Goal: Task Accomplishment & Management: Manage account settings

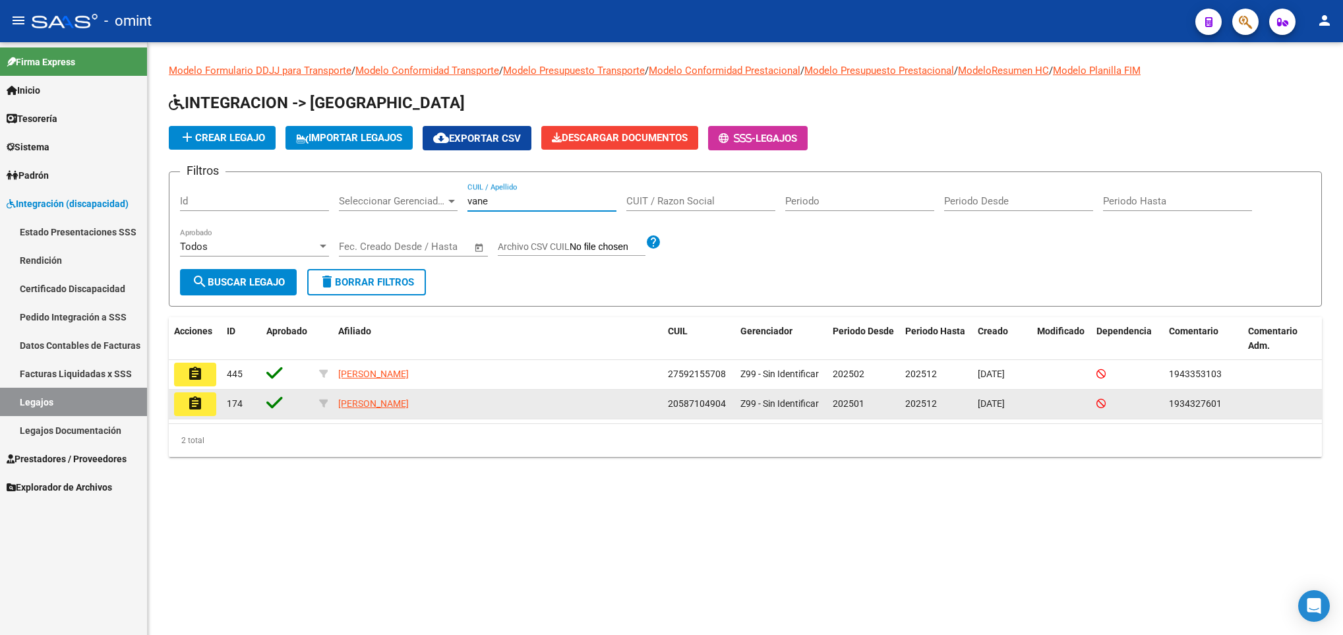
type input "vane"
click at [193, 406] on mat-icon "assignment" at bounding box center [195, 404] width 16 height 16
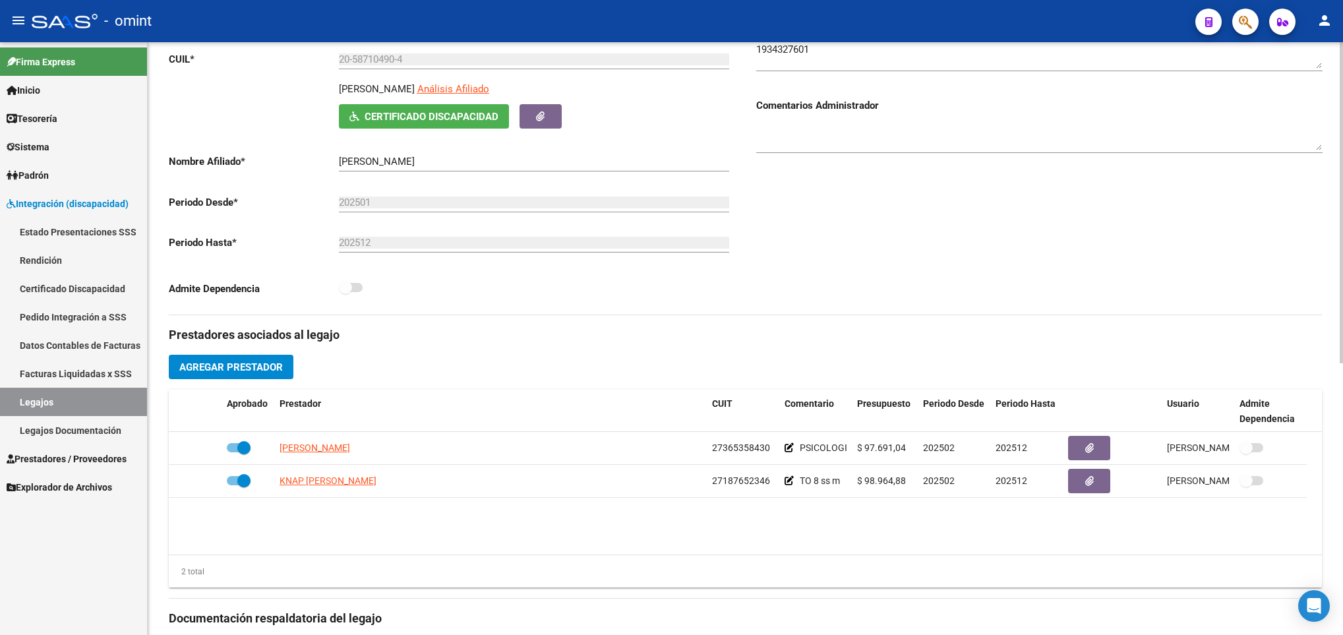
scroll to position [297, 0]
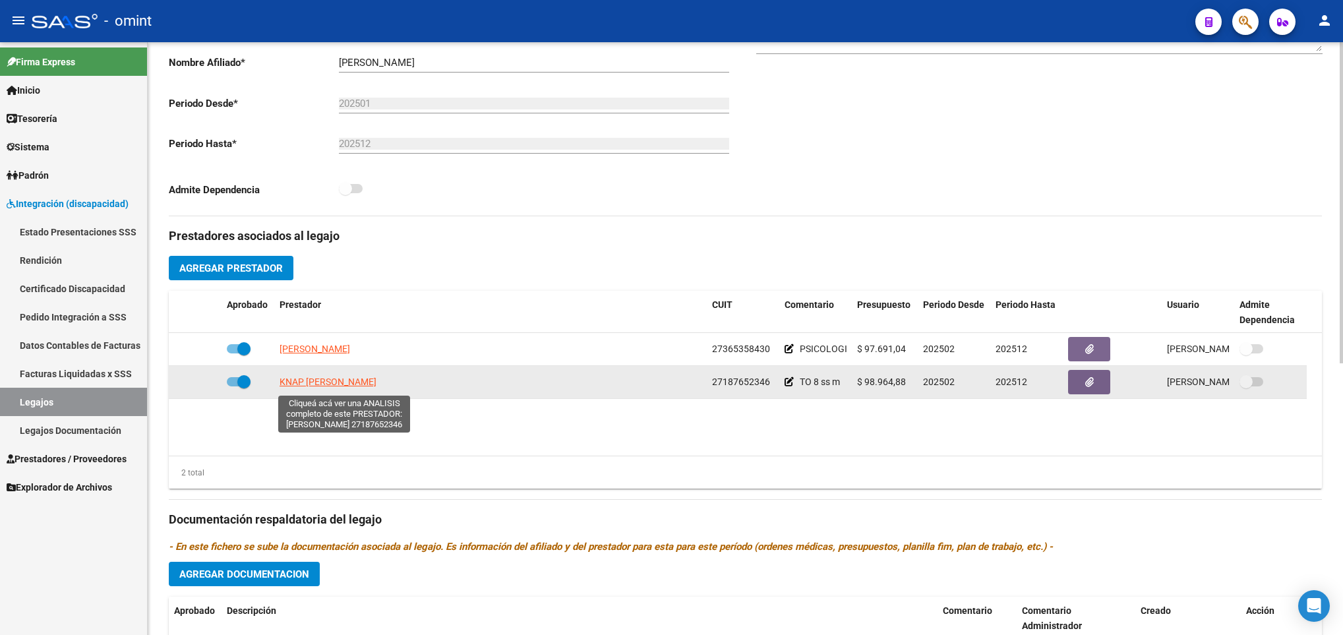
click at [349, 384] on span "KNAP [PERSON_NAME]" at bounding box center [328, 381] width 97 height 11
type textarea "27187652346"
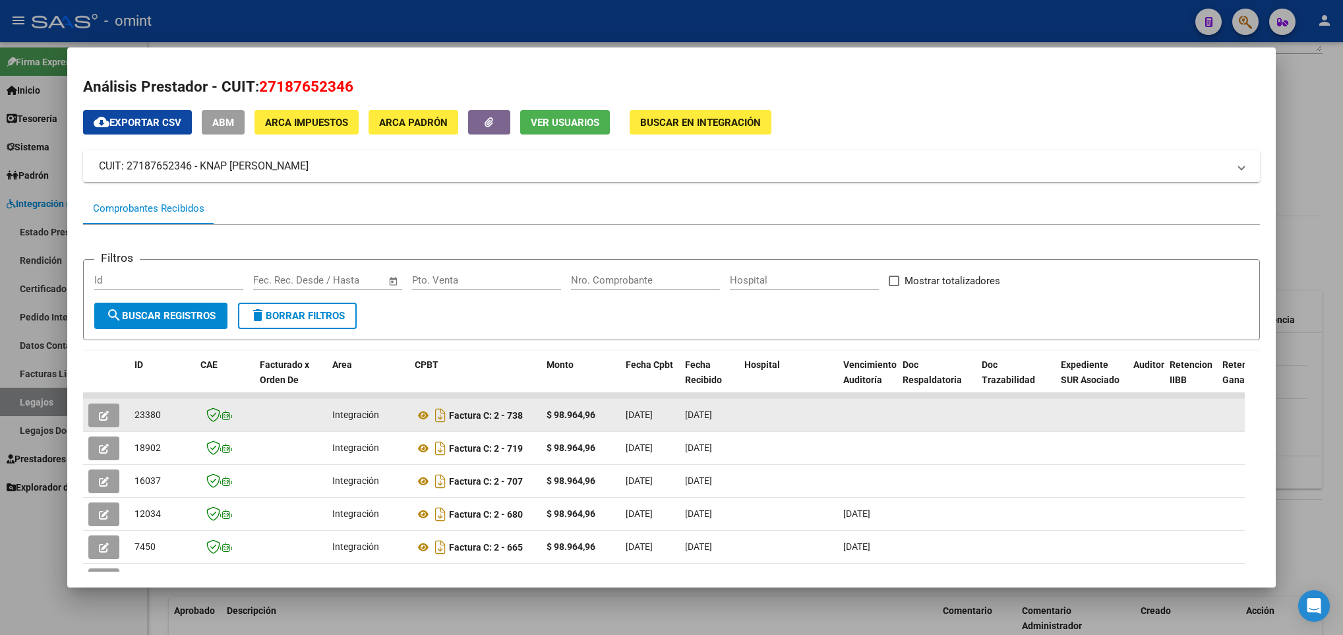
click at [109, 411] on button "button" at bounding box center [103, 416] width 31 height 24
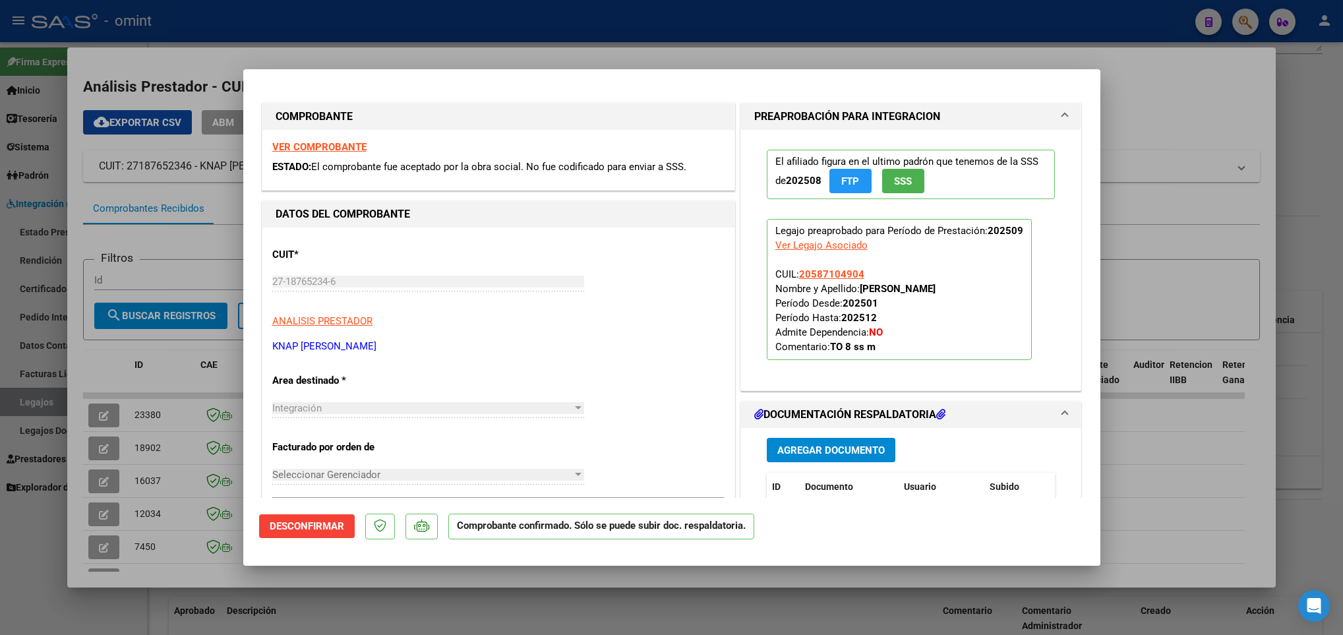
click at [152, 580] on div at bounding box center [671, 317] width 1343 height 635
type input "$ 0,00"
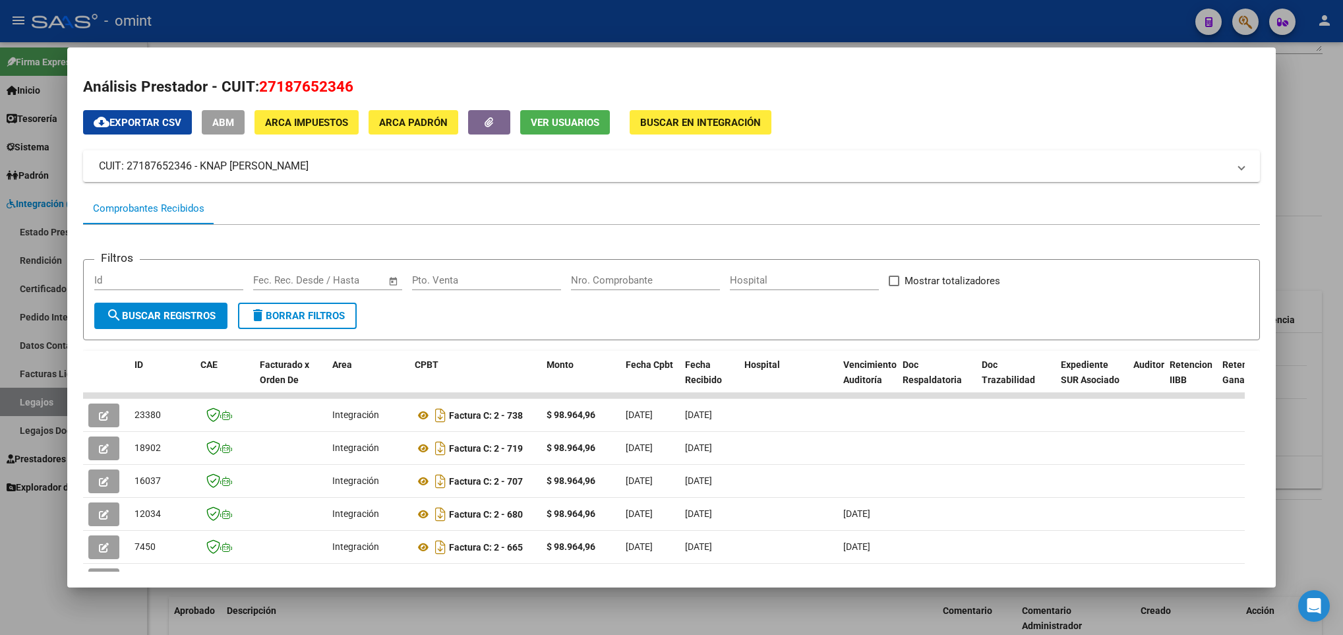
click at [225, 590] on div at bounding box center [671, 317] width 1343 height 635
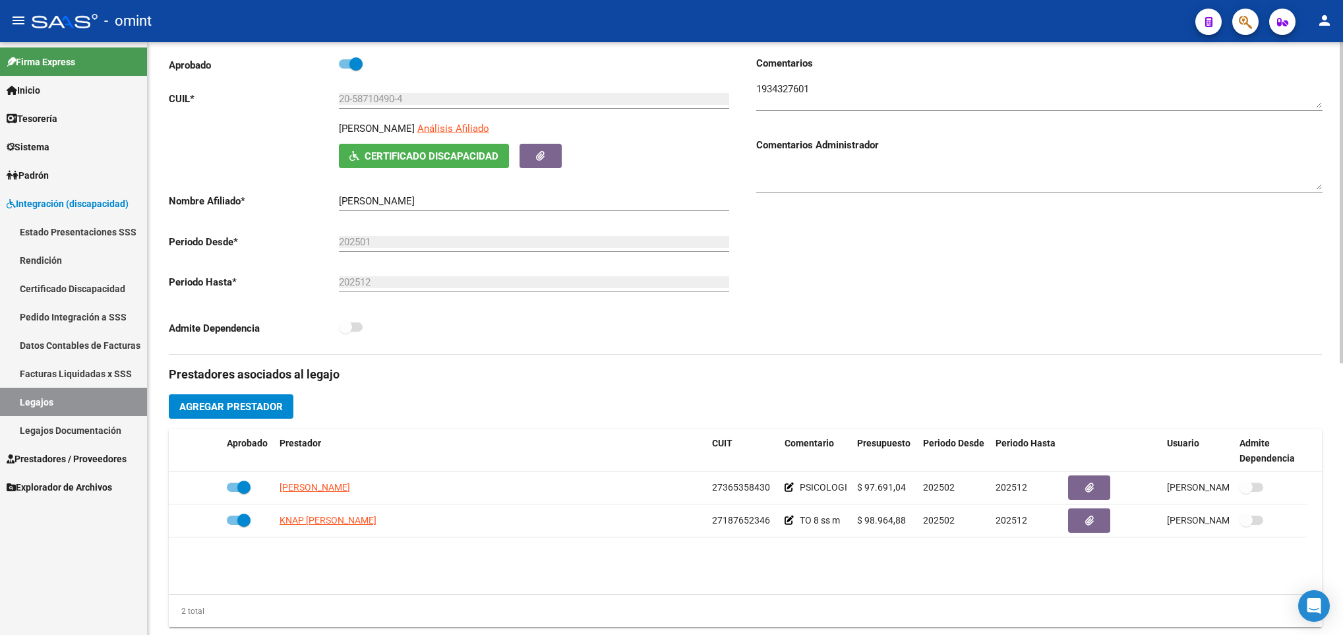
scroll to position [0, 0]
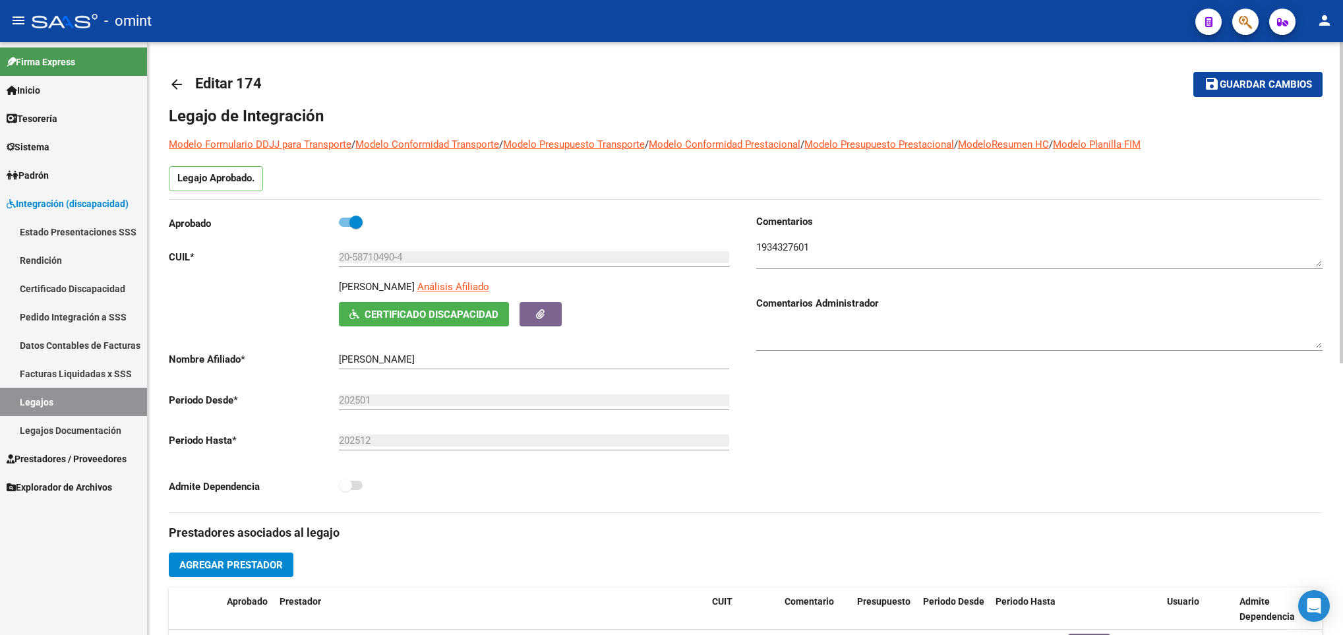
click at [777, 252] on textarea at bounding box center [1039, 253] width 566 height 26
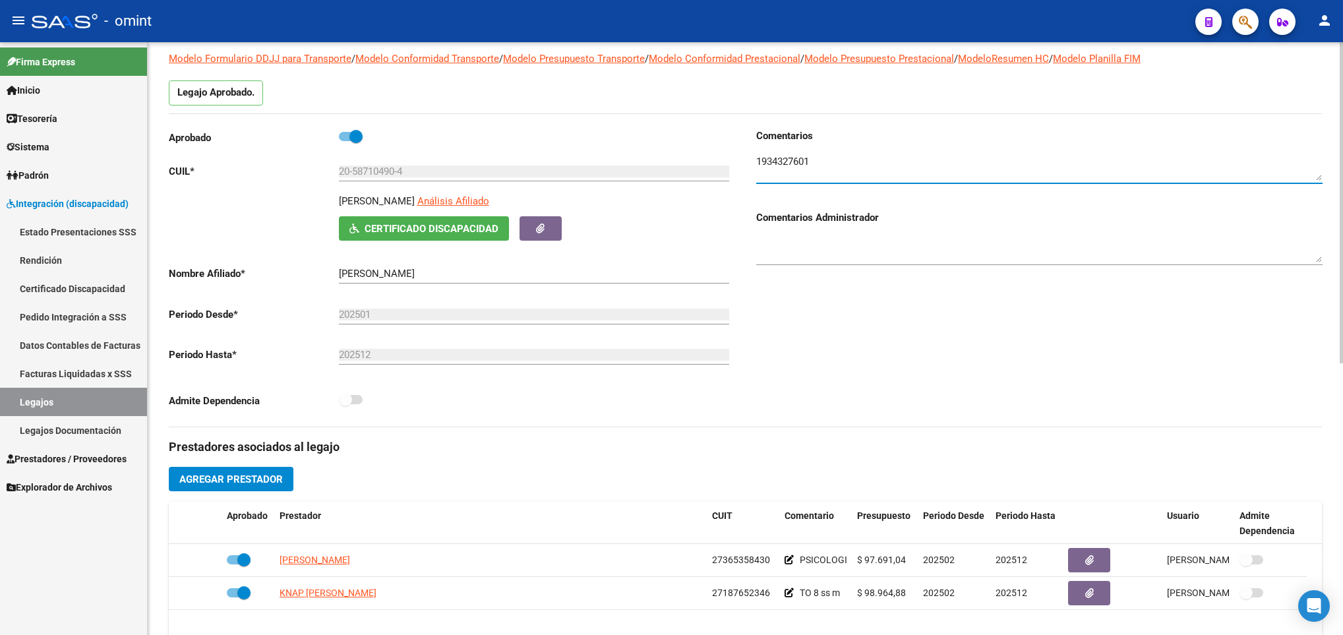
scroll to position [198, 0]
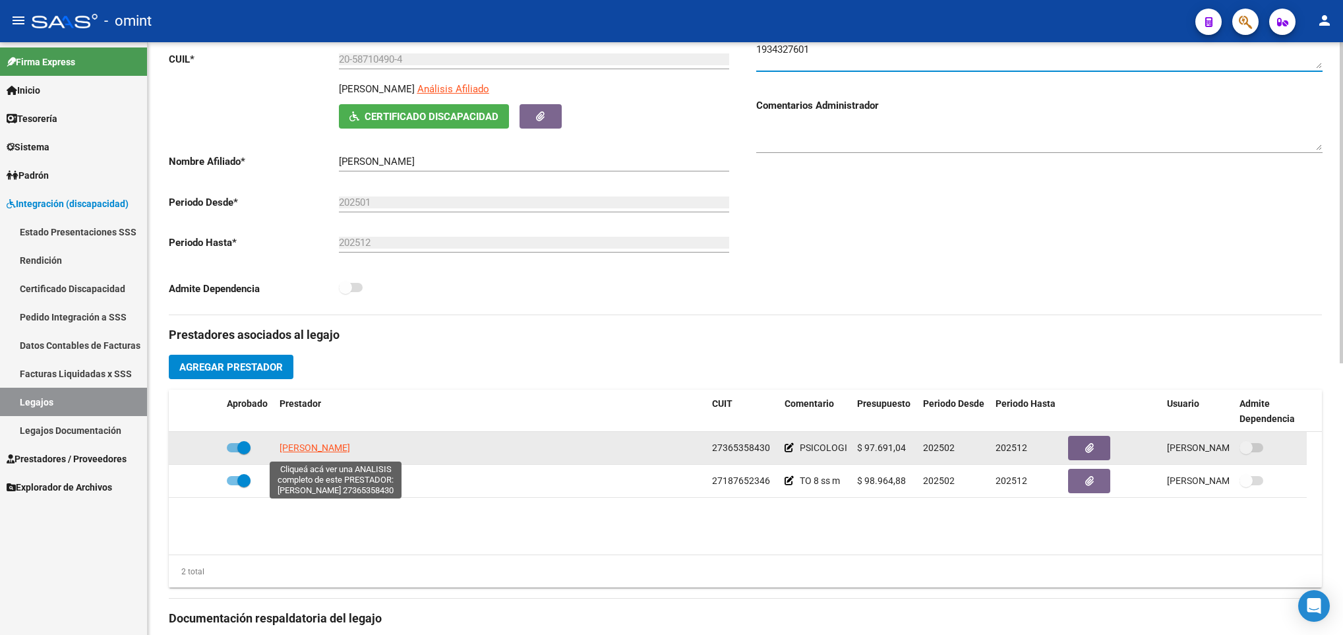
click at [346, 448] on span "NAKAMURAKARE JULIANA" at bounding box center [315, 447] width 71 height 11
type textarea "27365358430"
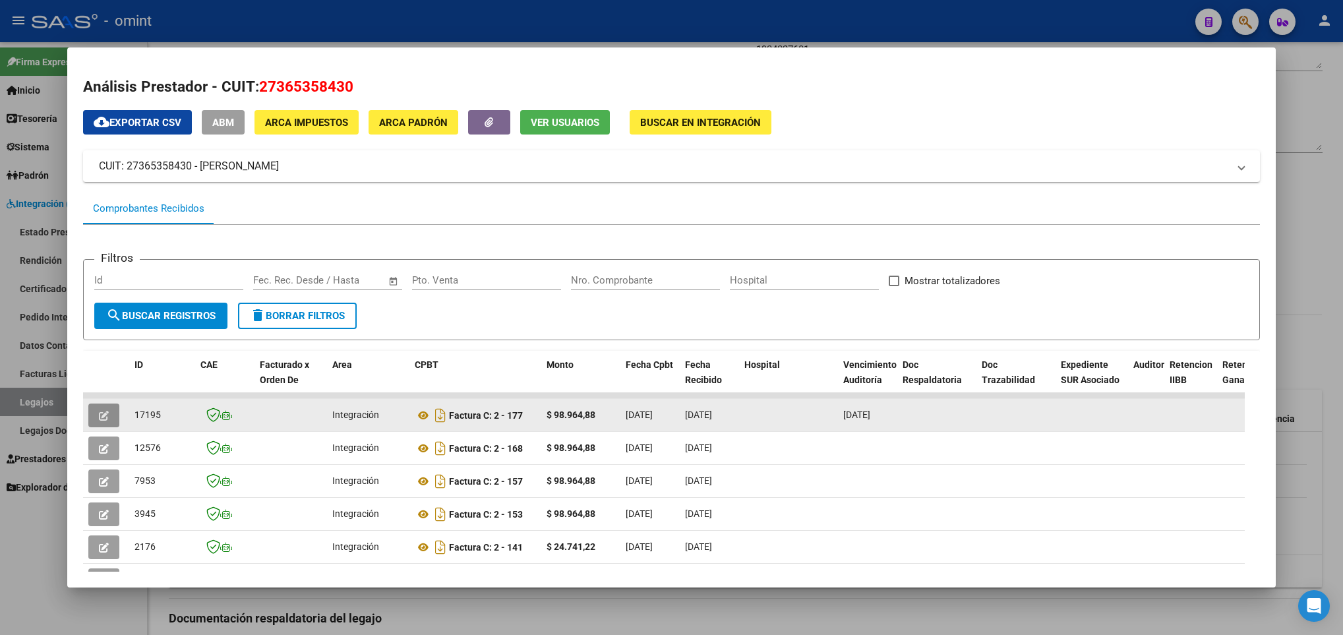
click at [105, 411] on icon "button" at bounding box center [104, 416] width 10 height 10
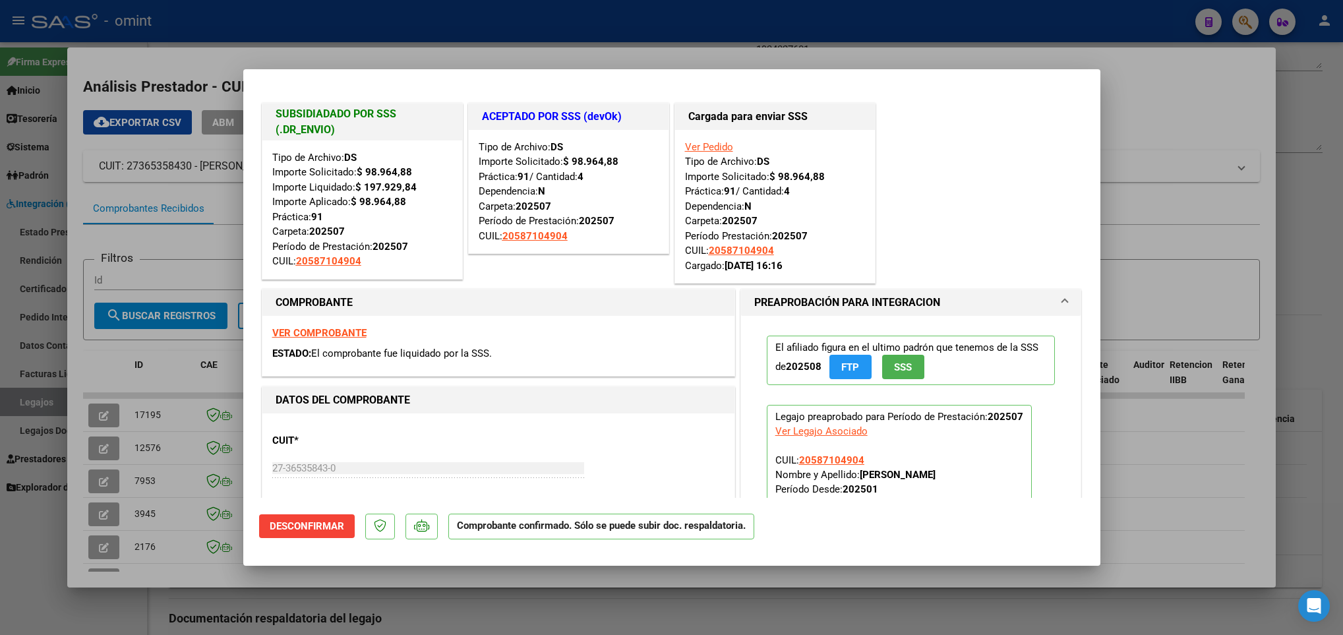
click at [75, 617] on div at bounding box center [671, 317] width 1343 height 635
type input "$ 0,00"
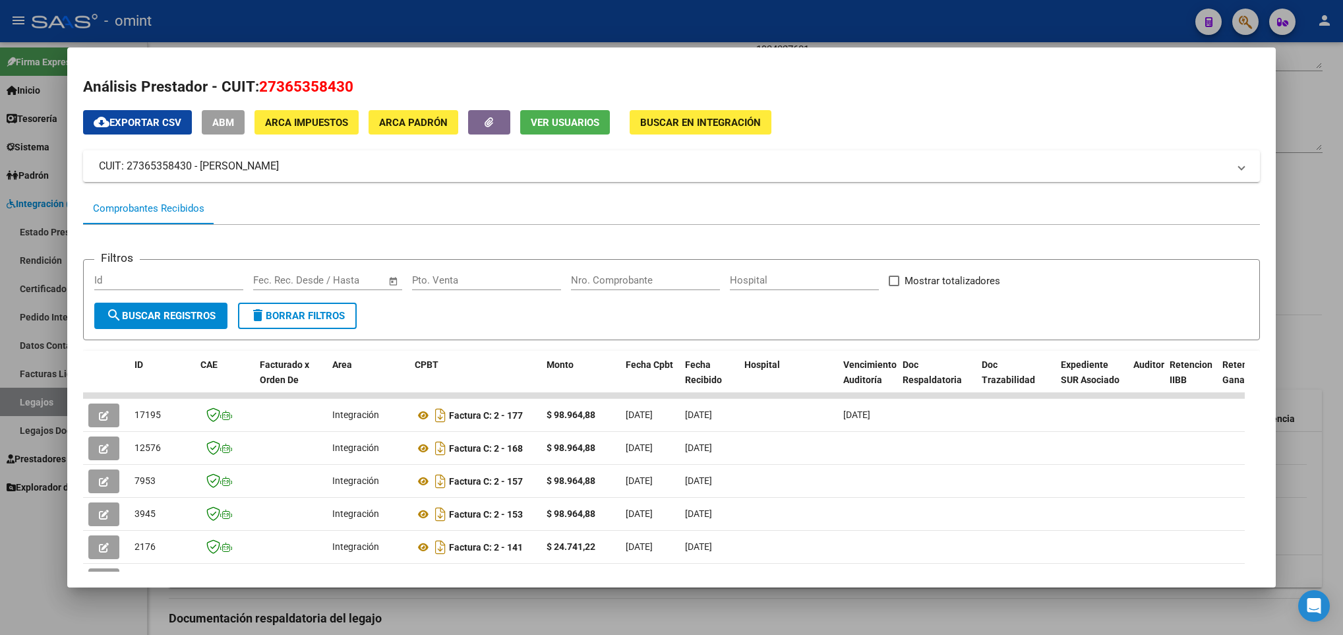
click at [75, 617] on div at bounding box center [671, 317] width 1343 height 635
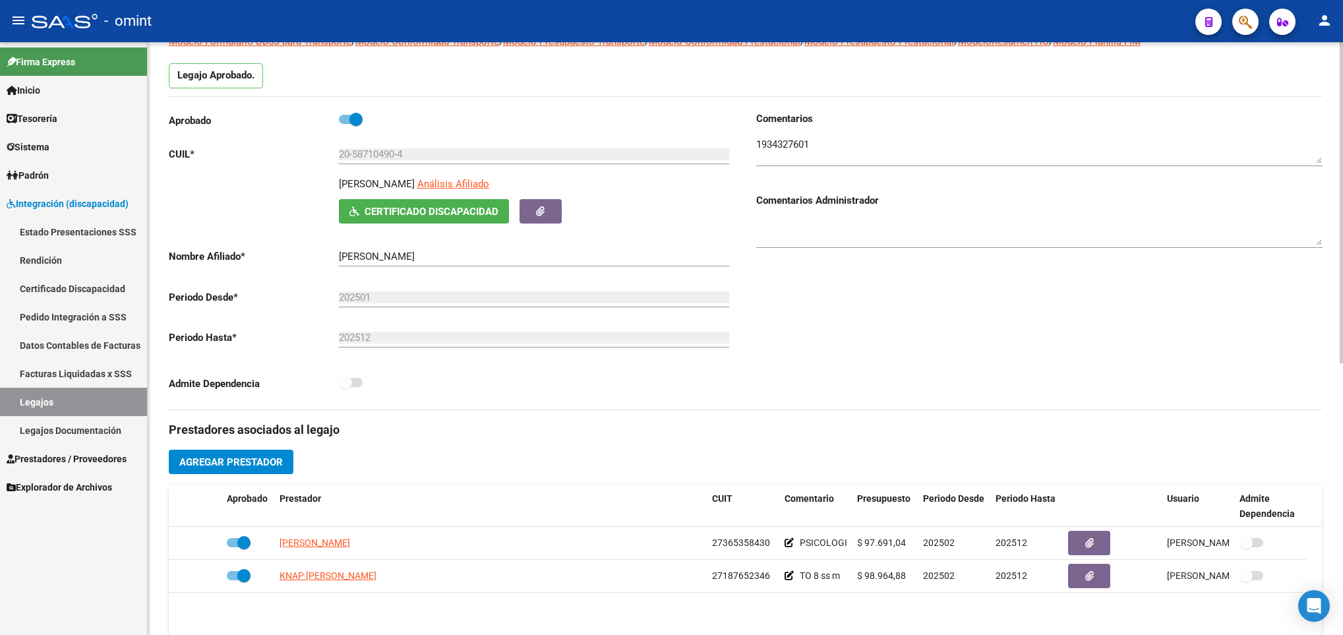
scroll to position [0, 0]
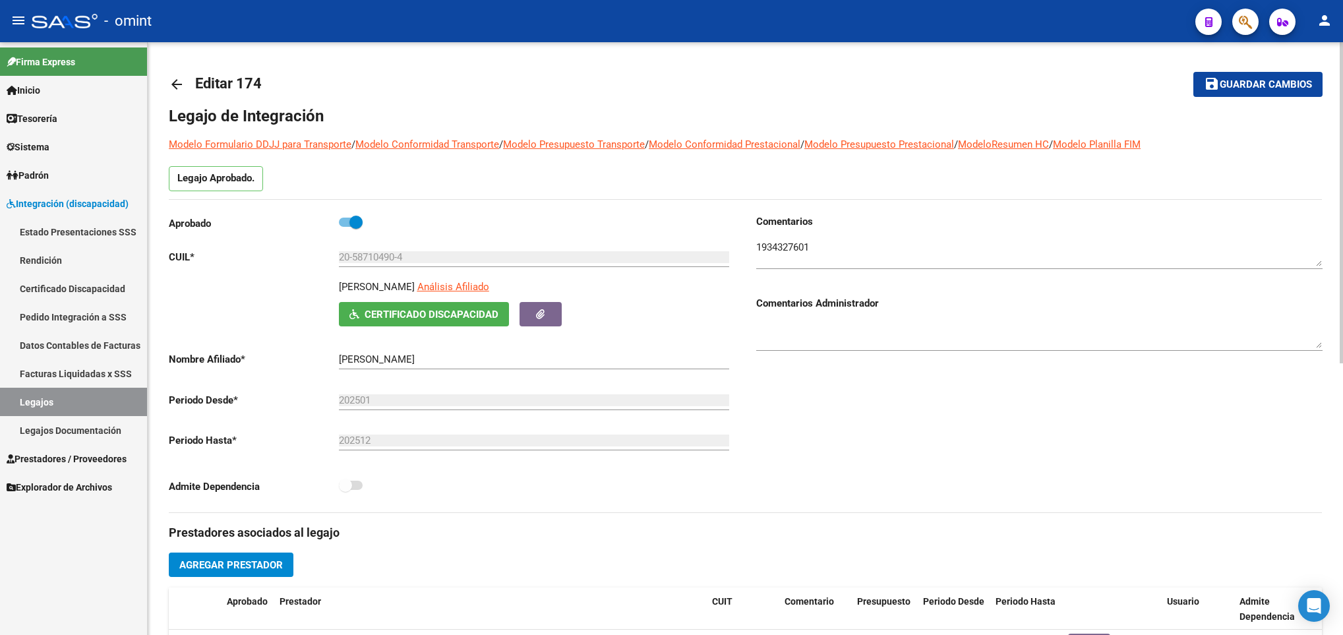
click at [179, 87] on mat-icon "arrow_back" at bounding box center [177, 84] width 16 height 16
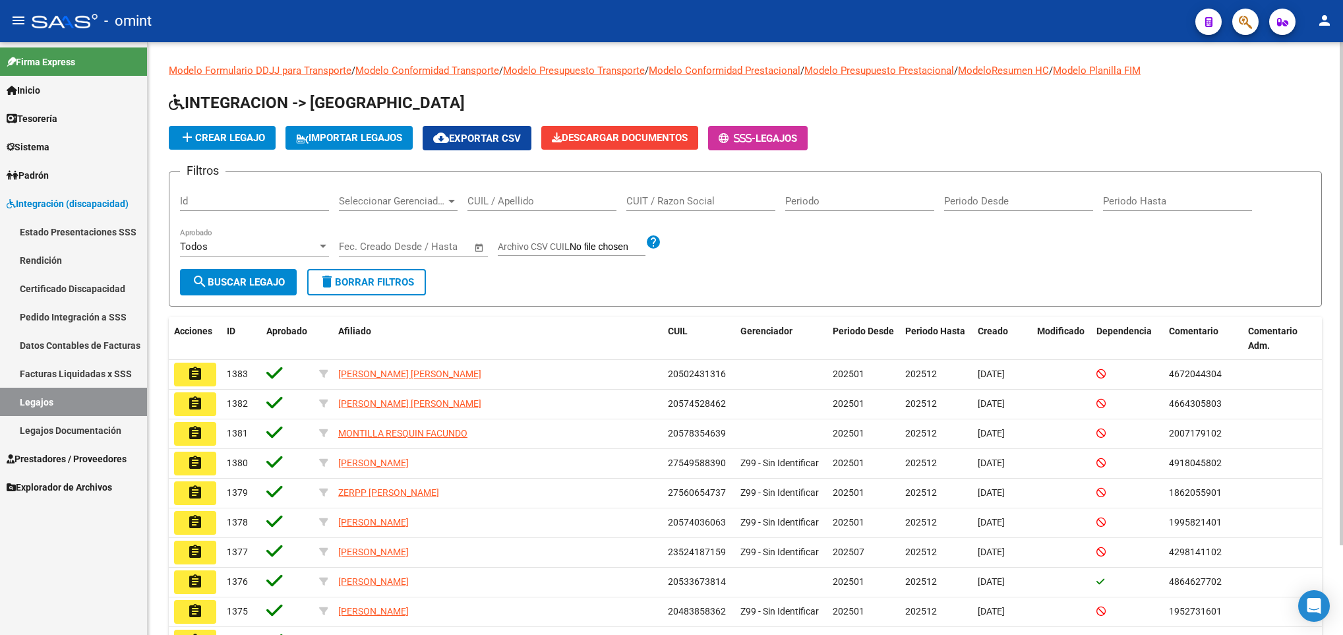
click at [507, 206] on input "CUIL / Apellido" at bounding box center [541, 201] width 149 height 12
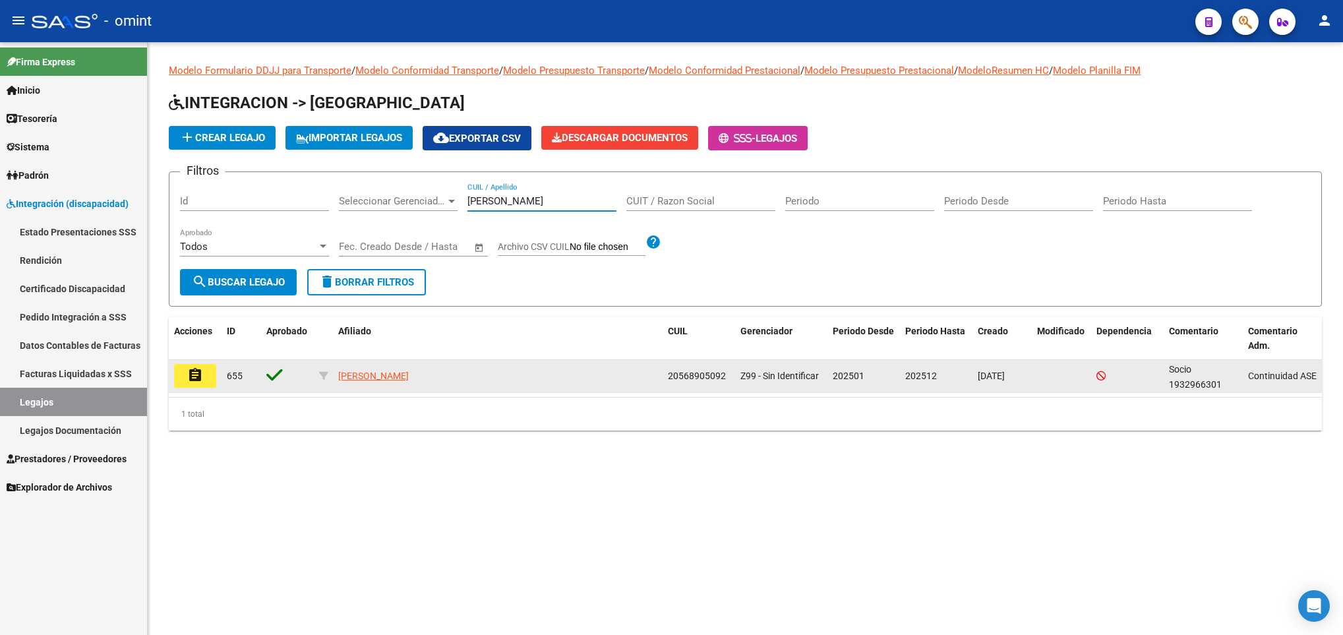
type input "urcola"
click at [187, 374] on mat-icon "assignment" at bounding box center [195, 375] width 16 height 16
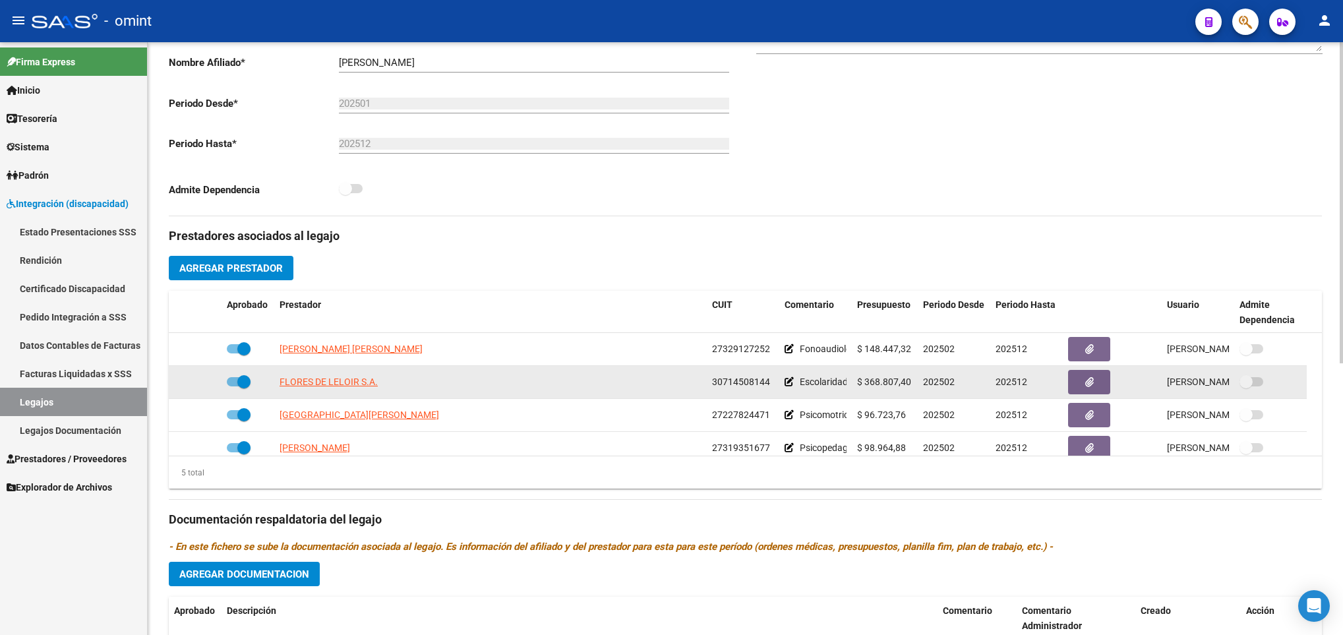
scroll to position [46, 0]
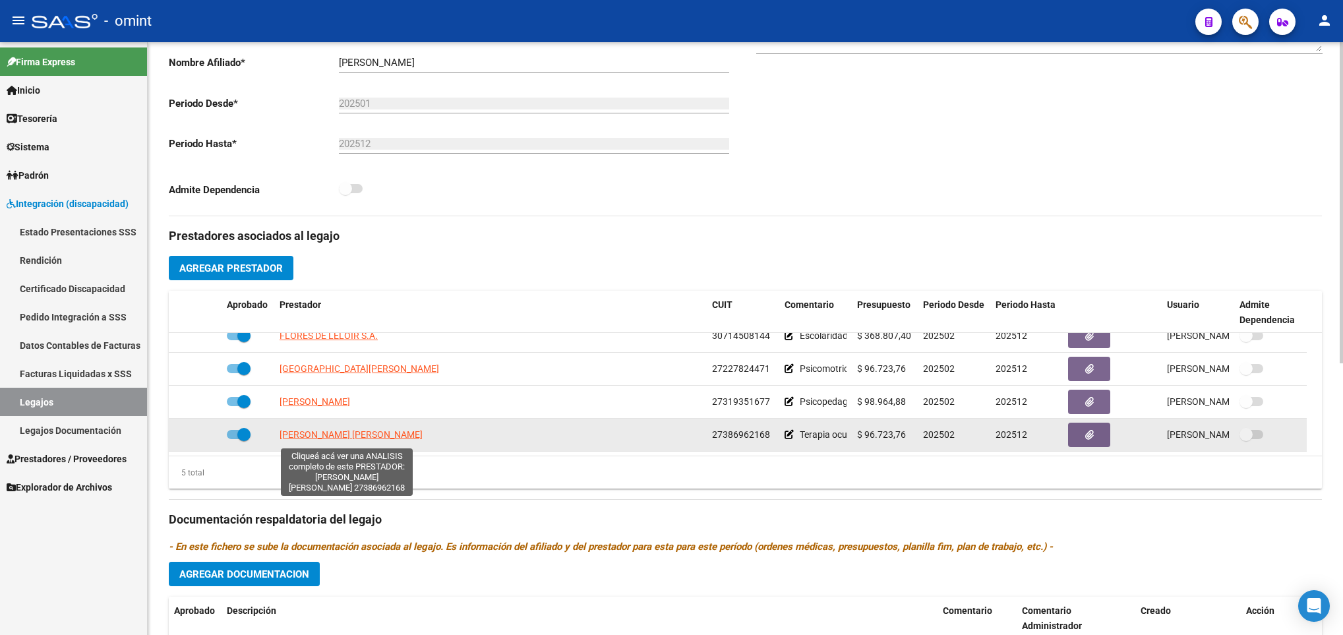
click at [325, 440] on span "MARIN PINTO AGOSTINA MICOL" at bounding box center [351, 434] width 143 height 11
type textarea "27386962168"
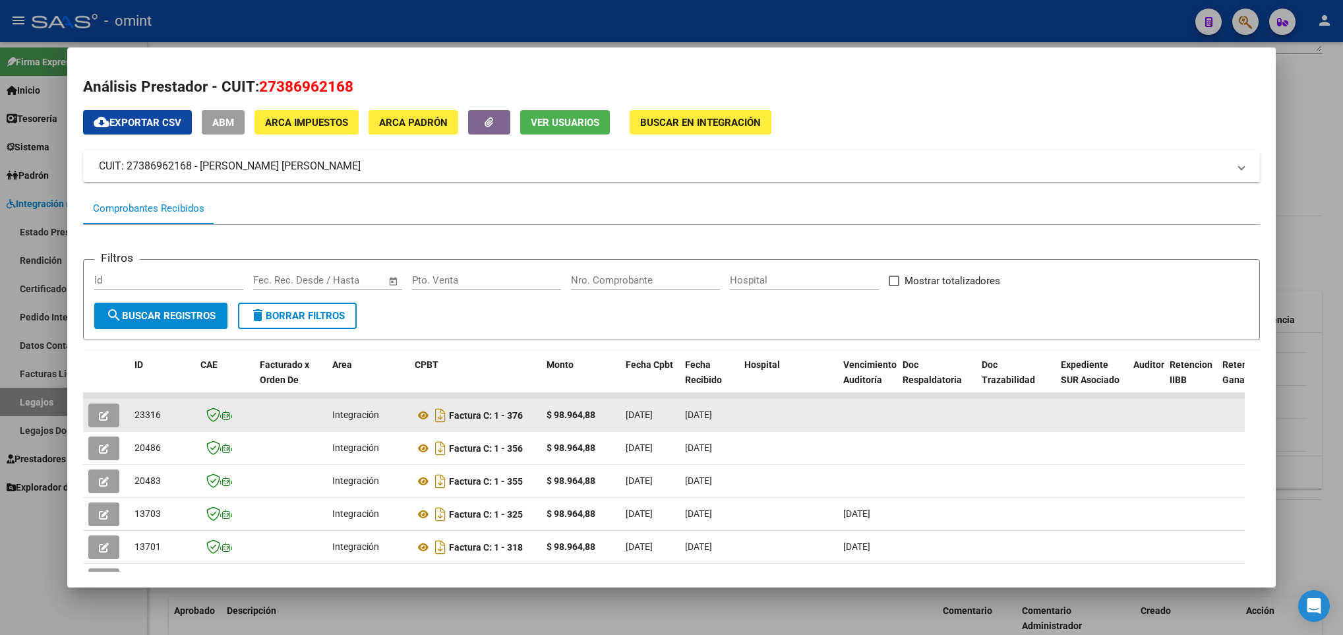
click at [99, 416] on icon "button" at bounding box center [104, 416] width 10 height 10
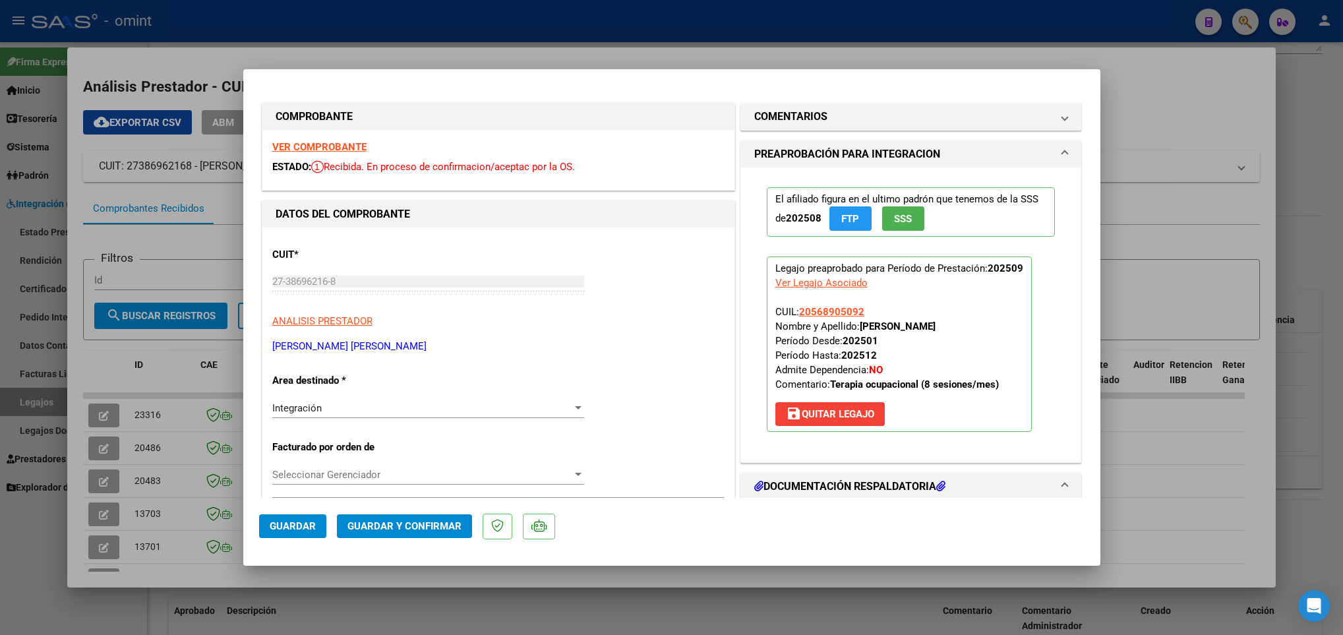
click at [320, 141] on strong "VER COMPROBANTE" at bounding box center [319, 147] width 94 height 12
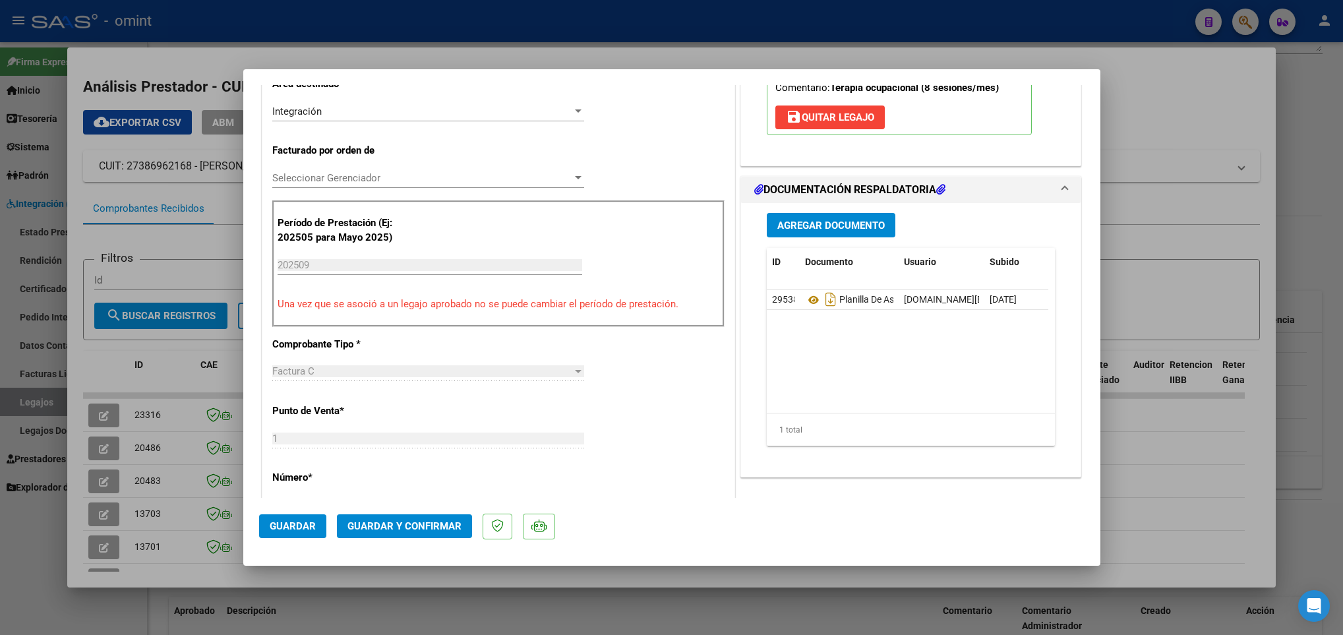
scroll to position [692, 0]
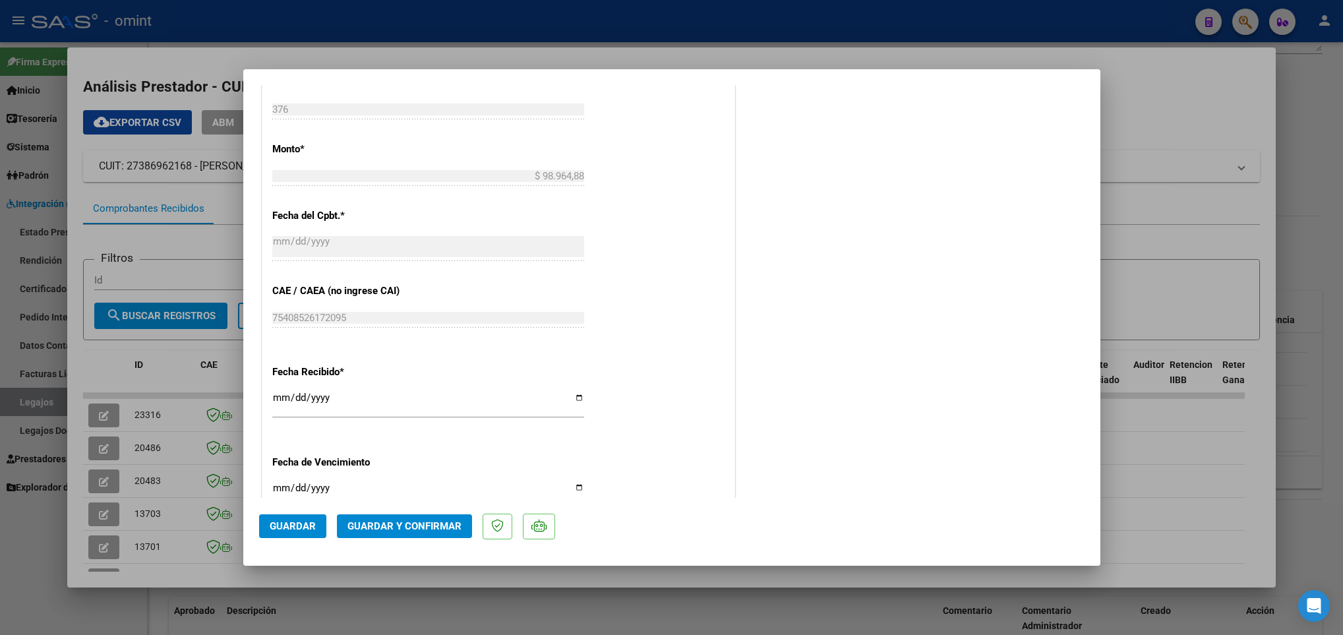
click at [406, 524] on span "Guardar y Confirmar" at bounding box center [404, 526] width 114 height 12
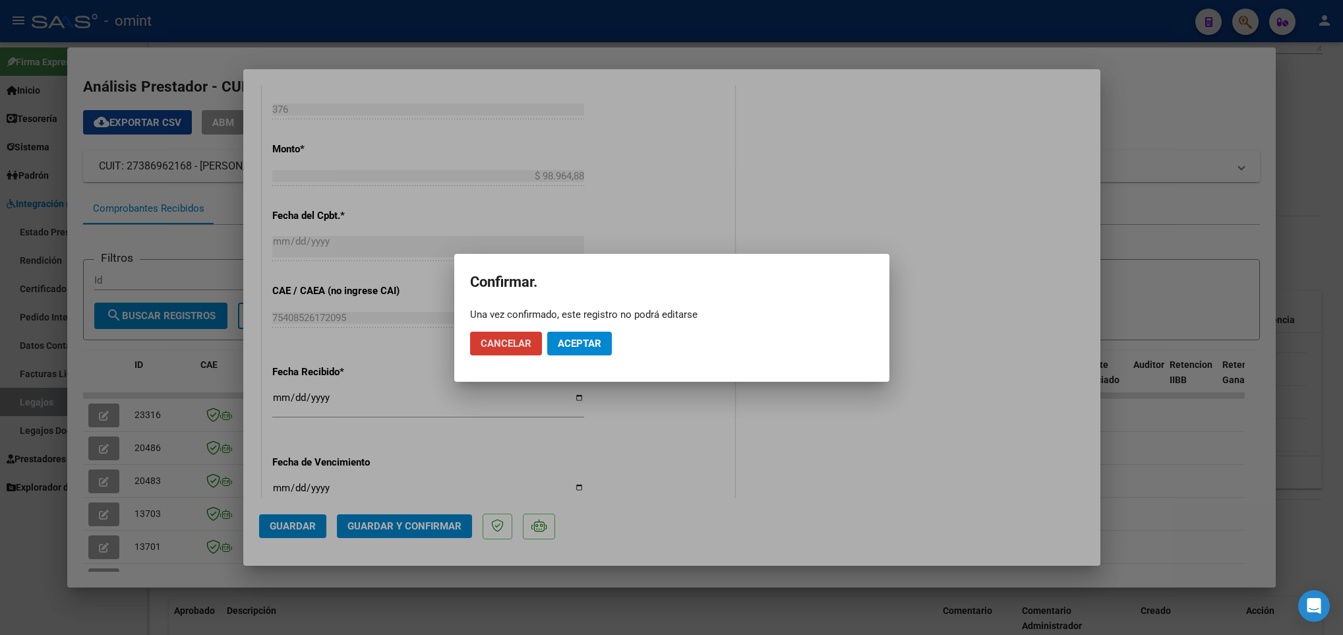
click at [592, 332] on button "Aceptar" at bounding box center [579, 344] width 65 height 24
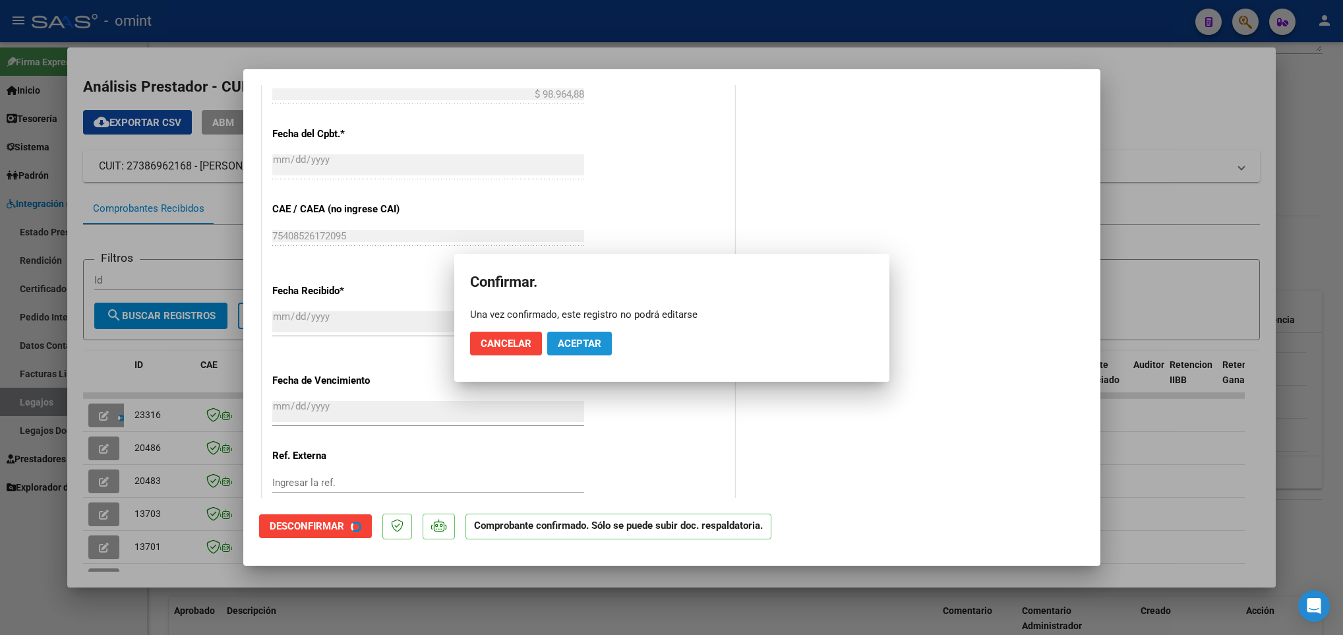
scroll to position [610, 0]
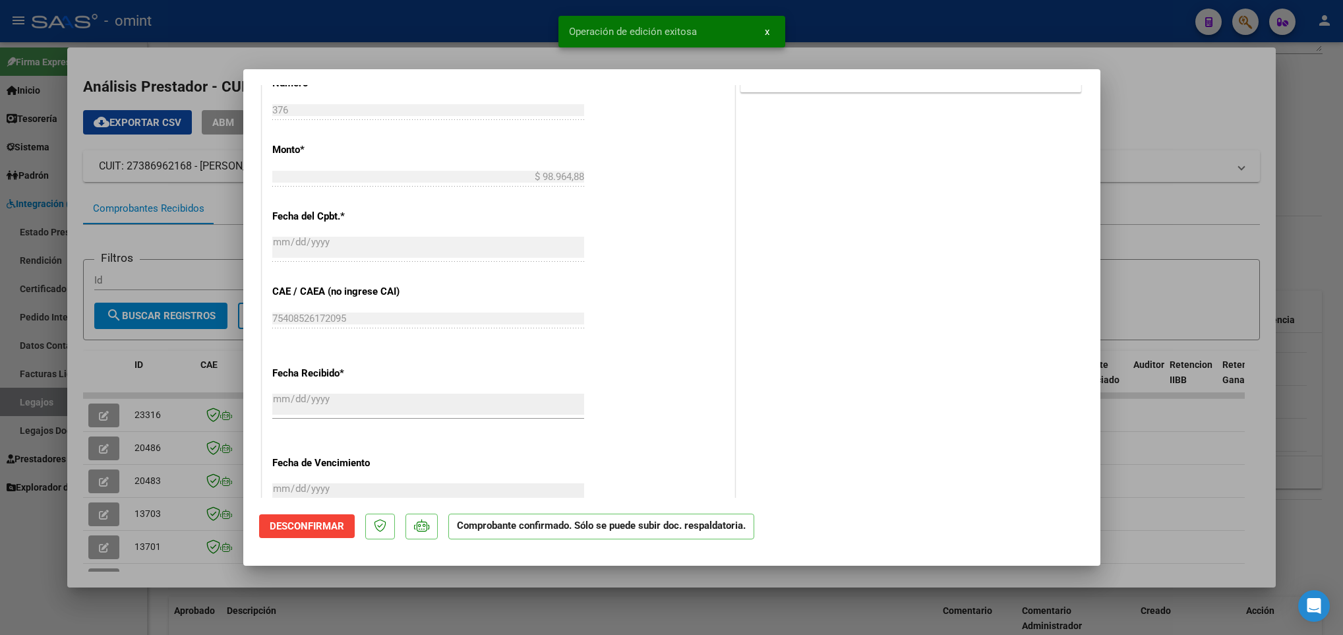
click at [170, 359] on div at bounding box center [671, 317] width 1343 height 635
type input "$ 0,00"
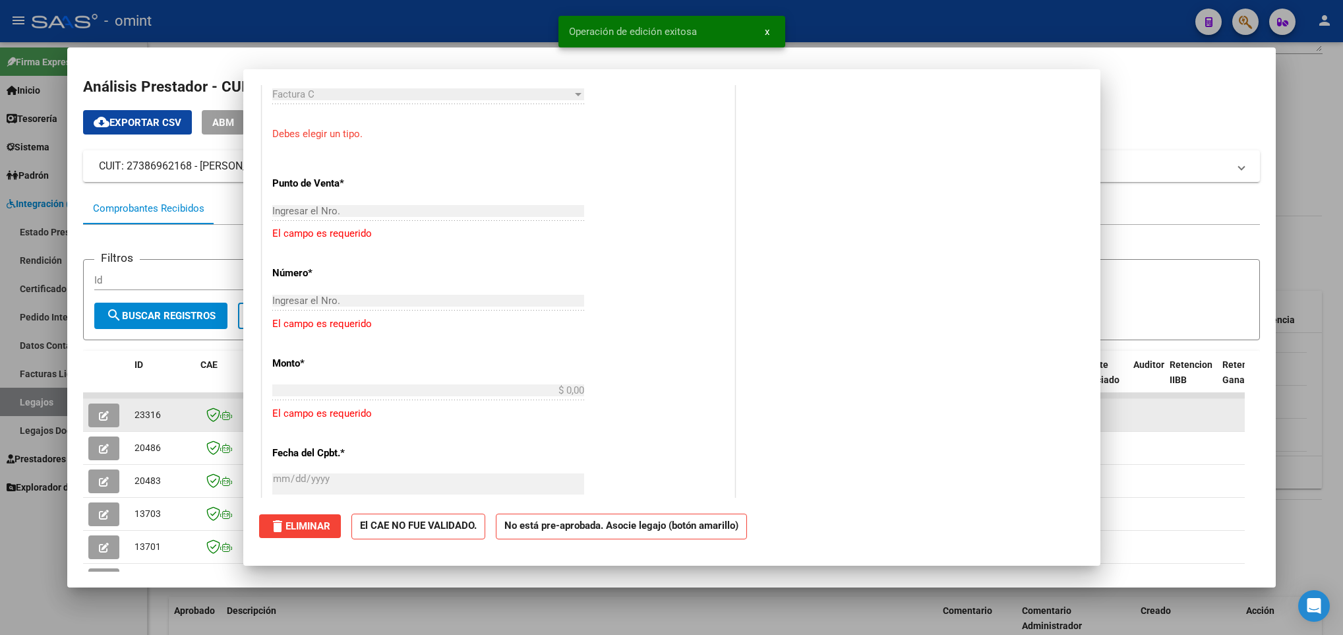
scroll to position [855, 0]
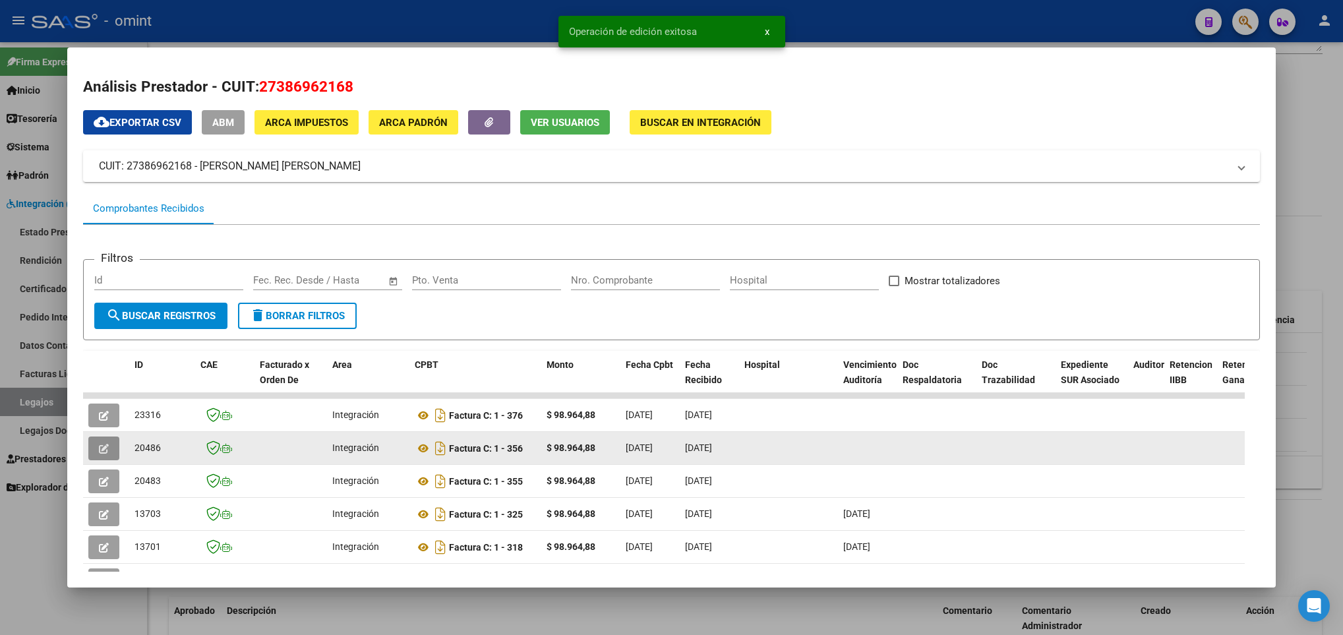
click at [100, 442] on span "button" at bounding box center [104, 448] width 10 height 12
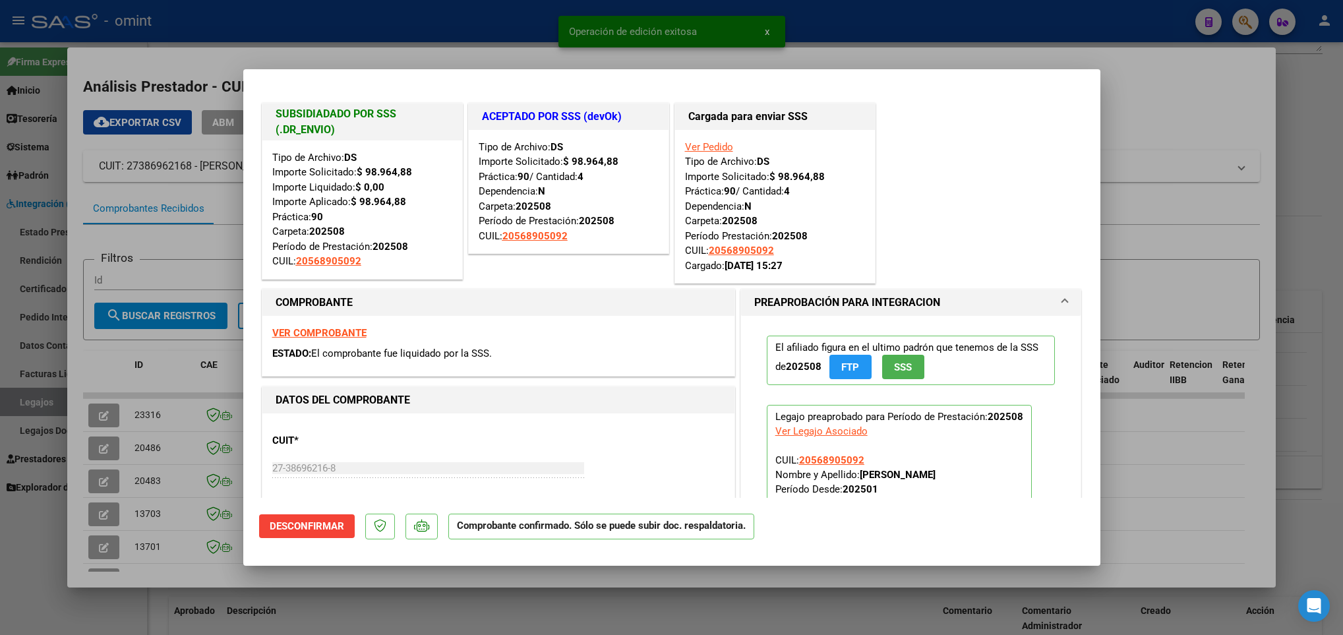
click at [133, 349] on div at bounding box center [671, 317] width 1343 height 635
type input "$ 0,00"
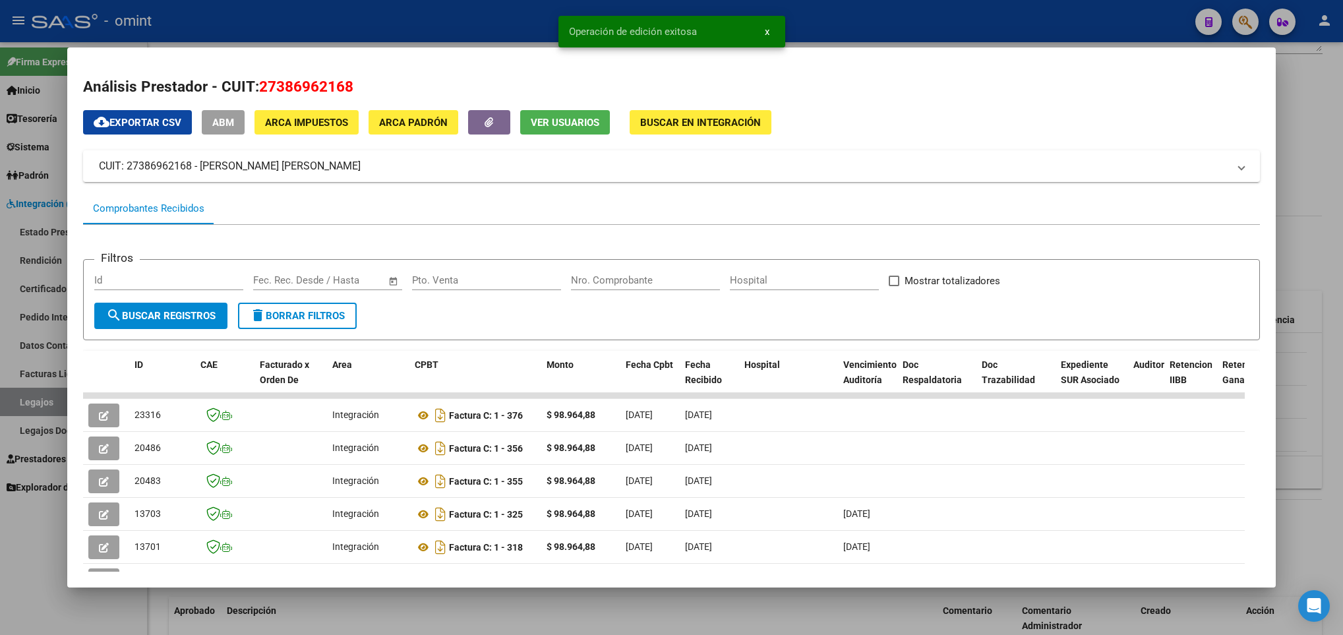
click at [179, 603] on div at bounding box center [671, 317] width 1343 height 635
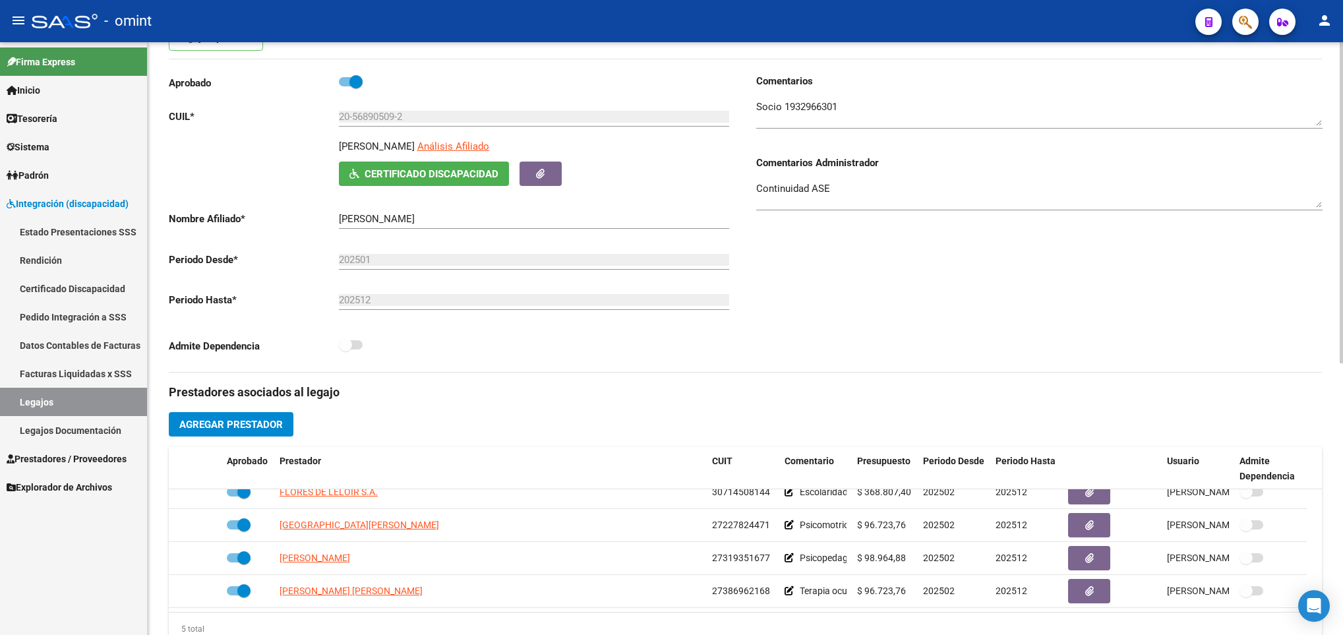
scroll to position [0, 0]
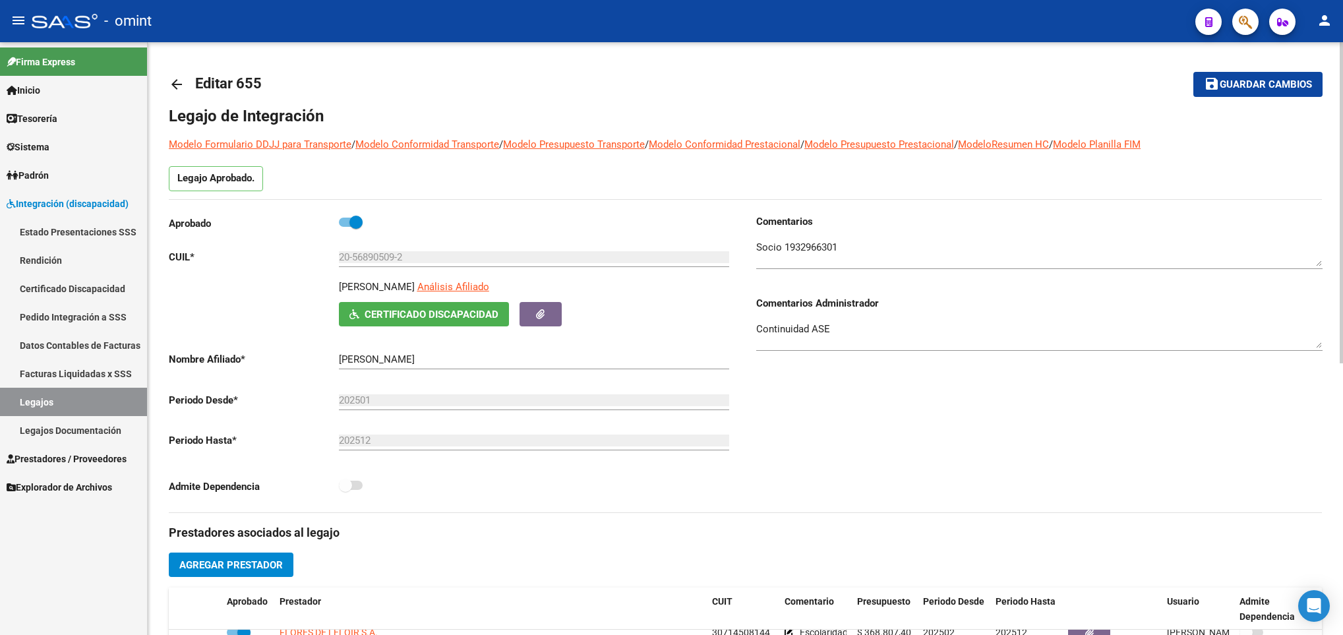
click at [821, 247] on textarea at bounding box center [1039, 253] width 566 height 26
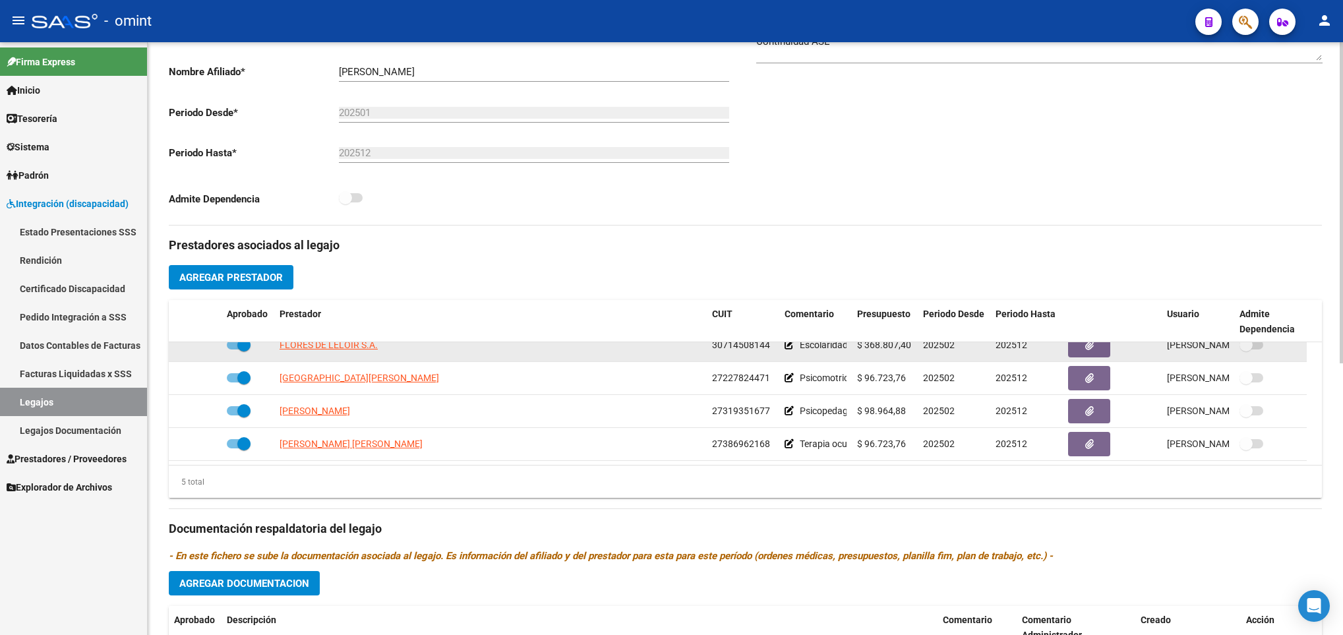
scroll to position [297, 0]
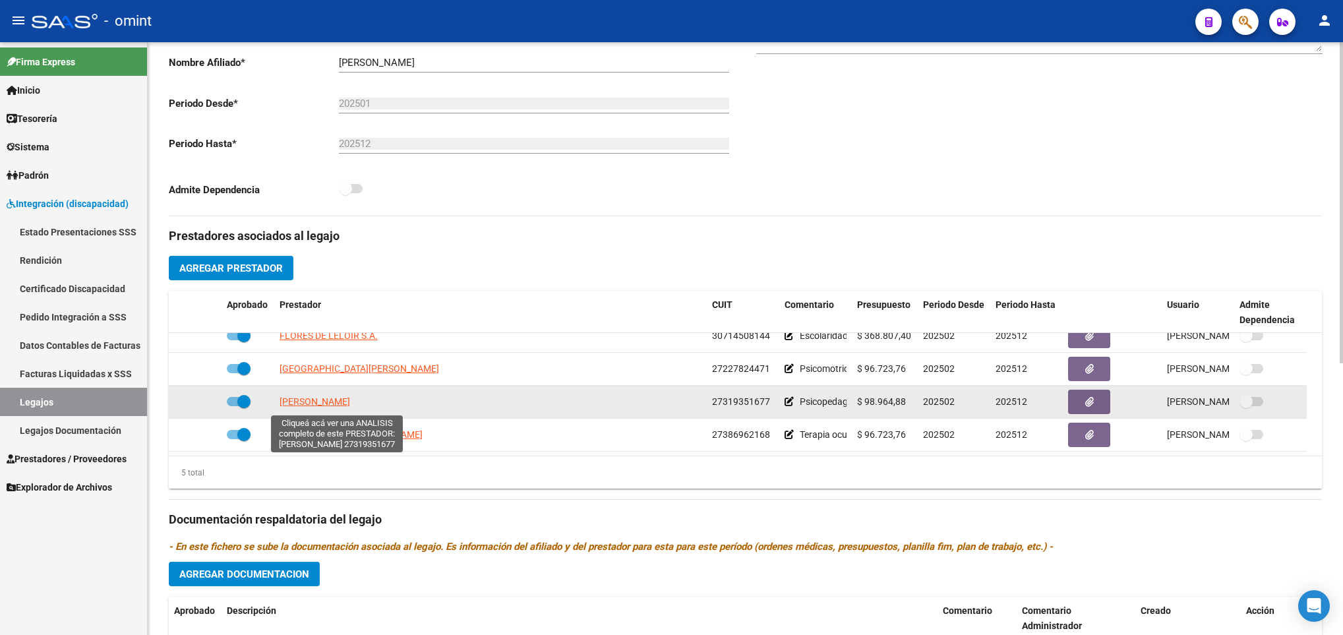
click at [323, 405] on span "SEMERIA ELIANA SOLEDAD" at bounding box center [315, 401] width 71 height 11
type textarea "27319351677"
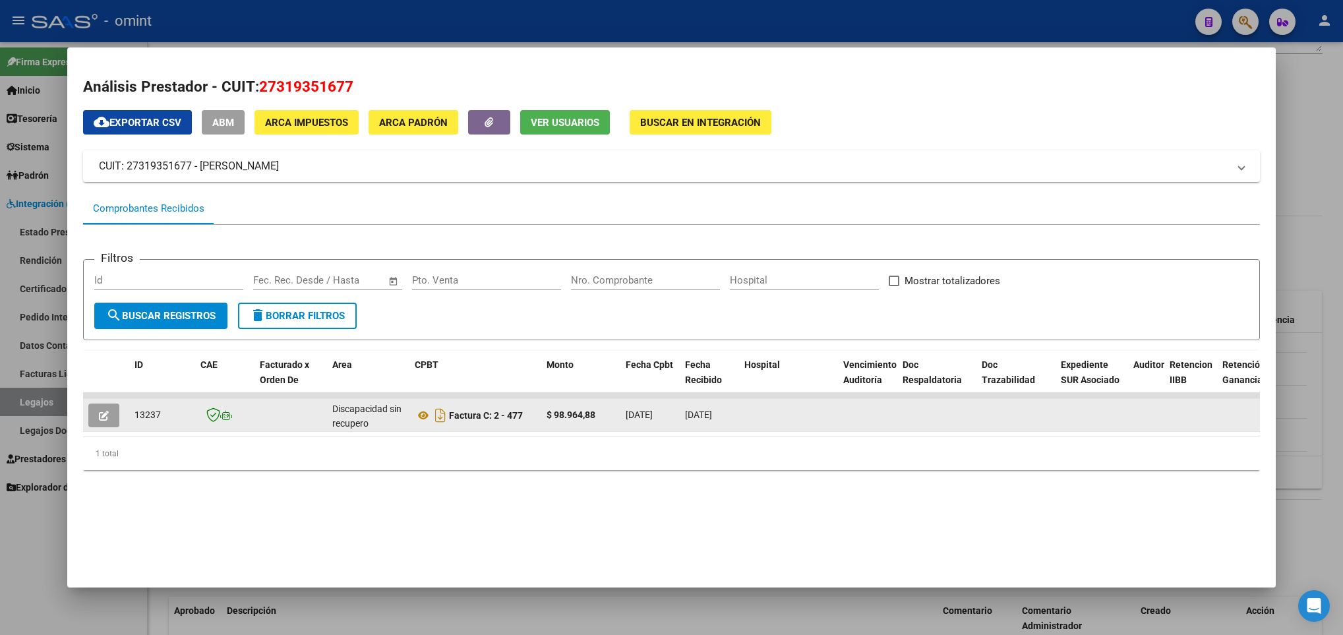
click at [103, 413] on icon "button" at bounding box center [104, 416] width 10 height 10
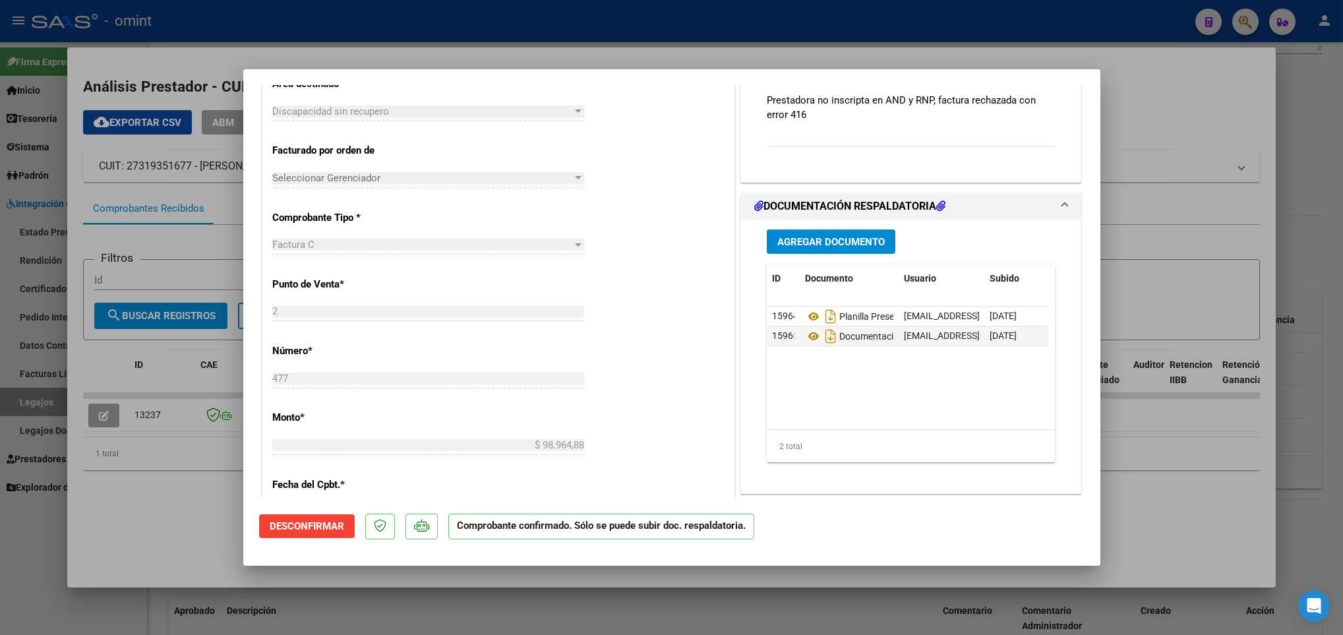
click at [1134, 477] on div at bounding box center [671, 317] width 1343 height 635
type input "$ 0,00"
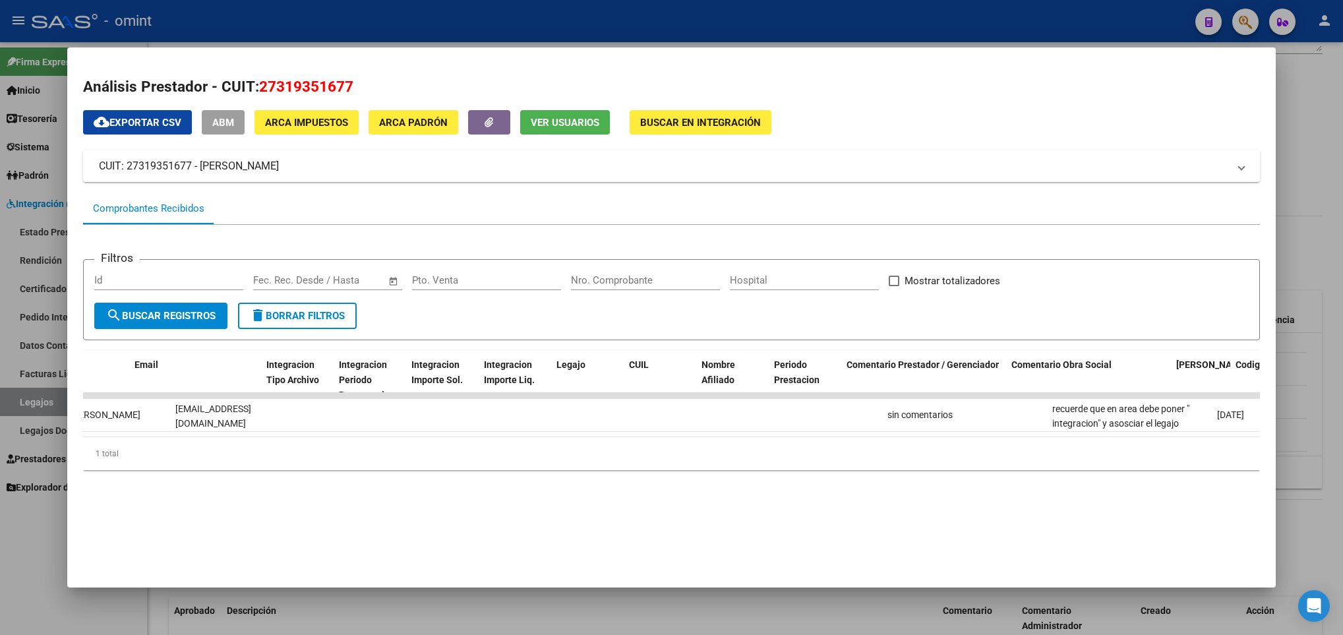
scroll to position [0, 1642]
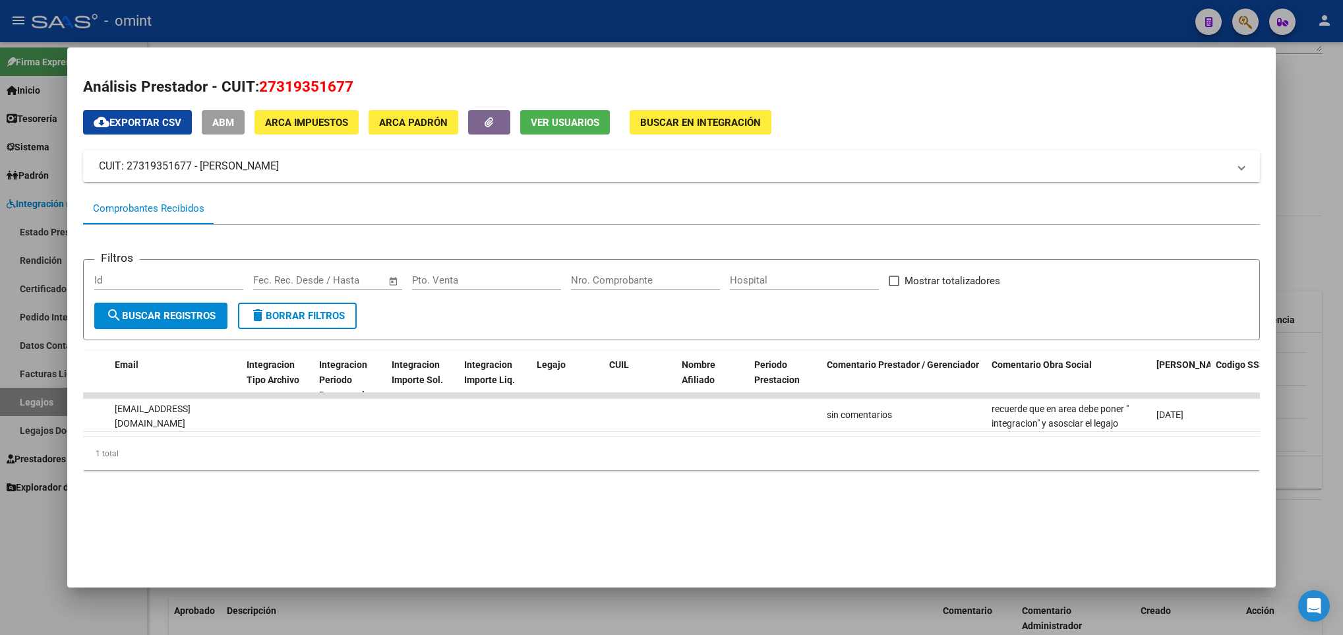
click at [1303, 506] on div at bounding box center [671, 317] width 1343 height 635
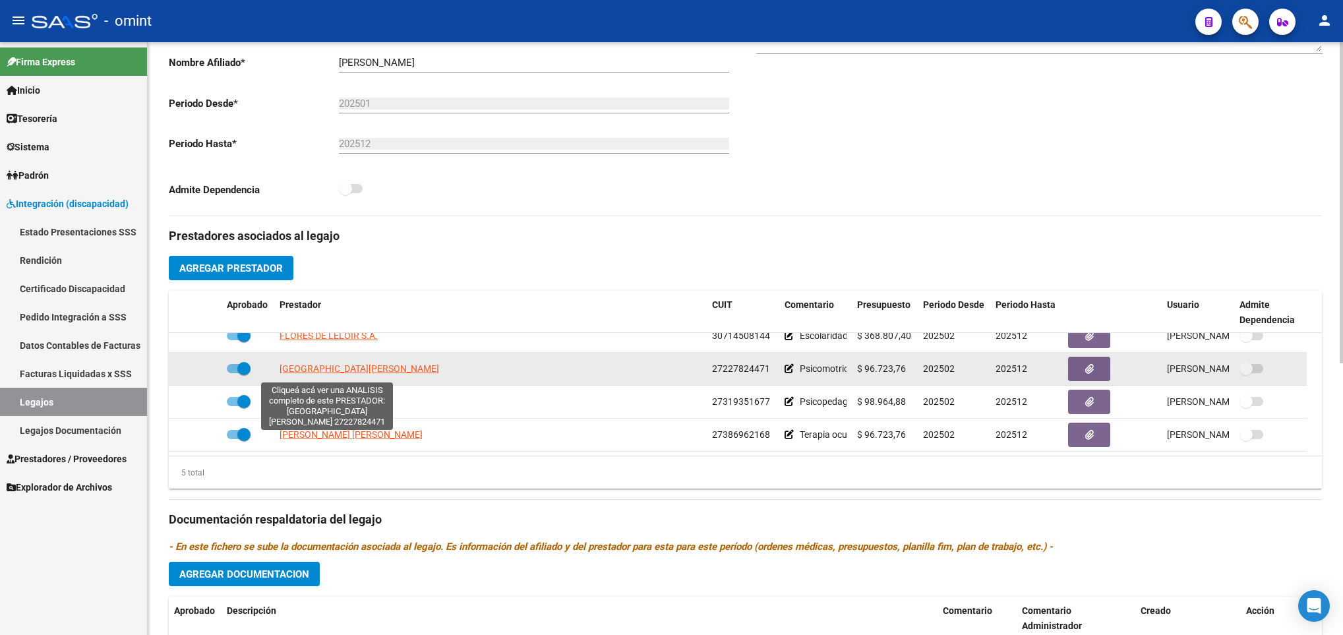
click at [314, 374] on span "[GEOGRAPHIC_DATA][PERSON_NAME]" at bounding box center [360, 368] width 160 height 11
type textarea "27227824471"
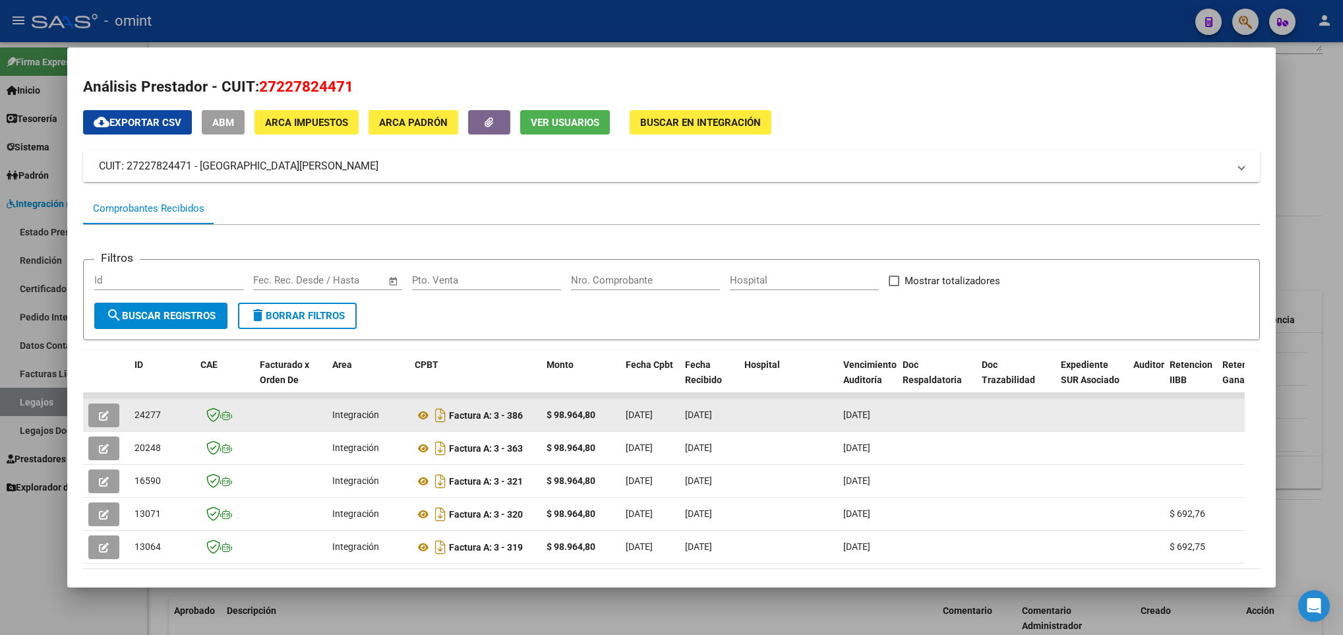
click at [95, 415] on button "button" at bounding box center [103, 416] width 31 height 24
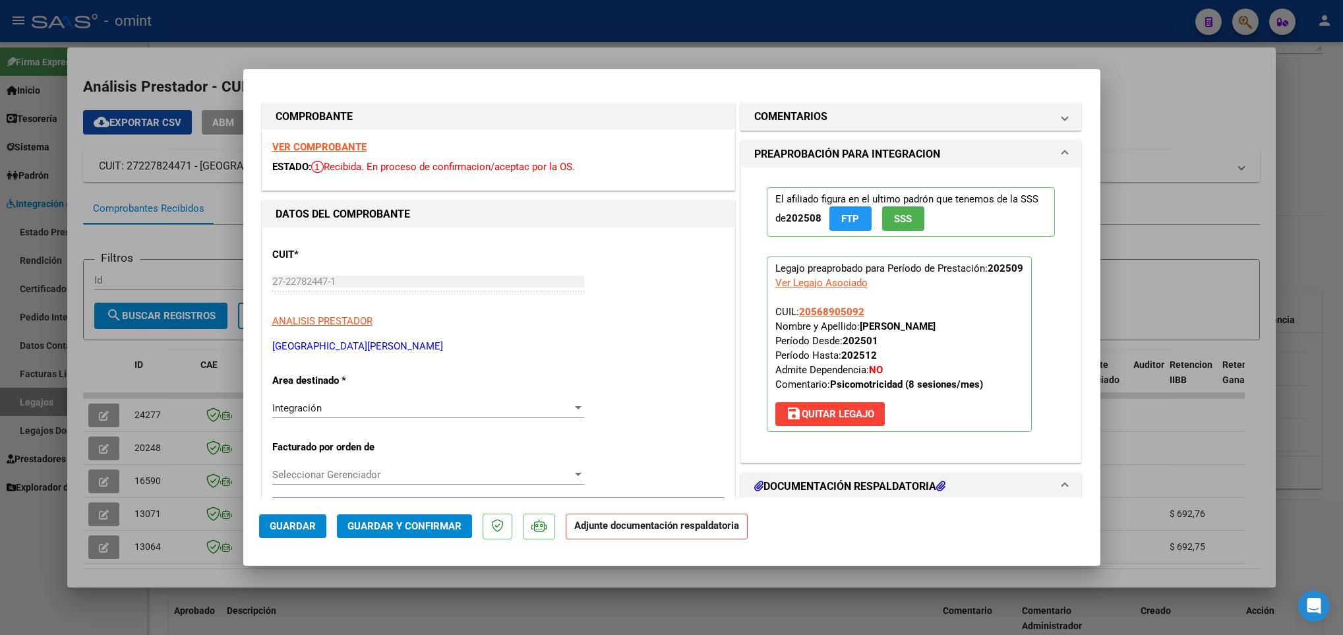
click at [337, 145] on strong "VER COMPROBANTE" at bounding box center [319, 147] width 94 height 12
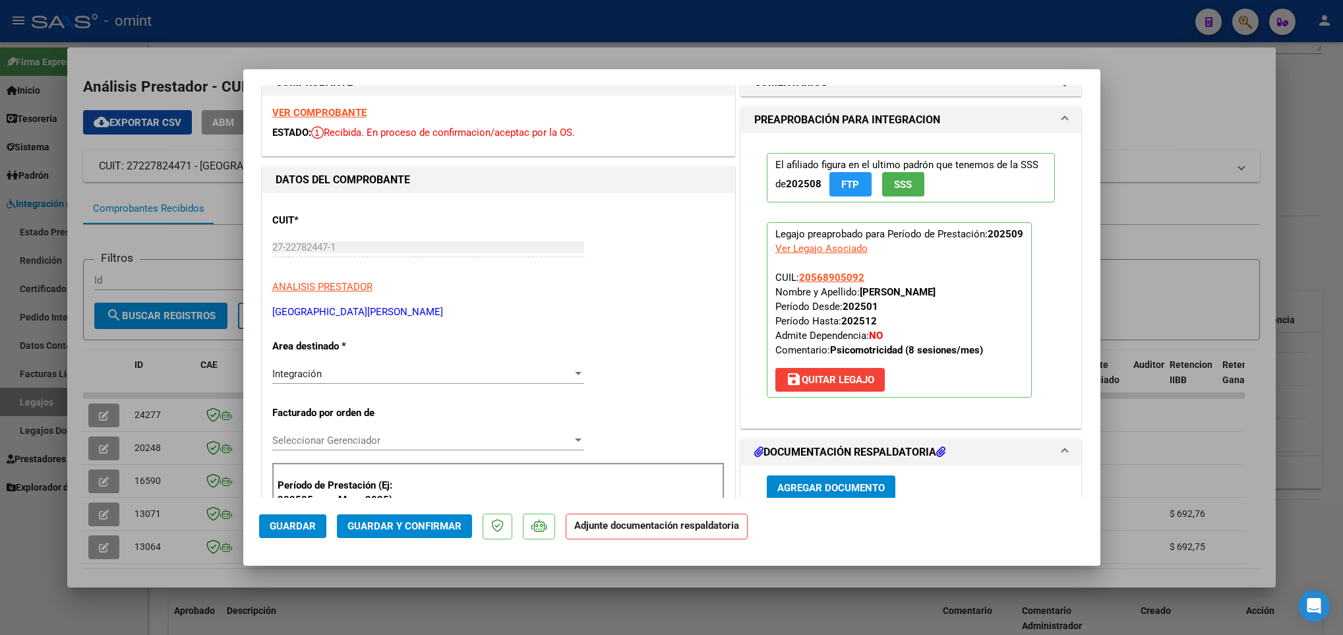
scroll to position [0, 0]
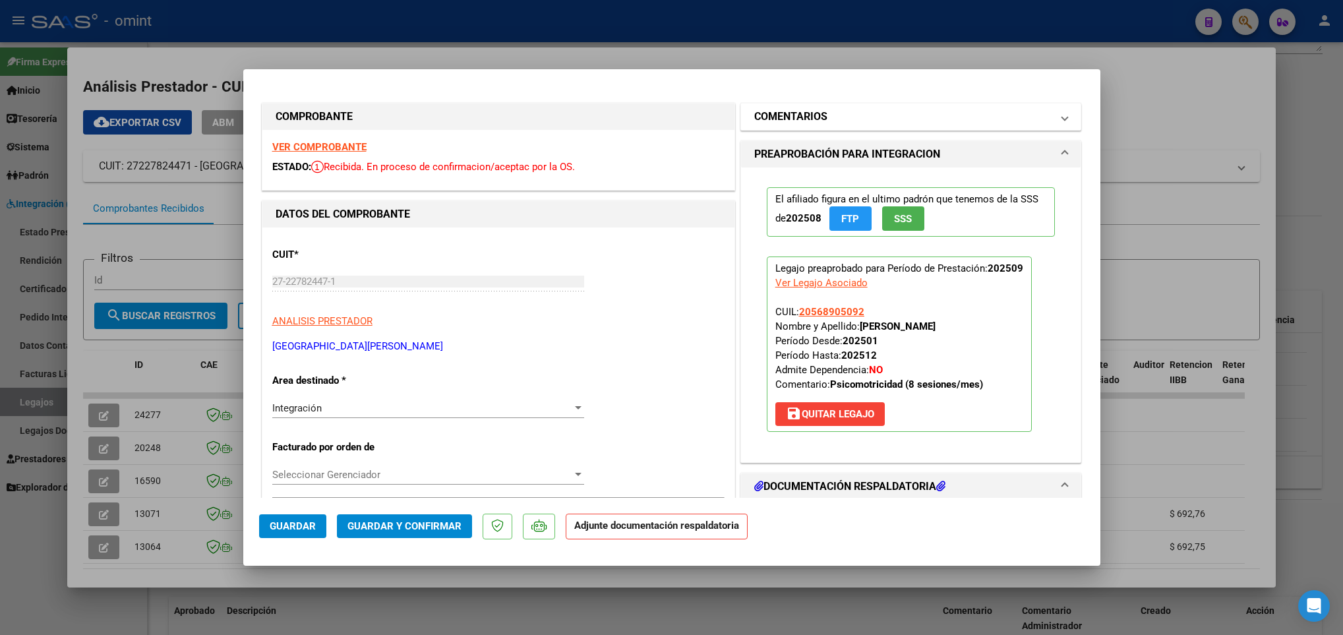
click at [798, 111] on h1 "COMENTARIOS" at bounding box center [790, 117] width 73 height 16
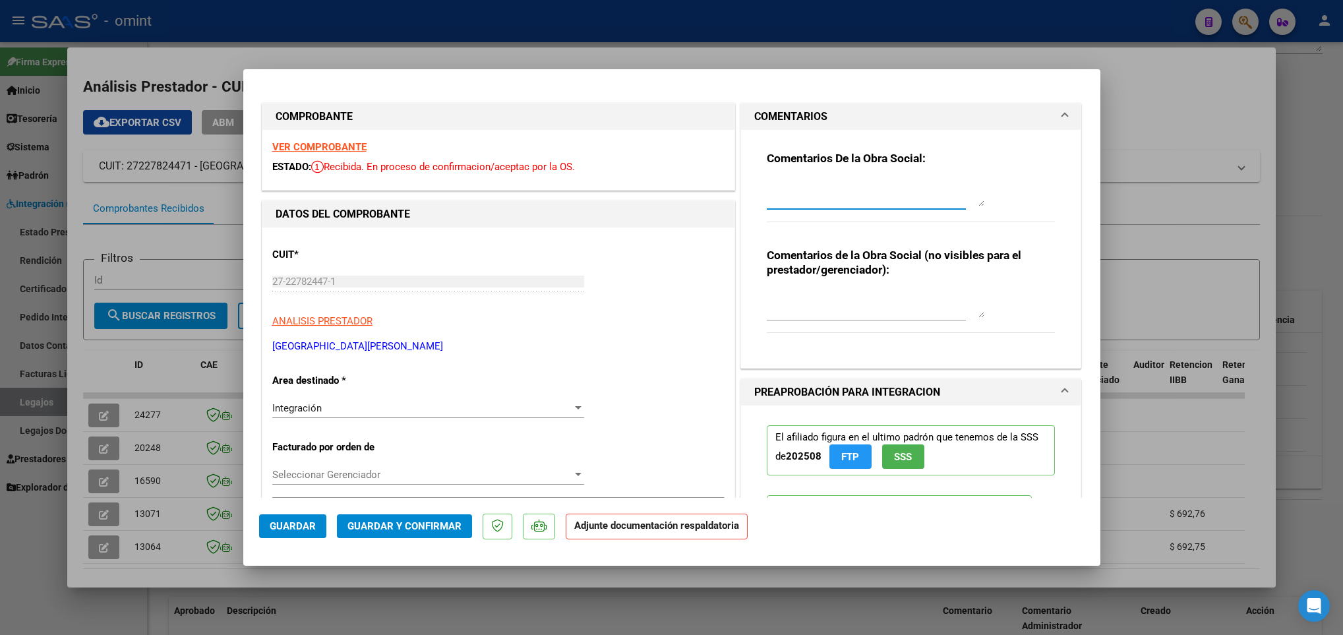
click at [796, 194] on textarea at bounding box center [876, 193] width 218 height 26
type textarea "Estimada, falta cargar la planilla de asistencia para poder procesar la factura"
click at [284, 514] on mat-dialog-actions "Guardar Guardar y Confirmar Adjunte documentación respaldatoria" at bounding box center [671, 524] width 825 height 52
click at [284, 520] on span "Guardar" at bounding box center [293, 526] width 46 height 12
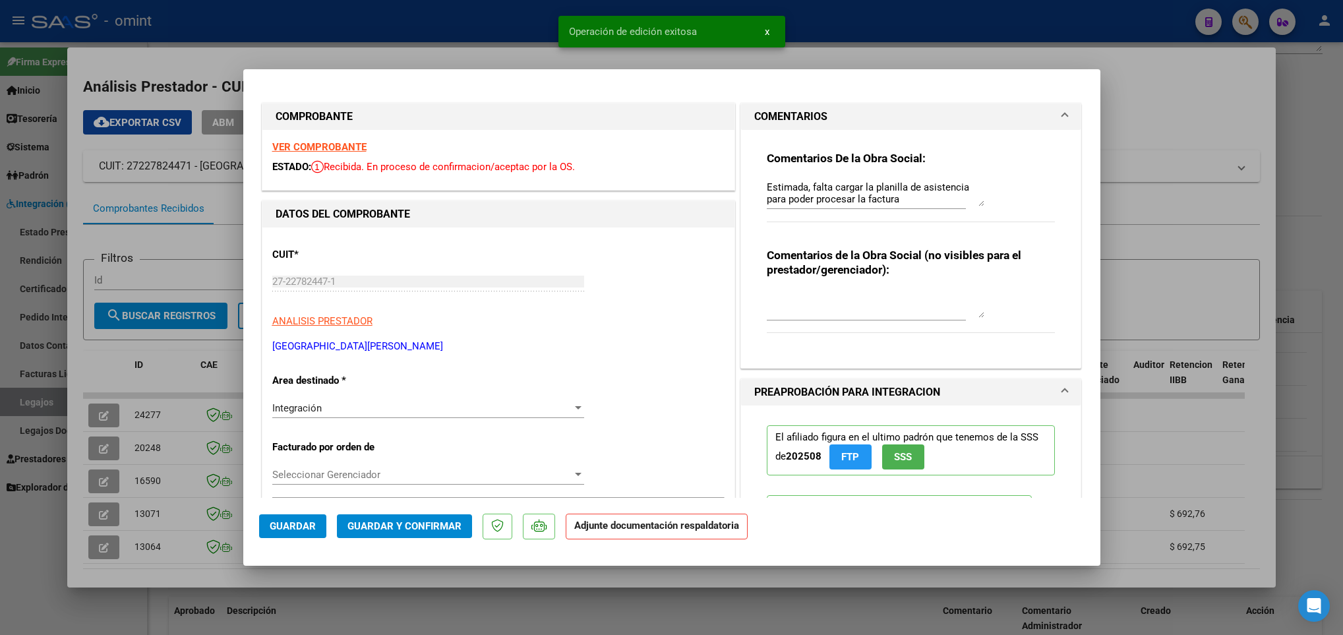
click at [177, 576] on div at bounding box center [671, 317] width 1343 height 635
type input "$ 0,00"
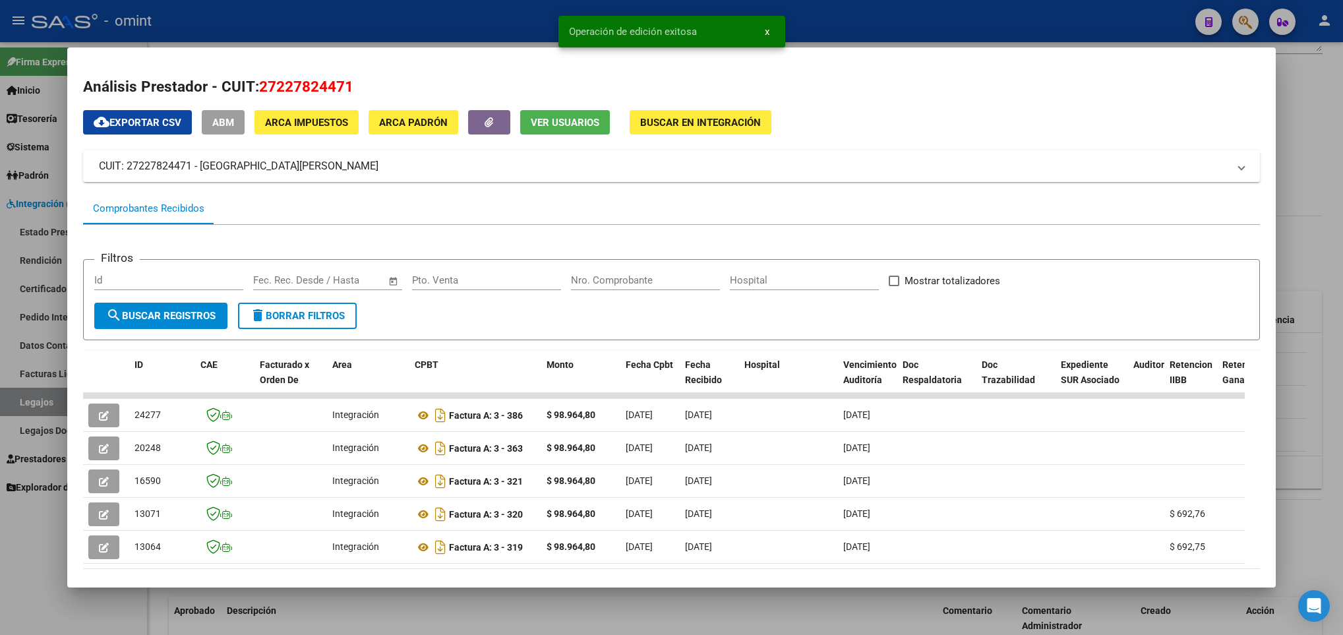
click at [251, 611] on div at bounding box center [671, 317] width 1343 height 635
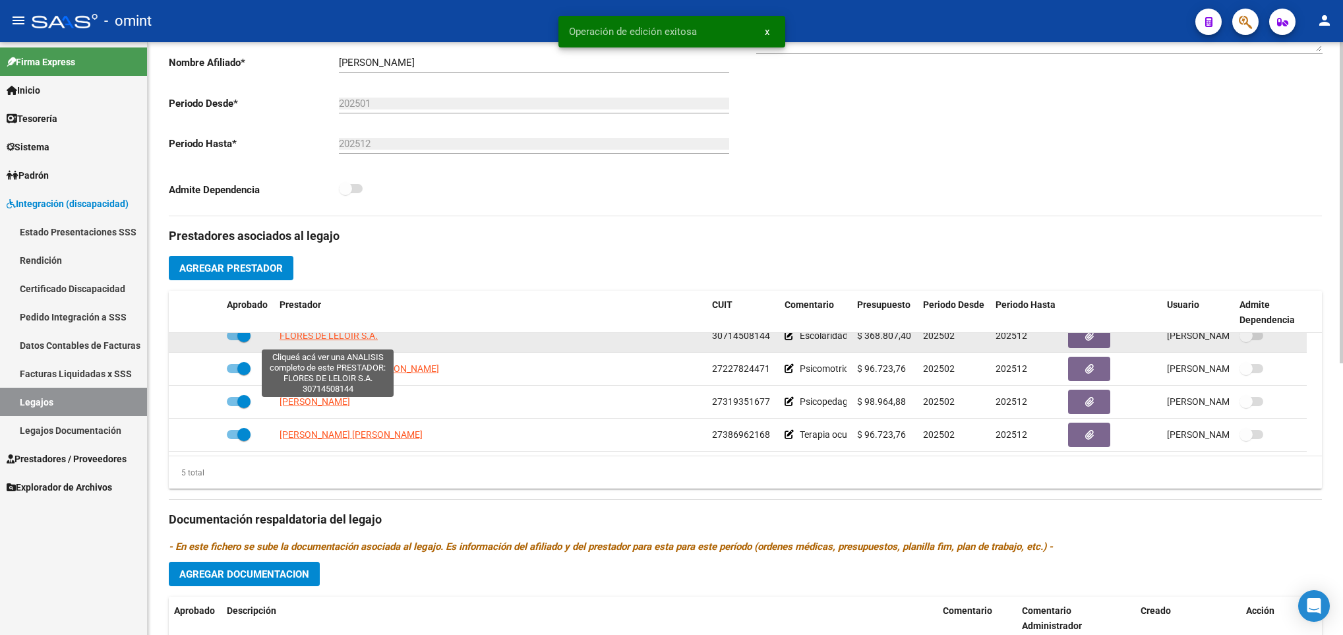
click at [340, 339] on span "FLORES DE LELOIR S.A." at bounding box center [329, 335] width 98 height 11
type textarea "30714508144"
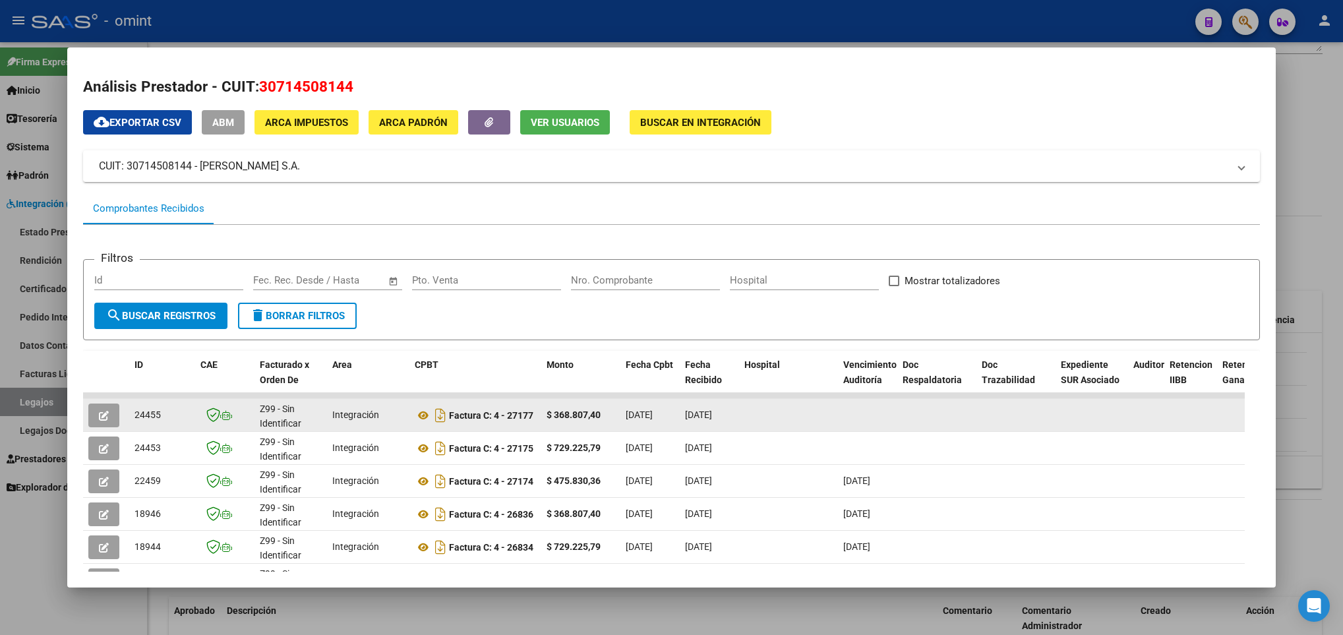
click at [94, 413] on button "button" at bounding box center [103, 416] width 31 height 24
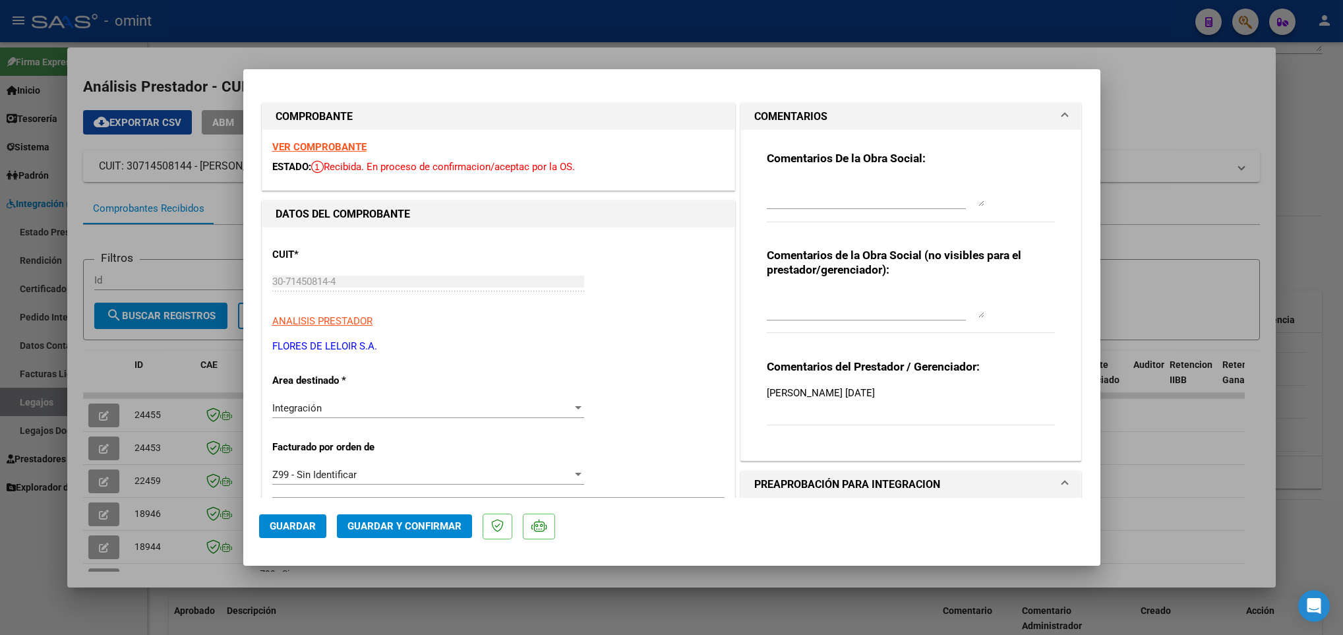
click at [343, 144] on strong "VER COMPROBANTE" at bounding box center [319, 147] width 94 height 12
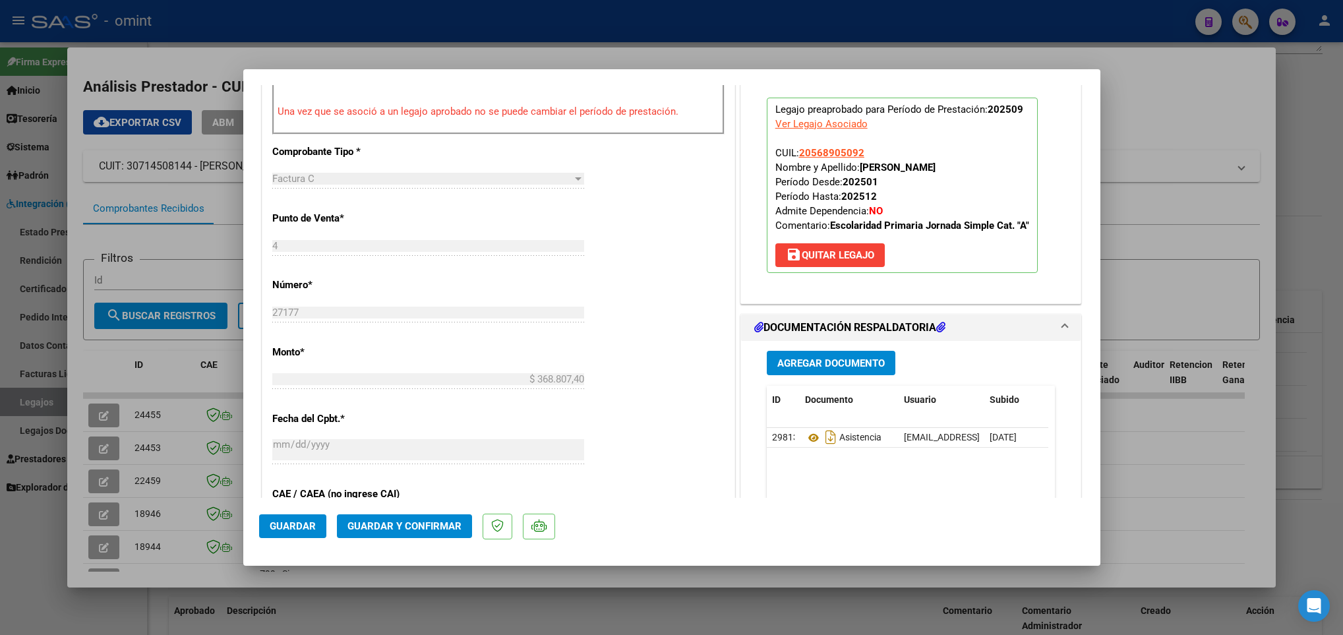
scroll to position [494, 0]
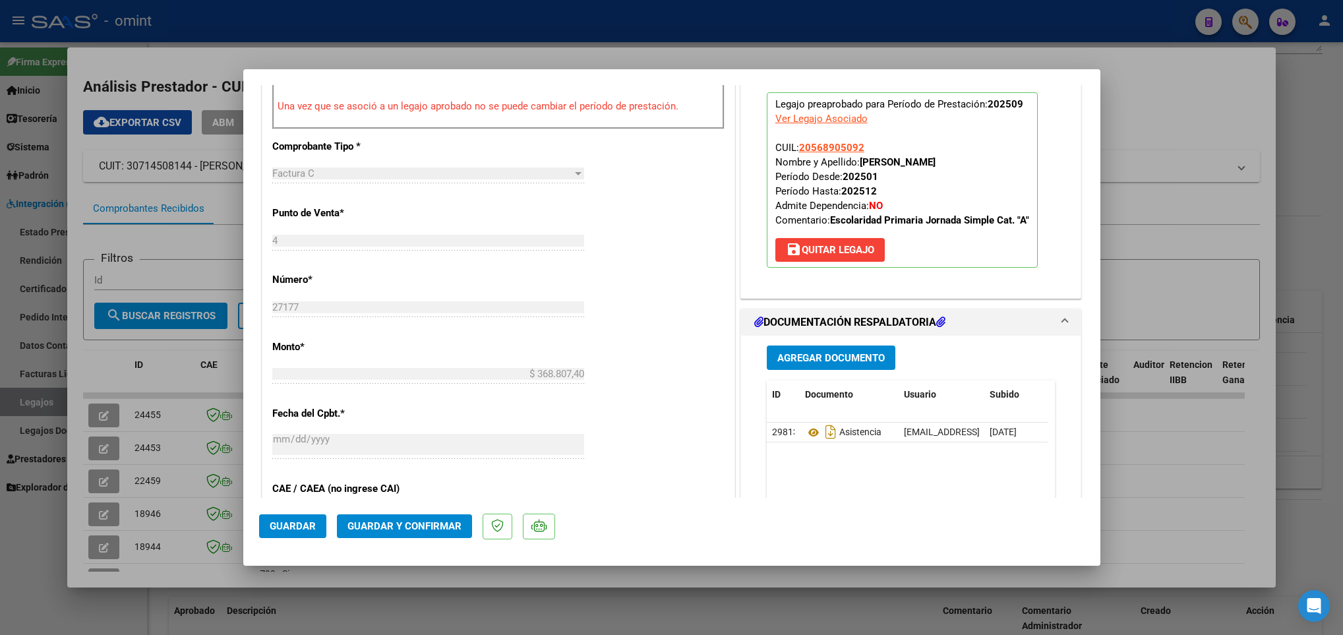
click at [429, 521] on span "Guardar y Confirmar" at bounding box center [404, 526] width 114 height 12
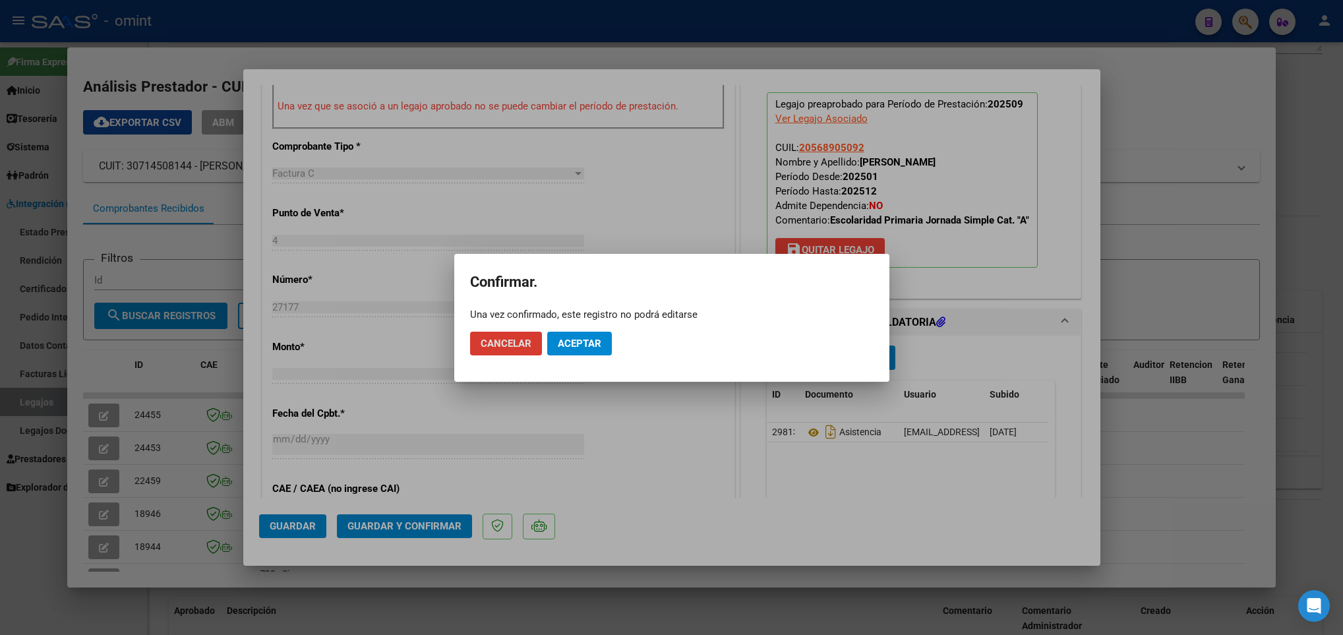
click at [562, 347] on span "Aceptar" at bounding box center [580, 344] width 44 height 12
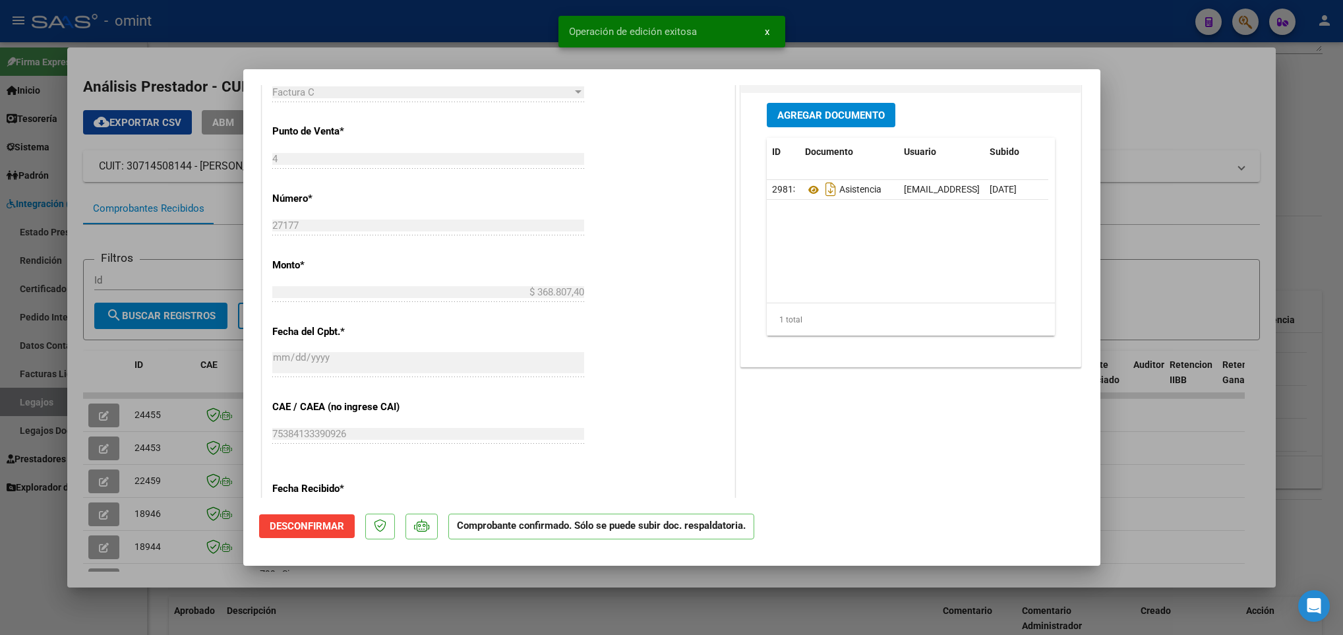
click at [192, 574] on div at bounding box center [671, 317] width 1343 height 635
type input "$ 0,00"
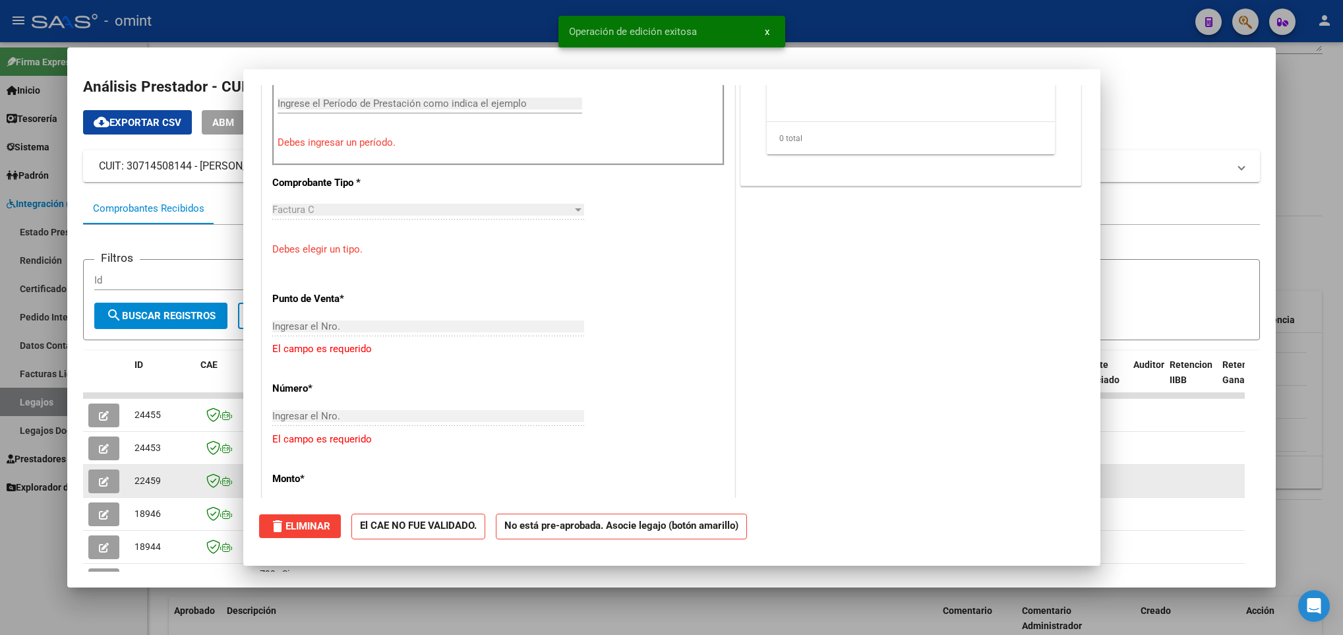
scroll to position [0, 0]
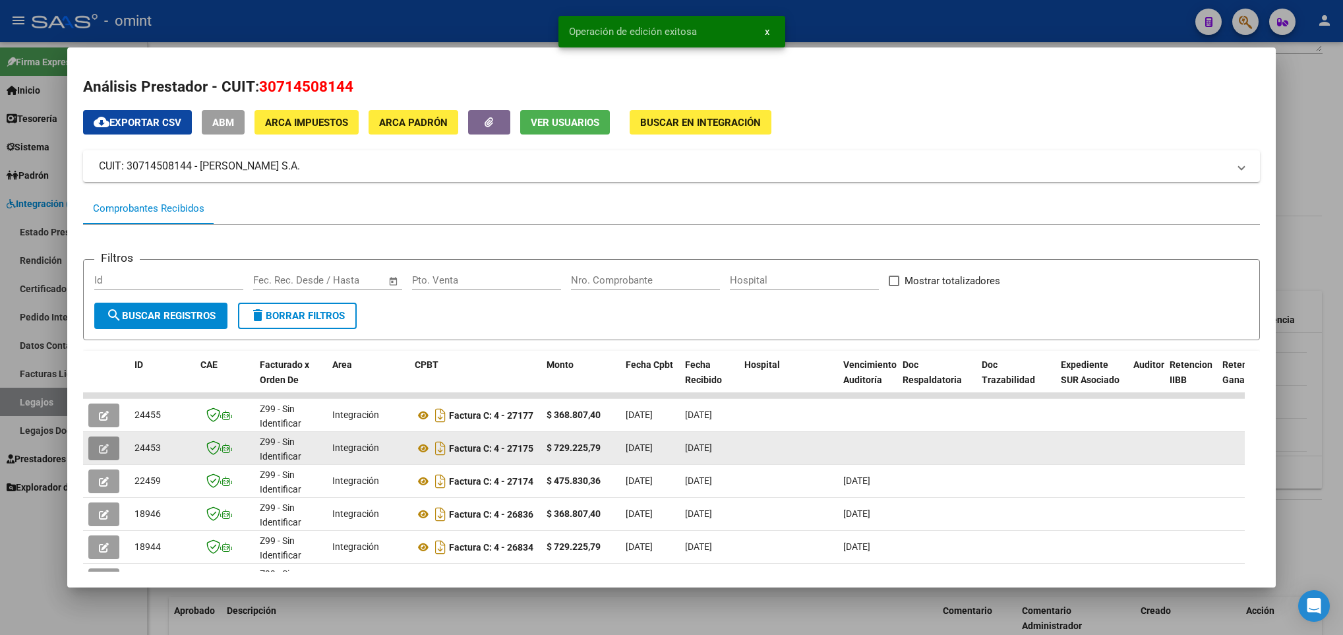
click at [104, 445] on icon "button" at bounding box center [104, 449] width 10 height 10
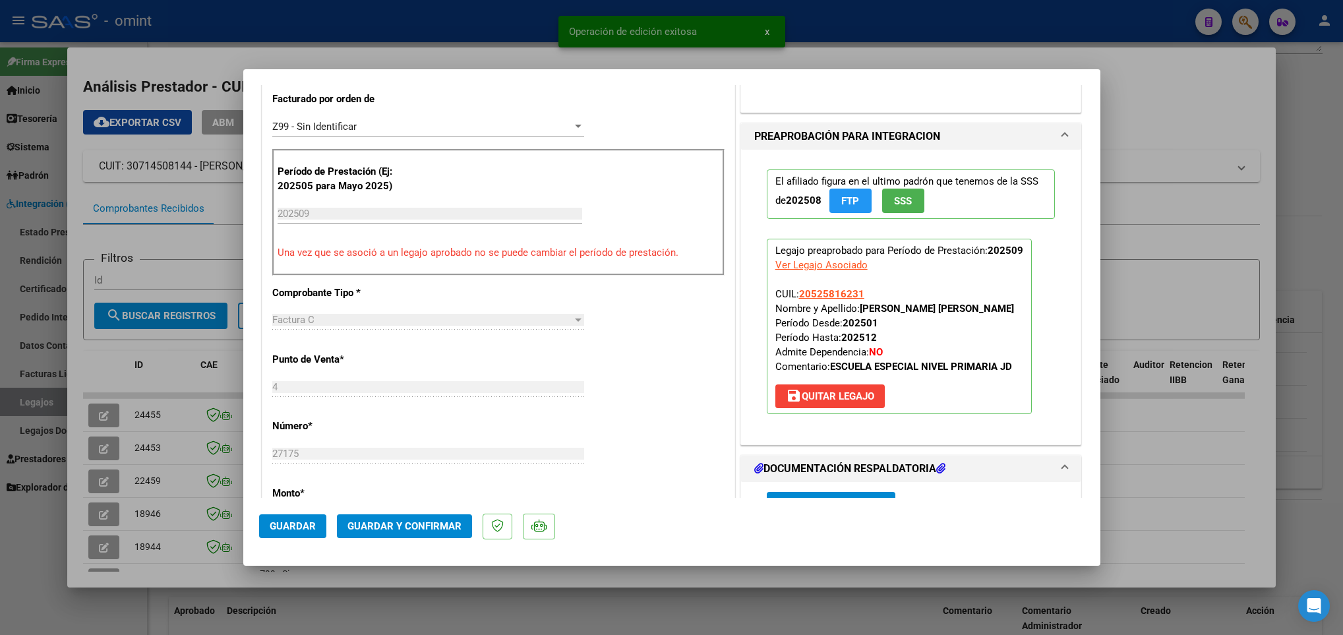
scroll to position [396, 0]
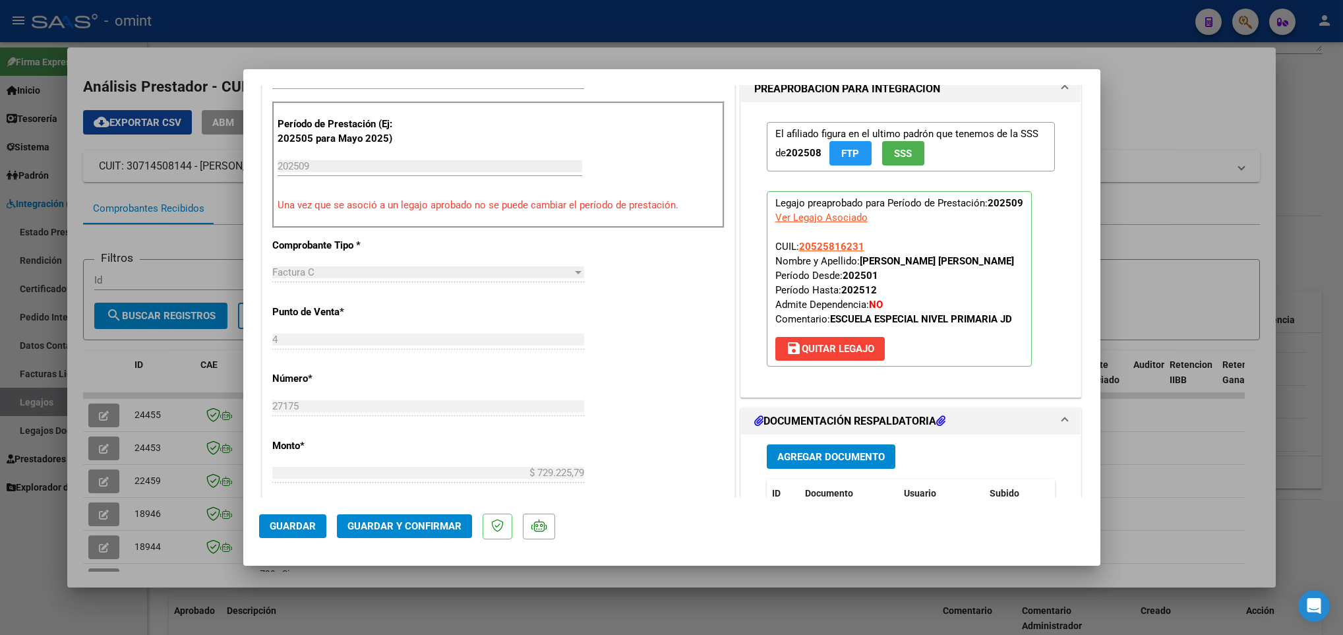
click at [200, 585] on div at bounding box center [671, 317] width 1343 height 635
type input "$ 0,00"
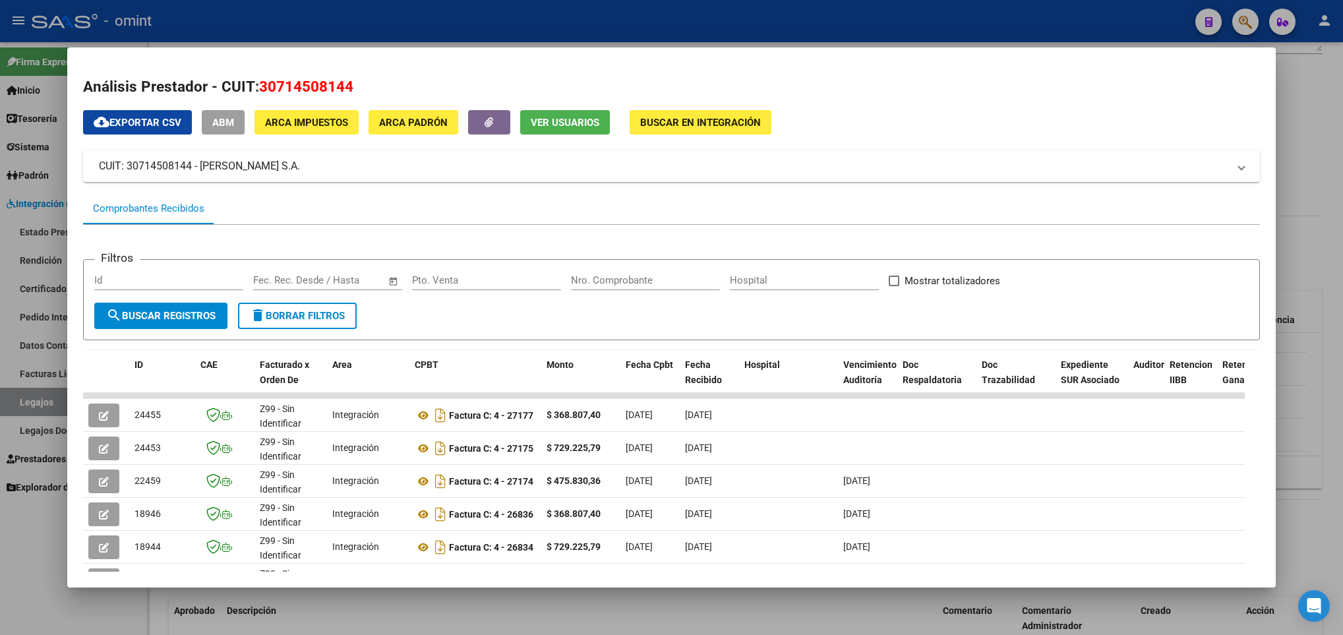
click at [317, 614] on div at bounding box center [671, 317] width 1343 height 635
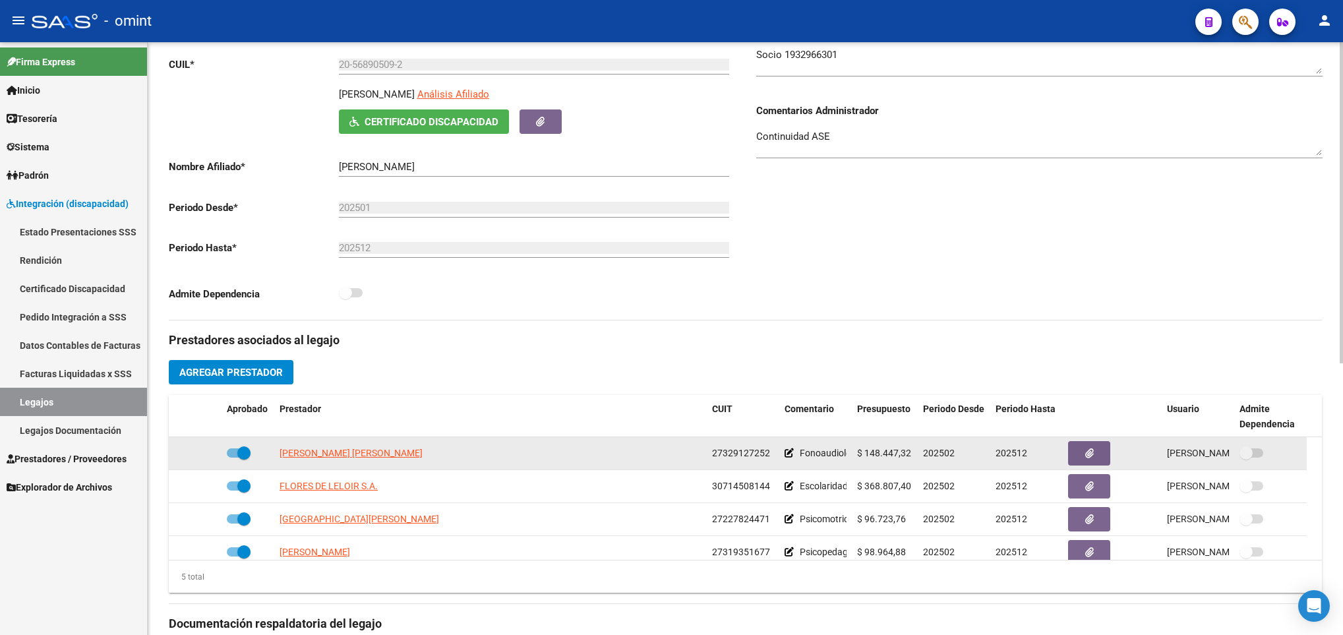
scroll to position [99, 0]
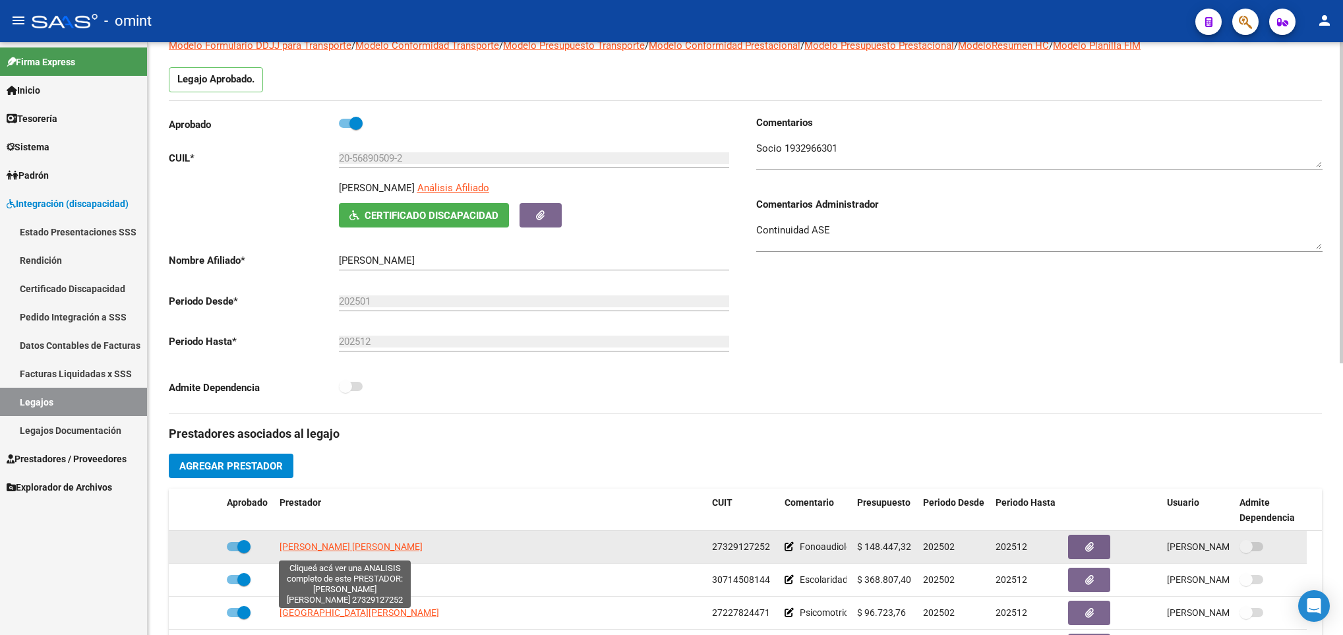
click at [370, 548] on span "MAIDANA ANABELLA LOURDES" at bounding box center [351, 546] width 143 height 11
type textarea "27329127252"
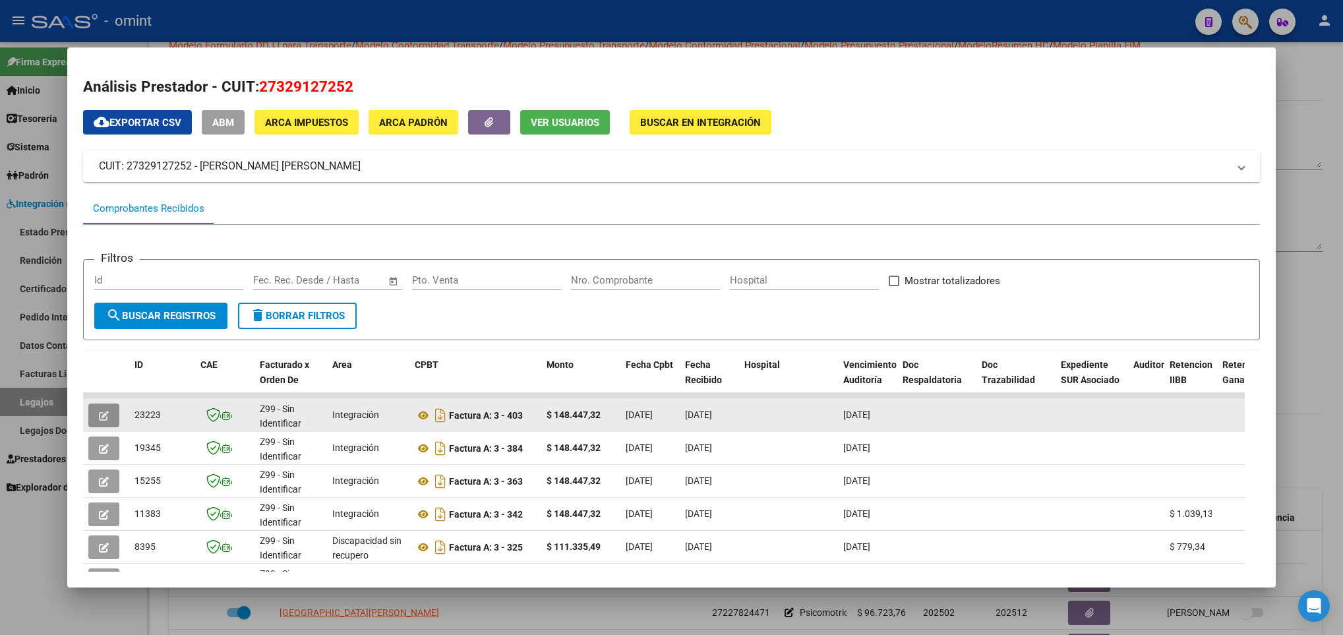
click at [101, 409] on span "button" at bounding box center [104, 415] width 10 height 12
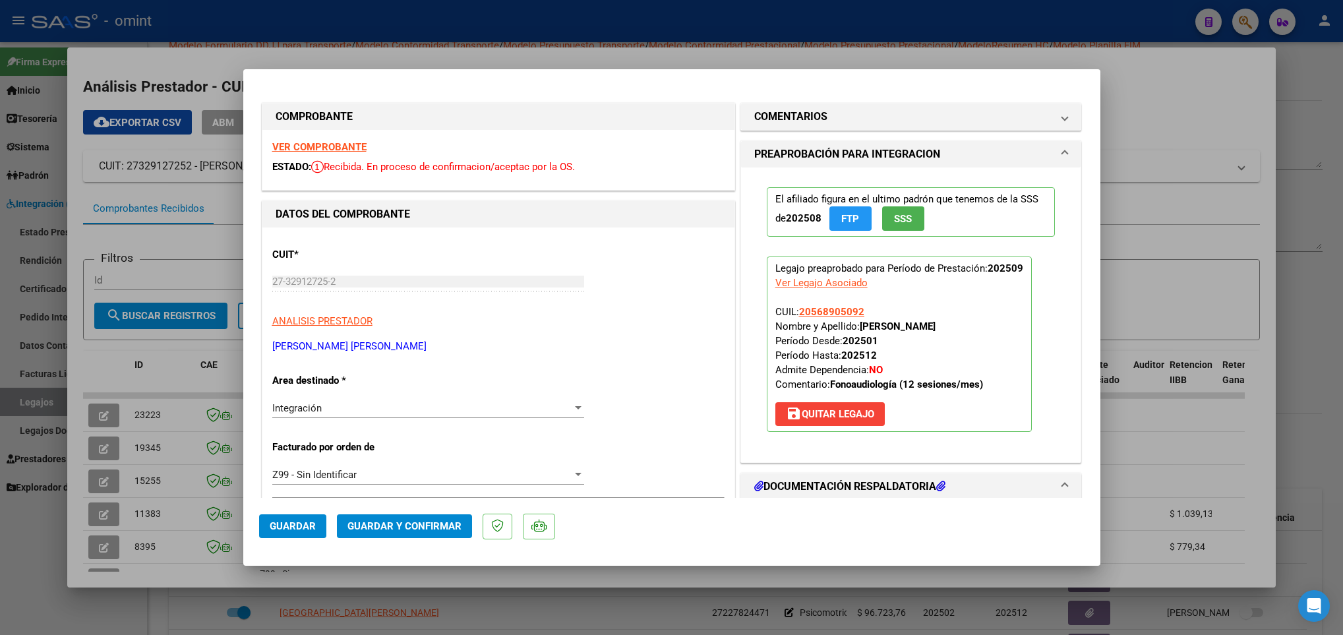
click at [325, 141] on strong "VER COMPROBANTE" at bounding box center [319, 147] width 94 height 12
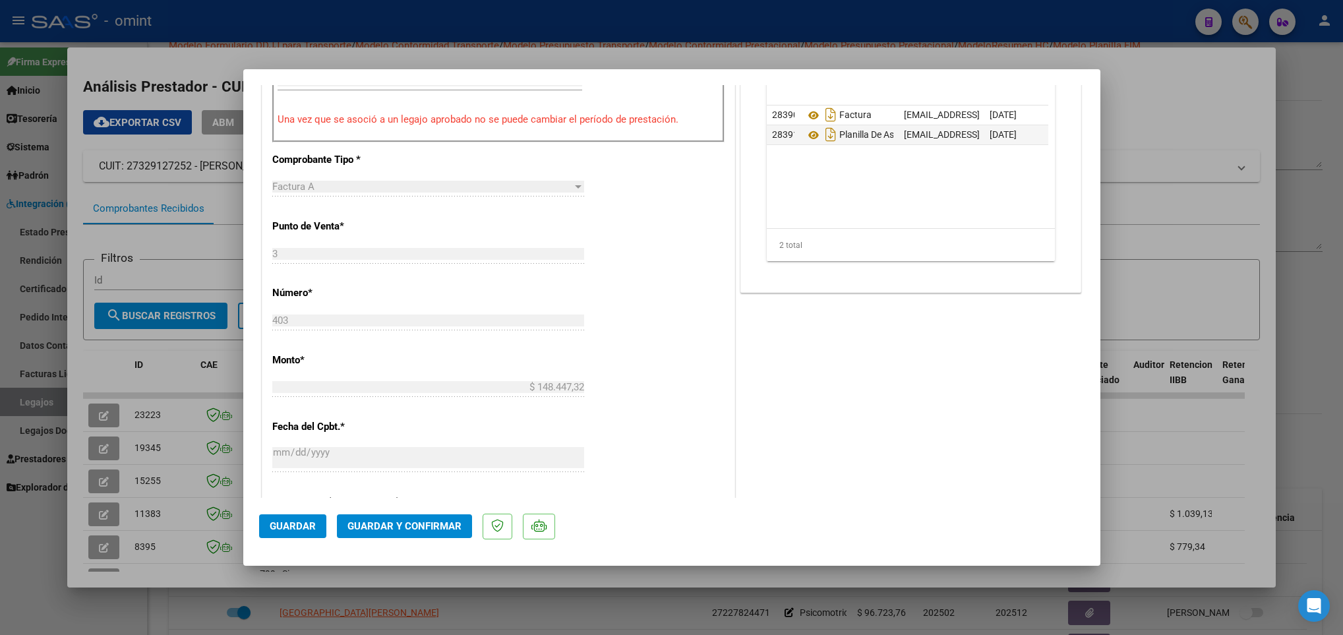
scroll to position [593, 0]
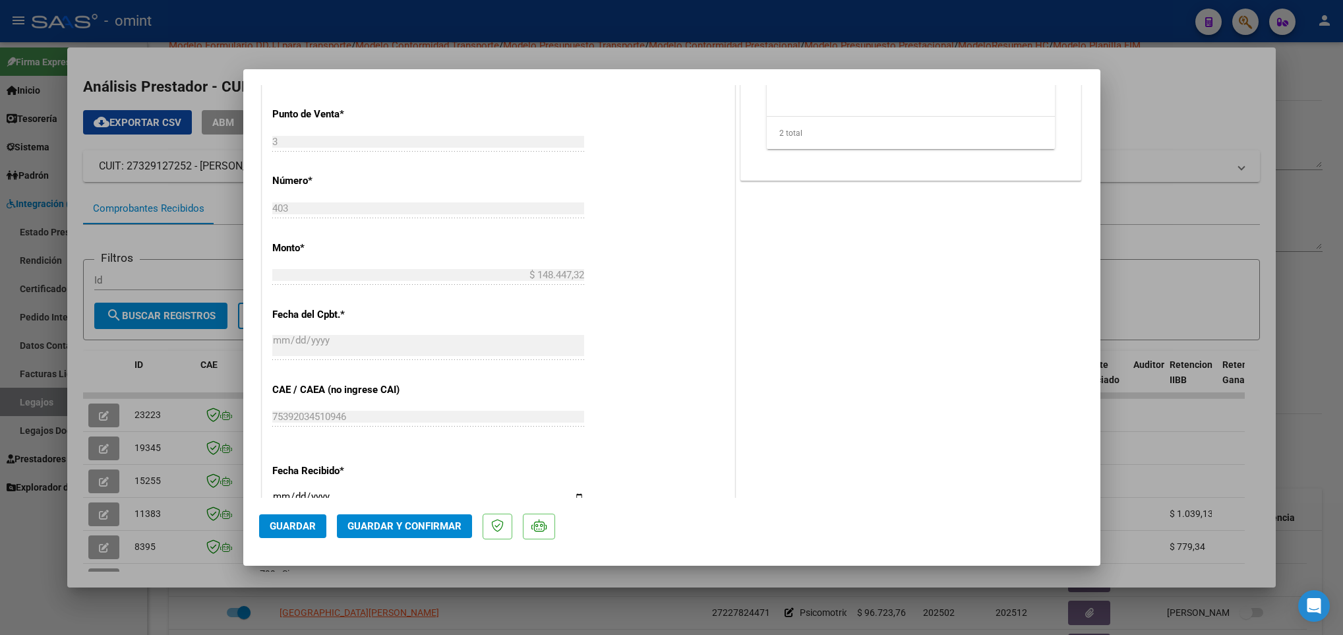
click at [431, 520] on span "Guardar y Confirmar" at bounding box center [404, 526] width 114 height 12
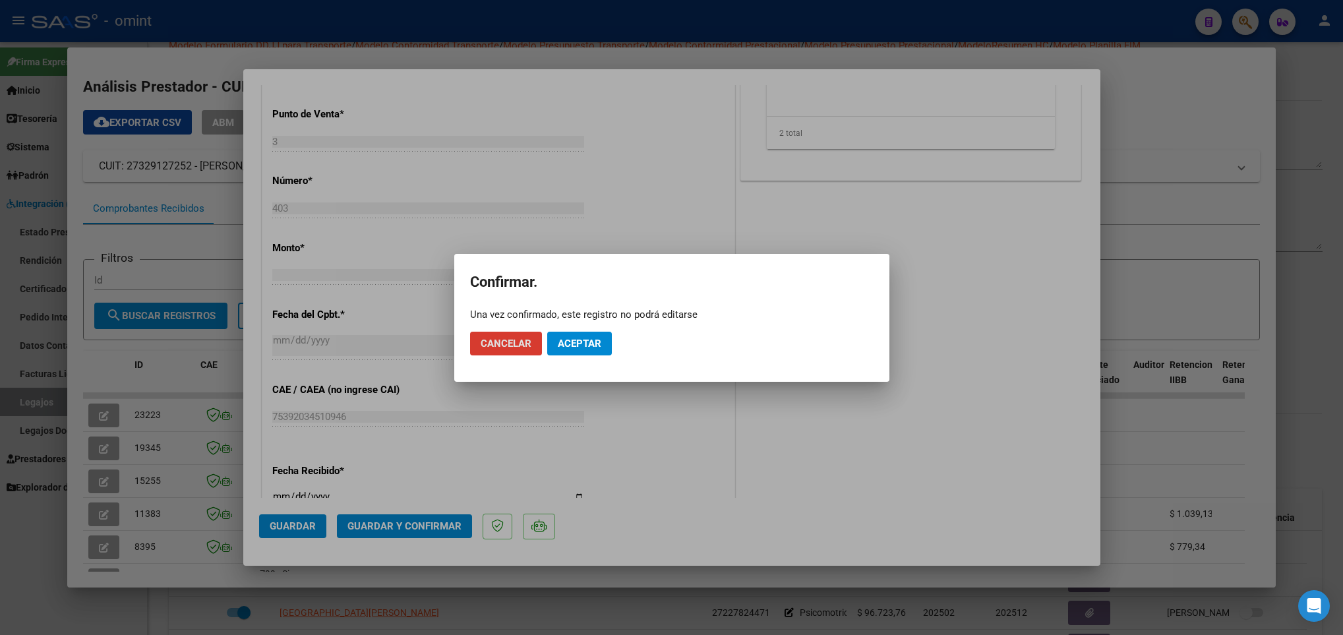
click at [592, 347] on span "Aceptar" at bounding box center [580, 344] width 44 height 12
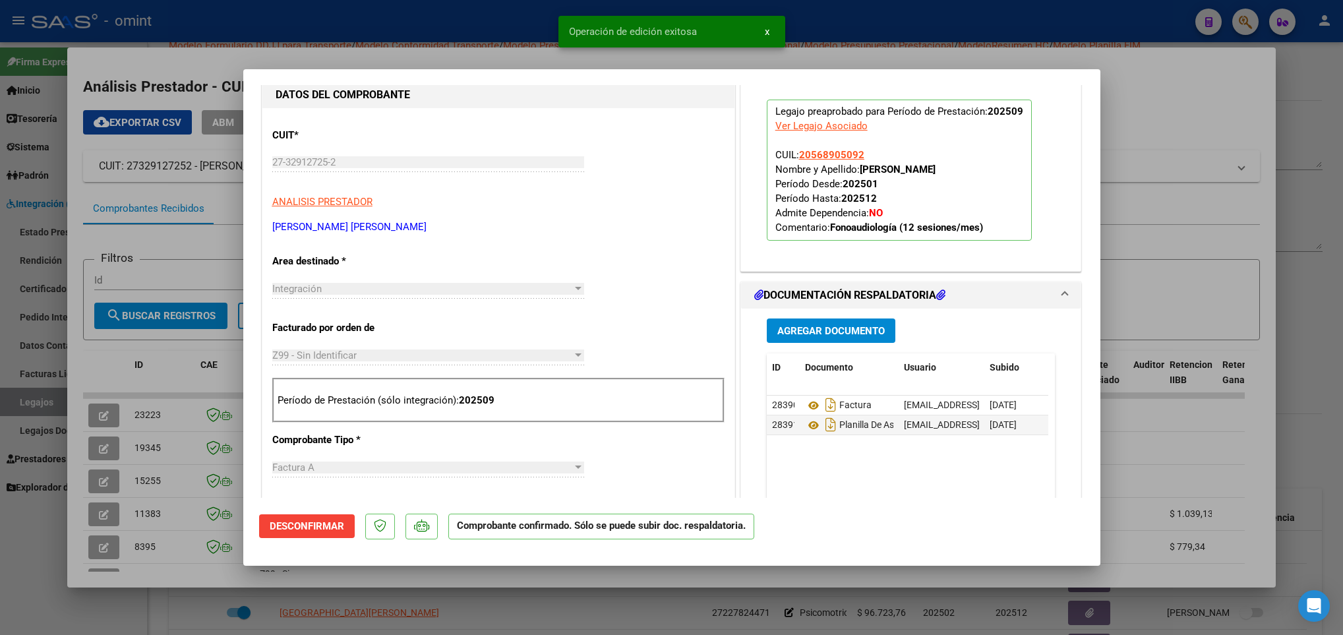
scroll to position [115, 0]
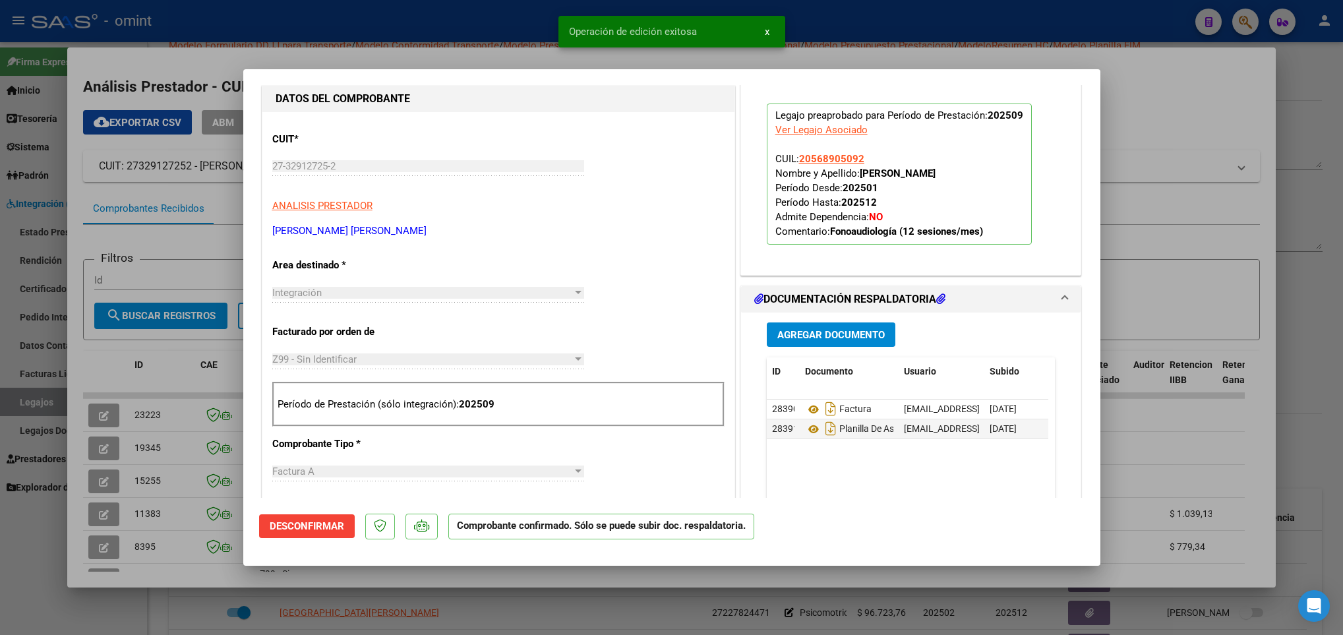
click at [158, 363] on div at bounding box center [671, 317] width 1343 height 635
type input "$ 0,00"
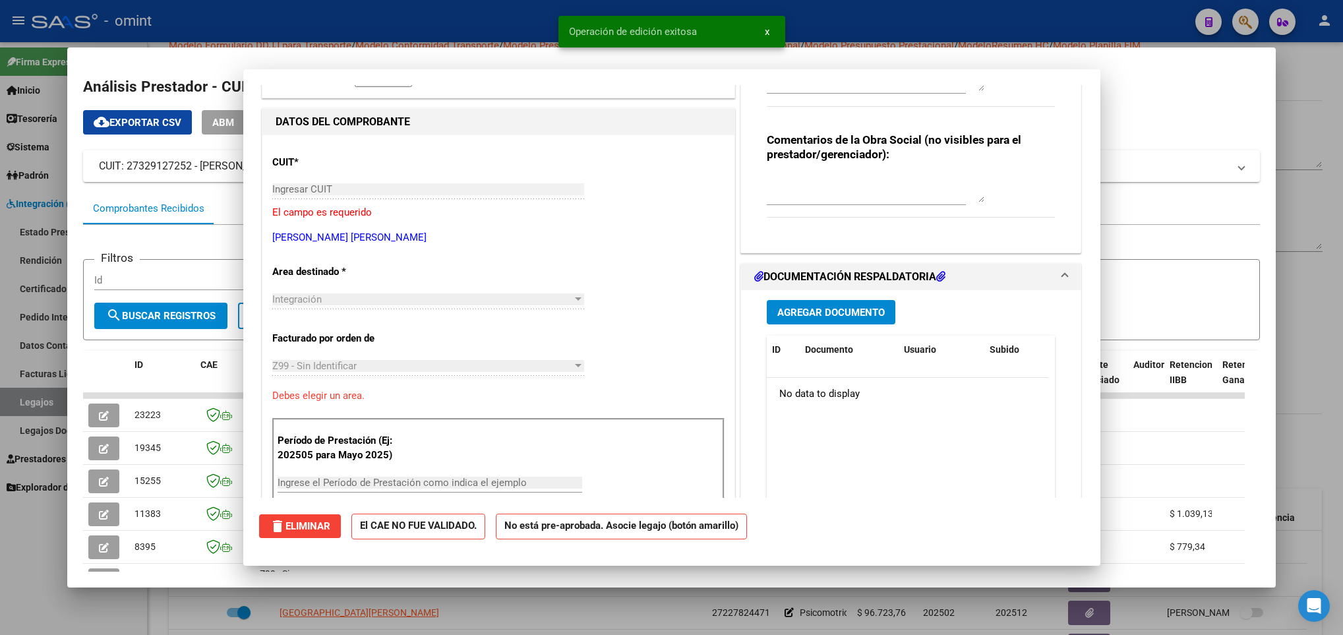
scroll to position [0, 0]
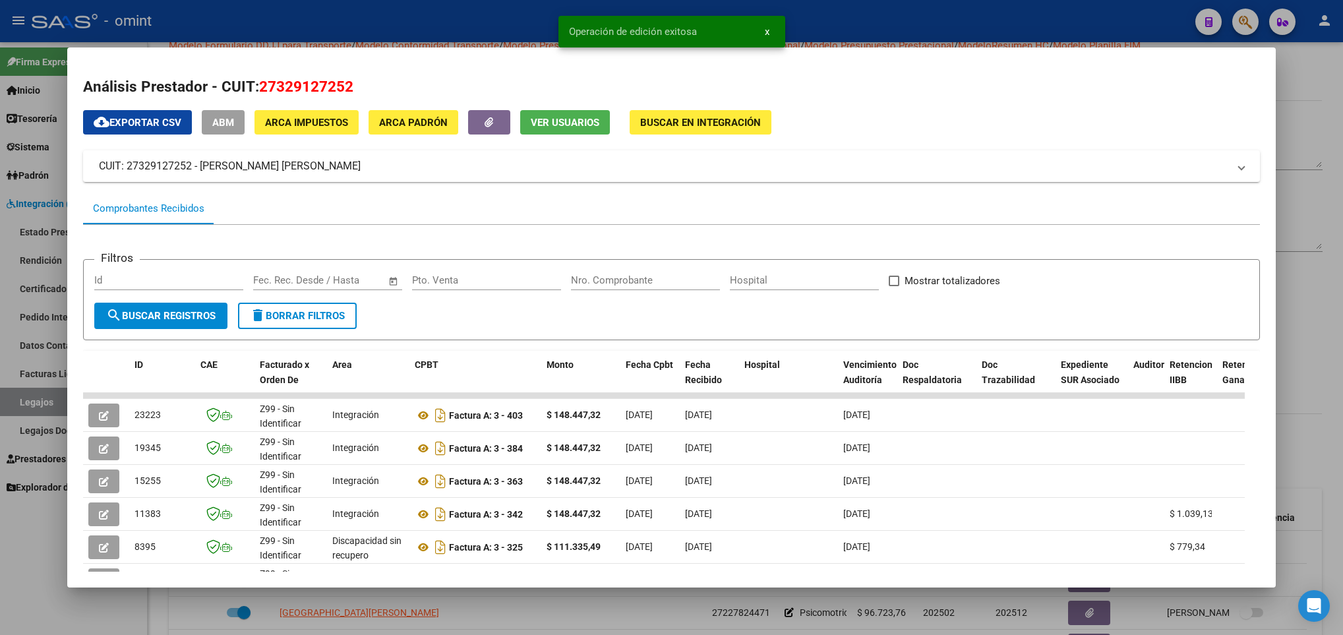
click at [505, 611] on div at bounding box center [671, 317] width 1343 height 635
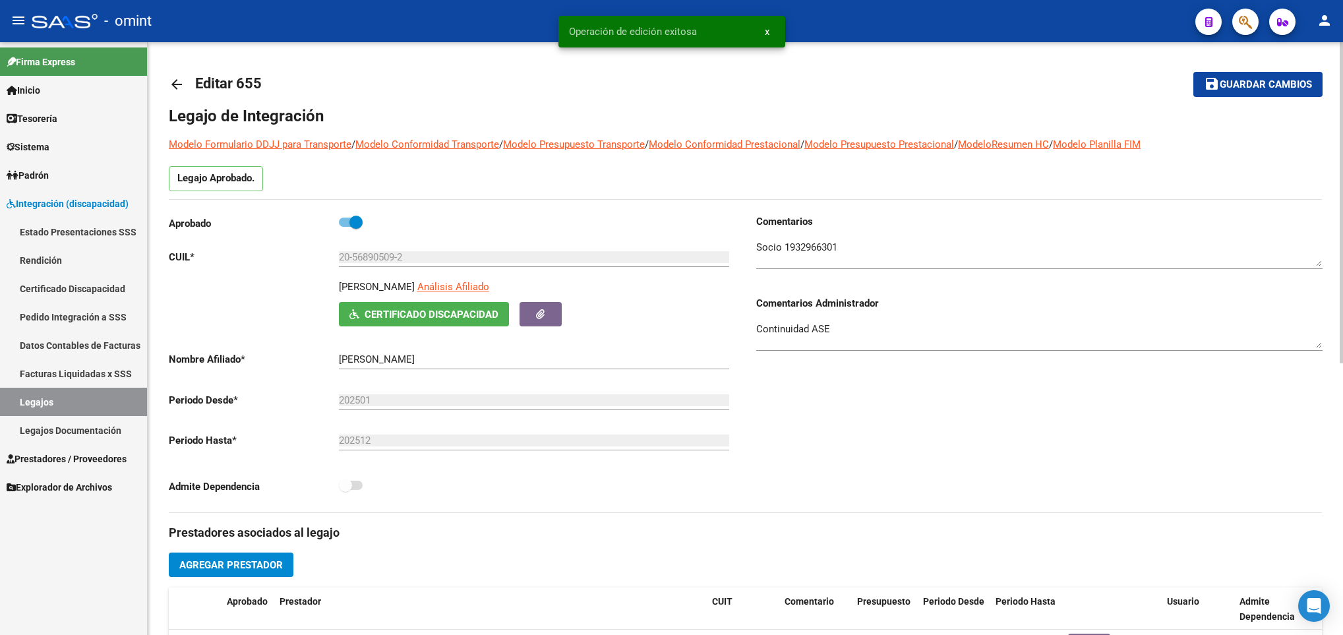
click at [166, 81] on div "arrow_back Editar 655 save Guardar cambios Legajo de Integración Modelo Formula…" at bounding box center [745, 587] width 1195 height 1091
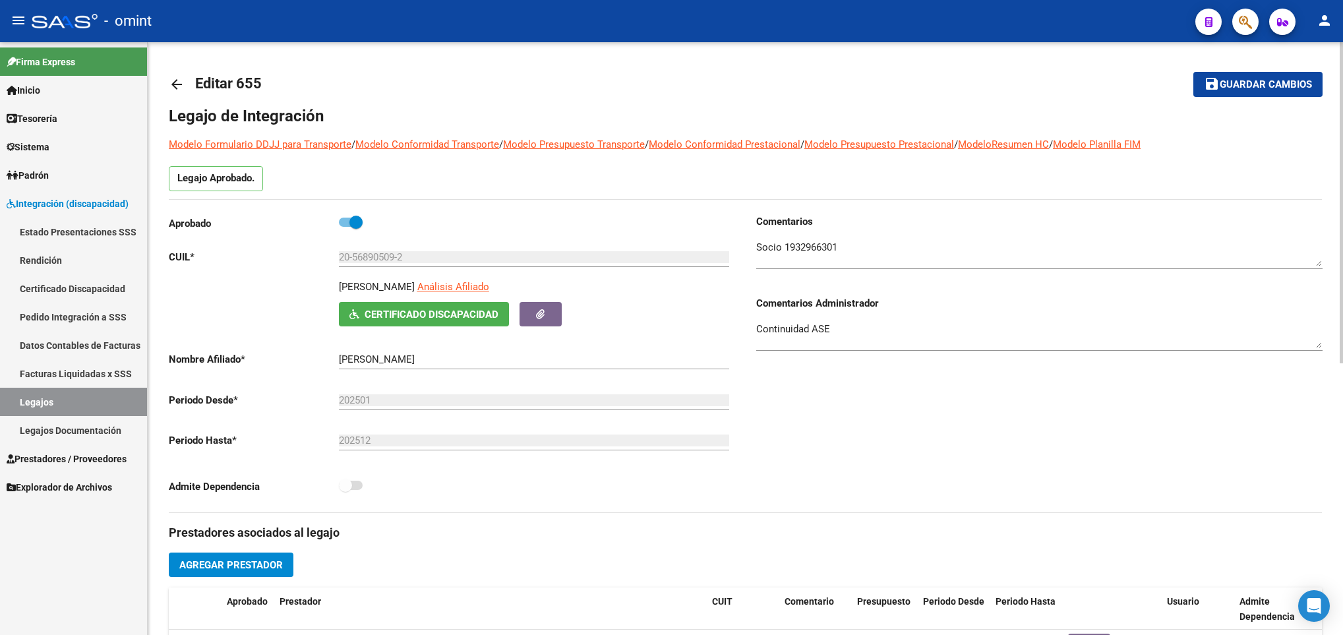
click at [176, 82] on mat-icon "arrow_back" at bounding box center [177, 84] width 16 height 16
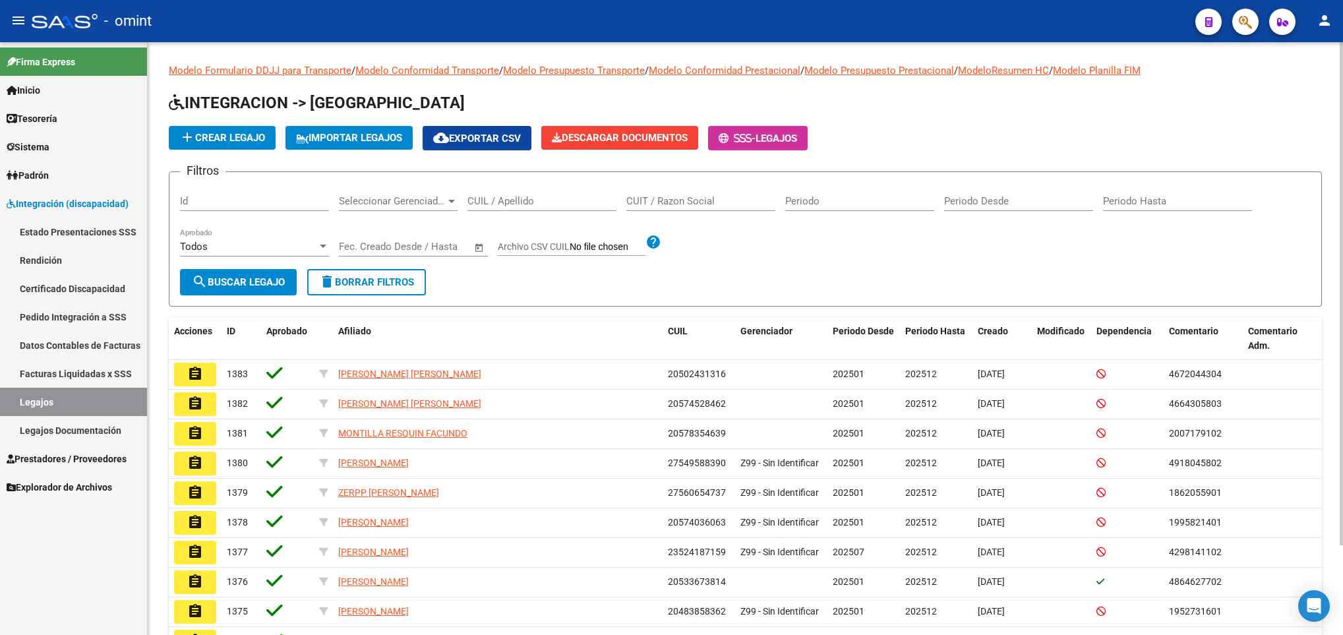
click at [502, 189] on div "CUIL / Apellido" at bounding box center [541, 197] width 149 height 28
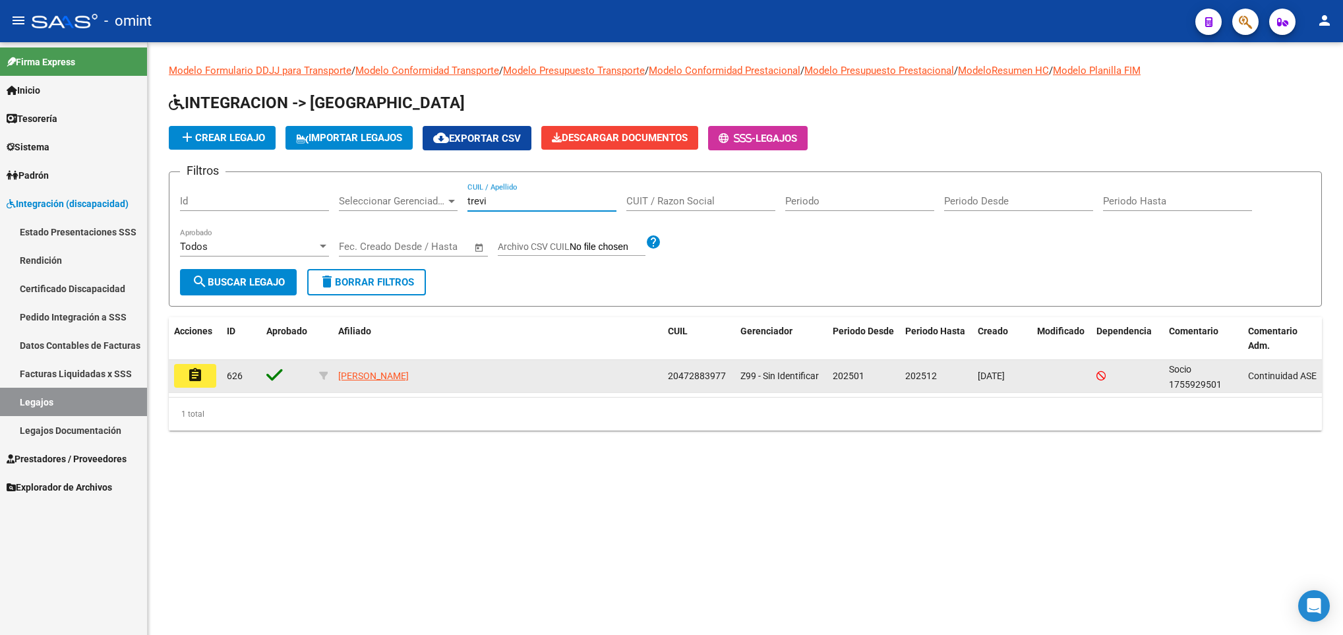
type input "trevi"
click at [183, 372] on button "assignment" at bounding box center [195, 376] width 42 height 24
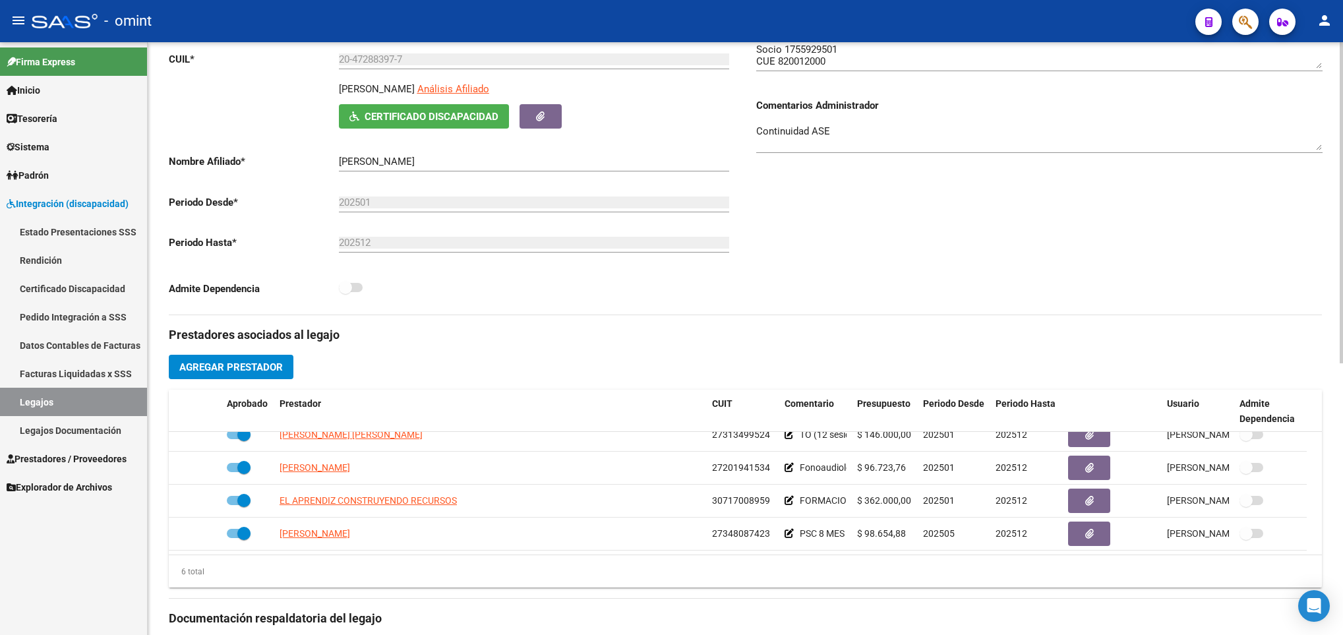
scroll to position [297, 0]
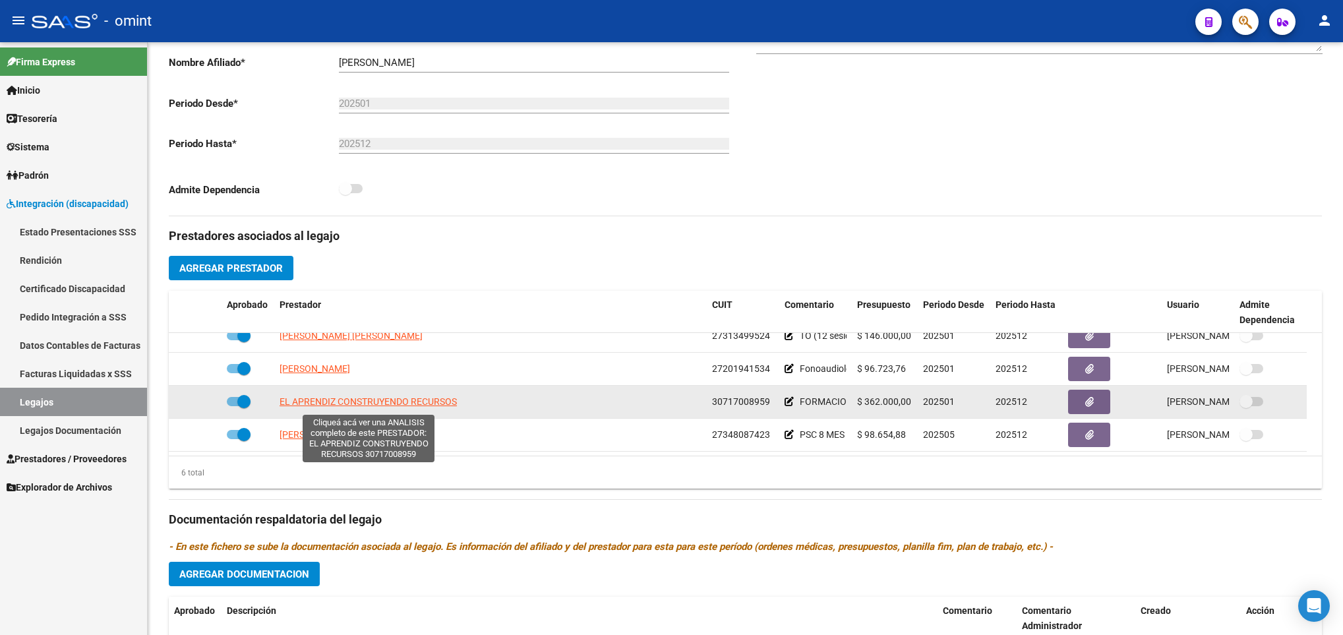
click at [299, 404] on span "EL APRENDIZ CONSTRUYENDO RECURSOS" at bounding box center [368, 401] width 177 height 11
type textarea "30717008959"
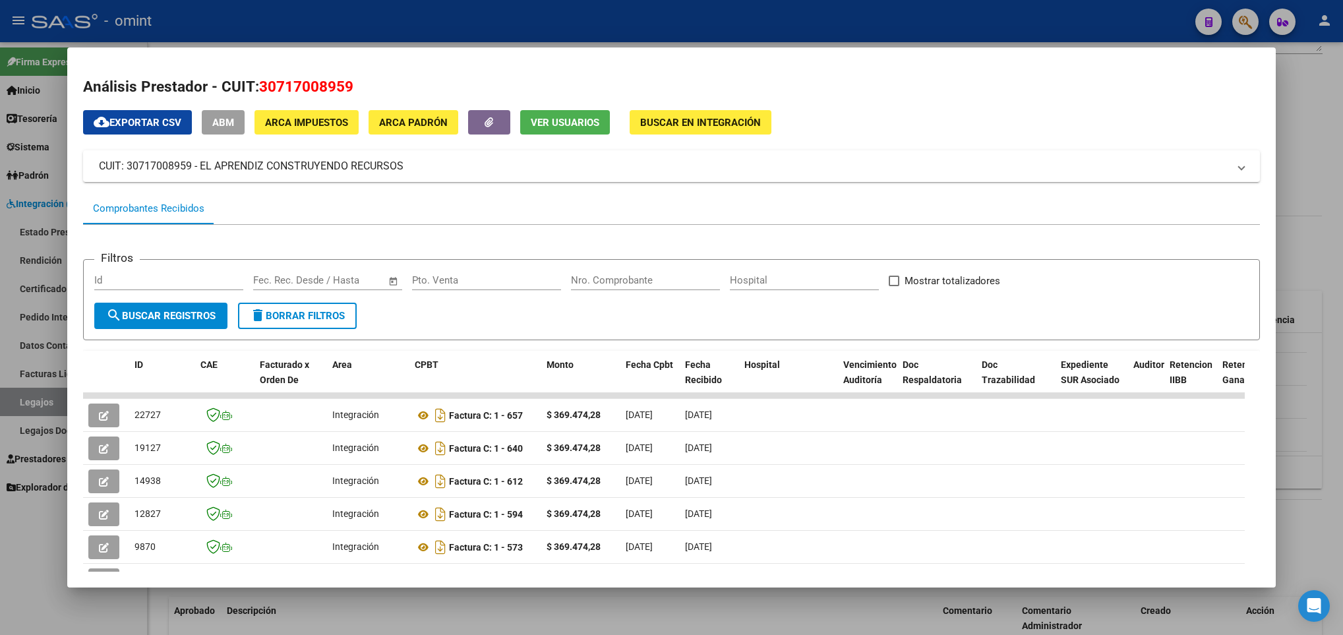
click at [279, 83] on span "30717008959" at bounding box center [306, 86] width 94 height 17
copy span "30717008959"
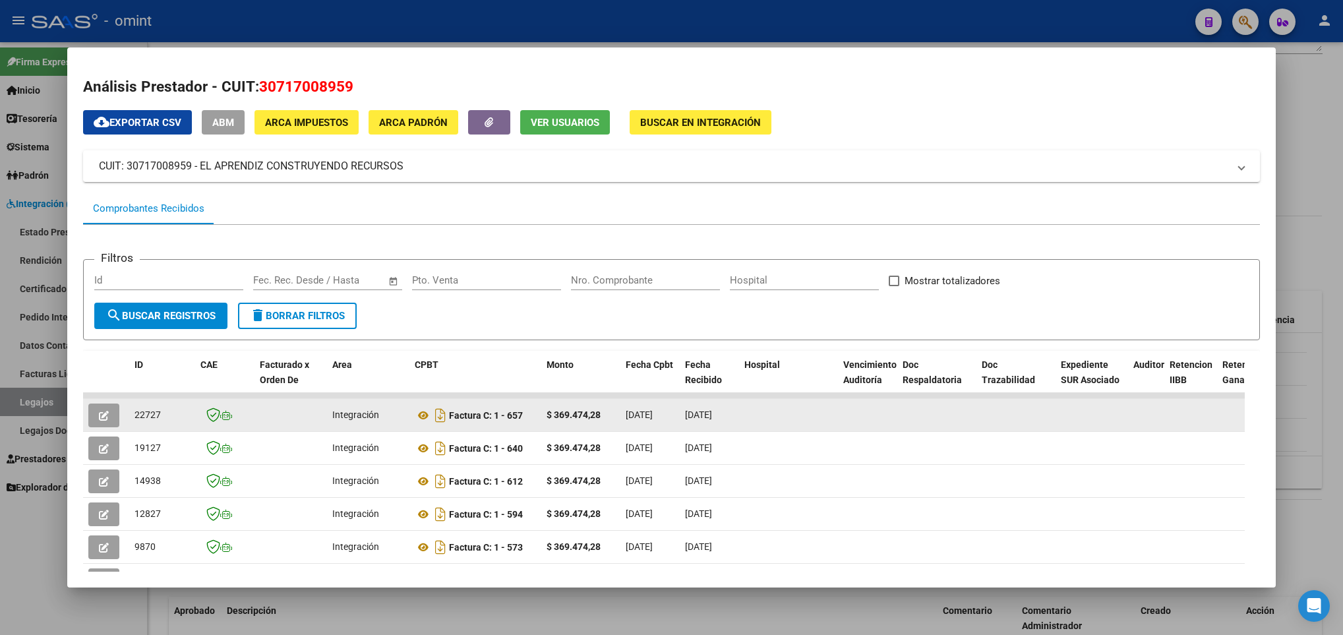
click at [105, 411] on icon "button" at bounding box center [104, 416] width 10 height 10
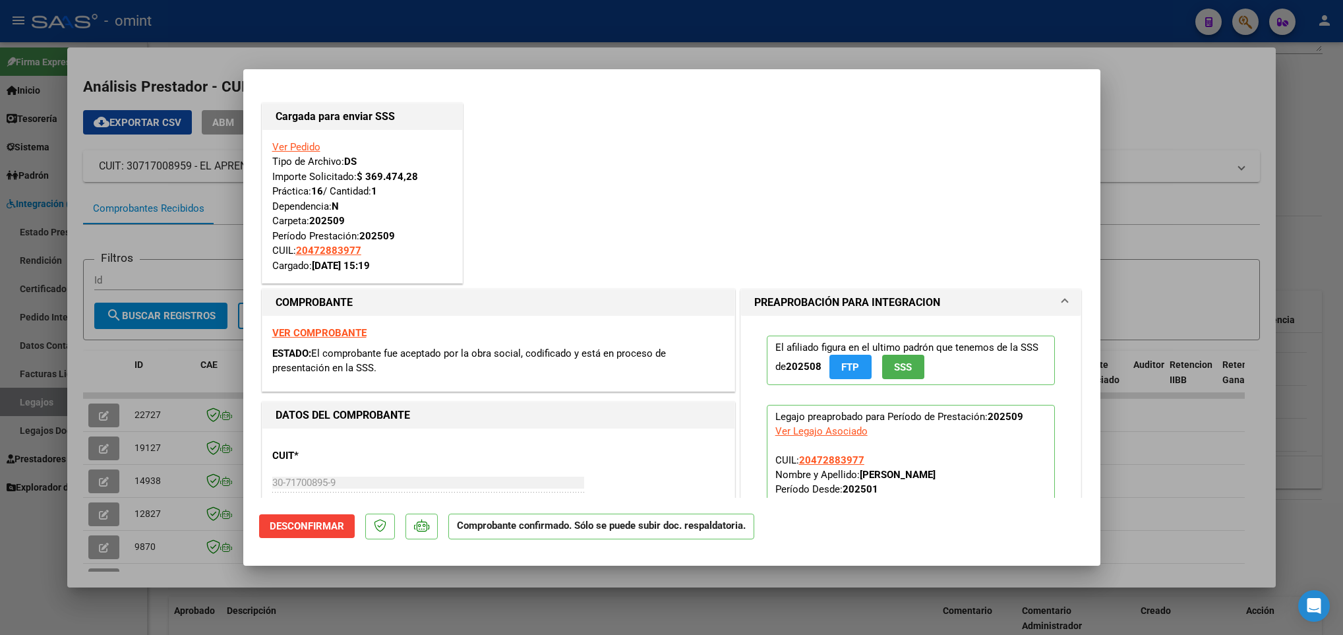
click at [570, 588] on div at bounding box center [671, 317] width 1343 height 635
type input "$ 0,00"
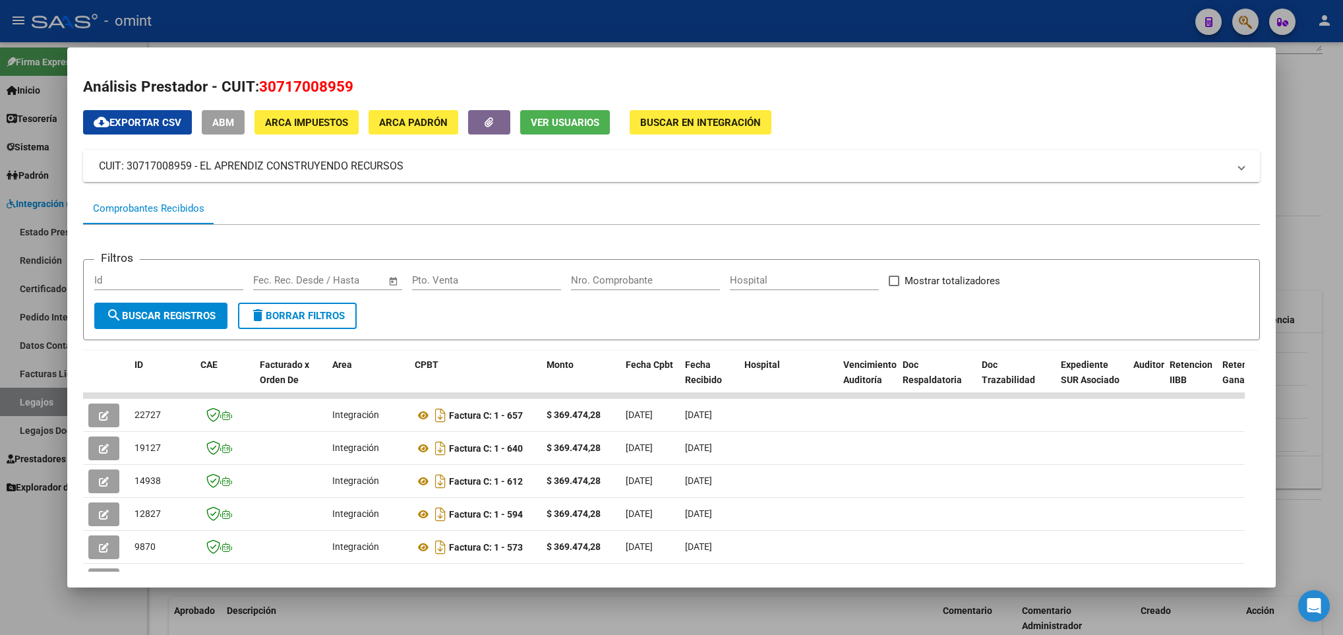
click at [440, 578] on mat-dialog-container "Análisis Prestador - CUIT: 30717008959 cloud_download Exportar CSV ABM ARCA Imp…" at bounding box center [671, 317] width 1209 height 540
click at [301, 611] on div at bounding box center [671, 317] width 1343 height 635
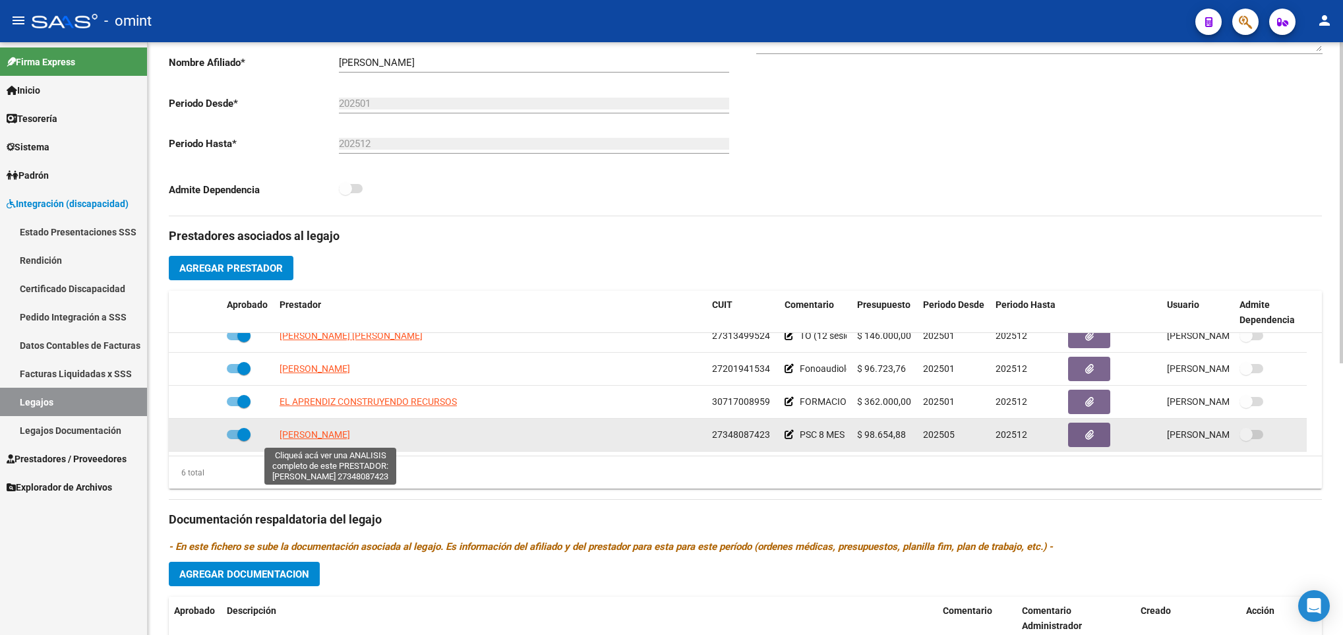
click at [293, 436] on span "DABIN AGUEDA RAQUEL" at bounding box center [315, 434] width 71 height 11
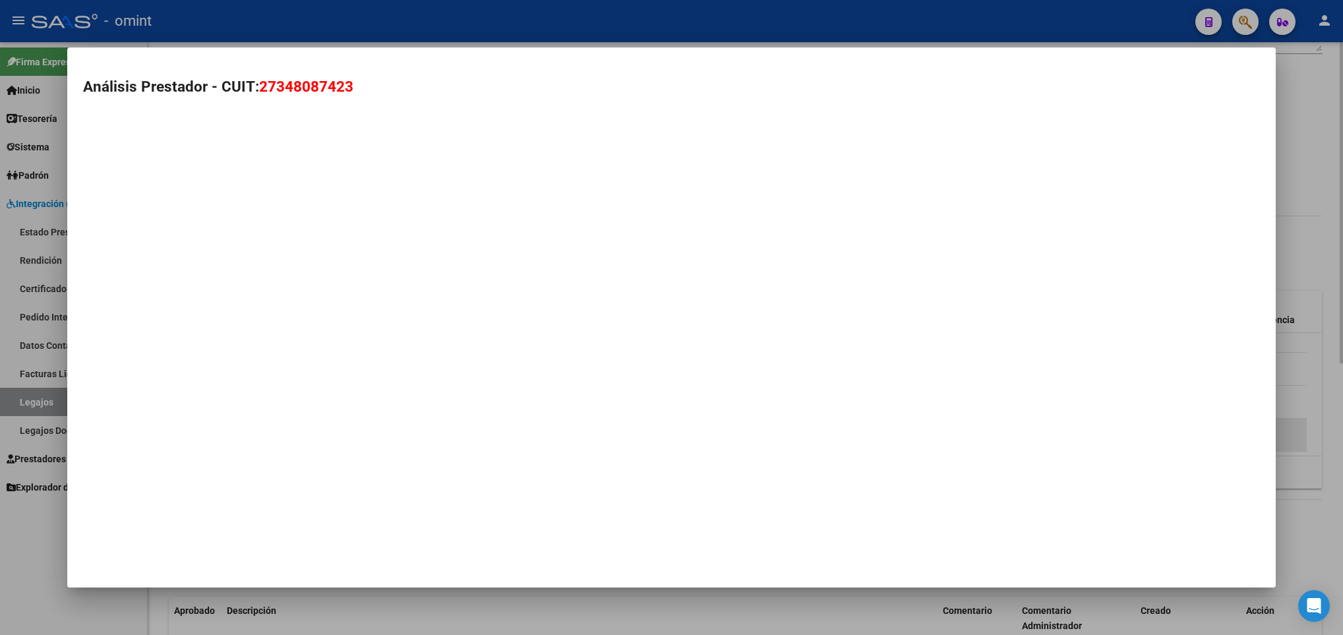
type textarea "27348087423"
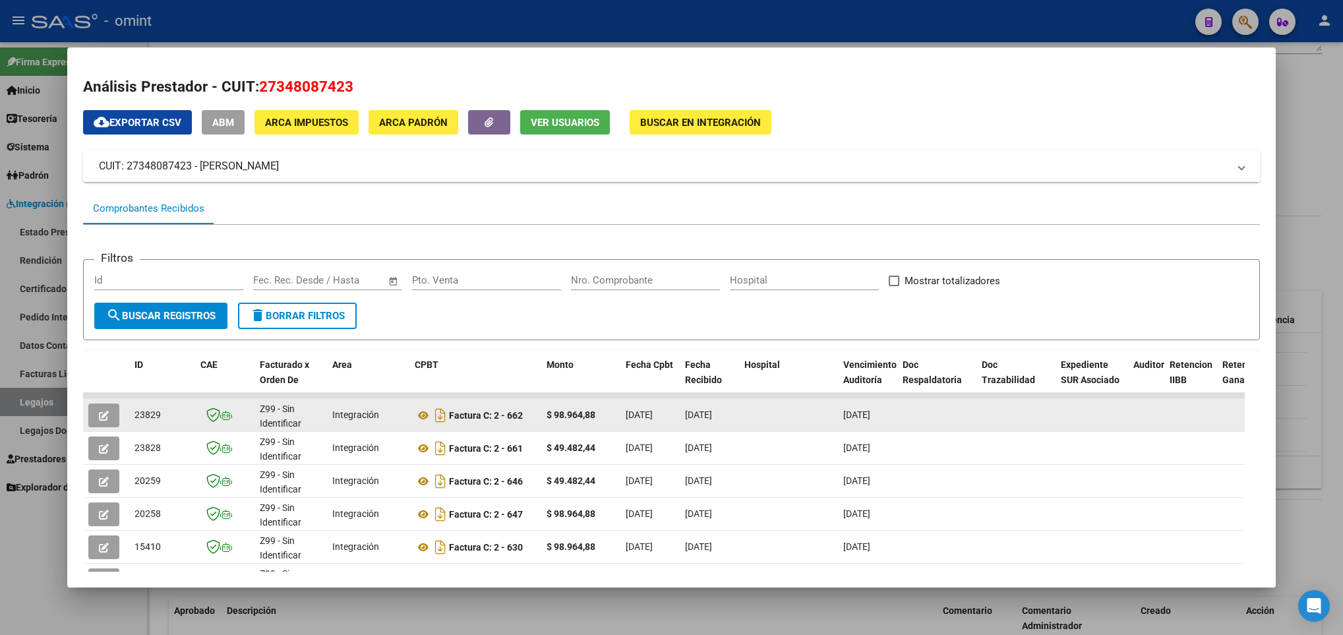
click at [107, 405] on button "button" at bounding box center [103, 416] width 31 height 24
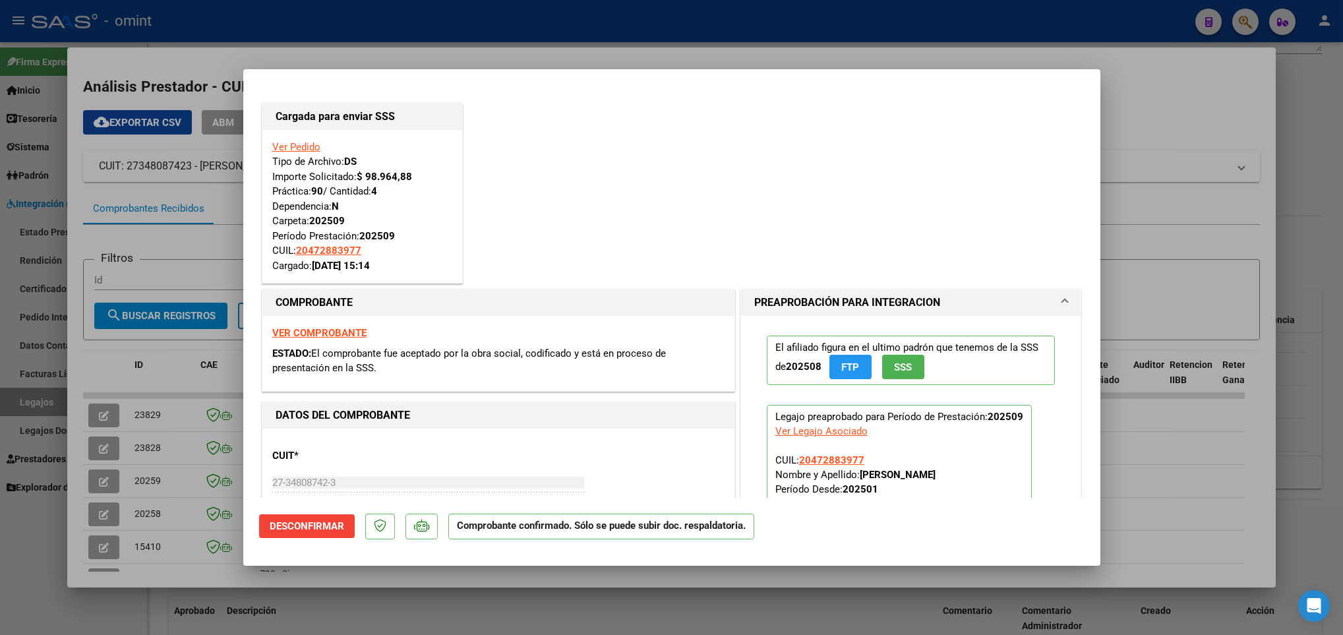
click at [171, 483] on div at bounding box center [671, 317] width 1343 height 635
type input "$ 0,00"
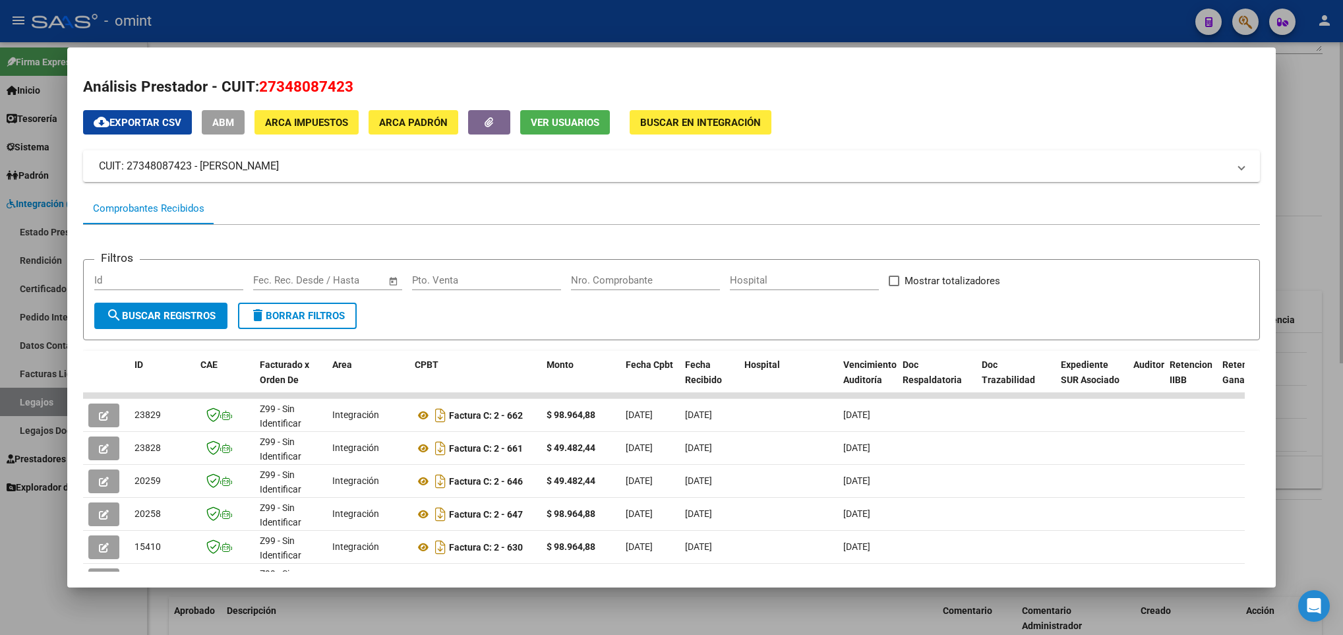
drag, startPoint x: 242, startPoint y: 616, endPoint x: 293, endPoint y: 546, distance: 86.4
click at [244, 616] on div at bounding box center [671, 317] width 1343 height 635
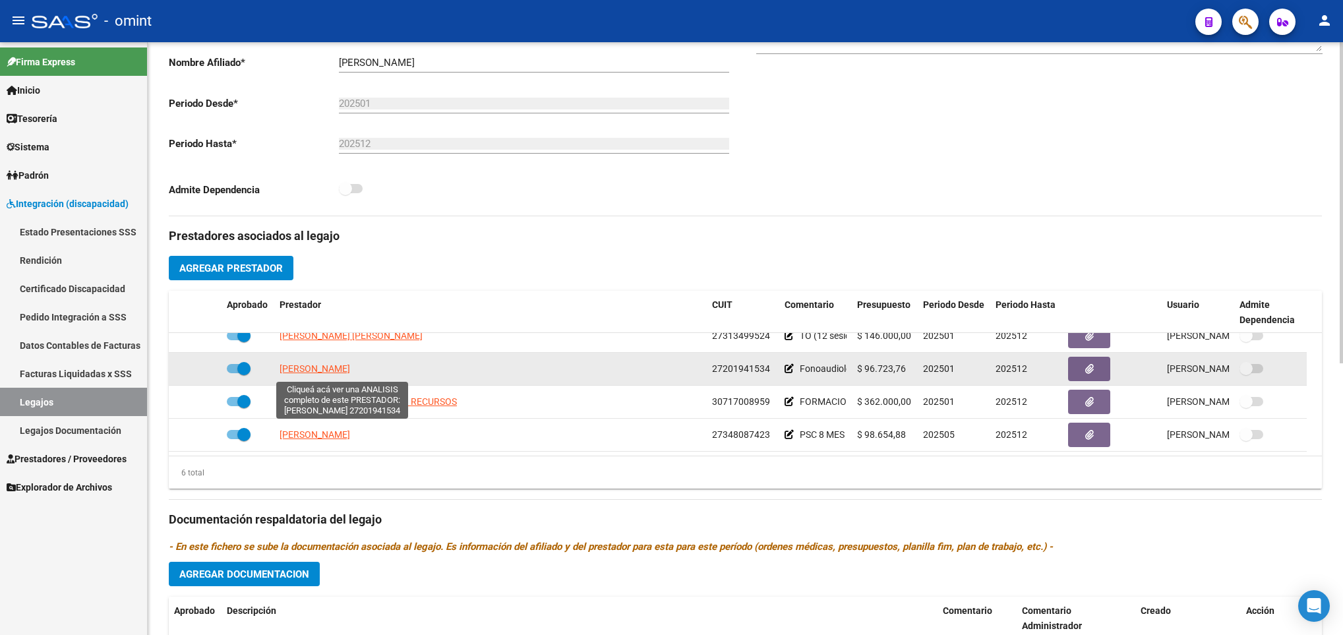
click at [328, 372] on span "DRUZZINI GABRIELA CLAUDIA" at bounding box center [315, 368] width 71 height 11
type textarea "27201941534"
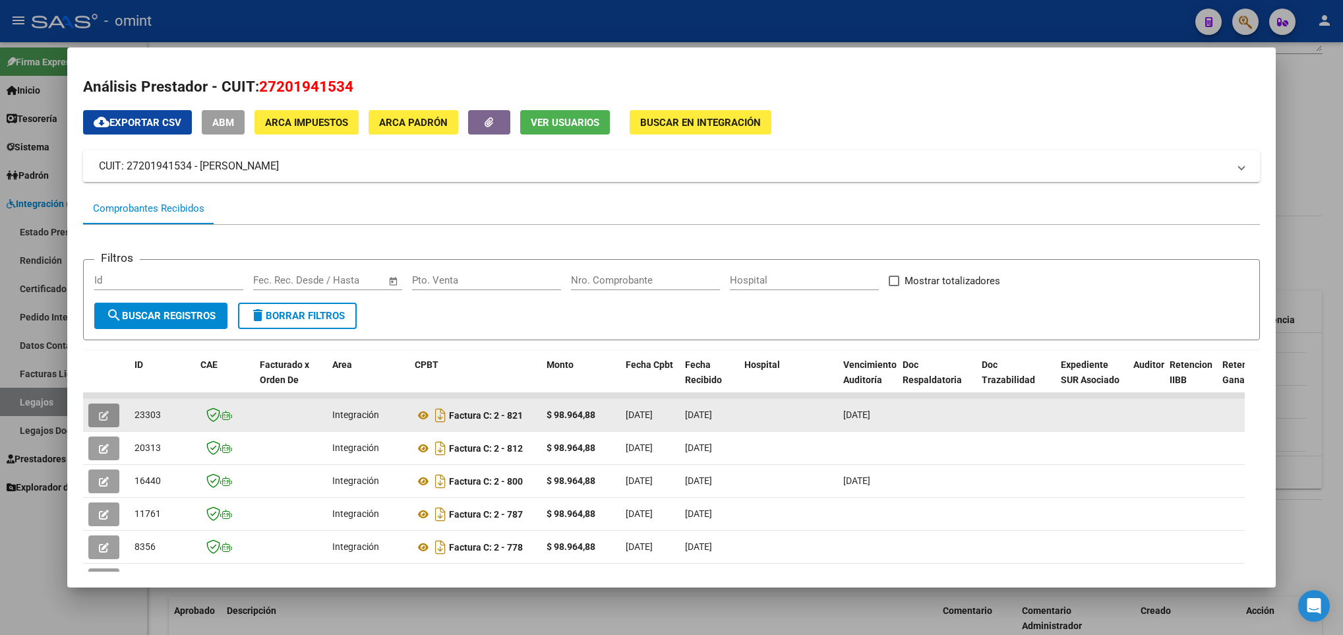
click at [95, 412] on button "button" at bounding box center [103, 416] width 31 height 24
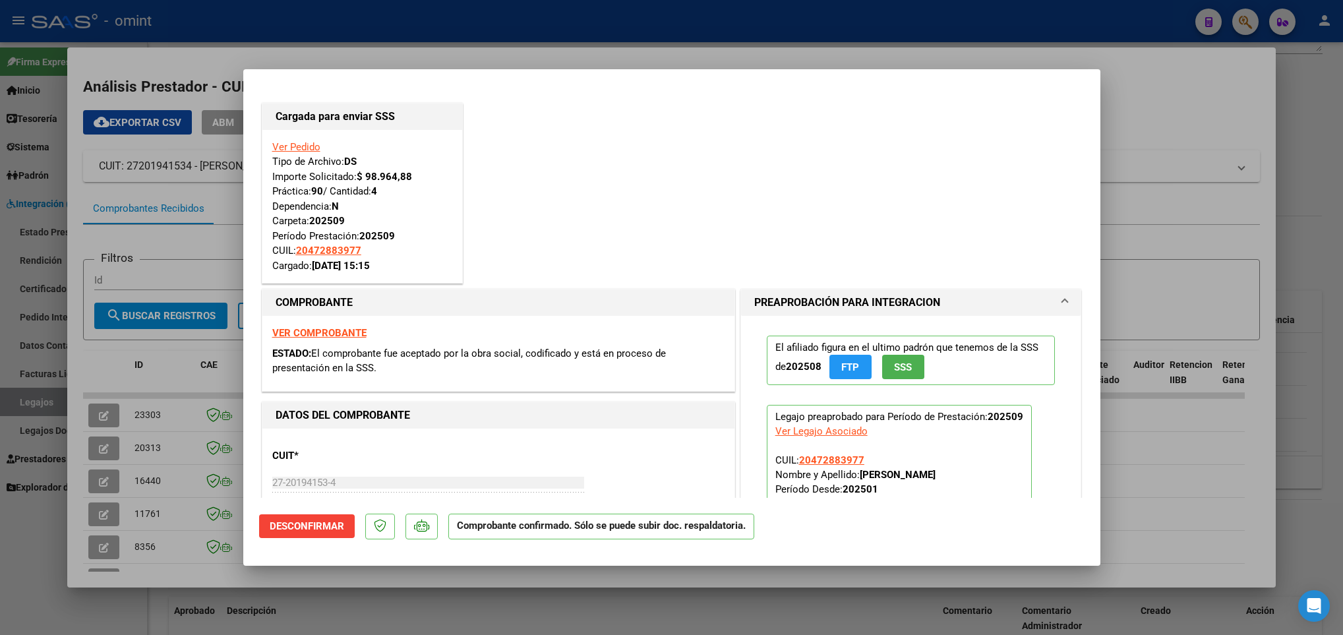
click at [283, 620] on div at bounding box center [671, 317] width 1343 height 635
type input "$ 0,00"
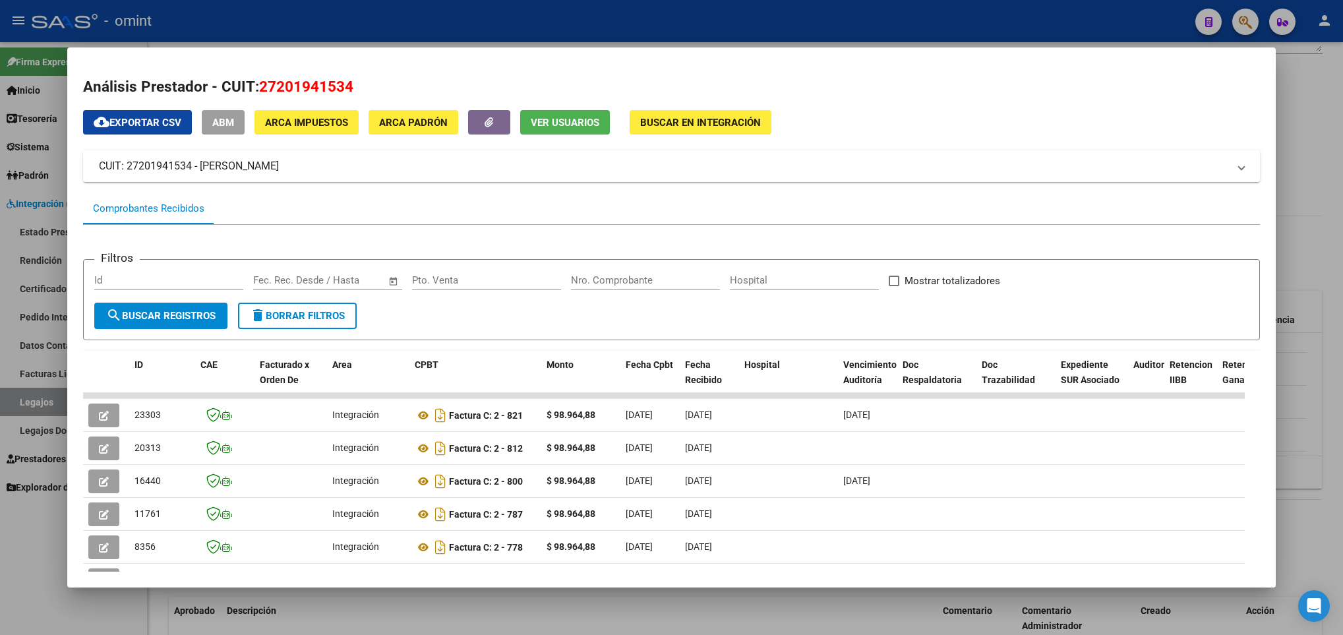
click at [283, 620] on div at bounding box center [671, 317] width 1343 height 635
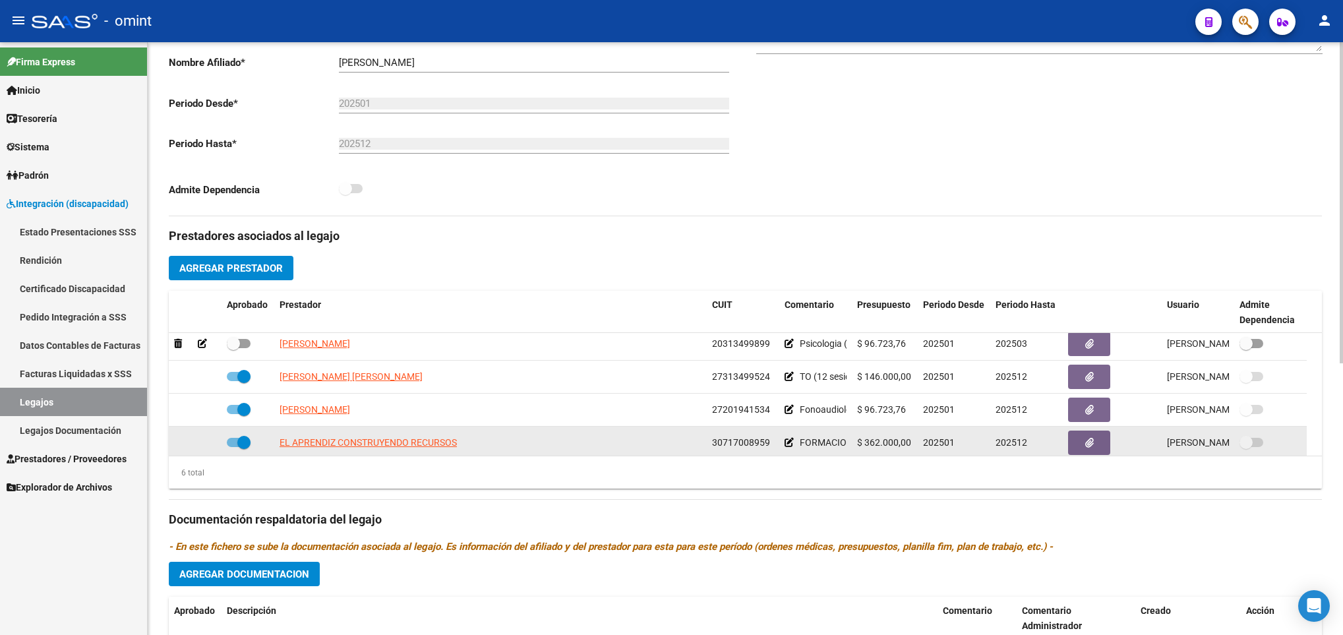
scroll to position [0, 0]
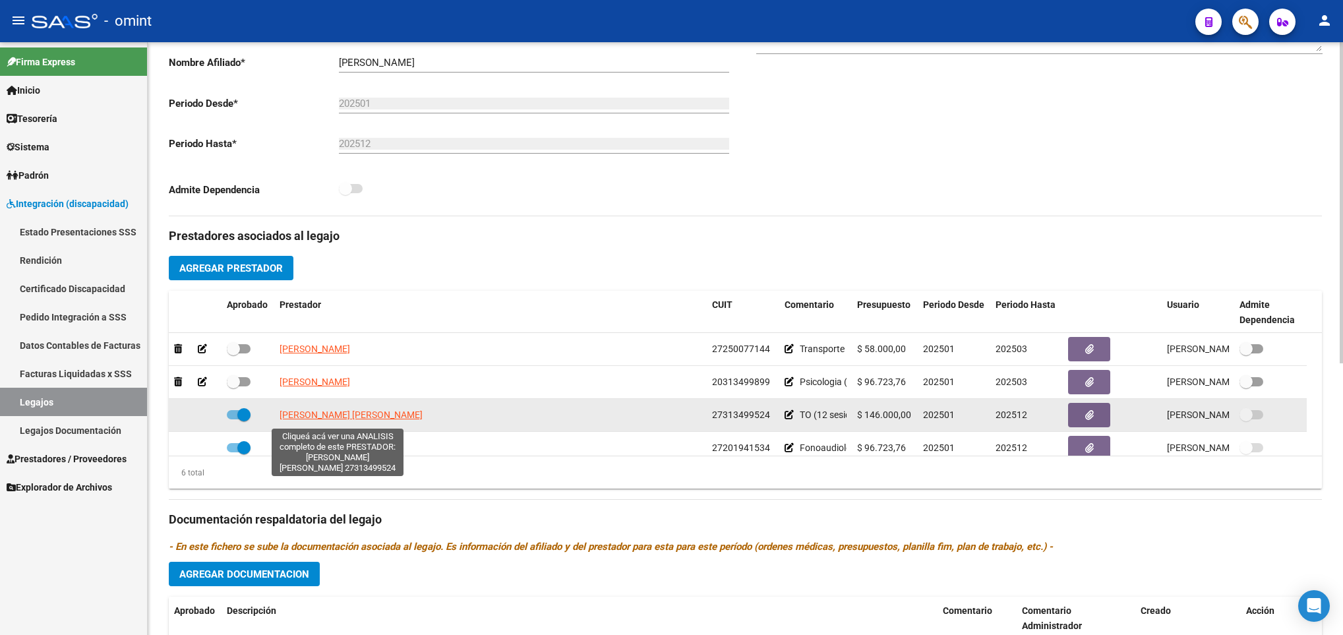
click at [336, 418] on span "MARCHETTO MARIA BELEN" at bounding box center [351, 414] width 143 height 11
type textarea "27313499524"
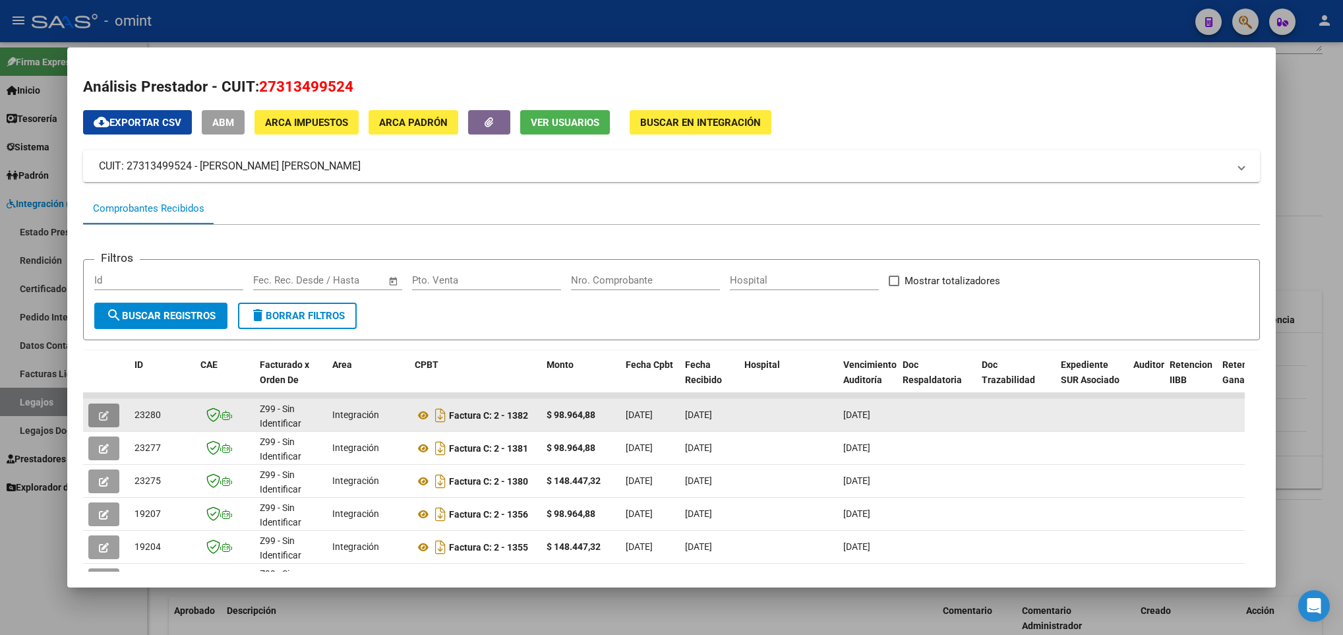
click at [105, 412] on icon "button" at bounding box center [104, 416] width 10 height 10
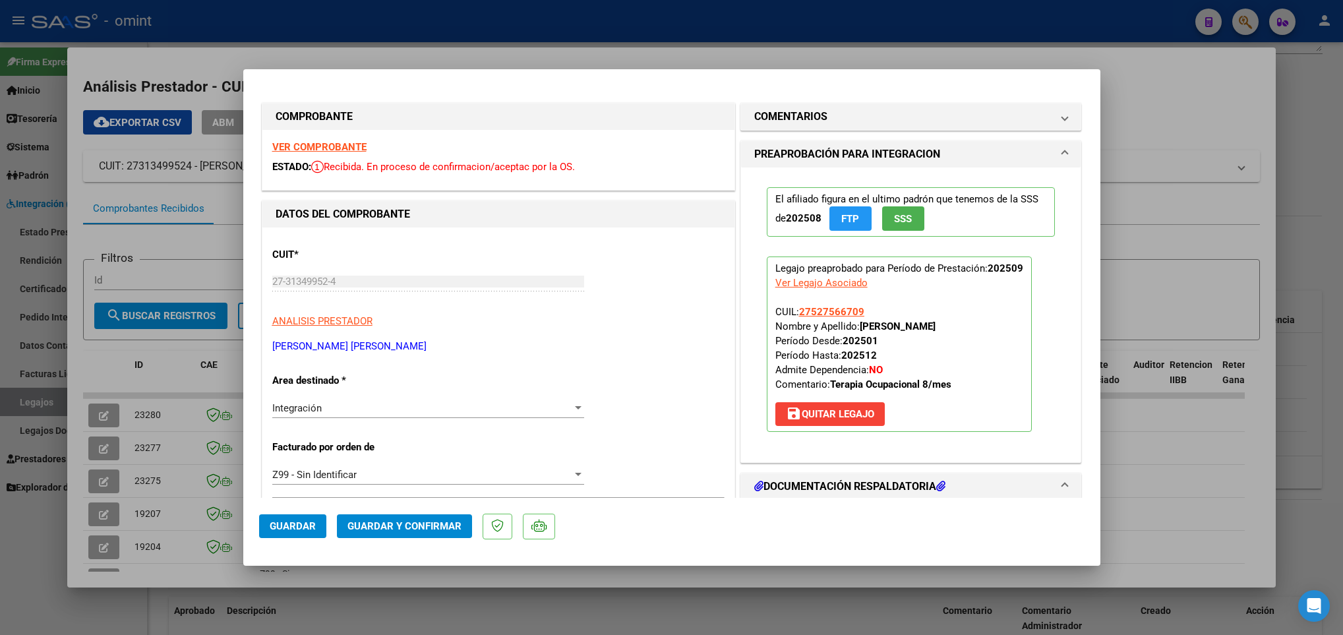
click at [176, 409] on div at bounding box center [671, 317] width 1343 height 635
type input "$ 0,00"
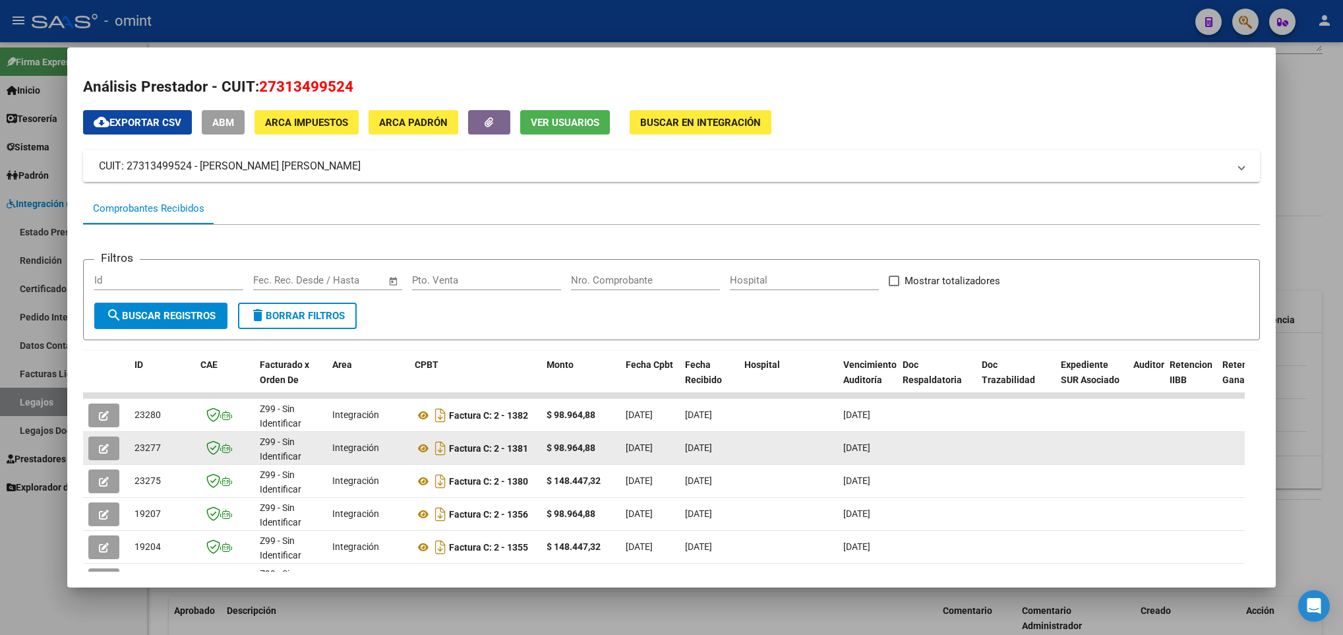
click at [101, 454] on span "button" at bounding box center [104, 448] width 10 height 12
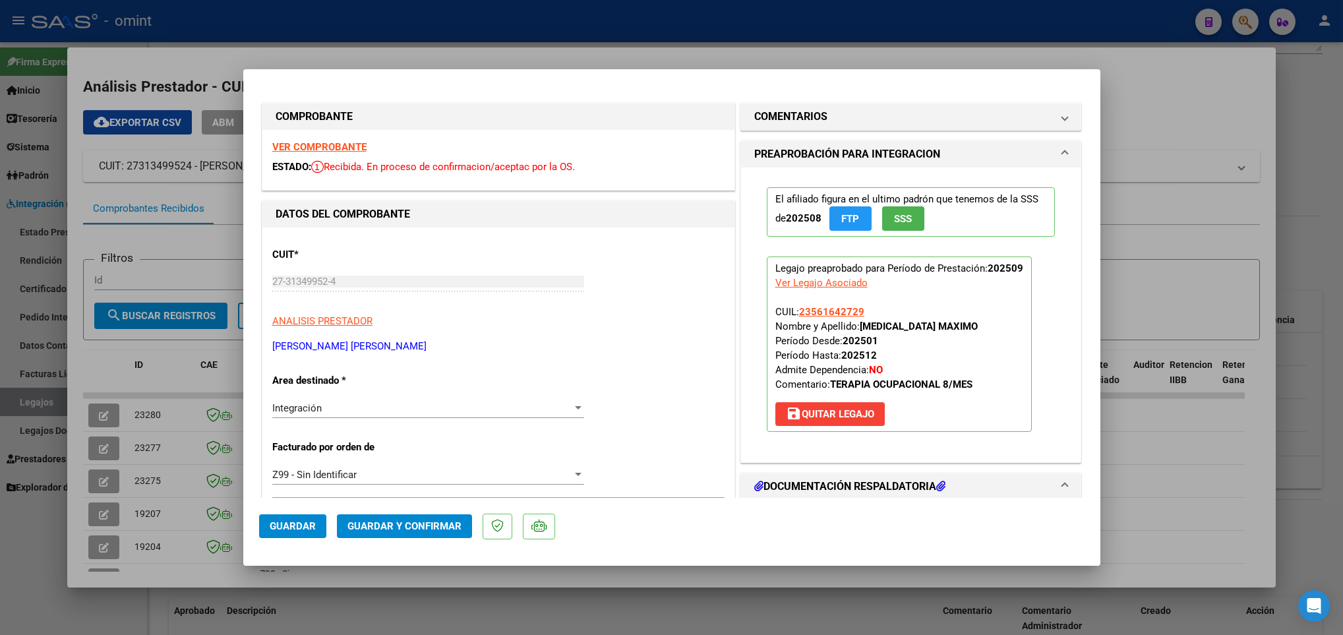
click at [165, 441] on div at bounding box center [671, 317] width 1343 height 635
type input "$ 0,00"
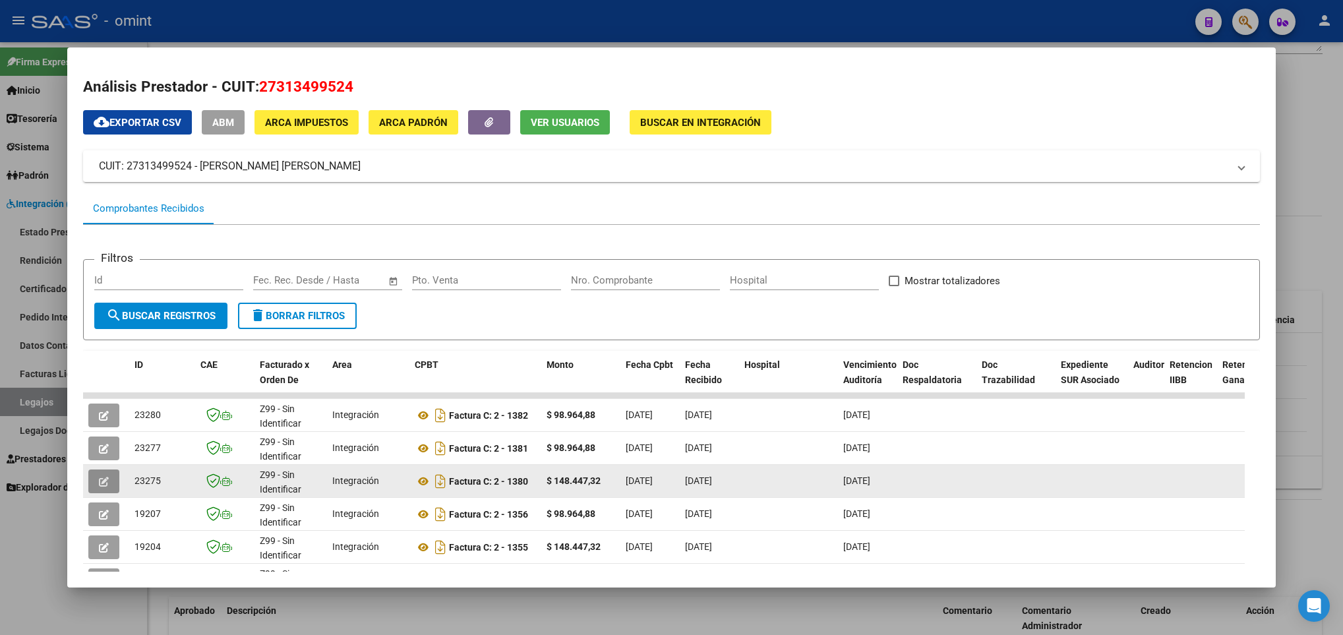
click at [102, 481] on icon "button" at bounding box center [104, 482] width 10 height 10
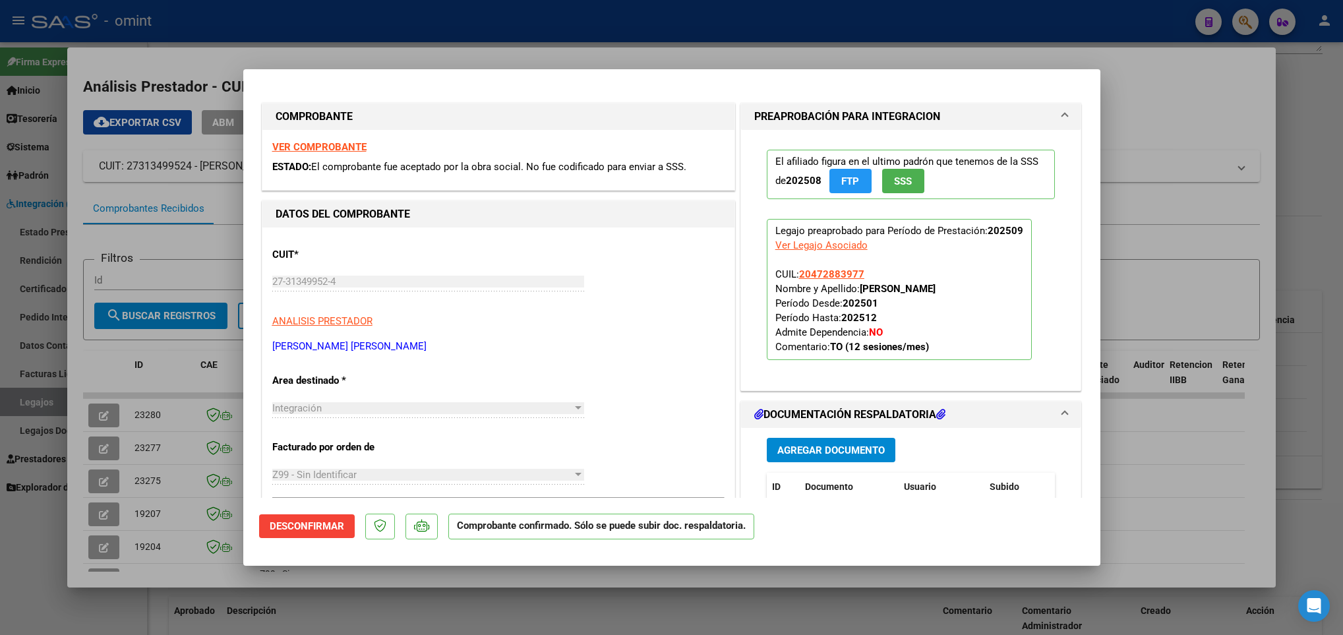
click at [424, 614] on div at bounding box center [671, 317] width 1343 height 635
type input "$ 0,00"
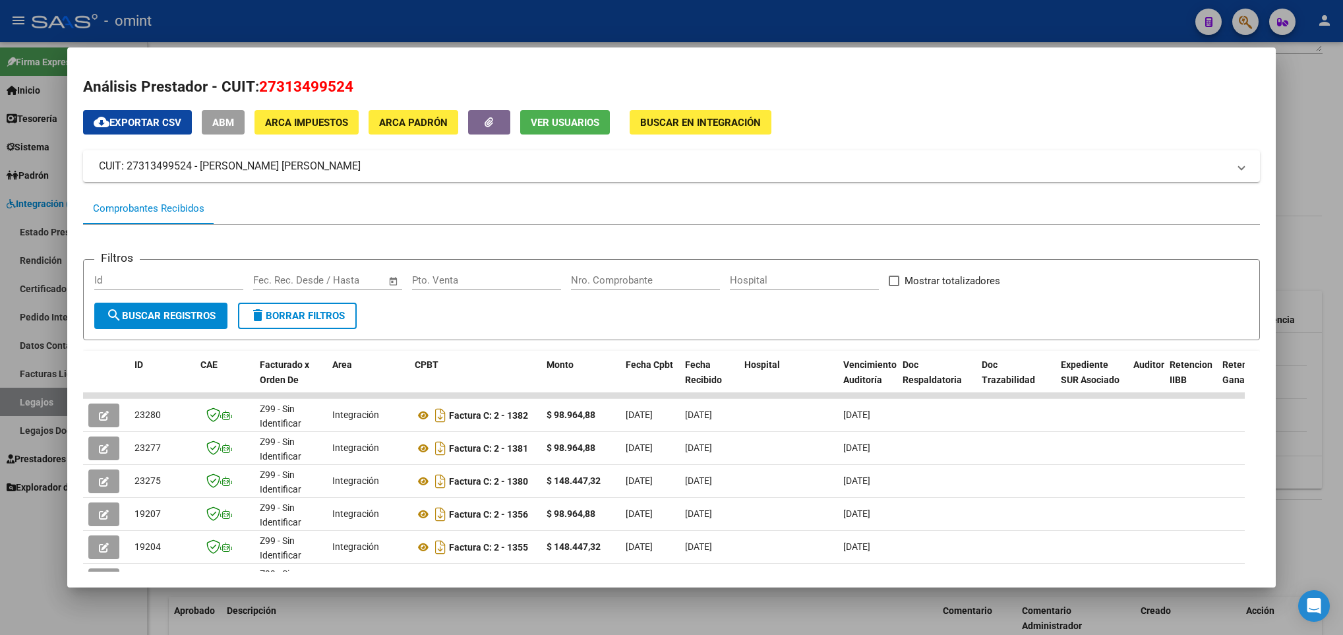
click at [427, 614] on div at bounding box center [671, 317] width 1343 height 635
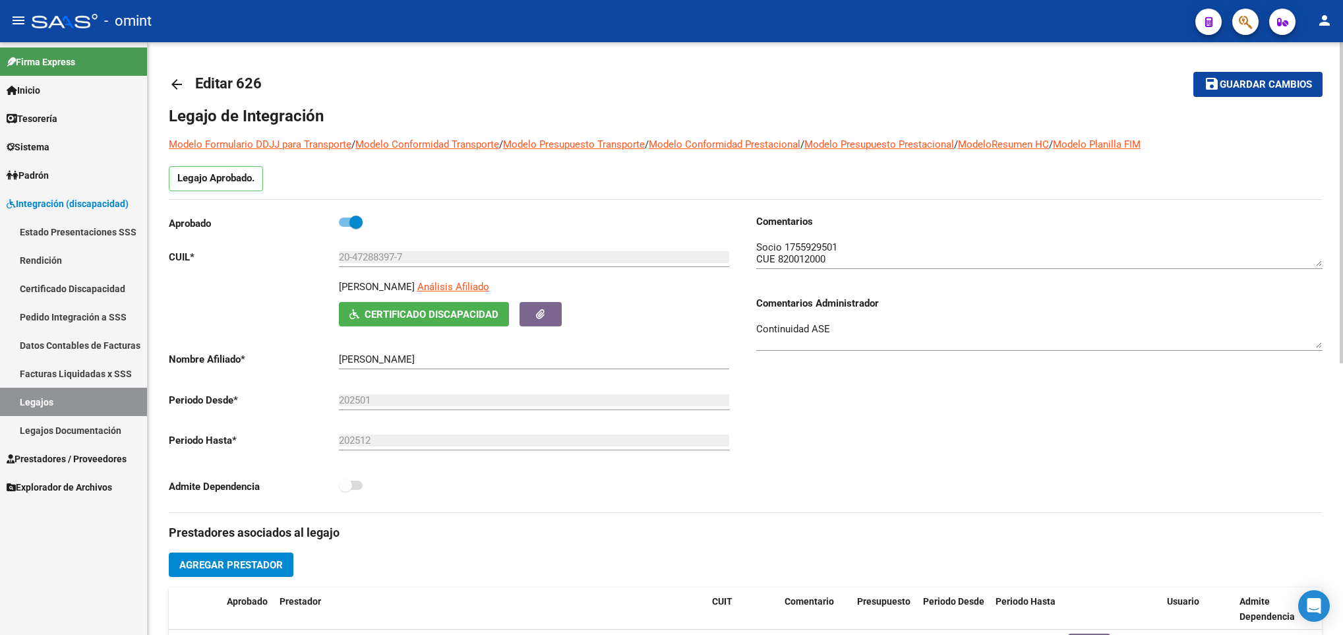
click at [165, 91] on div "arrow_back Editar 626 save Guardar cambios Legajo de Integración Modelo Formula…" at bounding box center [745, 587] width 1195 height 1091
click at [181, 77] on mat-icon "arrow_back" at bounding box center [177, 84] width 16 height 16
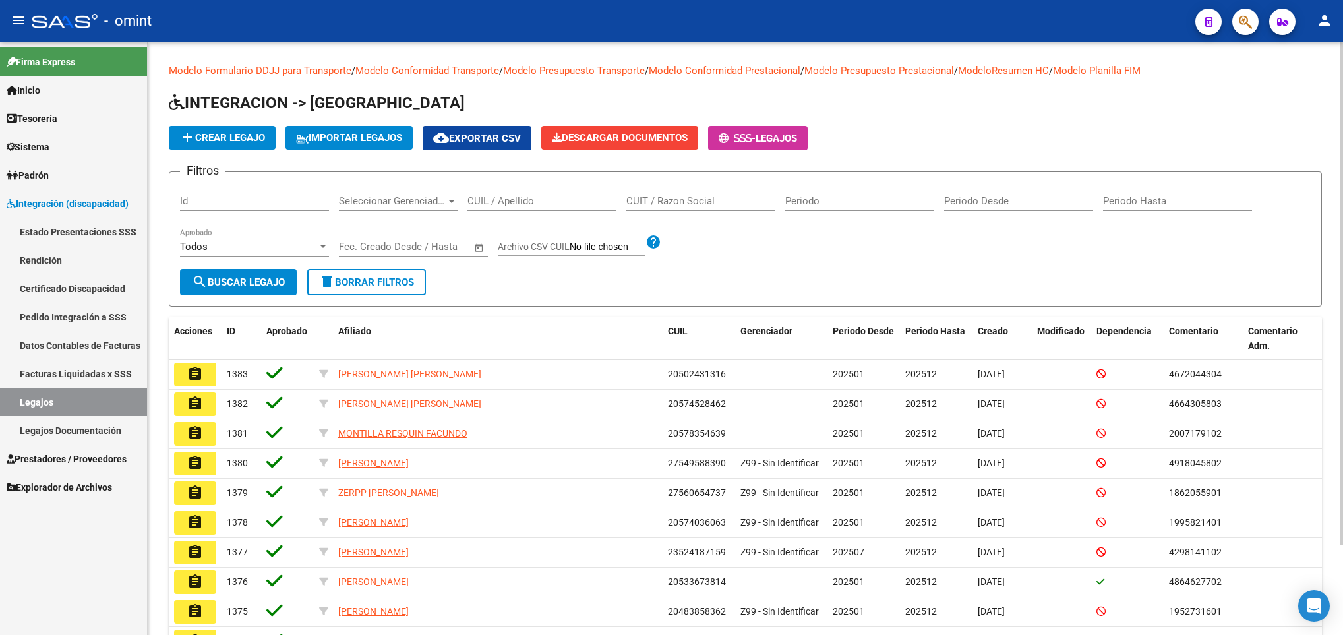
click at [530, 193] on div "CUIL / Apellido" at bounding box center [541, 197] width 149 height 28
type input "i"
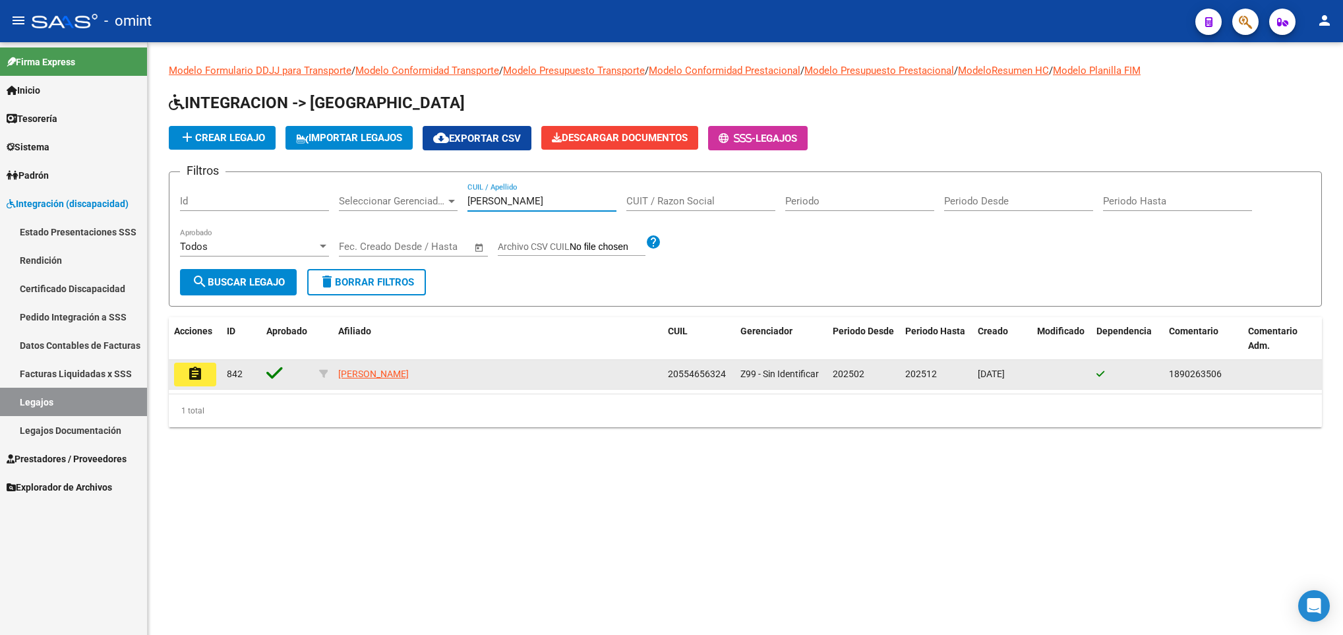
type input "urquia"
click at [196, 364] on button "assignment" at bounding box center [195, 375] width 42 height 24
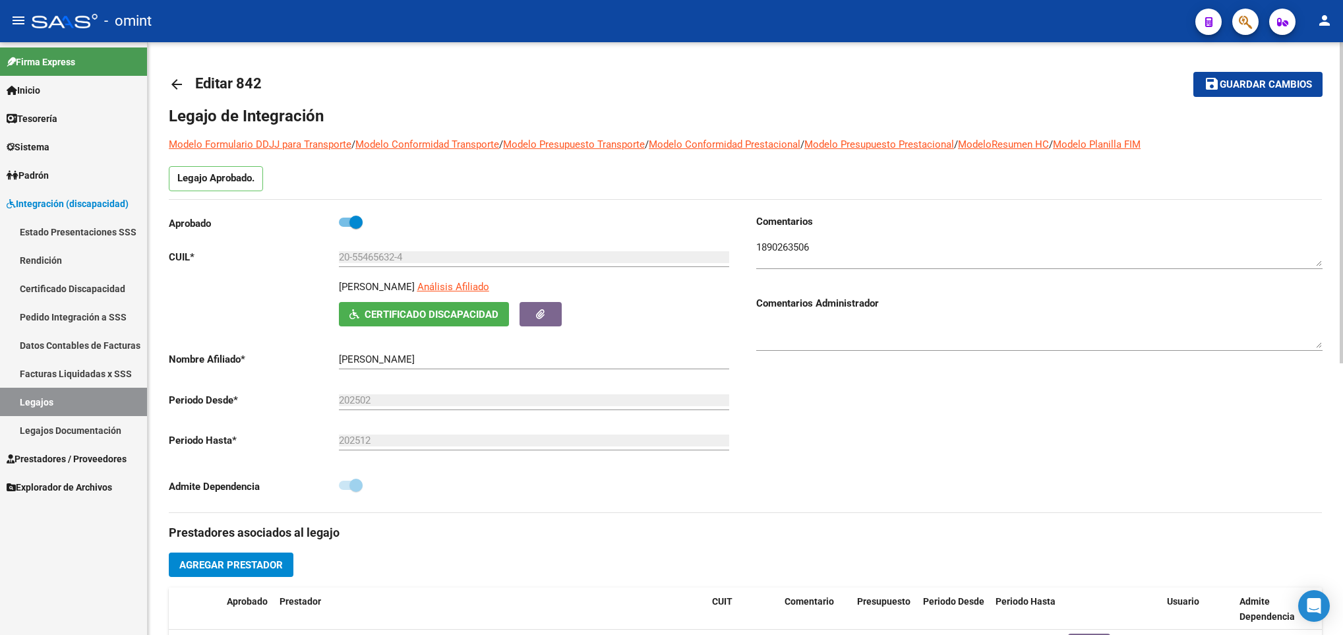
click at [392, 323] on button "Certificado Discapacidad" at bounding box center [424, 314] width 170 height 24
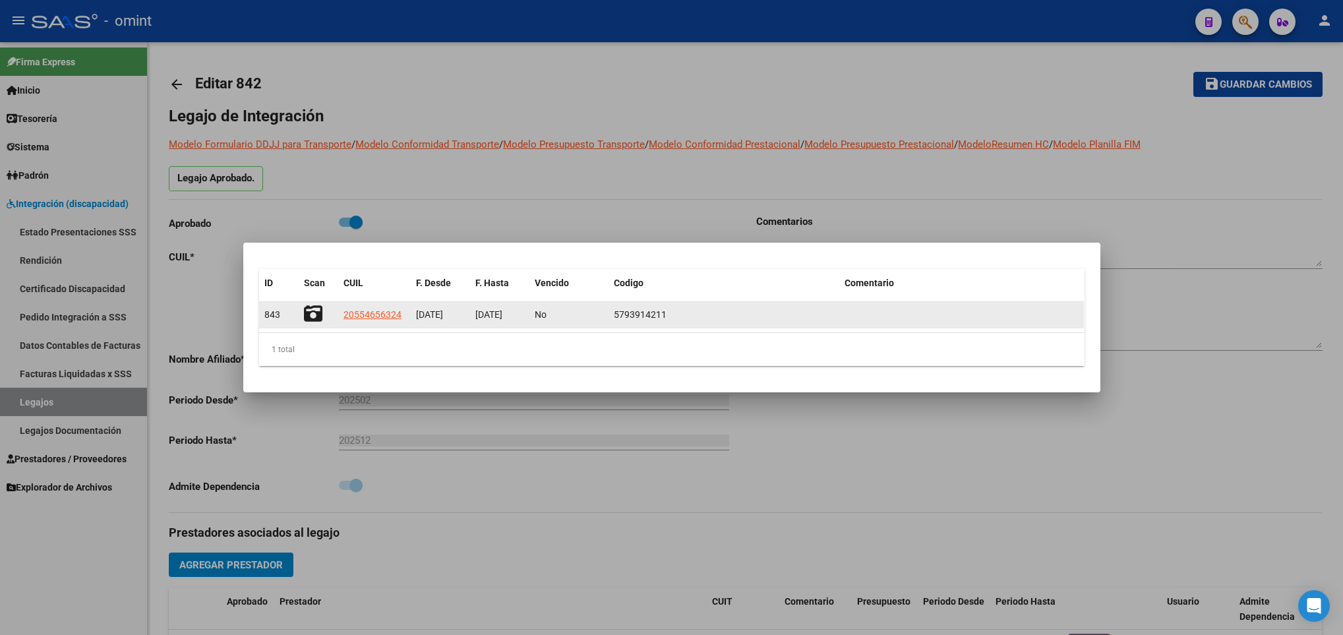
click at [311, 315] on icon at bounding box center [313, 314] width 18 height 18
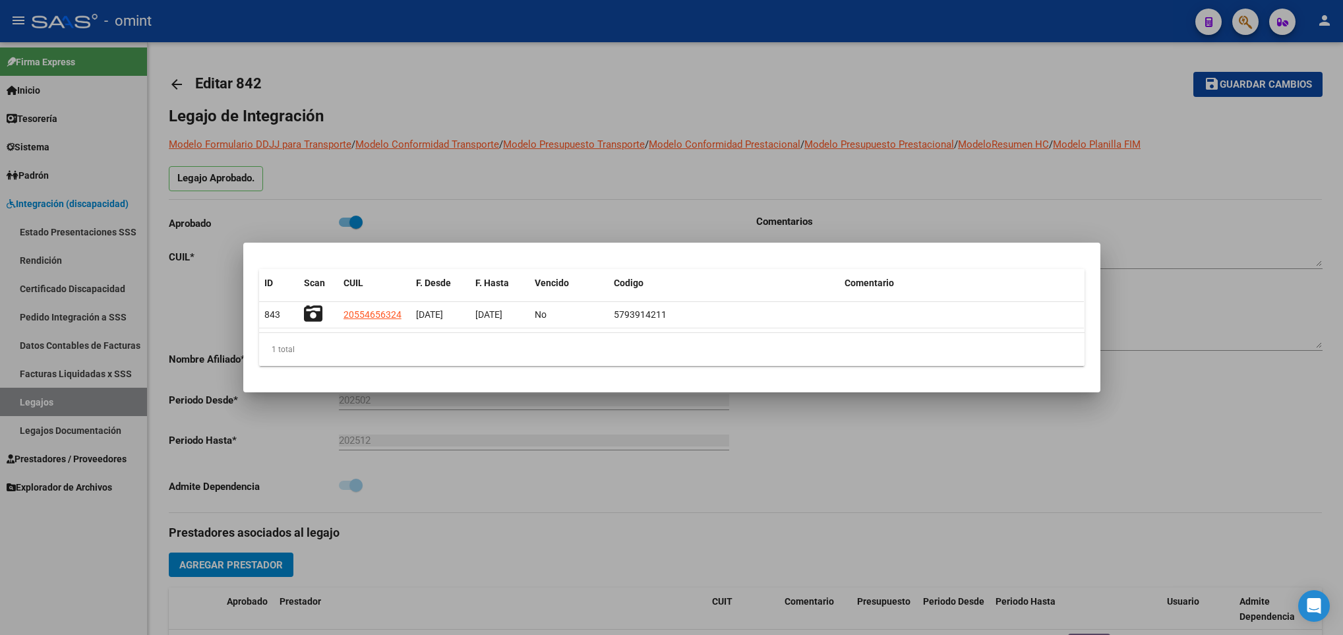
click at [520, 220] on div at bounding box center [671, 317] width 1343 height 635
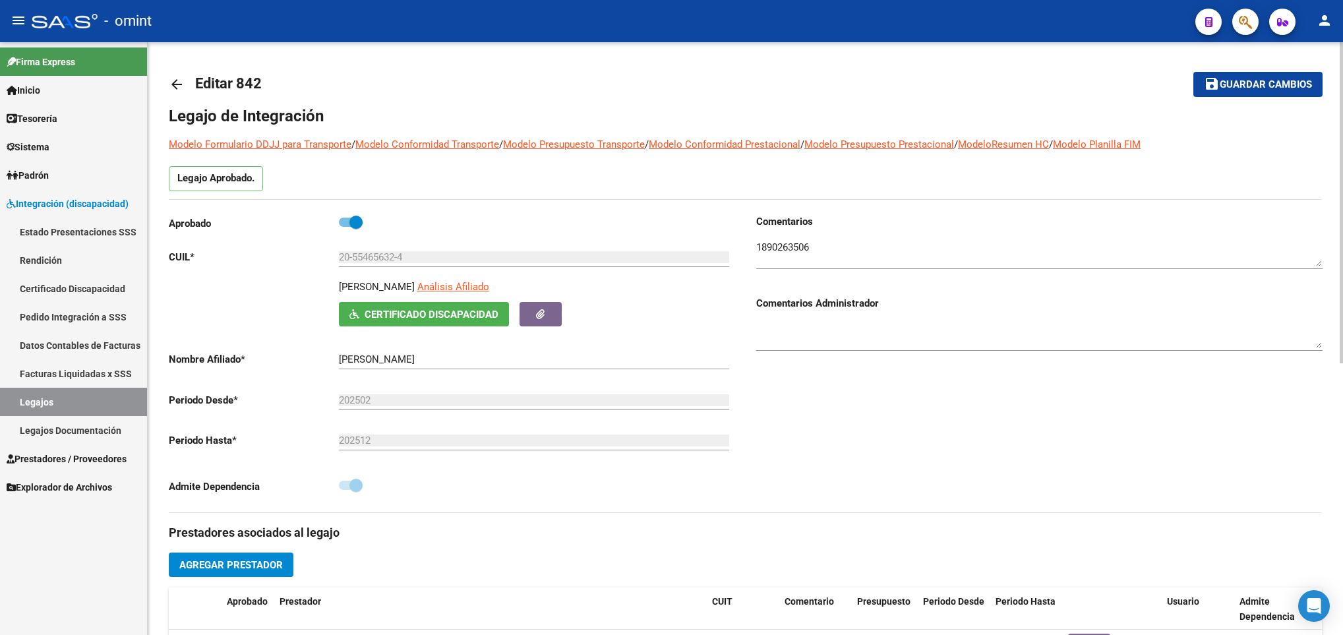
click at [172, 83] on mat-icon "arrow_back" at bounding box center [177, 84] width 16 height 16
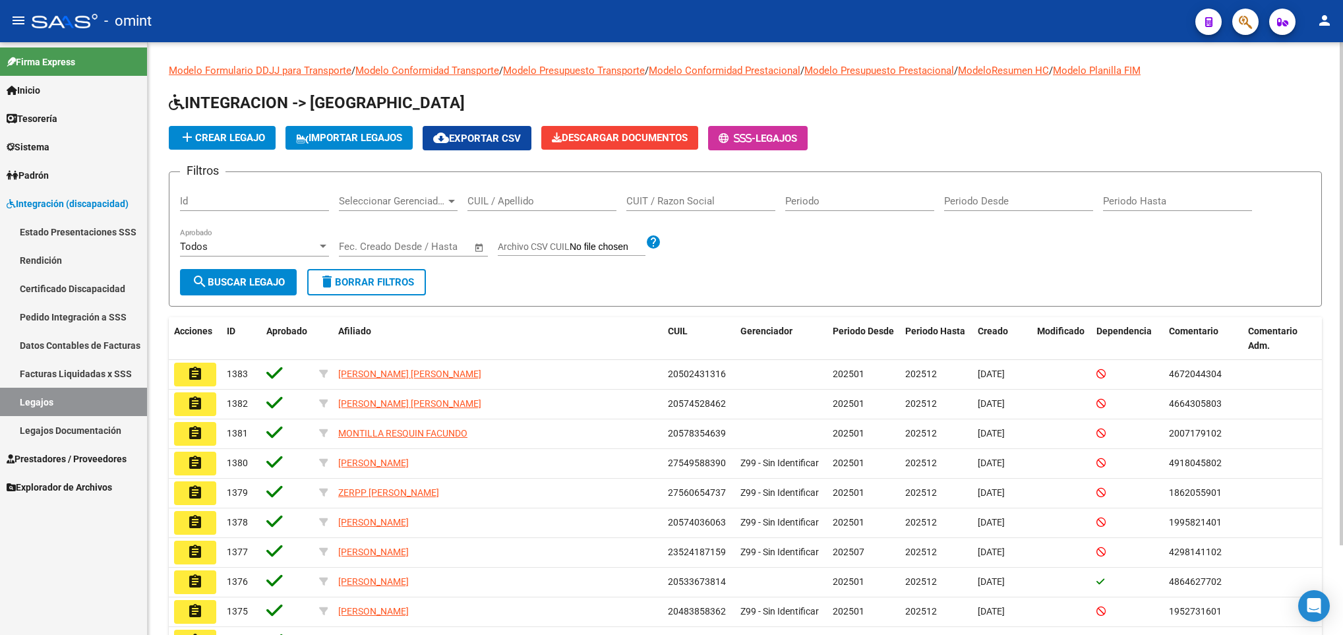
click at [543, 200] on input "CUIL / Apellido" at bounding box center [541, 201] width 149 height 12
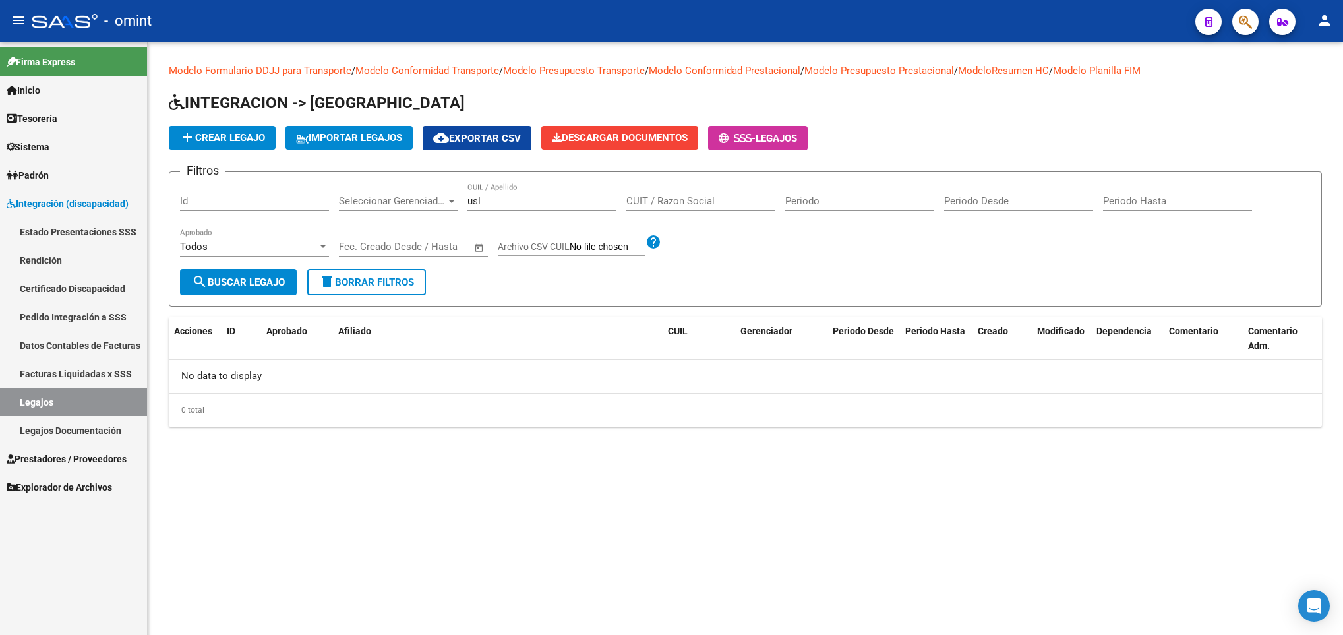
drag, startPoint x: 499, startPoint y: 194, endPoint x: 481, endPoint y: 202, distance: 20.1
click at [481, 202] on div "usl CUIL / Apellido" at bounding box center [541, 197] width 149 height 28
drag, startPoint x: 487, startPoint y: 202, endPoint x: 493, endPoint y: 155, distance: 47.8
click at [421, 180] on form "Filtros Id Seleccionar Gerenciador Seleccionar Gerenciador usl CUIL / Apellido …" at bounding box center [745, 238] width 1153 height 135
paste input "36728882"
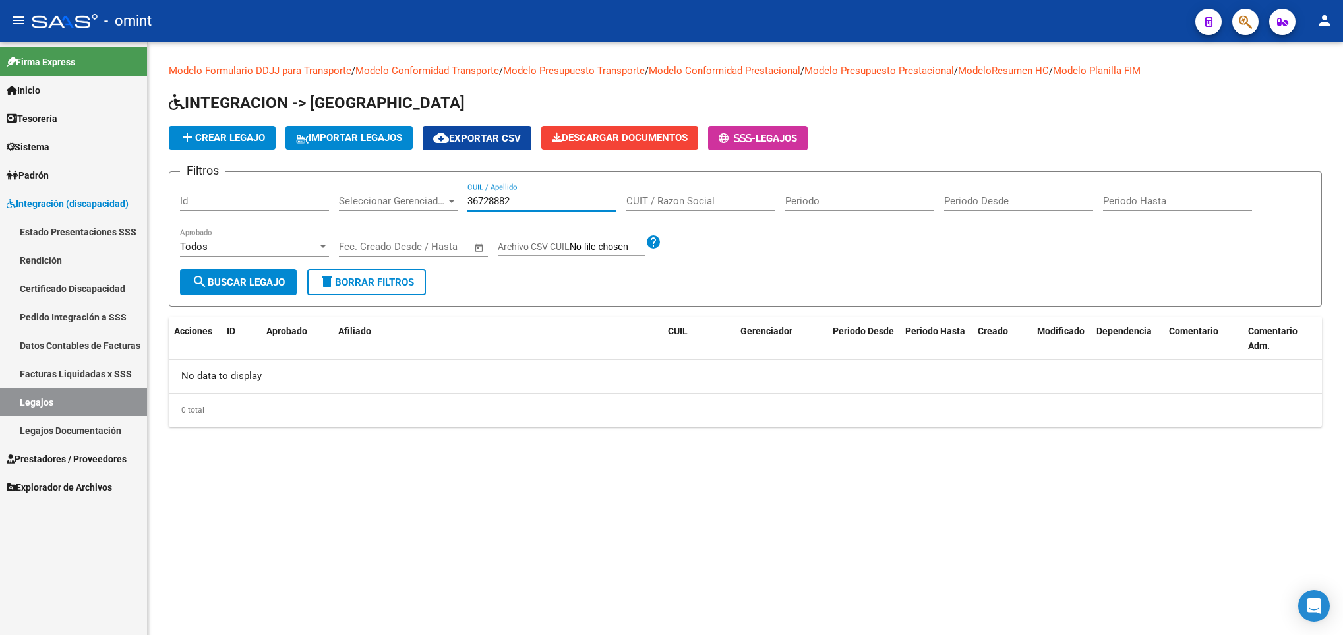
drag, startPoint x: 524, startPoint y: 204, endPoint x: 367, endPoint y: 175, distance: 160.2
click at [366, 175] on form "Filtros Id Seleccionar Gerenciador Seleccionar Gerenciador 36728882 CUIL / Apel…" at bounding box center [745, 238] width 1153 height 135
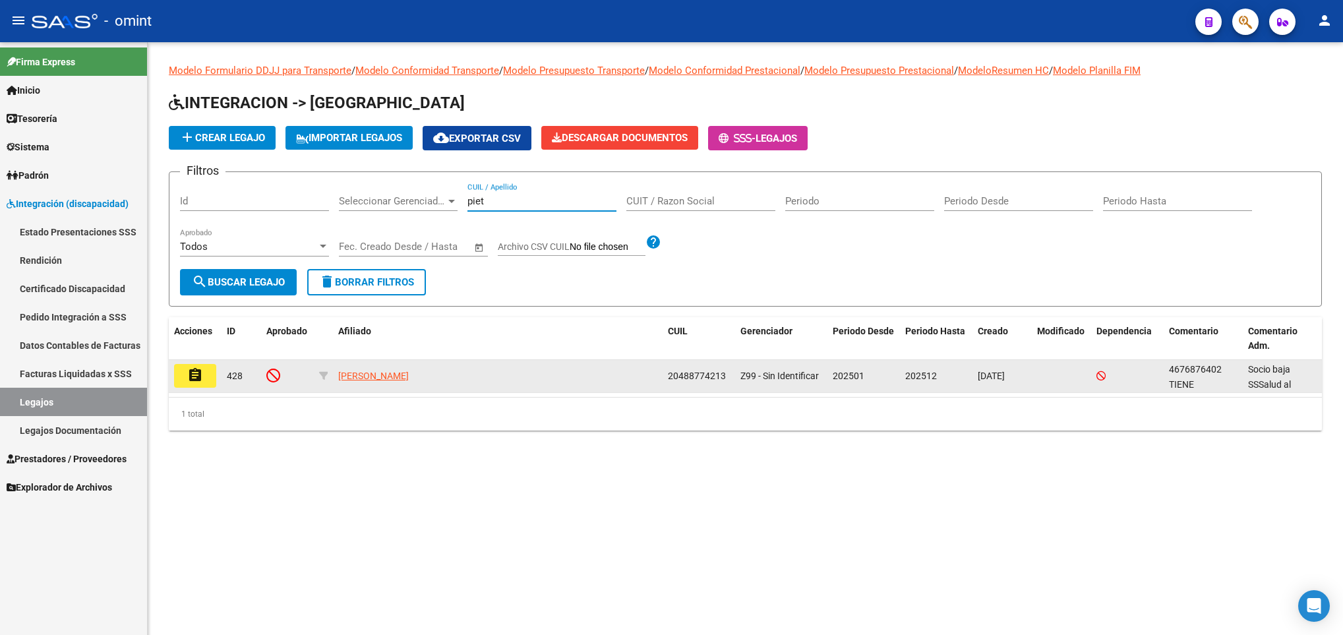
type input "piet"
click at [193, 380] on mat-icon "assignment" at bounding box center [195, 375] width 16 height 16
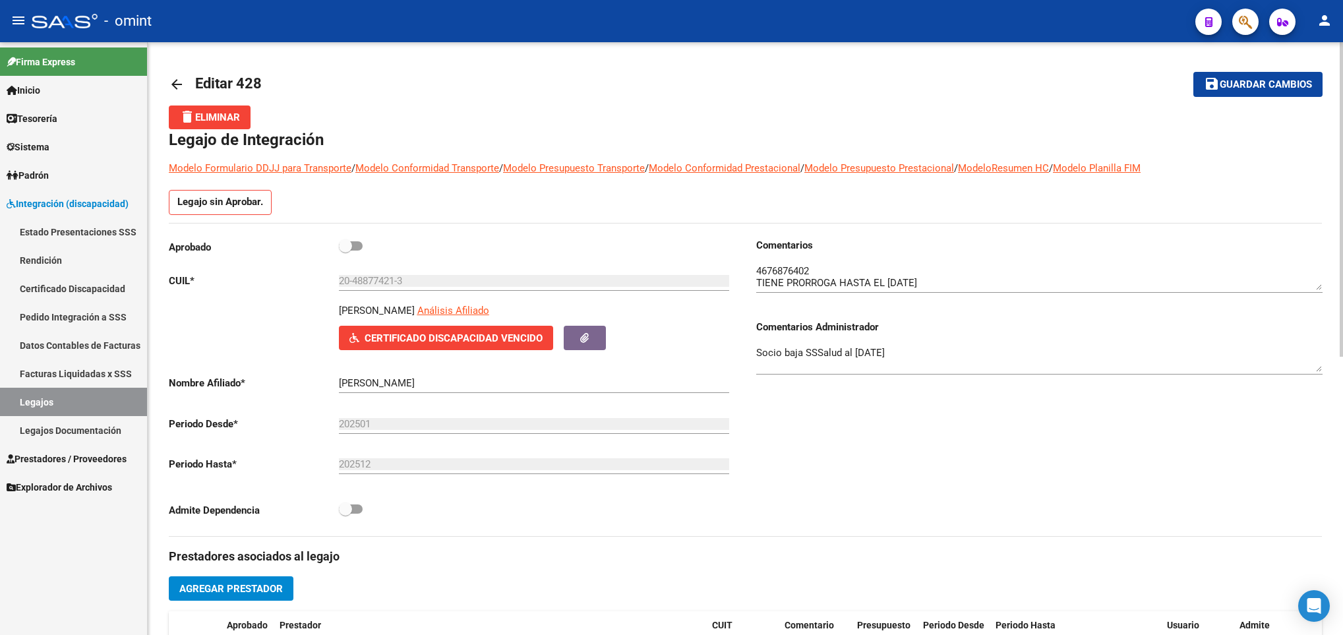
click at [789, 273] on textarea at bounding box center [1039, 277] width 566 height 26
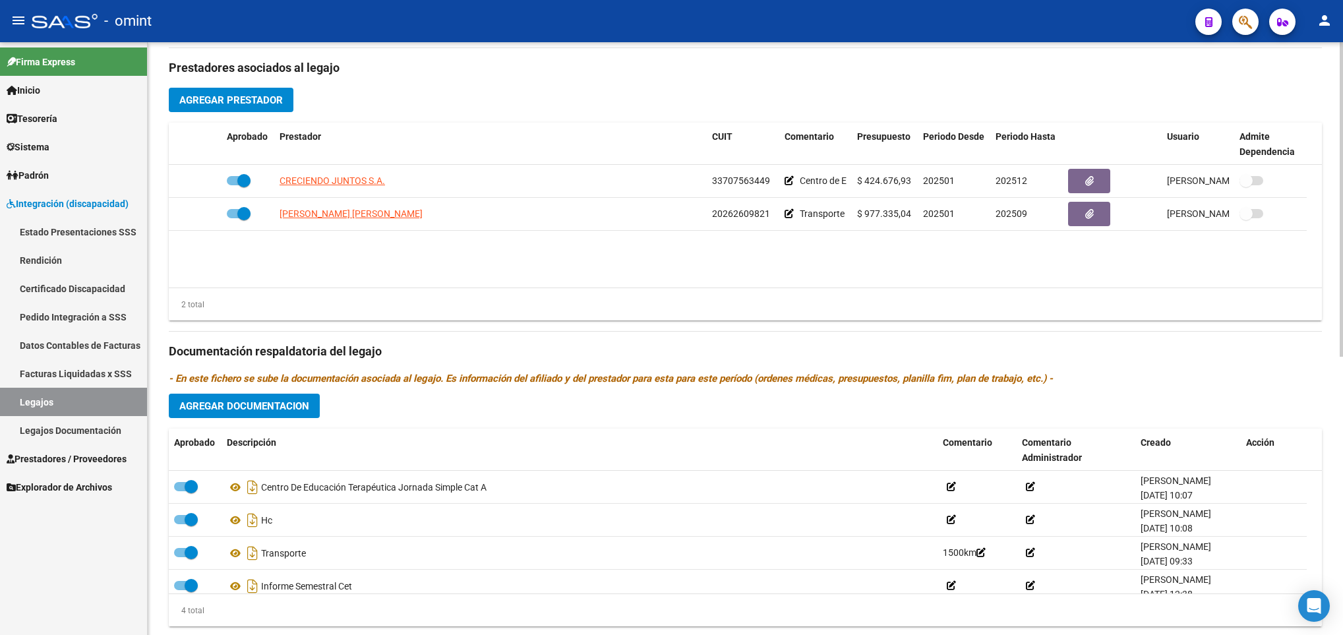
scroll to position [494, 0]
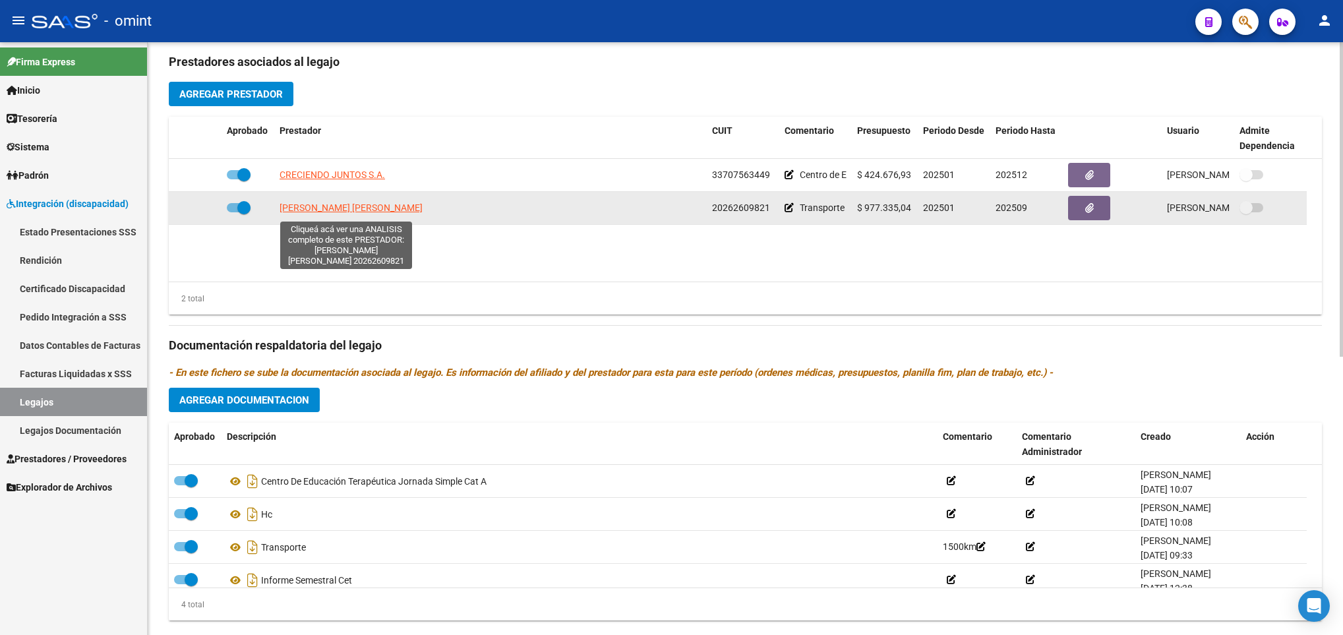
click at [350, 208] on span "PIETROBONI ERNESTO GASTON" at bounding box center [351, 207] width 143 height 11
type textarea "20262609821"
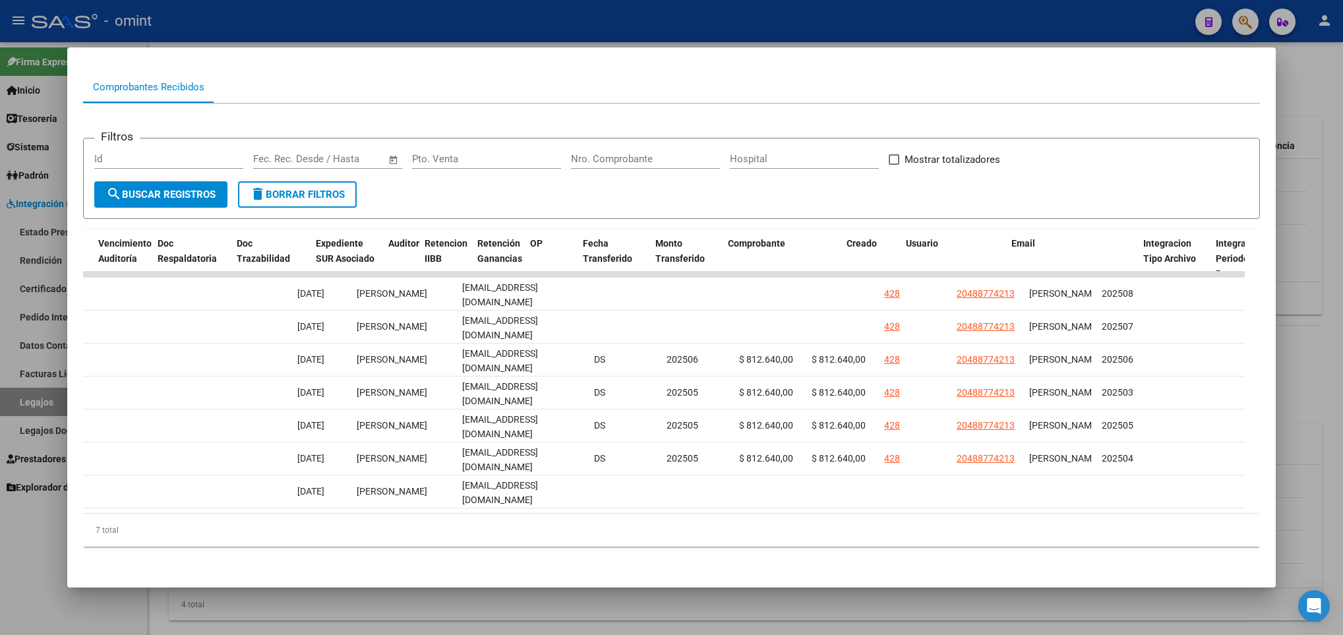
scroll to position [0, 0]
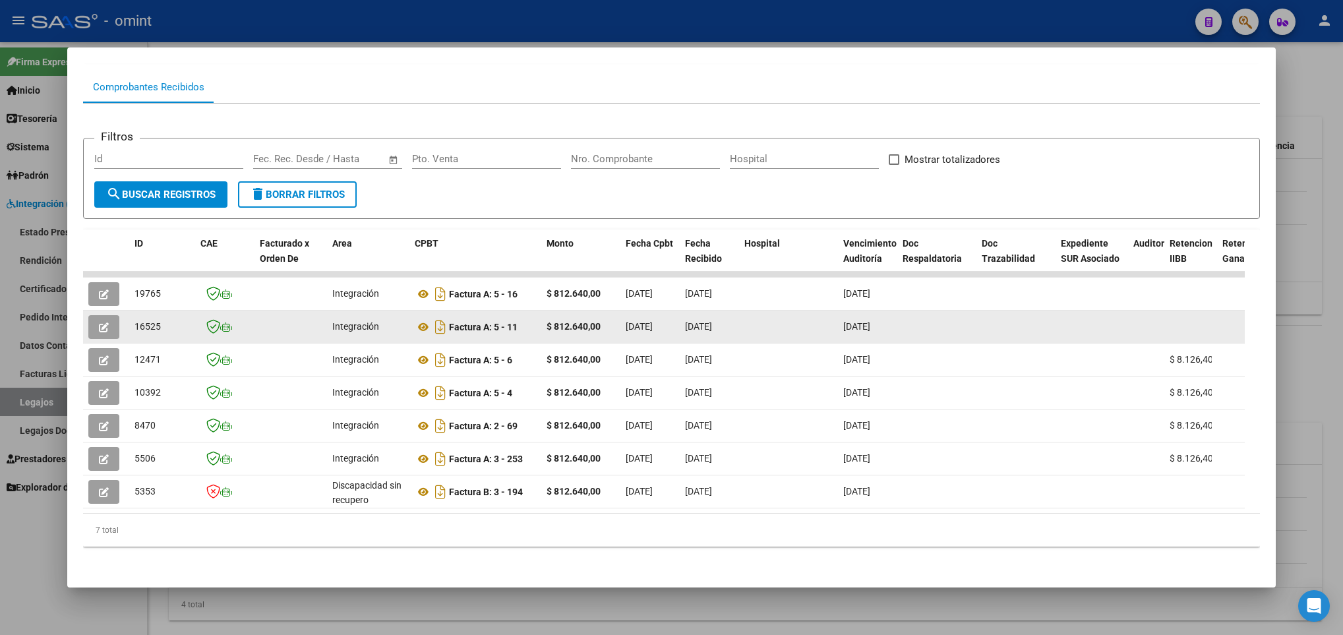
click at [103, 322] on icon "button" at bounding box center [104, 327] width 10 height 10
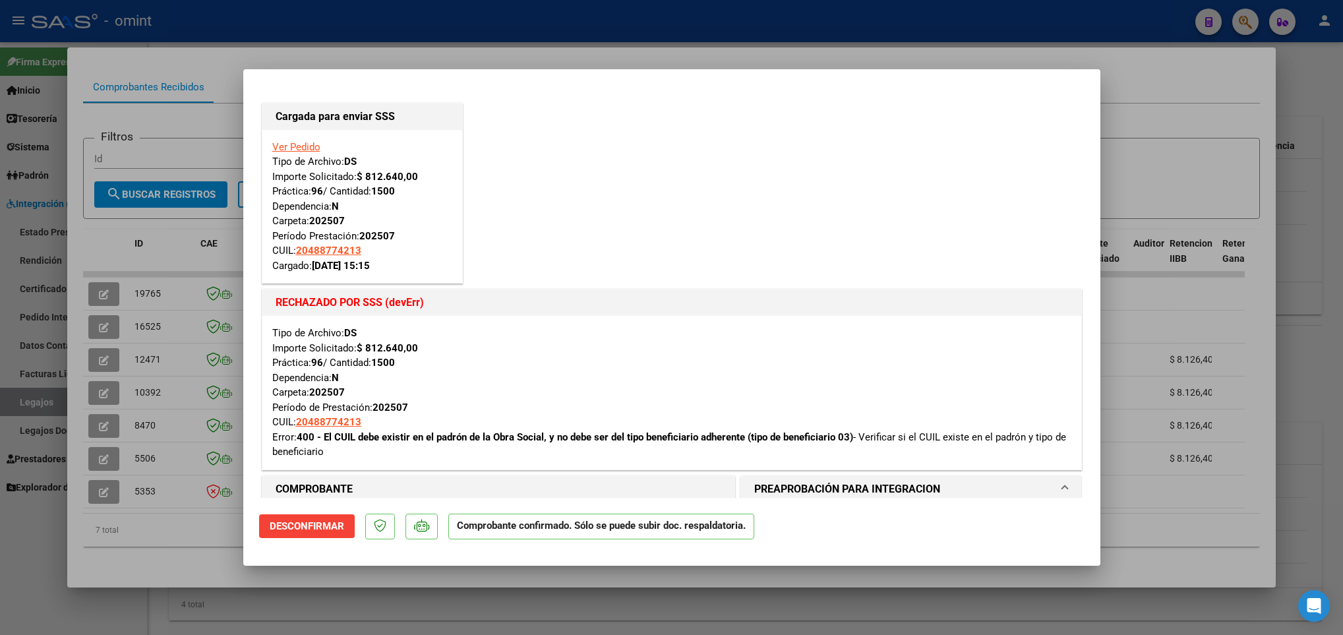
click at [163, 544] on div at bounding box center [671, 317] width 1343 height 635
type input "$ 0,00"
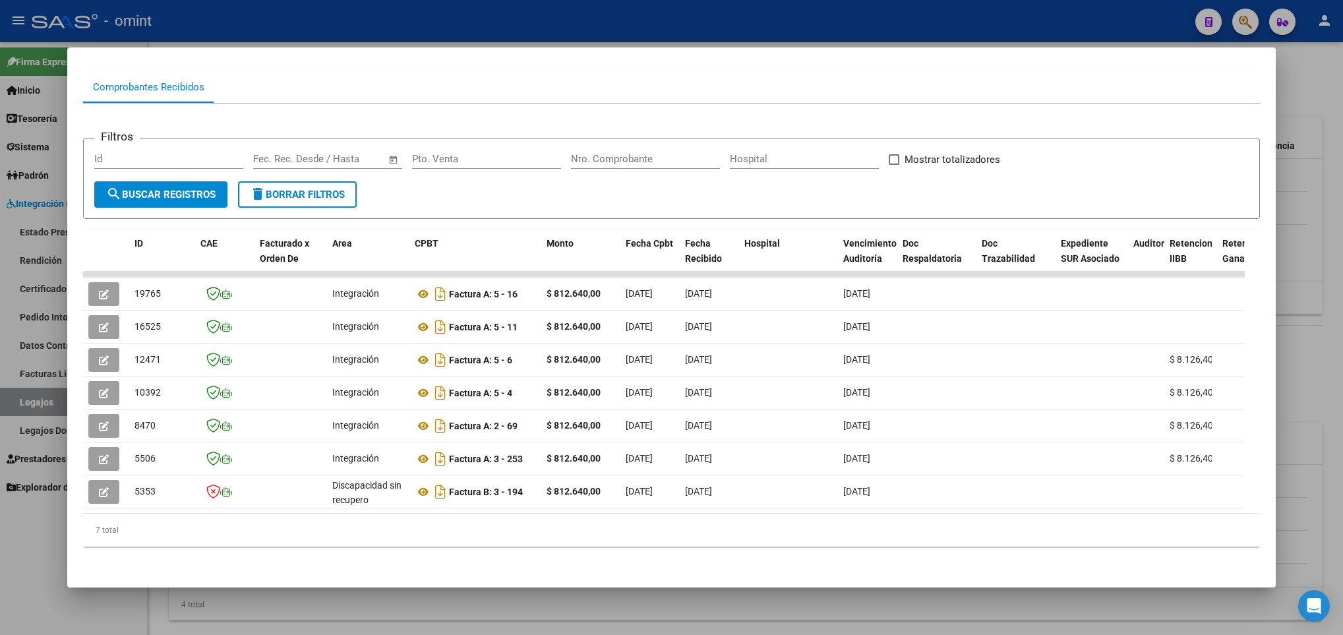
click at [647, 613] on div at bounding box center [671, 317] width 1343 height 635
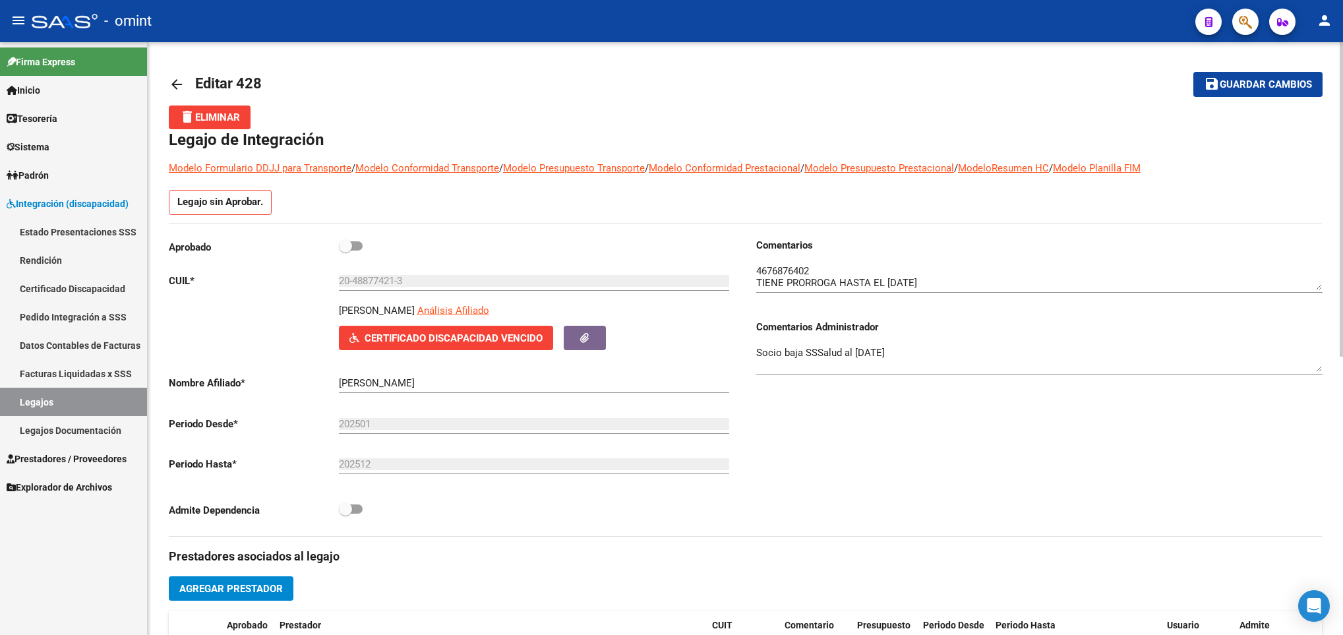
click at [175, 84] on mat-icon "arrow_back" at bounding box center [177, 84] width 16 height 16
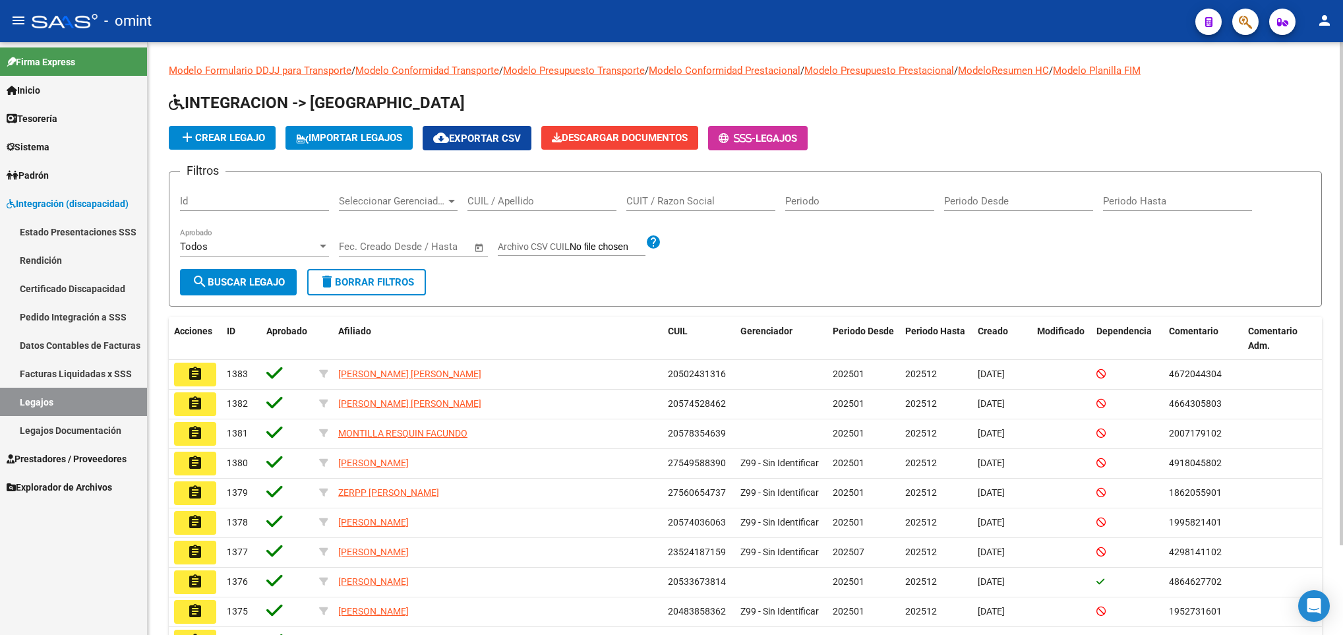
click at [87, 461] on span "Prestadores / Proveedores" at bounding box center [67, 459] width 120 height 15
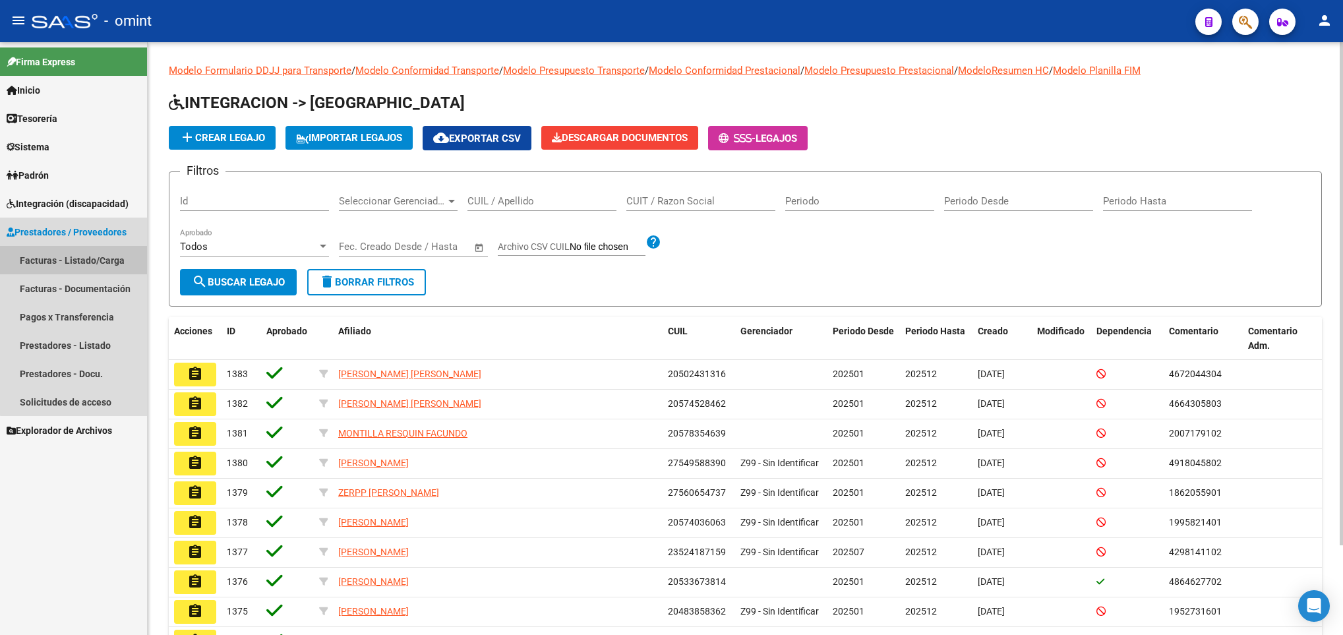
click at [75, 248] on link "Facturas - Listado/Carga" at bounding box center [73, 260] width 147 height 28
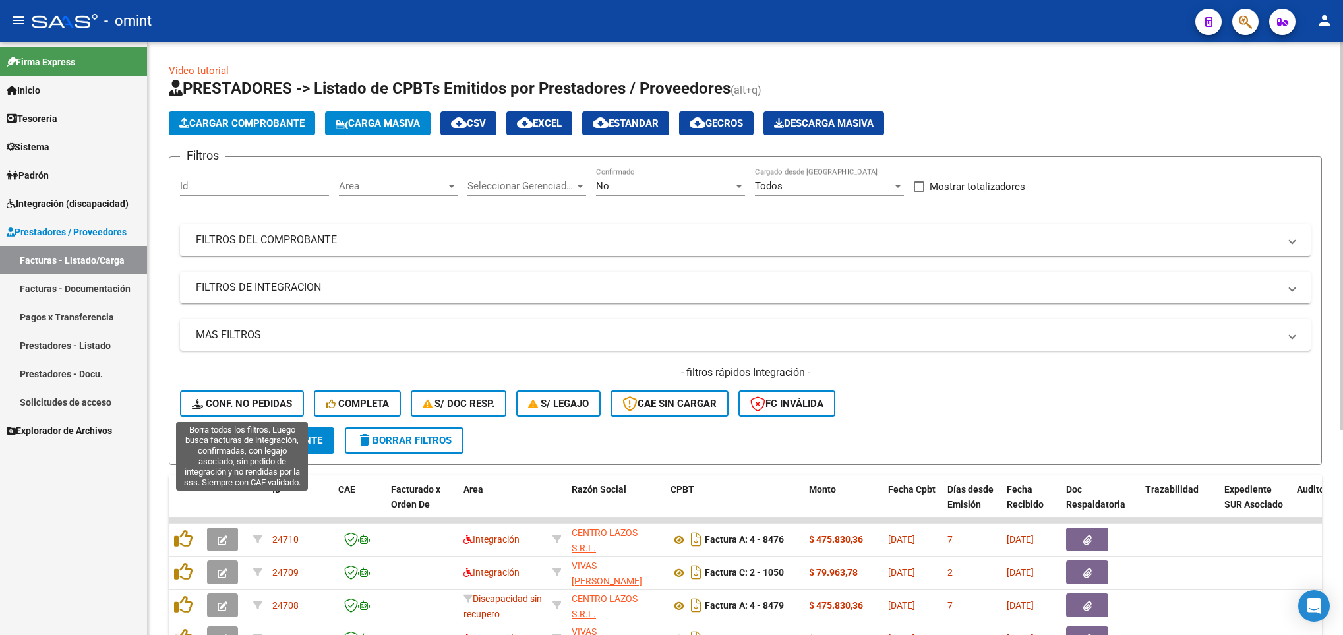
click at [256, 402] on span "Conf. no pedidas" at bounding box center [242, 404] width 100 height 12
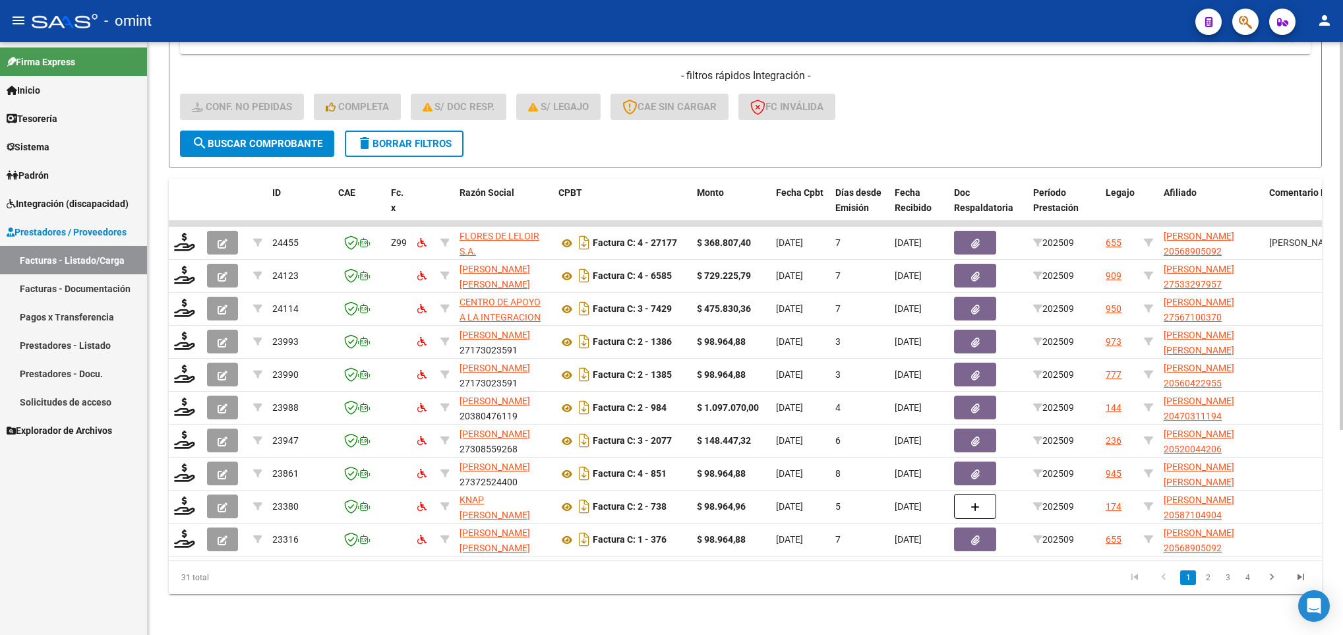
scroll to position [313, 0]
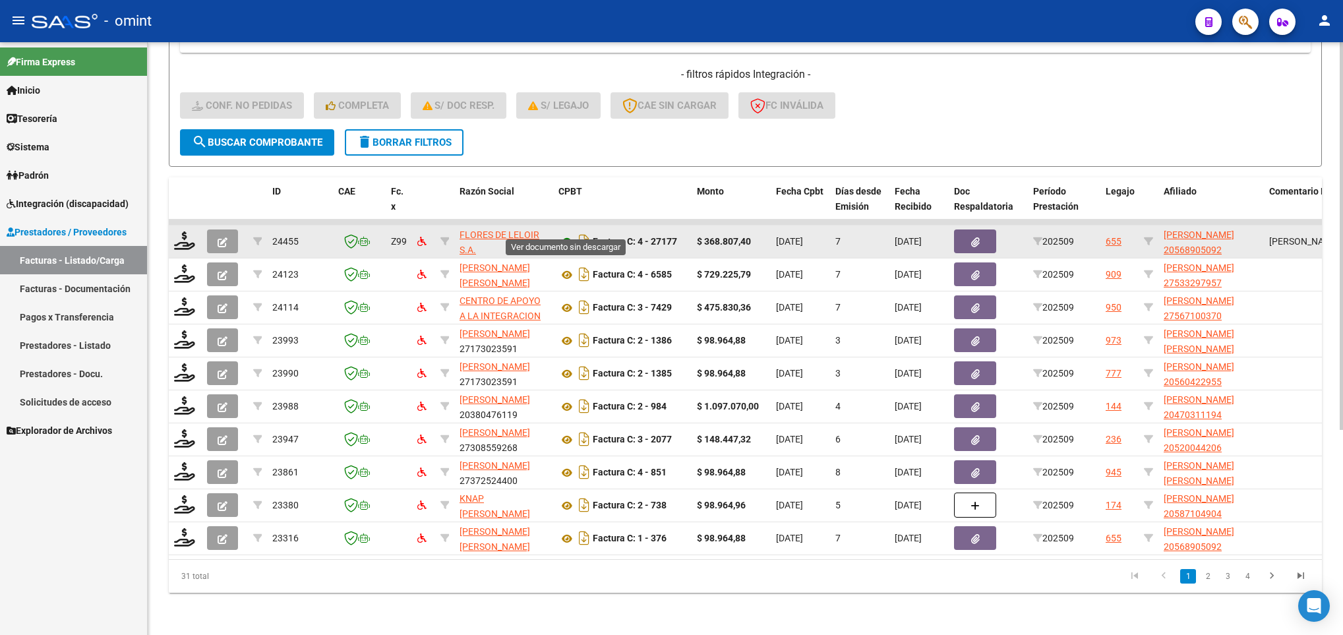
click at [562, 234] on icon at bounding box center [566, 242] width 17 height 16
click at [183, 231] on icon at bounding box center [184, 240] width 21 height 18
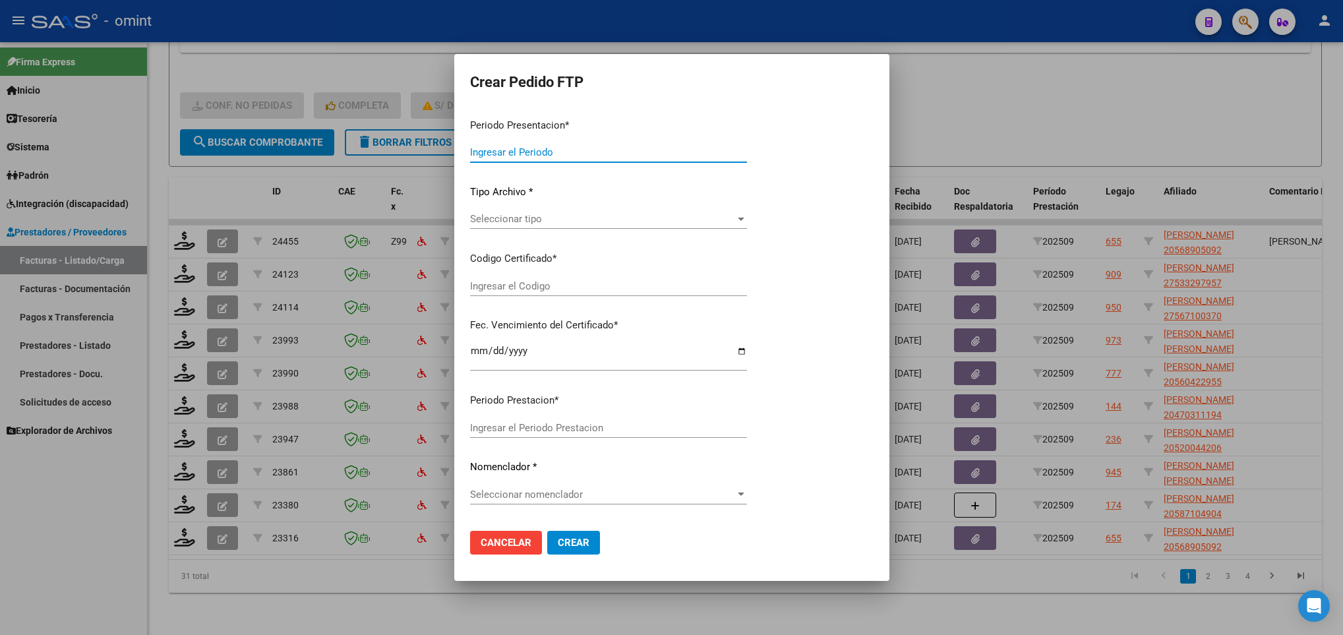
type input "202509"
type input "$ 368.807,40"
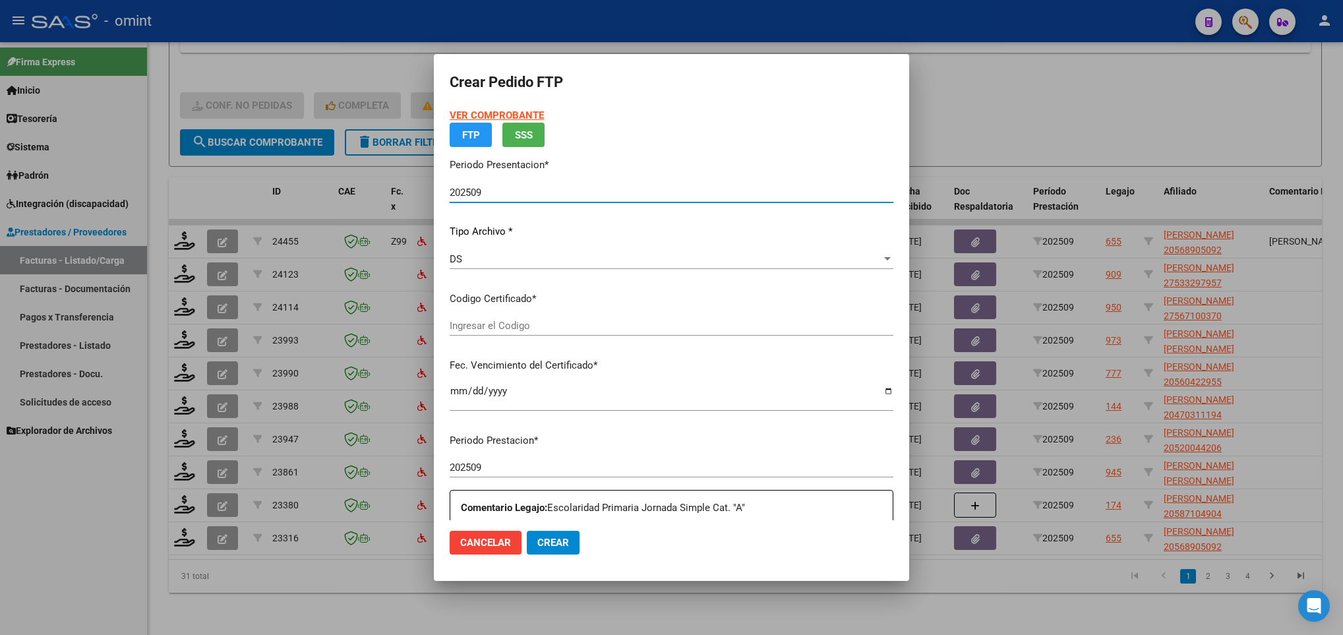
type input "2820929941"
type input "2030-07-31"
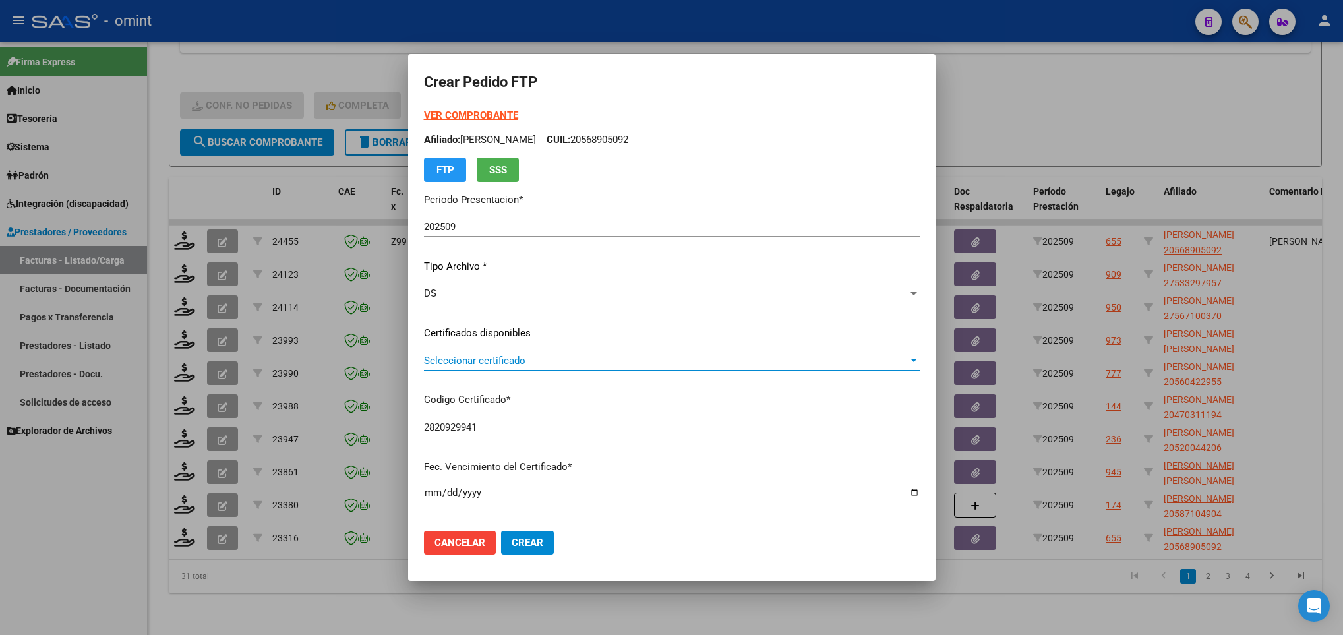
click at [601, 361] on span "Seleccionar certificado" at bounding box center [666, 361] width 484 height 12
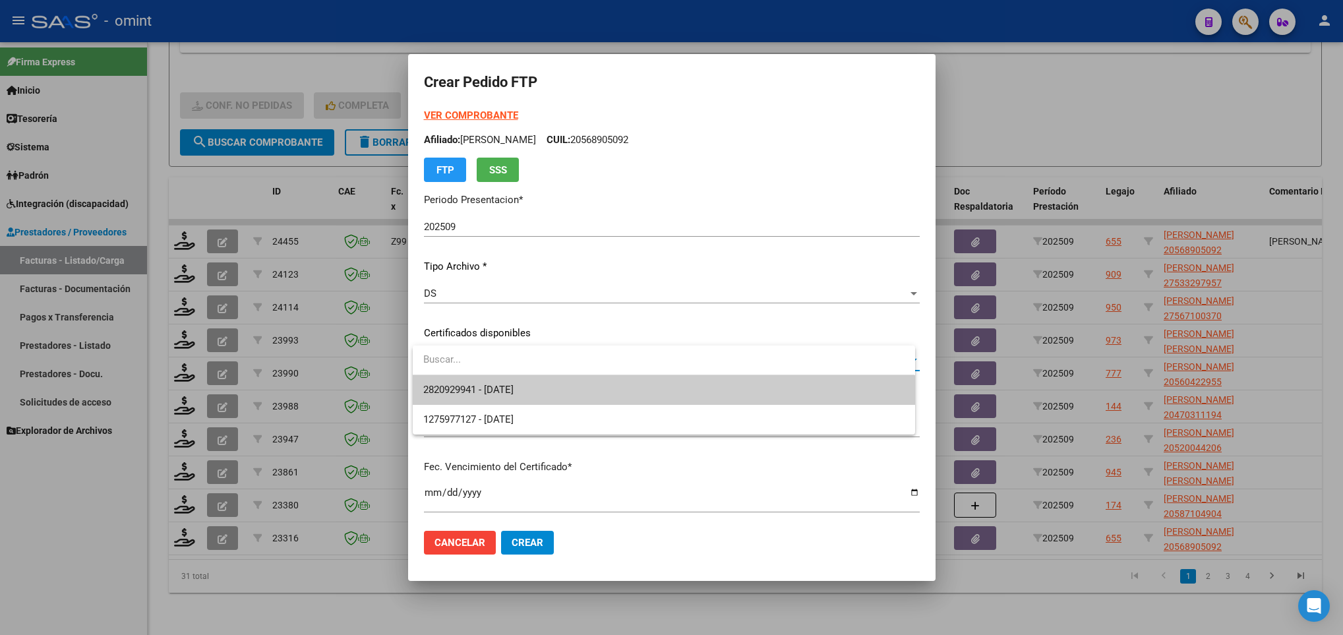
click at [602, 382] on span "2820929941 - 2030-07-31" at bounding box center [663, 390] width 481 height 30
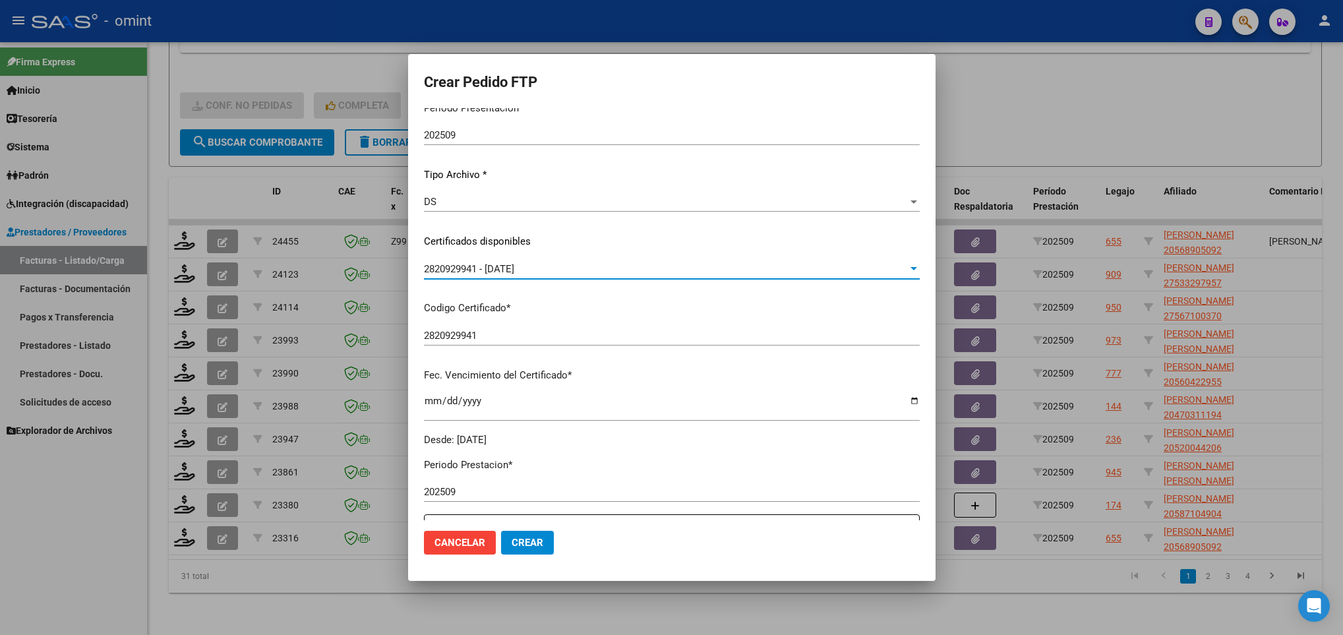
scroll to position [297, 0]
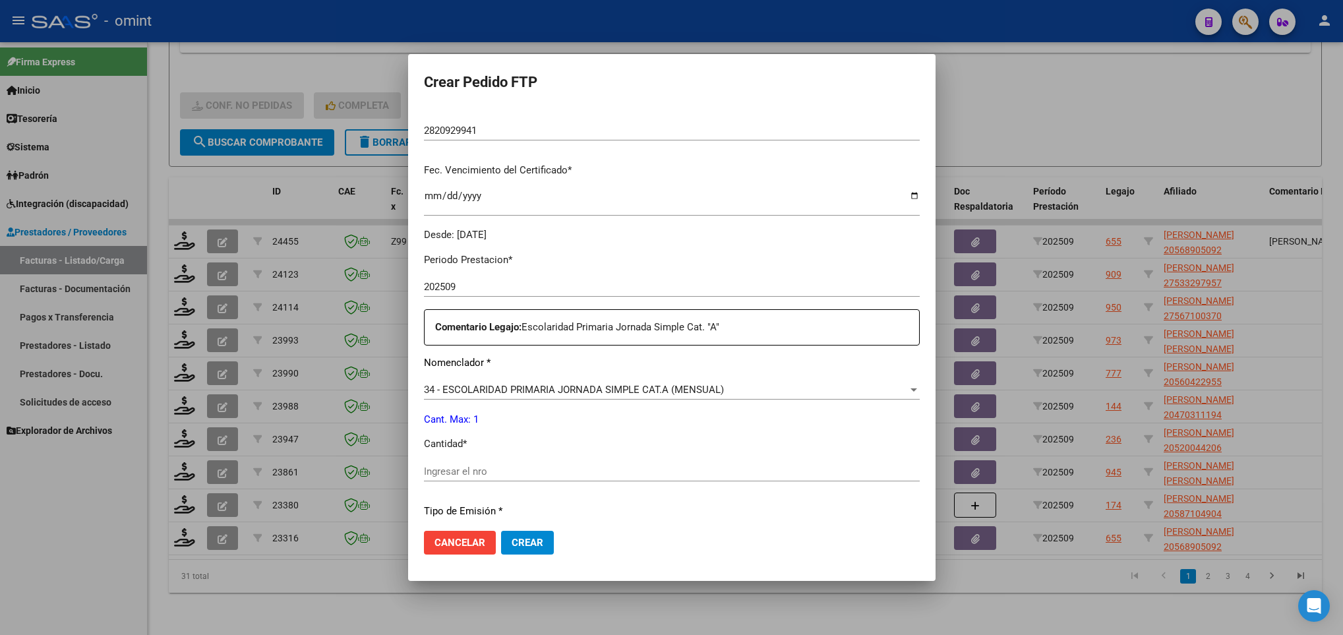
click at [501, 473] on input "Ingresar el nro" at bounding box center [672, 471] width 496 height 12
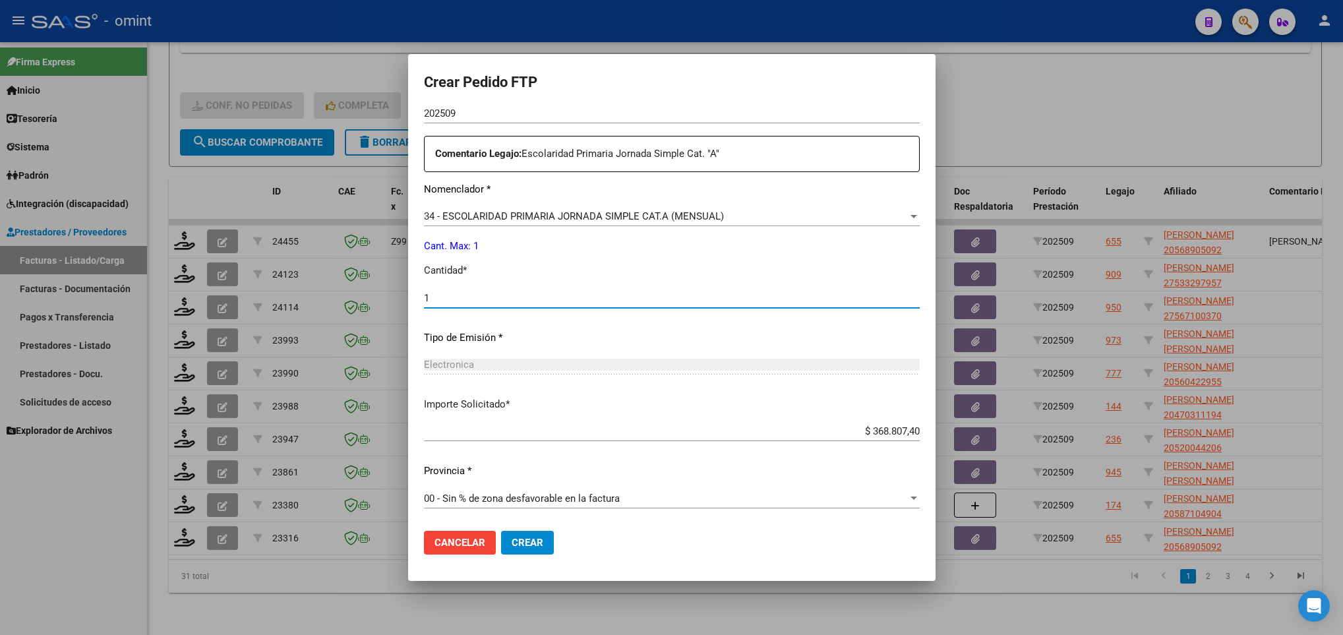
type input "1"
click at [524, 537] on span "Crear" at bounding box center [528, 543] width 32 height 12
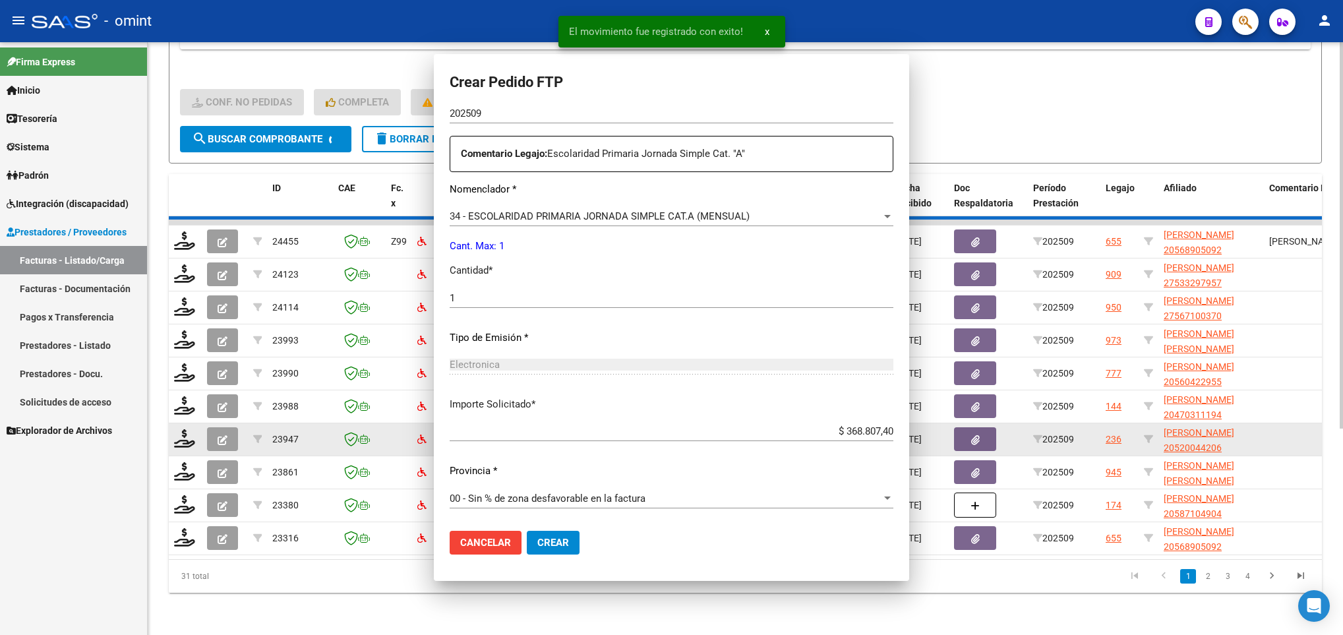
scroll to position [0, 0]
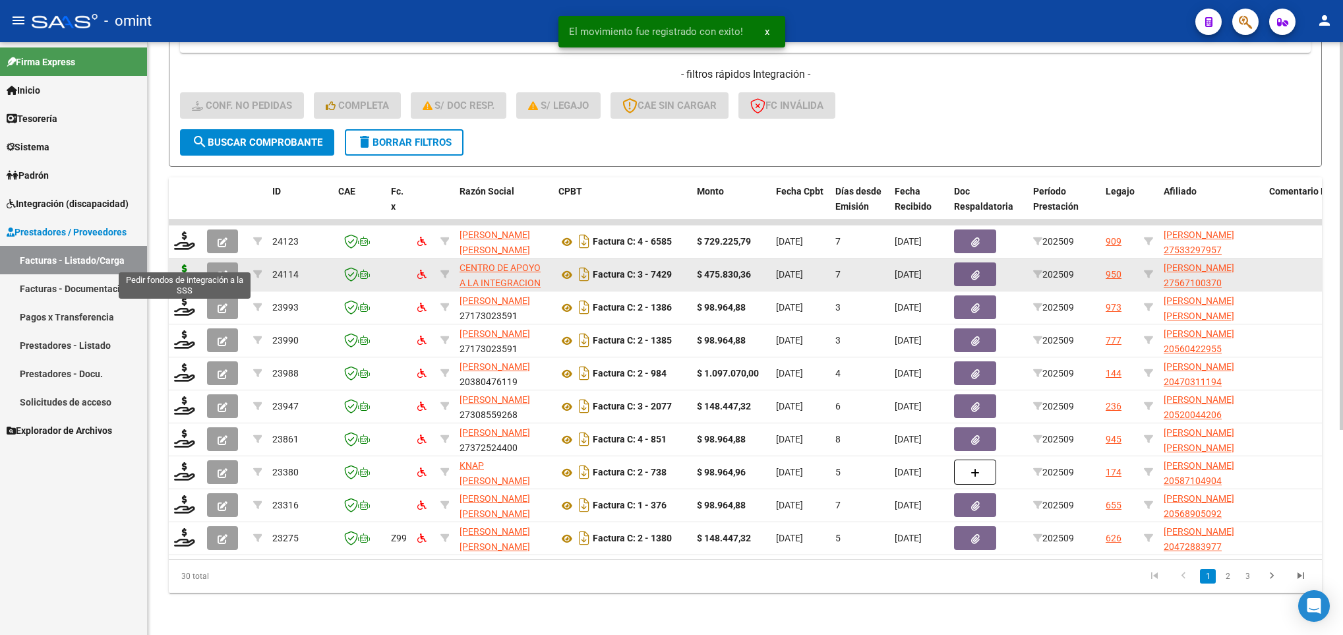
click at [191, 264] on icon at bounding box center [184, 273] width 21 height 18
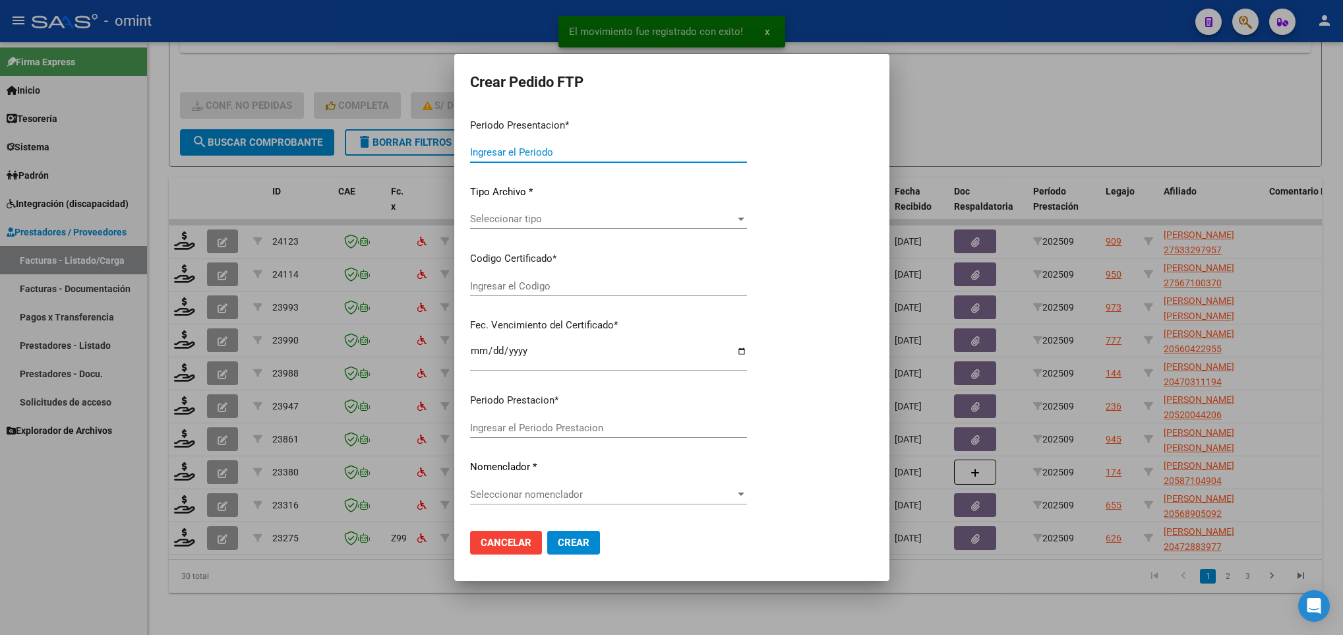
type input "202509"
type input "$ 475.830,36"
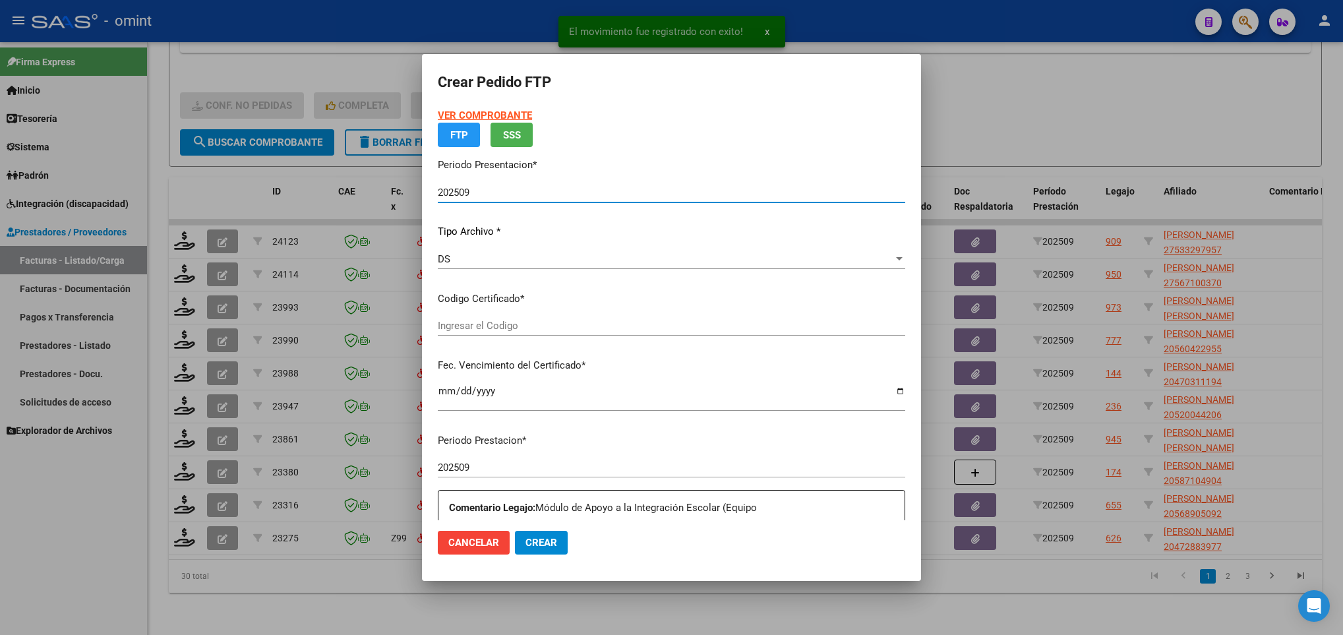
type input "6790521692"
type input "2025-06-09"
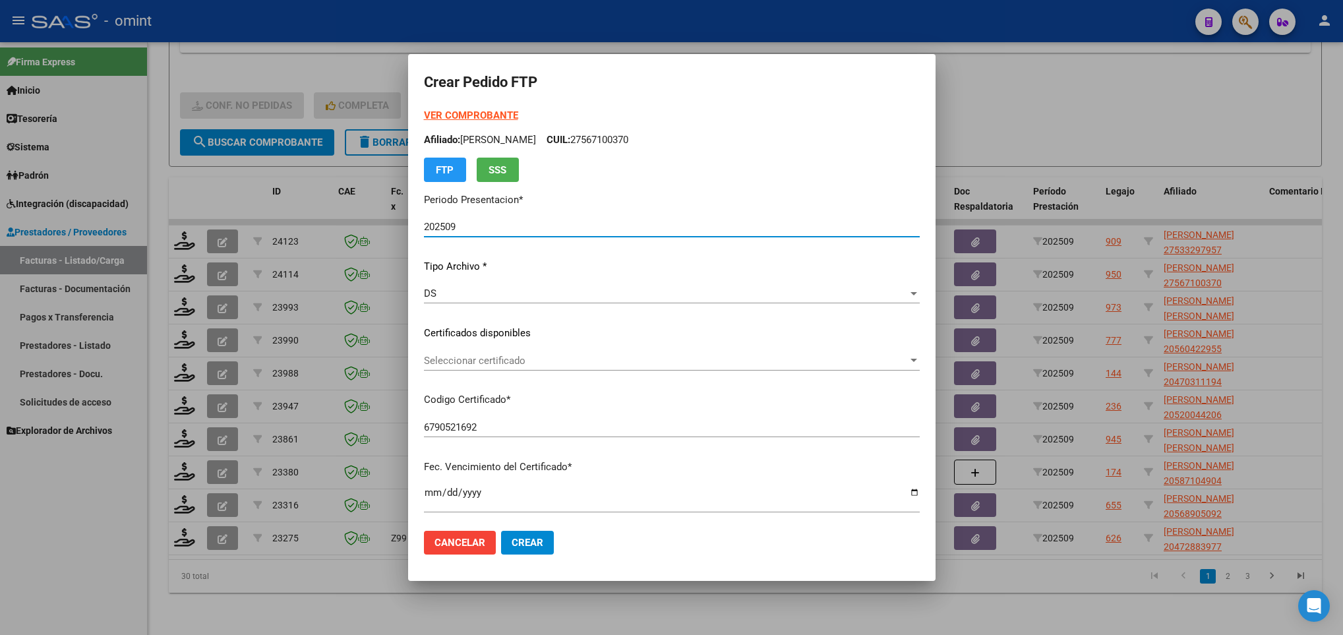
click at [530, 363] on span "Seleccionar certificado" at bounding box center [666, 361] width 484 height 12
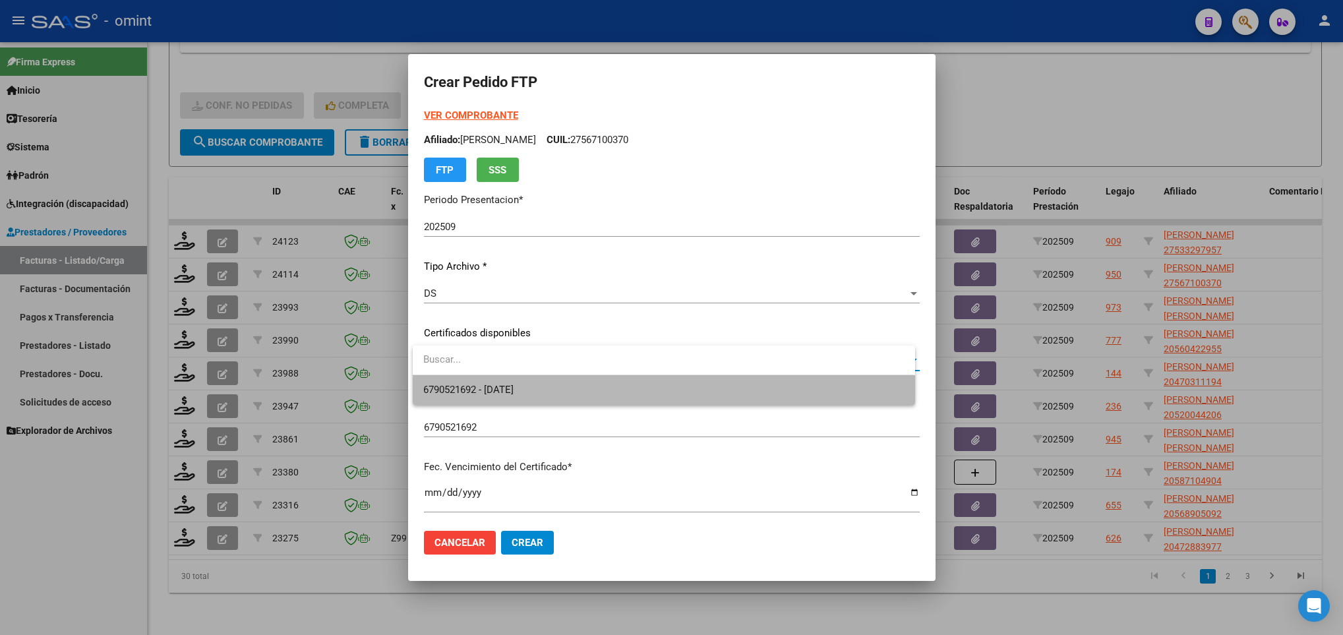
click at [530, 378] on span "6790521692 - 2025-06-09" at bounding box center [663, 390] width 481 height 30
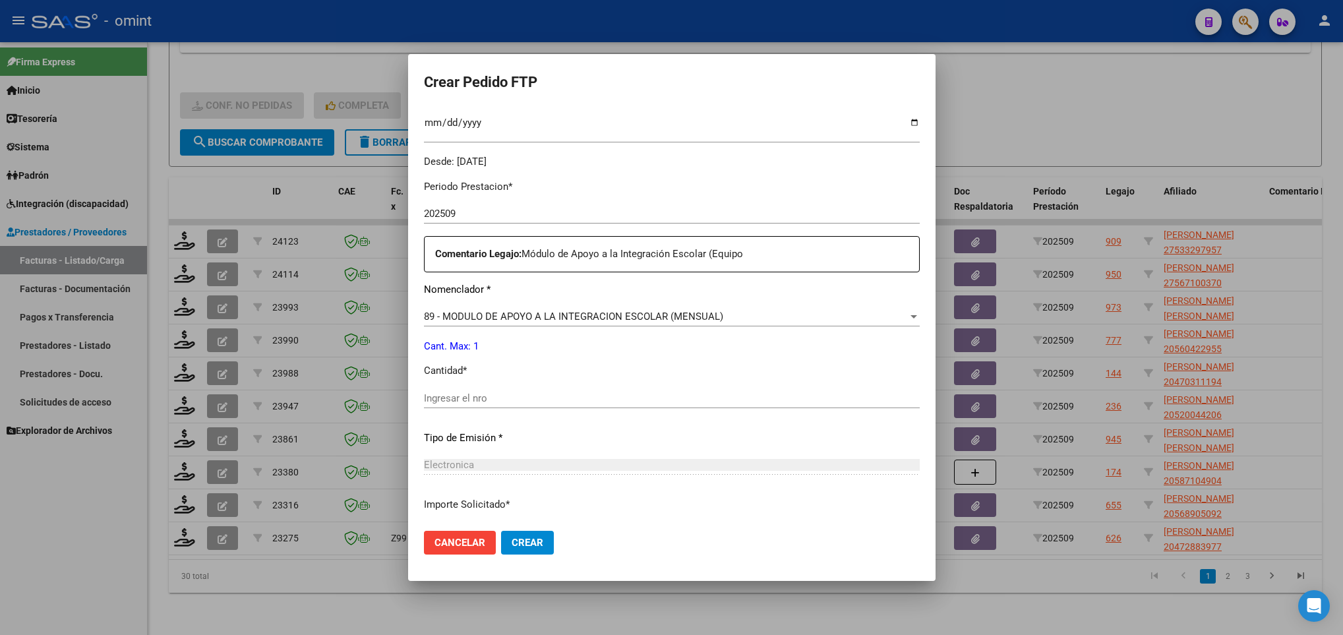
scroll to position [396, 0]
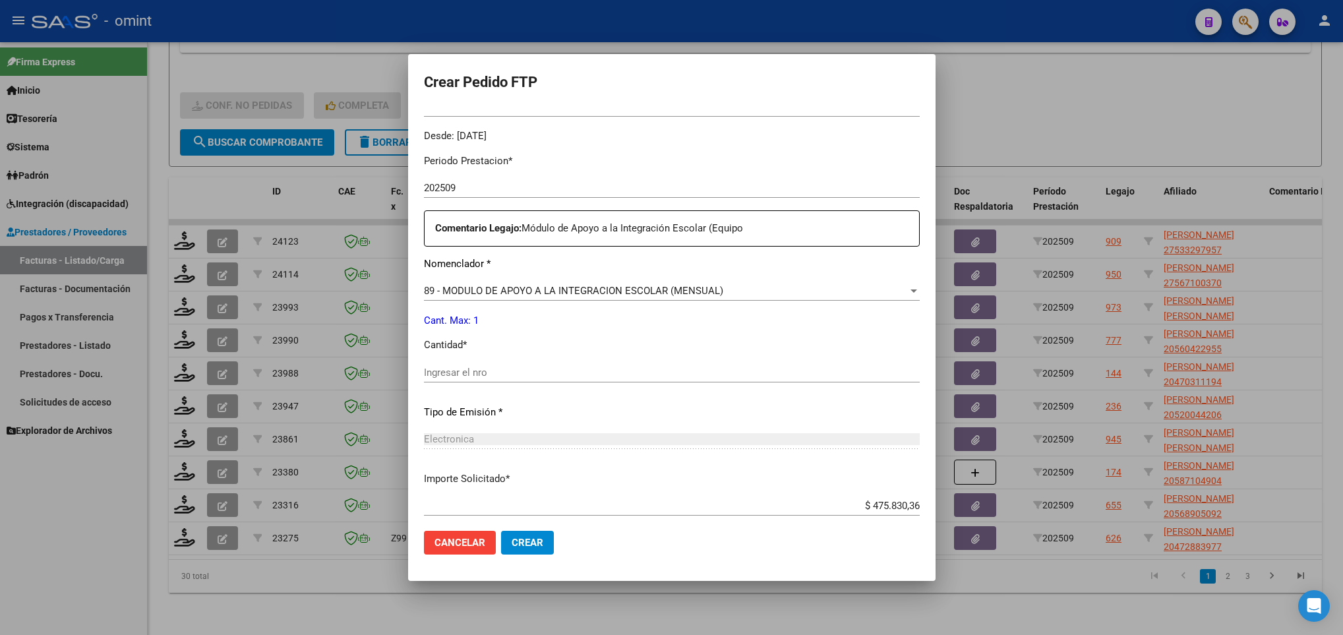
click at [494, 370] on input "Ingresar el nro" at bounding box center [672, 373] width 496 height 12
type input "1"
click at [526, 534] on button "Crear" at bounding box center [527, 543] width 53 height 24
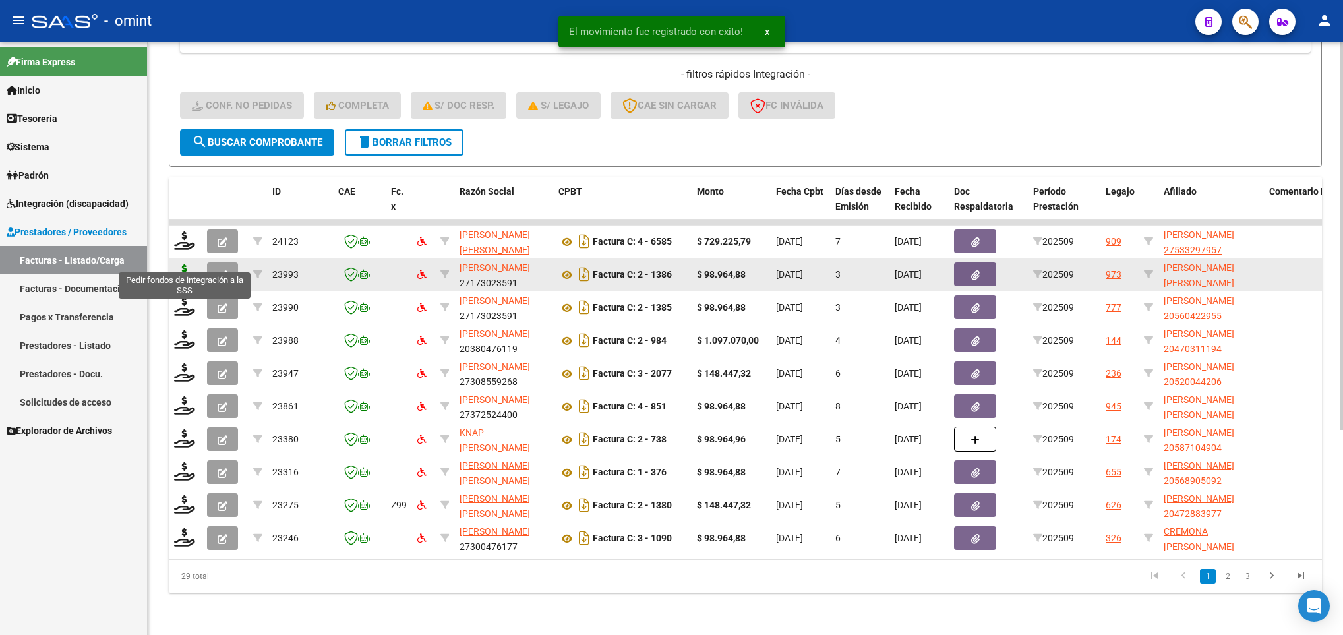
click at [185, 264] on icon at bounding box center [184, 273] width 21 height 18
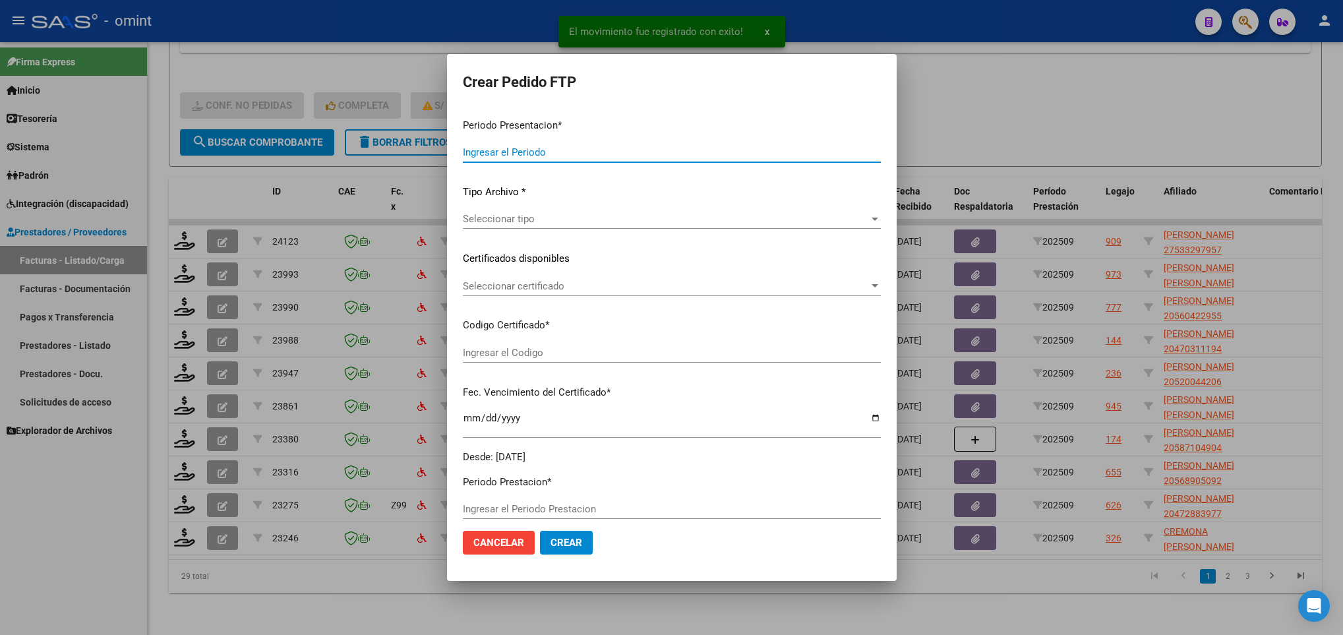
type input "202509"
type input "$ 98.964,88"
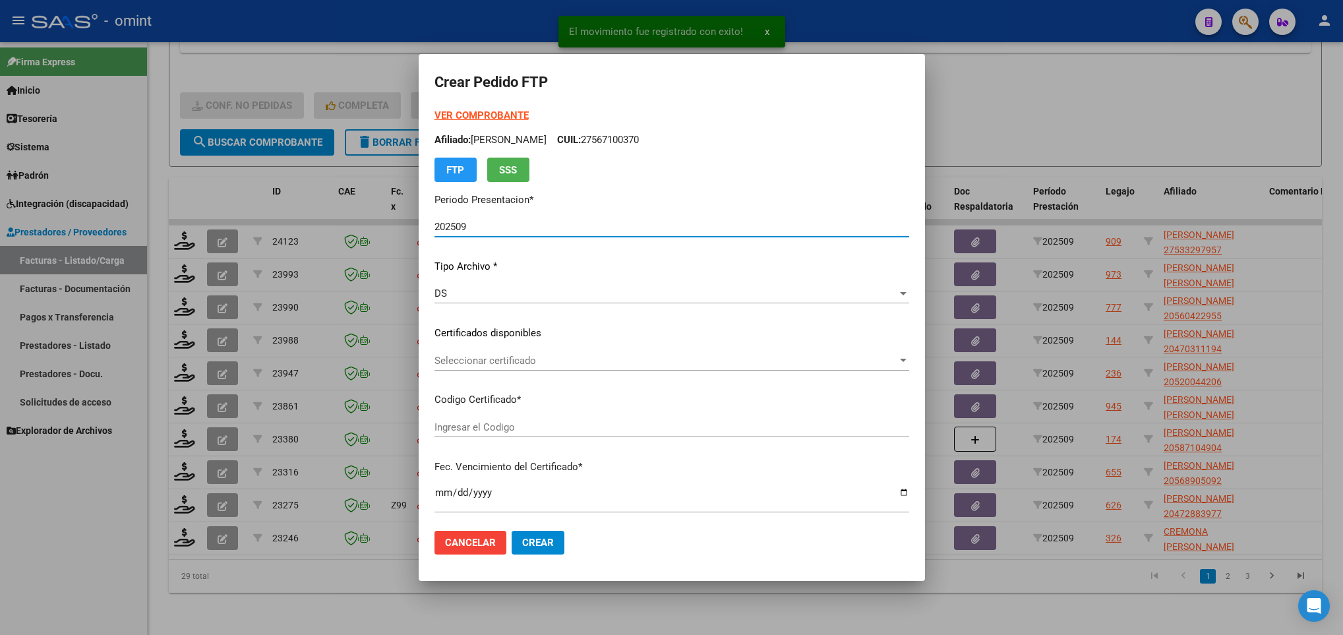
type input "5390967267"
type input "2027-05-31"
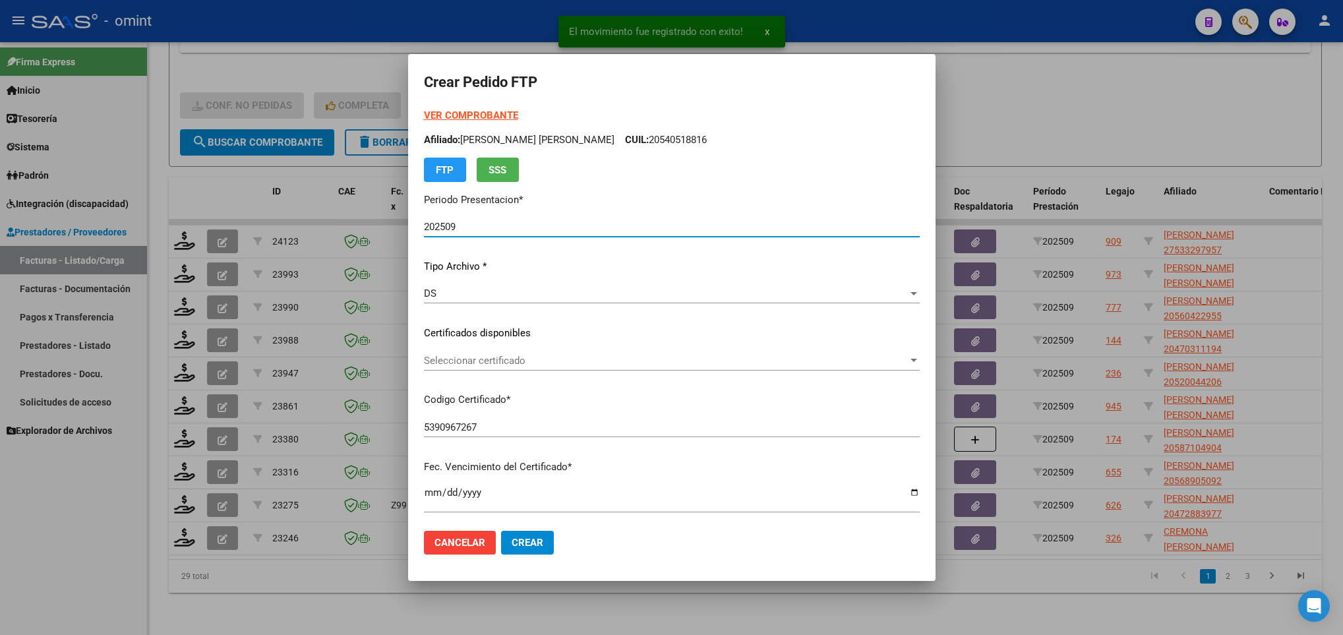
click at [507, 364] on span "Seleccionar certificado" at bounding box center [666, 361] width 484 height 12
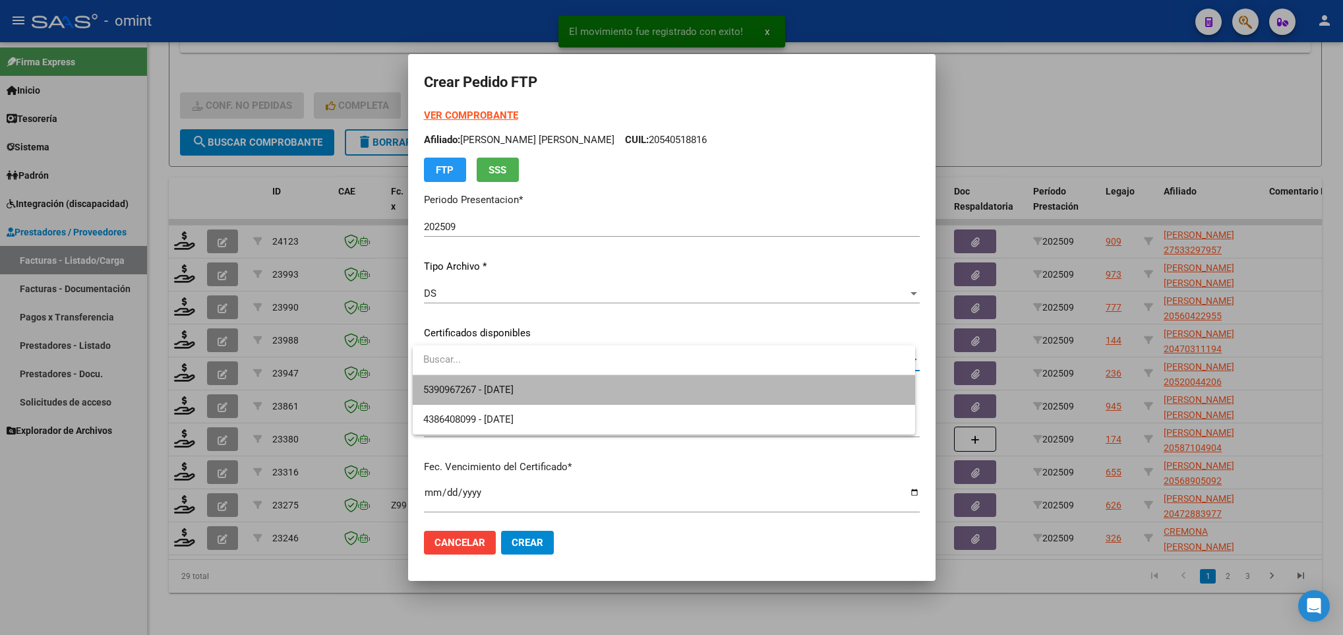
click at [512, 382] on span "5390967267 - 2027-05-31" at bounding box center [663, 390] width 481 height 30
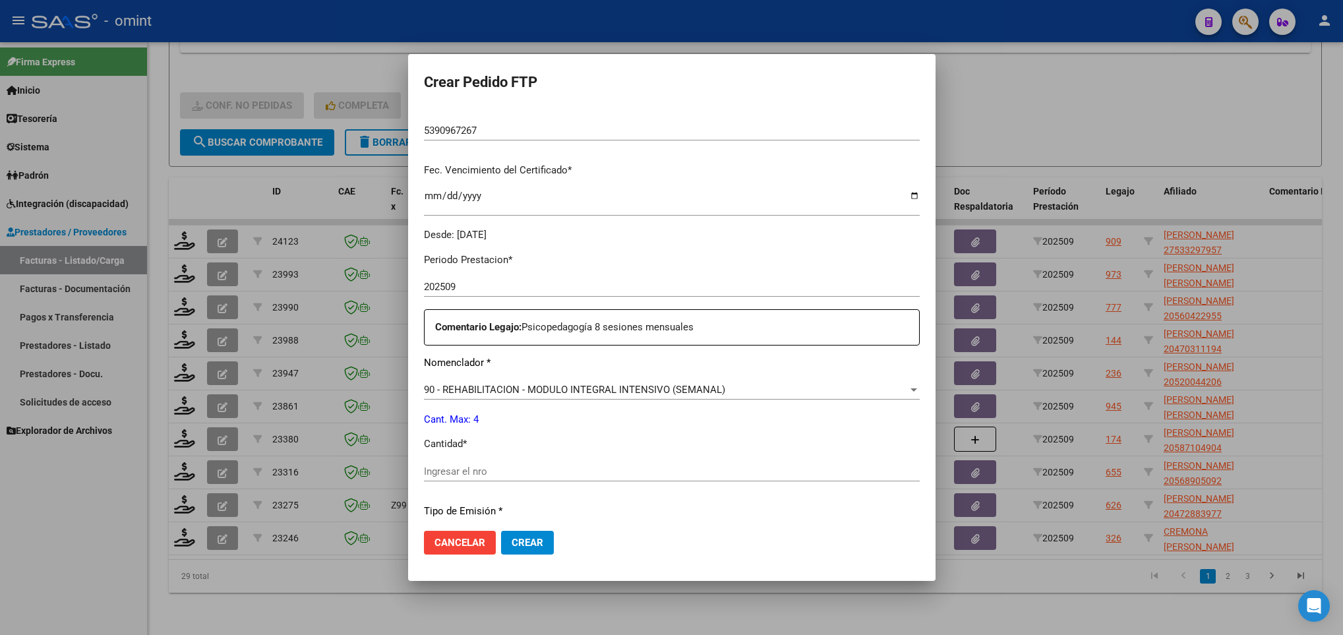
scroll to position [471, 0]
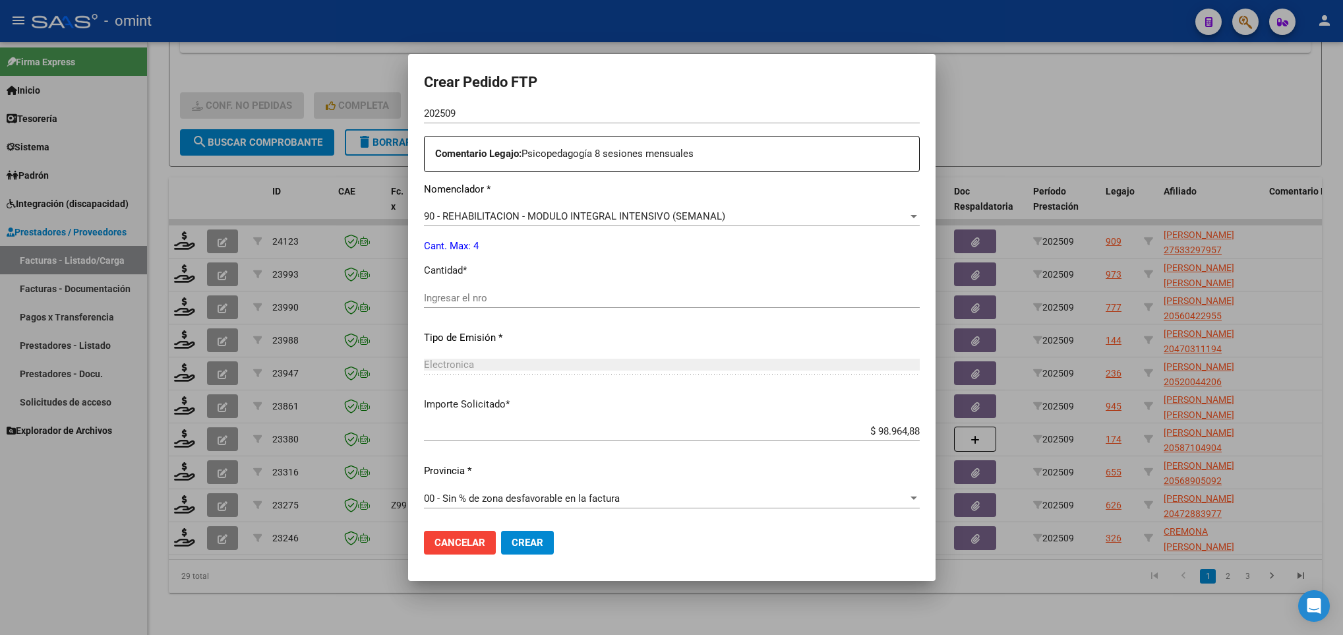
click at [473, 299] on input "Ingresar el nro" at bounding box center [672, 298] width 496 height 12
type input "4"
click at [531, 540] on span "Crear" at bounding box center [528, 543] width 32 height 12
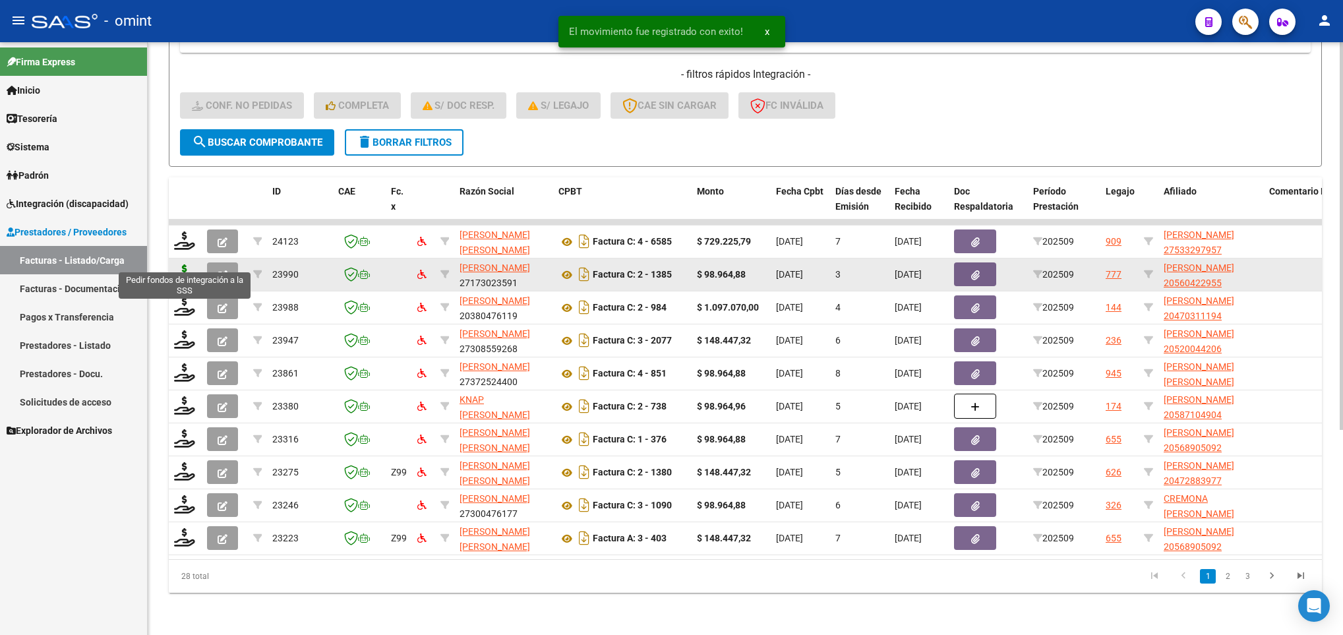
click at [186, 264] on icon at bounding box center [184, 273] width 21 height 18
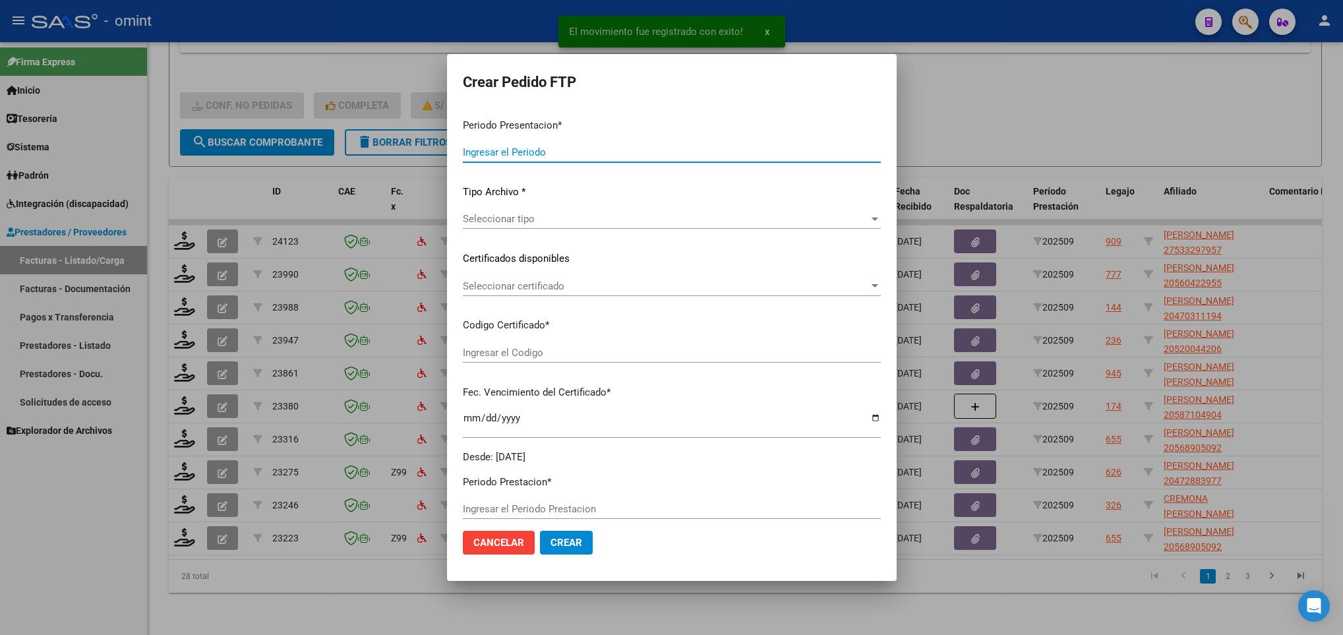
type input "202509"
type input "$ 98.964,88"
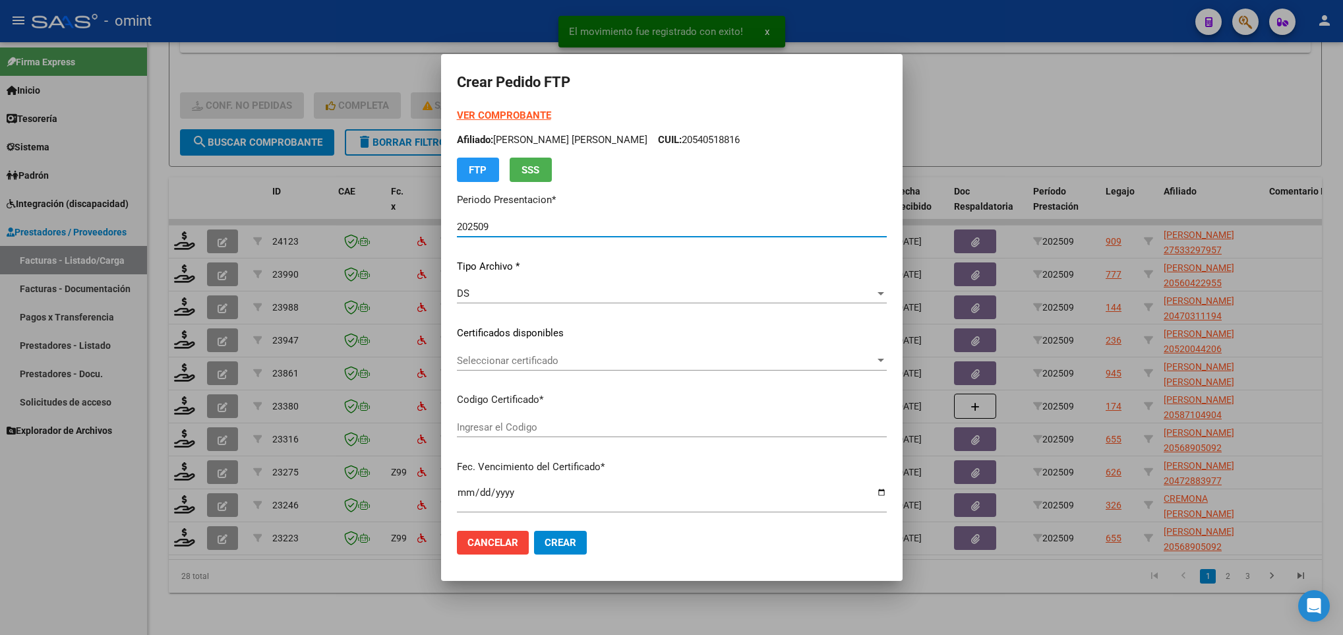
type input "815535064"
type input "2027-02-15"
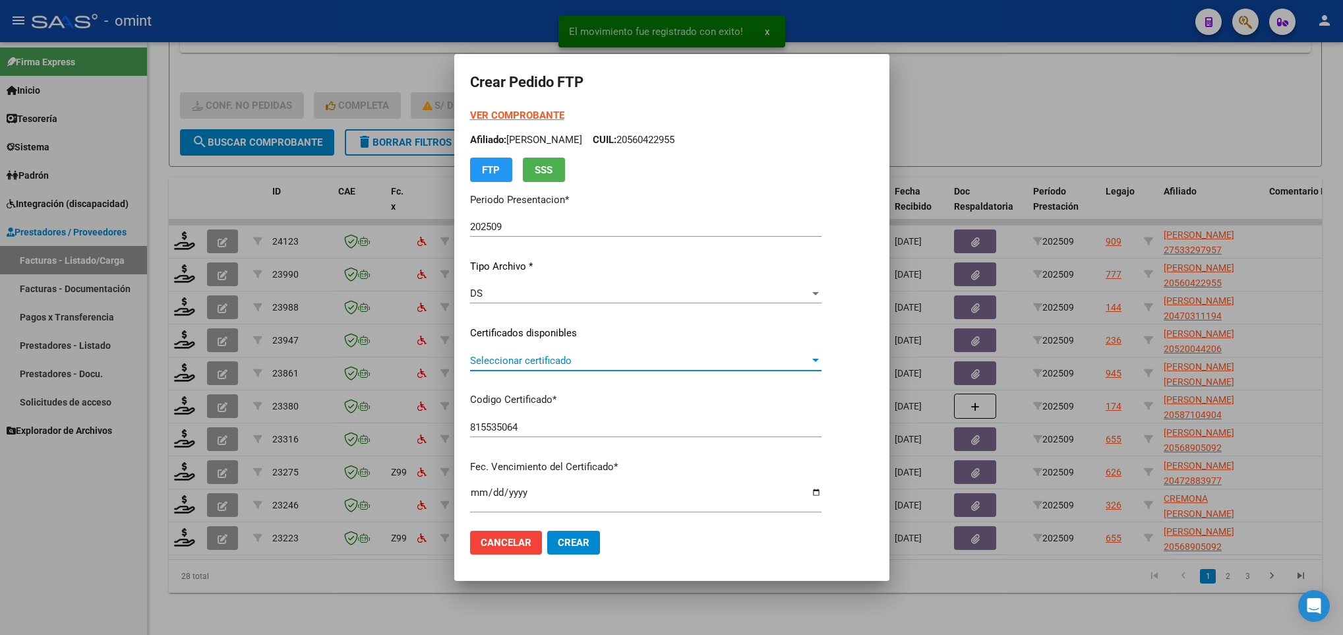
click at [591, 359] on span "Seleccionar certificado" at bounding box center [640, 361] width 340 height 12
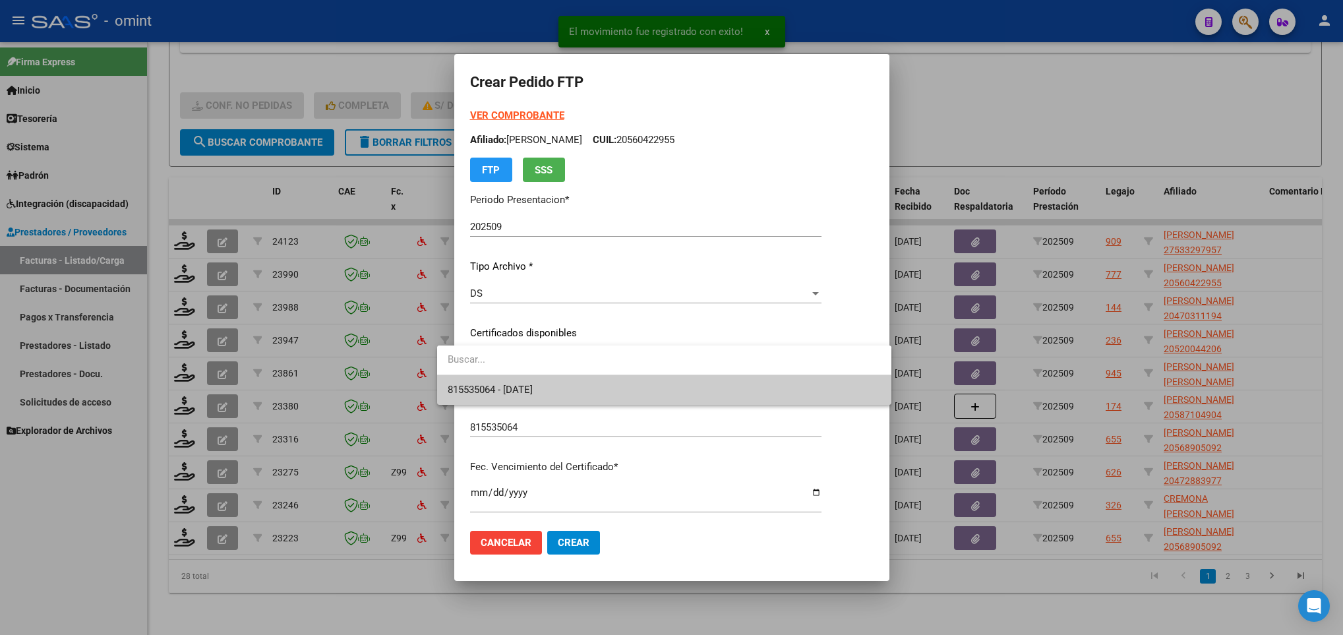
click at [591, 392] on span "815535064 - 2027-02-15" at bounding box center [664, 390] width 433 height 30
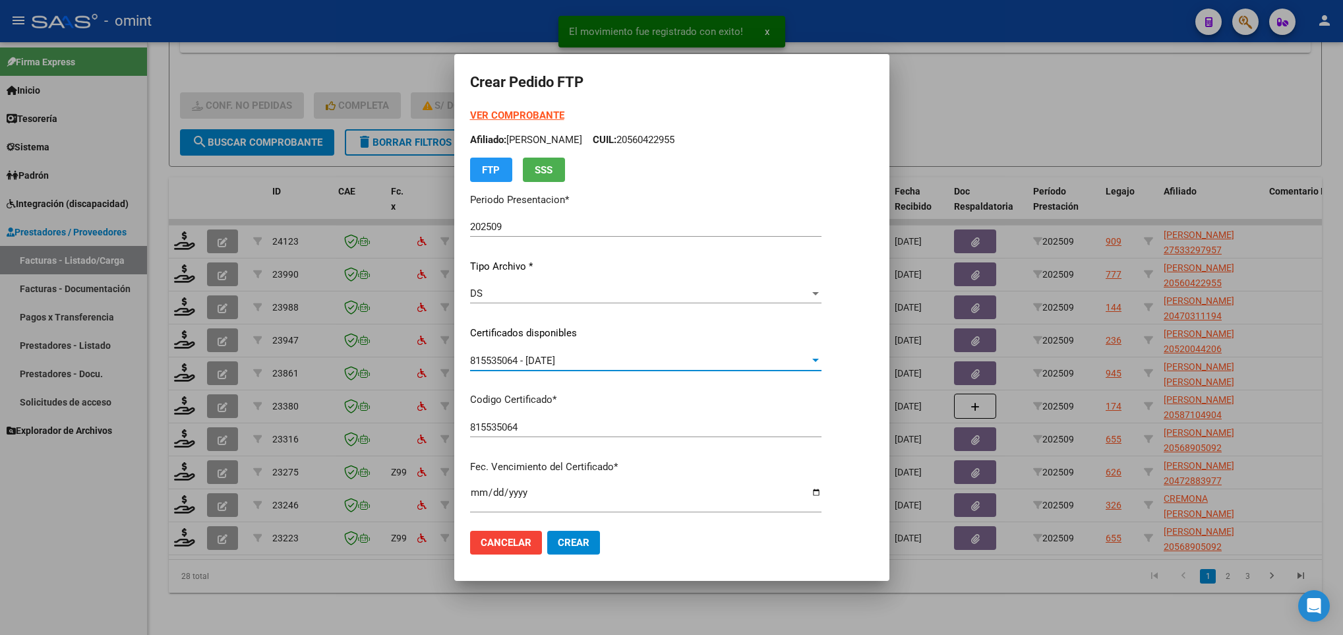
scroll to position [297, 0]
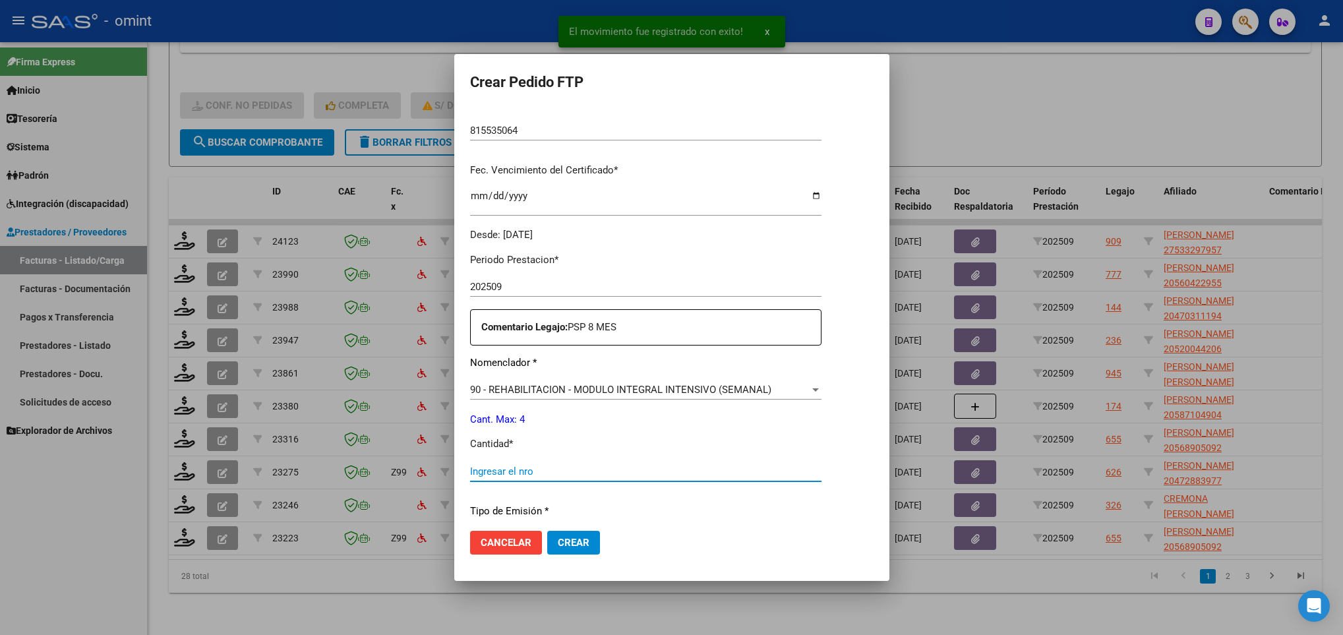
click at [498, 471] on input "Ingresar el nro" at bounding box center [645, 471] width 351 height 12
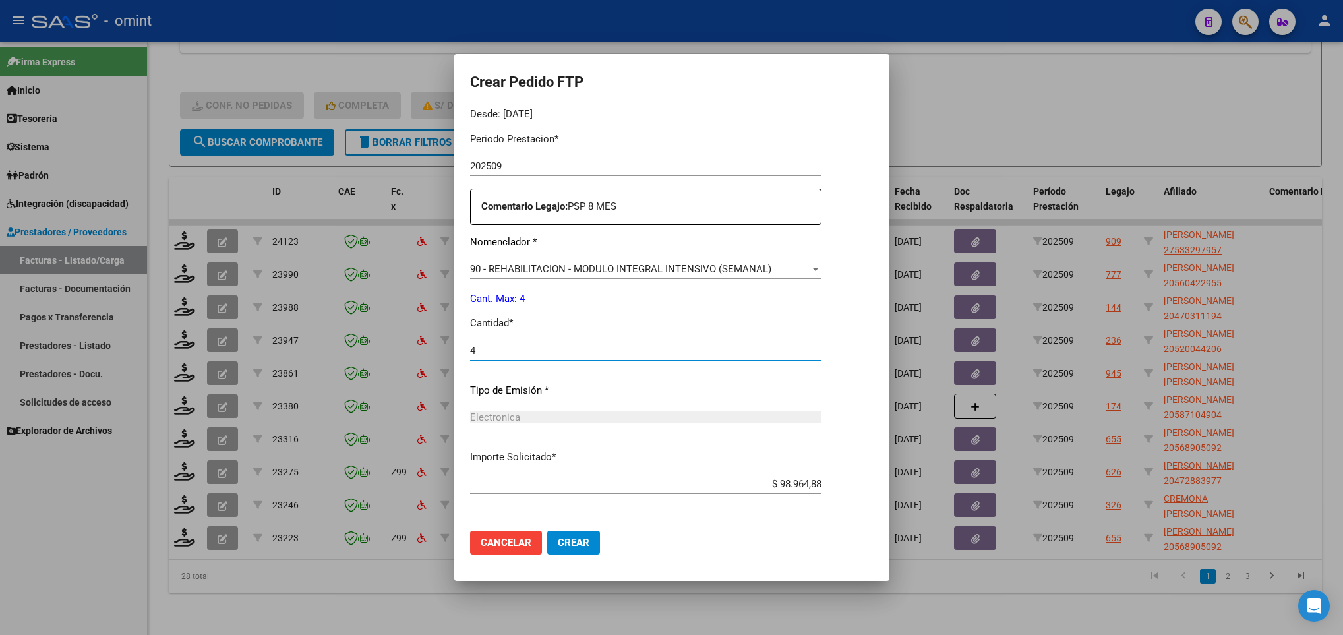
scroll to position [471, 0]
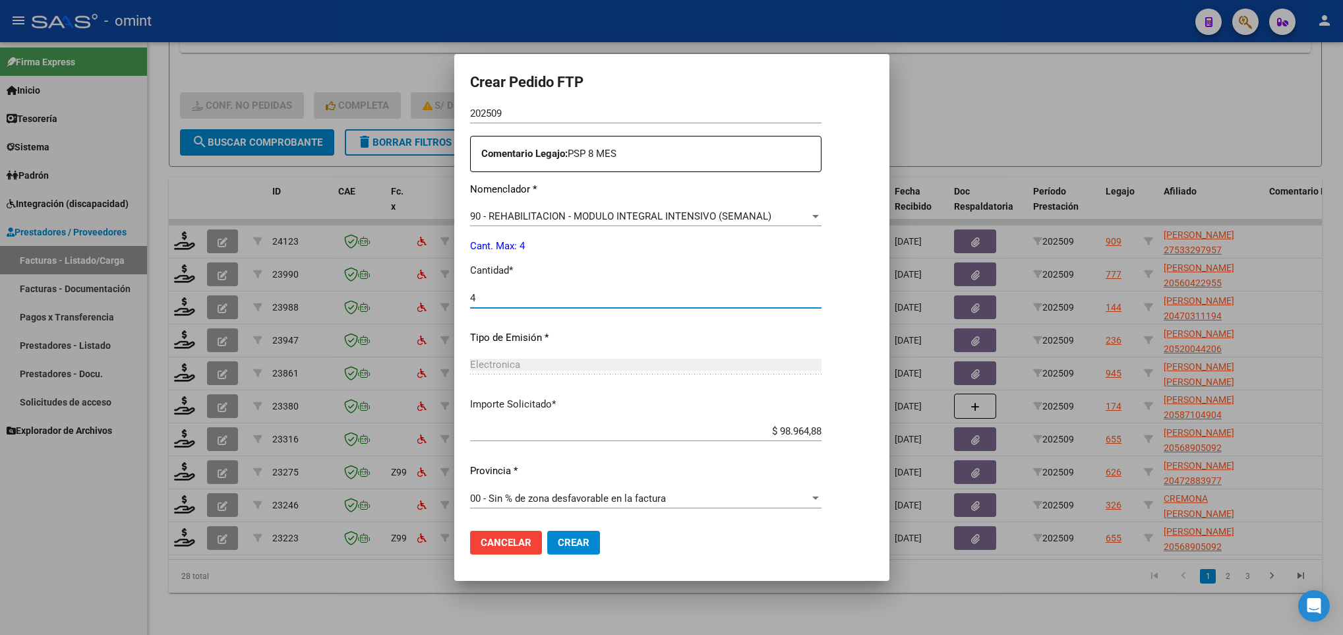
type input "4"
click at [570, 541] on button "Crear" at bounding box center [573, 543] width 53 height 24
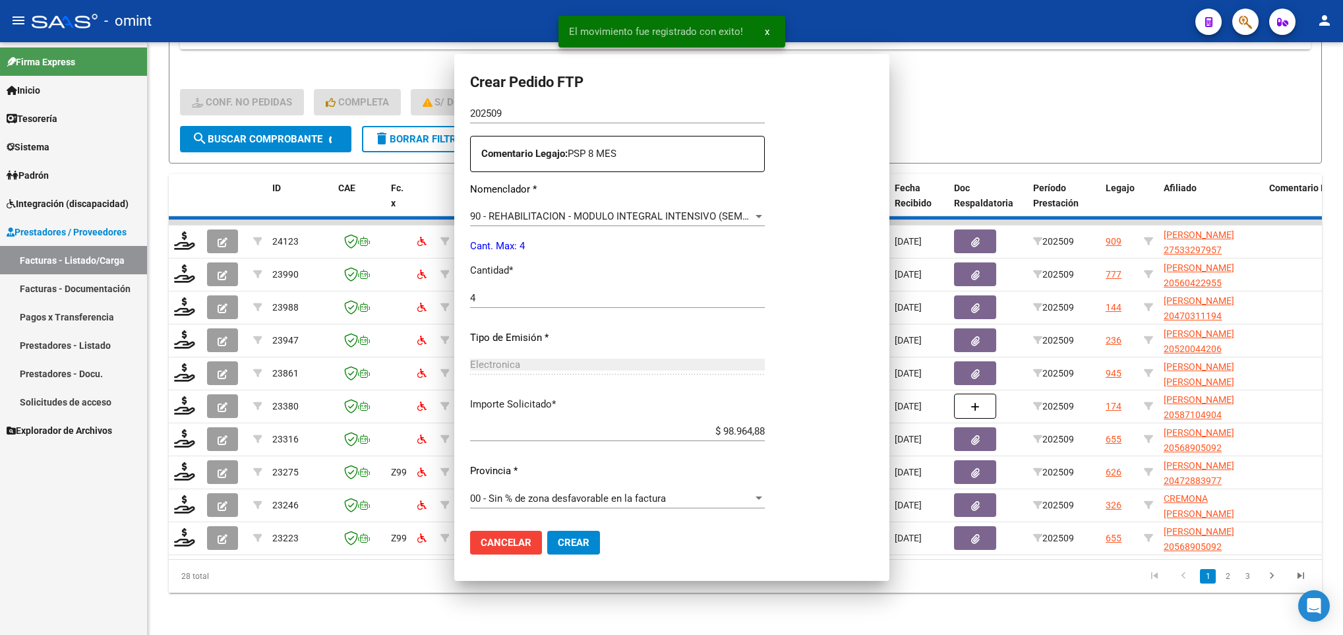
scroll to position [396, 0]
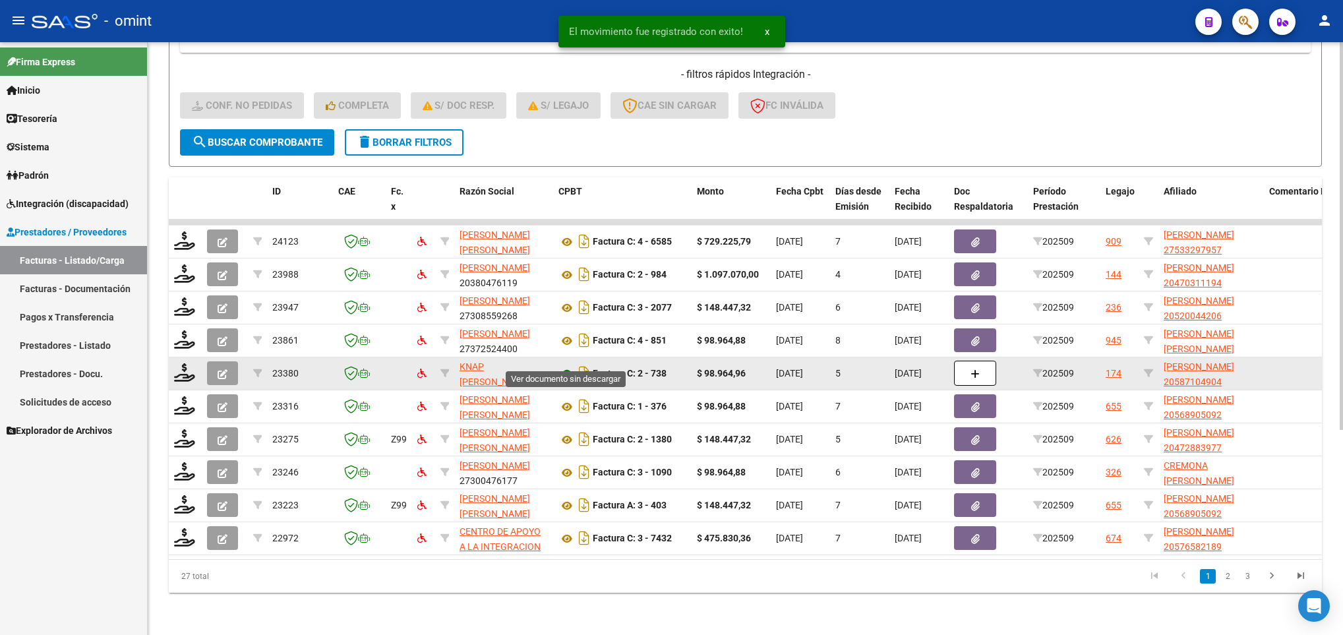
click at [564, 366] on icon at bounding box center [566, 374] width 17 height 16
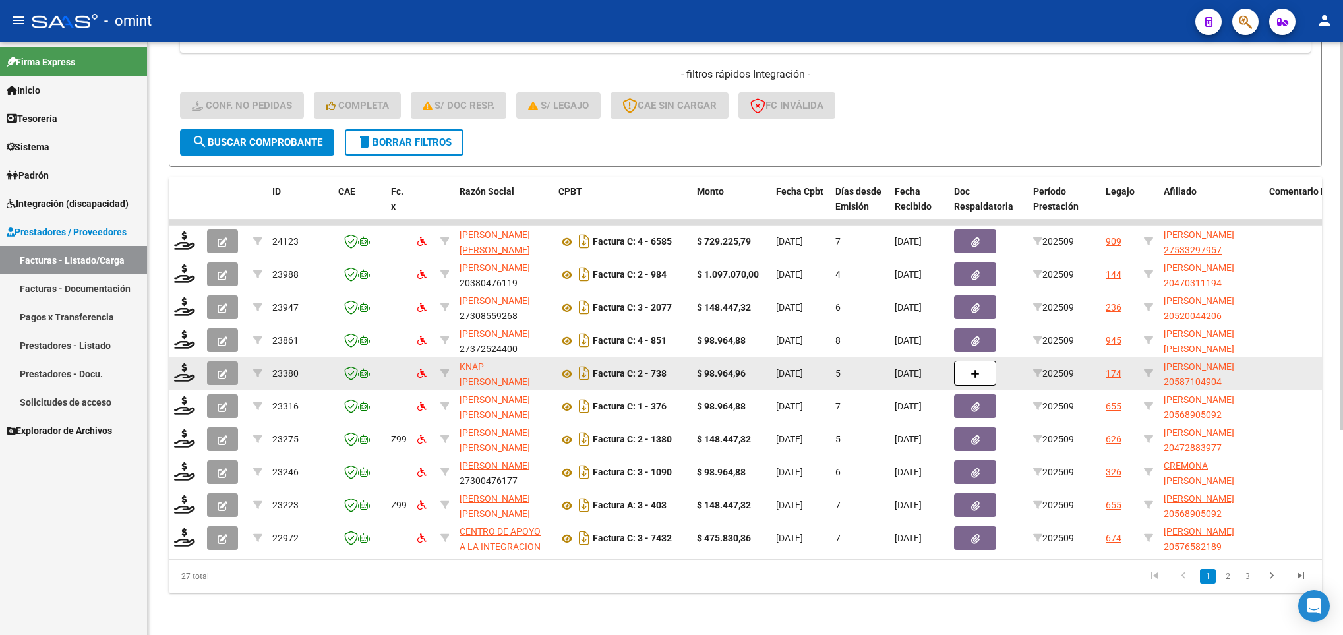
click at [222, 369] on icon "button" at bounding box center [223, 374] width 10 height 10
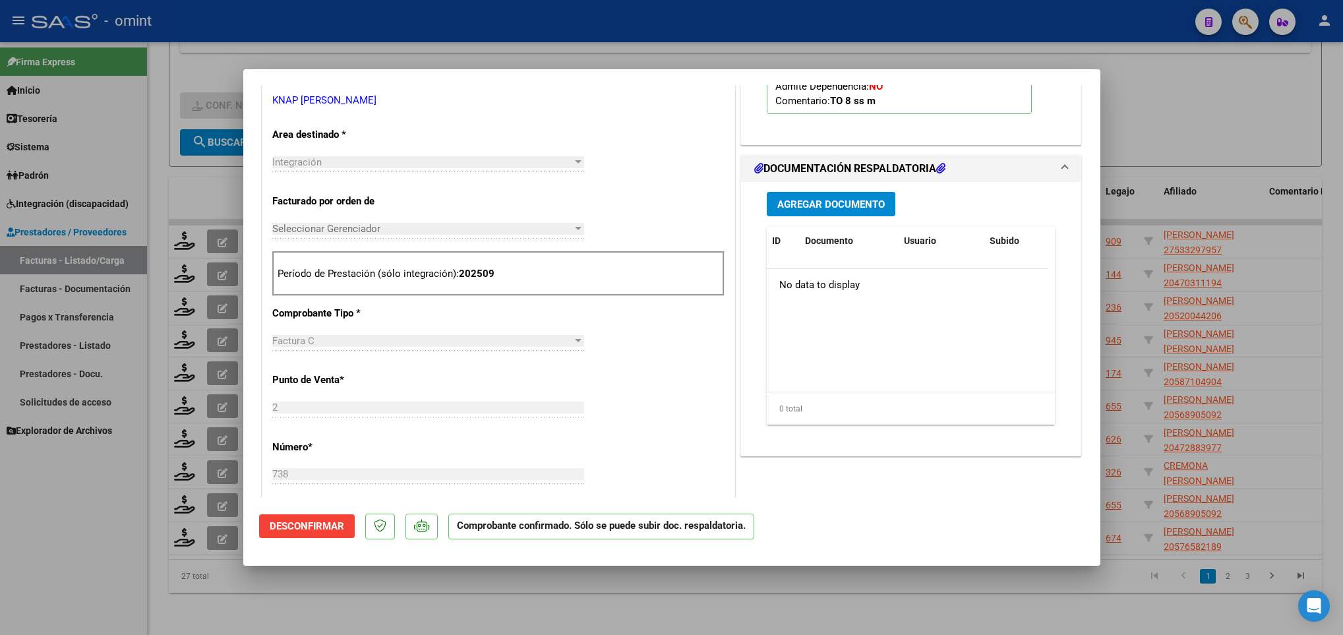
scroll to position [297, 0]
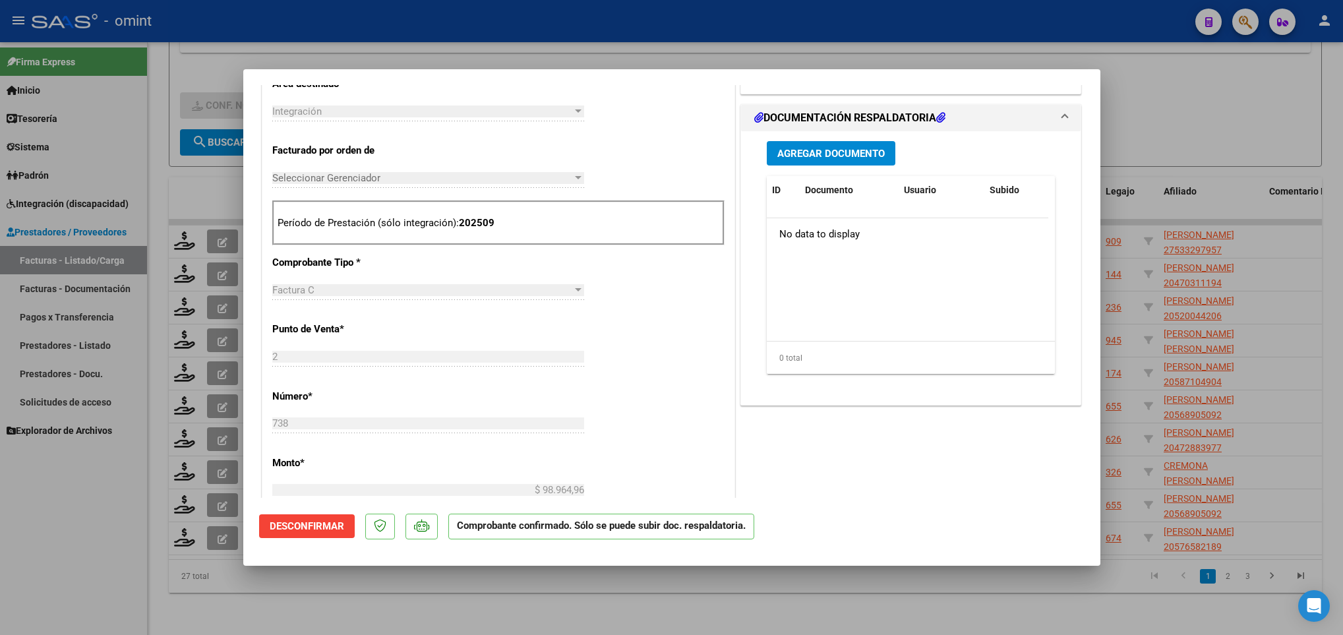
click at [287, 520] on span "Desconfirmar" at bounding box center [307, 526] width 75 height 12
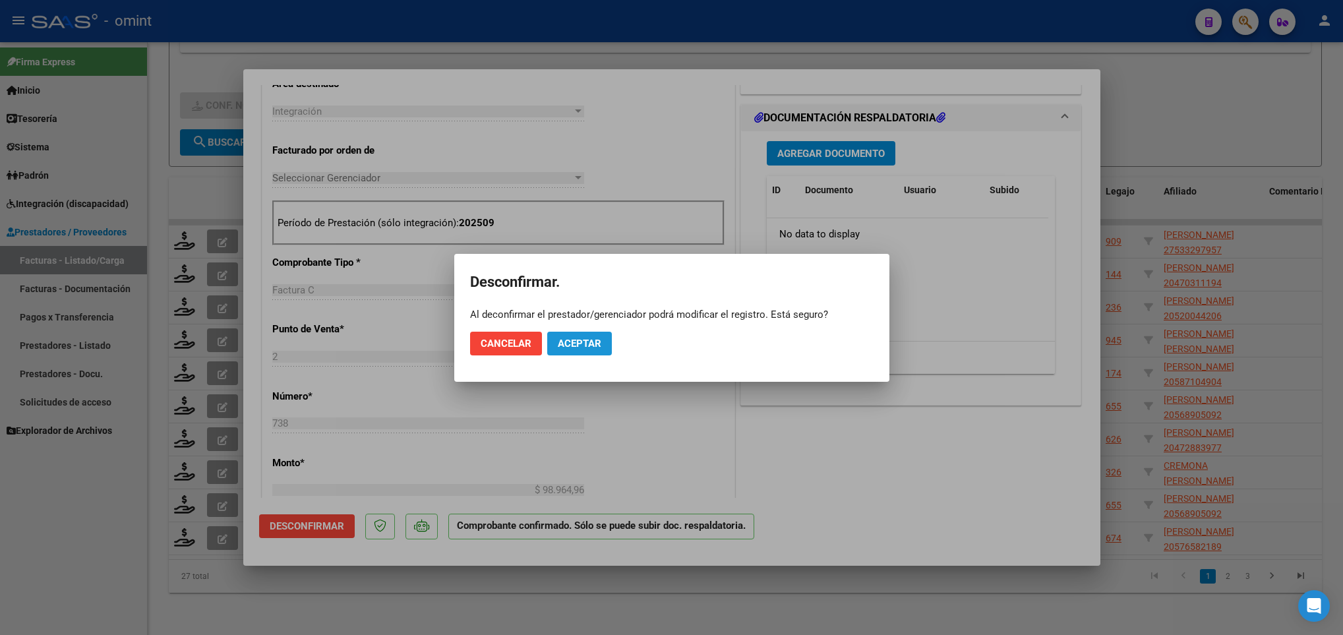
click at [592, 348] on span "Aceptar" at bounding box center [580, 344] width 44 height 12
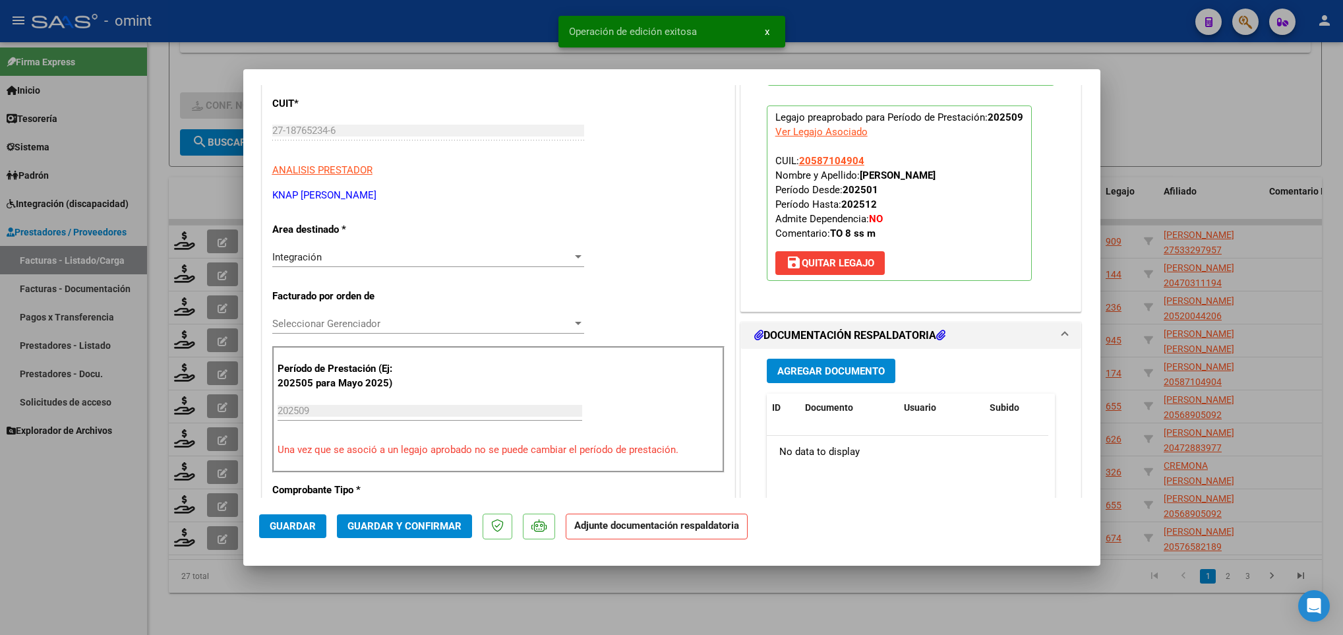
scroll to position [0, 0]
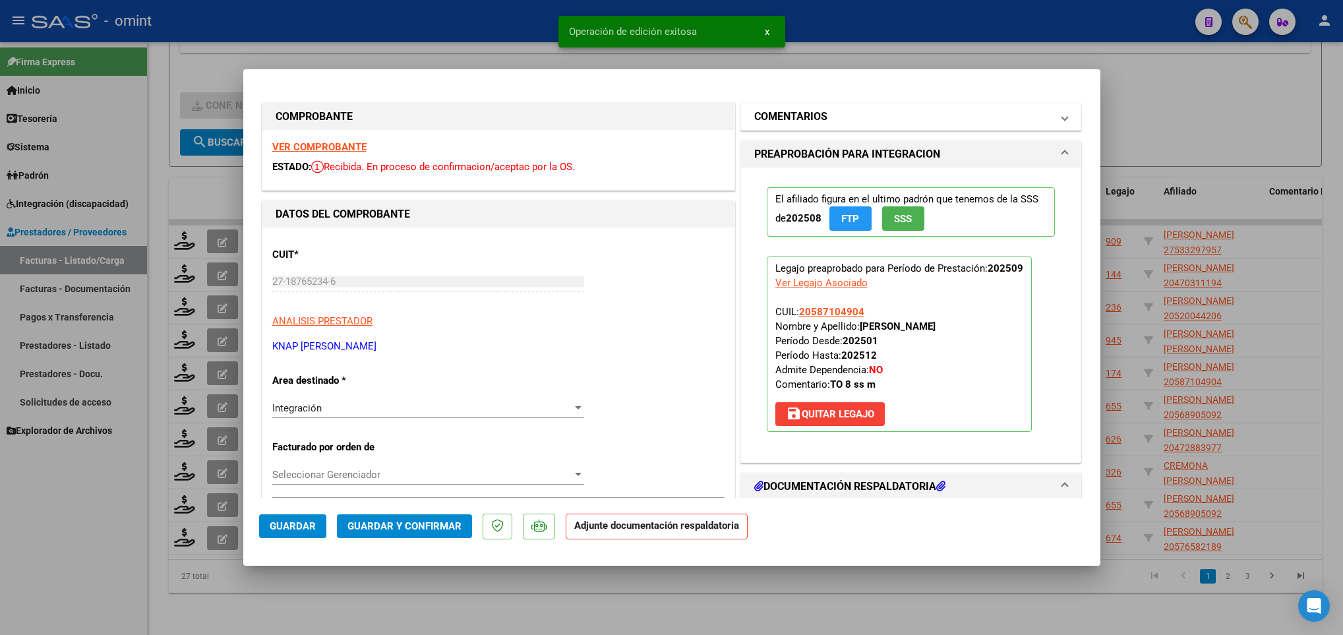
click at [835, 117] on mat-panel-title "COMENTARIOS" at bounding box center [903, 117] width 298 height 16
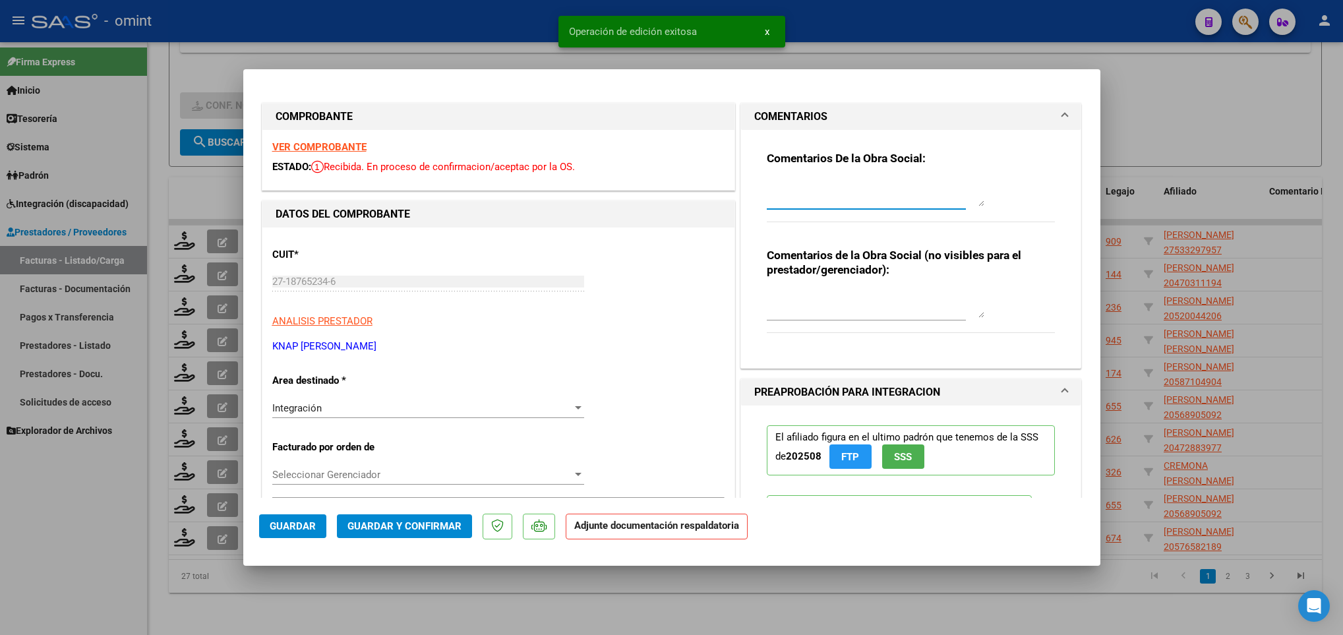
click at [804, 190] on textarea at bounding box center [876, 193] width 218 height 26
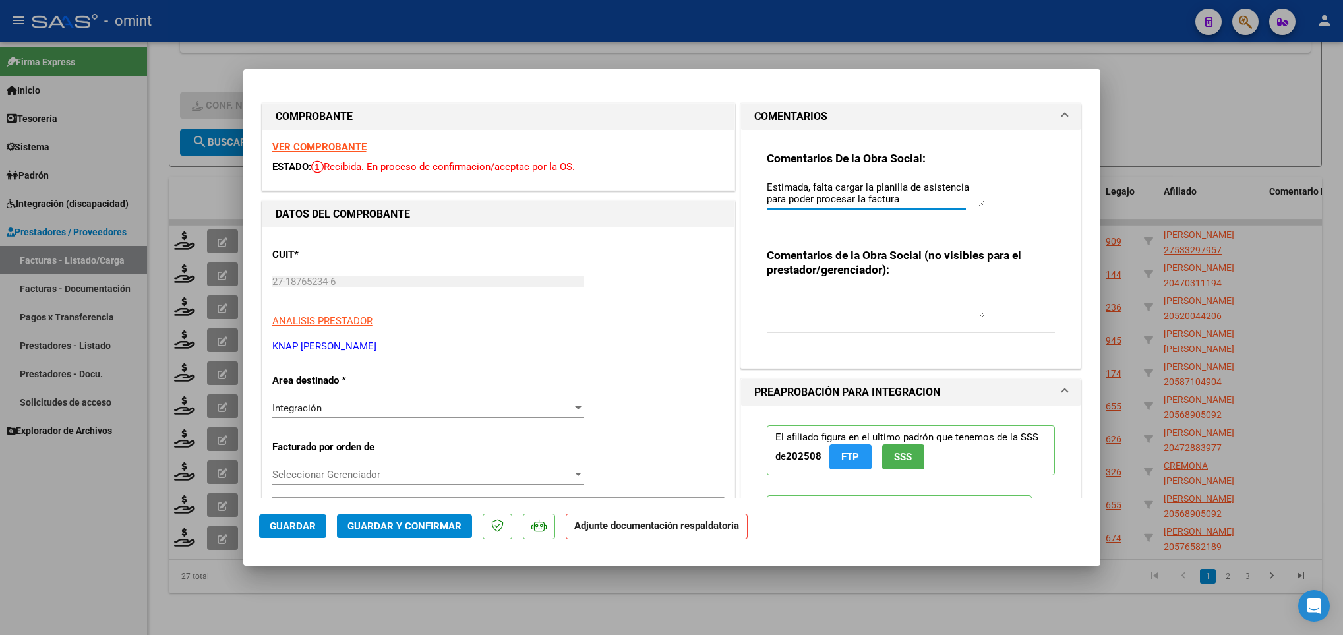
type textarea "Estimada, falta cargar la planilla de asistencia para poder procesar la factura"
click at [285, 522] on span "Guardar" at bounding box center [293, 526] width 46 height 12
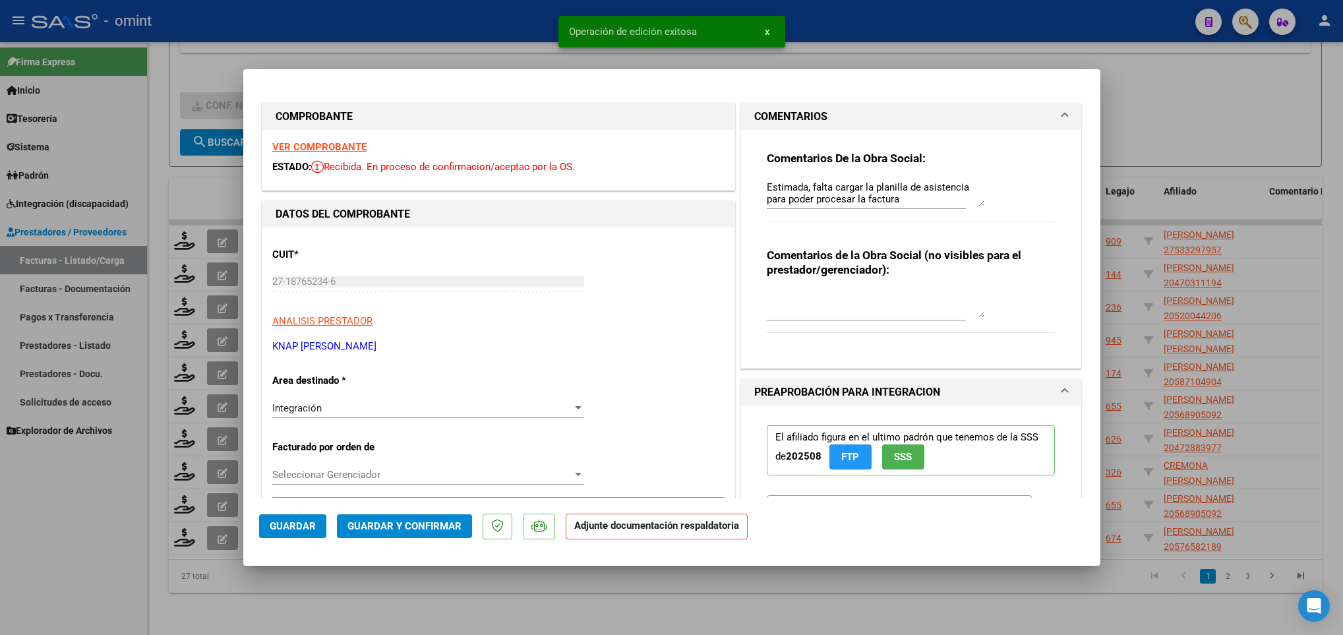
click at [277, 593] on div at bounding box center [671, 317] width 1343 height 635
type input "$ 0,00"
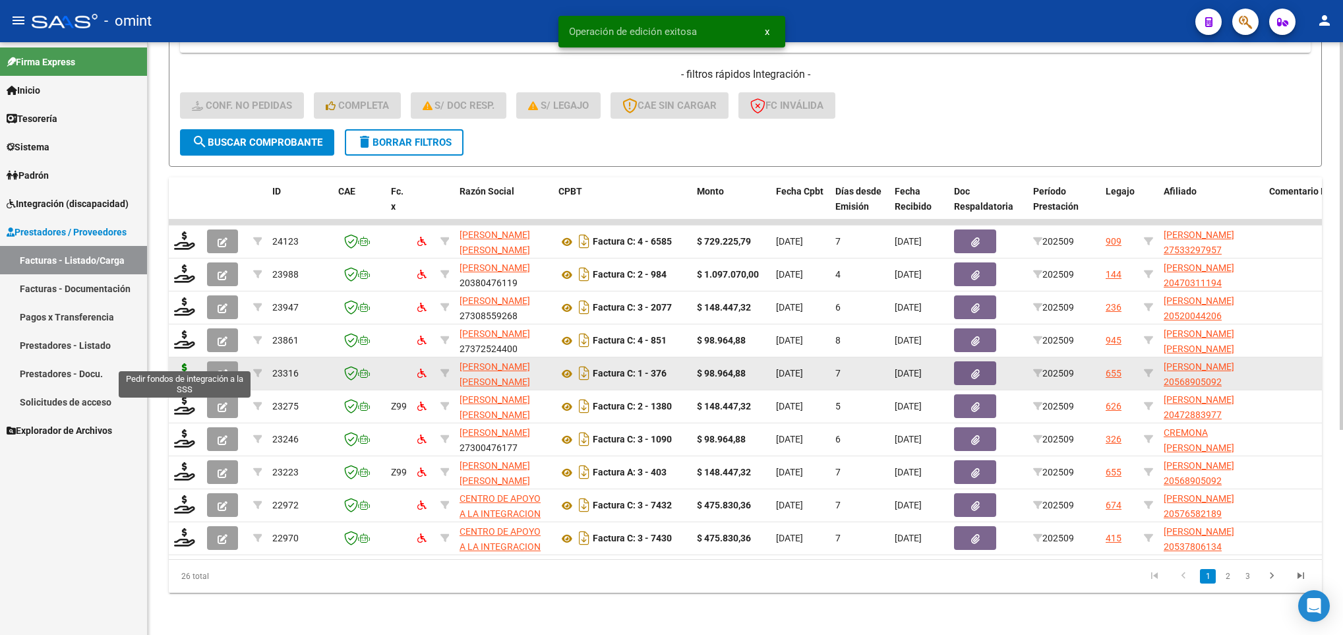
click at [184, 363] on icon at bounding box center [184, 372] width 21 height 18
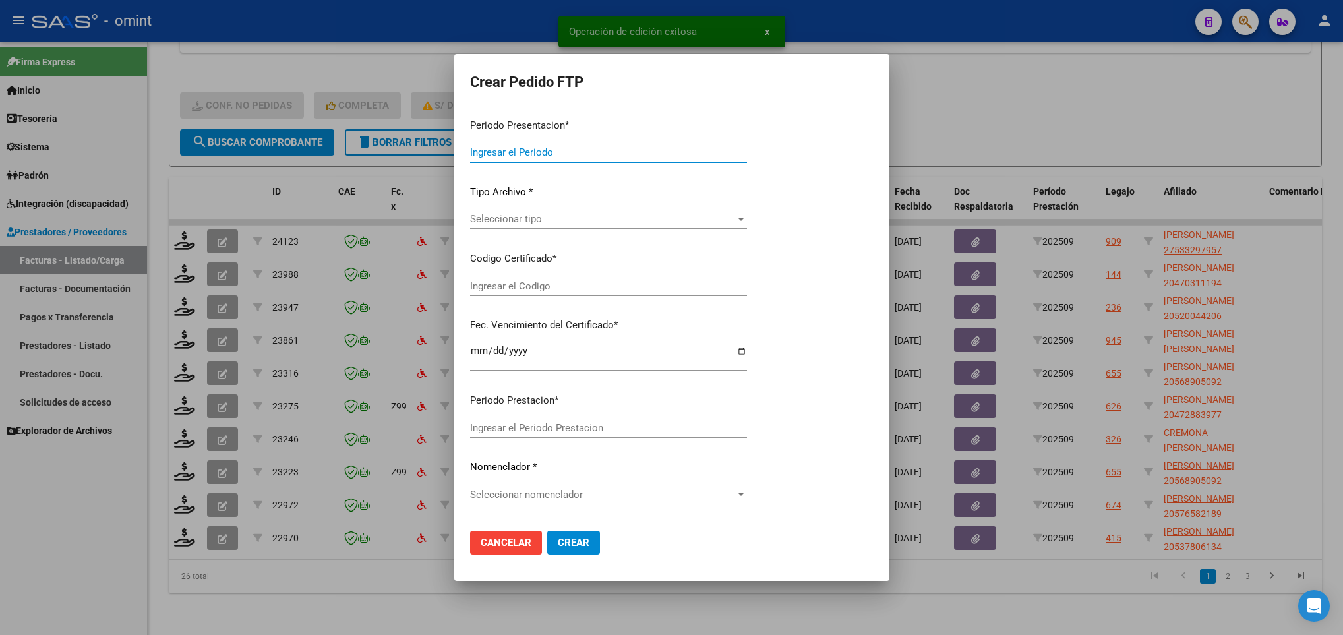
type input "202509"
type input "$ 98.964,88"
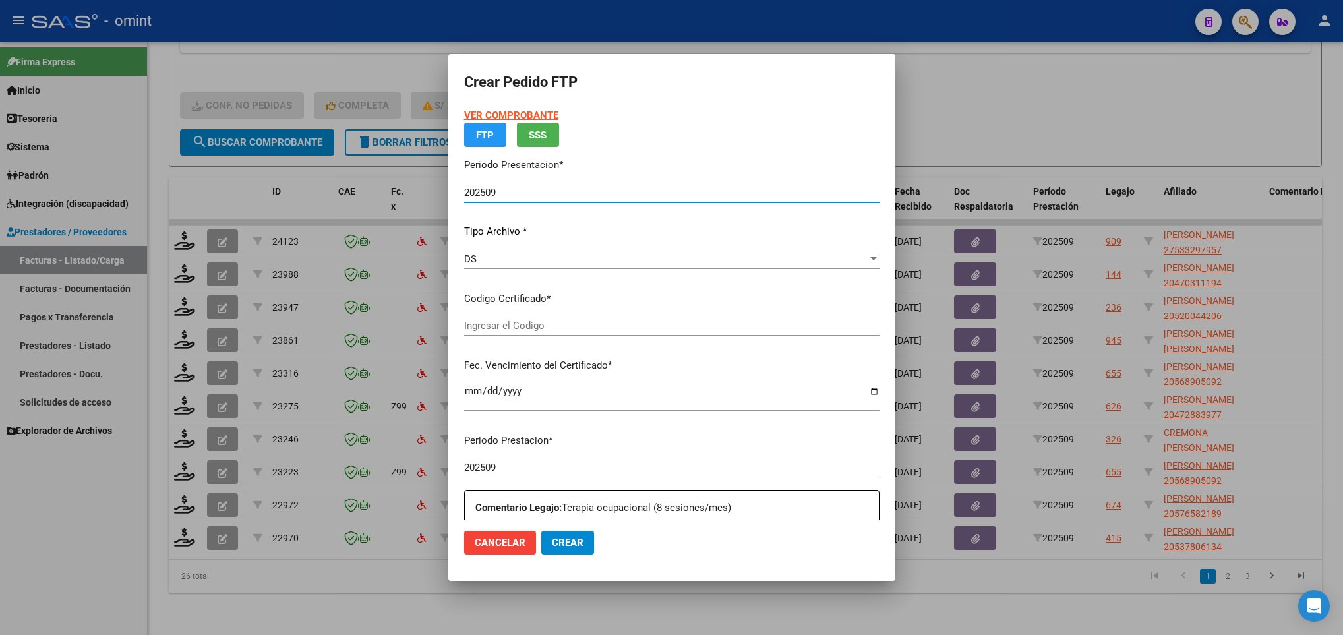
type input "2820929941"
type input "2030-07-31"
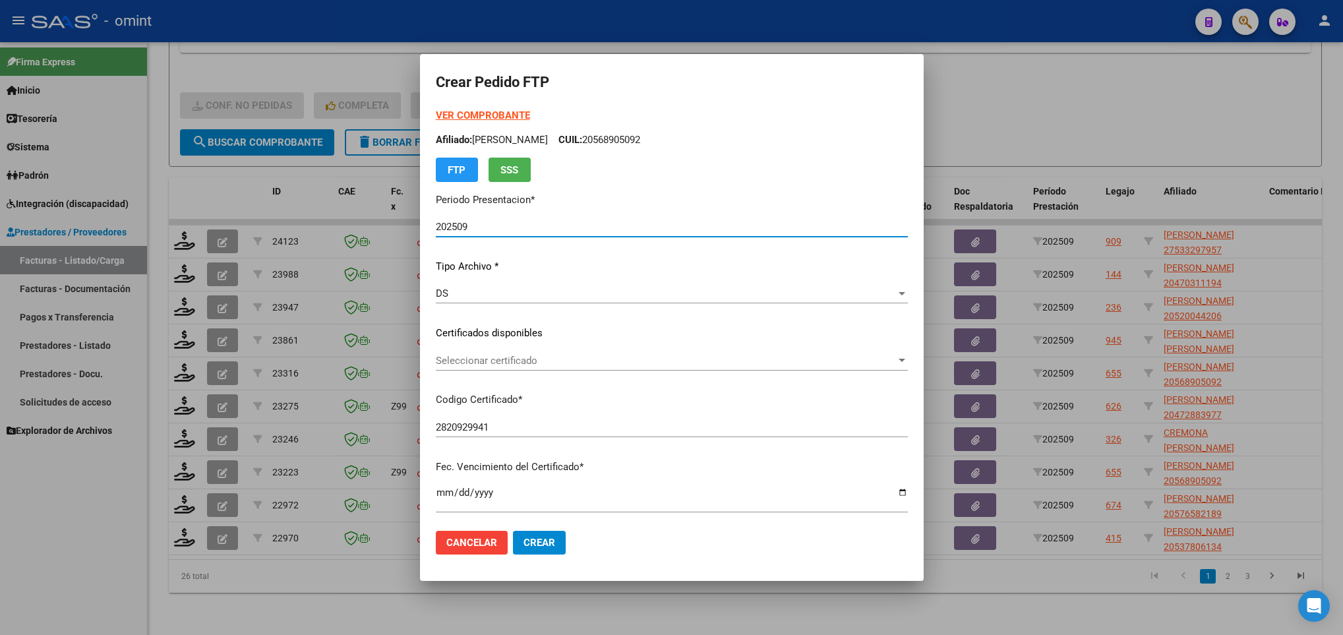
click at [511, 369] on div "Seleccionar certificado Seleccionar certificado" at bounding box center [672, 361] width 472 height 20
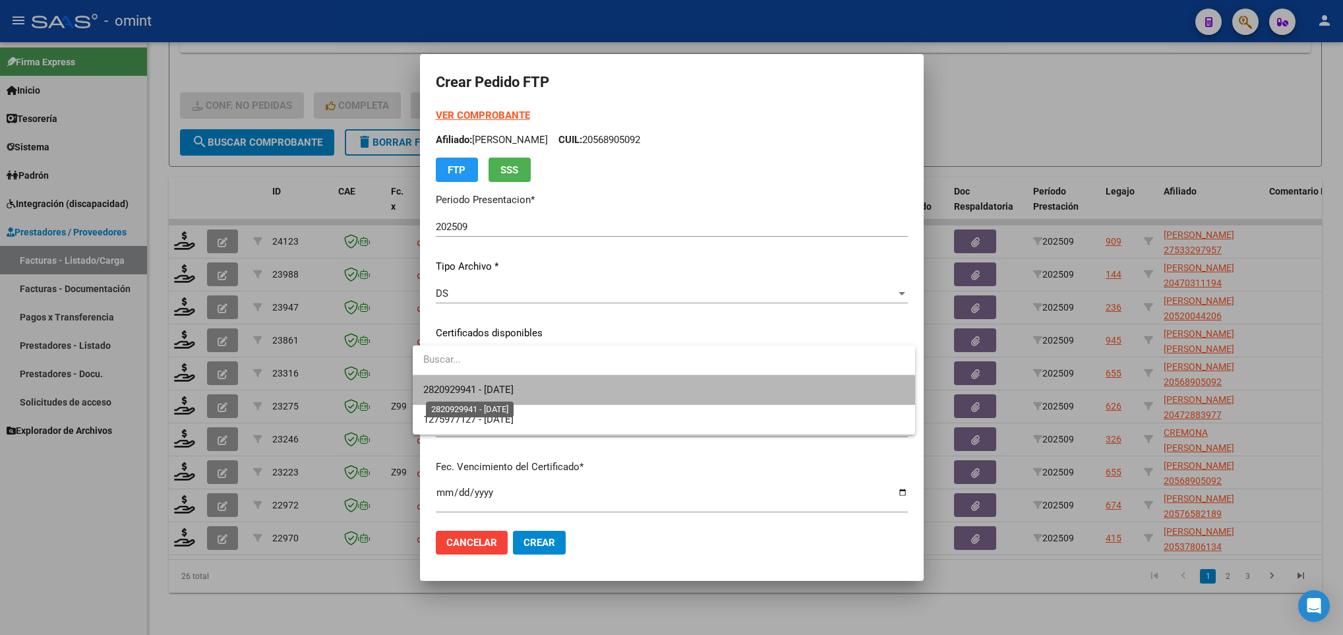
click at [514, 384] on span "2820929941 - 2030-07-31" at bounding box center [468, 390] width 90 height 12
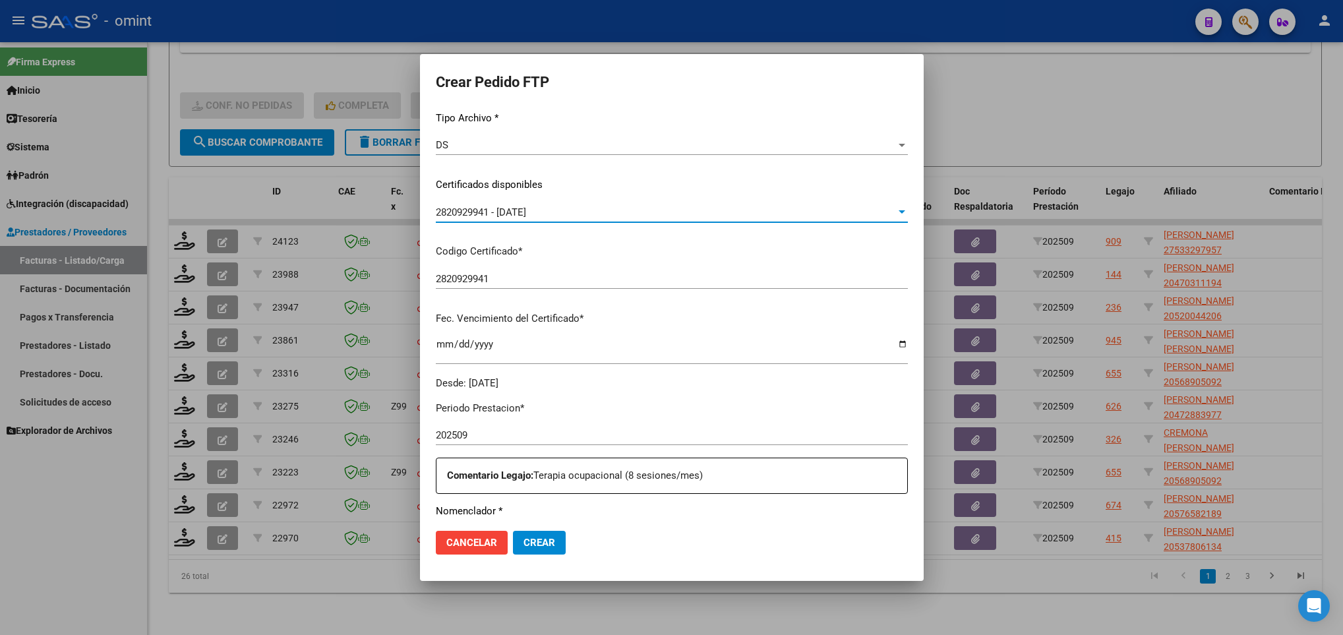
scroll to position [396, 0]
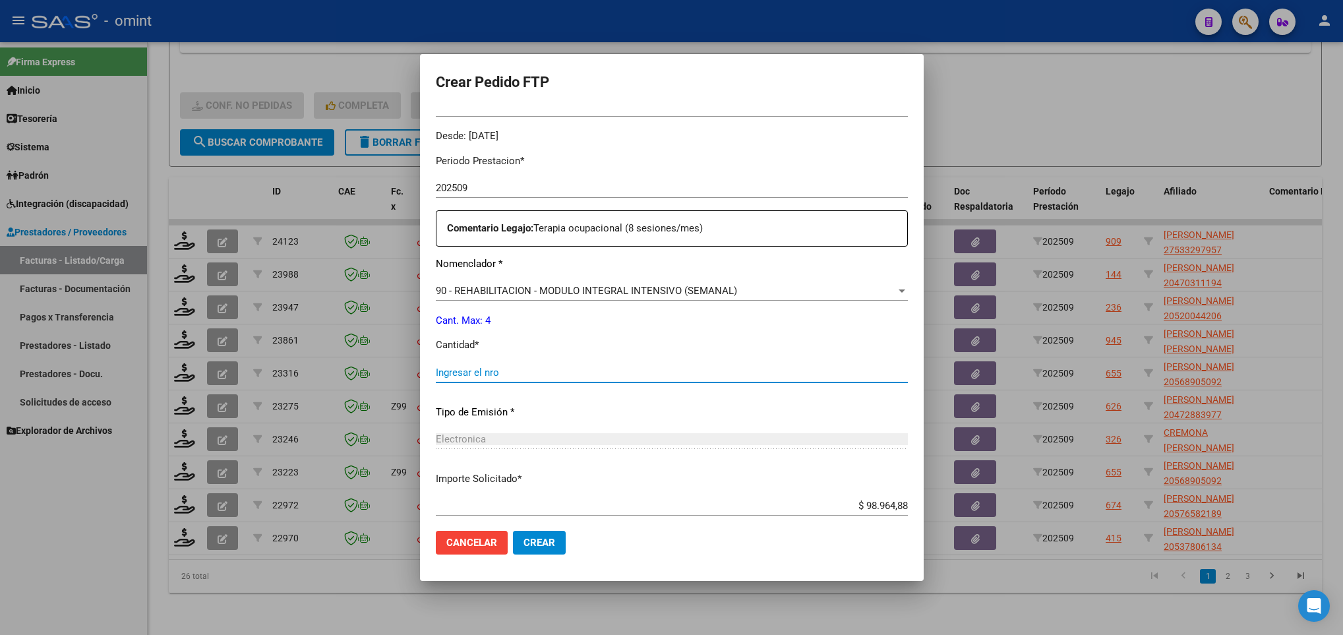
click at [487, 370] on input "Ingresar el nro" at bounding box center [672, 373] width 472 height 12
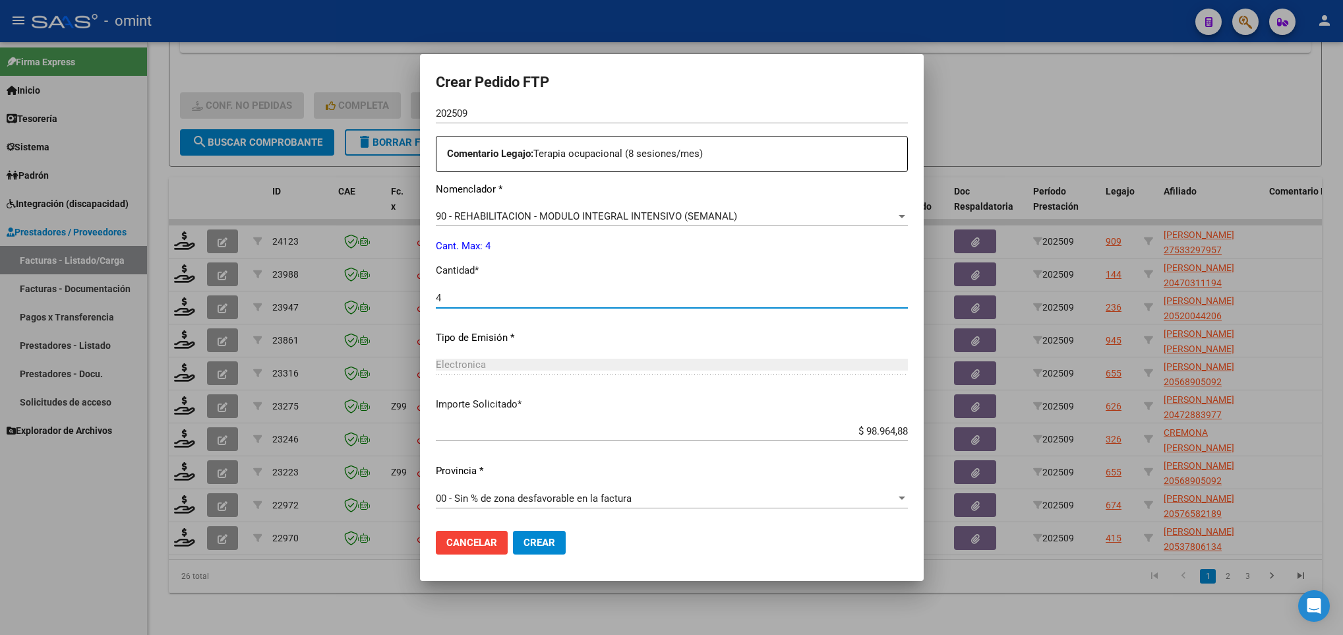
type input "4"
click at [529, 540] on span "Crear" at bounding box center [539, 543] width 32 height 12
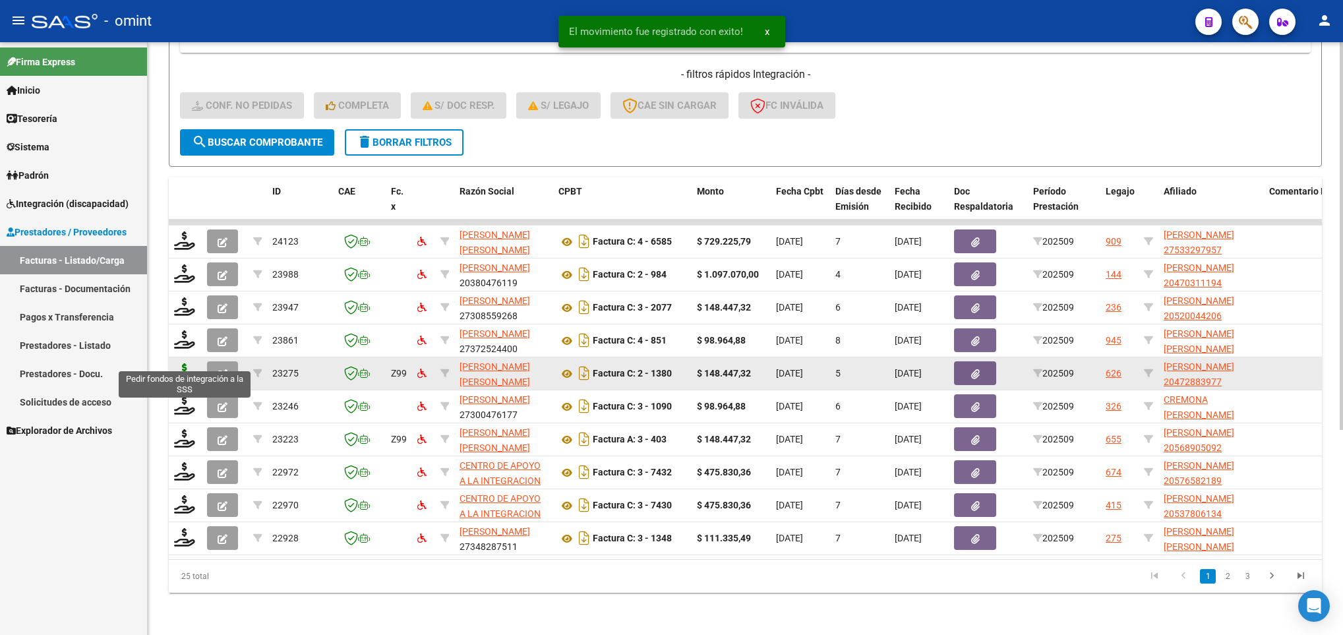
click at [181, 363] on icon at bounding box center [184, 372] width 21 height 18
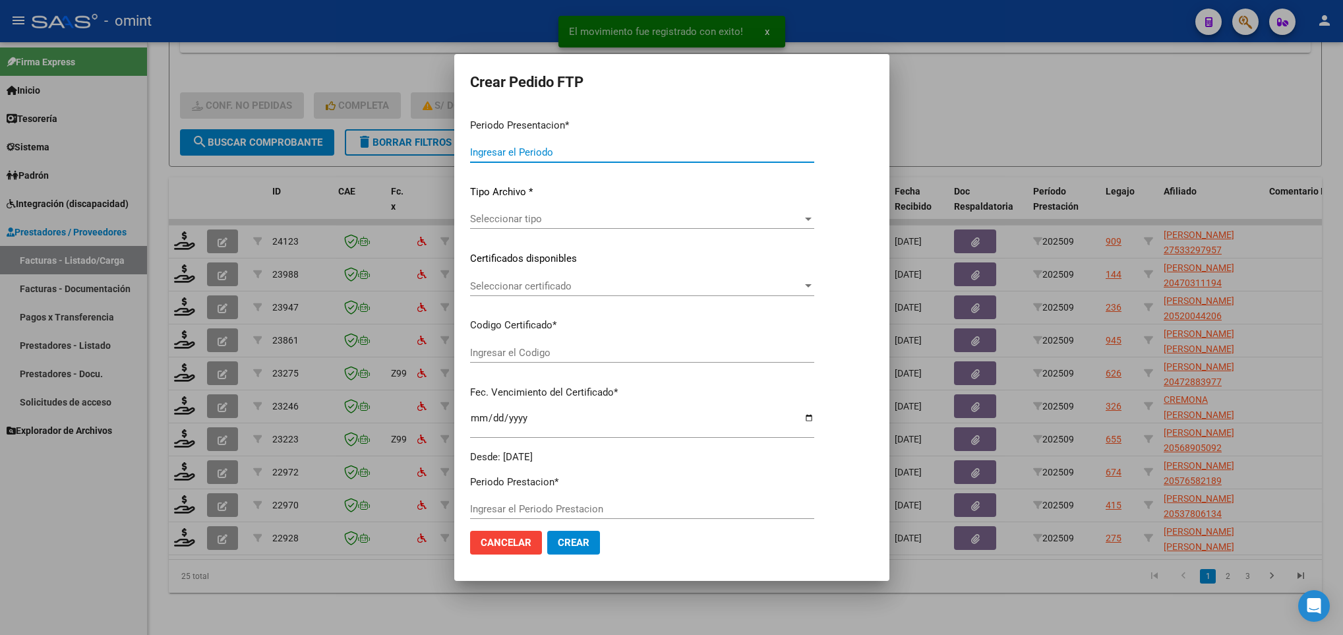
type input "202509"
type input "$ 148.447,32"
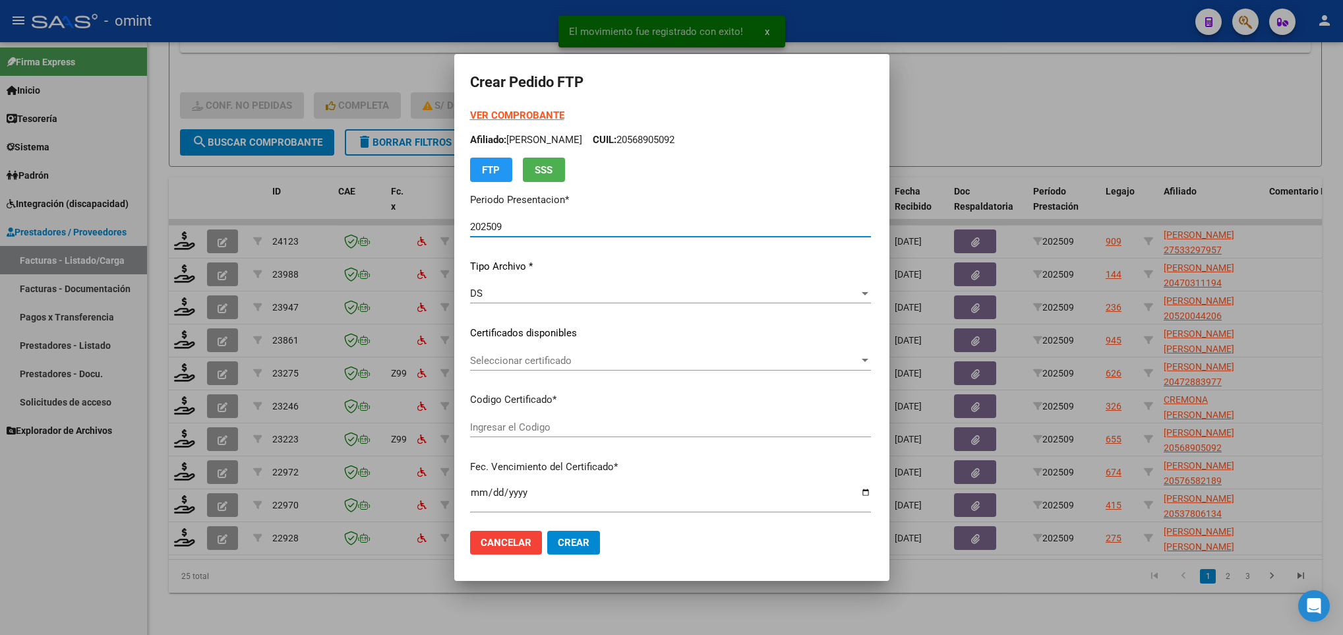
type input "1958602430"
type input "2029-11-20"
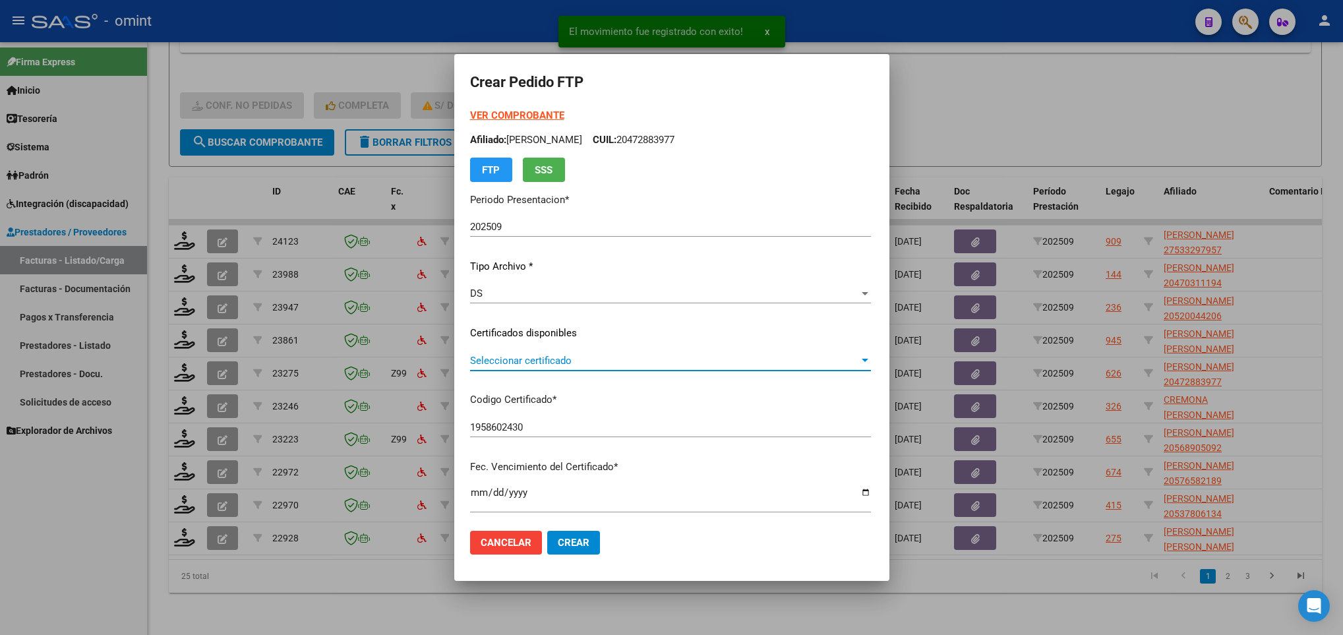
click at [556, 366] on span "Seleccionar certificado" at bounding box center [664, 361] width 389 height 12
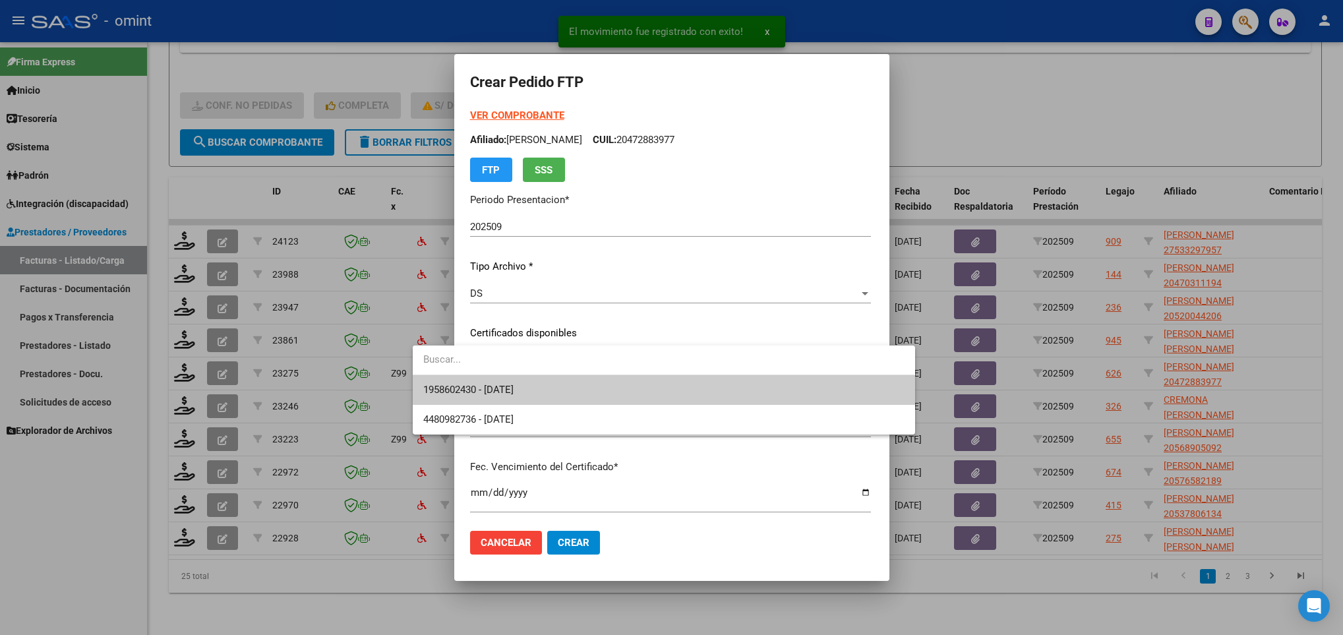
click at [558, 378] on span "1958602430 - 2029-11-20" at bounding box center [663, 390] width 481 height 30
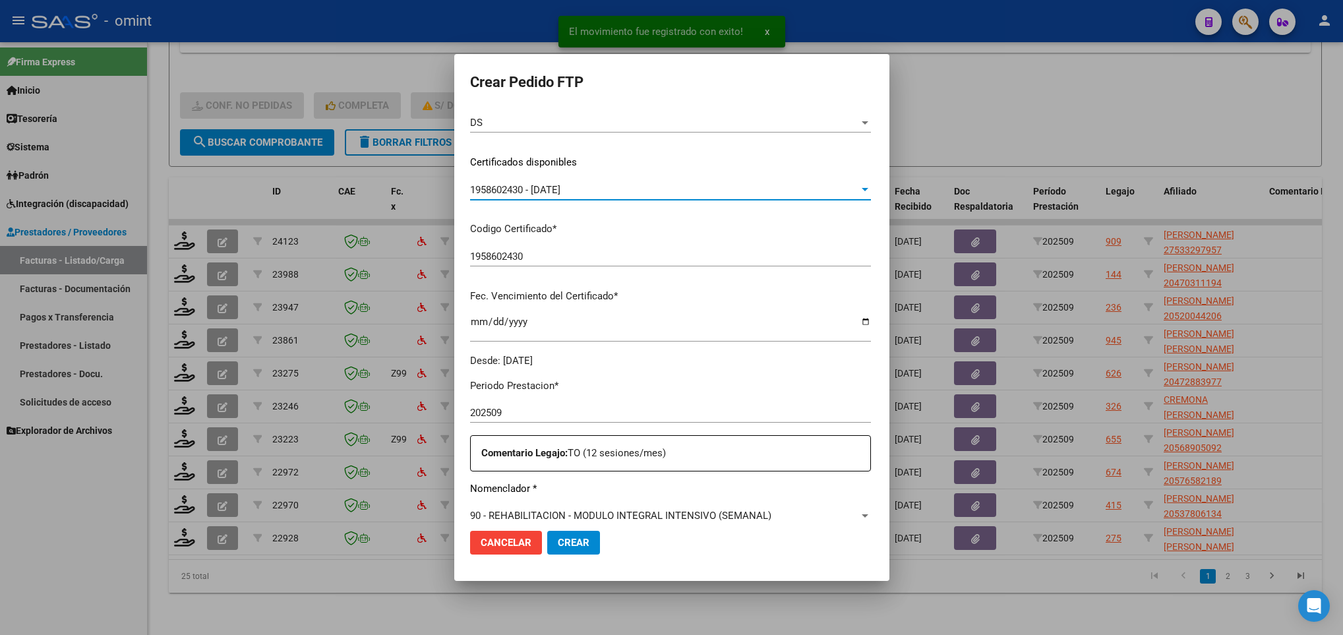
scroll to position [396, 0]
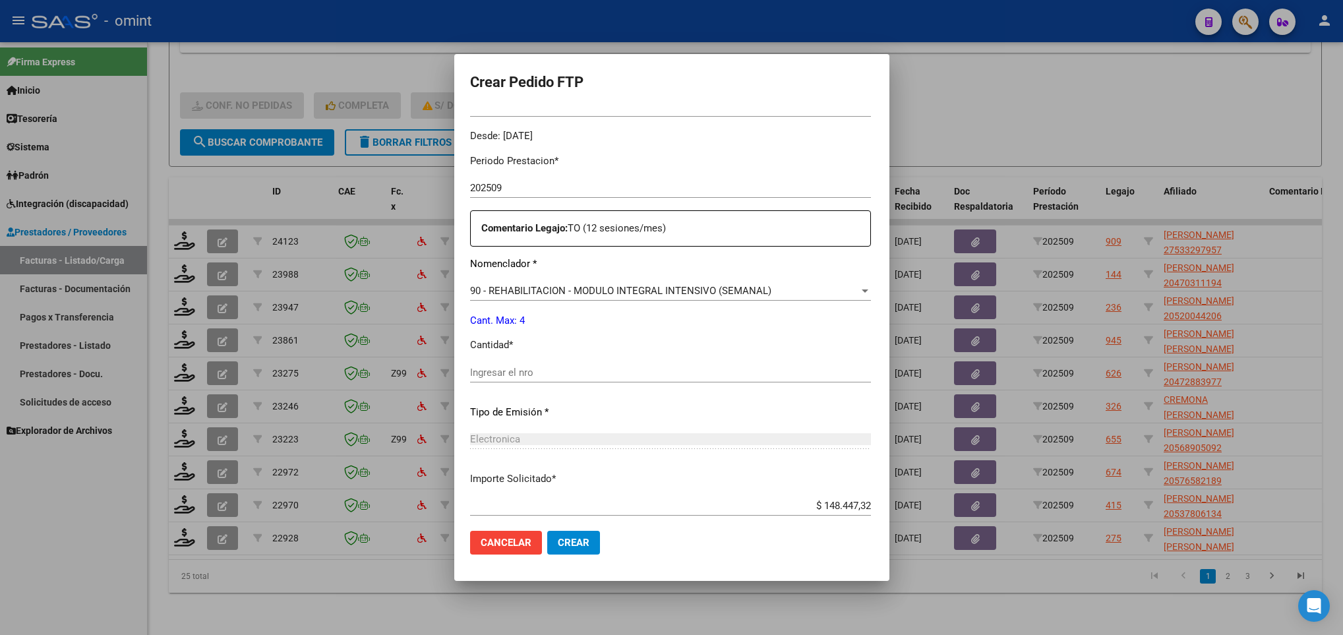
click at [558, 370] on input "Ingresar el nro" at bounding box center [670, 373] width 401 height 12
type input "4"
click at [558, 537] on span "Crear" at bounding box center [574, 543] width 32 height 12
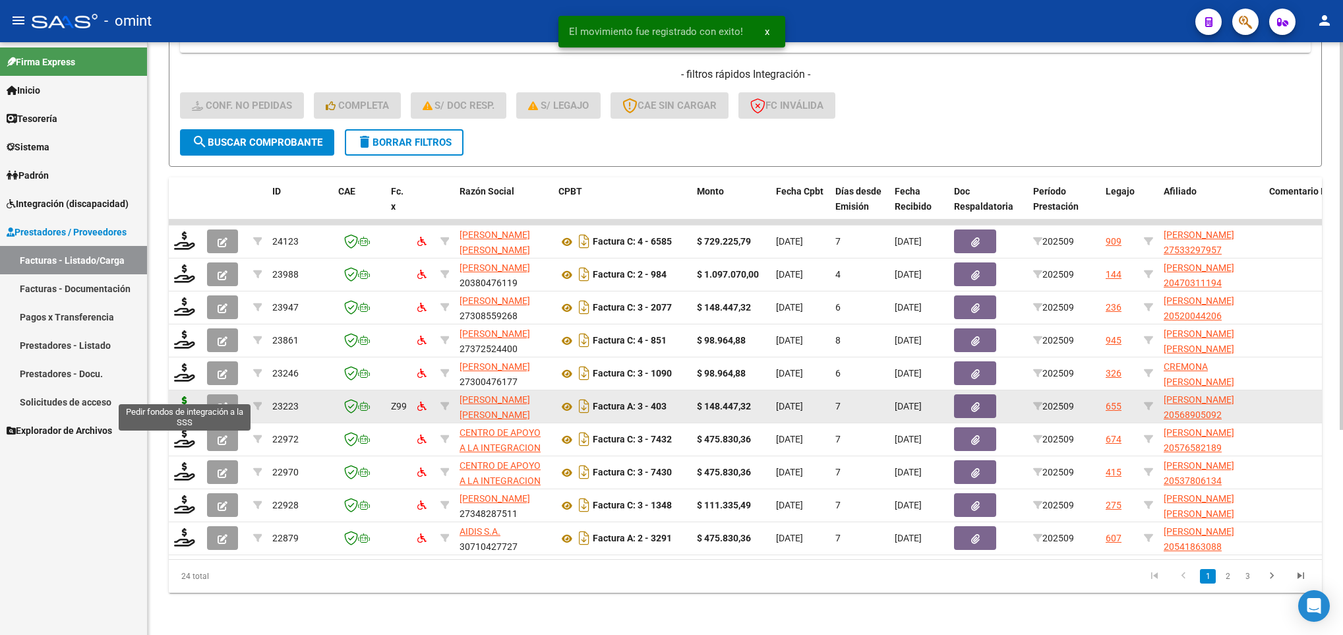
click at [181, 396] on icon at bounding box center [184, 405] width 21 height 18
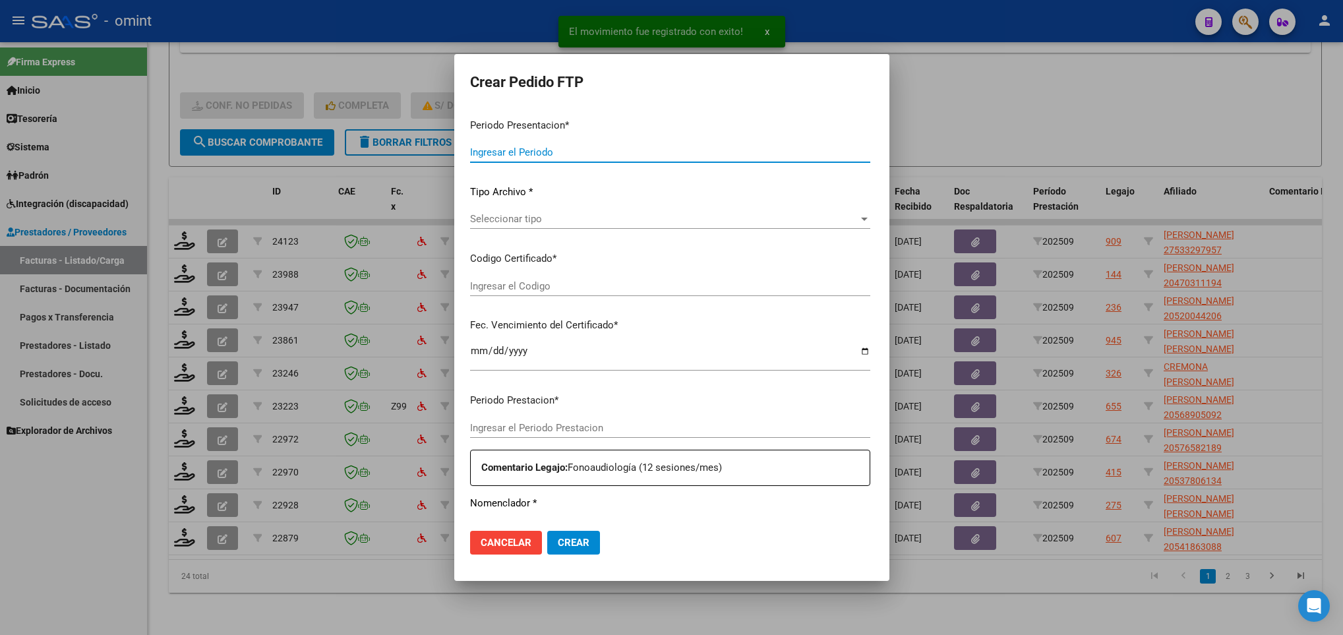
type input "202509"
type input "$ 148.447,32"
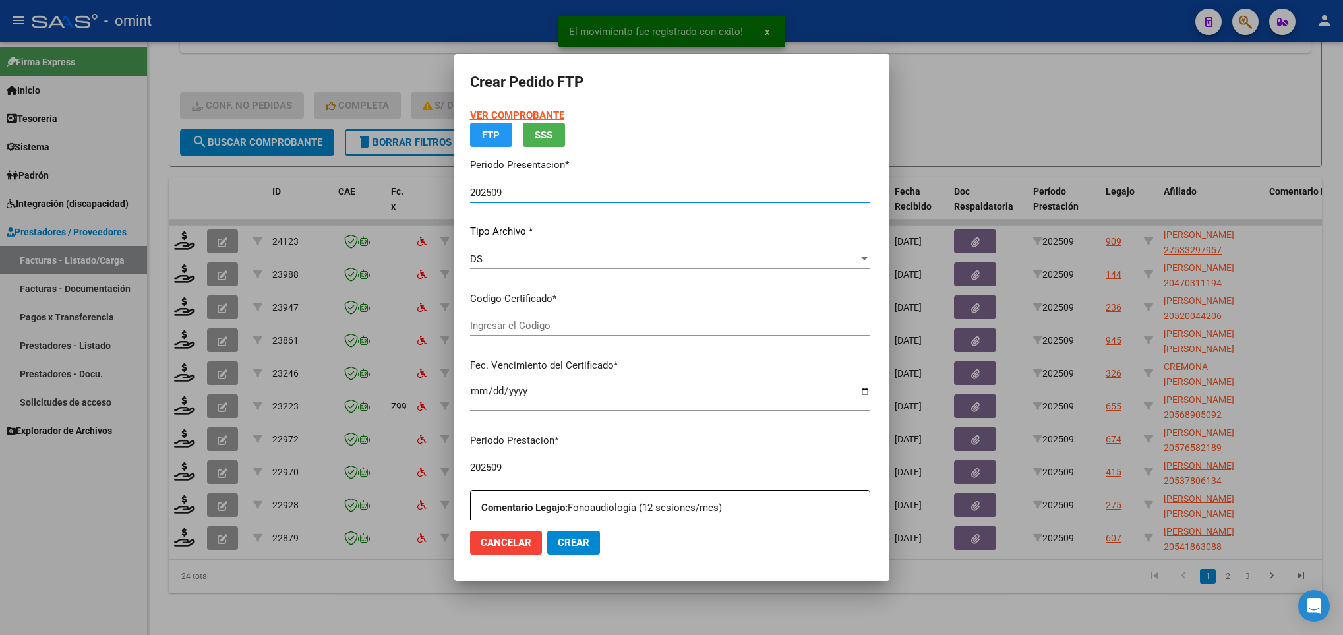
type input "2820929941"
type input "2030-07-31"
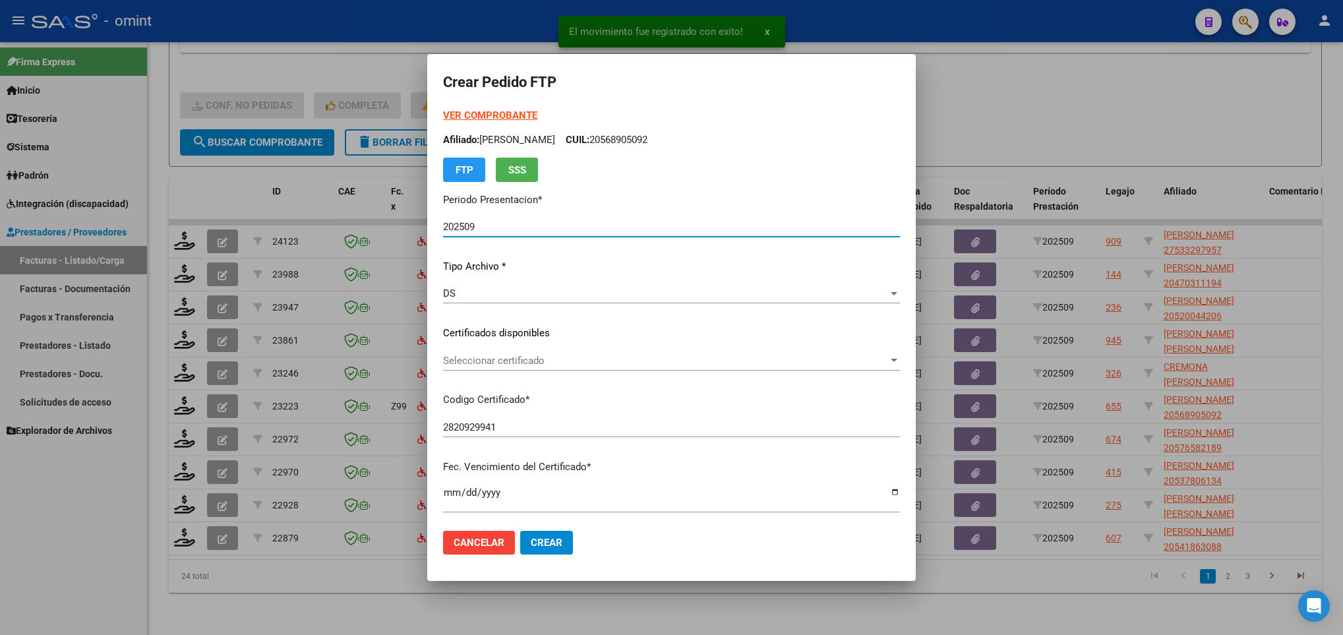
click at [512, 359] on span "Seleccionar certificado" at bounding box center [665, 361] width 445 height 12
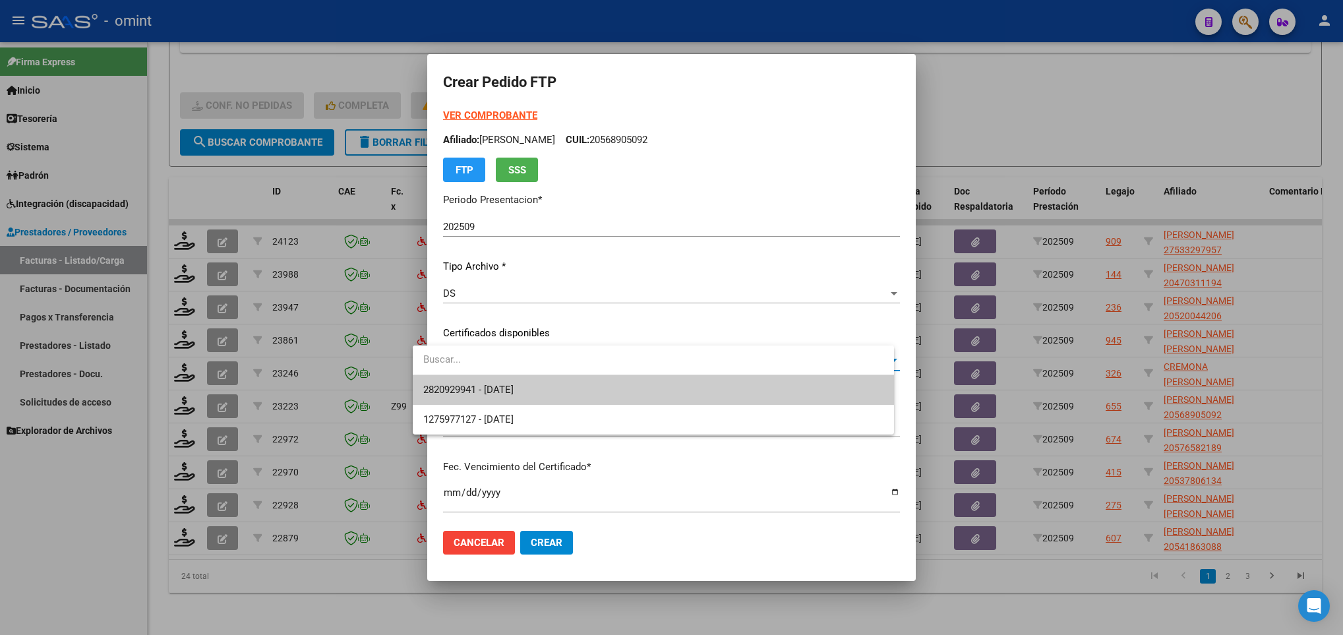
click at [518, 378] on span "2820929941 - 2030-07-31" at bounding box center [653, 390] width 460 height 30
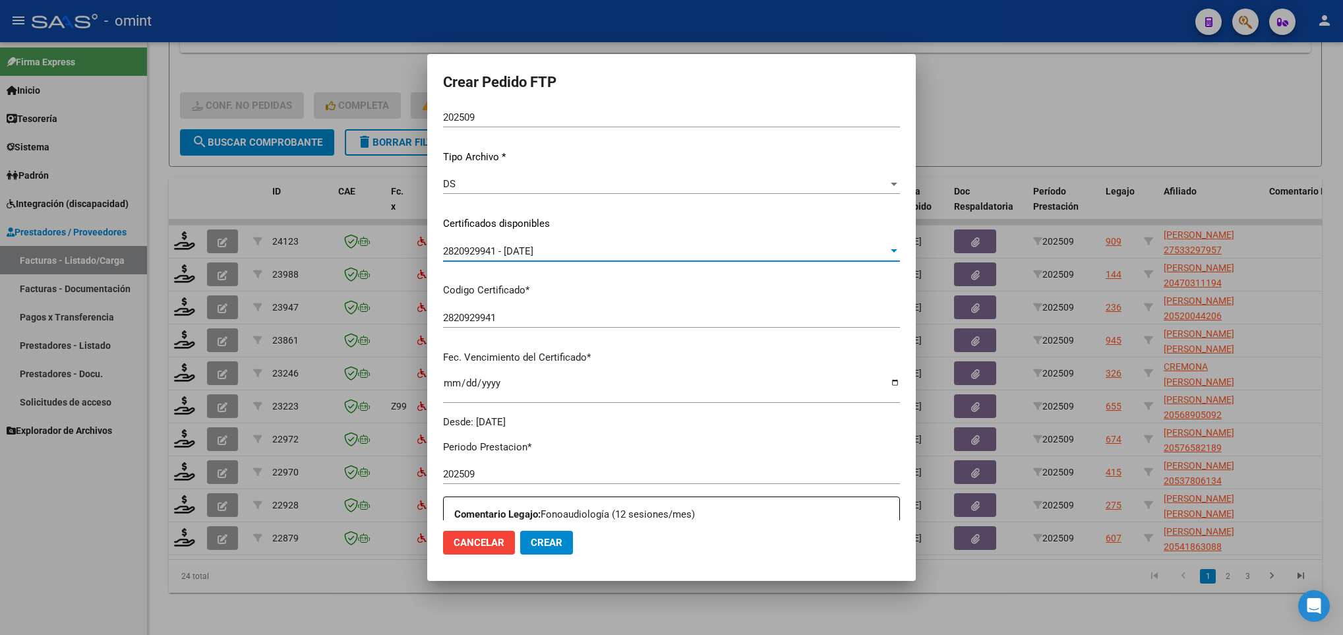
scroll to position [297, 0]
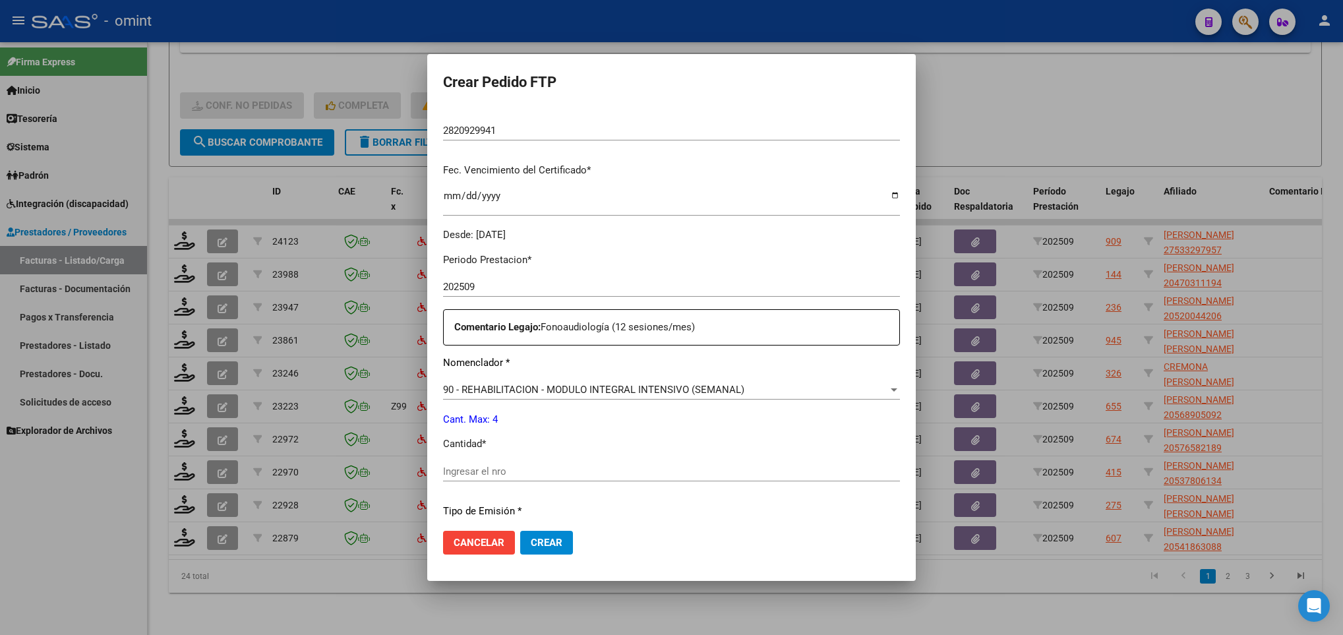
click at [471, 457] on div "Periodo Prestacion * 202509 Ingresar el Periodo Prestacion Comentario Legajo: F…" at bounding box center [671, 469] width 457 height 452
click at [469, 469] on input "Ingresar el nro" at bounding box center [671, 471] width 457 height 12
type input "4"
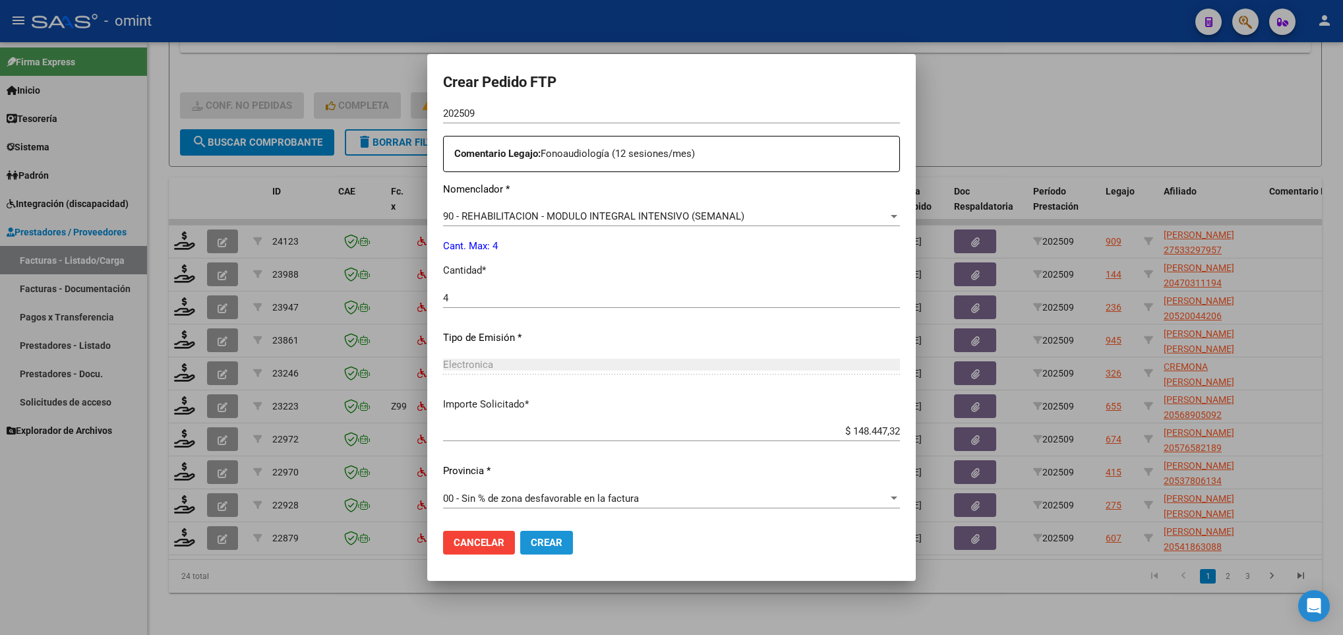
click at [520, 534] on button "Crear" at bounding box center [546, 543] width 53 height 24
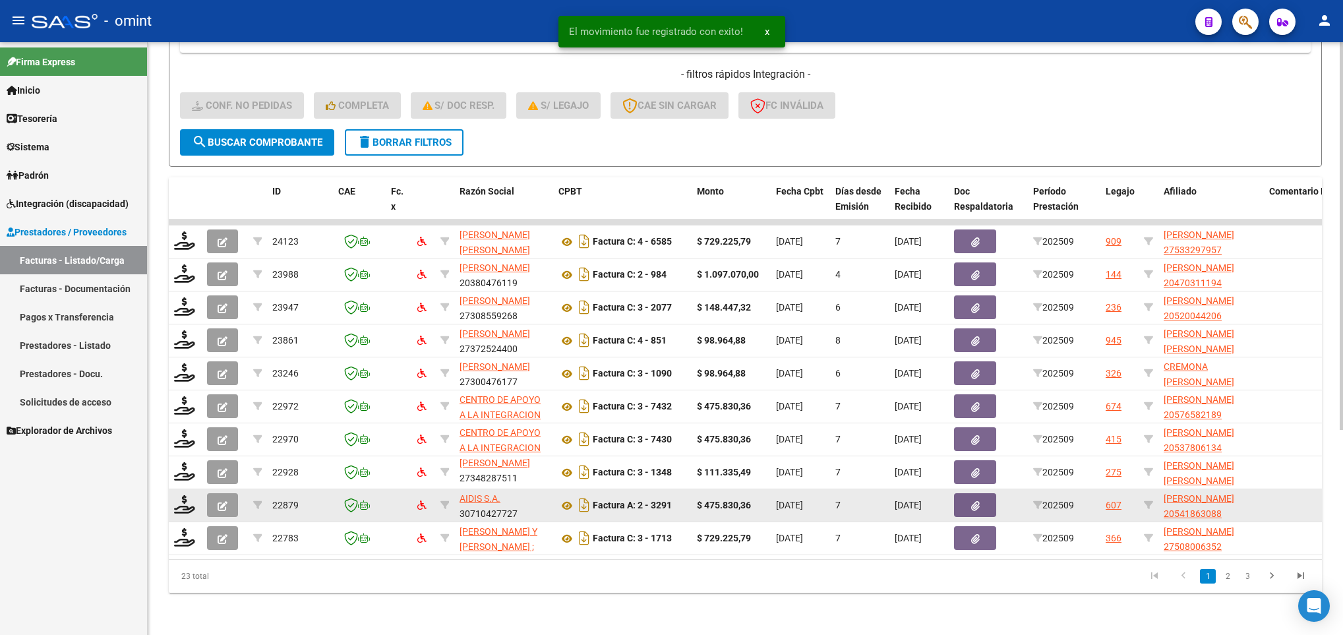
scroll to position [16, 0]
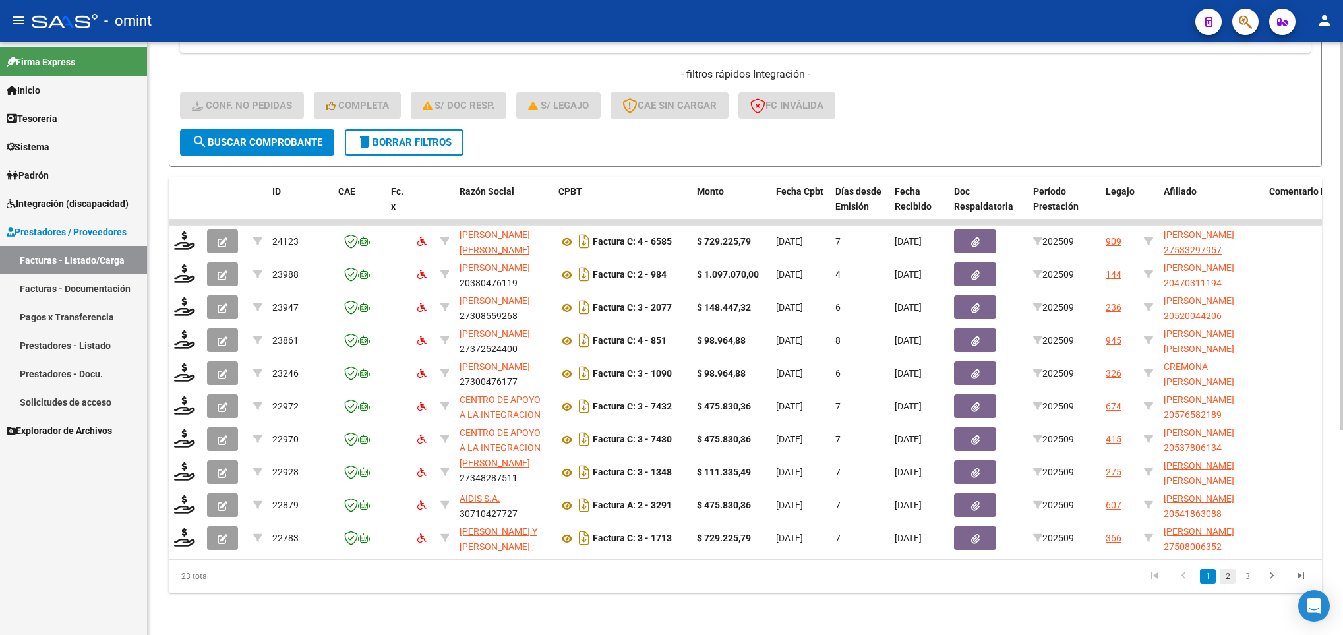
click at [1233, 580] on link "2" at bounding box center [1228, 576] width 16 height 15
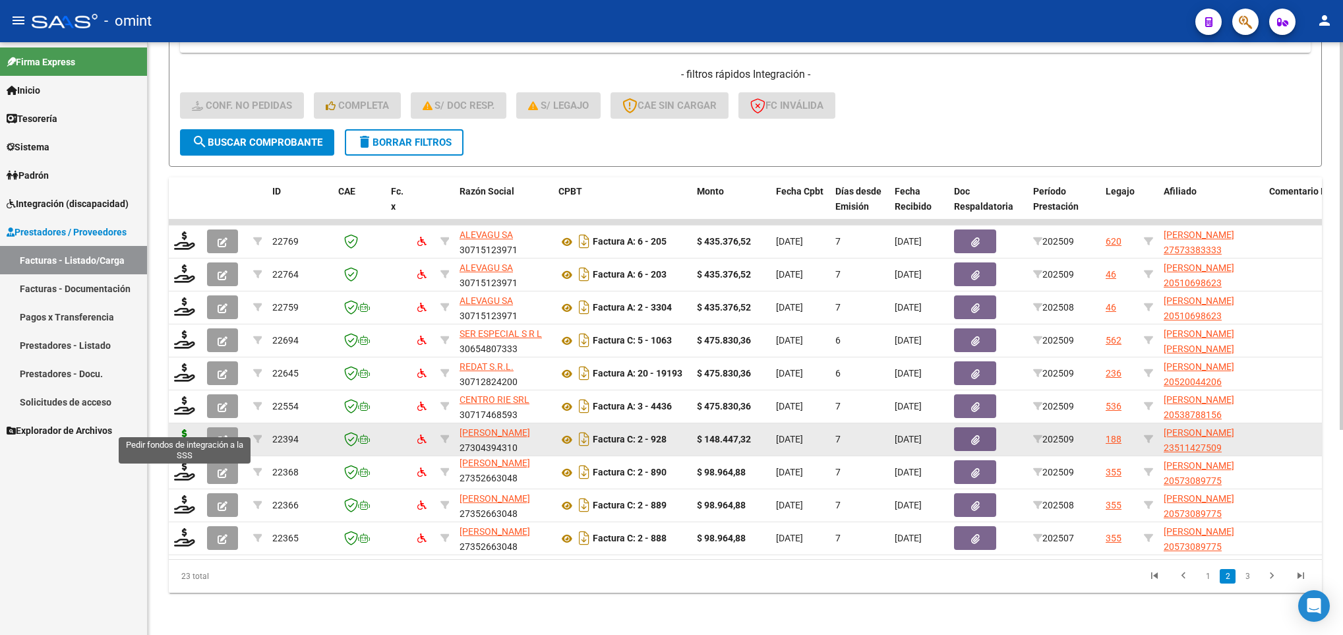
click at [182, 429] on icon at bounding box center [184, 438] width 21 height 18
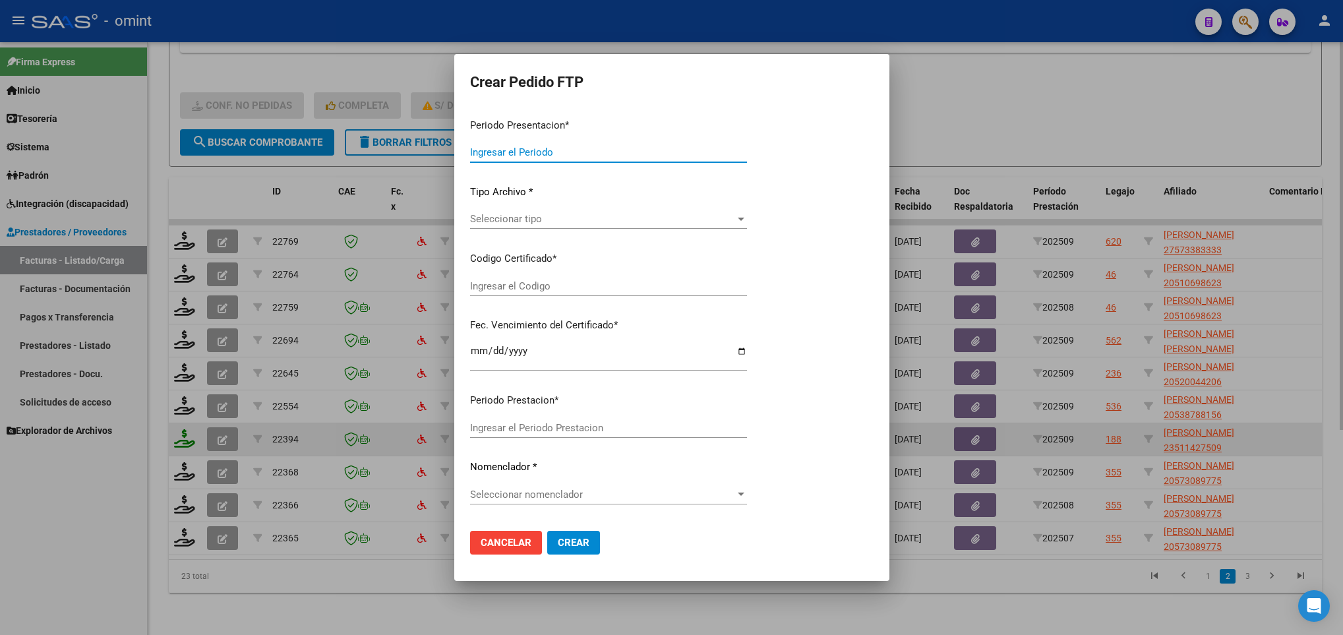
type input "202509"
type input "$ 148.447,32"
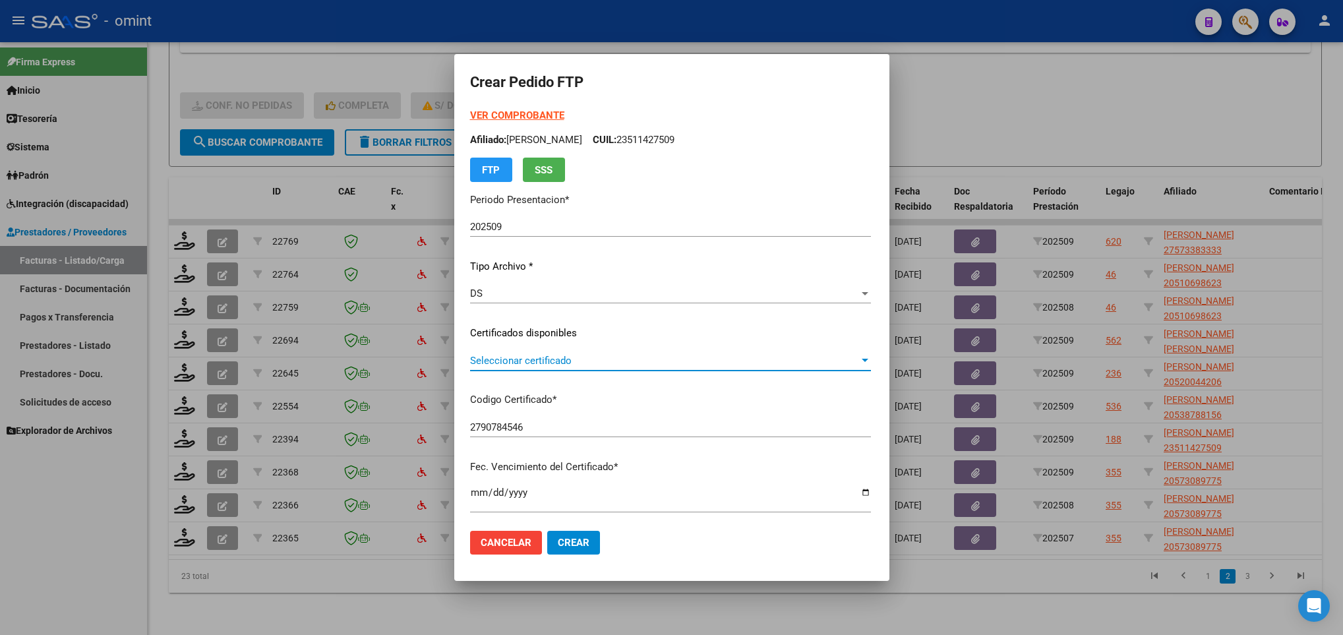
click at [519, 357] on span "Seleccionar certificado" at bounding box center [664, 361] width 389 height 12
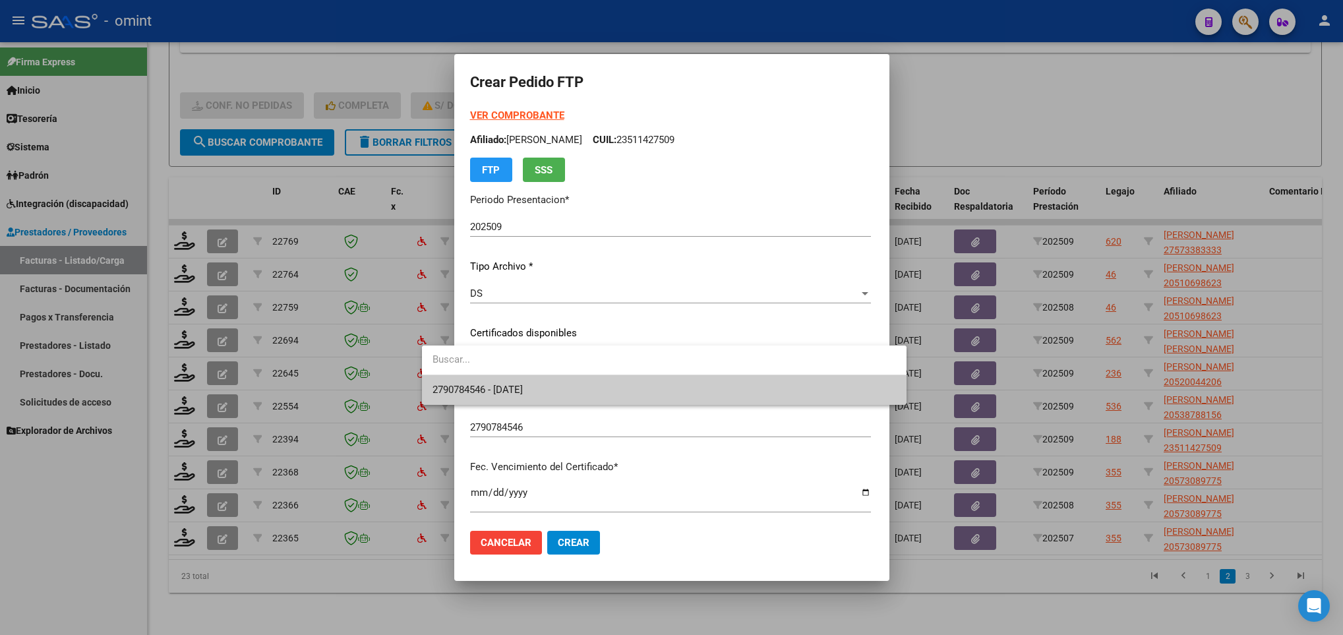
click at [526, 382] on span "2790784546 - 2027-09-29" at bounding box center [665, 390] width 464 height 30
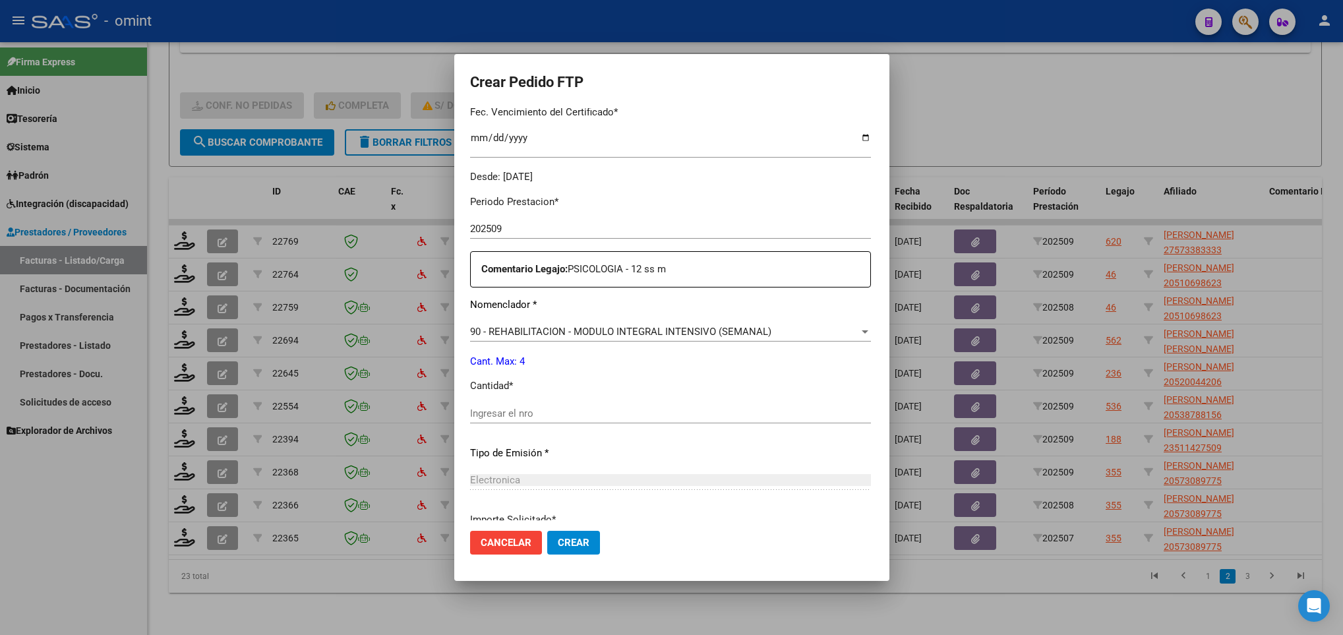
scroll to position [396, 0]
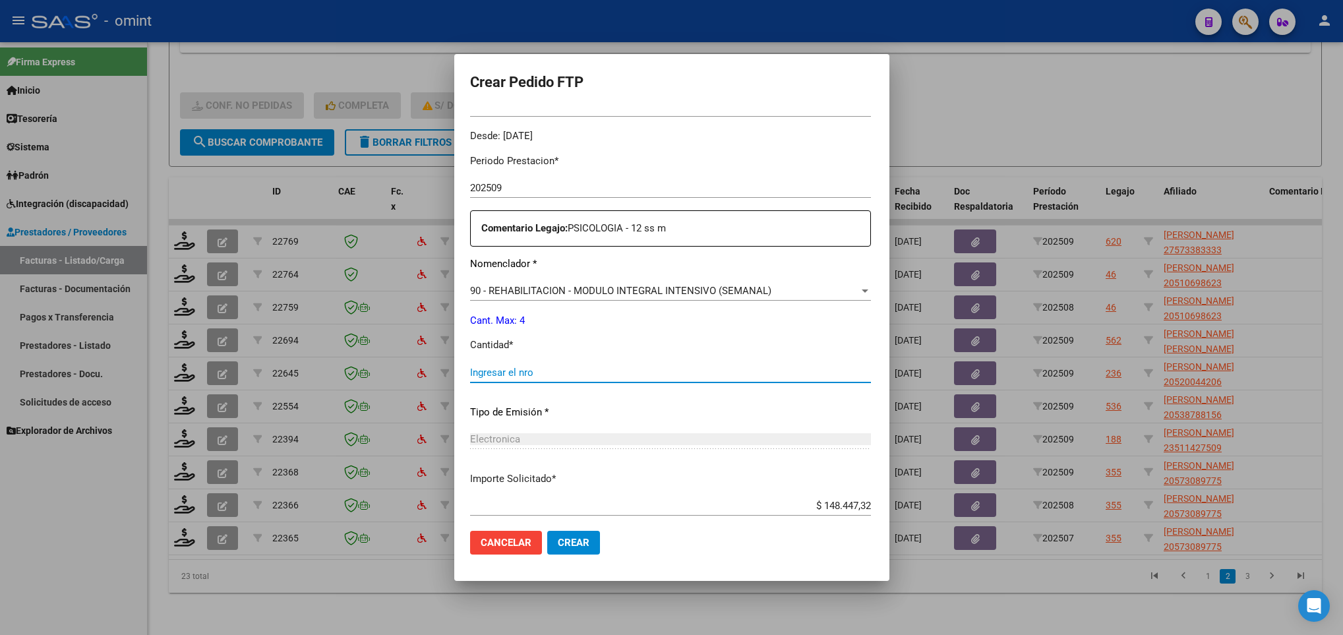
click at [522, 374] on input "Ingresar el nro" at bounding box center [670, 373] width 401 height 12
click at [558, 543] on span "Crear" at bounding box center [574, 543] width 32 height 12
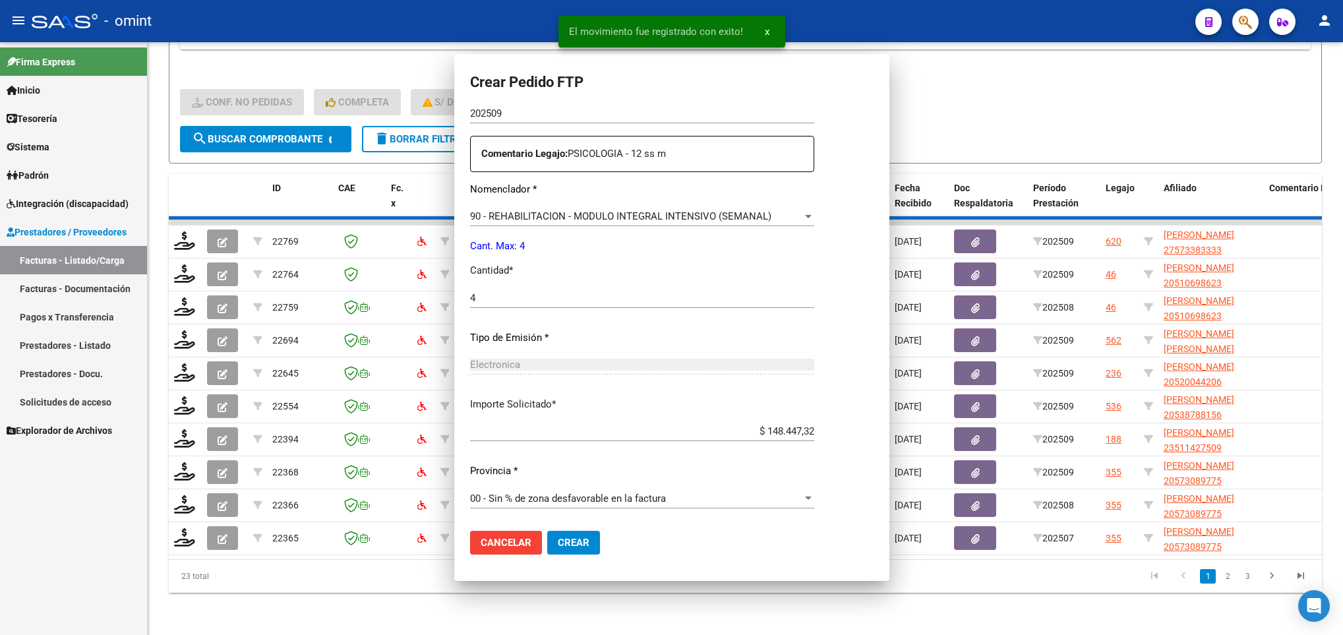
scroll to position [0, 0]
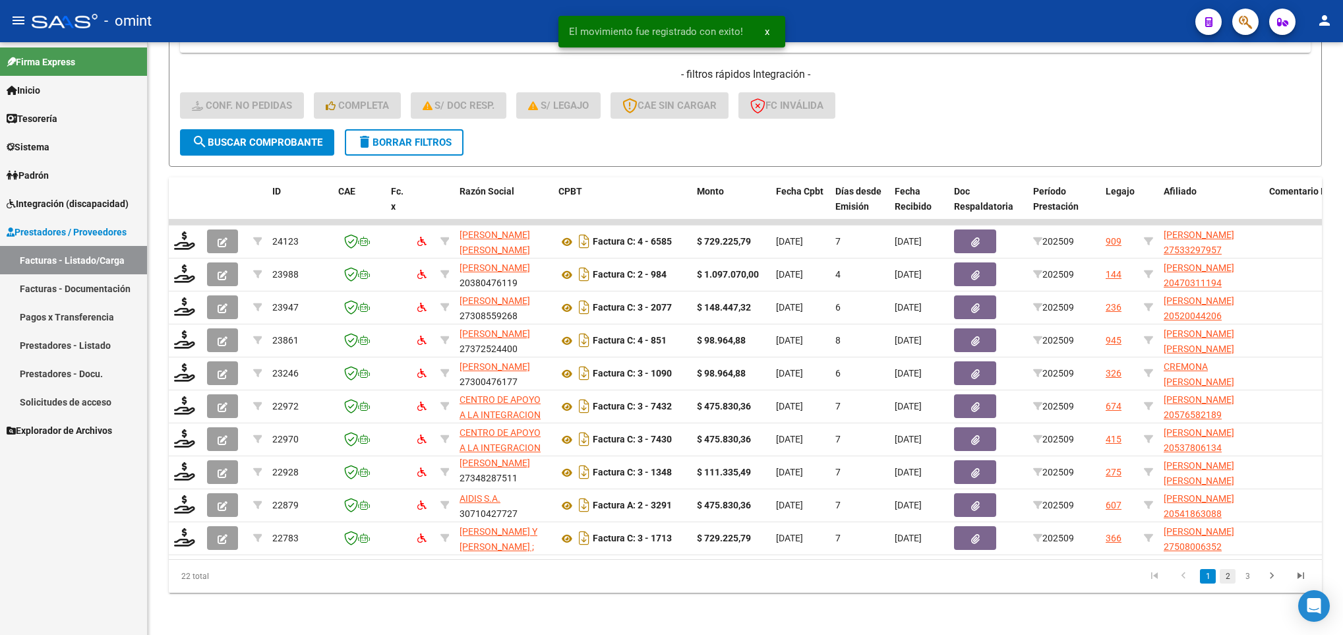
click at [1229, 574] on link "2" at bounding box center [1228, 576] width 16 height 15
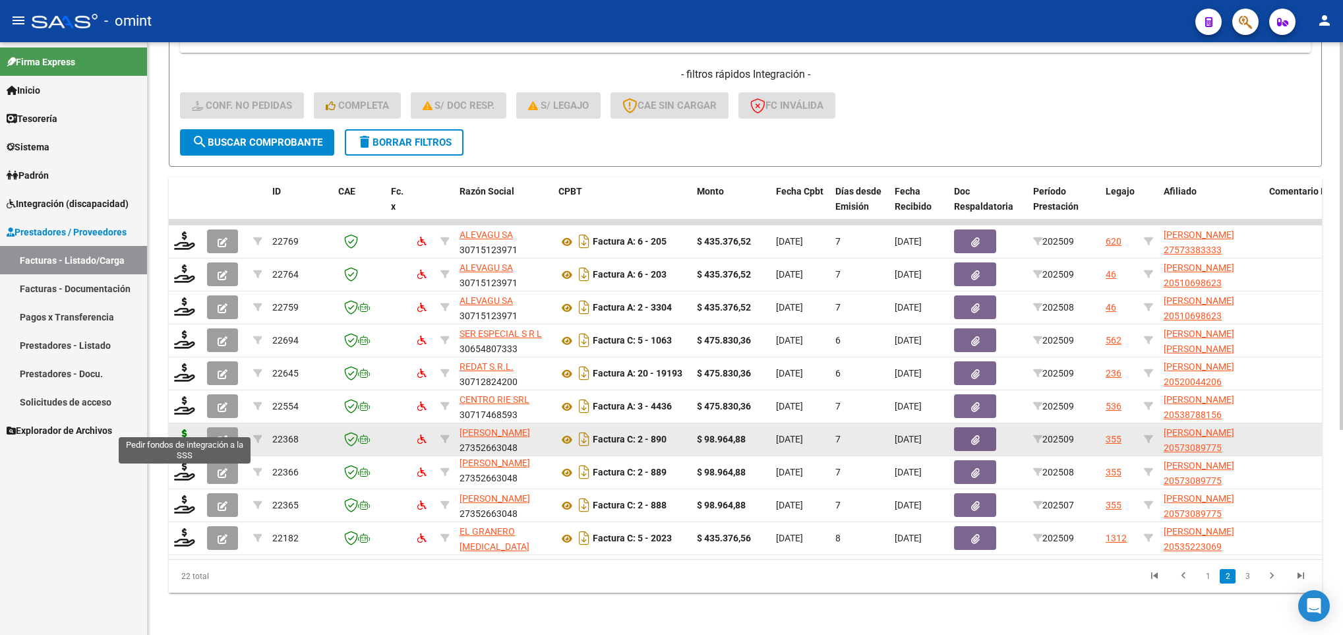
click at [186, 429] on icon at bounding box center [184, 438] width 21 height 18
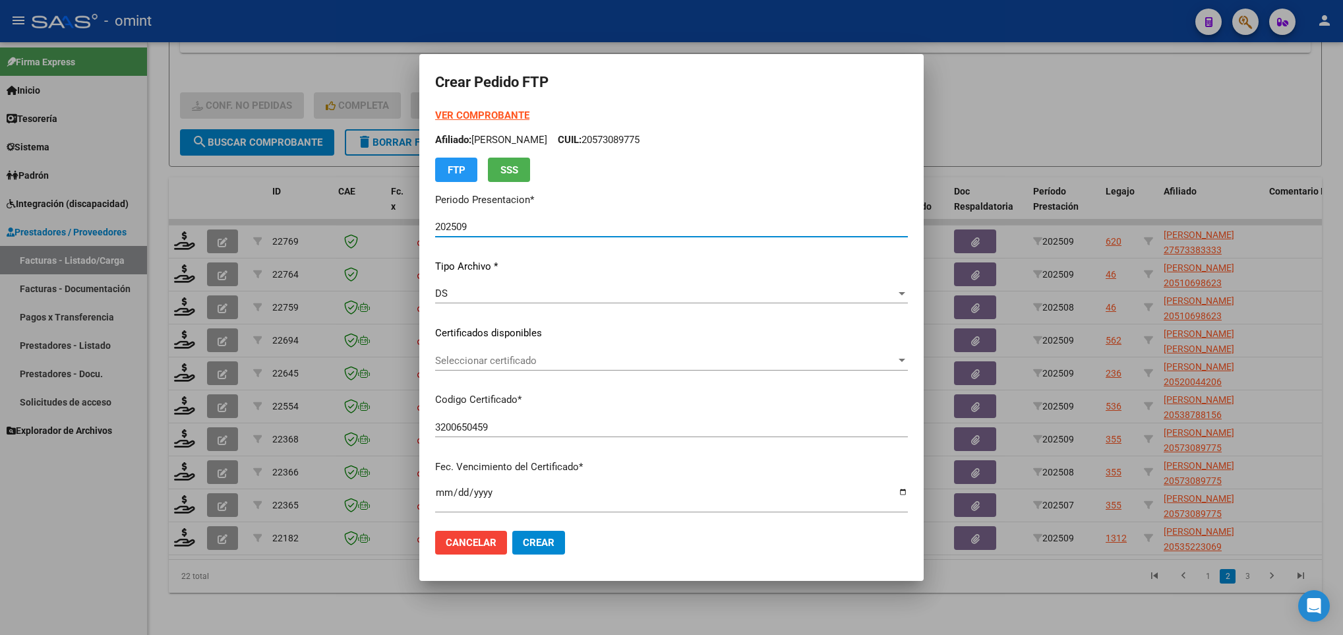
click at [448, 368] on div "Seleccionar certificado Seleccionar certificado" at bounding box center [671, 361] width 473 height 20
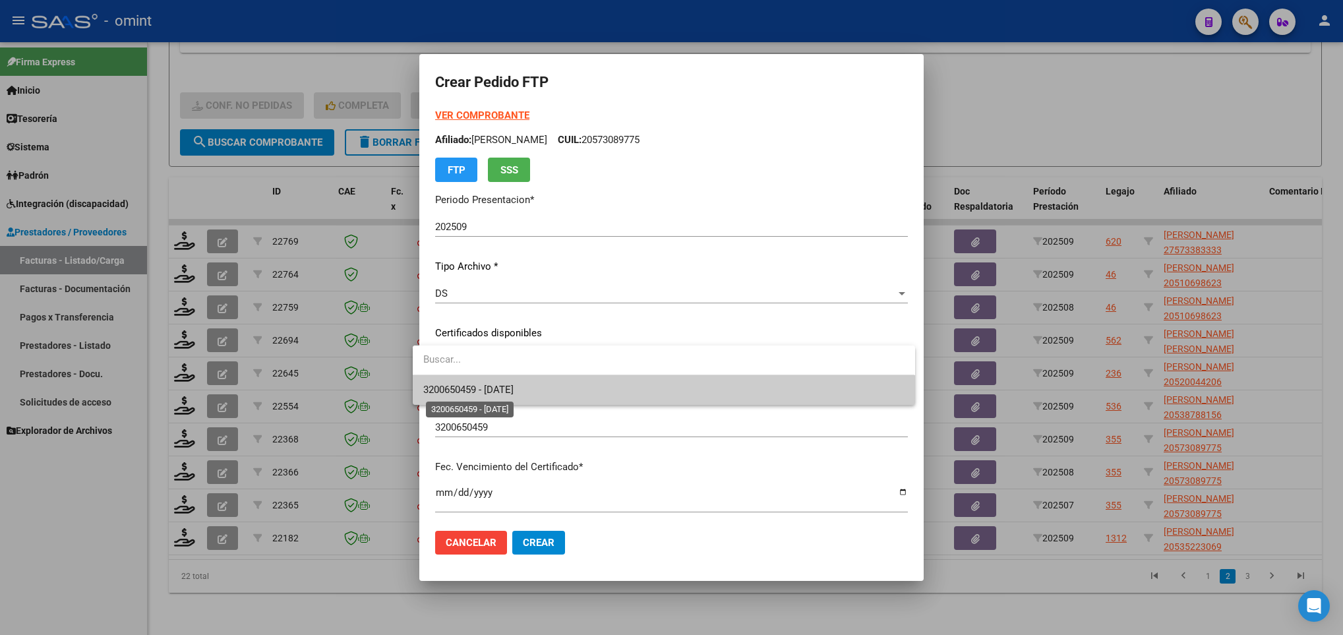
click at [462, 392] on span "3200650459 - 2029-02-09" at bounding box center [468, 390] width 90 height 12
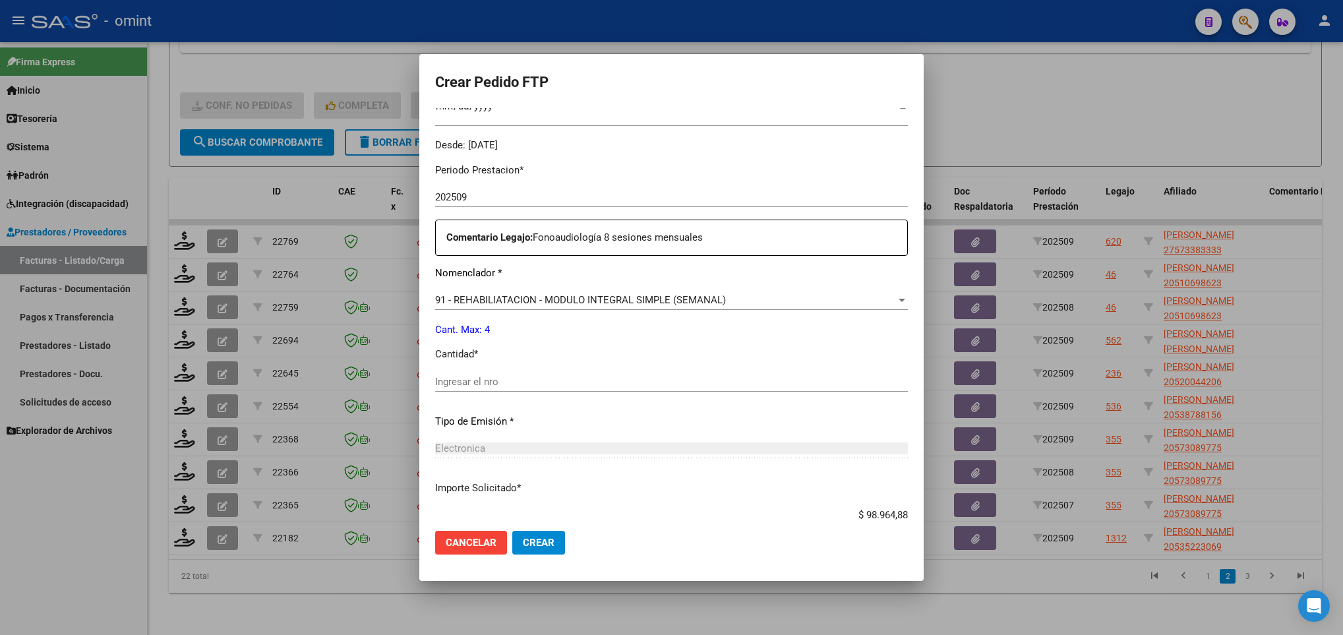
scroll to position [396, 0]
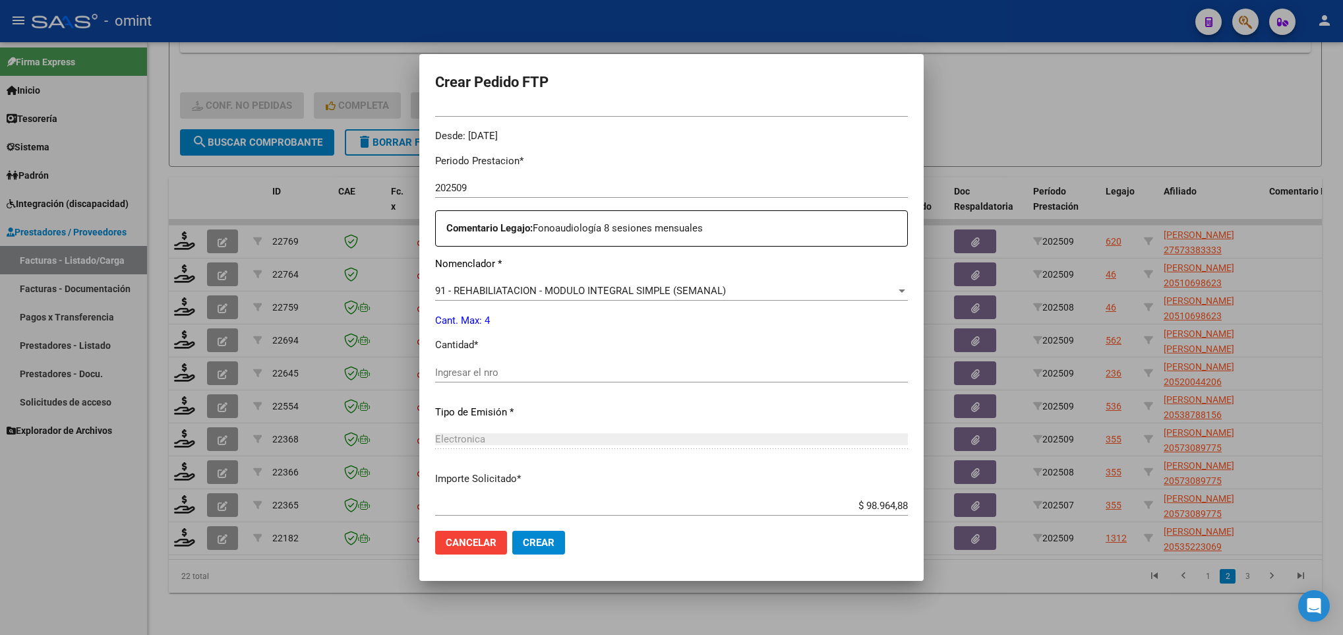
click at [475, 371] on input "Ingresar el nro" at bounding box center [671, 373] width 473 height 12
click at [540, 544] on span "Crear" at bounding box center [539, 543] width 32 height 12
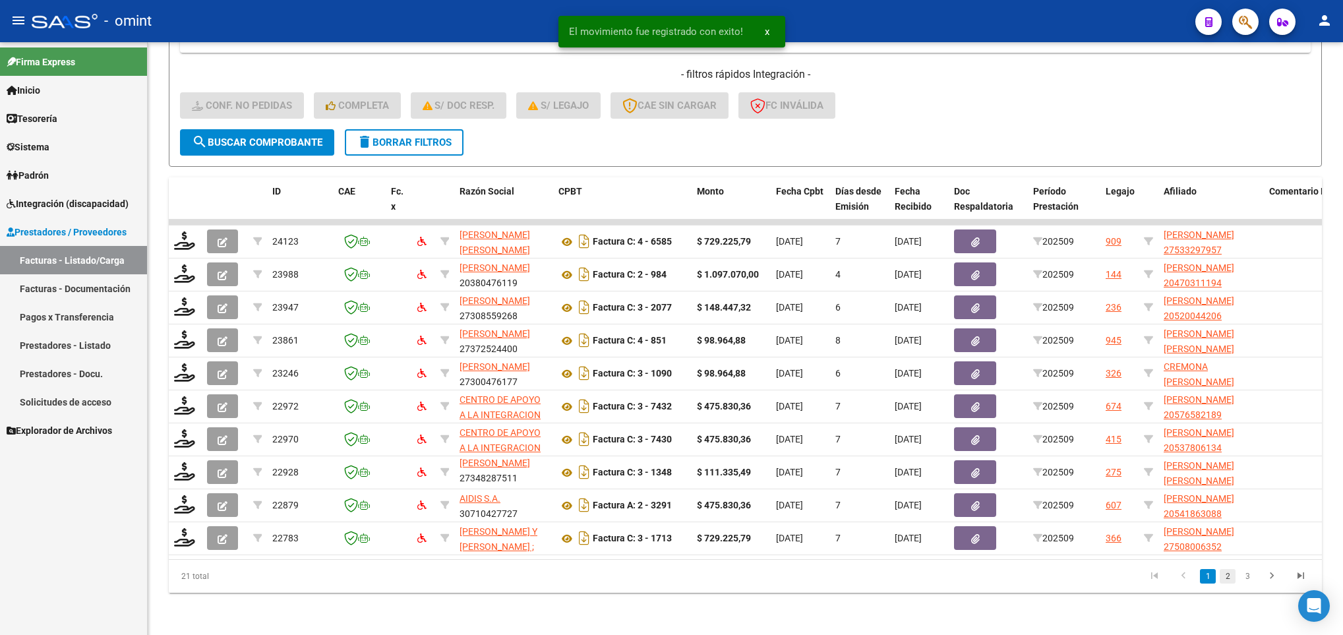
click at [1228, 576] on link "2" at bounding box center [1228, 576] width 16 height 15
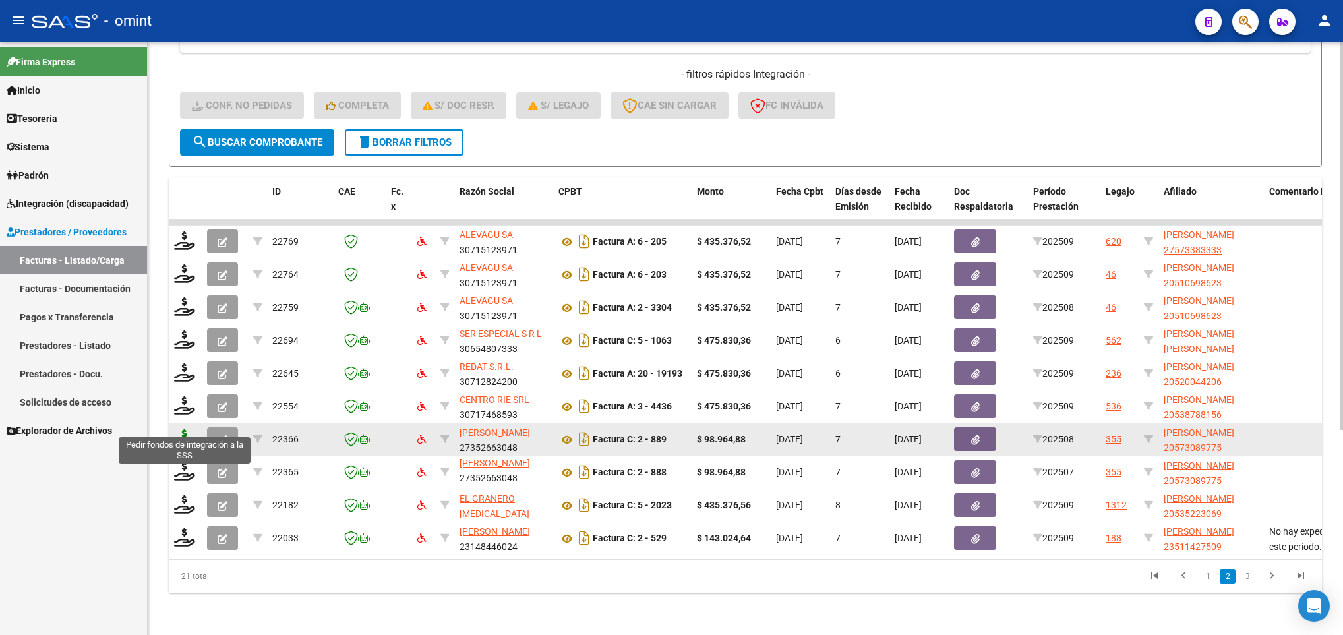
click at [178, 429] on icon at bounding box center [184, 438] width 21 height 18
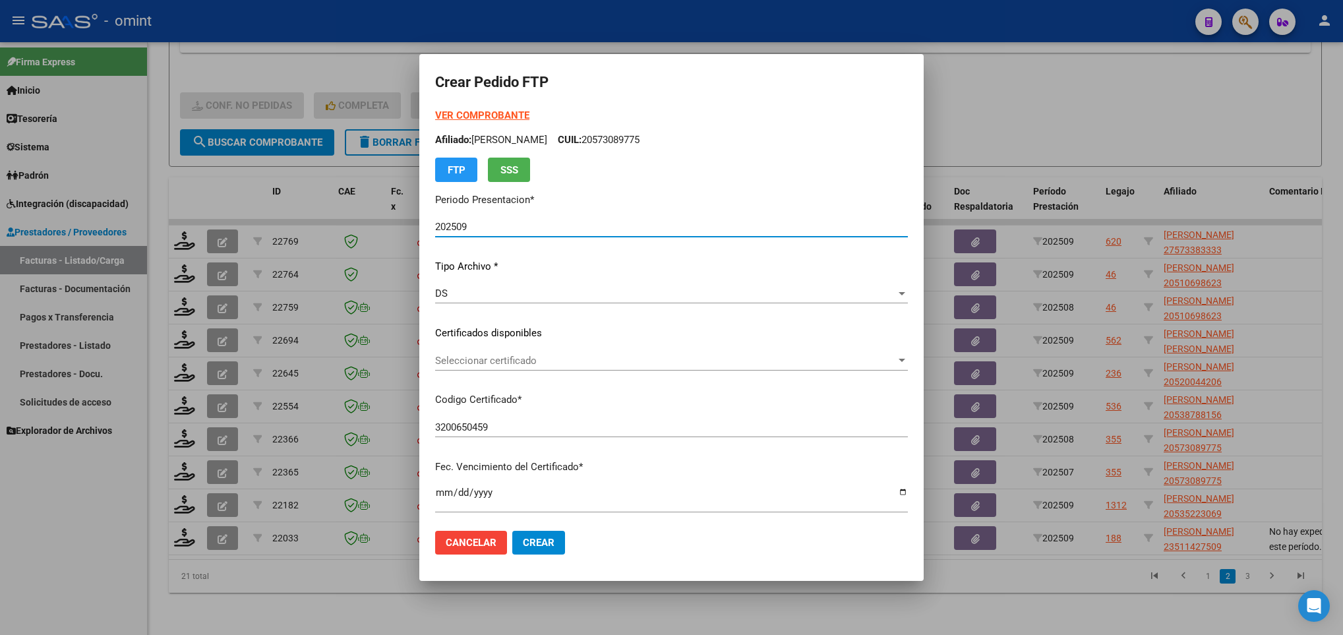
click at [578, 361] on span "Seleccionar certificado" at bounding box center [665, 361] width 461 height 12
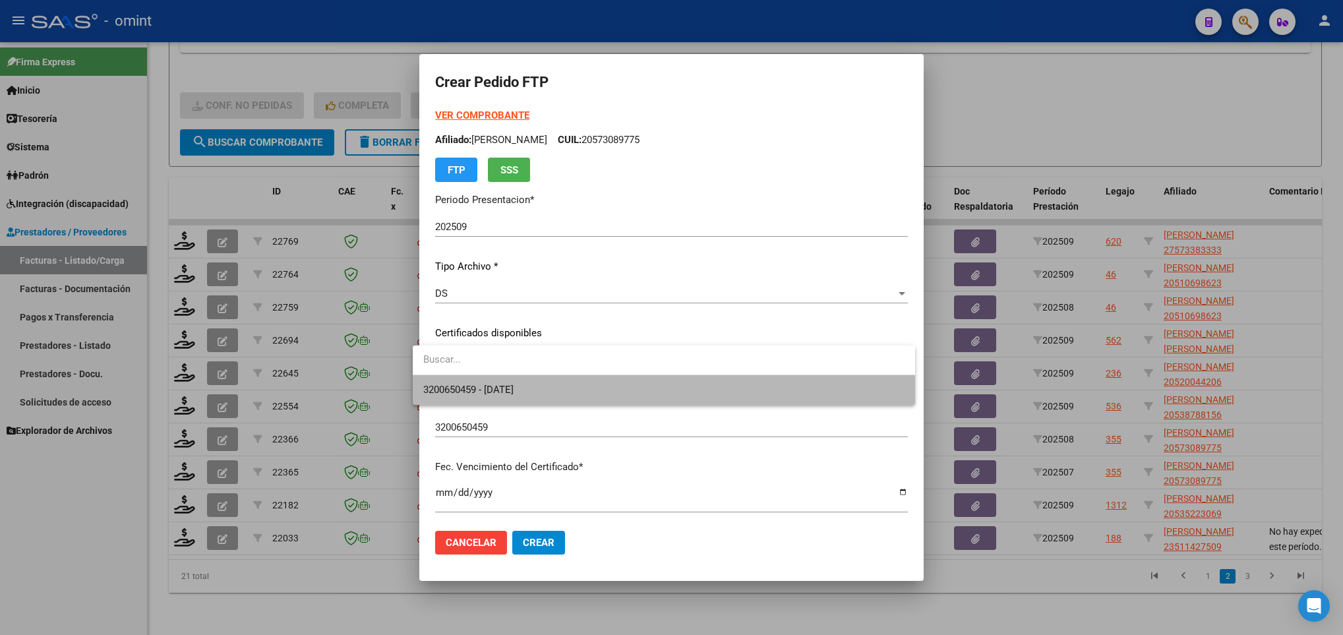
click at [576, 384] on span "3200650459 - 2029-02-09" at bounding box center [663, 390] width 481 height 30
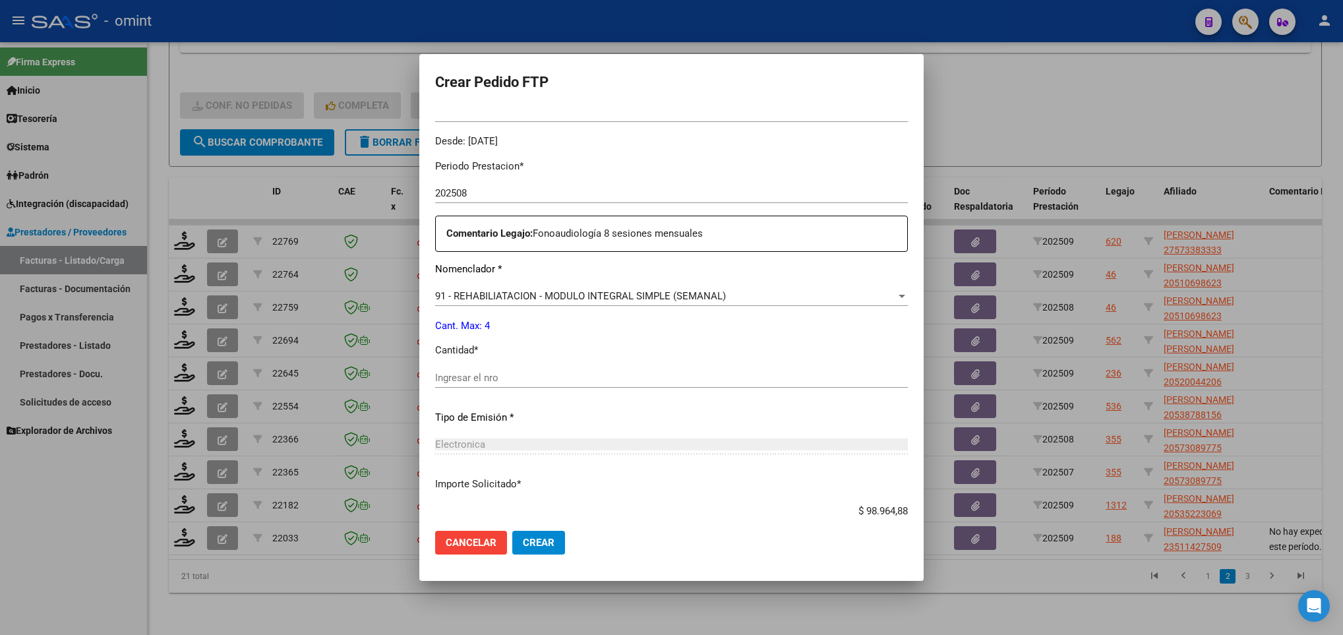
scroll to position [396, 0]
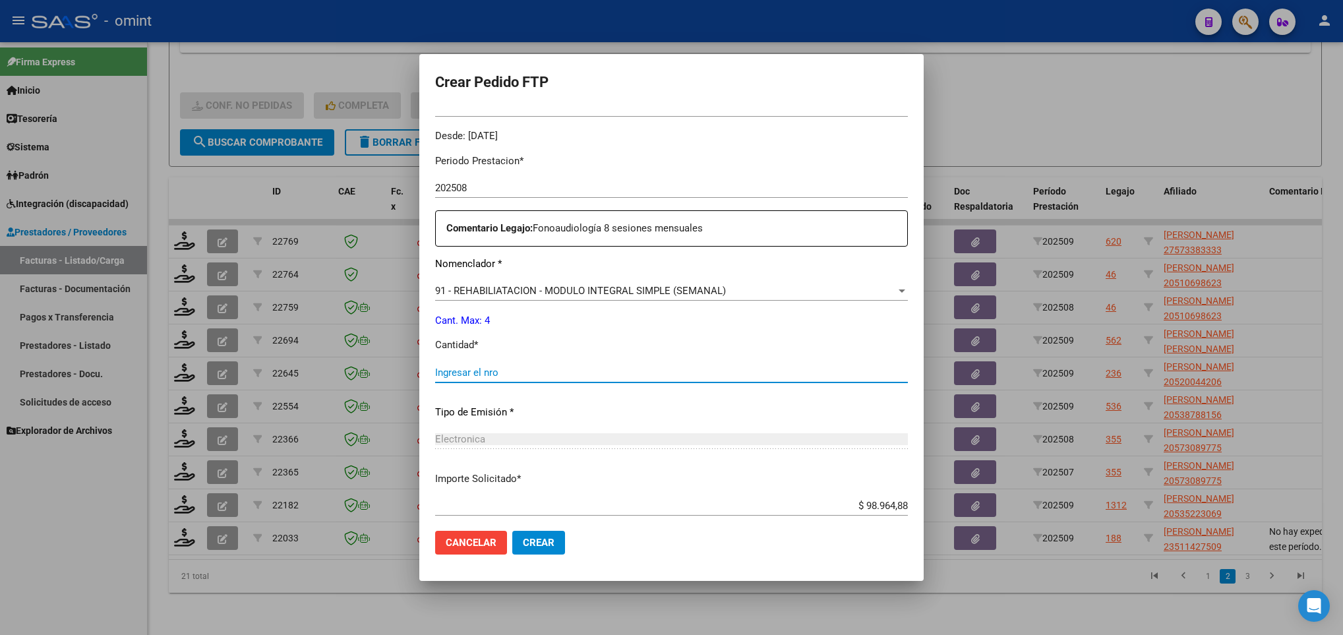
click at [499, 370] on input "Ingresar el nro" at bounding box center [671, 373] width 473 height 12
click at [531, 537] on span "Crear" at bounding box center [539, 543] width 32 height 12
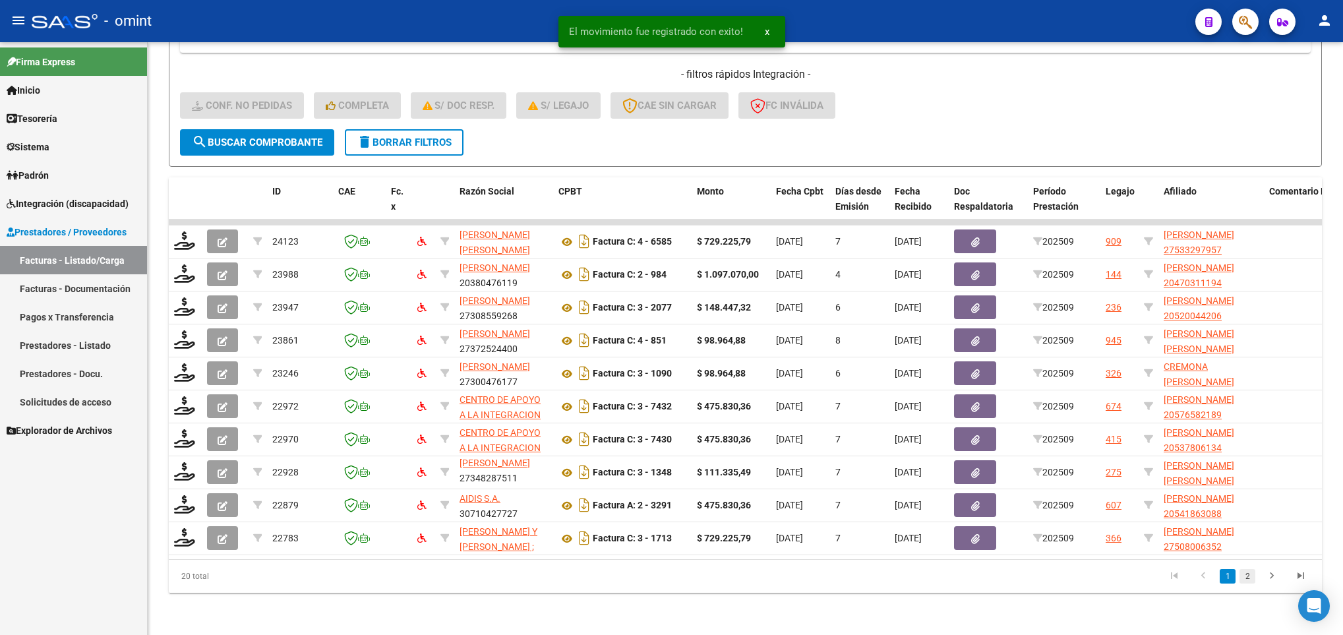
click at [1250, 576] on link "2" at bounding box center [1248, 576] width 16 height 15
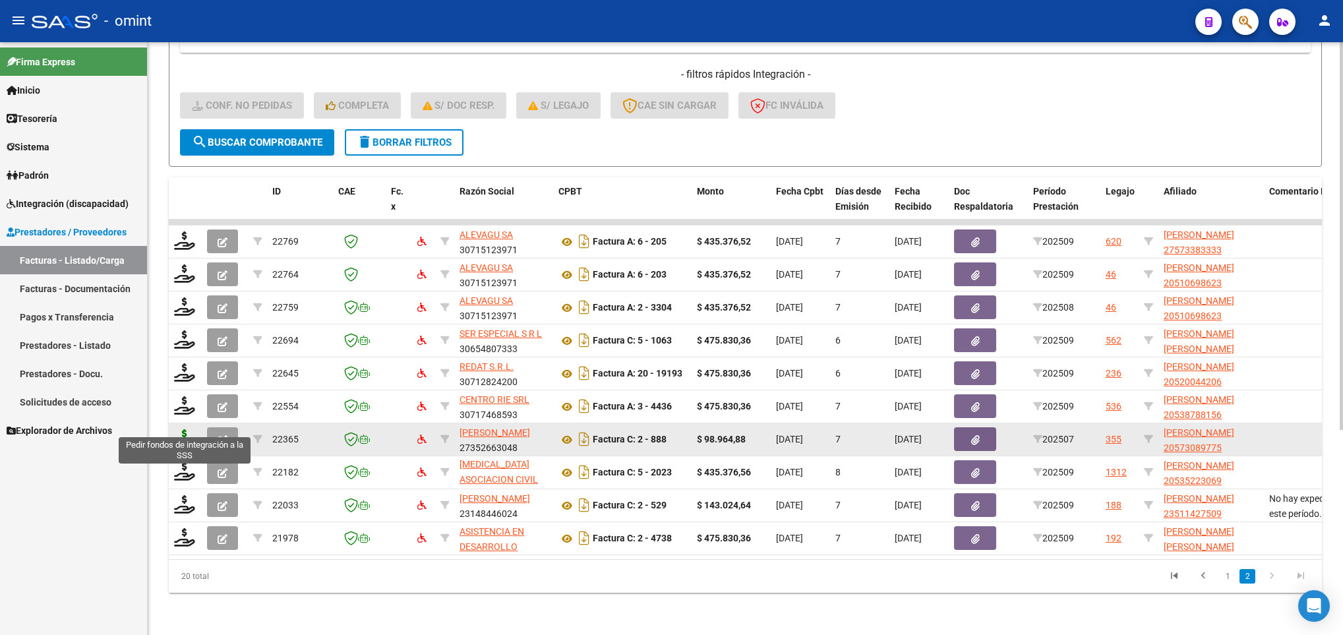
click at [189, 429] on icon at bounding box center [184, 438] width 21 height 18
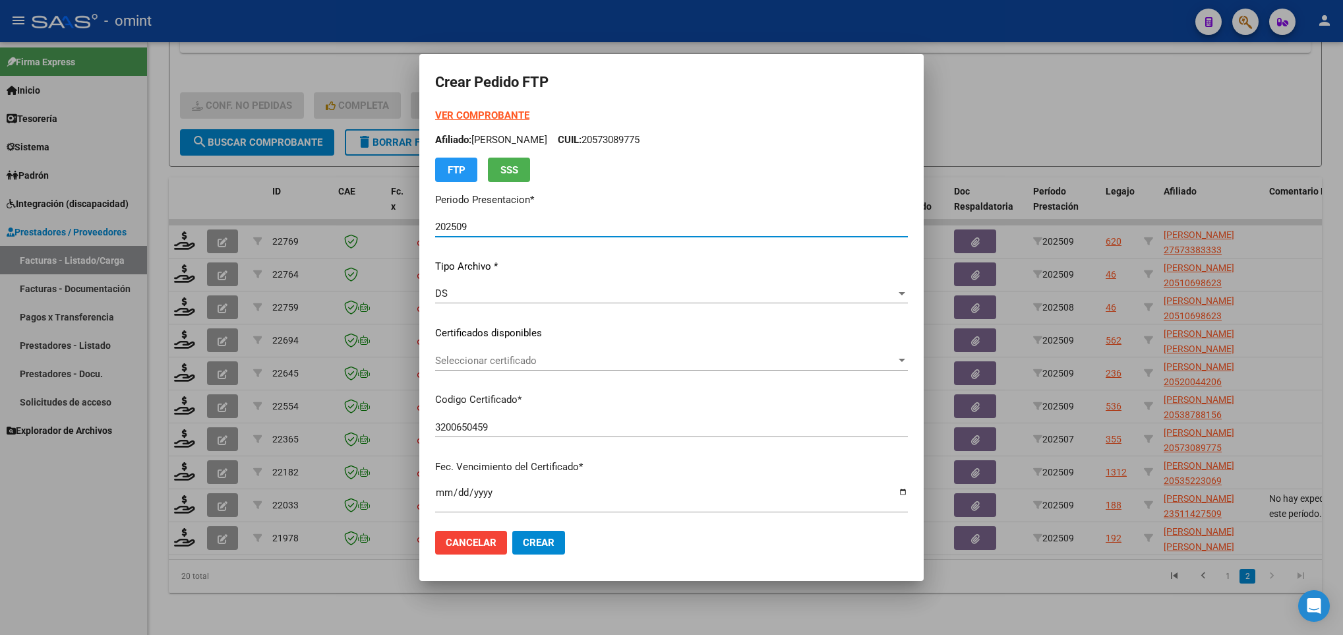
click at [562, 361] on span "Seleccionar certificado" at bounding box center [665, 361] width 461 height 12
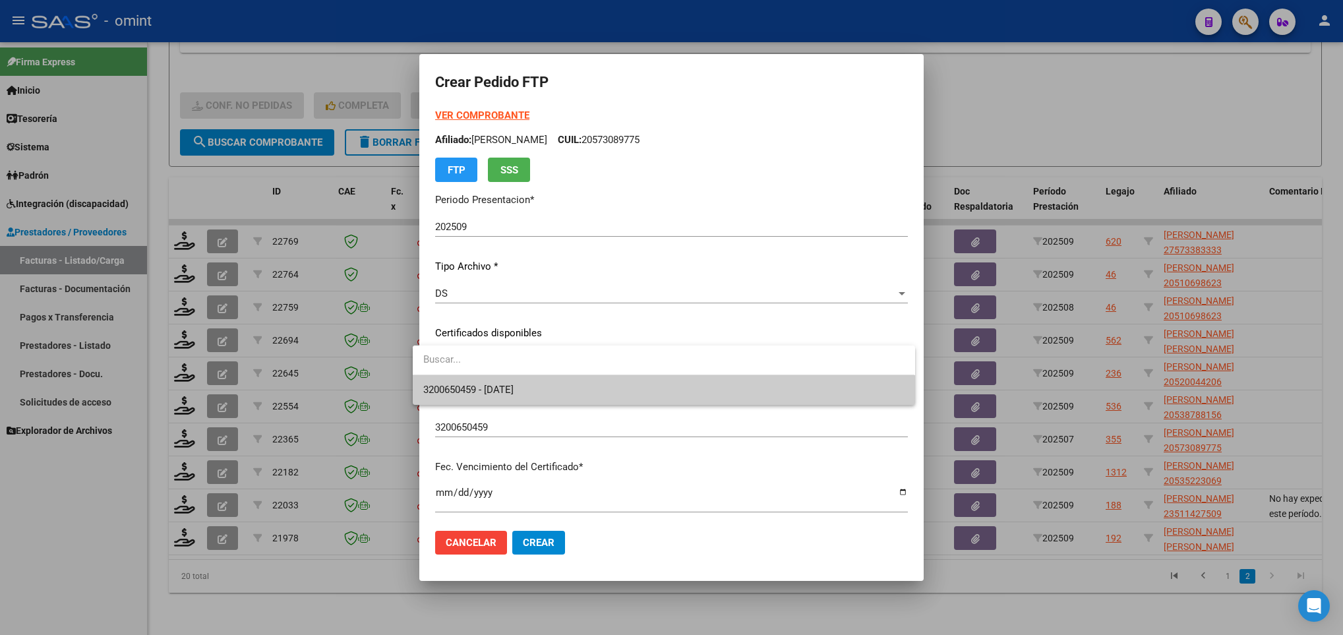
click at [558, 390] on span "3200650459 - 2029-02-09" at bounding box center [663, 390] width 481 height 30
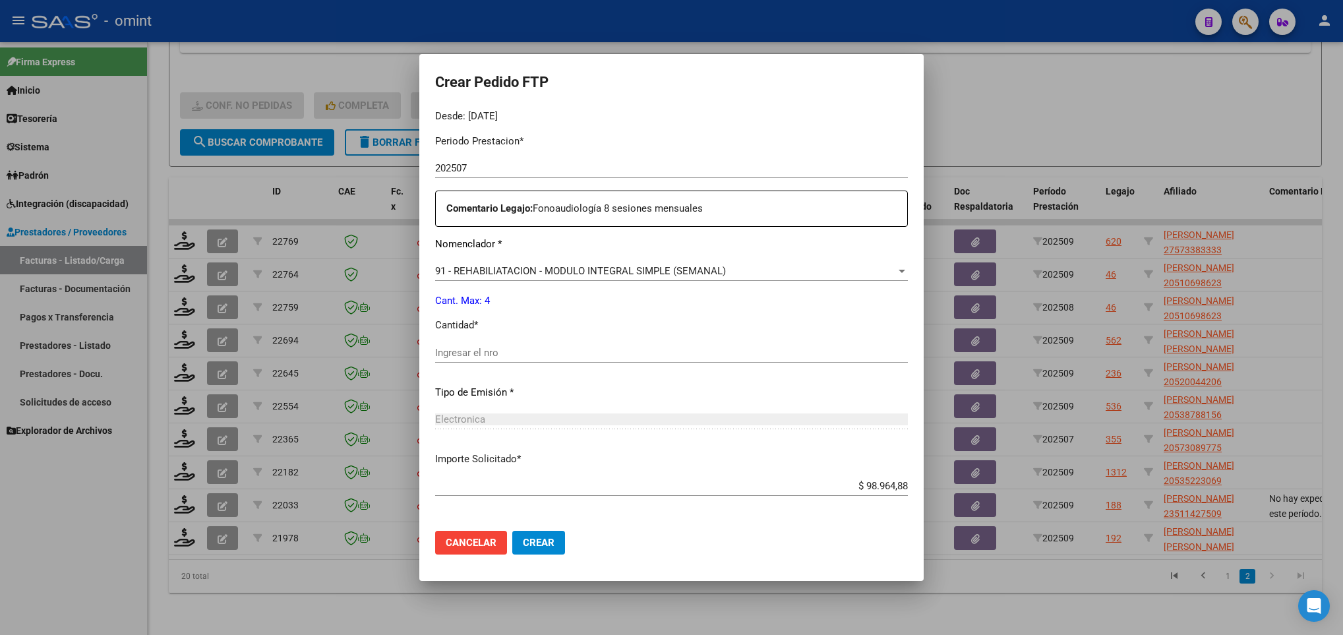
scroll to position [471, 0]
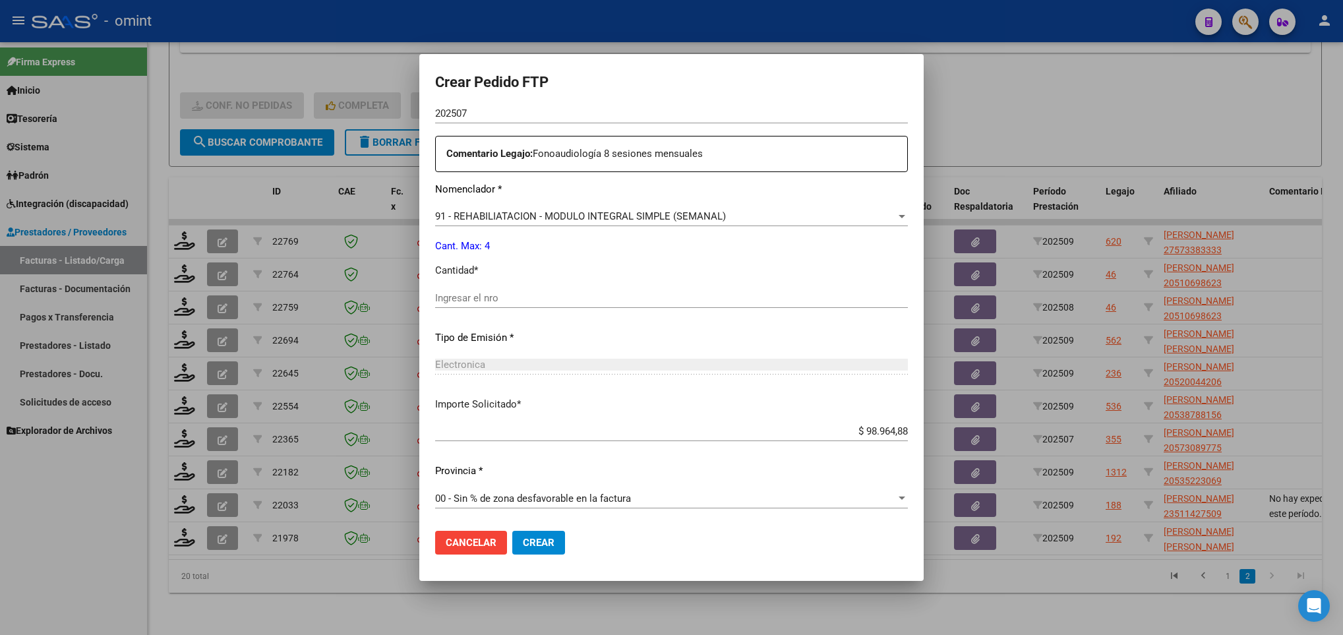
click at [512, 289] on div "Ingresar el nro" at bounding box center [671, 298] width 473 height 20
click at [534, 544] on span "Crear" at bounding box center [539, 543] width 32 height 12
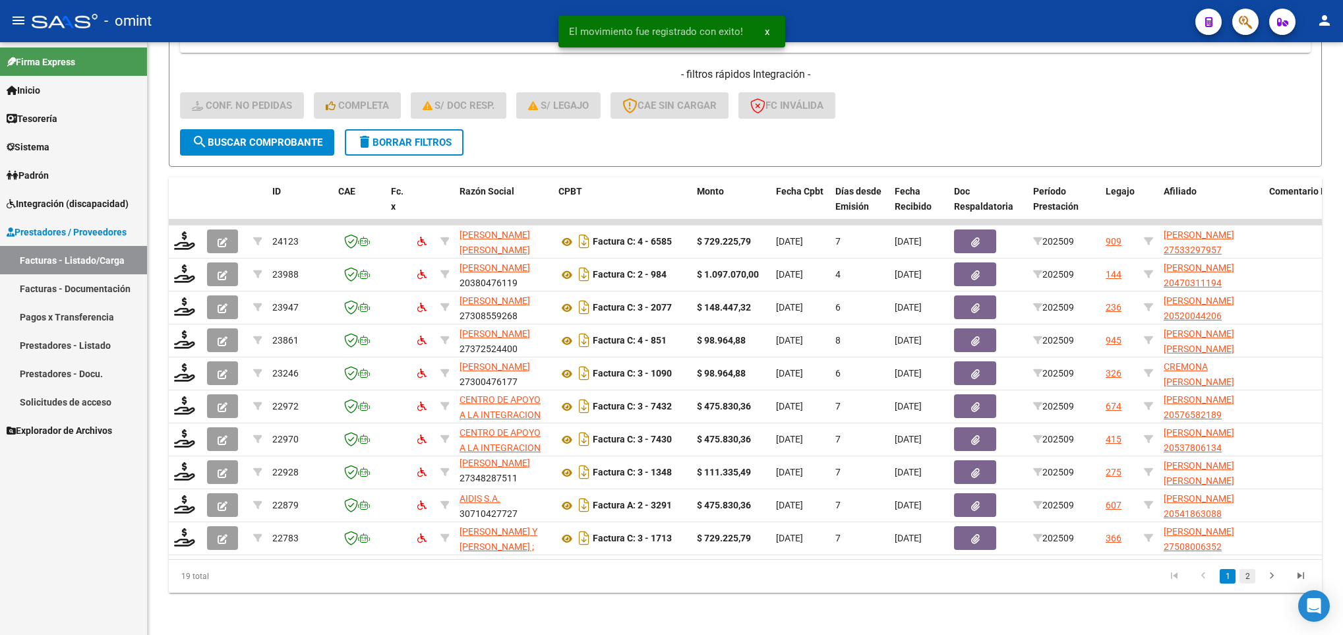
click at [1253, 576] on link "2" at bounding box center [1248, 576] width 16 height 15
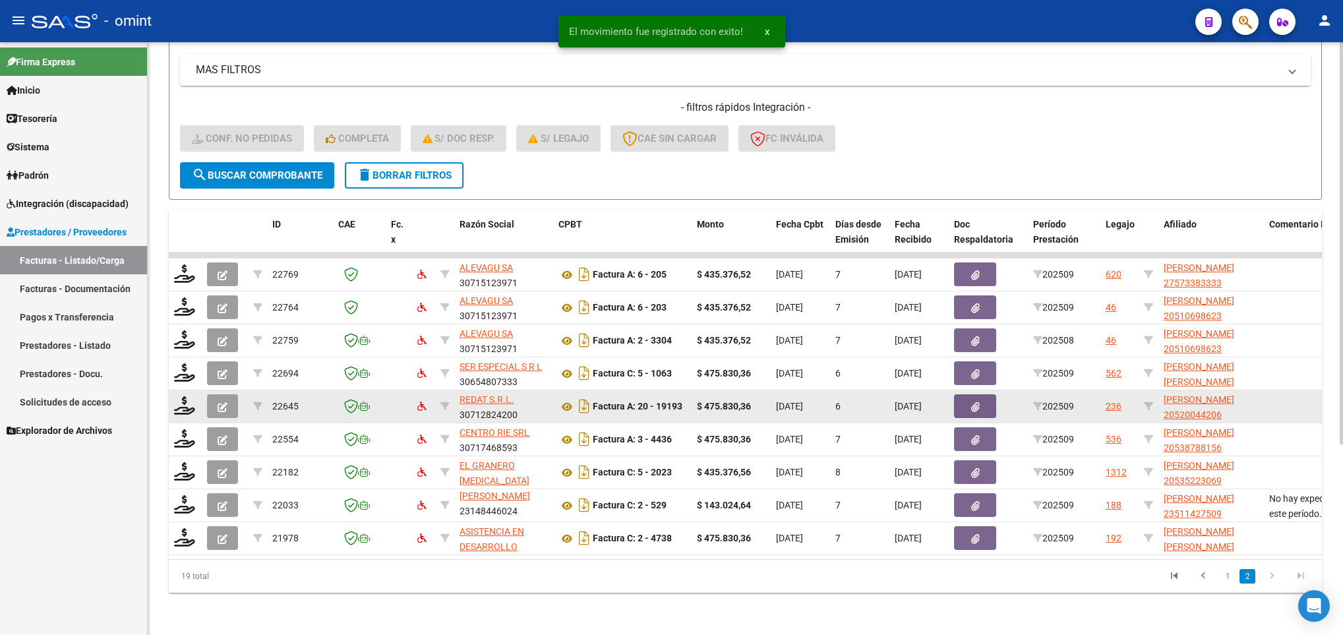
scroll to position [281, 0]
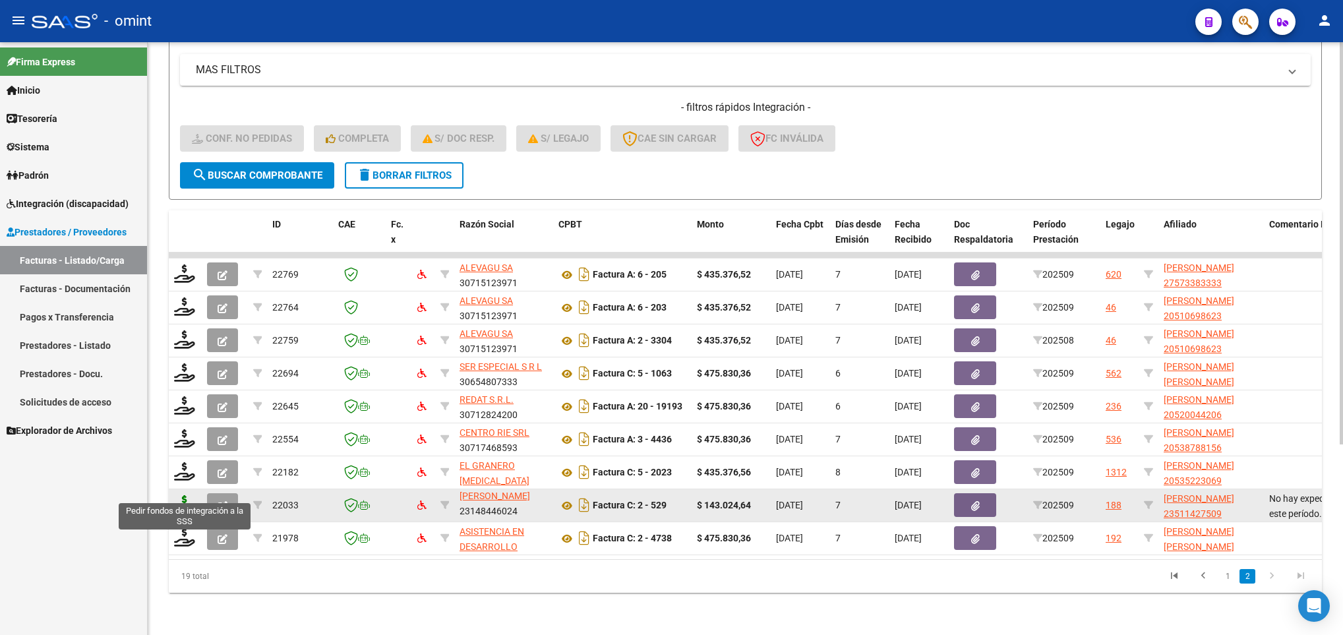
click at [181, 495] on icon at bounding box center [184, 504] width 21 height 18
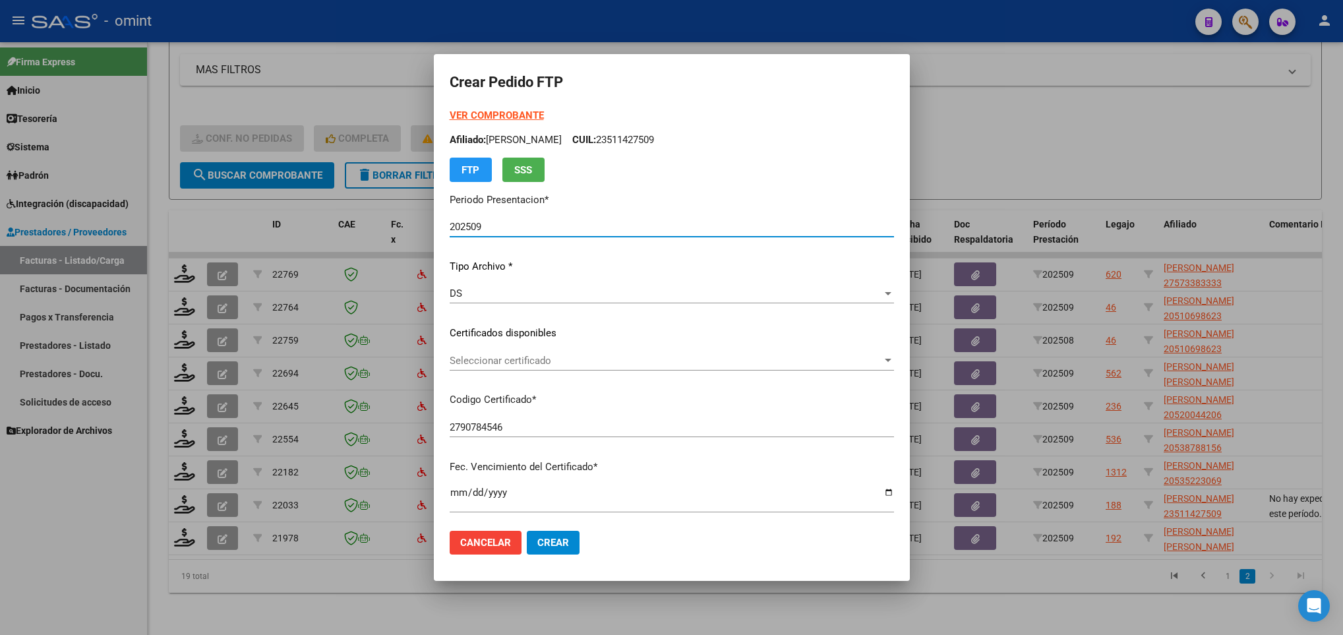
click at [620, 360] on span "Seleccionar certificado" at bounding box center [666, 361] width 433 height 12
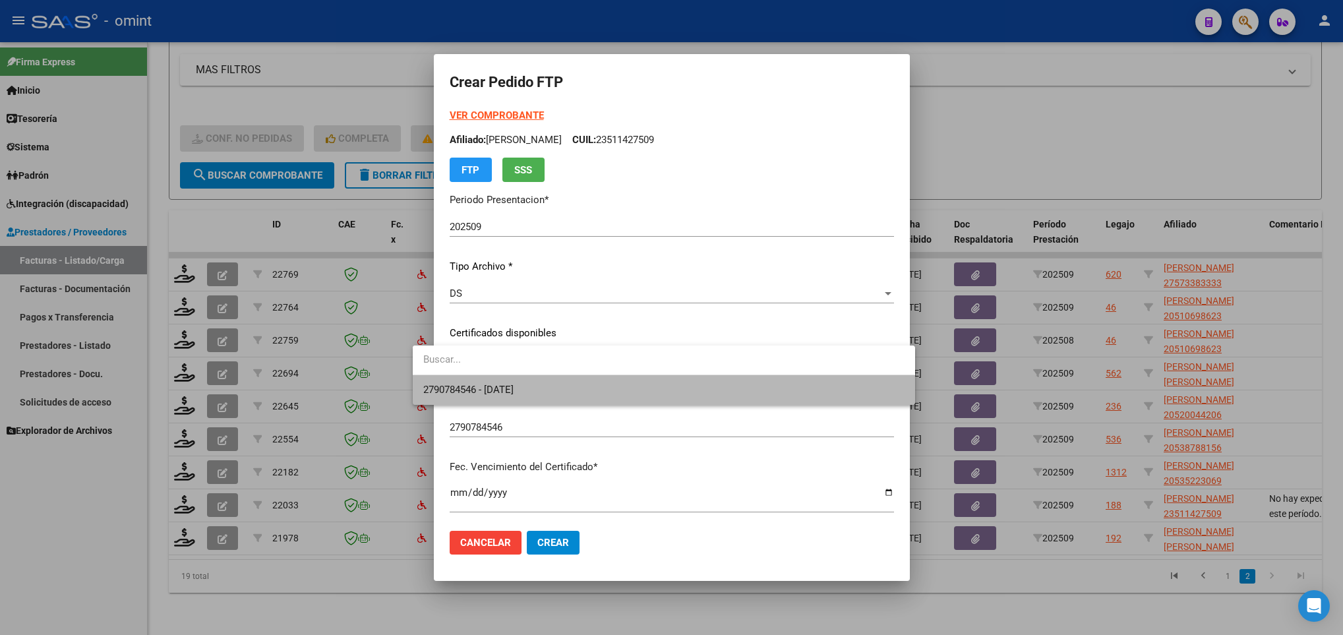
click at [622, 384] on span "2790784546 - 2027-09-29" at bounding box center [663, 390] width 481 height 30
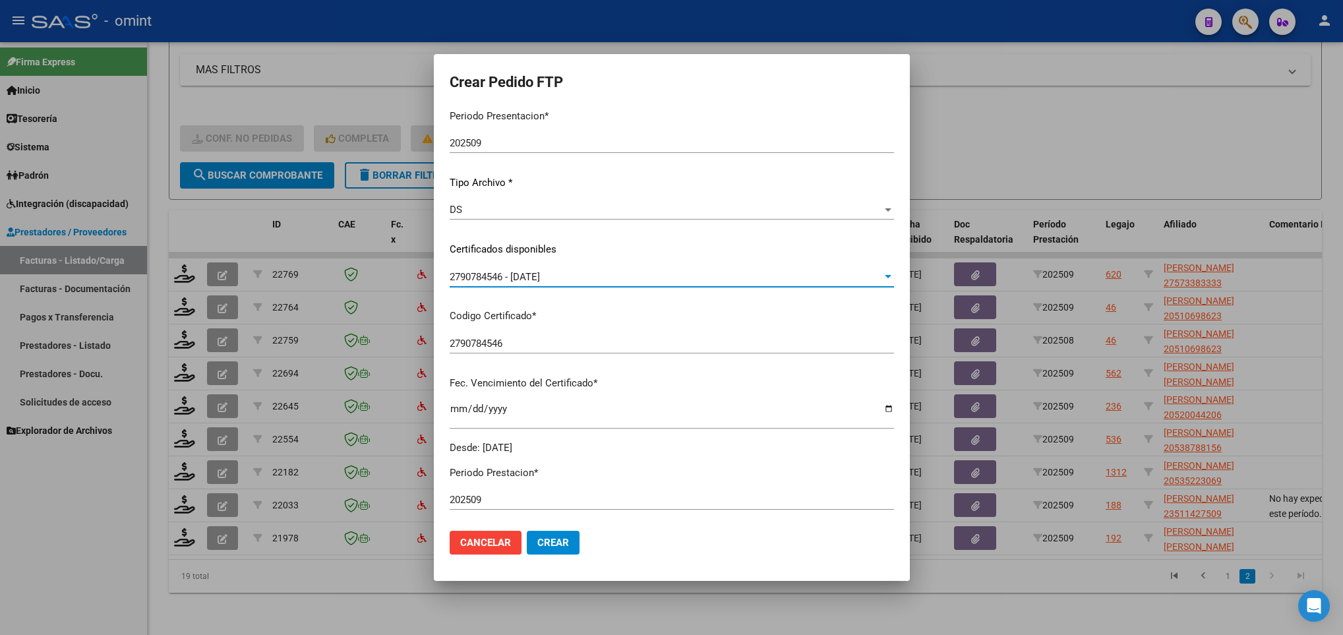
scroll to position [0, 0]
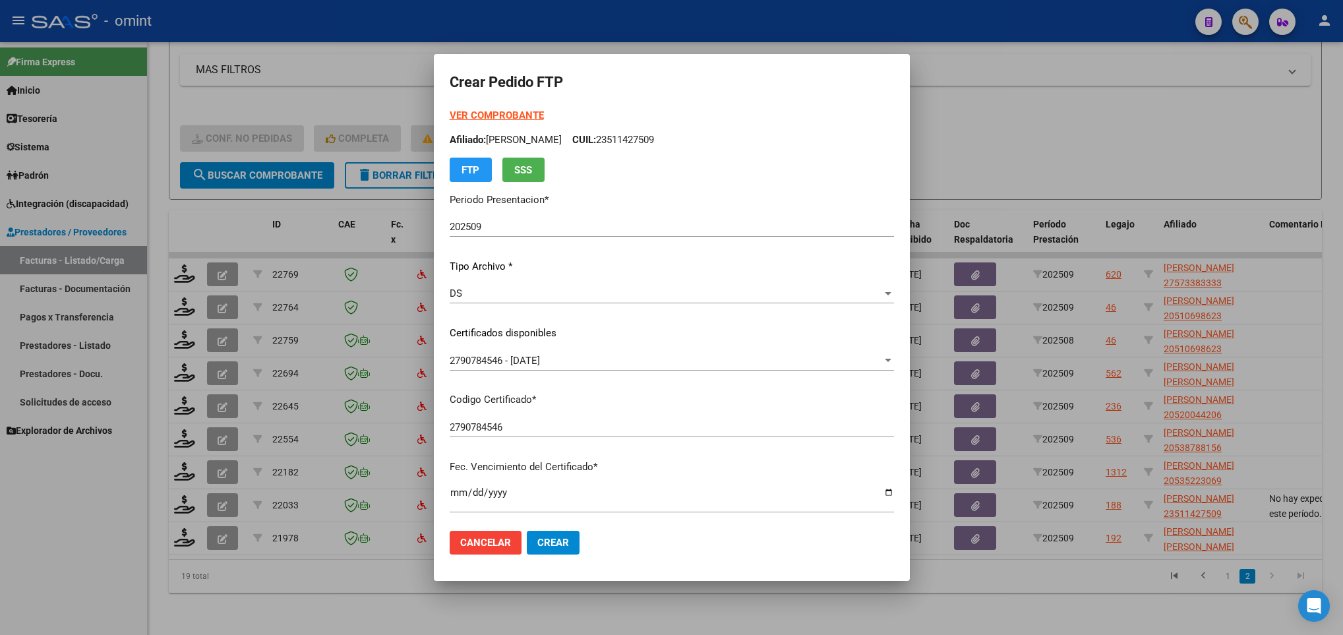
click at [471, 115] on strong "VER COMPROBANTE" at bounding box center [497, 115] width 94 height 12
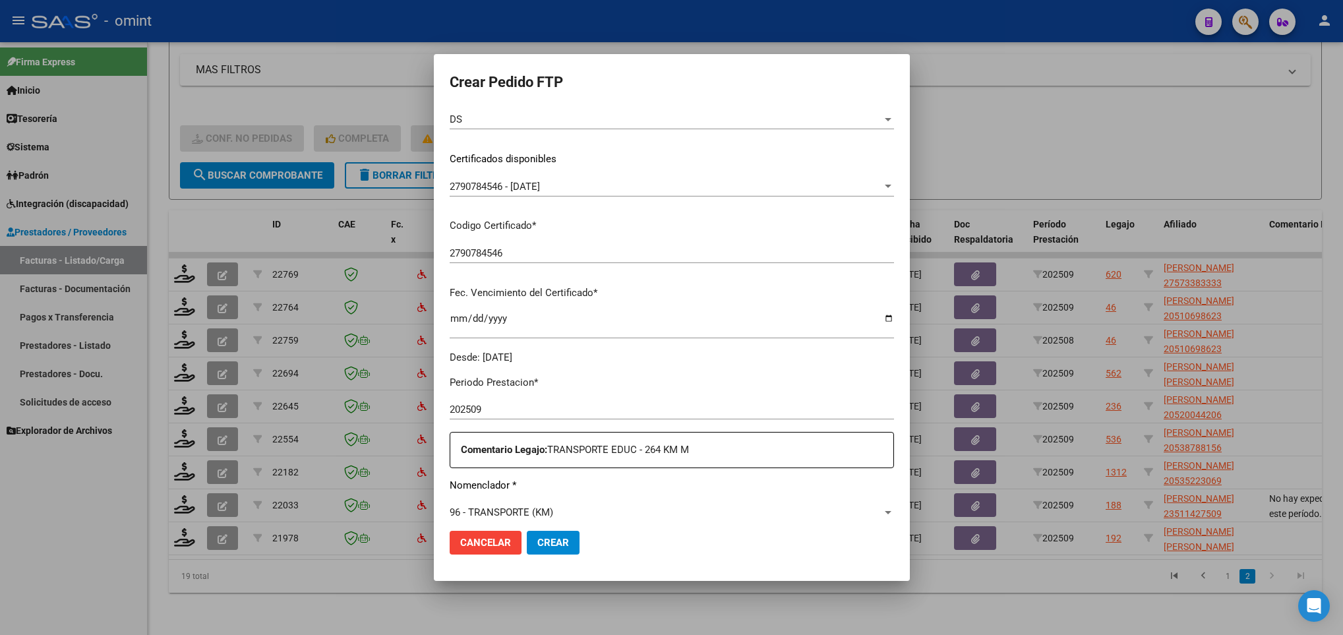
scroll to position [396, 0]
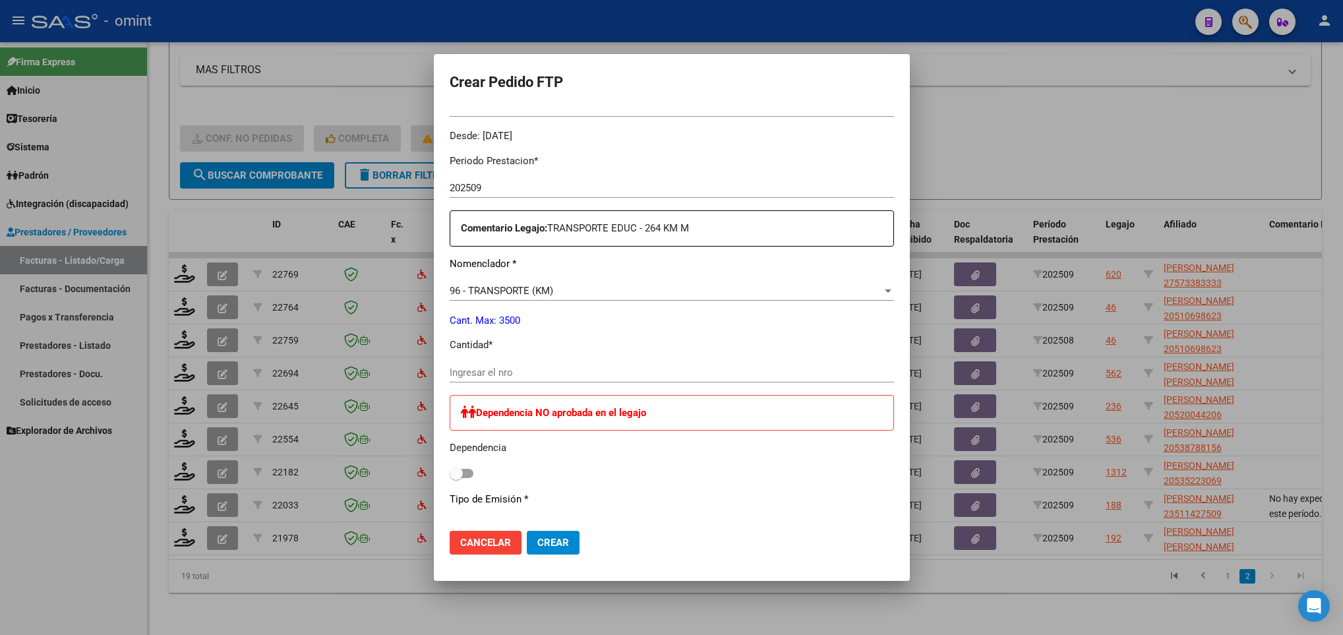
click at [504, 378] on div "Ingresar el nro" at bounding box center [672, 373] width 444 height 20
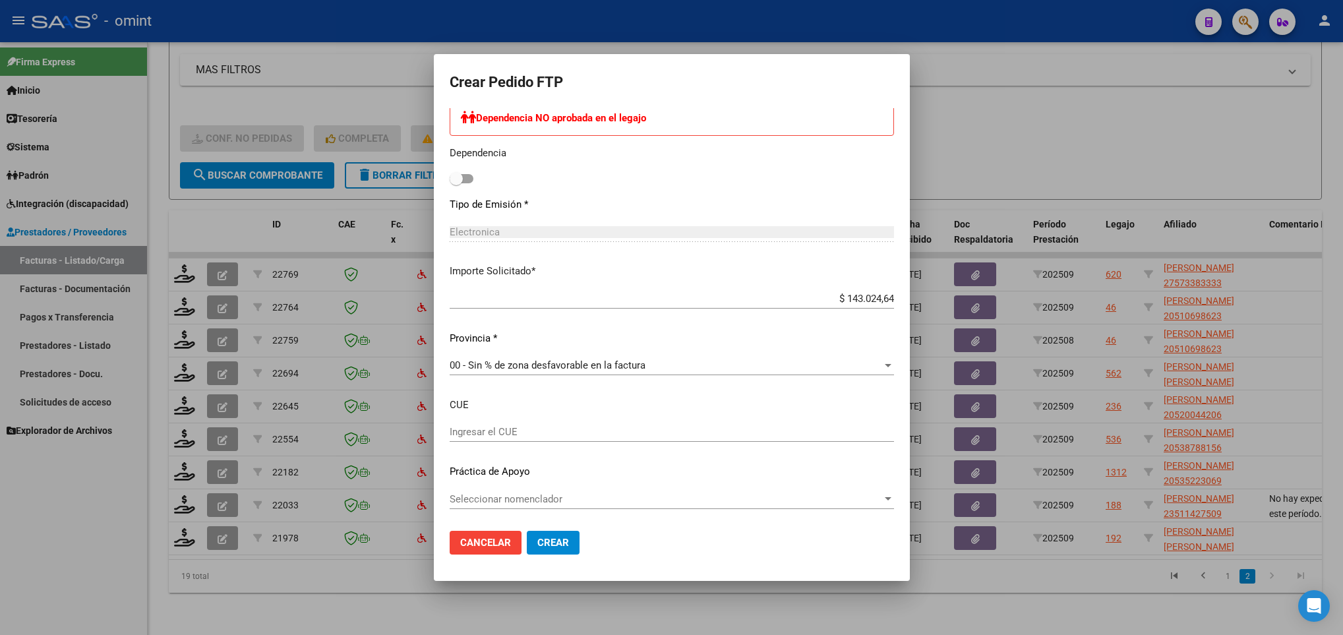
scroll to position [691, 0]
click at [541, 532] on button "Crear" at bounding box center [553, 543] width 53 height 24
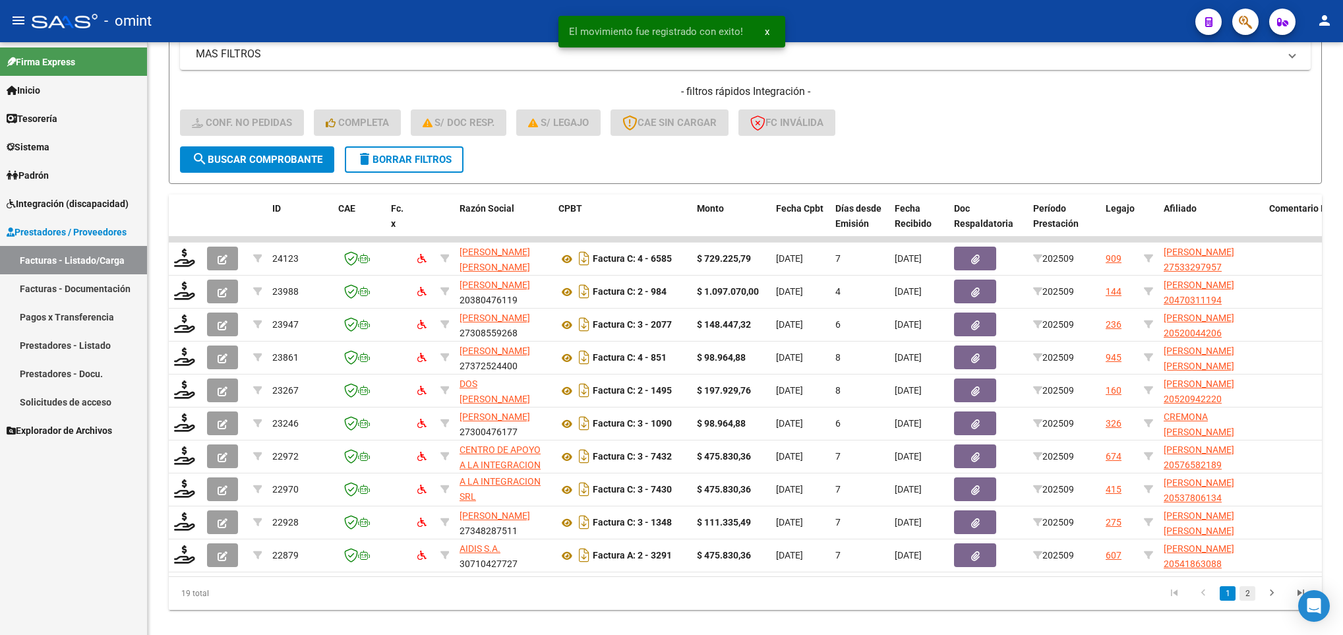
click at [1245, 601] on link "2" at bounding box center [1248, 593] width 16 height 15
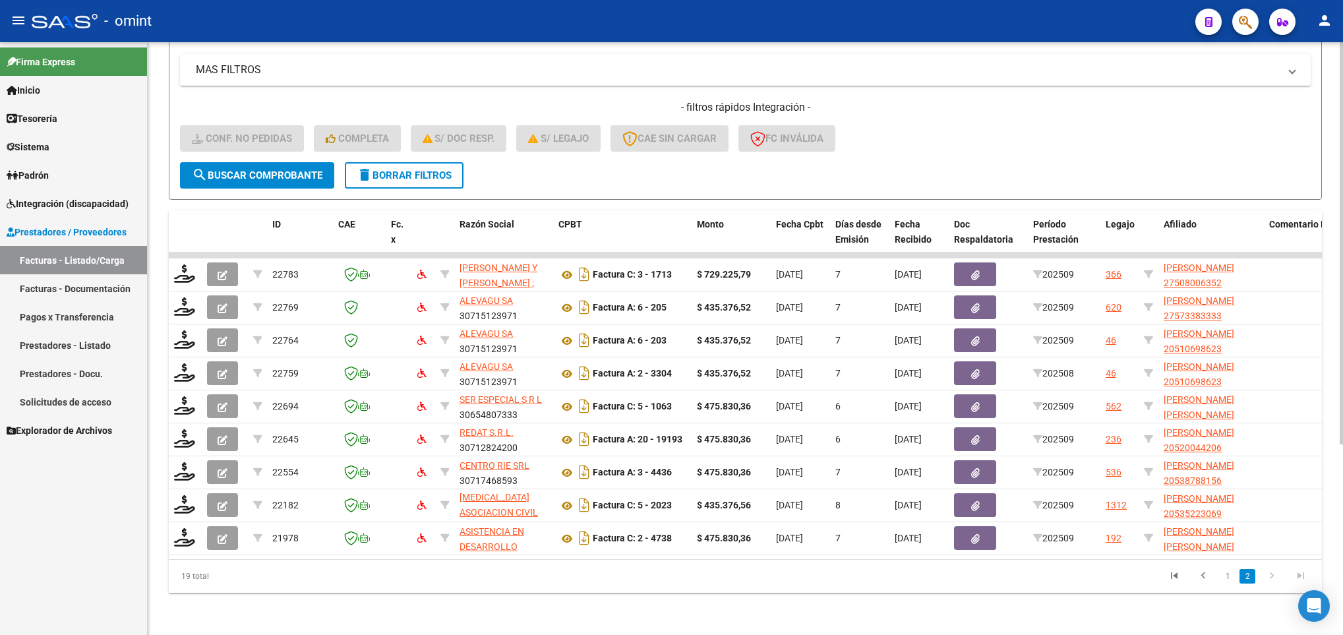
click at [398, 169] on button "delete Borrar Filtros" at bounding box center [404, 175] width 119 height 26
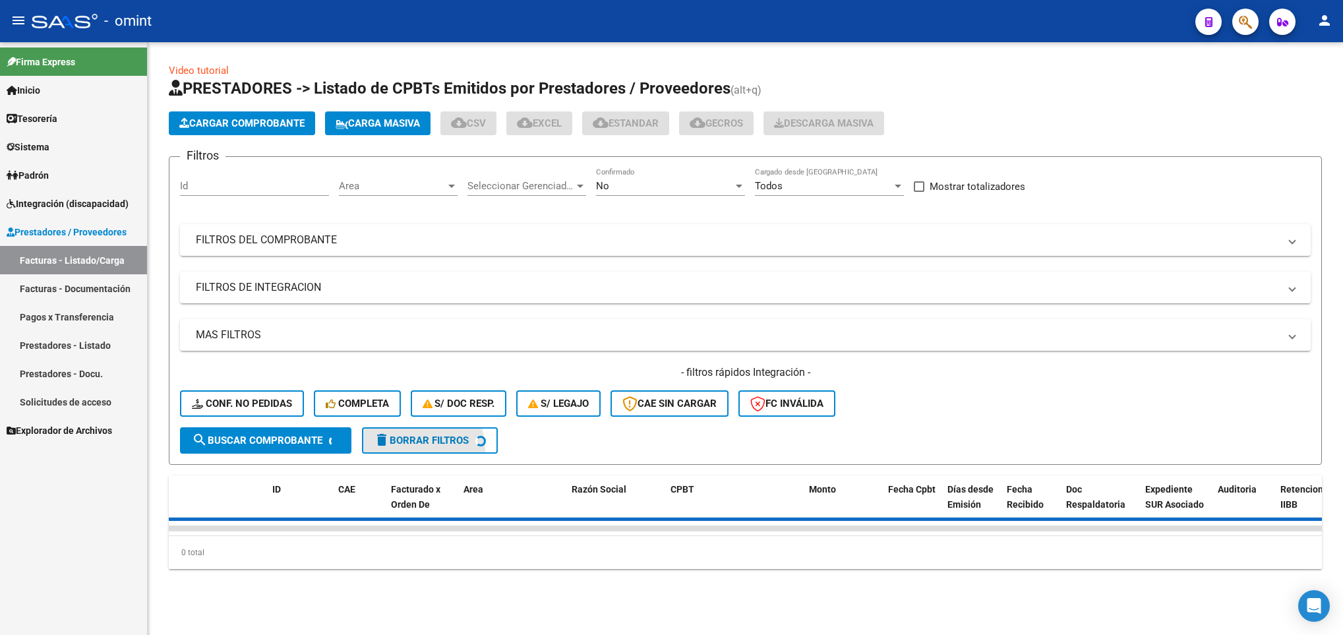
scroll to position [0, 0]
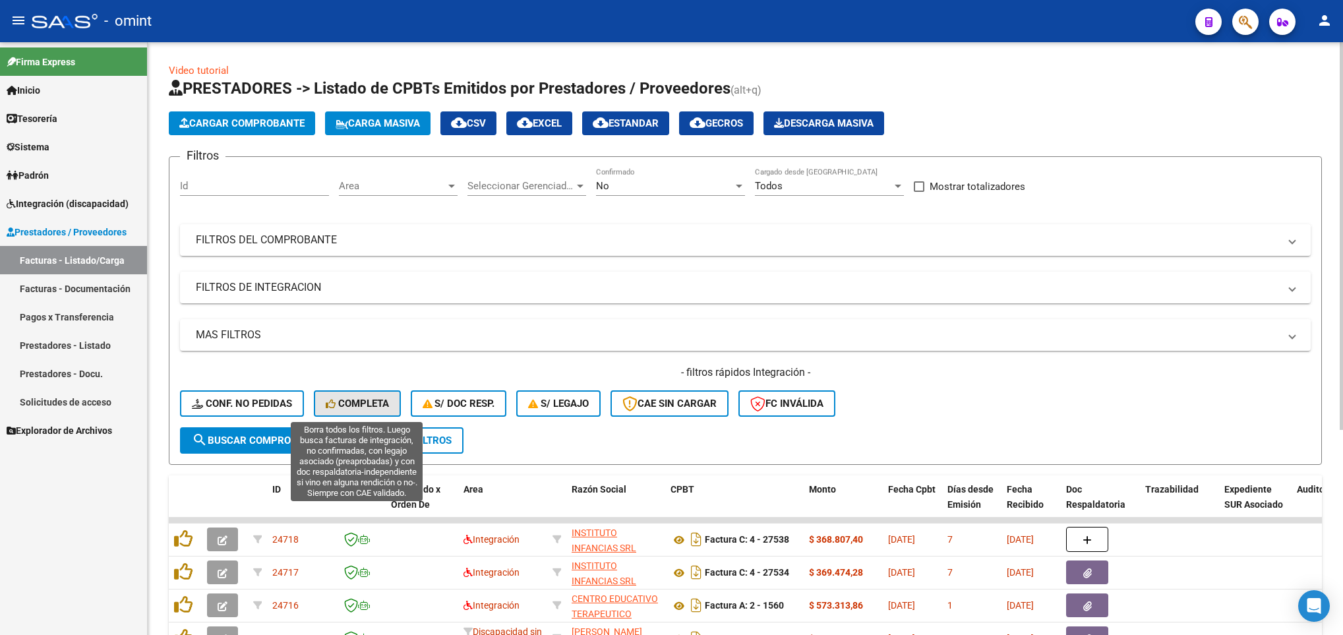
click at [348, 405] on span "Completa" at bounding box center [357, 404] width 63 height 12
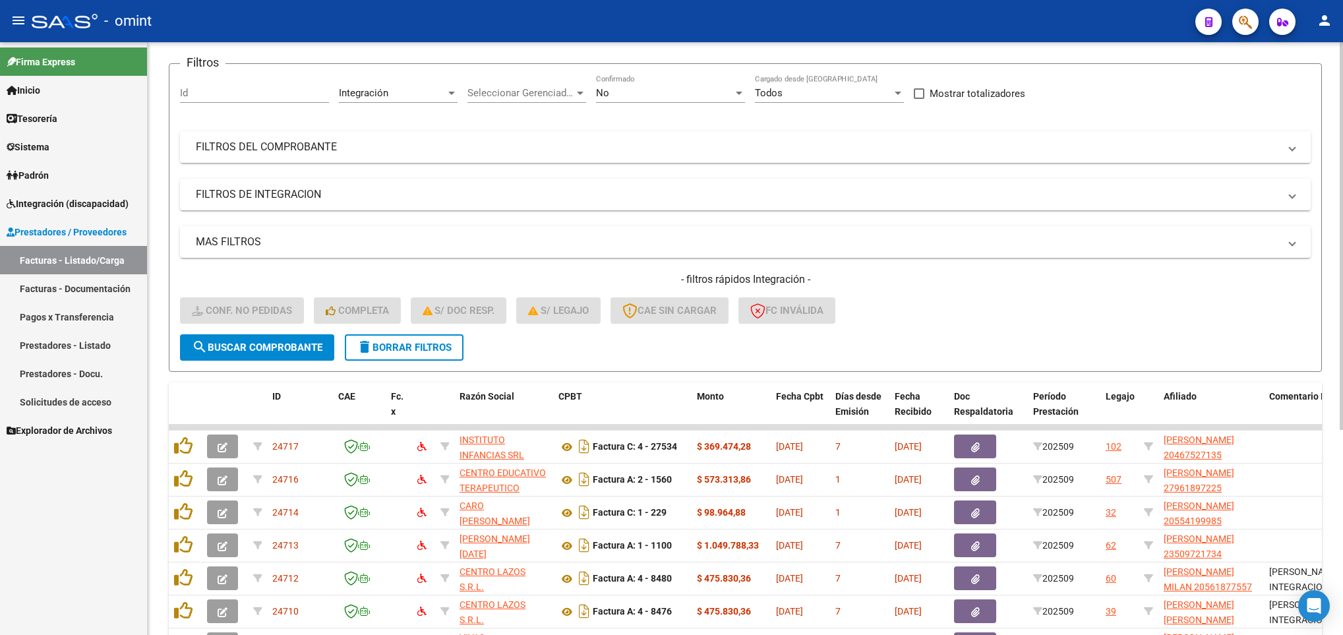
scroll to position [16, 0]
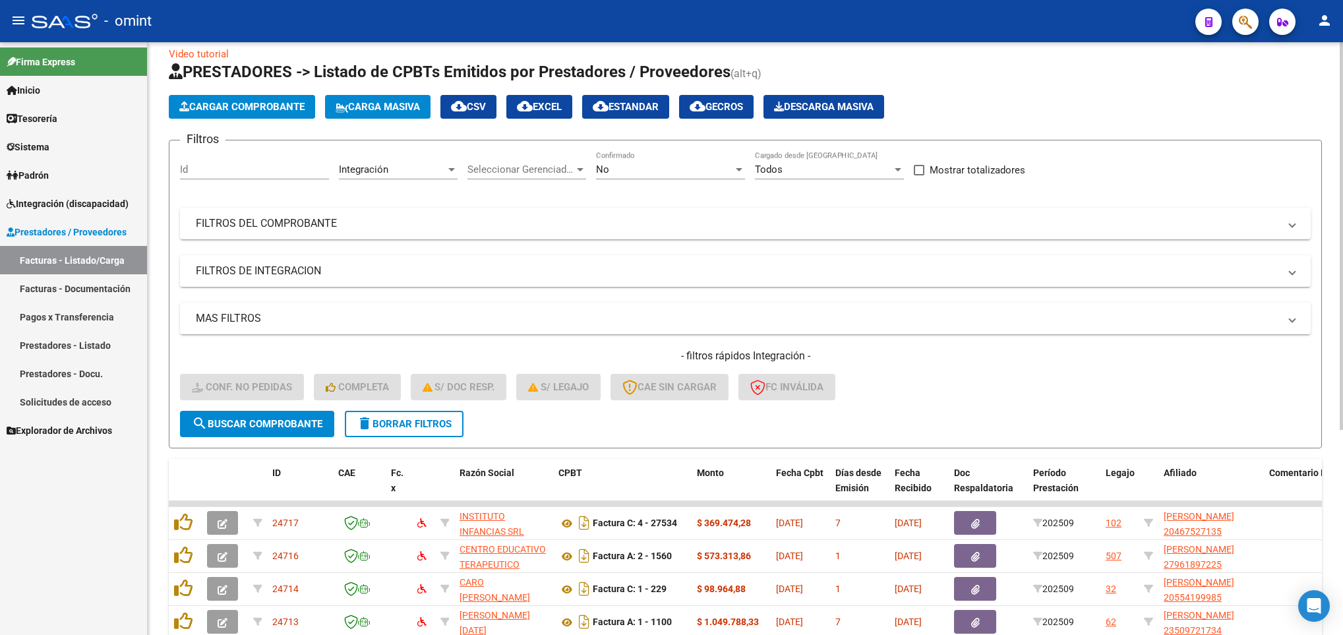
click at [394, 263] on mat-expansion-panel-header "FILTROS DE INTEGRACION" at bounding box center [745, 271] width 1131 height 32
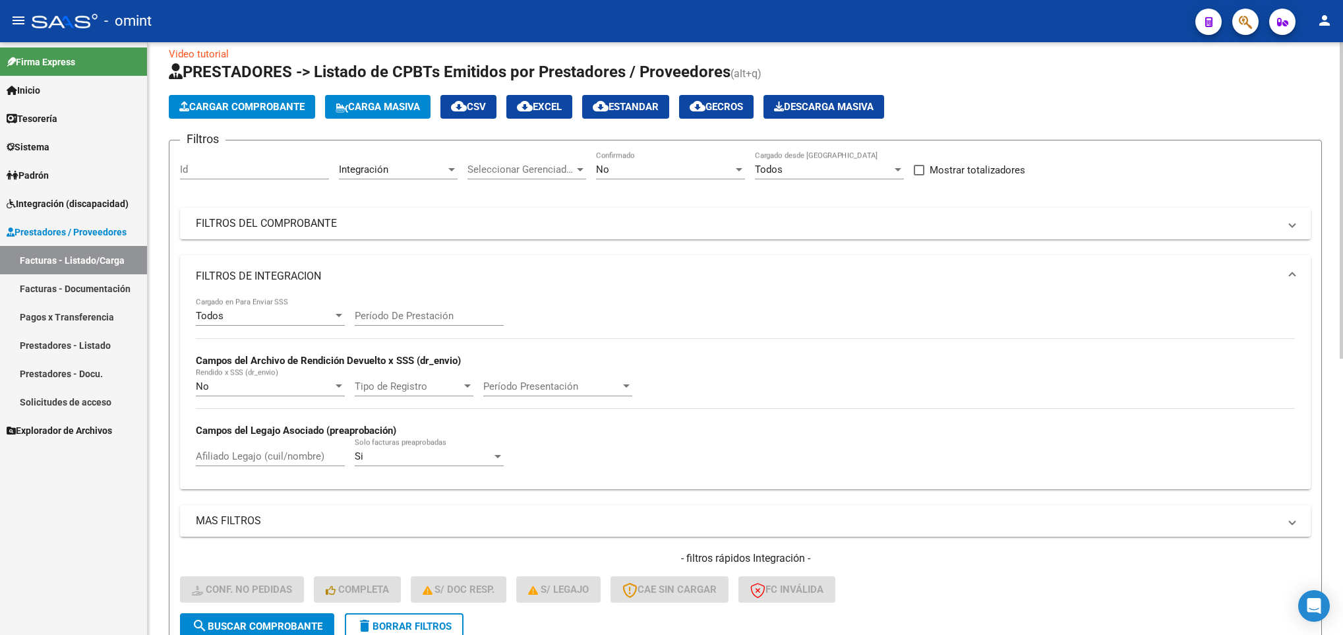
click at [343, 220] on mat-panel-title "FILTROS DEL COMPROBANTE" at bounding box center [737, 223] width 1083 height 15
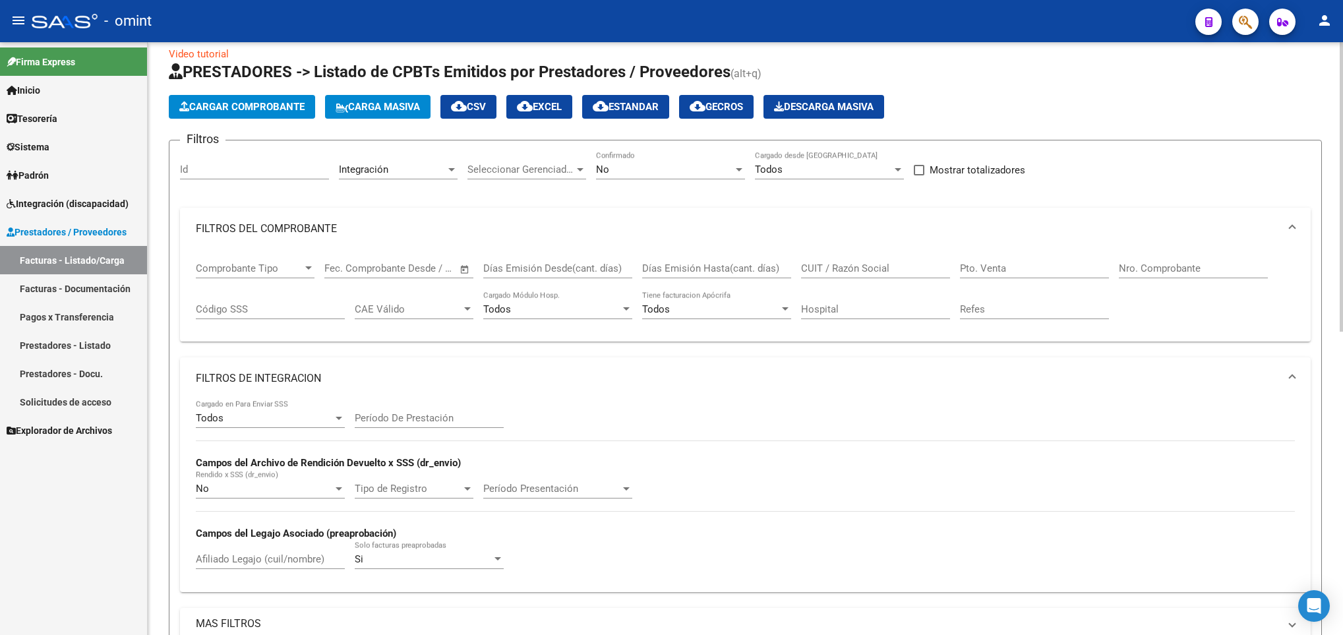
click at [319, 216] on mat-expansion-panel-header "FILTROS DEL COMPROBANTE" at bounding box center [745, 229] width 1131 height 42
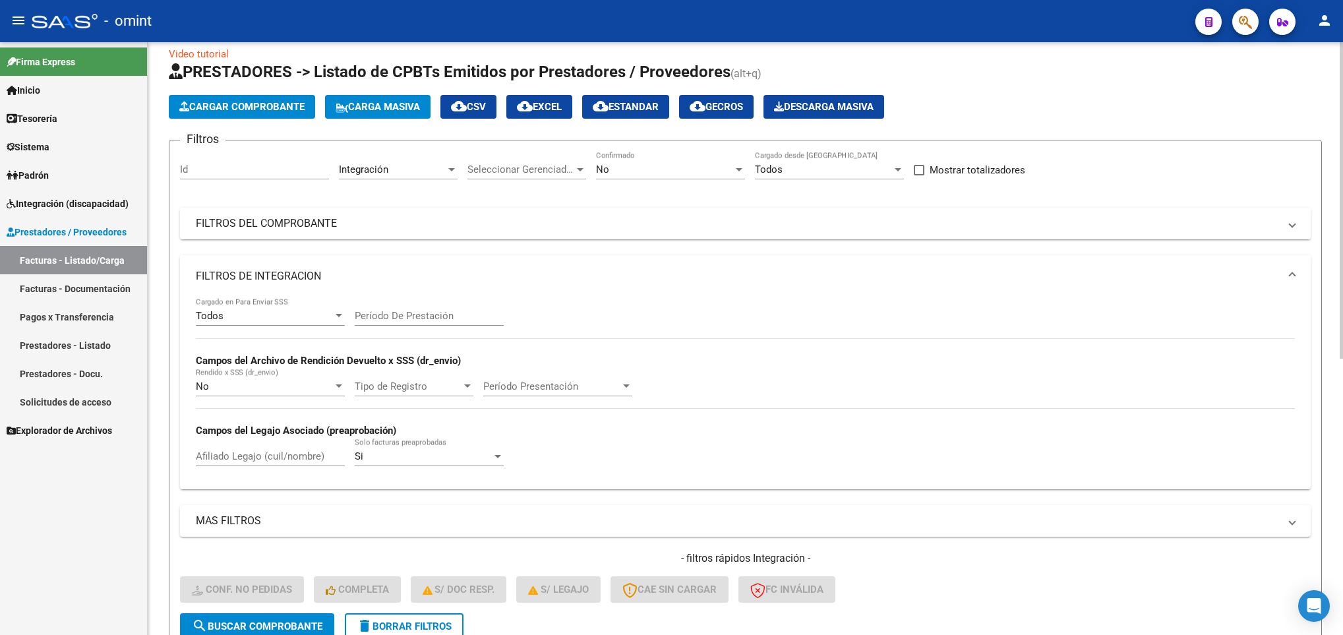
click at [548, 255] on mat-expansion-panel-header "FILTROS DE INTEGRACION" at bounding box center [745, 276] width 1131 height 42
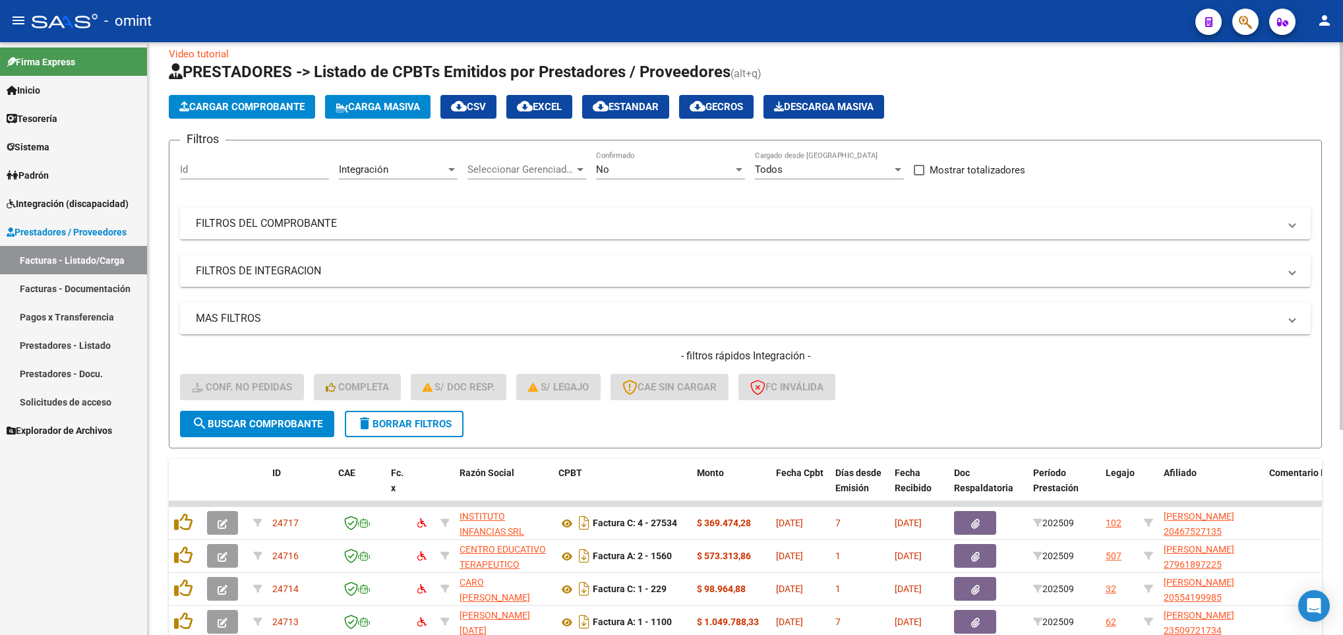
click at [325, 323] on mat-panel-title "MAS FILTROS" at bounding box center [737, 318] width 1083 height 15
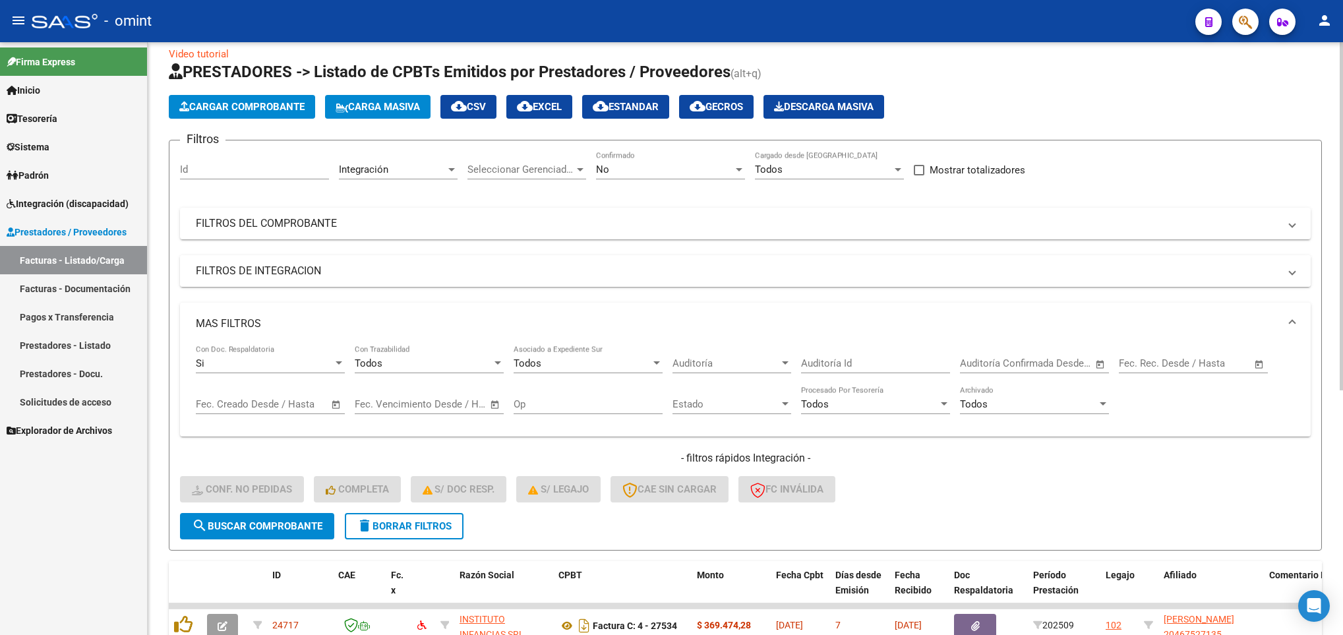
click at [295, 266] on mat-panel-title "FILTROS DE INTEGRACION" at bounding box center [737, 271] width 1083 height 15
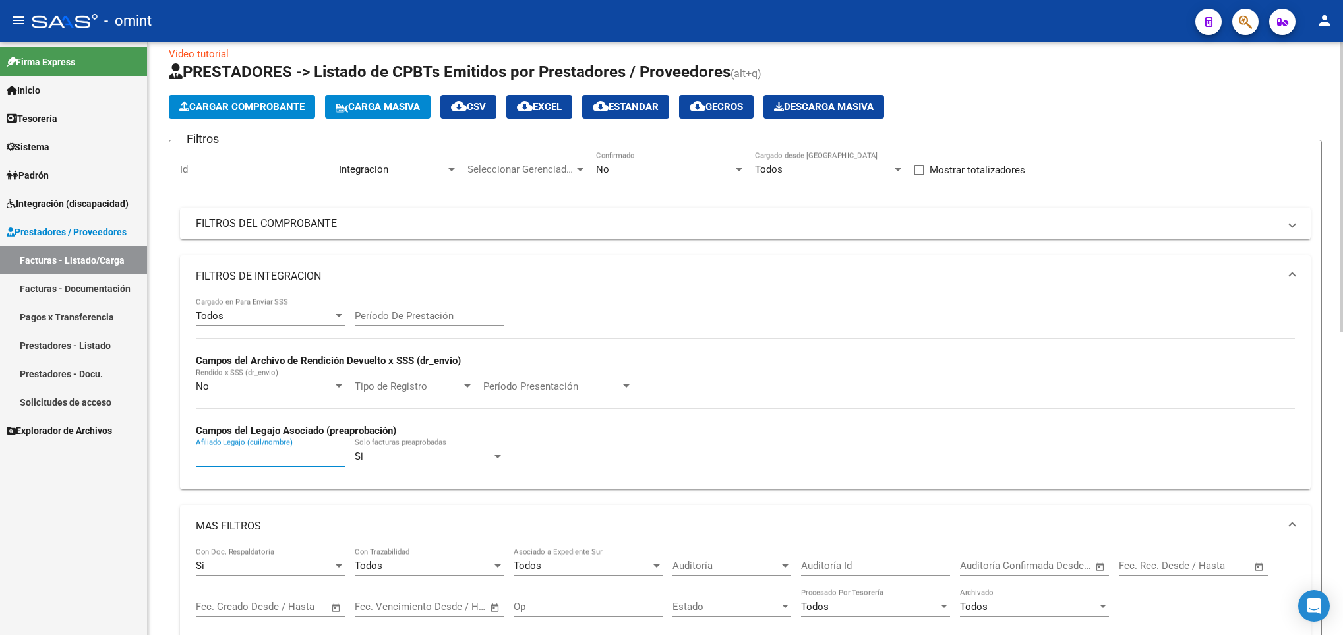
click at [281, 460] on input "Afiliado Legajo (cuil/nombre)" at bounding box center [270, 456] width 149 height 12
paste input "20417104608"
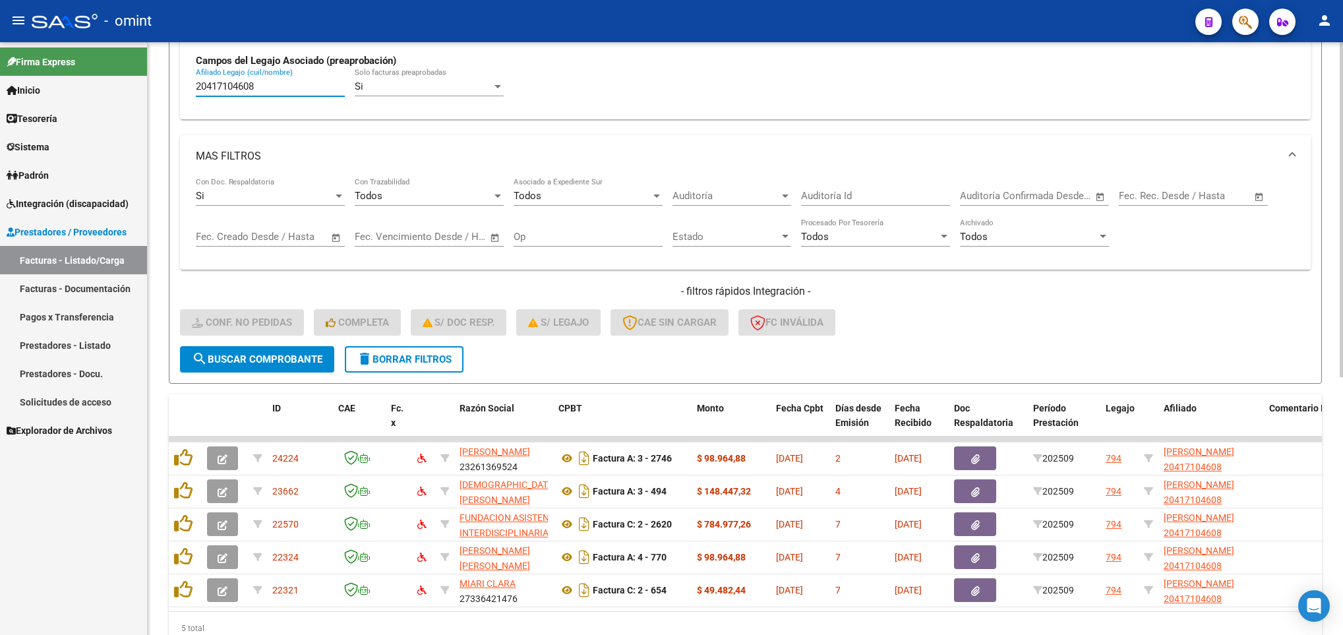
scroll to position [412, 0]
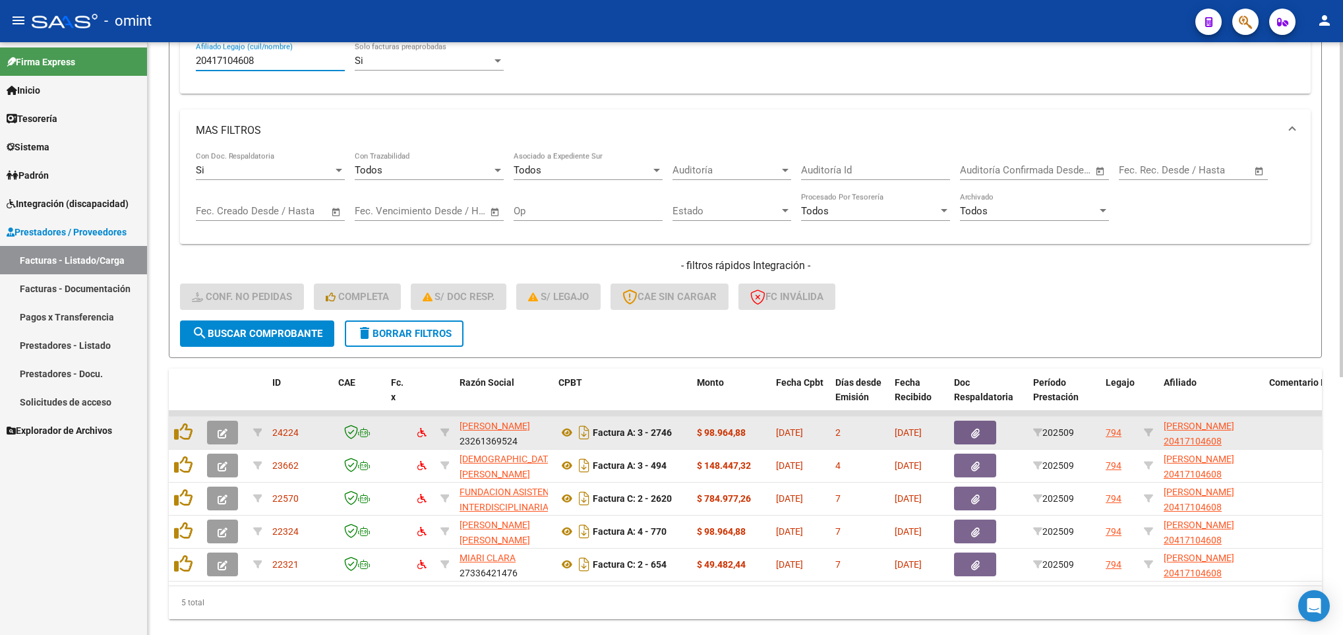
click at [216, 434] on button "button" at bounding box center [222, 433] width 31 height 24
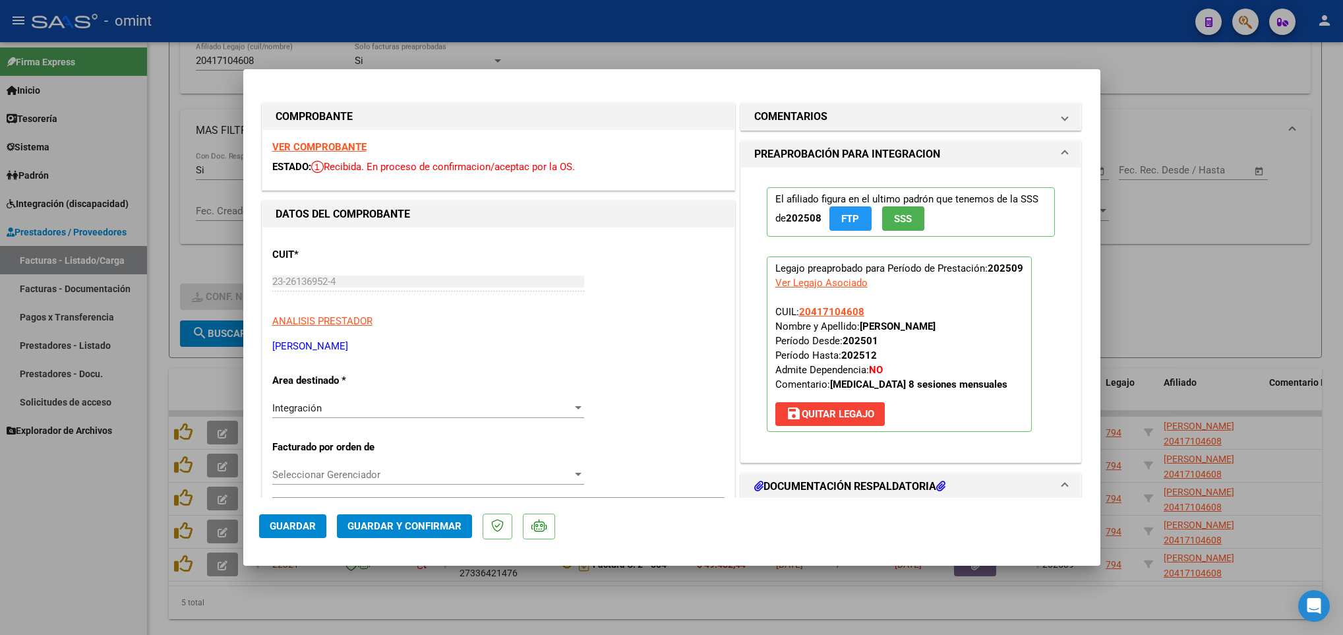
click at [297, 143] on strong "VER COMPROBANTE" at bounding box center [319, 147] width 94 height 12
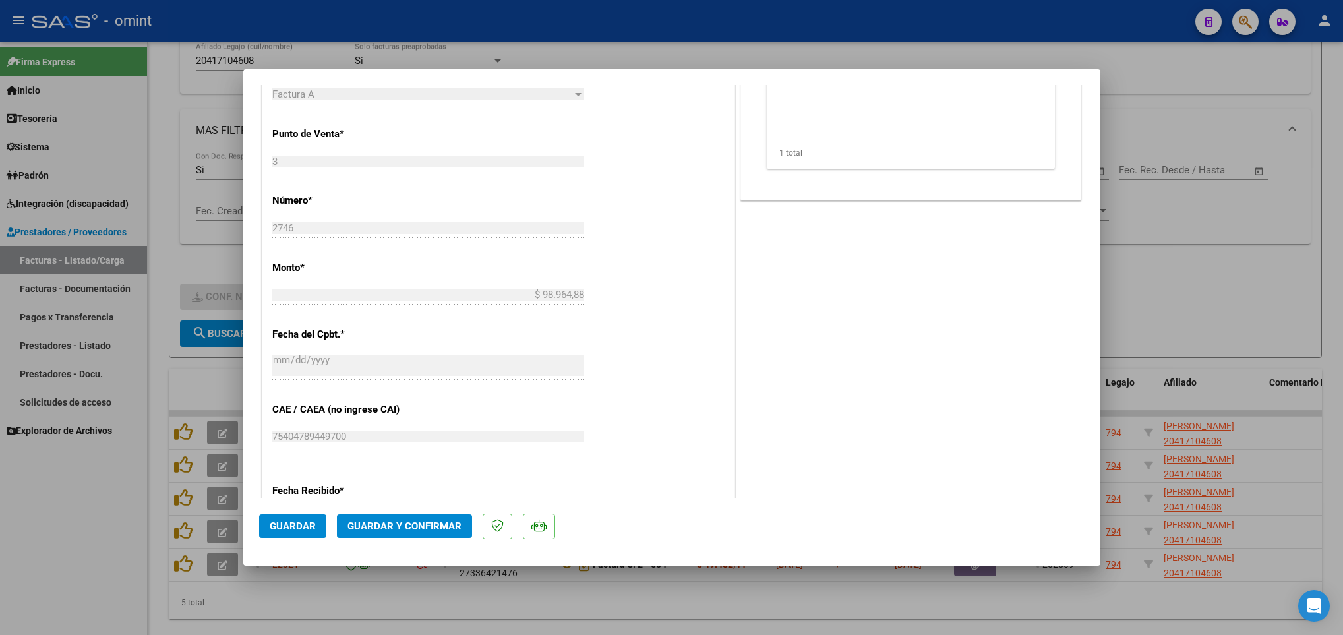
scroll to position [692, 0]
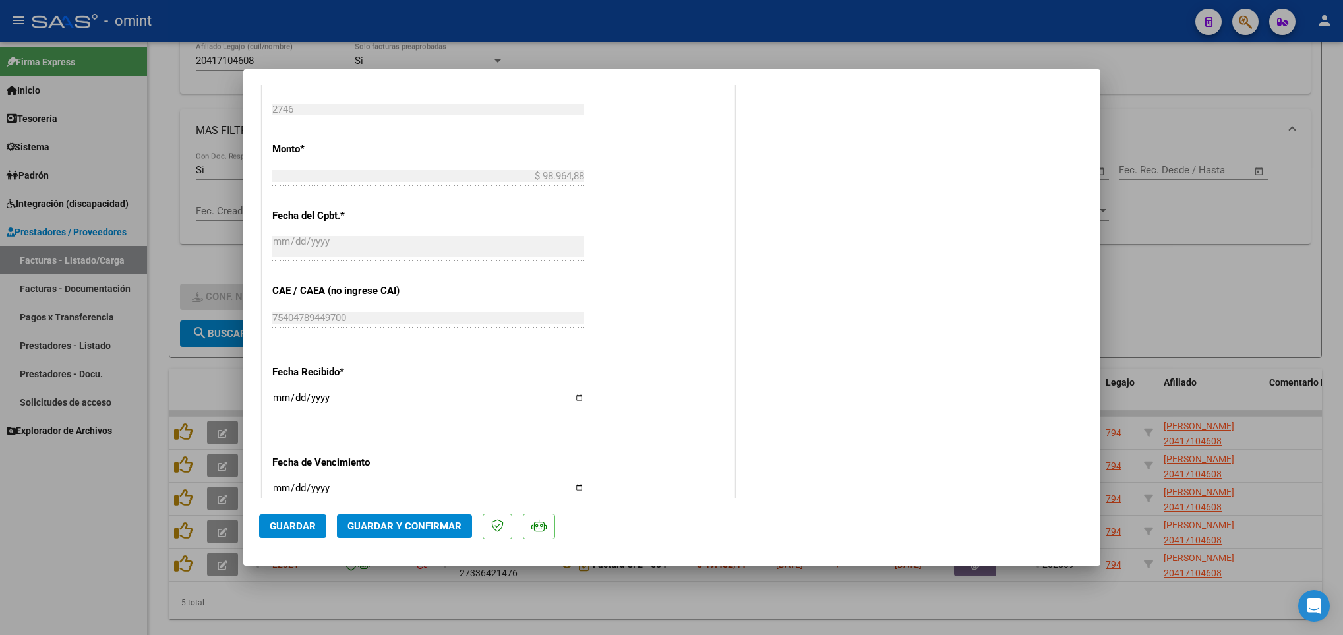
click at [424, 521] on span "Guardar y Confirmar" at bounding box center [404, 526] width 114 height 12
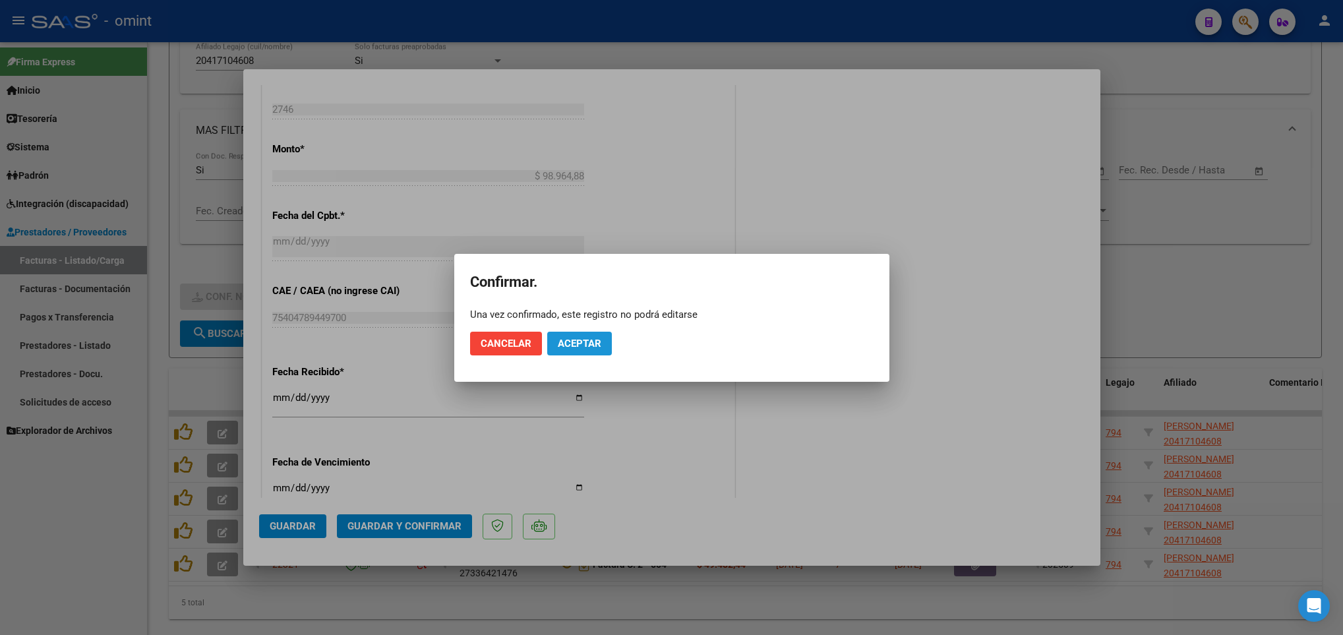
click at [578, 343] on span "Aceptar" at bounding box center [580, 344] width 44 height 12
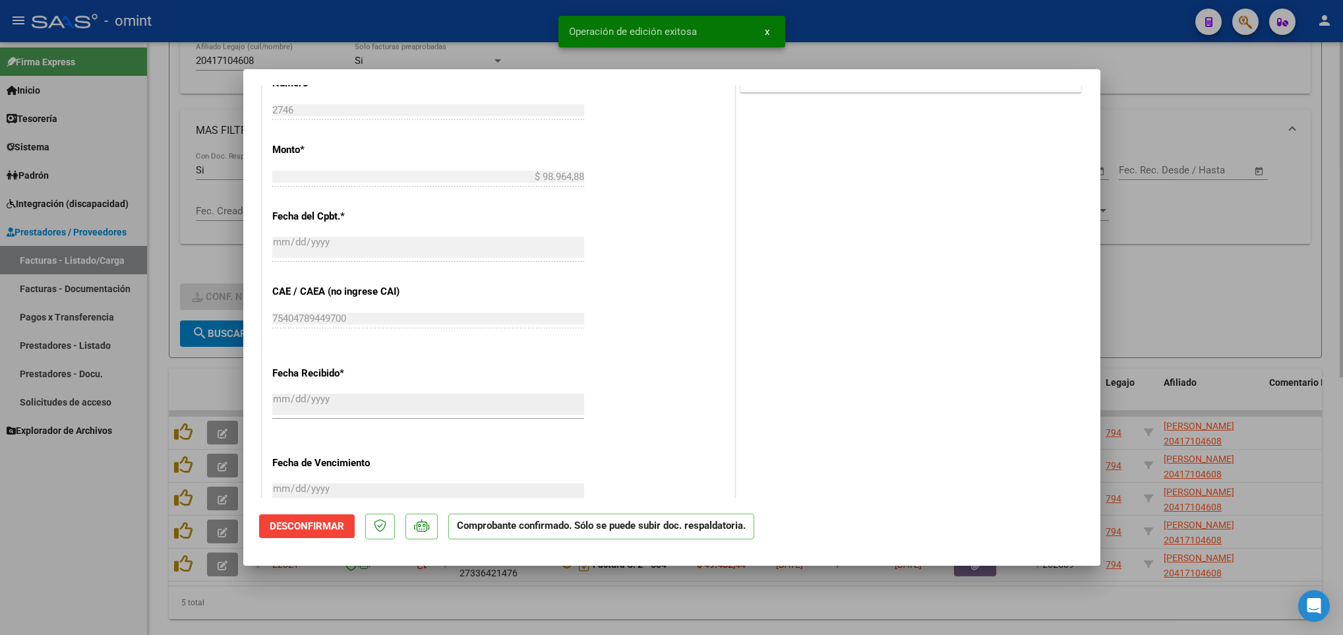
click at [214, 367] on div at bounding box center [671, 317] width 1343 height 635
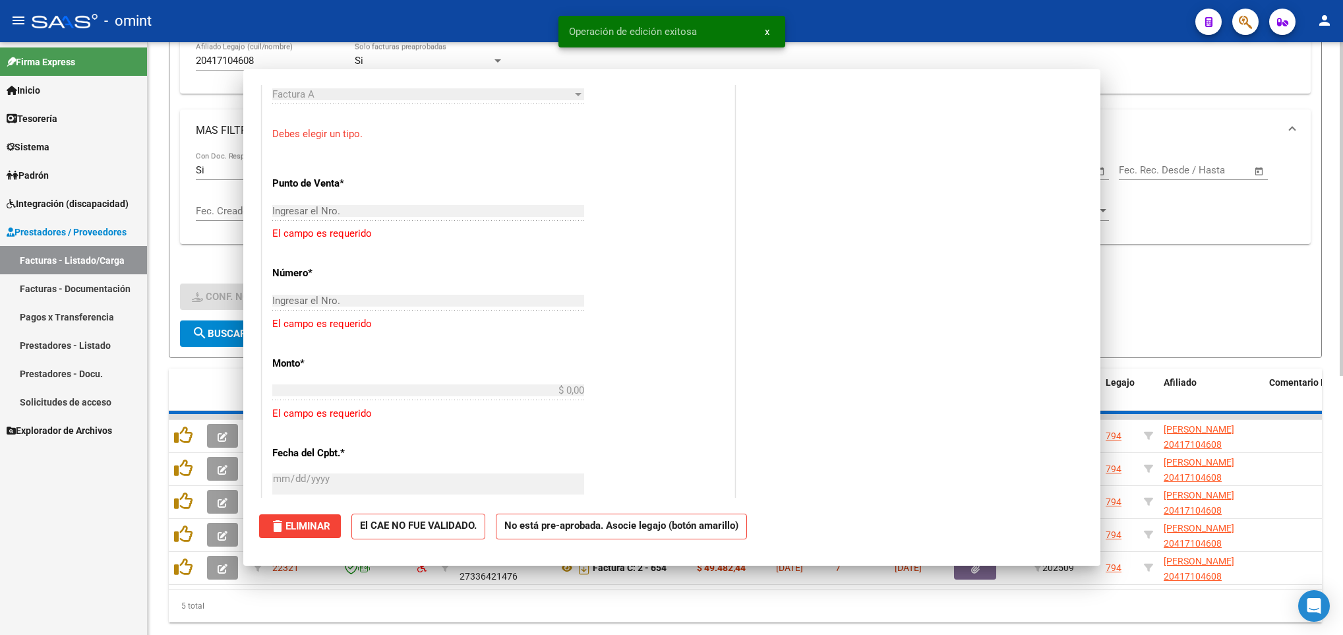
scroll to position [855, 0]
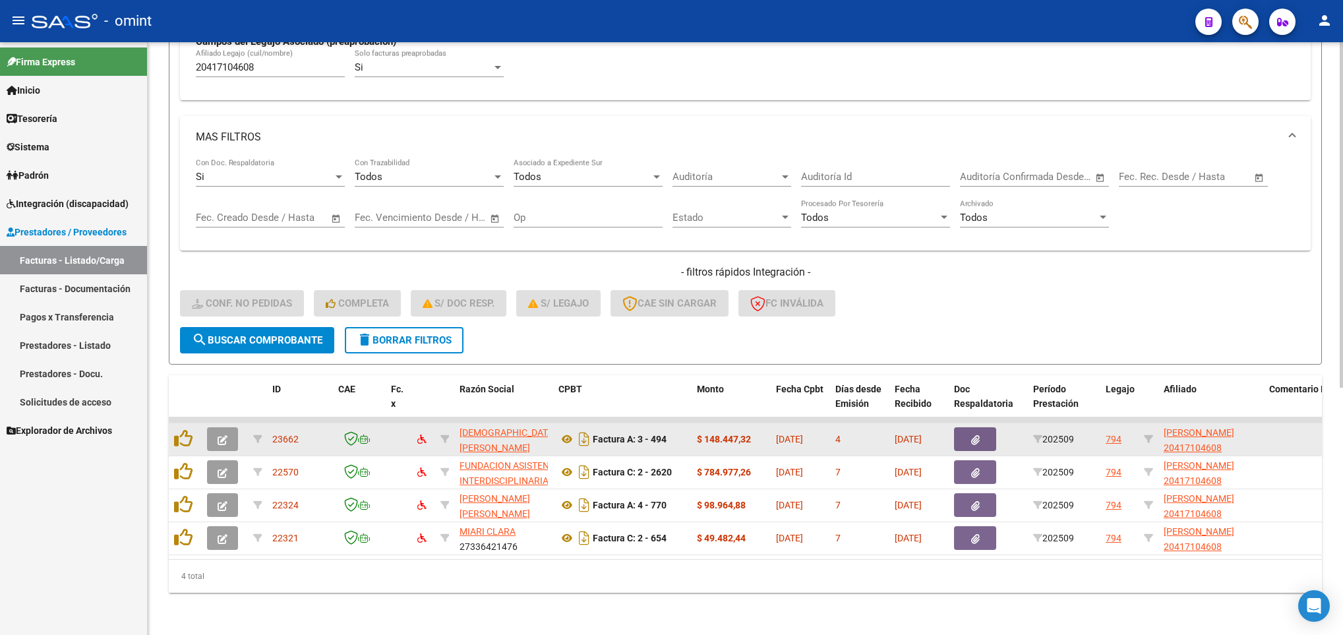
click at [212, 430] on button "button" at bounding box center [222, 439] width 31 height 24
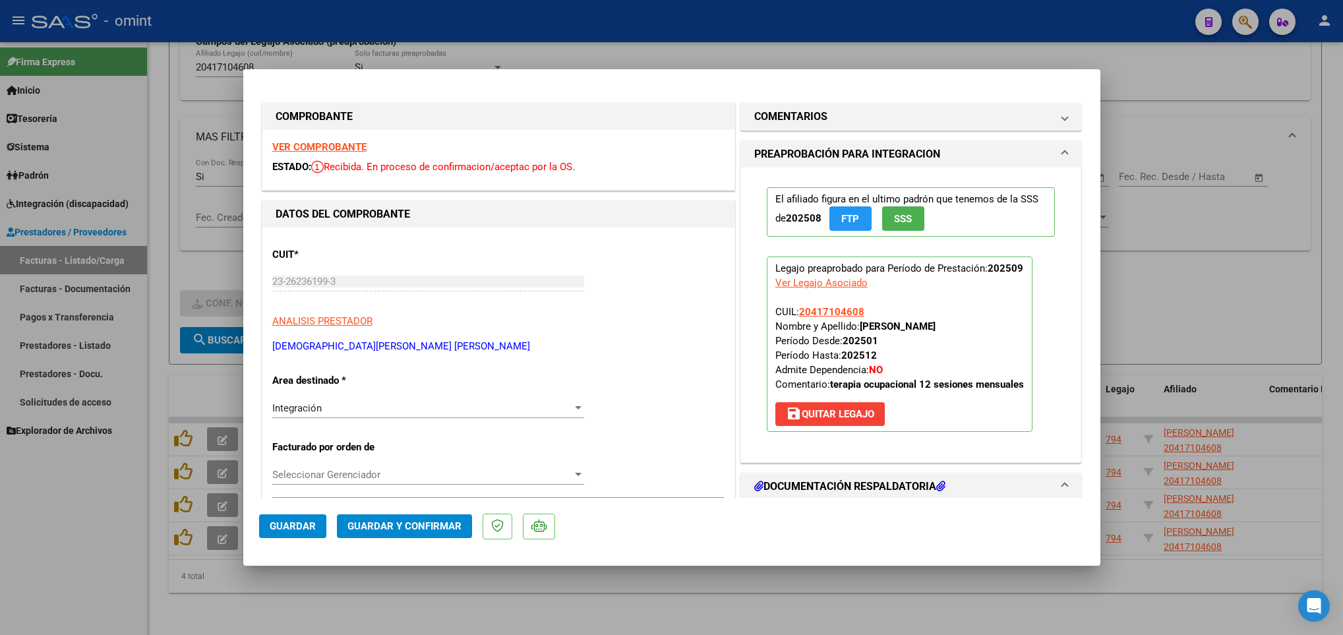
click at [316, 149] on strong "VER COMPROBANTE" at bounding box center [319, 147] width 94 height 12
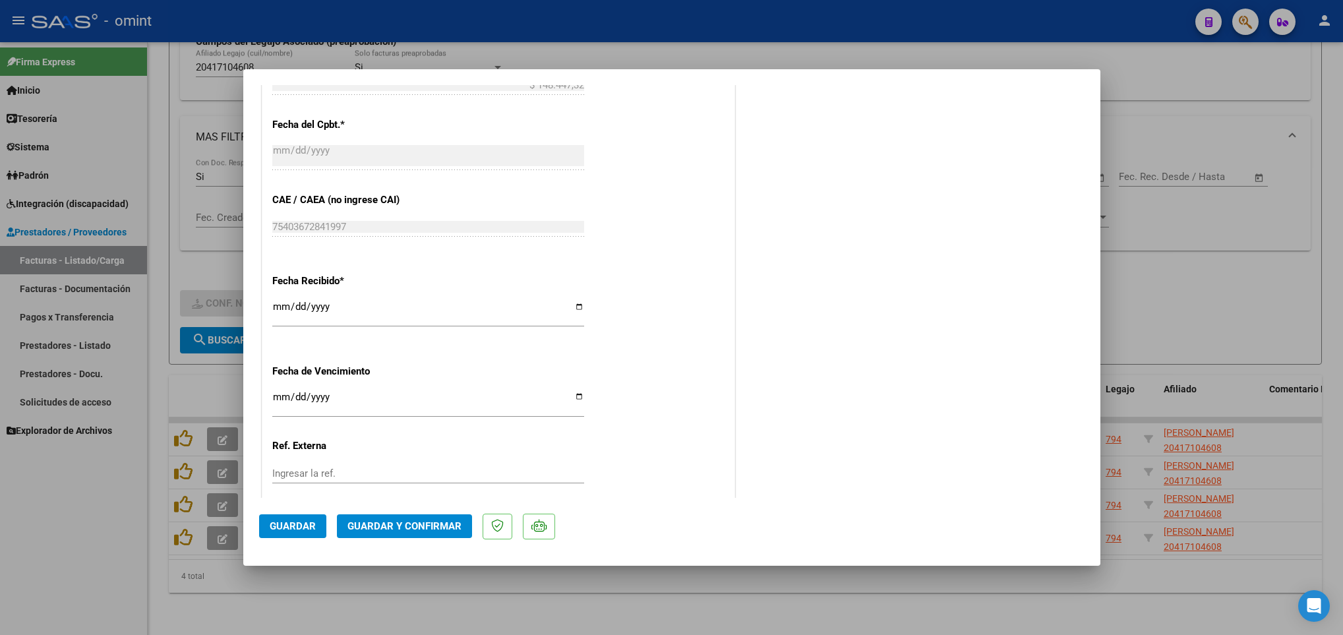
scroll to position [791, 0]
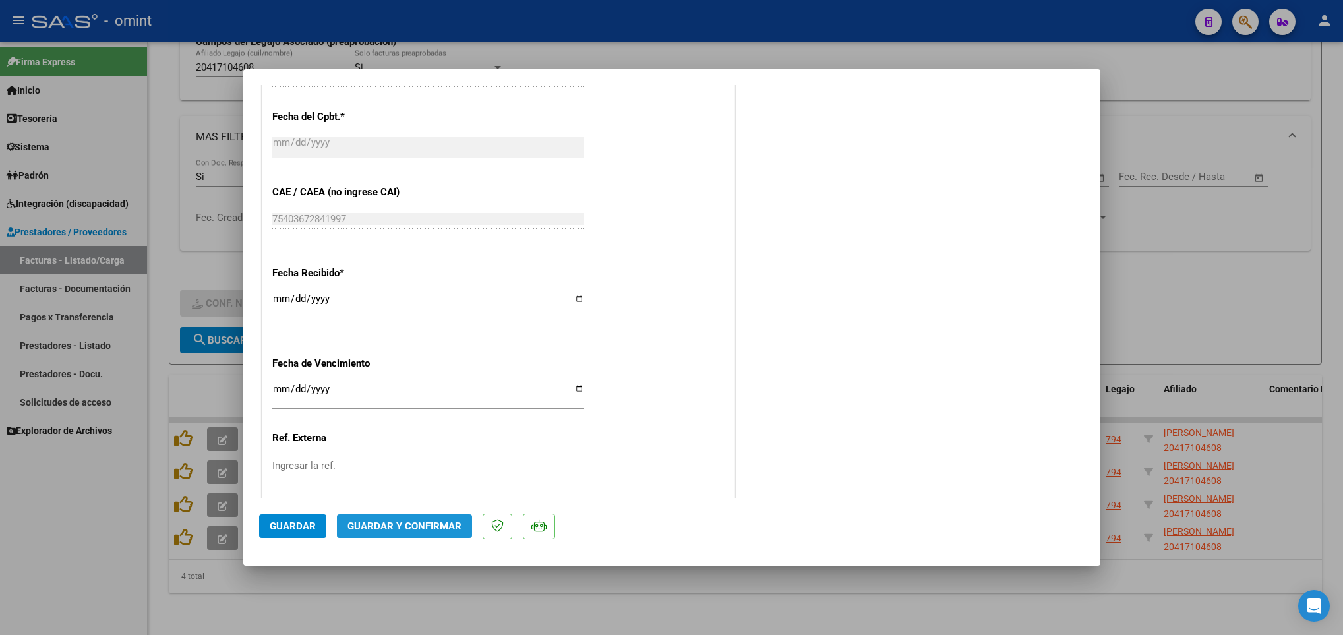
click at [447, 526] on span "Guardar y Confirmar" at bounding box center [404, 526] width 114 height 12
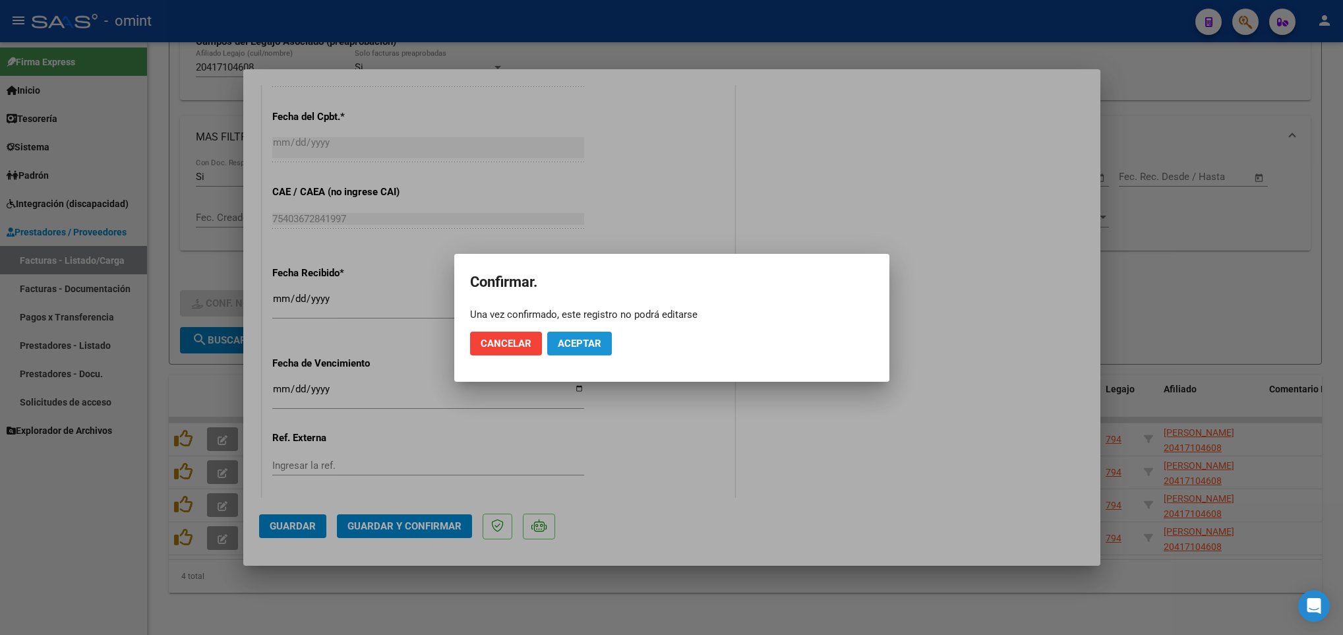
click at [568, 349] on button "Aceptar" at bounding box center [579, 344] width 65 height 24
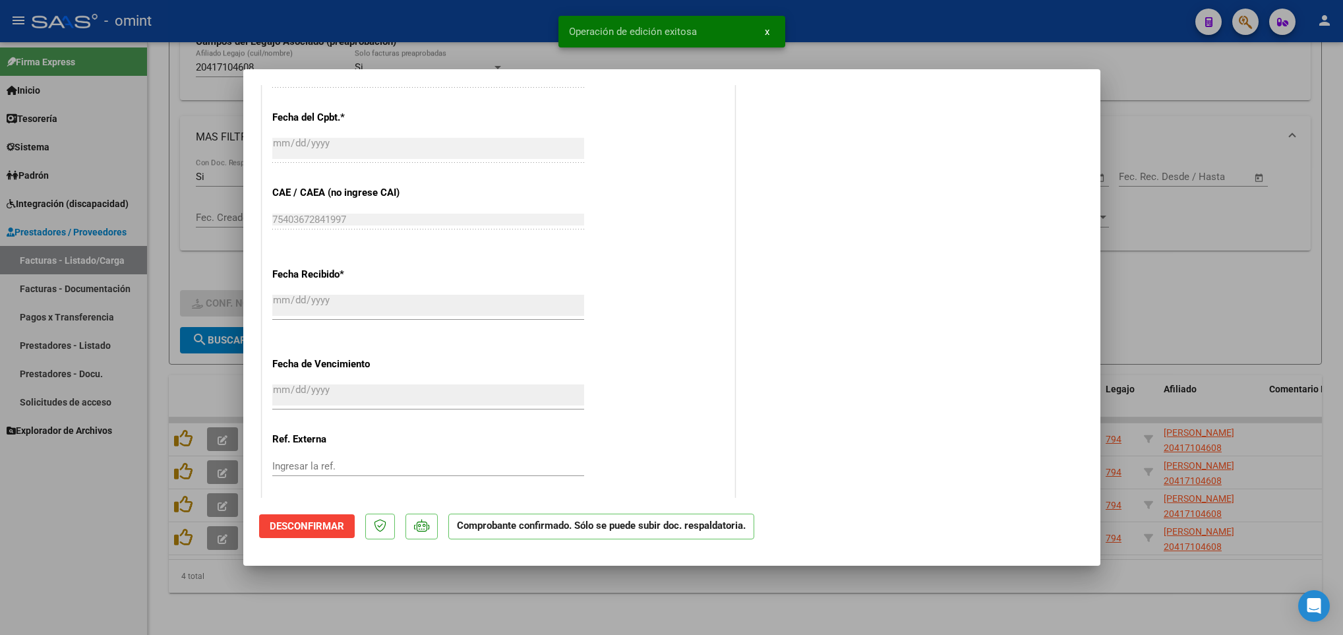
click at [291, 602] on div at bounding box center [671, 317] width 1343 height 635
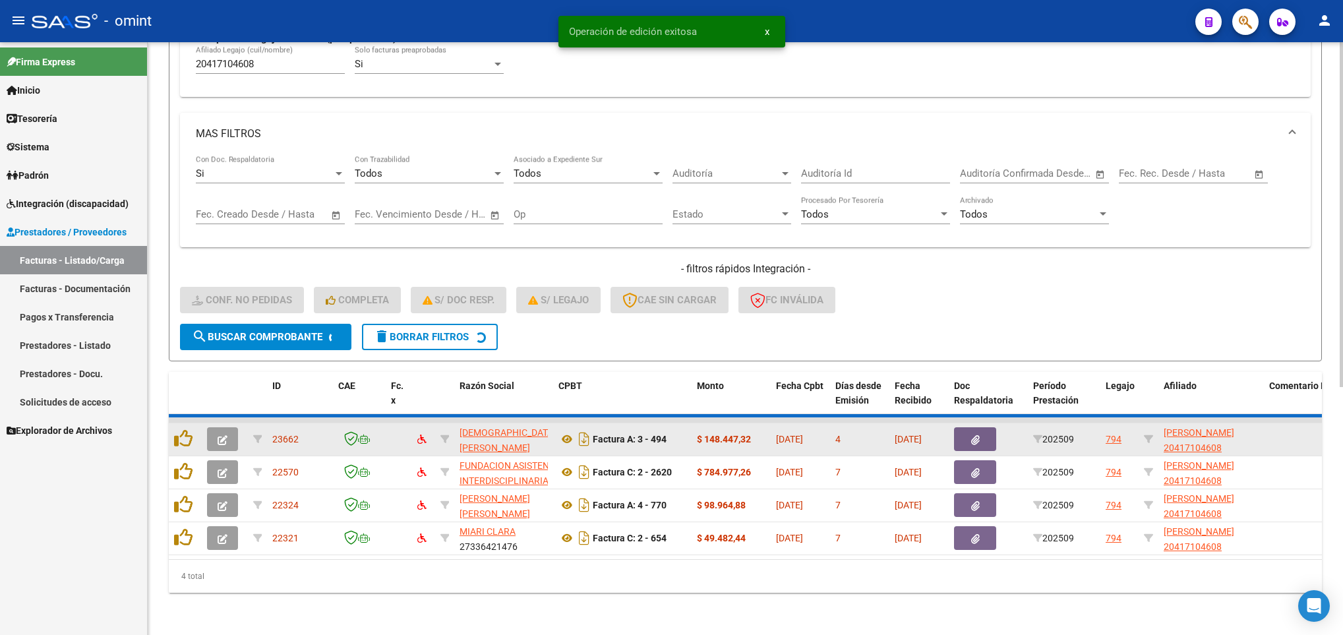
scroll to position [390, 0]
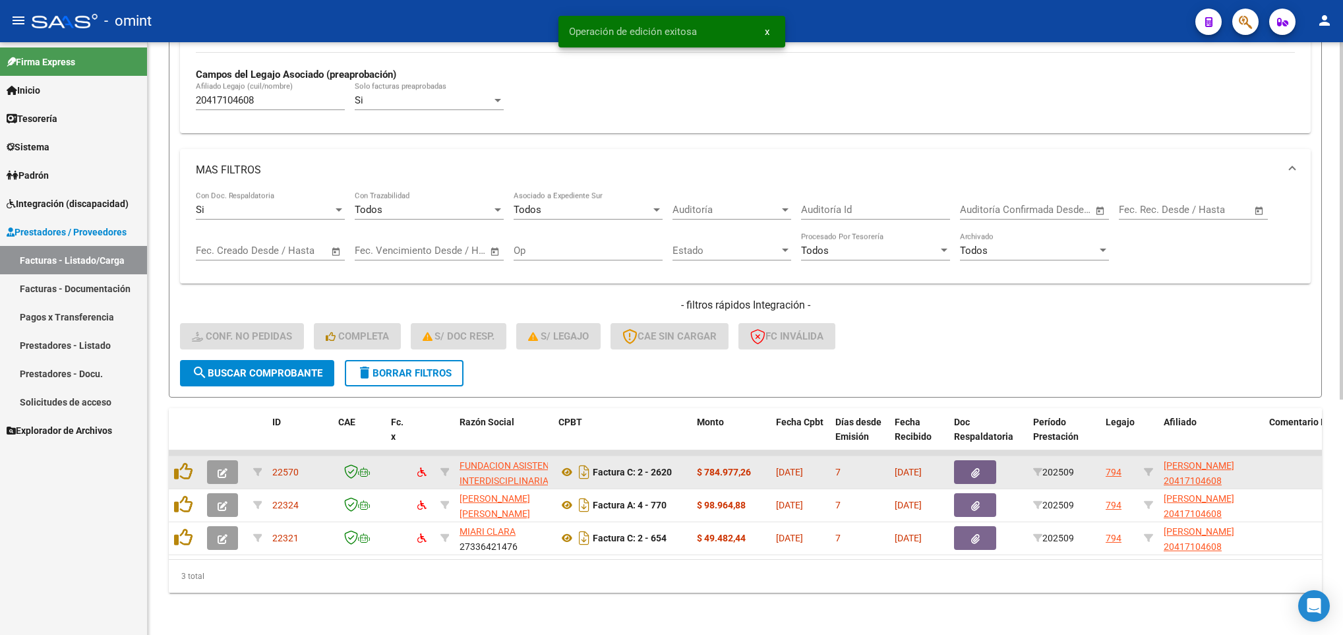
click at [224, 468] on icon "button" at bounding box center [223, 473] width 10 height 10
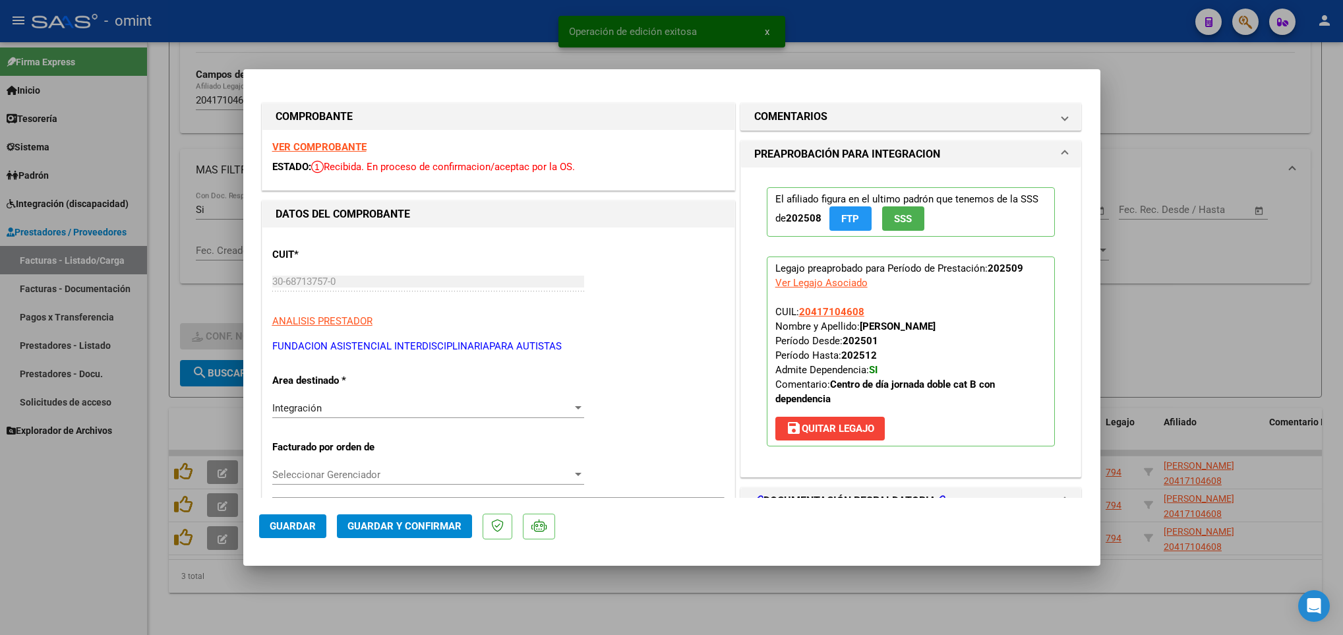
click at [299, 147] on strong "VER COMPROBANTE" at bounding box center [319, 147] width 94 height 12
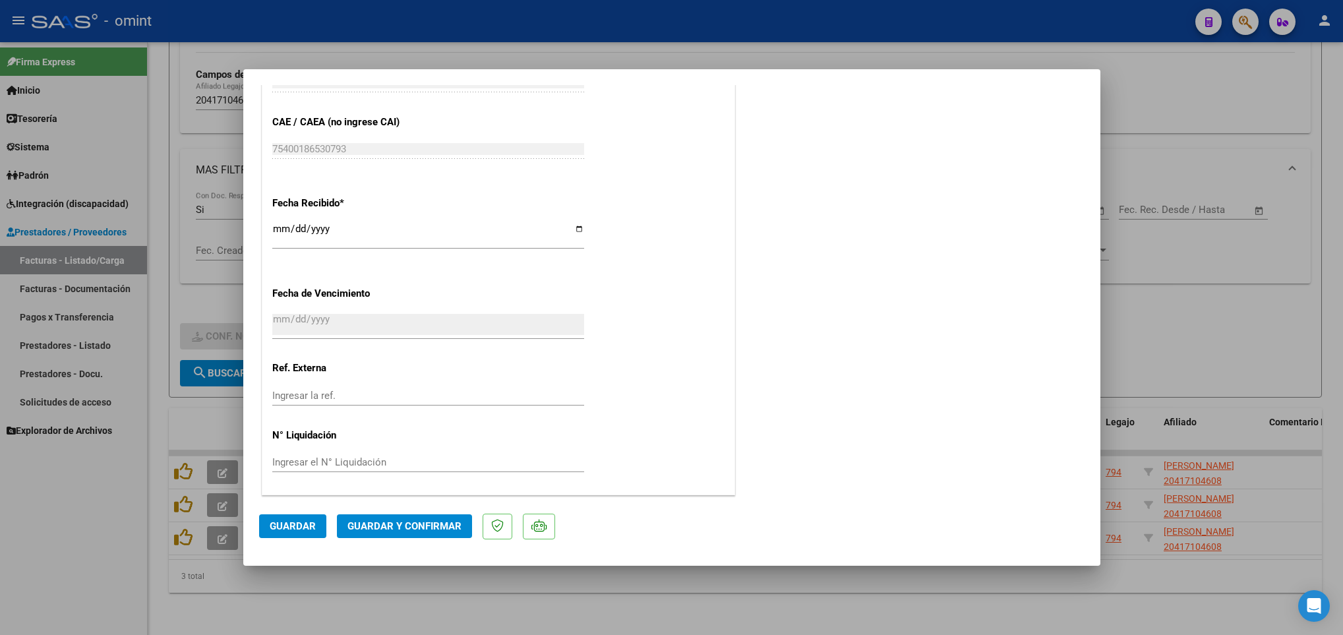
scroll to position [864, 0]
click at [415, 532] on span "Guardar y Confirmar" at bounding box center [404, 526] width 114 height 12
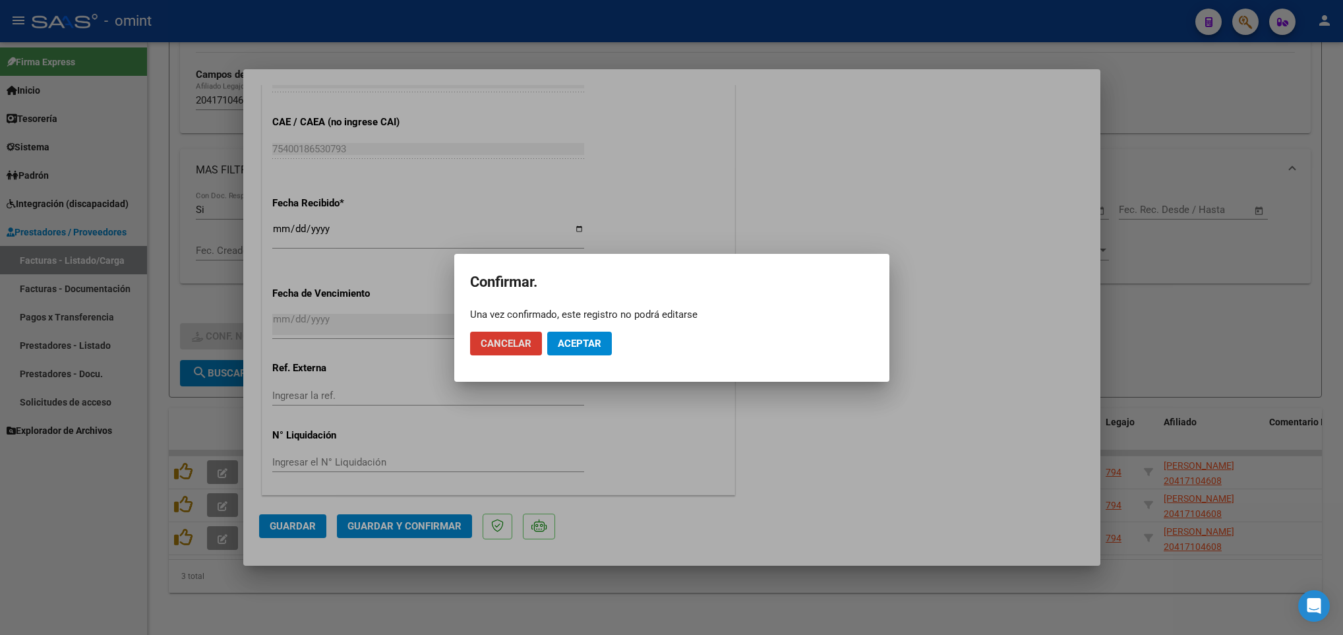
click at [580, 343] on span "Aceptar" at bounding box center [580, 344] width 44 height 12
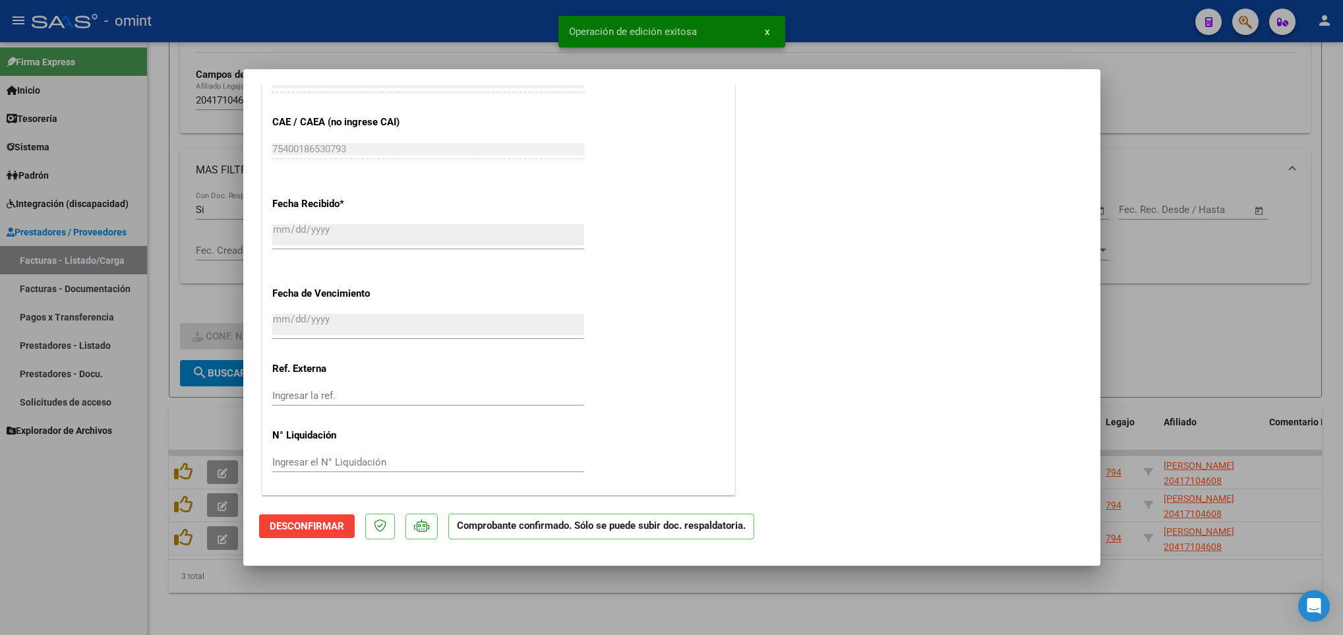
click at [483, 608] on div at bounding box center [671, 317] width 1343 height 635
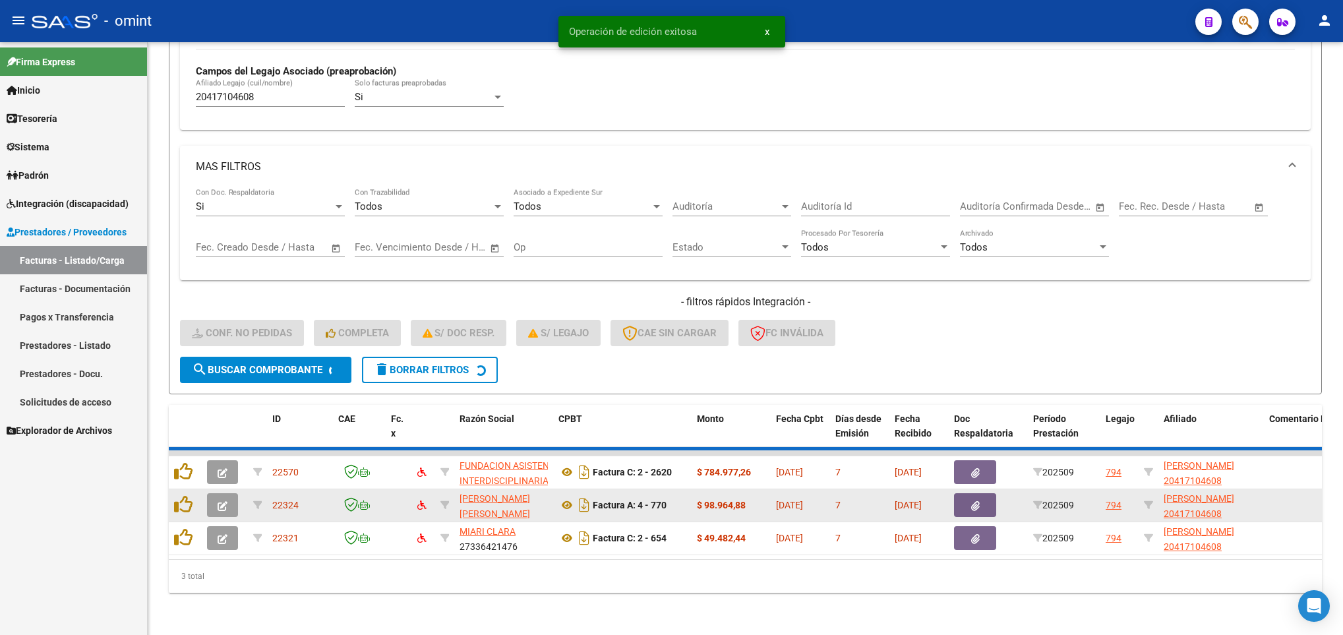
scroll to position [358, 0]
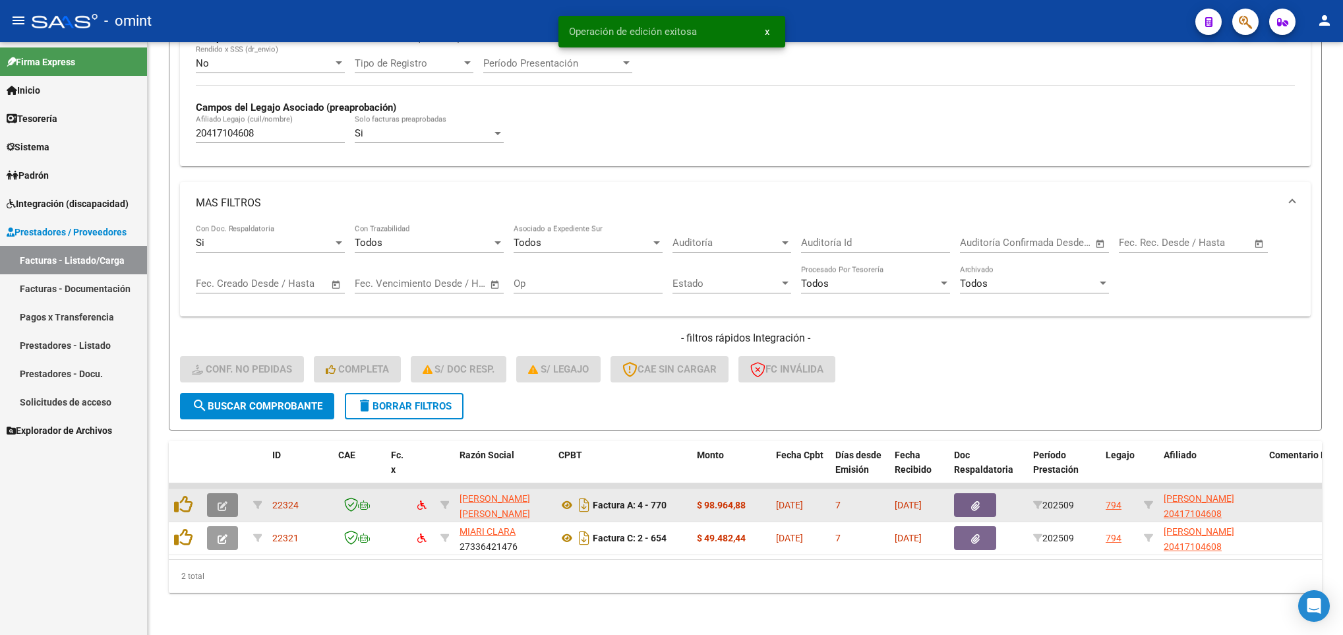
click at [222, 501] on icon "button" at bounding box center [223, 506] width 10 height 10
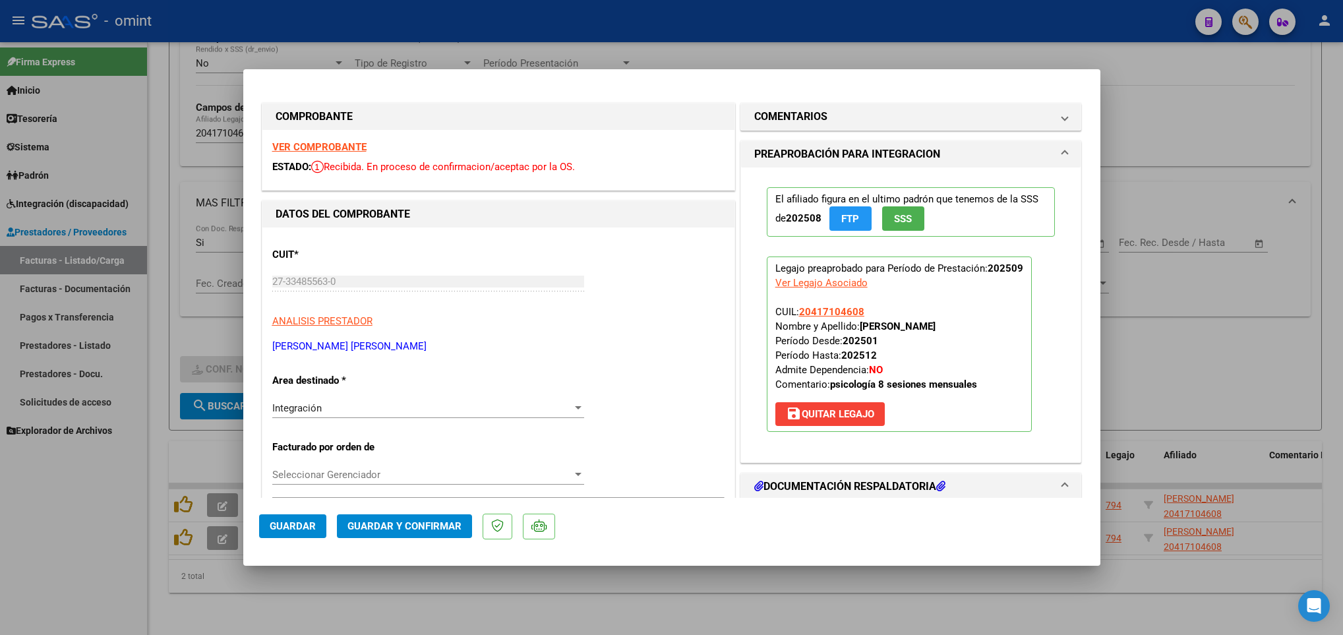
click at [307, 146] on strong "VER COMPROBANTE" at bounding box center [319, 147] width 94 height 12
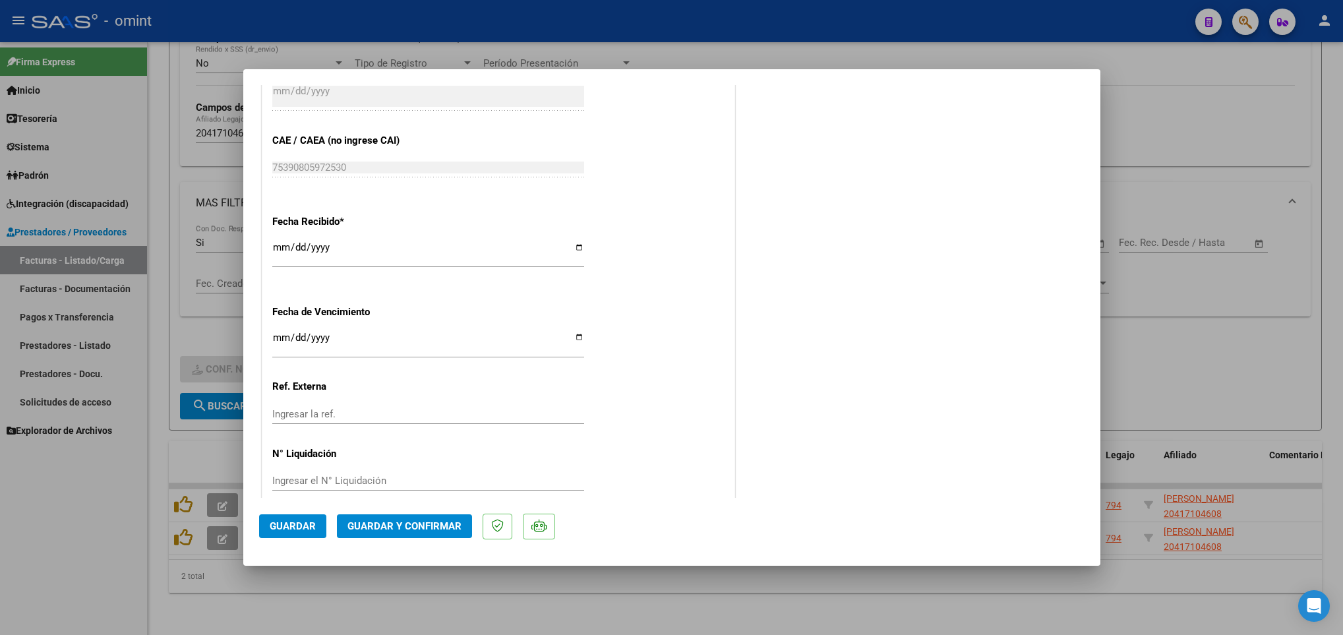
scroll to position [864, 0]
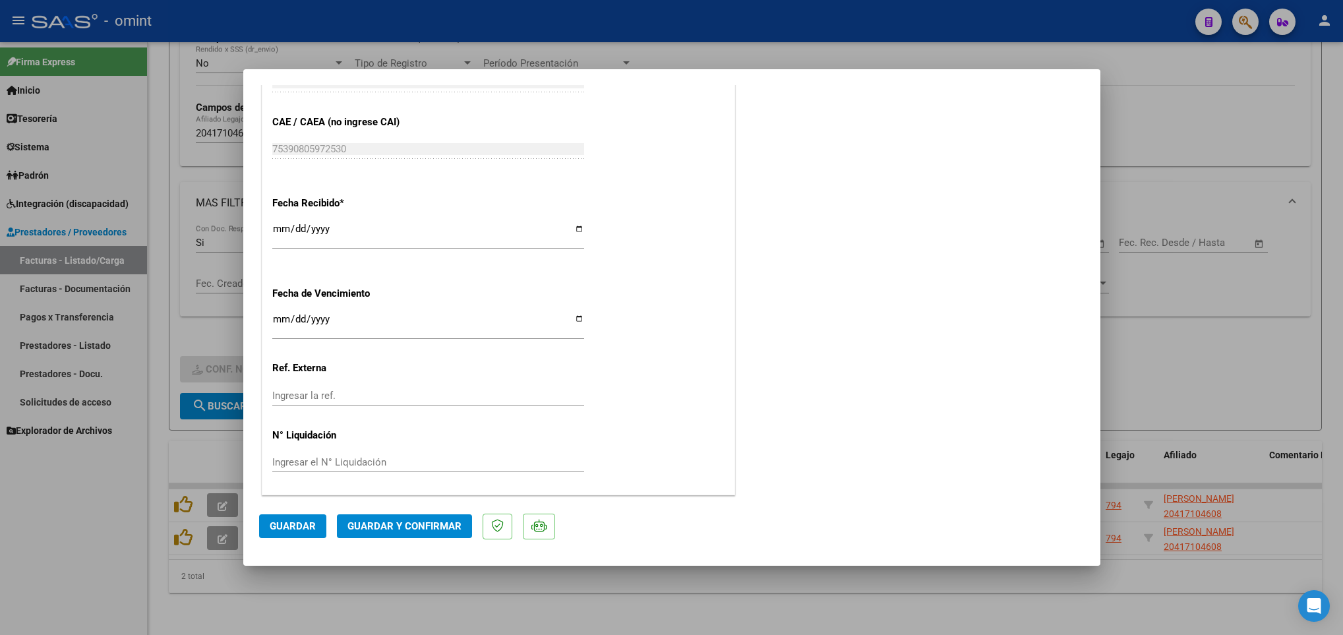
click at [411, 523] on span "Guardar y Confirmar" at bounding box center [404, 526] width 114 height 12
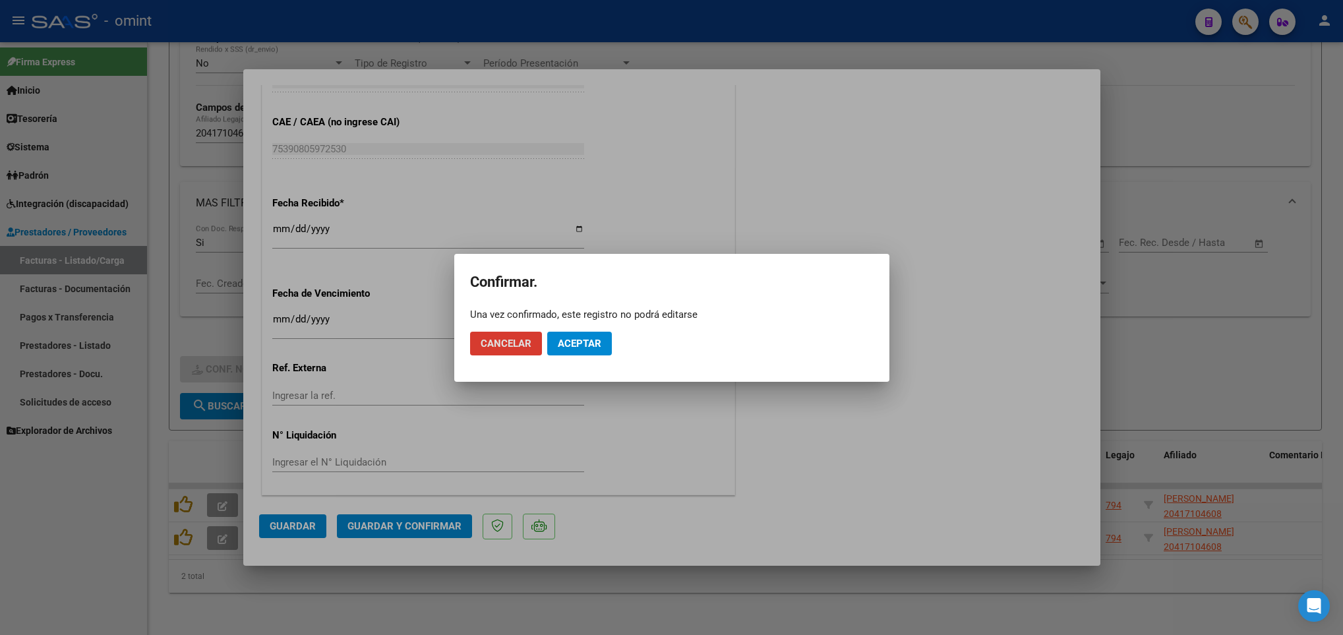
click at [590, 346] on span "Aceptar" at bounding box center [580, 344] width 44 height 12
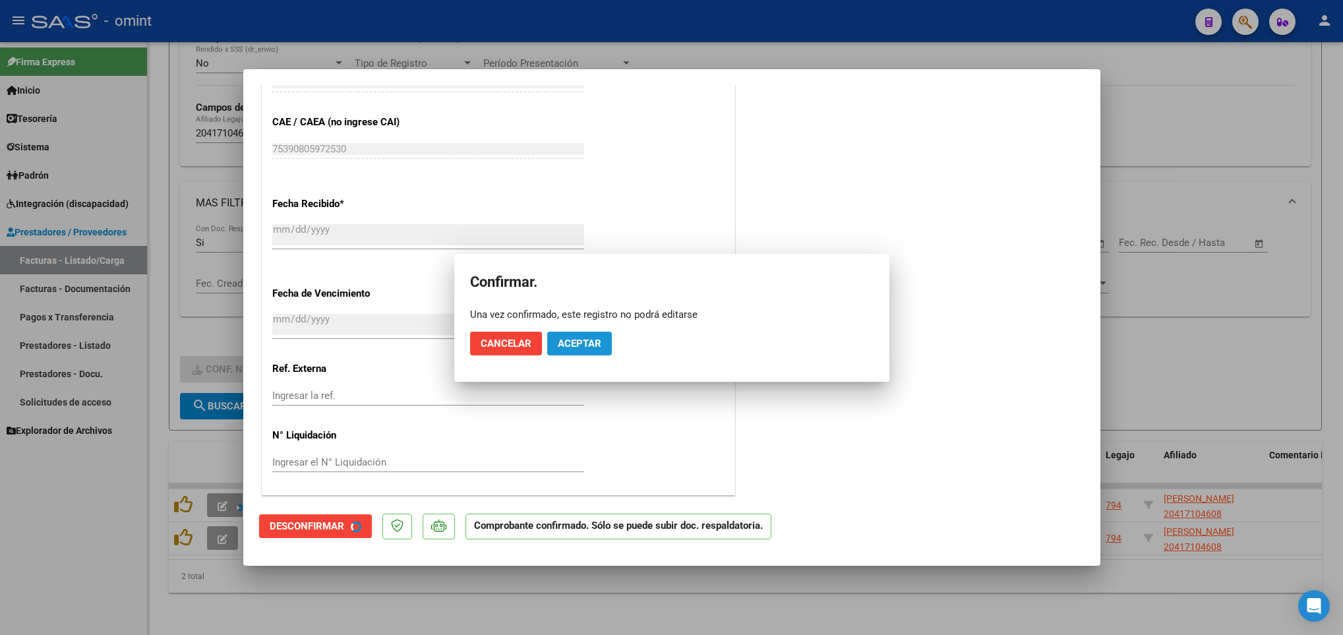
scroll to position [782, 0]
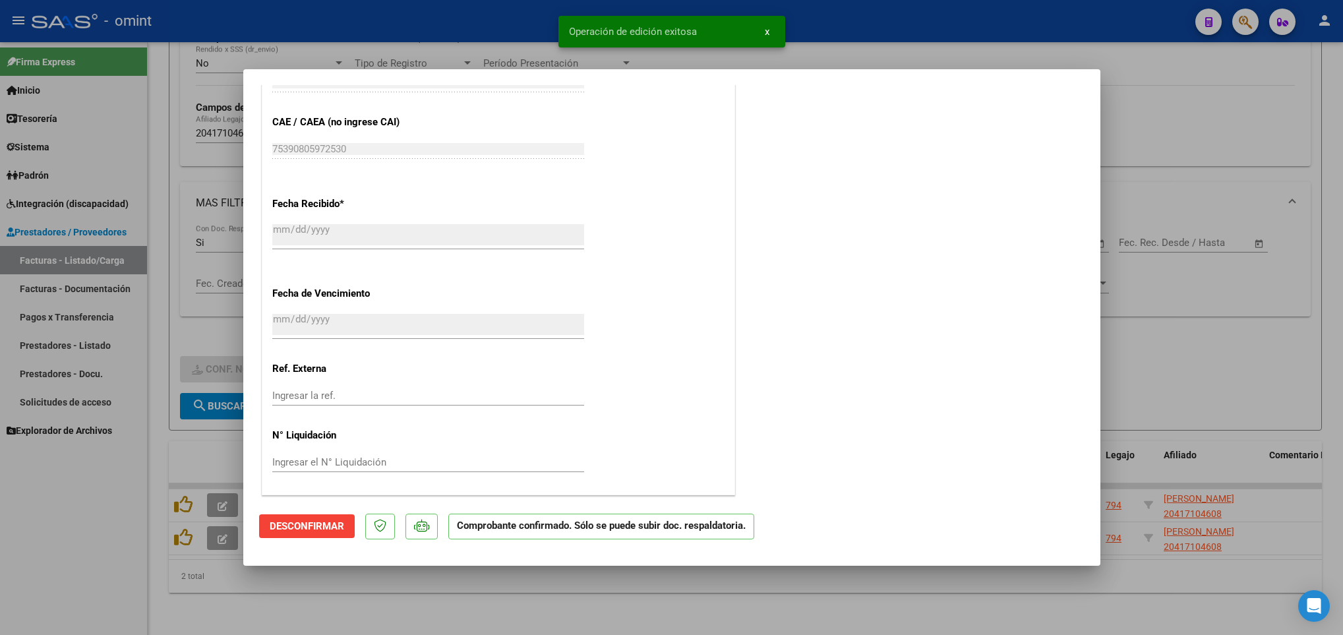
click at [471, 609] on div at bounding box center [671, 317] width 1343 height 635
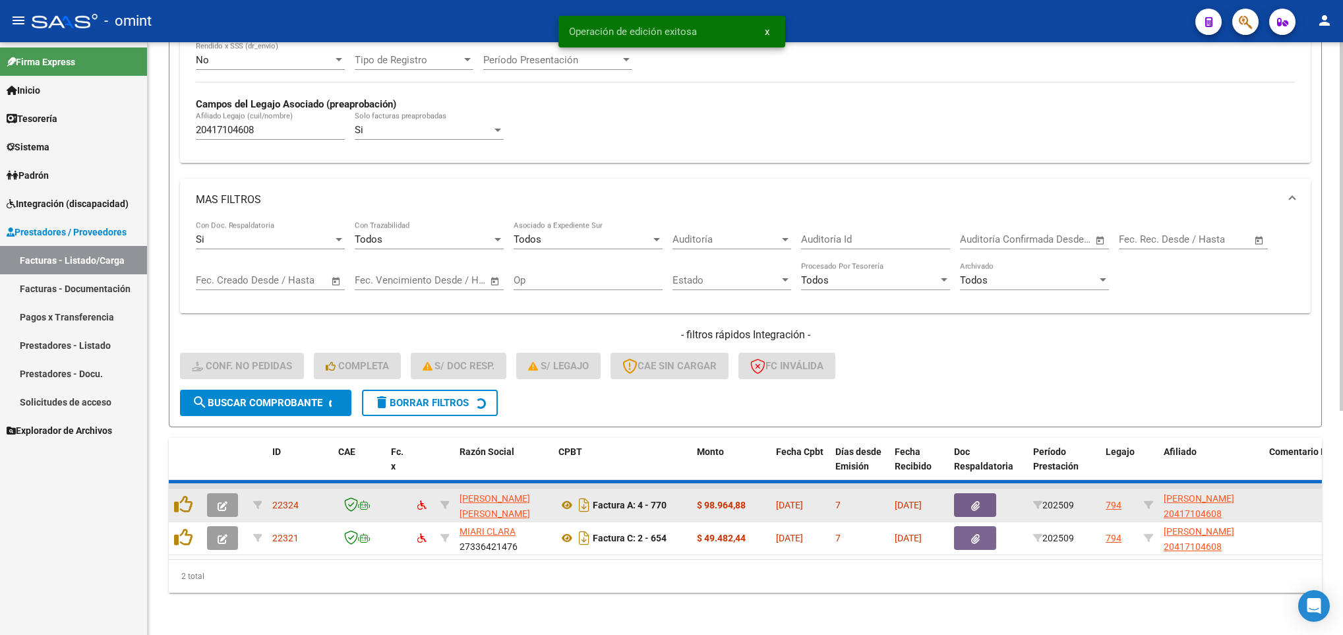
scroll to position [324, 0]
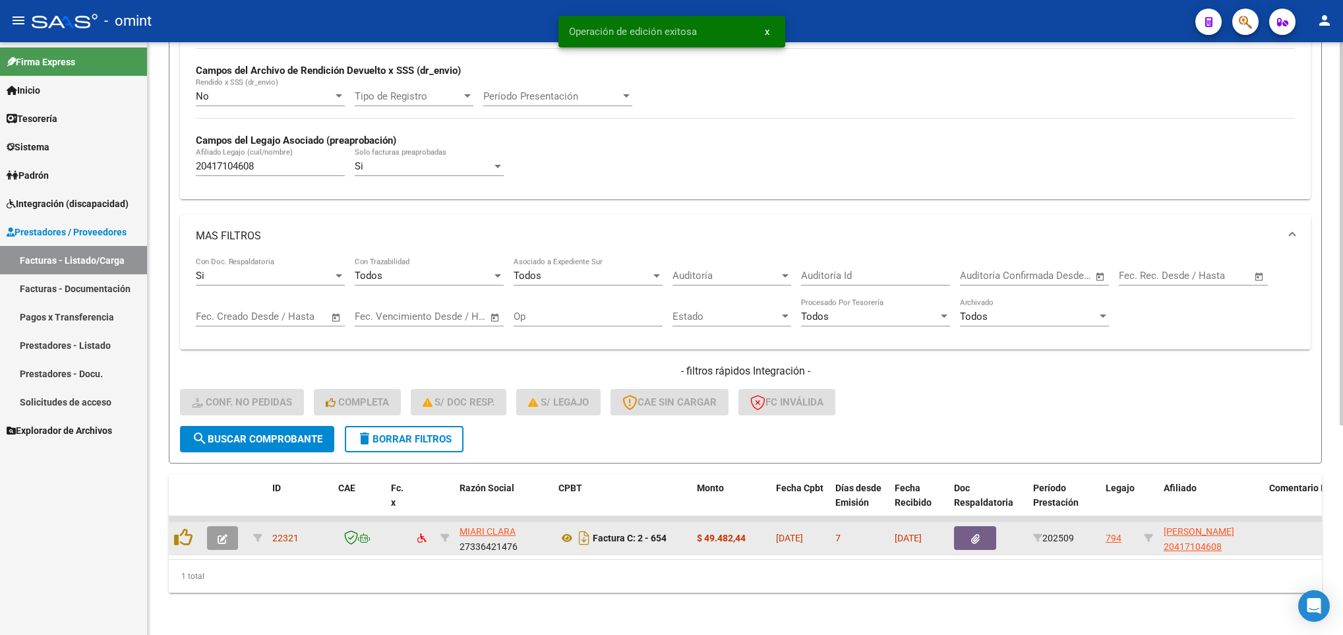
click at [224, 532] on span "button" at bounding box center [223, 538] width 10 height 12
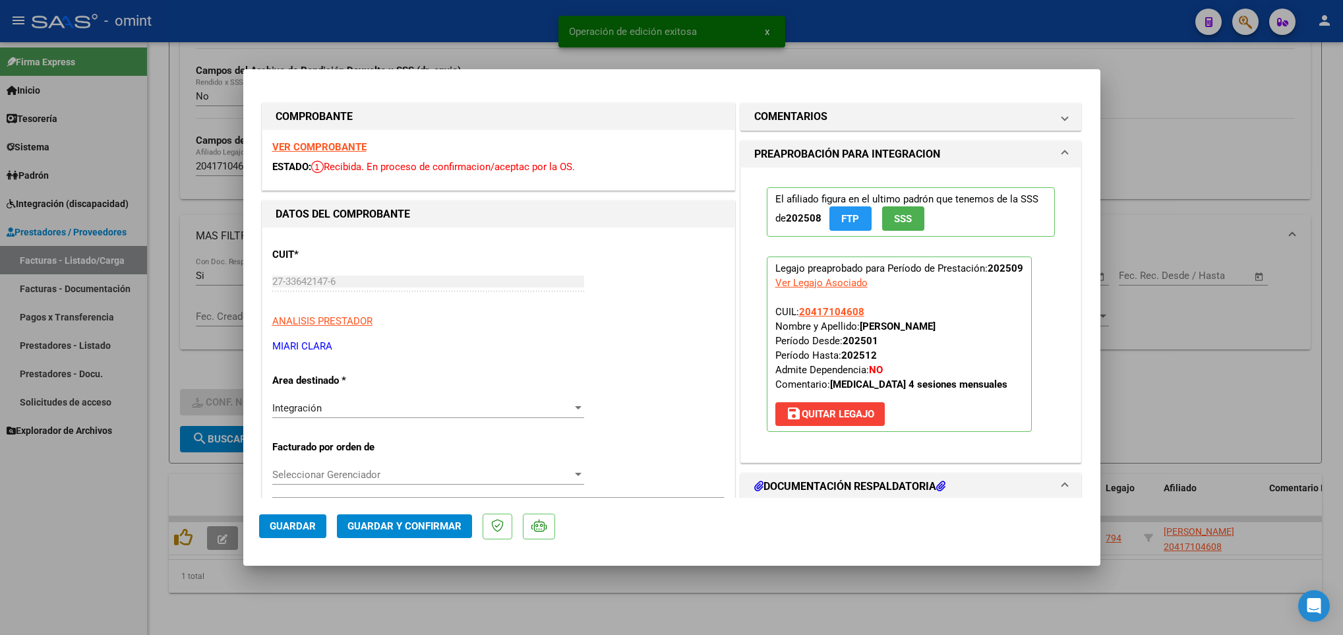
click at [320, 147] on strong "VER COMPROBANTE" at bounding box center [319, 147] width 94 height 12
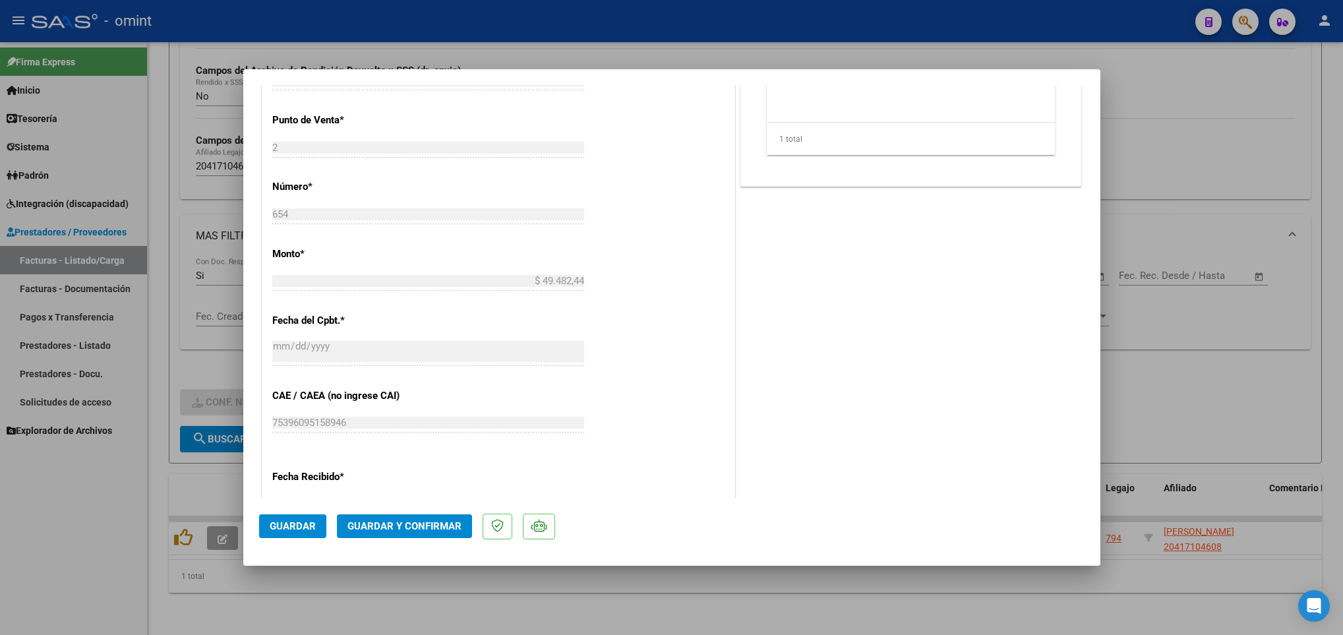
scroll to position [593, 0]
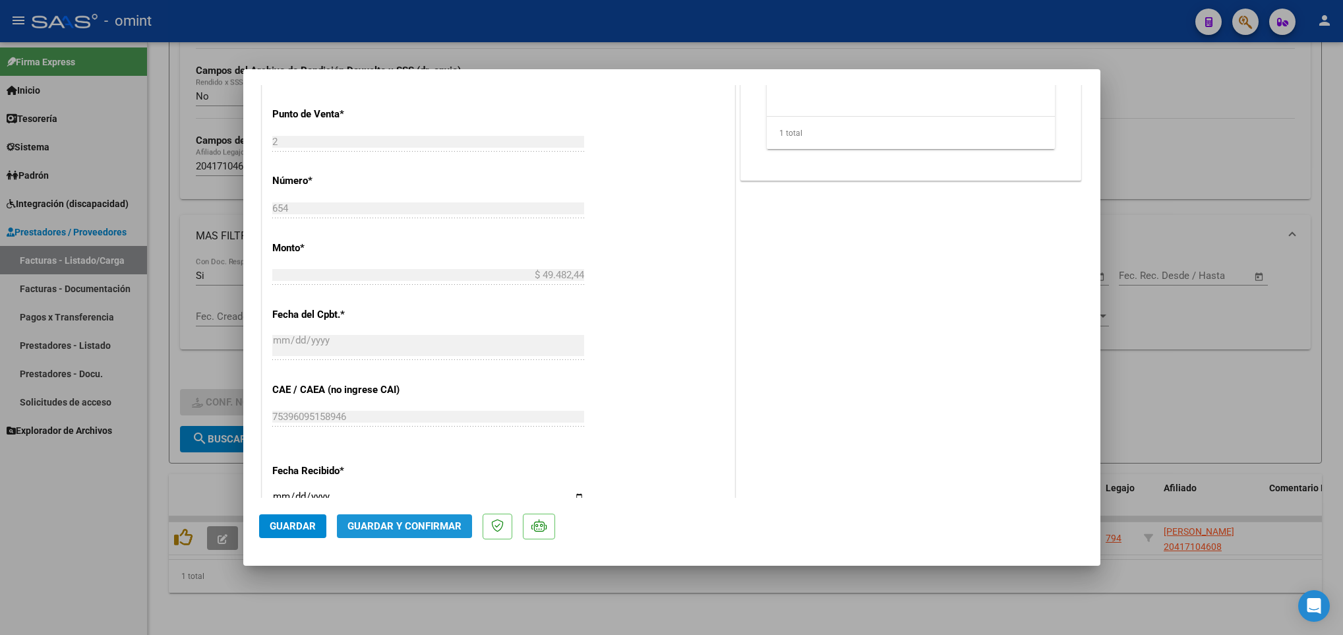
click at [434, 526] on span "Guardar y Confirmar" at bounding box center [404, 526] width 114 height 12
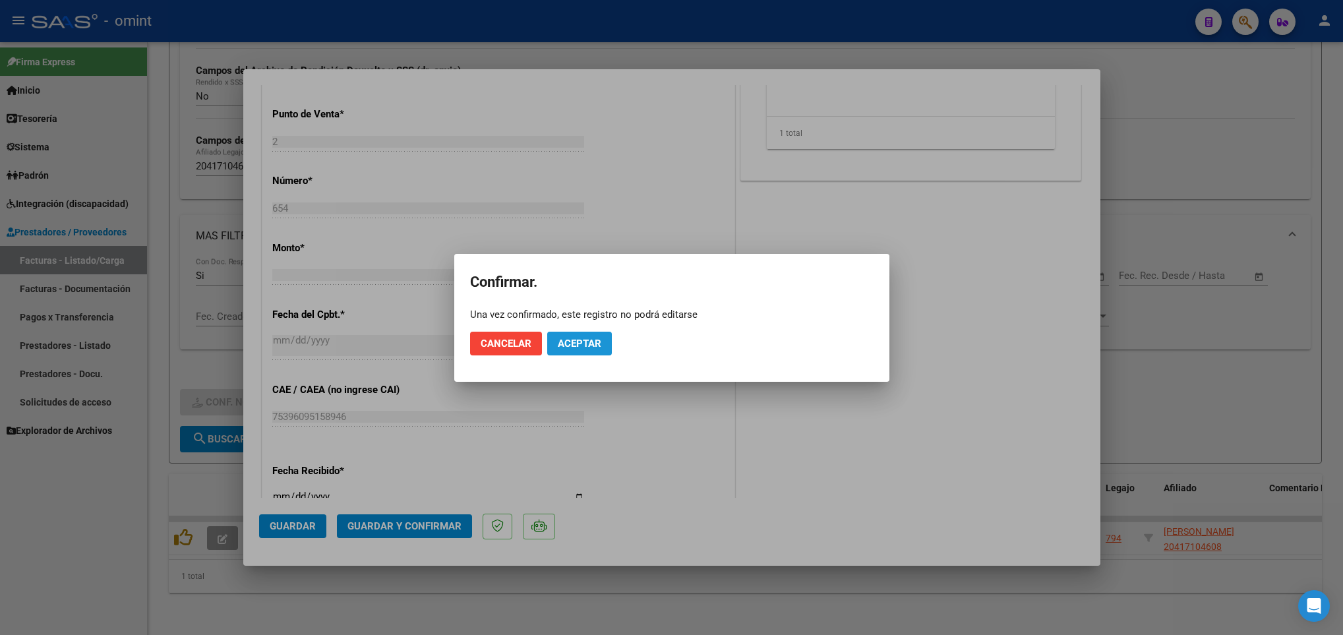
click at [591, 344] on span "Aceptar" at bounding box center [580, 344] width 44 height 12
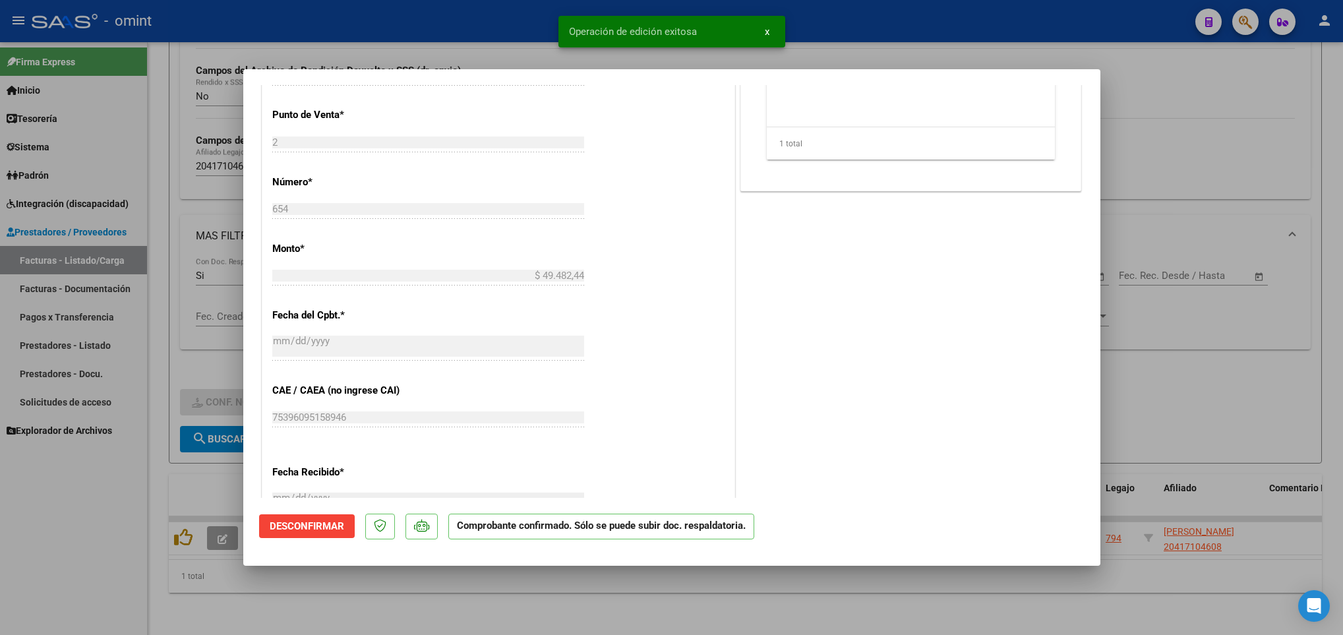
click at [564, 587] on div at bounding box center [671, 317] width 1343 height 635
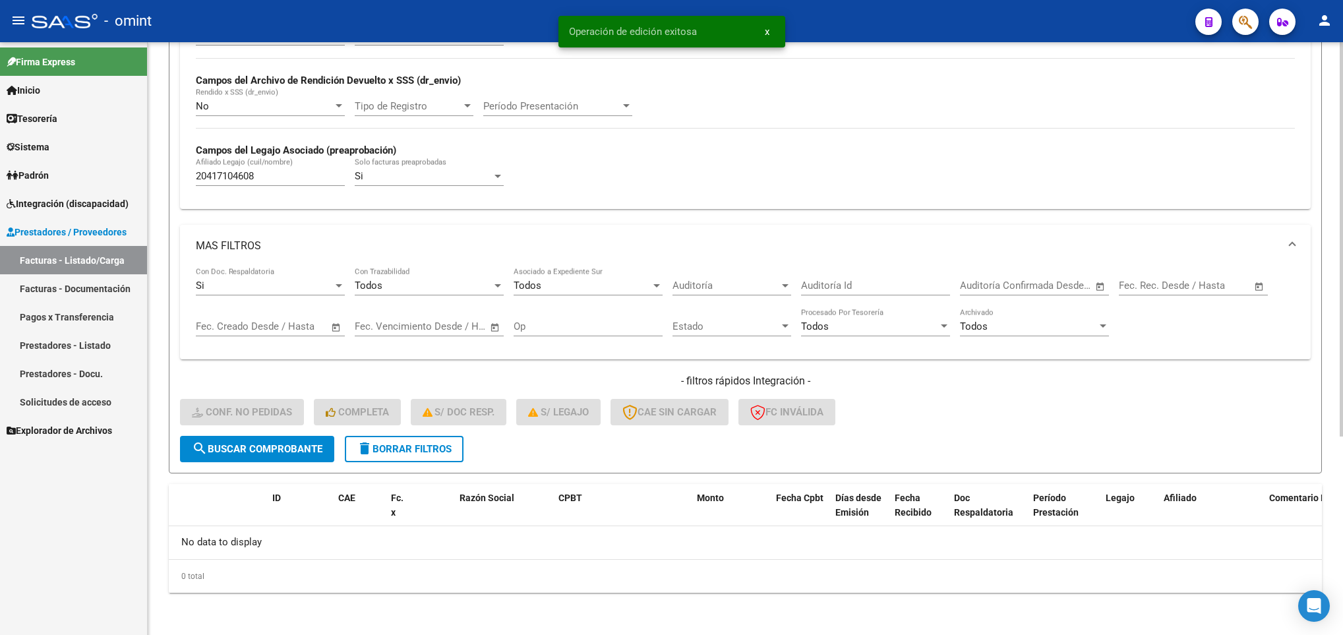
scroll to position [299, 0]
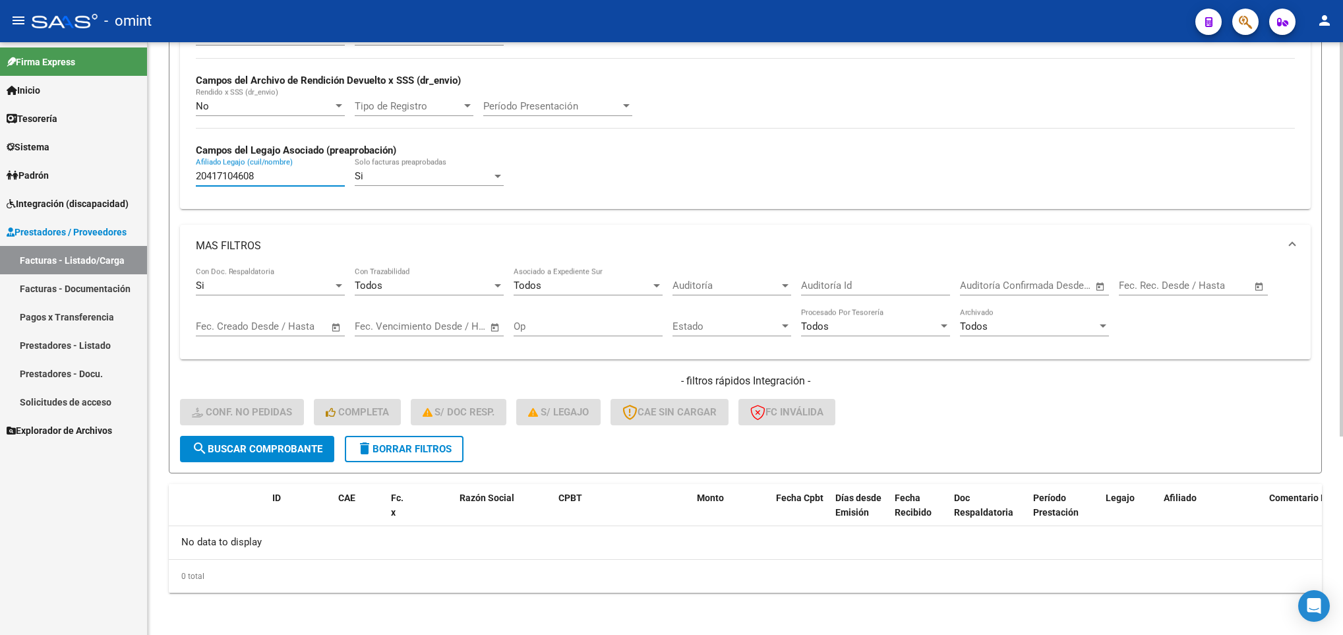
drag, startPoint x: 285, startPoint y: 179, endPoint x: 165, endPoint y: 168, distance: 120.5
click at [159, 168] on div "Video tutorial PRESTADORES -> Listado de CPBTs Emitidos por Prestadores / Prove…" at bounding box center [745, 190] width 1195 height 889
paste input "95552404"
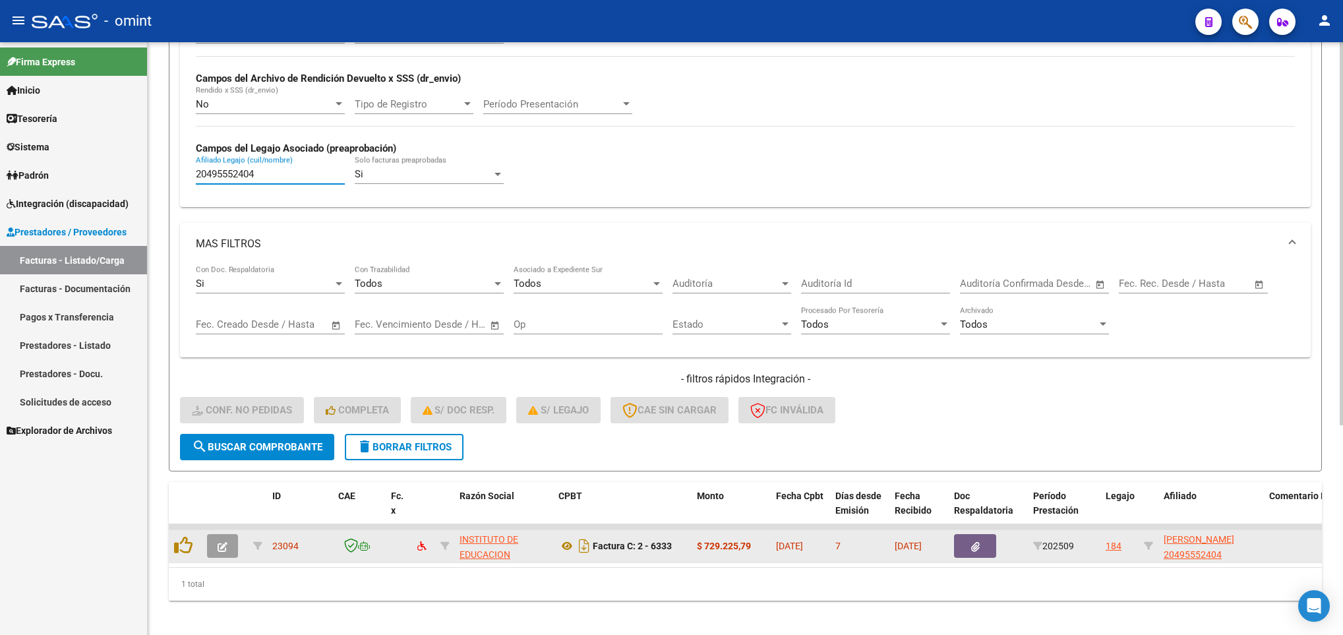
click at [212, 553] on button "button" at bounding box center [222, 546] width 31 height 24
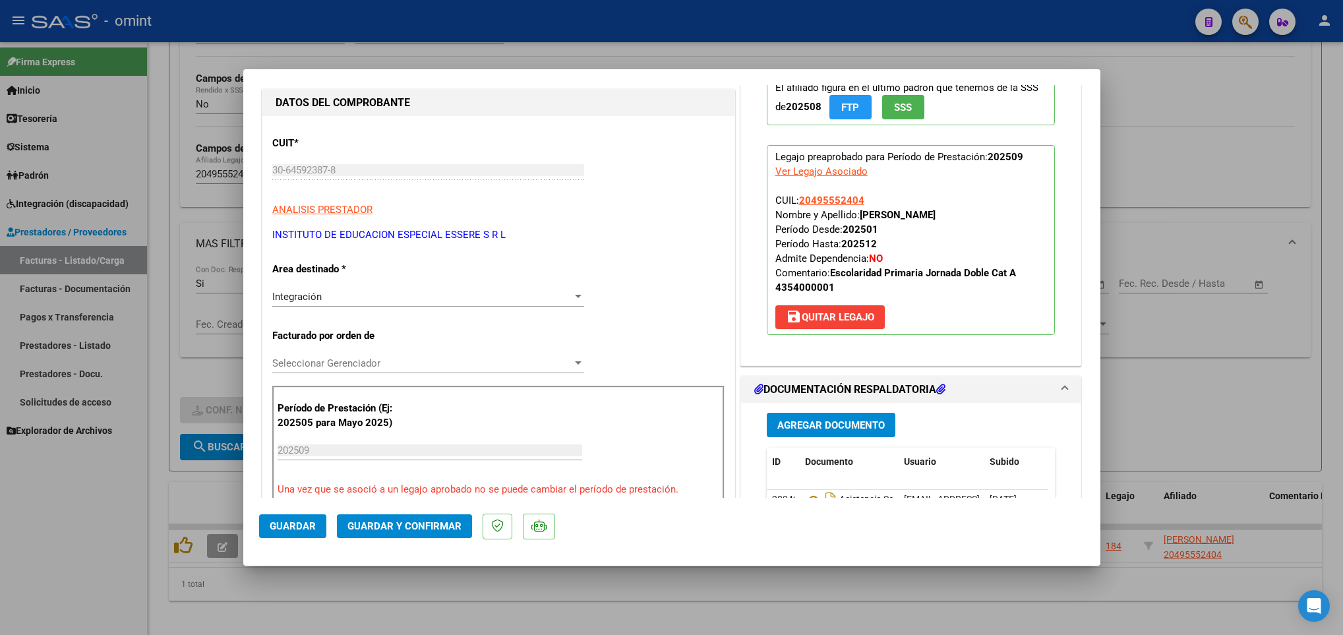
scroll to position [0, 0]
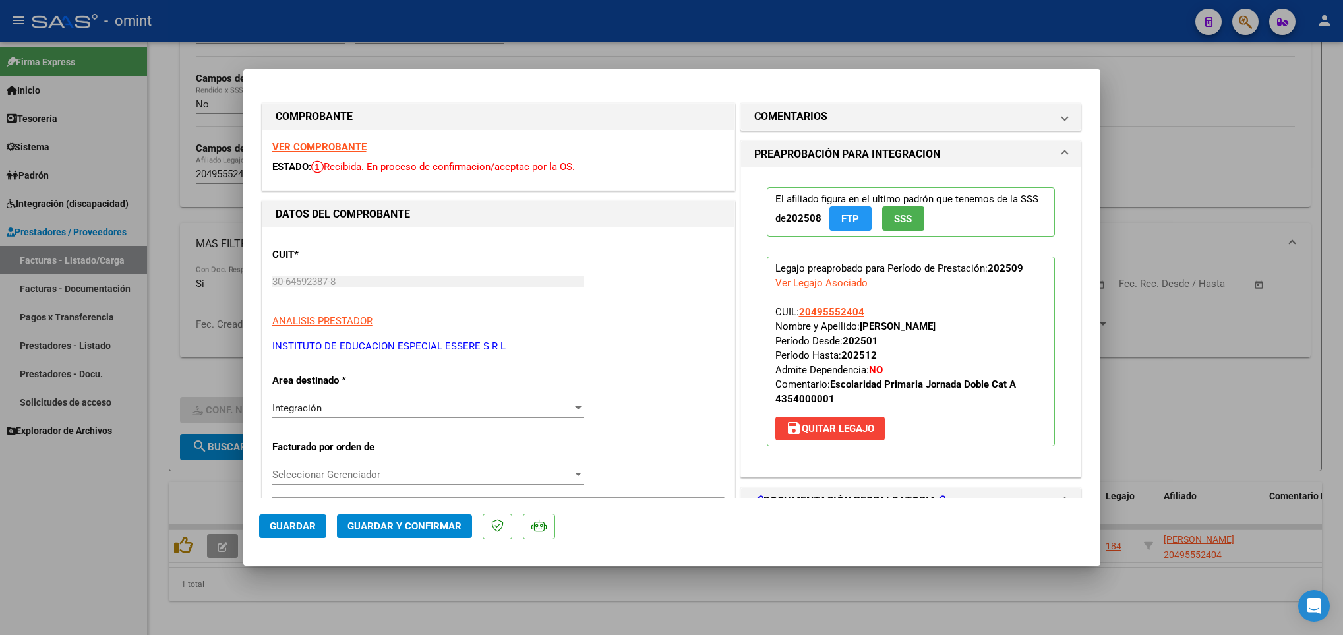
click at [317, 144] on strong "VER COMPROBANTE" at bounding box center [319, 147] width 94 height 12
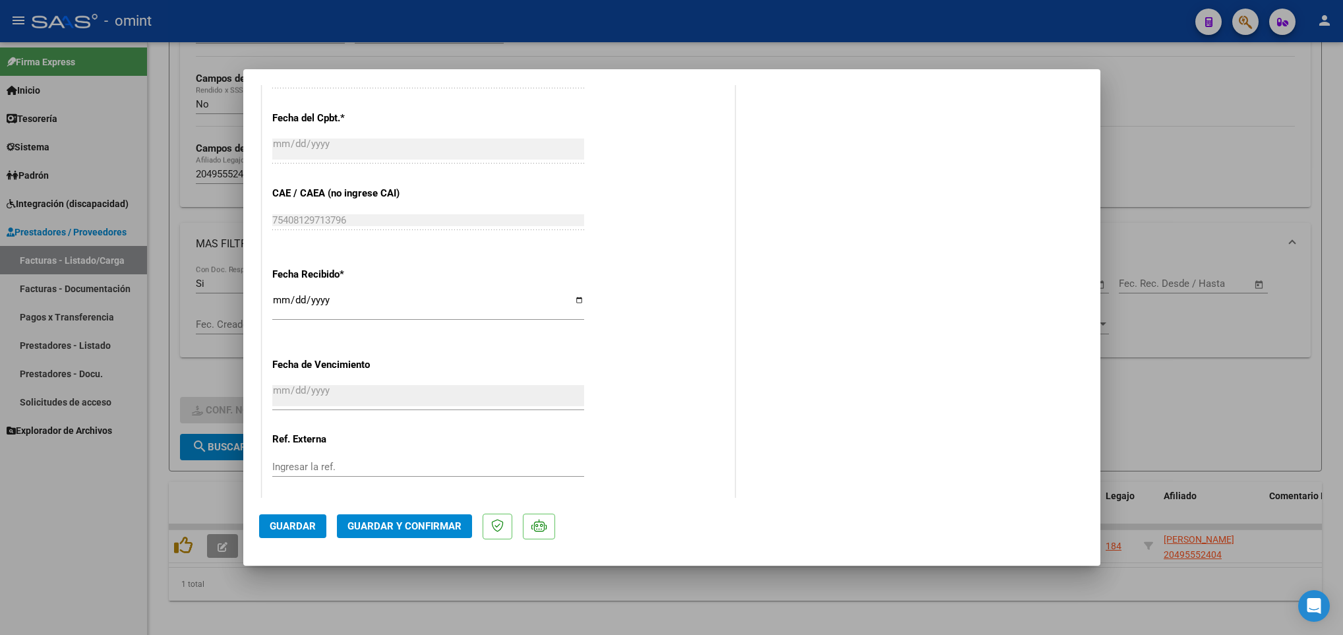
scroll to position [791, 0]
click at [414, 526] on span "Guardar y Confirmar" at bounding box center [404, 526] width 114 height 12
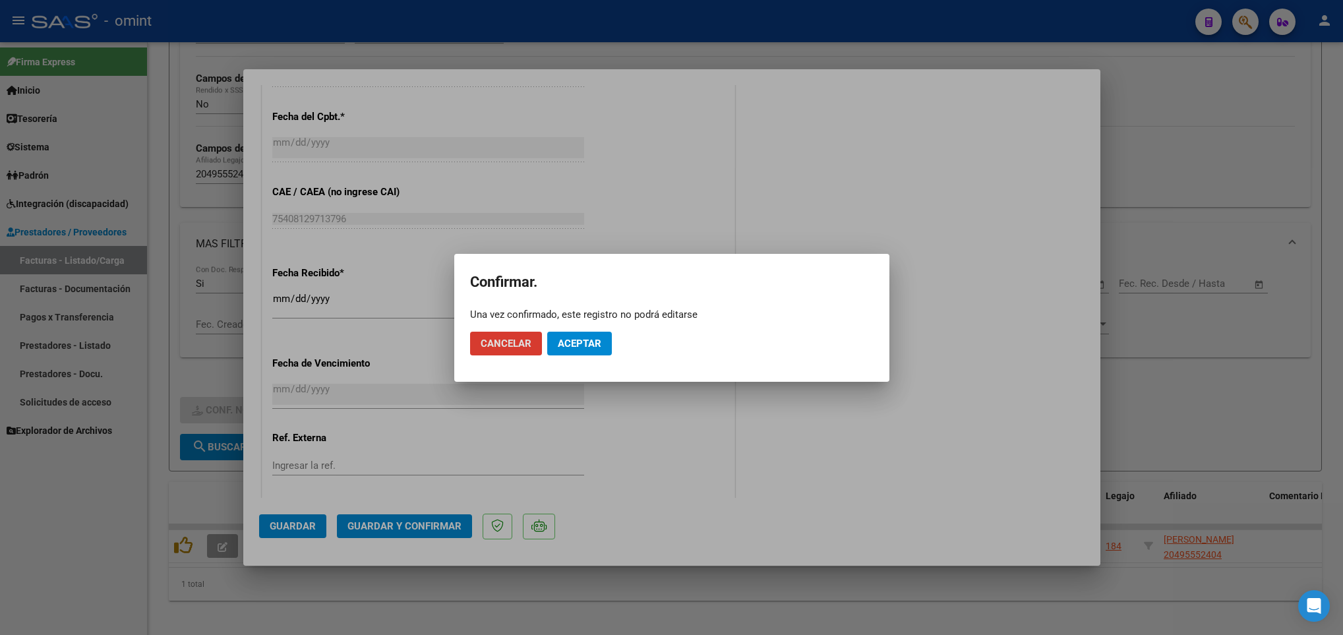
click at [554, 345] on button "Aceptar" at bounding box center [579, 344] width 65 height 24
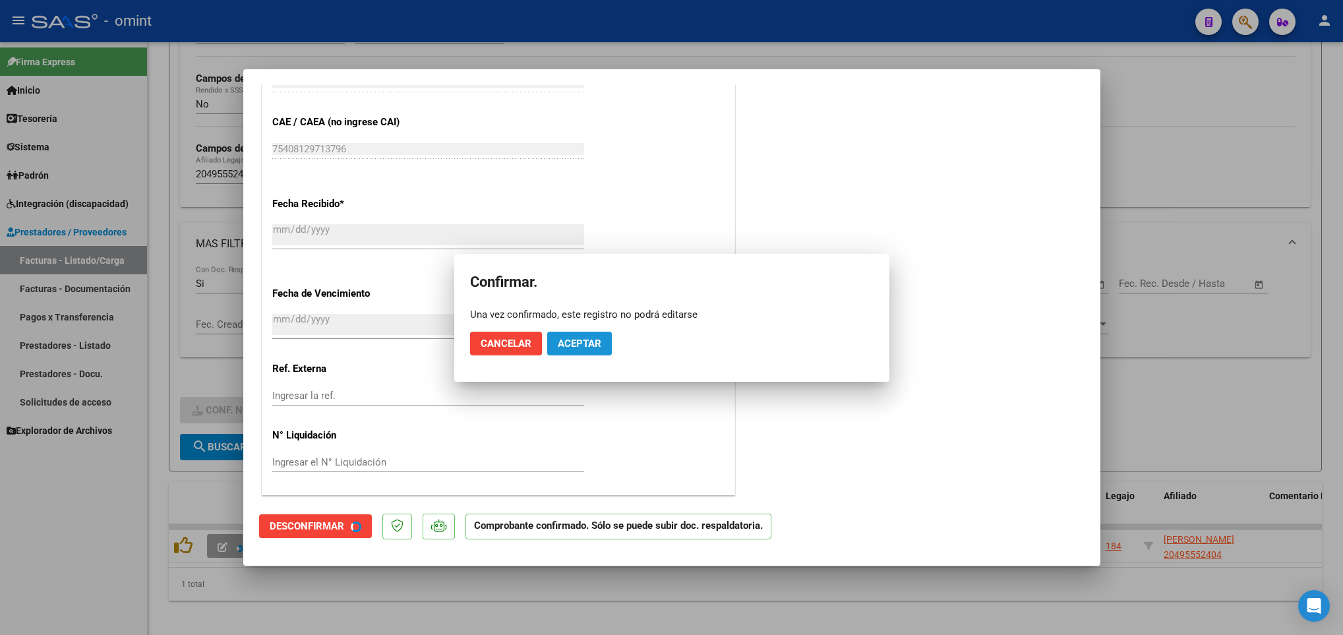
scroll to position [709, 0]
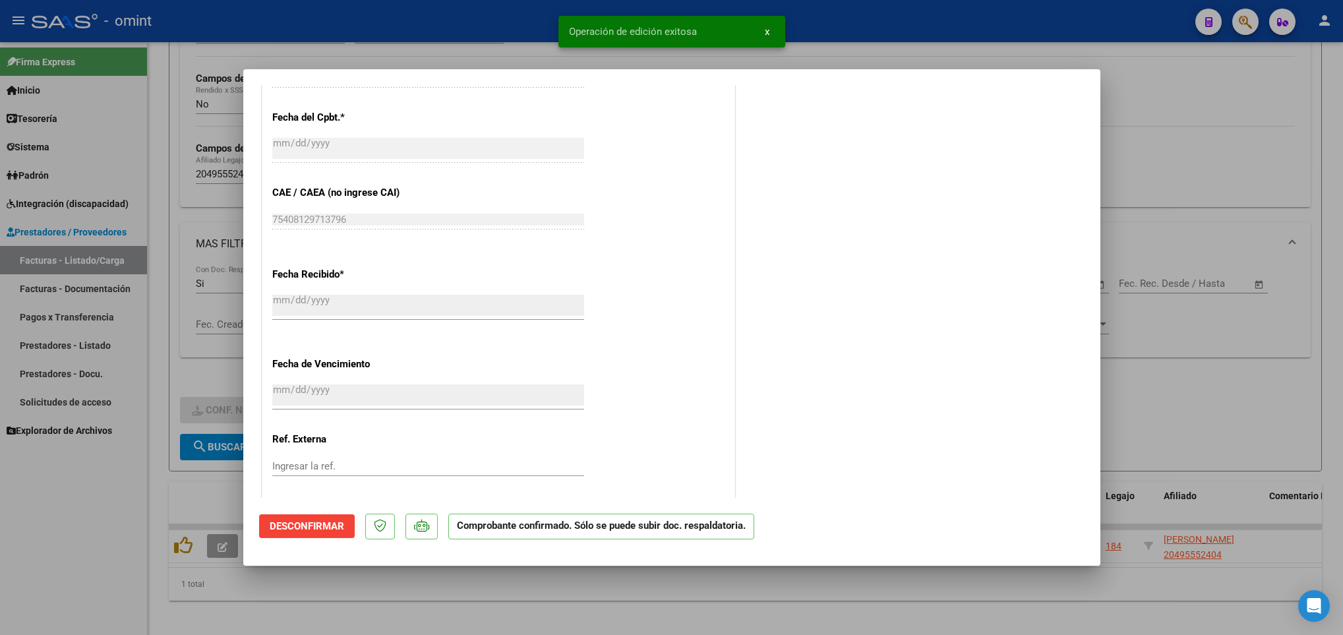
click at [485, 631] on div at bounding box center [671, 317] width 1343 height 635
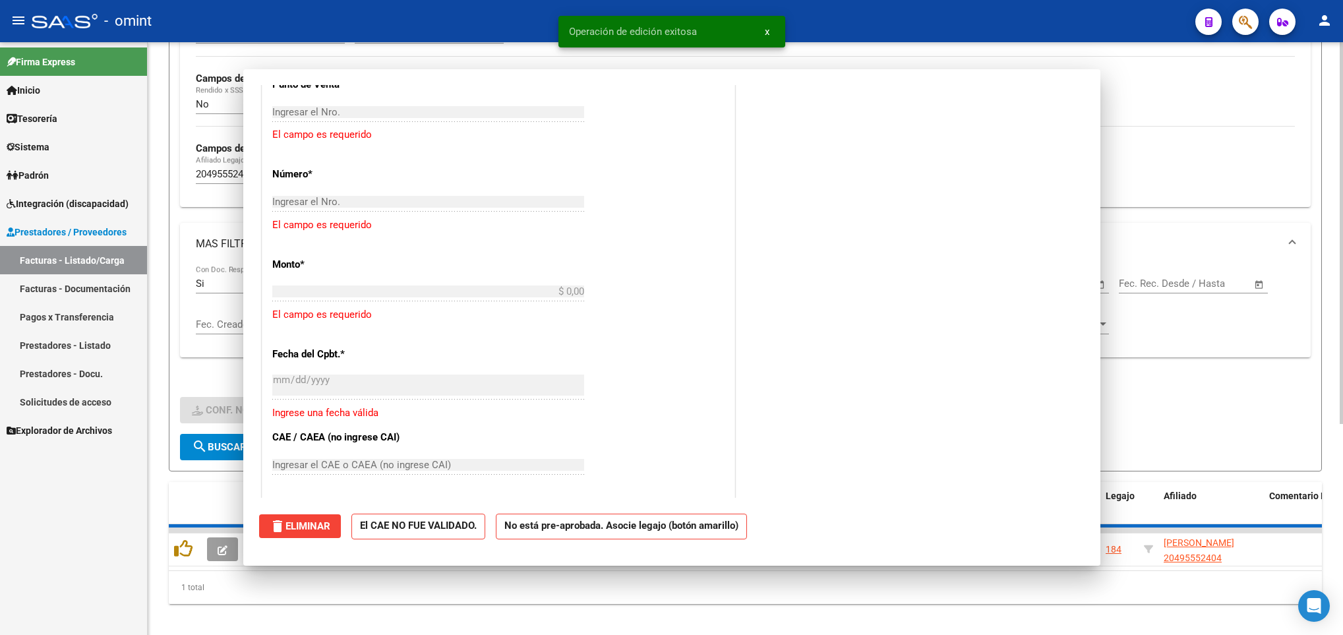
scroll to position [0, 0]
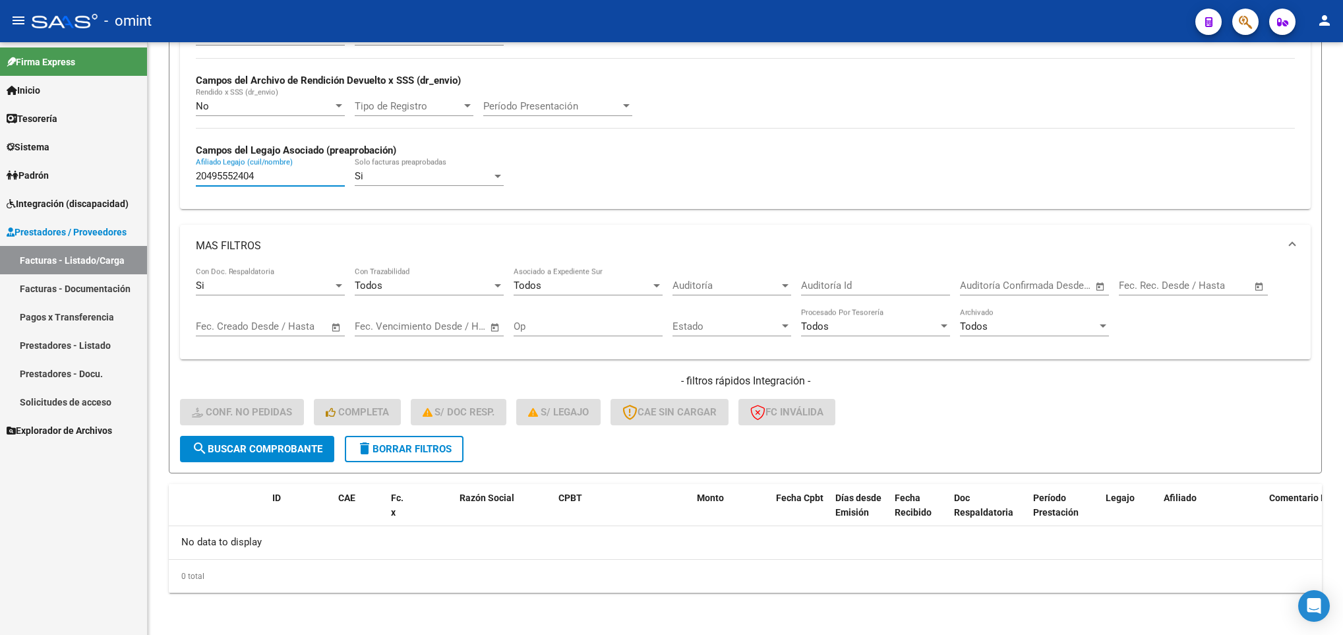
drag, startPoint x: 276, startPoint y: 175, endPoint x: 121, endPoint y: 191, distance: 155.1
click at [121, 191] on mat-sidenav-container "Firma Express Inicio Calendario SSS Instructivos Contacto OS Tesorería Extracto…" at bounding box center [671, 338] width 1343 height 593
paste input "9827866"
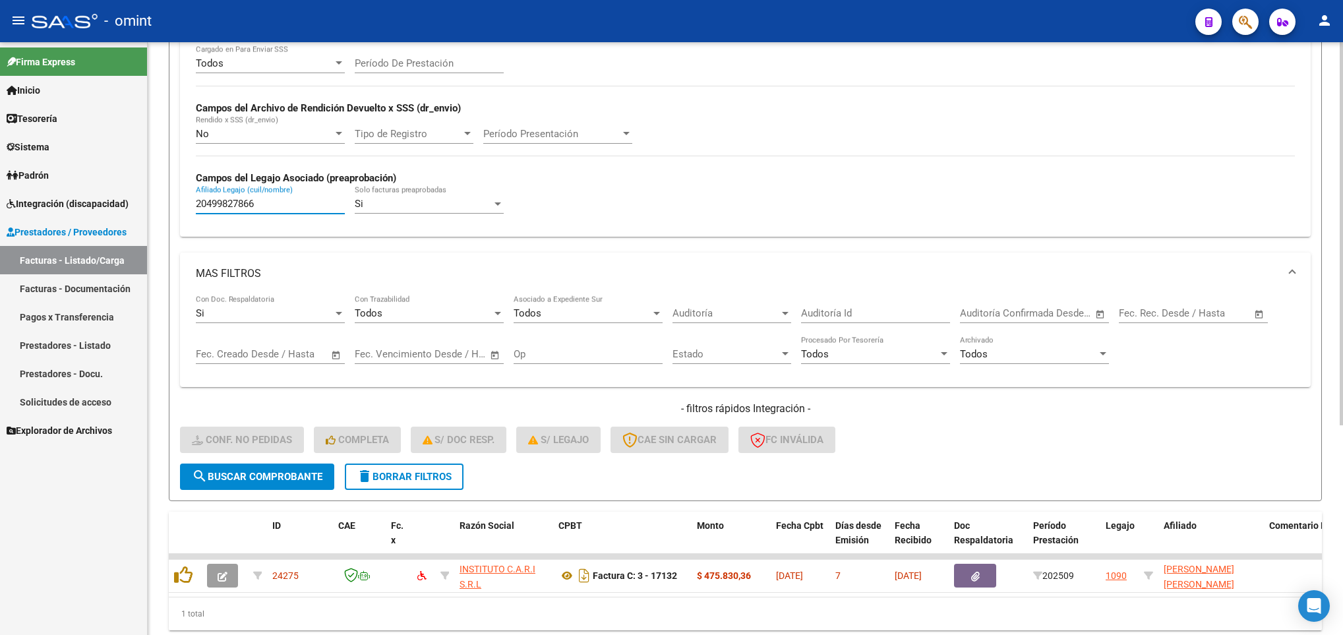
scroll to position [299, 0]
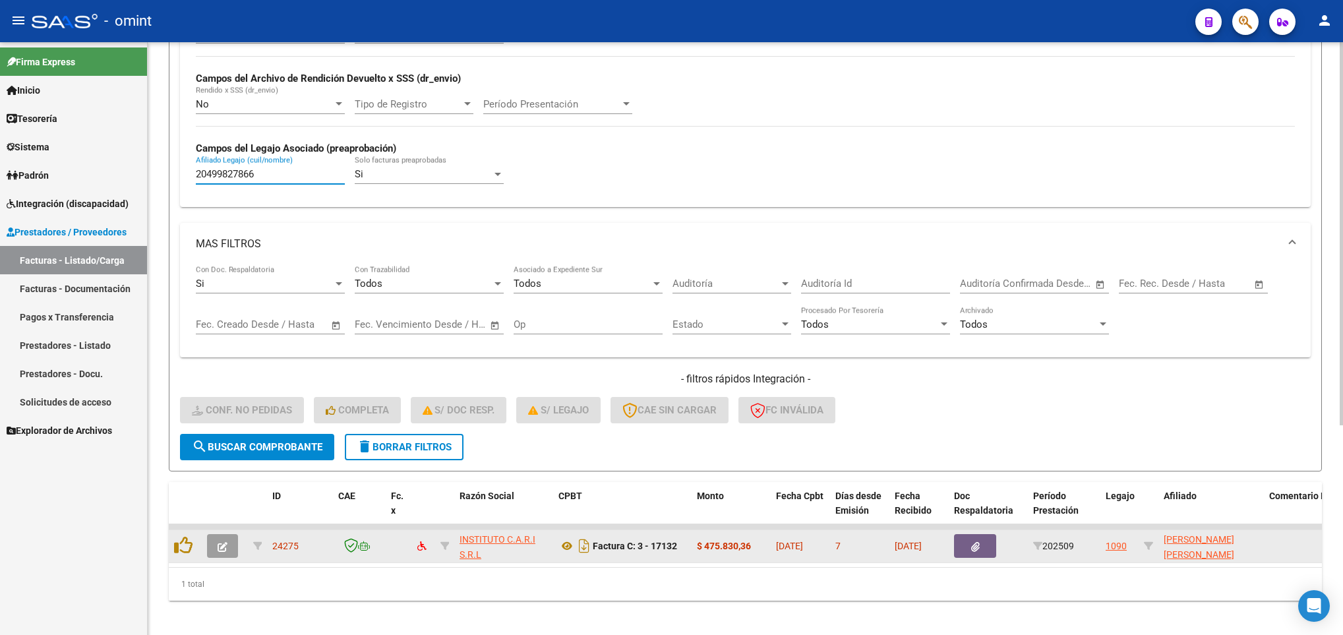
click at [218, 552] on icon "button" at bounding box center [223, 547] width 10 height 10
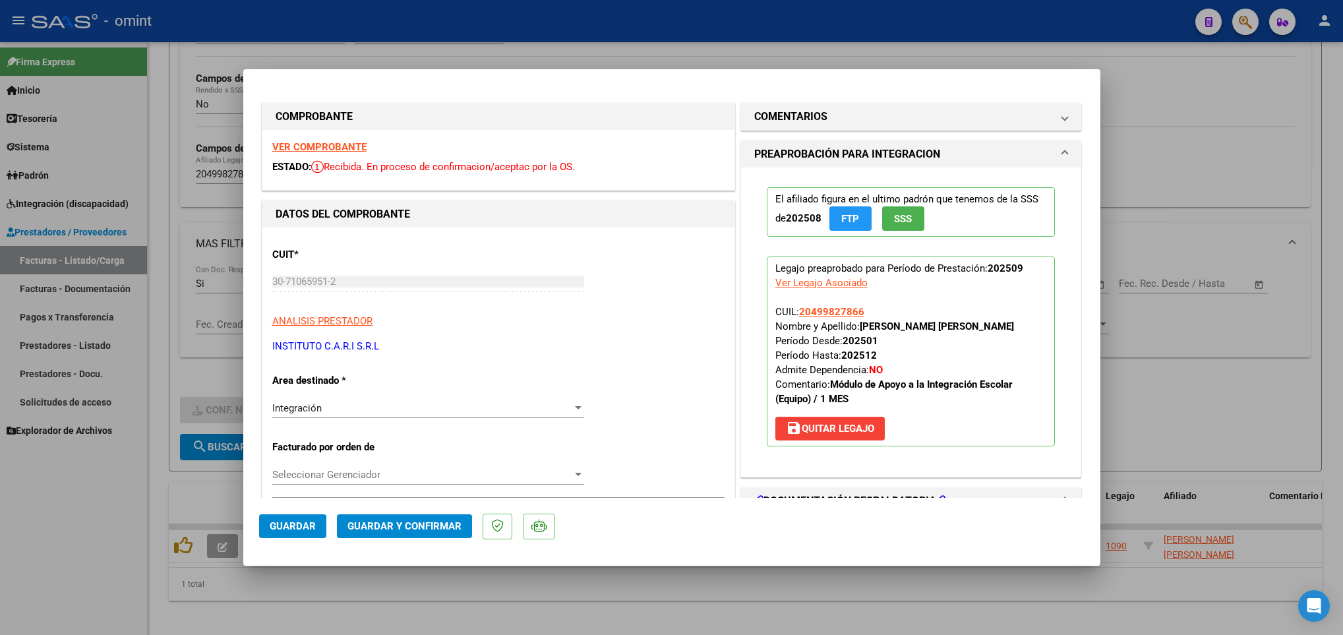
click at [334, 148] on strong "VER COMPROBANTE" at bounding box center [319, 147] width 94 height 12
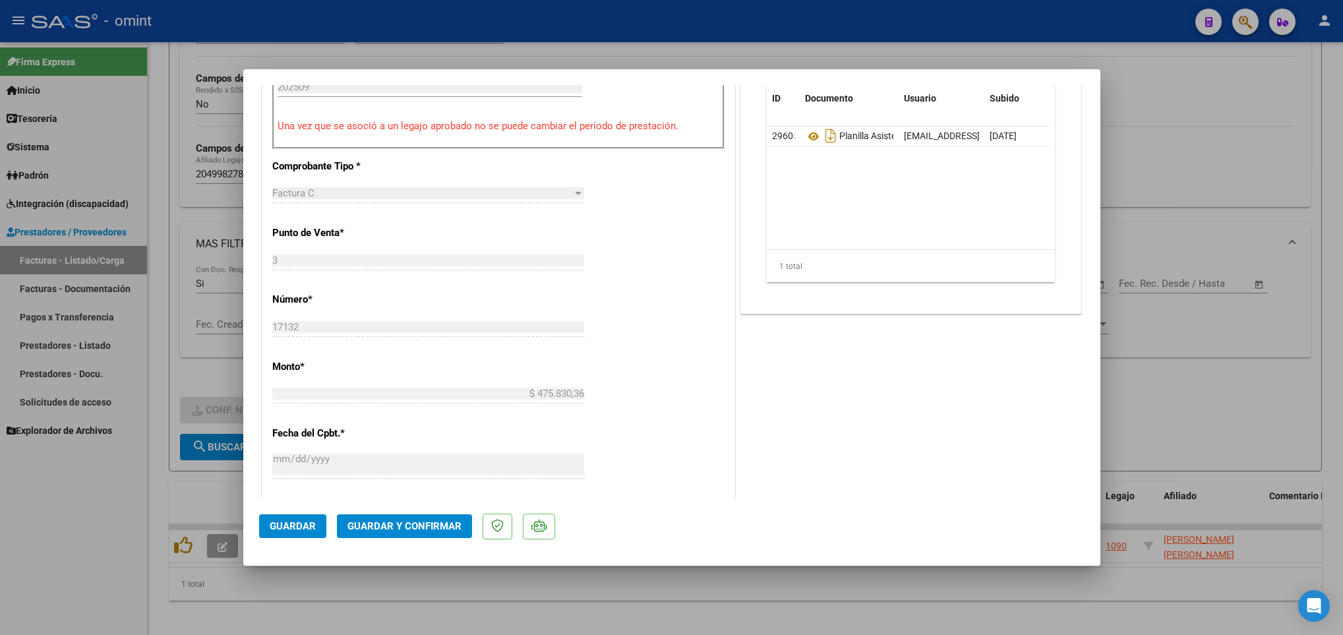
scroll to position [692, 0]
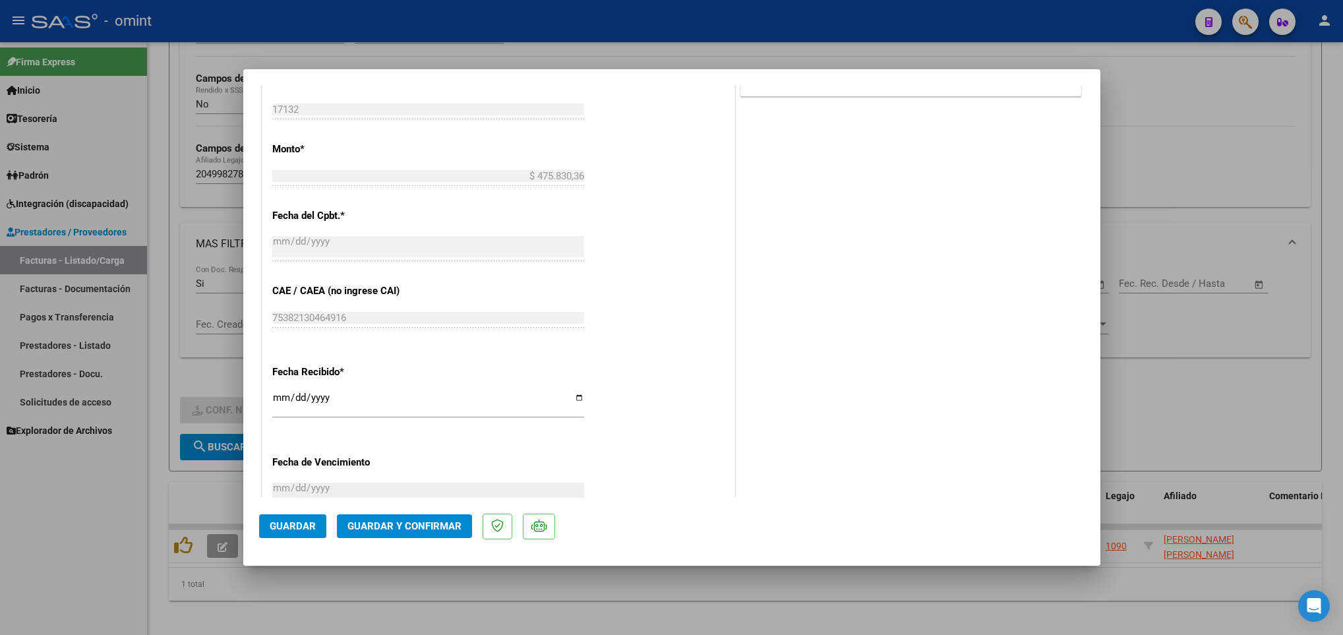
click at [404, 529] on span "Guardar y Confirmar" at bounding box center [404, 526] width 114 height 12
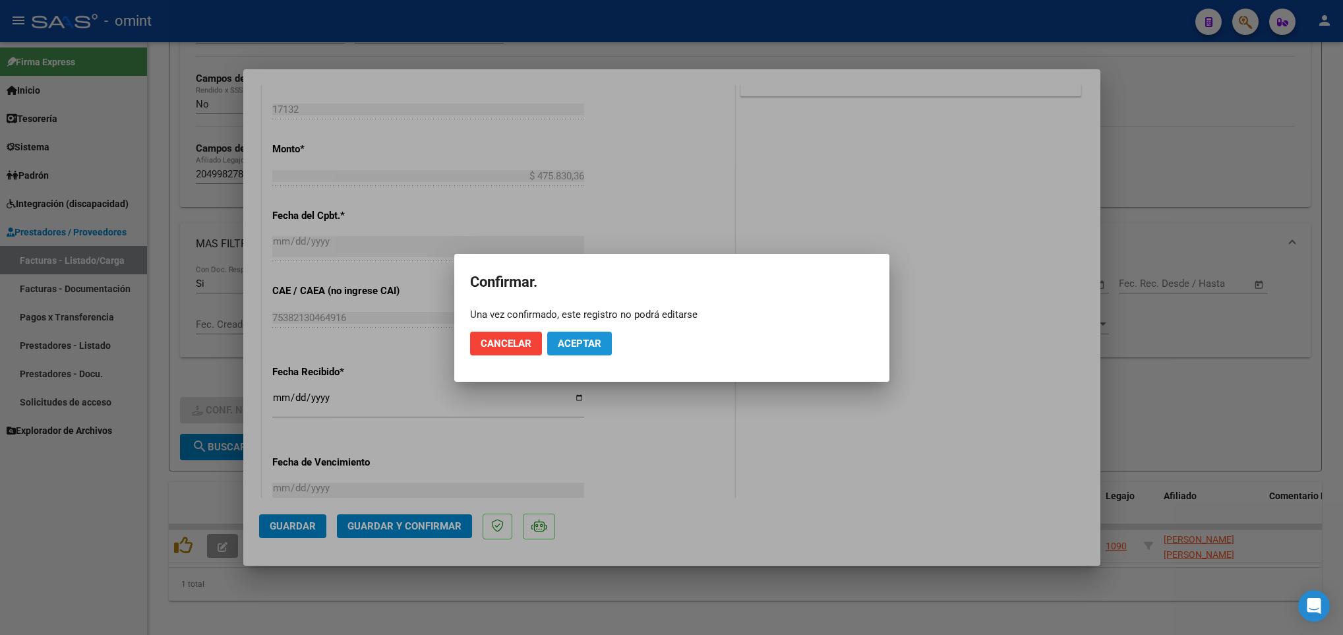
click at [572, 341] on span "Aceptar" at bounding box center [580, 344] width 44 height 12
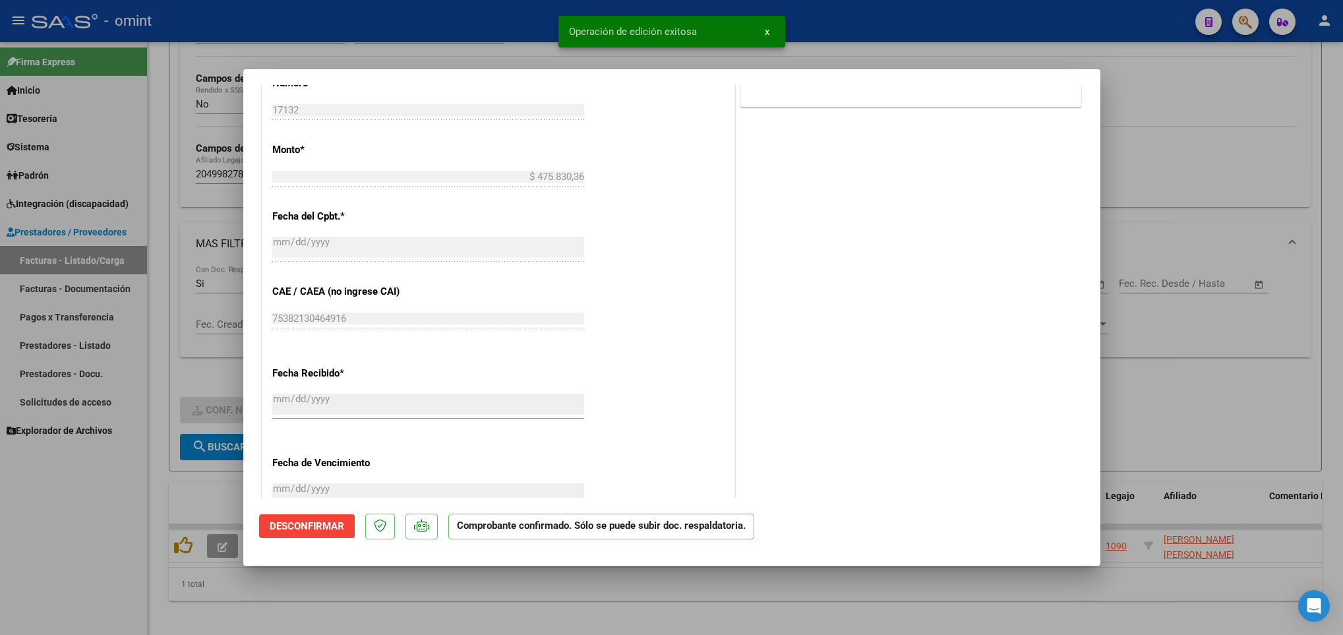
click at [525, 584] on div at bounding box center [671, 317] width 1343 height 635
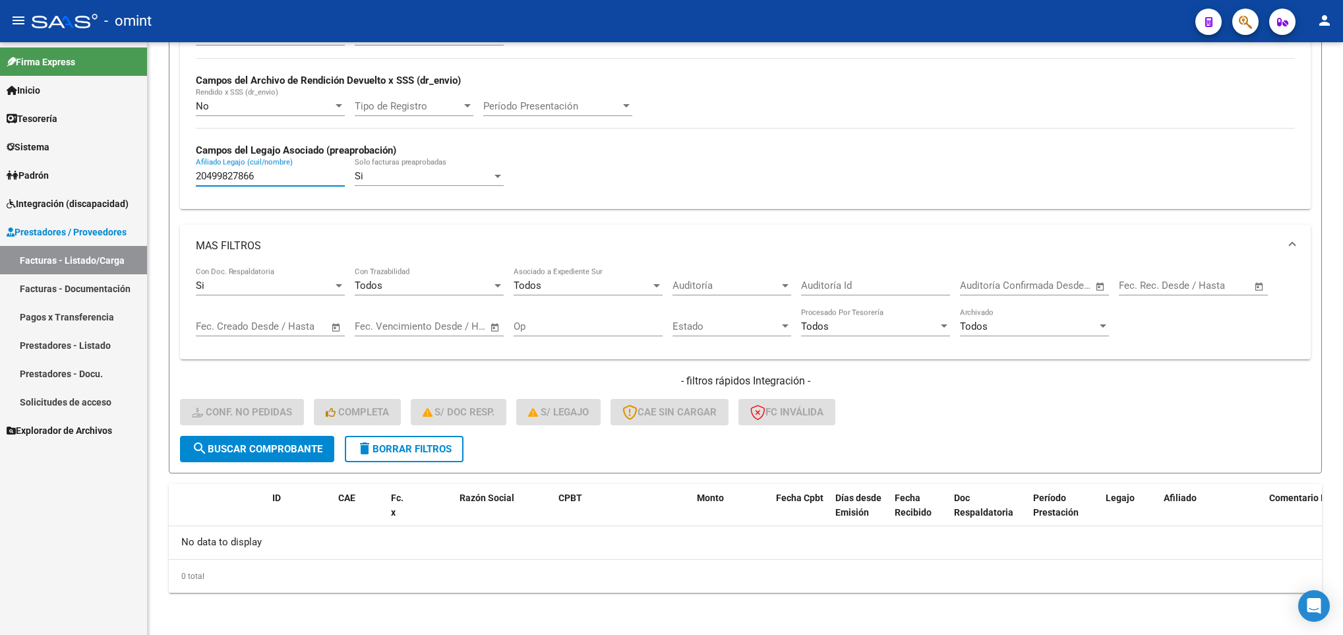
drag, startPoint x: 273, startPoint y: 181, endPoint x: 99, endPoint y: 173, distance: 174.2
click at [99, 173] on mat-sidenav-container "Firma Express Inicio Calendario SSS Instructivos Contacto OS Tesorería Extracto…" at bounding box center [671, 338] width 1343 height 593
paste input "502366069"
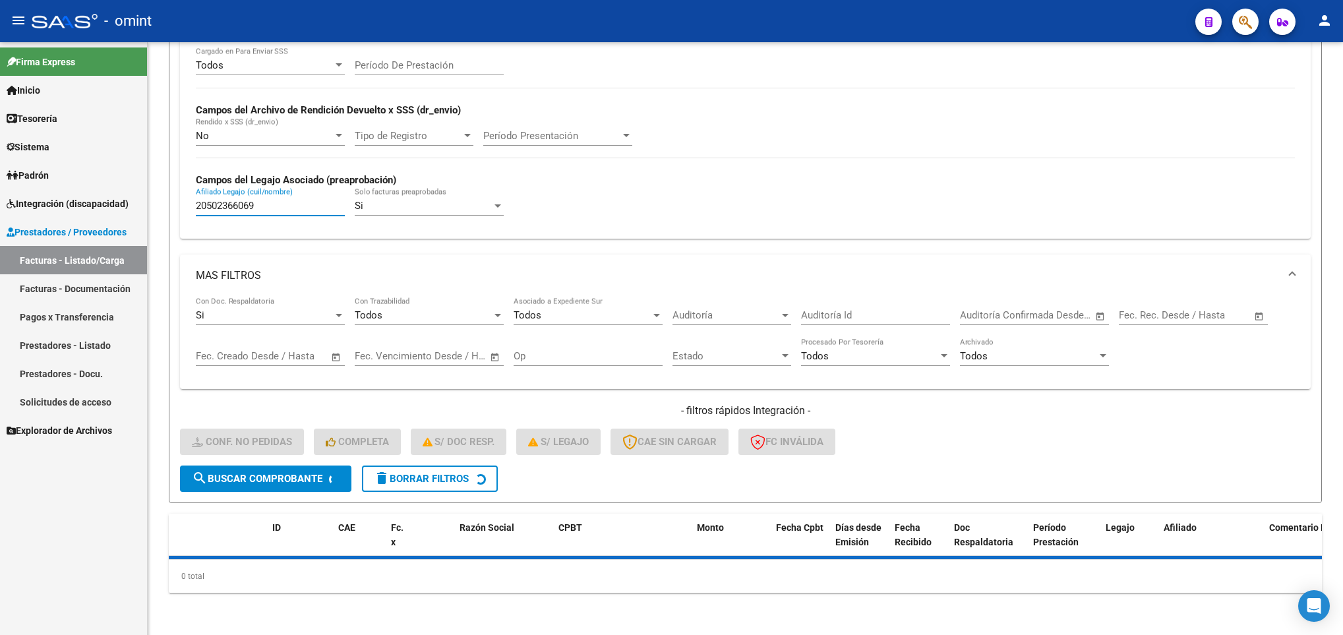
scroll to position [299, 0]
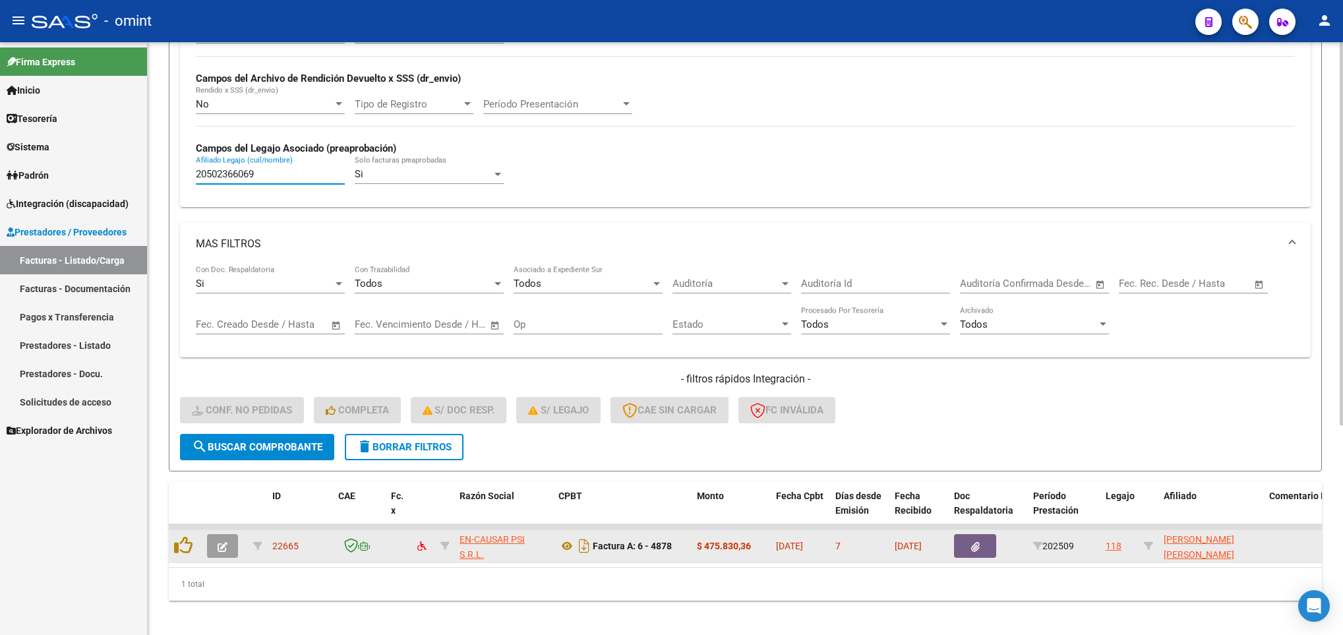
click at [216, 549] on button "button" at bounding box center [222, 546] width 31 height 24
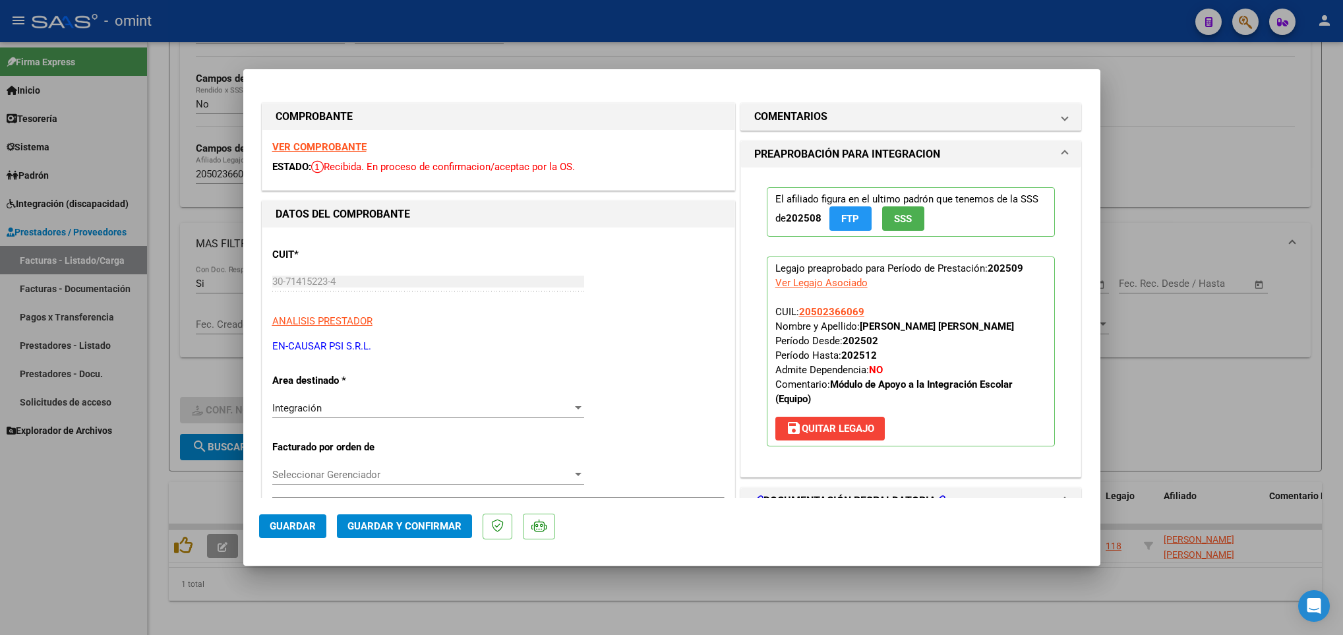
click at [313, 145] on strong "VER COMPROBANTE" at bounding box center [319, 147] width 94 height 12
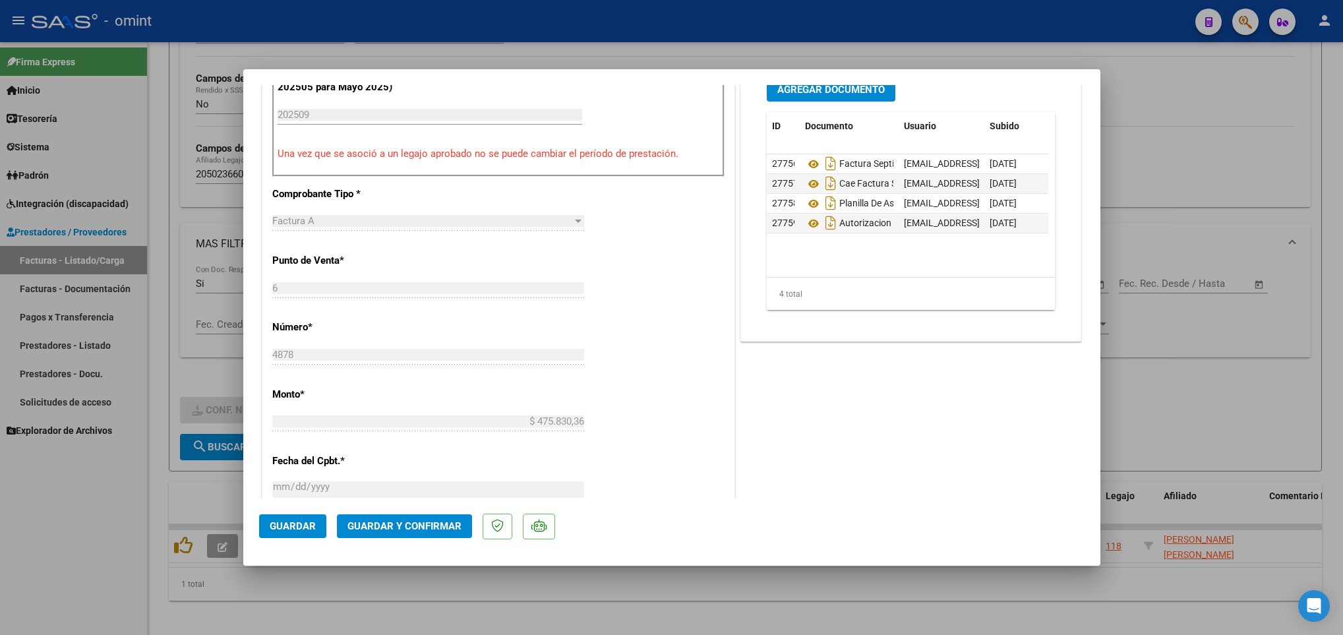
scroll to position [494, 0]
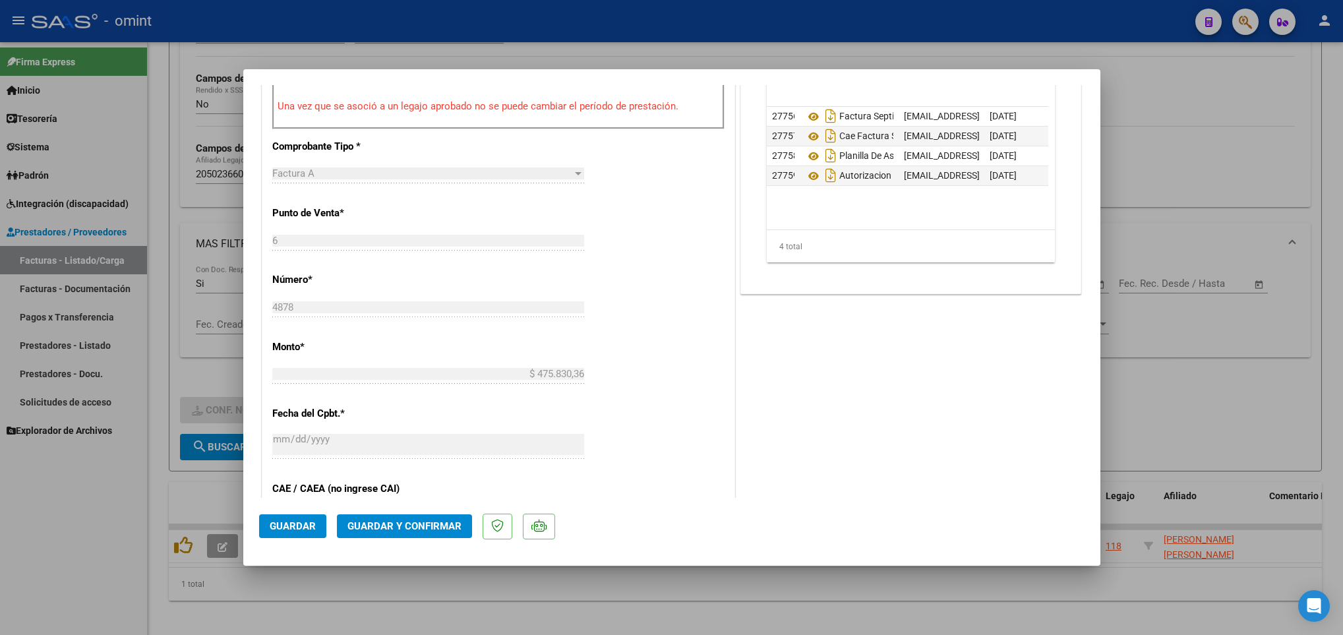
click at [444, 525] on span "Guardar y Confirmar" at bounding box center [404, 526] width 114 height 12
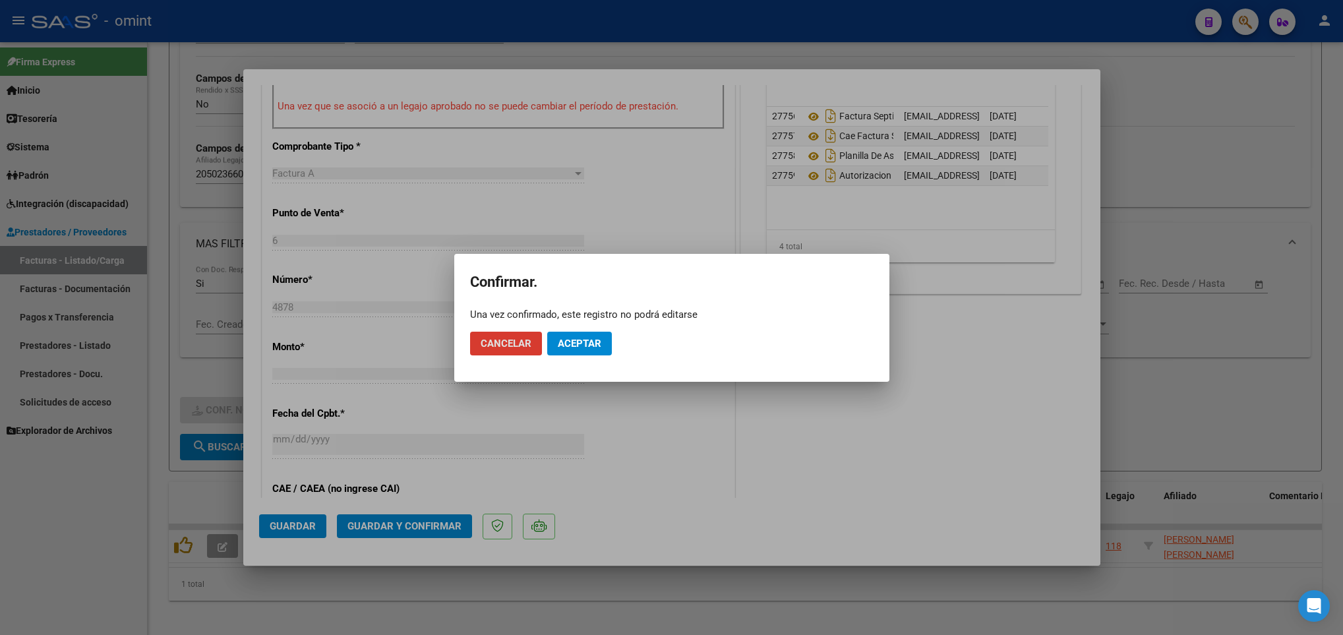
click at [578, 340] on span "Aceptar" at bounding box center [580, 344] width 44 height 12
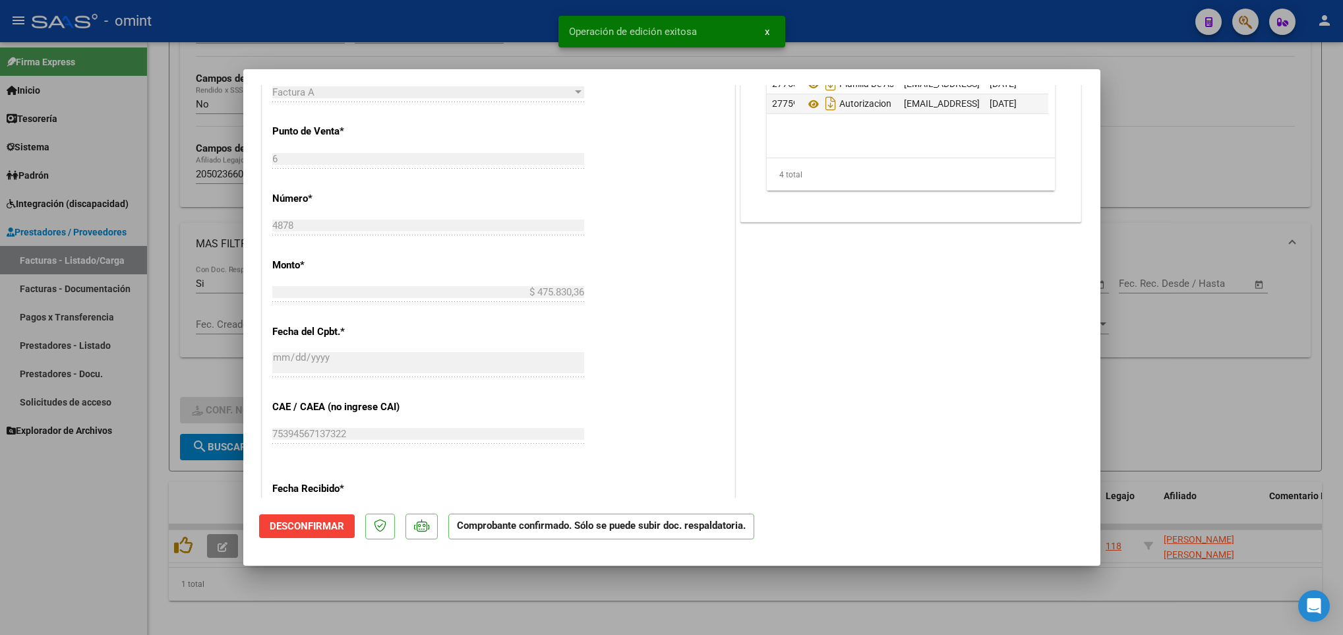
click at [436, 606] on div at bounding box center [671, 317] width 1343 height 635
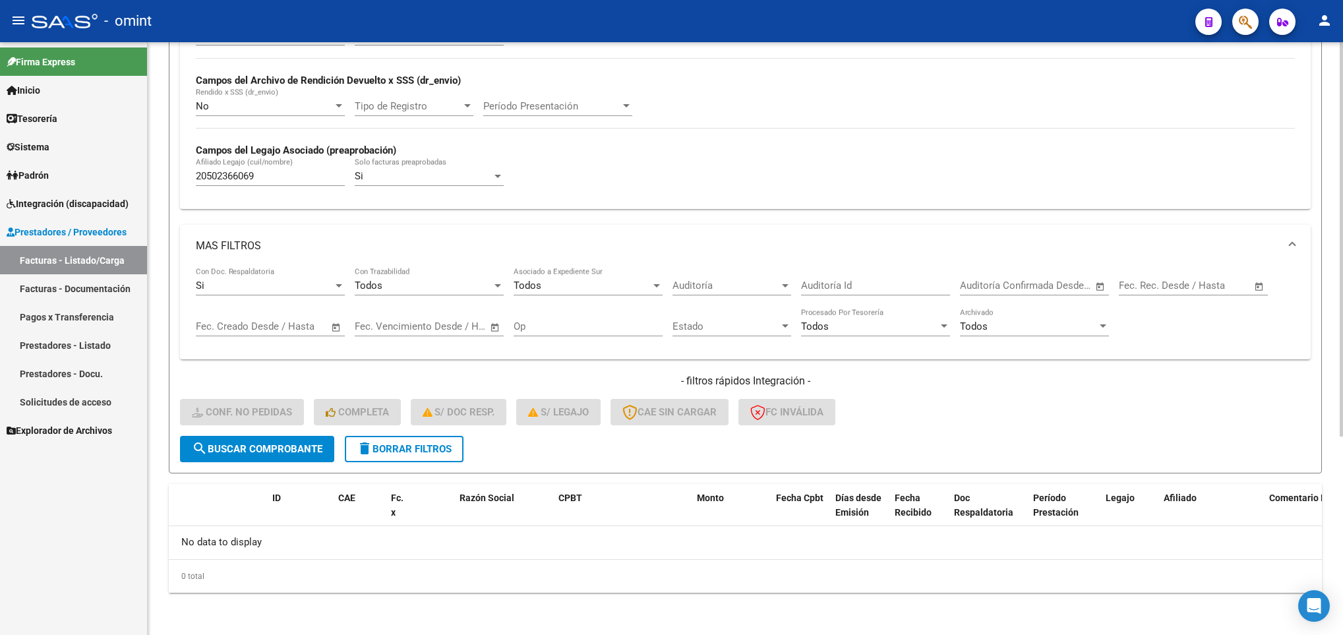
drag, startPoint x: 269, startPoint y: 169, endPoint x: 265, endPoint y: 176, distance: 8.3
click at [267, 171] on div "20502366069 Afiliado Legajo (cuil/nombre)" at bounding box center [270, 172] width 149 height 28
drag, startPoint x: 265, startPoint y: 176, endPoint x: 85, endPoint y: 167, distance: 180.2
click at [85, 167] on mat-sidenav-container "Firma Express Inicio Calendario SSS Instructivos Contacto OS Tesorería Extracto…" at bounding box center [671, 338] width 1343 height 593
paste input "10620772"
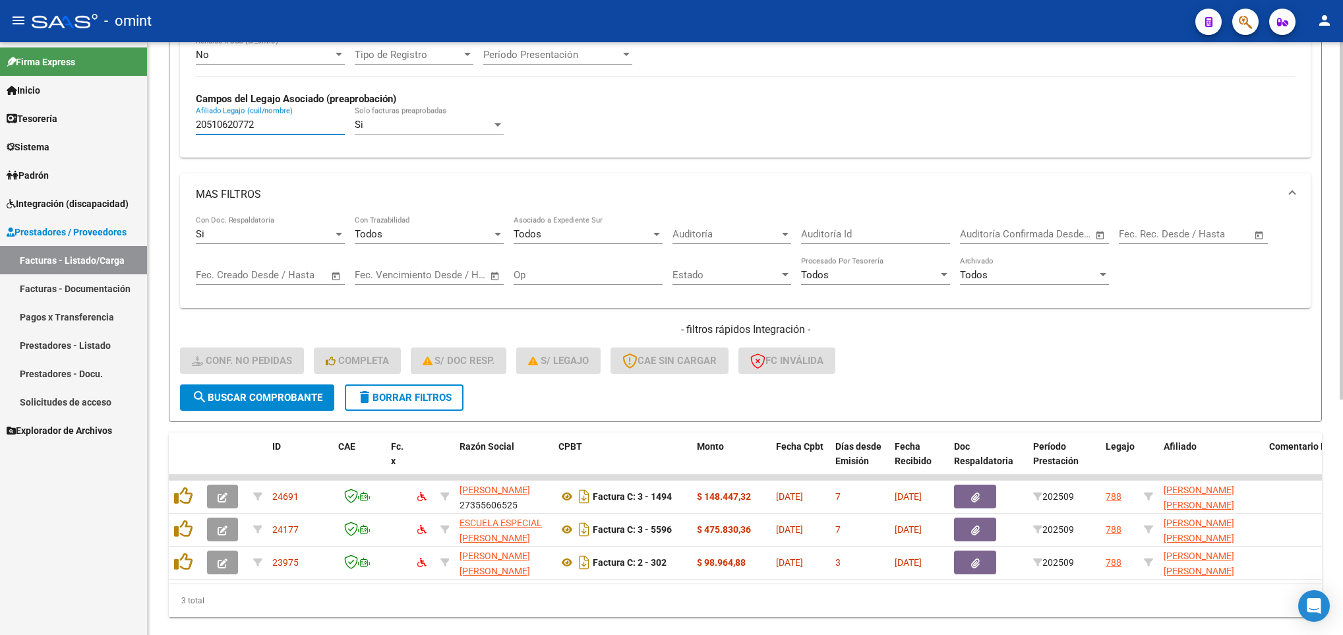
scroll to position [390, 0]
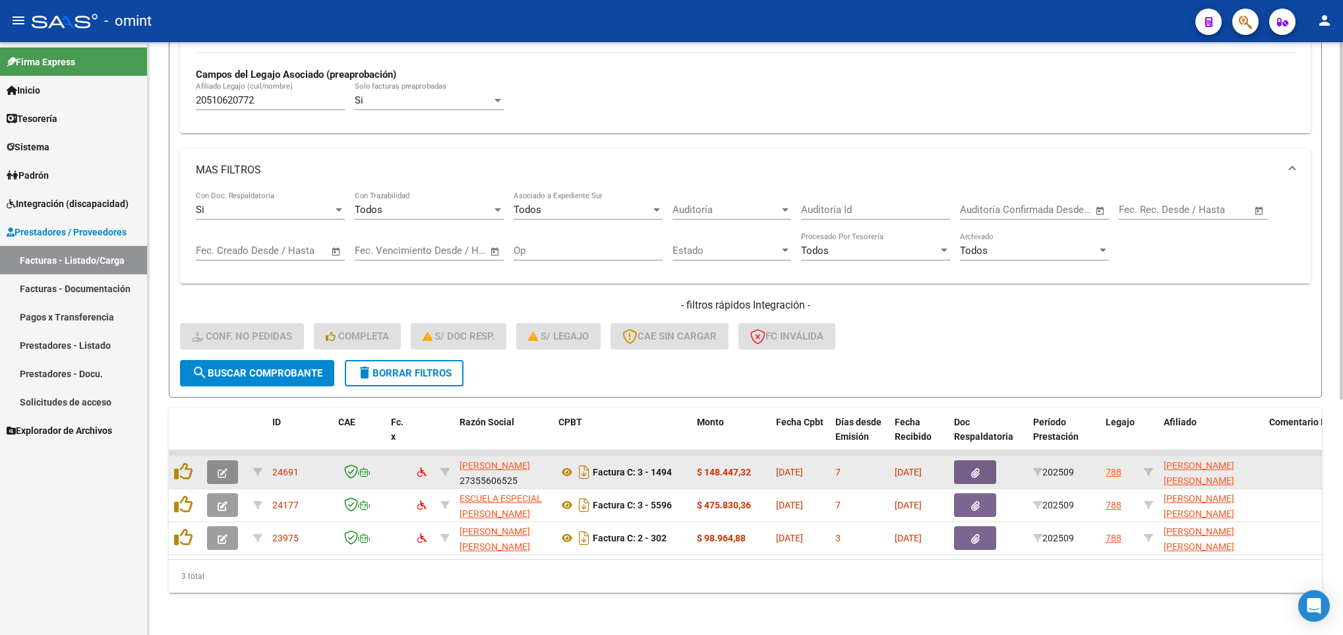
click at [214, 460] on button "button" at bounding box center [222, 472] width 31 height 24
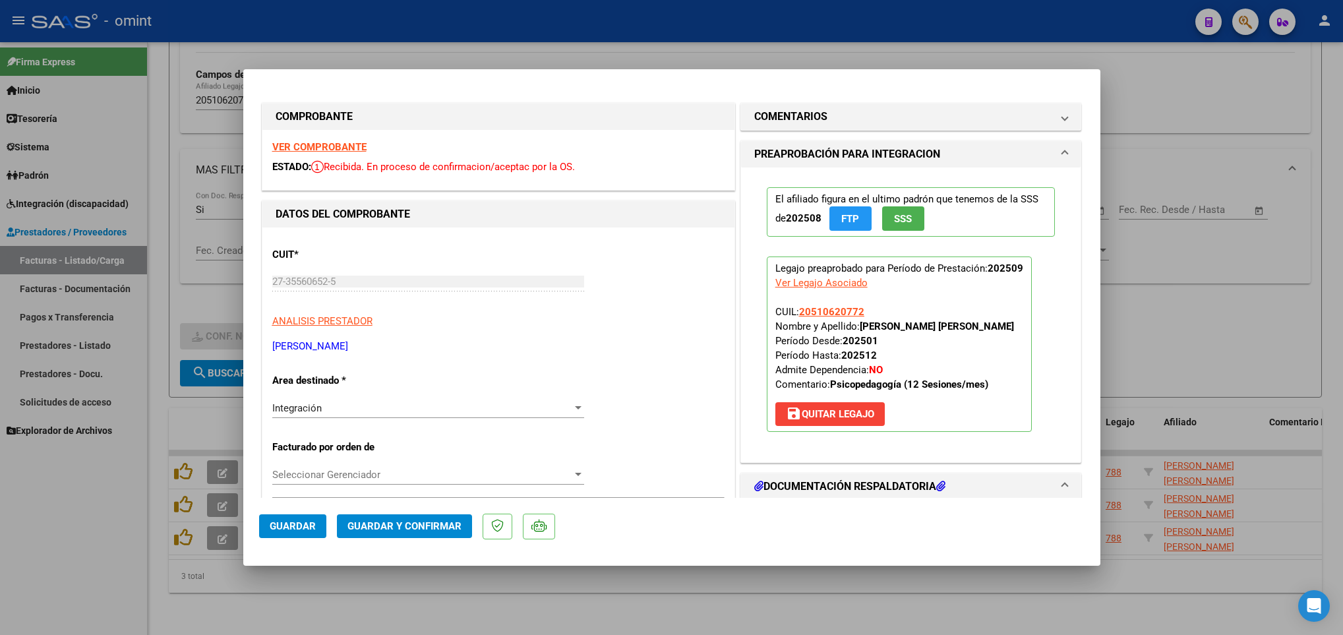
click at [305, 141] on strong "VER COMPROBANTE" at bounding box center [319, 147] width 94 height 12
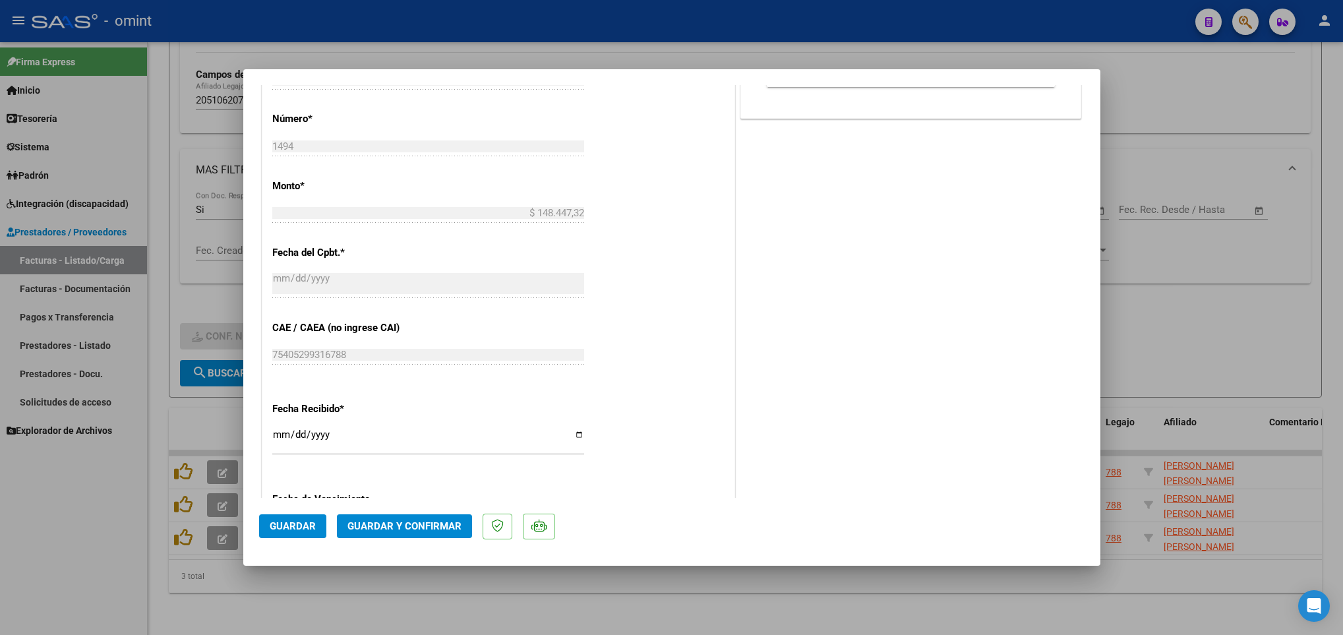
scroll to position [692, 0]
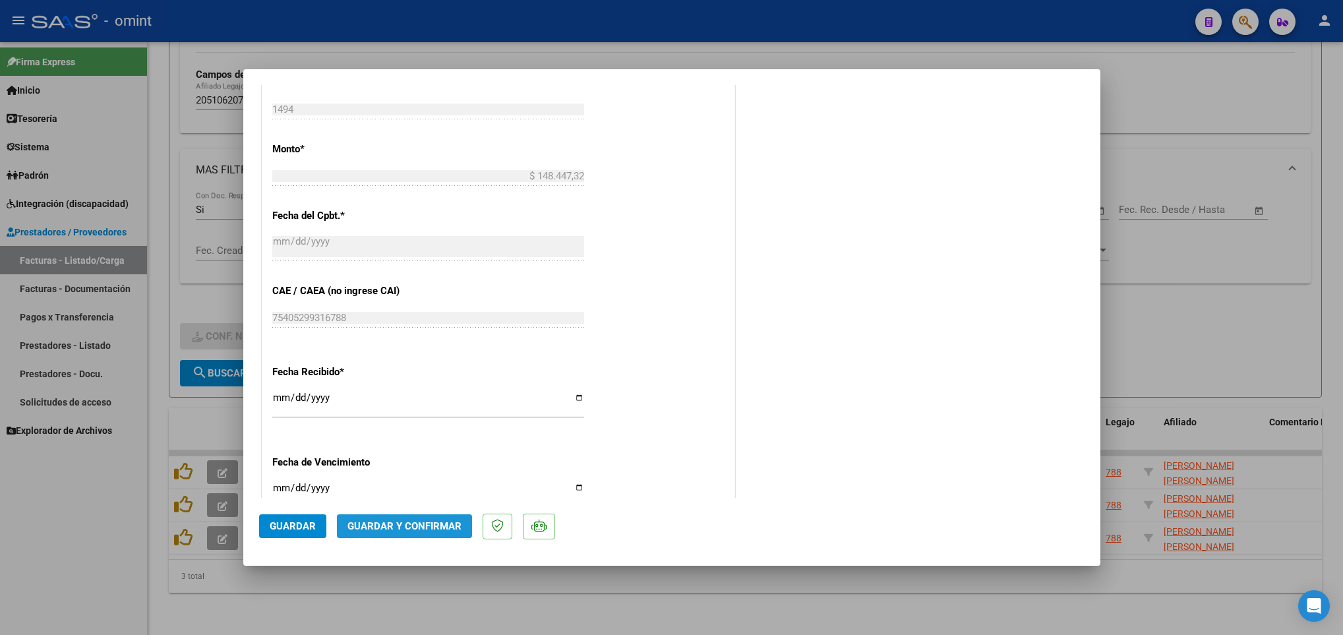
click at [412, 533] on button "Guardar y Confirmar" at bounding box center [404, 526] width 135 height 24
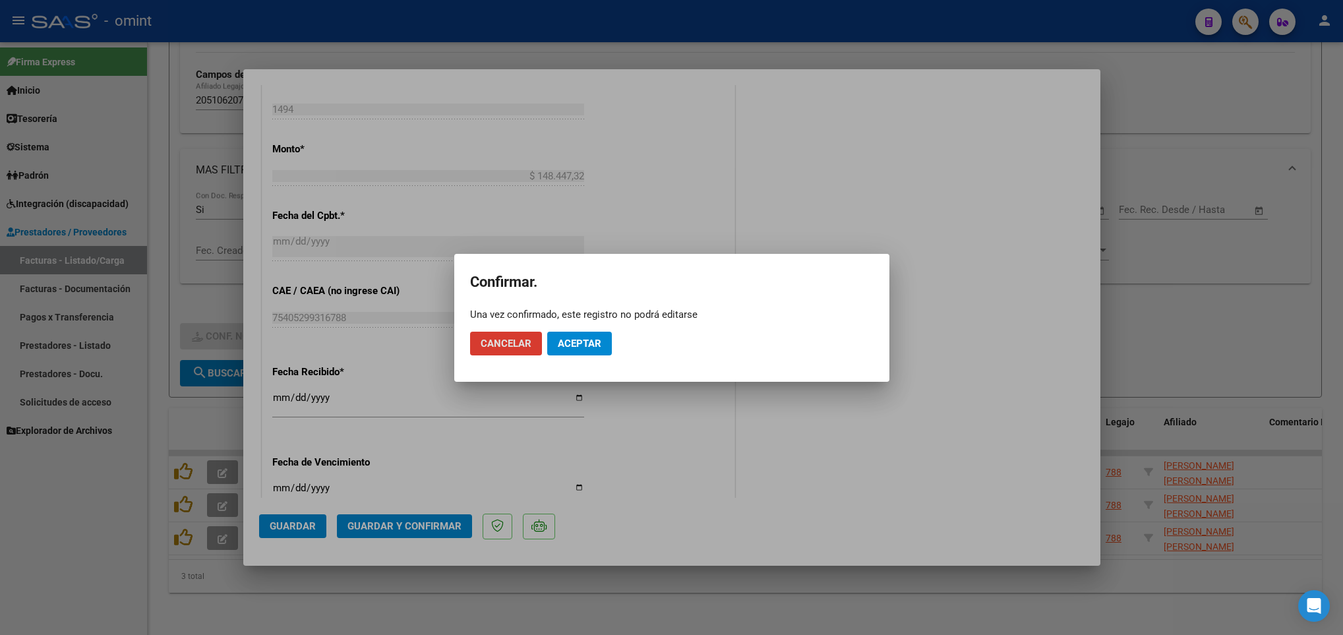
click at [595, 341] on span "Aceptar" at bounding box center [580, 344] width 44 height 12
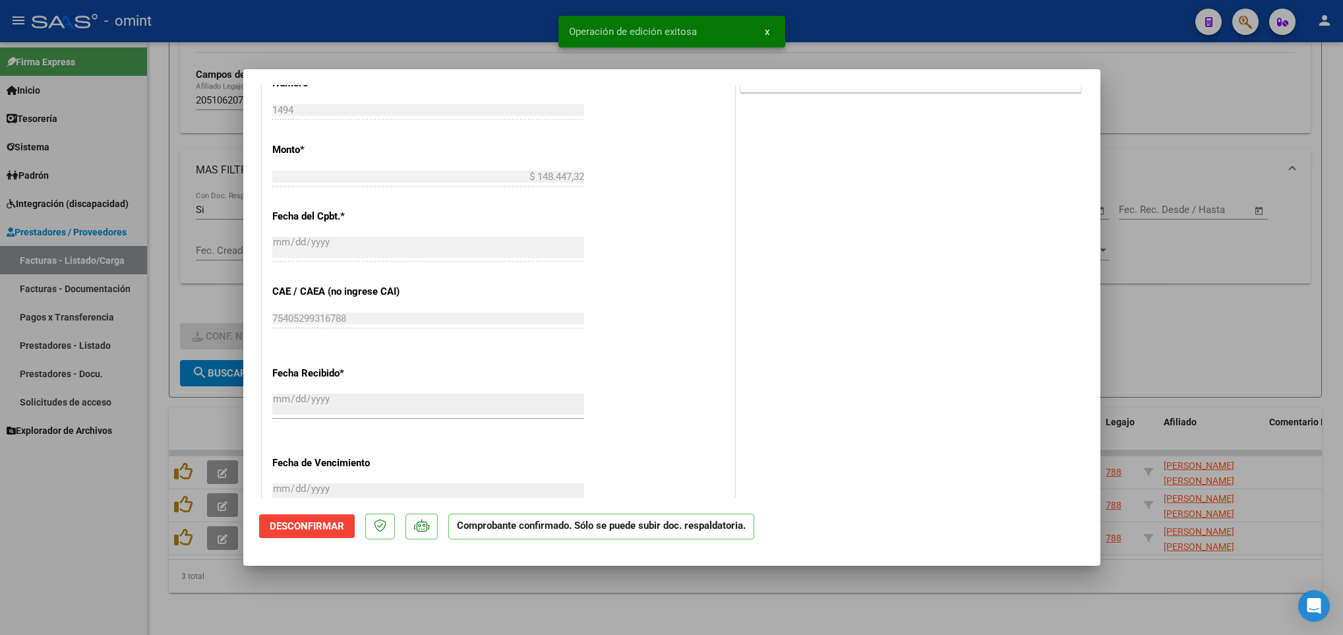
click at [402, 610] on div at bounding box center [671, 317] width 1343 height 635
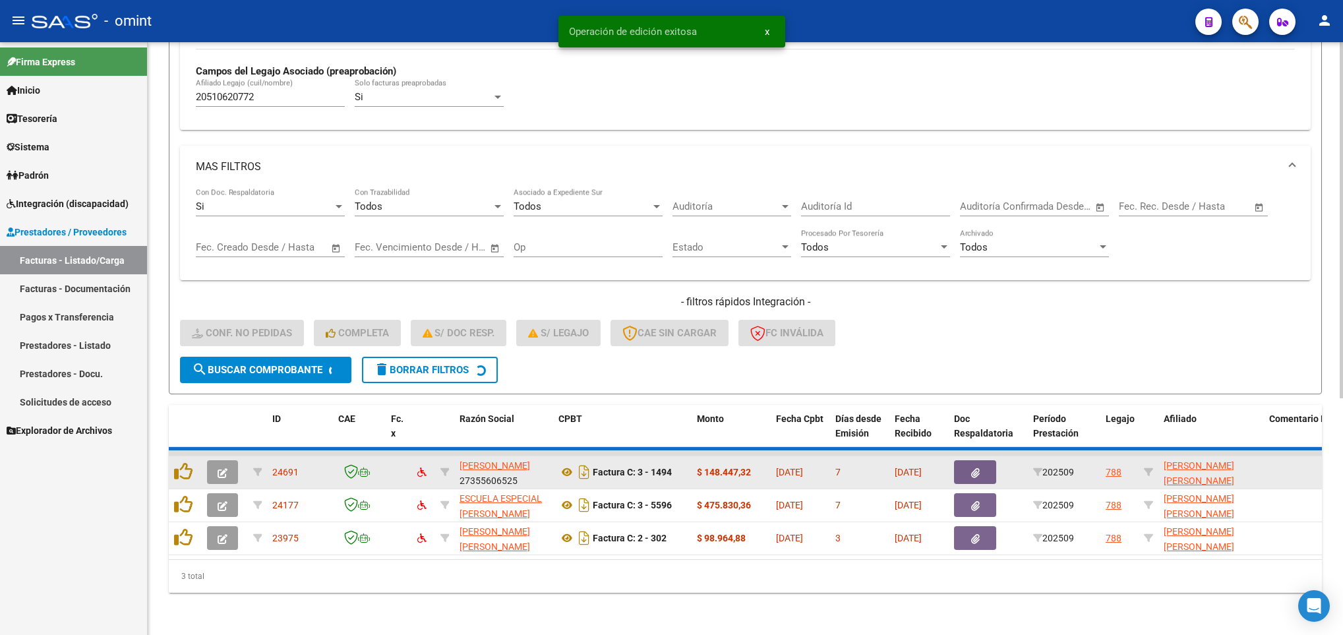
scroll to position [358, 0]
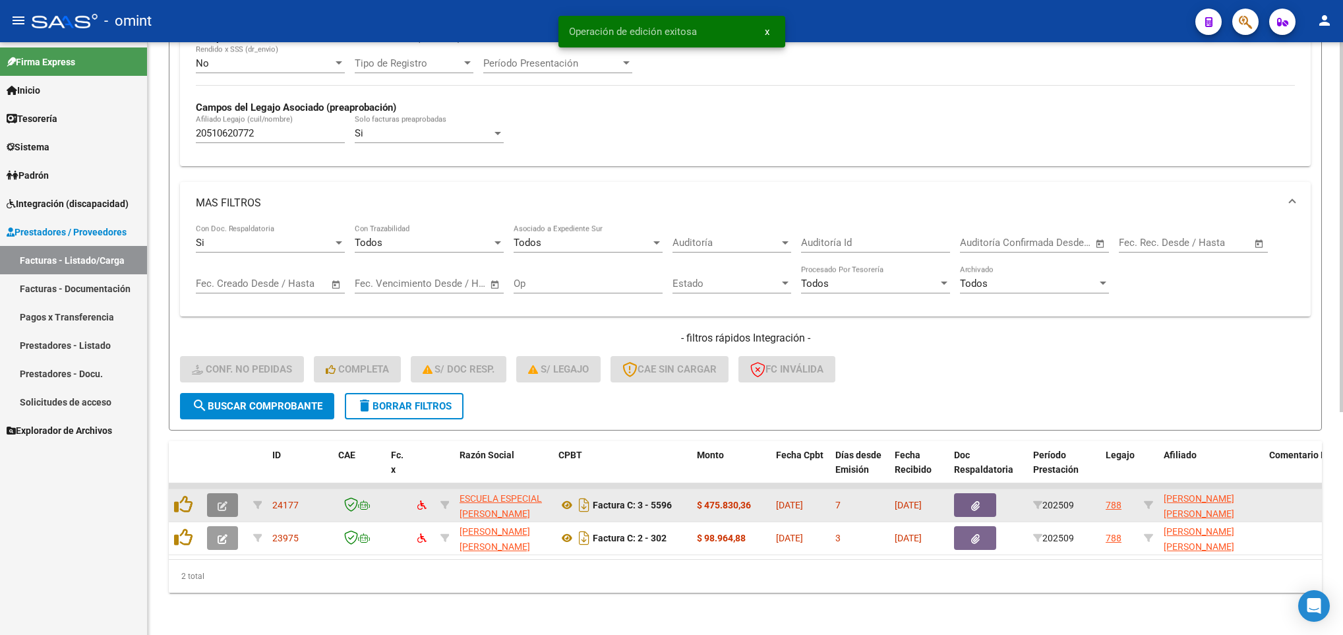
click at [228, 493] on button "button" at bounding box center [222, 505] width 31 height 24
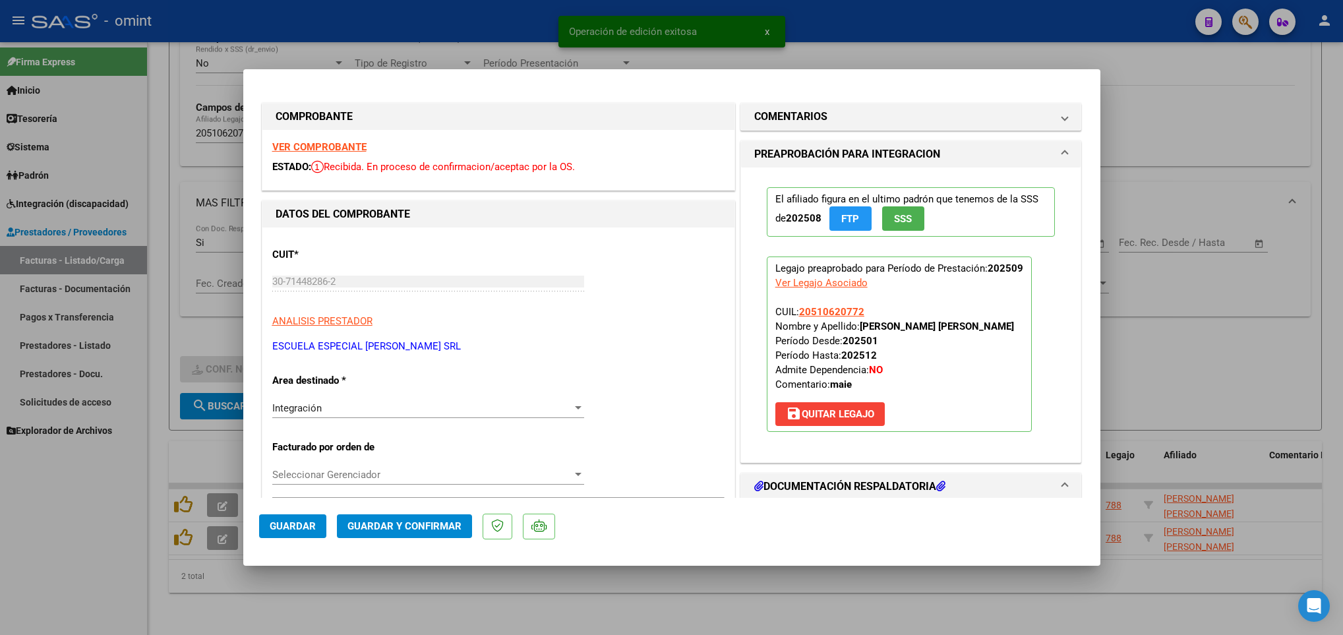
click at [303, 142] on strong "VER COMPROBANTE" at bounding box center [319, 147] width 94 height 12
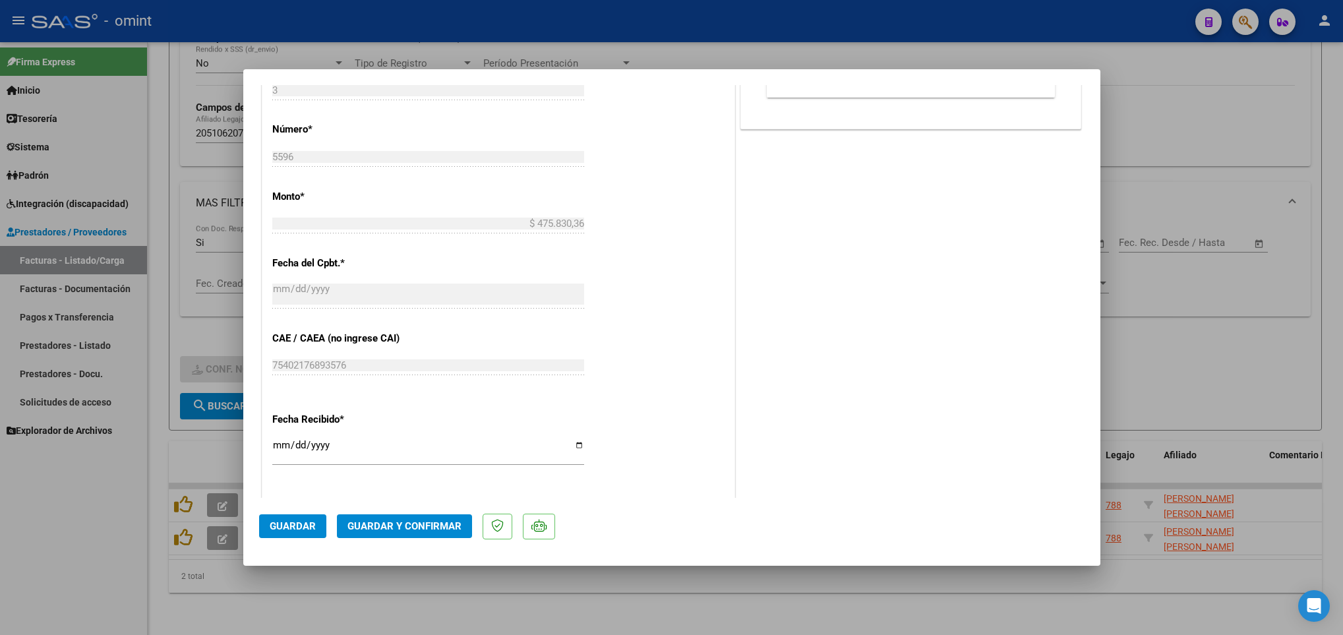
scroll to position [692, 0]
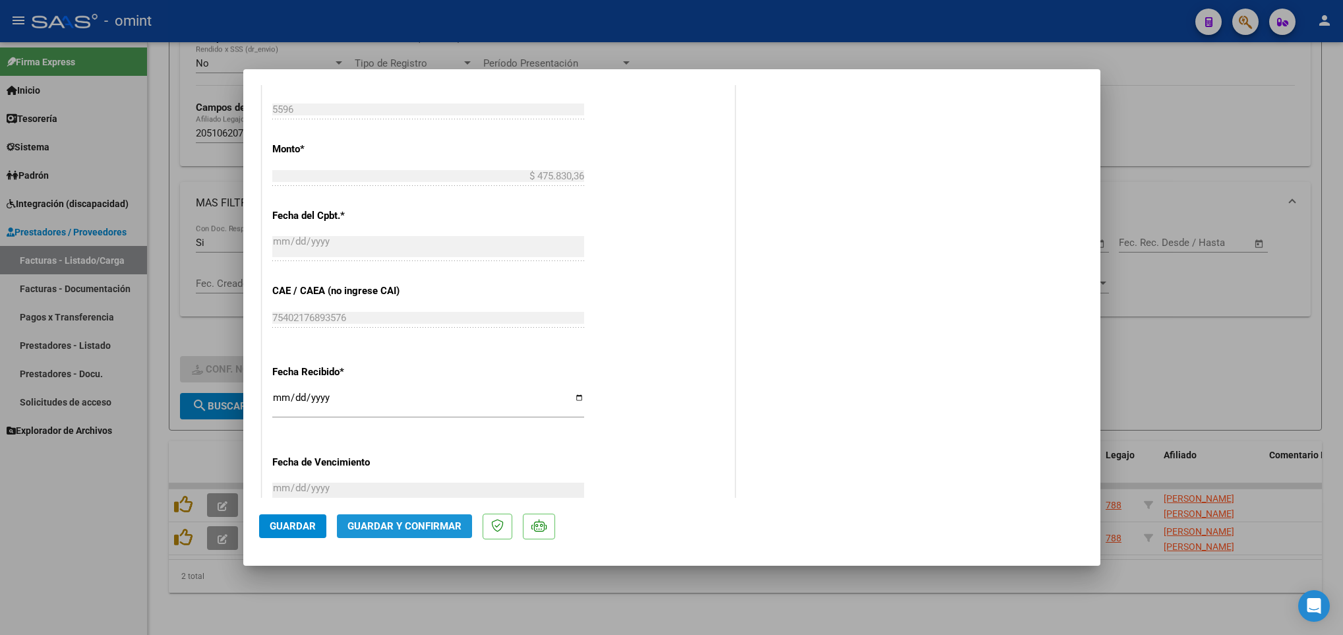
click at [406, 527] on span "Guardar y Confirmar" at bounding box center [404, 526] width 114 height 12
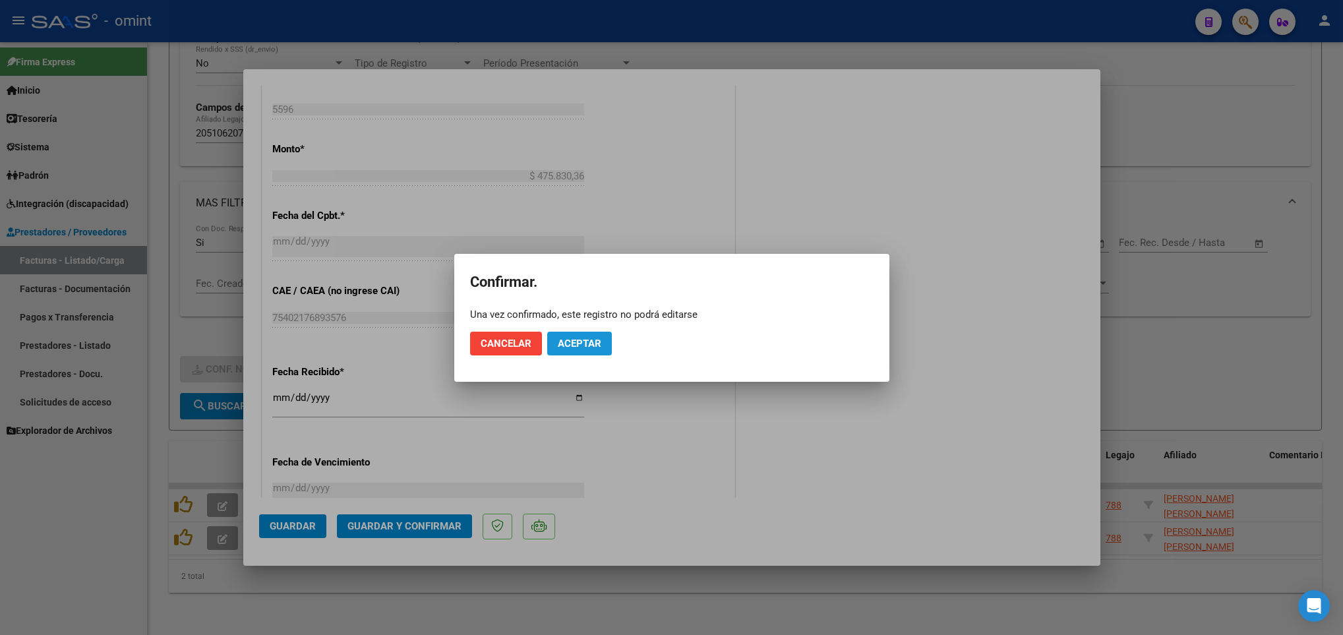
click at [562, 347] on span "Aceptar" at bounding box center [580, 344] width 44 height 12
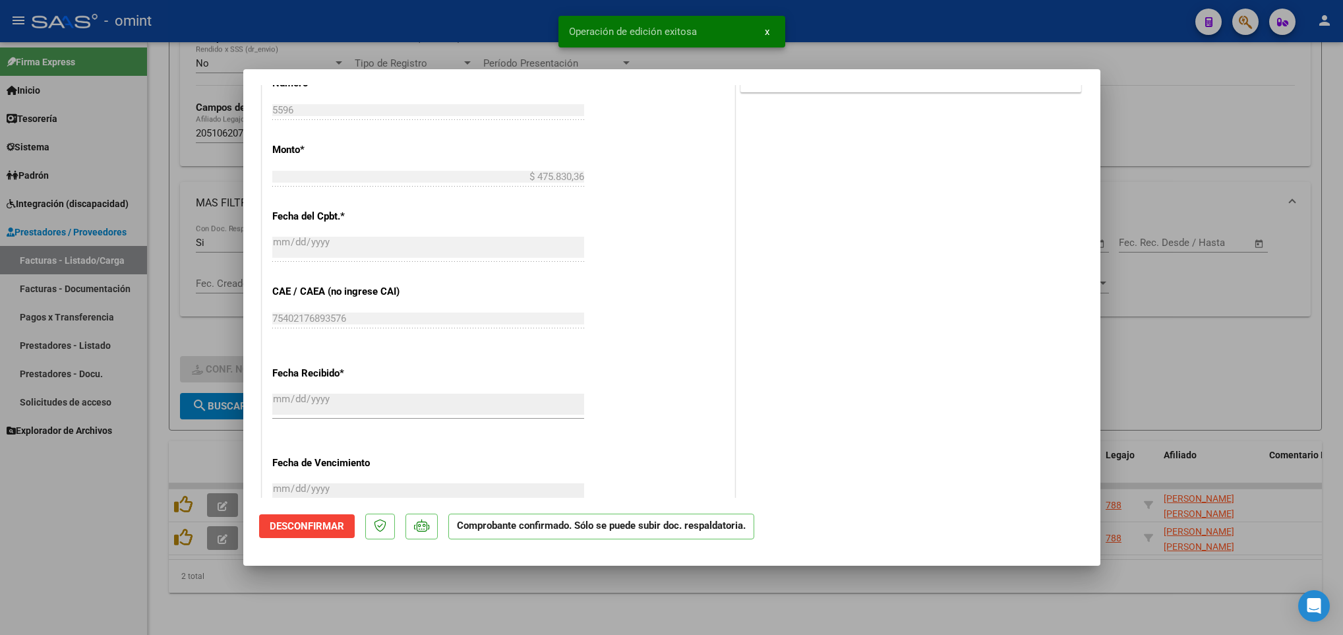
click at [558, 606] on div at bounding box center [671, 317] width 1343 height 635
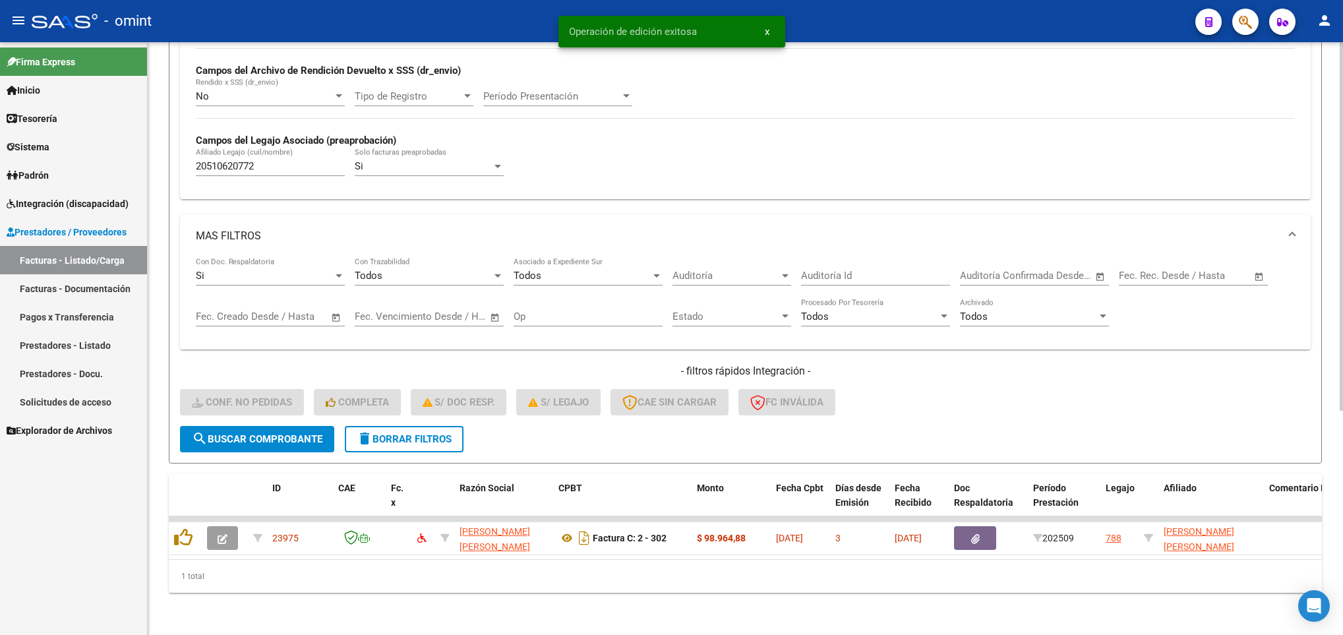
scroll to position [324, 0]
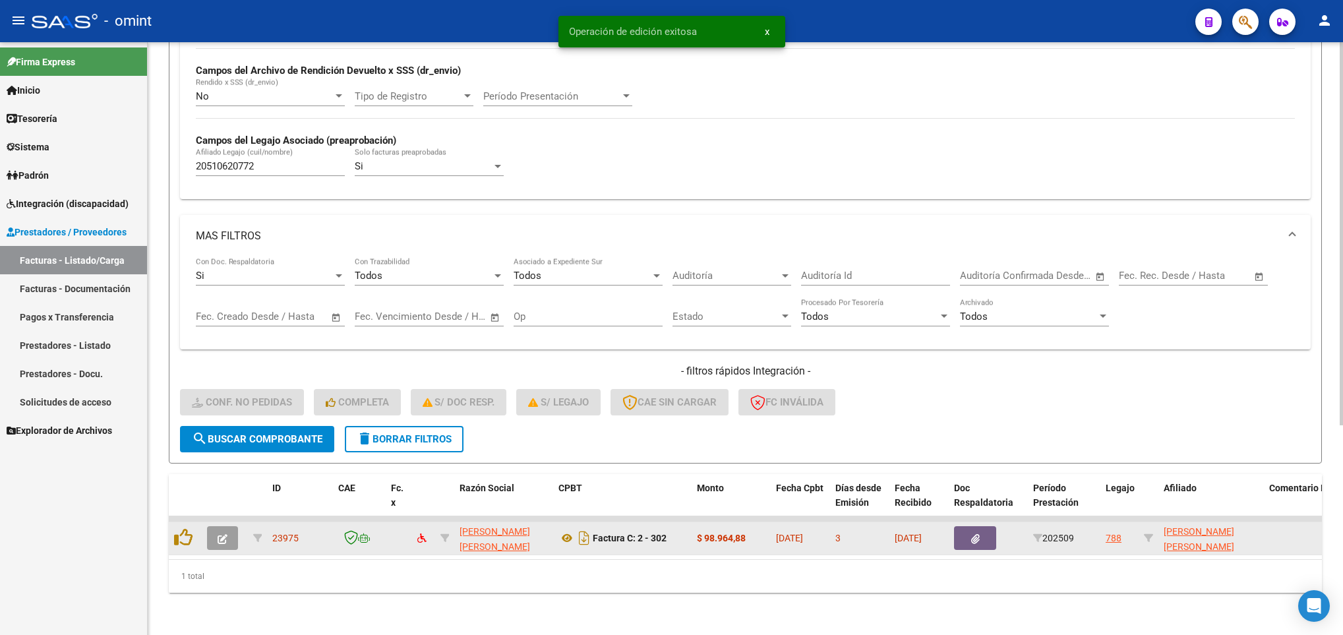
click at [218, 532] on span "button" at bounding box center [223, 538] width 10 height 12
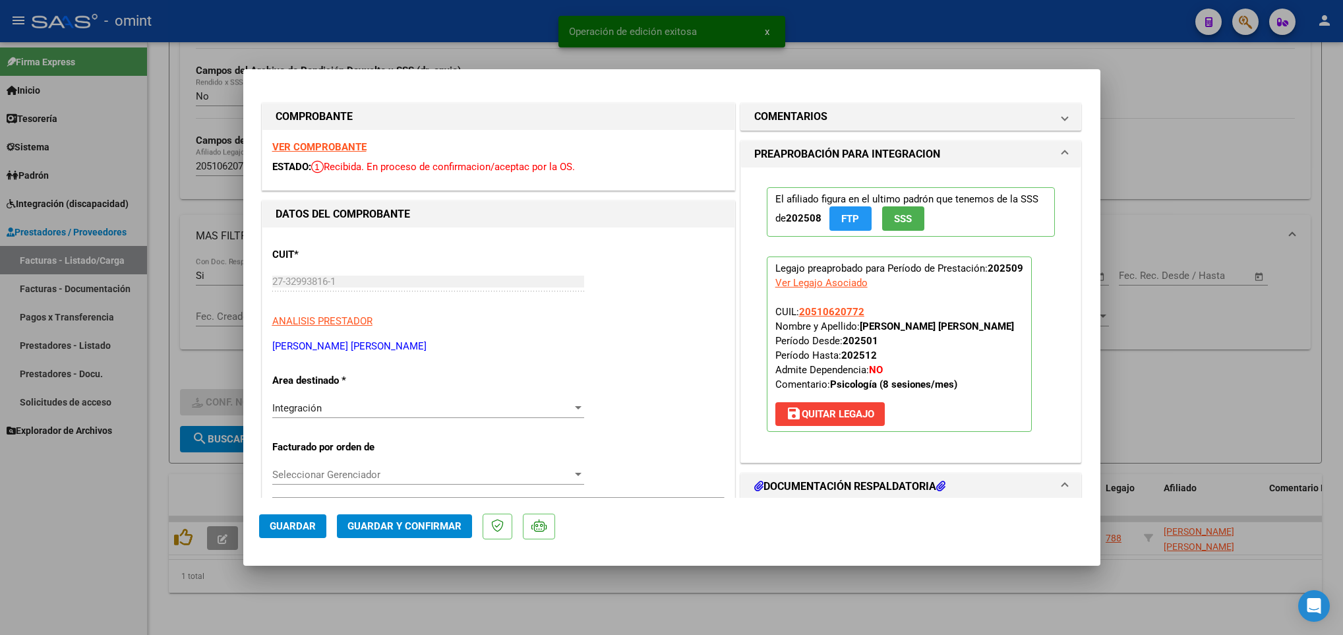
click at [311, 141] on strong "VER COMPROBANTE" at bounding box center [319, 147] width 94 height 12
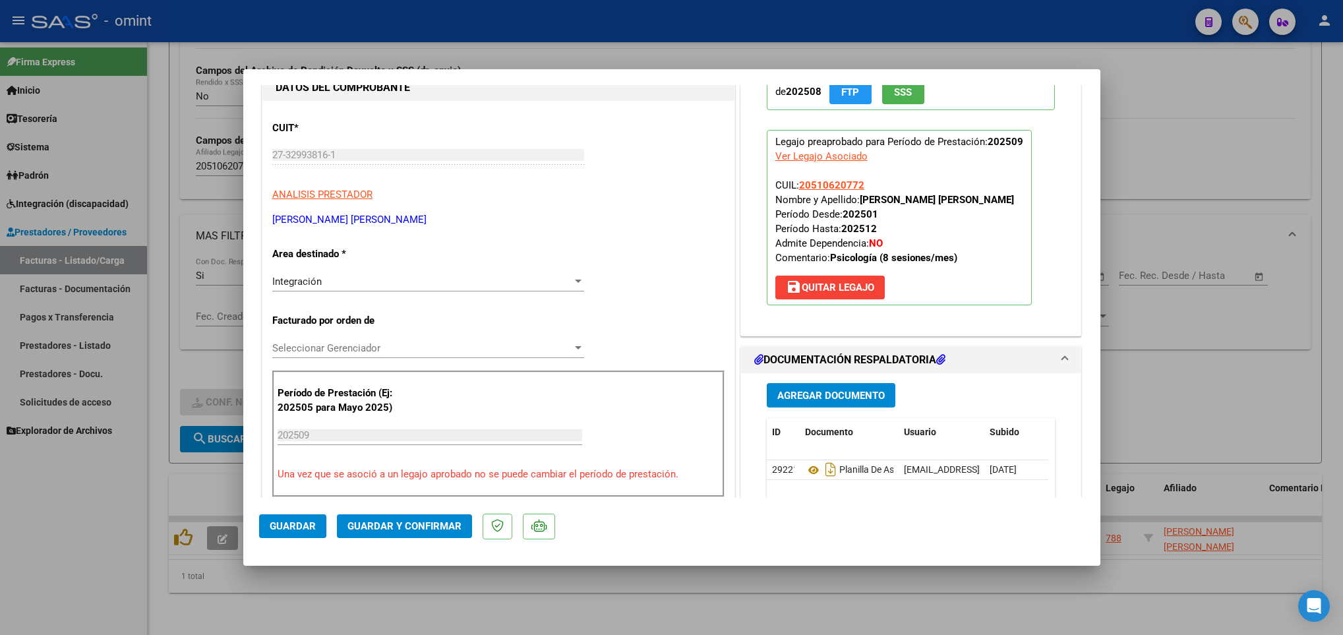
scroll to position [396, 0]
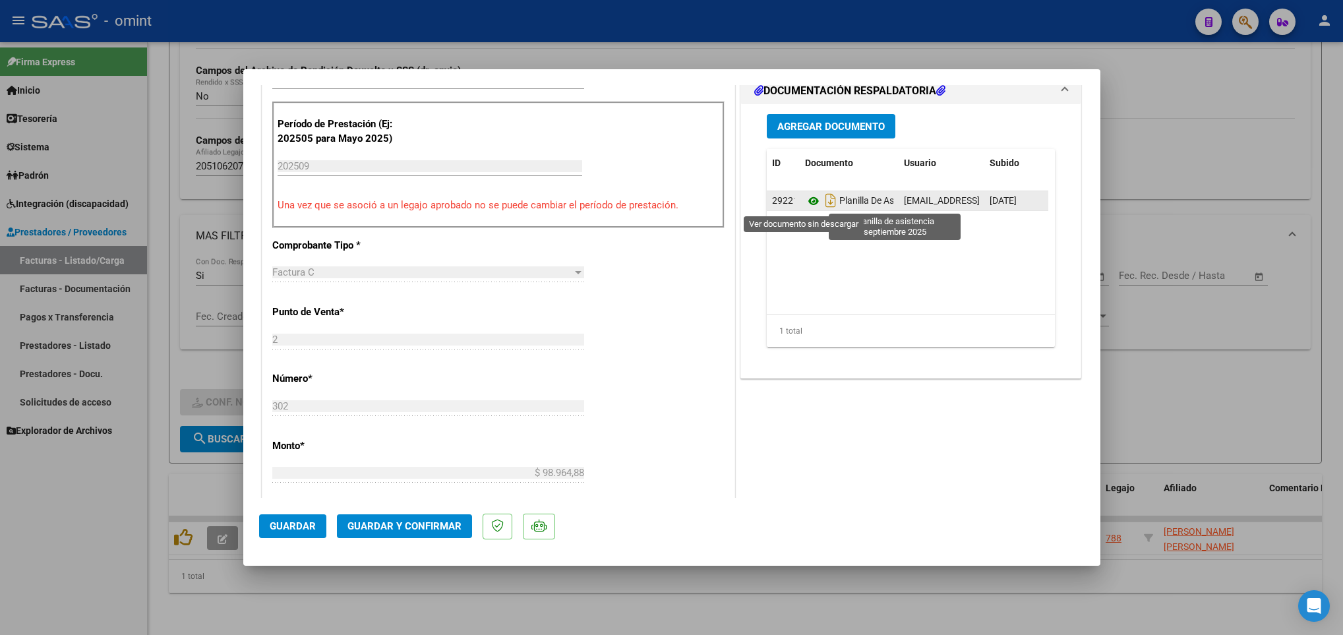
click at [805, 208] on icon at bounding box center [813, 201] width 17 height 16
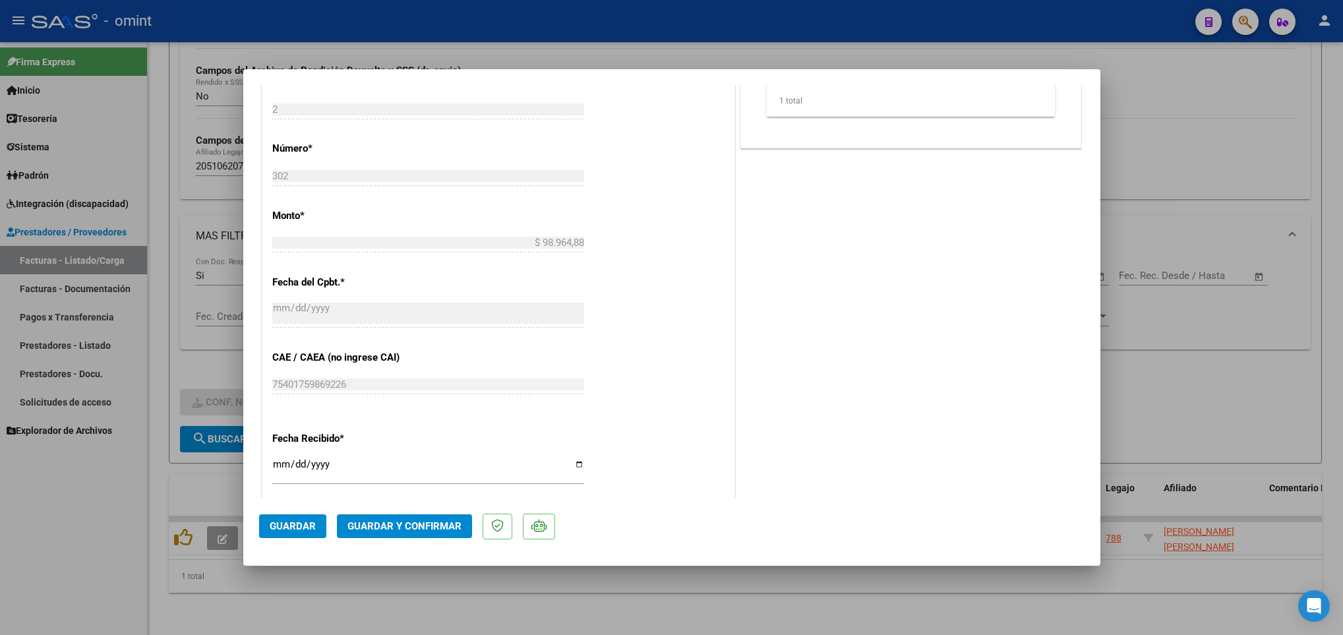
scroll to position [692, 0]
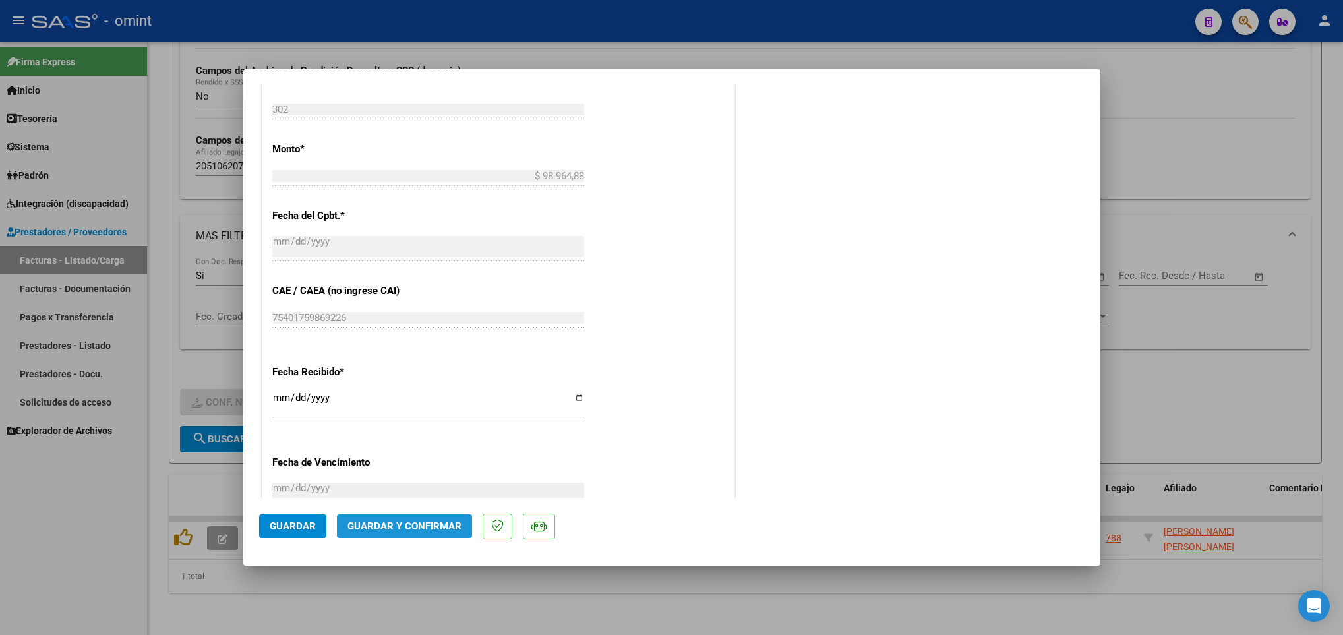
click at [417, 525] on span "Guardar y Confirmar" at bounding box center [404, 526] width 114 height 12
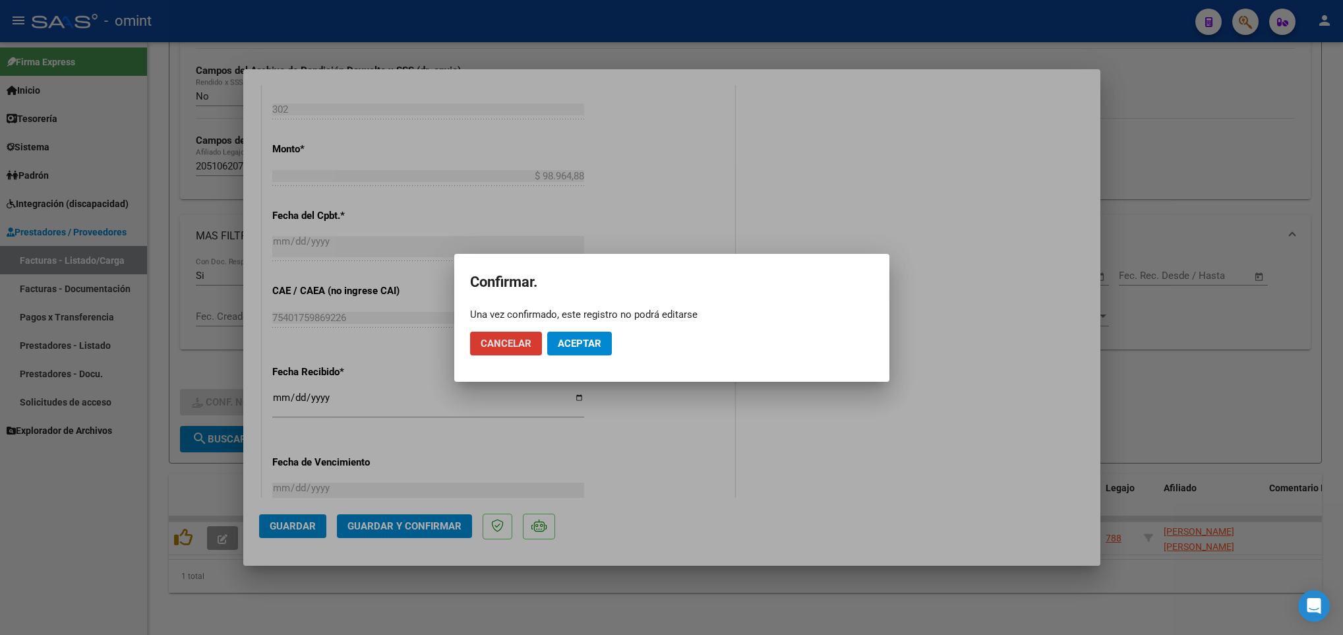
click at [591, 338] on span "Aceptar" at bounding box center [580, 344] width 44 height 12
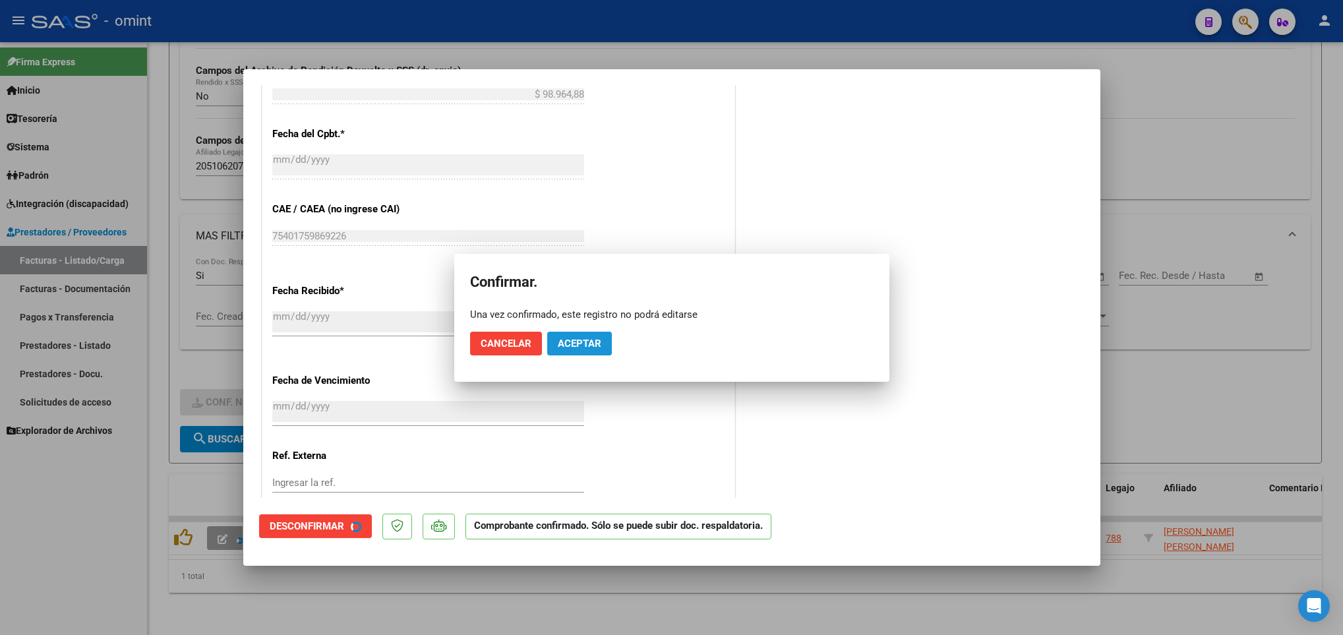
scroll to position [610, 0]
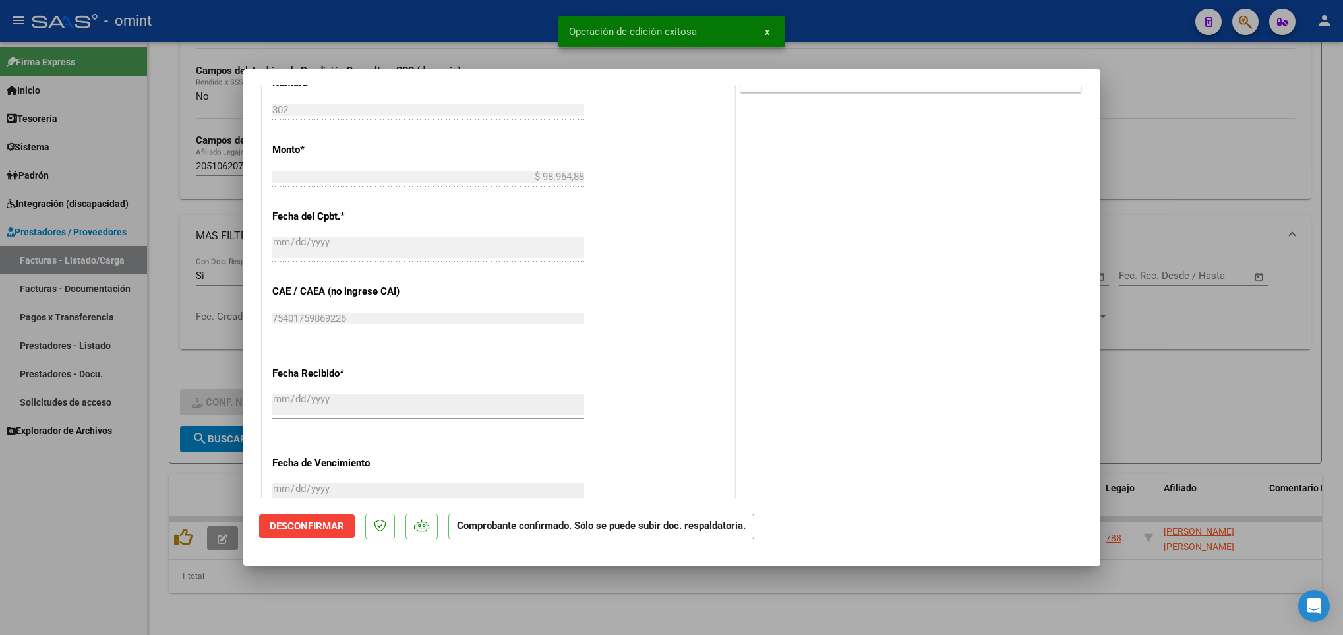
click at [515, 588] on div at bounding box center [671, 317] width 1343 height 635
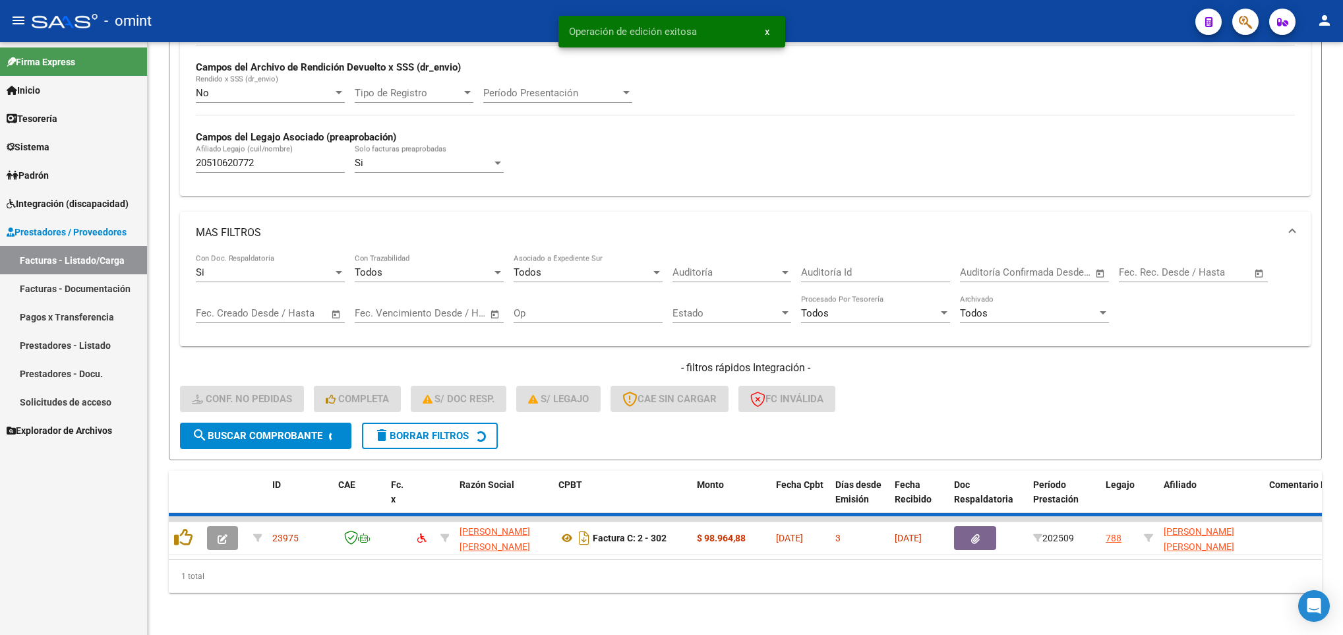
scroll to position [299, 0]
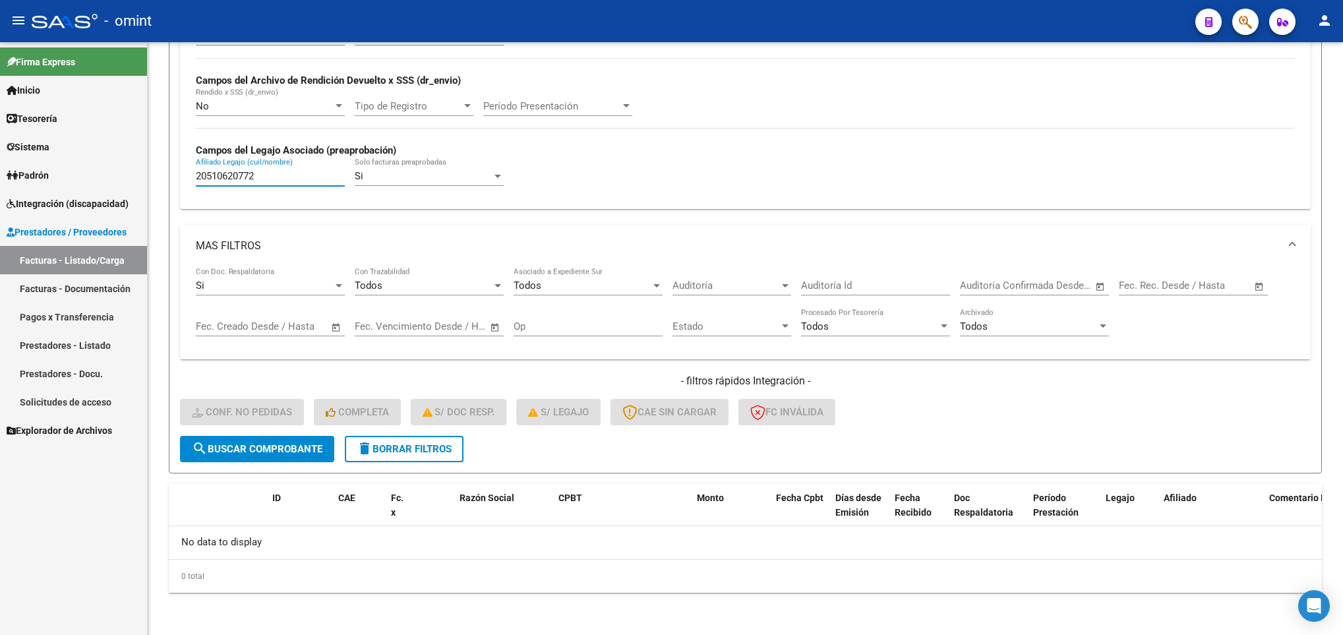
drag, startPoint x: 276, startPoint y: 179, endPoint x: 56, endPoint y: 184, distance: 219.6
click at [56, 184] on mat-sidenav-container "Firma Express Inicio Calendario SSS Instructivos Contacto OS Tesorería Extracto…" at bounding box center [671, 338] width 1343 height 593
paste input "24015553"
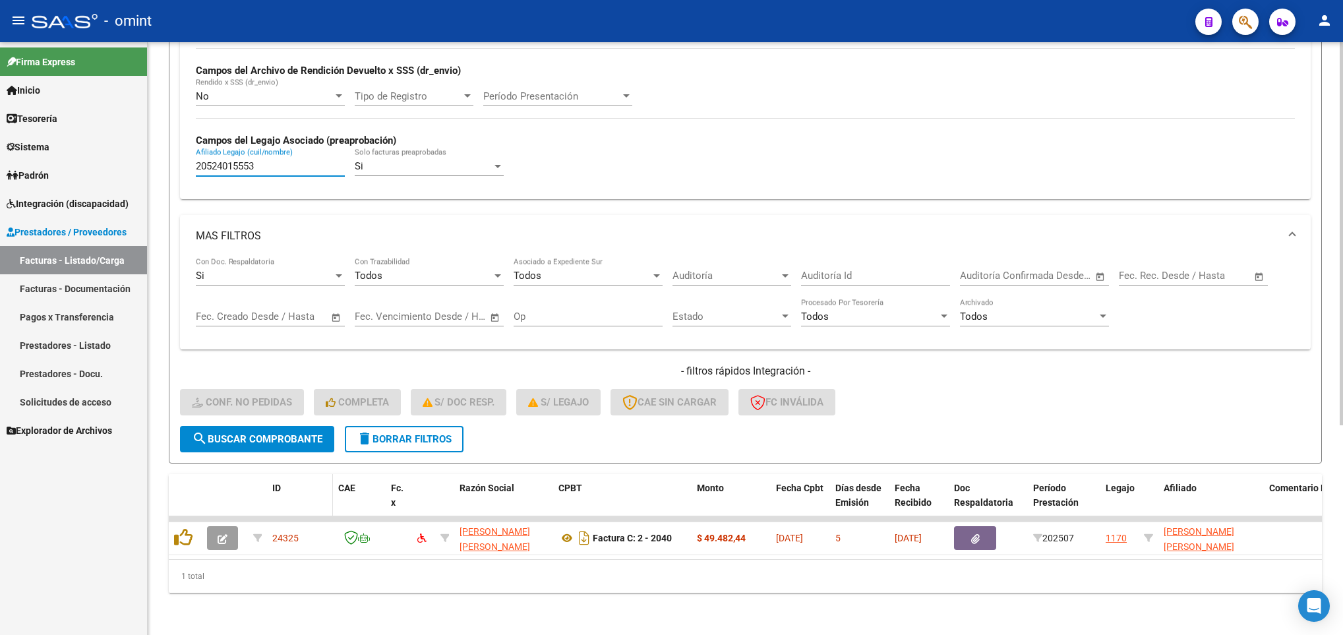
scroll to position [324, 0]
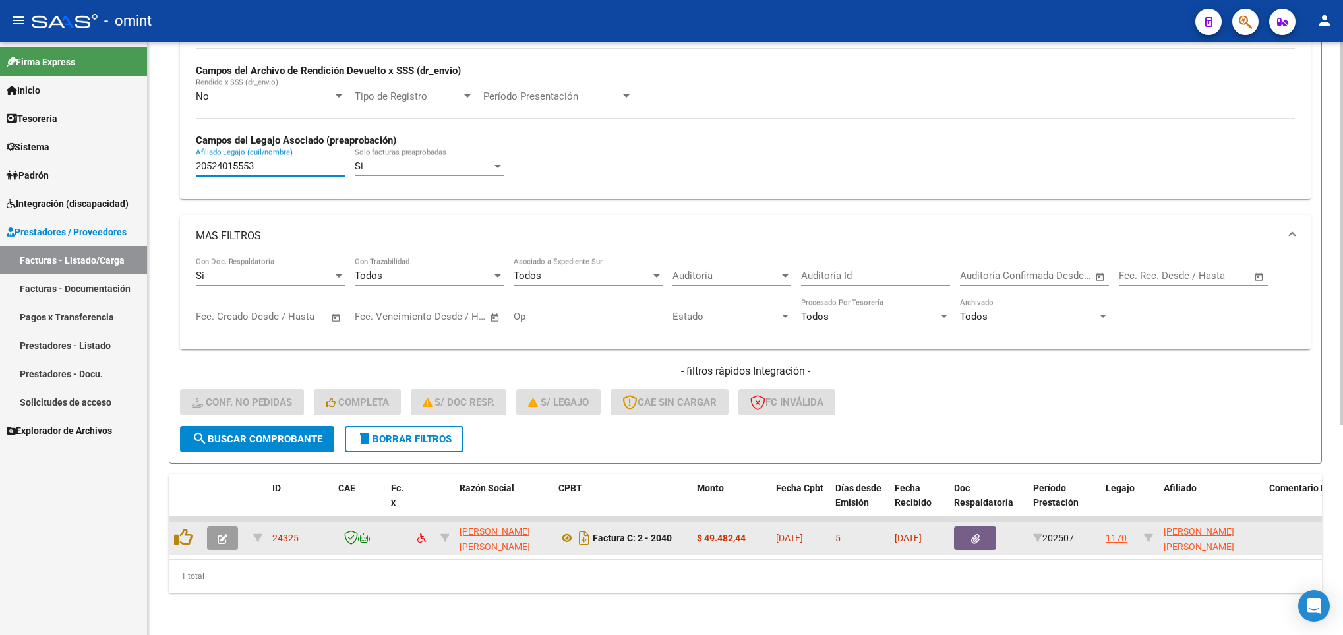
click at [227, 526] on button "button" at bounding box center [222, 538] width 31 height 24
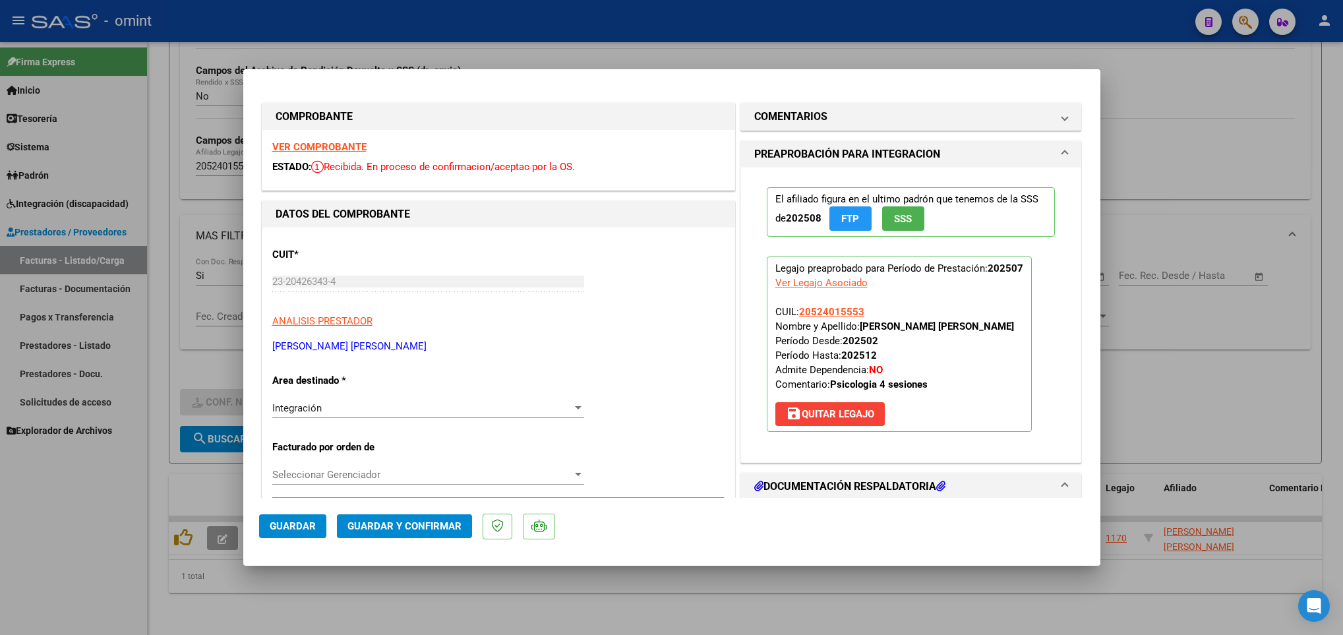
click at [293, 145] on strong "VER COMPROBANTE" at bounding box center [319, 147] width 94 height 12
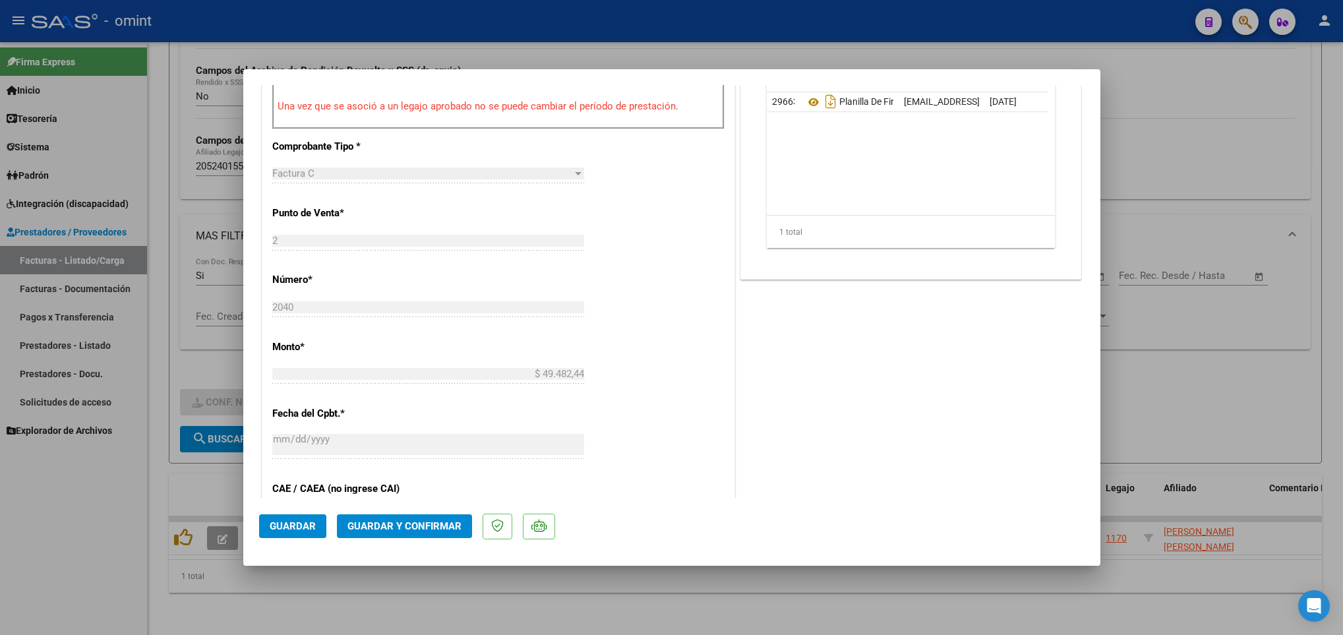
scroll to position [593, 0]
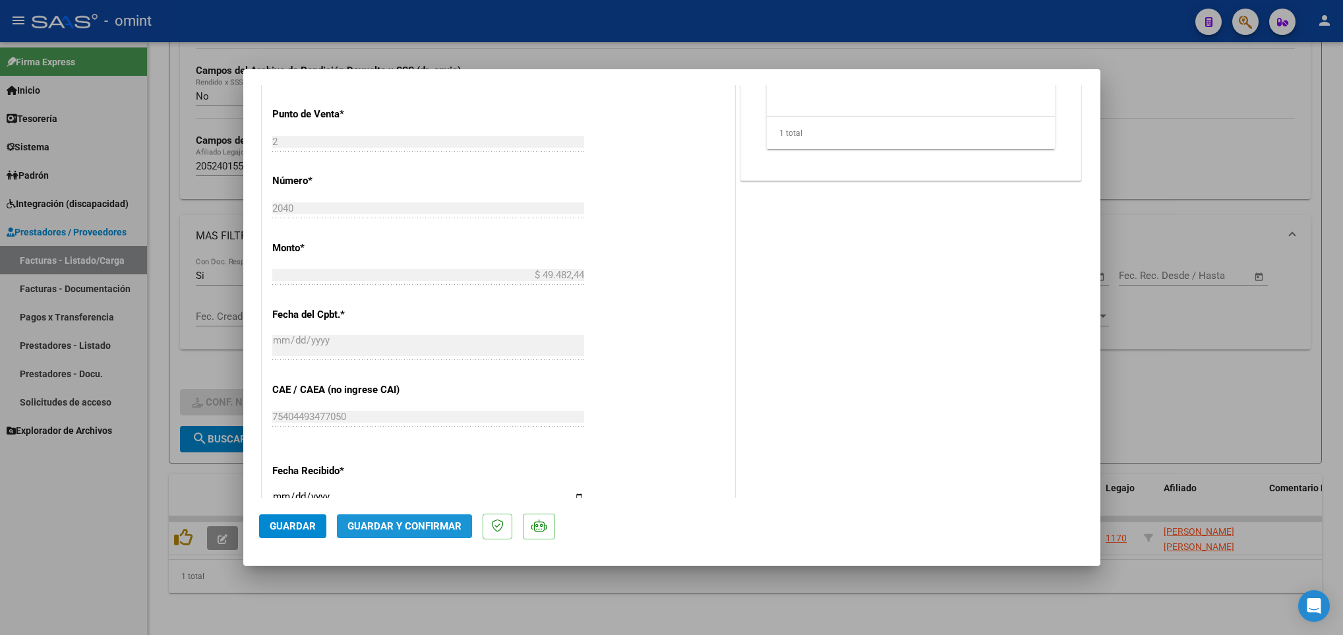
click at [412, 525] on span "Guardar y Confirmar" at bounding box center [404, 526] width 114 height 12
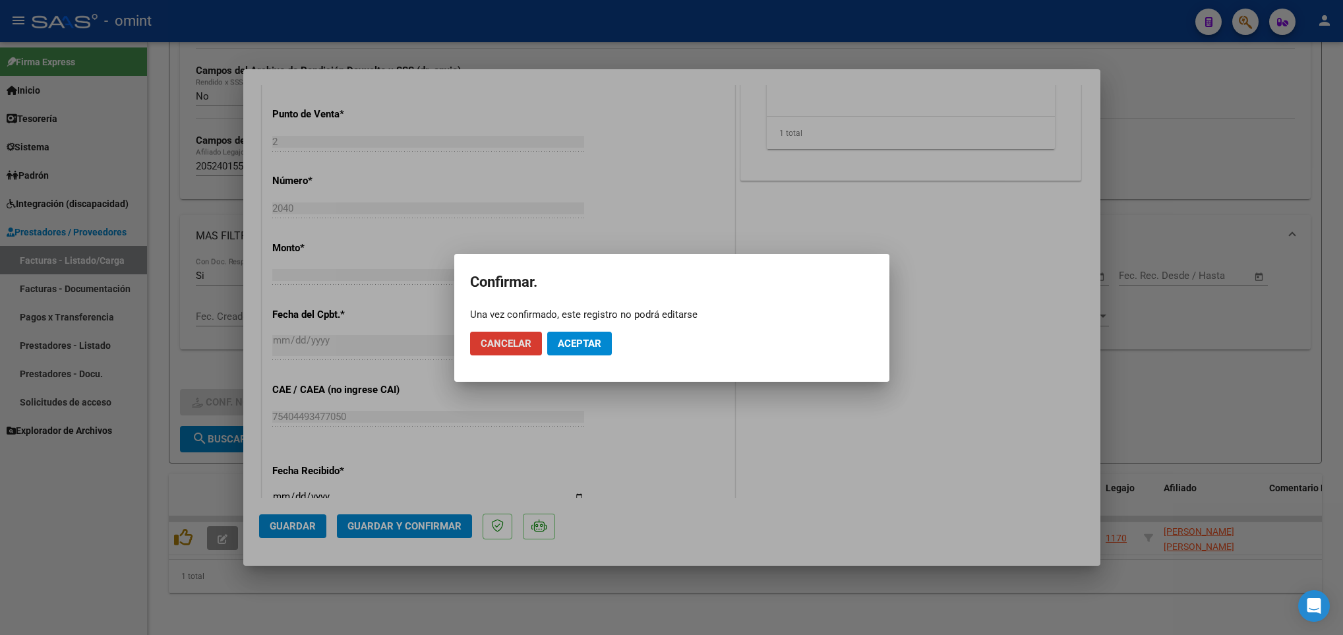
click at [592, 347] on span "Aceptar" at bounding box center [580, 344] width 44 height 12
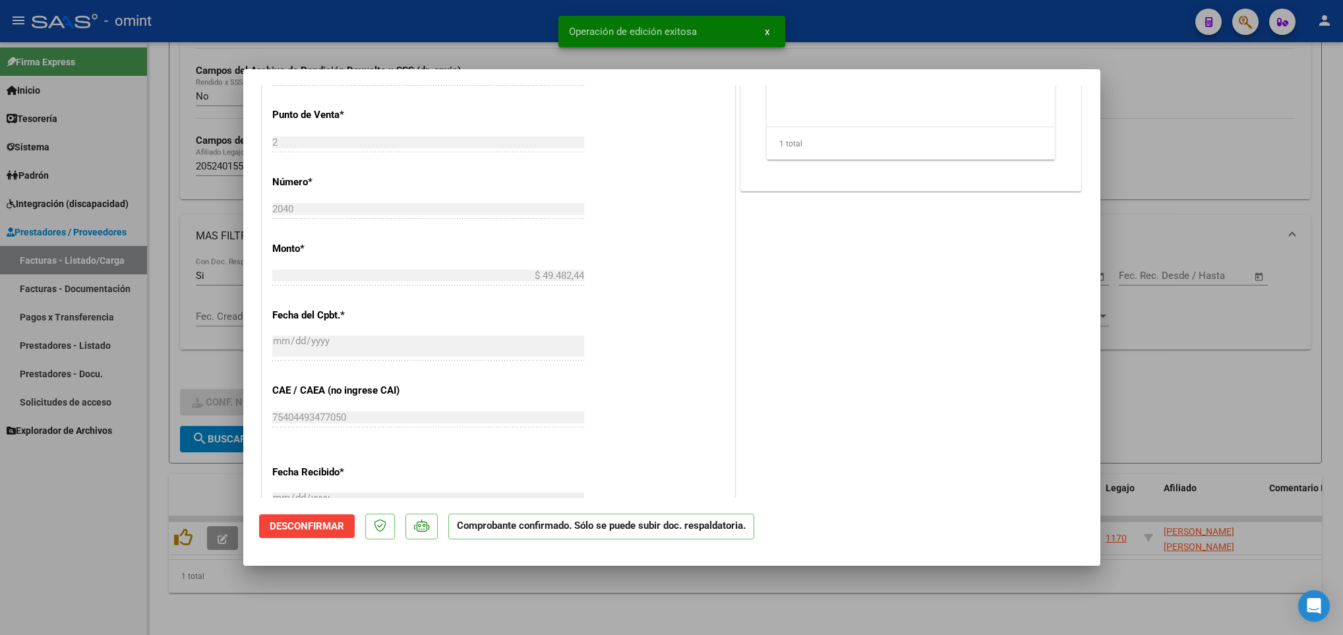
click at [506, 607] on div at bounding box center [671, 317] width 1343 height 635
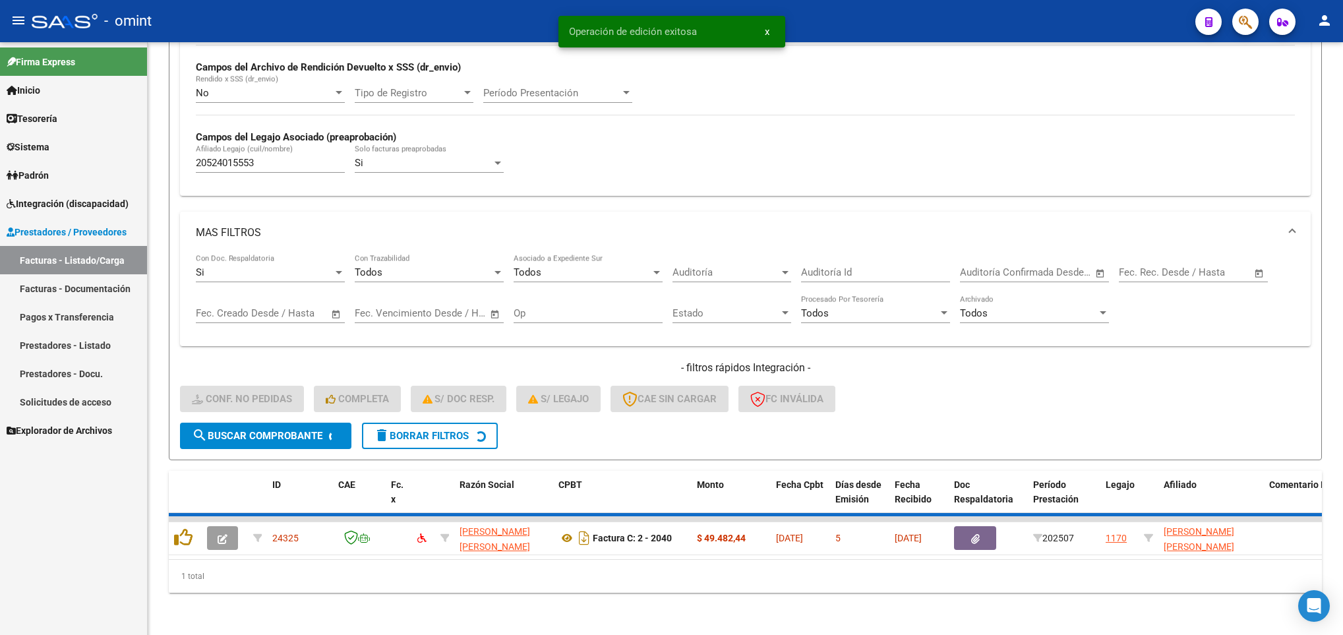
scroll to position [299, 0]
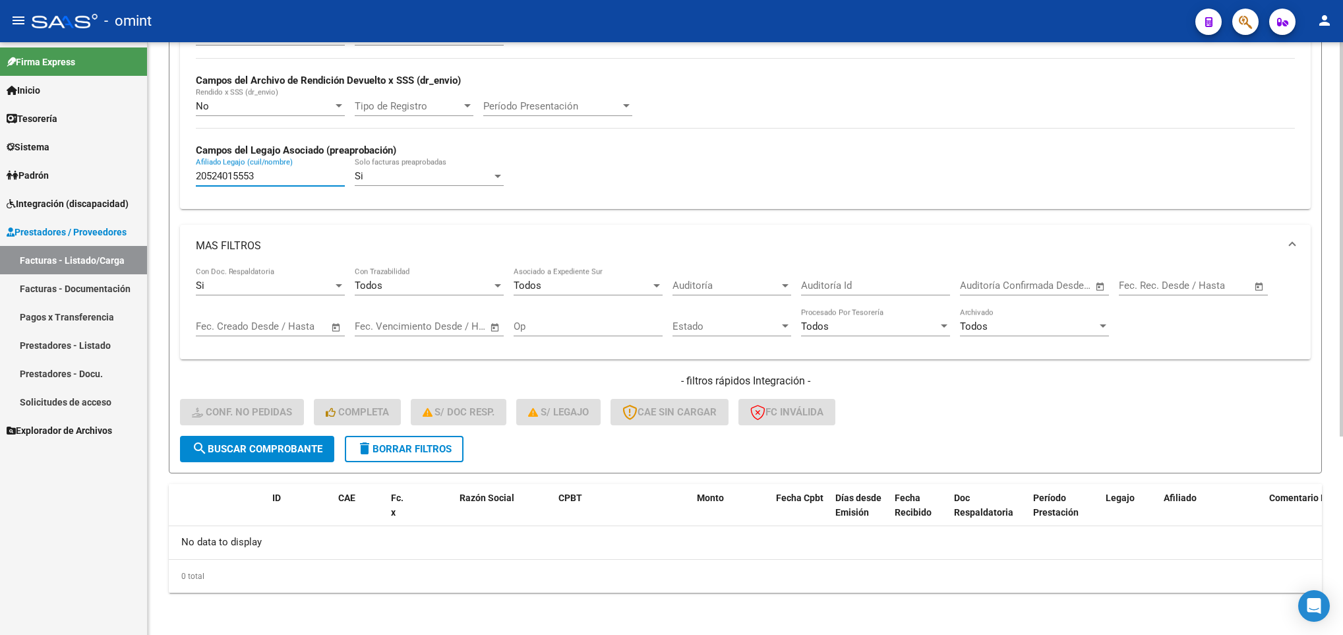
click at [273, 182] on input "20524015553" at bounding box center [270, 176] width 149 height 12
drag, startPoint x: 168, startPoint y: 176, endPoint x: 127, endPoint y: 176, distance: 40.9
click at [127, 176] on mat-sidenav-container "Firma Express Inicio Calendario SSS Instructivos Contacto OS Tesorería Extracto…" at bounding box center [671, 338] width 1343 height 593
paste input "7328595"
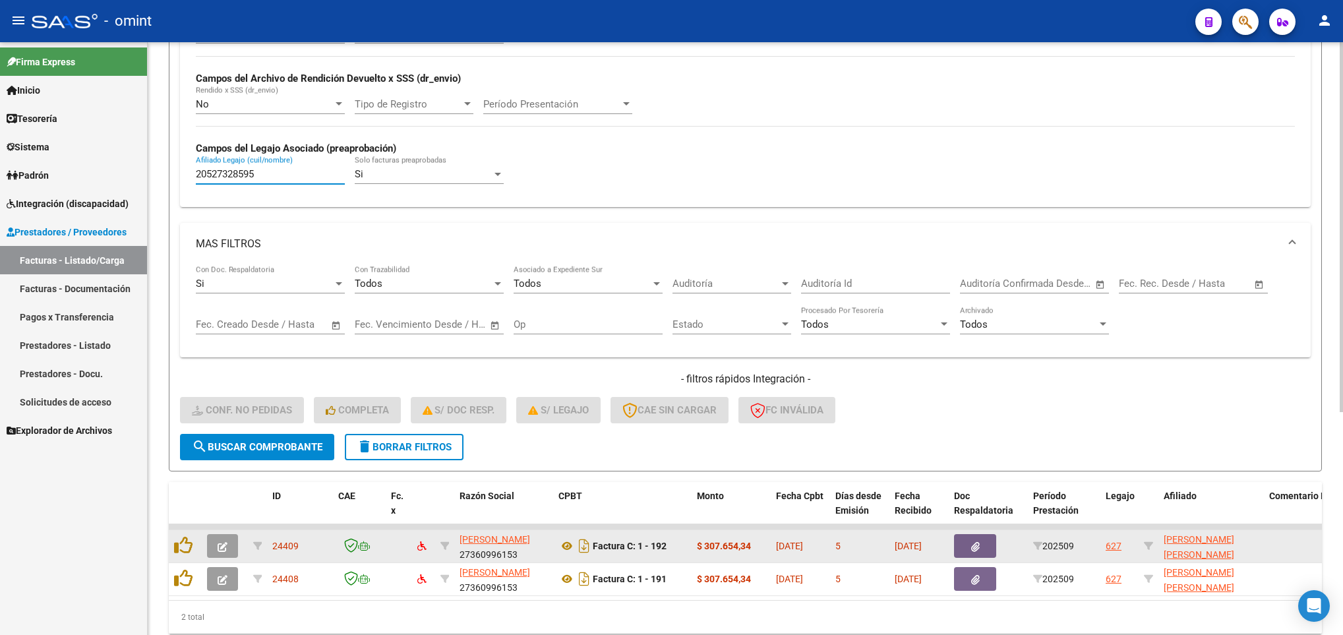
click at [228, 542] on button "button" at bounding box center [222, 546] width 31 height 24
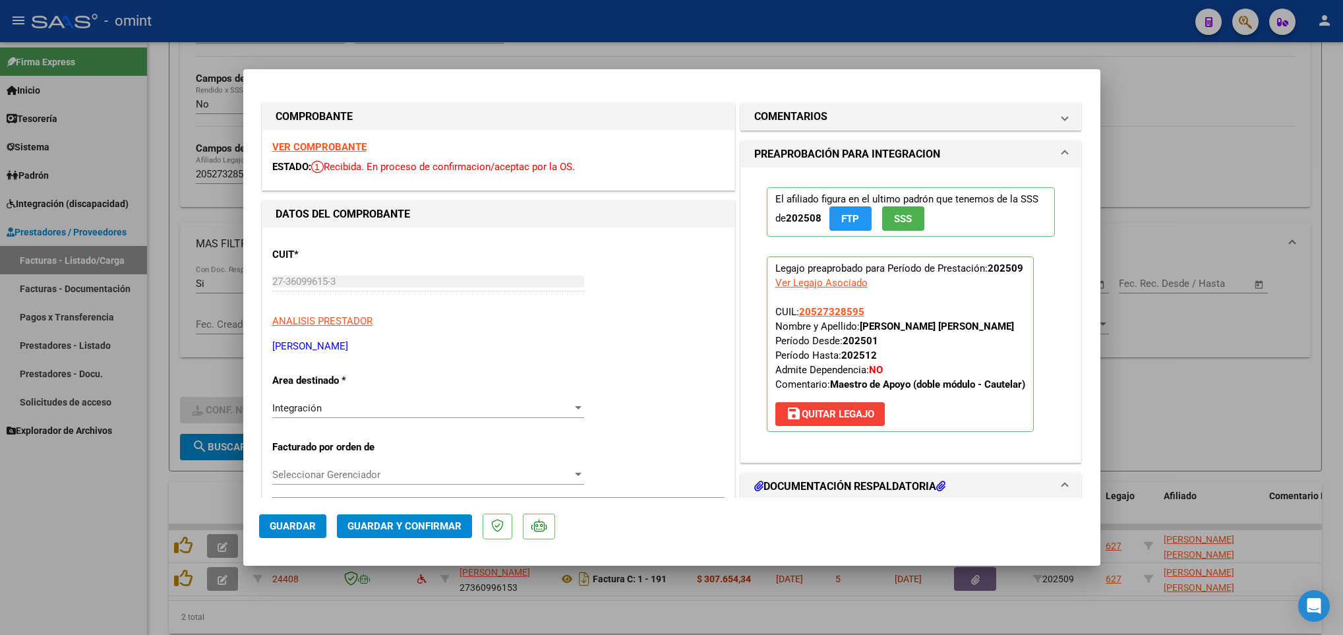
click at [348, 144] on strong "VER COMPROBANTE" at bounding box center [319, 147] width 94 height 12
drag, startPoint x: 234, startPoint y: 262, endPoint x: 243, endPoint y: 287, distance: 26.7
click at [238, 276] on div at bounding box center [671, 317] width 1343 height 635
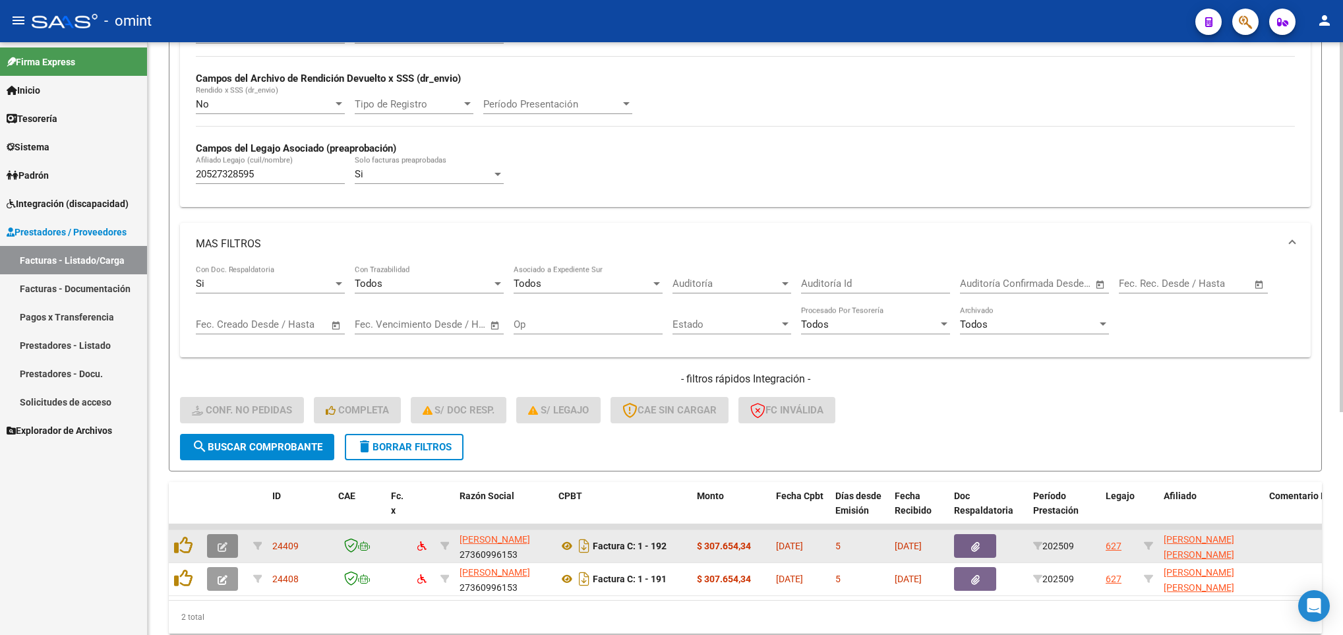
click at [226, 552] on icon "button" at bounding box center [223, 547] width 10 height 10
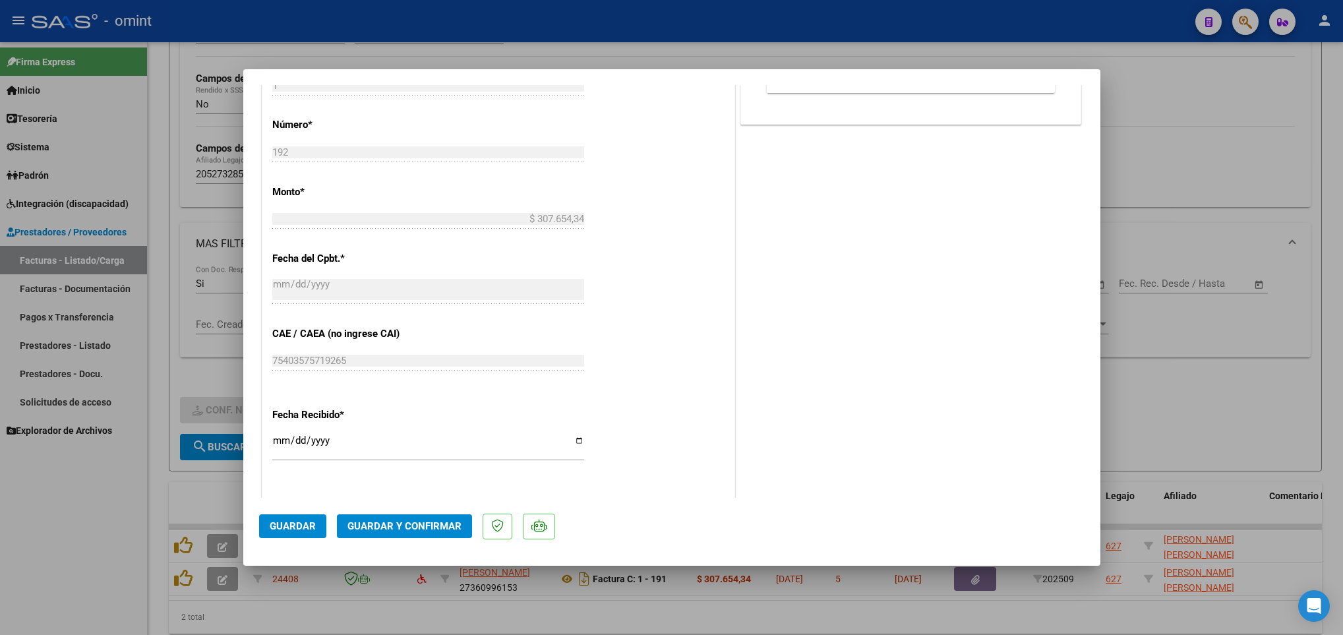
scroll to position [692, 0]
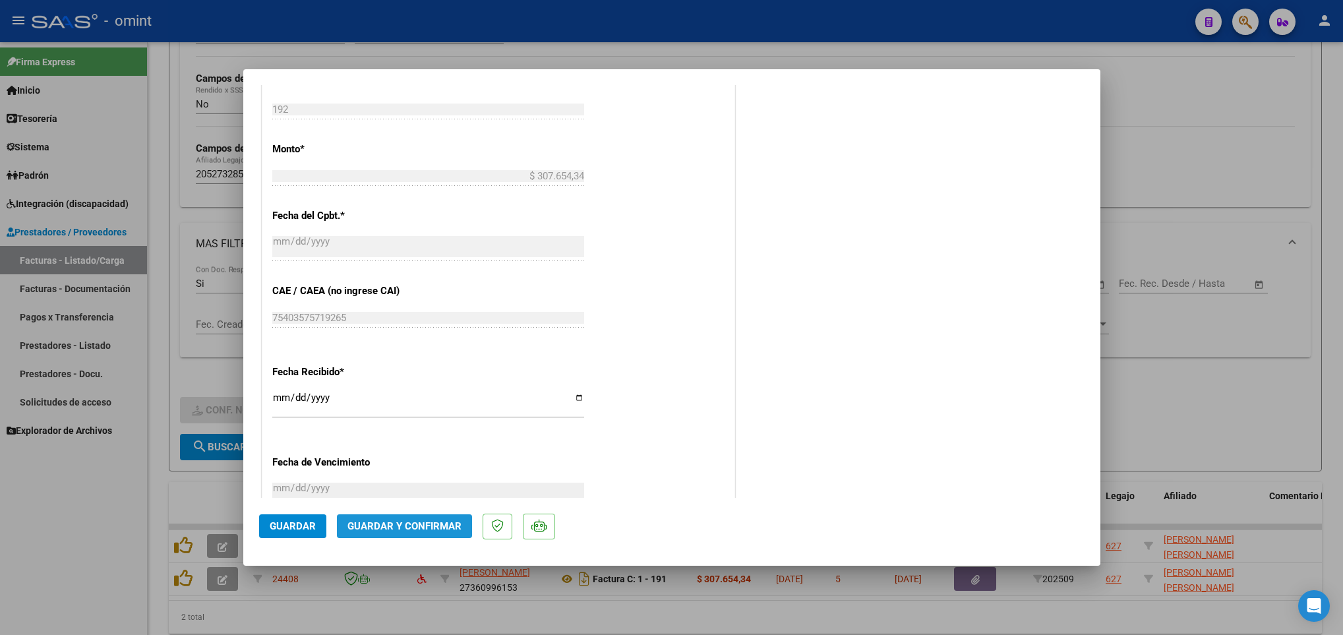
click at [433, 522] on span "Guardar y Confirmar" at bounding box center [404, 526] width 114 height 12
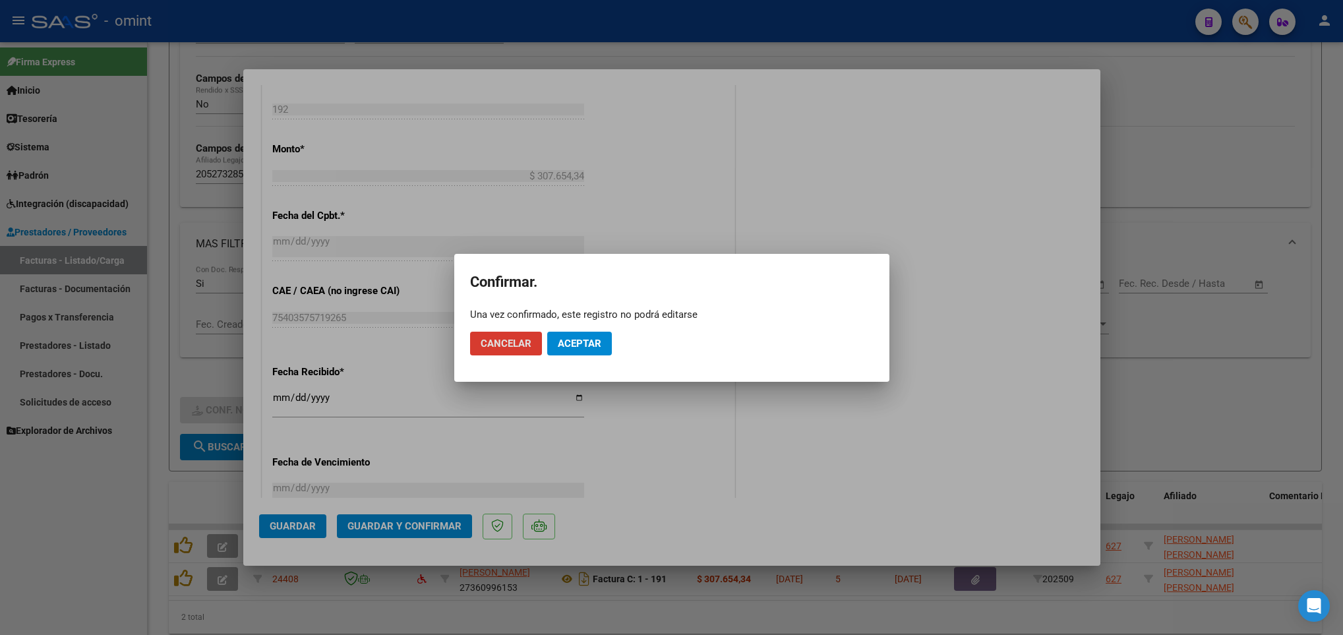
click at [583, 343] on span "Aceptar" at bounding box center [580, 344] width 44 height 12
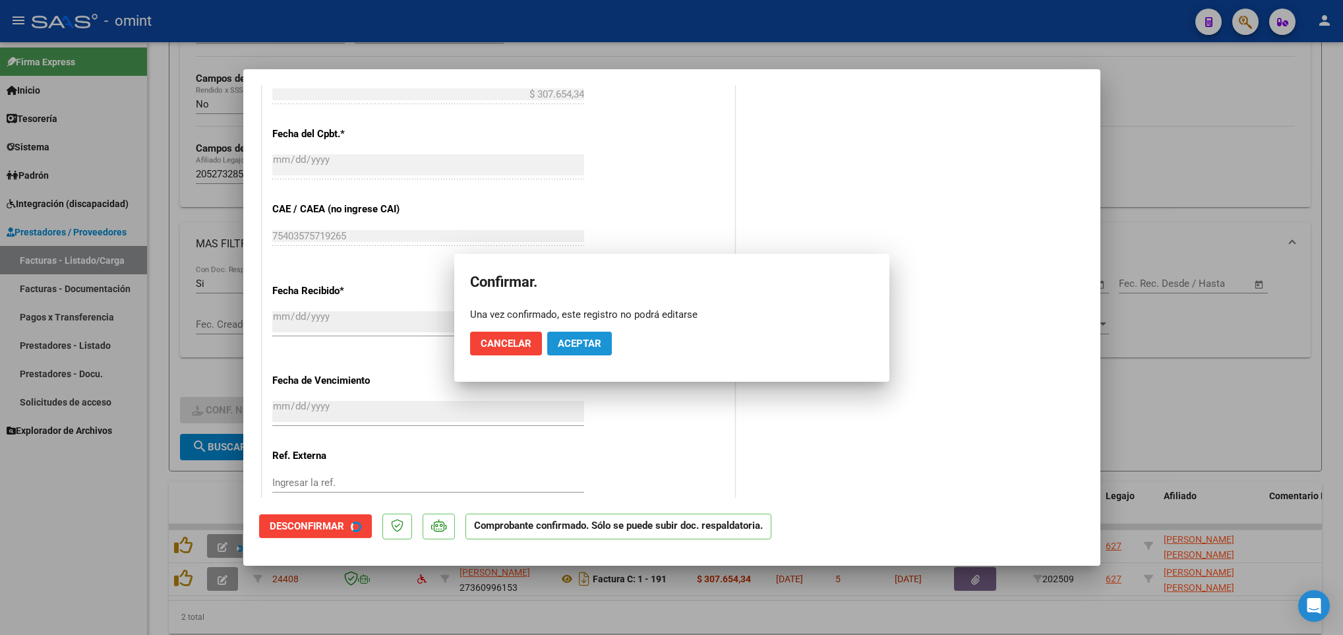
scroll to position [610, 0]
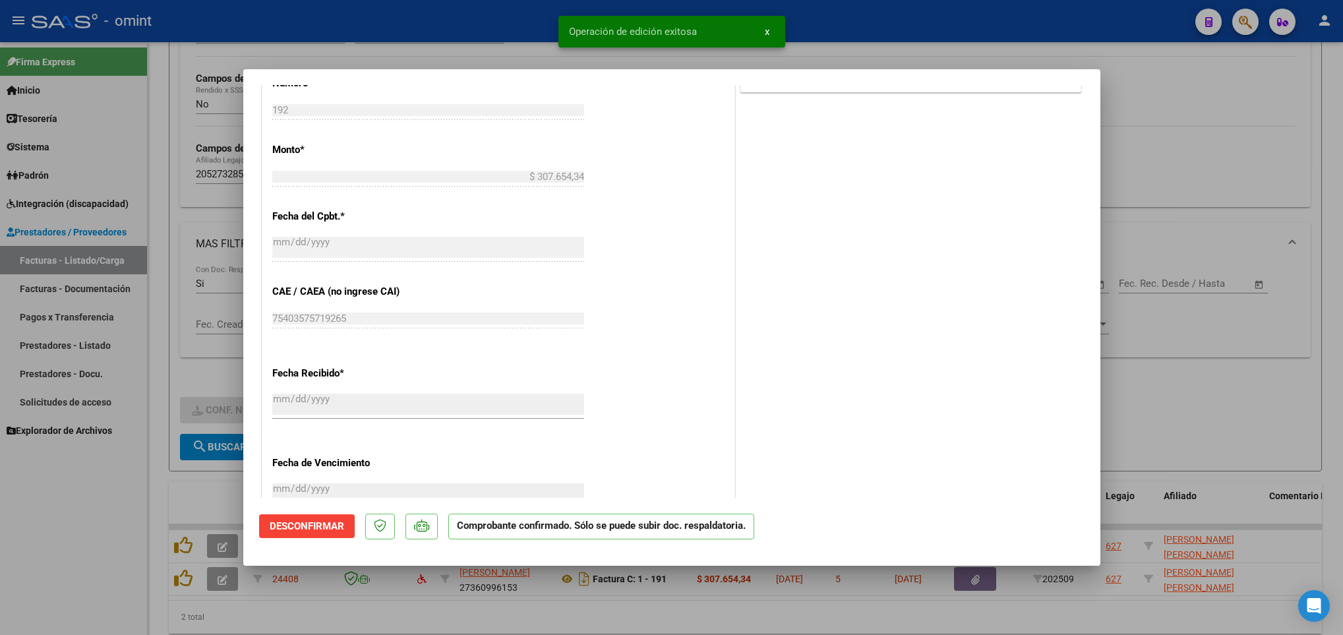
click at [206, 479] on div at bounding box center [671, 317] width 1343 height 635
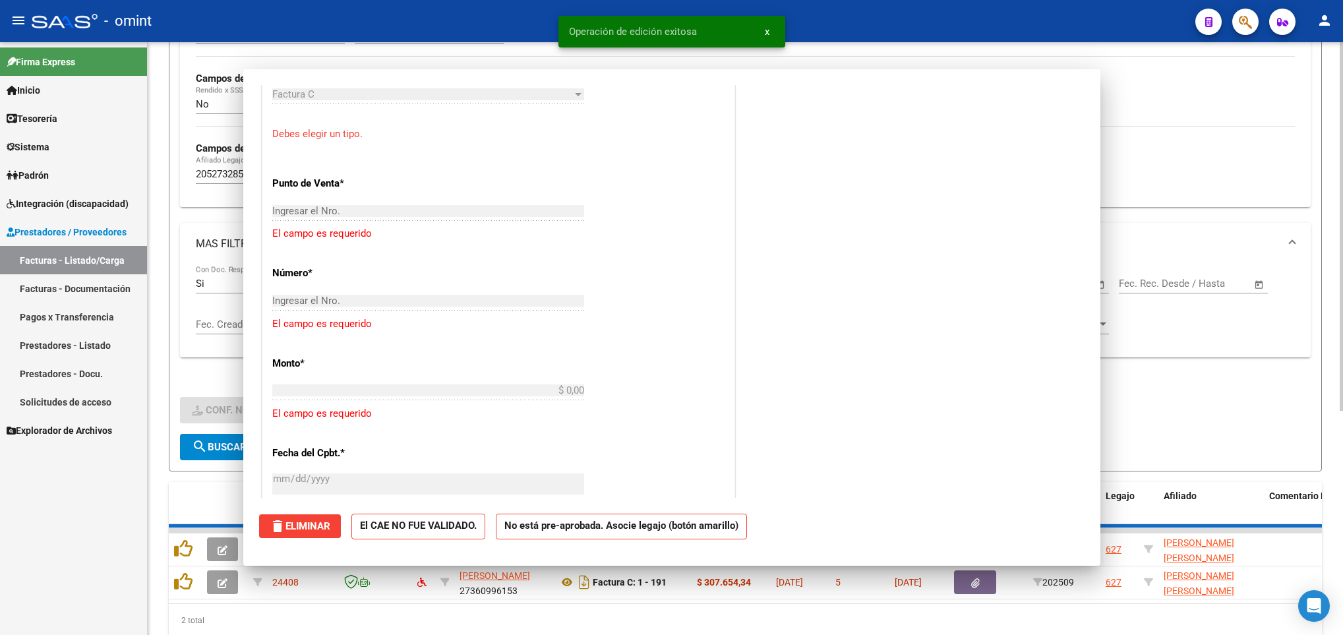
scroll to position [0, 0]
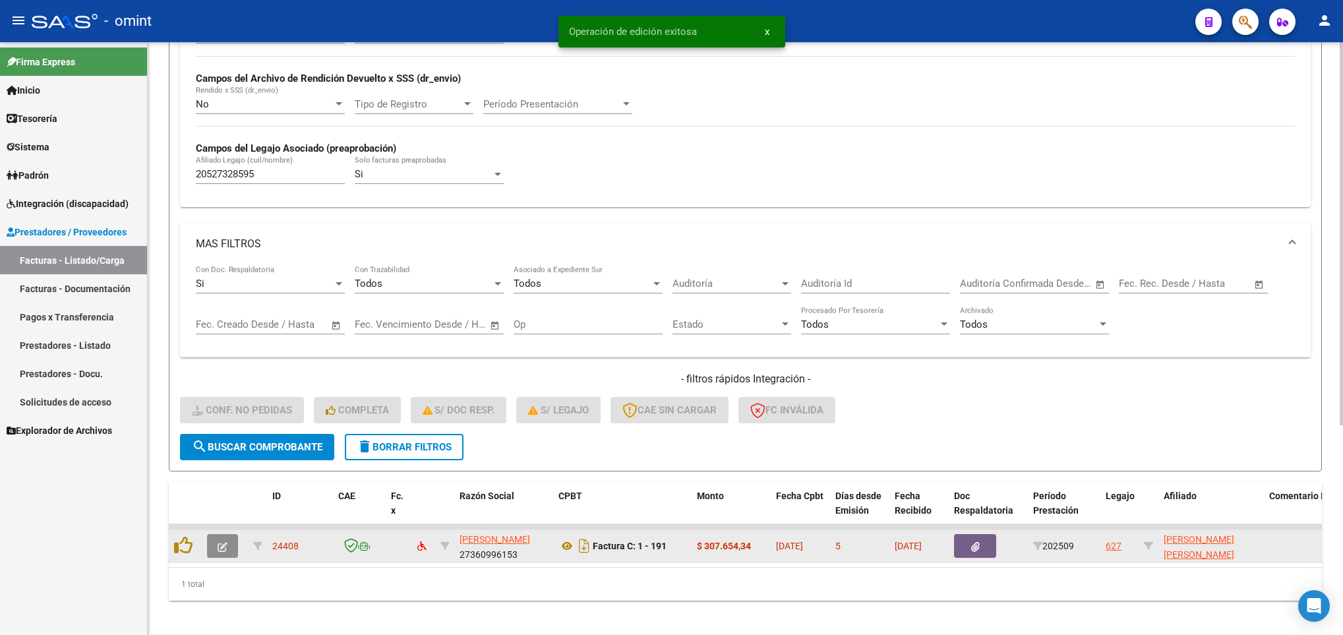
click at [224, 548] on icon "button" at bounding box center [223, 547] width 10 height 10
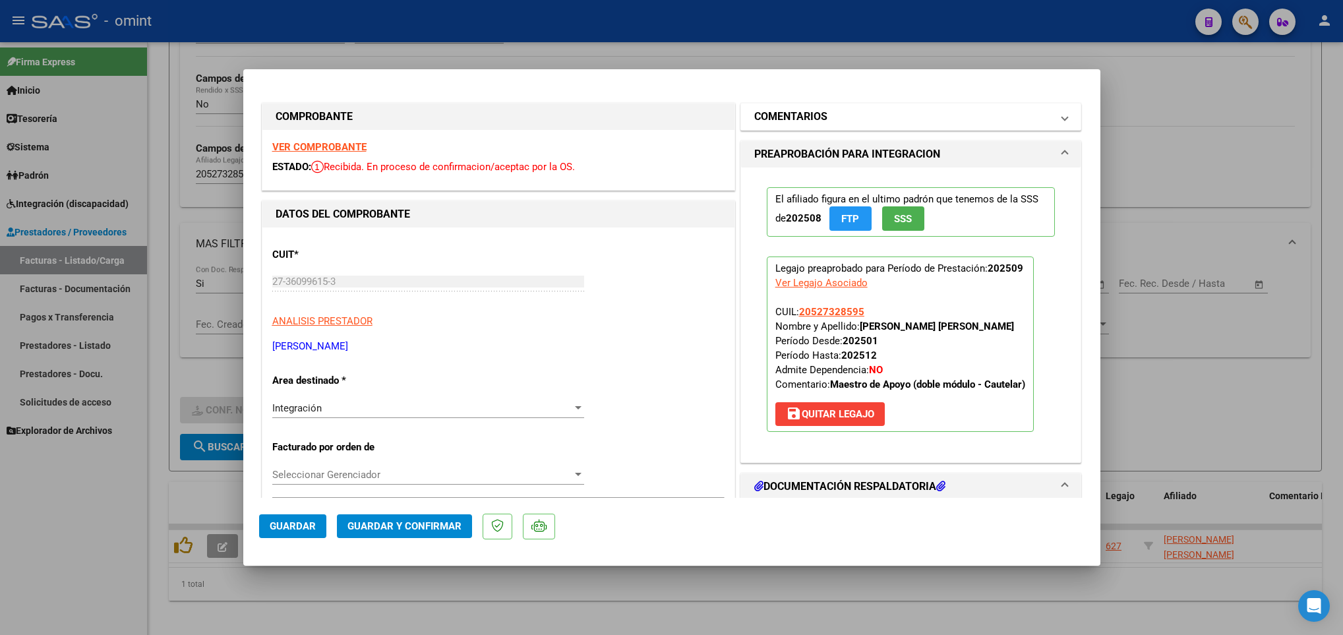
click at [859, 119] on mat-panel-title "COMENTARIOS" at bounding box center [903, 117] width 298 height 16
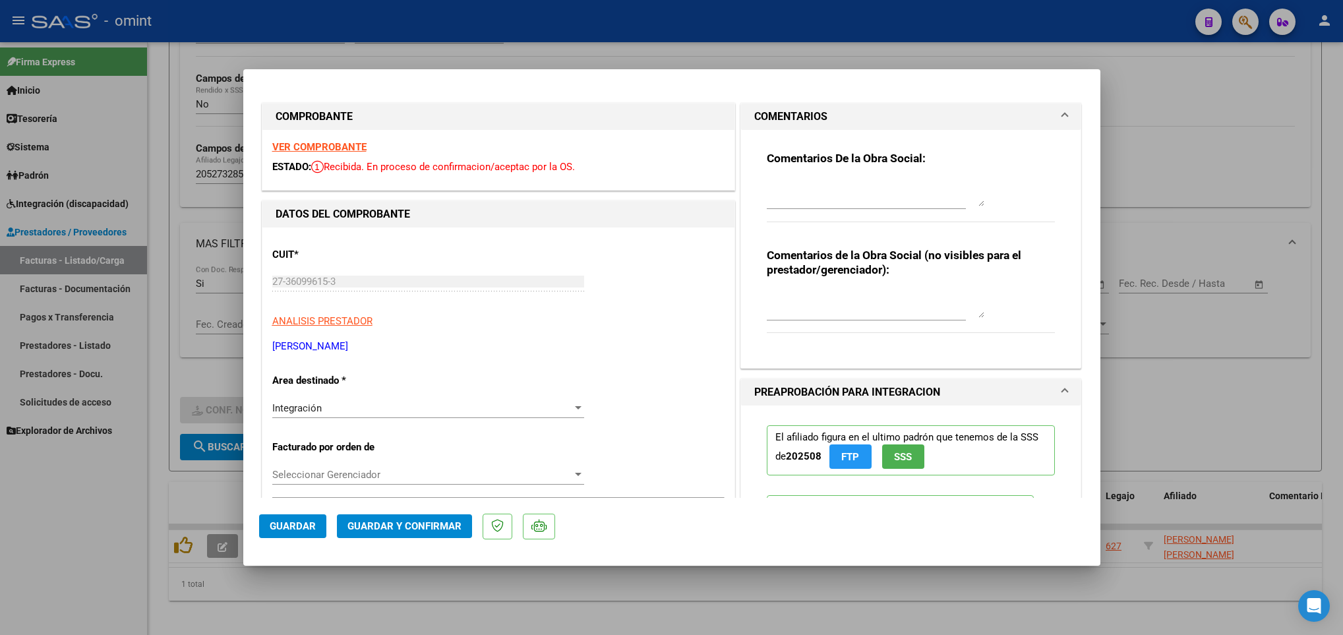
click at [833, 200] on textarea at bounding box center [876, 193] width 218 height 26
click at [485, 402] on div "Integración" at bounding box center [422, 408] width 300 height 12
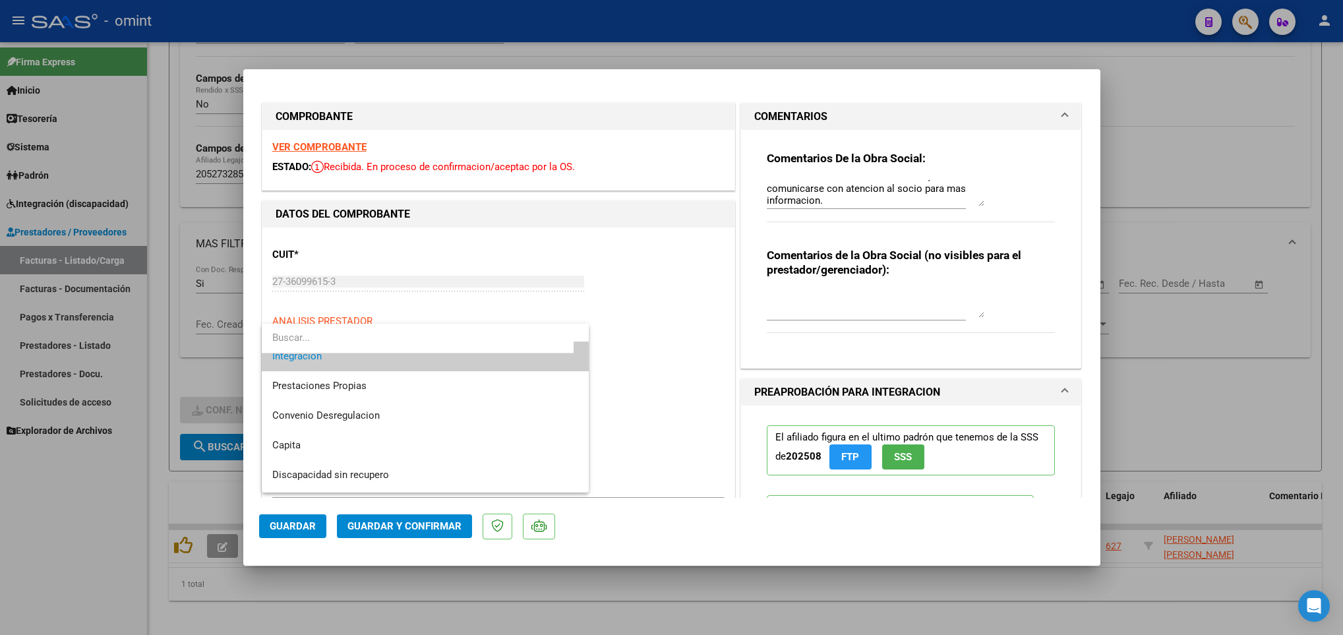
scroll to position [127, 0]
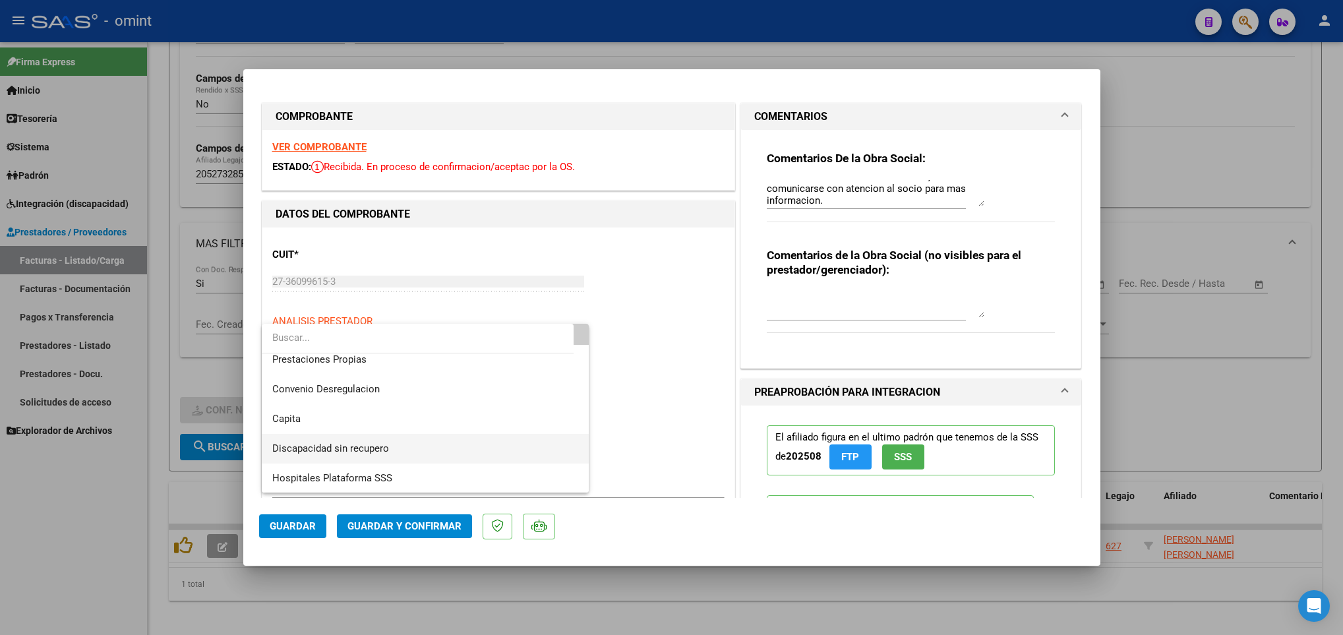
click at [448, 442] on span "Discapacidad sin recupero" at bounding box center [425, 449] width 306 height 30
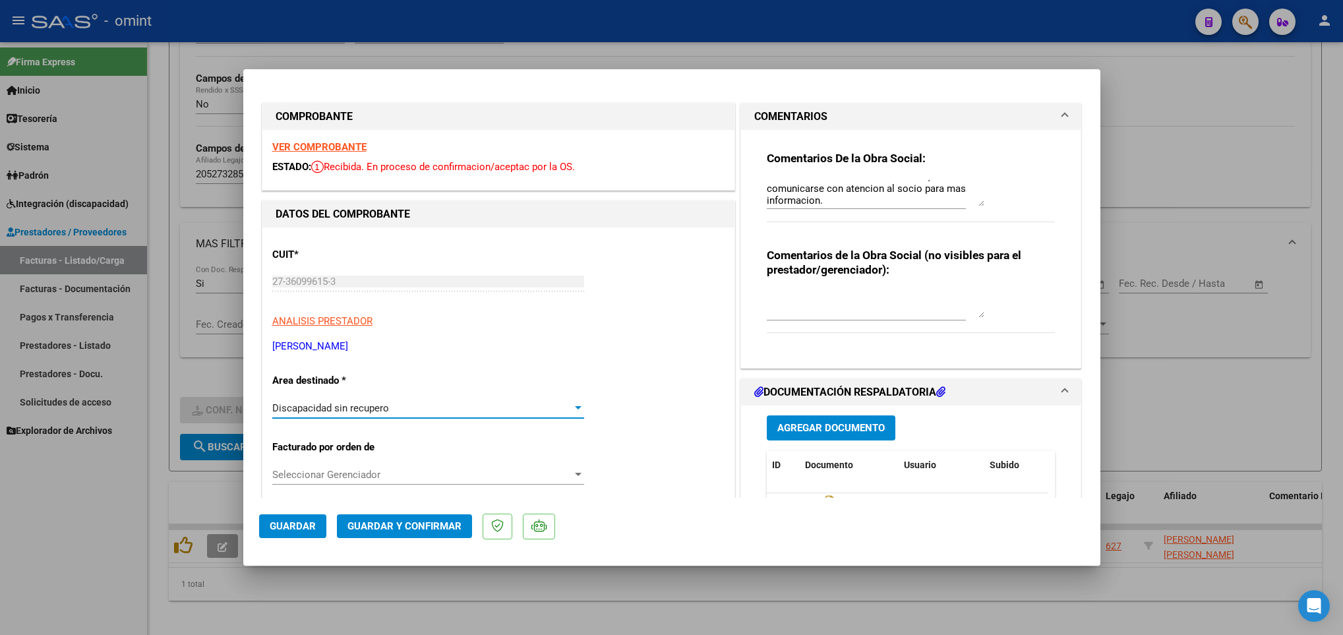
scroll to position [198, 0]
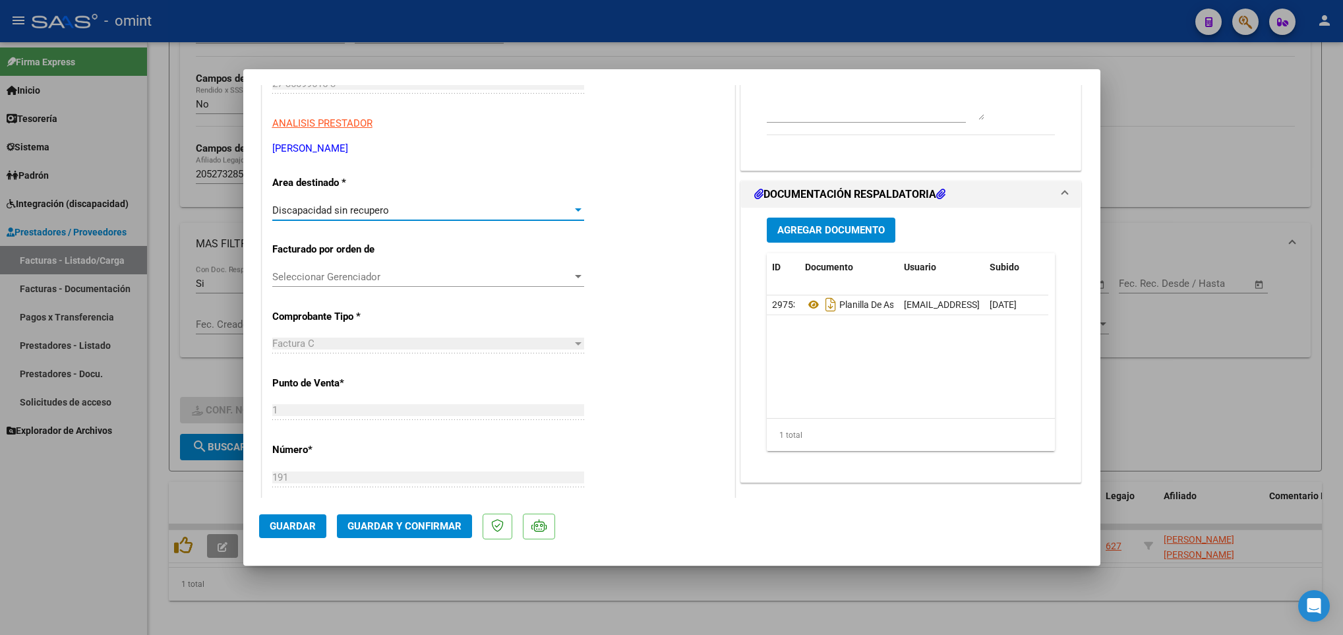
click at [407, 526] on span "Guardar y Confirmar" at bounding box center [404, 526] width 114 height 12
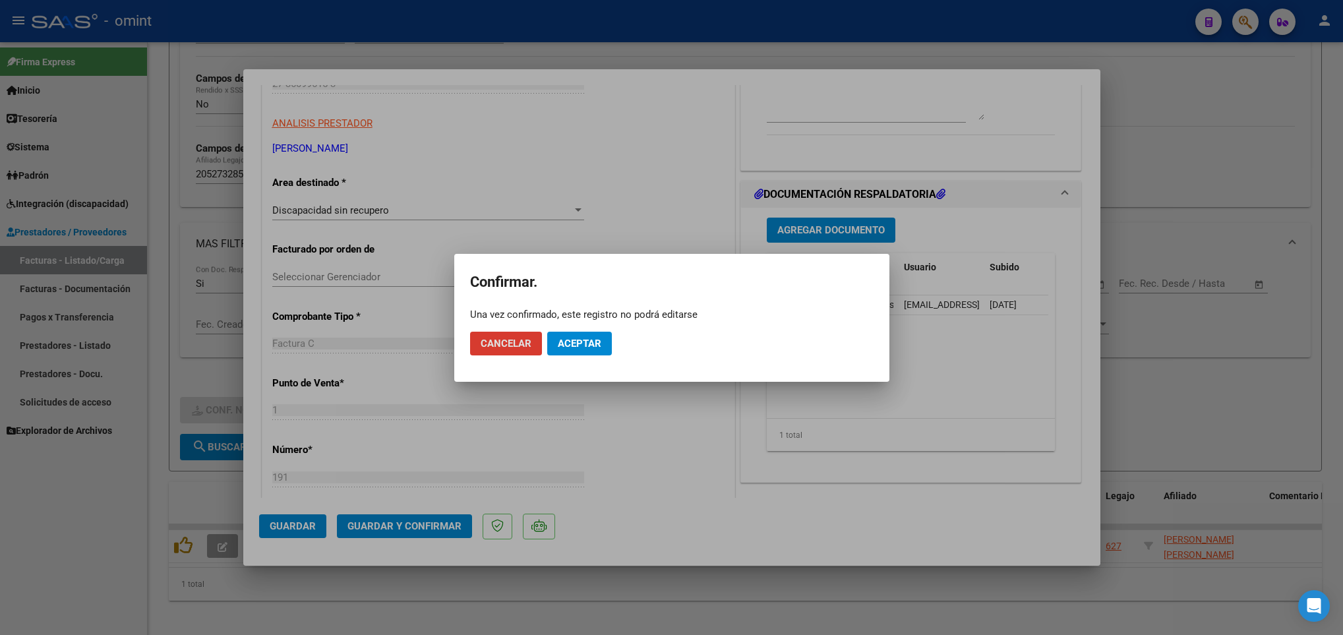
click at [588, 352] on button "Aceptar" at bounding box center [579, 344] width 65 height 24
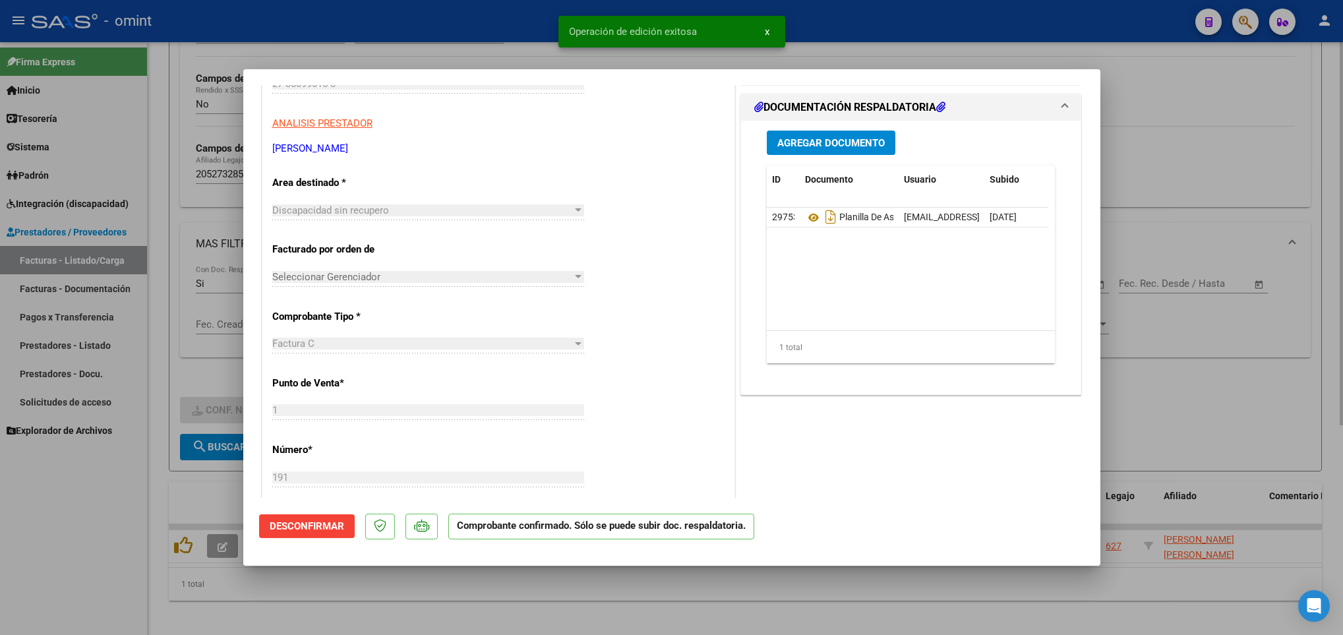
click at [479, 612] on div at bounding box center [671, 317] width 1343 height 635
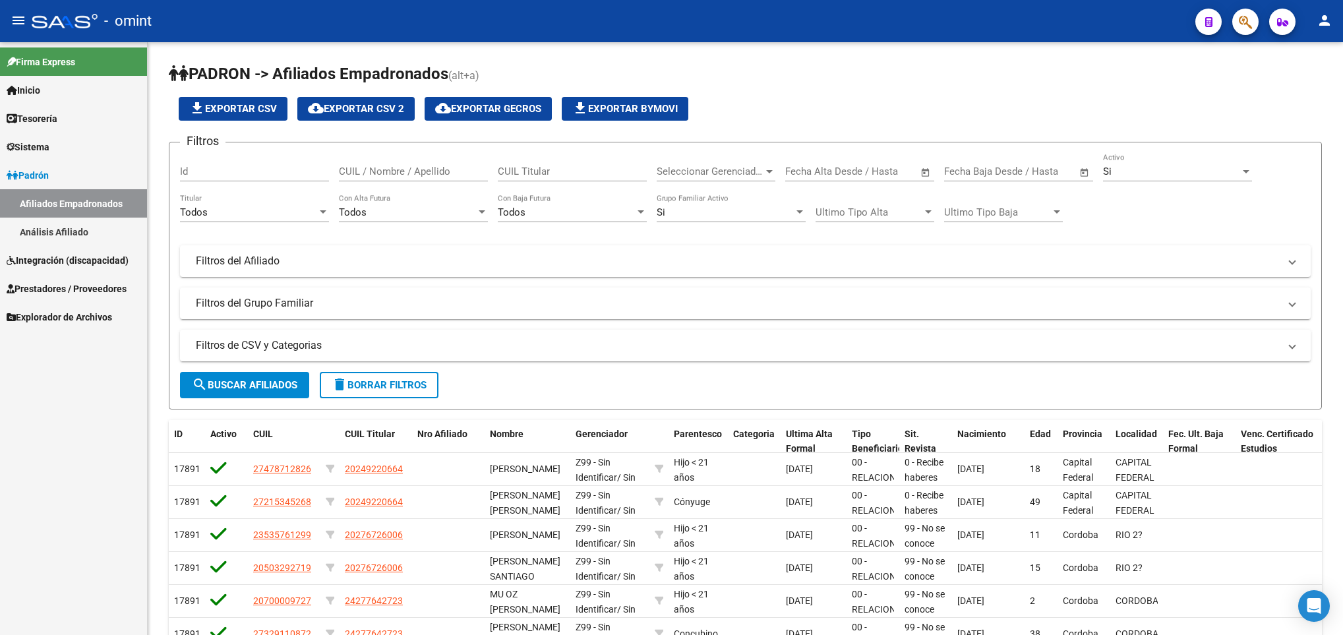
click at [62, 260] on span "Integración (discapacidad)" at bounding box center [68, 260] width 122 height 15
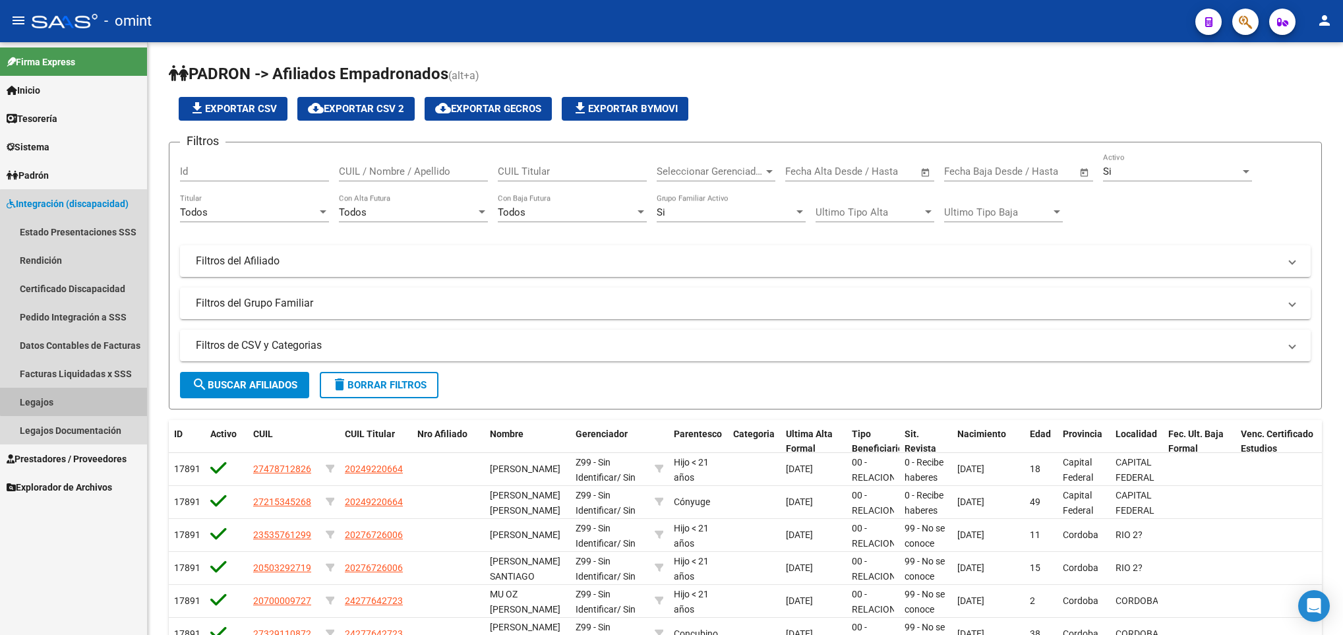
click at [78, 398] on link "Legajos" at bounding box center [73, 402] width 147 height 28
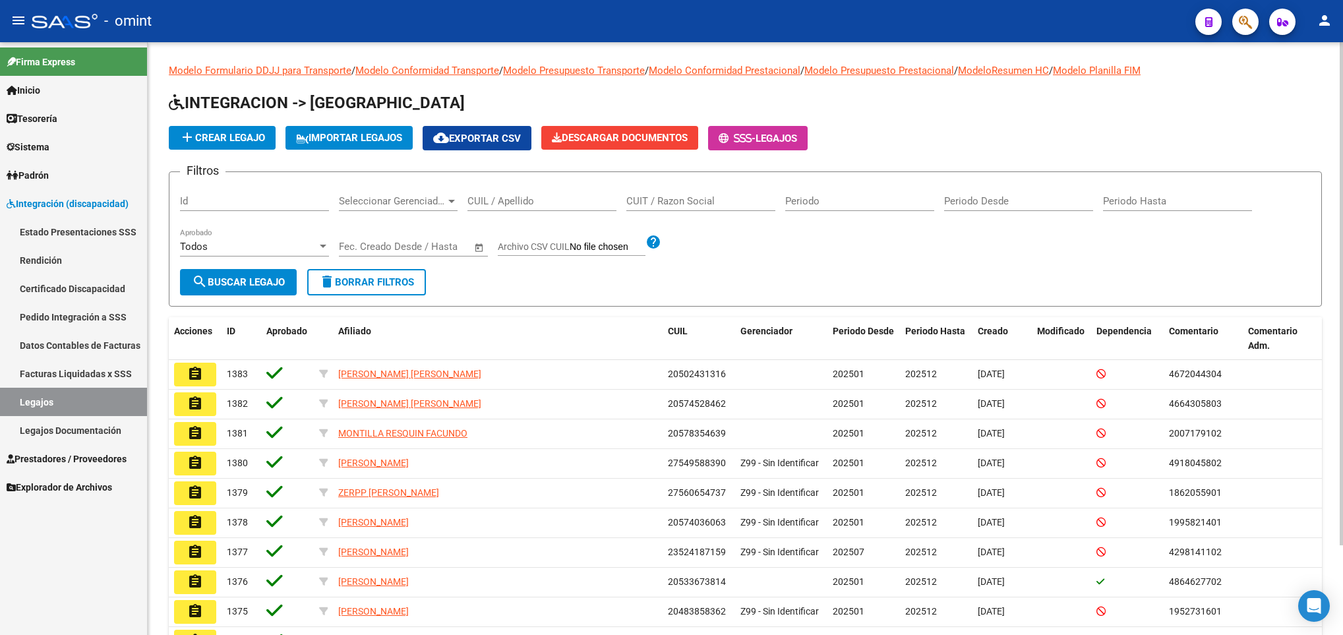
click at [497, 206] on input "CUIL / Apellido" at bounding box center [541, 201] width 149 height 12
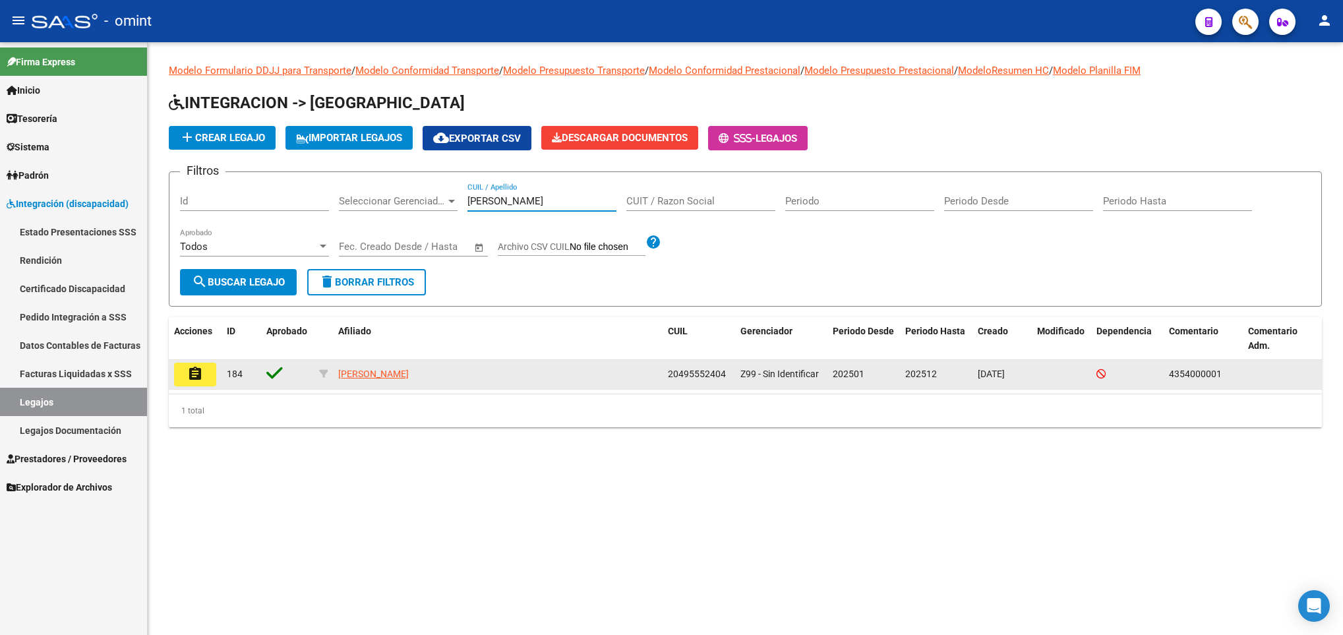
type input "virdo"
click at [206, 367] on button "assignment" at bounding box center [195, 375] width 42 height 24
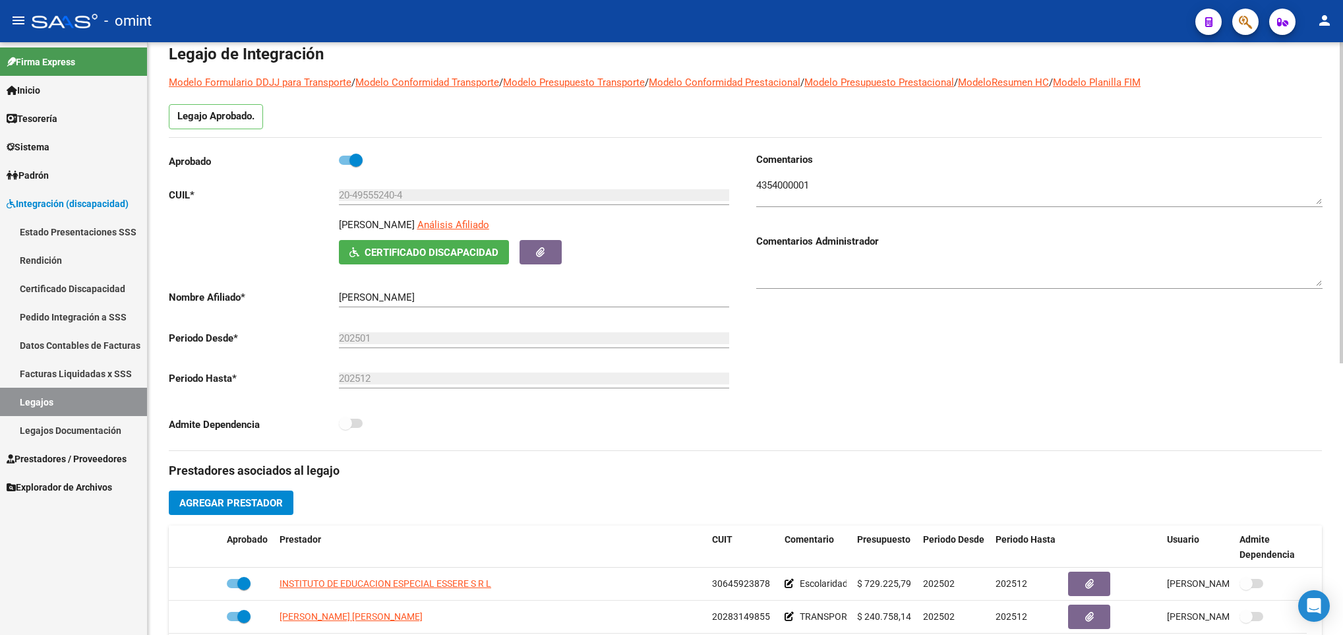
scroll to position [297, 0]
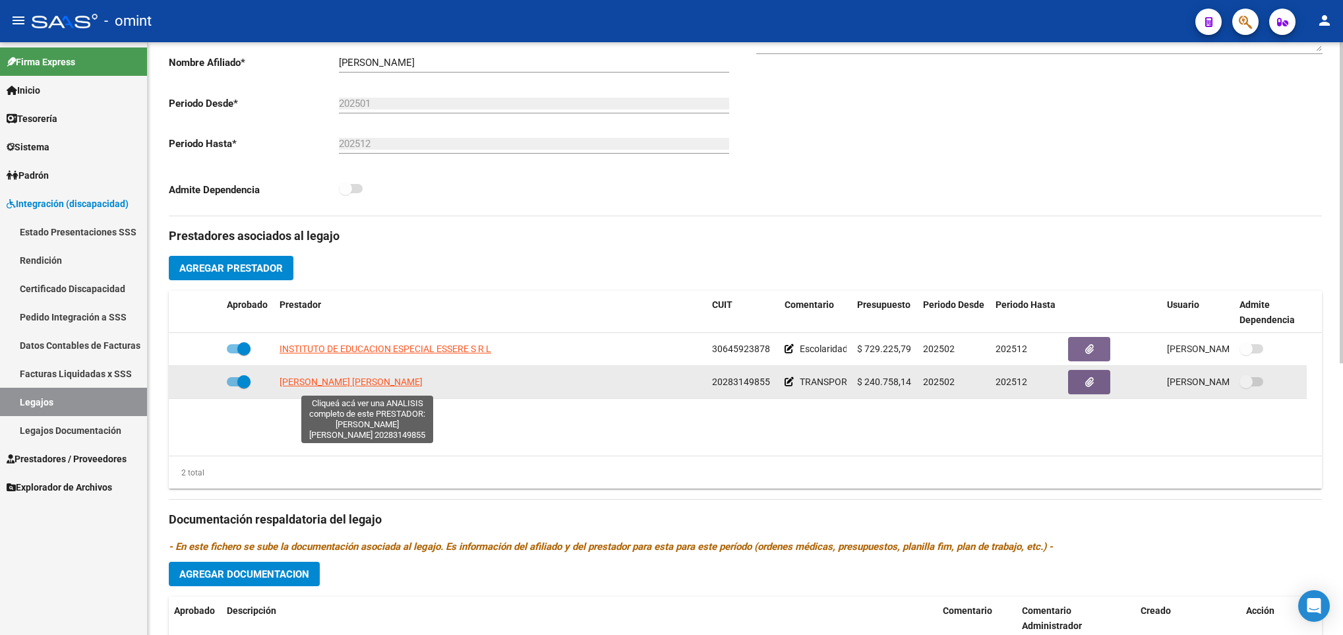
click at [390, 386] on span "D AROLA SERGIO ALEJANDRO BERNARDO" at bounding box center [351, 381] width 143 height 11
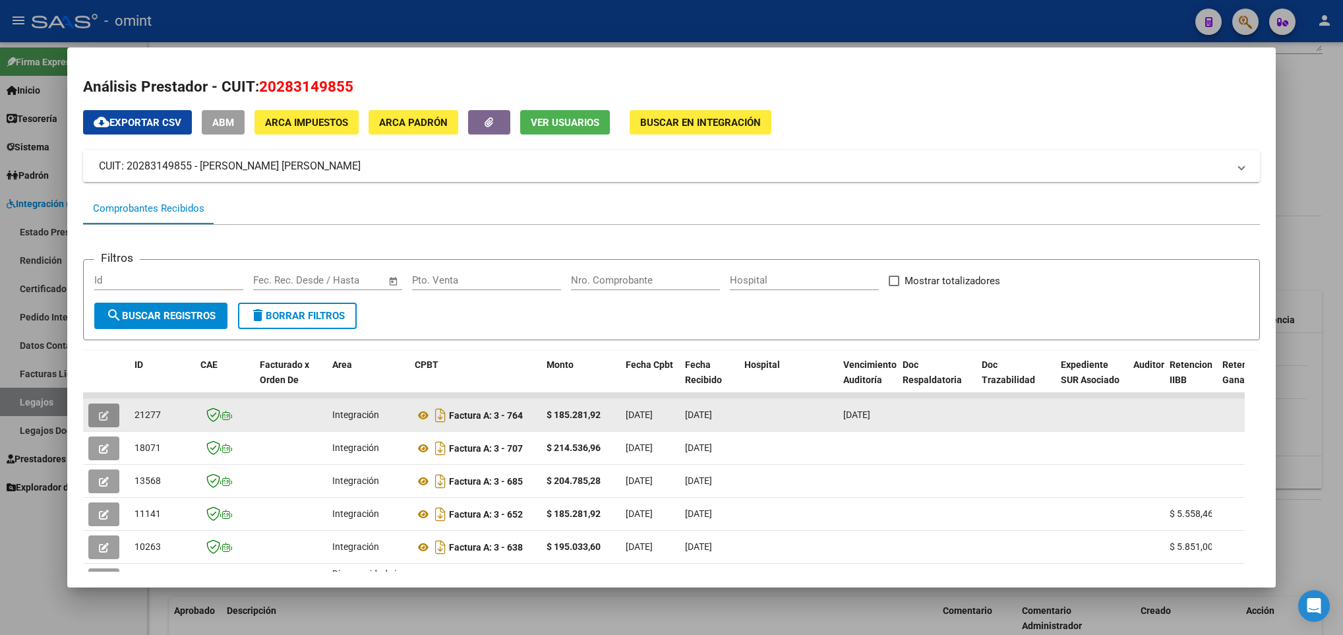
click at [99, 415] on icon "button" at bounding box center [104, 416] width 10 height 10
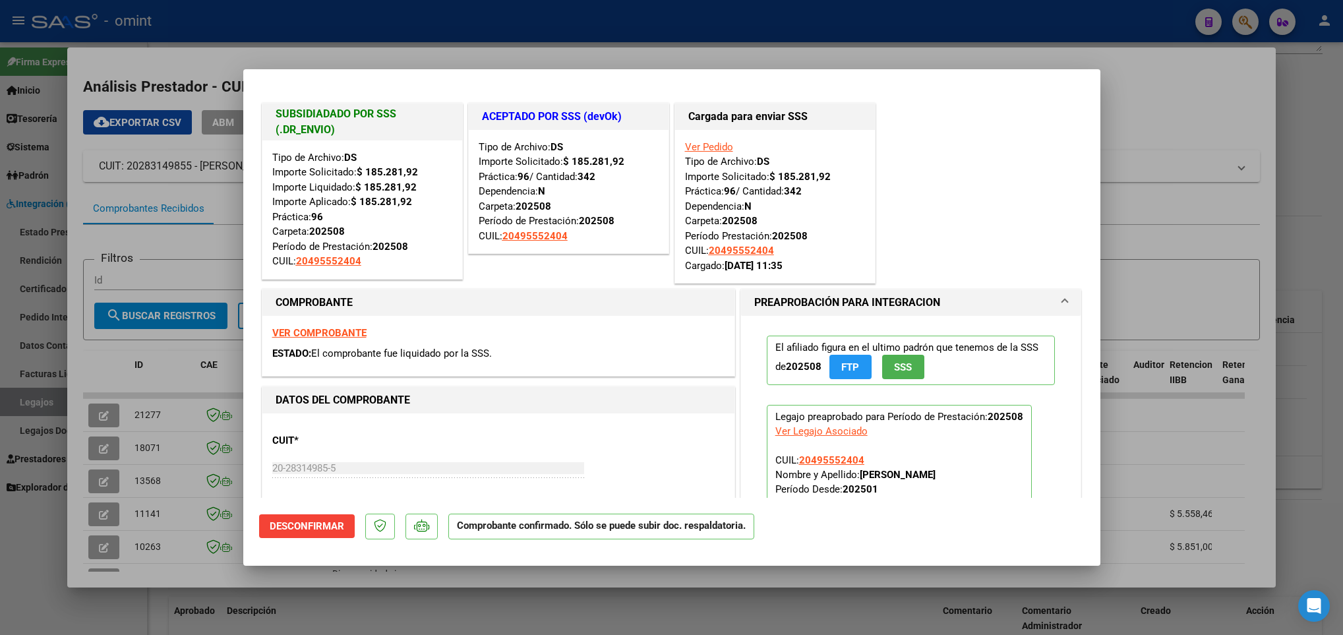
click at [240, 613] on div at bounding box center [671, 317] width 1343 height 635
type input "$ 0,00"
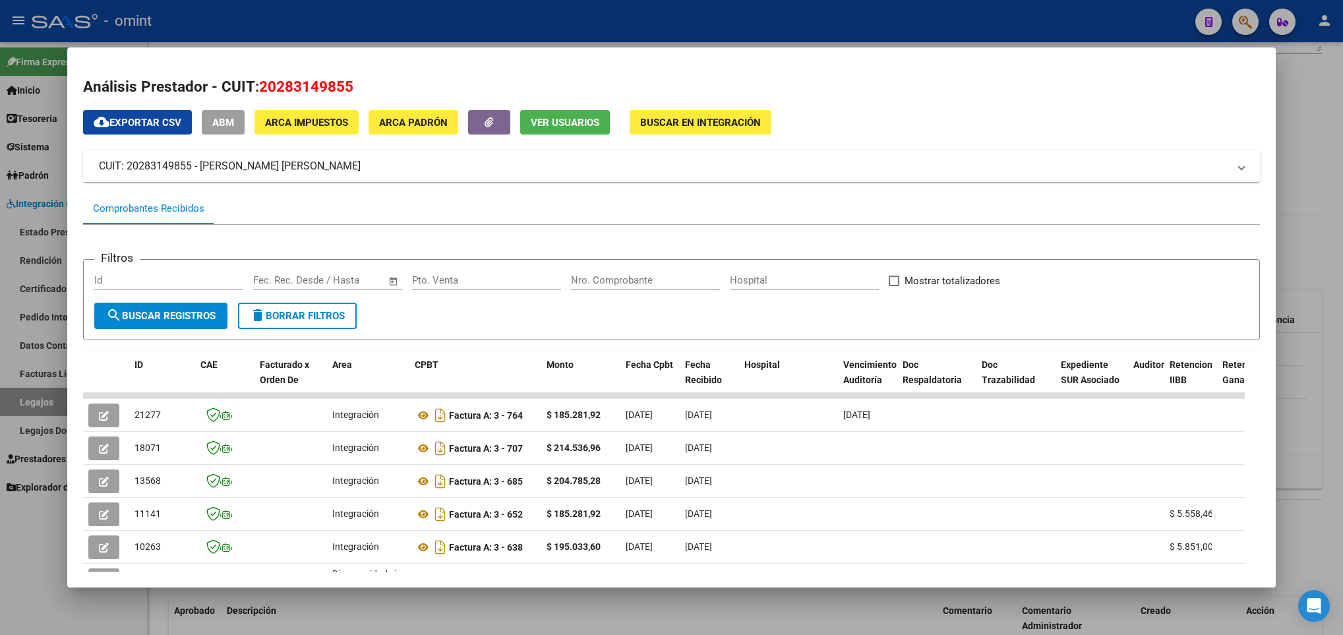
click at [244, 611] on div at bounding box center [671, 317] width 1343 height 635
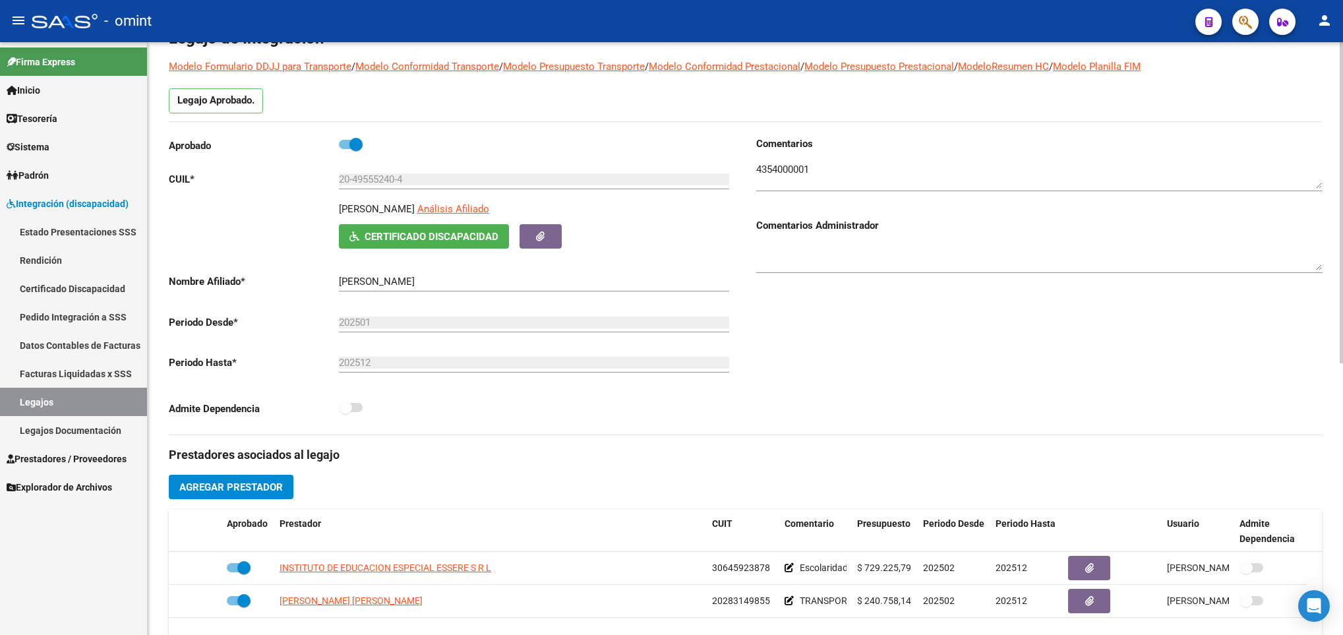
scroll to position [0, 0]
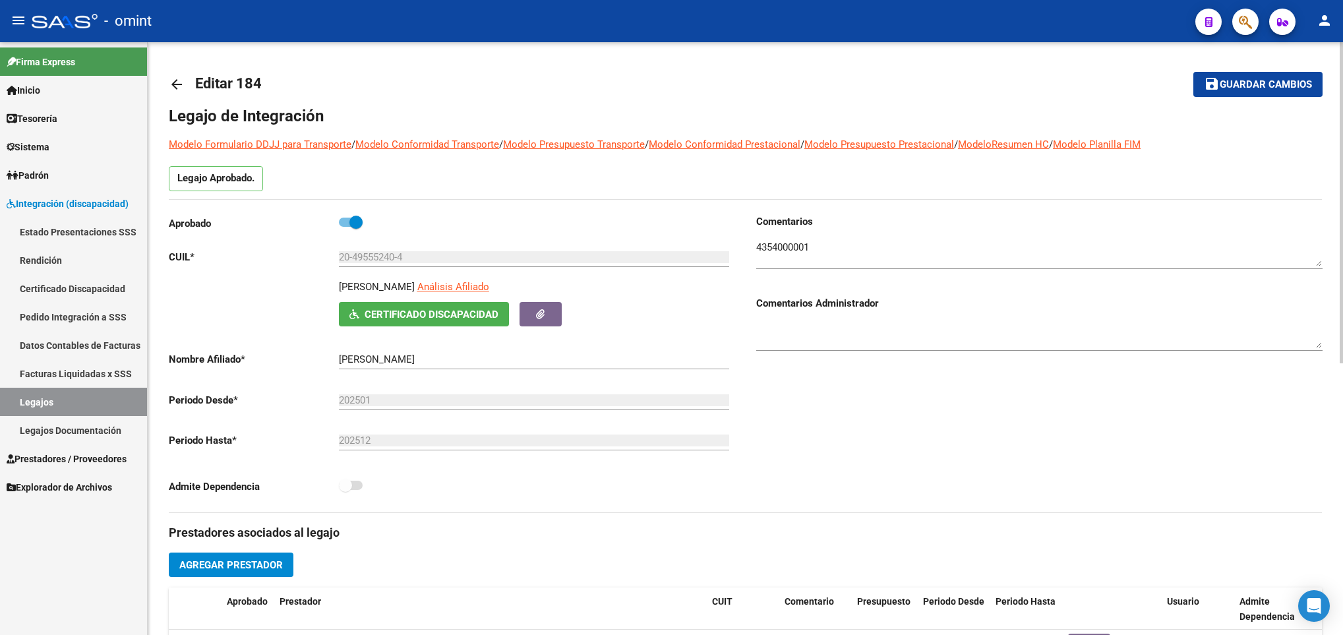
click at [171, 84] on mat-icon "arrow_back" at bounding box center [177, 84] width 16 height 16
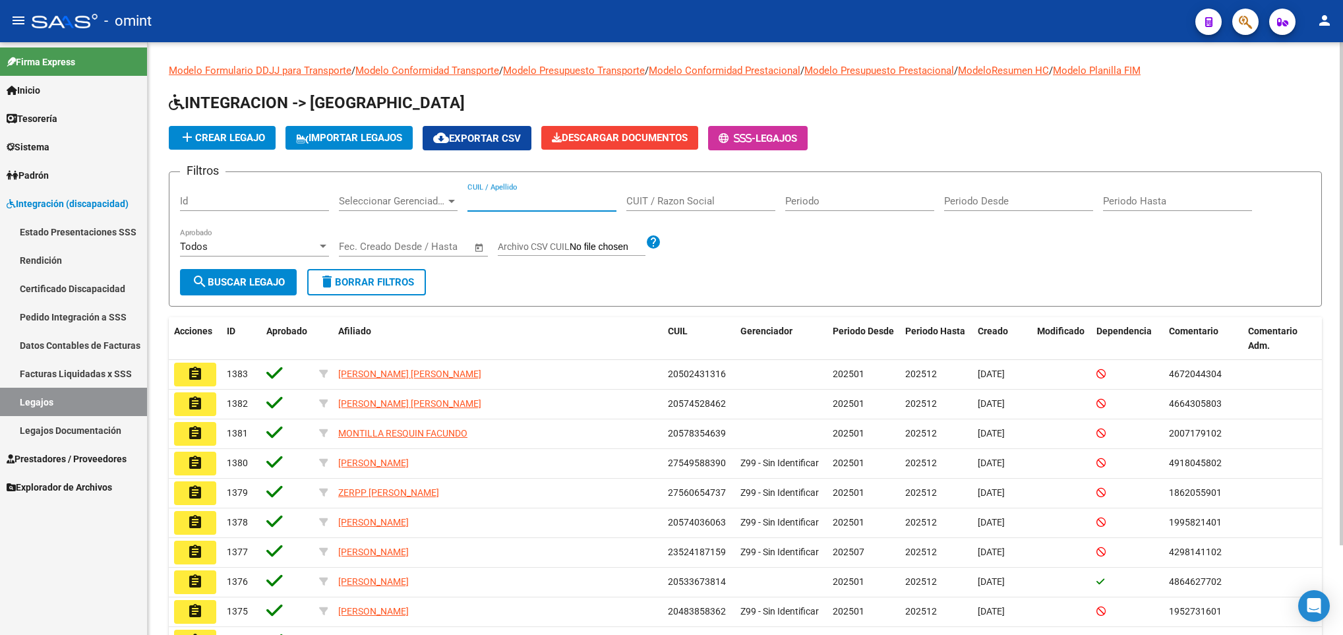
click at [527, 196] on input "CUIL / Apellido" at bounding box center [541, 201] width 149 height 12
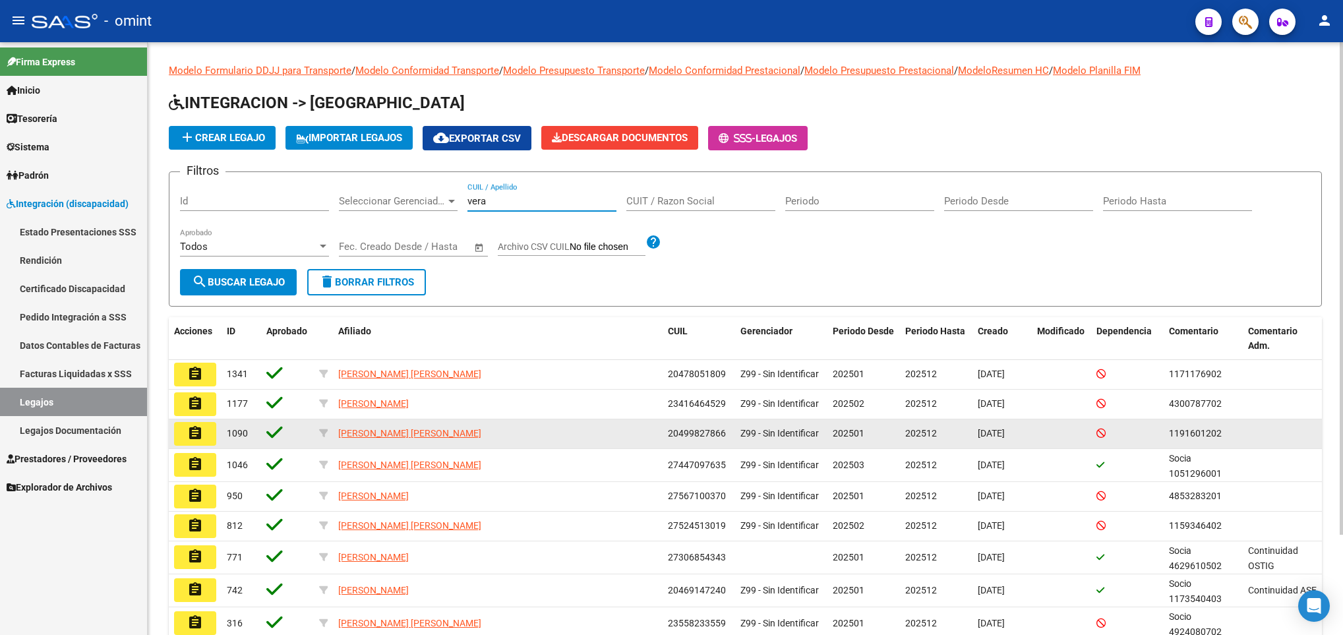
type input "vera"
click at [193, 435] on mat-icon "assignment" at bounding box center [195, 433] width 16 height 16
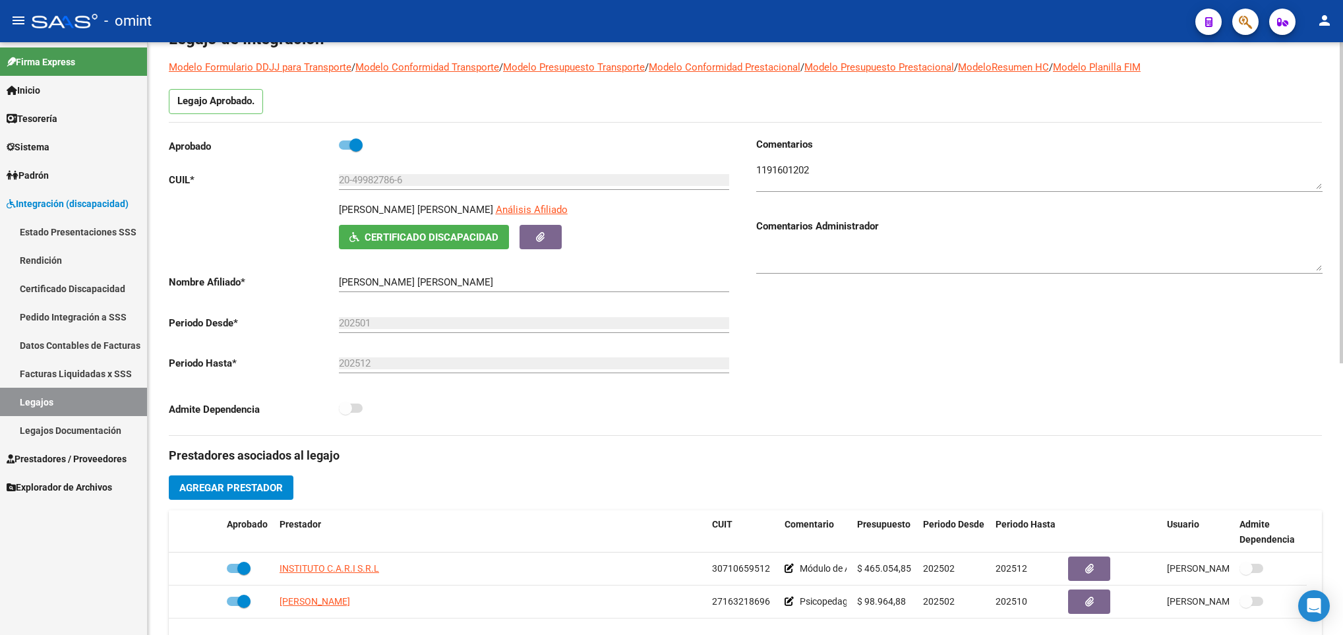
scroll to position [198, 0]
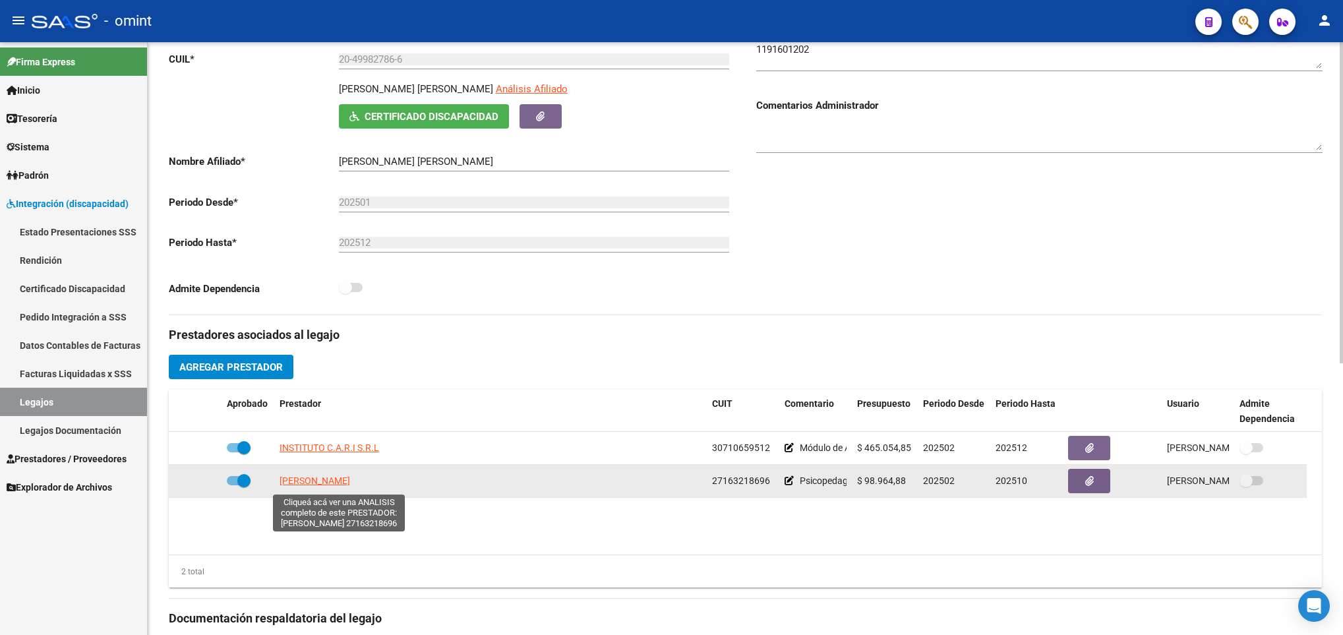
click at [313, 485] on span "DIAZ ALEJANDRA MARCELA" at bounding box center [315, 480] width 71 height 11
type textarea "27163218696"
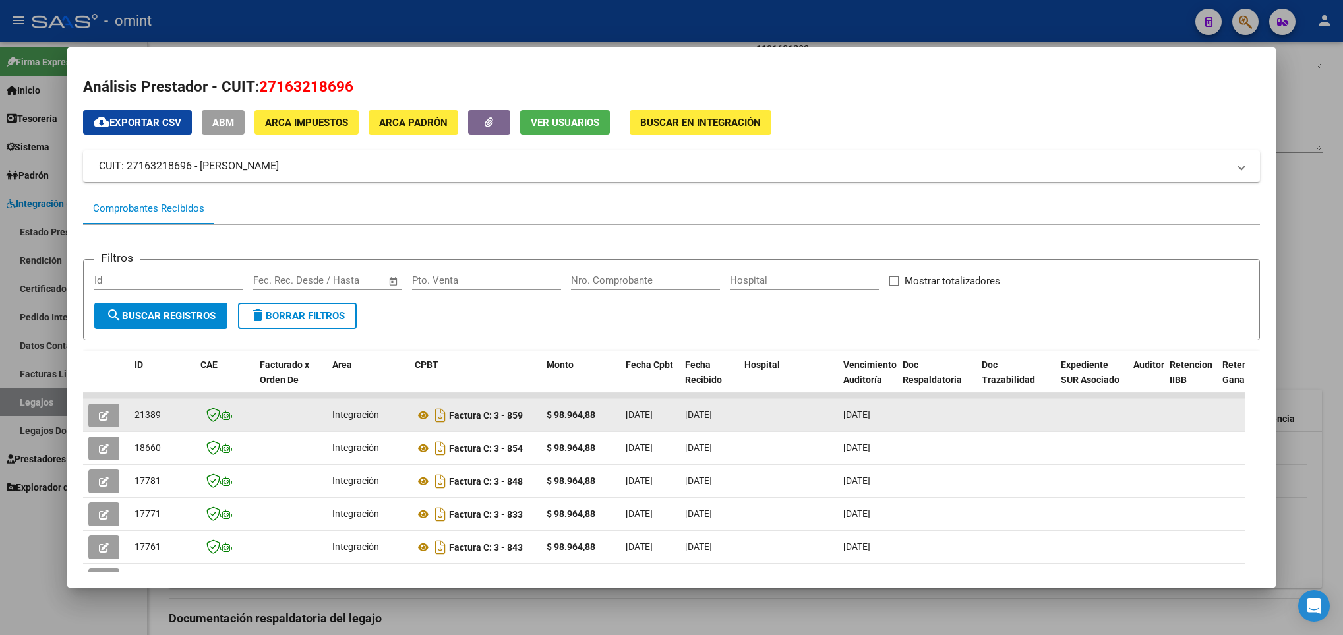
click at [101, 412] on icon "button" at bounding box center [104, 416] width 10 height 10
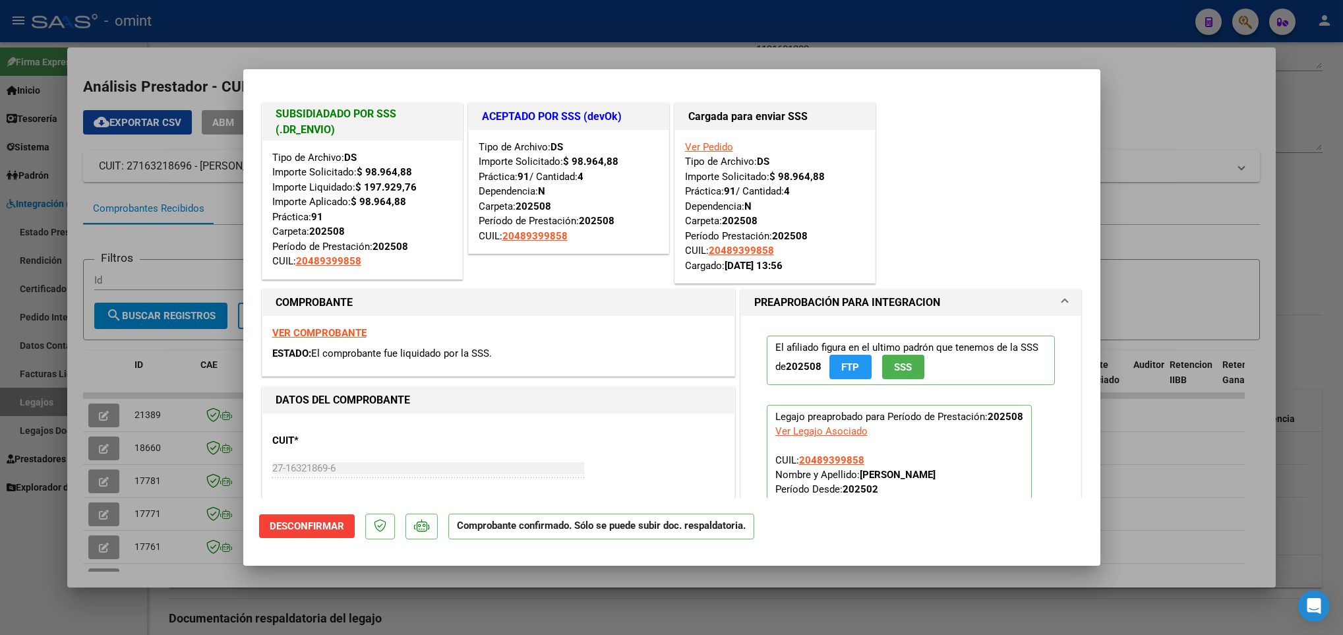
click at [508, 616] on div at bounding box center [671, 317] width 1343 height 635
type input "$ 0,00"
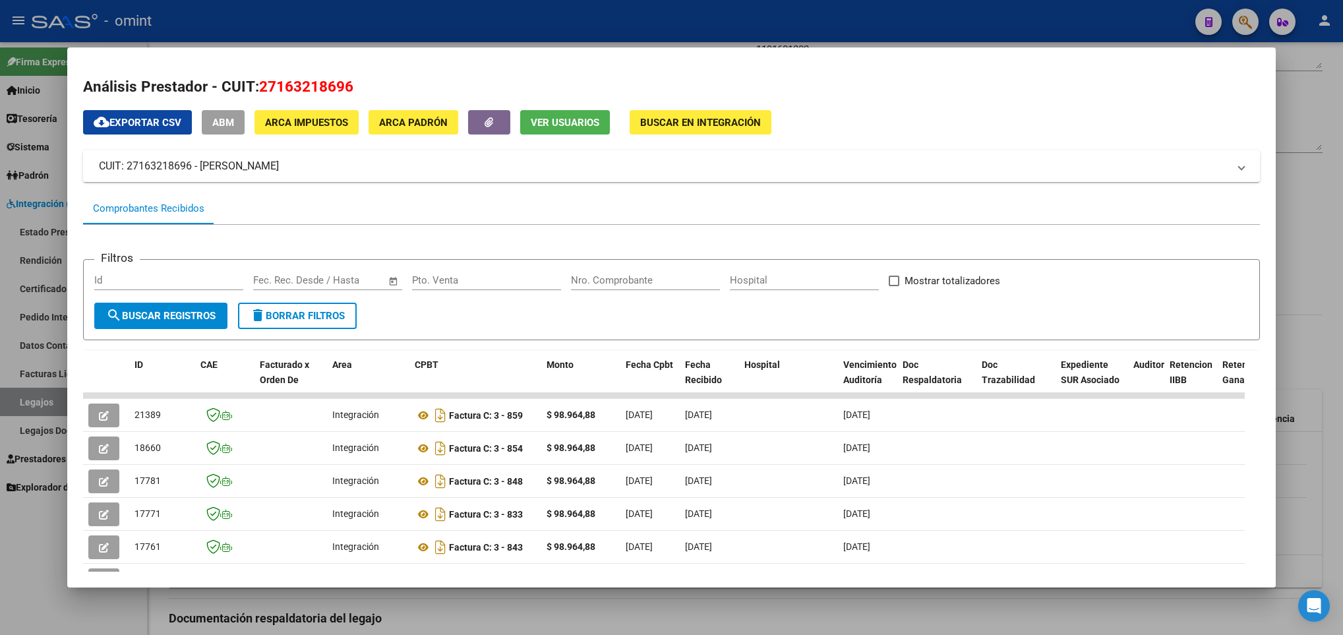
click at [510, 603] on div at bounding box center [671, 317] width 1343 height 635
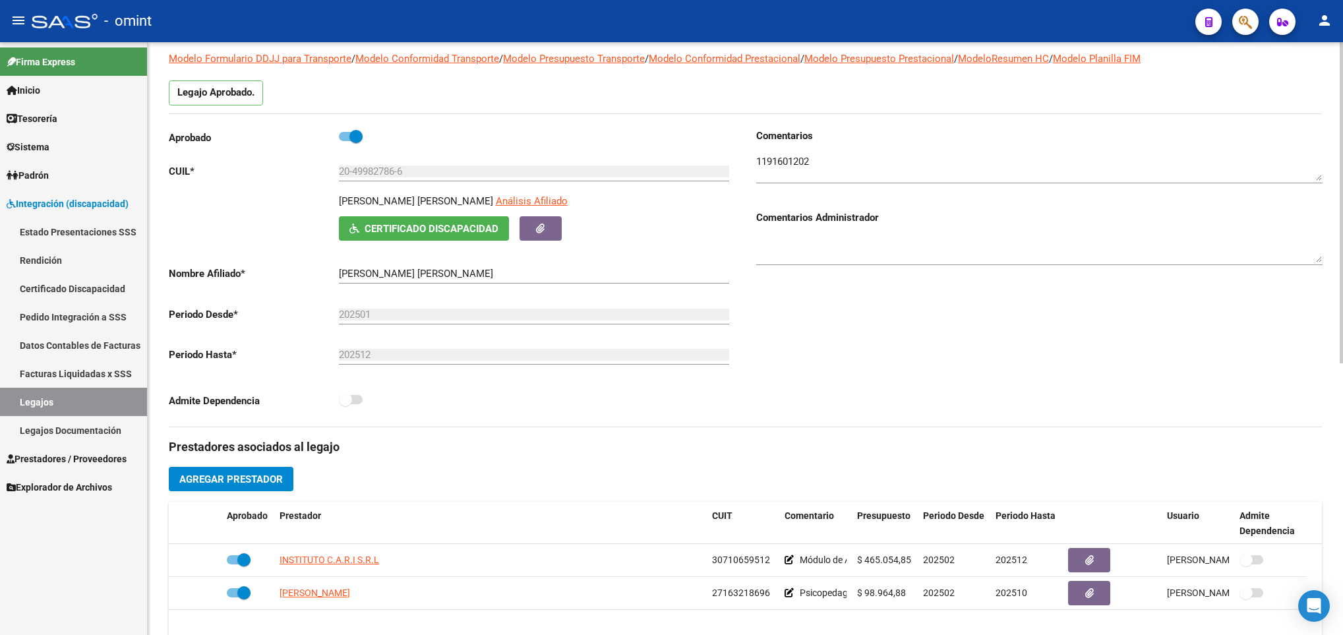
scroll to position [0, 0]
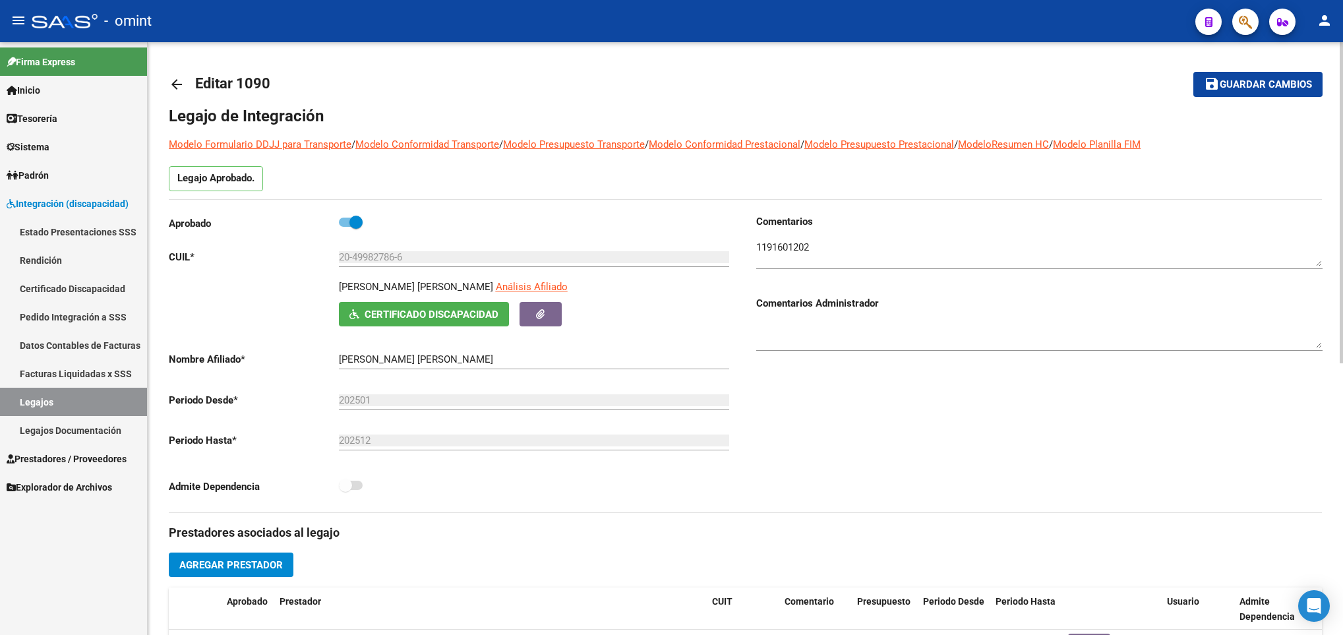
click at [185, 92] on link "arrow_back" at bounding box center [182, 84] width 26 height 31
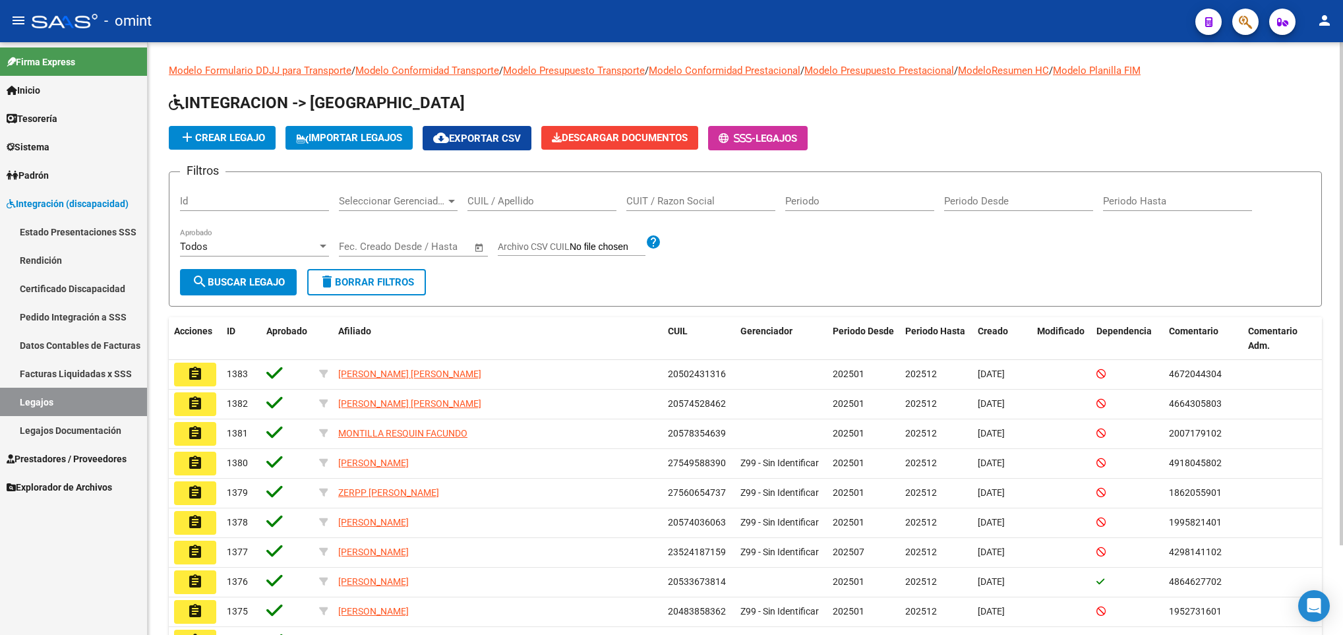
click at [514, 204] on input "CUIL / Apellido" at bounding box center [541, 201] width 149 height 12
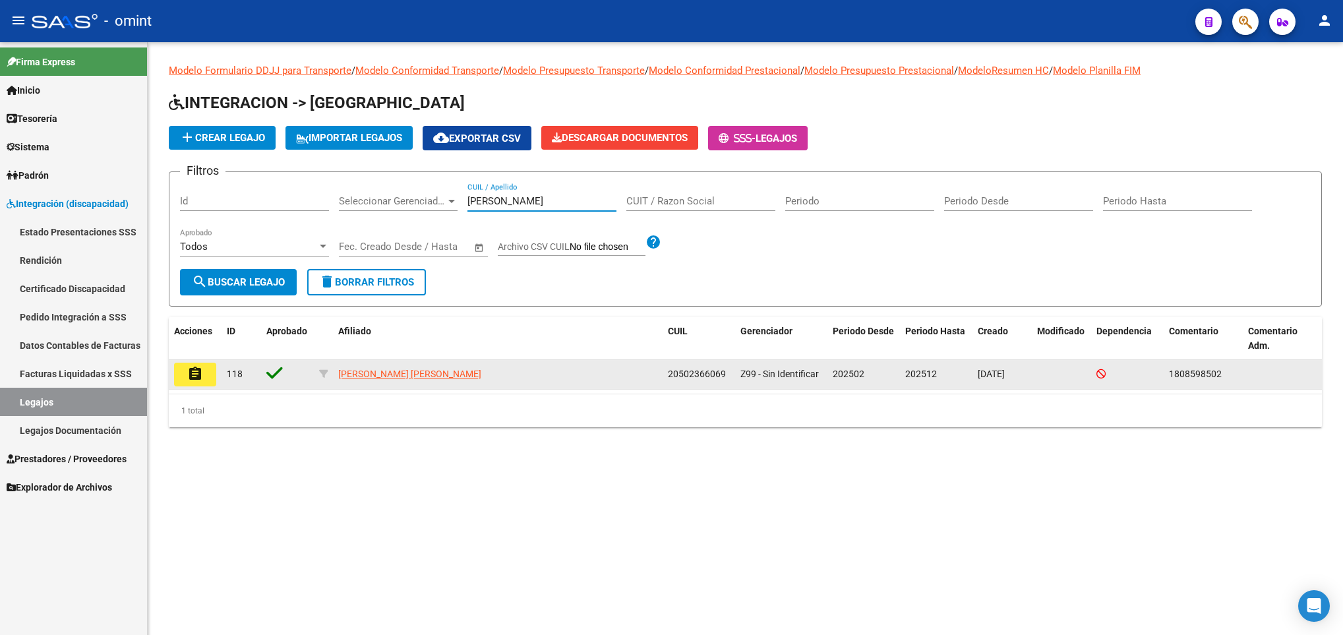
type input "taborda"
click at [194, 373] on mat-icon "assignment" at bounding box center [195, 374] width 16 height 16
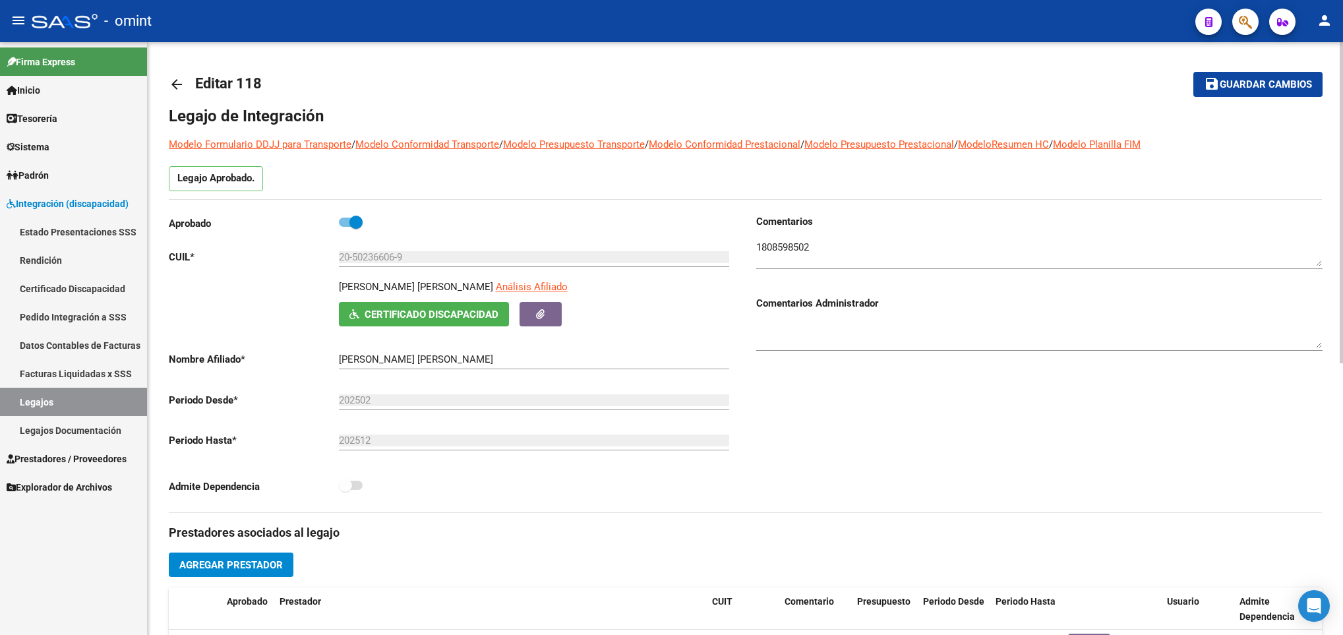
click at [174, 79] on mat-icon "arrow_back" at bounding box center [177, 84] width 16 height 16
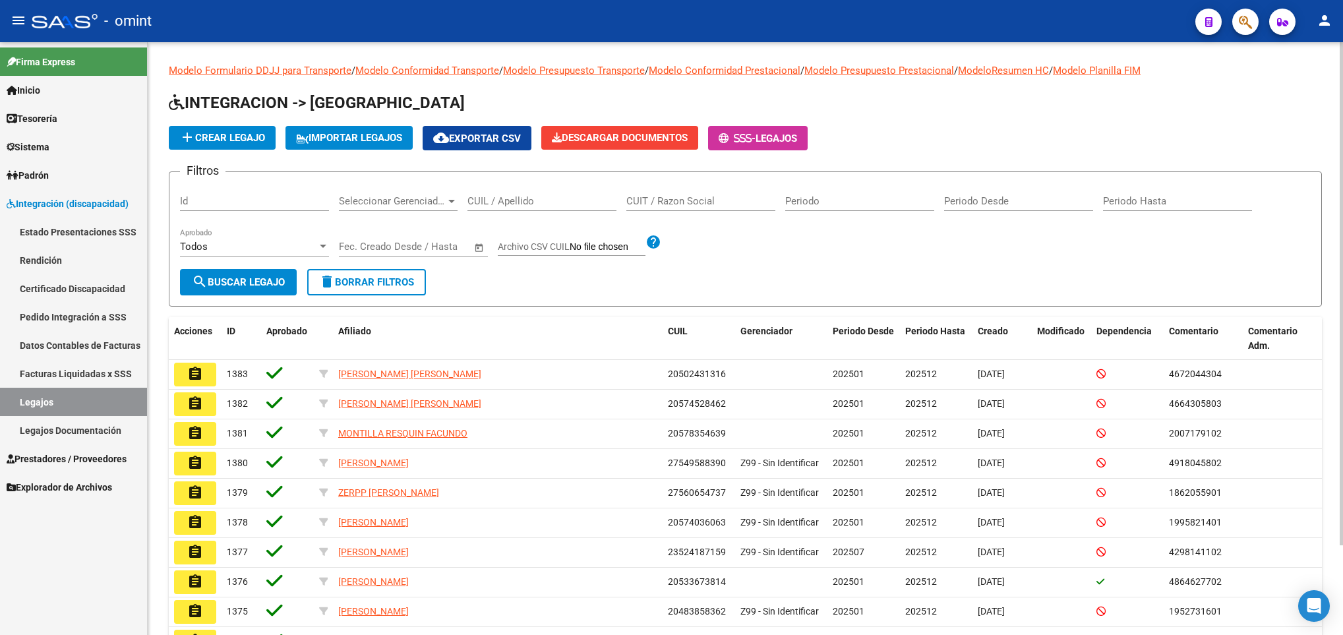
click at [501, 200] on input "CUIL / Apellido" at bounding box center [541, 201] width 149 height 12
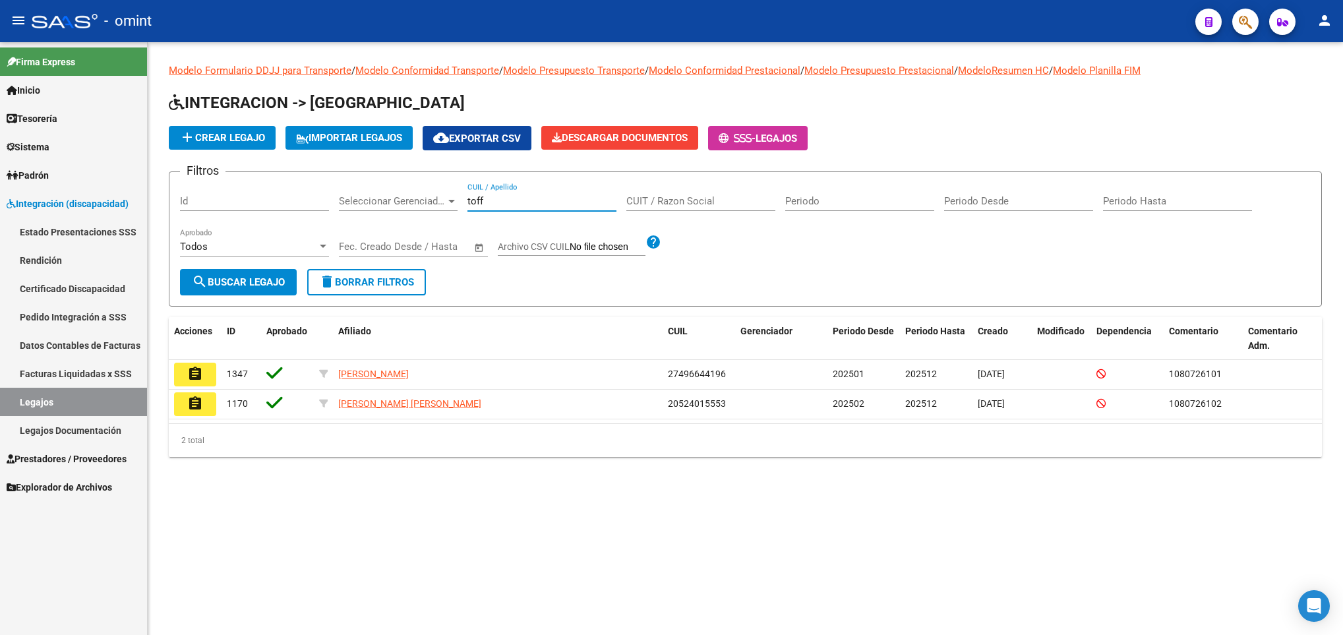
type input "toff"
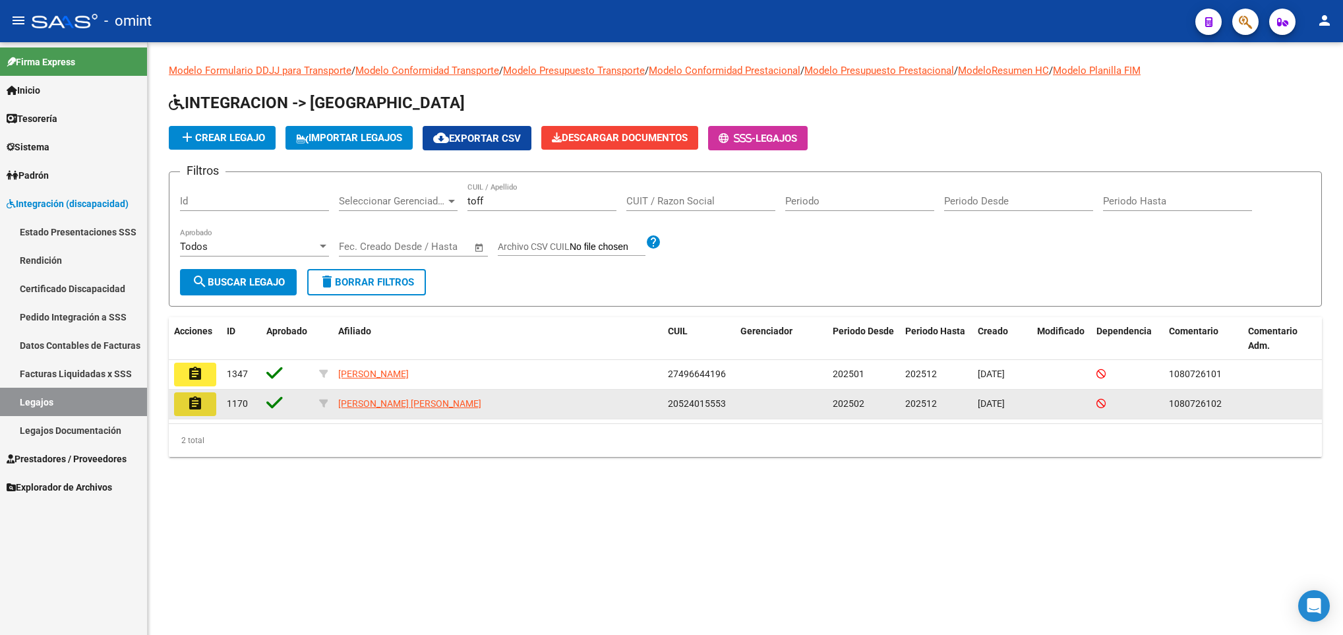
click at [190, 400] on mat-icon "assignment" at bounding box center [195, 404] width 16 height 16
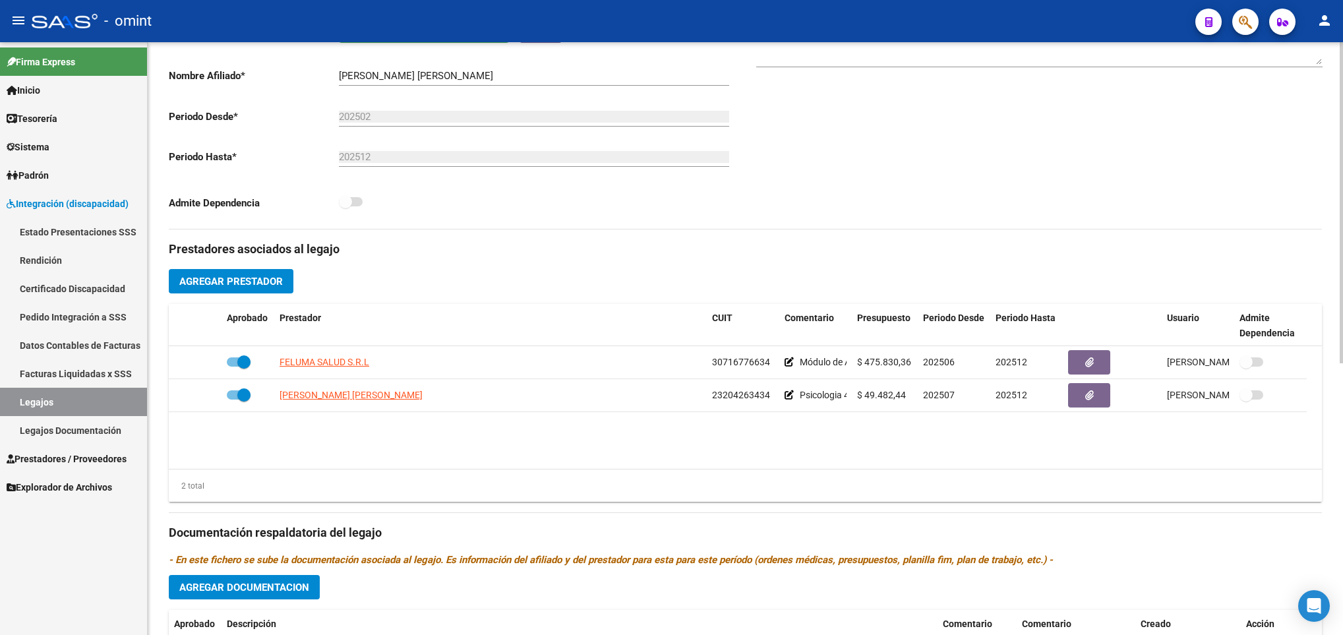
scroll to position [297, 0]
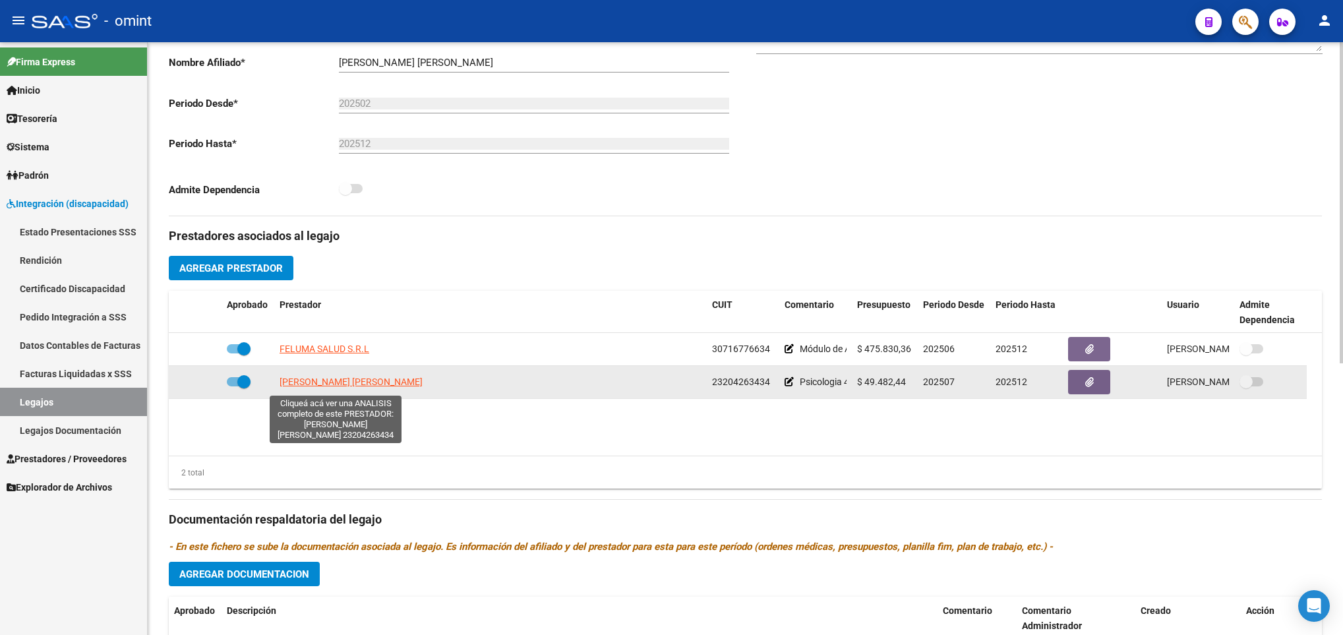
click at [297, 382] on span "RIVEIRO SANDRA FABIANA" at bounding box center [351, 381] width 143 height 11
type textarea "23204263434"
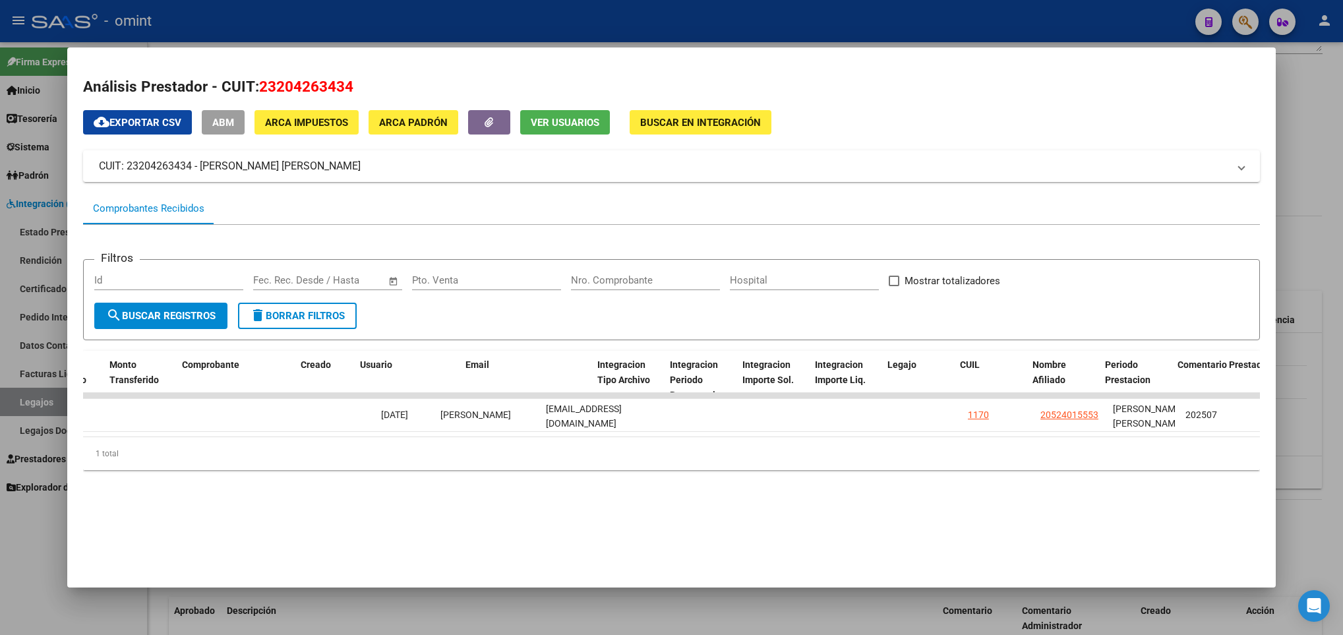
scroll to position [0, 1412]
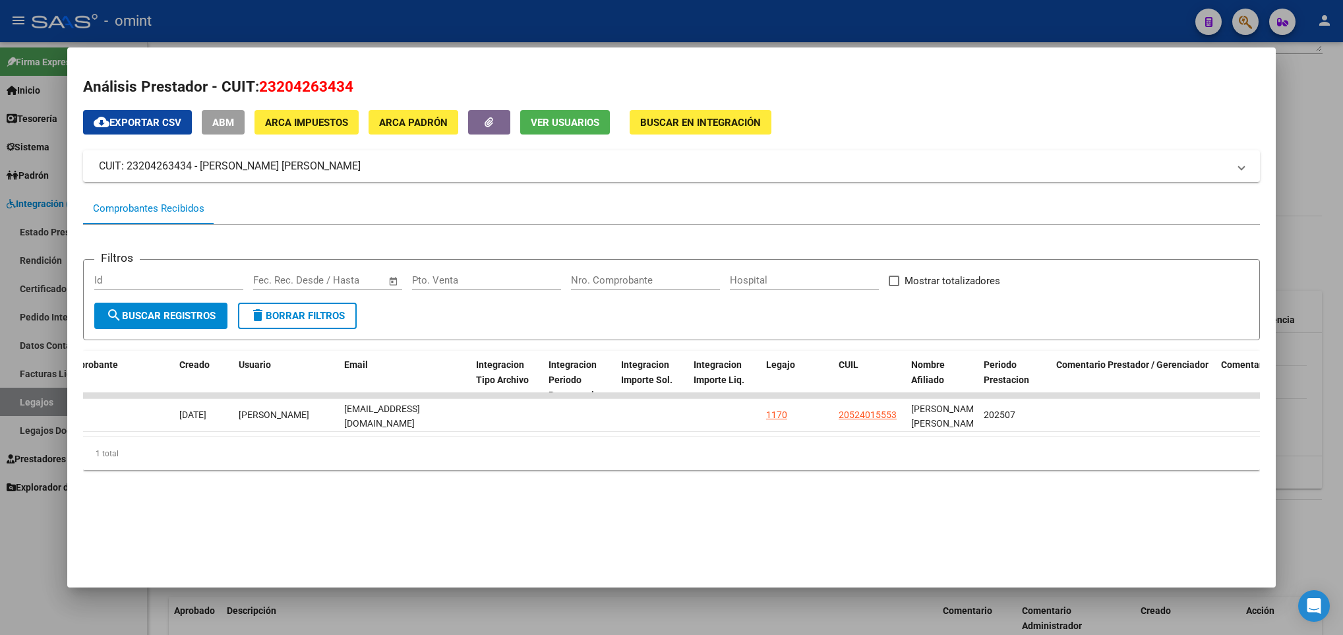
click at [849, 608] on div at bounding box center [671, 317] width 1343 height 635
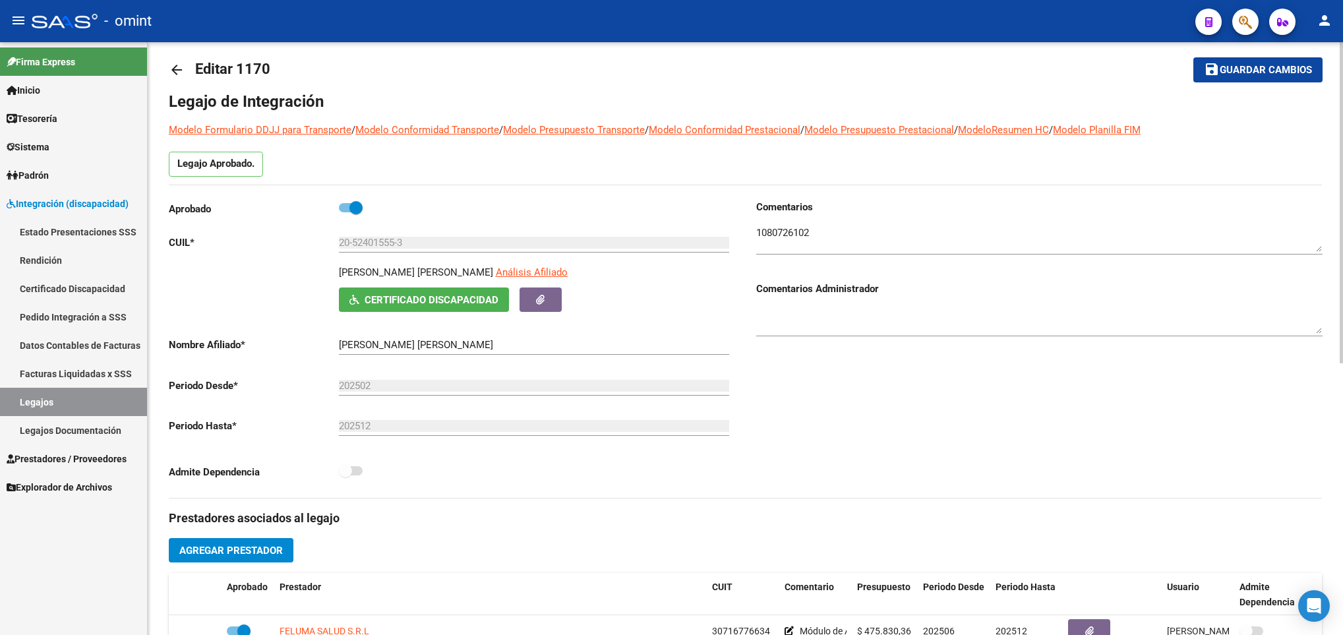
scroll to position [0, 0]
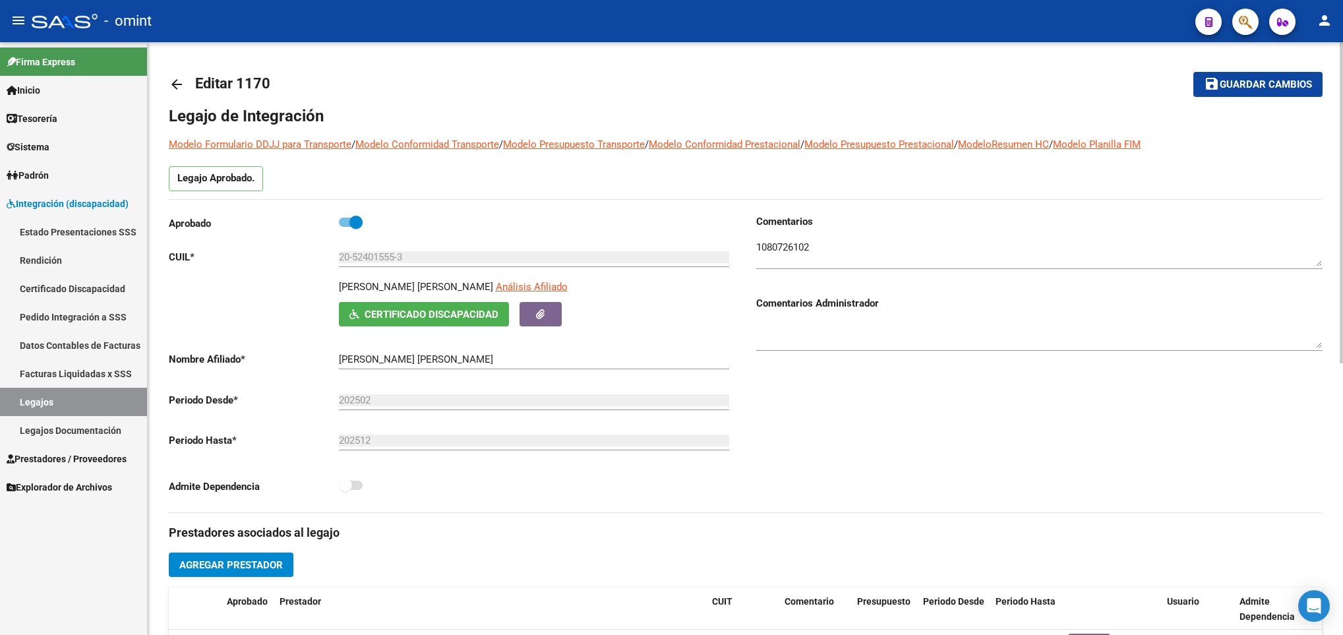
click at [178, 95] on link "arrow_back" at bounding box center [182, 84] width 26 height 31
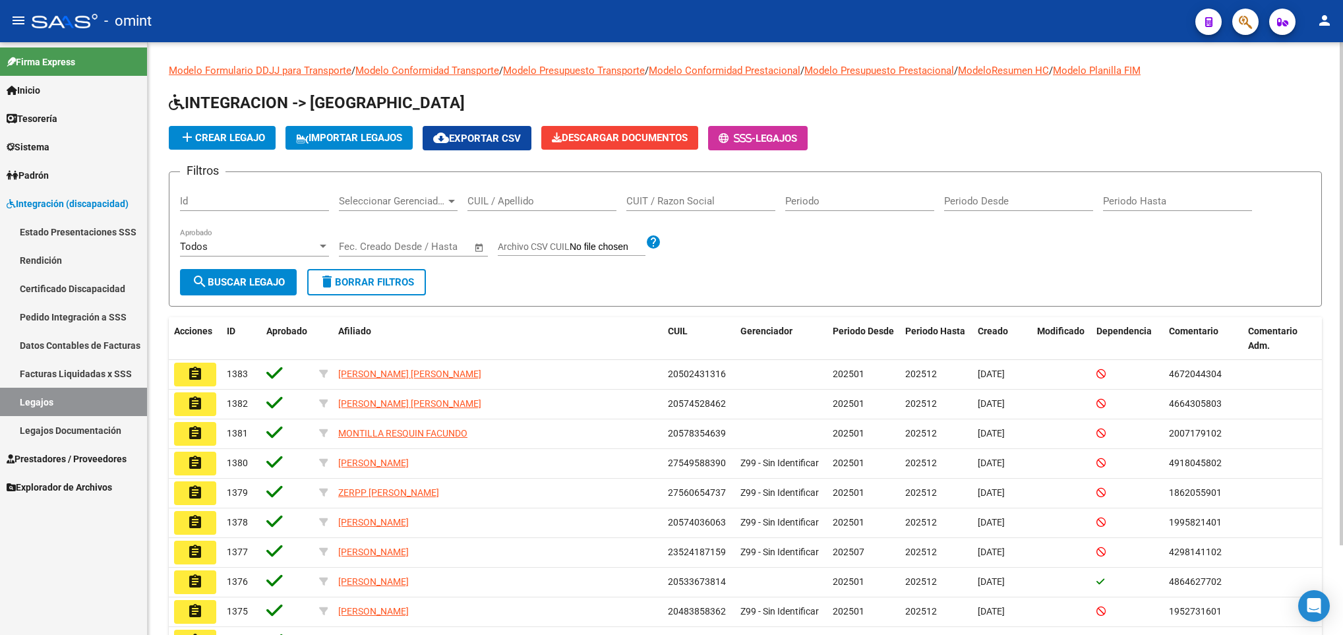
click at [515, 194] on div "CUIL / Apellido" at bounding box center [541, 197] width 149 height 28
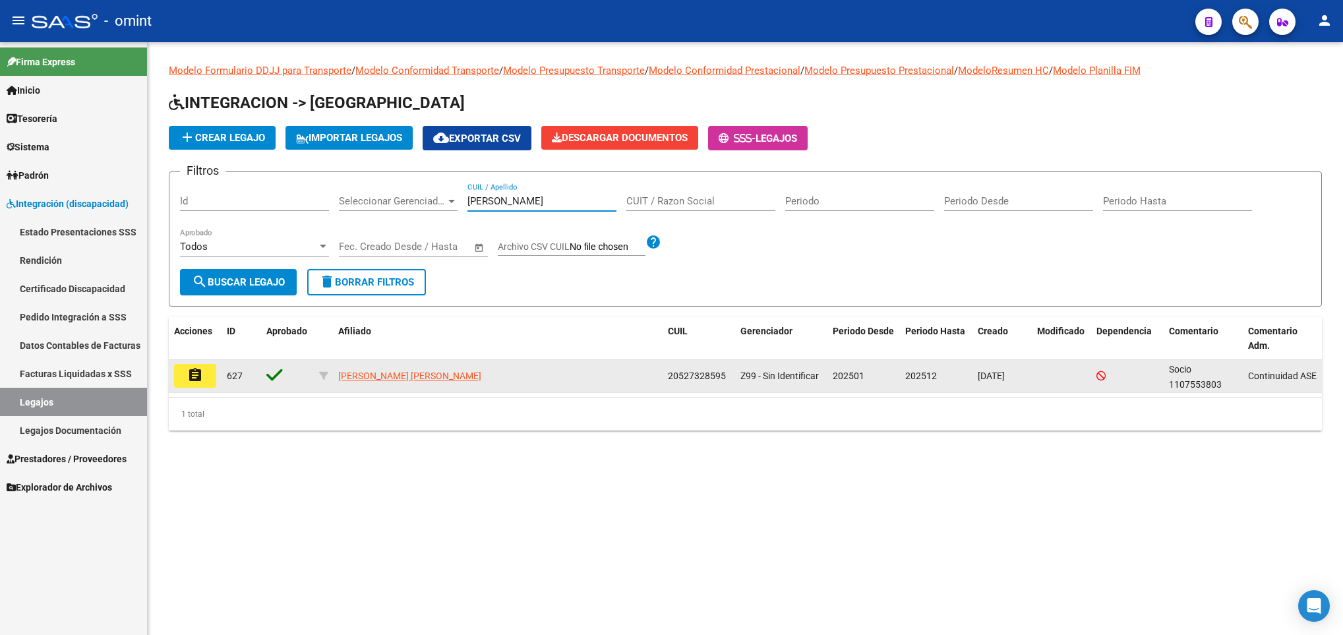
type input "tulian"
click at [204, 380] on button "assignment" at bounding box center [195, 376] width 42 height 24
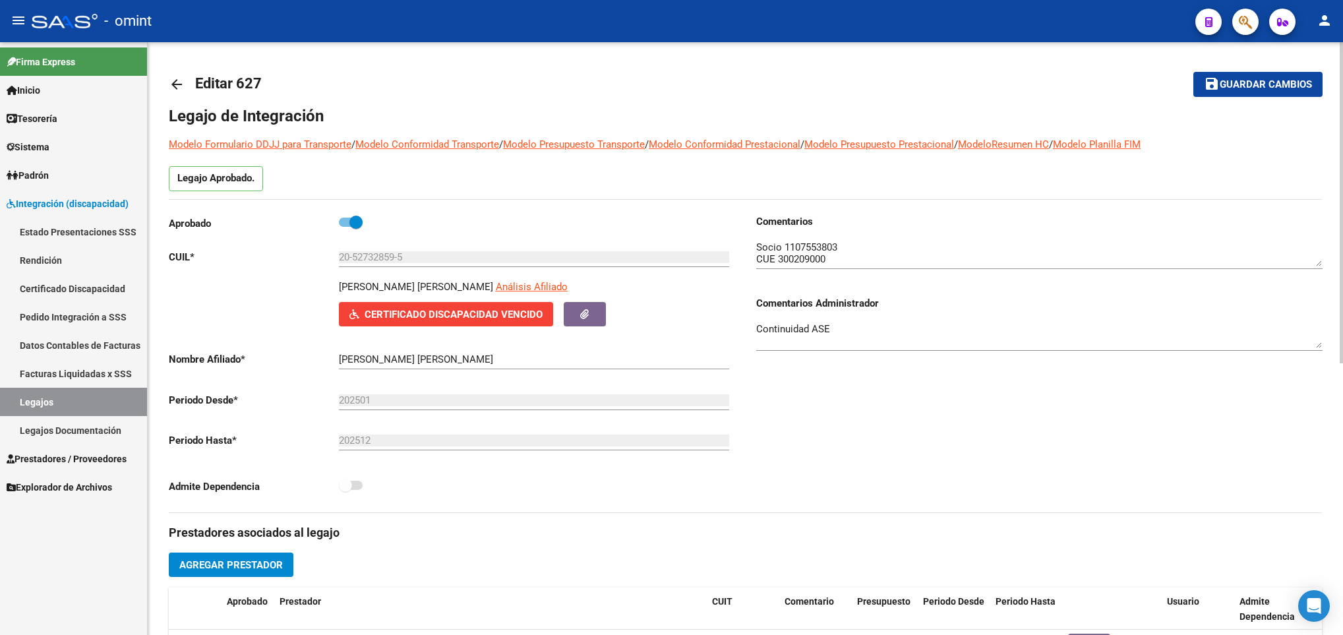
click at [814, 250] on textarea at bounding box center [1039, 253] width 566 height 26
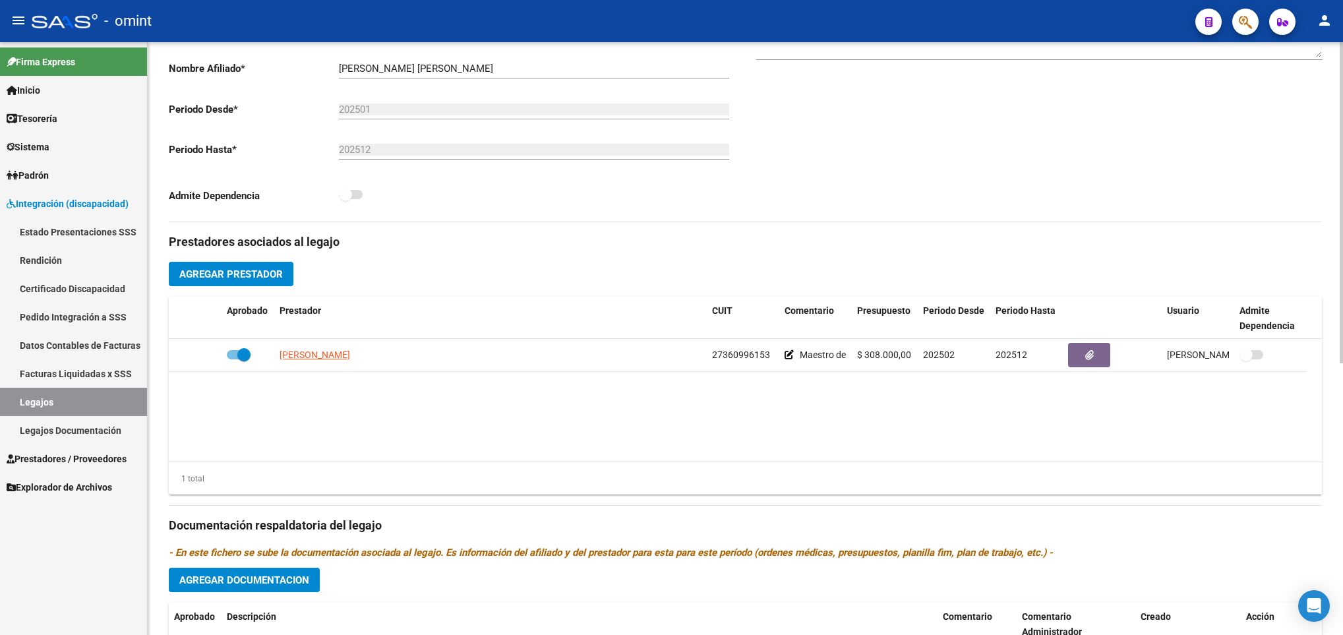
scroll to position [297, 0]
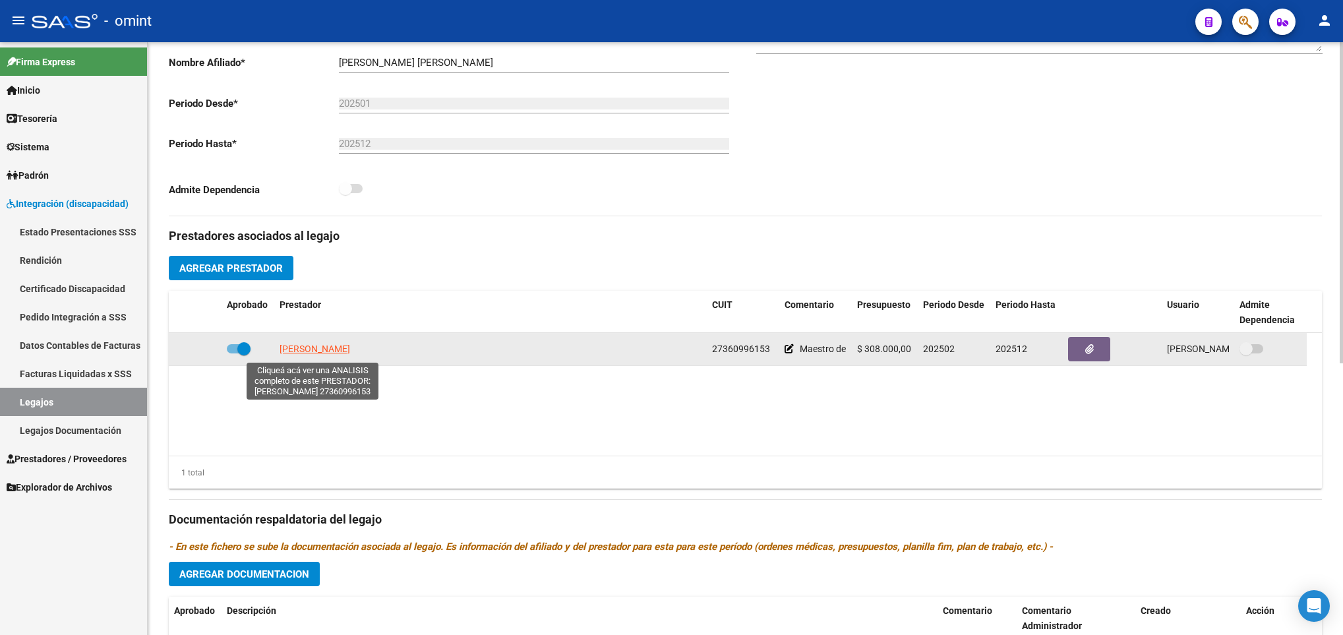
click at [327, 351] on span "BUDINI CAMILA" at bounding box center [315, 349] width 71 height 11
type textarea "27360996153"
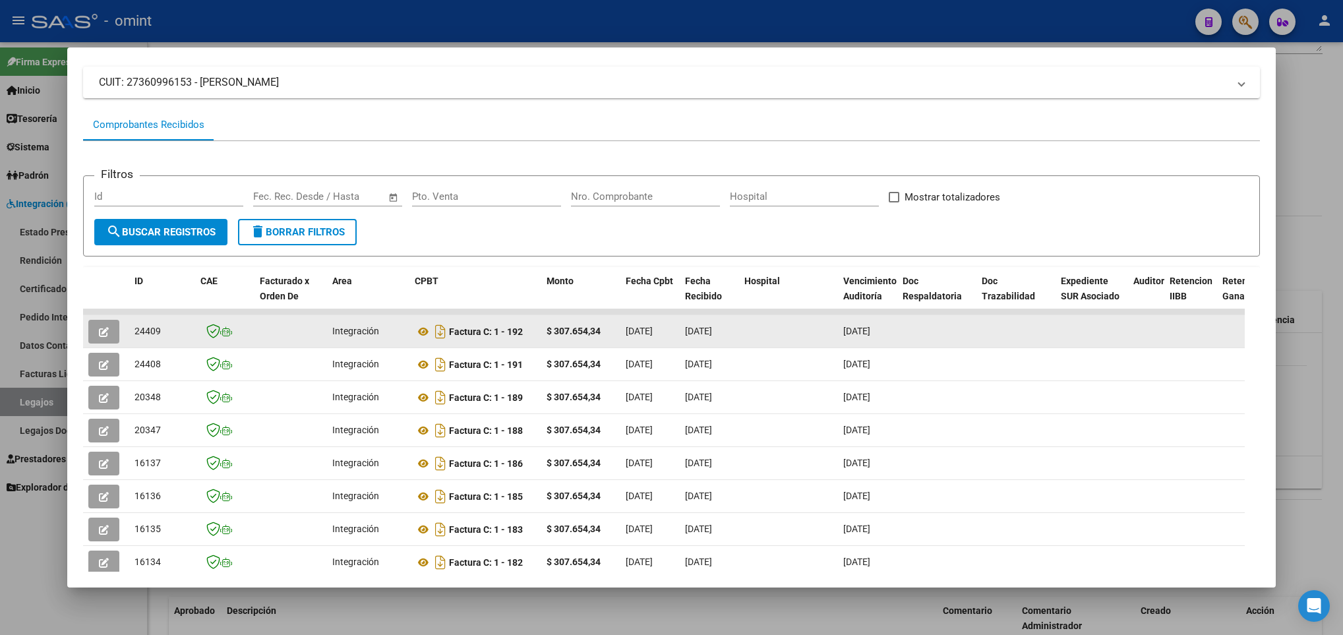
scroll to position [235, 0]
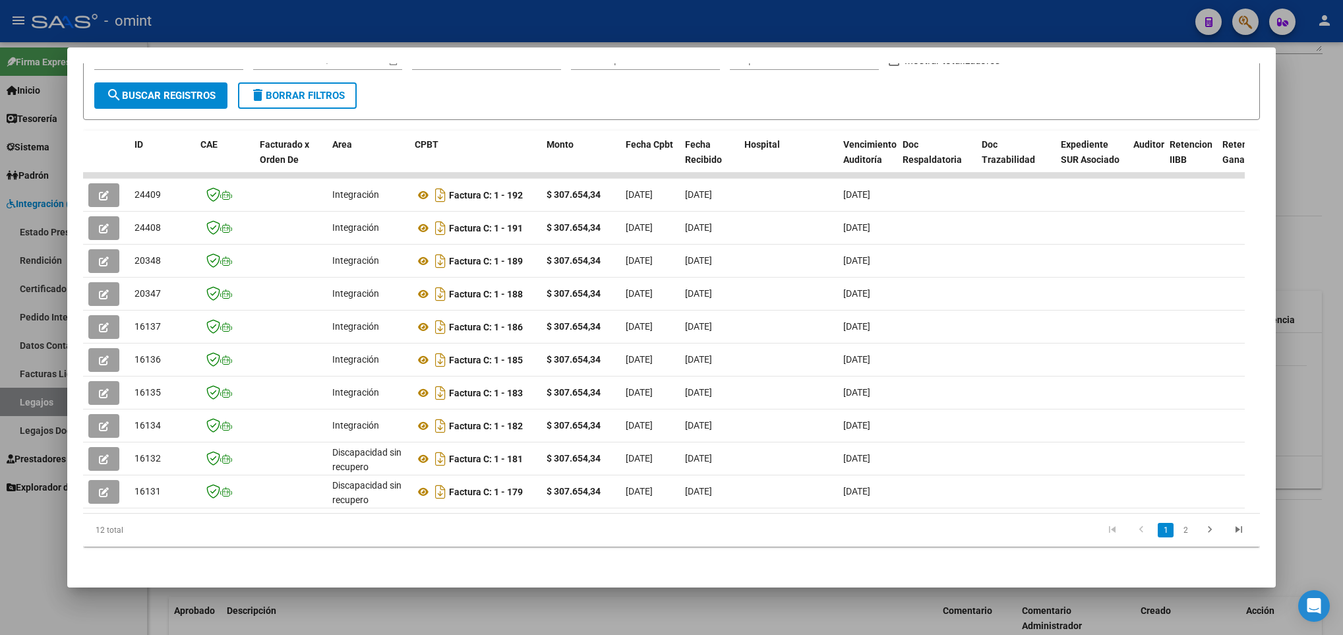
drag, startPoint x: 289, startPoint y: 495, endPoint x: 748, endPoint y: 510, distance: 459.1
click at [748, 510] on datatable-body "24409 Integración Factura C: 1 - 192 $ 307.654,34 03/10/2025 06/10/2025 31/10/2…" at bounding box center [664, 343] width 1162 height 340
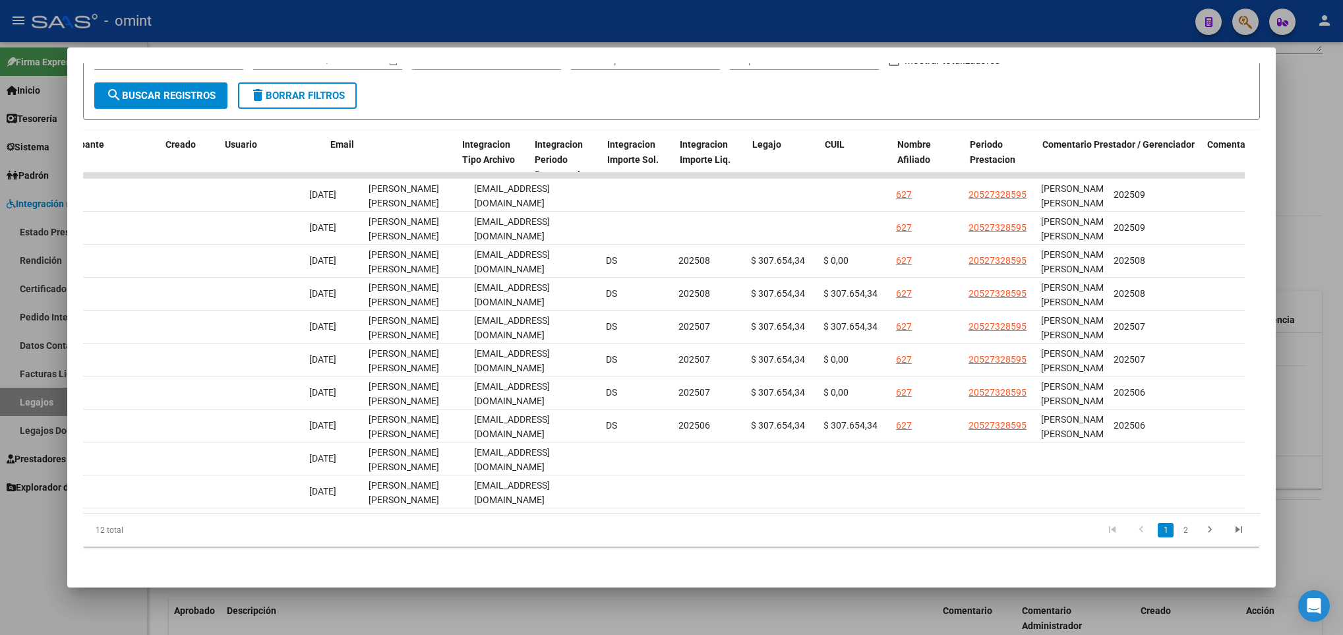
scroll to position [0, 1436]
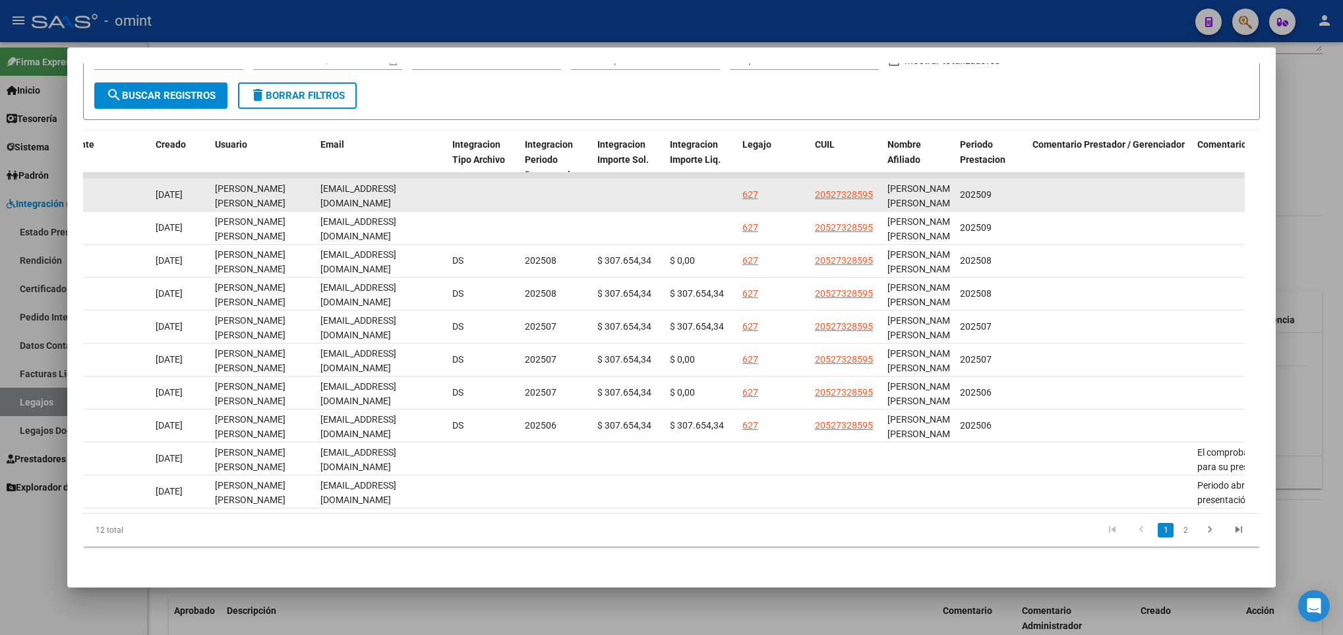
drag, startPoint x: 810, startPoint y: 185, endPoint x: 867, endPoint y: 194, distance: 58.2
click at [867, 194] on datatable-body-cell "20527328595" at bounding box center [846, 195] width 73 height 32
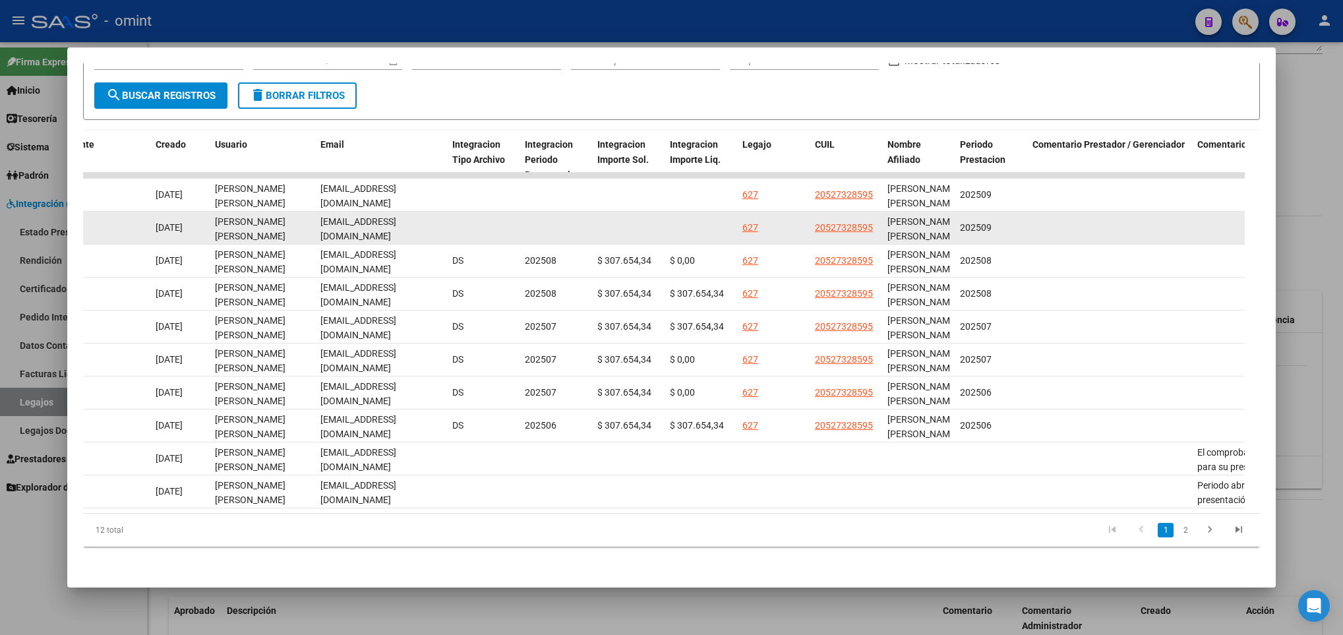
copy span "20527328595"
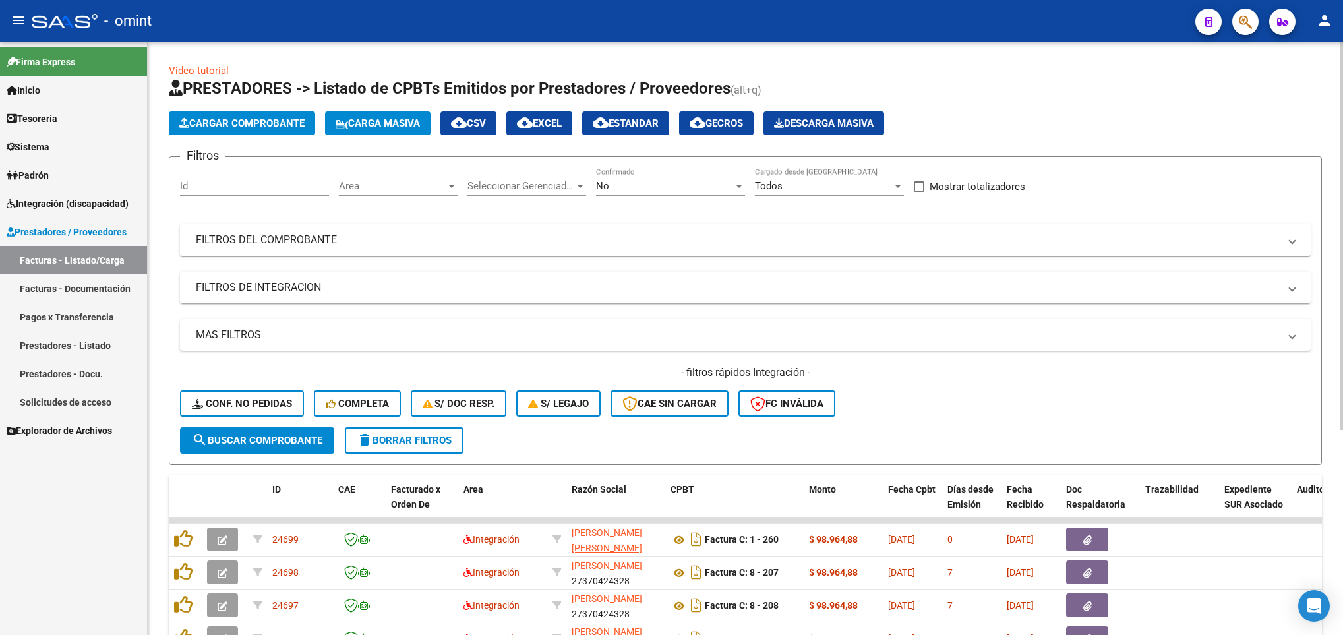
click at [576, 228] on mat-expansion-panel-header "FILTROS DEL COMPROBANTE" at bounding box center [745, 240] width 1131 height 32
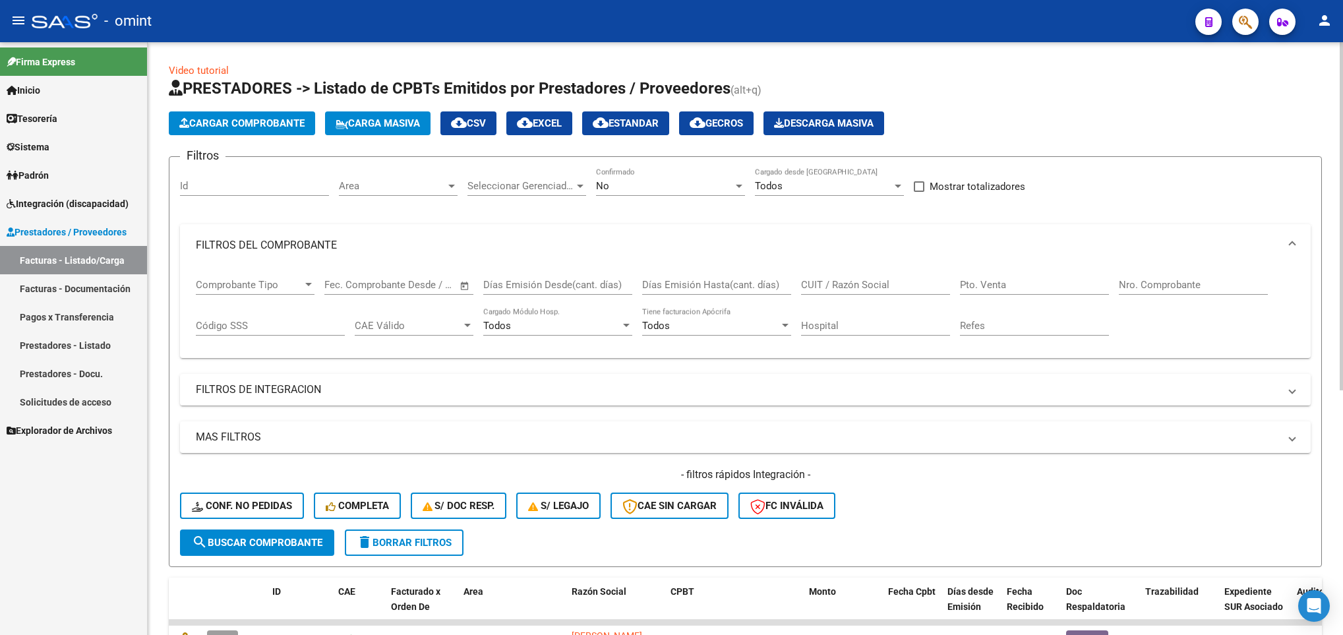
click at [906, 278] on div "CUIT / Razón Social" at bounding box center [875, 280] width 149 height 28
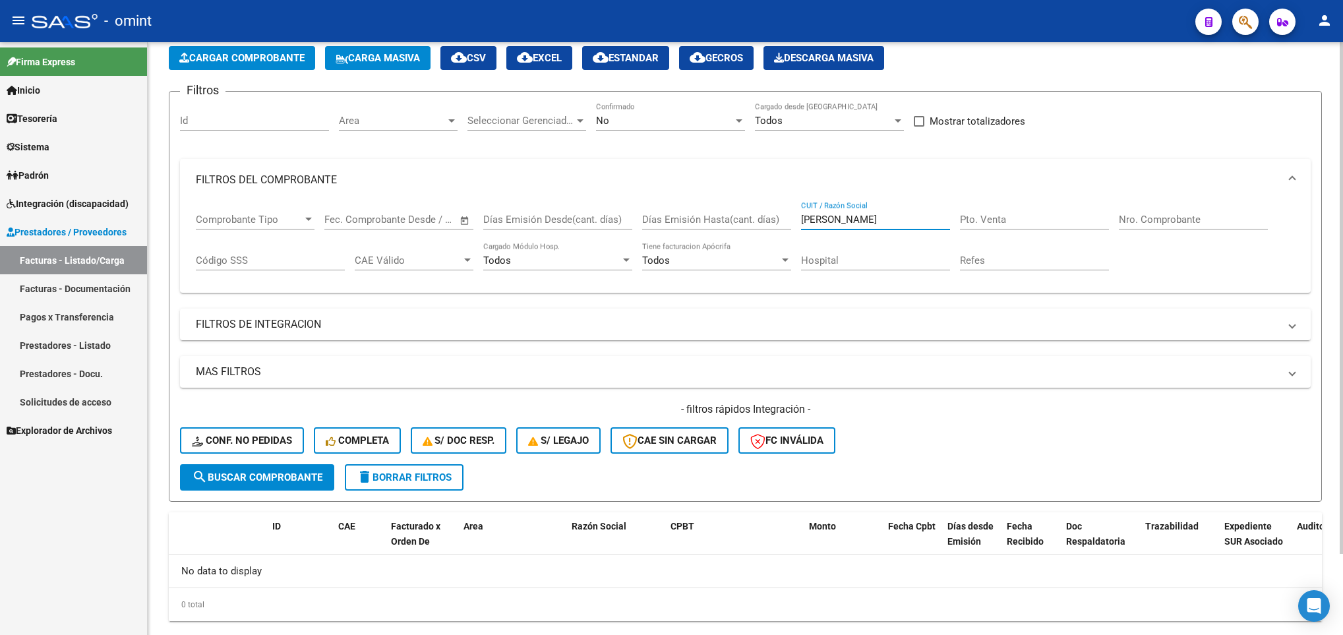
scroll to position [95, 0]
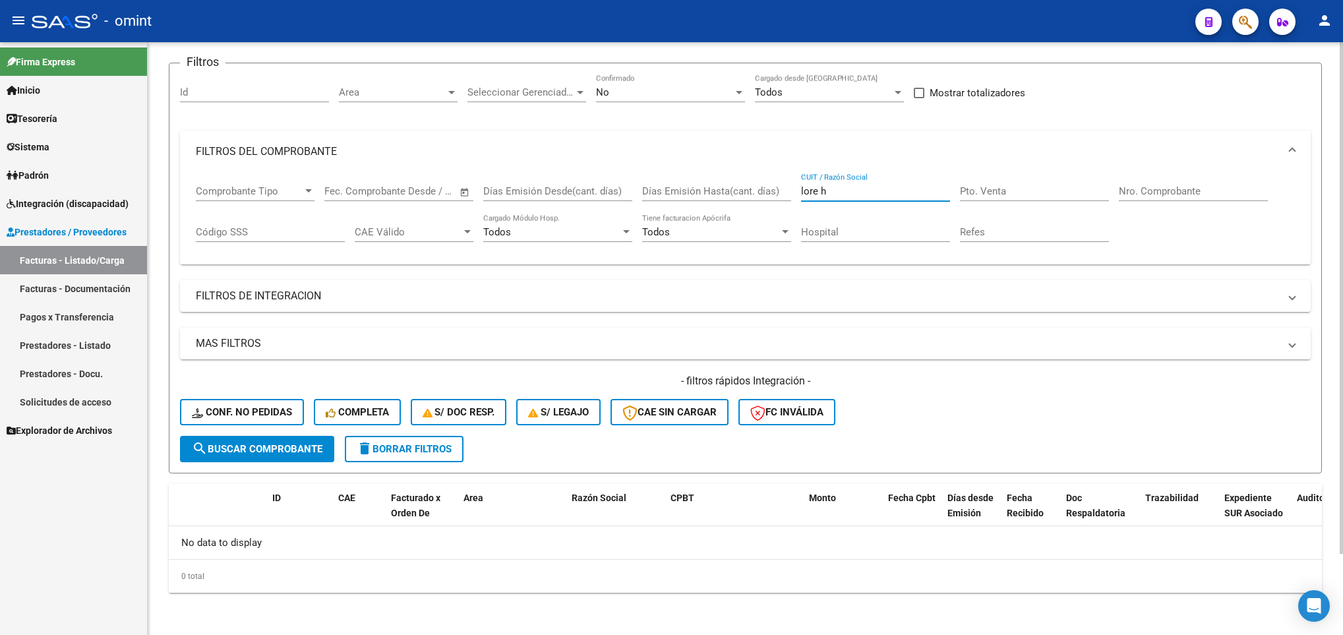
type input "lore"
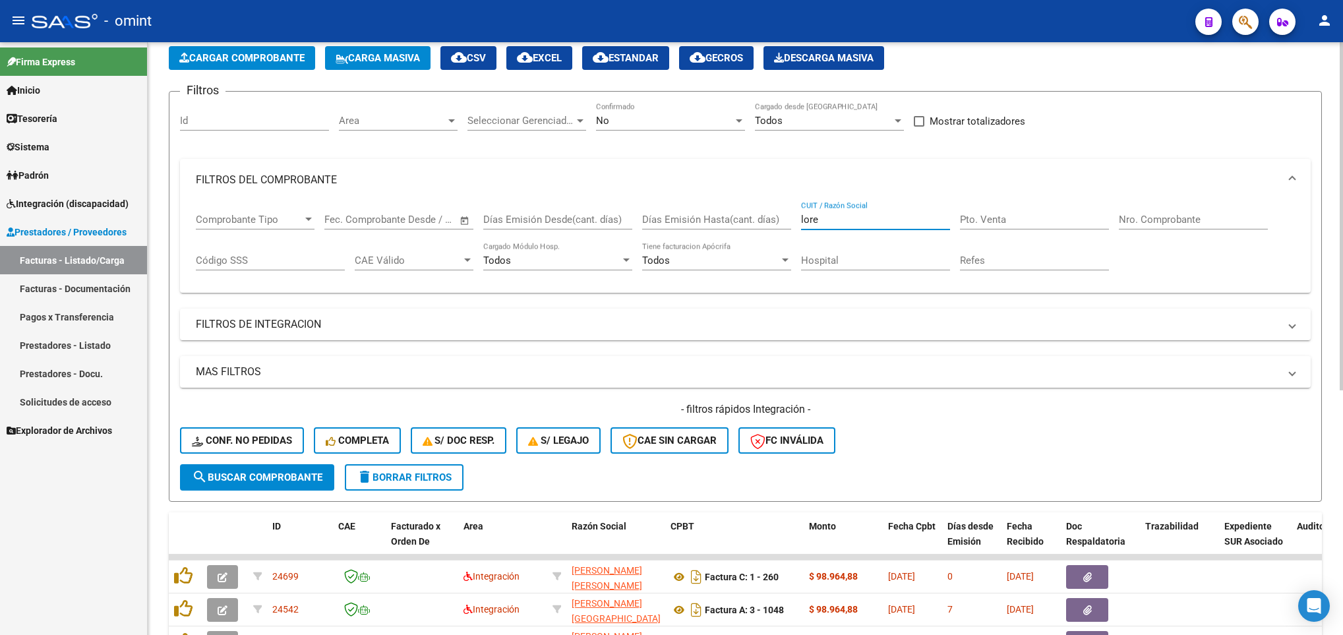
scroll to position [119, 0]
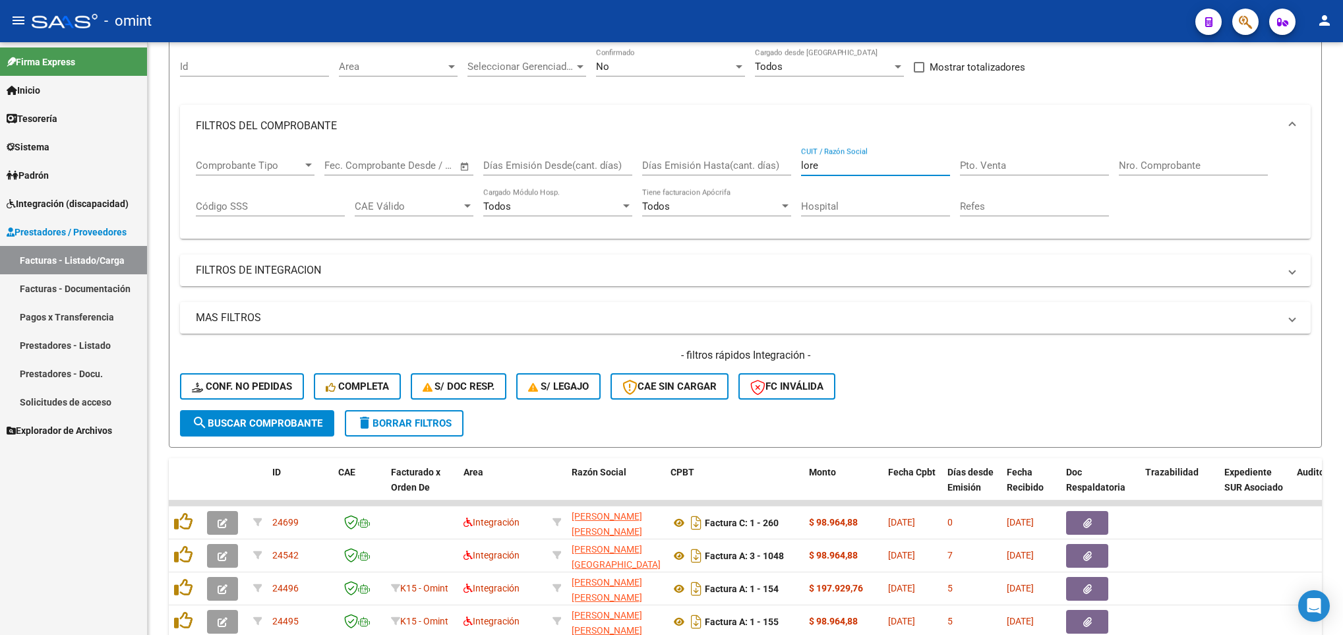
drag, startPoint x: 825, startPoint y: 172, endPoint x: 799, endPoint y: 172, distance: 26.4
click at [799, 172] on div "Comprobante Tipo Comprobante Tipo Fecha inicio – Fecha fin Fec. Comprobante Des…" at bounding box center [745, 188] width 1099 height 82
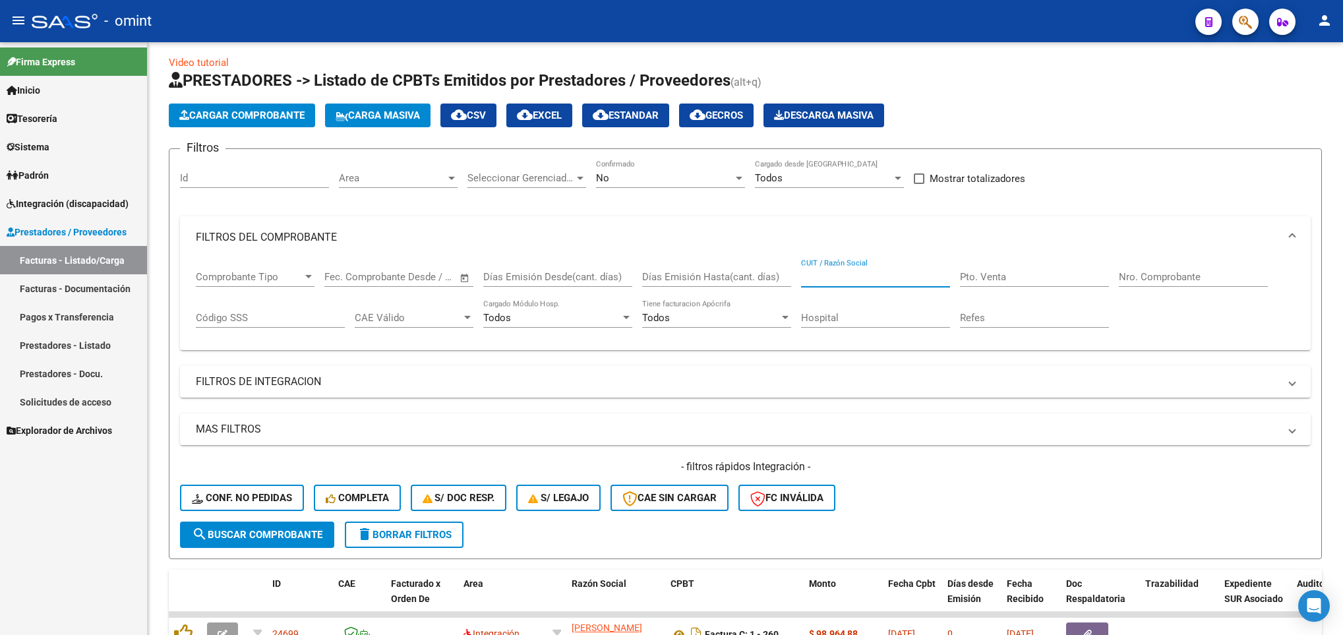
scroll to position [0, 0]
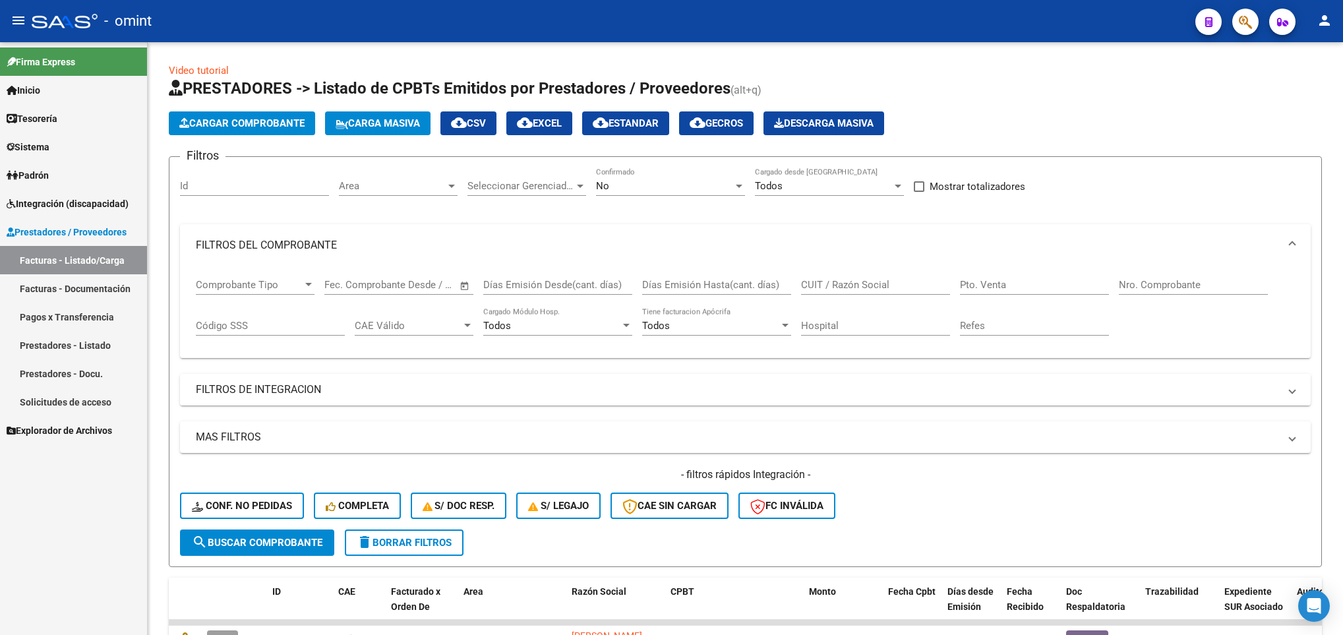
click at [1005, 279] on div "Pto. Venta" at bounding box center [1034, 280] width 149 height 28
type input "3"
click at [1165, 285] on input "Nro. Comprobante" at bounding box center [1193, 285] width 149 height 12
type input "257"
click at [249, 534] on button "search Buscar Comprobante" at bounding box center [257, 542] width 154 height 26
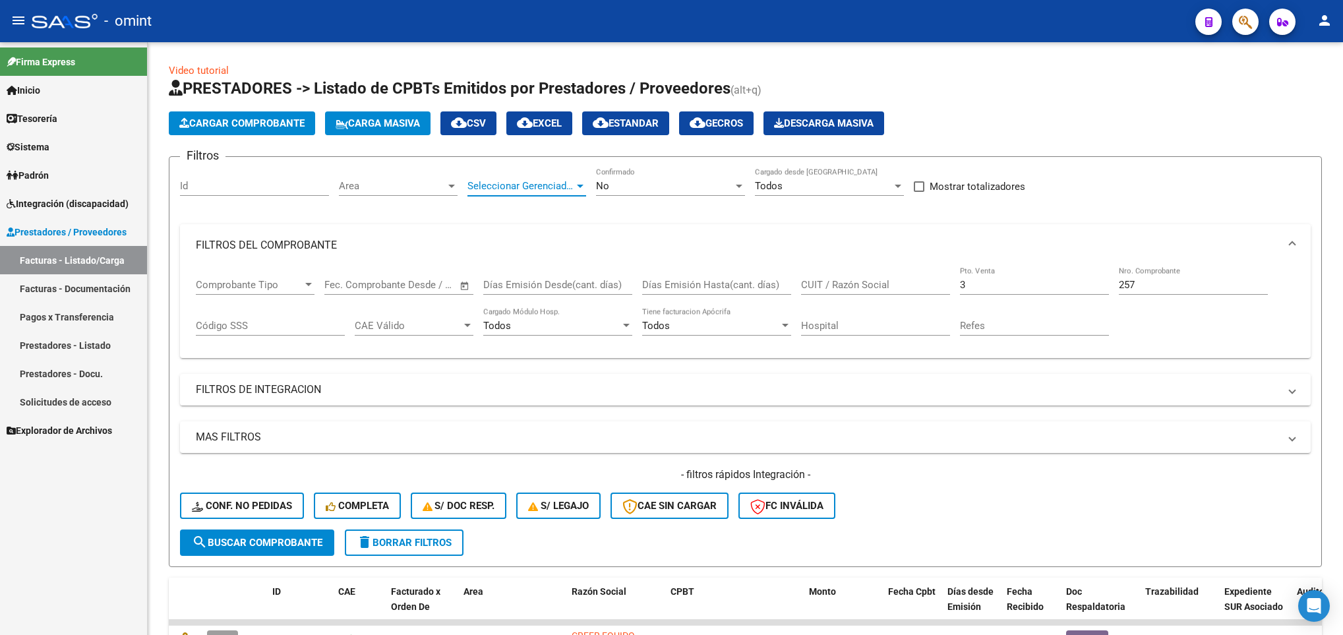
click at [568, 191] on span "Seleccionar Gerenciador" at bounding box center [520, 186] width 107 height 12
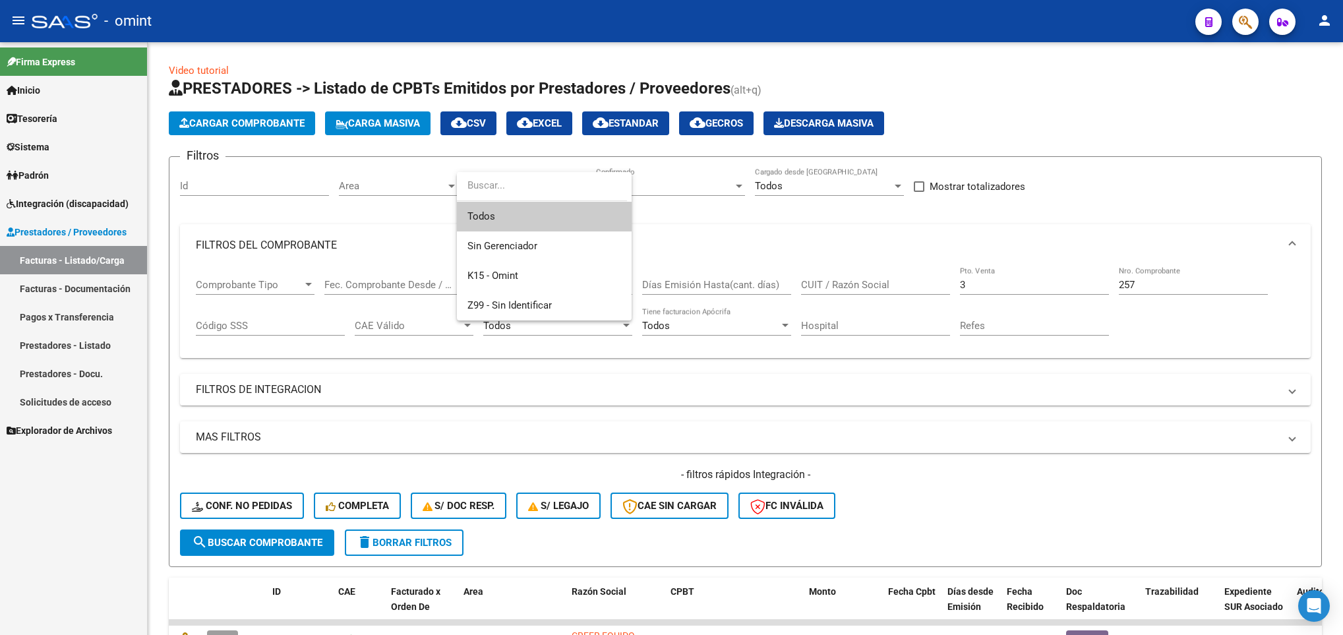
click at [364, 189] on div at bounding box center [671, 317] width 1343 height 635
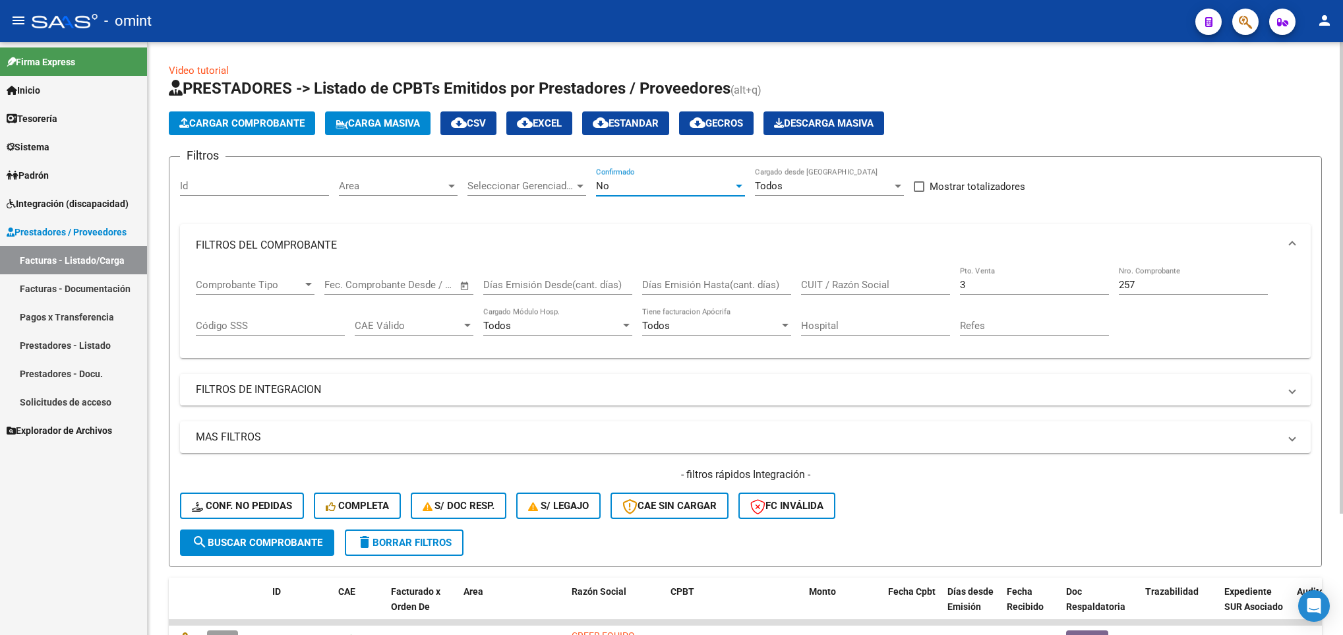
click at [643, 187] on div "No" at bounding box center [664, 186] width 137 height 12
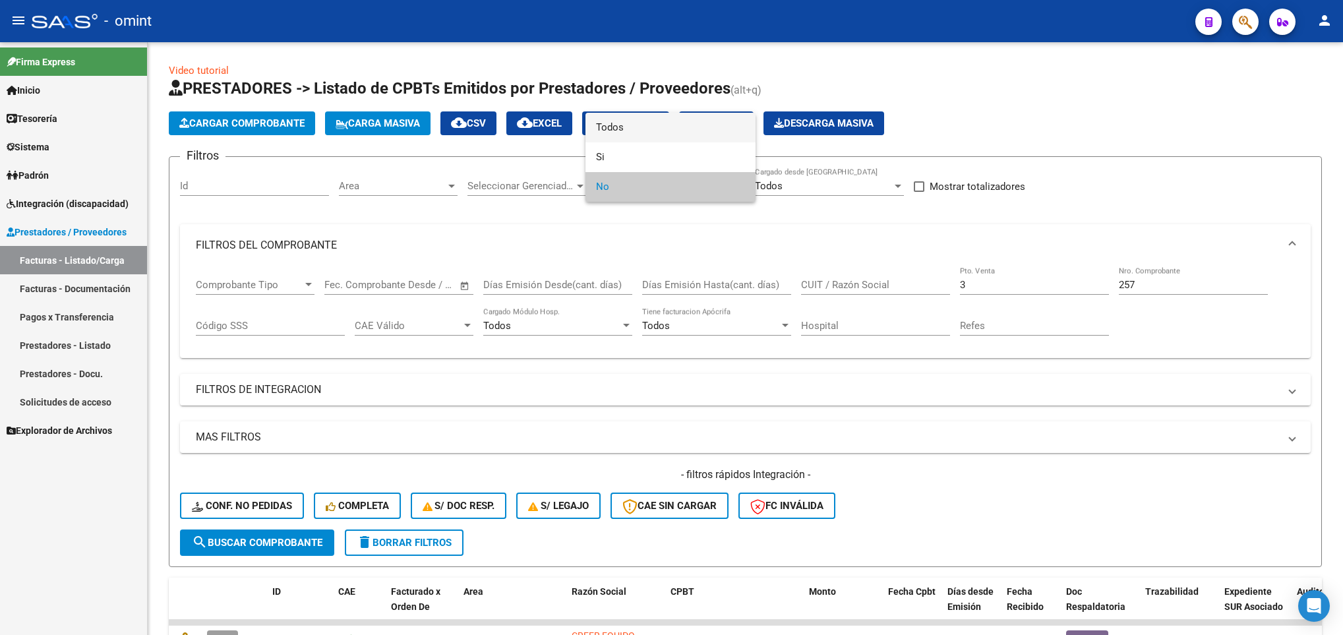
click at [645, 123] on span "Todos" at bounding box center [670, 128] width 149 height 30
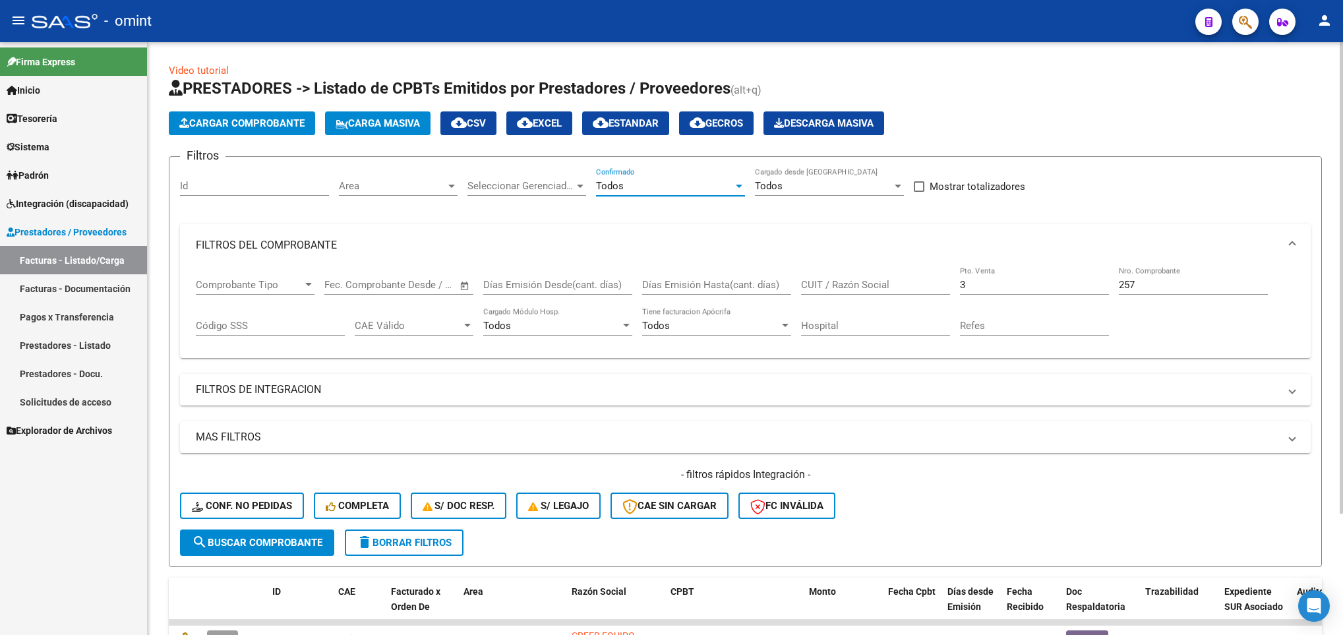
click at [231, 542] on span "search Buscar Comprobante" at bounding box center [257, 543] width 131 height 12
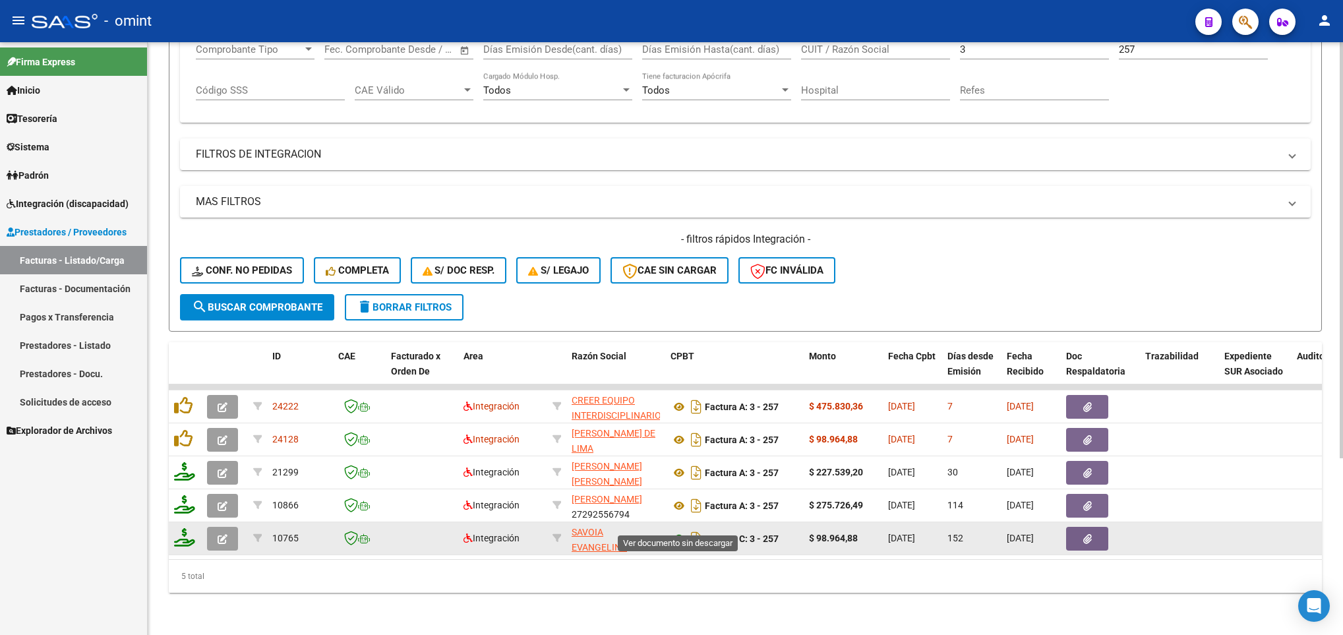
click at [675, 531] on icon at bounding box center [679, 539] width 17 height 16
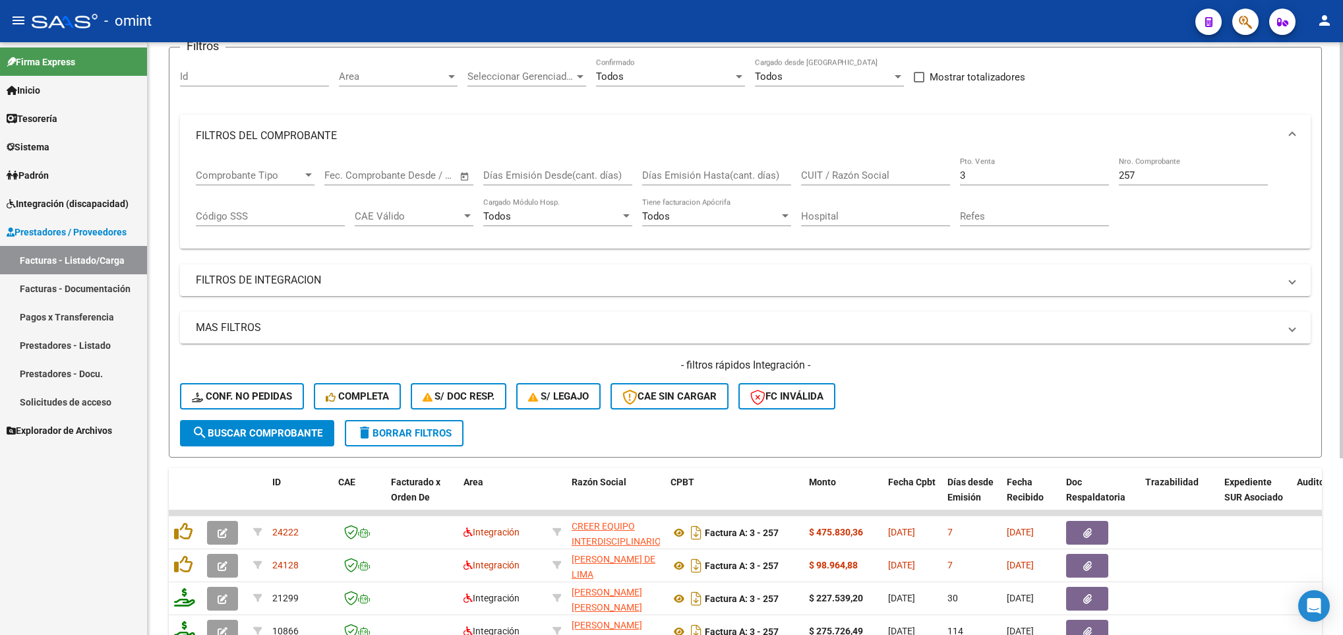
scroll to position [54, 0]
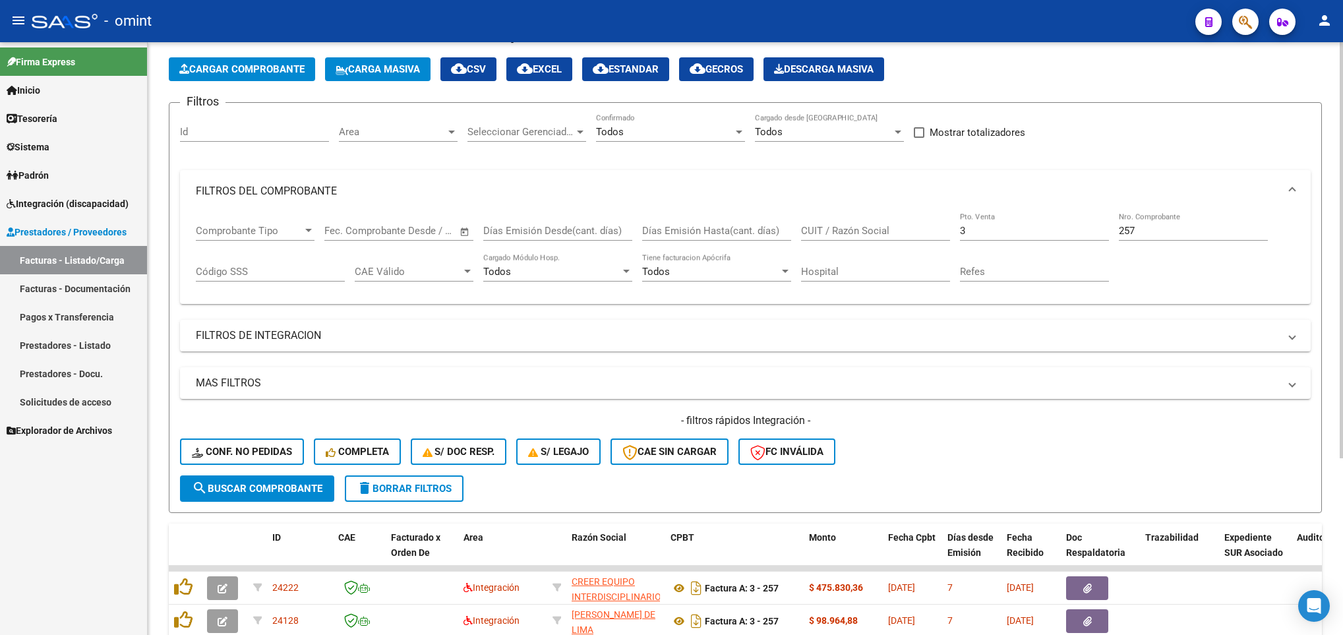
click at [409, 123] on div "Area Area" at bounding box center [398, 127] width 119 height 28
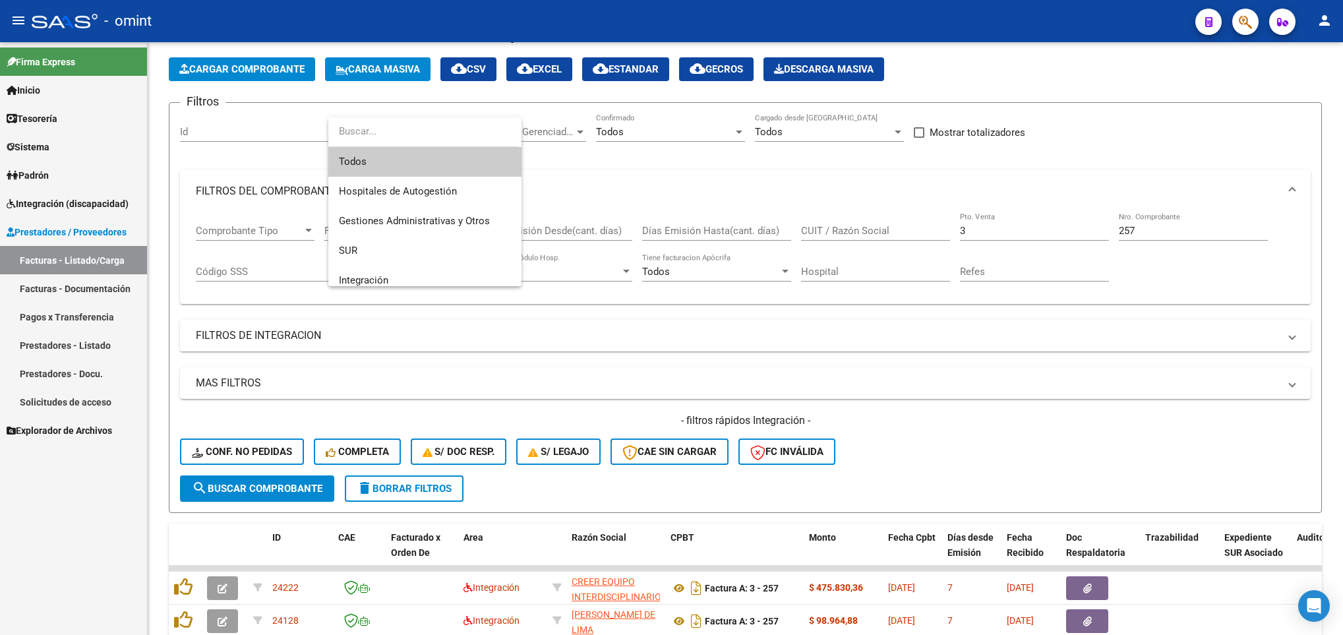
click at [445, 127] on input "dropdown search" at bounding box center [423, 132] width 191 height 30
click at [686, 139] on div at bounding box center [671, 317] width 1343 height 635
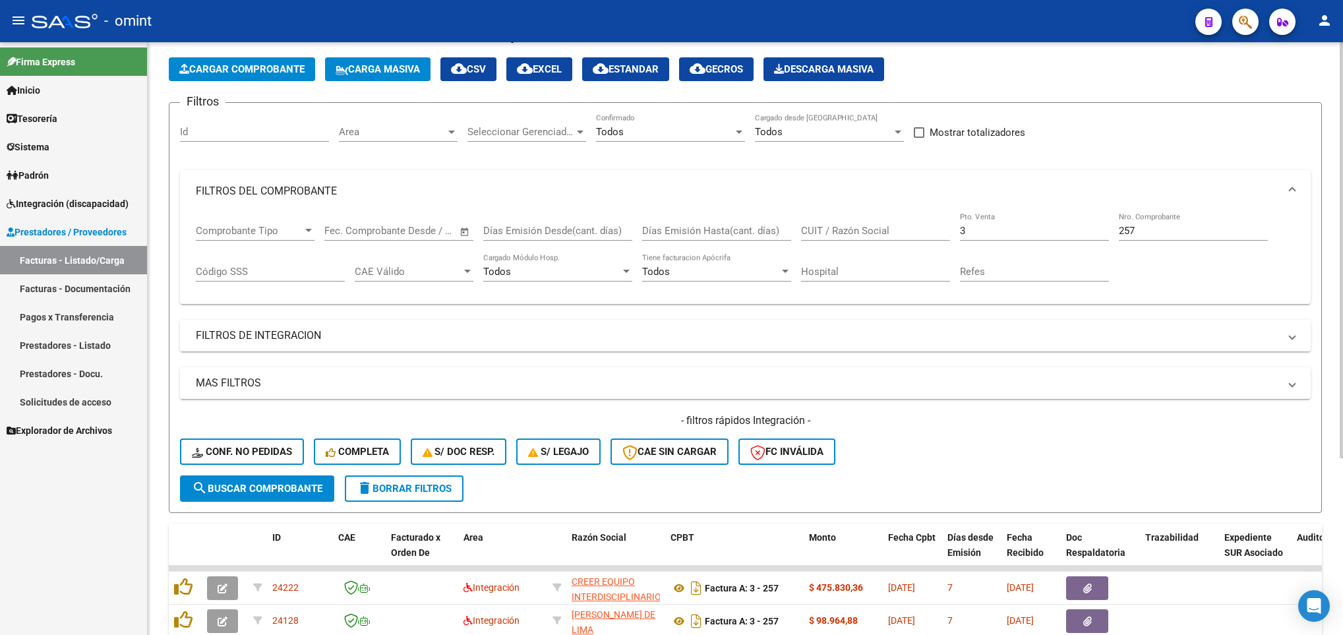
click at [549, 133] on span "Seleccionar Gerenciador" at bounding box center [520, 132] width 107 height 12
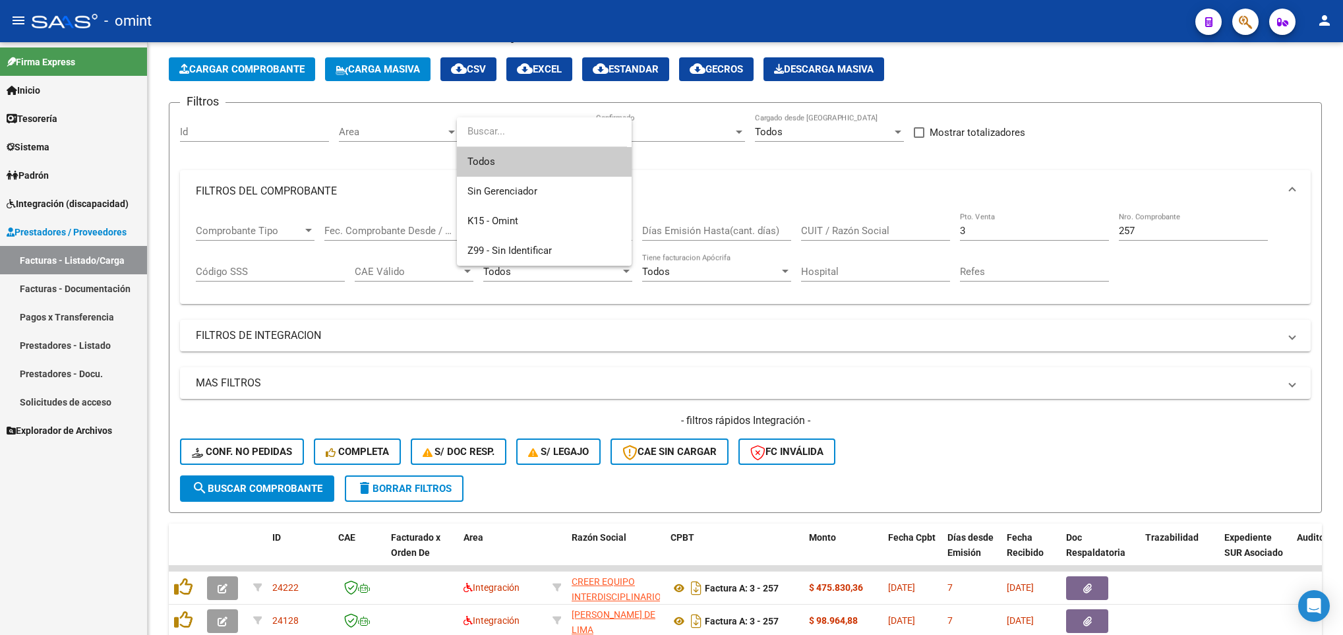
click at [823, 212] on div at bounding box center [671, 317] width 1343 height 635
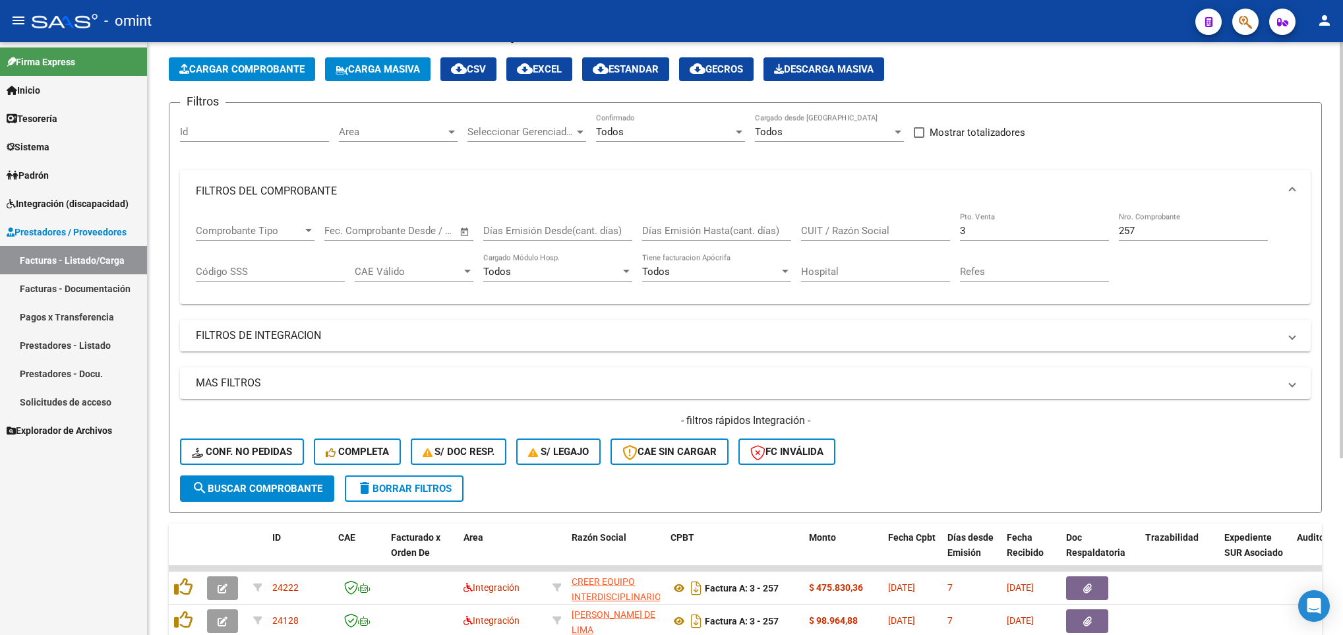
click at [275, 487] on span "search Buscar Comprobante" at bounding box center [257, 489] width 131 height 12
click at [429, 129] on span "Area" at bounding box center [392, 132] width 107 height 12
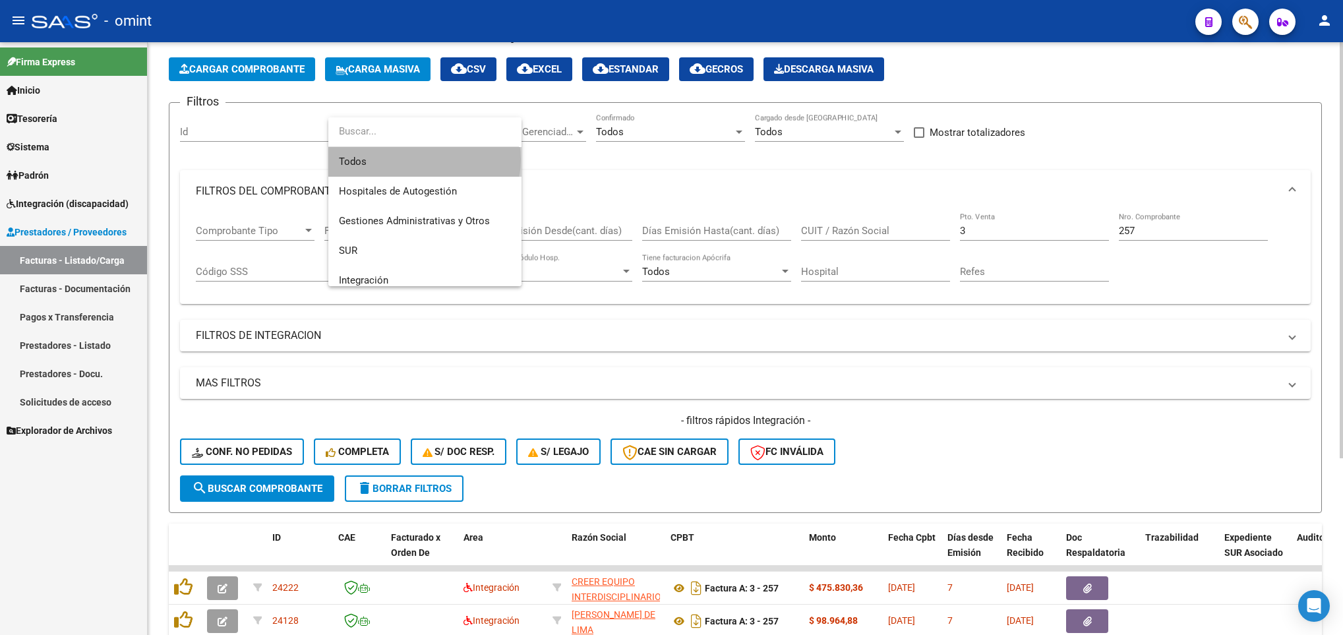
click at [424, 159] on span "Todos" at bounding box center [425, 162] width 172 height 30
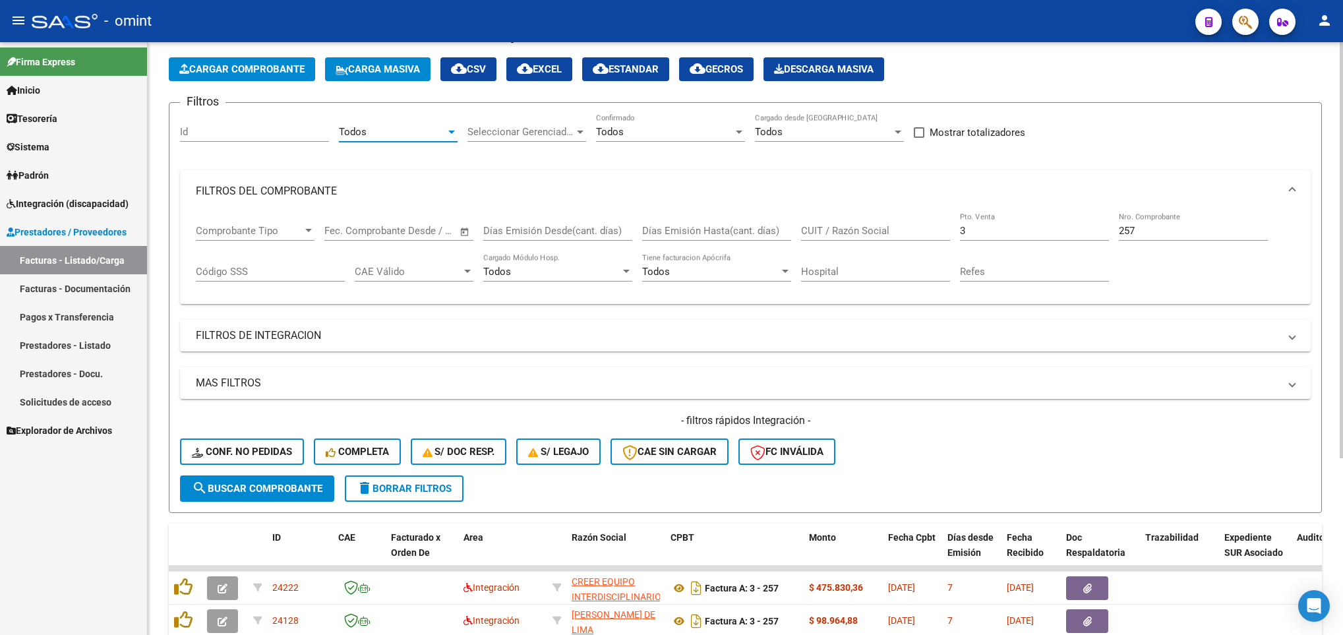
click at [255, 489] on span "search Buscar Comprobante" at bounding box center [257, 489] width 131 height 12
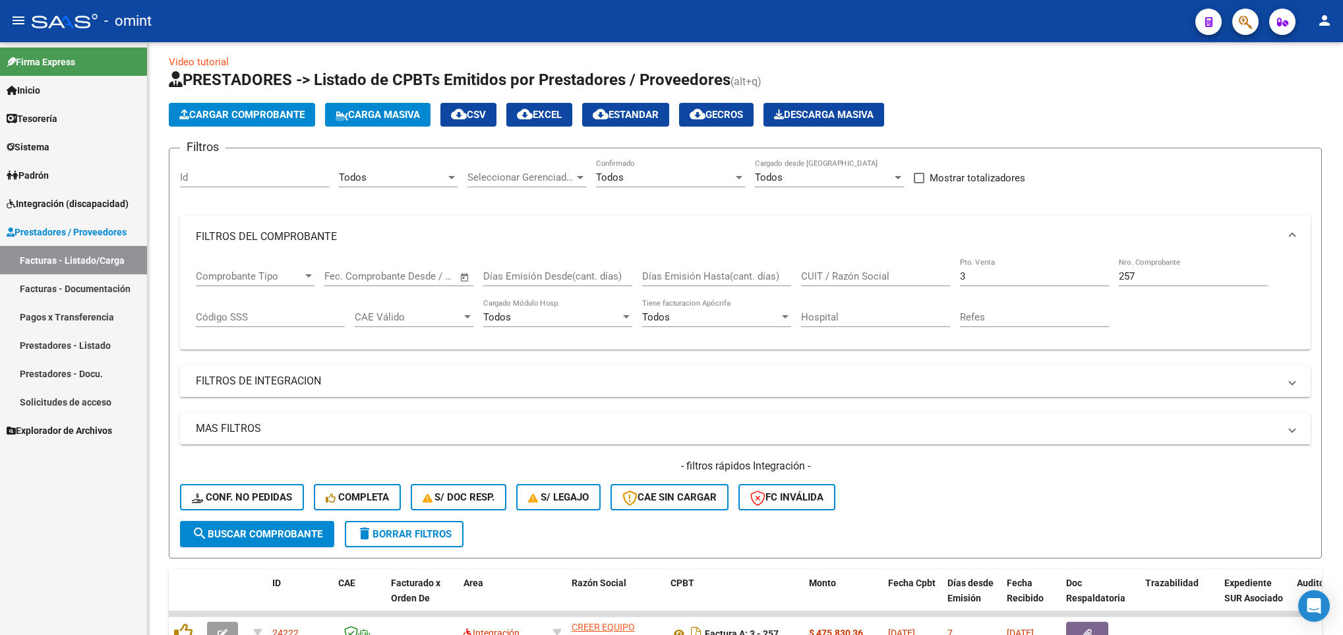
scroll to position [0, 0]
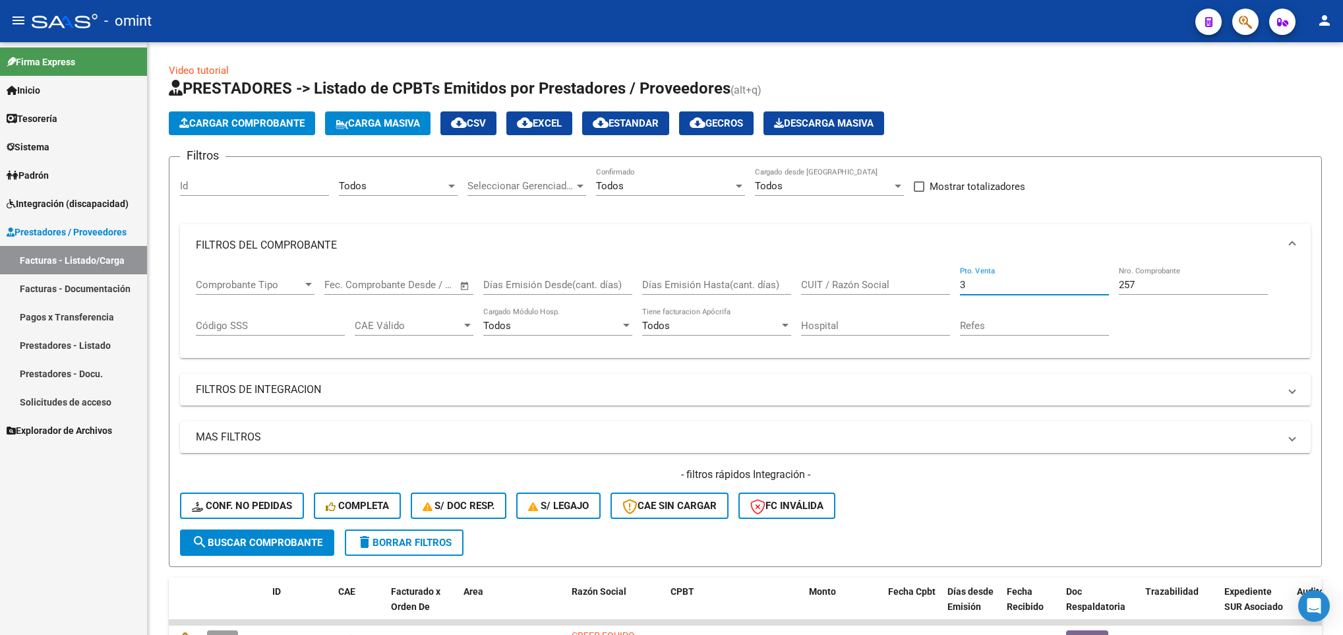
drag, startPoint x: 1025, startPoint y: 287, endPoint x: 936, endPoint y: 293, distance: 89.9
click at [936, 293] on div "Comprobante Tipo Comprobante Tipo Fecha inicio – Fecha fin Fec. Comprobante Des…" at bounding box center [745, 307] width 1099 height 82
click at [1138, 282] on input "257" at bounding box center [1193, 285] width 149 height 12
drag, startPoint x: 1160, startPoint y: 280, endPoint x: 1108, endPoint y: 281, distance: 51.4
click at [1110, 281] on div "Comprobante Tipo Comprobante Tipo Fecha inicio – Fecha fin Fec. Comprobante Des…" at bounding box center [745, 307] width 1099 height 82
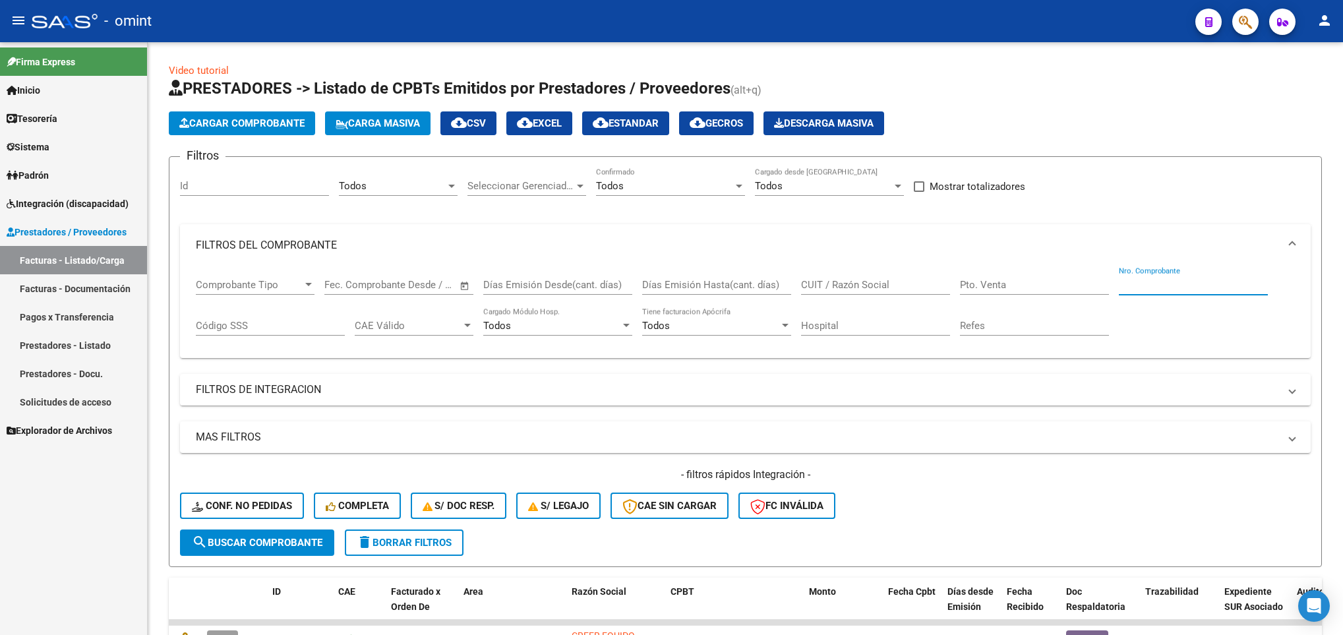
click at [849, 284] on input "CUIT / Razón Social" at bounding box center [875, 285] width 149 height 12
type input "haal"
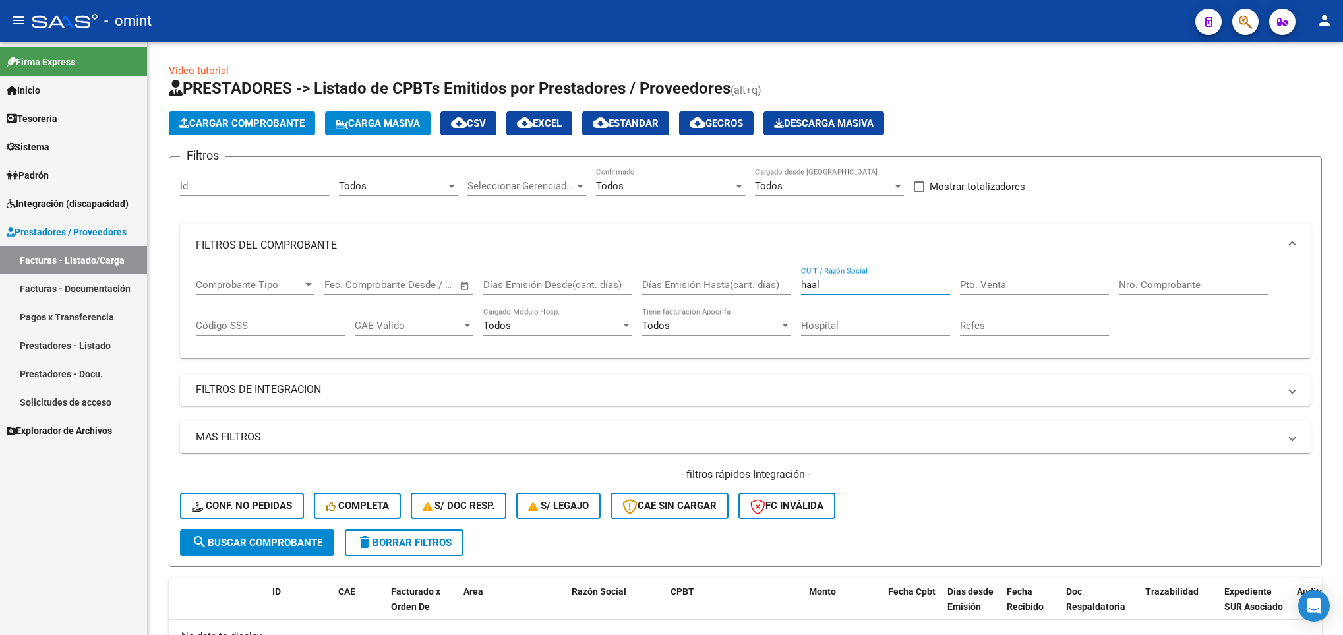
scroll to position [94, 0]
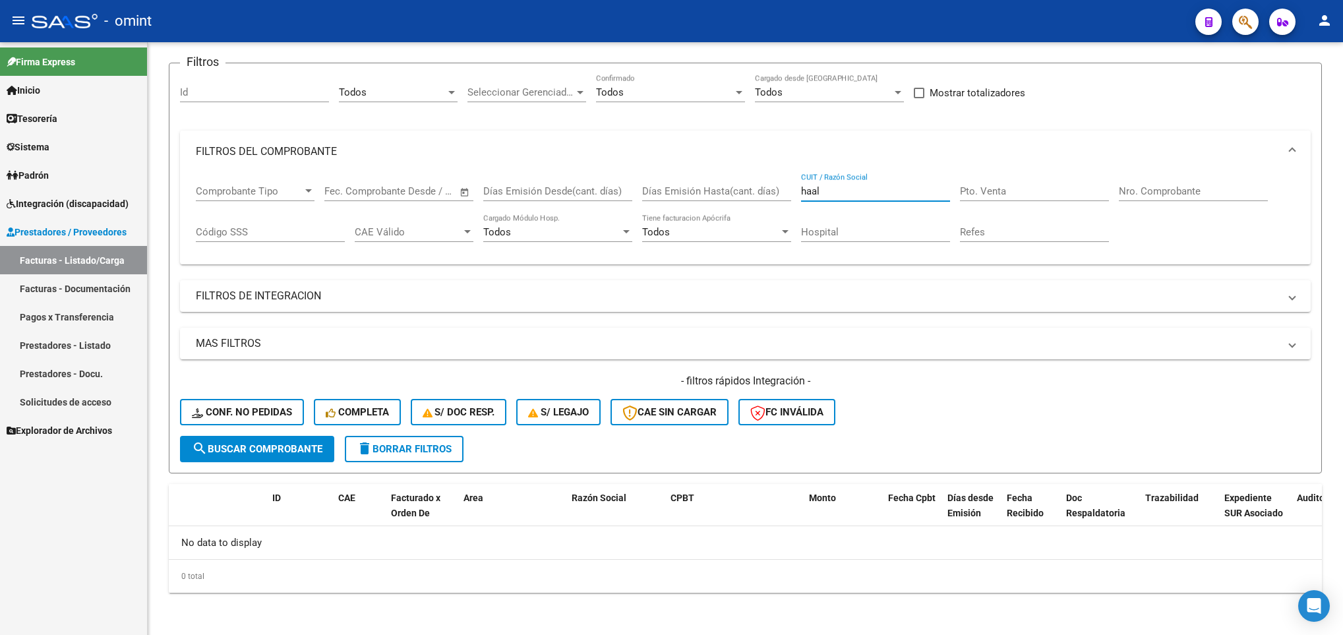
drag, startPoint x: 829, startPoint y: 193, endPoint x: 724, endPoint y: 194, distance: 104.9
click at [724, 194] on div "Comprobante Tipo Comprobante Tipo Fecha inicio – Fecha fin Fec. Comprobante Des…" at bounding box center [745, 214] width 1099 height 82
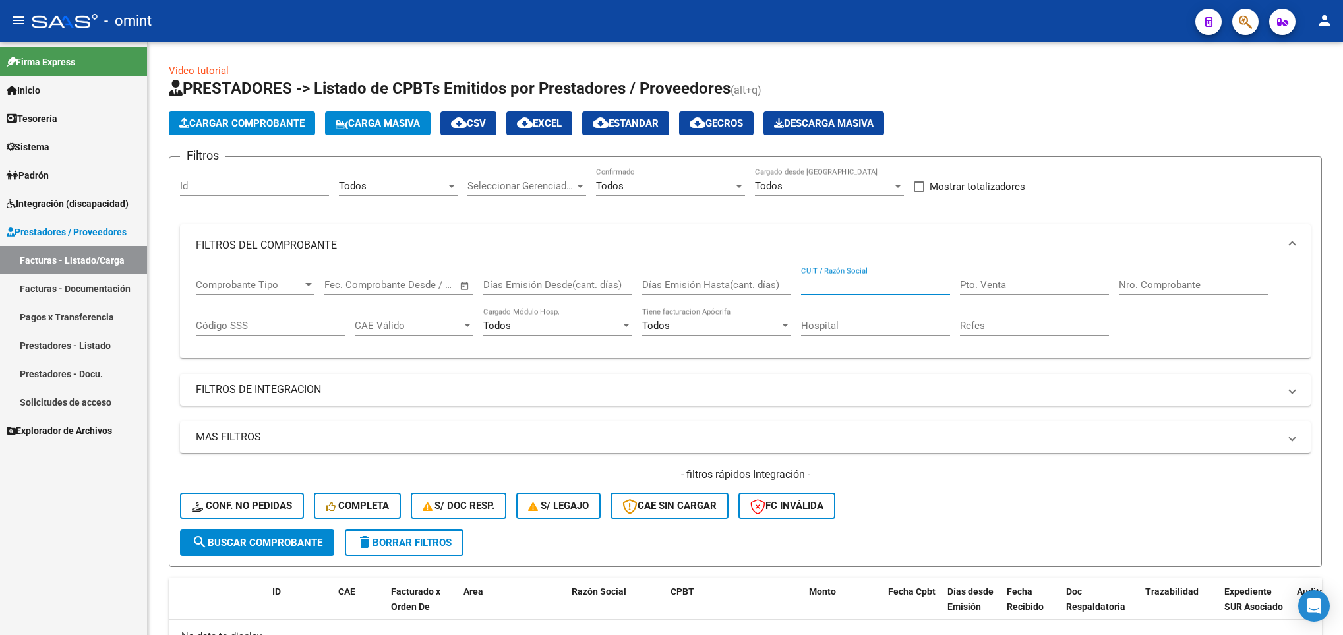
scroll to position [94, 0]
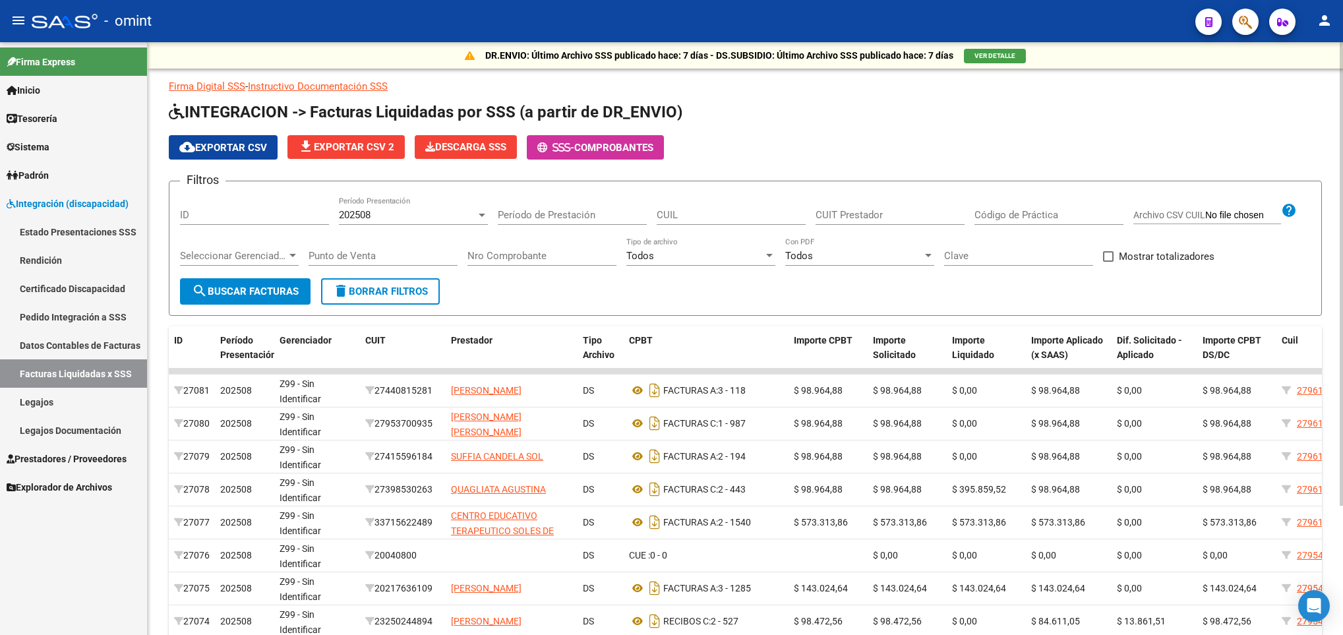
click at [699, 214] on input "CUIL" at bounding box center [731, 215] width 149 height 12
paste input "20-52732859-5"
type input "20-52732859-5"
click at [469, 212] on div "202508" at bounding box center [407, 215] width 137 height 12
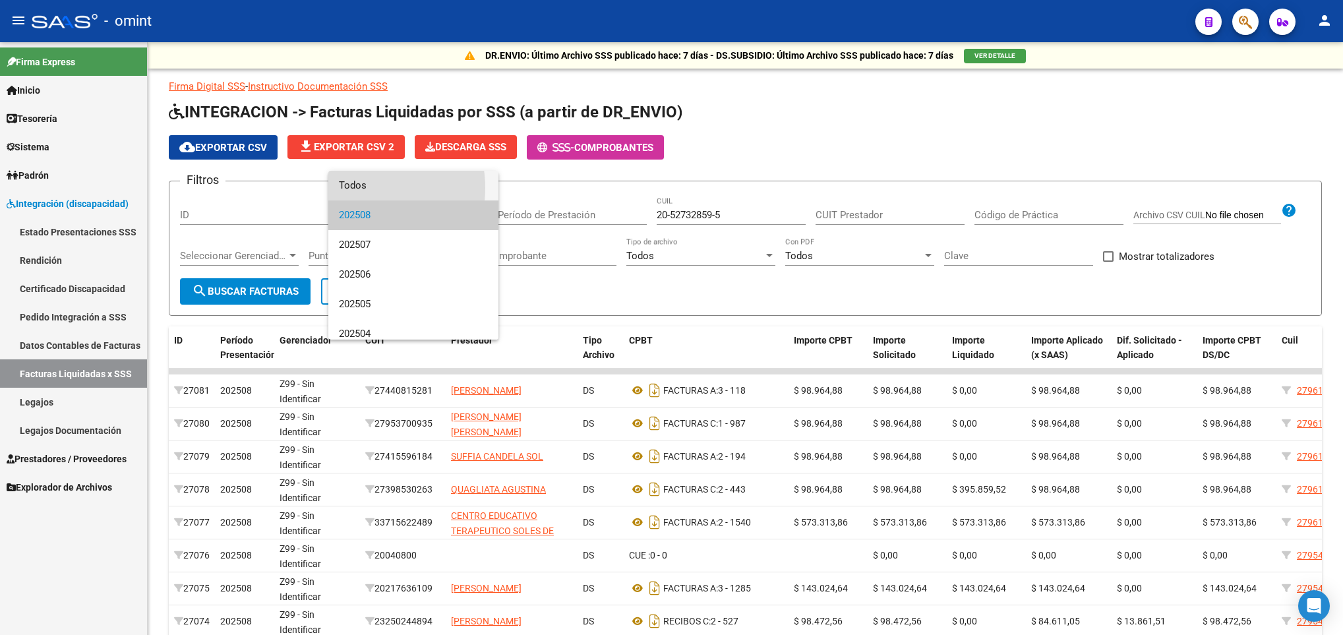
click at [356, 188] on span "Todos" at bounding box center [413, 186] width 149 height 30
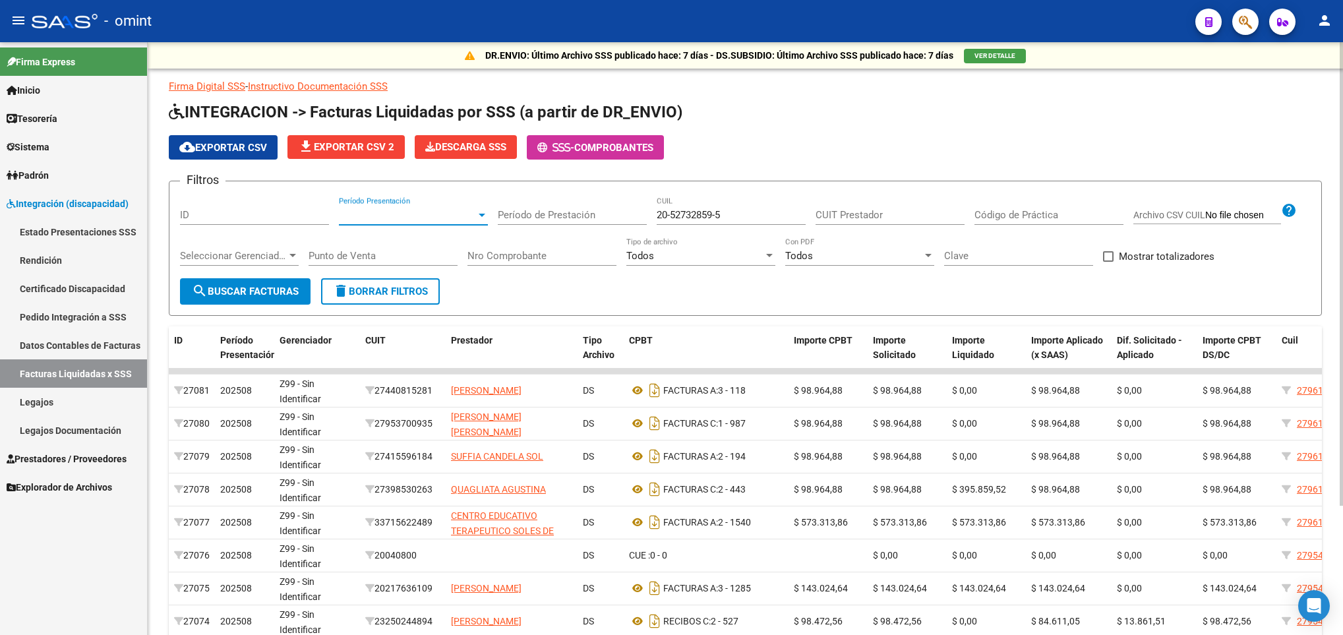
click at [248, 285] on span "search Buscar Facturas" at bounding box center [245, 291] width 107 height 12
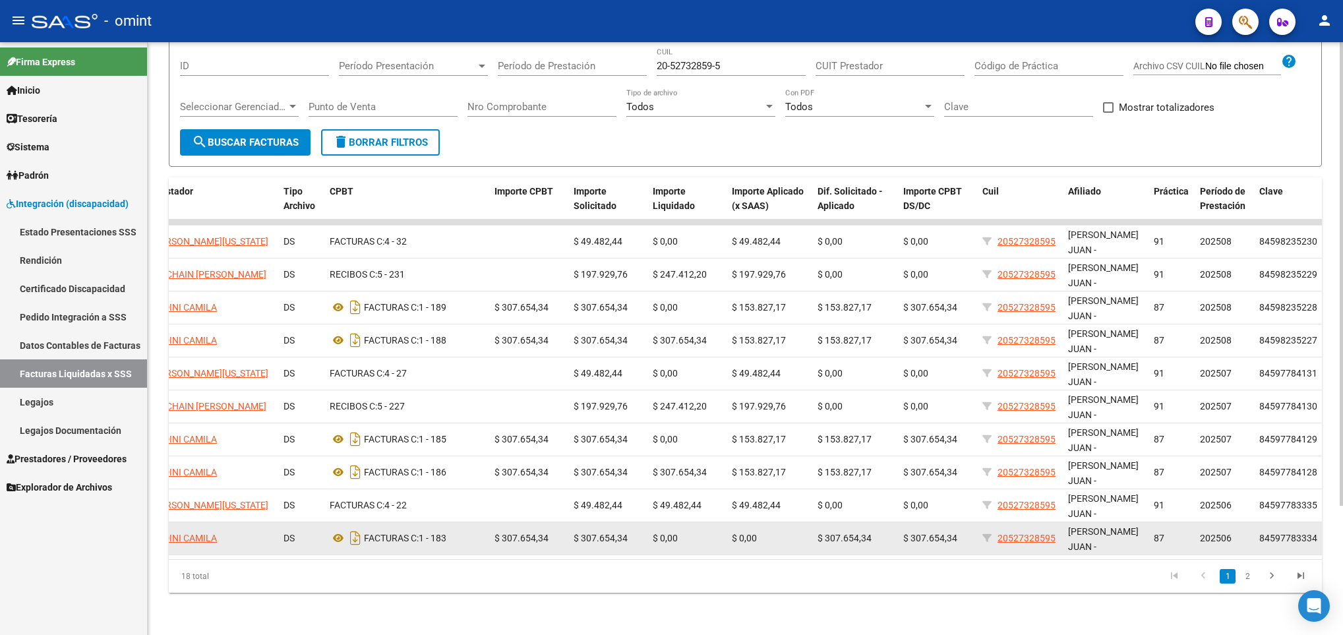
scroll to position [0, 307]
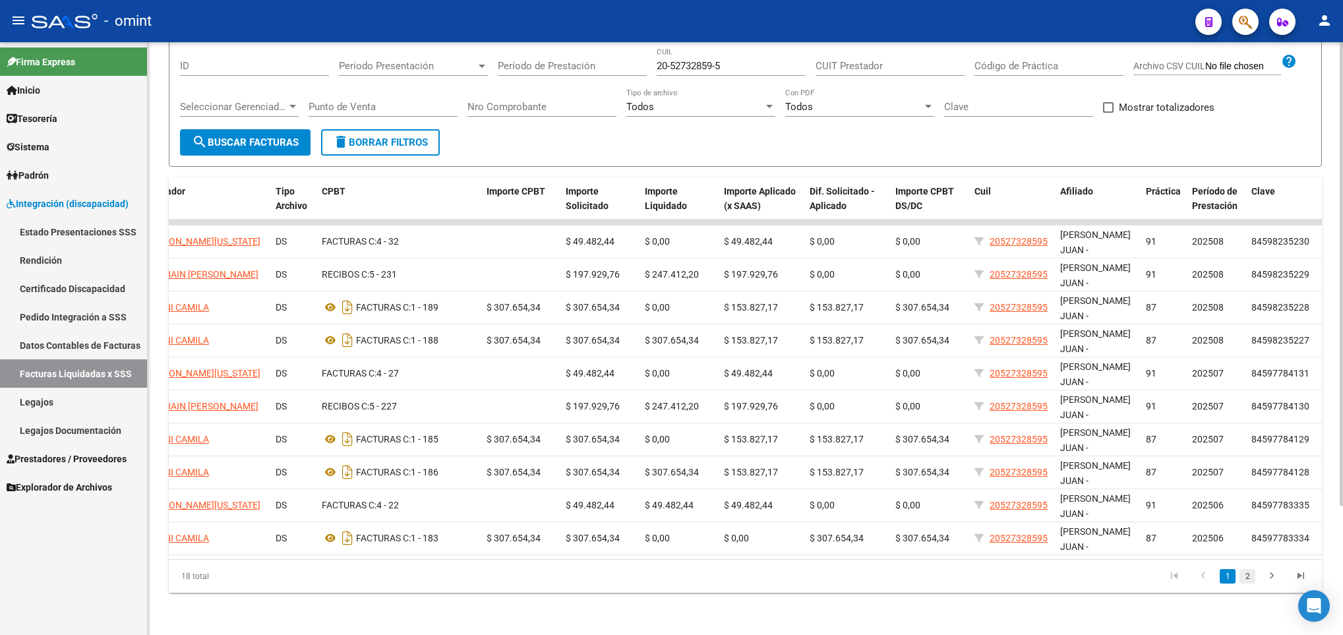
click at [1245, 578] on link "2" at bounding box center [1248, 576] width 16 height 15
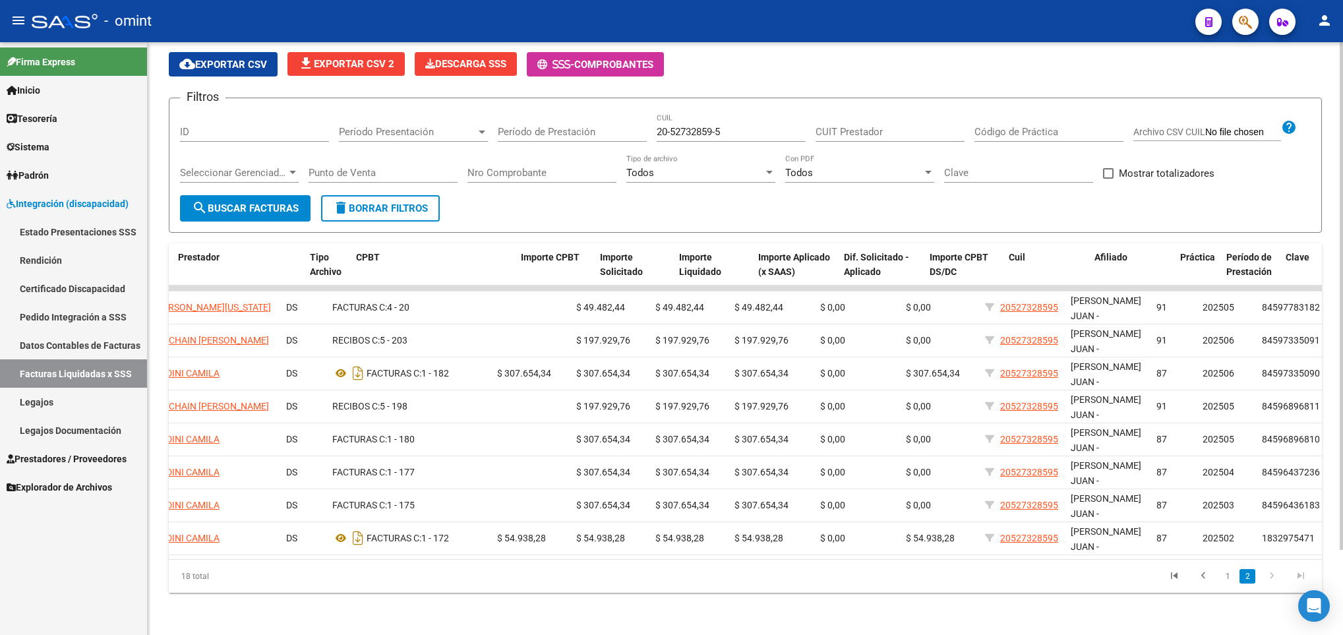
scroll to position [0, 273]
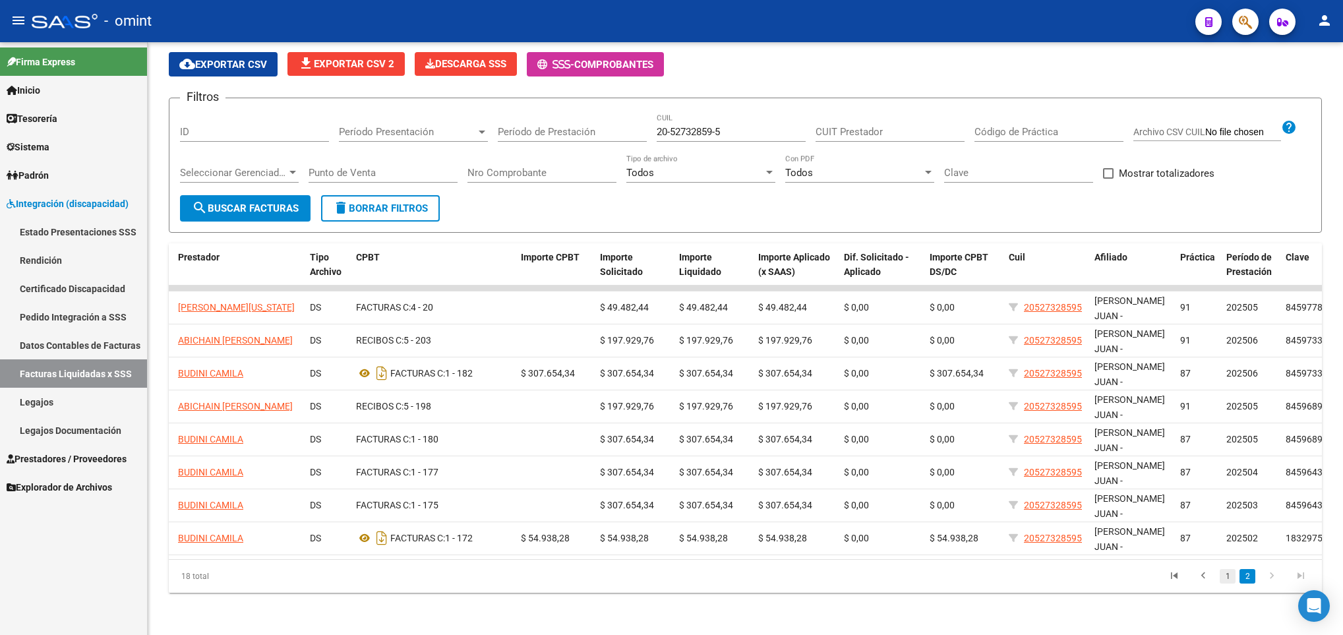
click at [1227, 576] on link "1" at bounding box center [1228, 576] width 16 height 15
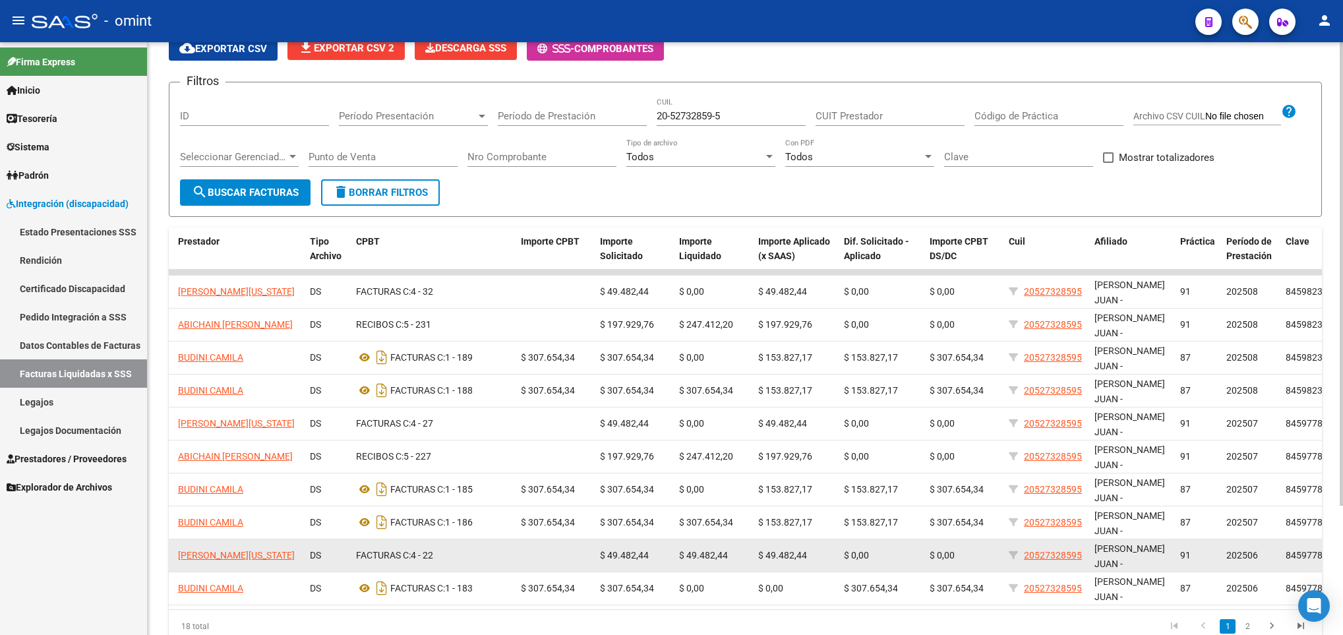
scroll to position [165, 0]
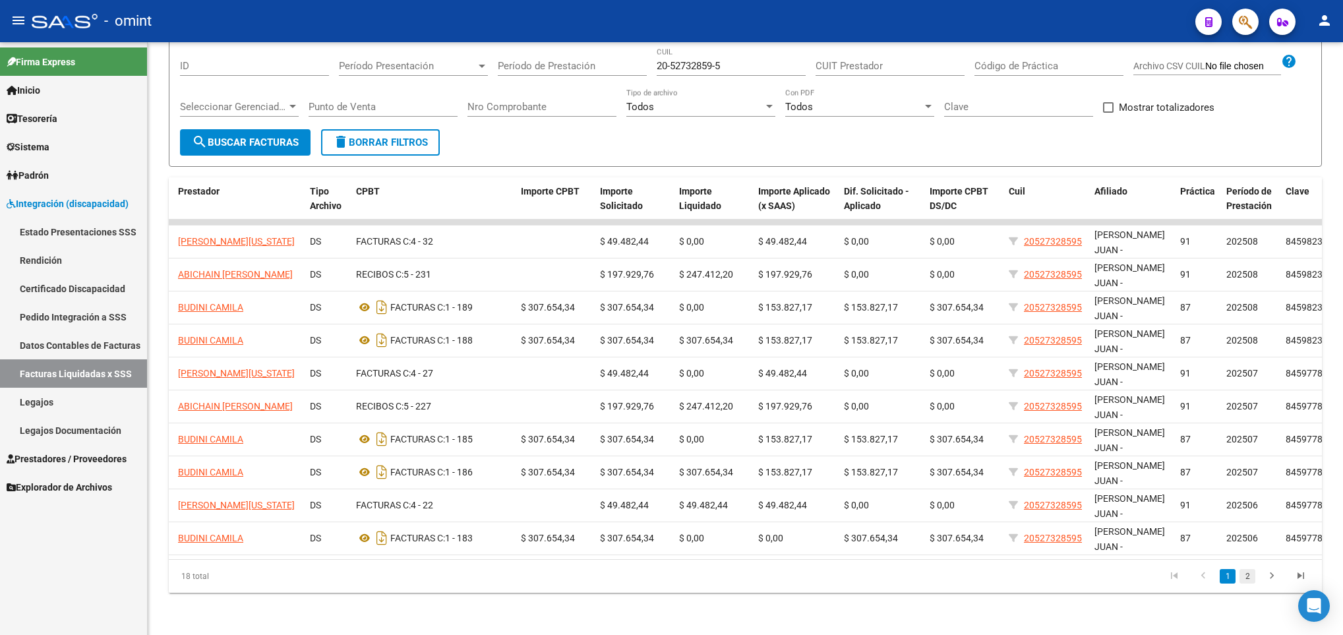
click at [1253, 574] on link "2" at bounding box center [1248, 576] width 16 height 15
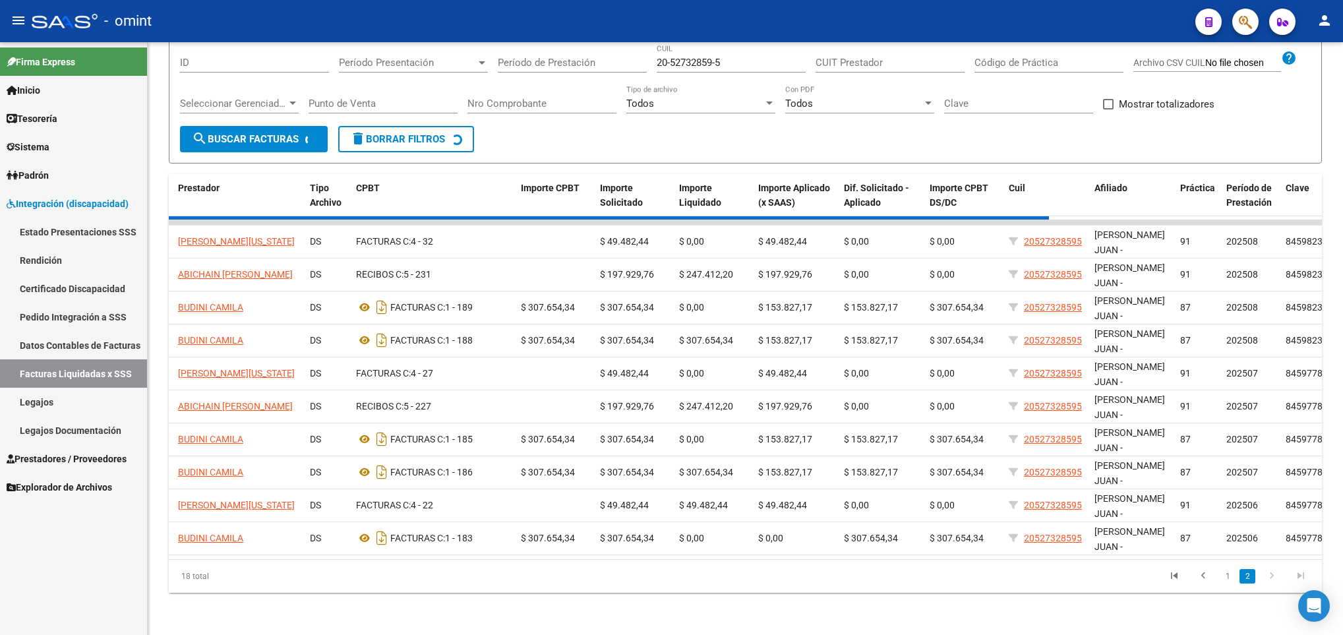
scroll to position [99, 0]
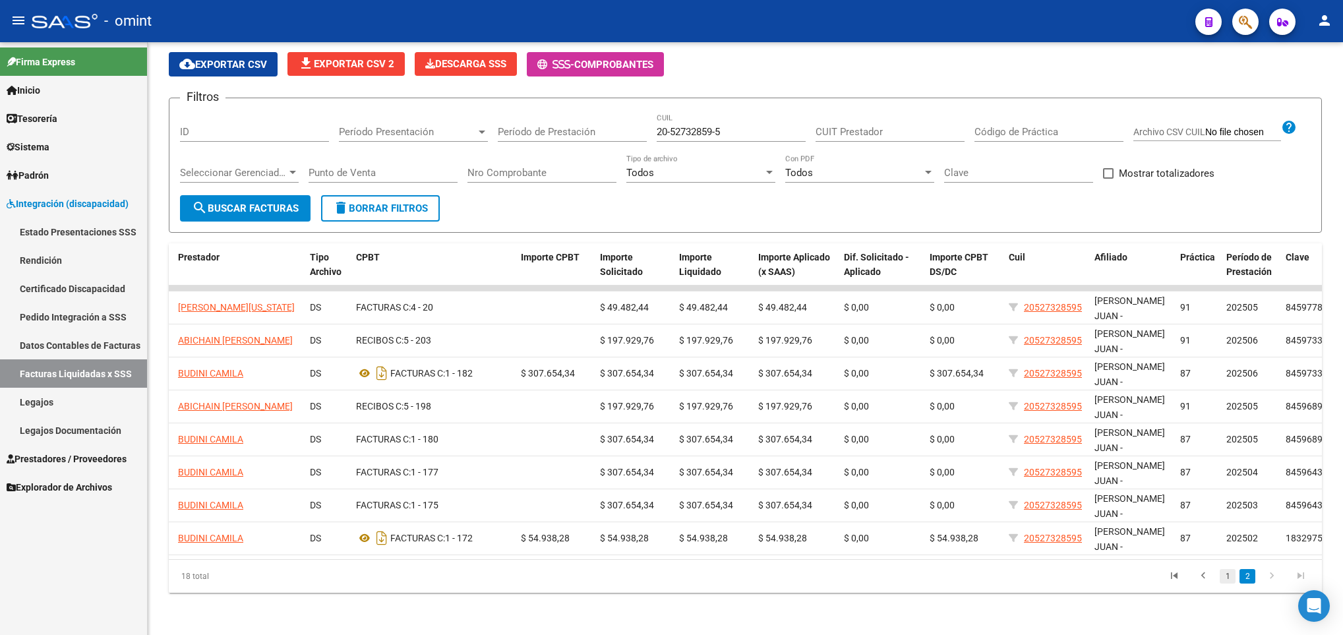
click at [1223, 578] on link "1" at bounding box center [1228, 576] width 16 height 15
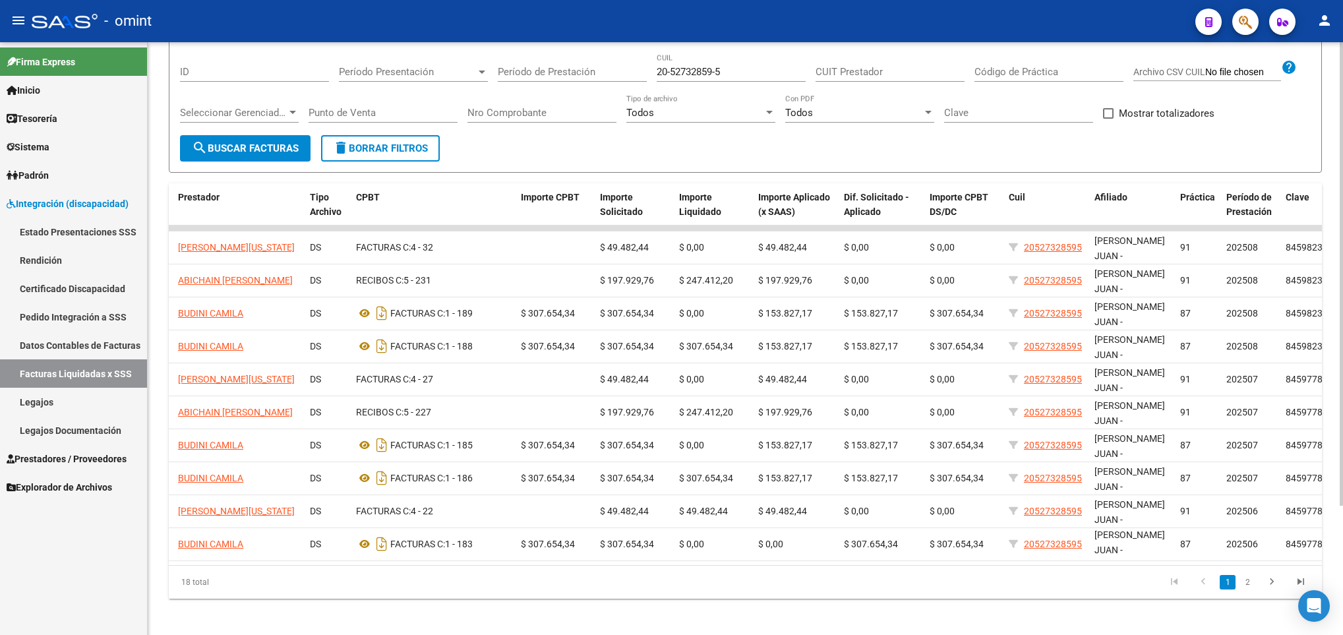
scroll to position [165, 0]
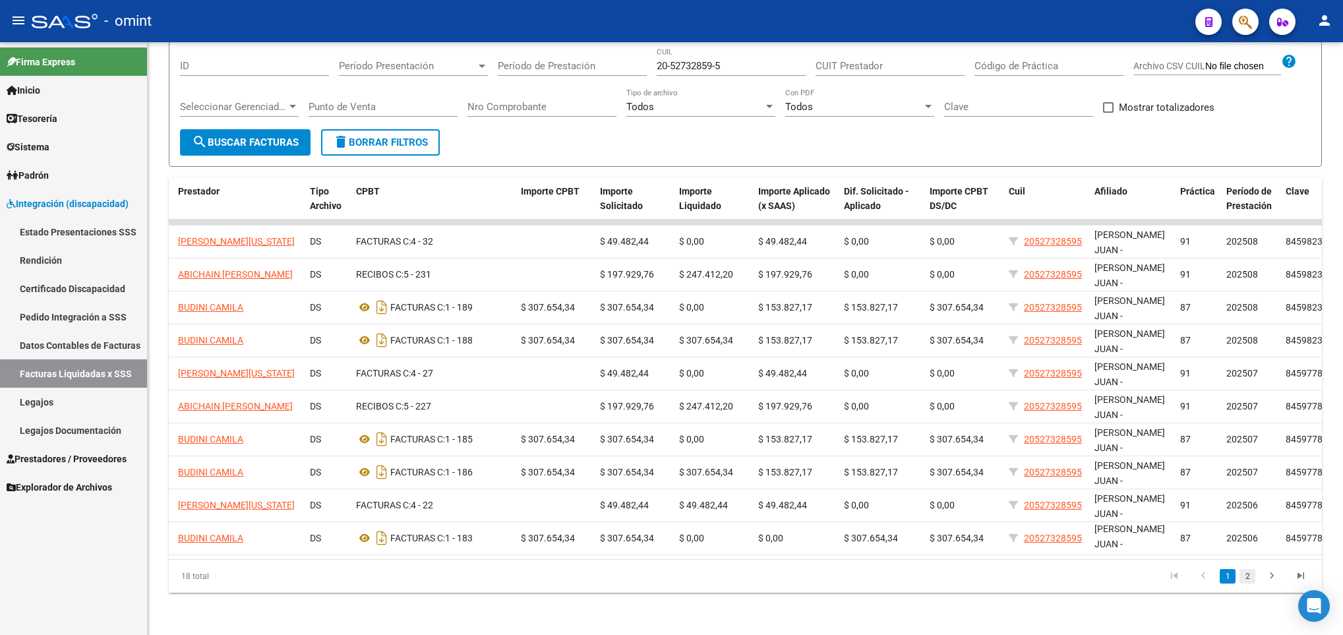
click at [1249, 574] on link "2" at bounding box center [1248, 576] width 16 height 15
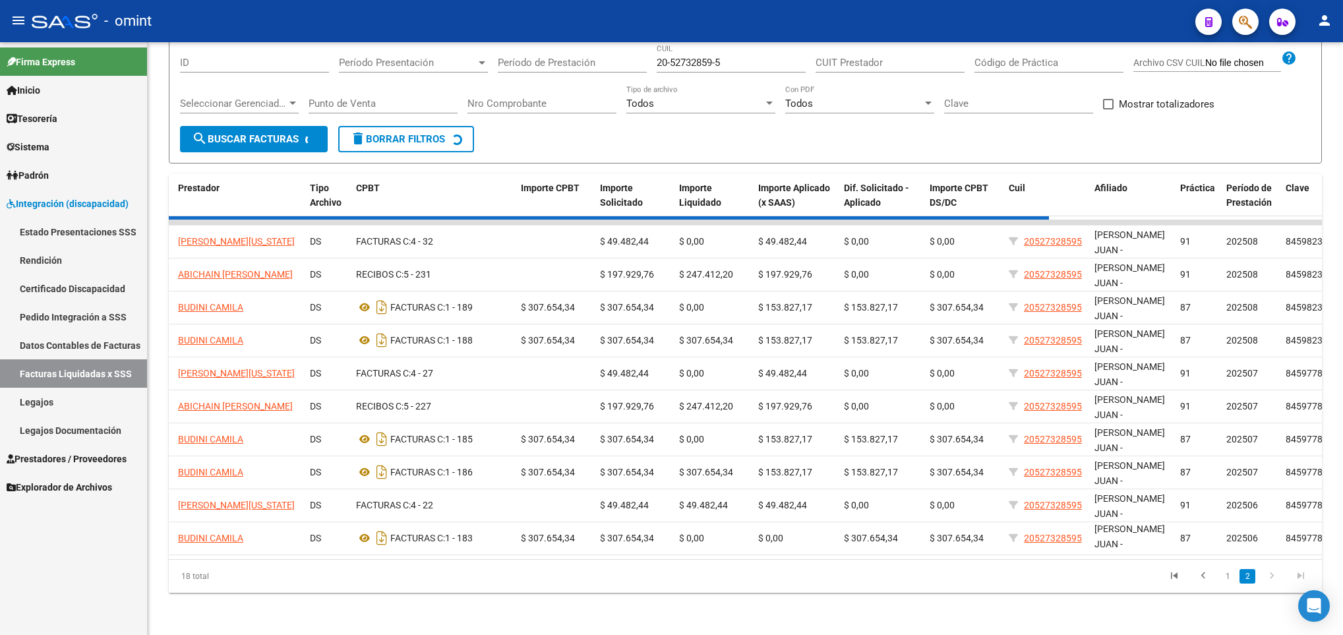
scroll to position [99, 0]
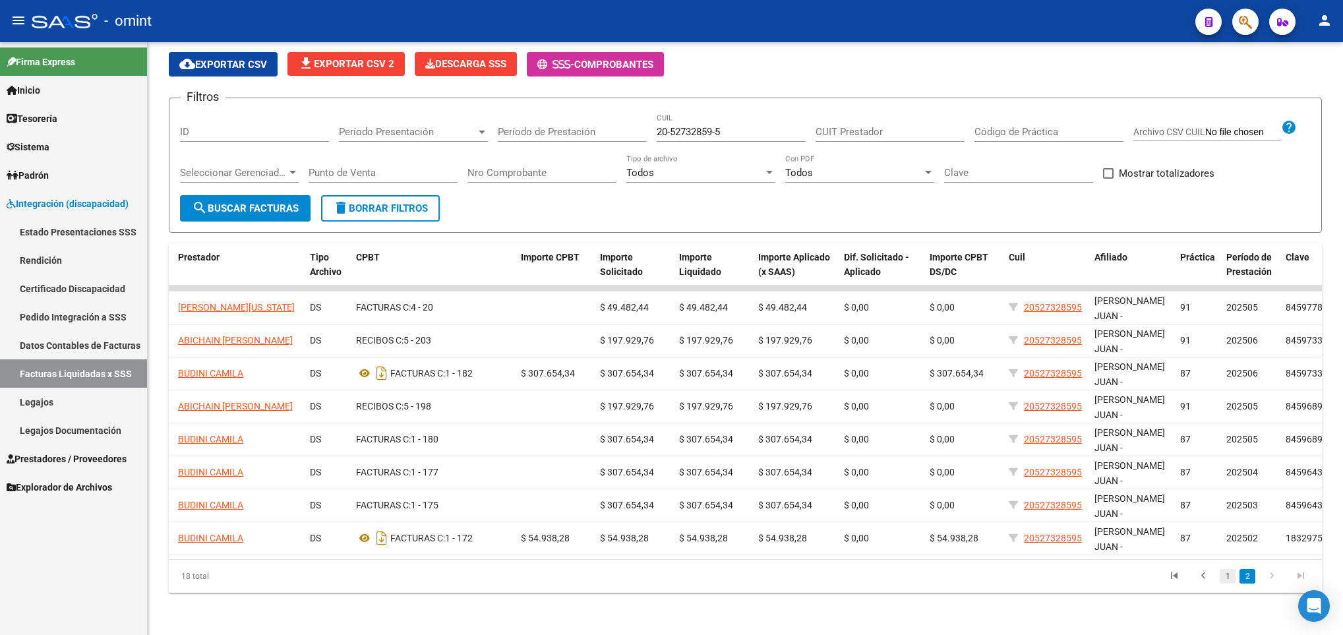
click at [1231, 578] on link "1" at bounding box center [1228, 576] width 16 height 15
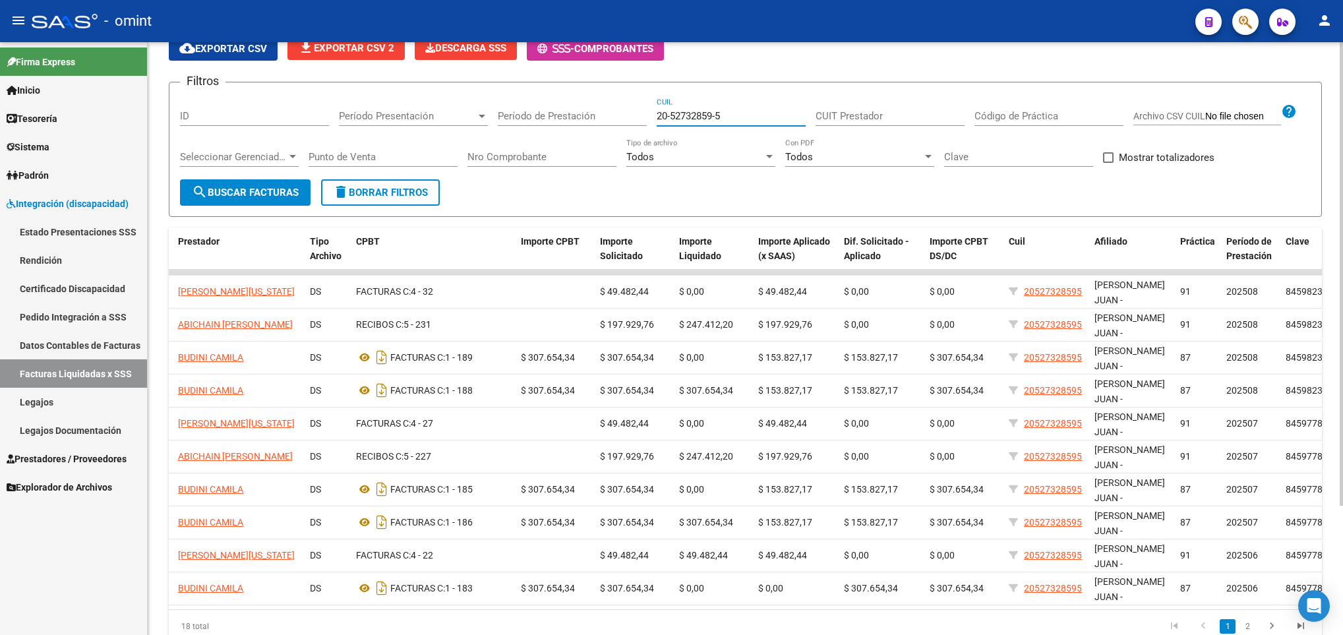
drag, startPoint x: 728, startPoint y: 117, endPoint x: 630, endPoint y: 117, distance: 98.2
click at [630, 117] on div "Filtros ID Período Presentación Período Presentación Período de Prestación 20-5…" at bounding box center [745, 136] width 1131 height 86
click at [50, 485] on span "Explorador de Archivos" at bounding box center [59, 487] width 105 height 15
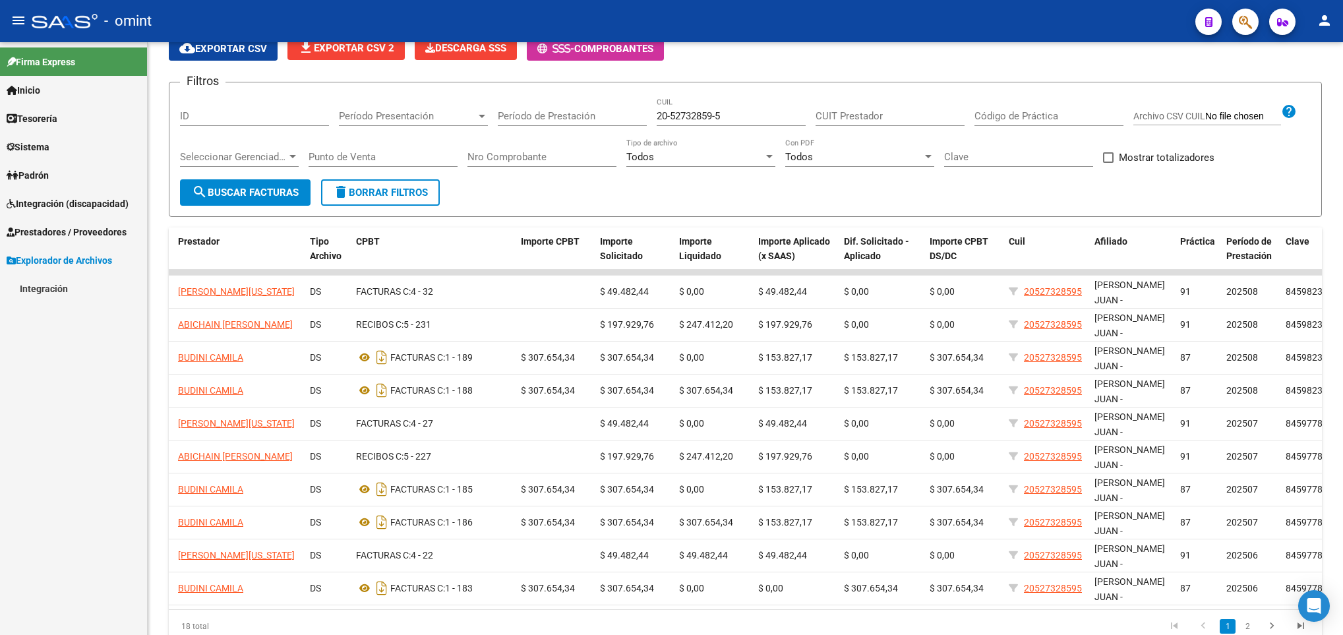
click at [44, 287] on link "Integración" at bounding box center [73, 288] width 147 height 28
click at [69, 311] on link "DS.SUBSIDIO" at bounding box center [73, 317] width 147 height 28
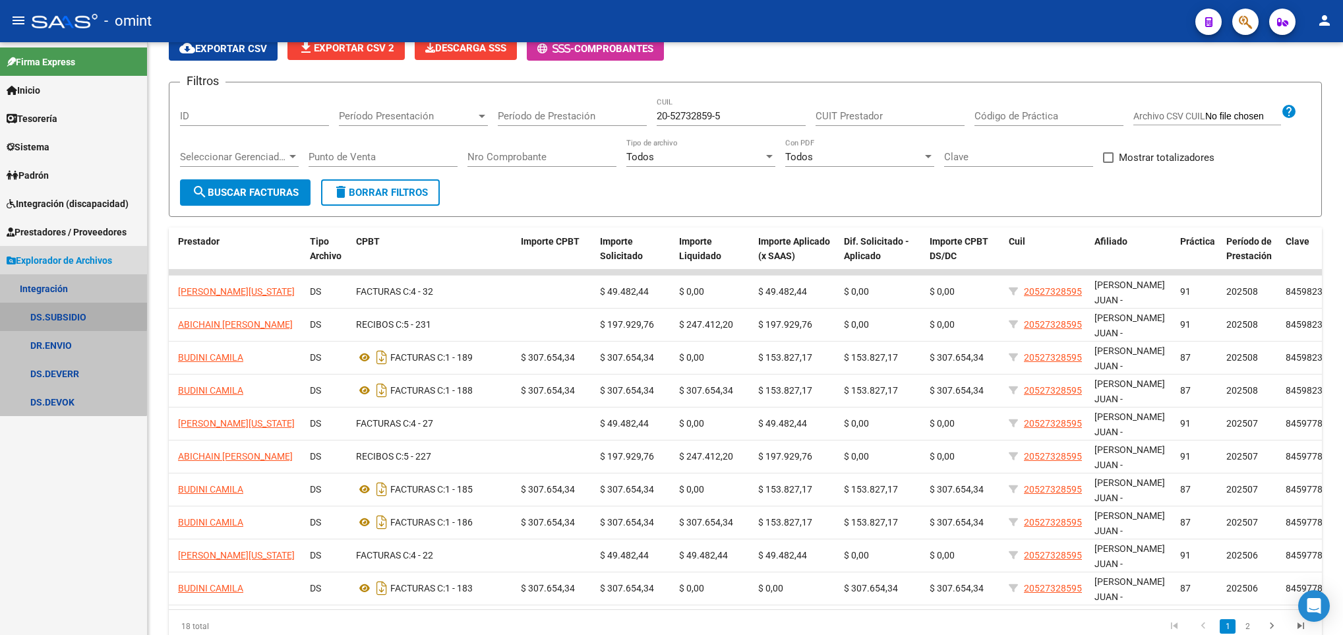
click at [63, 314] on link "DS.SUBSIDIO" at bounding box center [73, 317] width 147 height 28
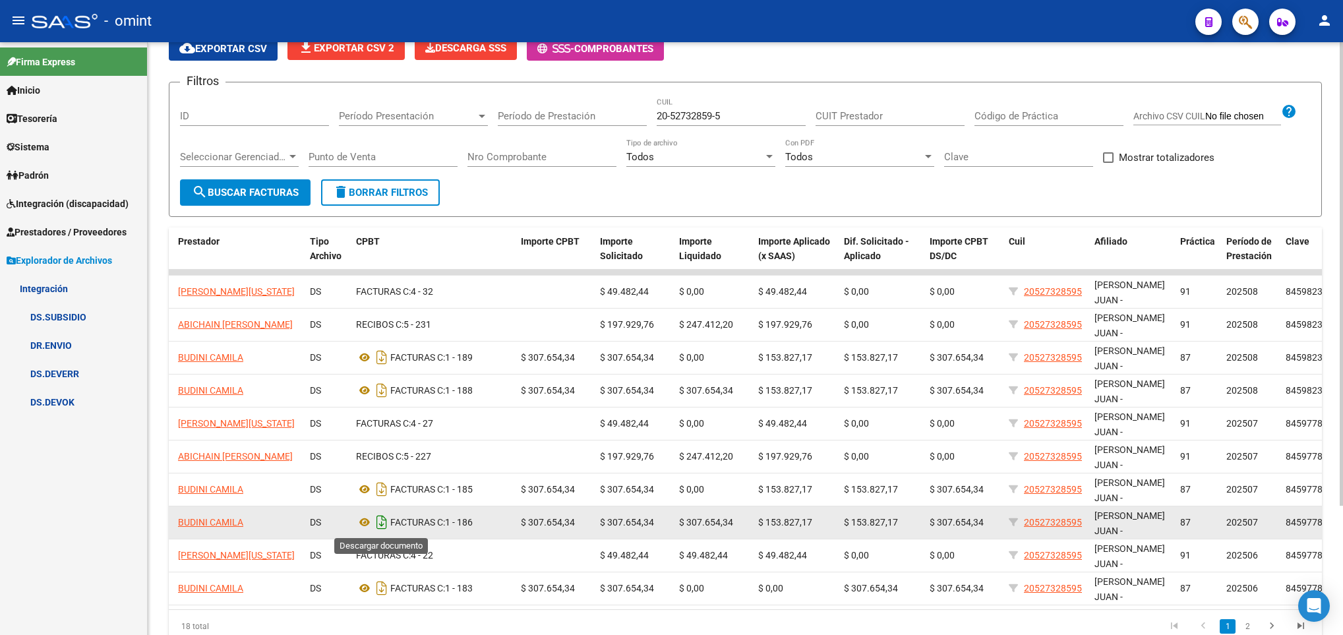
scroll to position [0, 0]
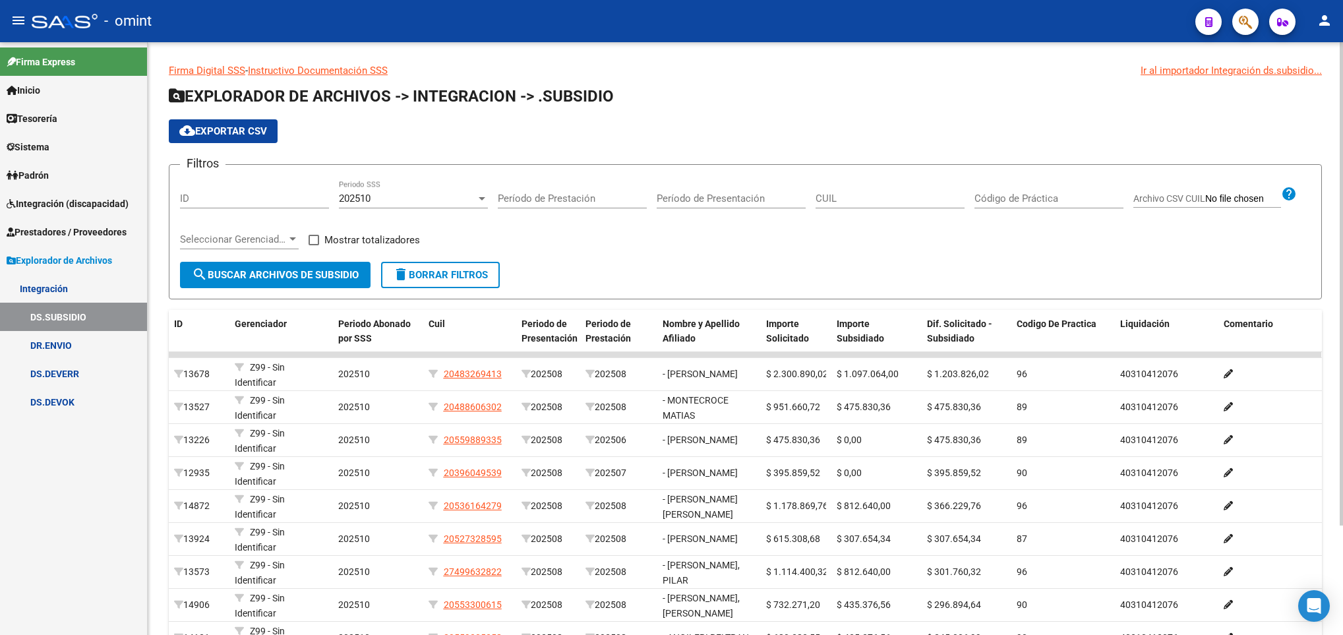
click at [427, 200] on div "202510" at bounding box center [407, 199] width 137 height 12
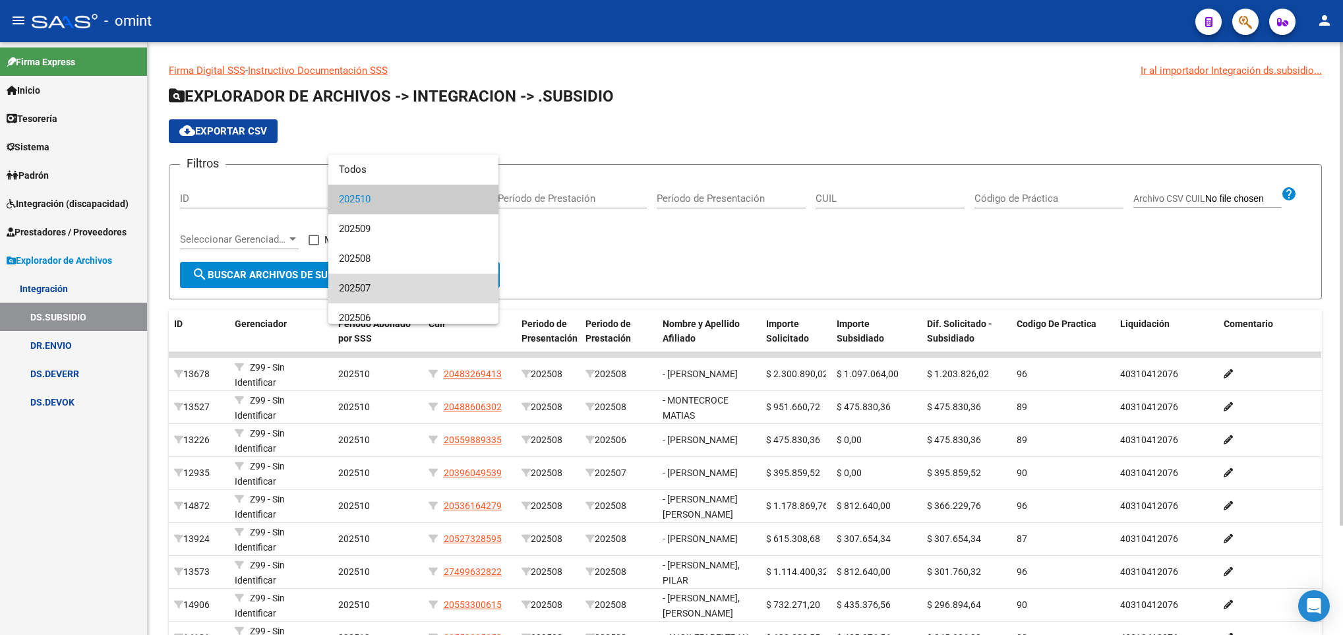
click at [417, 283] on span "202507" at bounding box center [413, 289] width 149 height 30
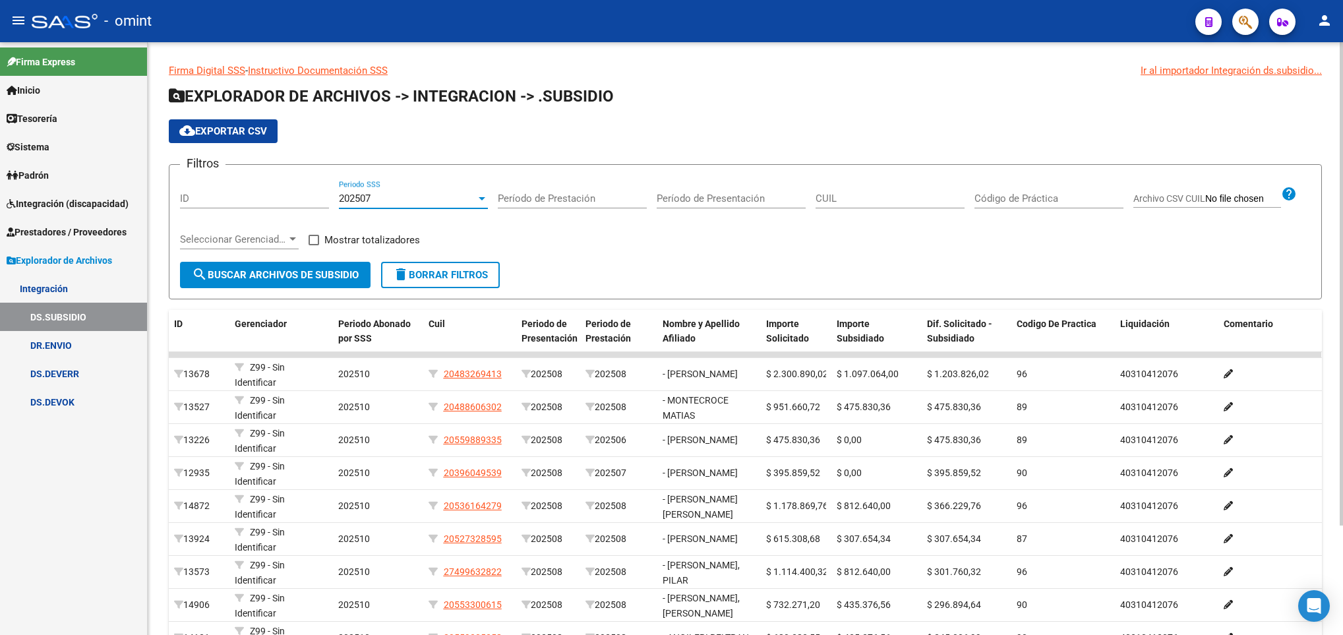
click at [872, 200] on input "CUIL" at bounding box center [890, 199] width 149 height 12
paste input "20-52732859-5"
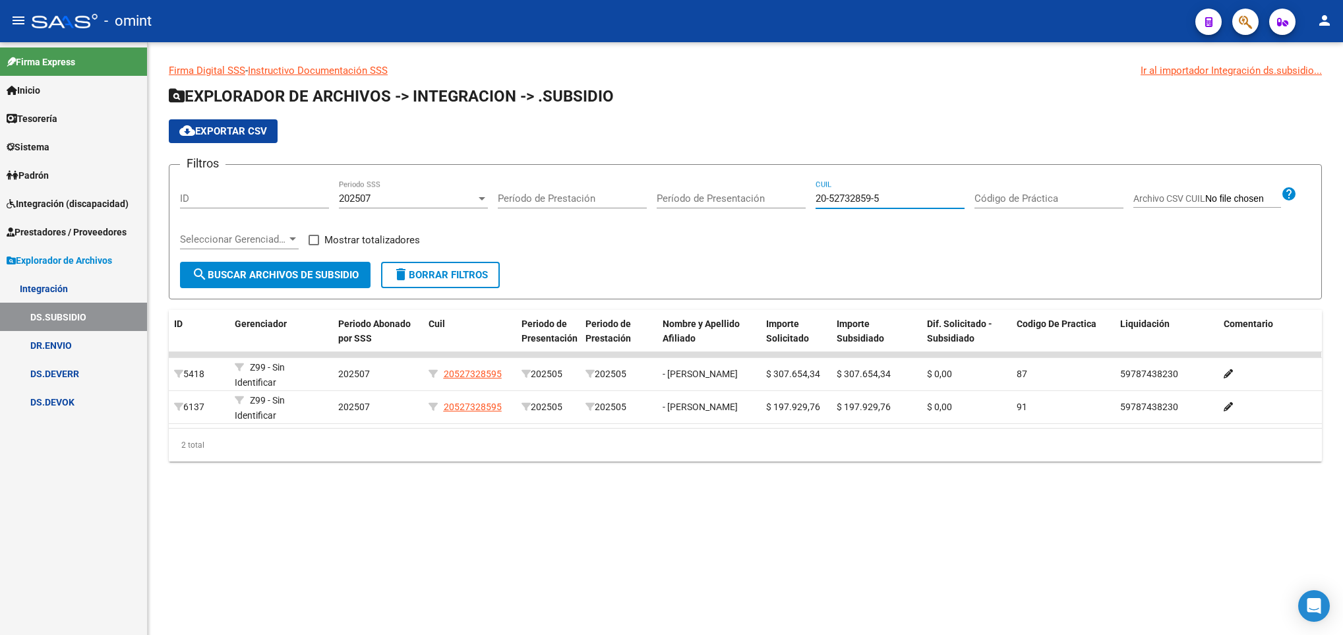
type input "20-52732859-5"
click at [439, 196] on div "202507" at bounding box center [407, 199] width 137 height 12
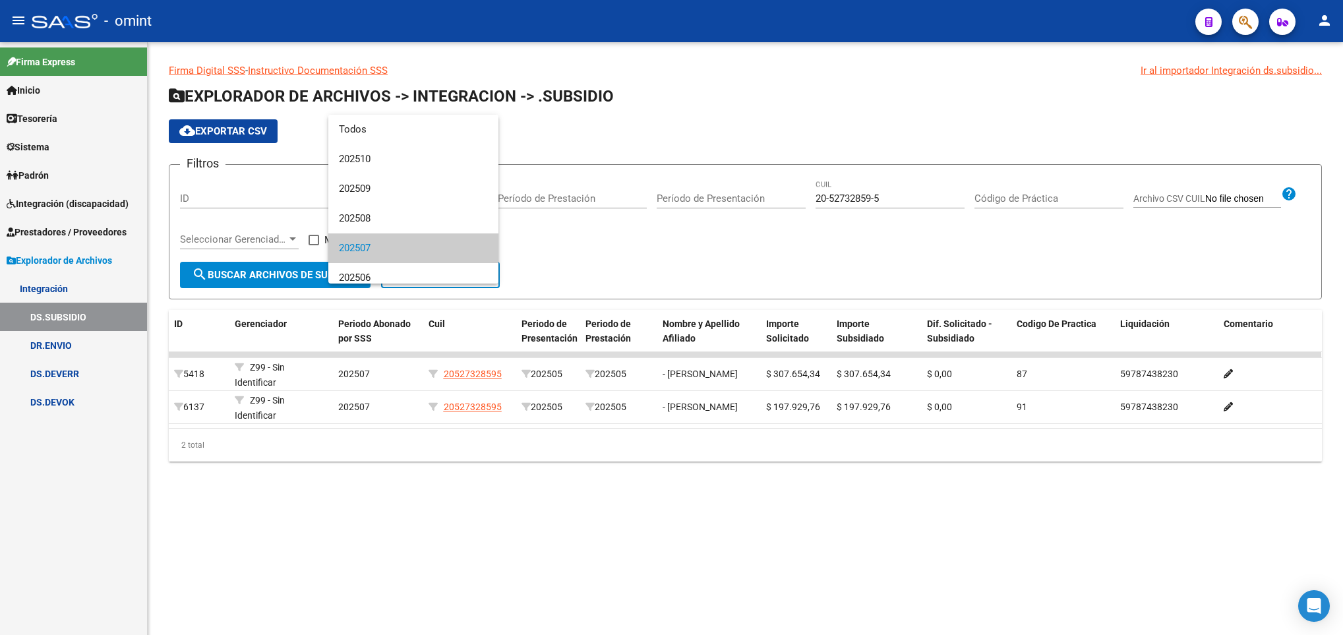
scroll to position [49, 0]
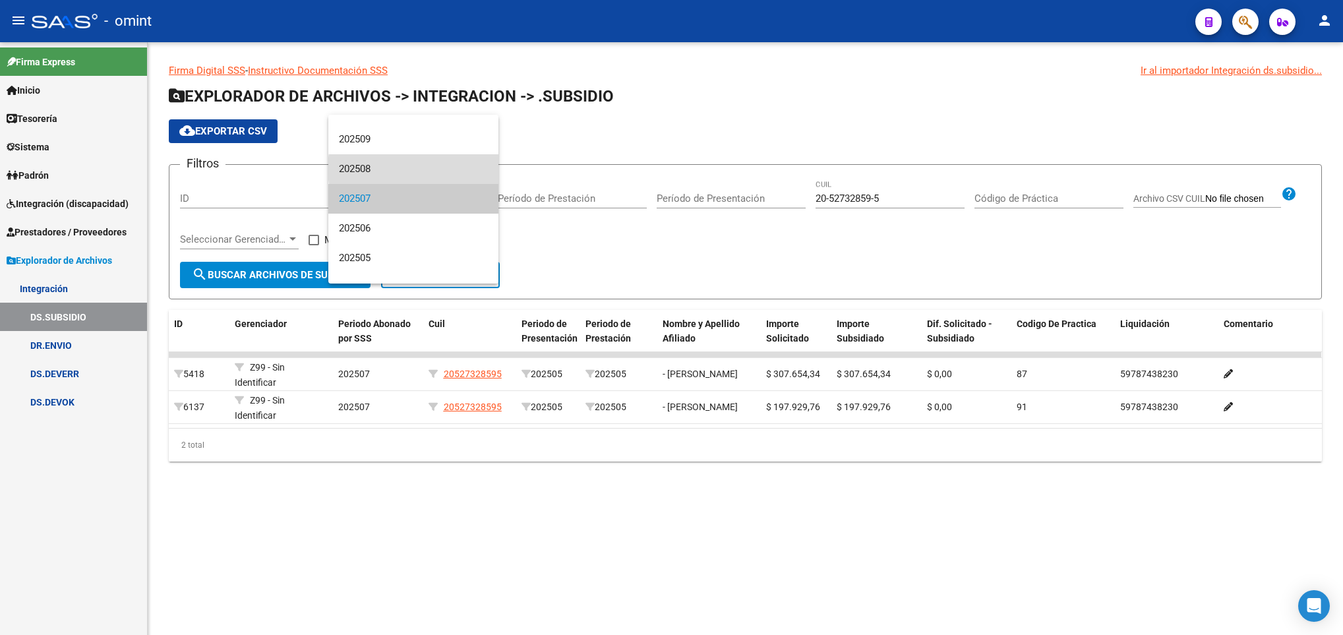
click at [428, 169] on span "202508" at bounding box center [413, 169] width 149 height 30
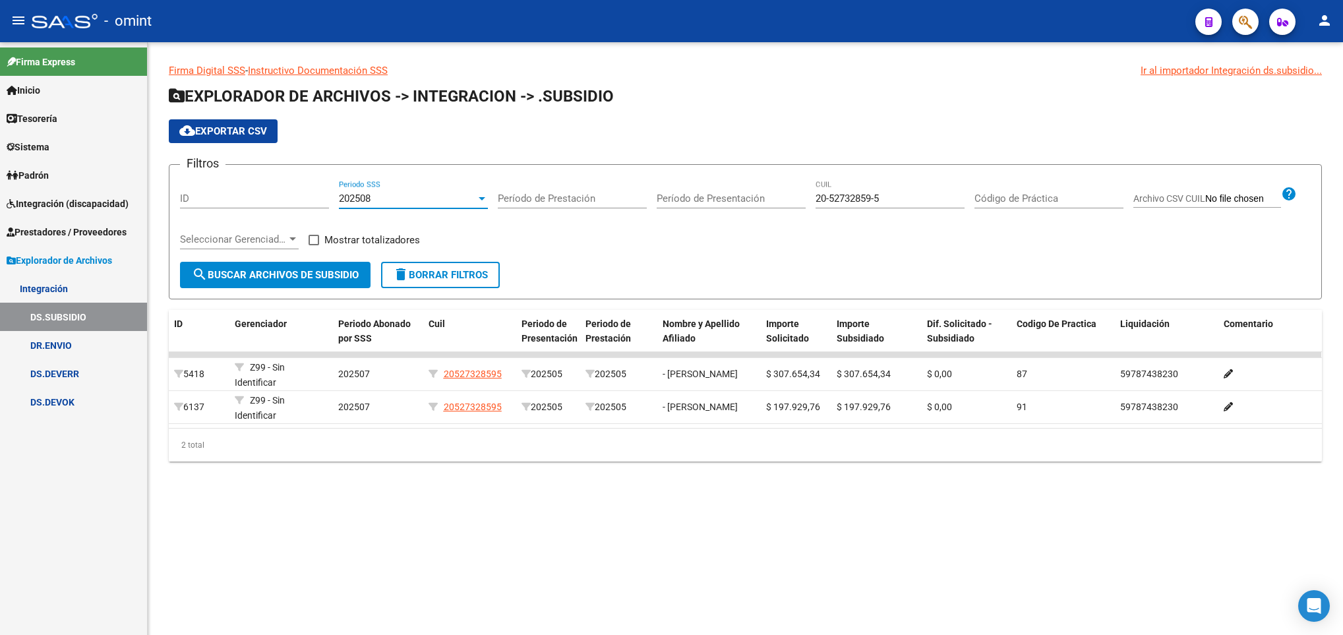
click at [424, 194] on div "202508" at bounding box center [407, 199] width 137 height 12
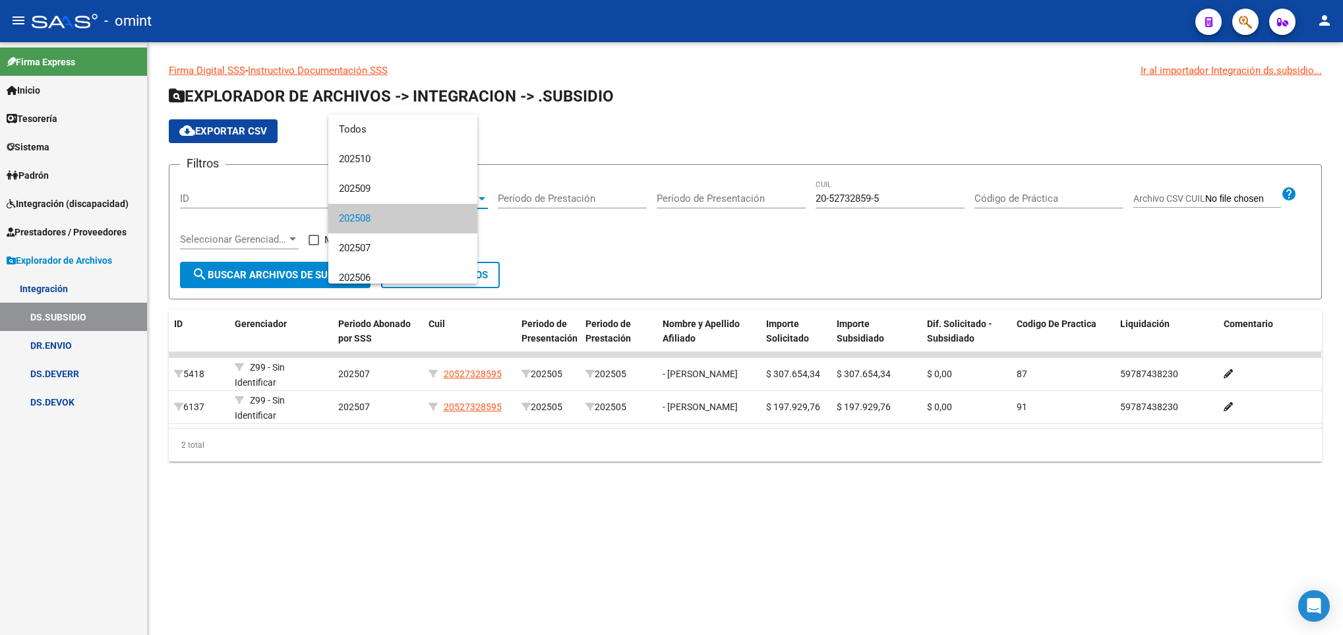
scroll to position [20, 0]
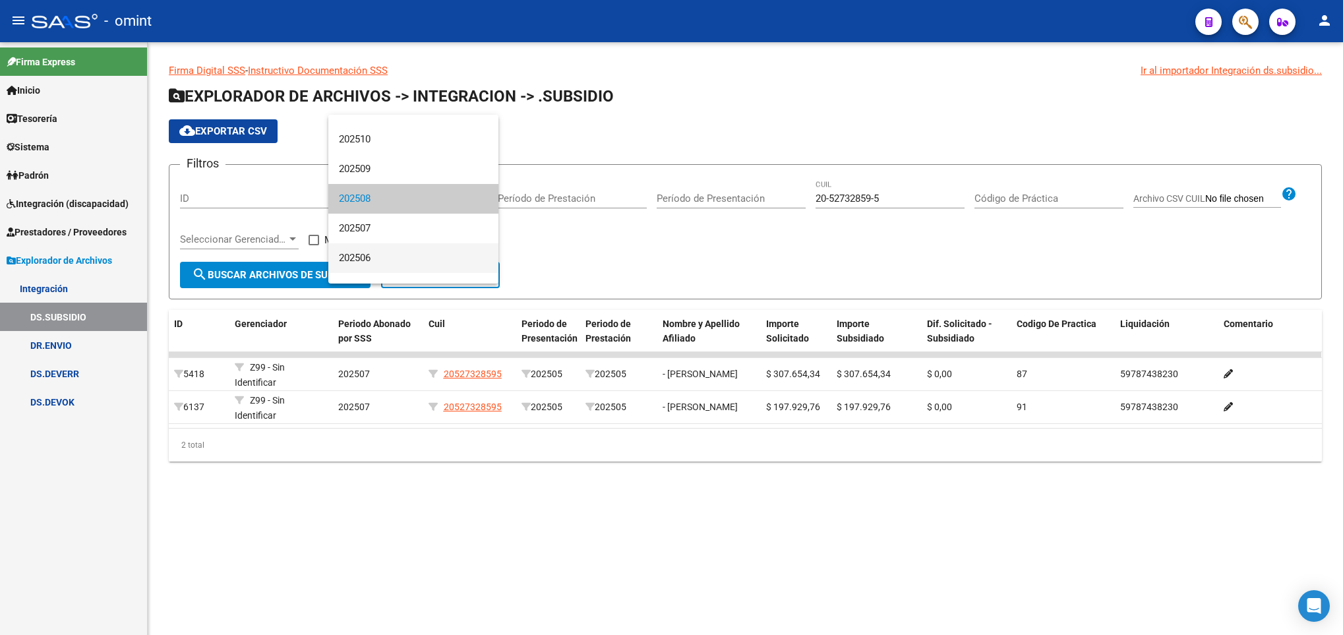
click at [414, 247] on span "202506" at bounding box center [413, 258] width 149 height 30
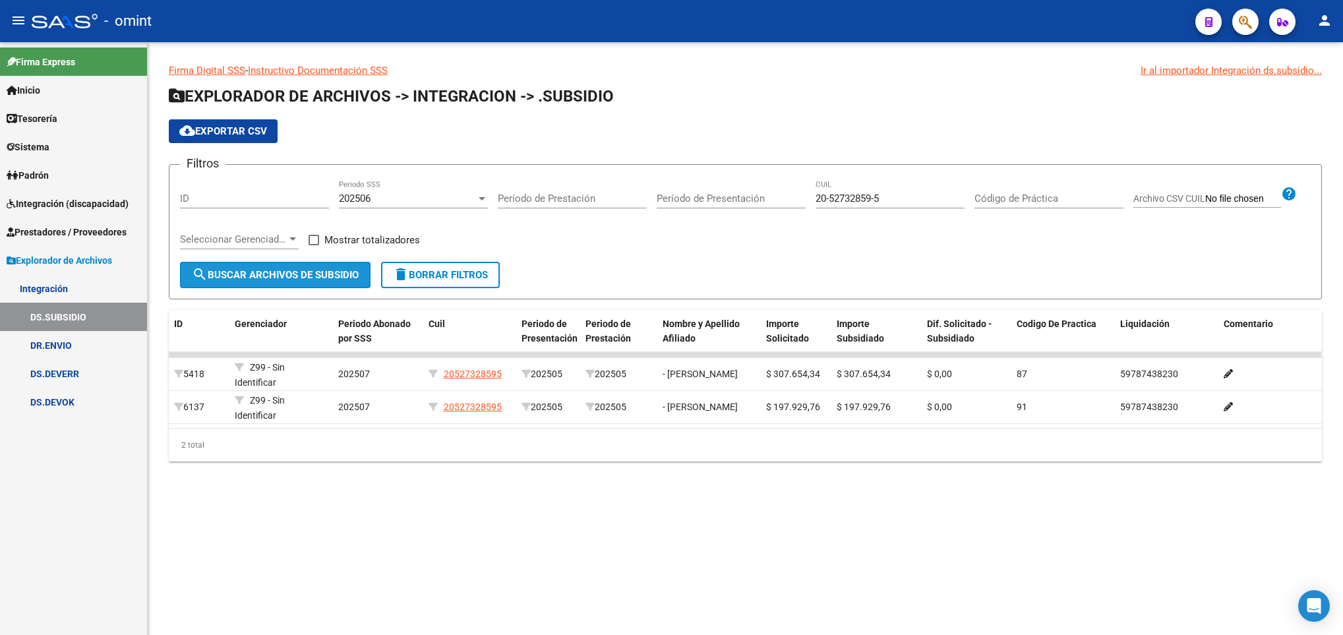
click at [311, 266] on button "search Buscar Archivos de Subsidio" at bounding box center [275, 275] width 191 height 26
click at [787, 432] on div "2 total" at bounding box center [745, 445] width 1153 height 33
click at [423, 200] on div "202506" at bounding box center [407, 199] width 137 height 12
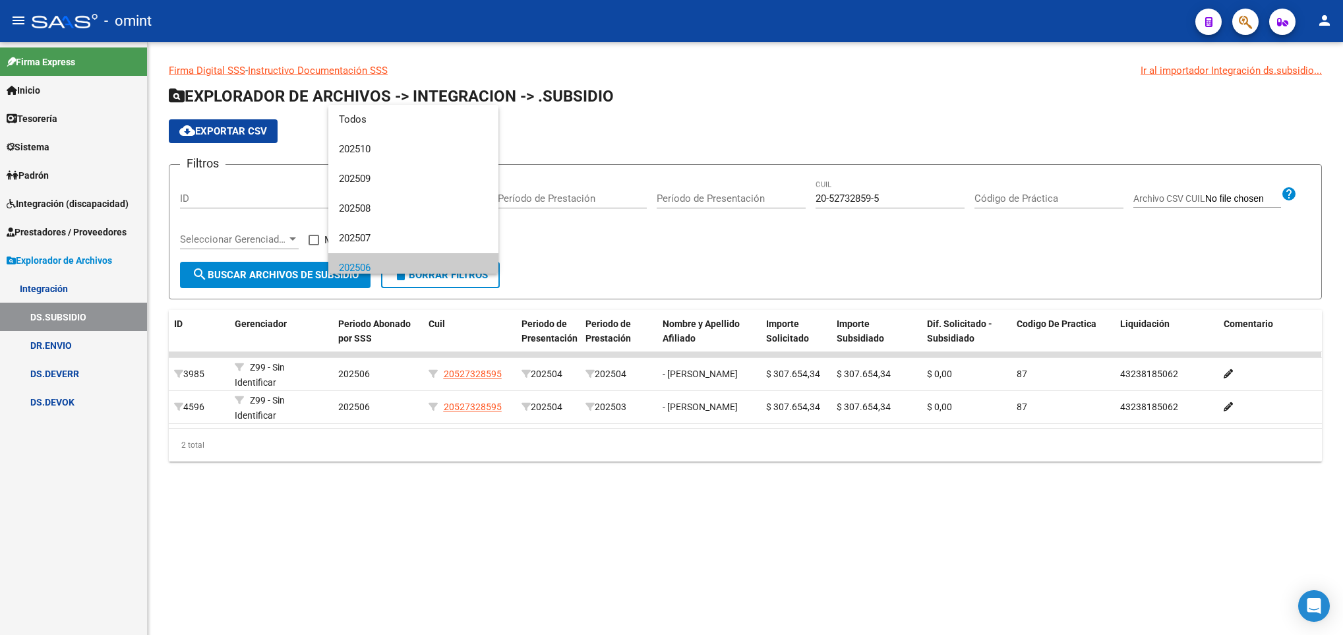
scroll to position [68, 0]
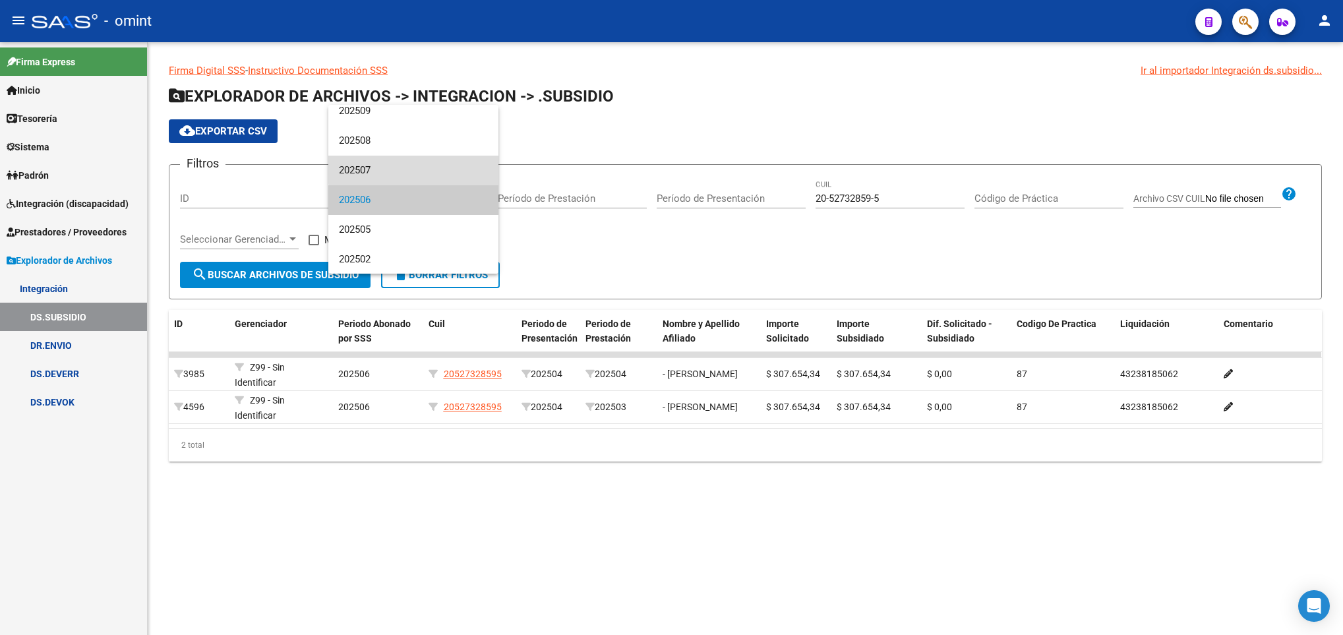
click at [420, 164] on span "202507" at bounding box center [413, 171] width 149 height 30
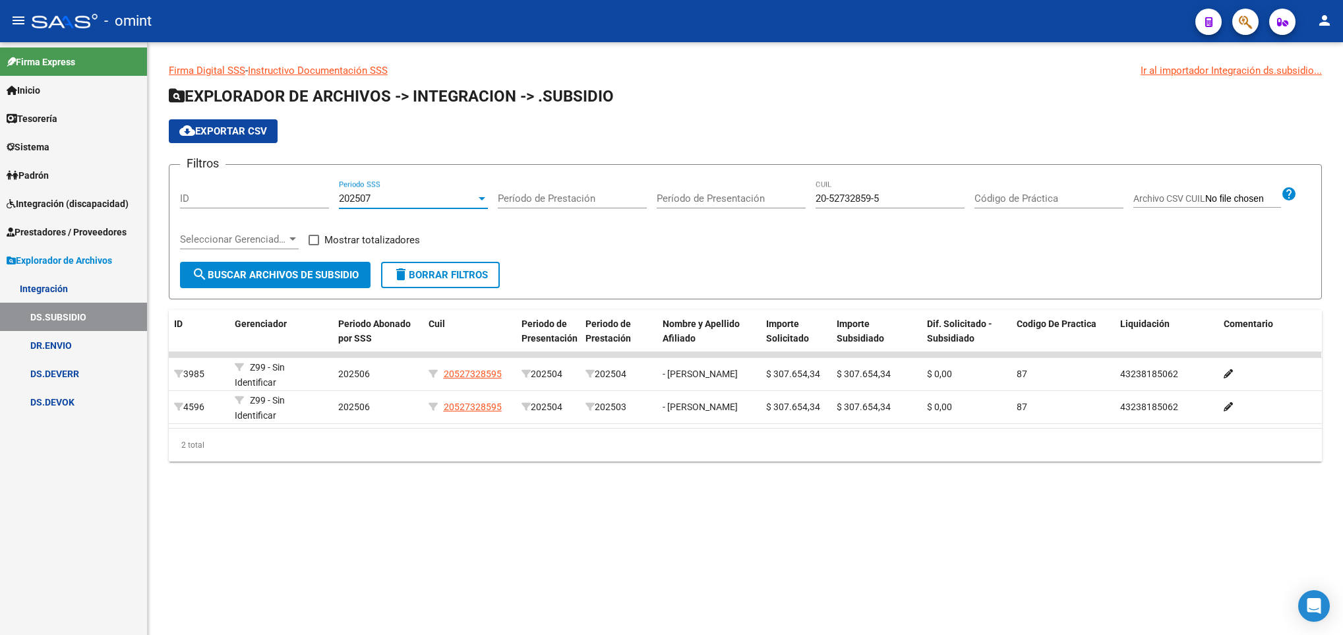
click at [338, 265] on button "search Buscar Archivos de Subsidio" at bounding box center [275, 275] width 191 height 26
click at [448, 196] on div "202507" at bounding box center [407, 199] width 137 height 12
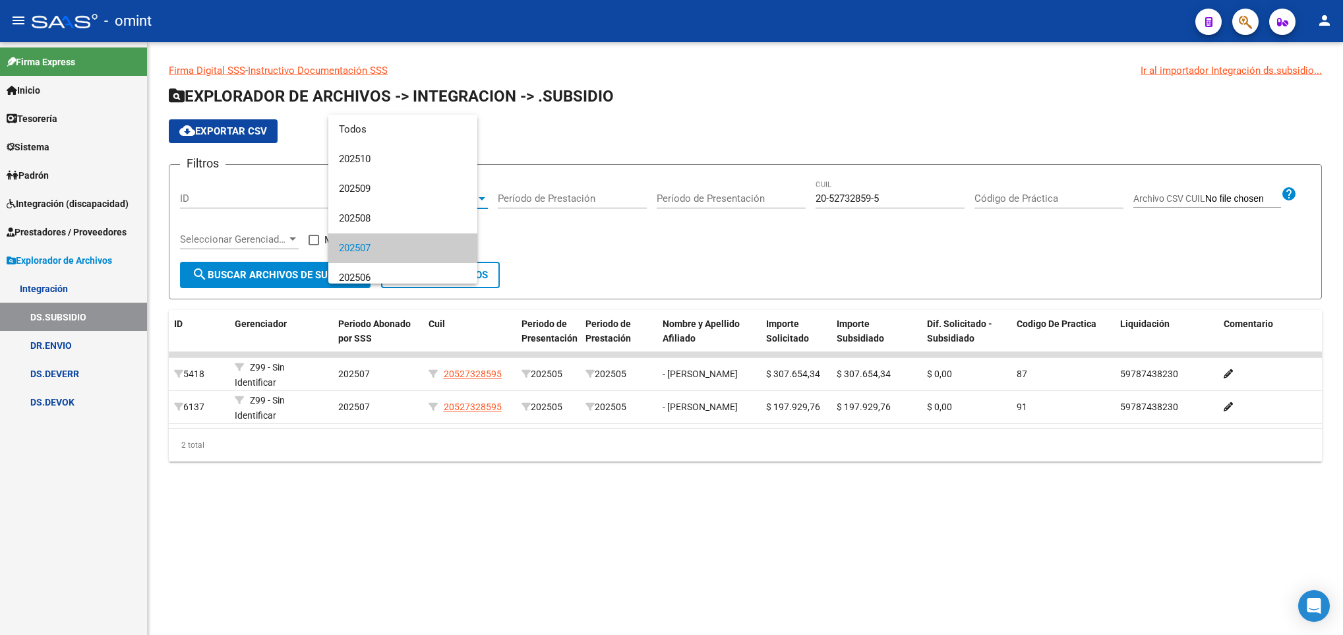
scroll to position [49, 0]
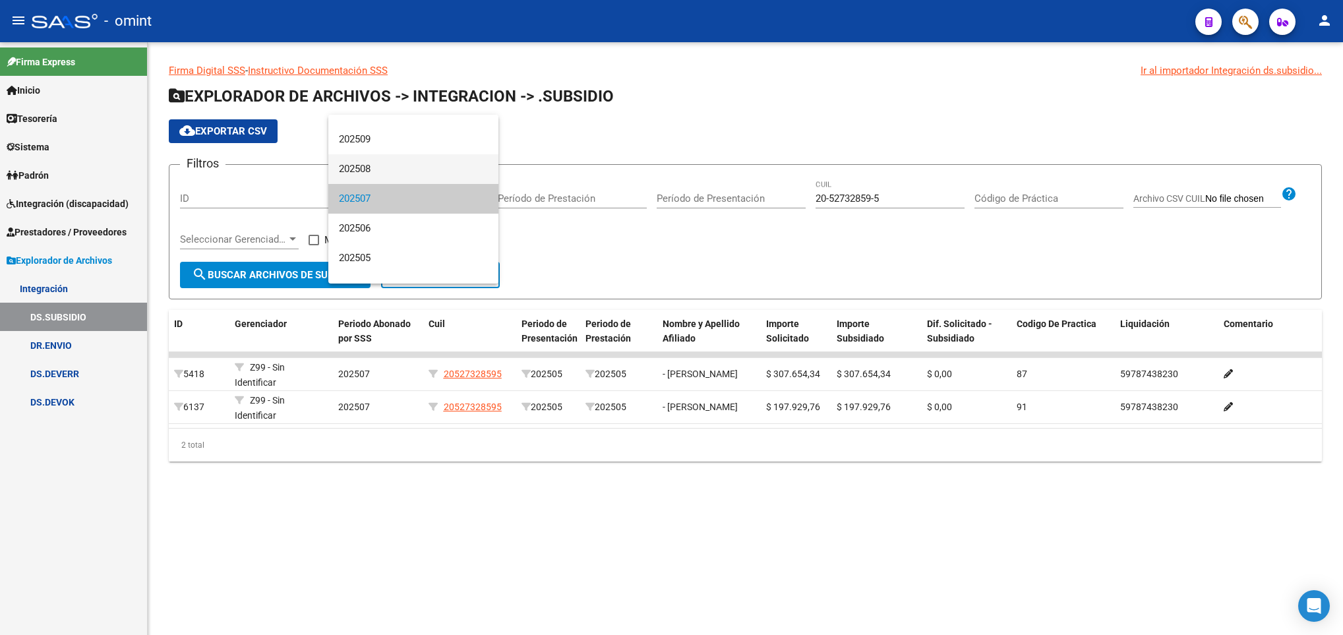
click at [449, 171] on span "202508" at bounding box center [413, 169] width 149 height 30
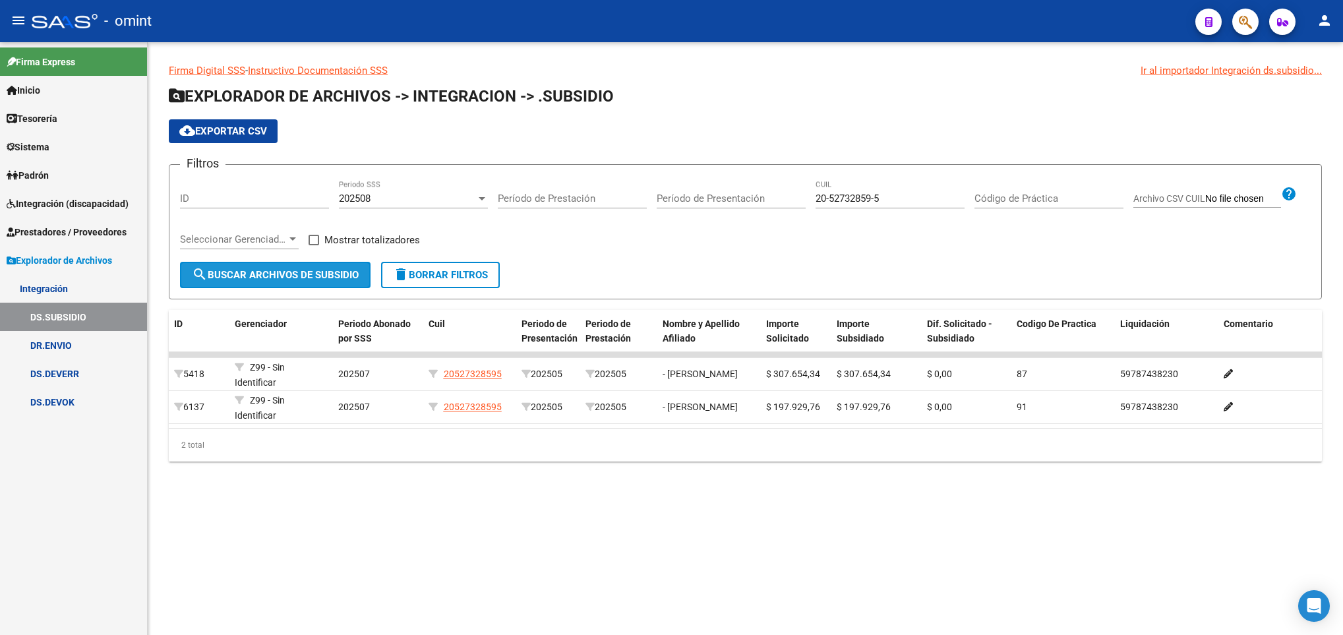
click at [324, 267] on button "search Buscar Archivos de Subsidio" at bounding box center [275, 275] width 191 height 26
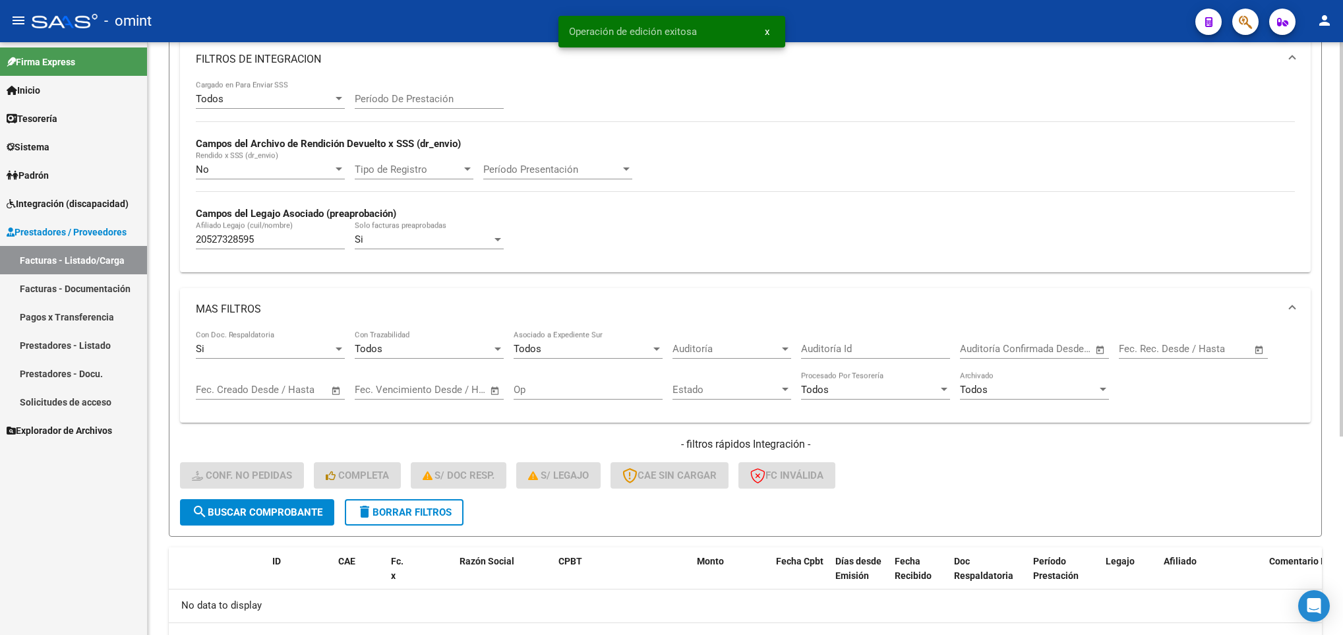
scroll to position [200, 0]
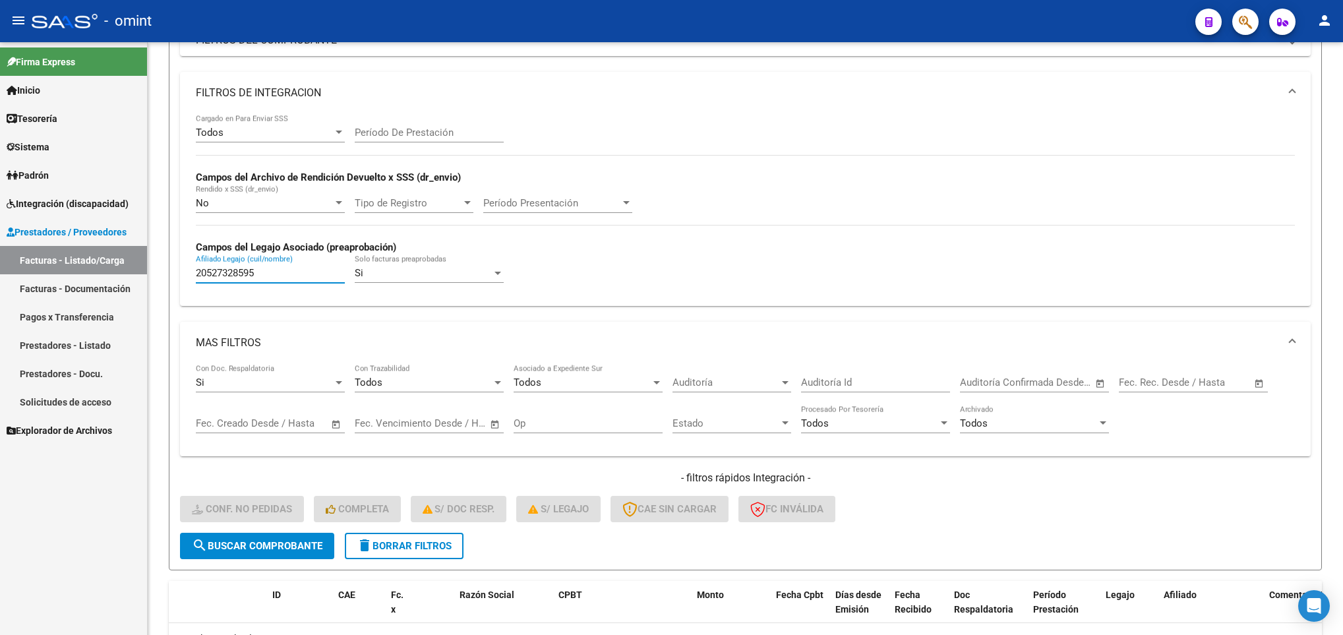
drag, startPoint x: 303, startPoint y: 275, endPoint x: 71, endPoint y: 279, distance: 231.5
click at [71, 279] on mat-sidenav-container "Firma Express Inicio Calendario SSS Instructivos Contacto OS Tesorería Extracto…" at bounding box center [671, 338] width 1343 height 593
paste input "32375364"
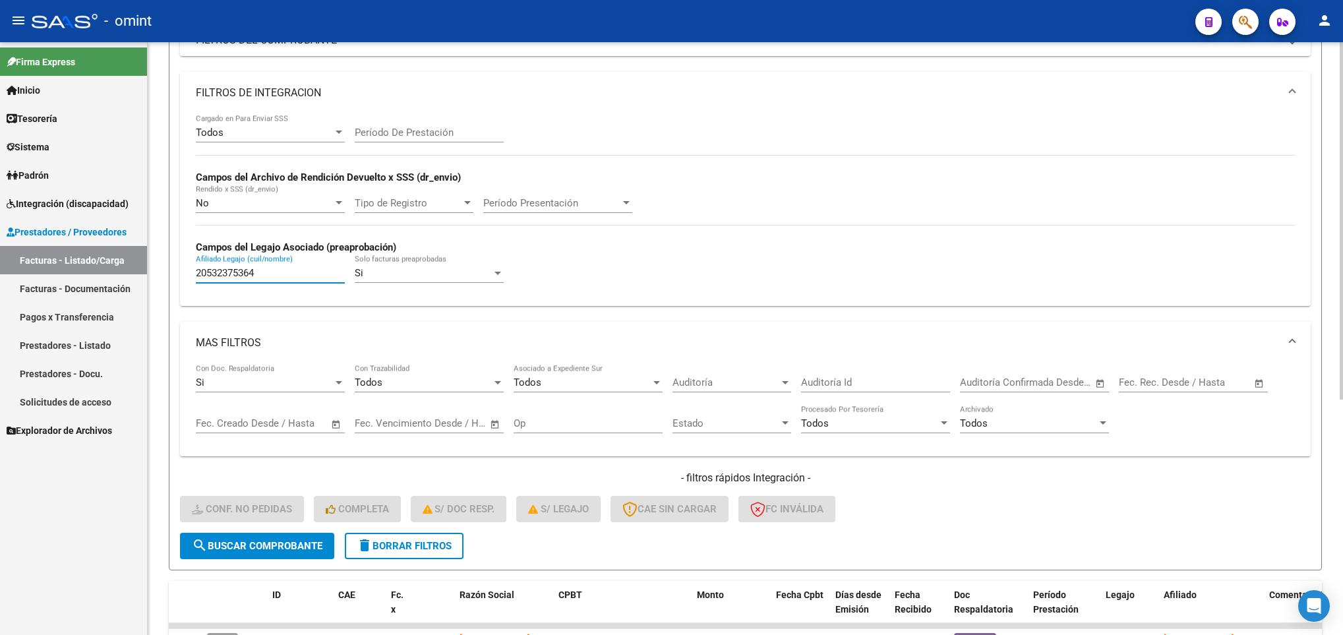
scroll to position [390, 0]
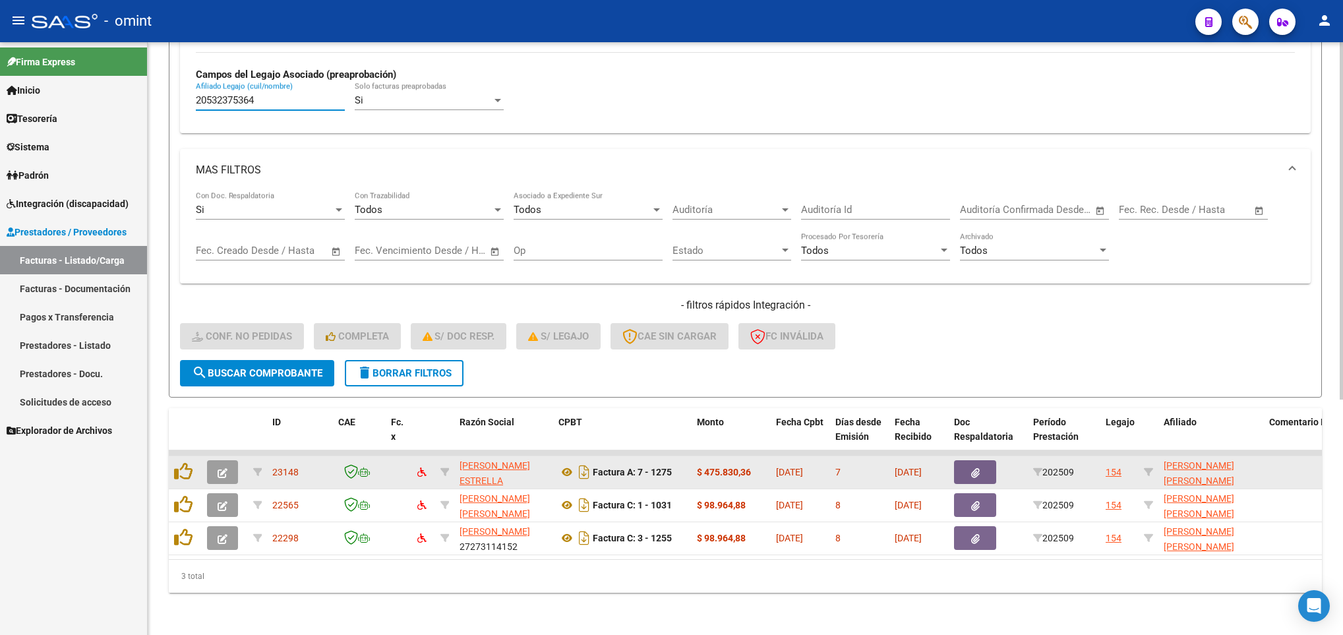
type input "20532375364"
click at [228, 460] on button "button" at bounding box center [222, 472] width 31 height 24
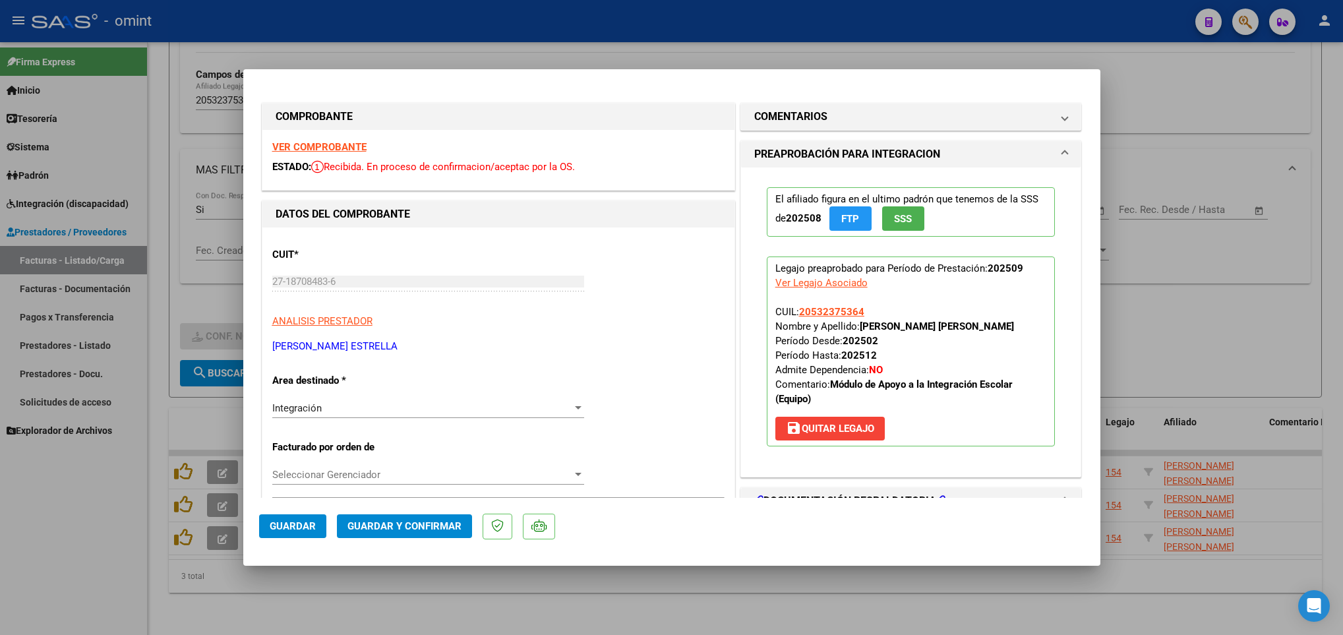
click at [307, 145] on strong "VER COMPROBANTE" at bounding box center [319, 147] width 94 height 12
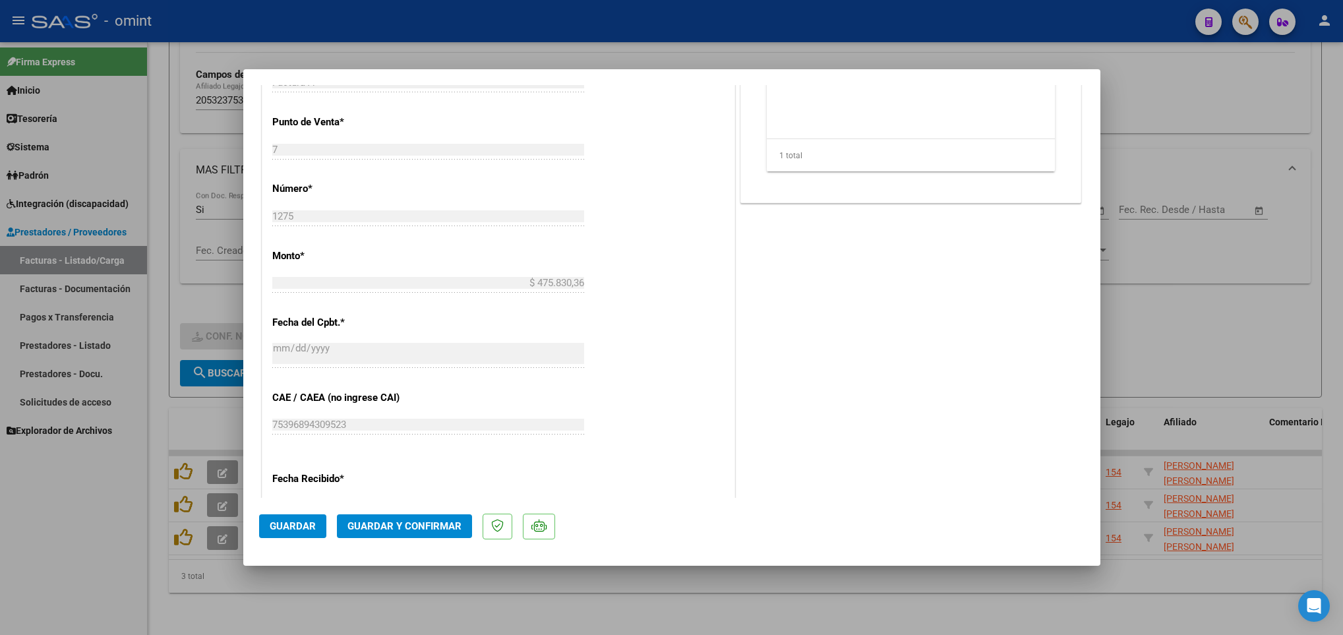
scroll to position [692, 0]
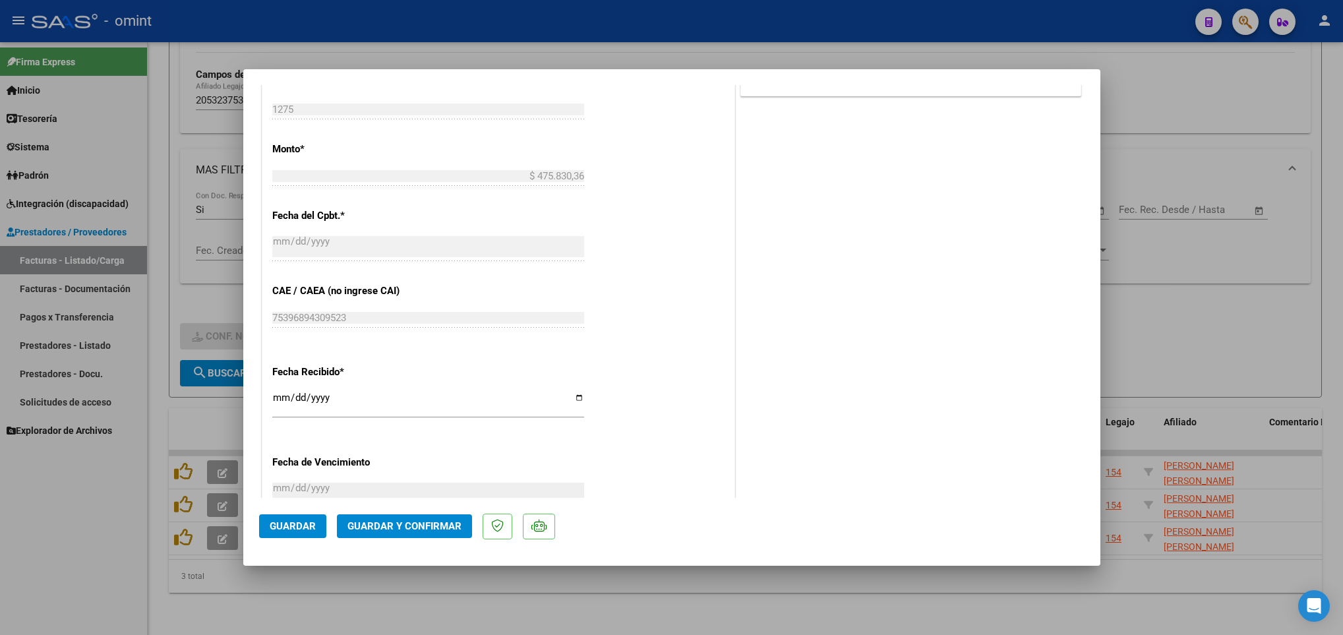
click at [398, 520] on span "Guardar y Confirmar" at bounding box center [404, 526] width 114 height 12
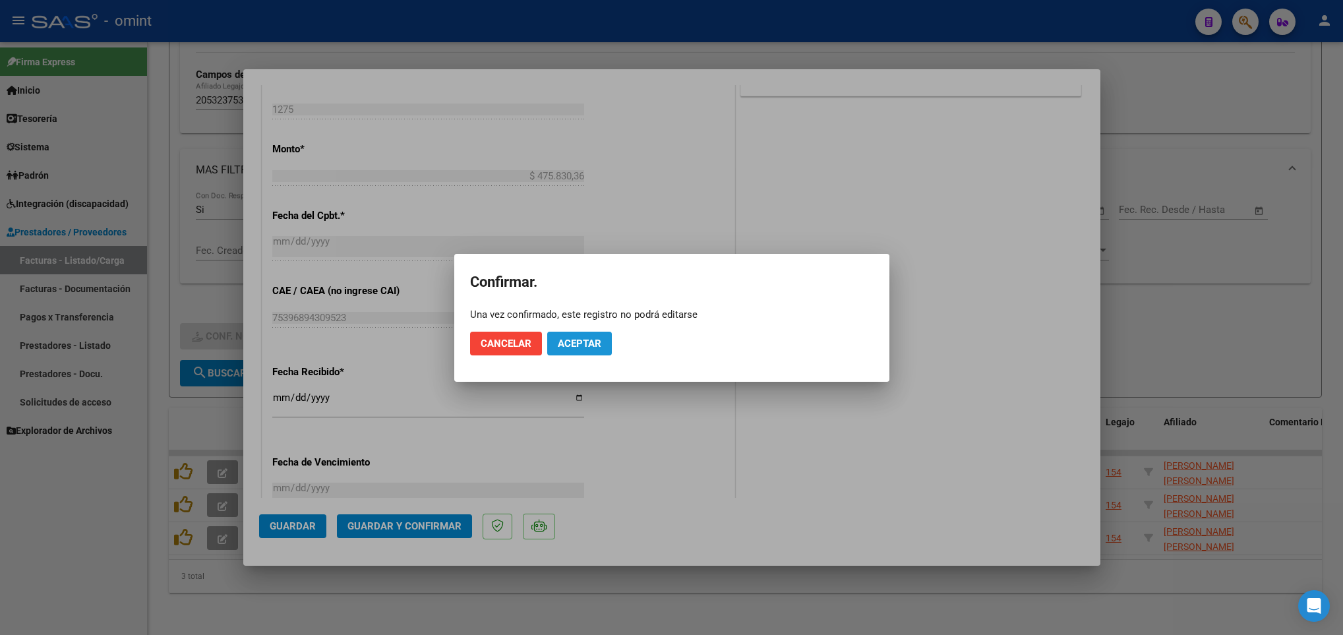
click at [558, 339] on span "Aceptar" at bounding box center [580, 344] width 44 height 12
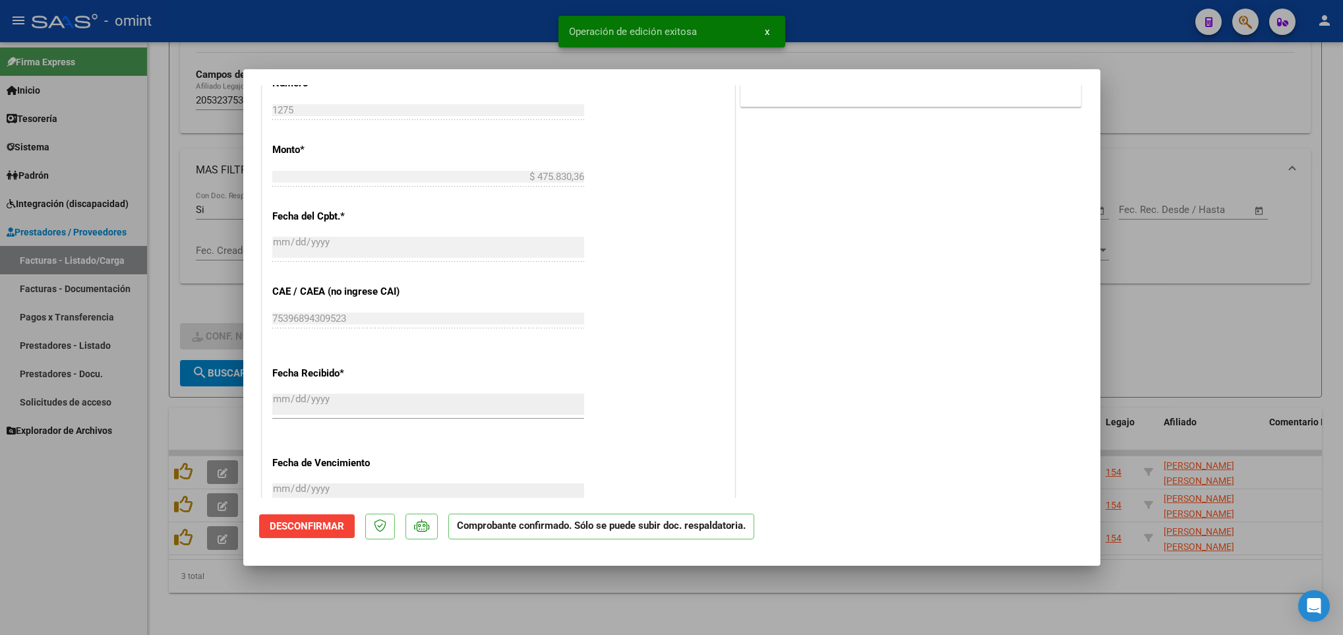
click at [485, 605] on div at bounding box center [671, 317] width 1343 height 635
type input "$ 0,00"
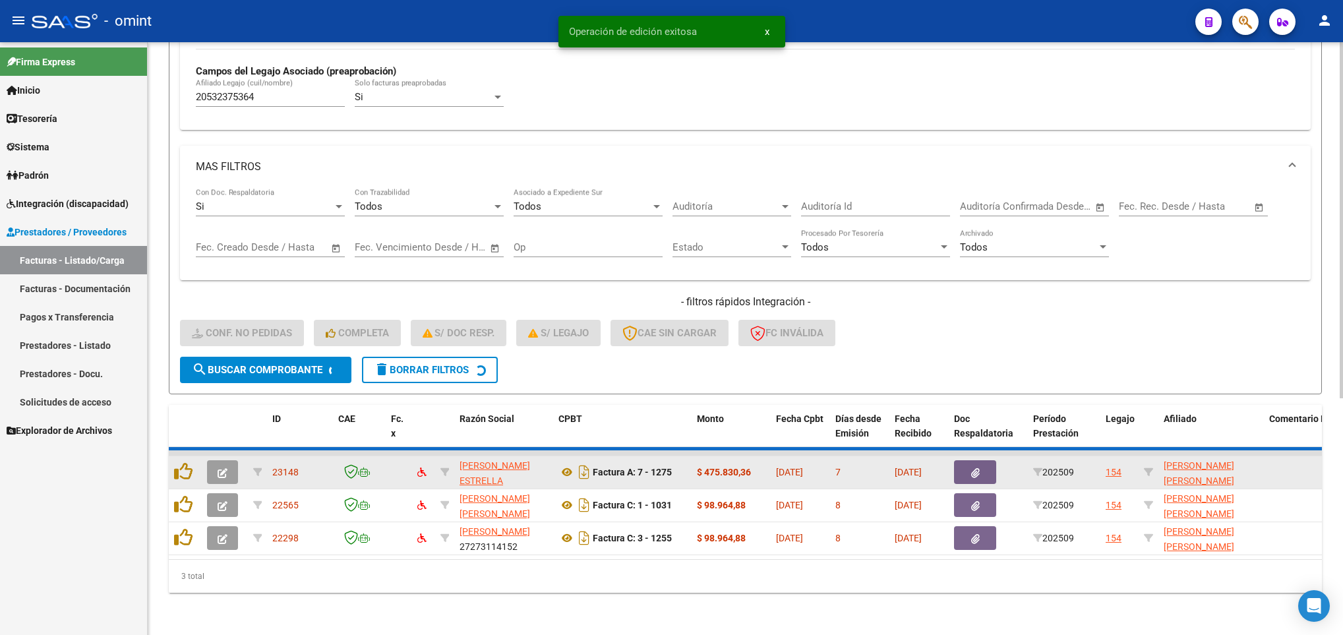
scroll to position [358, 0]
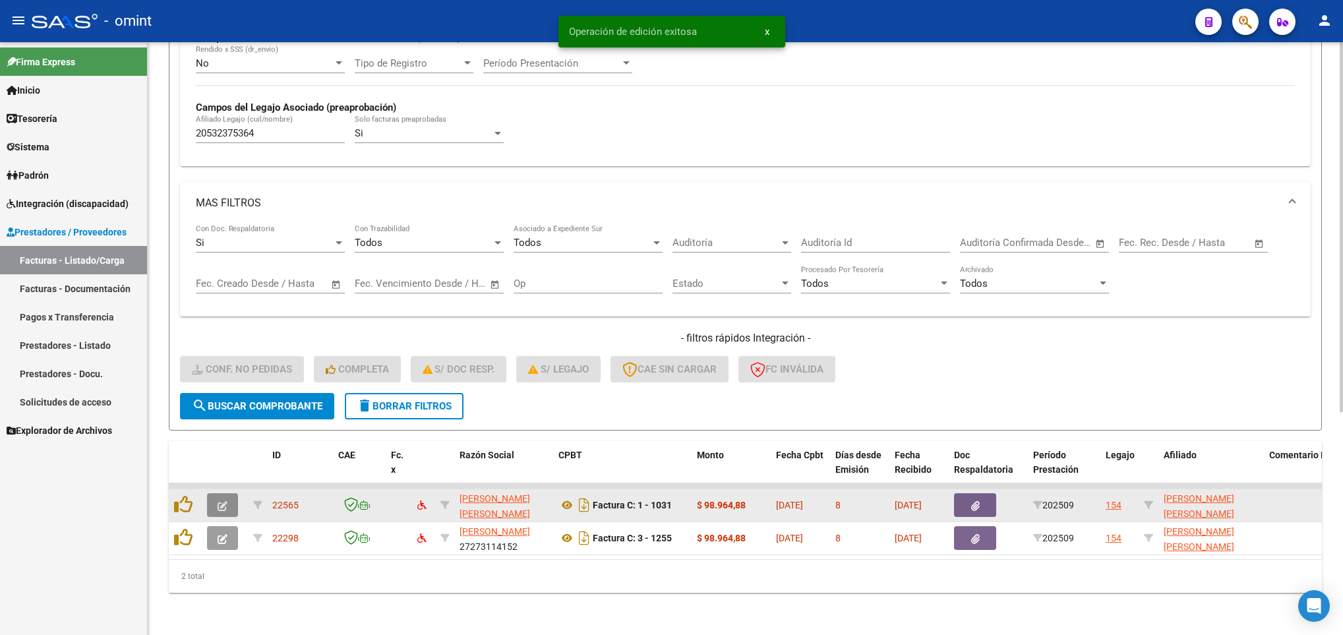
click at [210, 493] on button "button" at bounding box center [222, 505] width 31 height 24
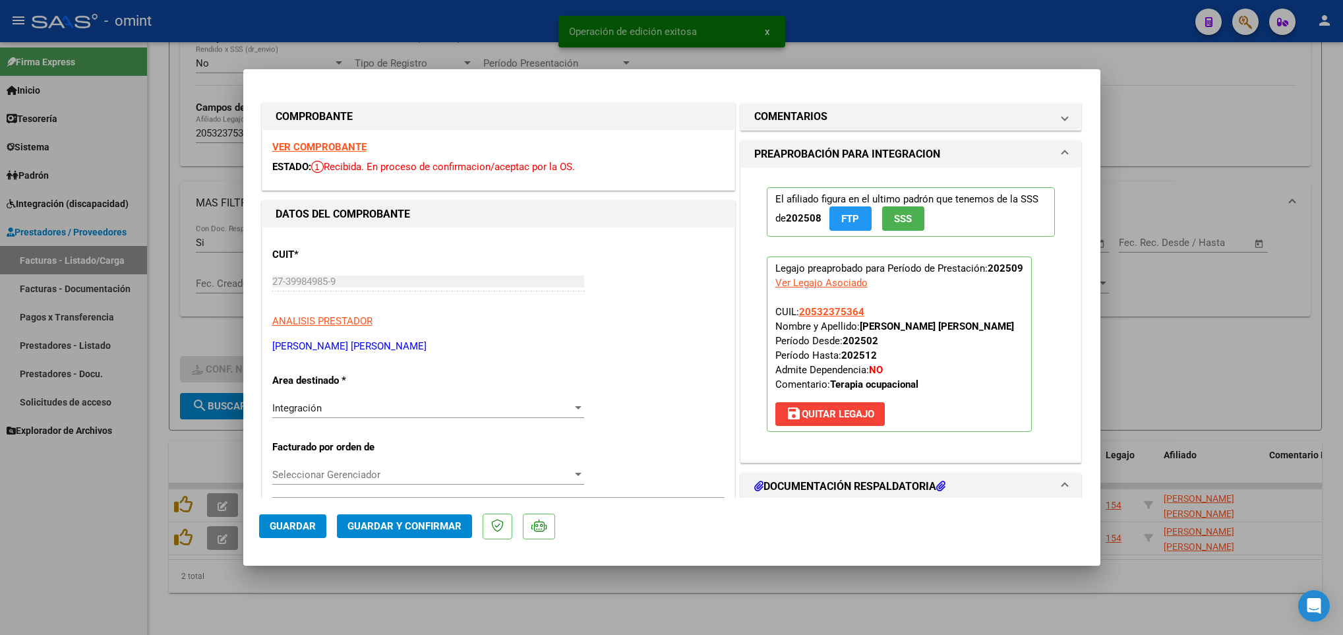
click at [342, 145] on strong "VER COMPROBANTE" at bounding box center [319, 147] width 94 height 12
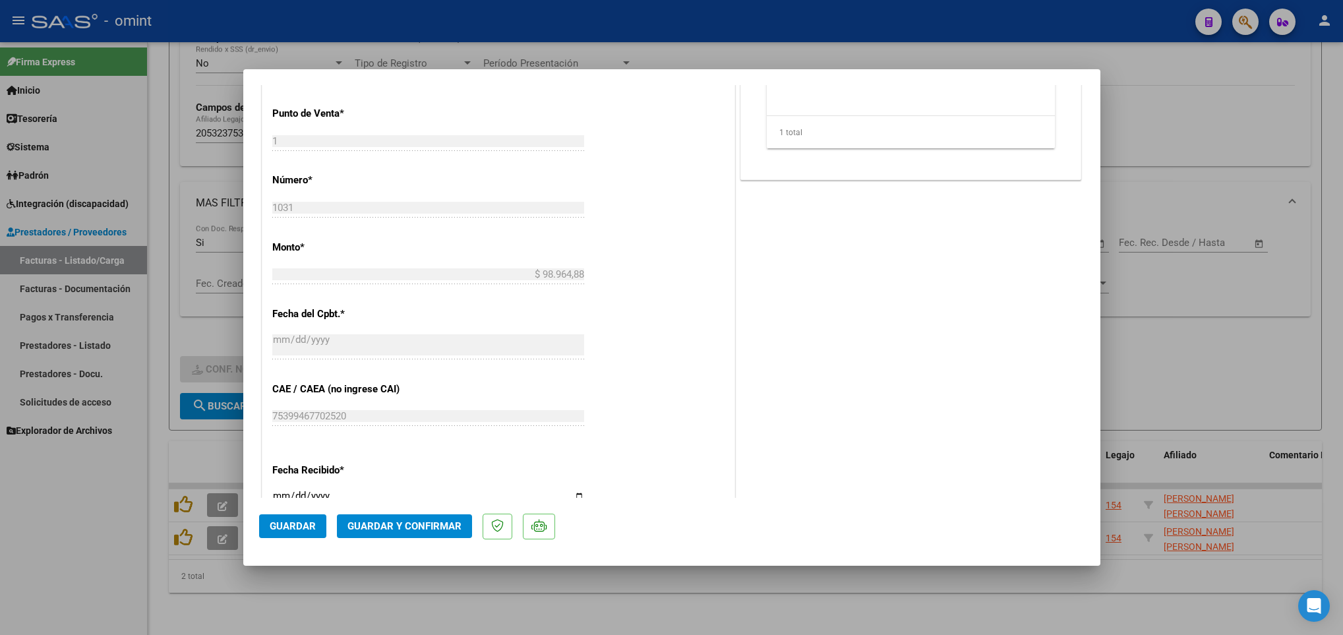
scroll to position [692, 0]
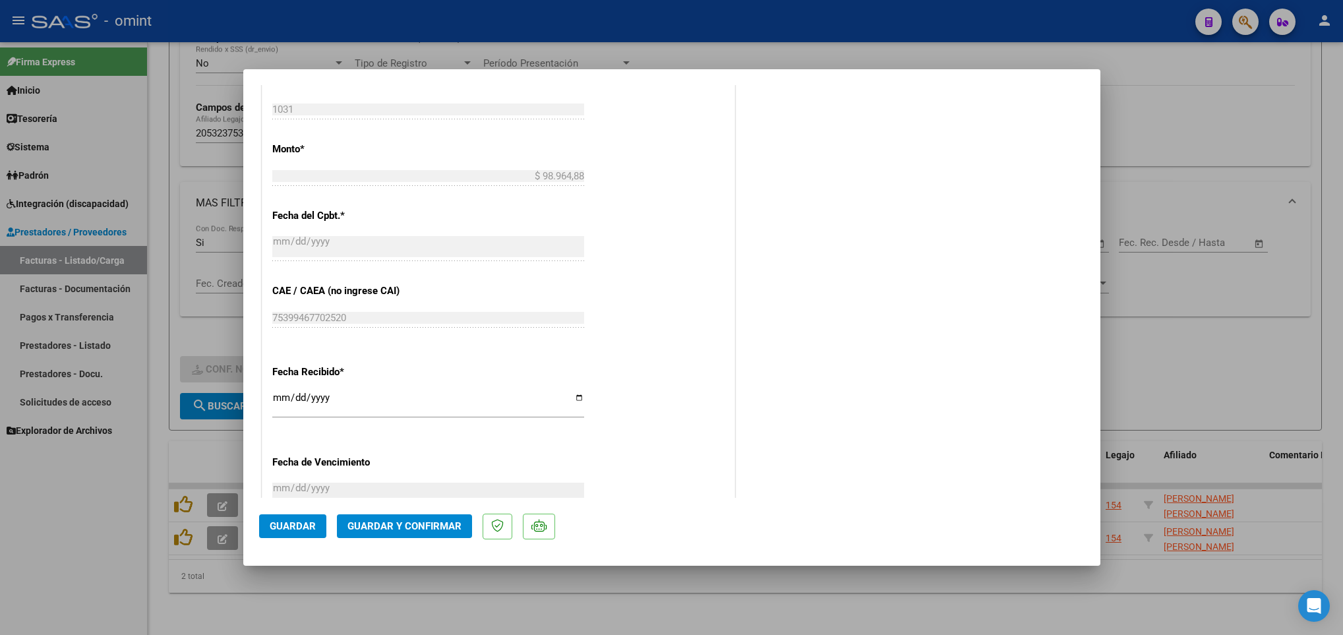
click at [413, 518] on button "Guardar y Confirmar" at bounding box center [404, 526] width 135 height 24
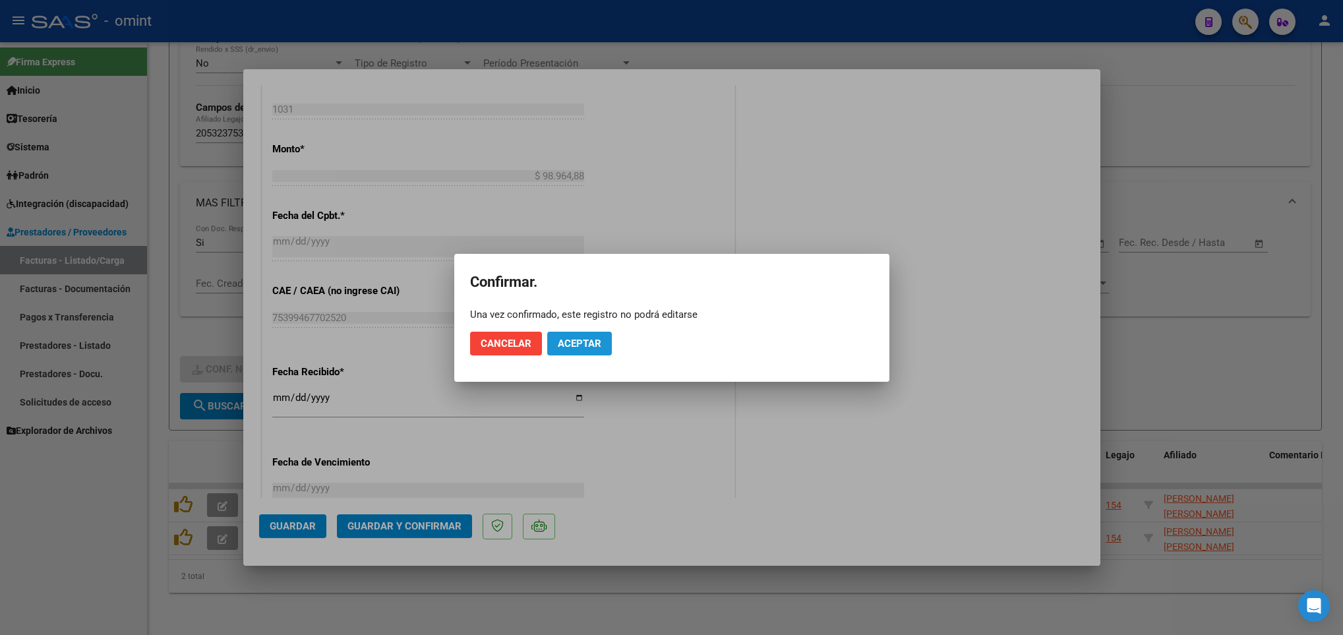
click at [593, 349] on button "Aceptar" at bounding box center [579, 344] width 65 height 24
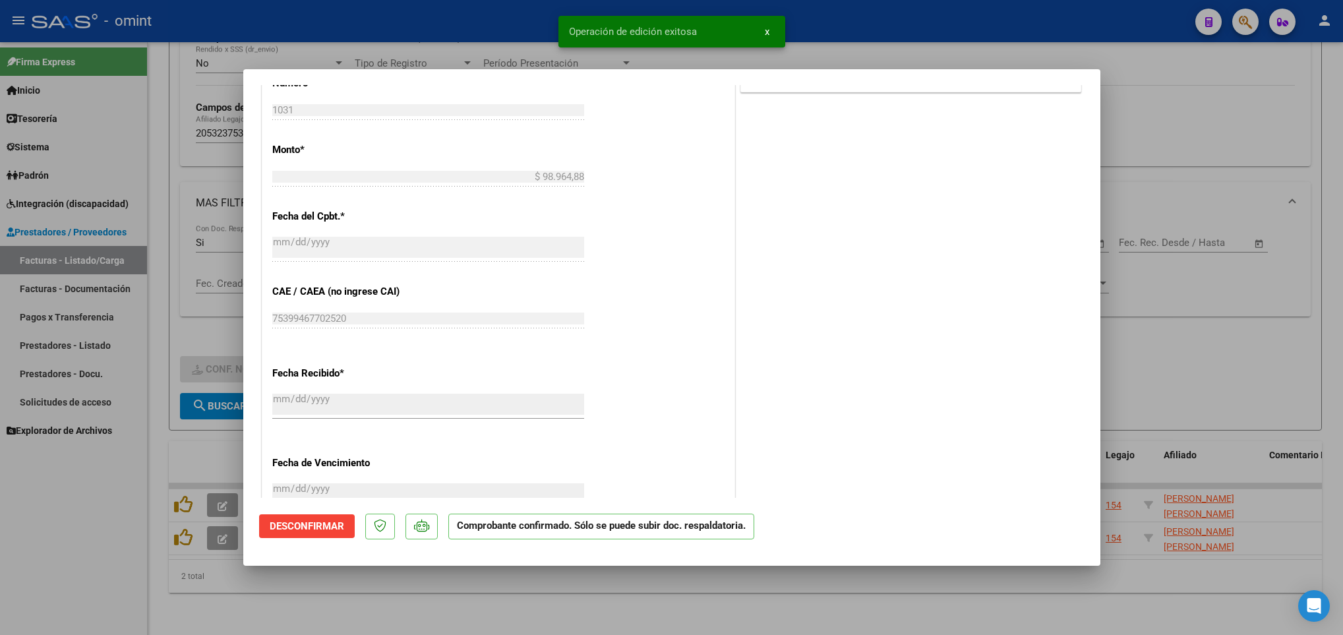
click at [458, 572] on div at bounding box center [671, 317] width 1343 height 635
type input "$ 0,00"
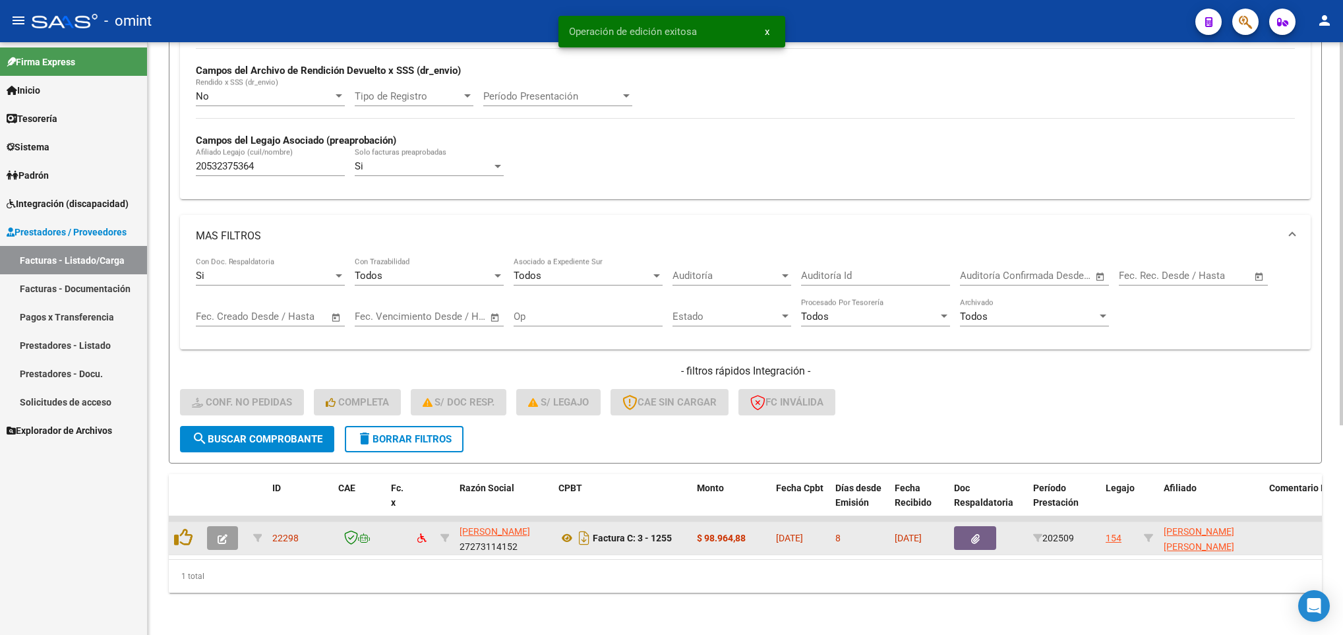
scroll to position [324, 0]
click at [222, 534] on icon "button" at bounding box center [223, 539] width 10 height 10
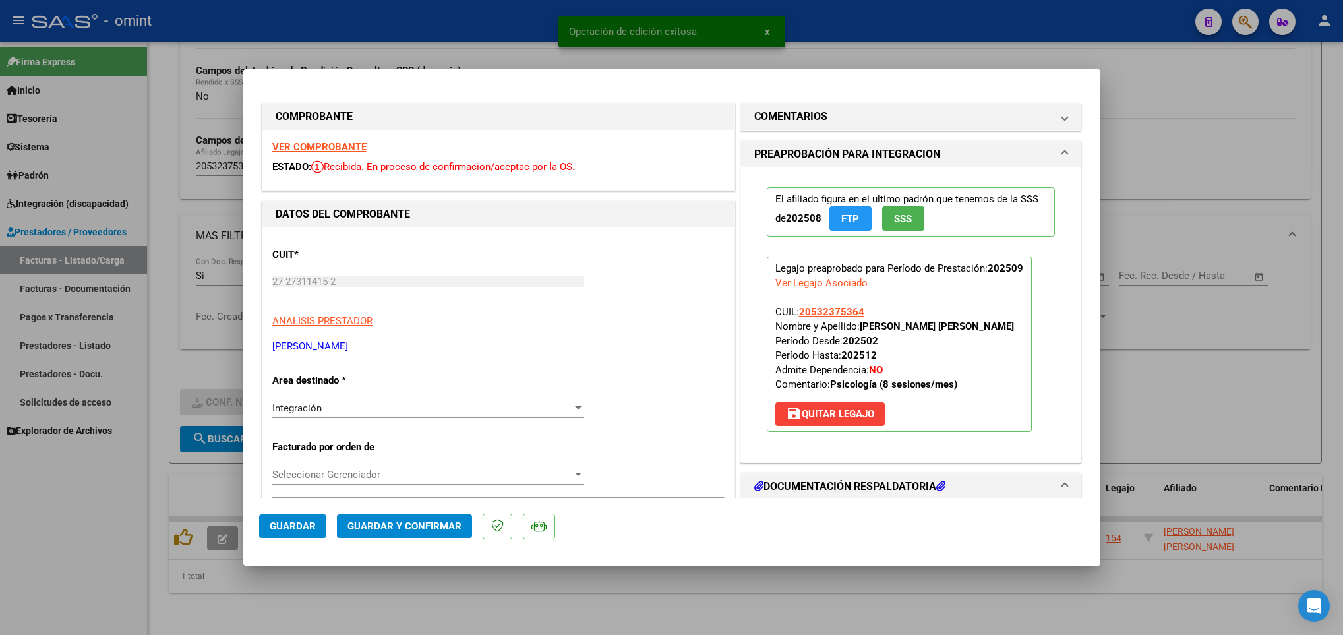
click at [303, 145] on strong "VER COMPROBANTE" at bounding box center [319, 147] width 94 height 12
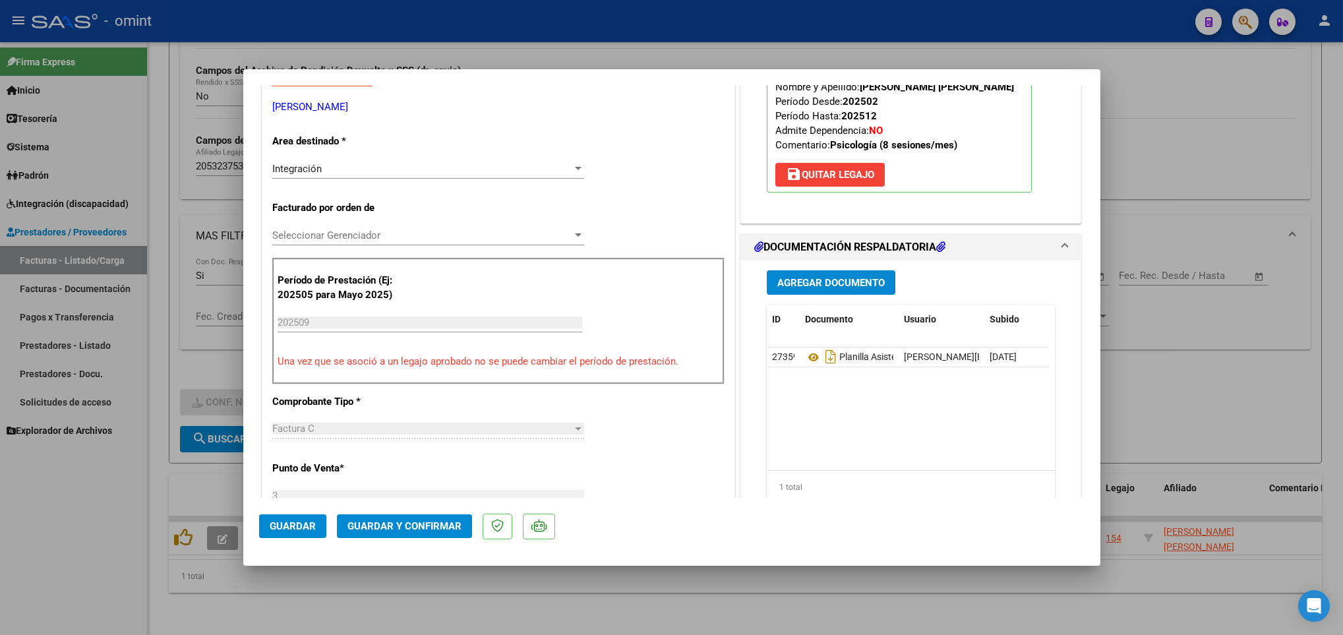
scroll to position [297, 0]
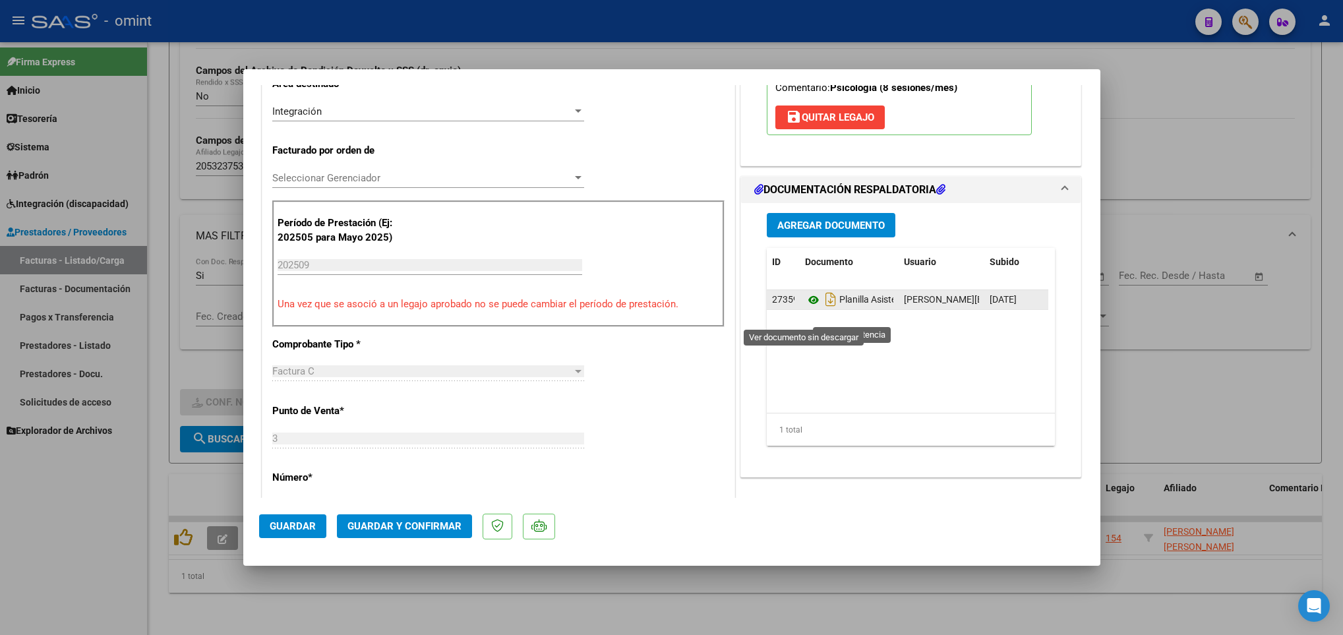
click at [805, 308] on icon at bounding box center [813, 300] width 17 height 16
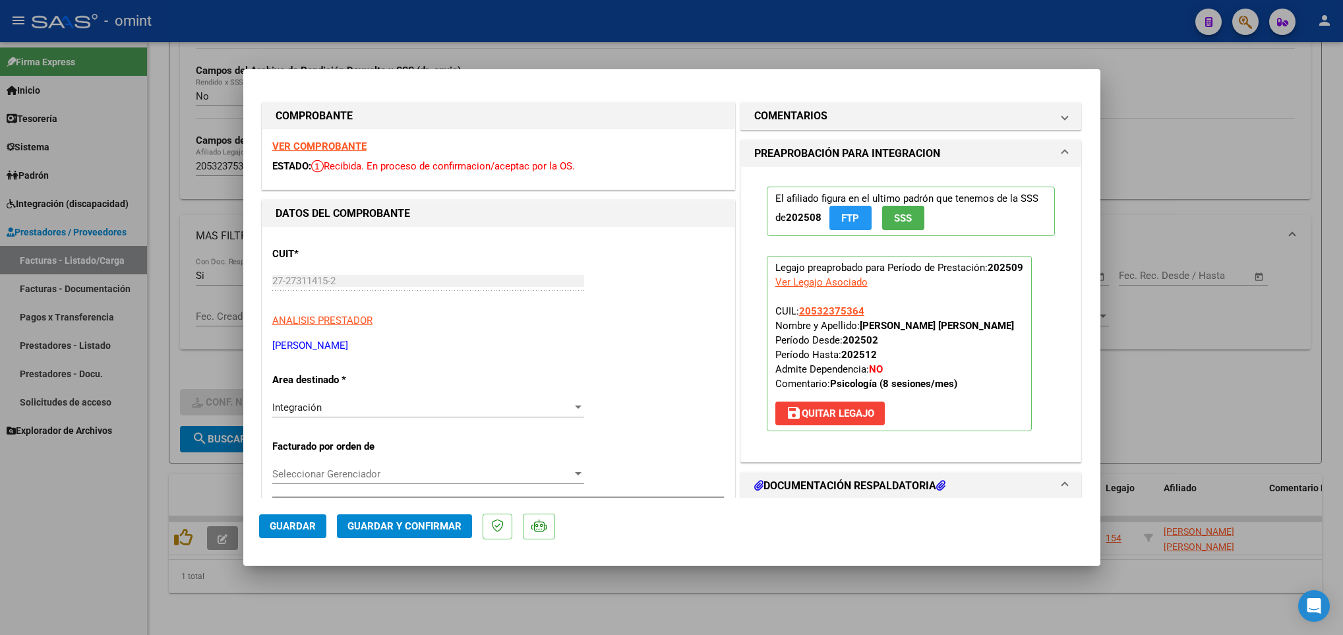
scroll to position [0, 0]
click at [821, 123] on mat-panel-title "COMENTARIOS" at bounding box center [903, 117] width 298 height 16
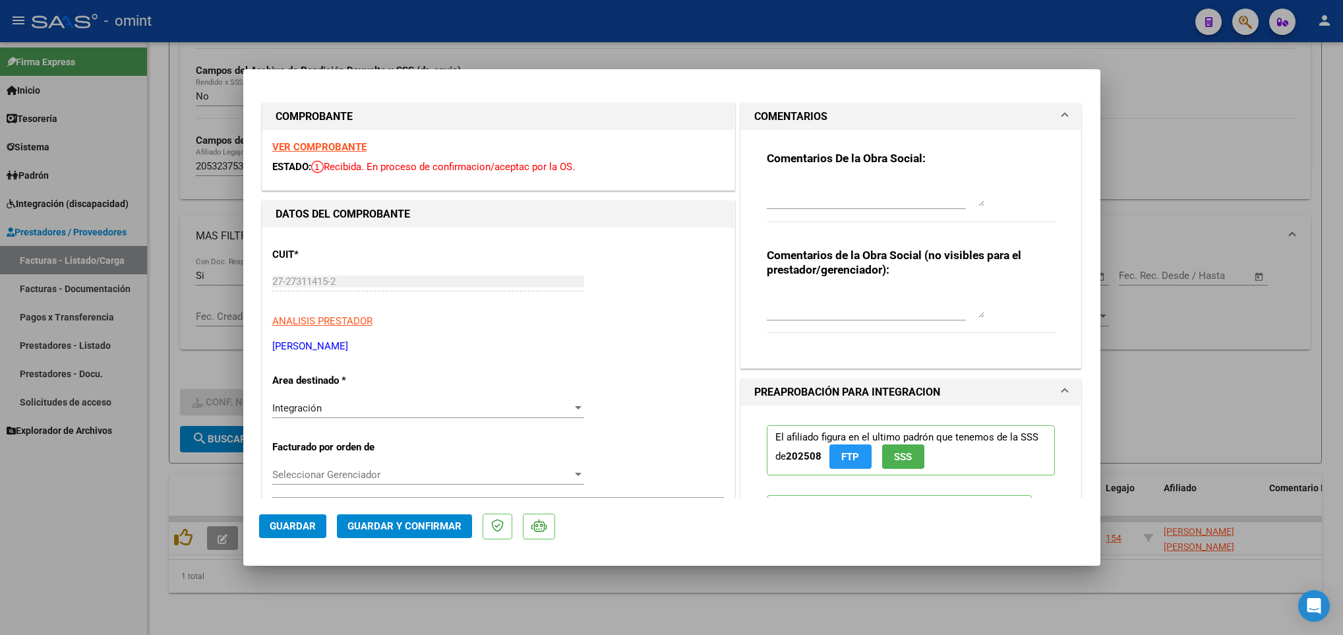
click at [797, 191] on textarea at bounding box center [876, 193] width 218 height 26
type textarea "Estimada, la planilla de asistencia debe estar firmada por la familia de manera…"
click at [291, 527] on span "Guardar" at bounding box center [293, 526] width 46 height 12
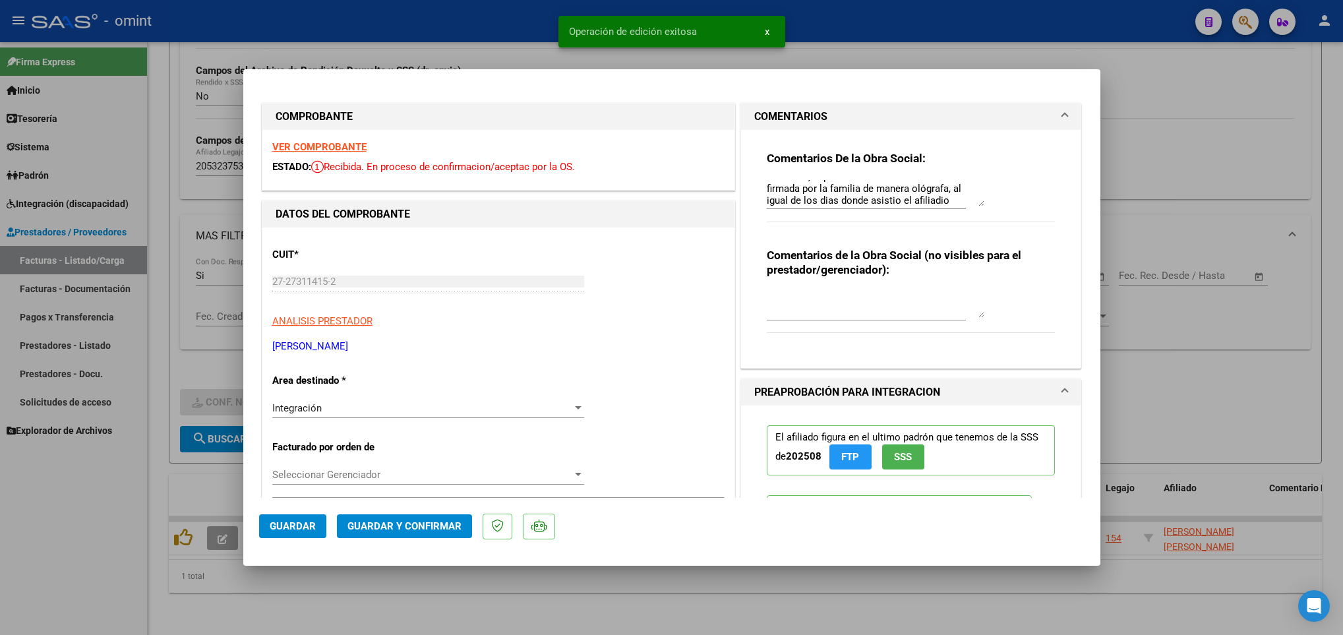
click at [380, 596] on div at bounding box center [671, 317] width 1343 height 635
type input "$ 0,00"
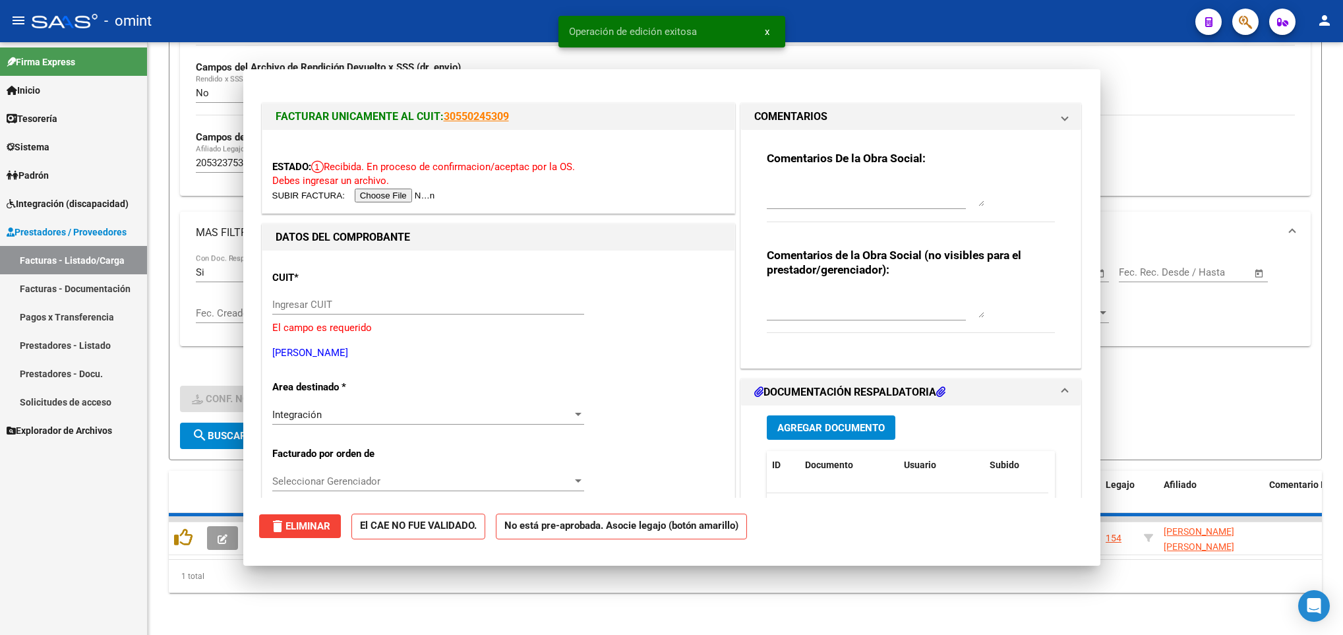
scroll to position [0, 0]
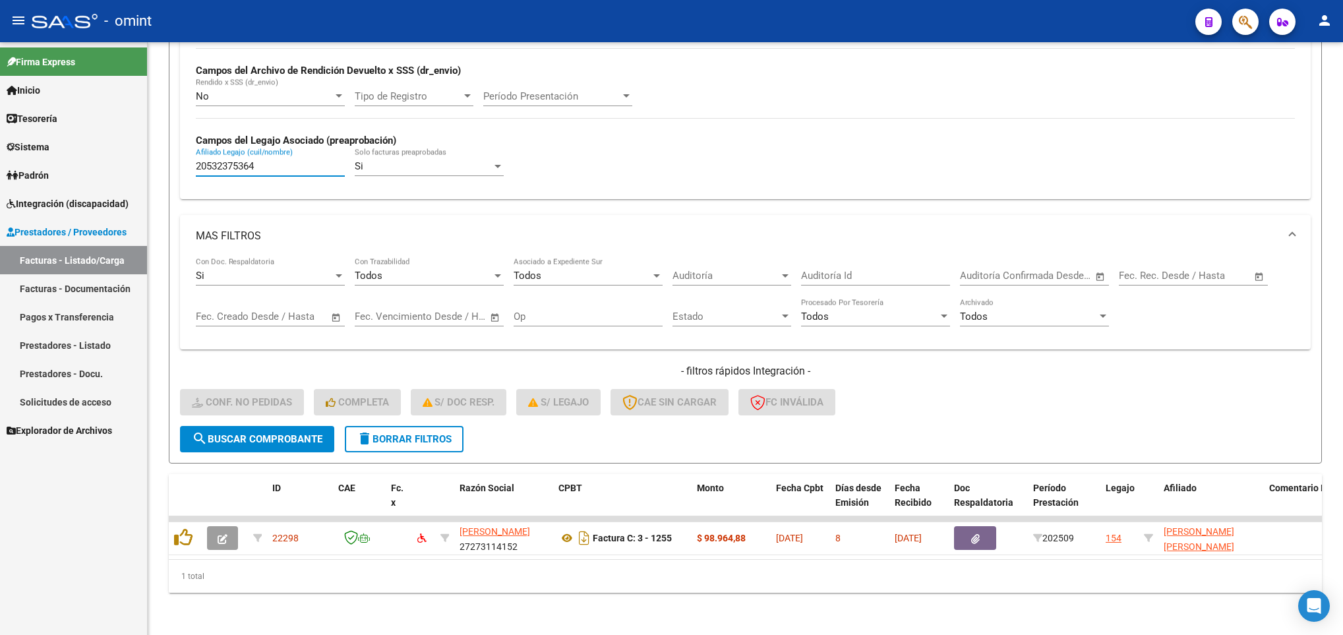
drag, startPoint x: 261, startPoint y: 149, endPoint x: -3, endPoint y: 138, distance: 264.6
click at [0, 138] on html "menu - omint person Firma Express Inicio Calendario SSS Instructivos Contacto O…" at bounding box center [671, 317] width 1343 height 635
paste input "3280731"
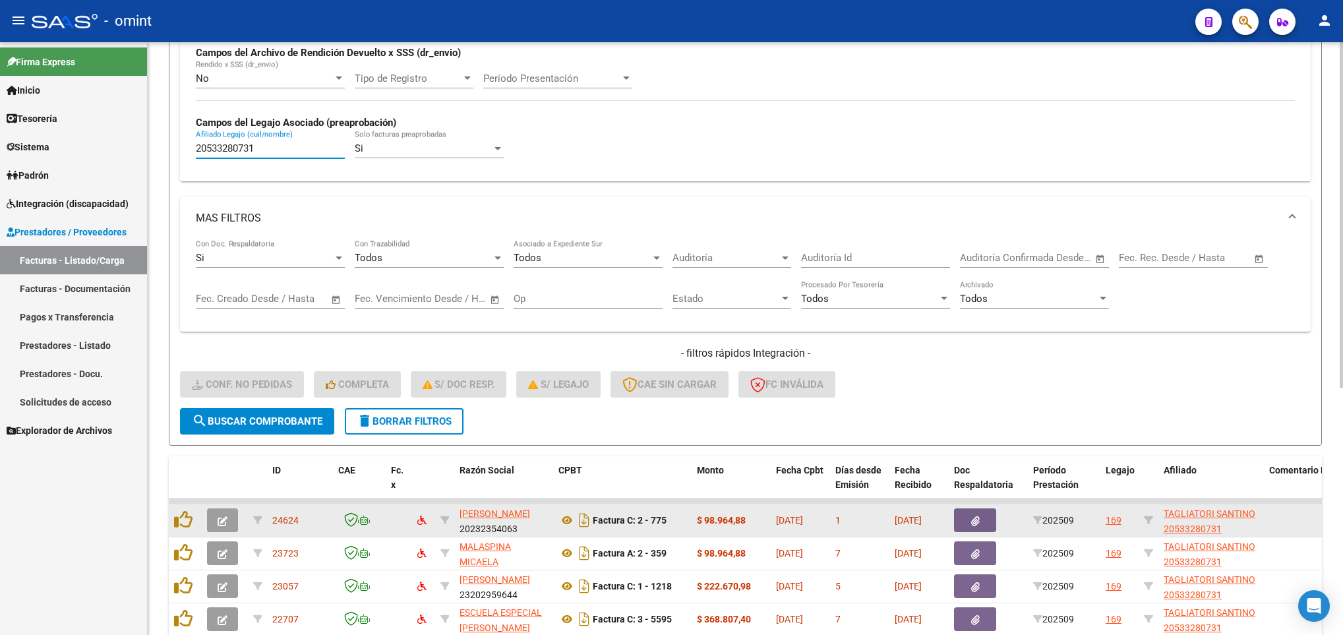
scroll to position [423, 0]
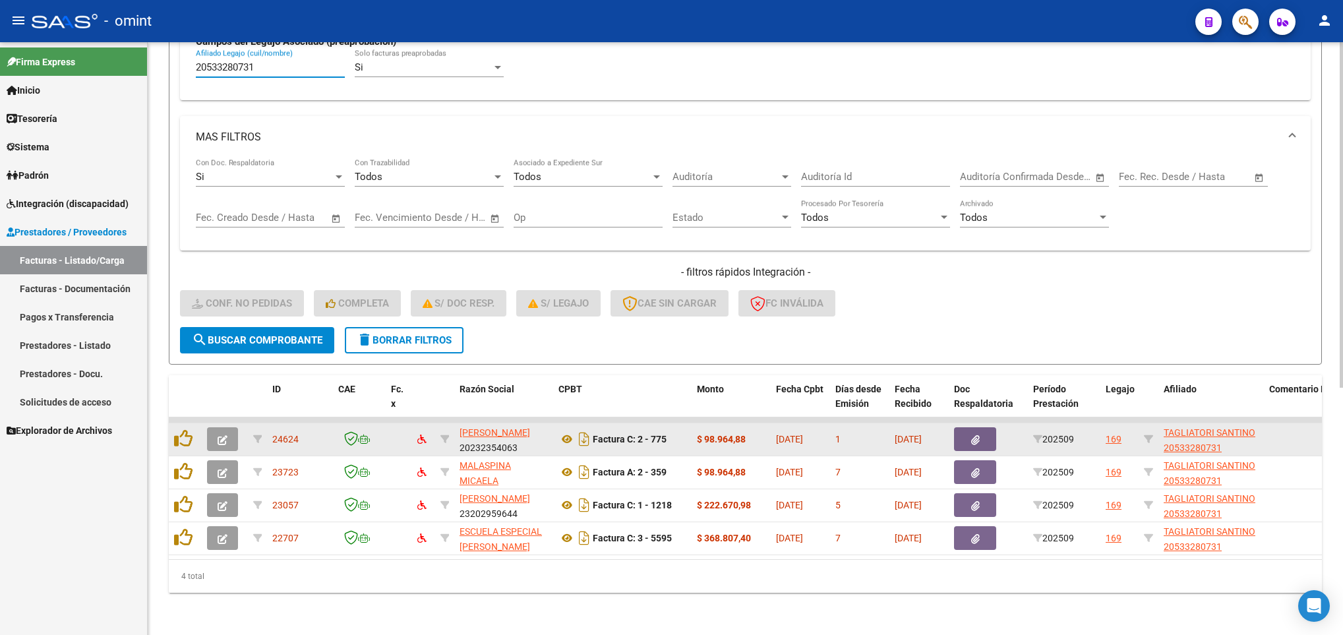
type input "20533280731"
click at [226, 435] on icon "button" at bounding box center [223, 440] width 10 height 10
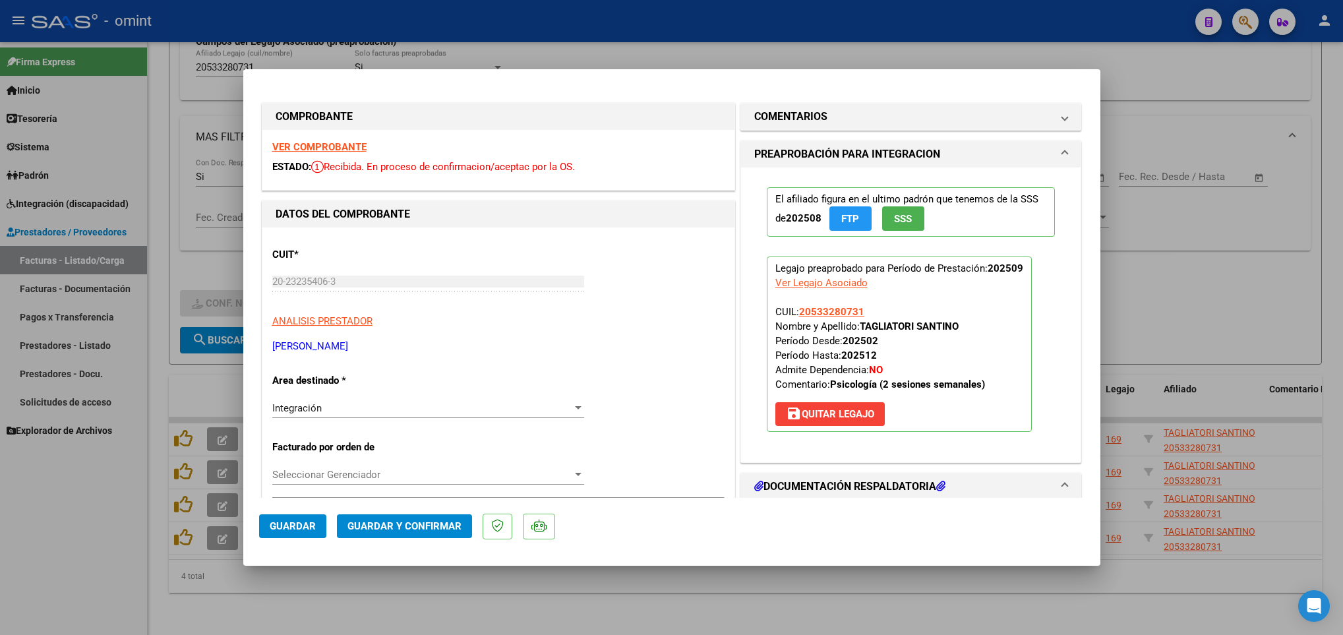
click at [347, 138] on div "VER COMPROBANTE ESTADO: Recibida. En proceso de confirmacion/aceptac por la OS." at bounding box center [498, 160] width 472 height 60
click at [345, 146] on strong "VER COMPROBANTE" at bounding box center [319, 147] width 94 height 12
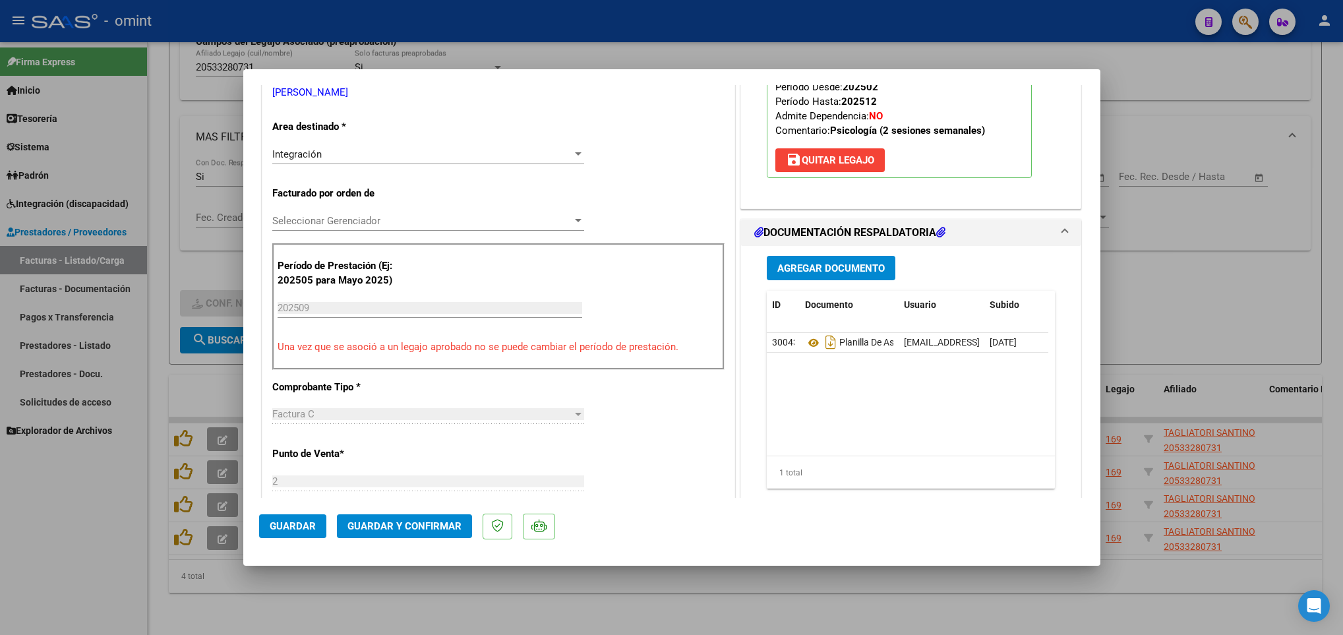
scroll to position [297, 0]
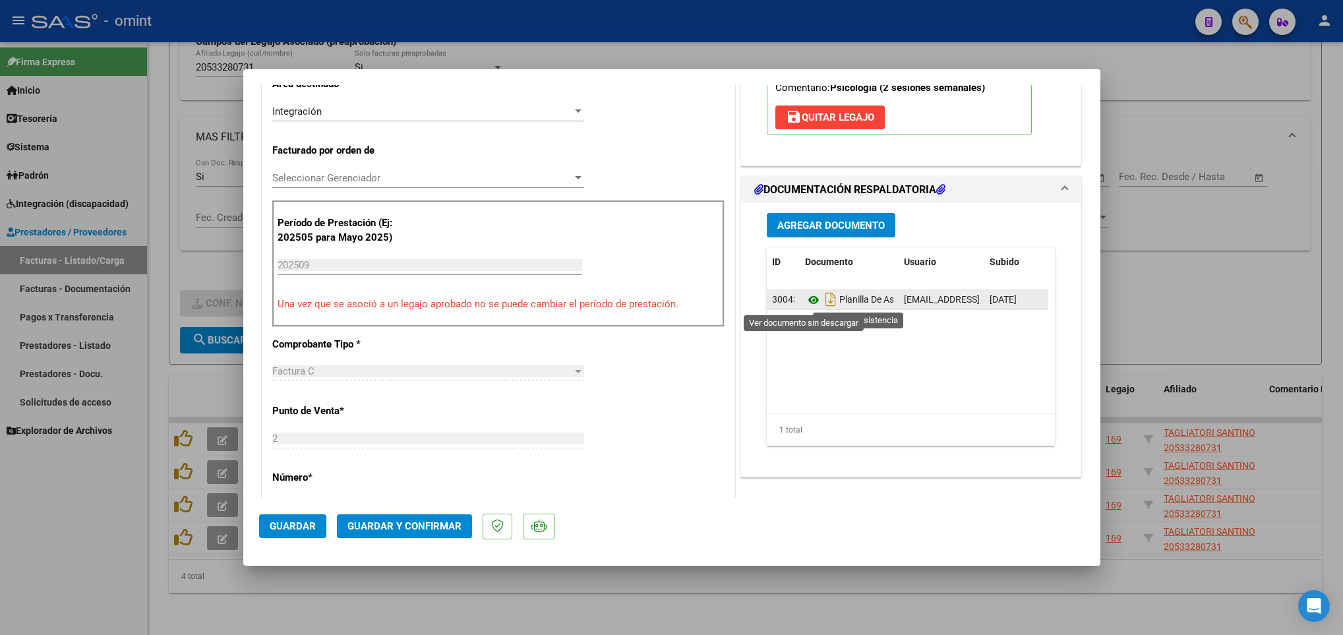
click at [807, 303] on icon at bounding box center [813, 300] width 17 height 16
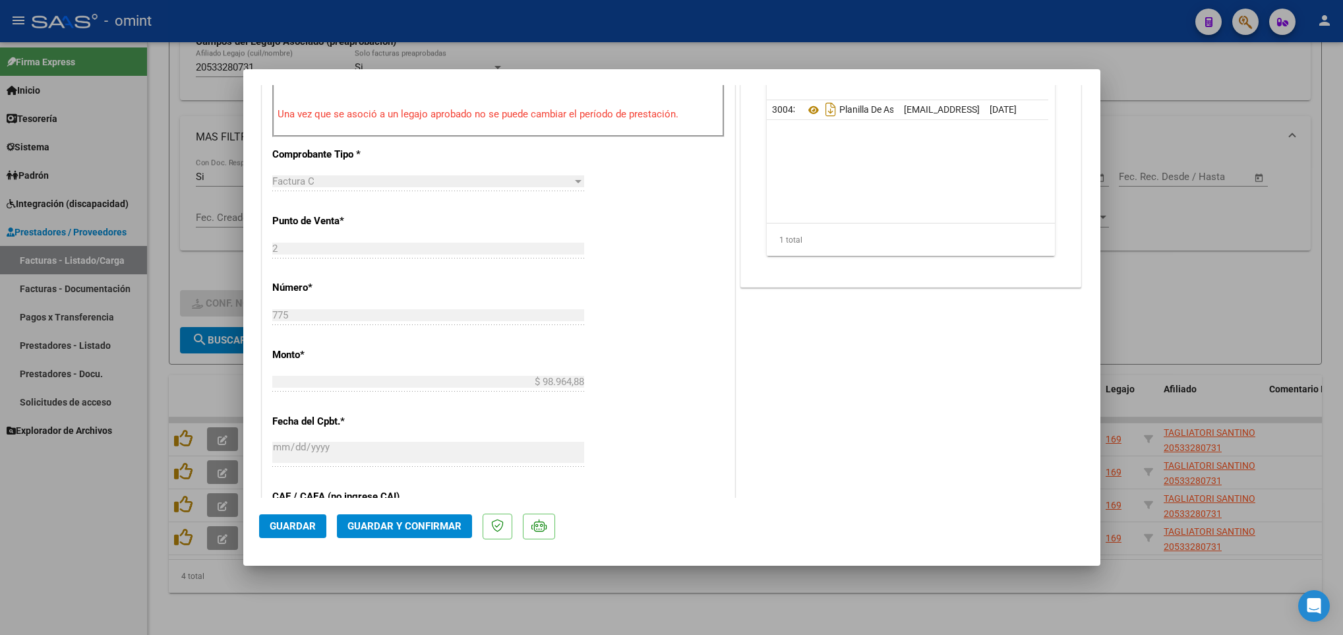
scroll to position [494, 0]
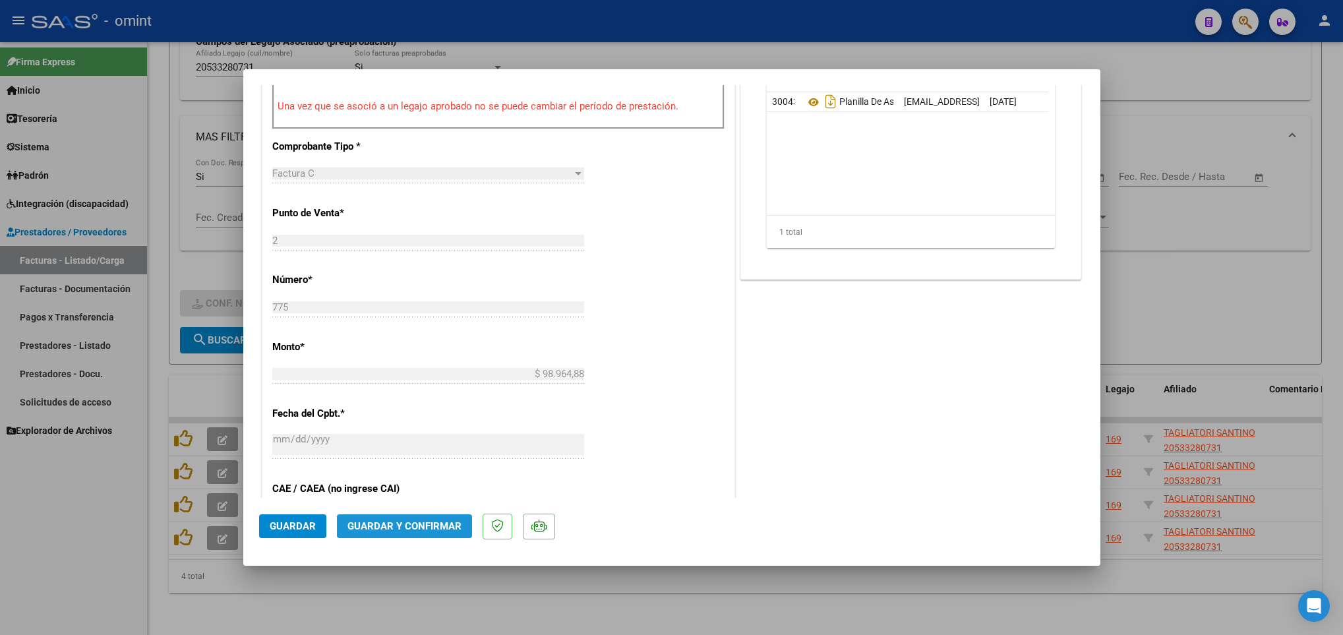
click at [432, 531] on span "Guardar y Confirmar" at bounding box center [404, 526] width 114 height 12
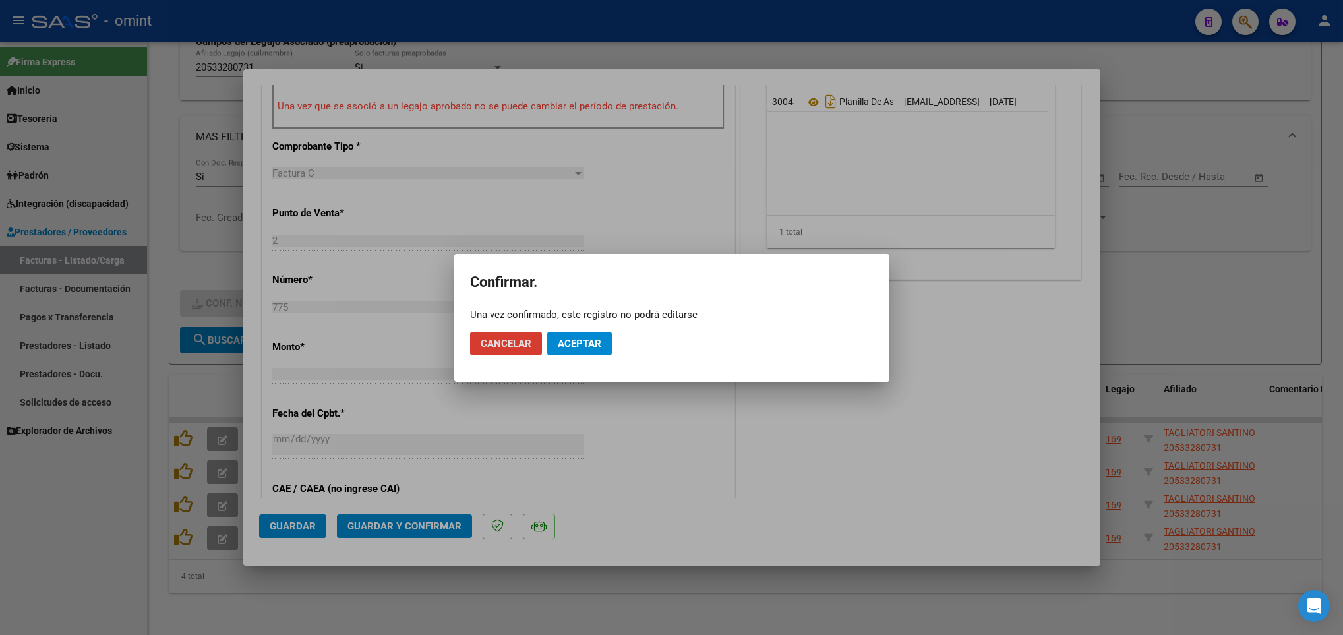
click at [562, 340] on span "Aceptar" at bounding box center [580, 344] width 44 height 12
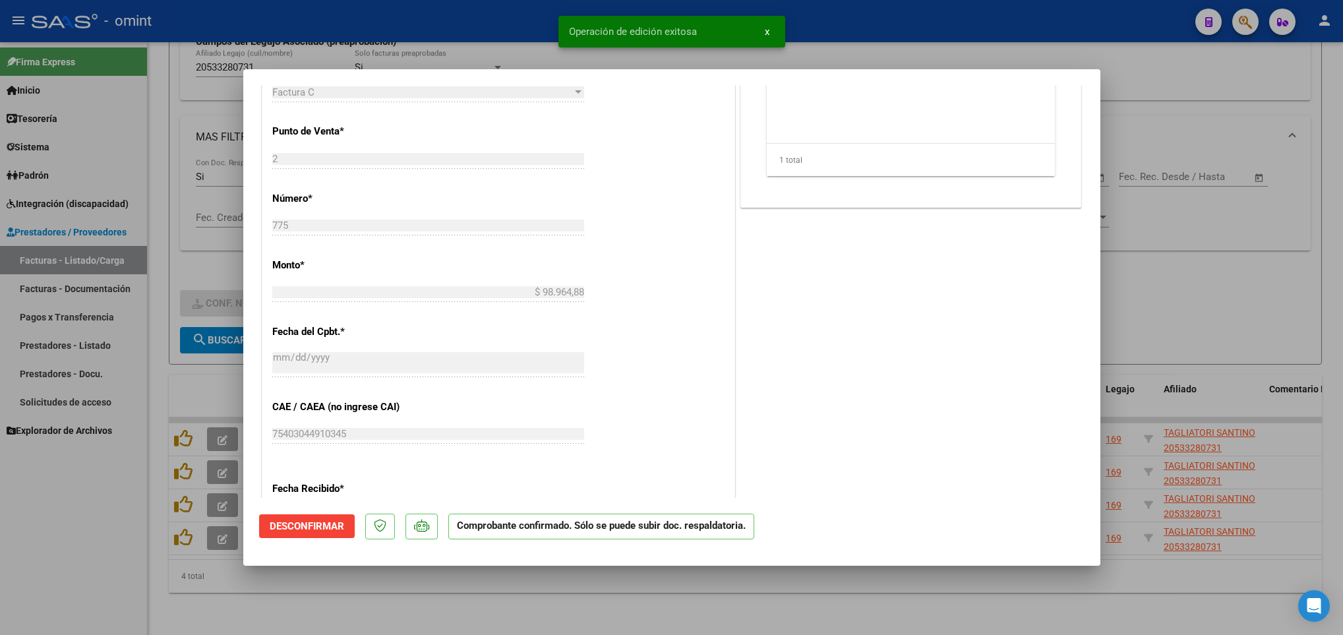
click at [543, 619] on div at bounding box center [671, 317] width 1343 height 635
type input "$ 0,00"
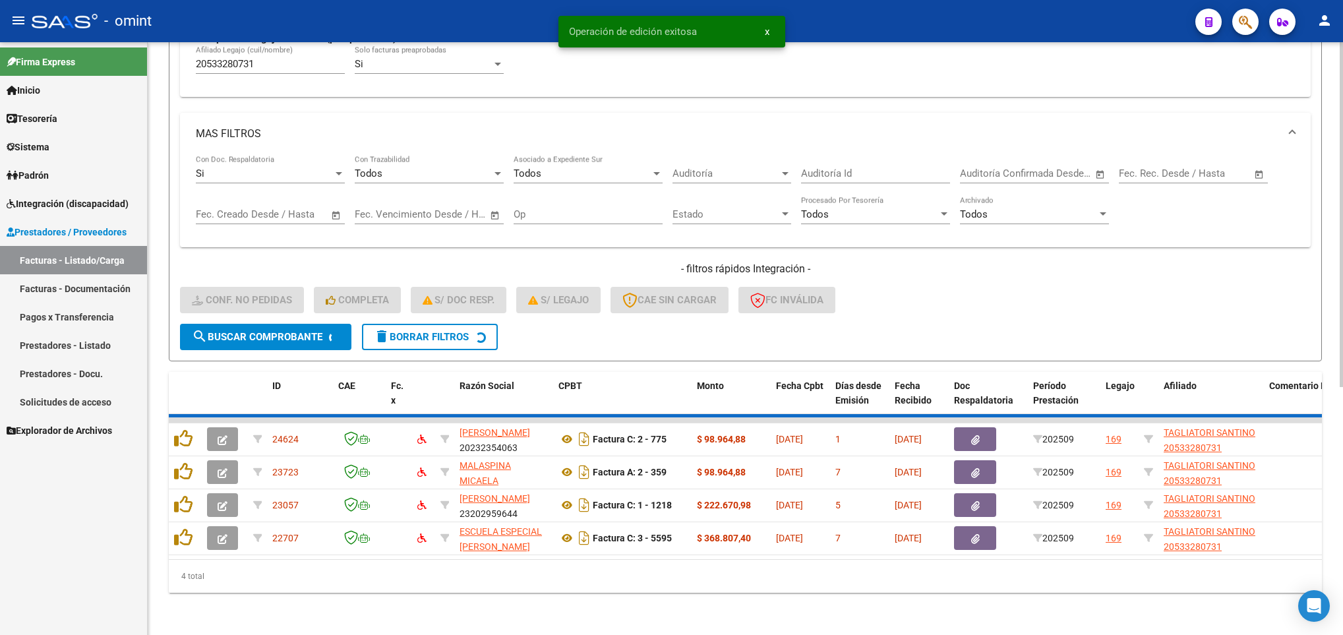
scroll to position [390, 0]
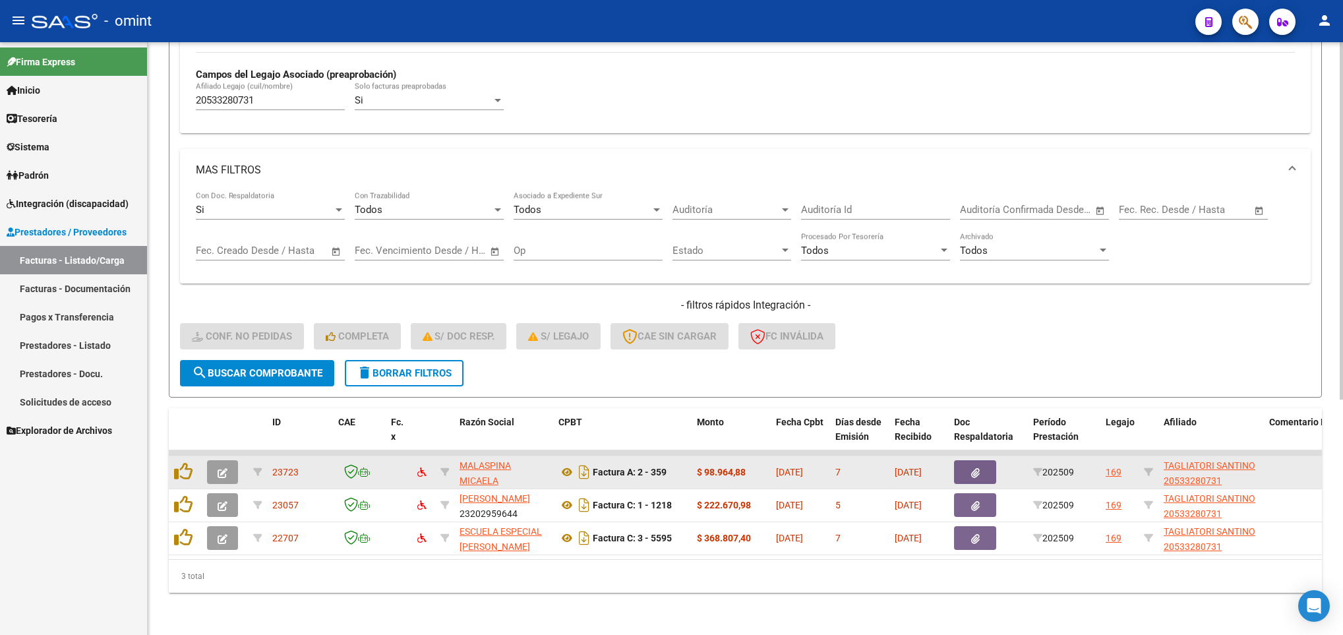
click at [225, 468] on icon "button" at bounding box center [223, 473] width 10 height 10
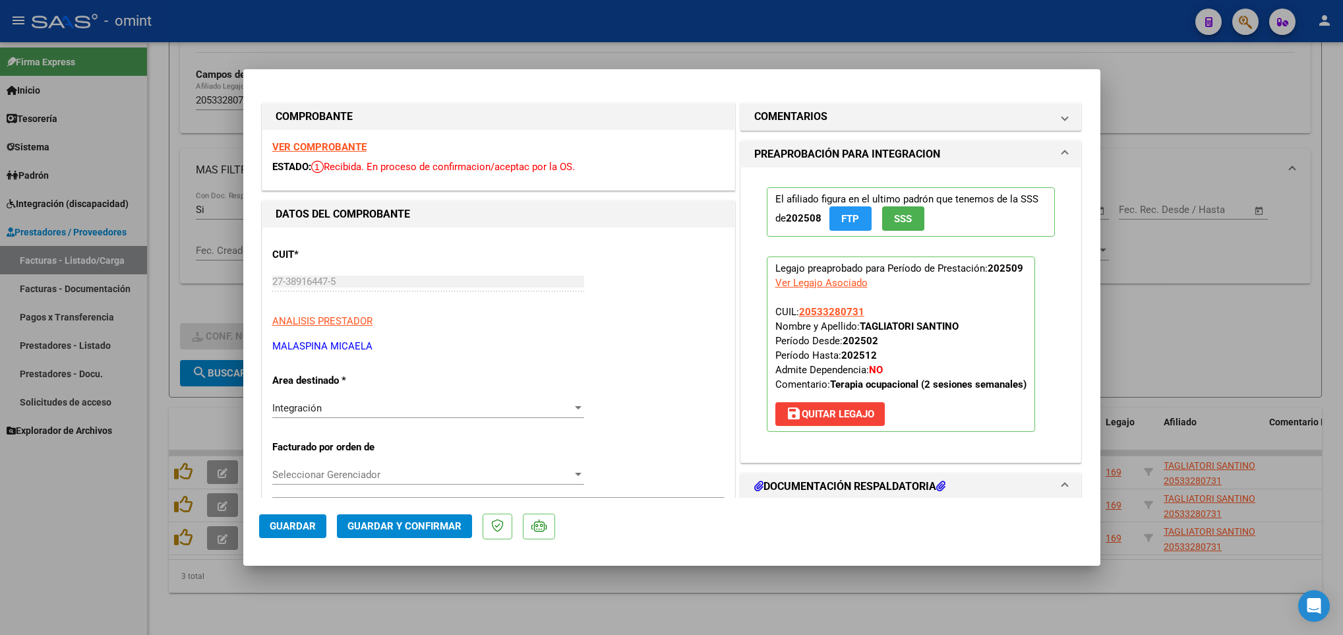
click at [352, 143] on strong "VER COMPROBANTE" at bounding box center [319, 147] width 94 height 12
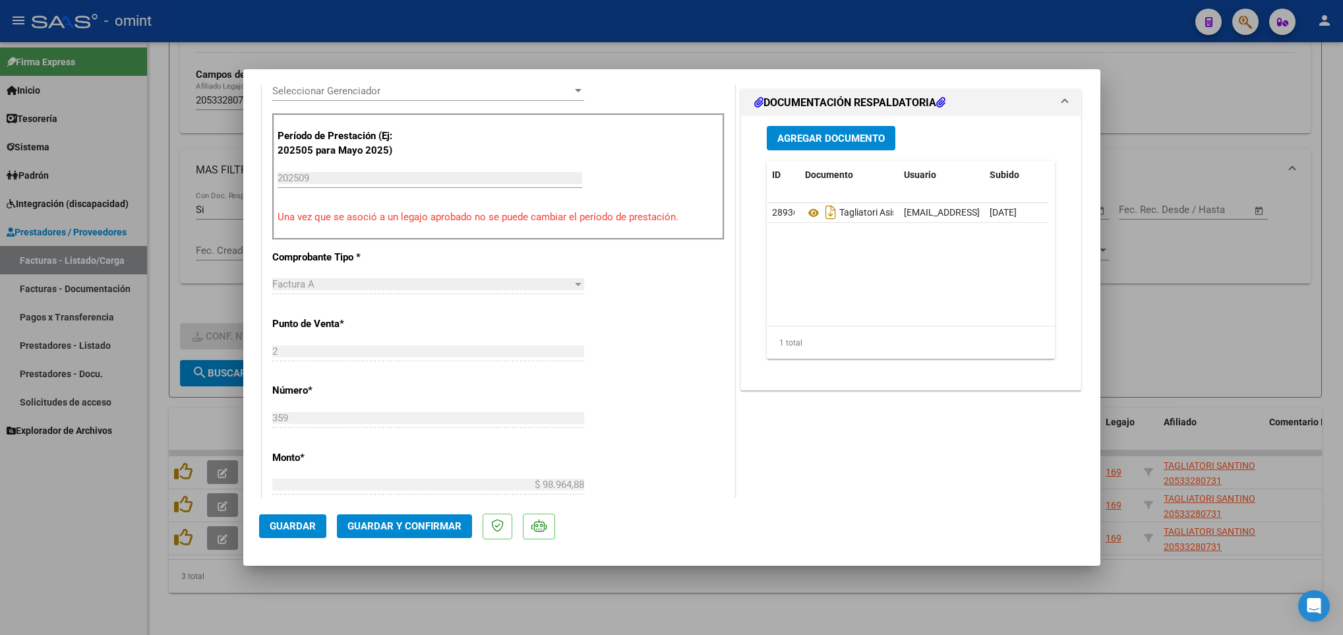
scroll to position [396, 0]
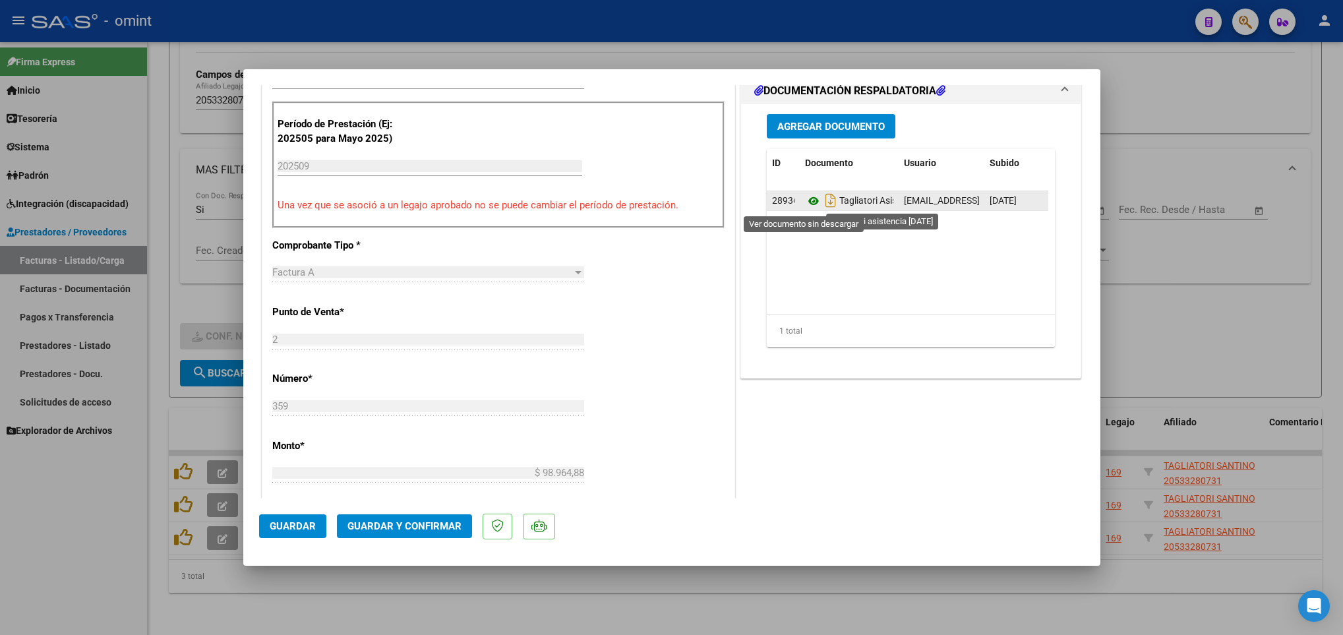
click at [805, 202] on icon at bounding box center [813, 201] width 17 height 16
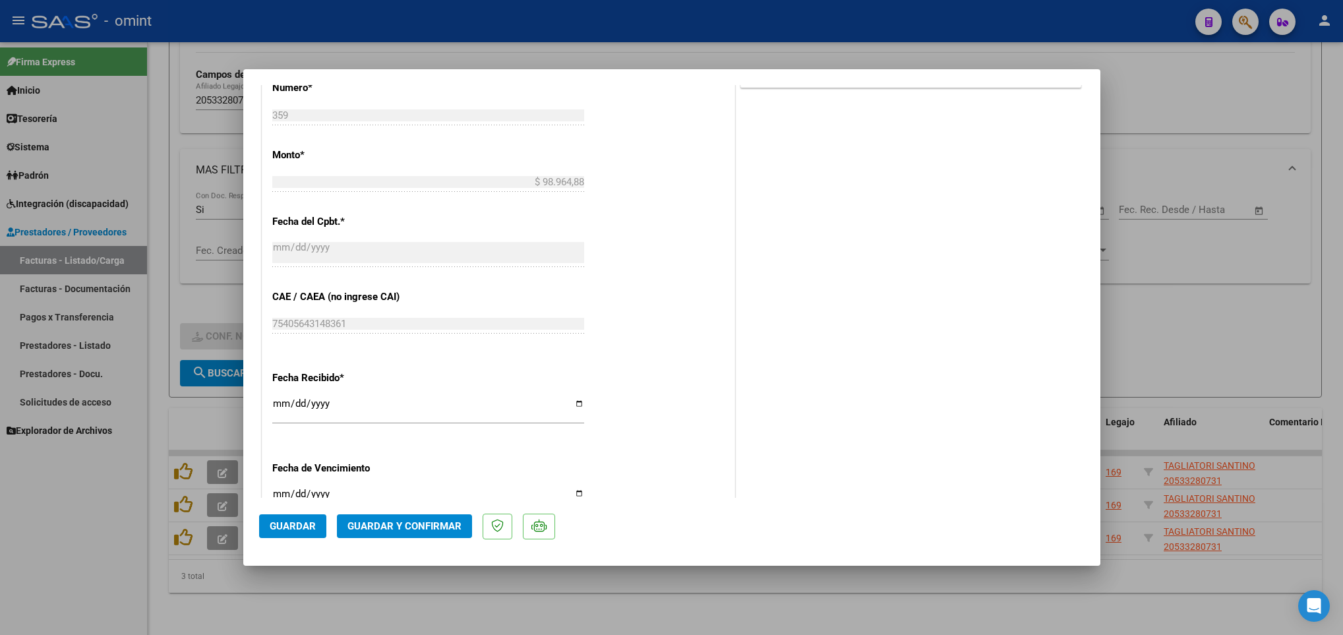
scroll to position [692, 0]
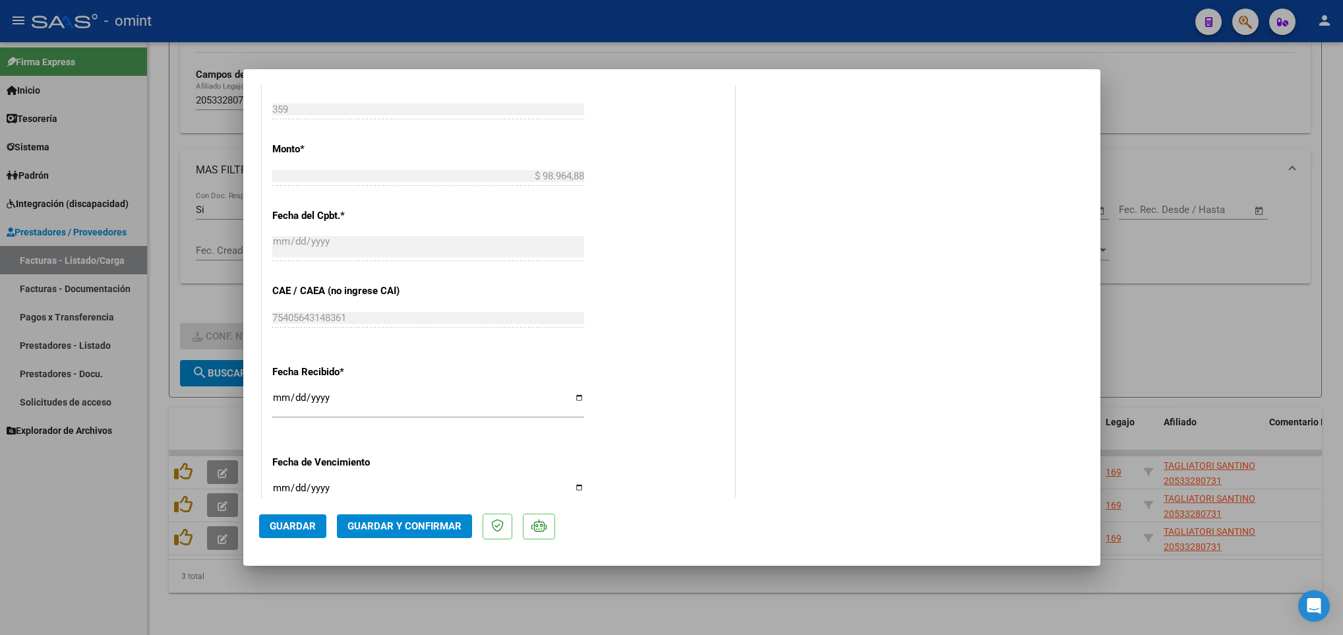
click at [451, 530] on span "Guardar y Confirmar" at bounding box center [404, 526] width 114 height 12
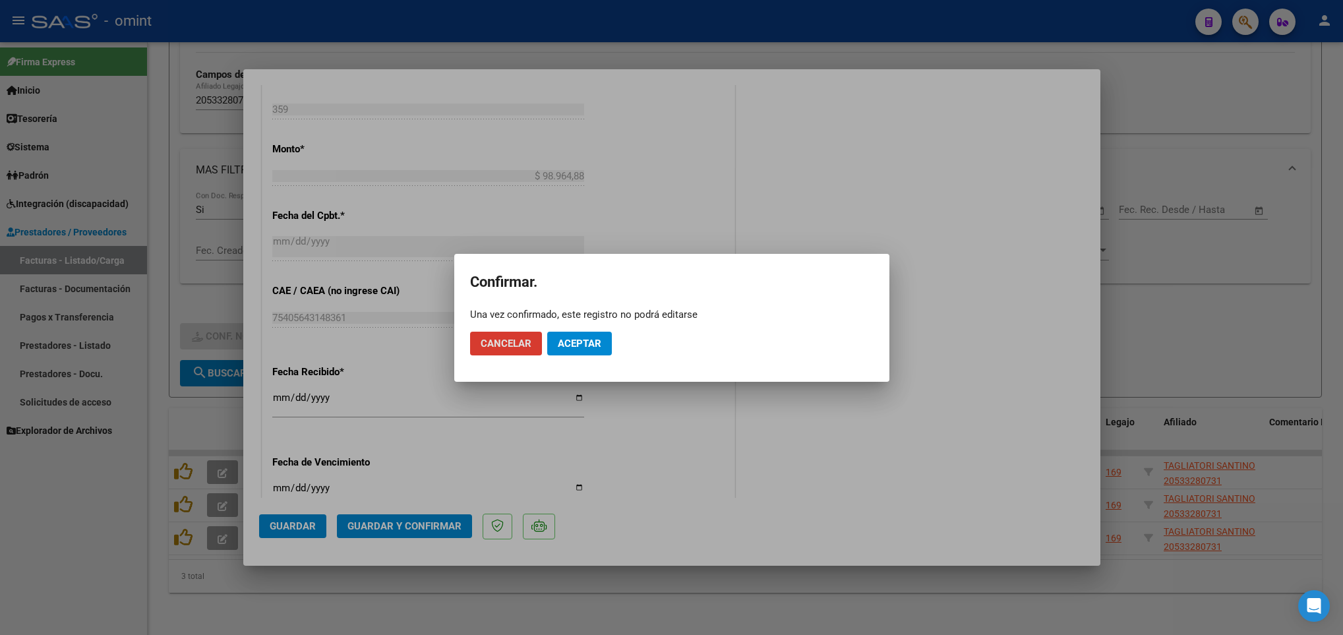
click at [593, 342] on span "Aceptar" at bounding box center [580, 344] width 44 height 12
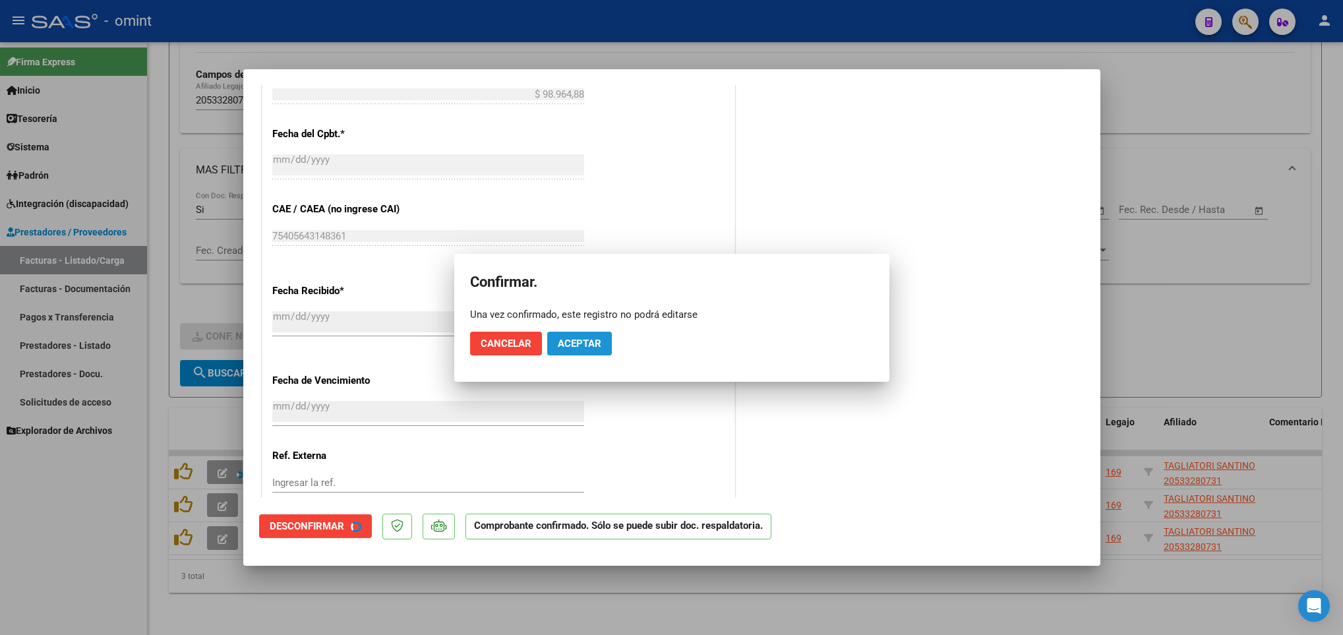
scroll to position [610, 0]
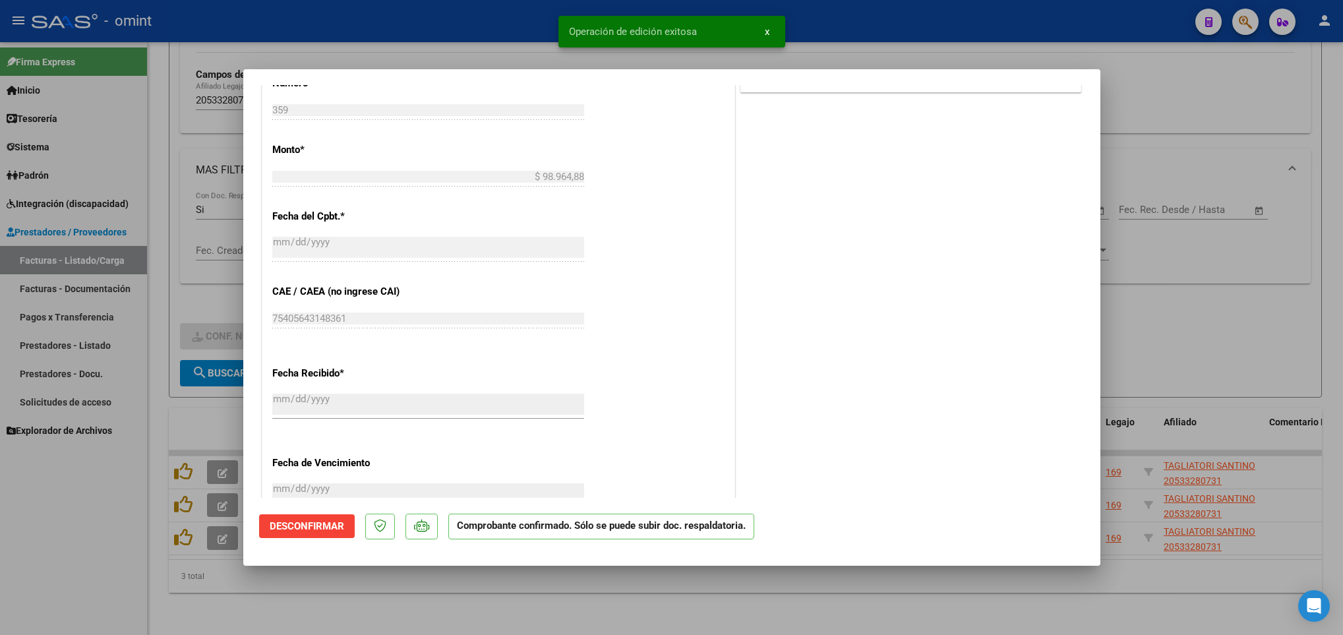
click at [543, 597] on div at bounding box center [671, 317] width 1343 height 635
type input "$ 0,00"
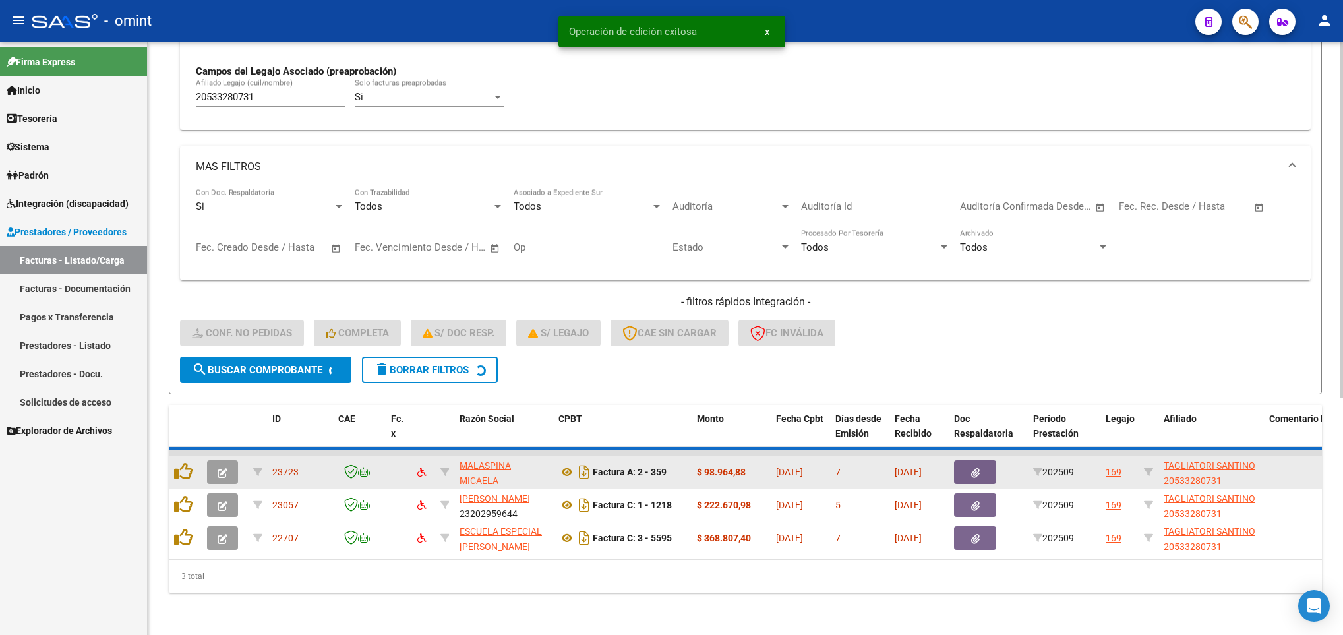
scroll to position [358, 0]
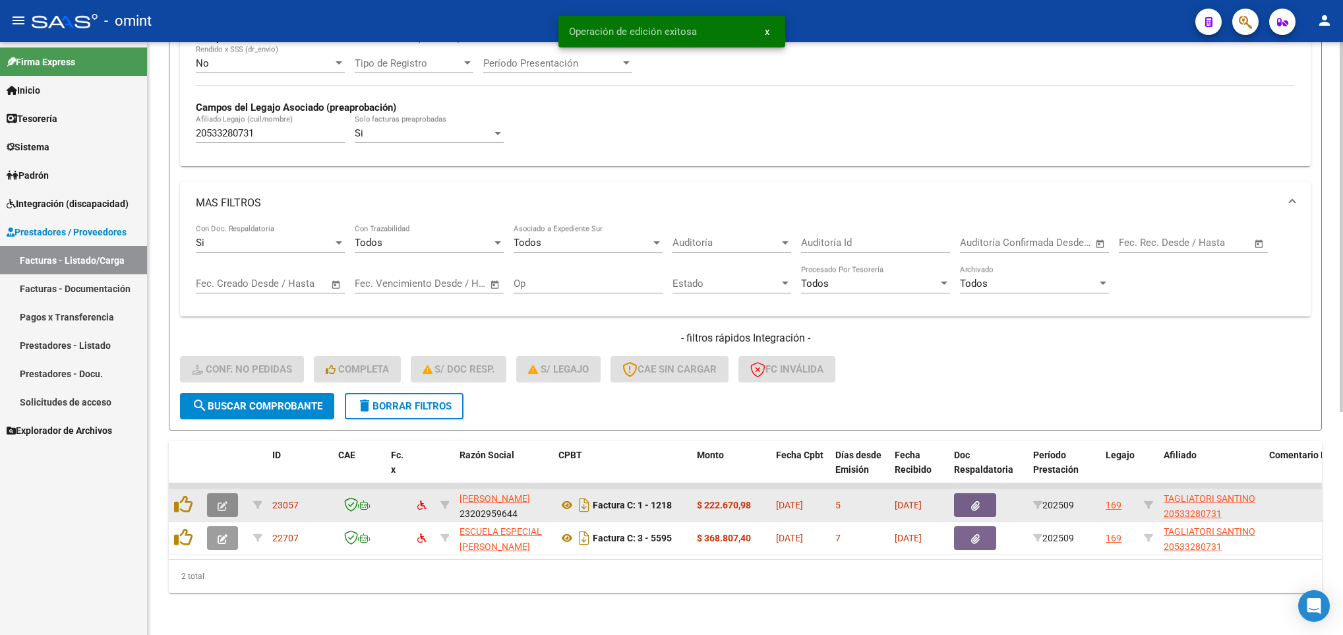
click at [227, 493] on button "button" at bounding box center [222, 505] width 31 height 24
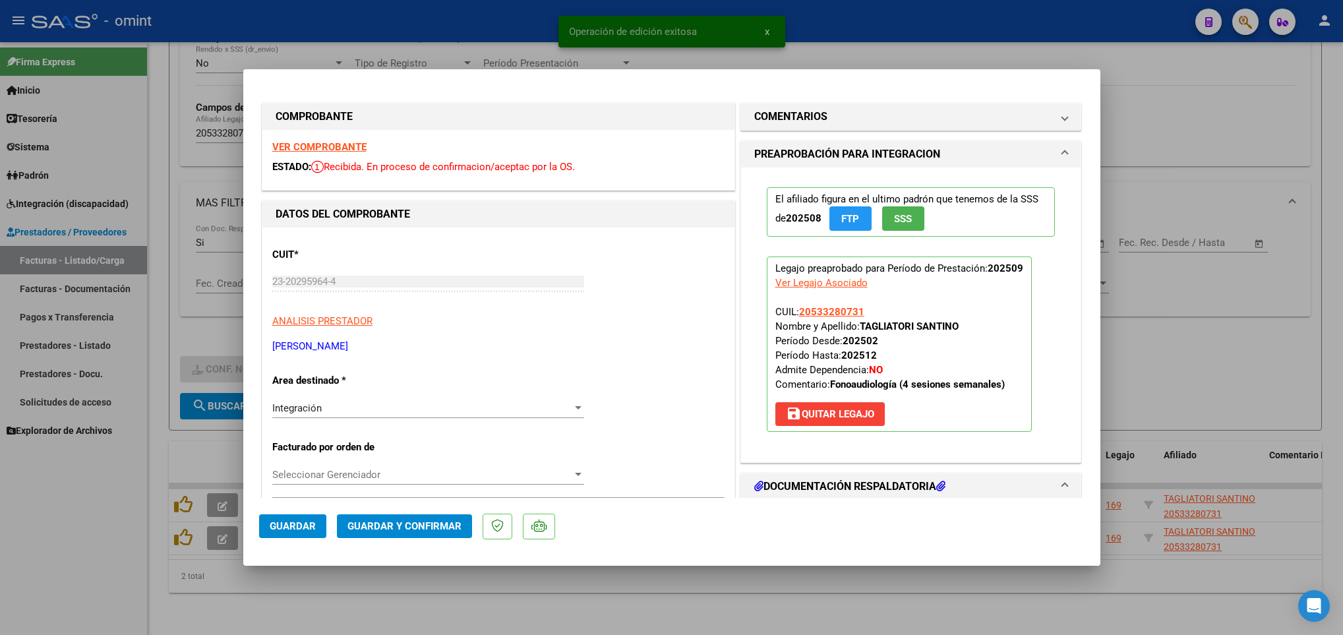
click at [325, 149] on strong "VER COMPROBANTE" at bounding box center [319, 147] width 94 height 12
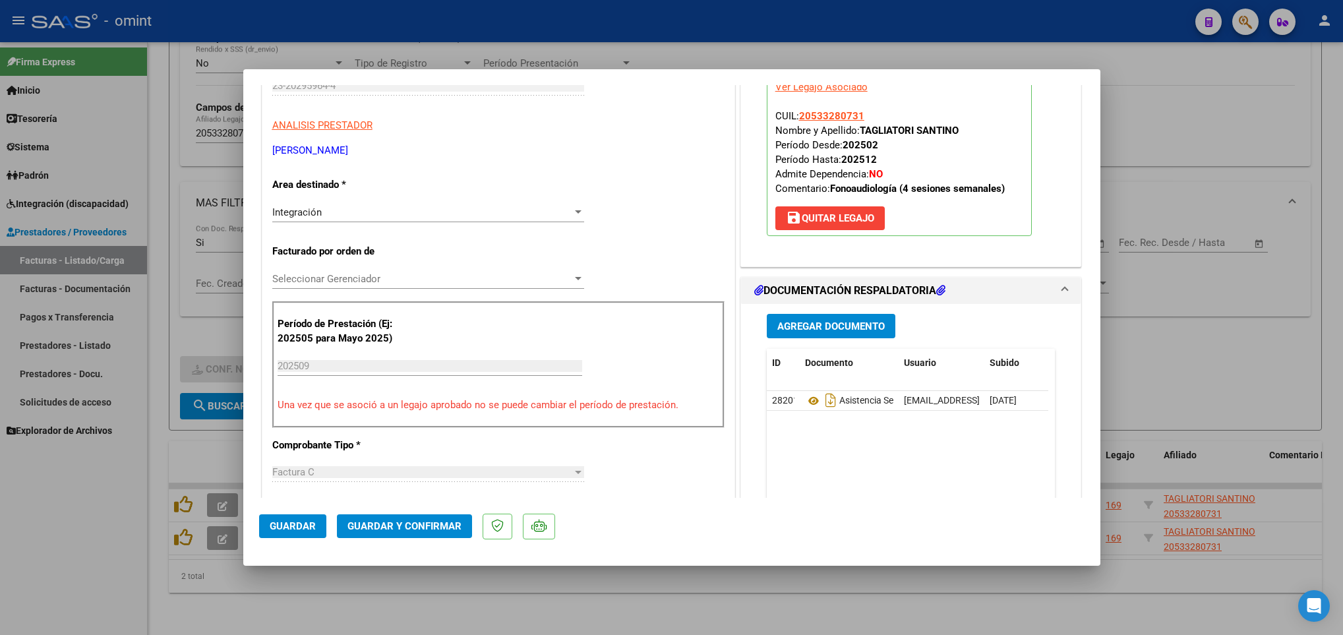
scroll to position [198, 0]
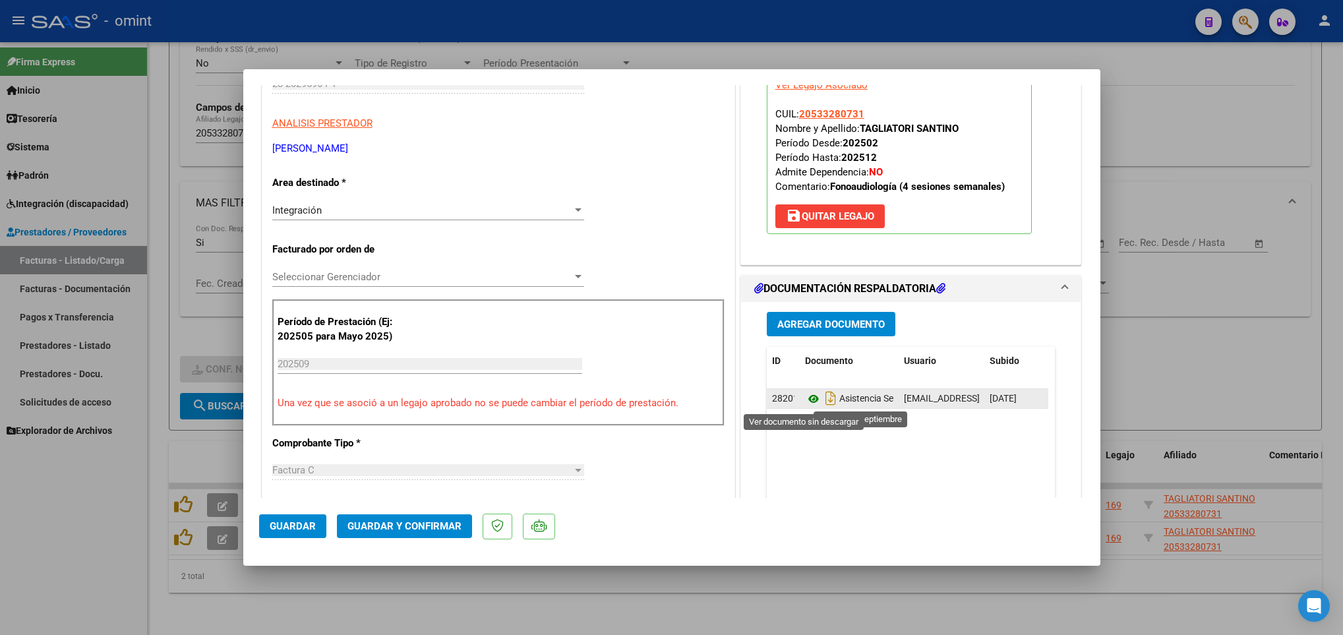
click at [805, 396] on icon at bounding box center [813, 399] width 17 height 16
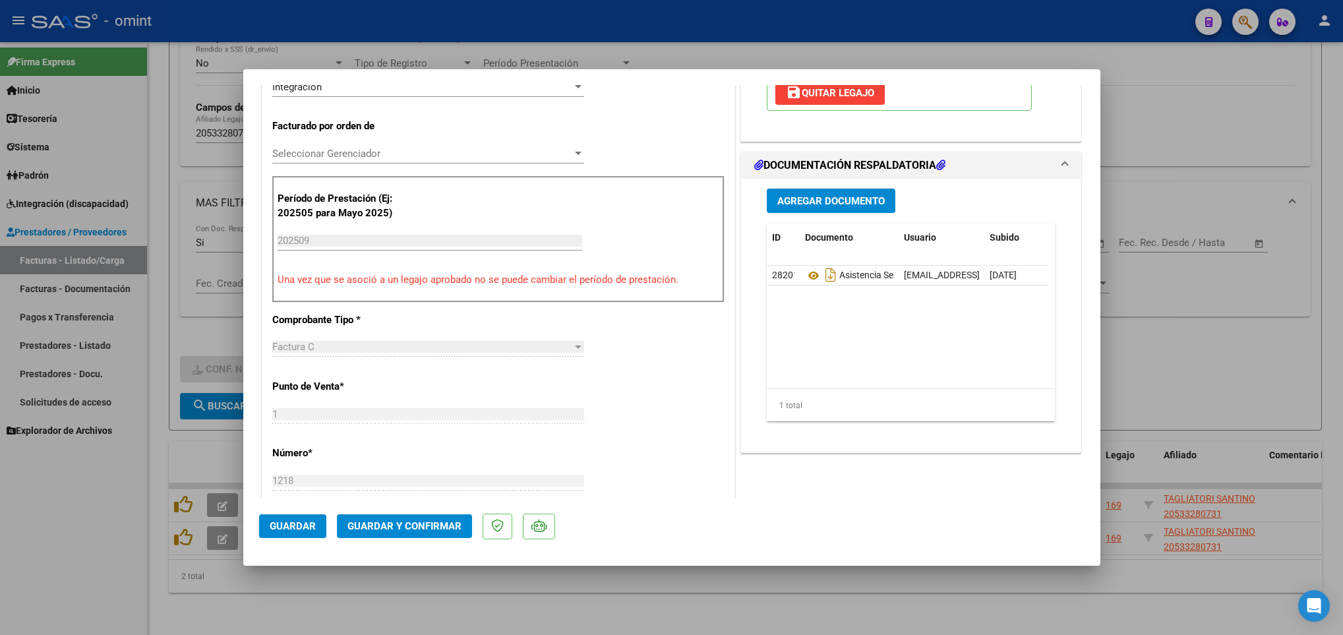
scroll to position [593, 0]
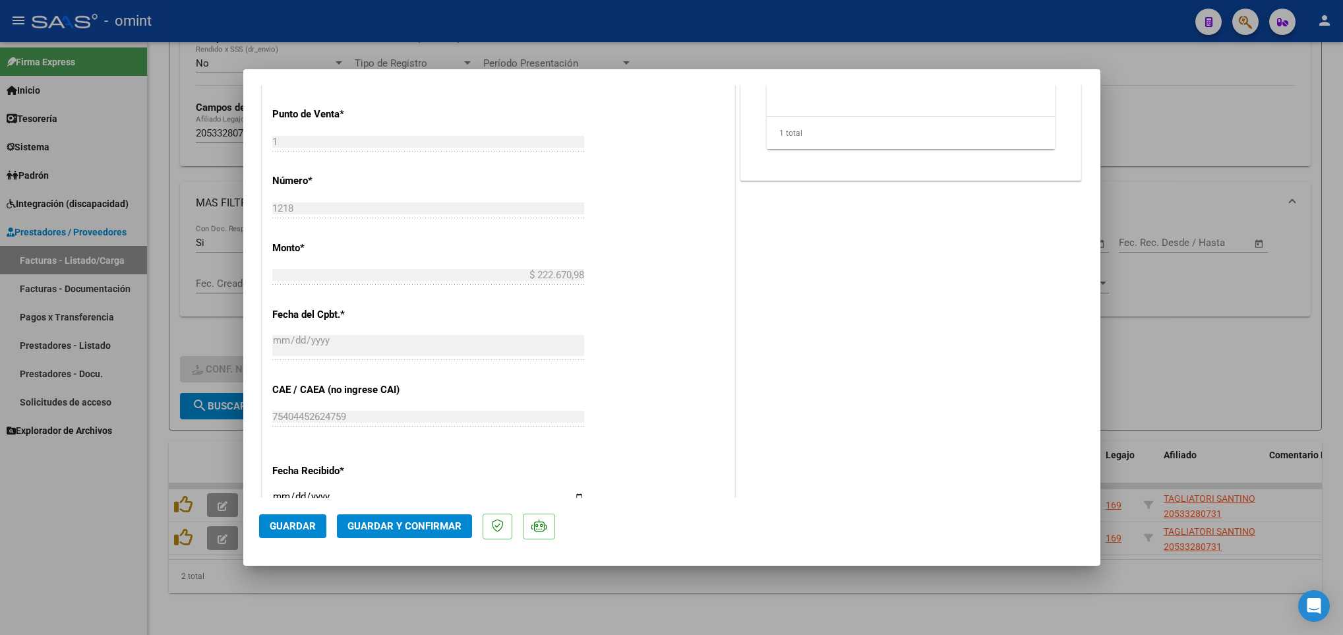
click at [447, 515] on button "Guardar y Confirmar" at bounding box center [404, 526] width 135 height 24
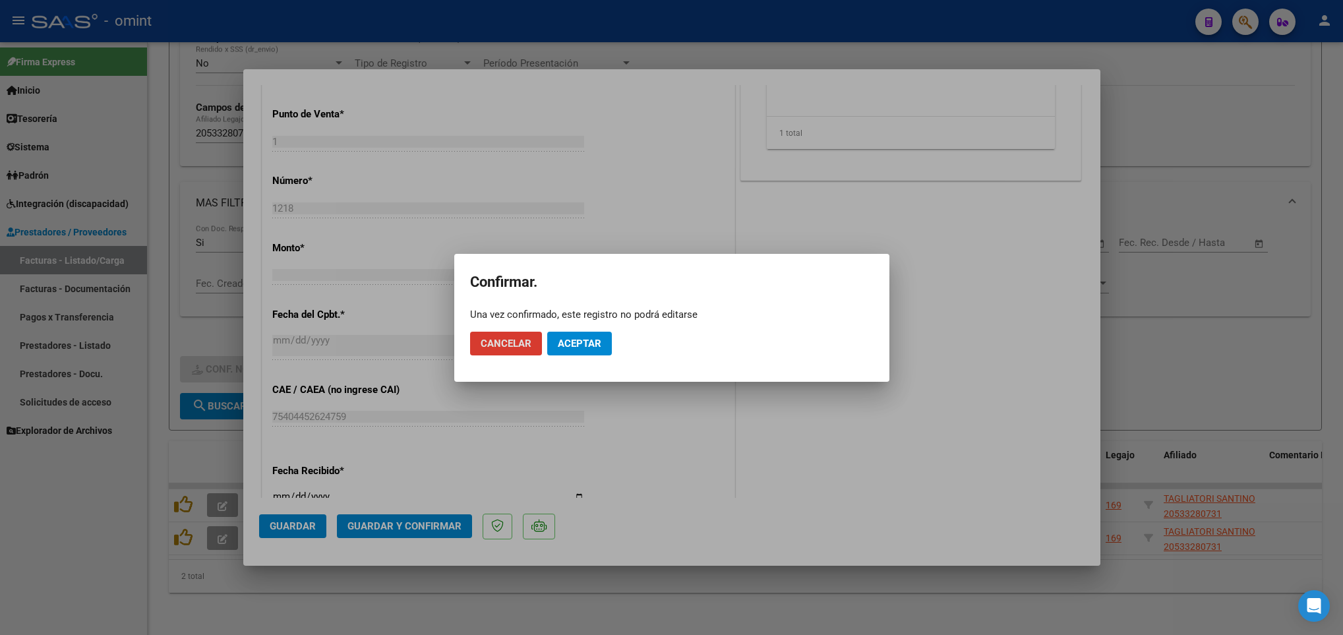
click at [562, 341] on span "Aceptar" at bounding box center [580, 344] width 44 height 12
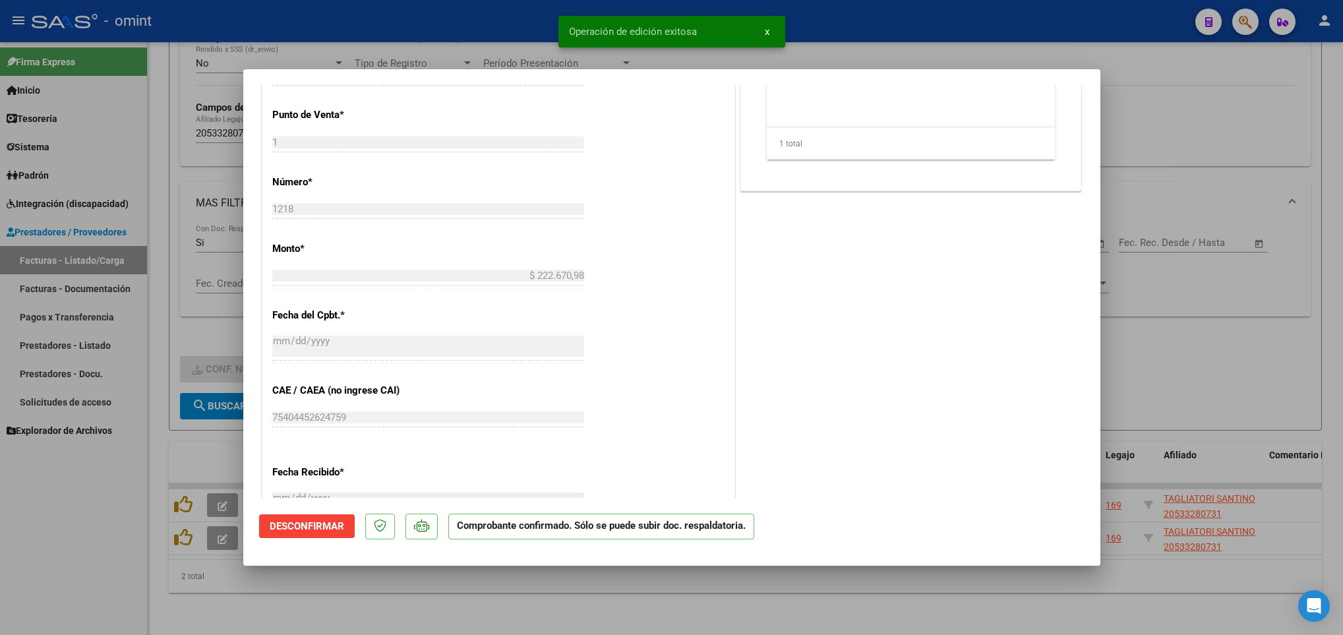
click at [541, 597] on div at bounding box center [671, 317] width 1343 height 635
type input "$ 0,00"
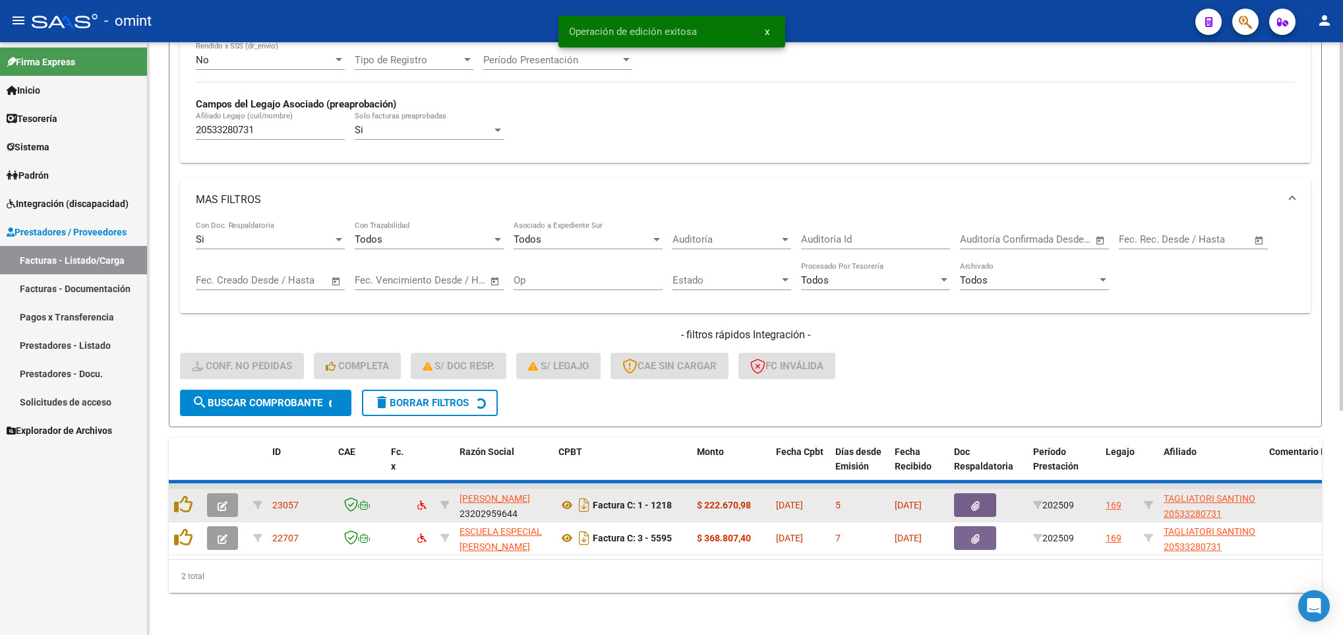
scroll to position [324, 0]
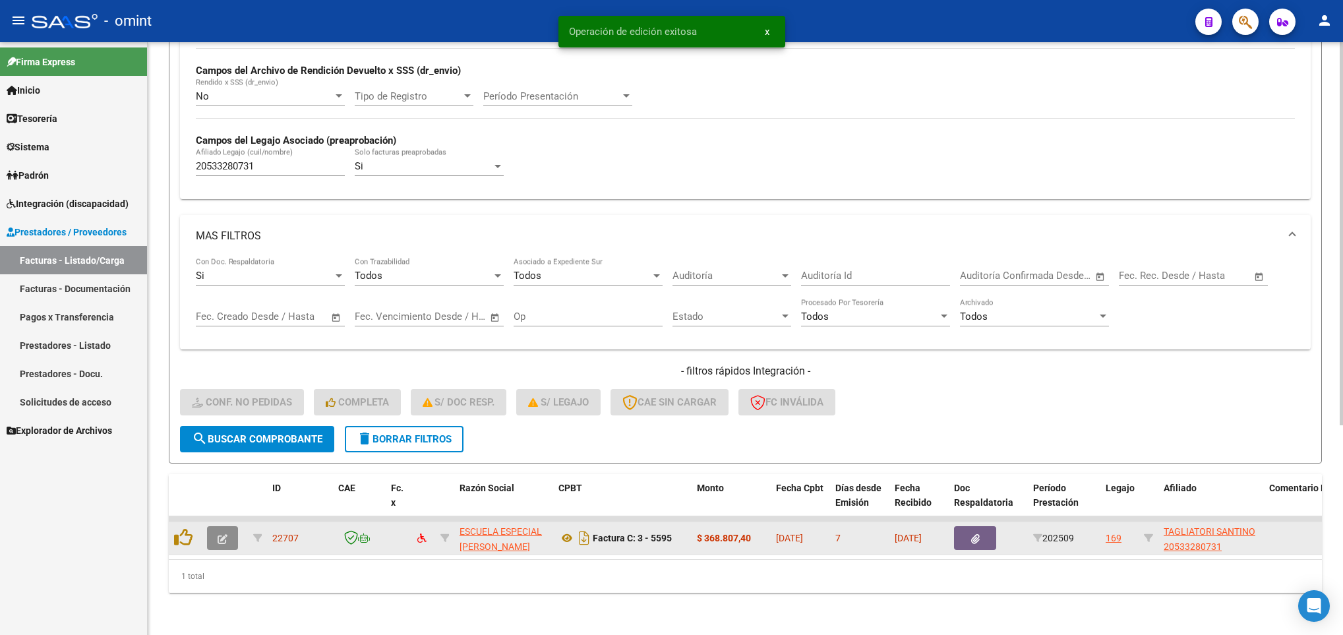
click at [224, 534] on icon "button" at bounding box center [223, 539] width 10 height 10
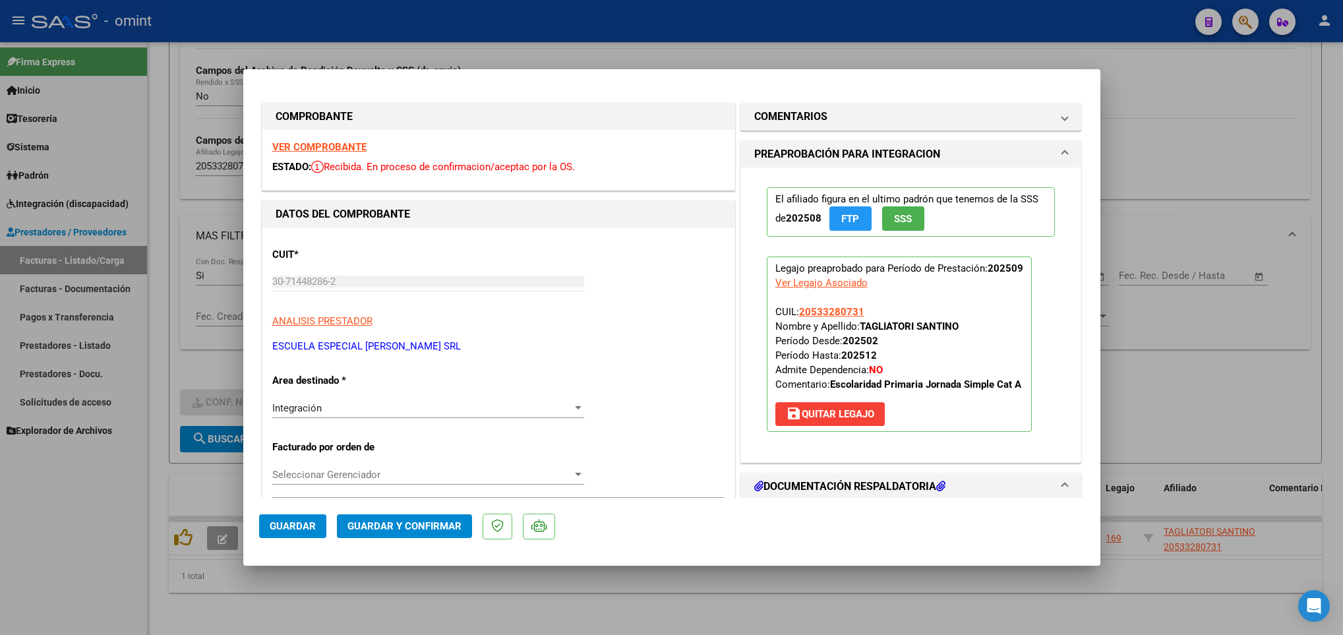
click at [295, 145] on strong "VER COMPROBANTE" at bounding box center [319, 147] width 94 height 12
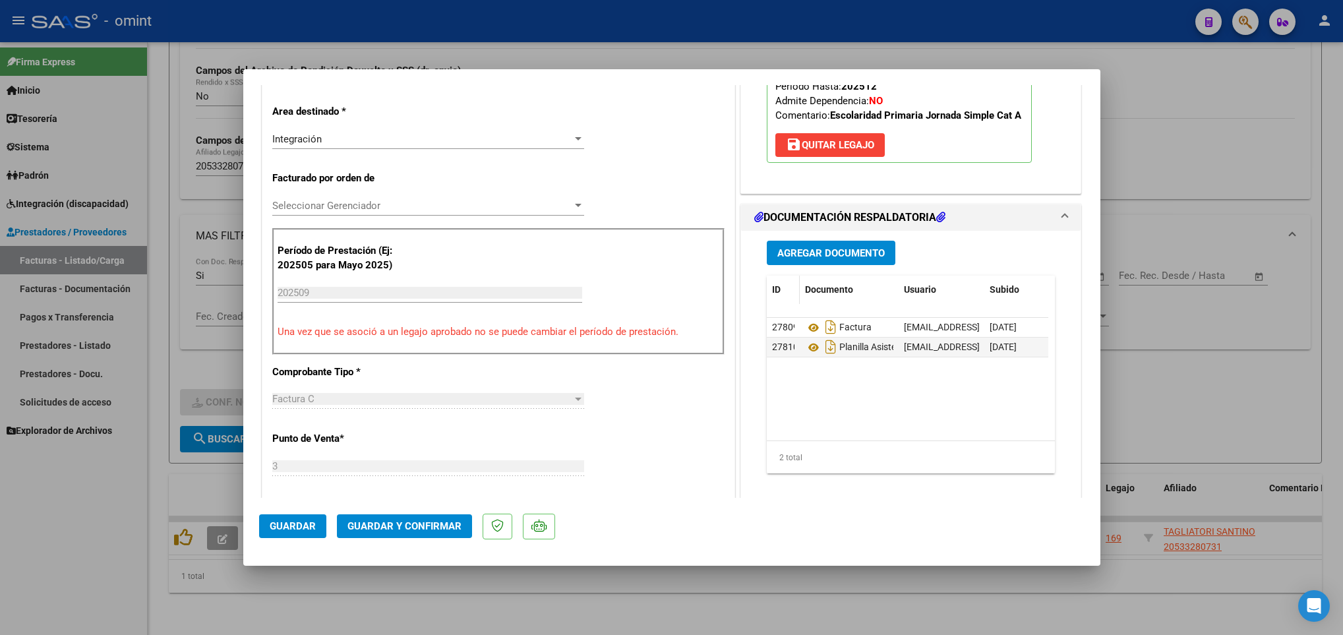
scroll to position [297, 0]
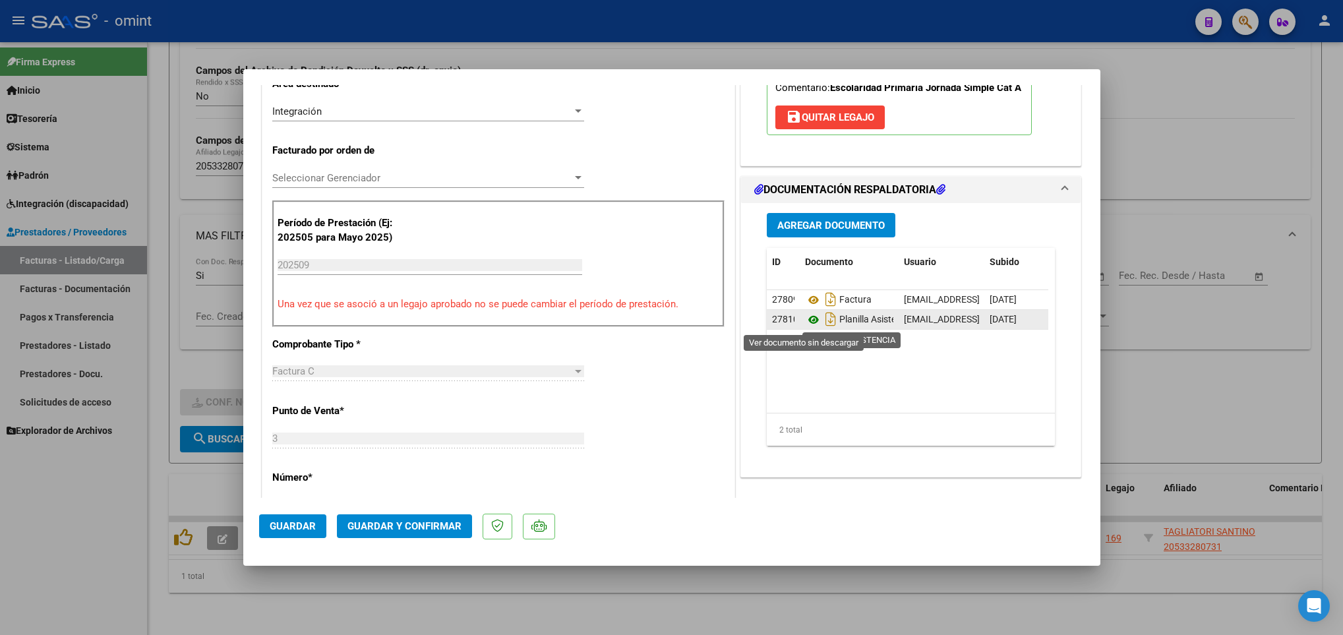
click at [805, 318] on icon at bounding box center [813, 320] width 17 height 16
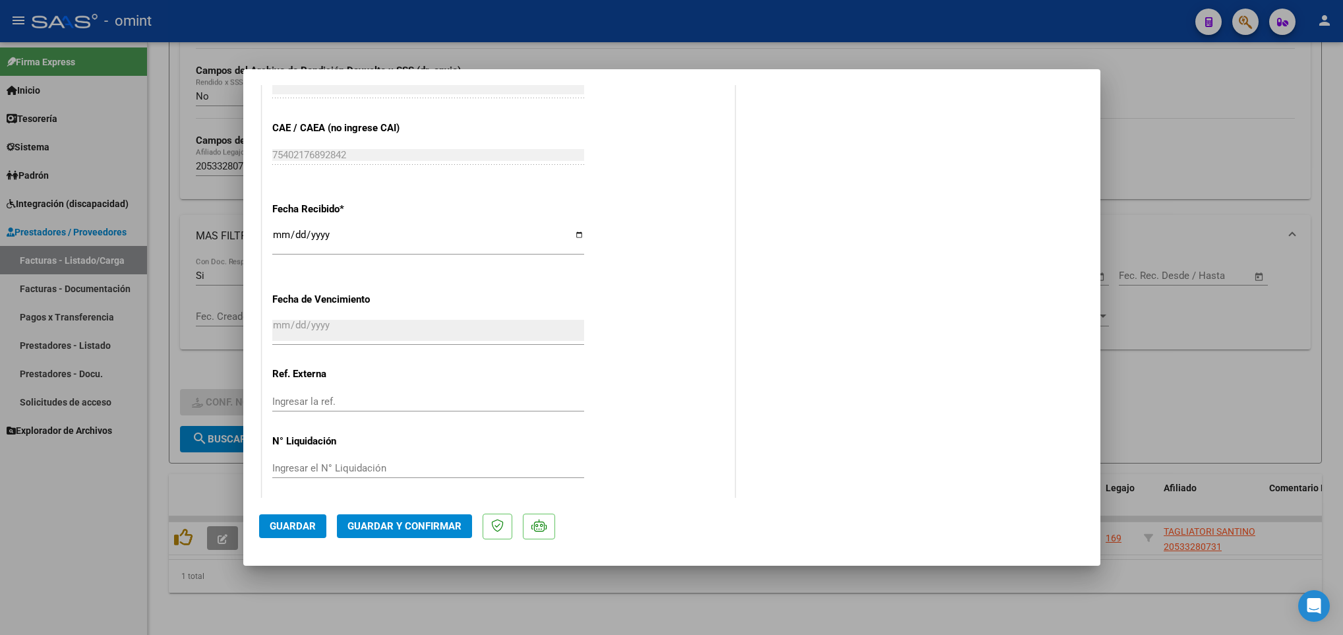
scroll to position [864, 0]
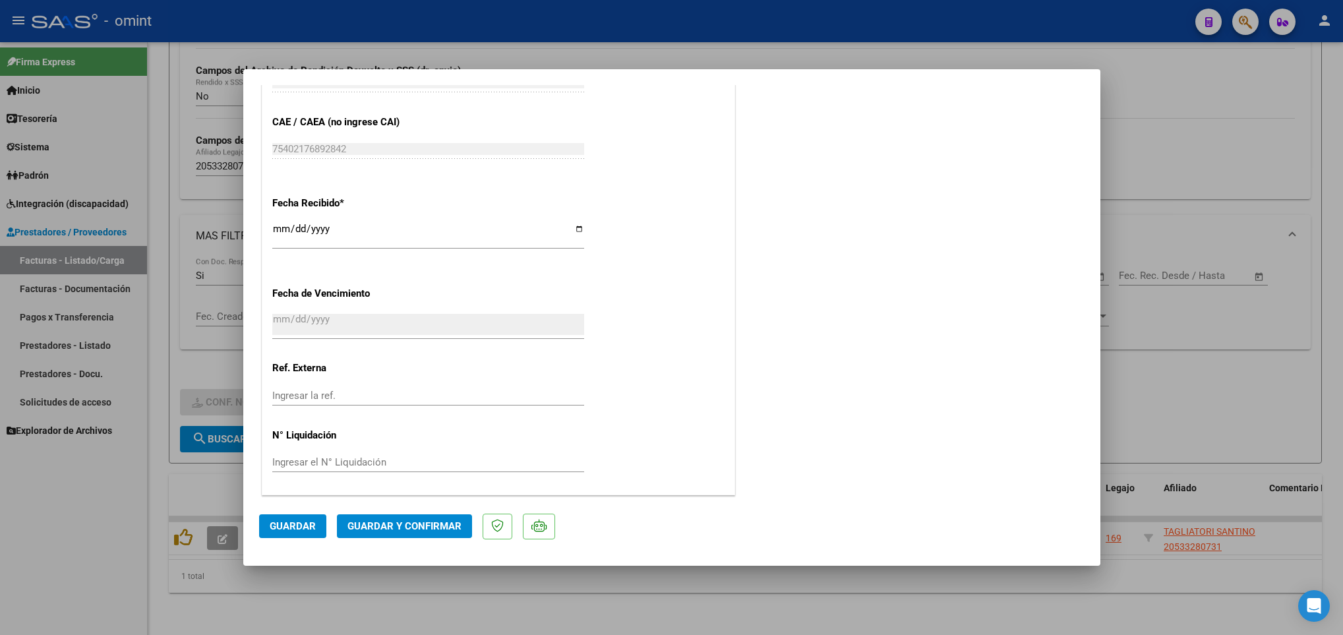
click at [429, 524] on span "Guardar y Confirmar" at bounding box center [404, 526] width 114 height 12
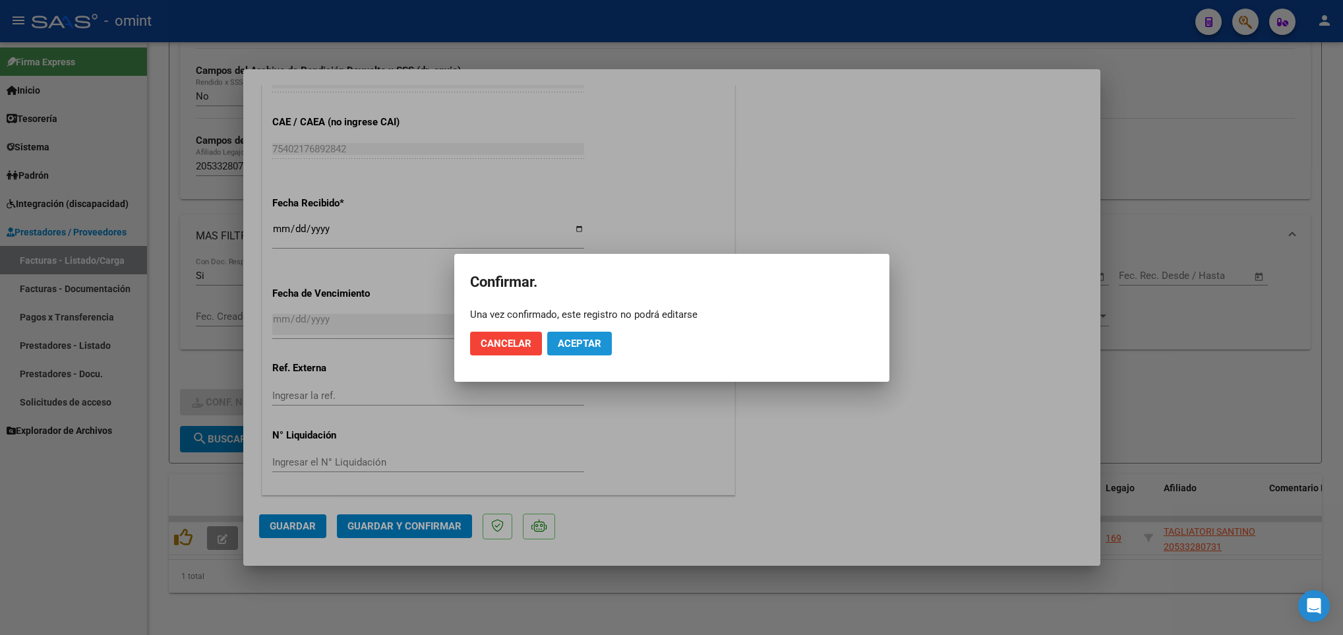
click at [568, 354] on button "Aceptar" at bounding box center [579, 344] width 65 height 24
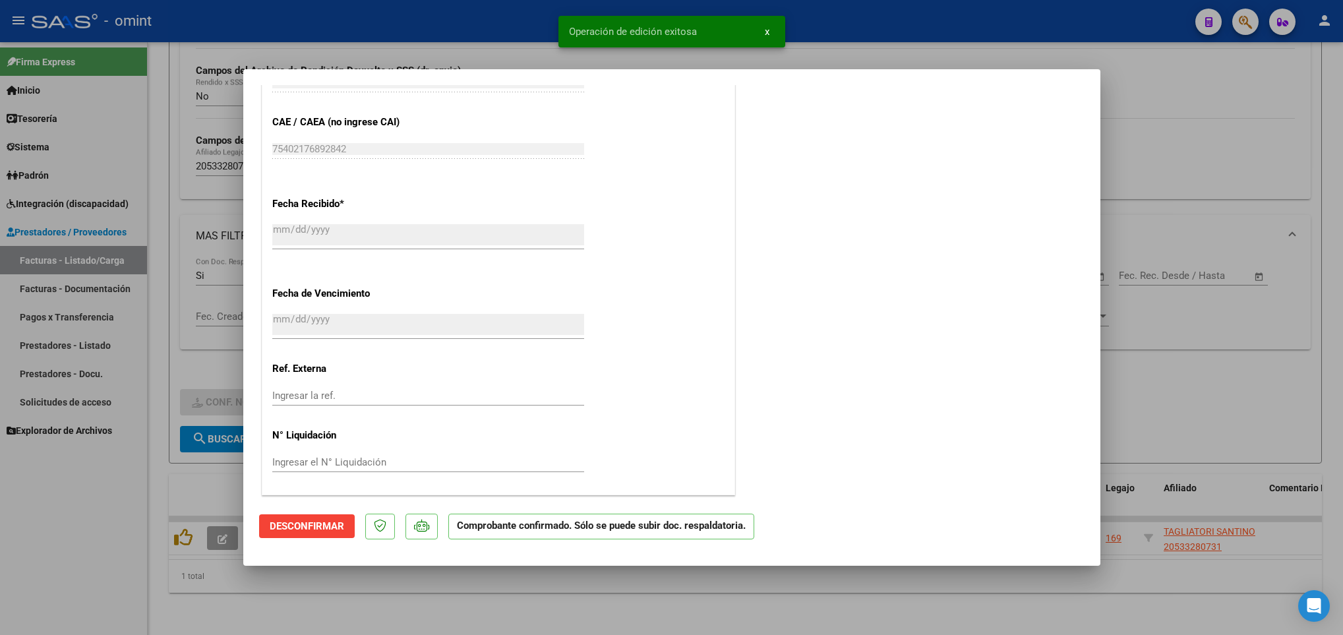
click at [518, 599] on div at bounding box center [671, 317] width 1343 height 635
type input "$ 0,00"
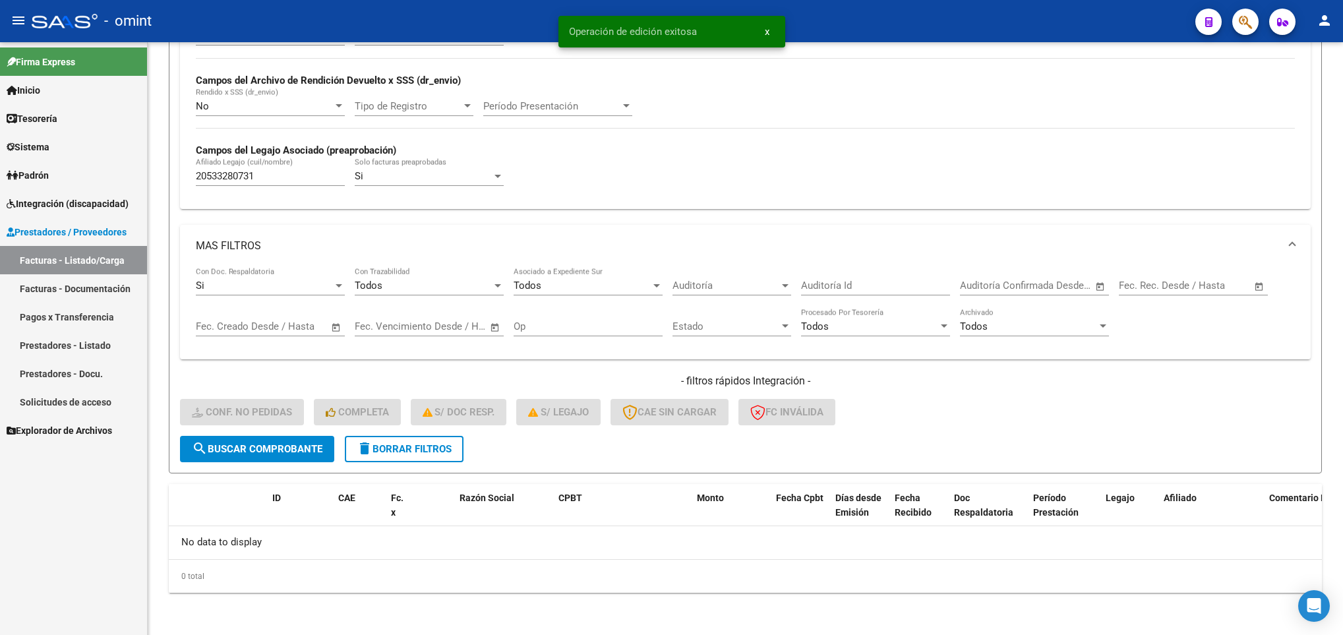
scroll to position [299, 0]
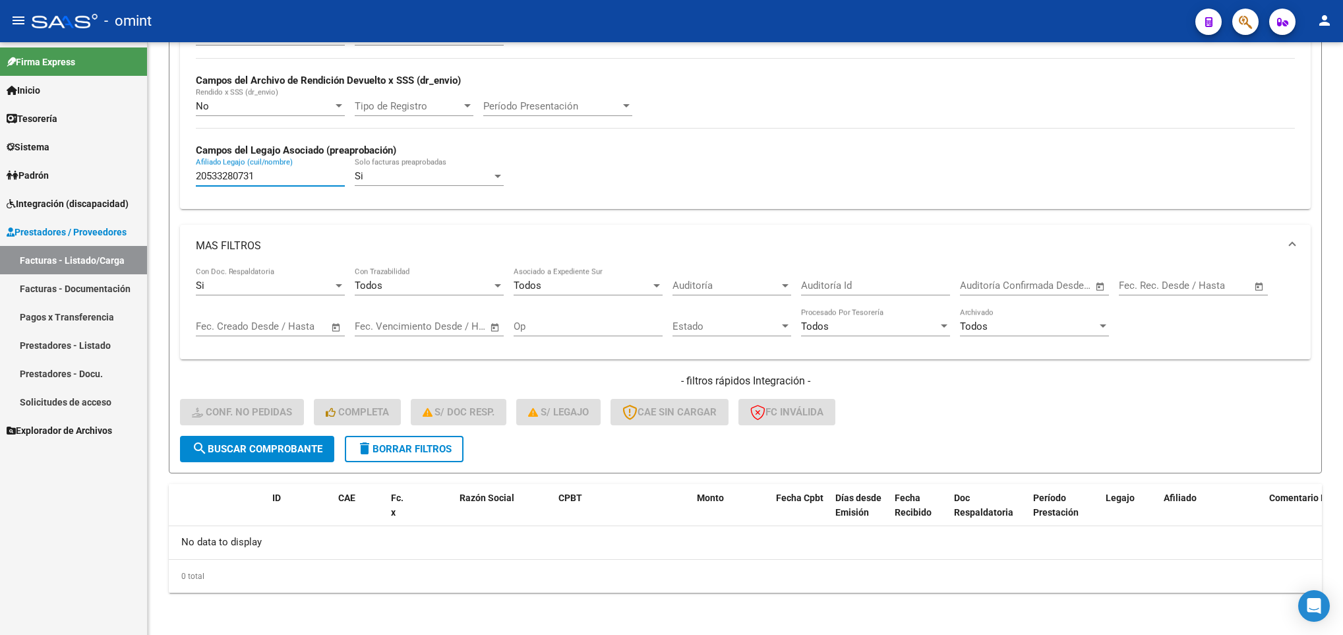
drag, startPoint x: 277, startPoint y: 177, endPoint x: 90, endPoint y: 142, distance: 190.4
click at [98, 146] on mat-sidenav-container "Firma Express Inicio Calendario SSS Instructivos Contacto OS Tesorería Extracto…" at bounding box center [671, 338] width 1343 height 593
paste input "4488298"
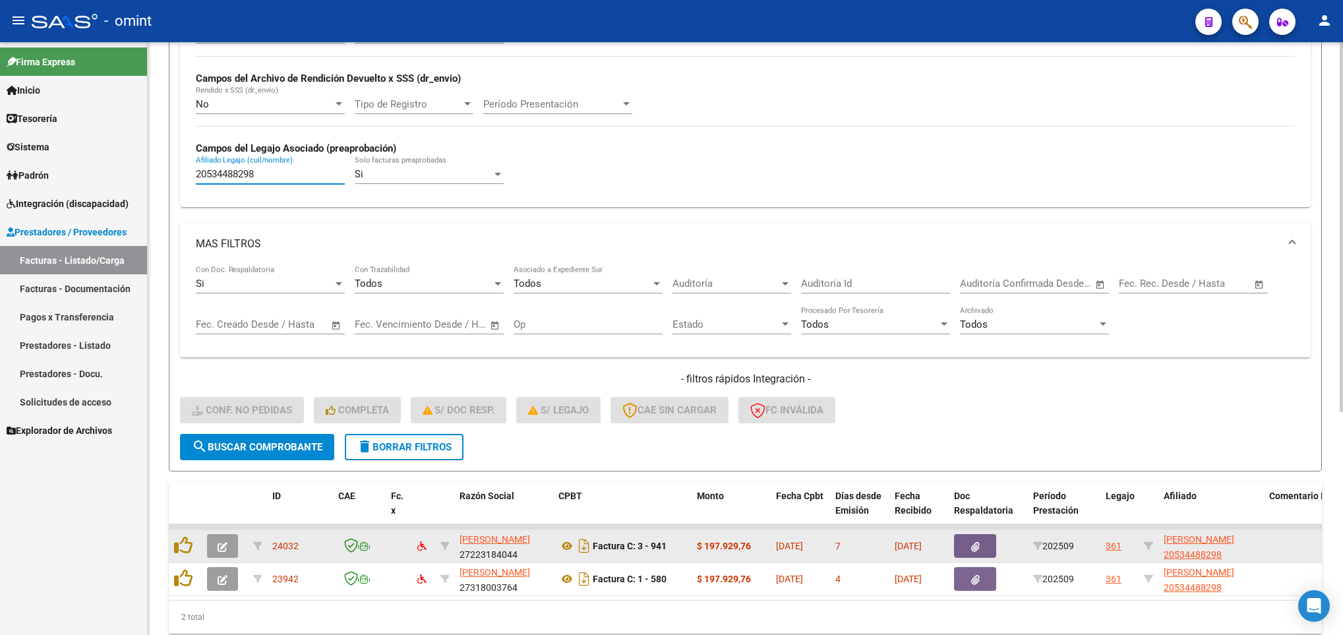
type input "20534488298"
click at [228, 539] on button "button" at bounding box center [222, 546] width 31 height 24
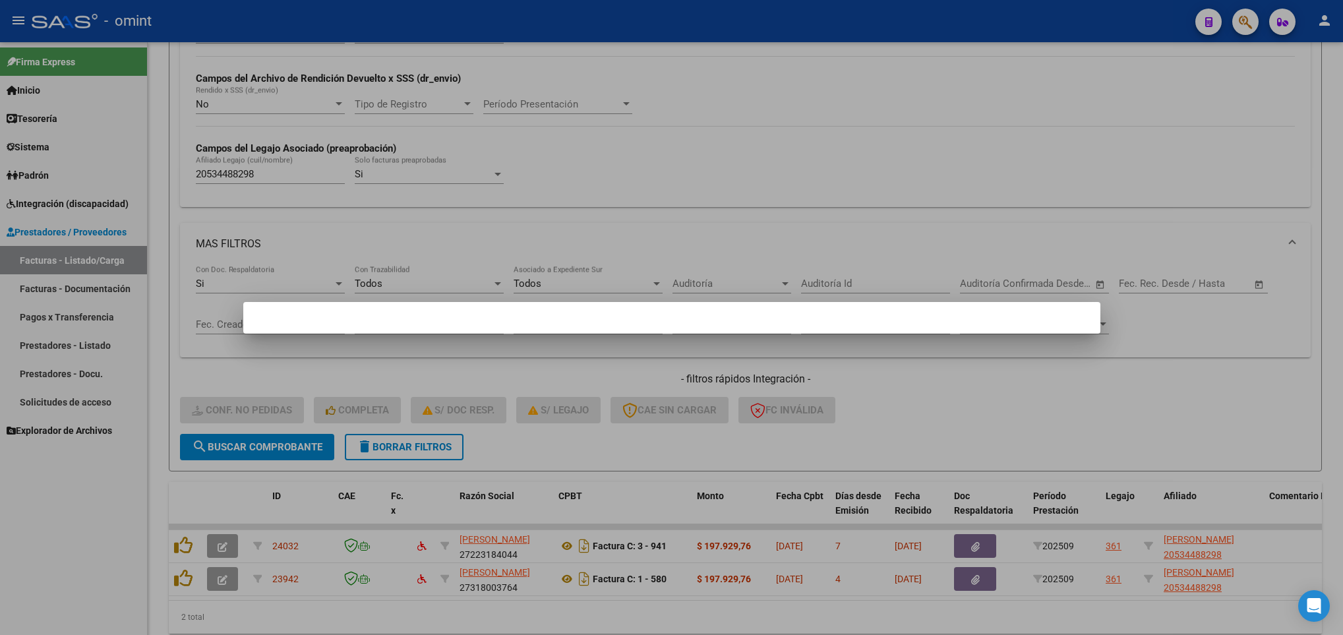
click at [1203, 228] on div at bounding box center [671, 317] width 1343 height 635
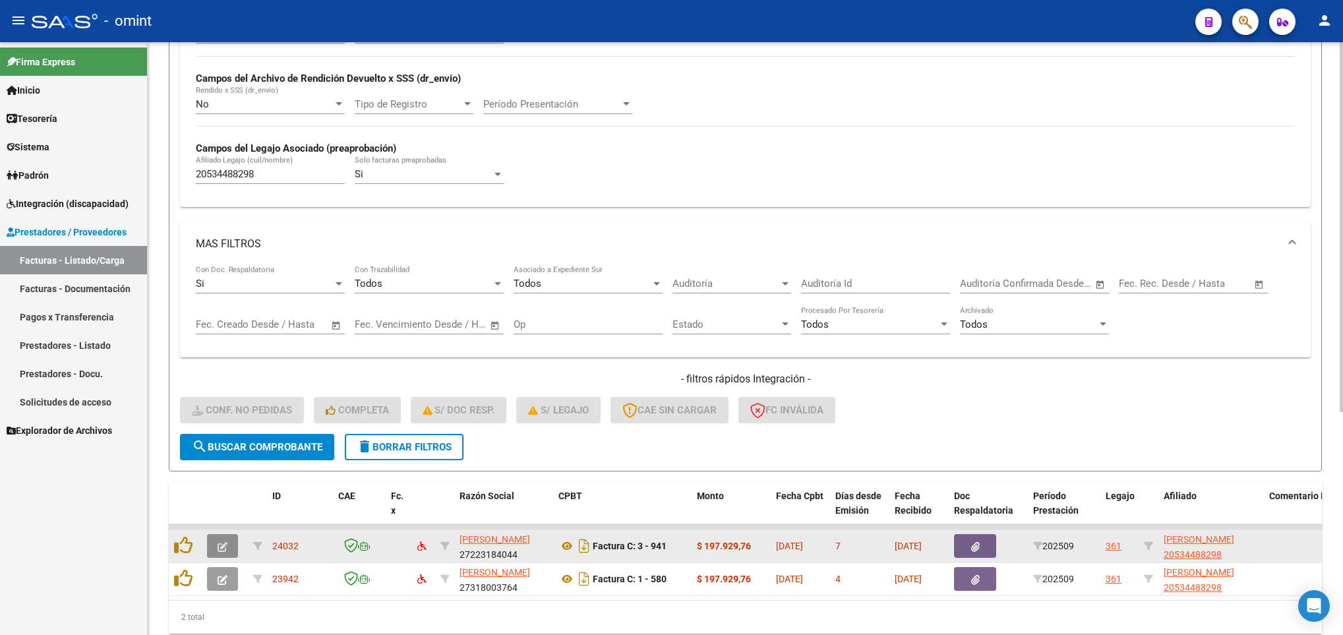
click at [228, 542] on button "button" at bounding box center [222, 546] width 31 height 24
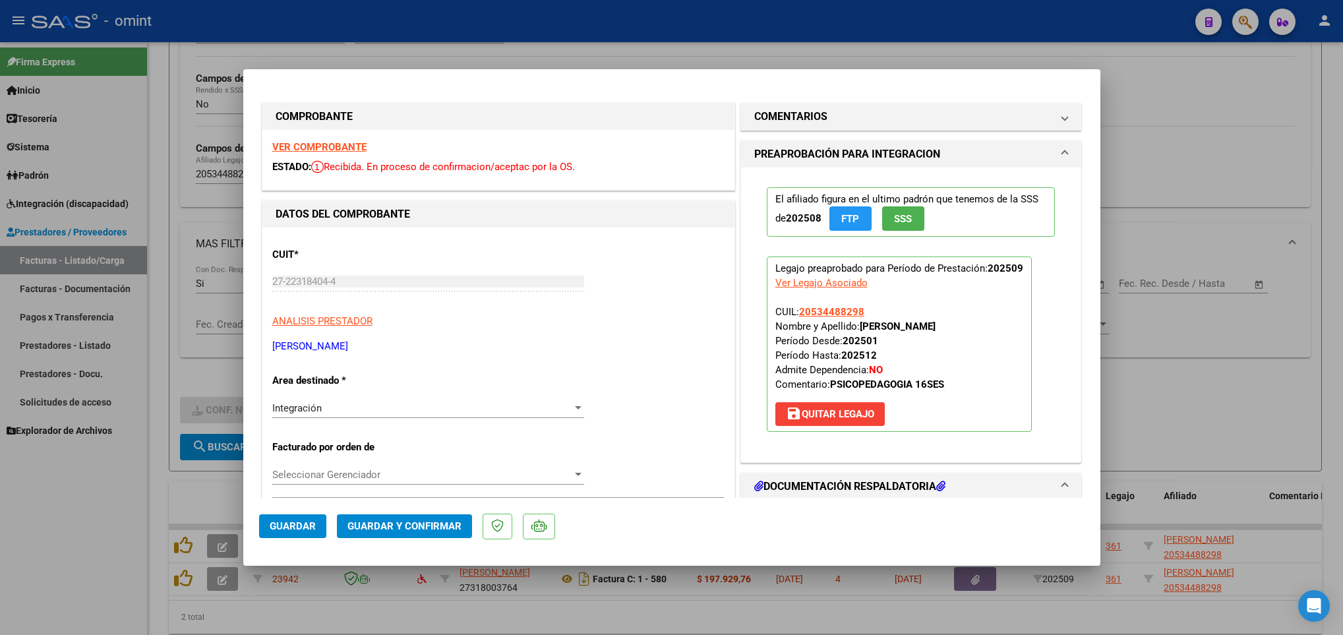
click at [338, 146] on strong "VER COMPROBANTE" at bounding box center [319, 147] width 94 height 12
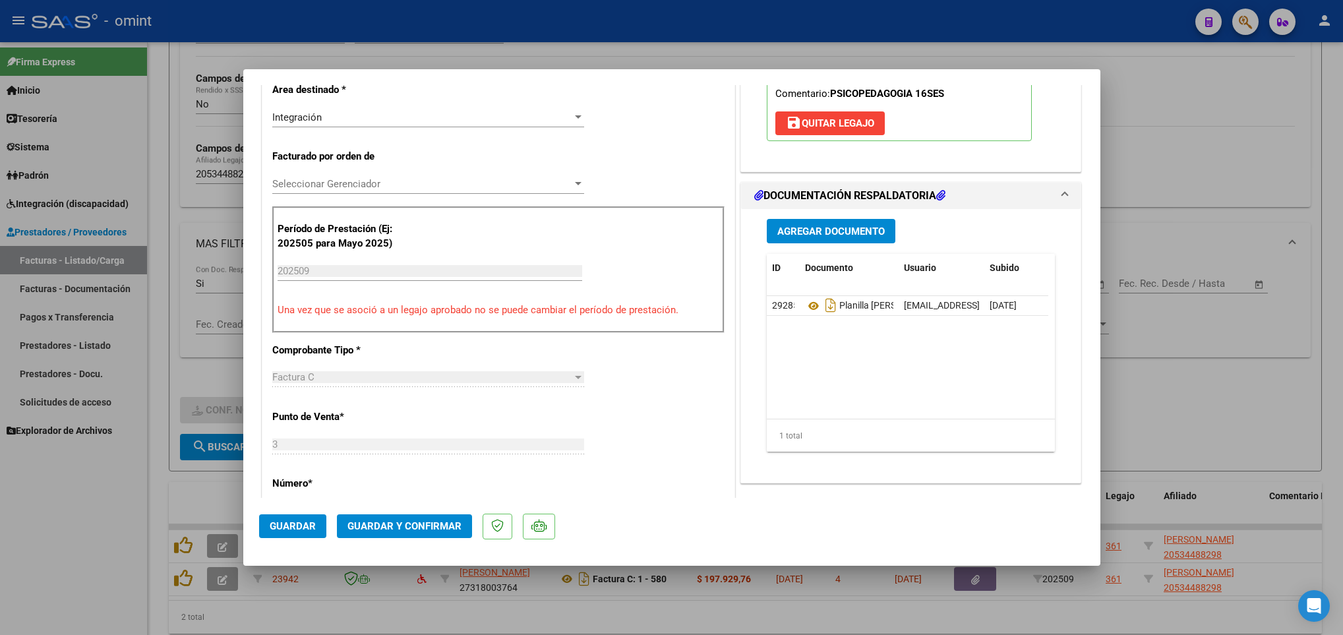
scroll to position [297, 0]
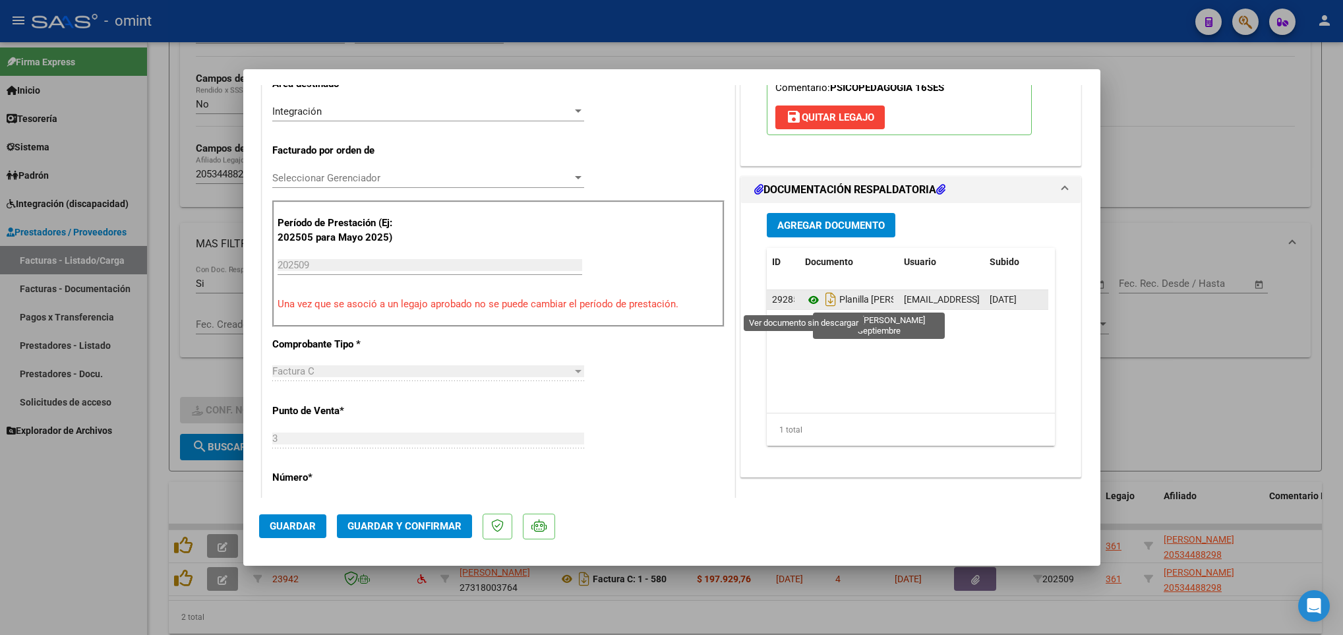
click at [805, 299] on icon at bounding box center [813, 300] width 17 height 16
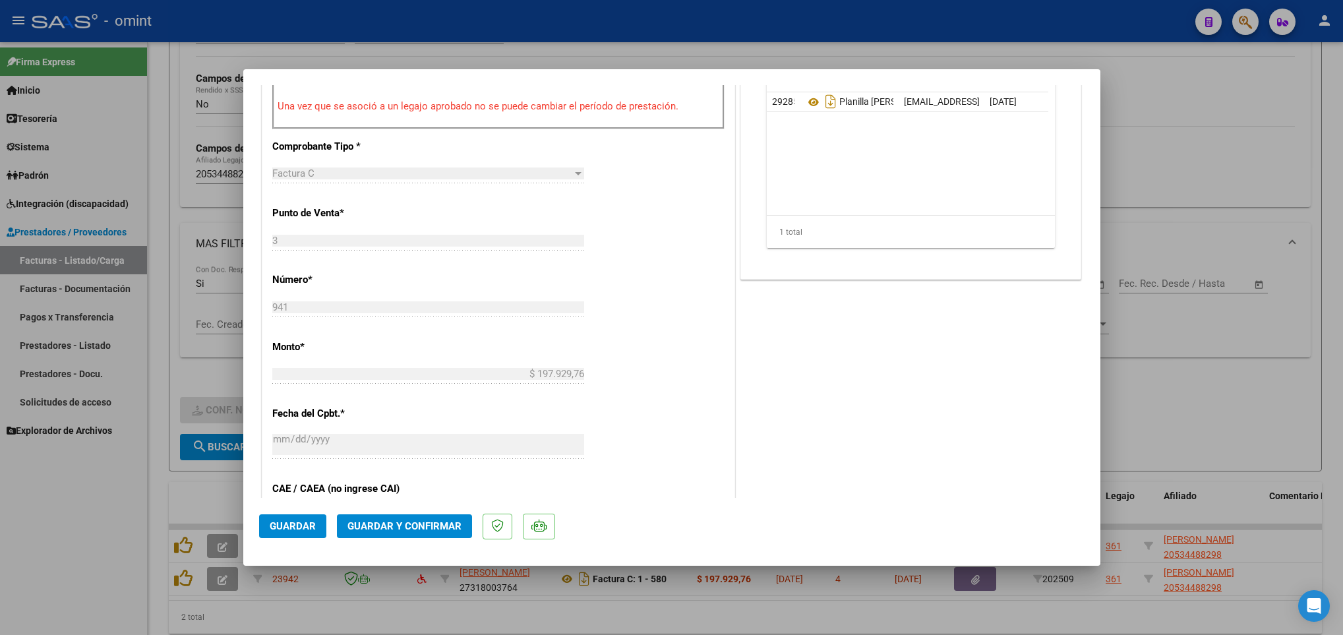
scroll to position [198, 0]
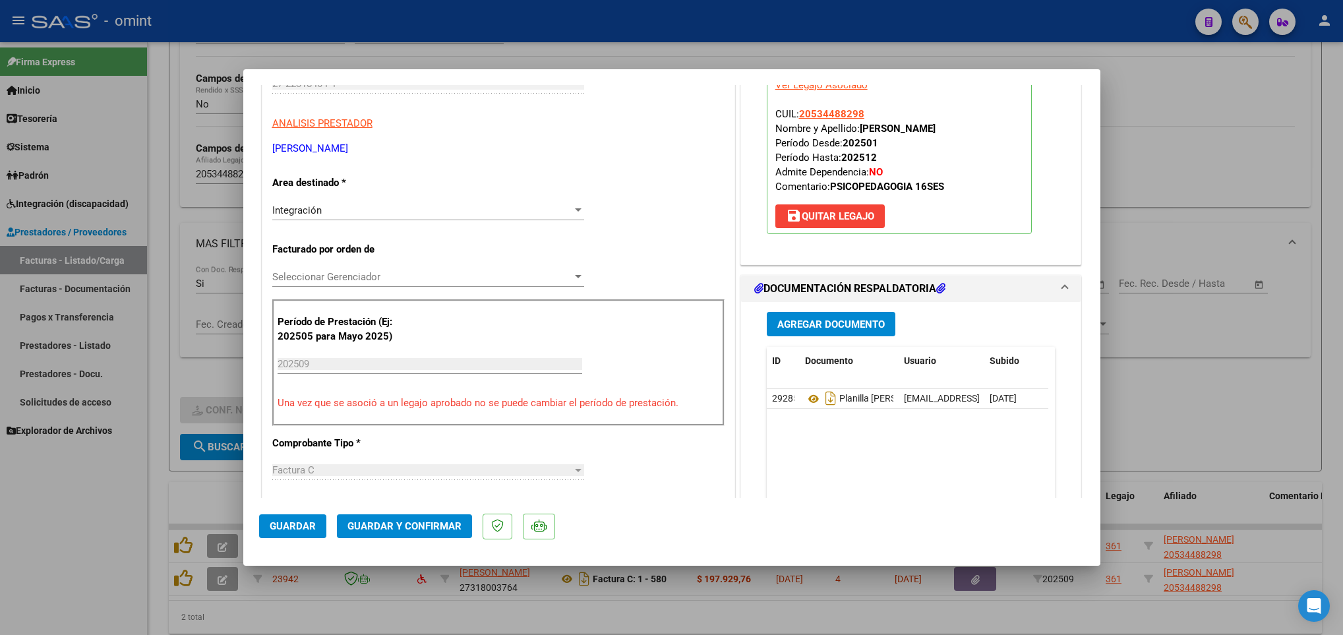
click at [415, 524] on span "Guardar y Confirmar" at bounding box center [404, 526] width 114 height 12
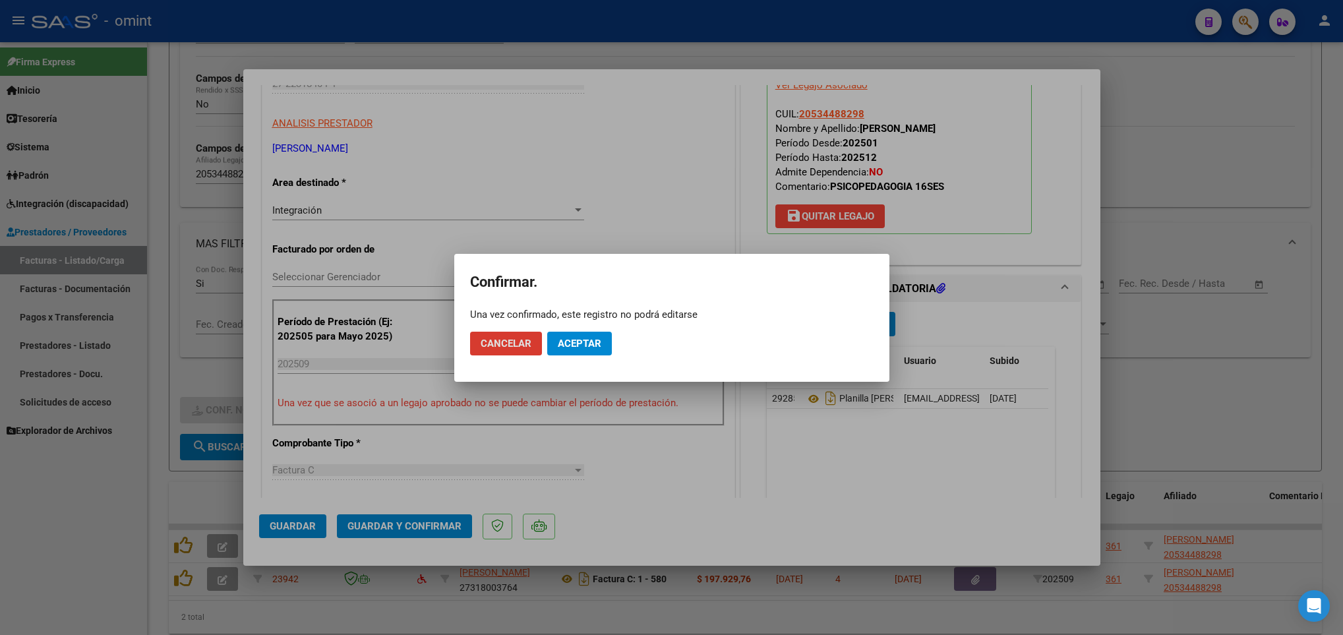
click at [593, 334] on button "Aceptar" at bounding box center [579, 344] width 65 height 24
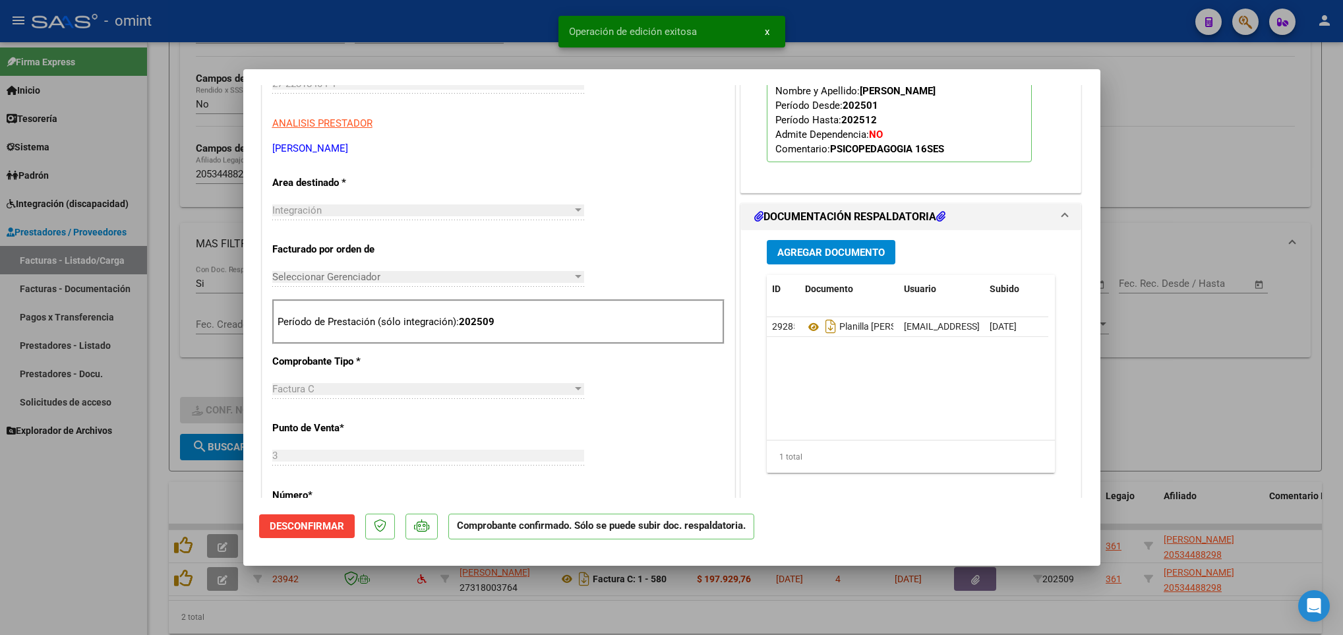
click at [772, 612] on div at bounding box center [671, 317] width 1343 height 635
type input "$ 0,00"
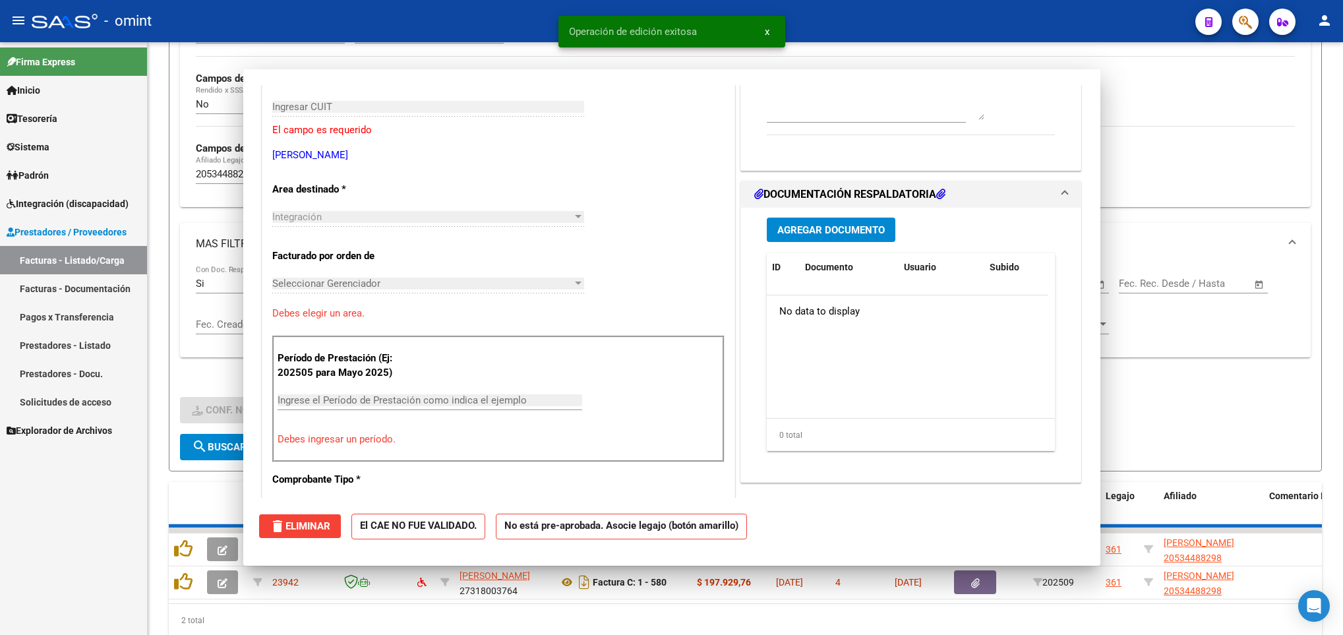
scroll to position [220, 0]
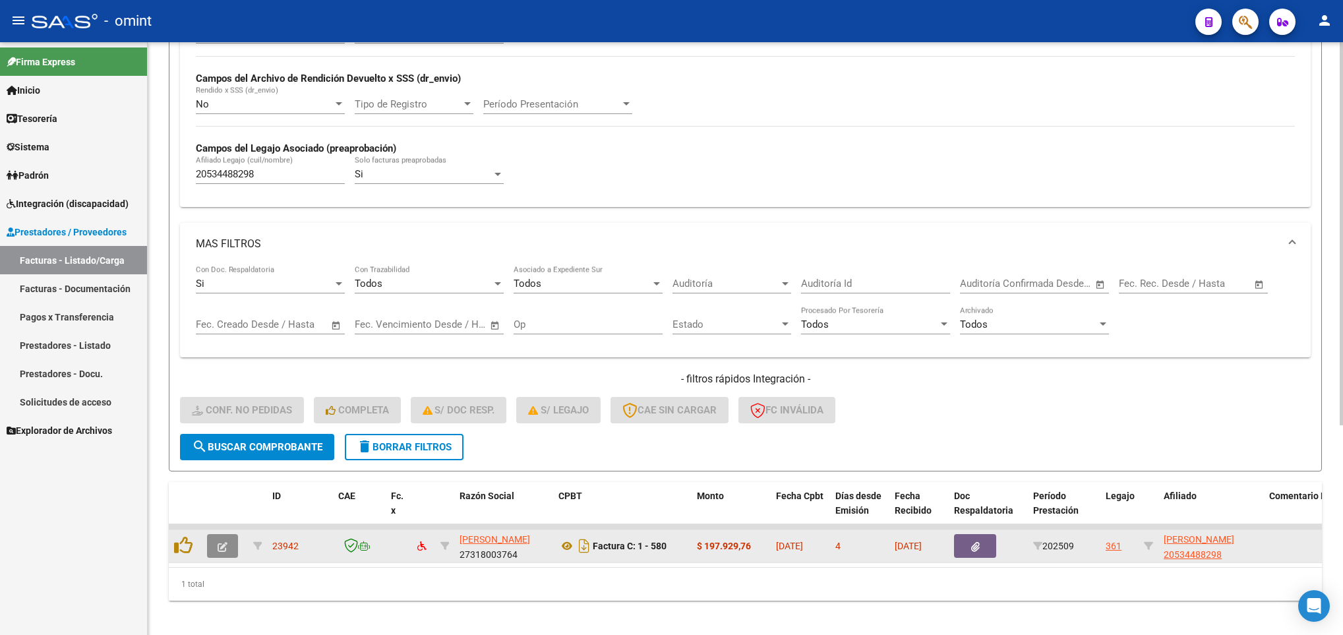
click at [220, 546] on icon "button" at bounding box center [223, 547] width 10 height 10
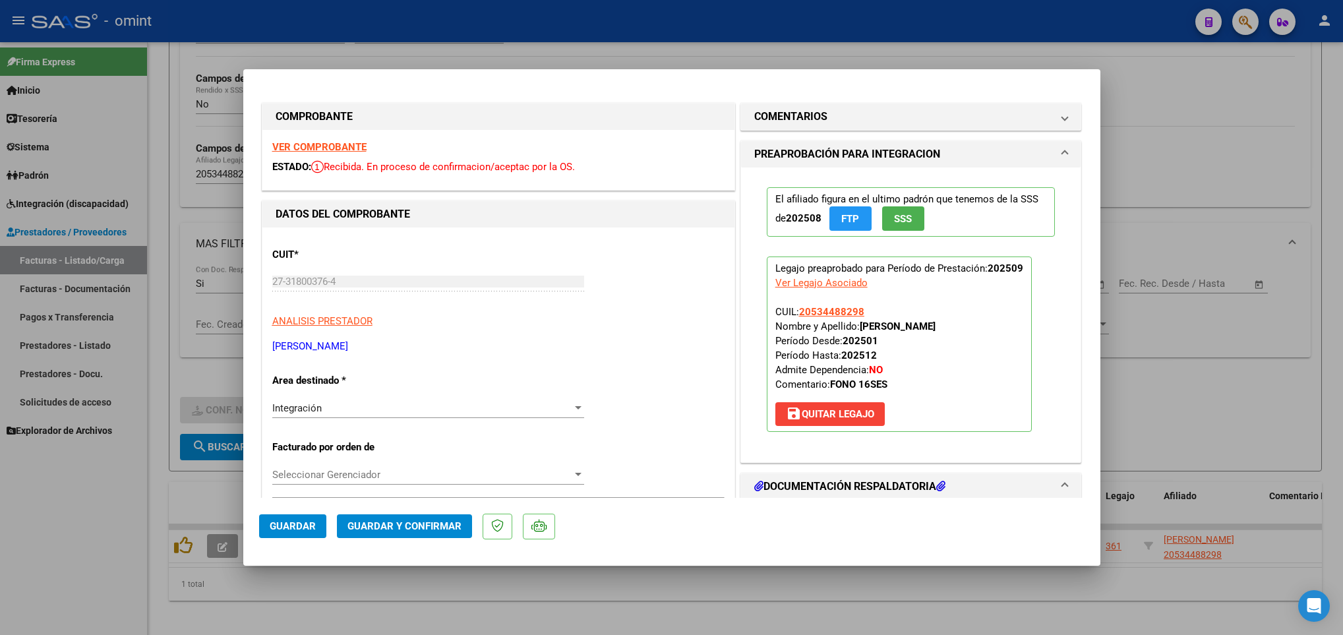
click at [338, 142] on strong "VER COMPROBANTE" at bounding box center [319, 147] width 94 height 12
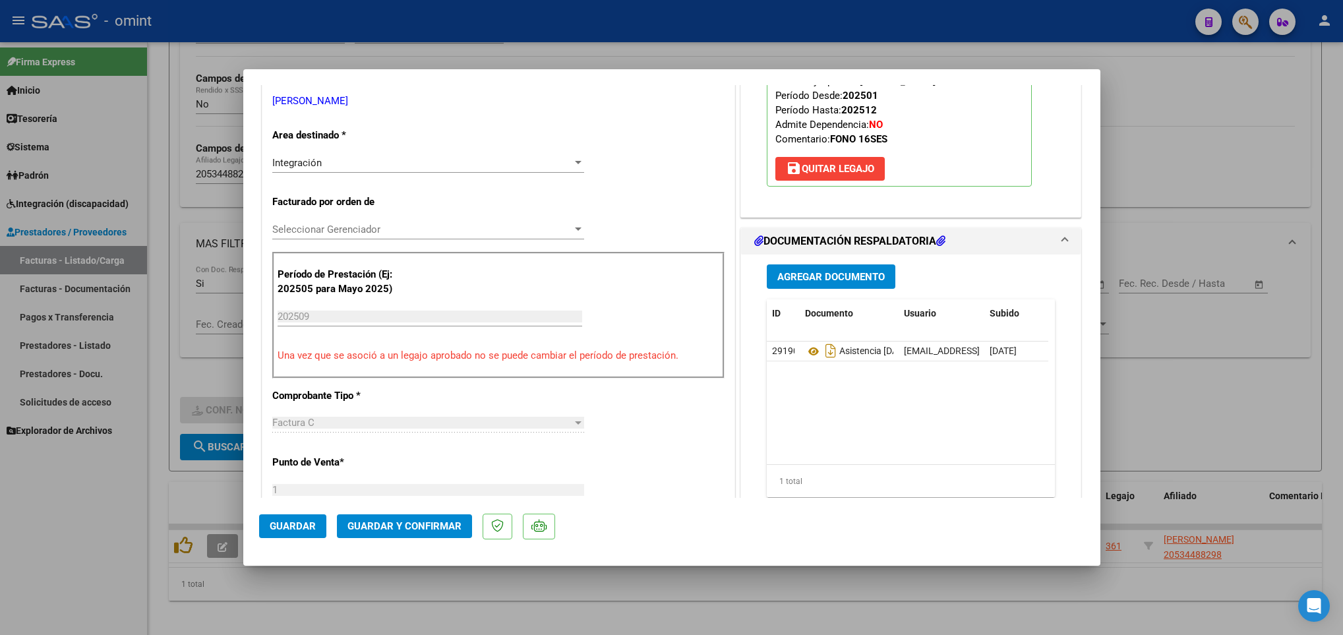
scroll to position [297, 0]
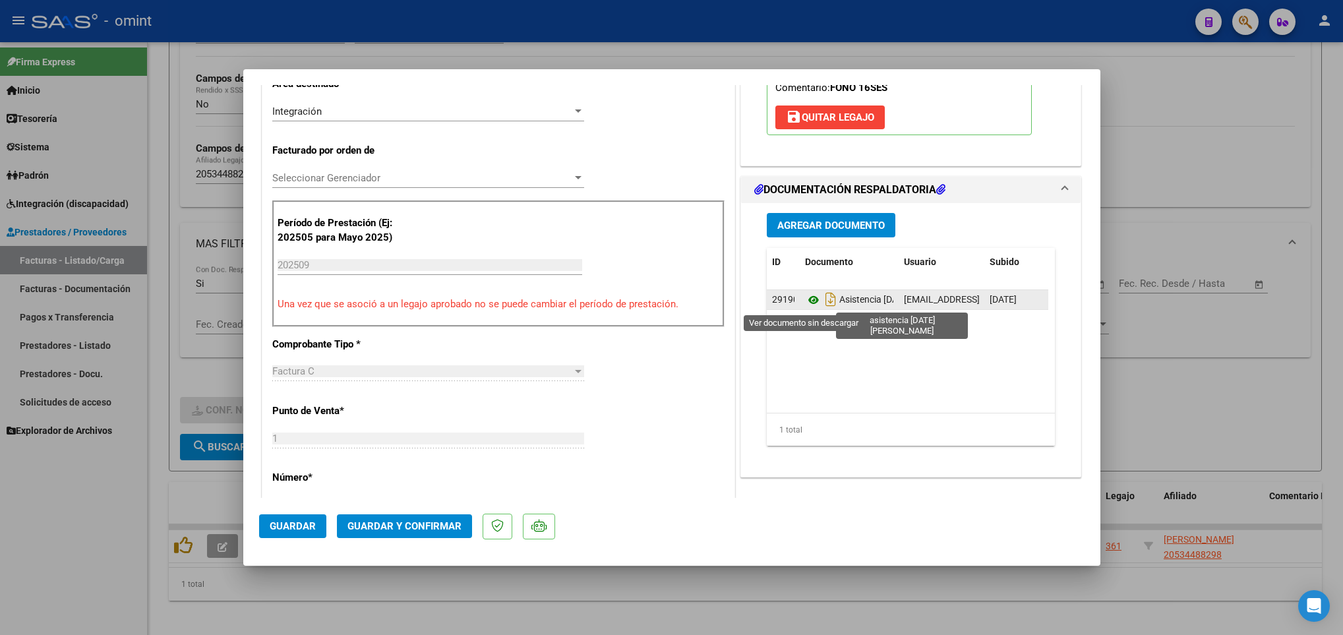
click at [805, 305] on icon at bounding box center [813, 300] width 17 height 16
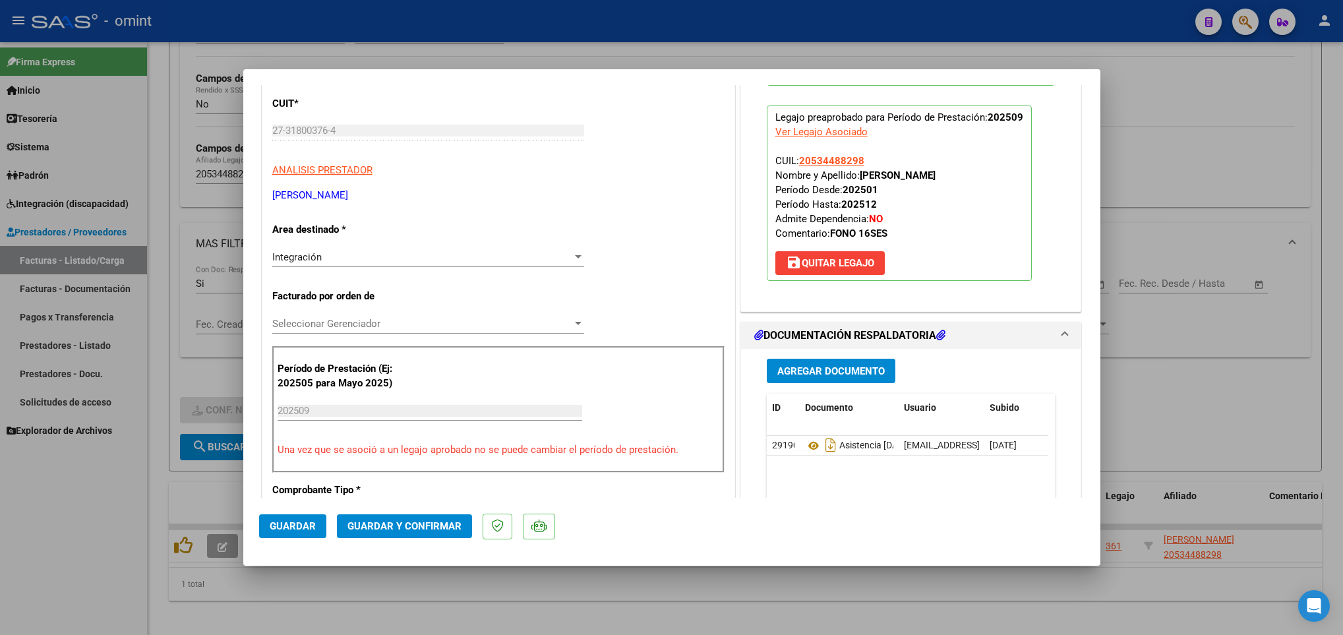
scroll to position [198, 0]
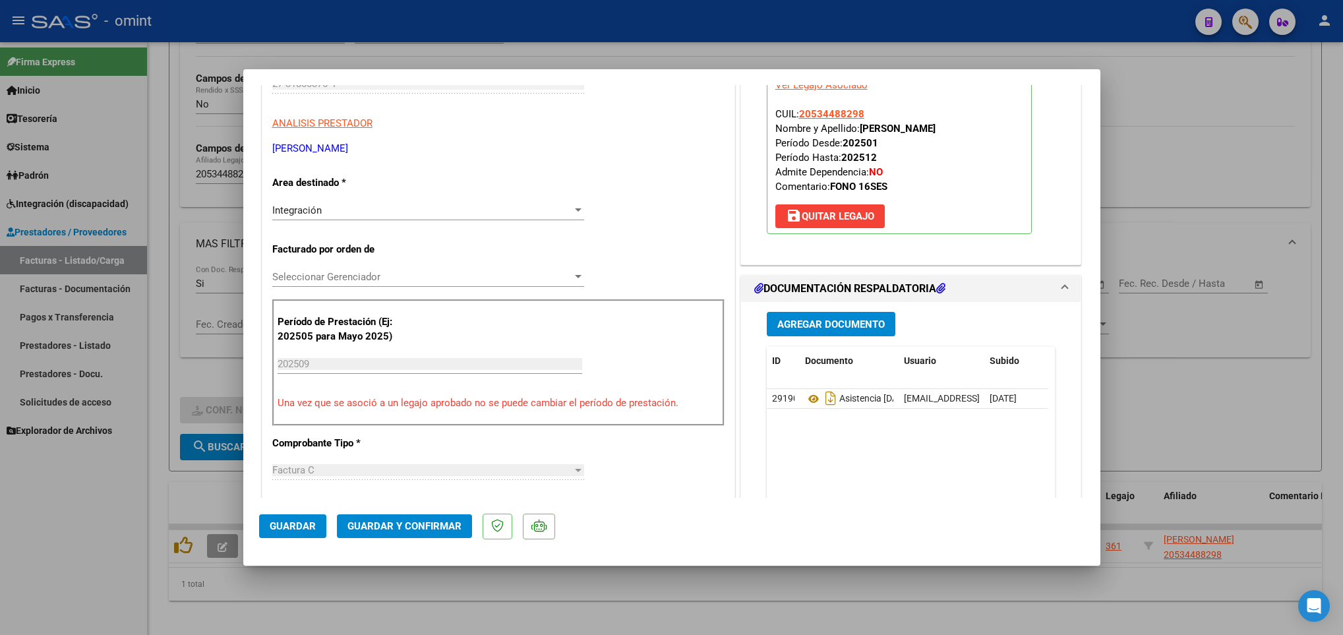
click at [412, 530] on span "Guardar y Confirmar" at bounding box center [404, 526] width 114 height 12
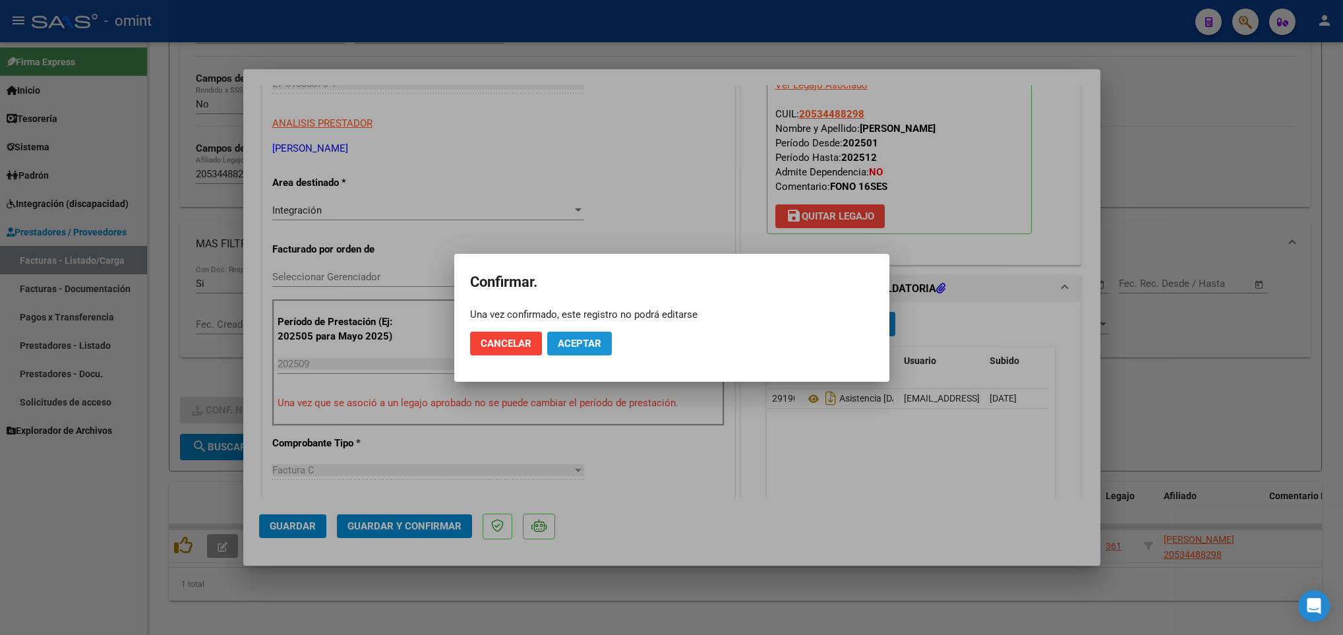
click at [572, 343] on span "Aceptar" at bounding box center [580, 344] width 44 height 12
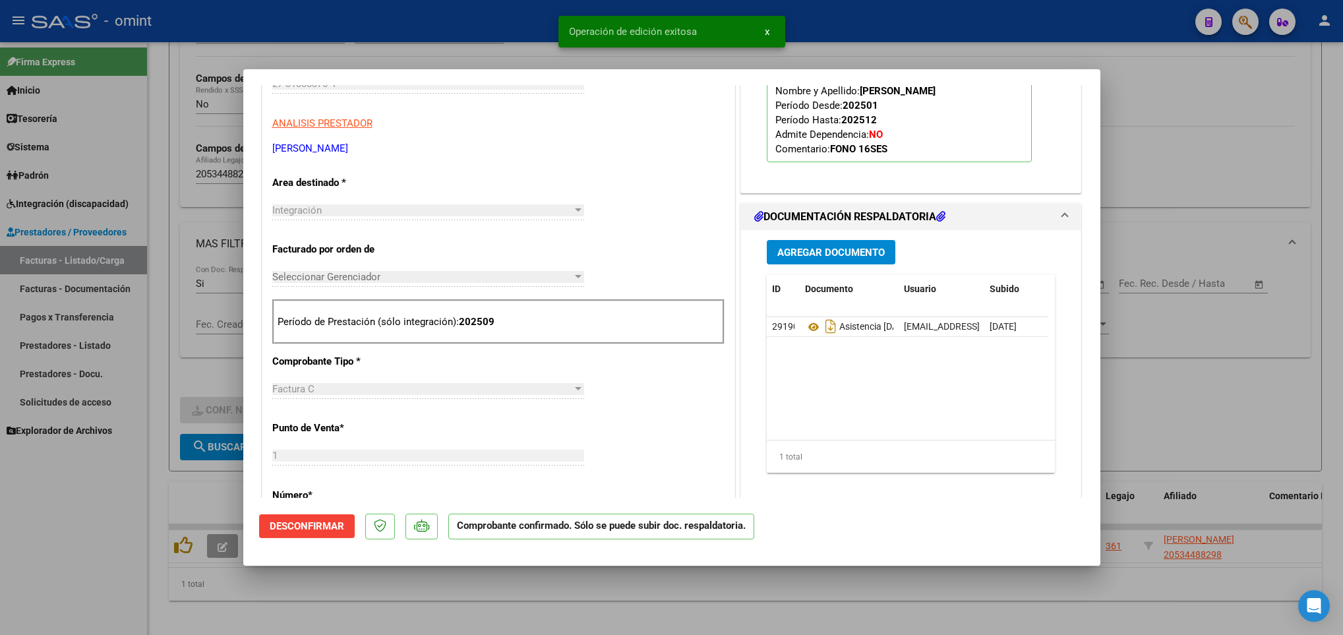
click at [167, 493] on div at bounding box center [671, 317] width 1343 height 635
type input "$ 0,00"
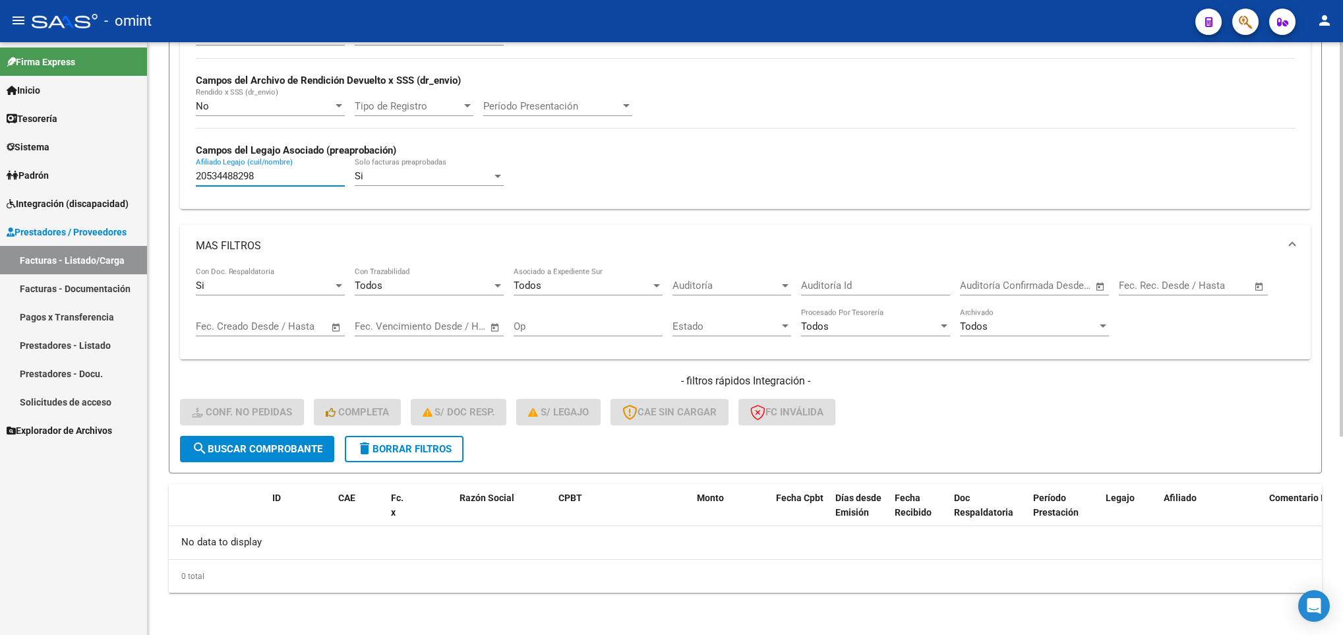
click at [295, 177] on input "20534488298" at bounding box center [270, 176] width 149 height 12
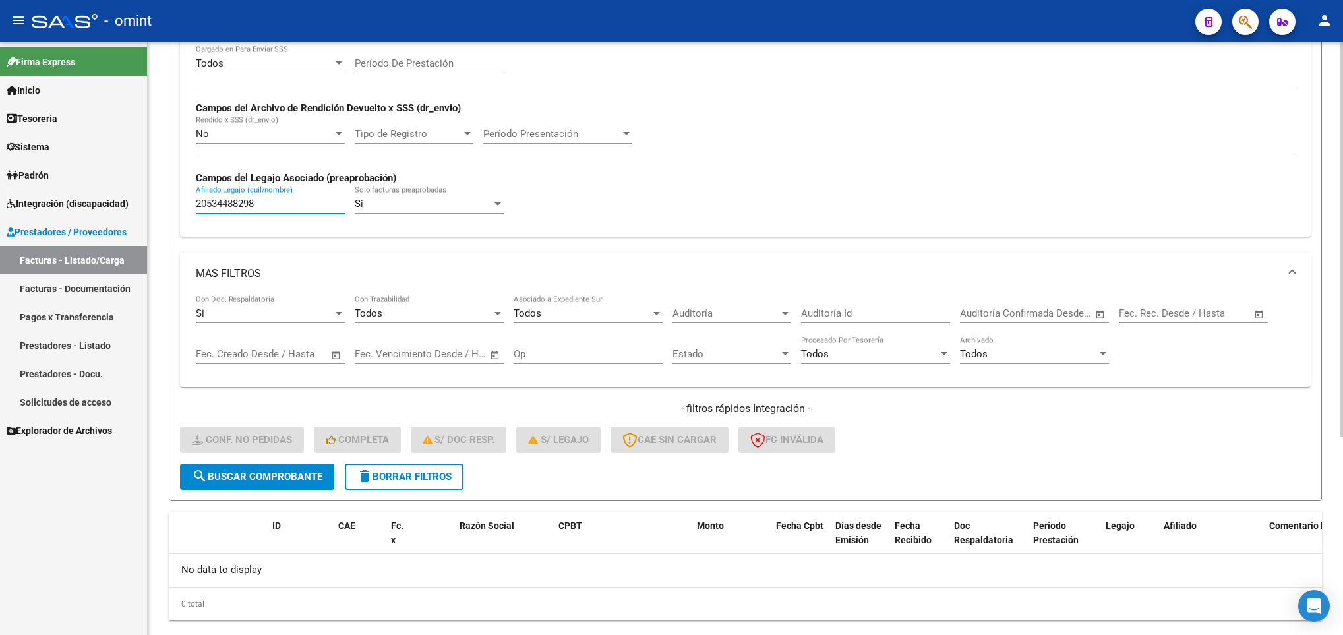
scroll to position [299, 0]
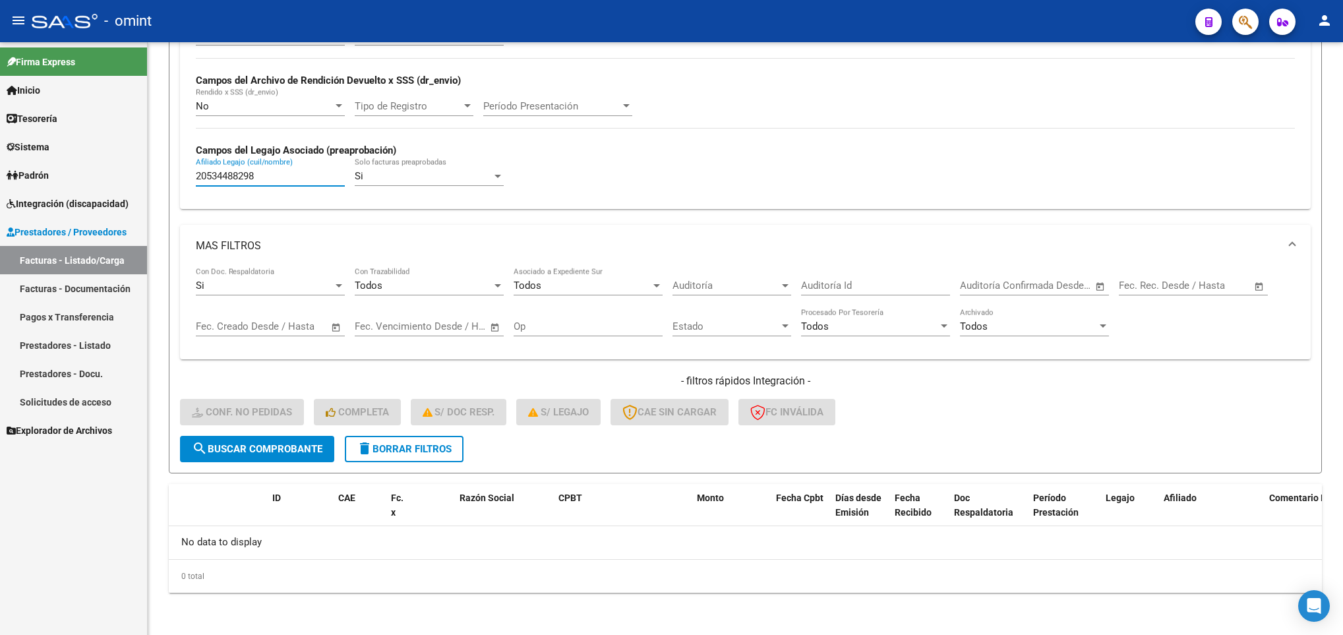
drag, startPoint x: 251, startPoint y: 176, endPoint x: 105, endPoint y: 175, distance: 146.4
click at [105, 175] on mat-sidenav-container "Firma Express Inicio Calendario SSS Instructivos Contacto OS Tesorería Extracto…" at bounding box center [671, 338] width 1343 height 593
paste input "43880982"
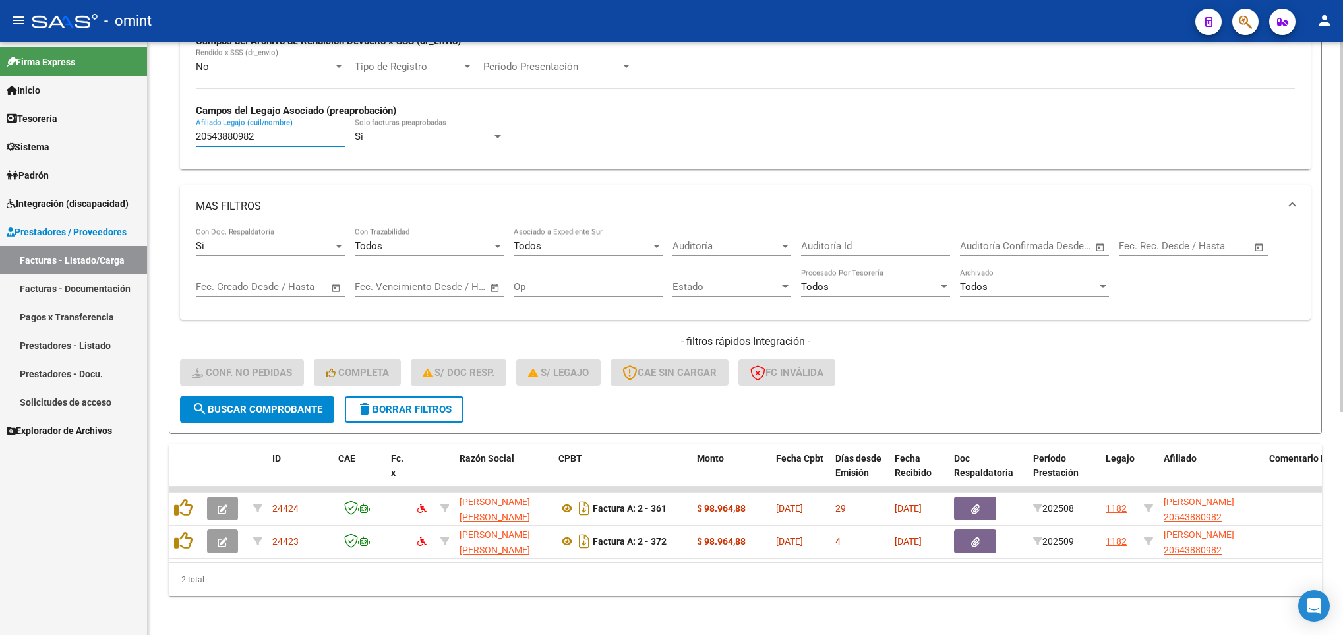
scroll to position [357, 0]
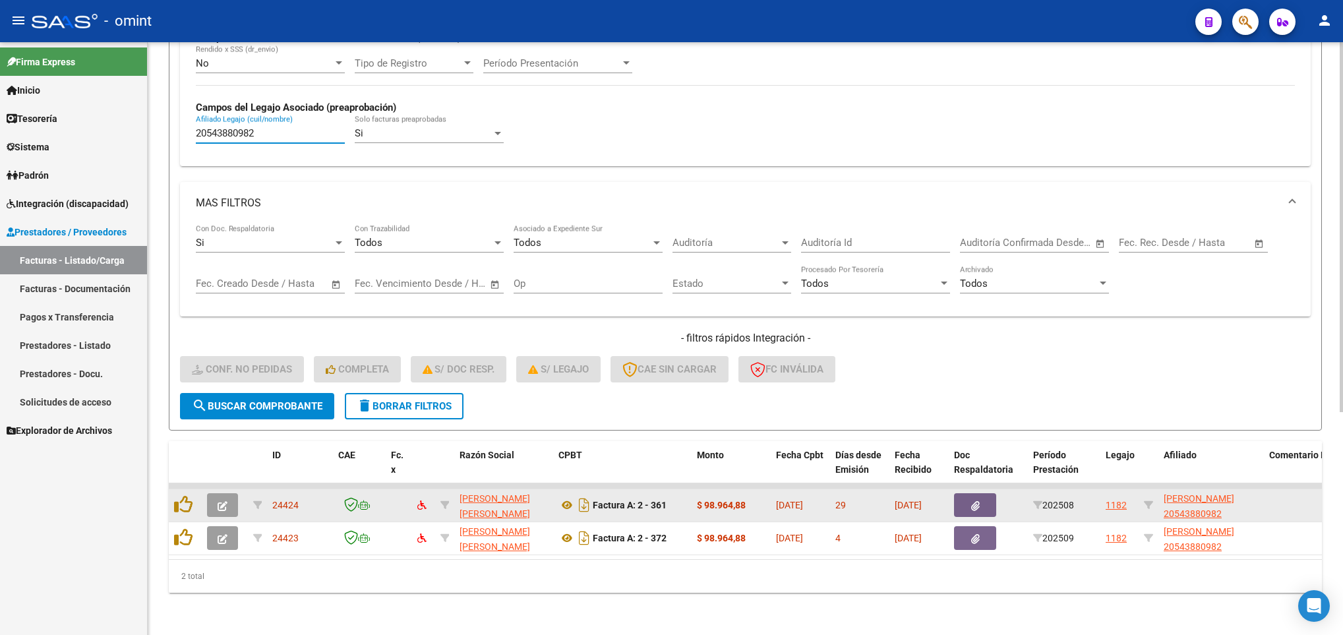
type input "20543880982"
click at [222, 501] on icon "button" at bounding box center [223, 506] width 10 height 10
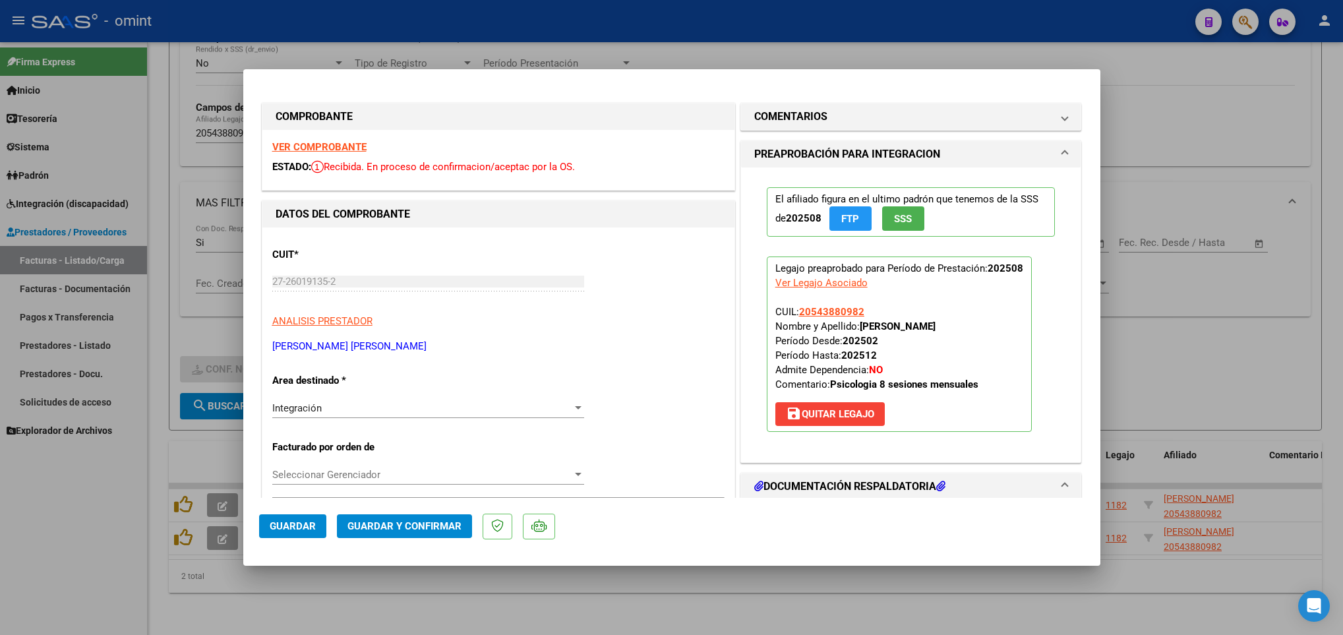
click at [299, 145] on strong "VER COMPROBANTE" at bounding box center [319, 147] width 94 height 12
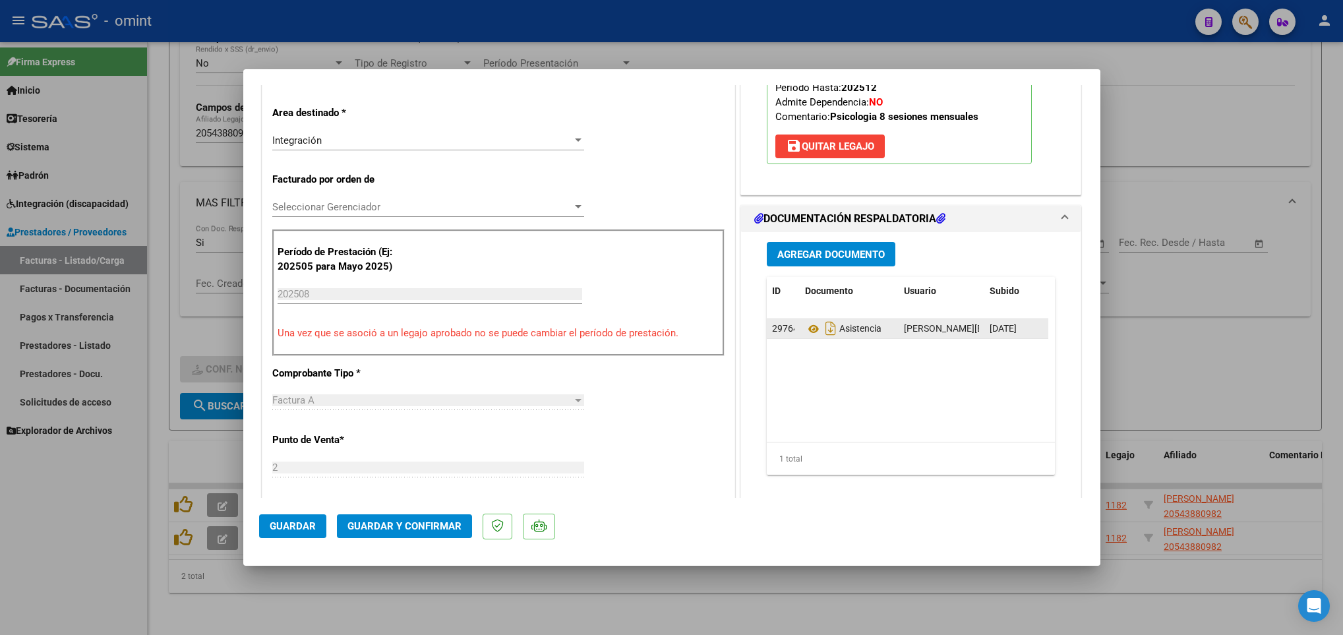
scroll to position [297, 0]
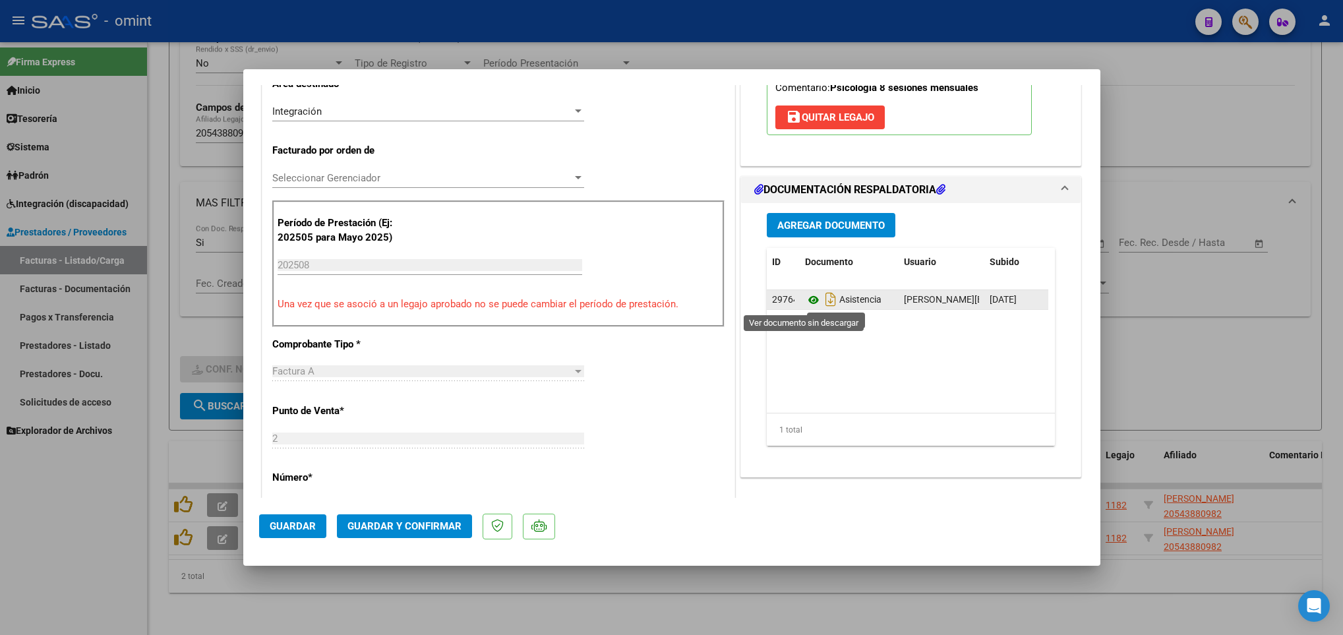
click at [805, 297] on icon at bounding box center [813, 300] width 17 height 16
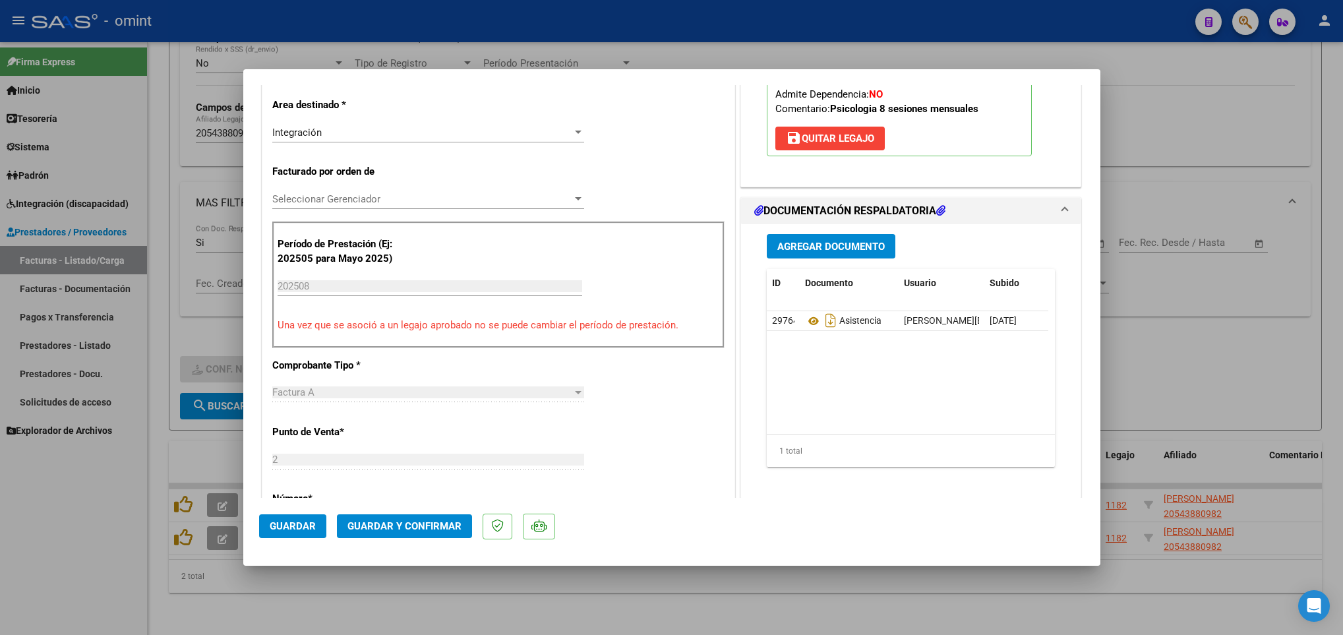
scroll to position [494, 0]
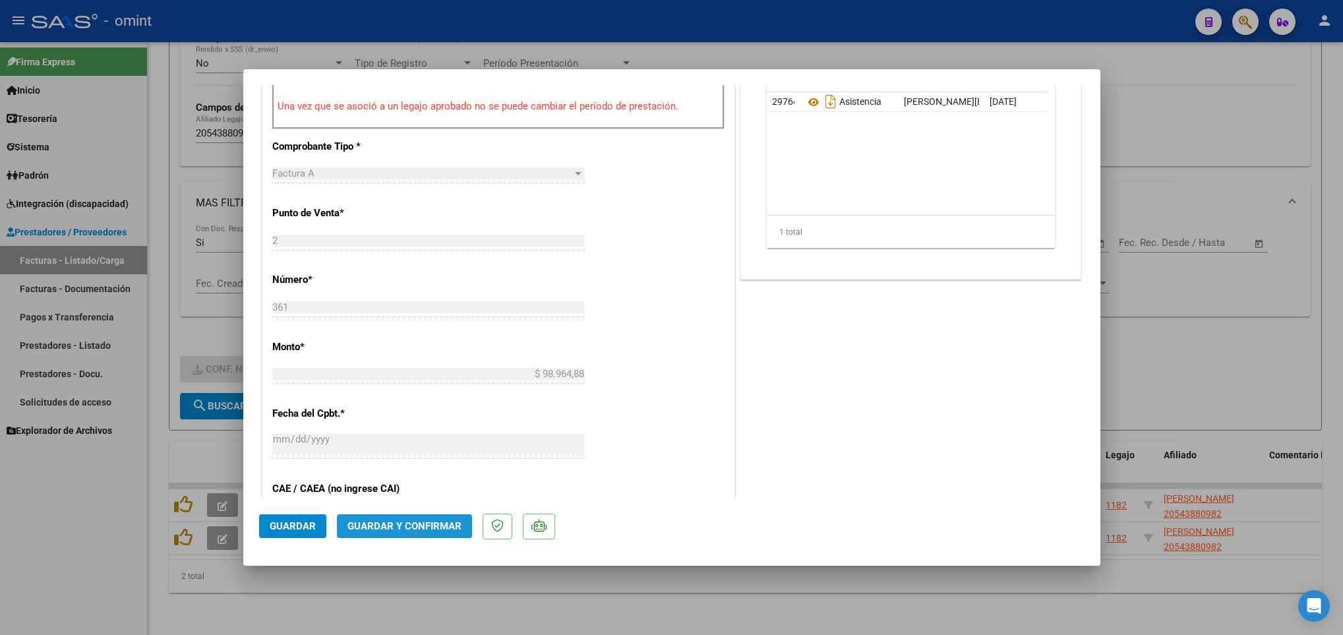
click at [410, 531] on span "Guardar y Confirmar" at bounding box center [404, 526] width 114 height 12
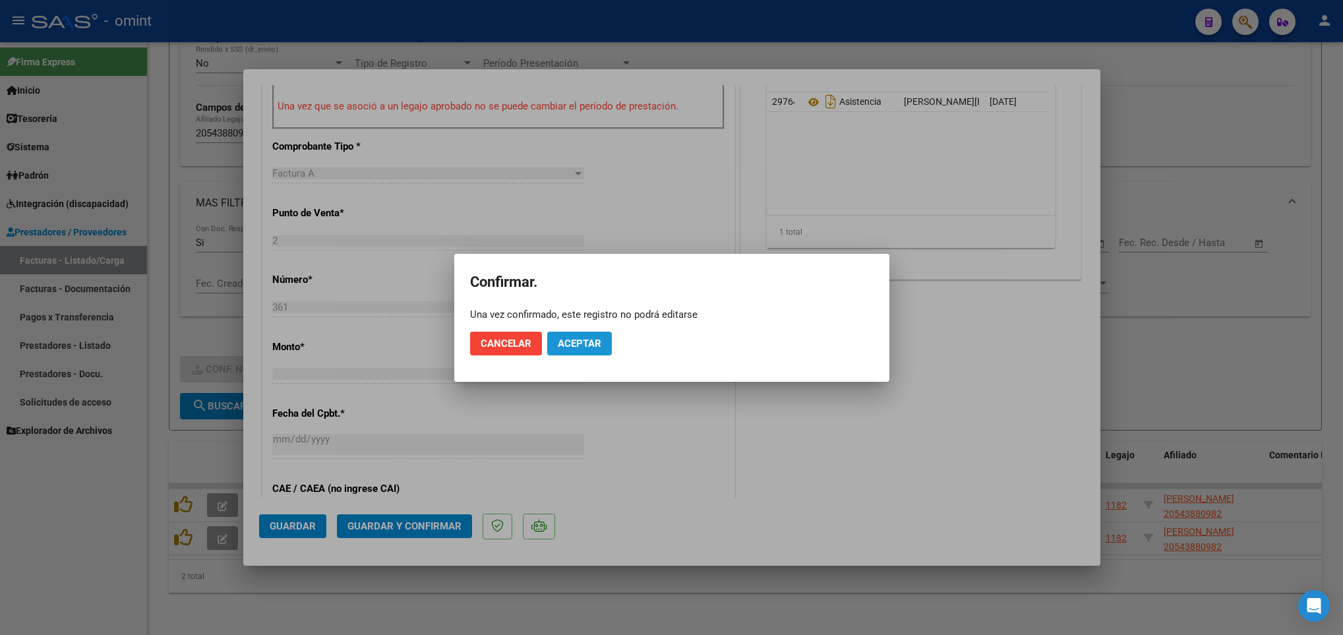
click at [594, 341] on span "Aceptar" at bounding box center [580, 344] width 44 height 12
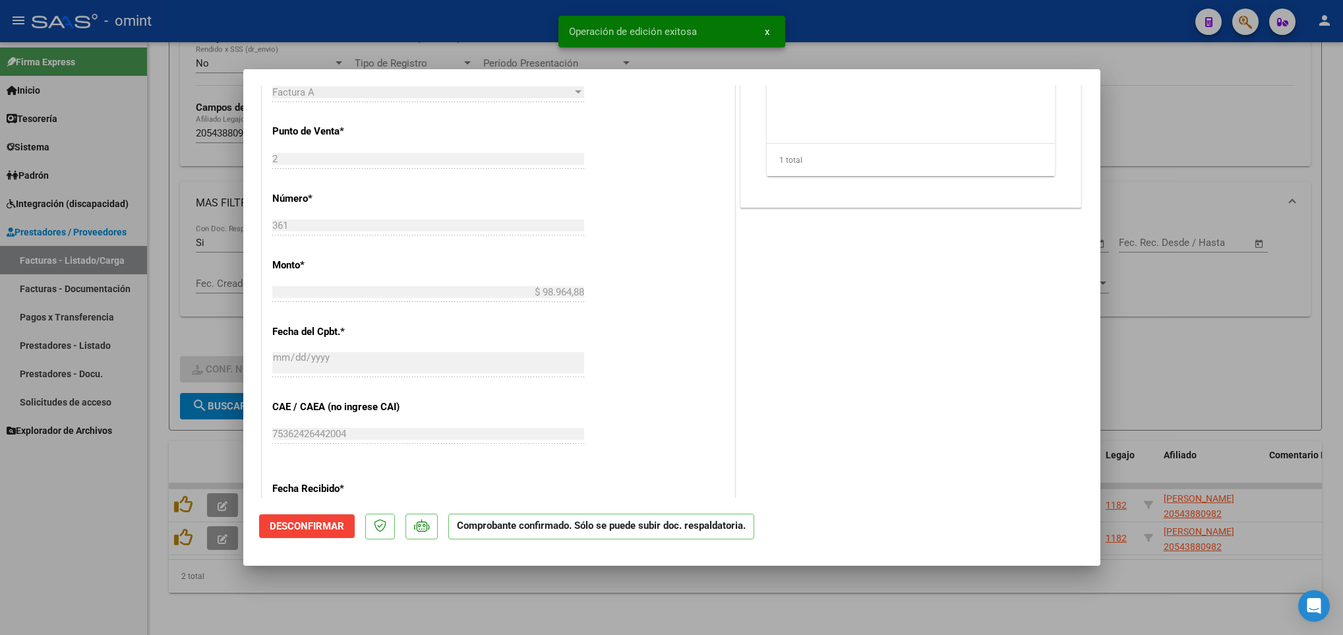
click at [568, 602] on div at bounding box center [671, 317] width 1343 height 635
type input "$ 0,00"
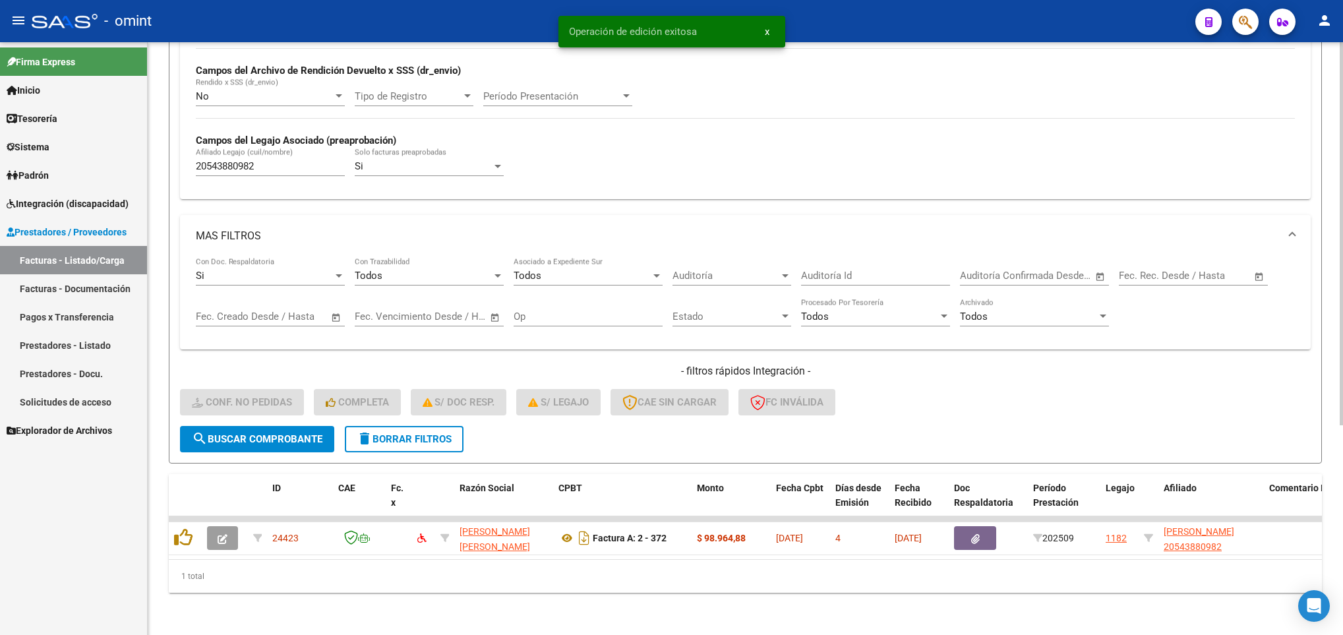
scroll to position [324, 0]
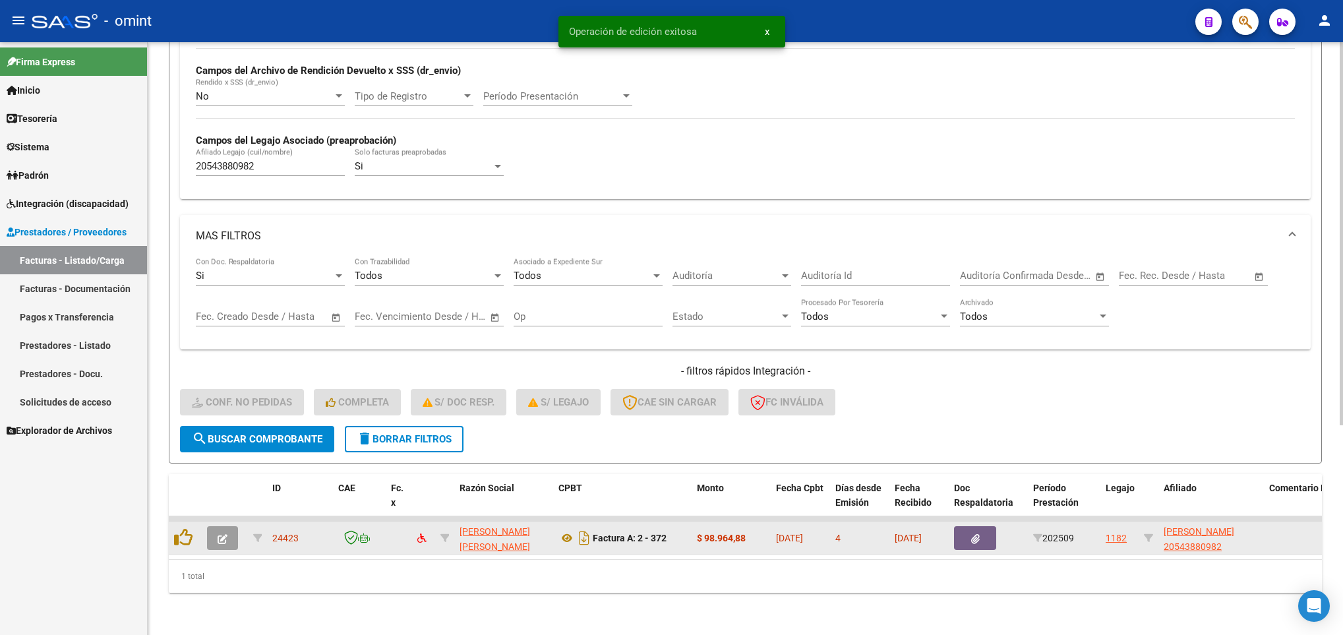
click at [232, 526] on button "button" at bounding box center [222, 538] width 31 height 24
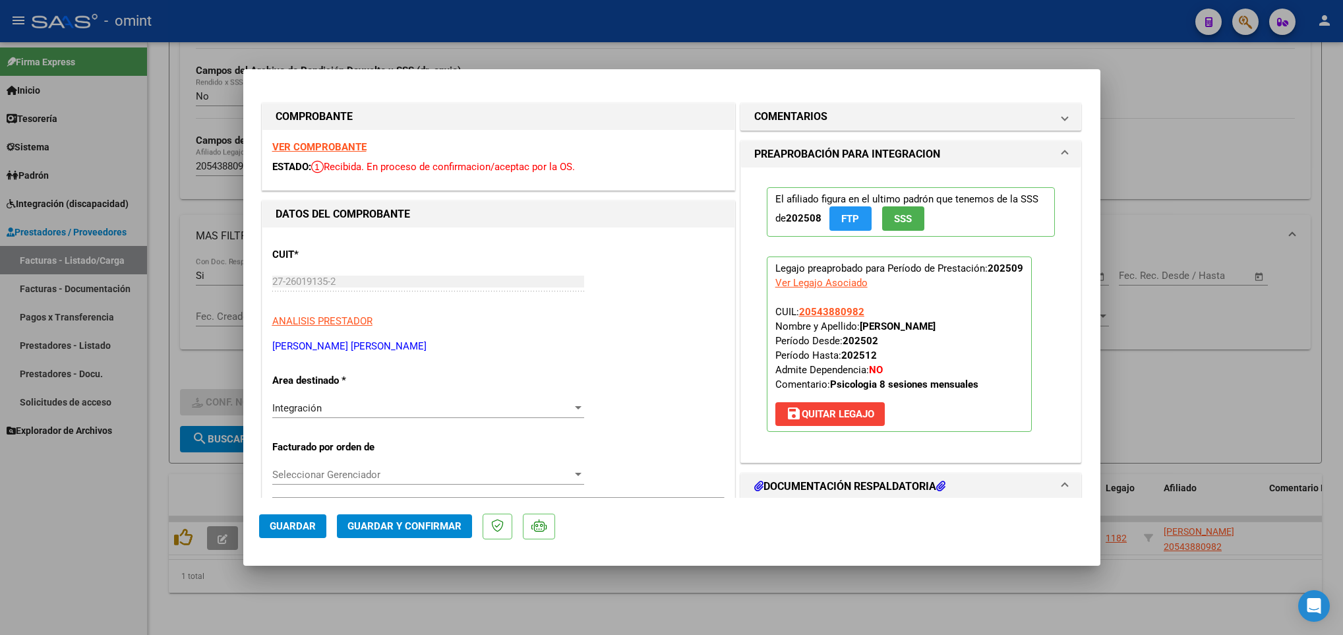
click at [345, 143] on strong "VER COMPROBANTE" at bounding box center [319, 147] width 94 height 12
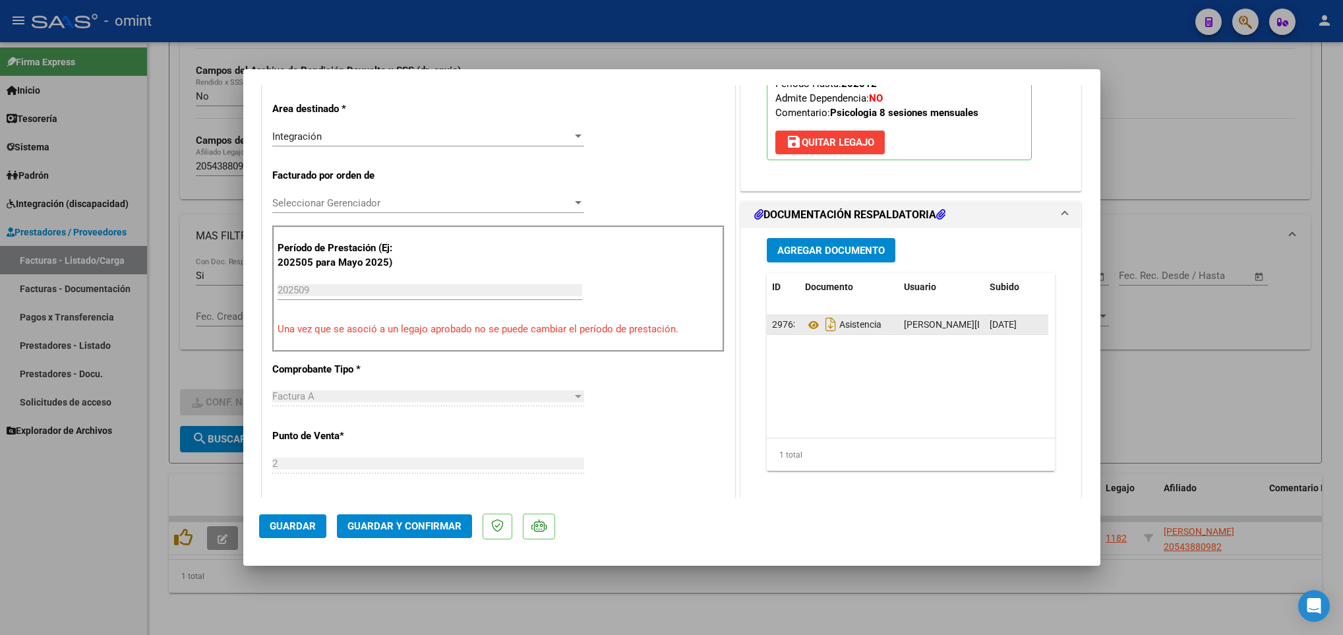
scroll to position [297, 0]
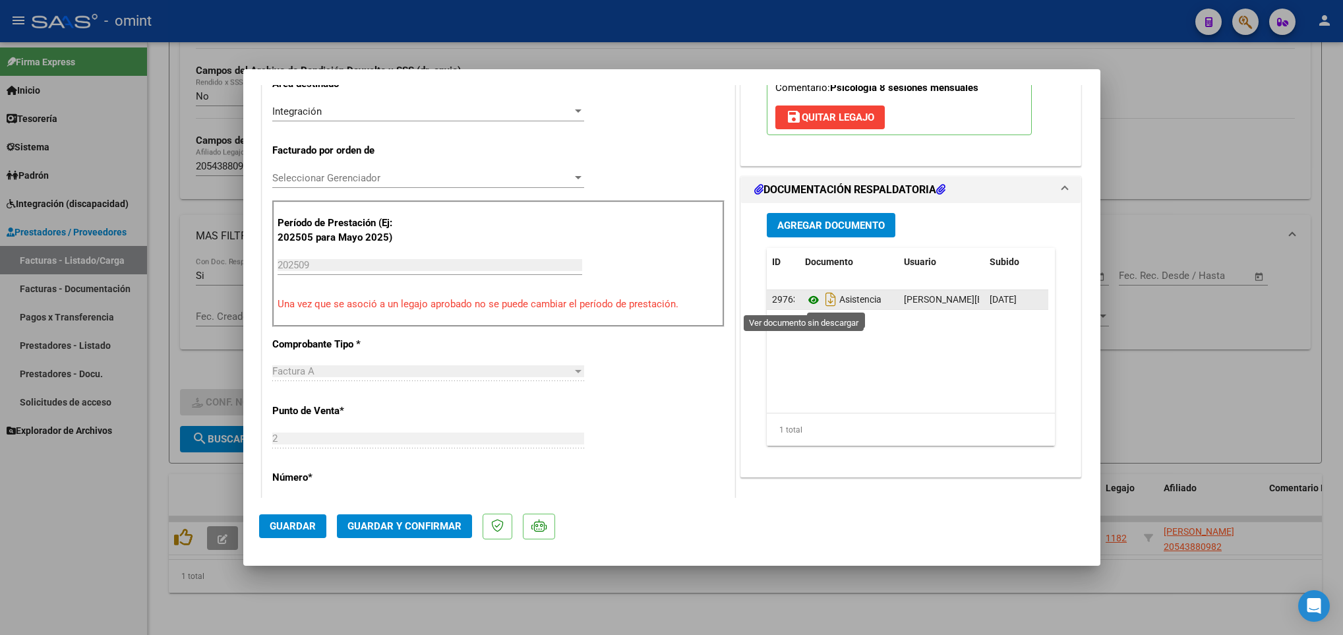
click at [805, 299] on icon at bounding box center [813, 300] width 17 height 16
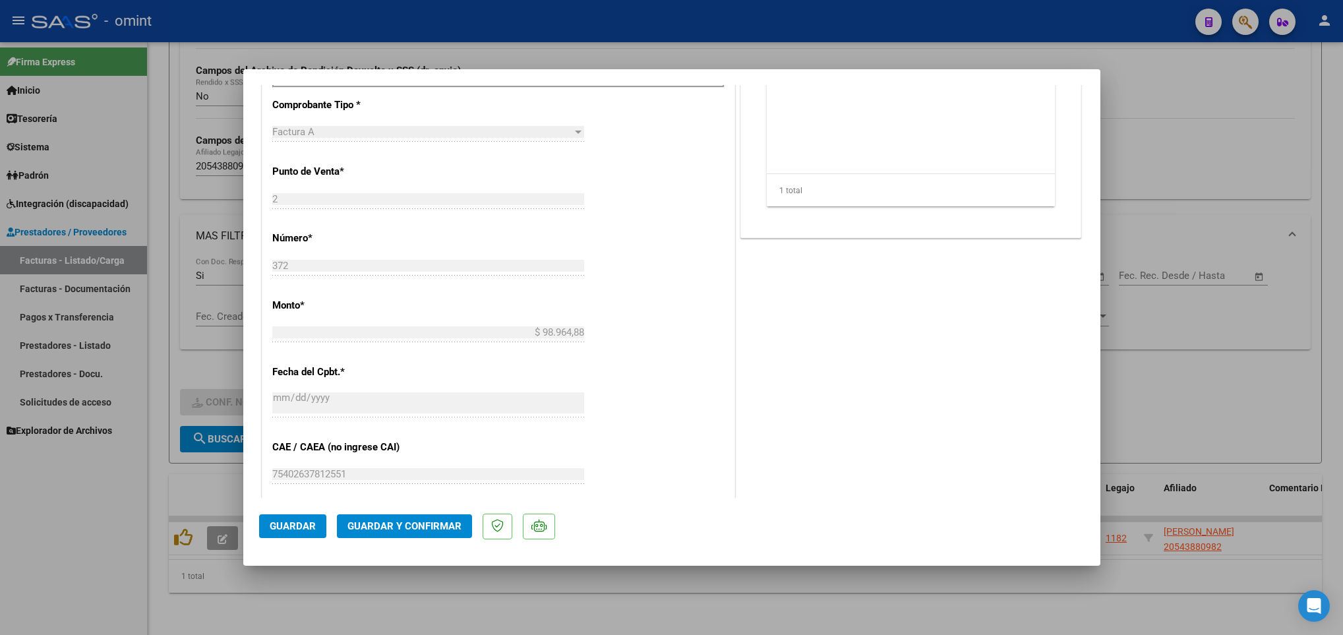
scroll to position [593, 0]
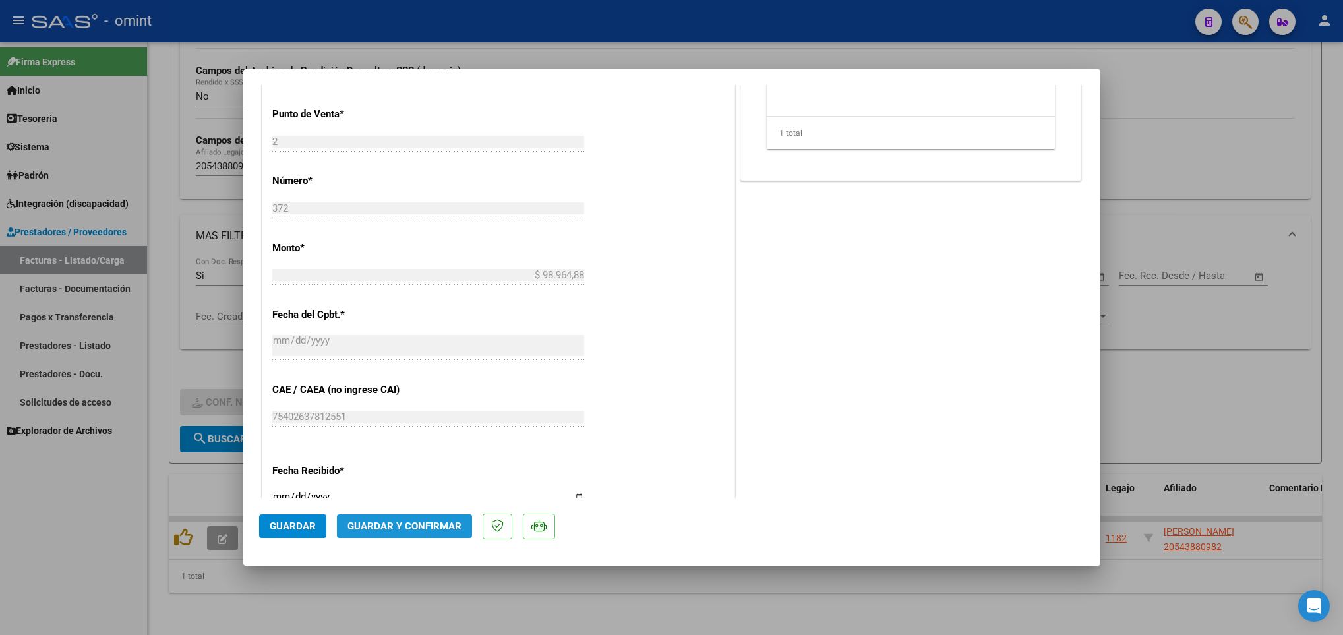
click at [442, 524] on span "Guardar y Confirmar" at bounding box center [404, 526] width 114 height 12
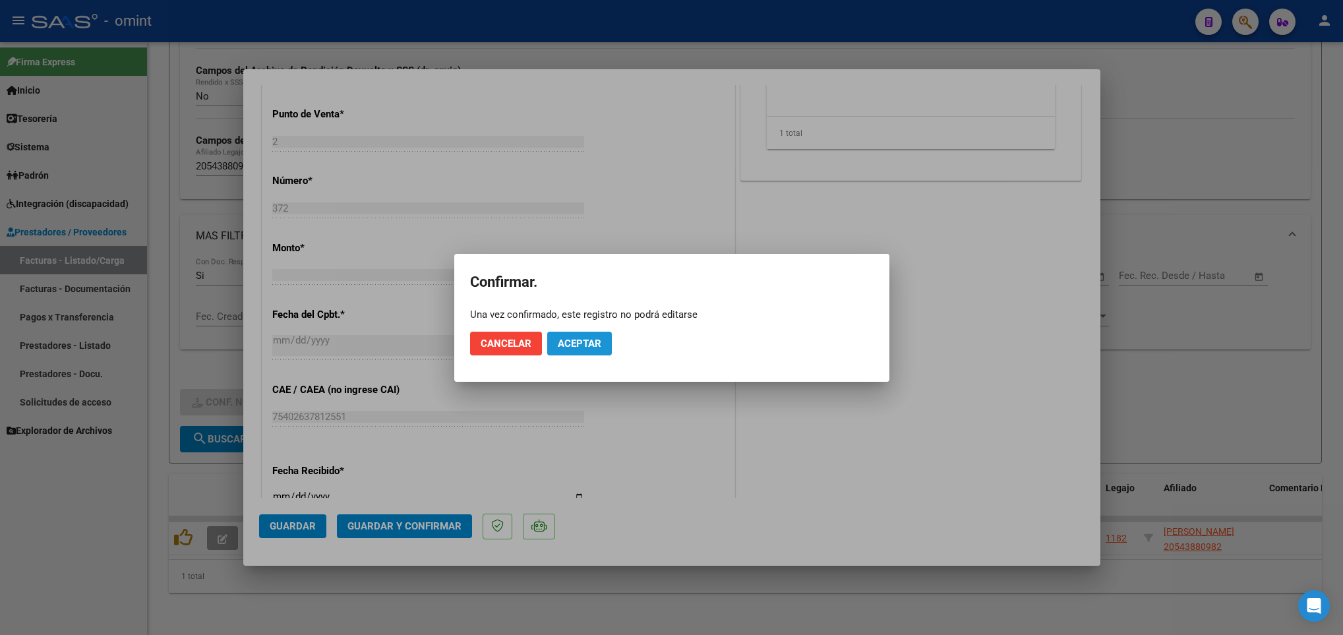
click at [587, 342] on span "Aceptar" at bounding box center [580, 344] width 44 height 12
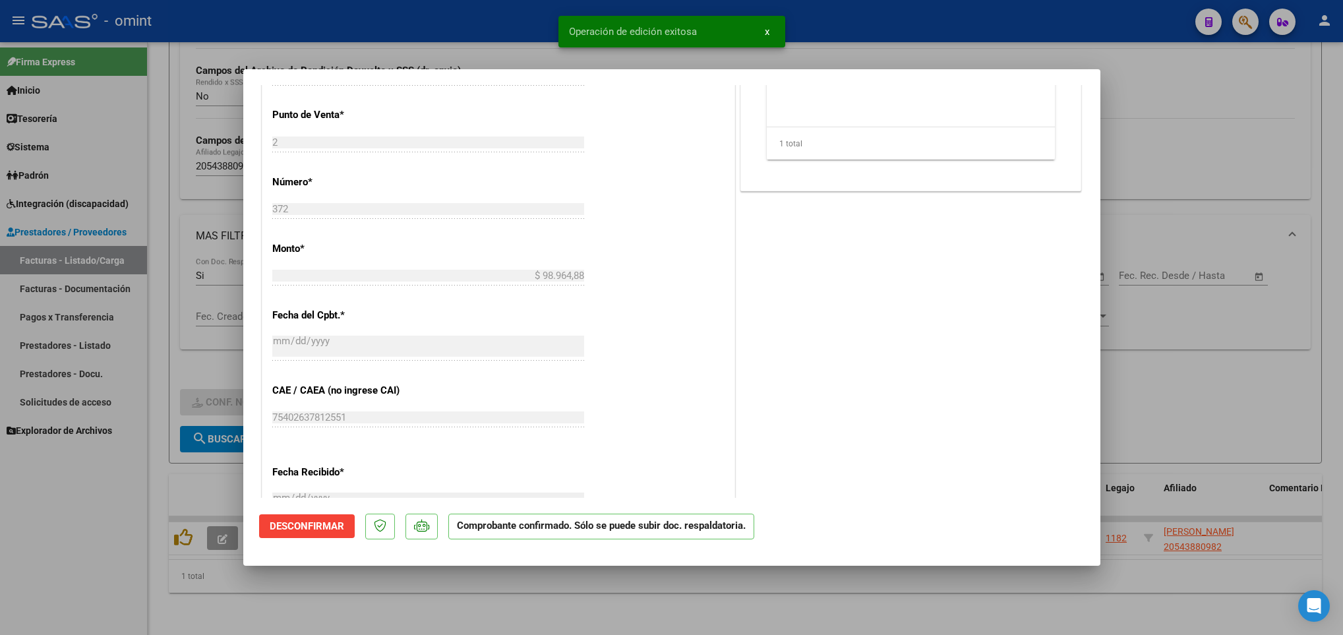
click at [572, 603] on div at bounding box center [671, 317] width 1343 height 635
type input "$ 0,00"
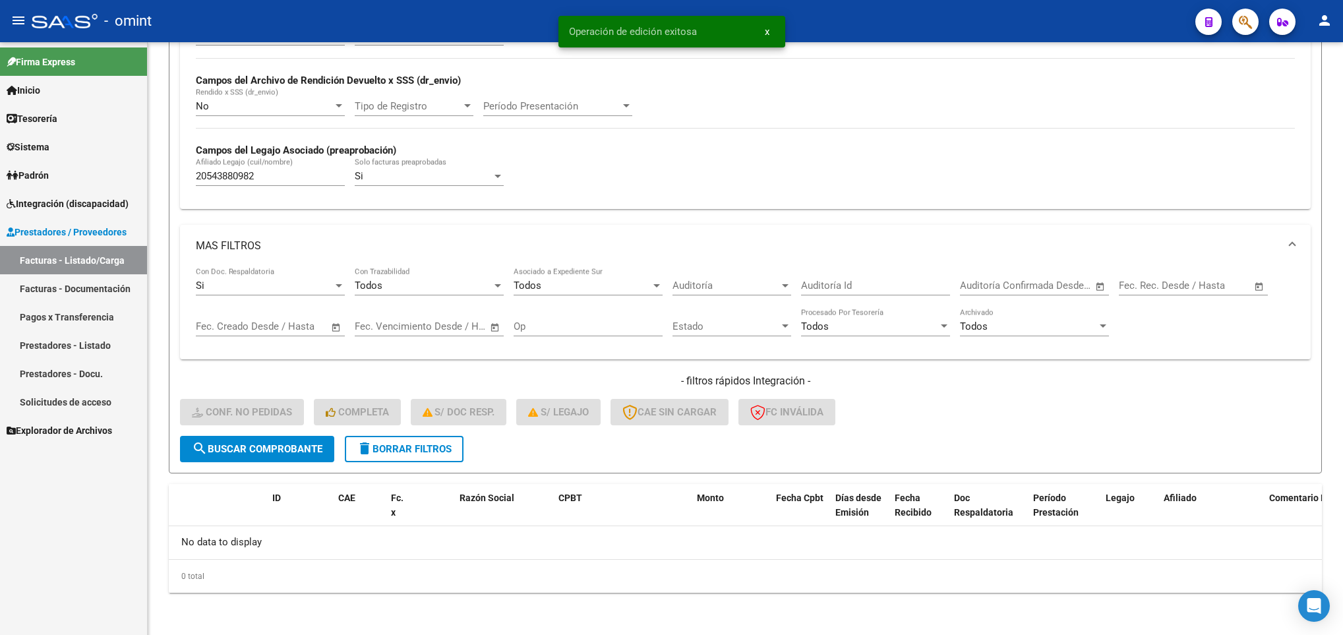
scroll to position [299, 0]
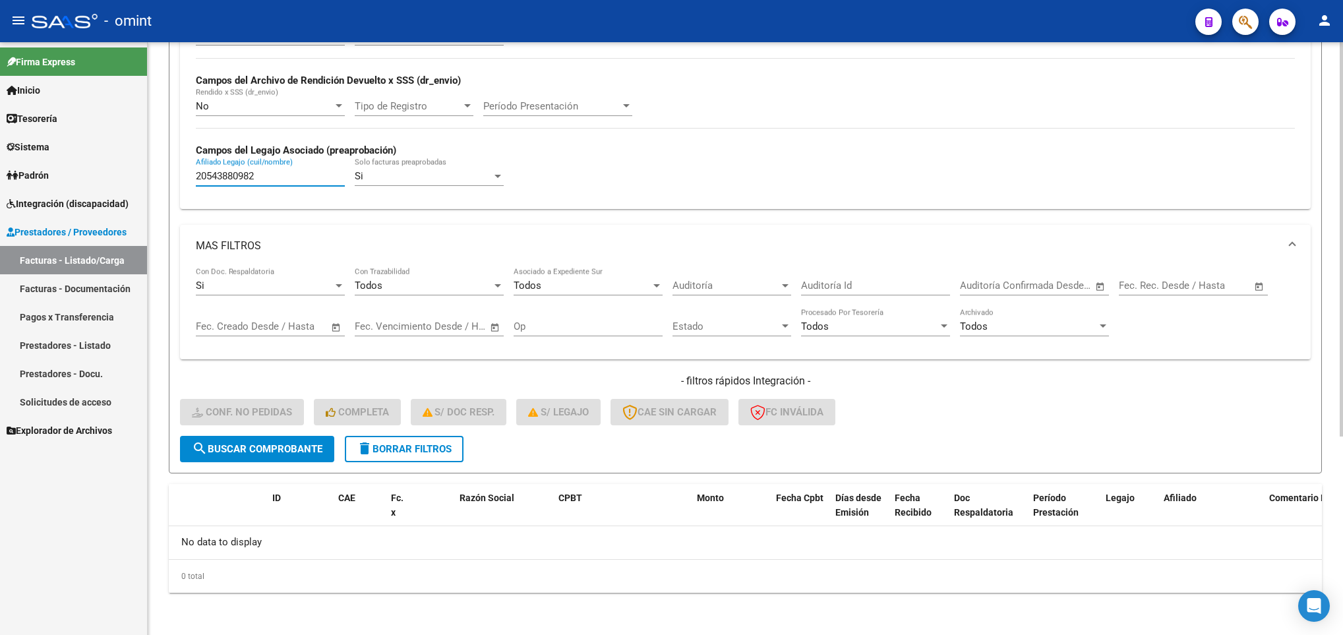
drag, startPoint x: 263, startPoint y: 174, endPoint x: 165, endPoint y: 188, distance: 99.2
click at [165, 188] on div "Video tutorial PRESTADORES -> Listado de CPBTs Emitidos por Prestadores / Prove…" at bounding box center [745, 190] width 1195 height 889
paste input "8567220"
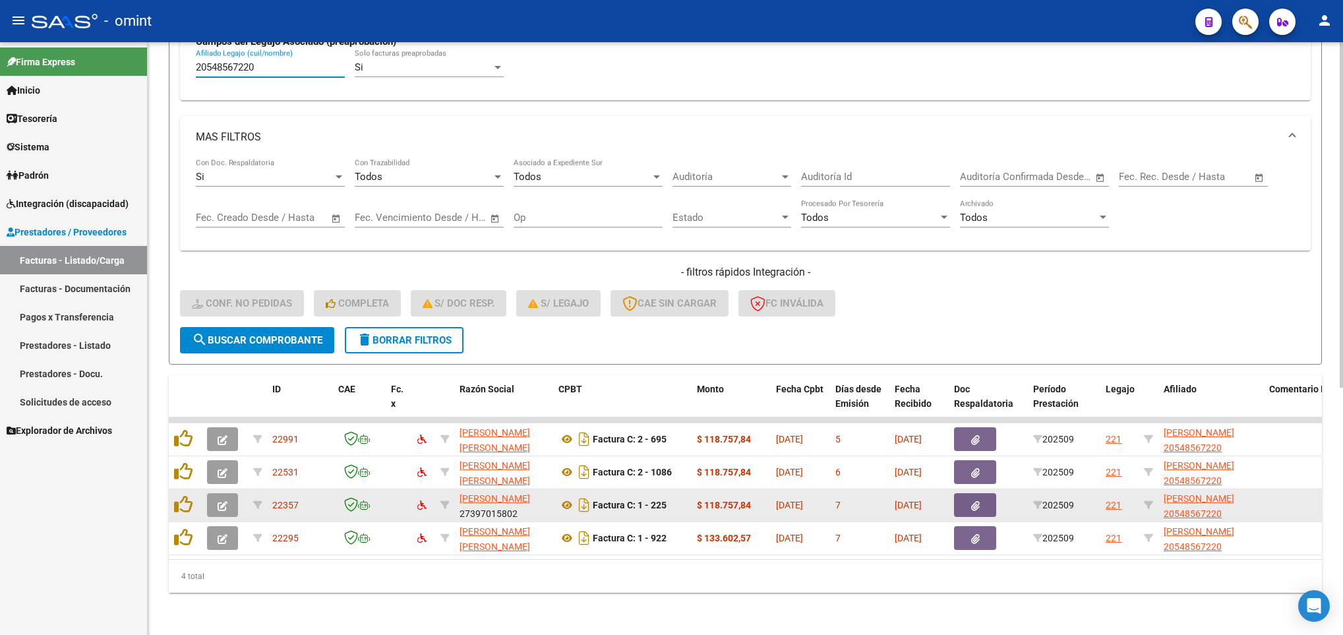
scroll to position [423, 0]
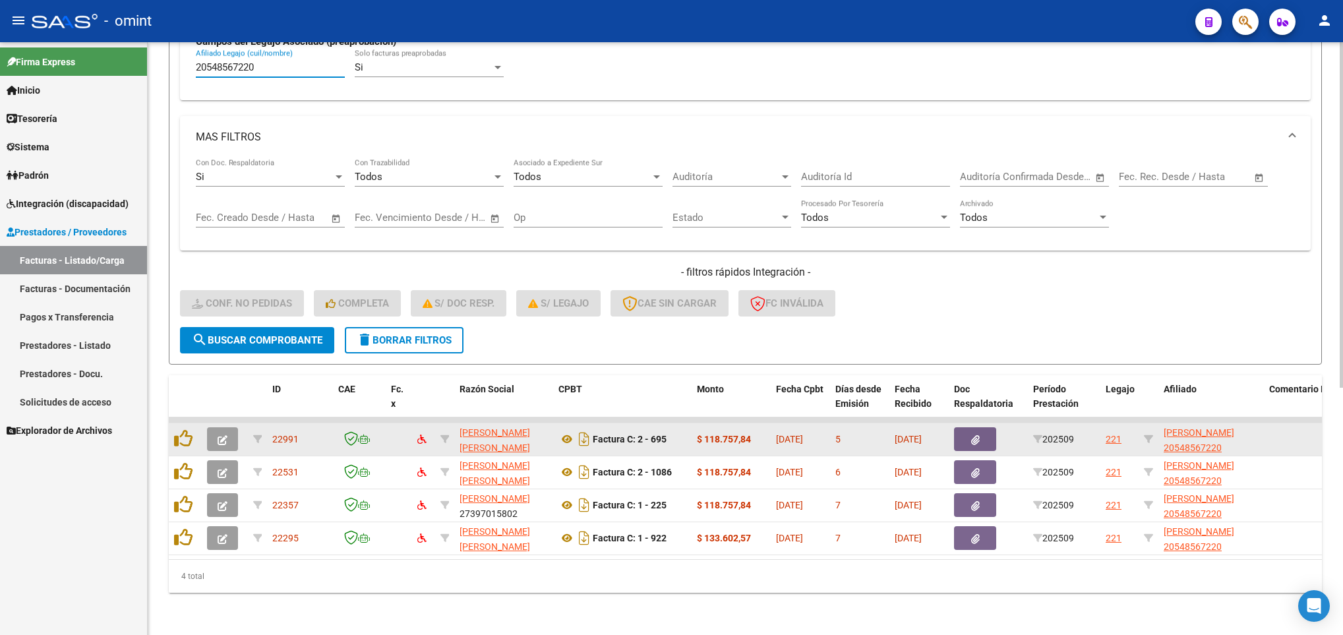
type input "20548567220"
click at [230, 427] on button "button" at bounding box center [222, 439] width 31 height 24
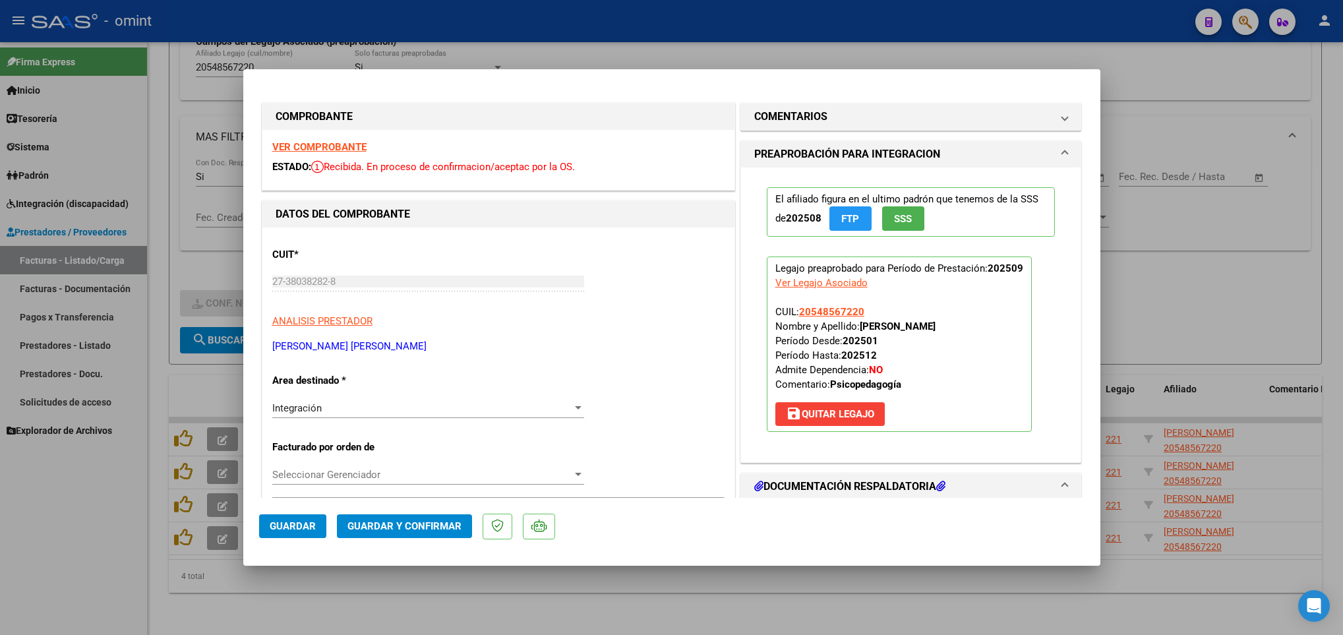
click at [330, 141] on strong "VER COMPROBANTE" at bounding box center [319, 147] width 94 height 12
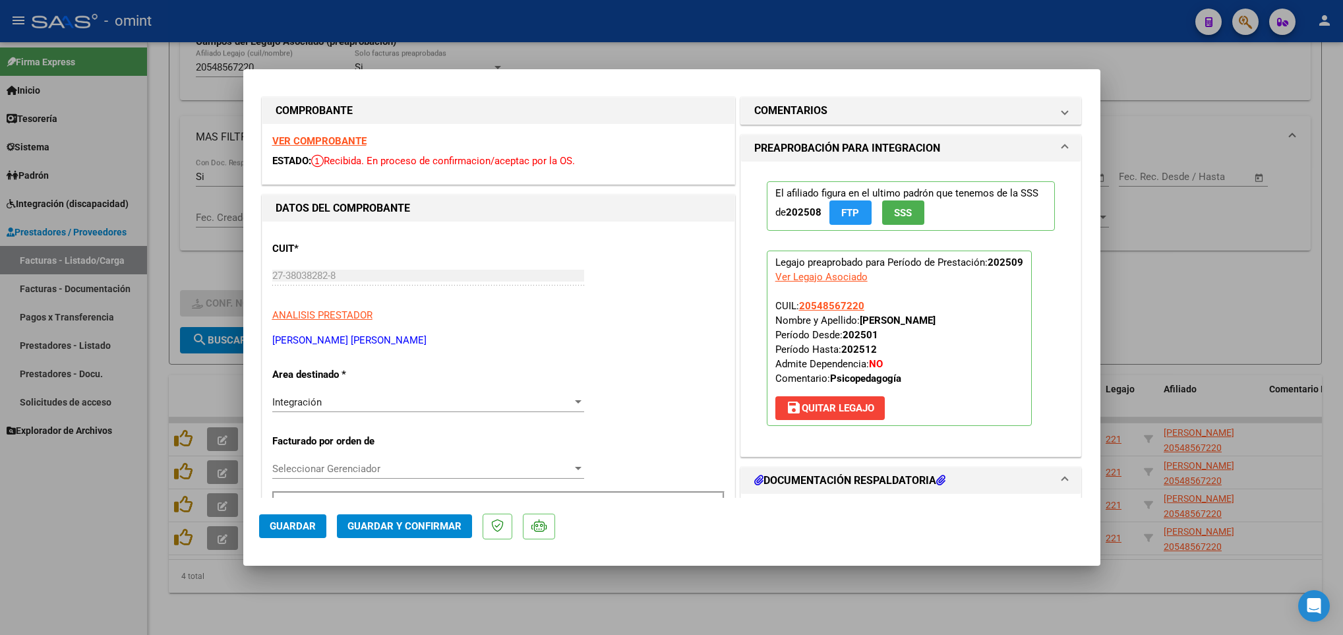
scroll to position [0, 0]
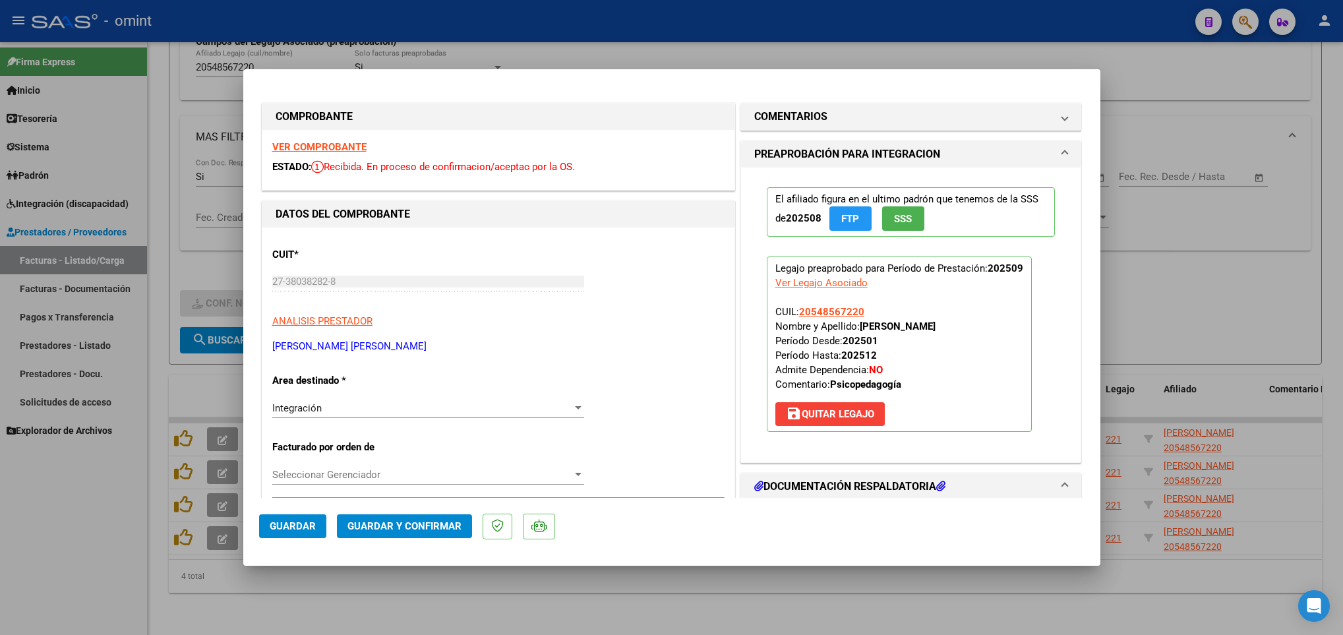
click at [342, 145] on strong "VER COMPROBANTE" at bounding box center [319, 147] width 94 height 12
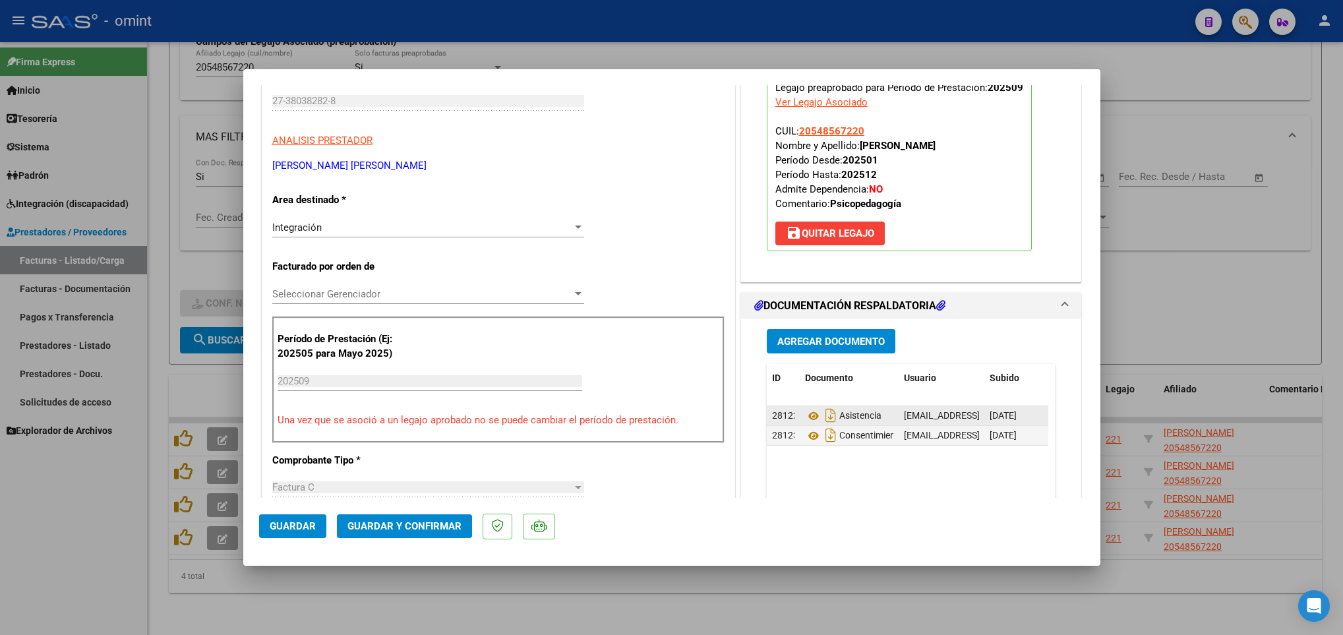
scroll to position [198, 0]
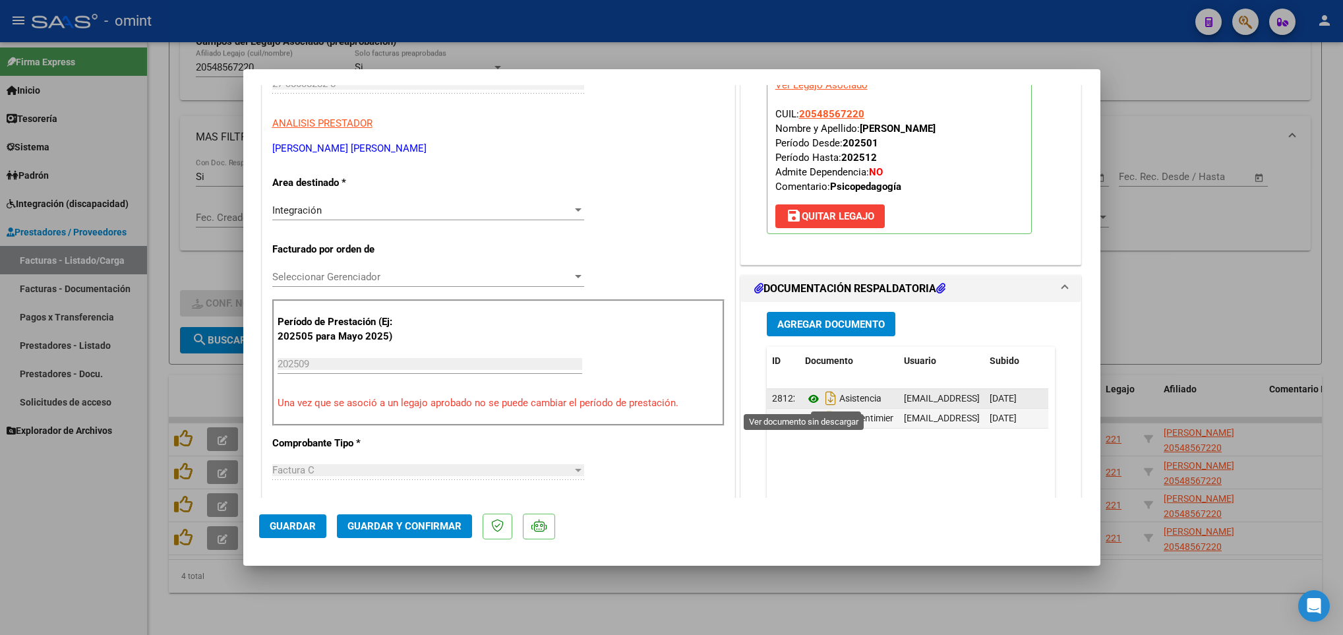
click at [807, 402] on icon at bounding box center [813, 399] width 17 height 16
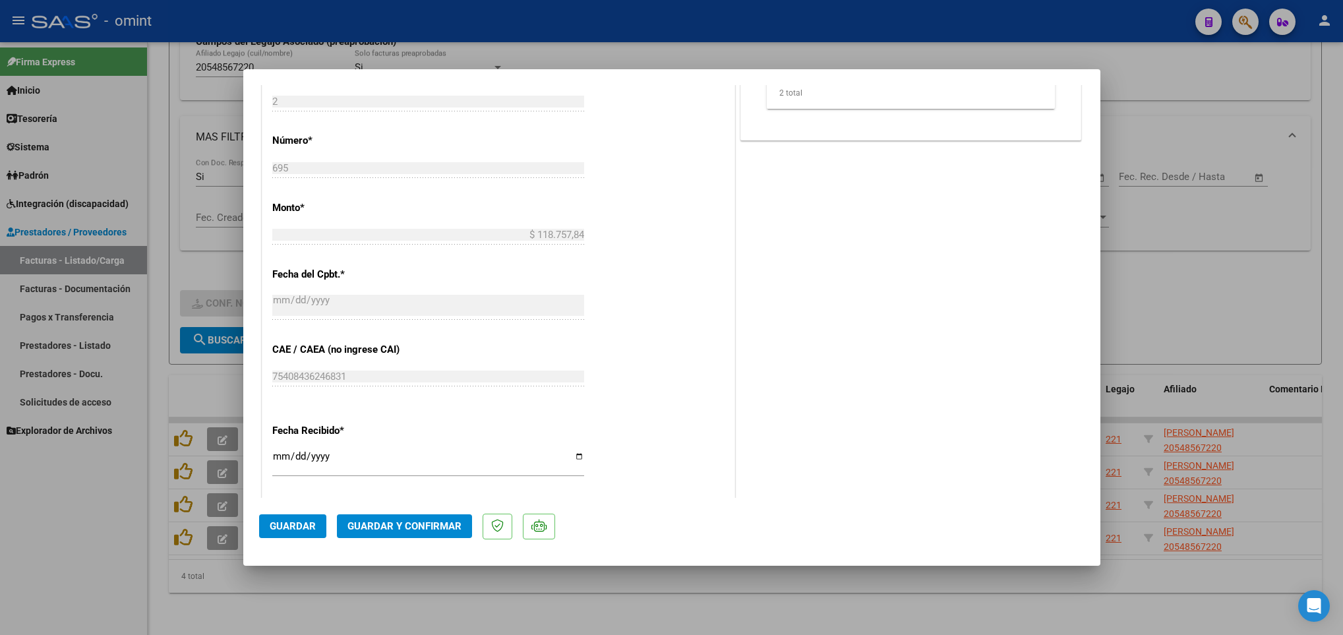
scroll to position [692, 0]
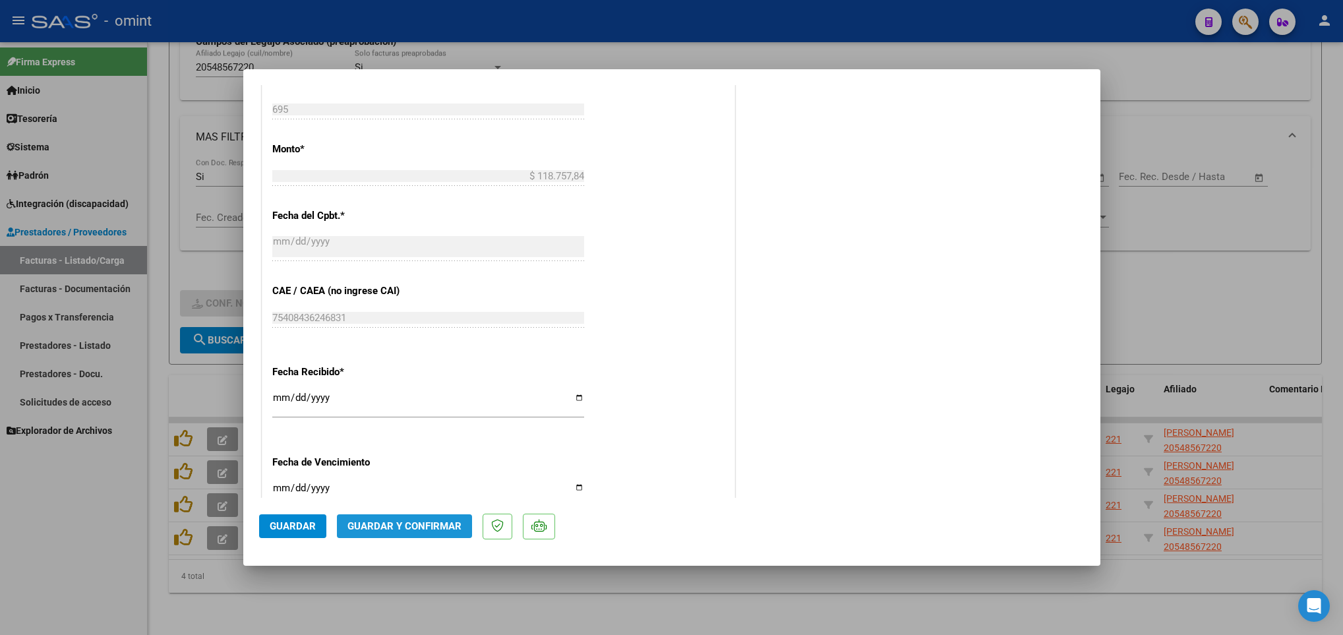
click at [414, 523] on span "Guardar y Confirmar" at bounding box center [404, 526] width 114 height 12
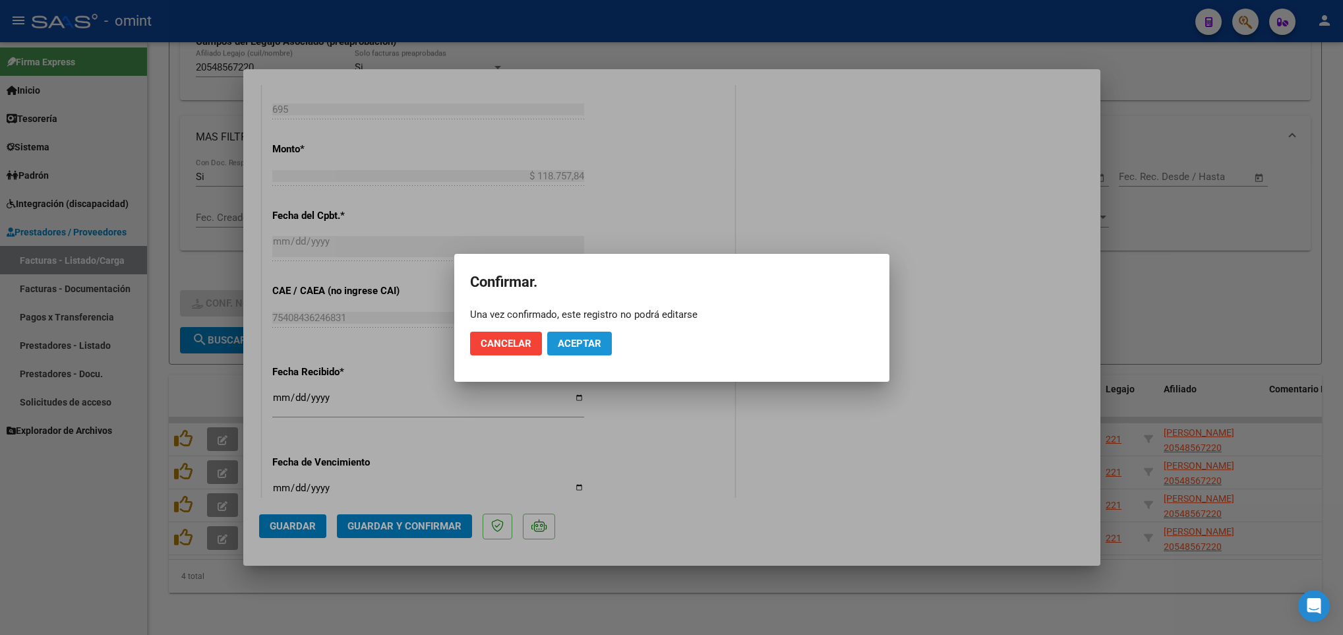
click at [599, 351] on button "Aceptar" at bounding box center [579, 344] width 65 height 24
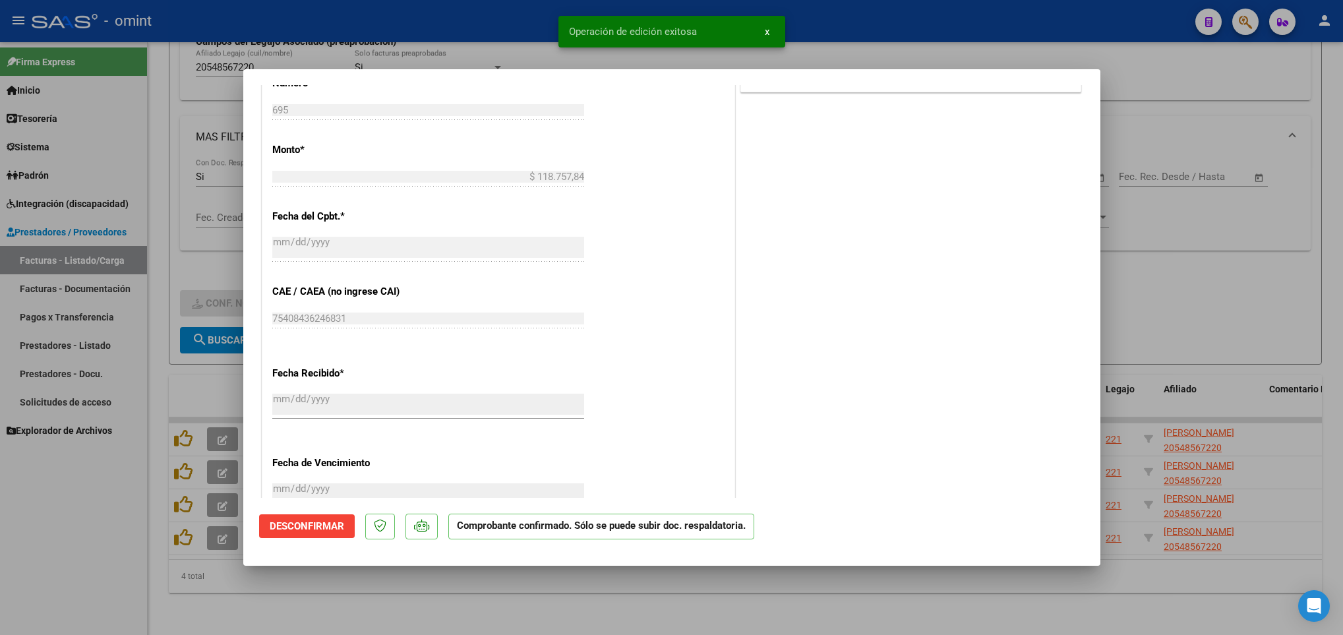
click at [347, 604] on div at bounding box center [671, 317] width 1343 height 635
type input "$ 0,00"
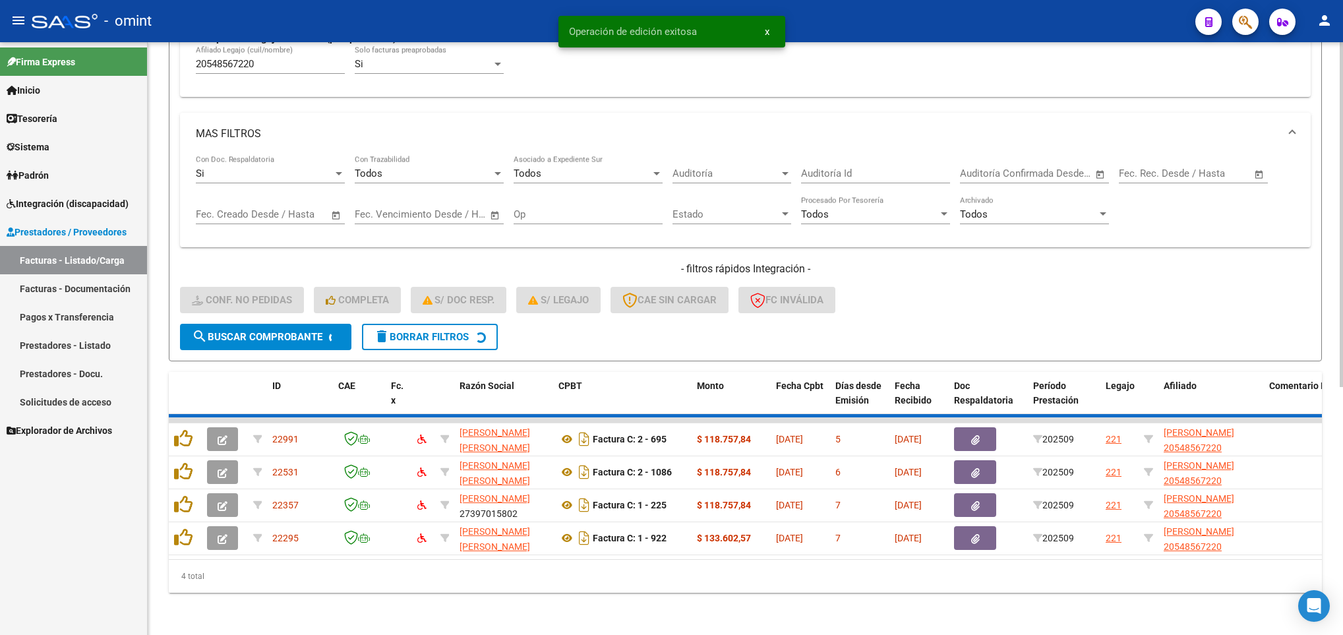
scroll to position [390, 0]
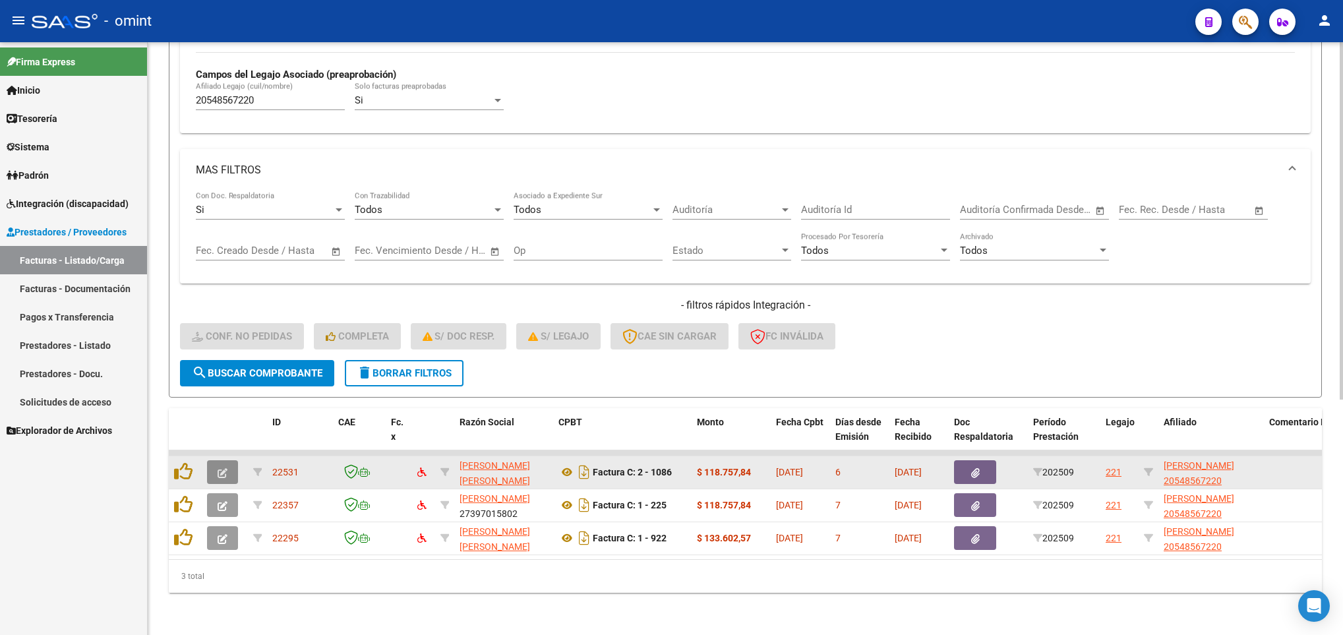
click at [231, 460] on button "button" at bounding box center [222, 472] width 31 height 24
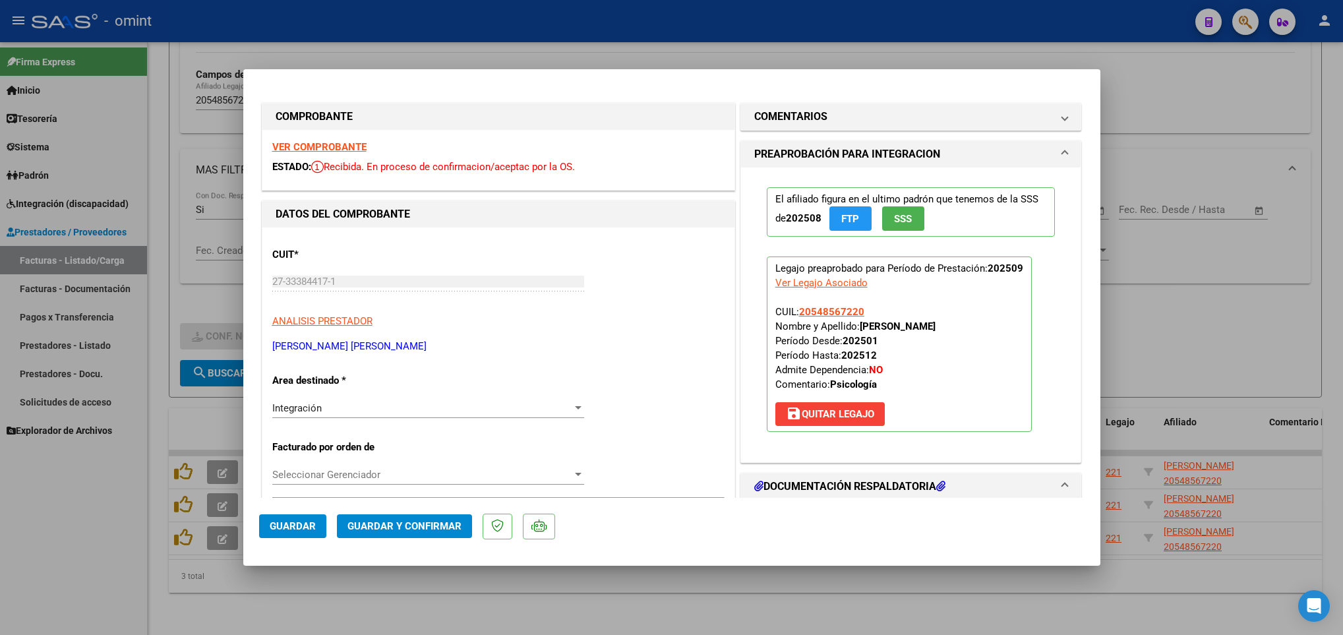
click at [322, 144] on strong "VER COMPROBANTE" at bounding box center [319, 147] width 94 height 12
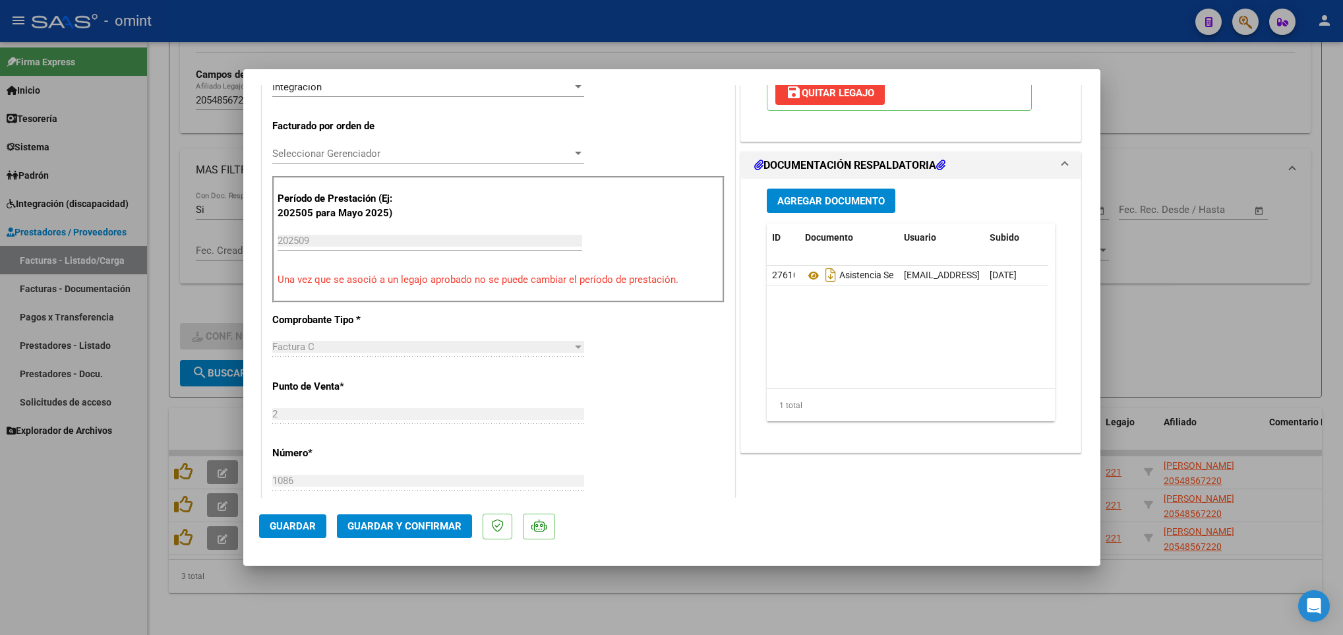
scroll to position [396, 0]
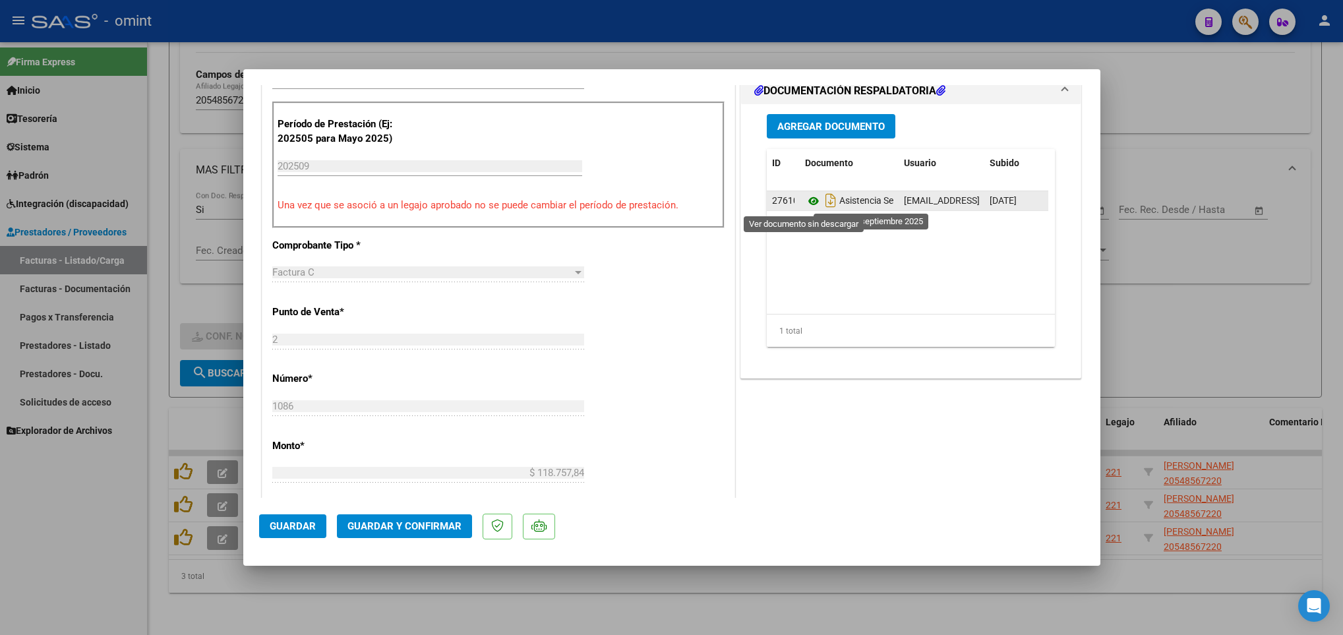
click at [805, 202] on icon at bounding box center [813, 201] width 17 height 16
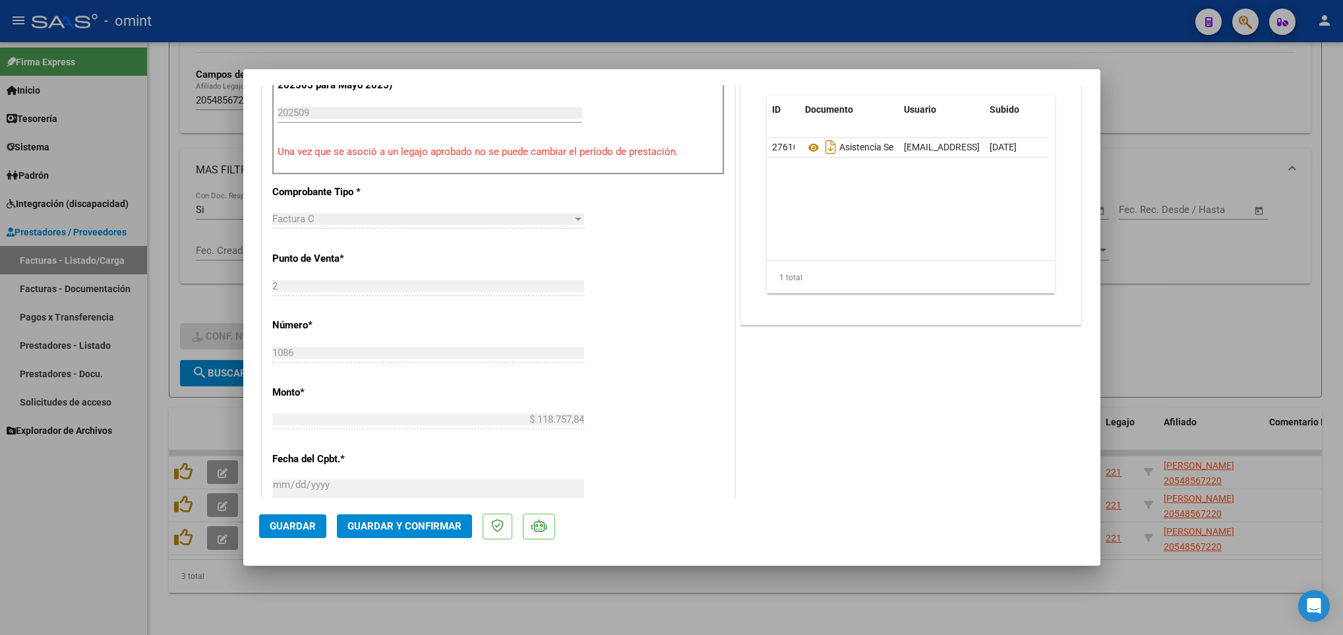
scroll to position [494, 0]
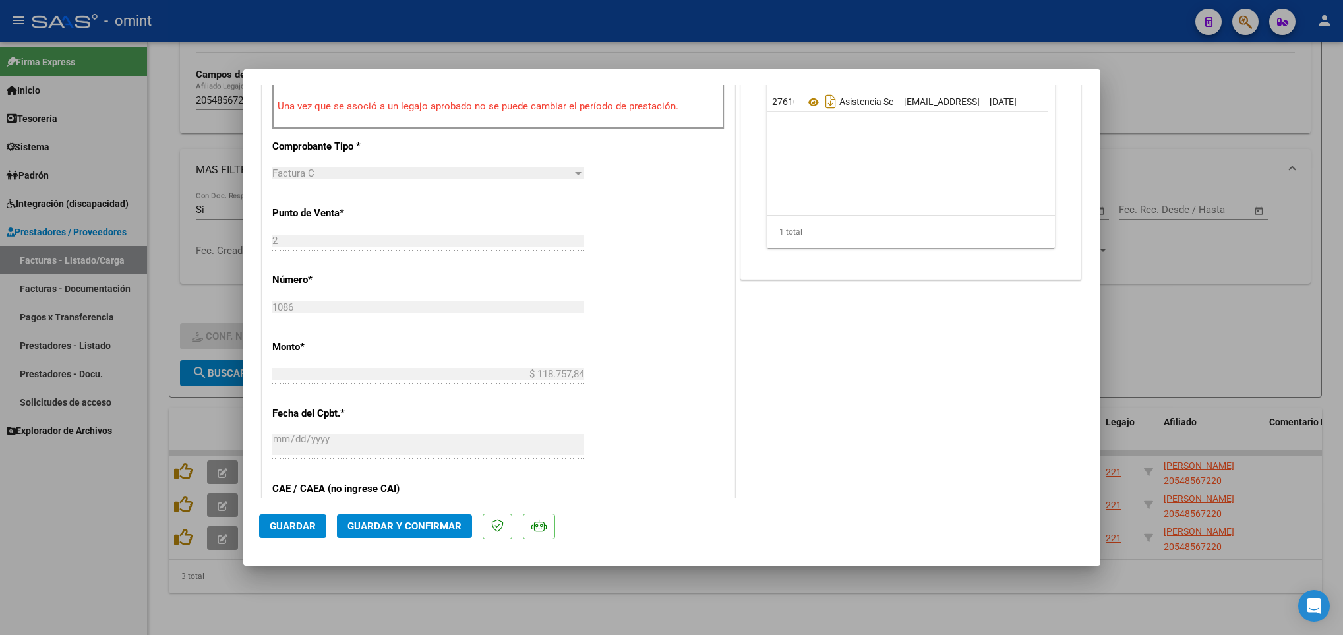
click at [439, 525] on span "Guardar y Confirmar" at bounding box center [404, 526] width 114 height 12
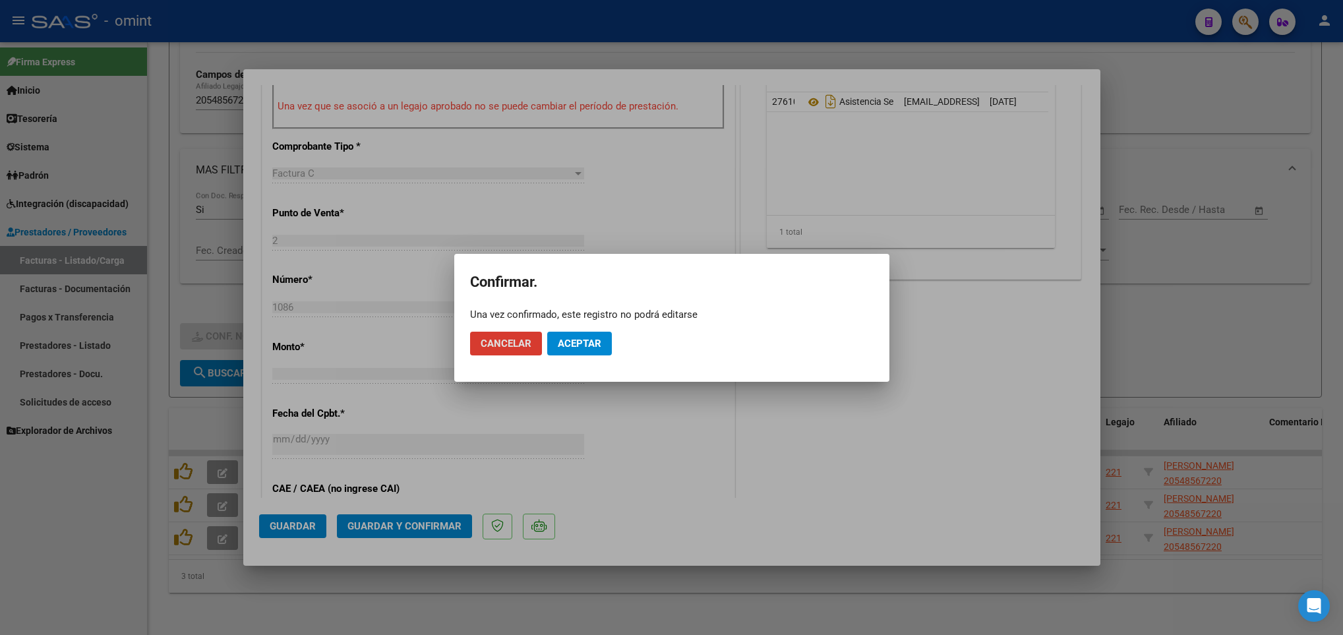
click at [580, 340] on span "Aceptar" at bounding box center [580, 344] width 44 height 12
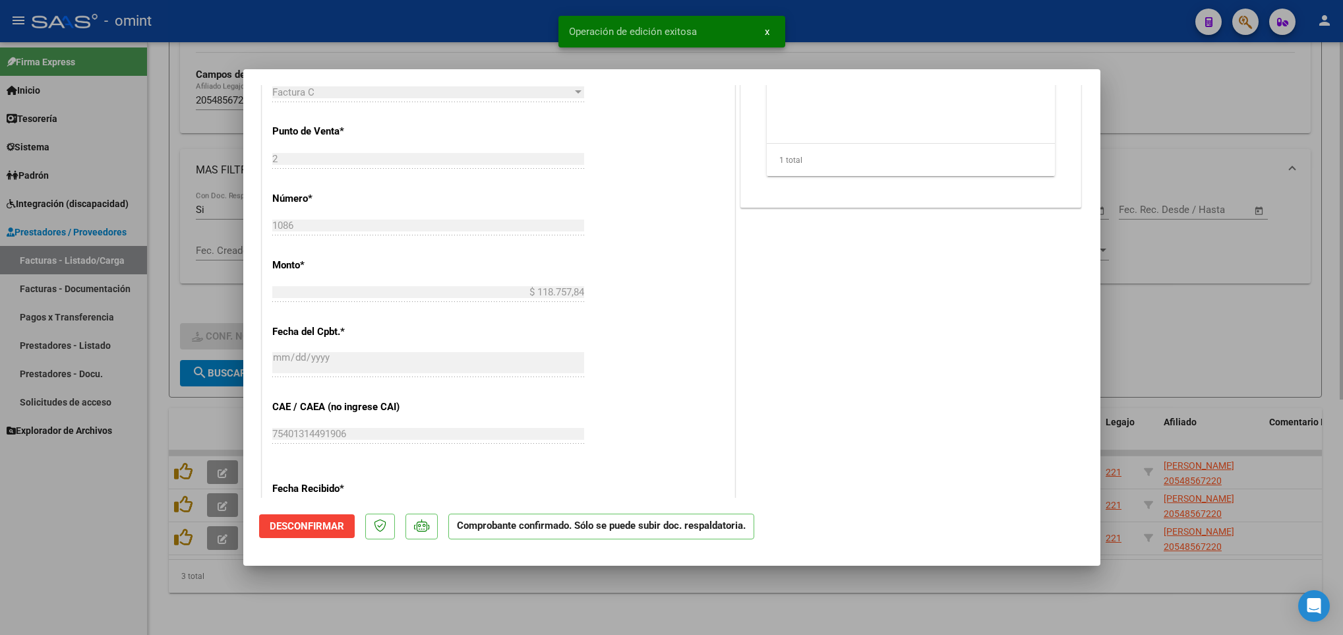
click at [497, 597] on div at bounding box center [671, 317] width 1343 height 635
type input "$ 0,00"
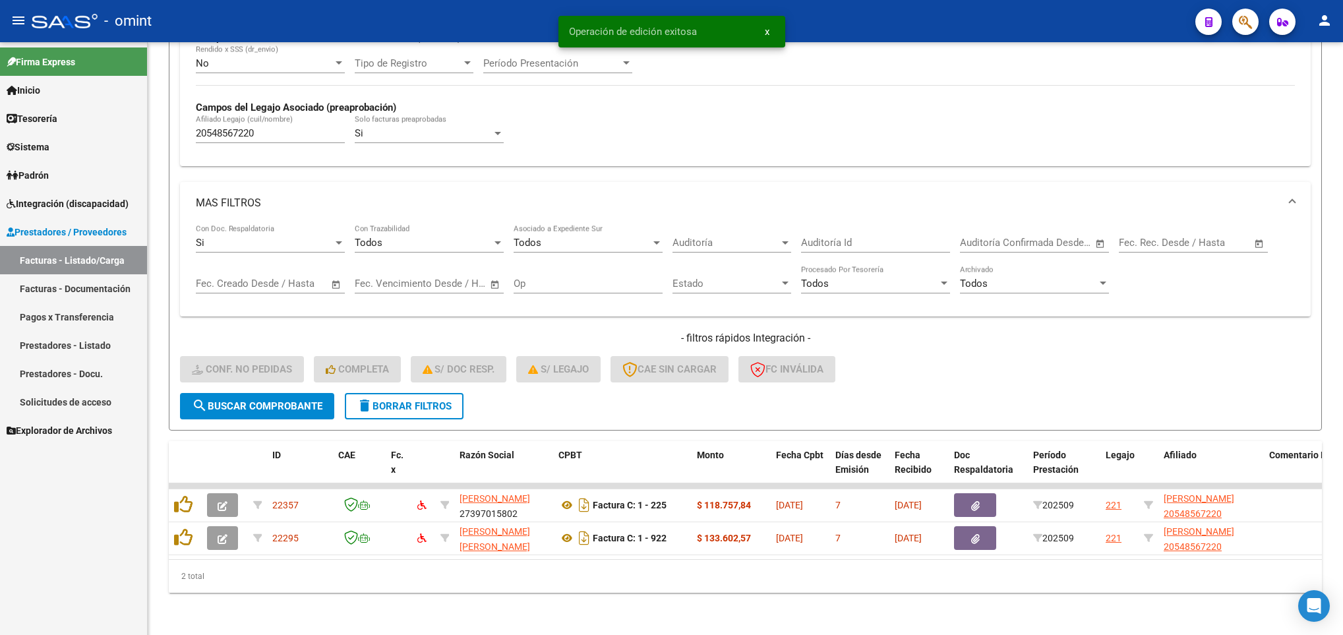
scroll to position [358, 0]
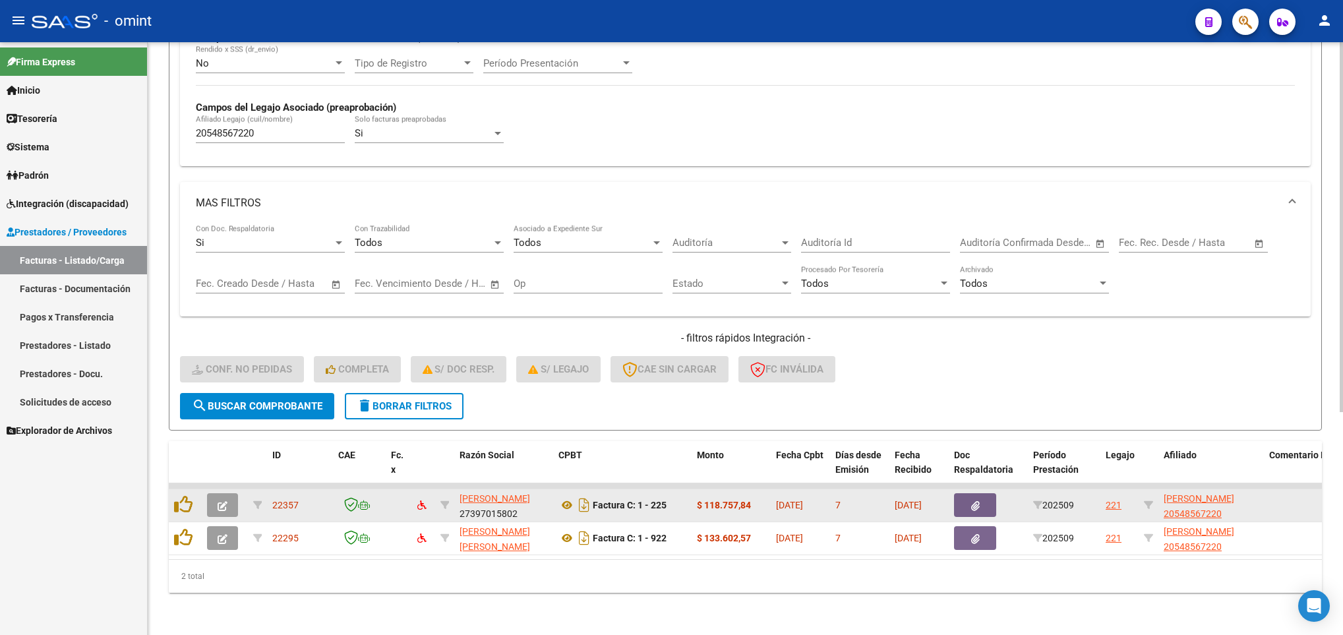
click at [228, 493] on button "button" at bounding box center [222, 505] width 31 height 24
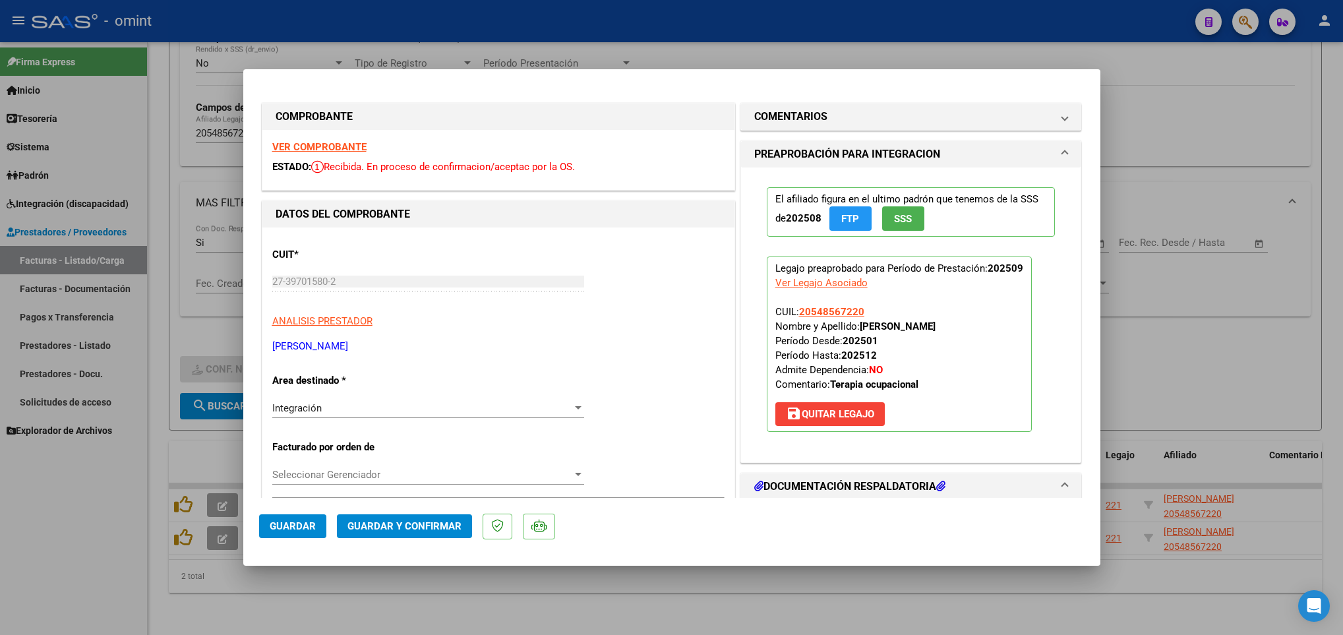
click at [303, 148] on strong "VER COMPROBANTE" at bounding box center [319, 147] width 94 height 12
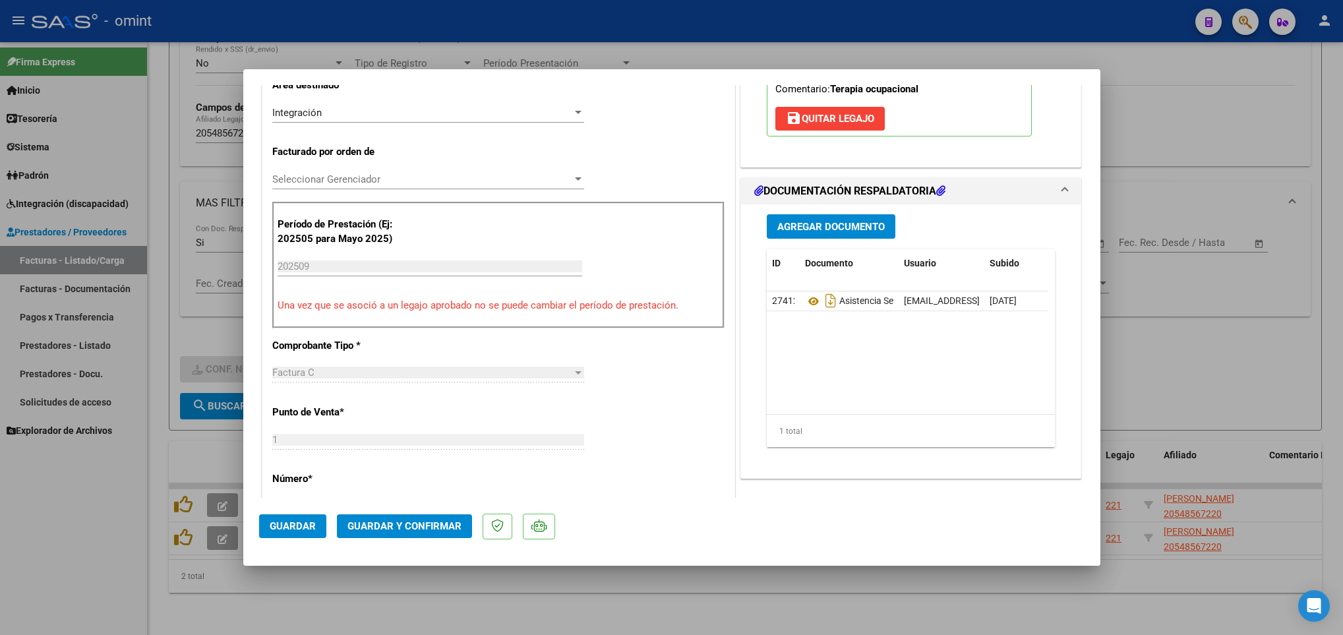
scroll to position [297, 0]
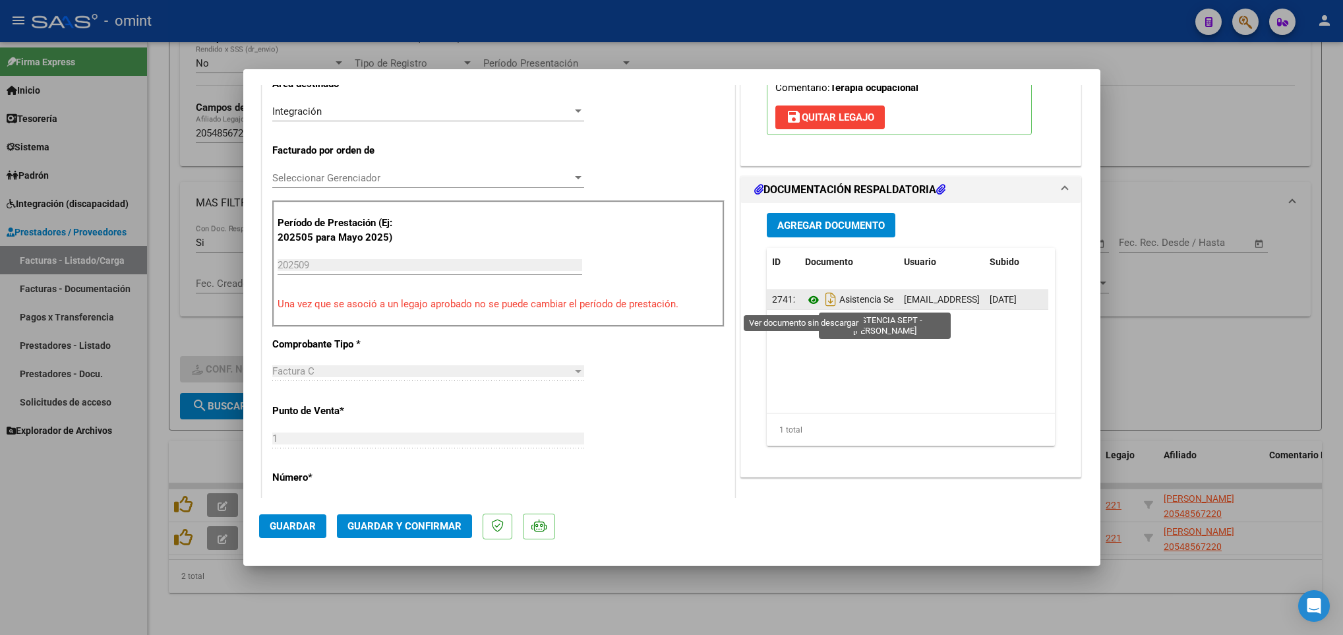
click at [809, 305] on icon at bounding box center [813, 300] width 17 height 16
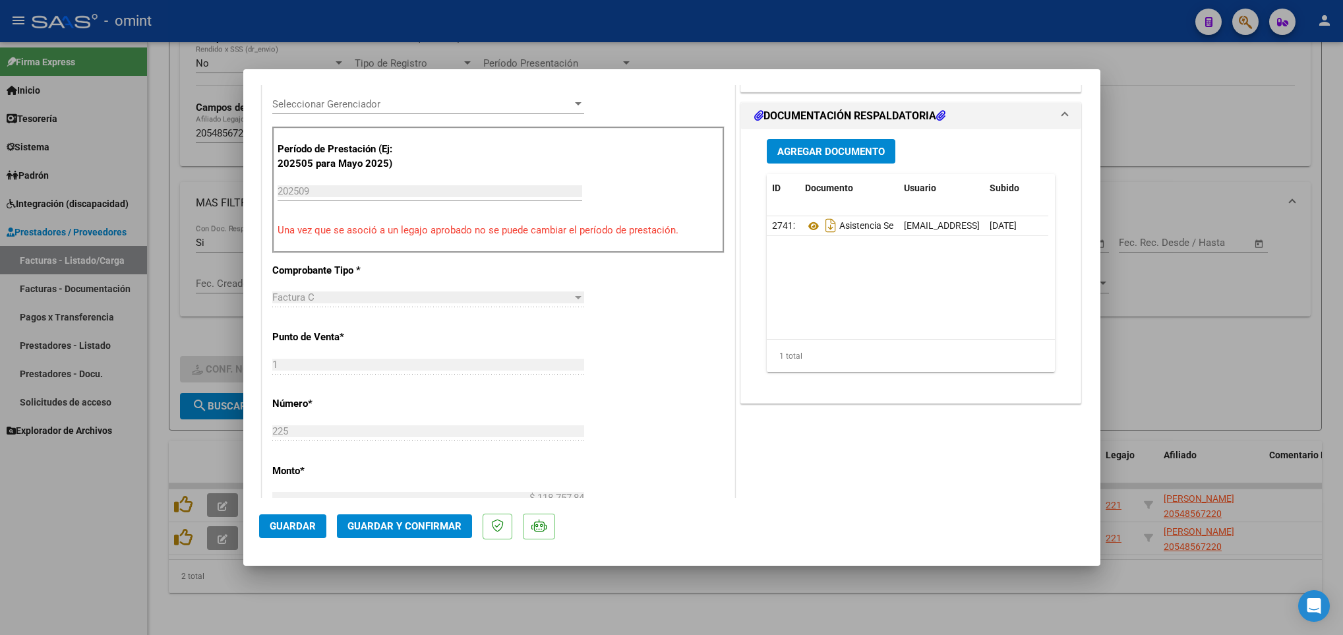
scroll to position [692, 0]
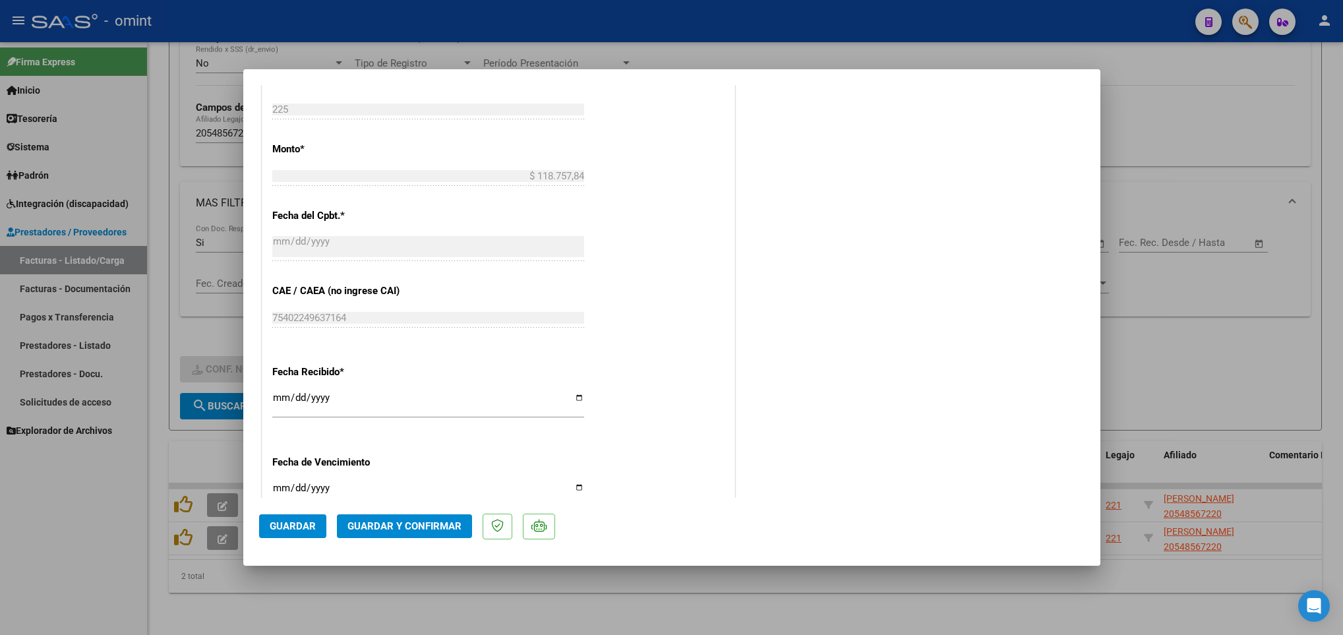
click at [420, 527] on span "Guardar y Confirmar" at bounding box center [404, 526] width 114 height 12
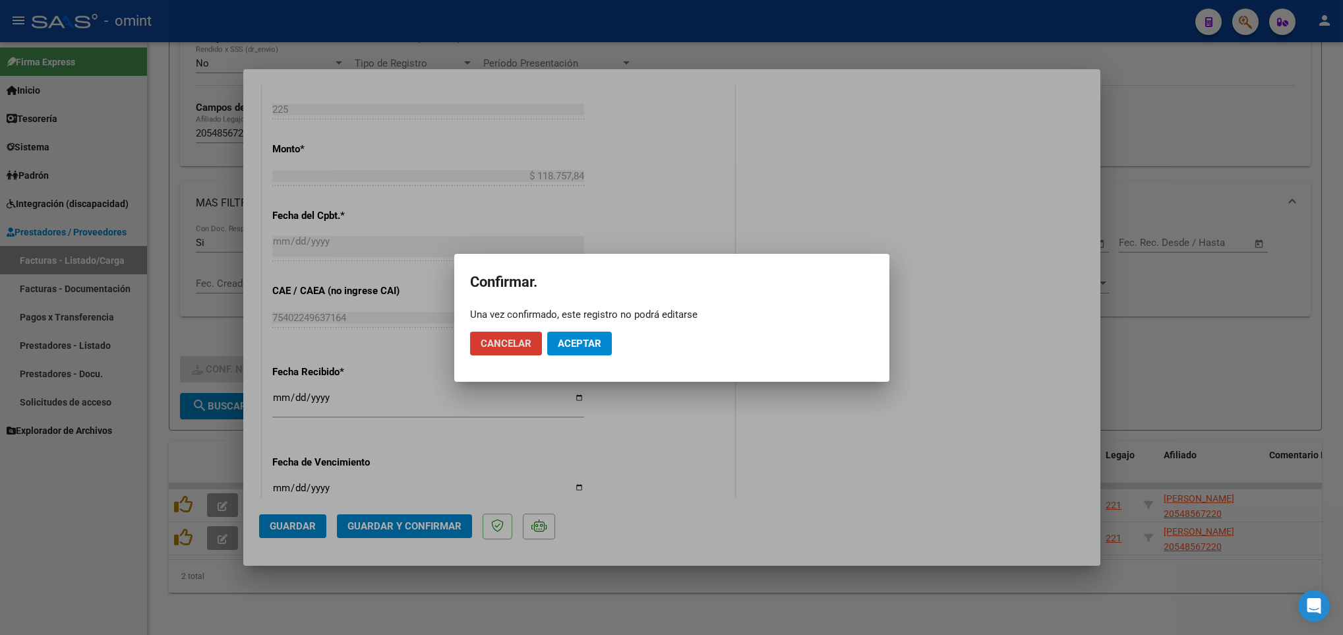
click at [562, 340] on span "Aceptar" at bounding box center [580, 344] width 44 height 12
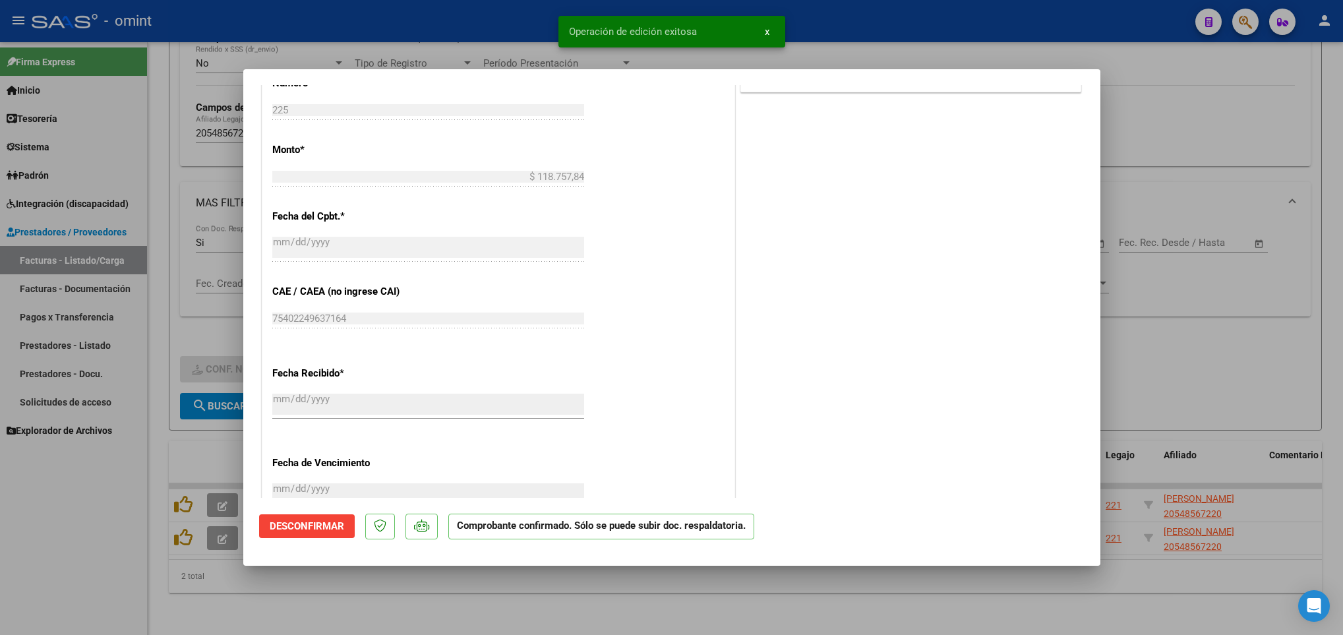
click at [465, 605] on div at bounding box center [671, 317] width 1343 height 635
type input "$ 0,00"
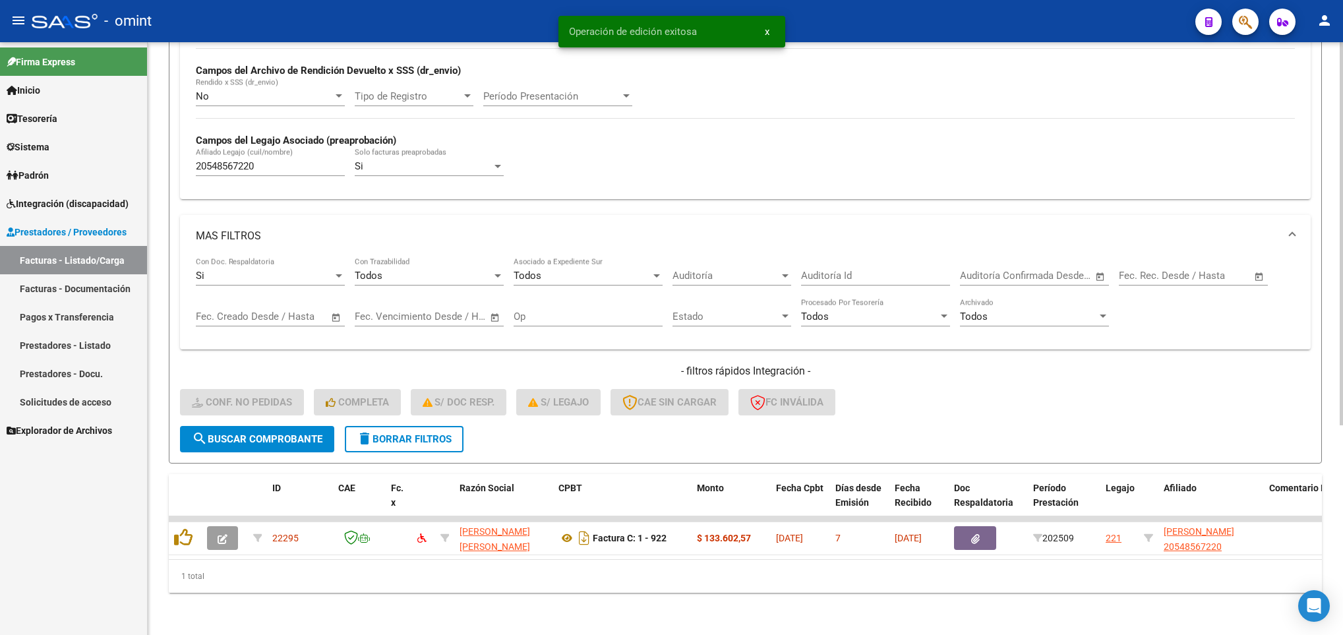
scroll to position [324, 0]
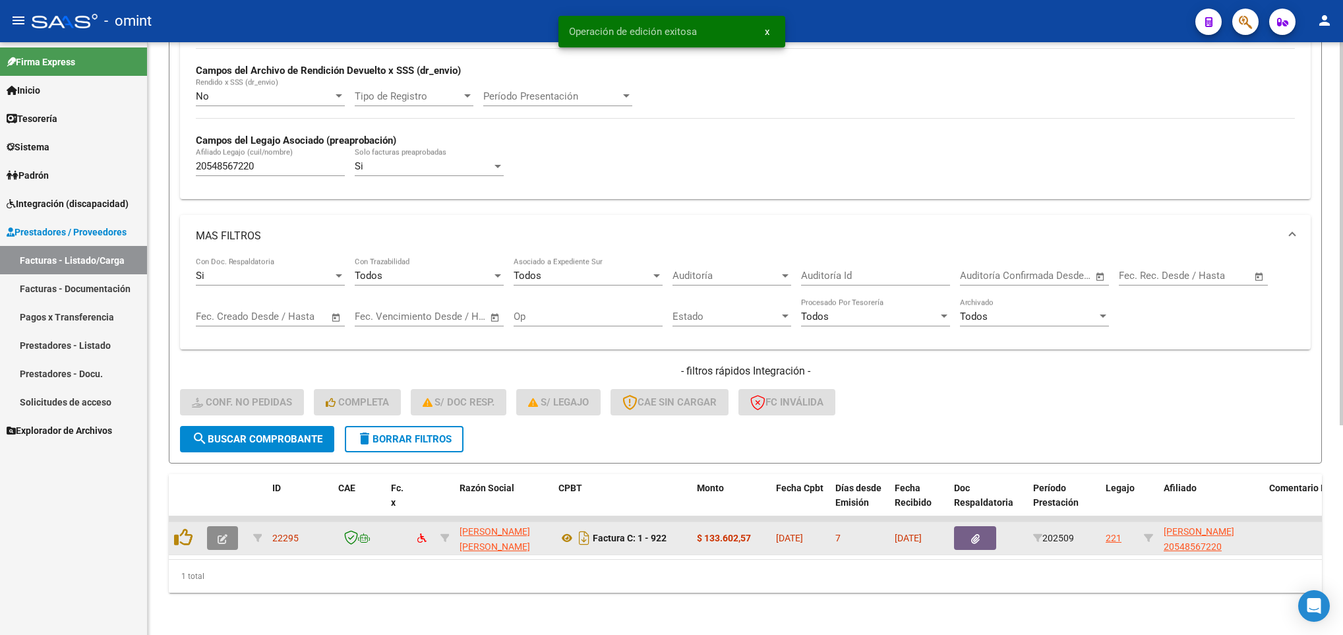
click at [222, 534] on icon "button" at bounding box center [223, 539] width 10 height 10
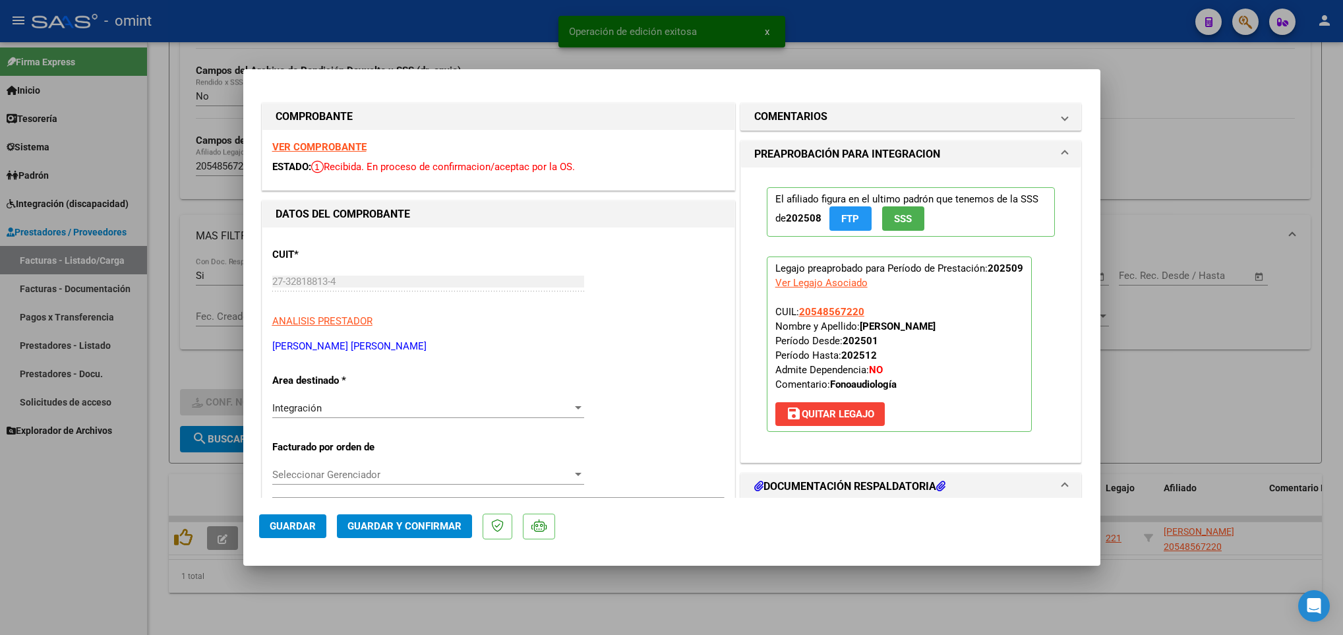
click at [318, 144] on strong "VER COMPROBANTE" at bounding box center [319, 147] width 94 height 12
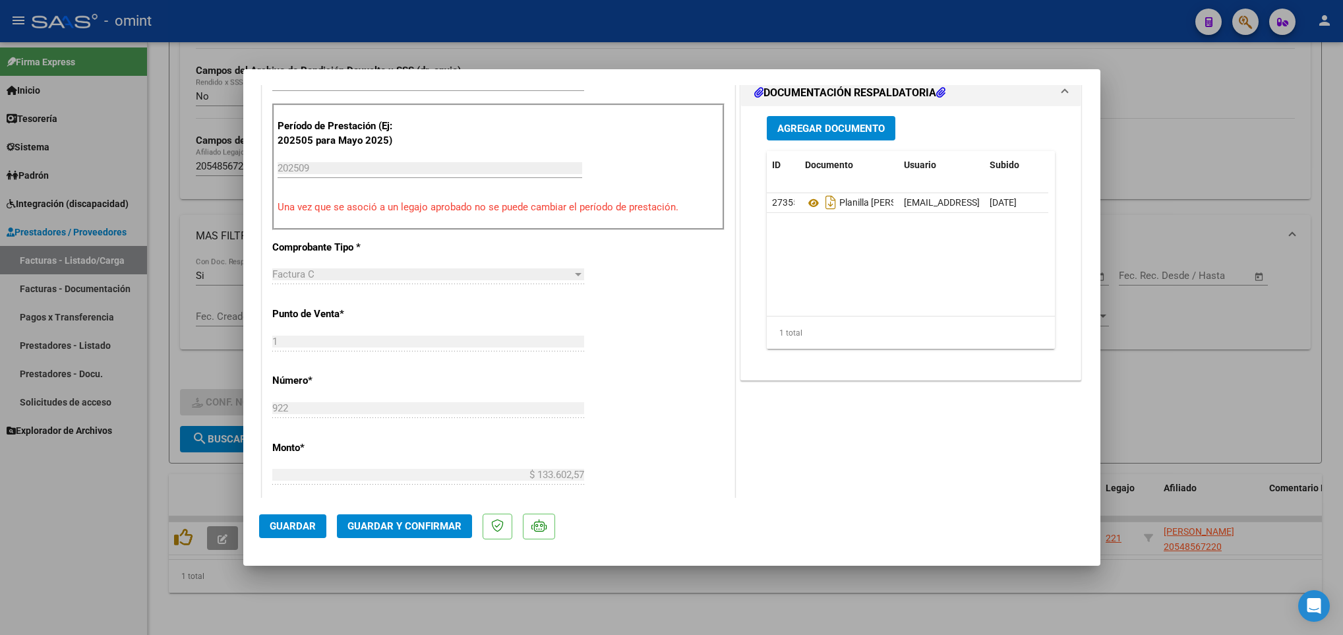
scroll to position [396, 0]
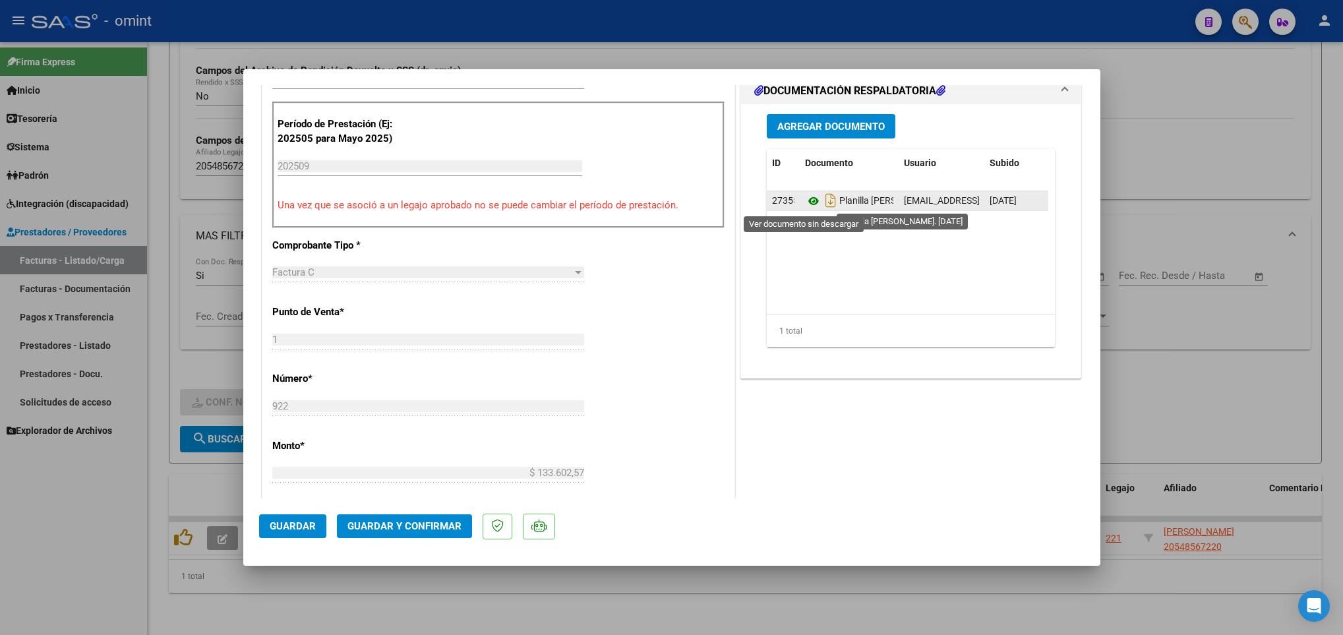
click at [805, 202] on icon at bounding box center [813, 201] width 17 height 16
click at [419, 531] on span "Guardar y Confirmar" at bounding box center [404, 526] width 114 height 12
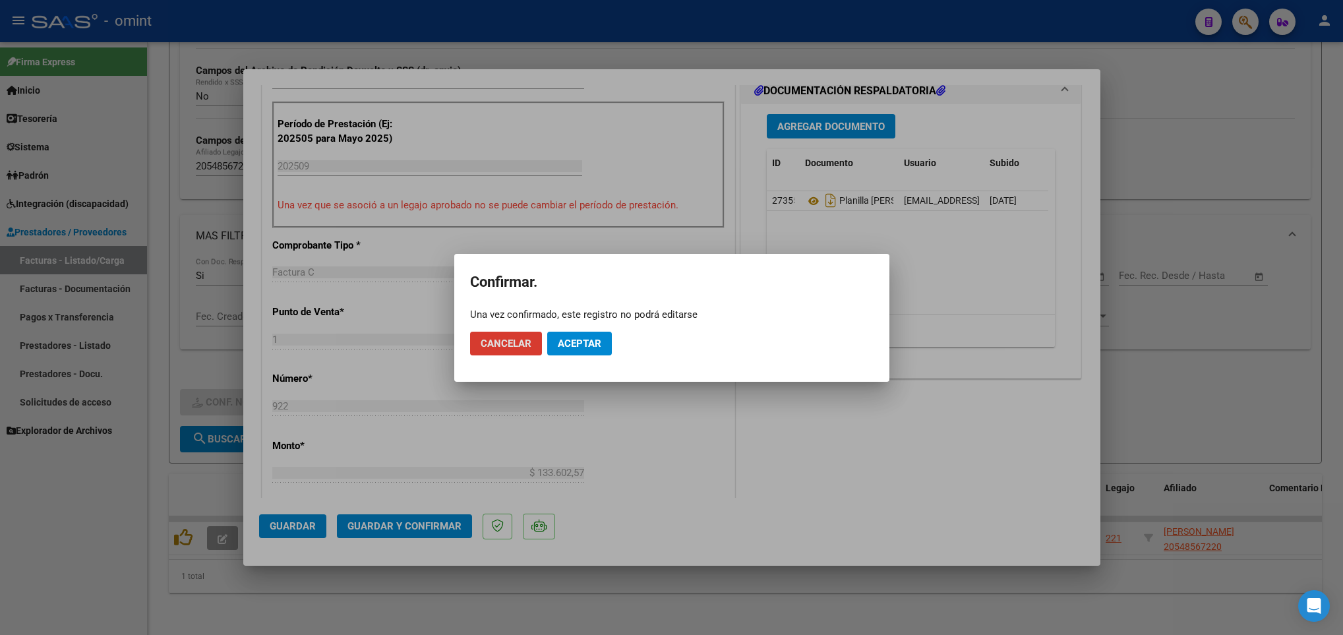
click at [587, 354] on button "Aceptar" at bounding box center [579, 344] width 65 height 24
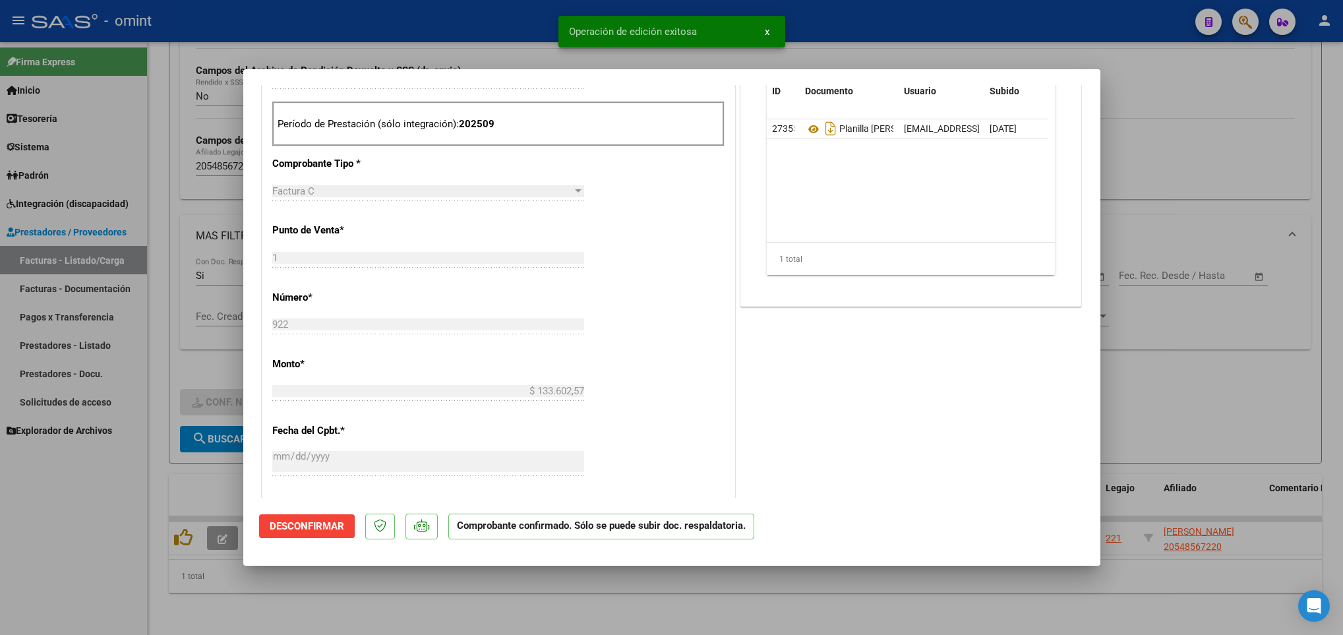
click at [551, 576] on div at bounding box center [671, 317] width 1343 height 635
type input "$ 0,00"
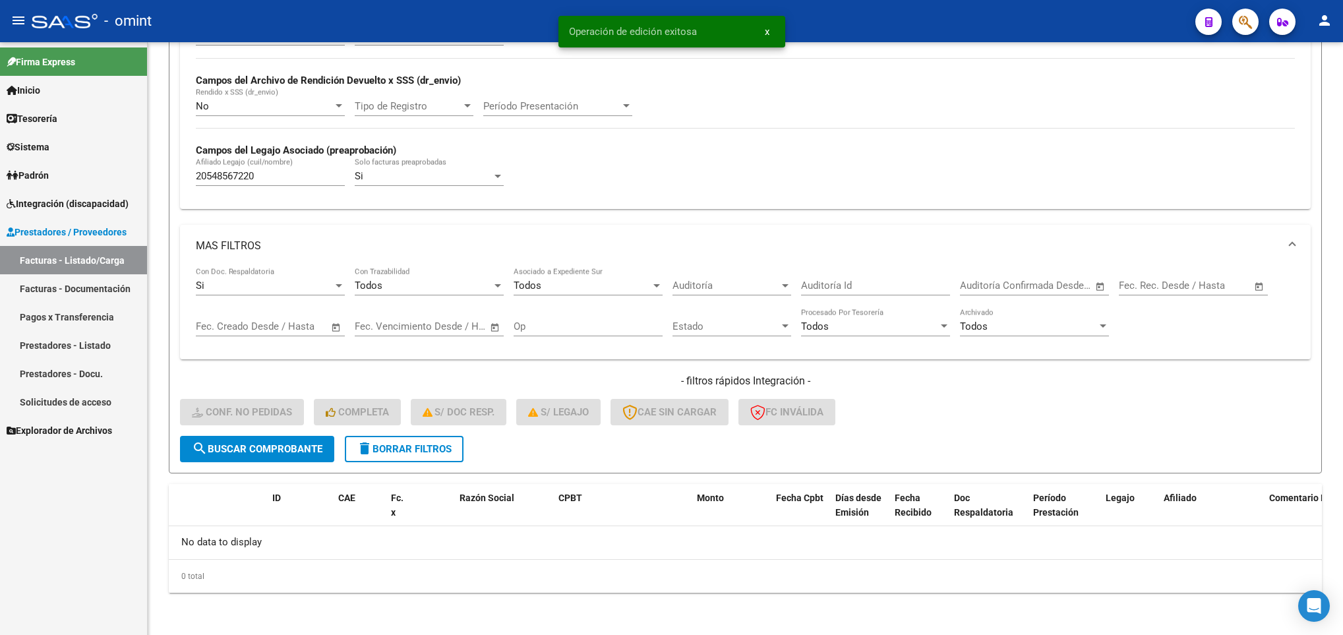
scroll to position [299, 0]
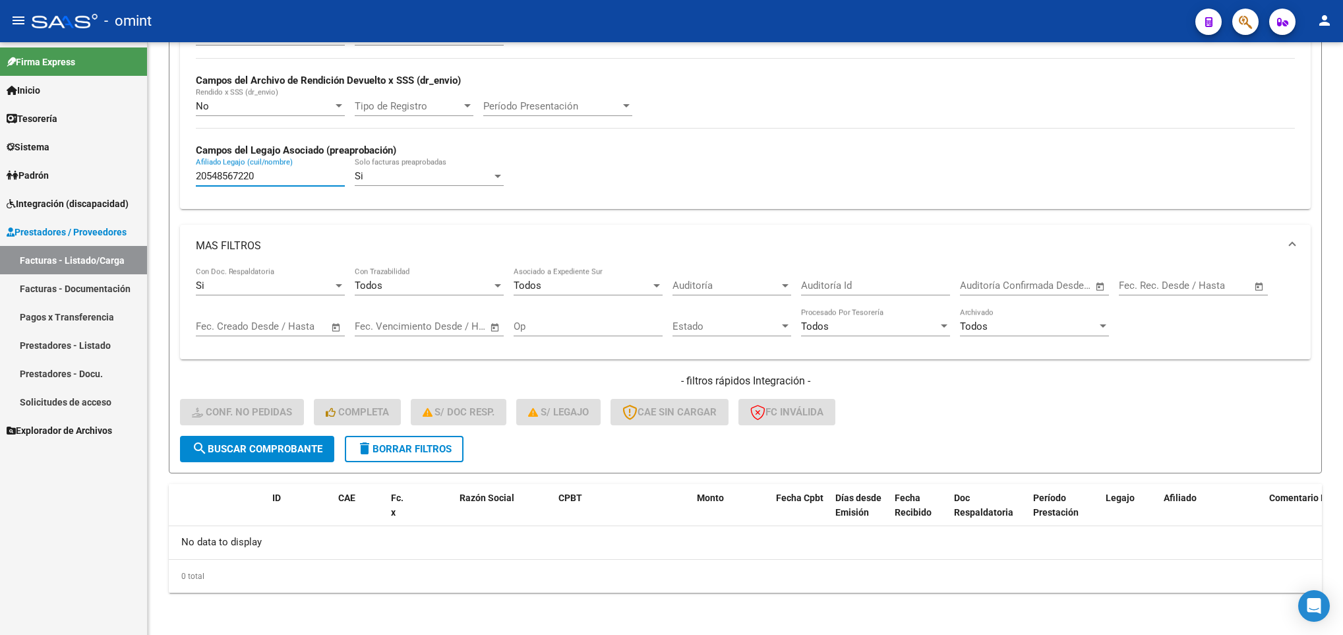
drag, startPoint x: 282, startPoint y: 176, endPoint x: 115, endPoint y: 166, distance: 166.4
click at [117, 167] on mat-sidenav-container "Firma Express Inicio Calendario SSS Instructivos Contacto OS Tesorería Extracto…" at bounding box center [671, 338] width 1343 height 593
paste input "9606602"
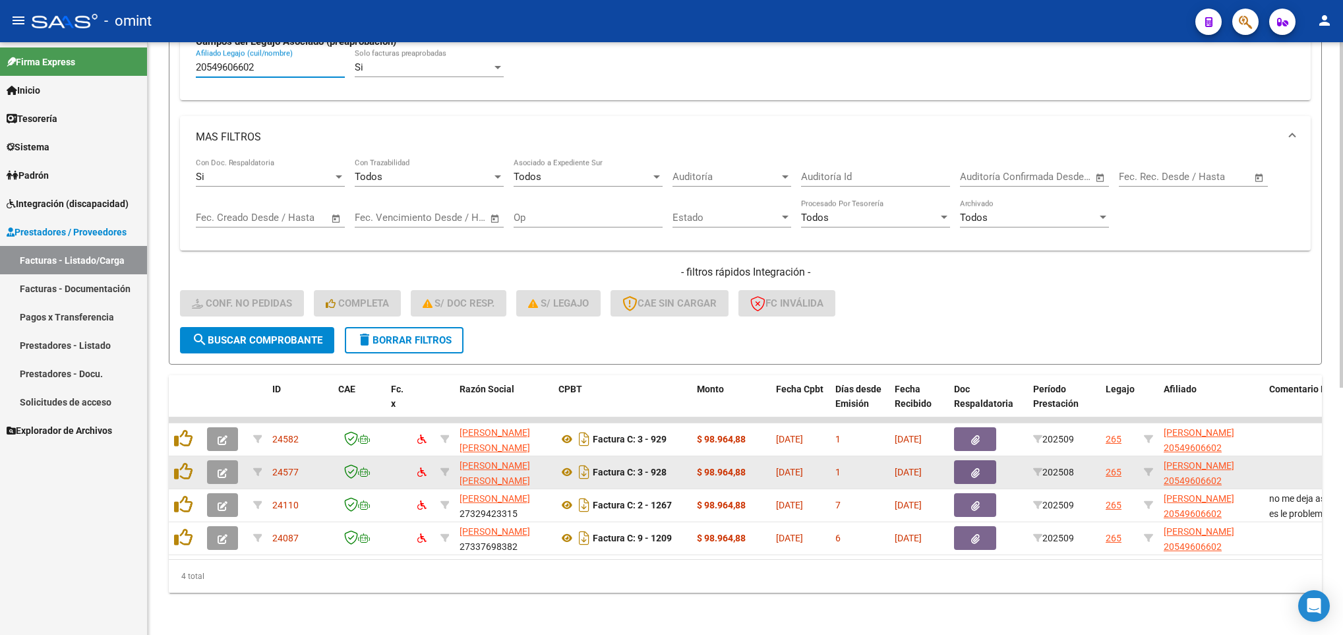
scroll to position [423, 0]
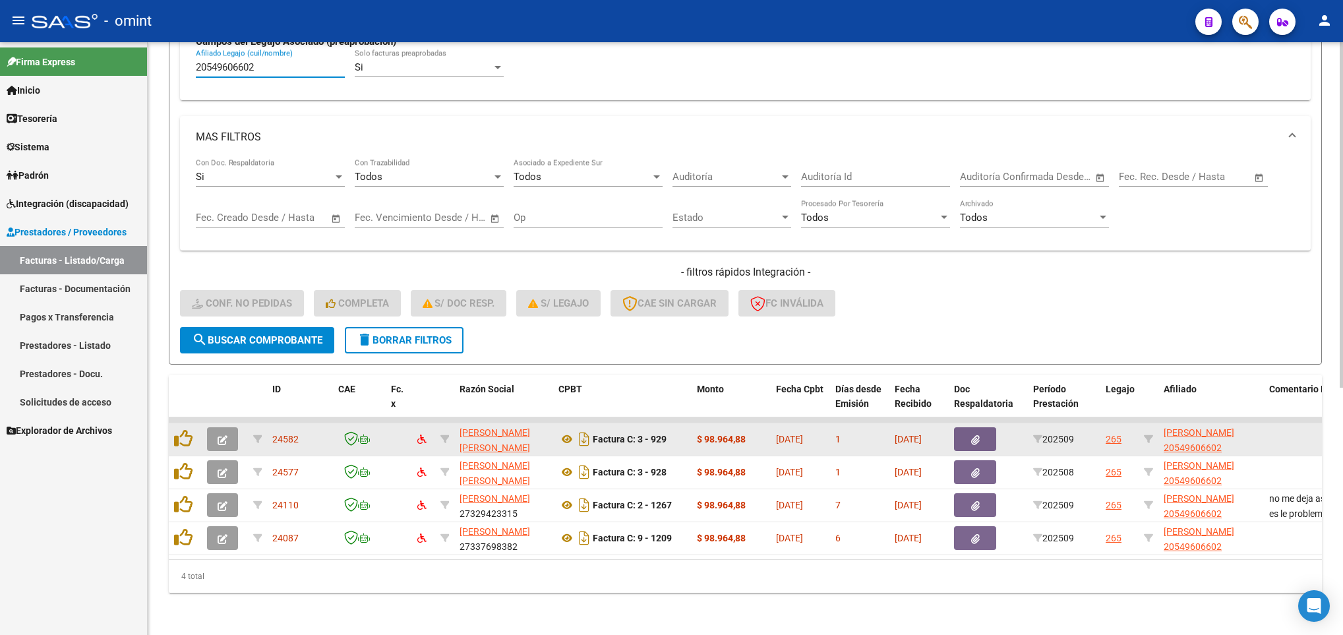
type input "20549606602"
click at [224, 435] on icon "button" at bounding box center [223, 440] width 10 height 10
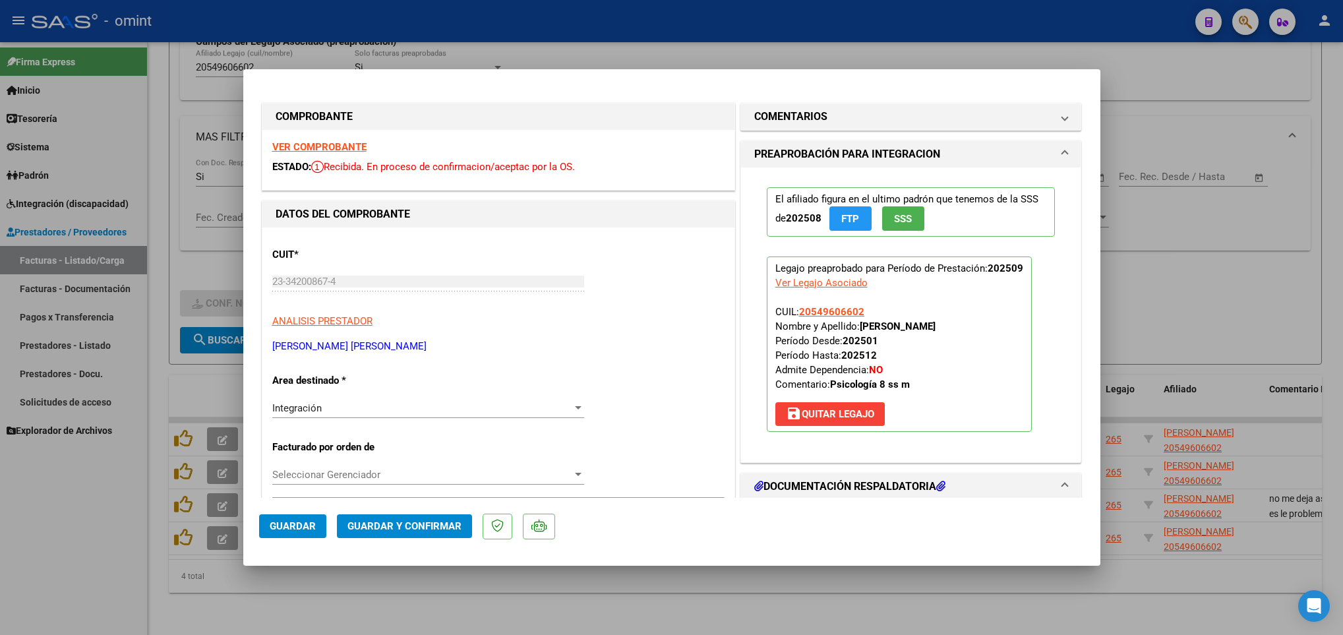
click at [341, 146] on strong "VER COMPROBANTE" at bounding box center [319, 147] width 94 height 12
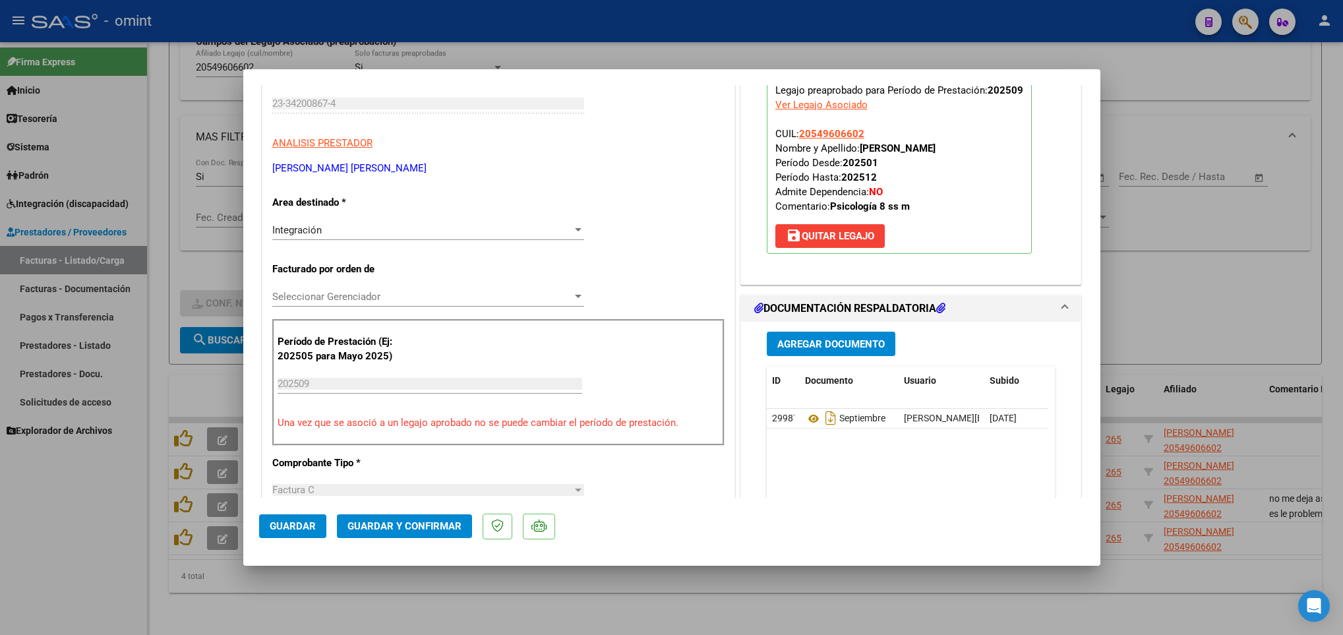
scroll to position [198, 0]
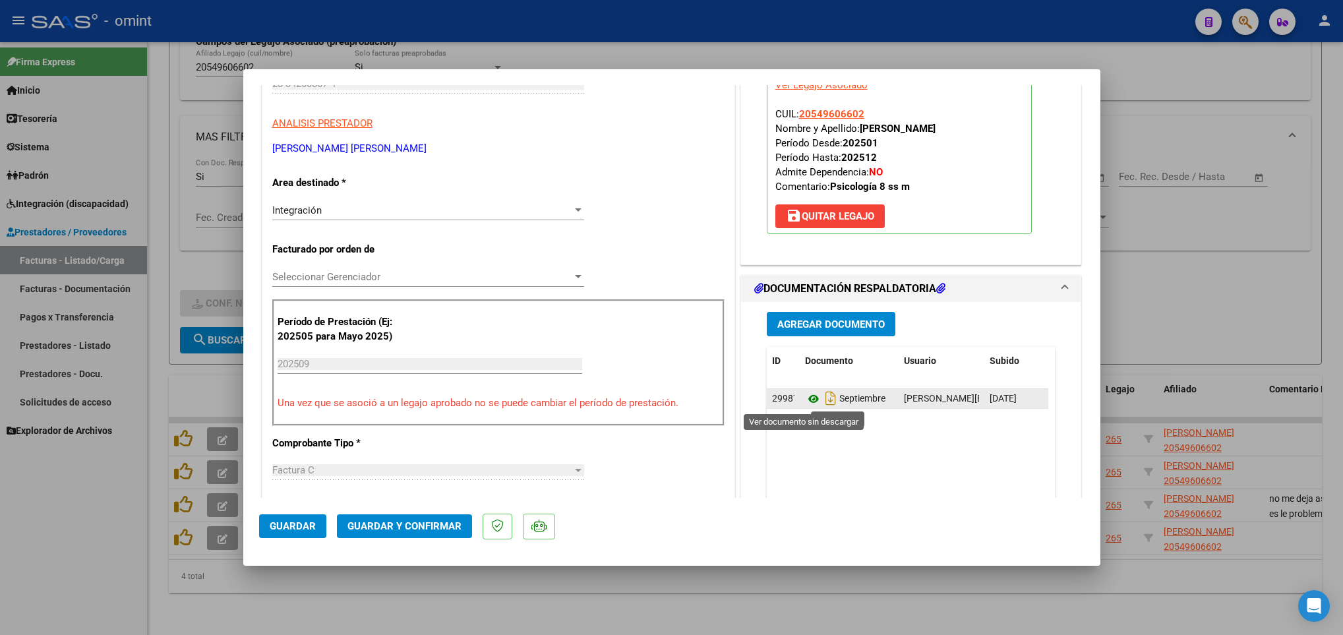
click at [808, 398] on icon at bounding box center [813, 399] width 17 height 16
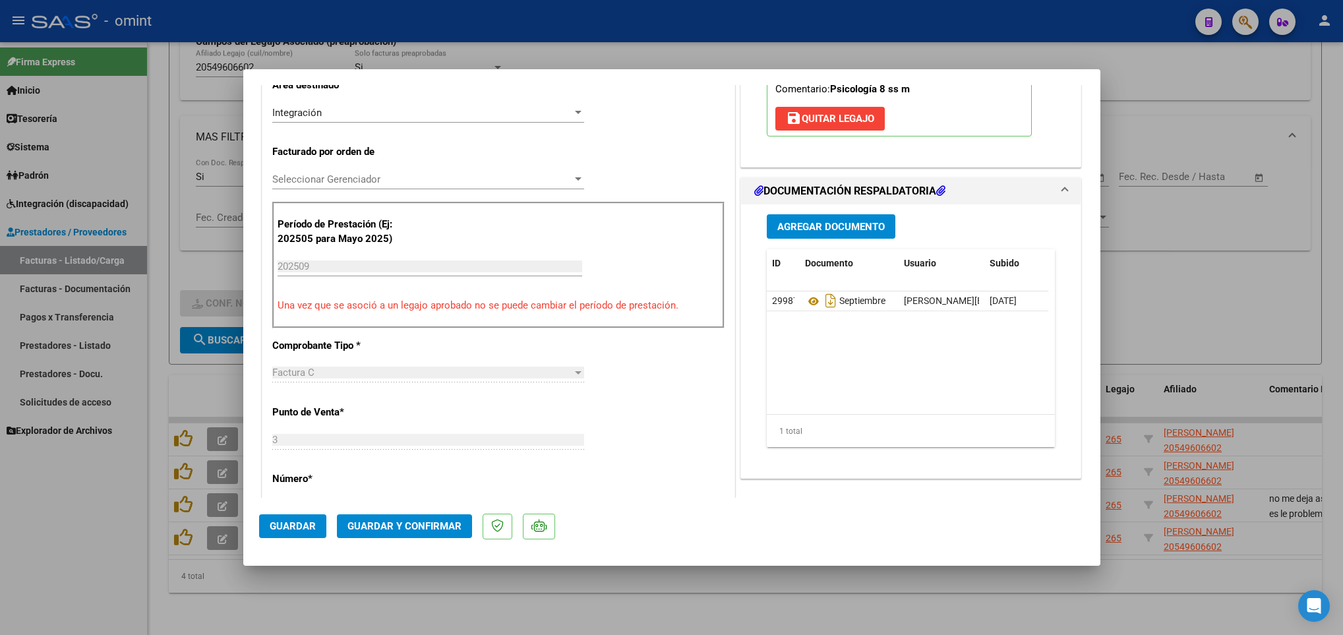
scroll to position [593, 0]
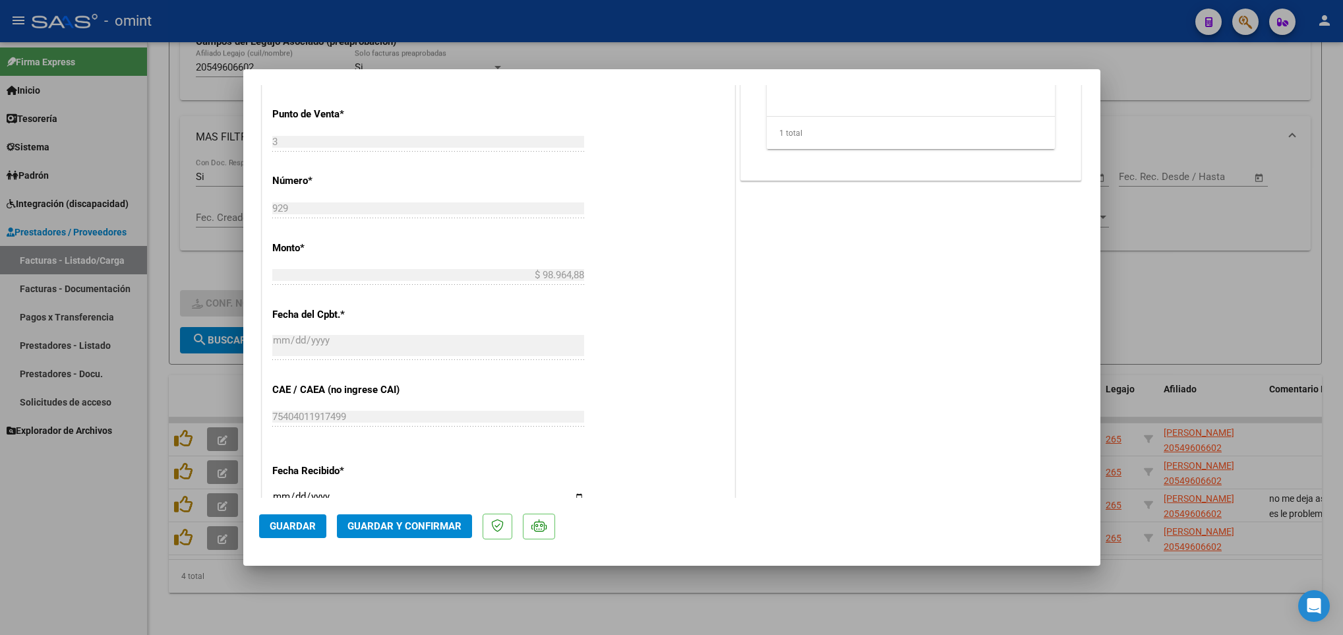
click at [417, 522] on span "Guardar y Confirmar" at bounding box center [404, 526] width 114 height 12
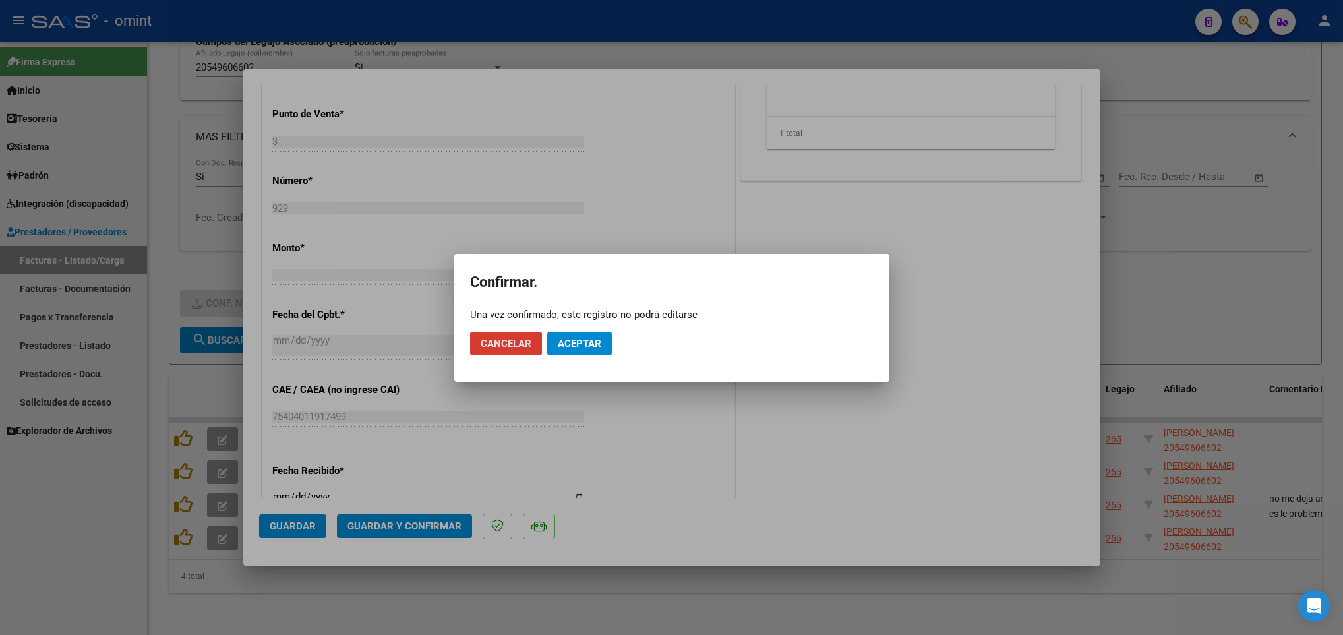
click at [578, 338] on span "Aceptar" at bounding box center [580, 344] width 44 height 12
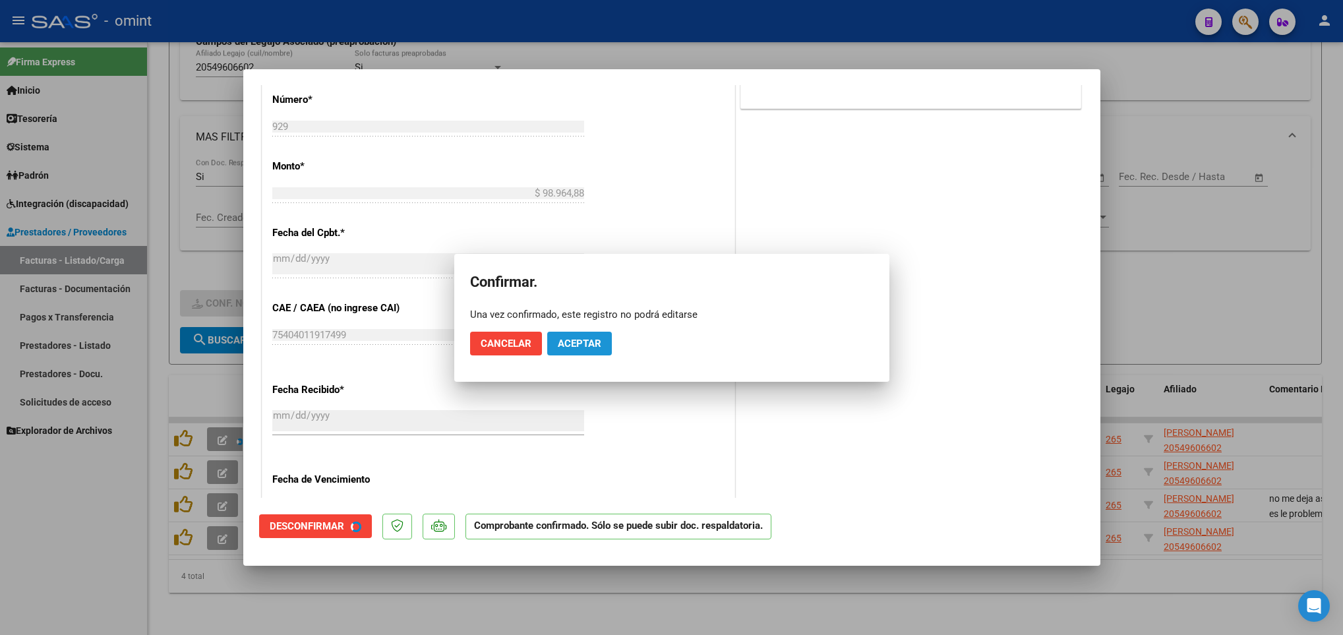
scroll to position [511, 0]
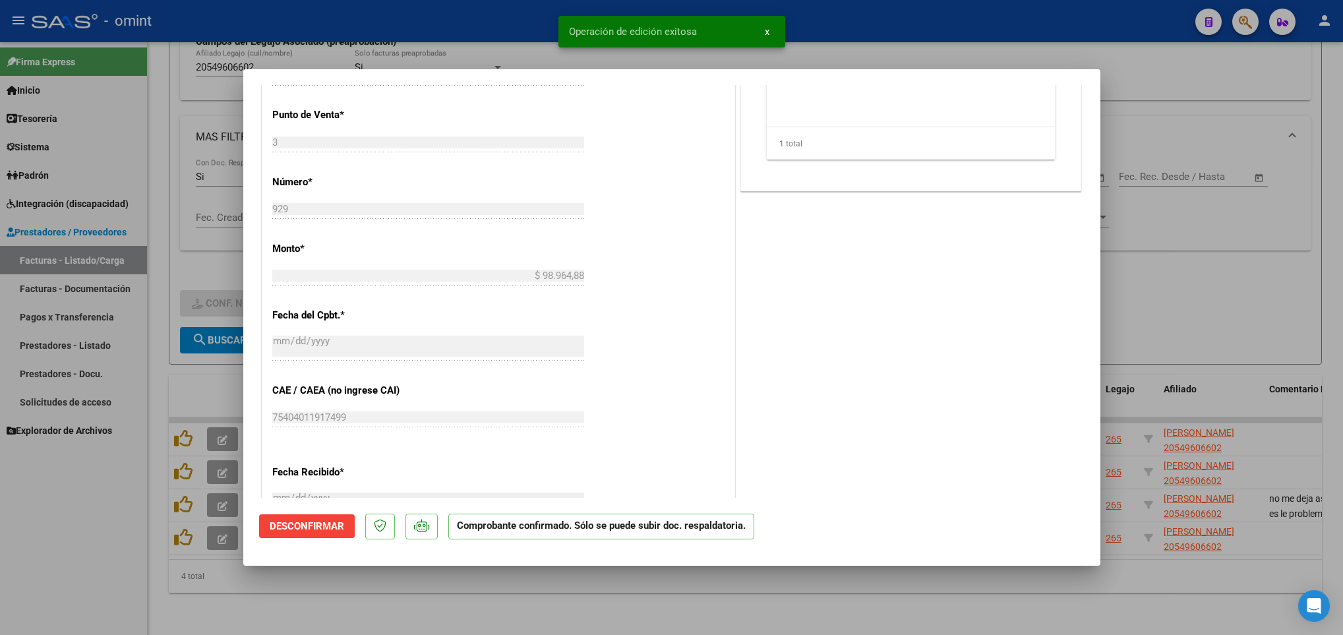
click at [491, 609] on div at bounding box center [671, 317] width 1343 height 635
type input "$ 0,00"
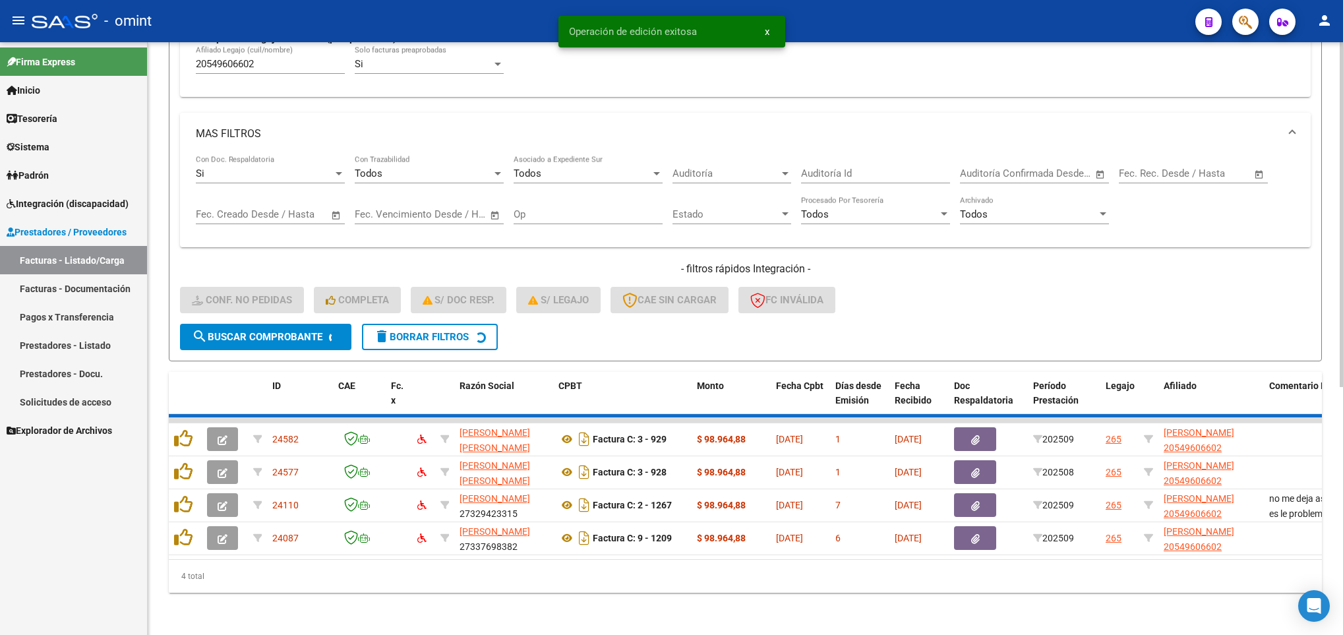
scroll to position [390, 0]
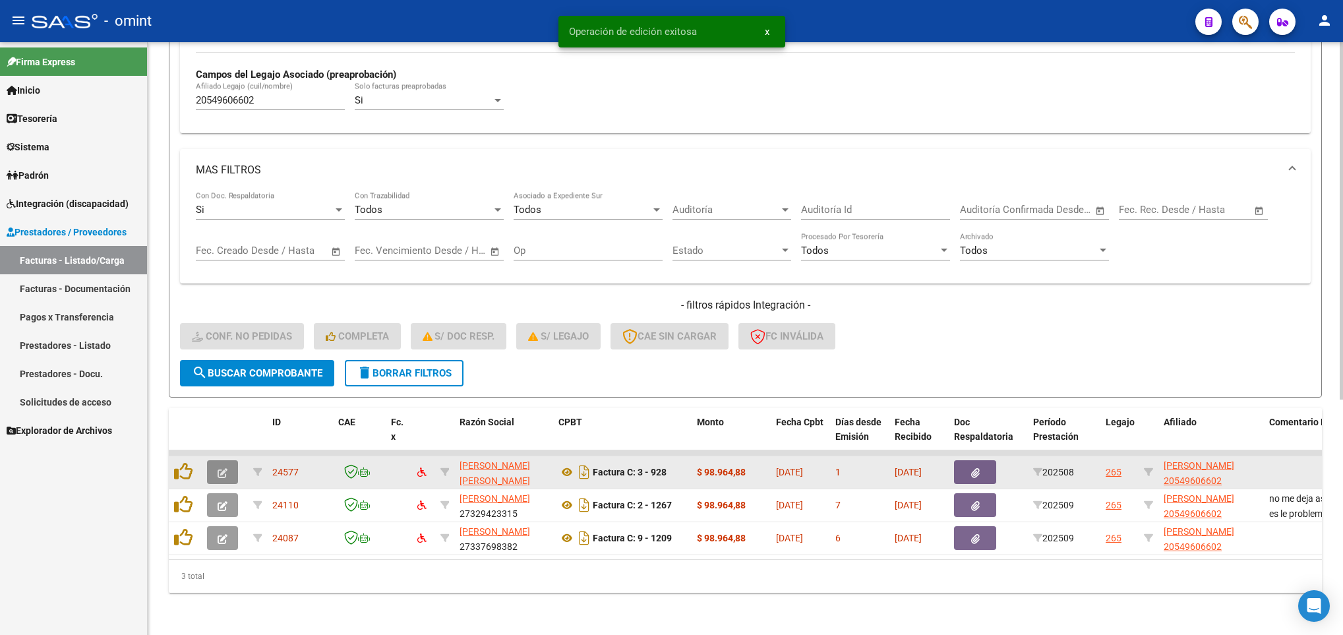
click at [234, 460] on button "button" at bounding box center [222, 472] width 31 height 24
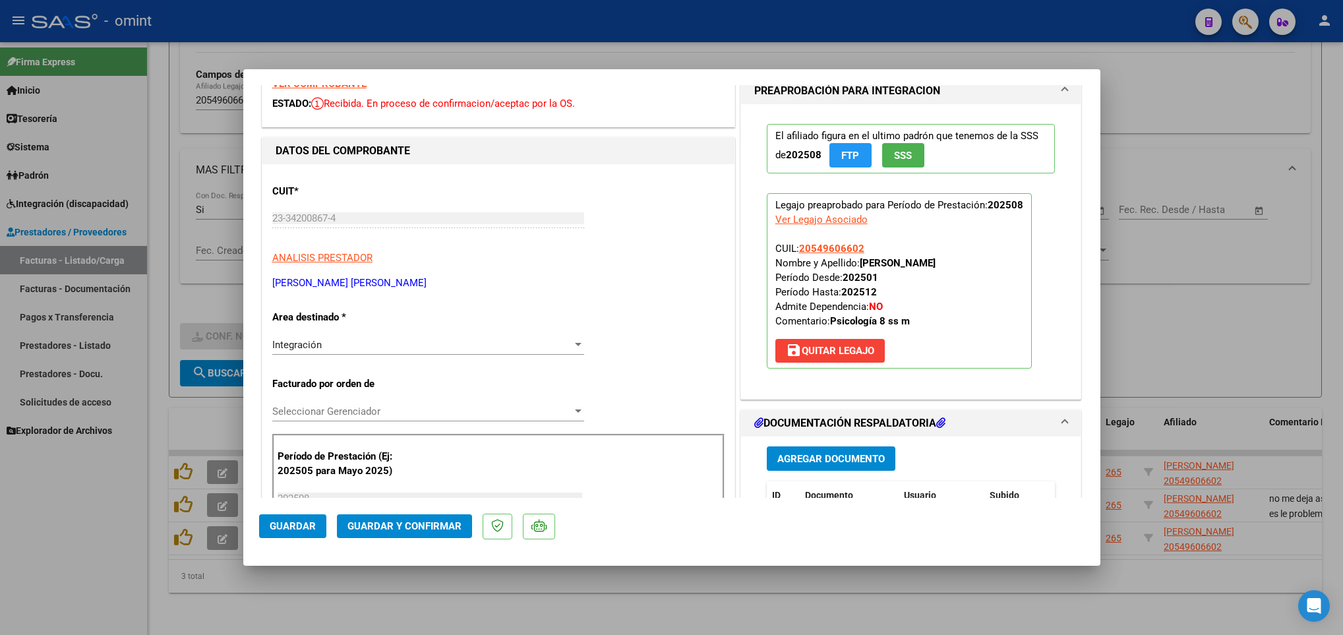
scroll to position [0, 0]
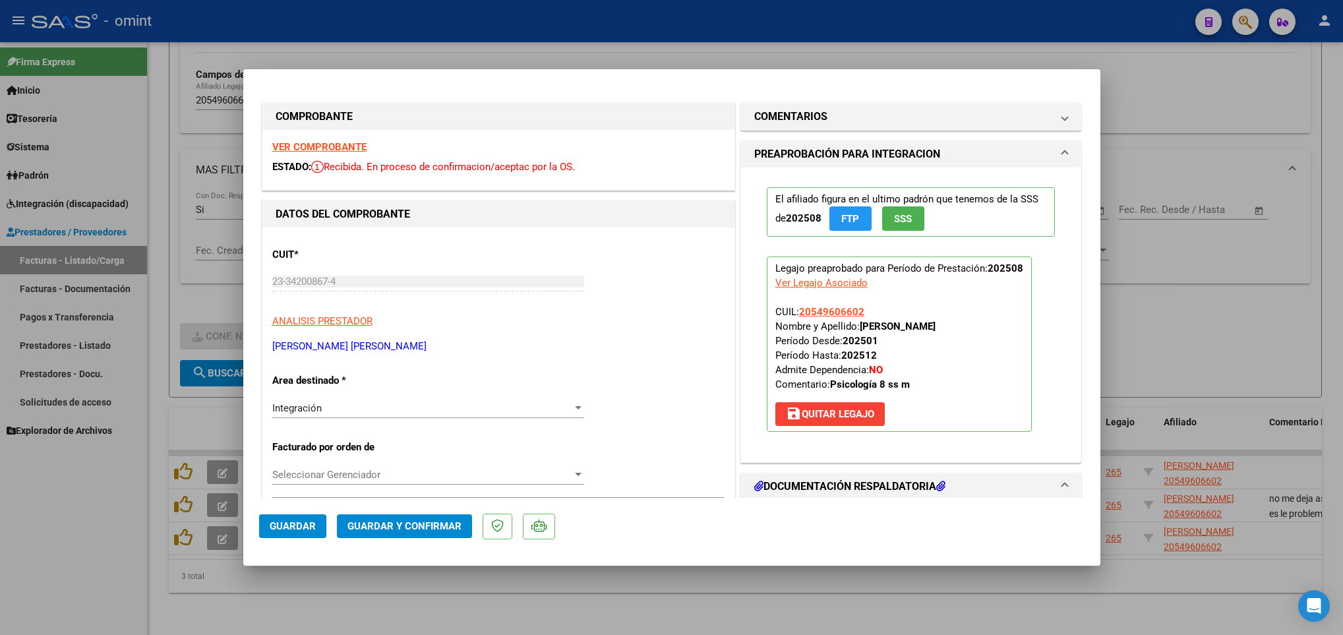
click at [333, 149] on strong "VER COMPROBANTE" at bounding box center [319, 147] width 94 height 12
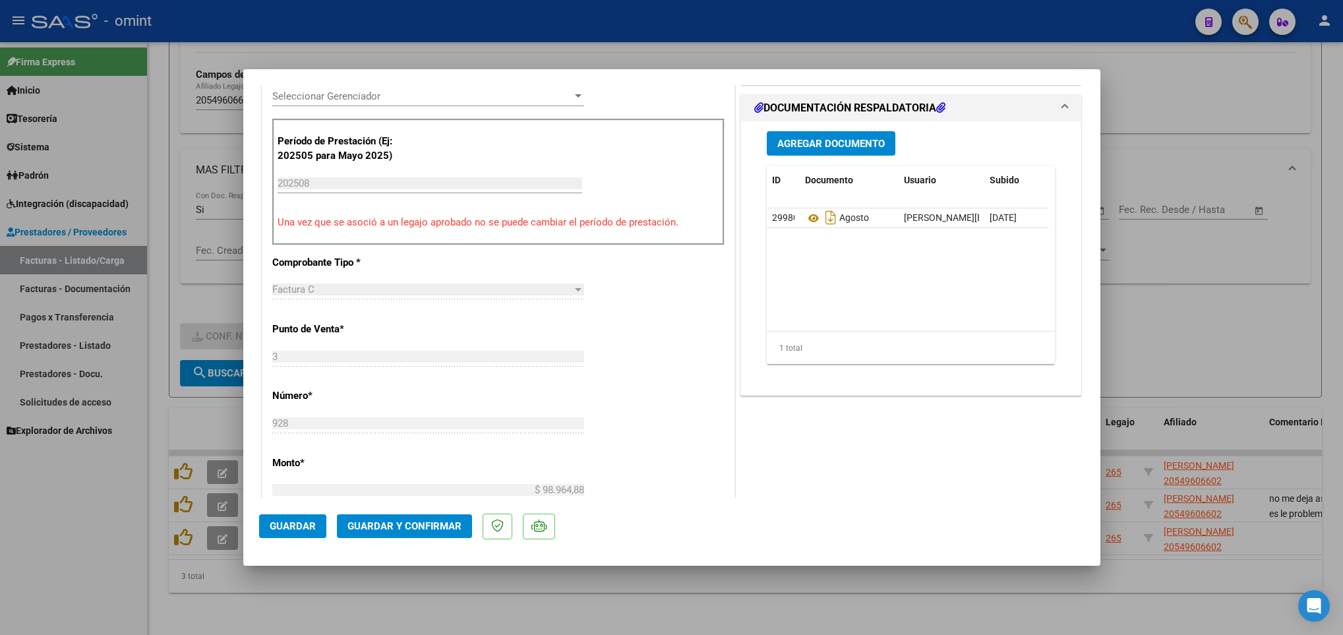
scroll to position [396, 0]
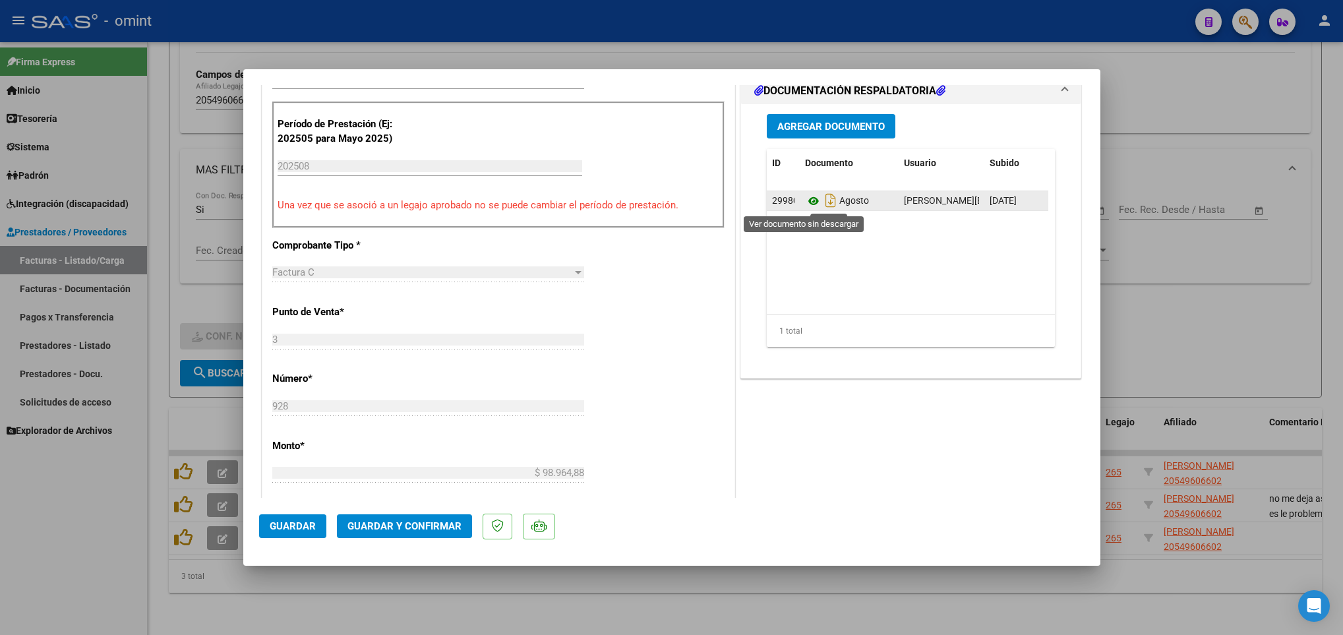
click at [806, 200] on icon at bounding box center [813, 201] width 17 height 16
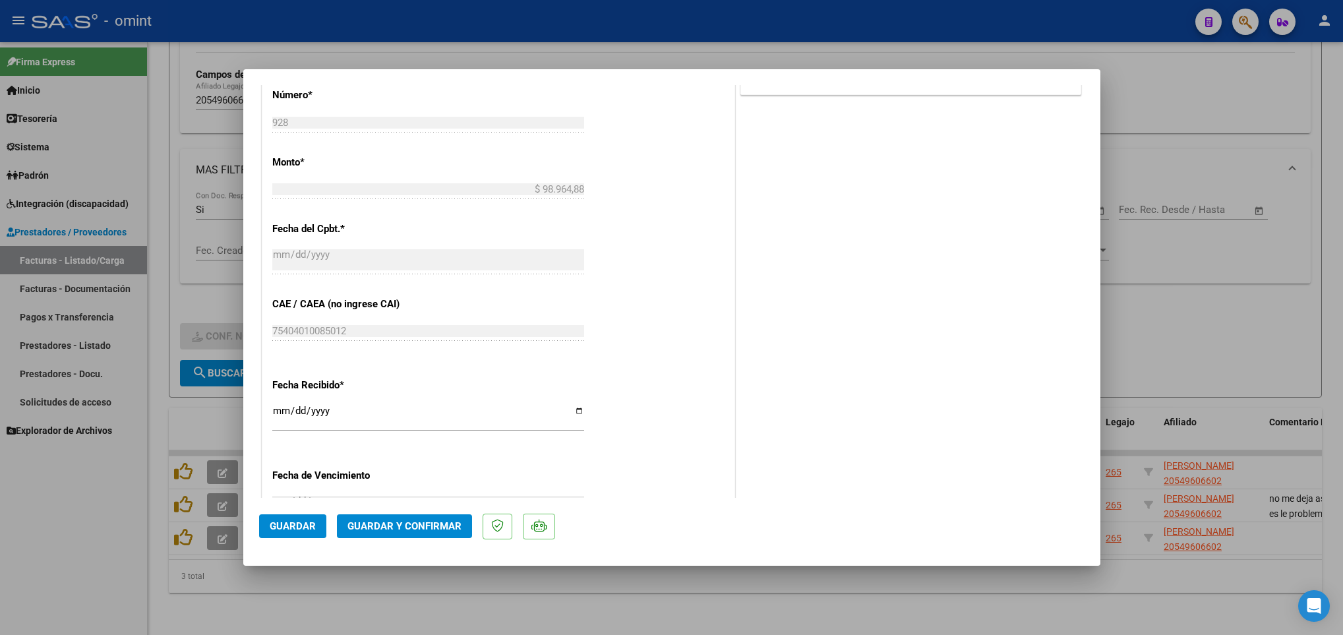
scroll to position [791, 0]
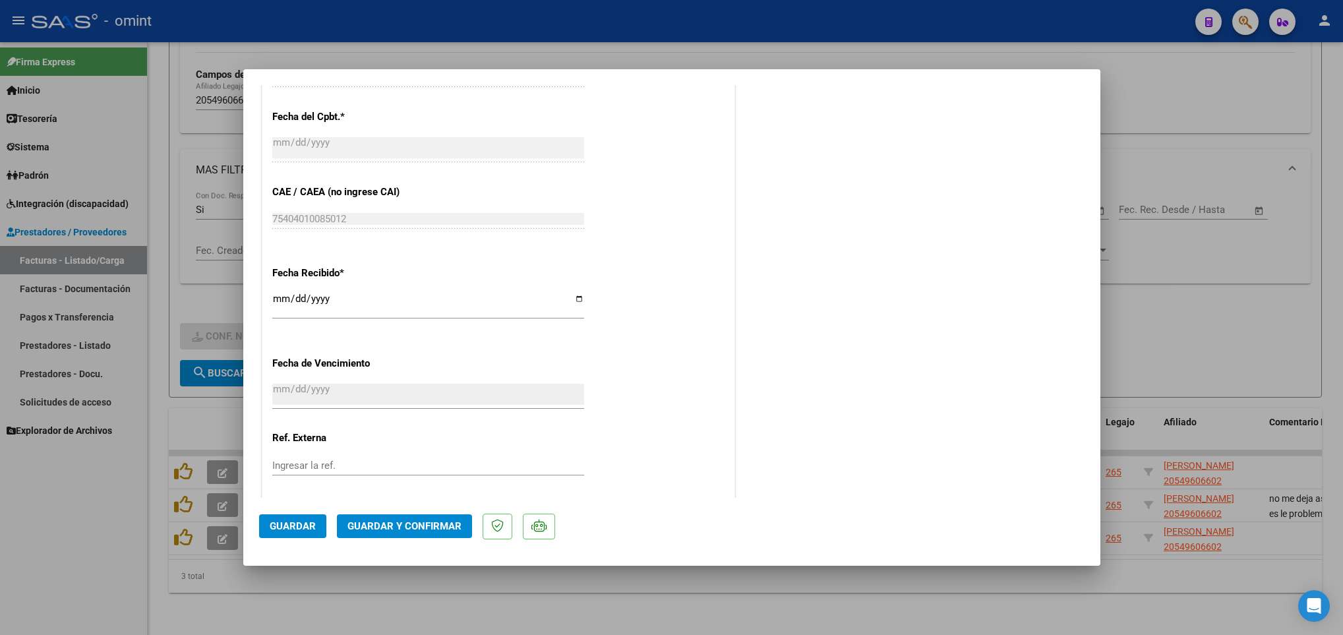
click at [420, 522] on span "Guardar y Confirmar" at bounding box center [404, 526] width 114 height 12
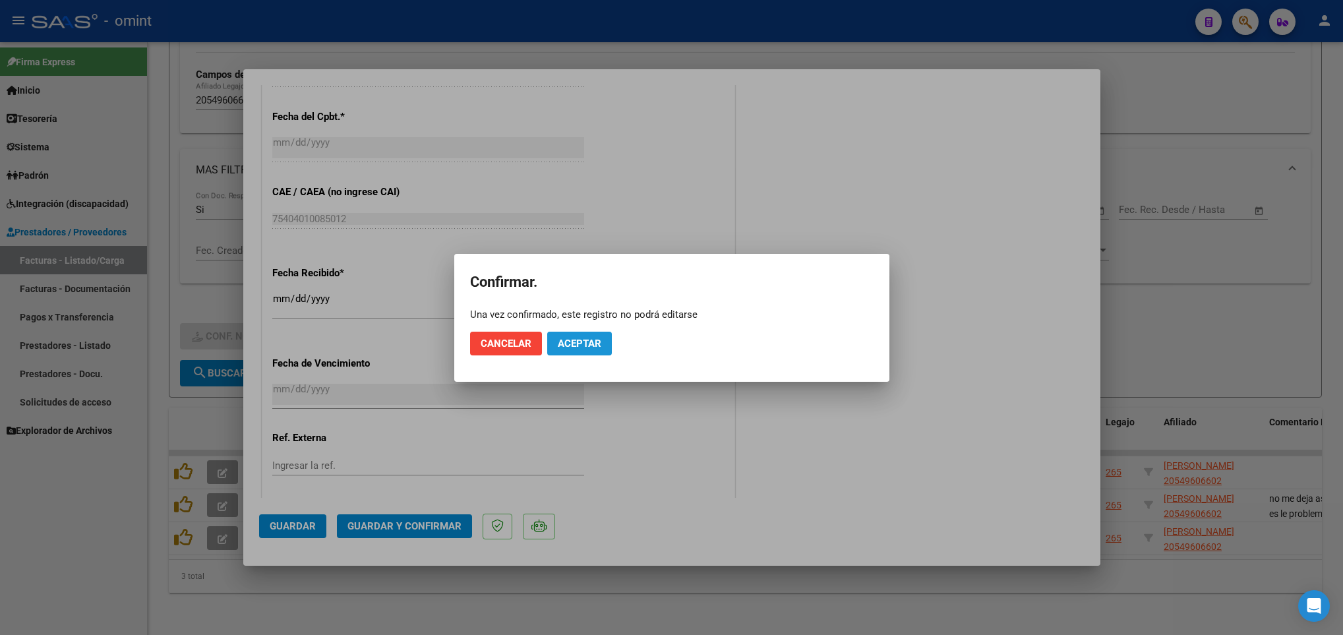
click at [558, 345] on span "Aceptar" at bounding box center [580, 344] width 44 height 12
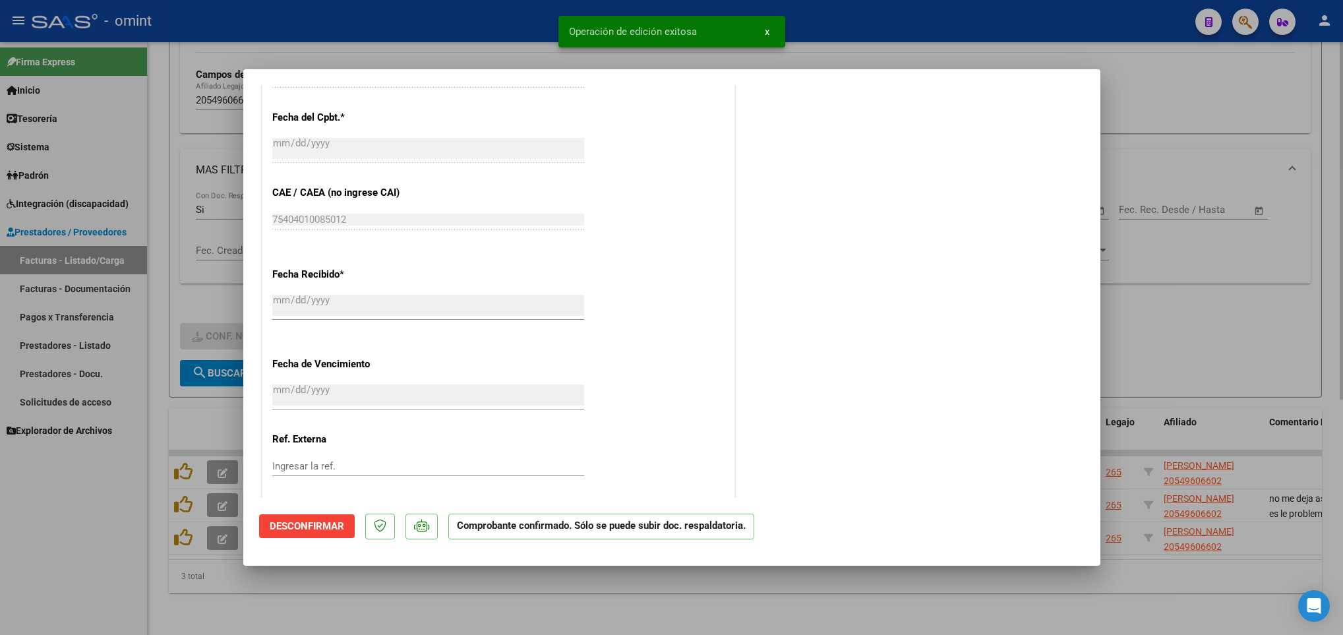
click at [508, 589] on div at bounding box center [671, 317] width 1343 height 635
type input "$ 0,00"
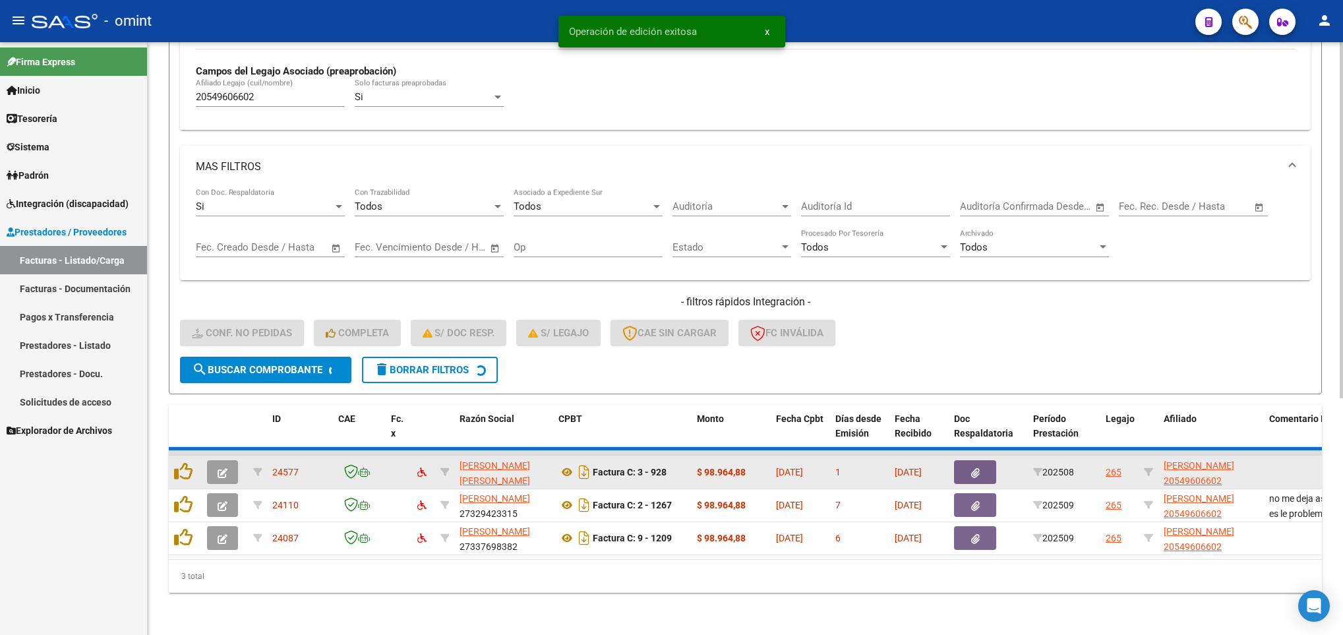
scroll to position [358, 0]
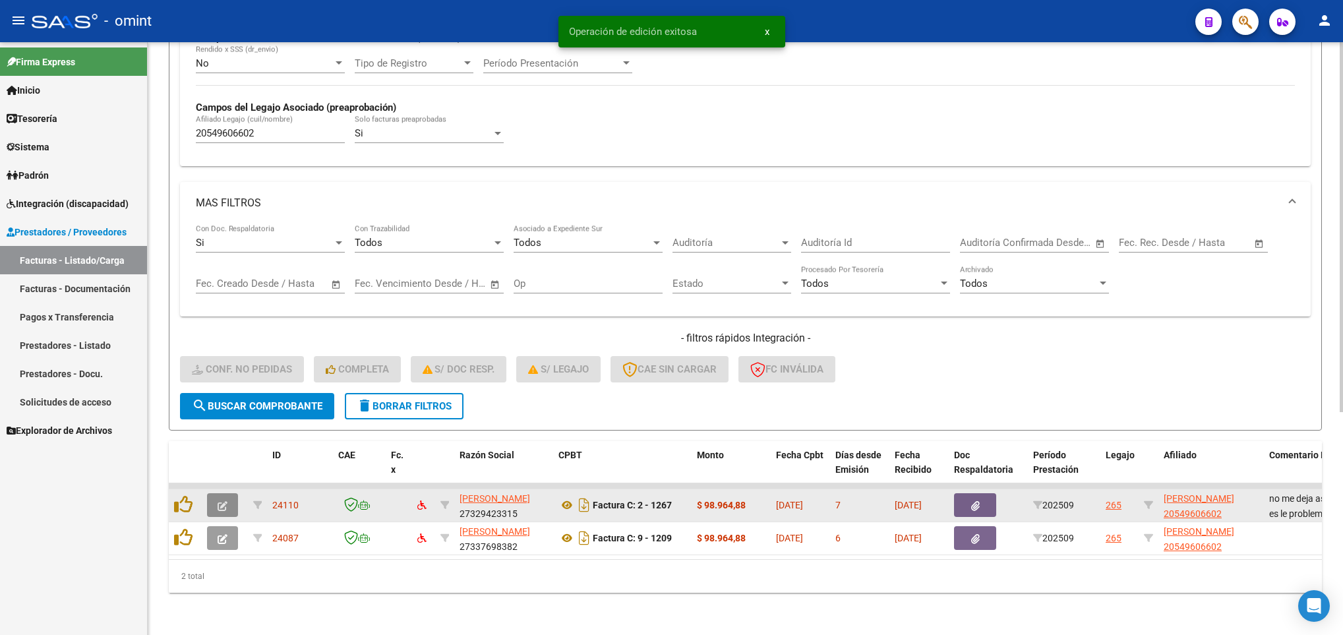
click at [218, 501] on icon "button" at bounding box center [223, 506] width 10 height 10
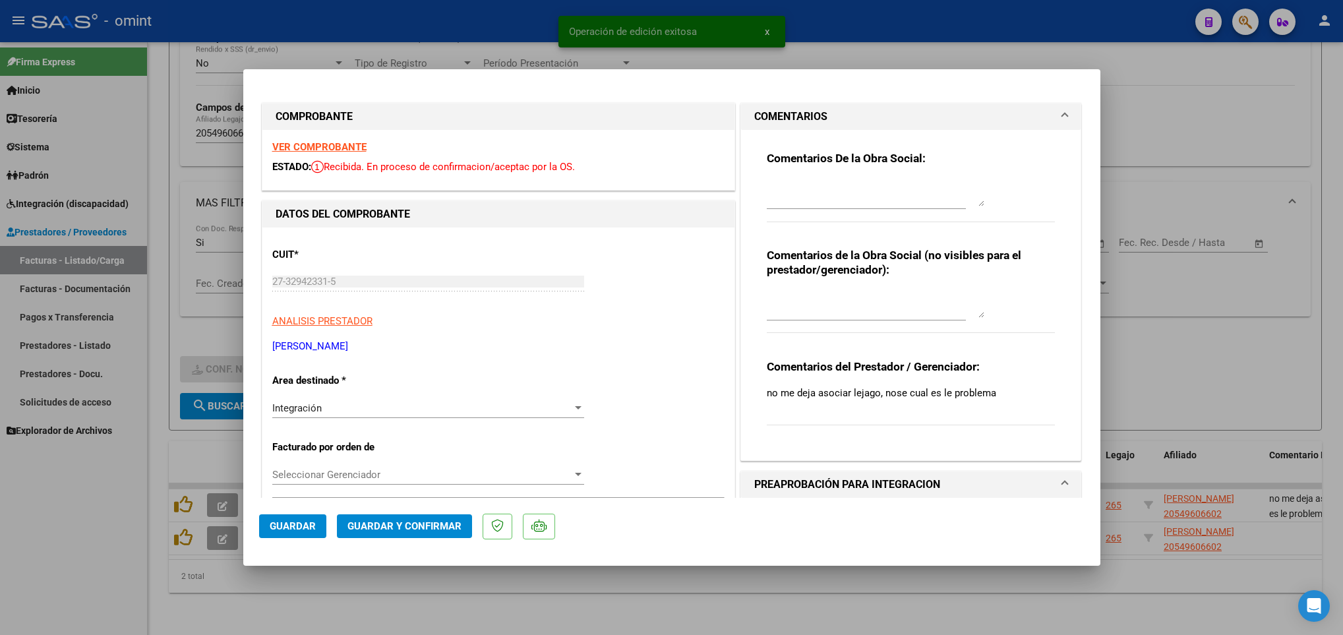
click at [338, 148] on strong "VER COMPROBANTE" at bounding box center [319, 147] width 94 height 12
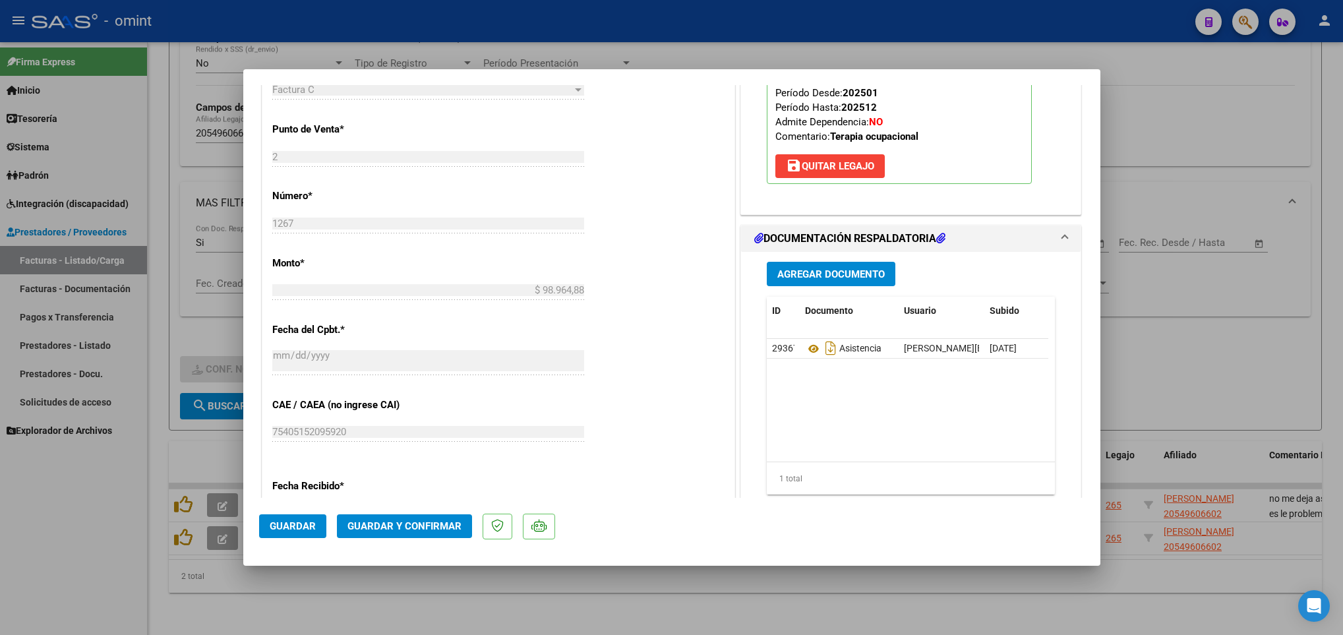
scroll to position [593, 0]
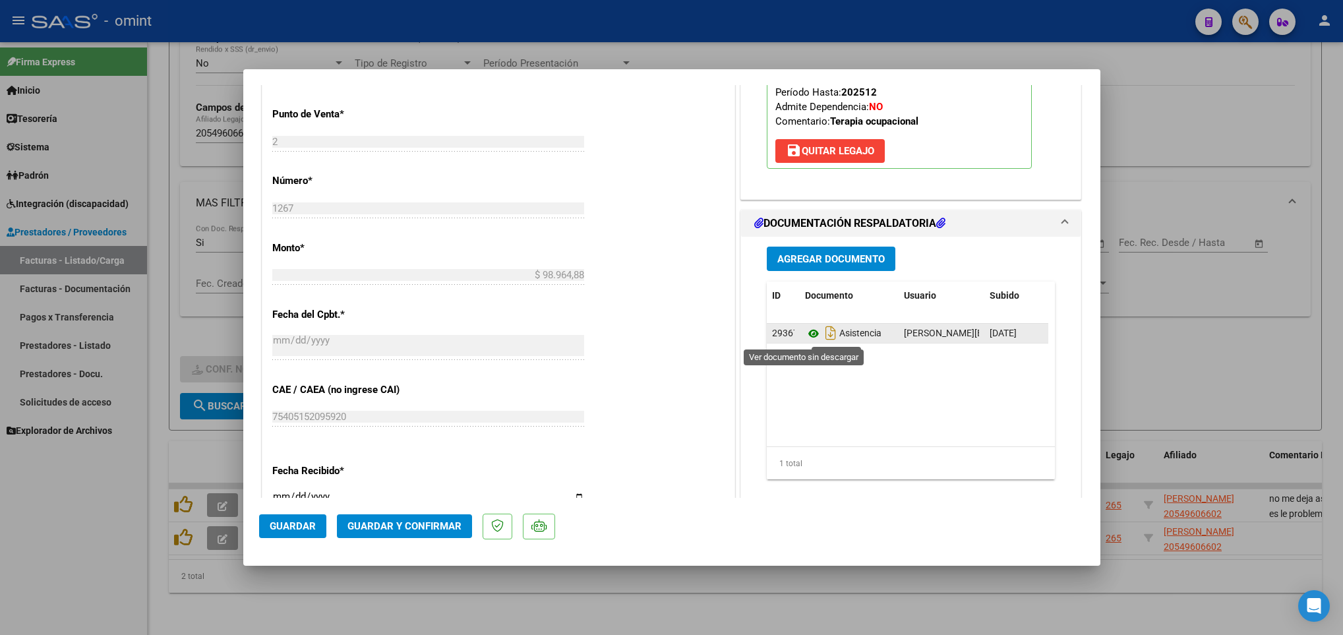
click at [805, 339] on icon at bounding box center [813, 334] width 17 height 16
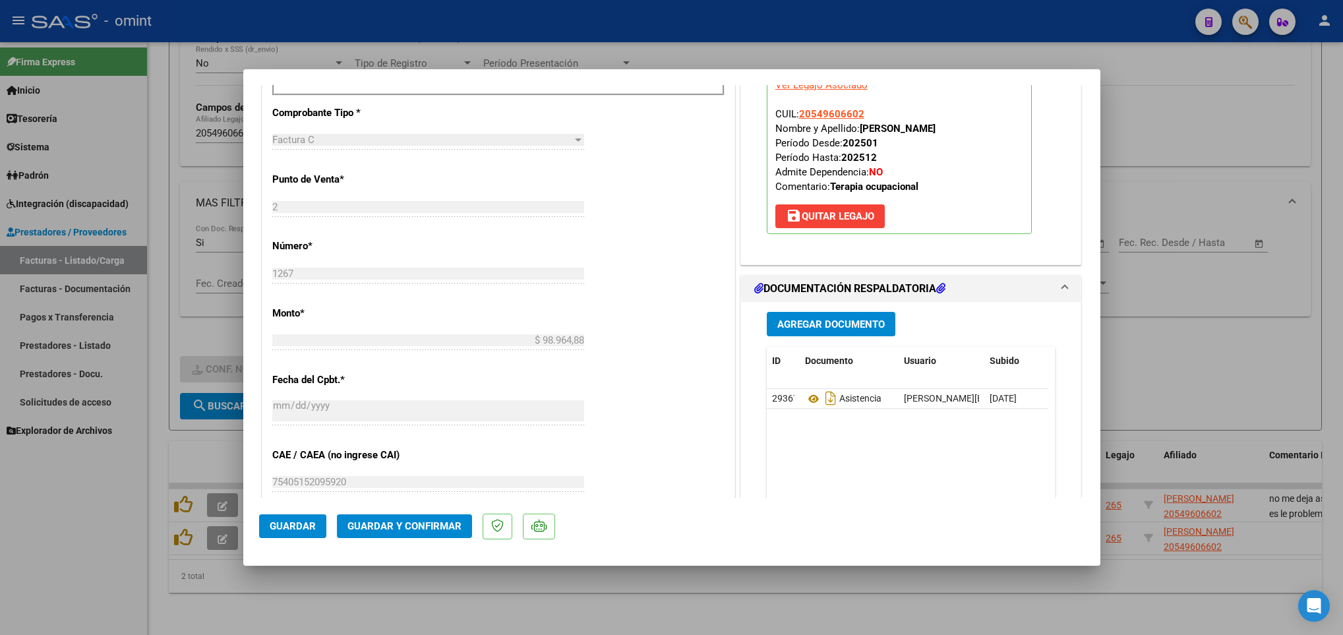
scroll to position [469, 0]
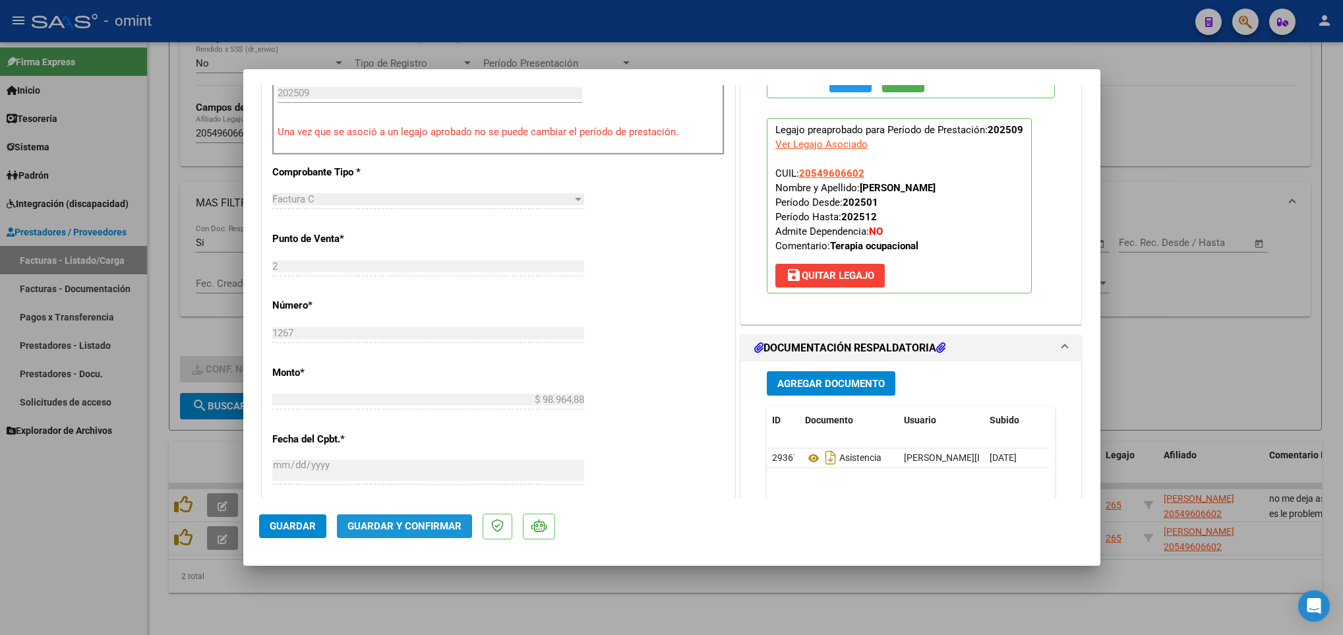
click at [396, 526] on span "Guardar y Confirmar" at bounding box center [404, 526] width 114 height 12
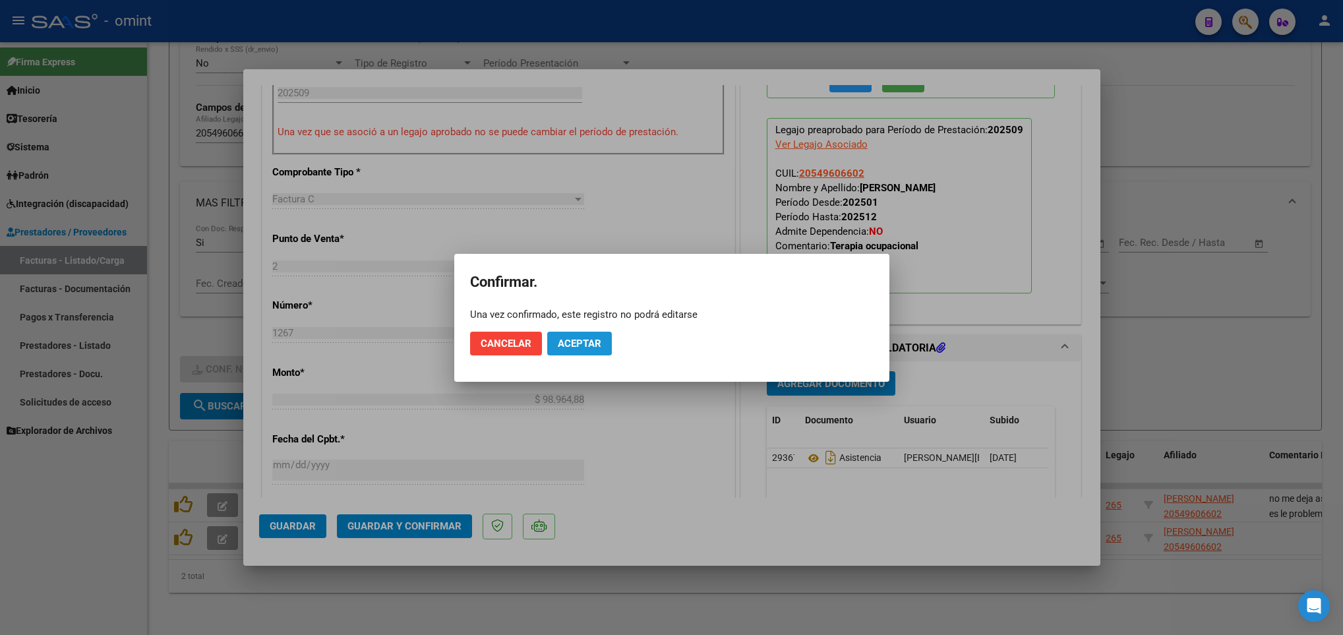
click at [570, 348] on span "Aceptar" at bounding box center [580, 344] width 44 height 12
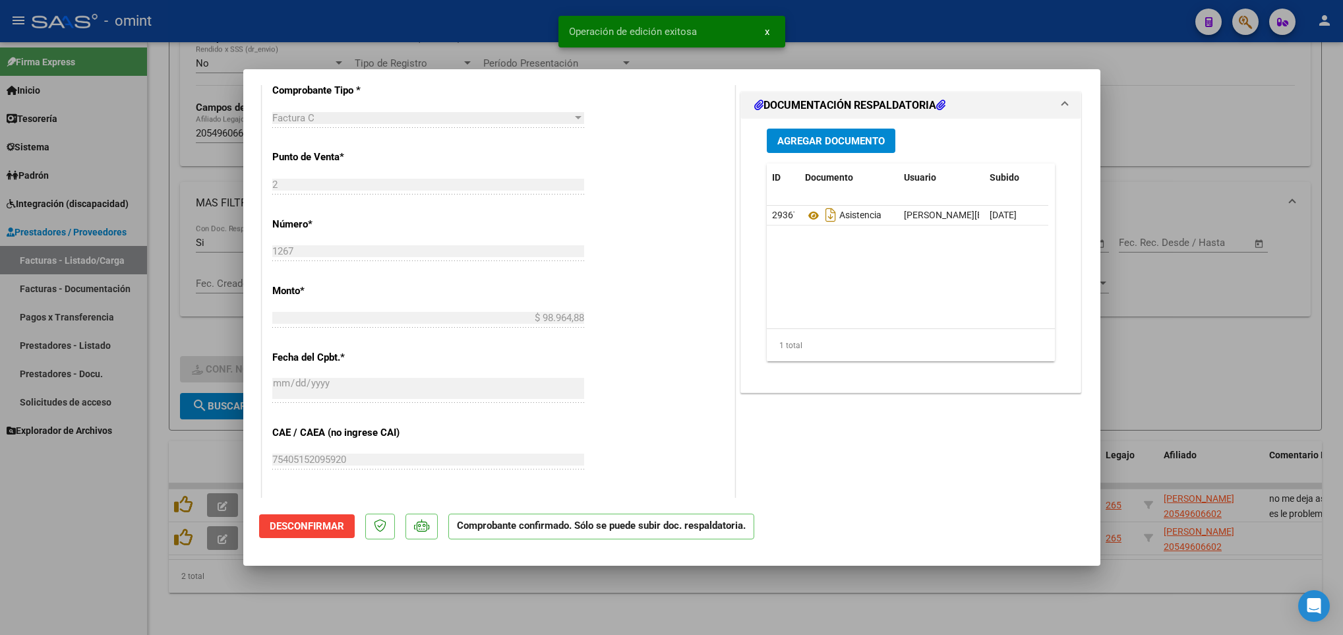
click at [171, 443] on div at bounding box center [671, 317] width 1343 height 635
type input "$ 0,00"
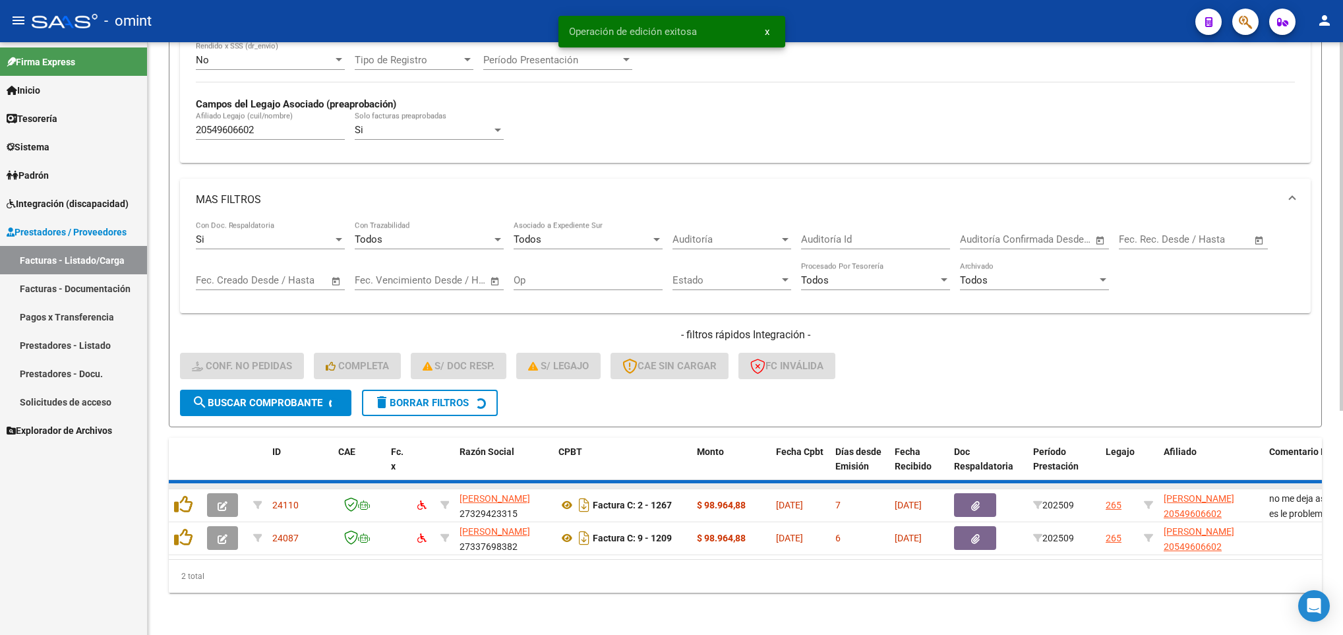
scroll to position [324, 0]
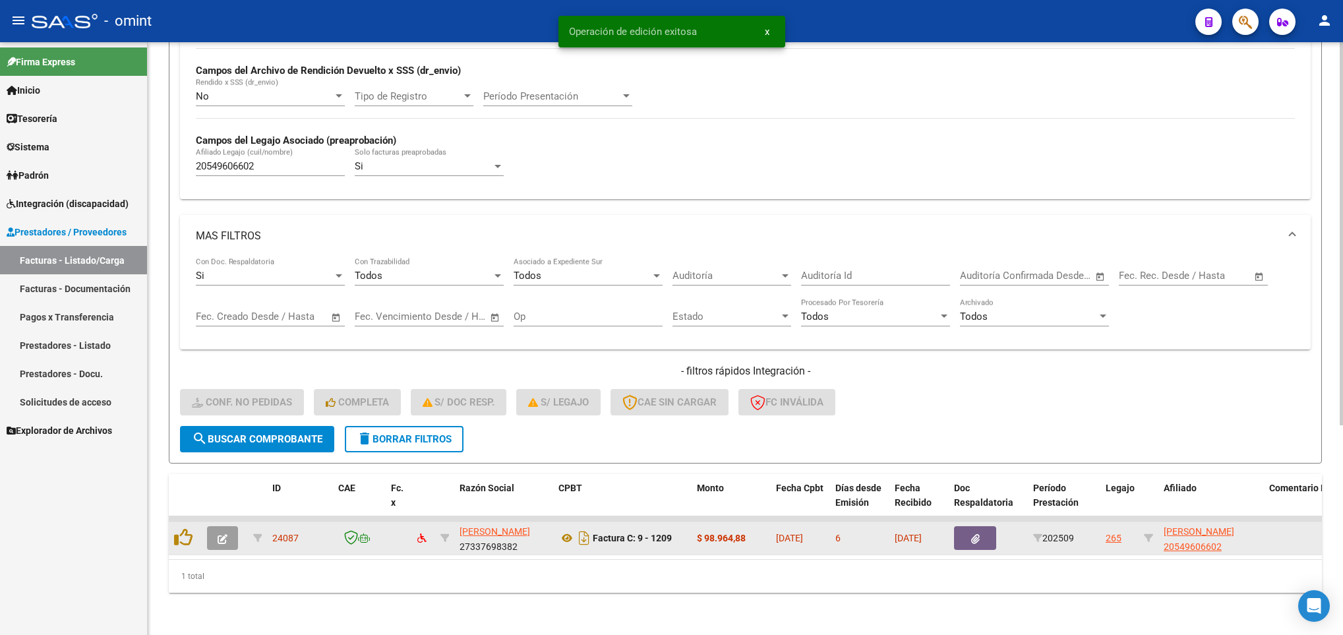
click at [227, 526] on button "button" at bounding box center [222, 538] width 31 height 24
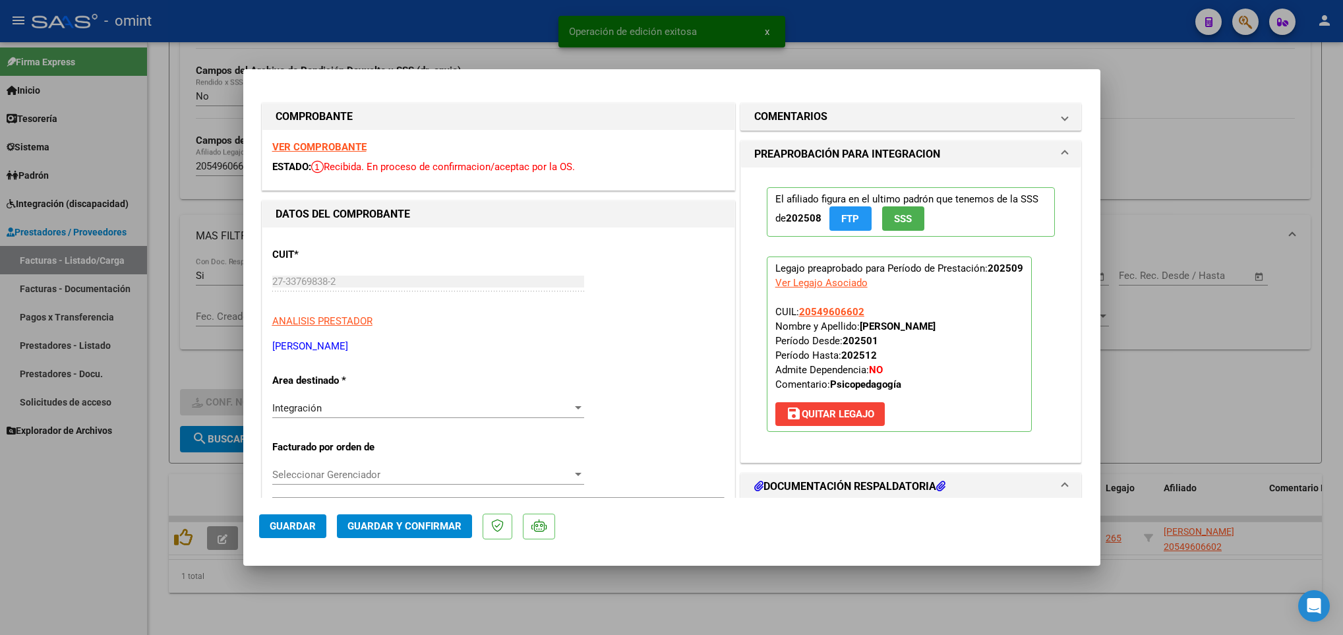
click at [287, 147] on strong "VER COMPROBANTE" at bounding box center [319, 147] width 94 height 12
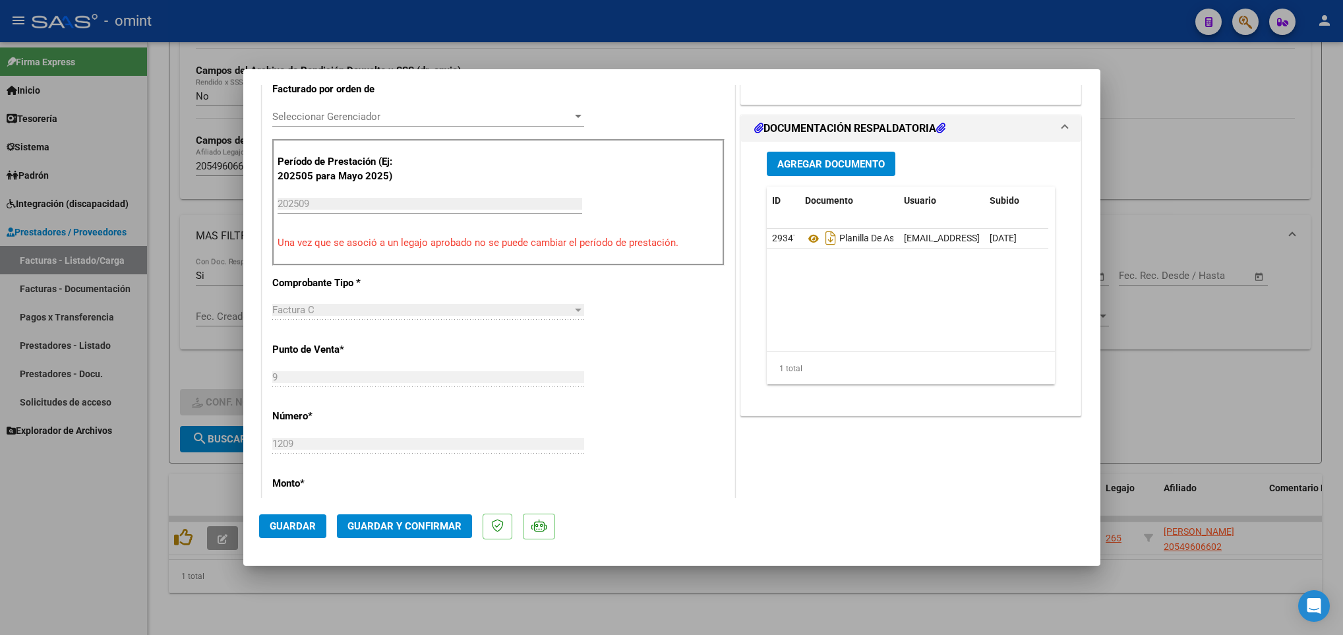
scroll to position [396, 0]
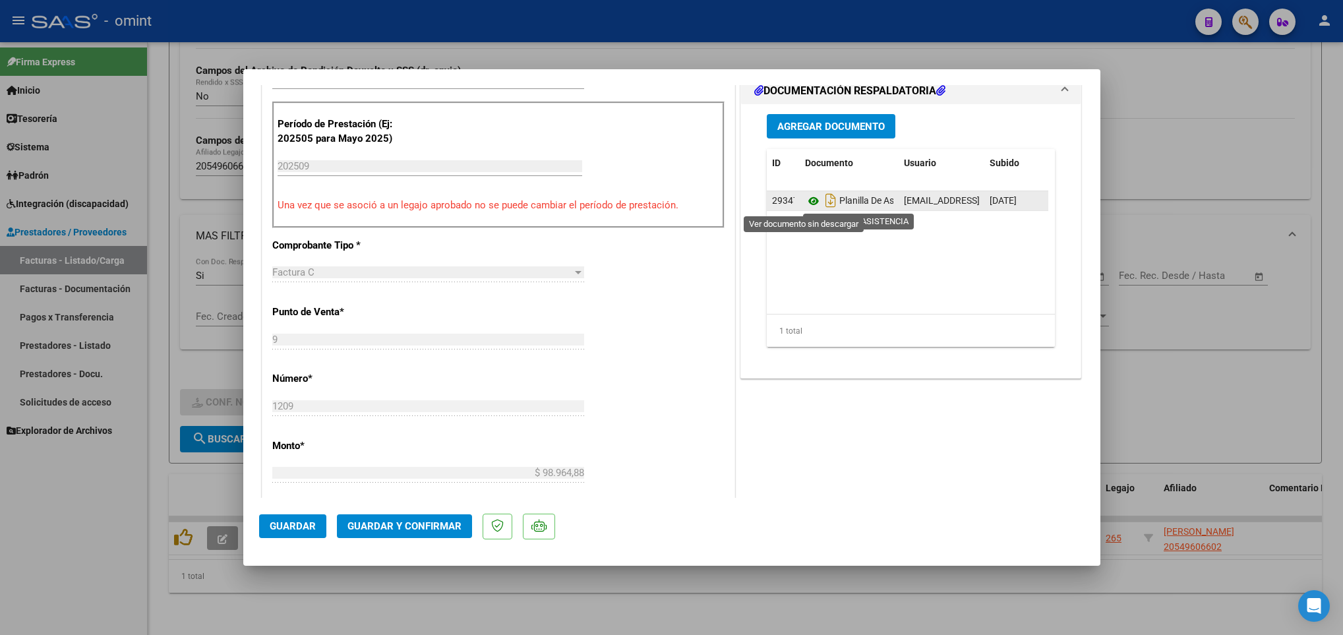
click at [806, 202] on icon at bounding box center [813, 201] width 17 height 16
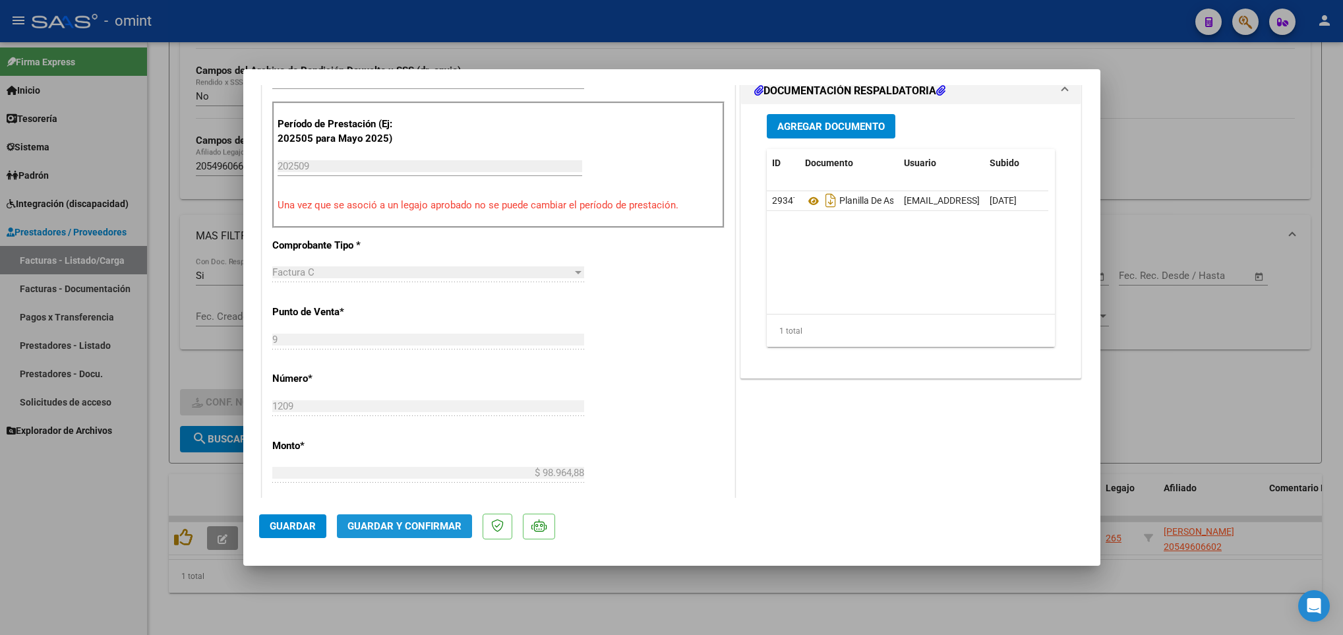
click at [437, 531] on span "Guardar y Confirmar" at bounding box center [404, 526] width 114 height 12
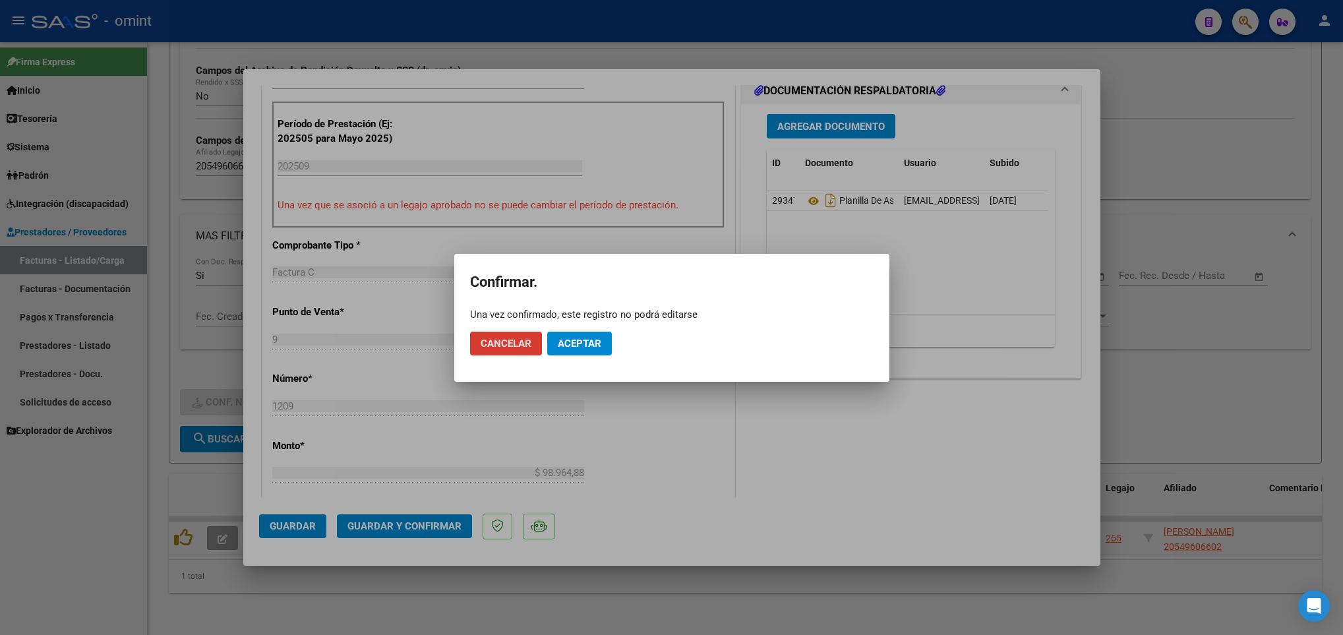
click at [578, 339] on span "Aceptar" at bounding box center [580, 344] width 44 height 12
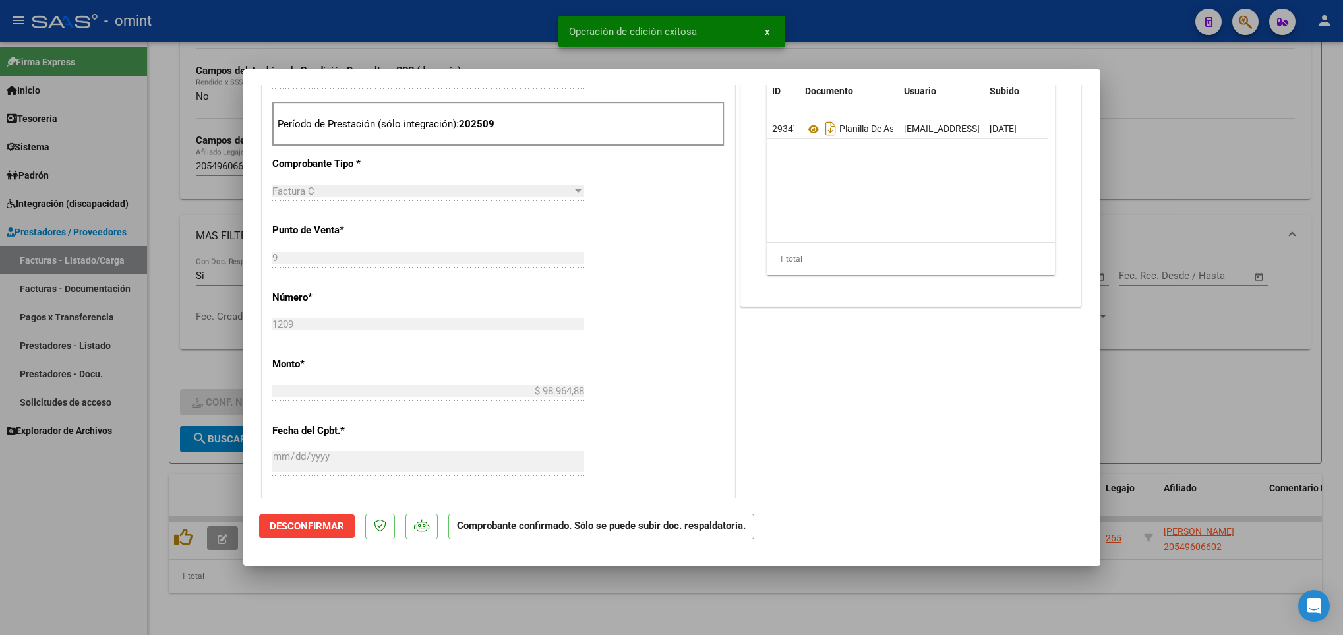
click at [471, 599] on div at bounding box center [671, 317] width 1343 height 635
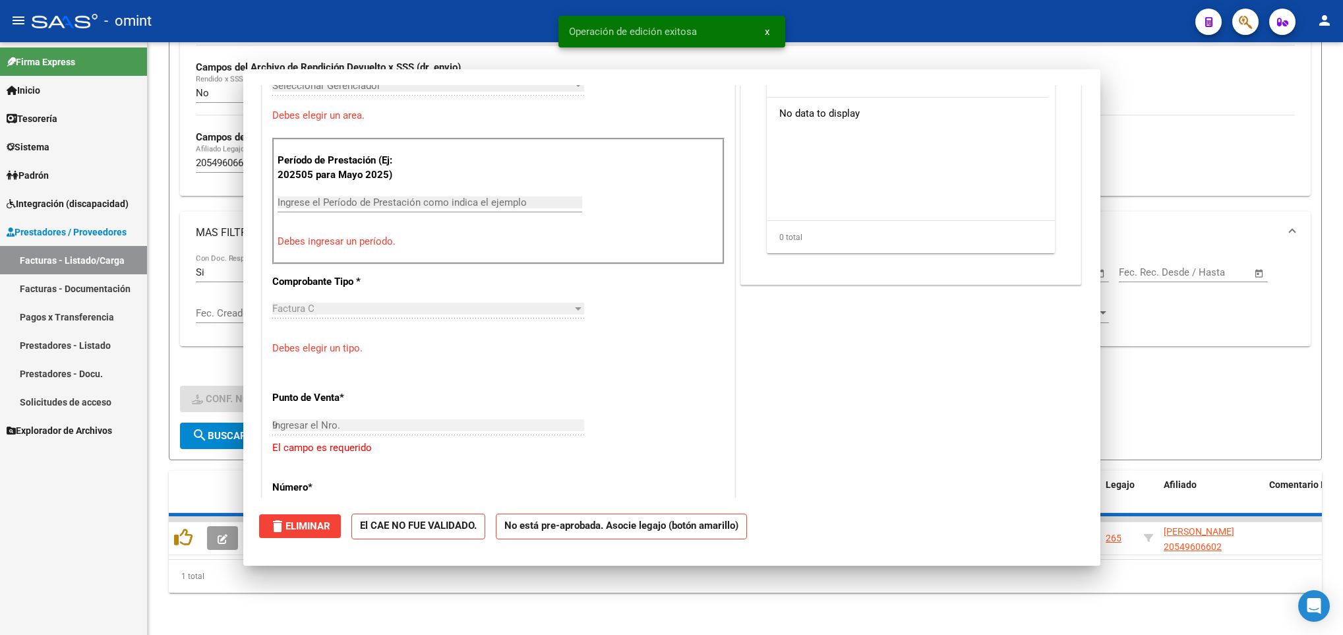
type input "$ 0,00"
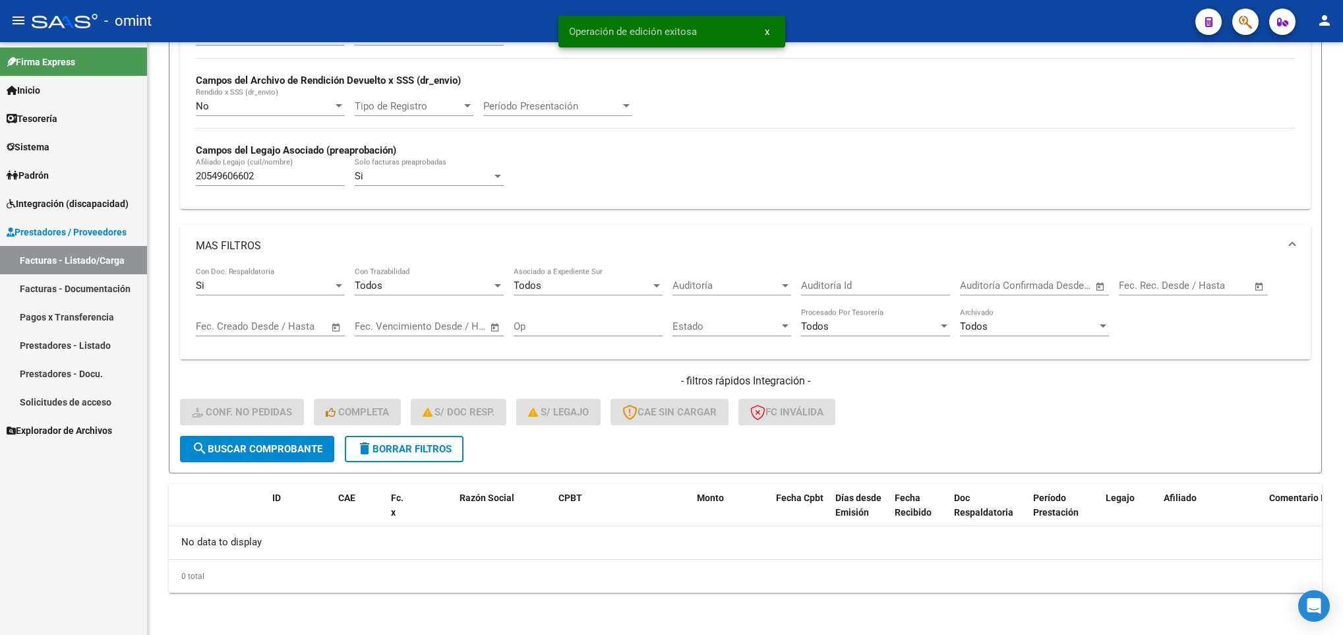
scroll to position [299, 0]
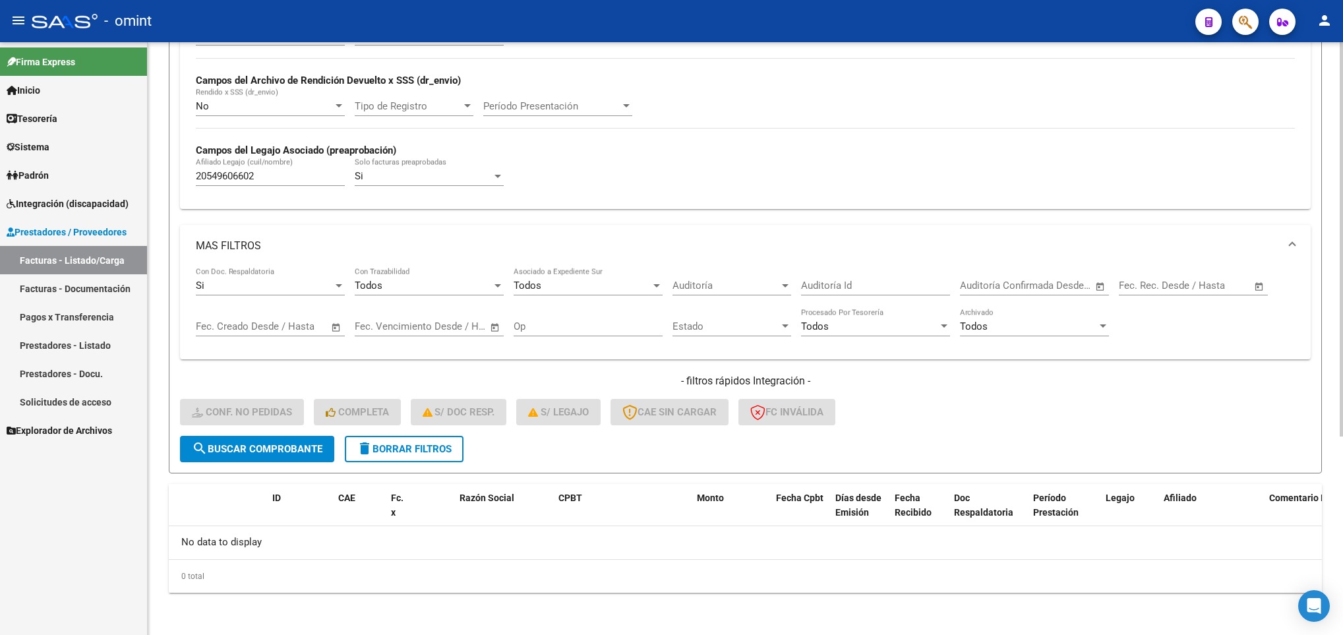
drag, startPoint x: 284, startPoint y: 186, endPoint x: 250, endPoint y: 163, distance: 40.8
click at [204, 162] on div "20549606602 Afiliado Legajo (cuil/nombre)" at bounding box center [270, 172] width 149 height 28
drag, startPoint x: 284, startPoint y: 177, endPoint x: 105, endPoint y: 168, distance: 178.9
click at [98, 173] on mat-sidenav-container "Firma Express Inicio Calendario SSS Instructivos Contacto OS Tesorería Extracto…" at bounding box center [671, 338] width 1343 height 593
paste input "54826033"
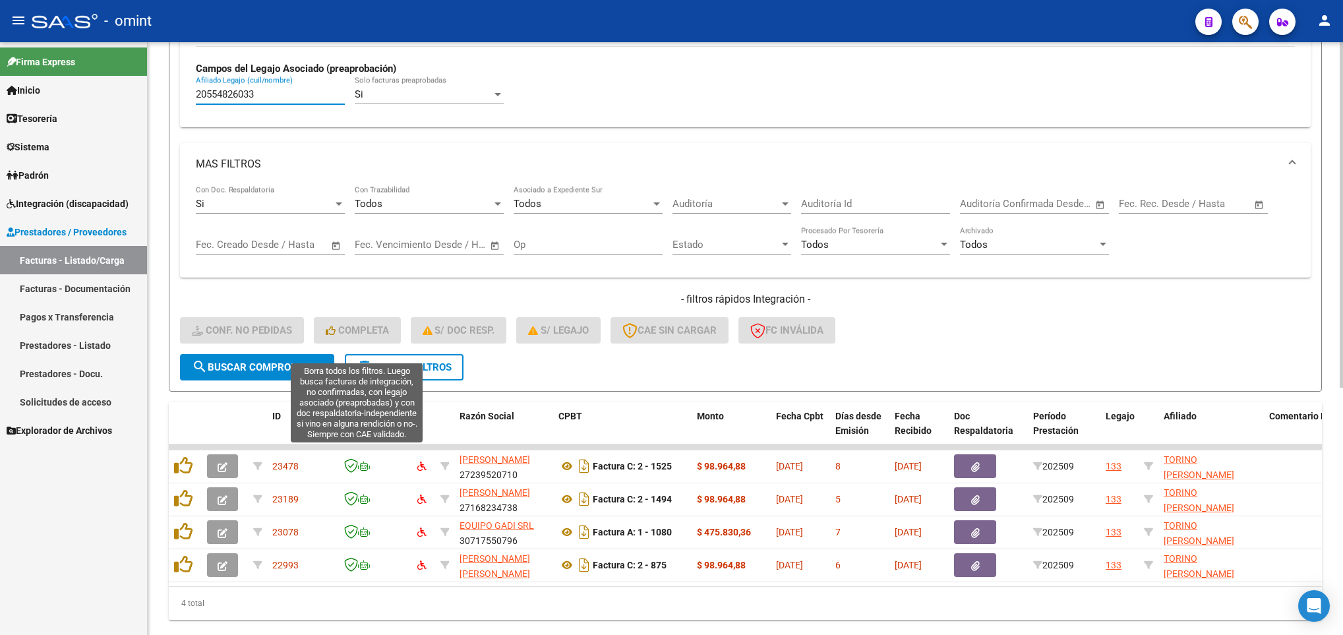
scroll to position [423, 0]
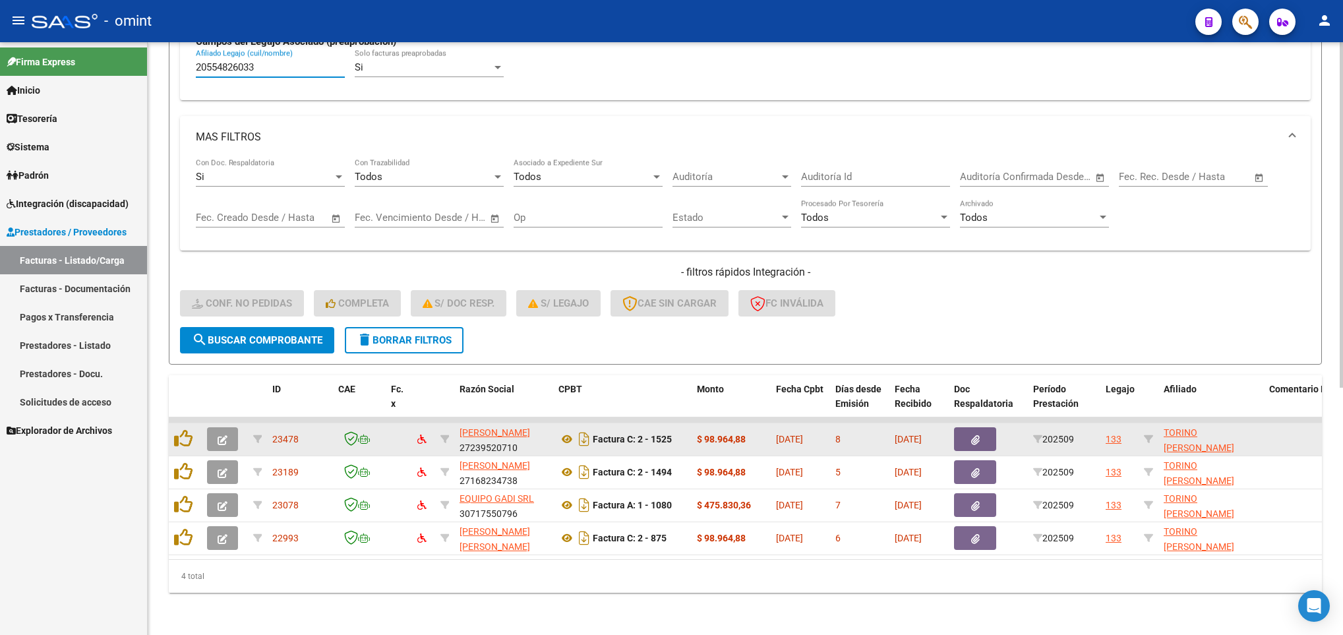
type input "20554826033"
click at [222, 435] on icon "button" at bounding box center [223, 440] width 10 height 10
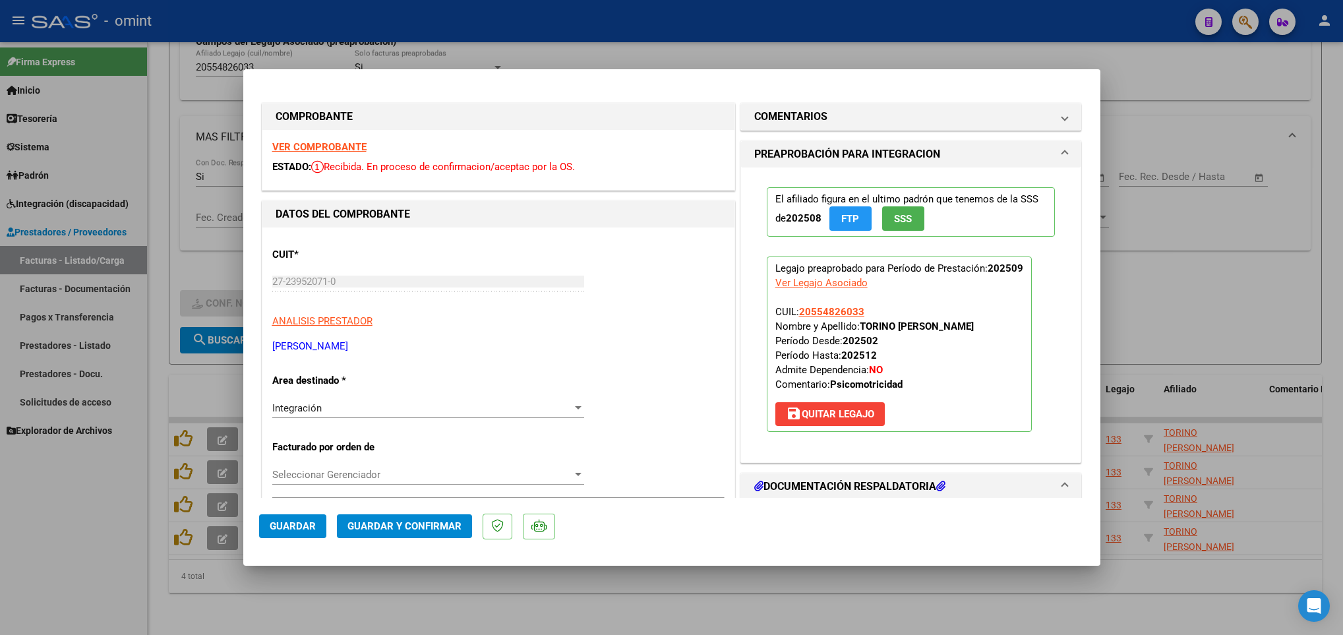
click at [299, 147] on strong "VER COMPROBANTE" at bounding box center [319, 147] width 94 height 12
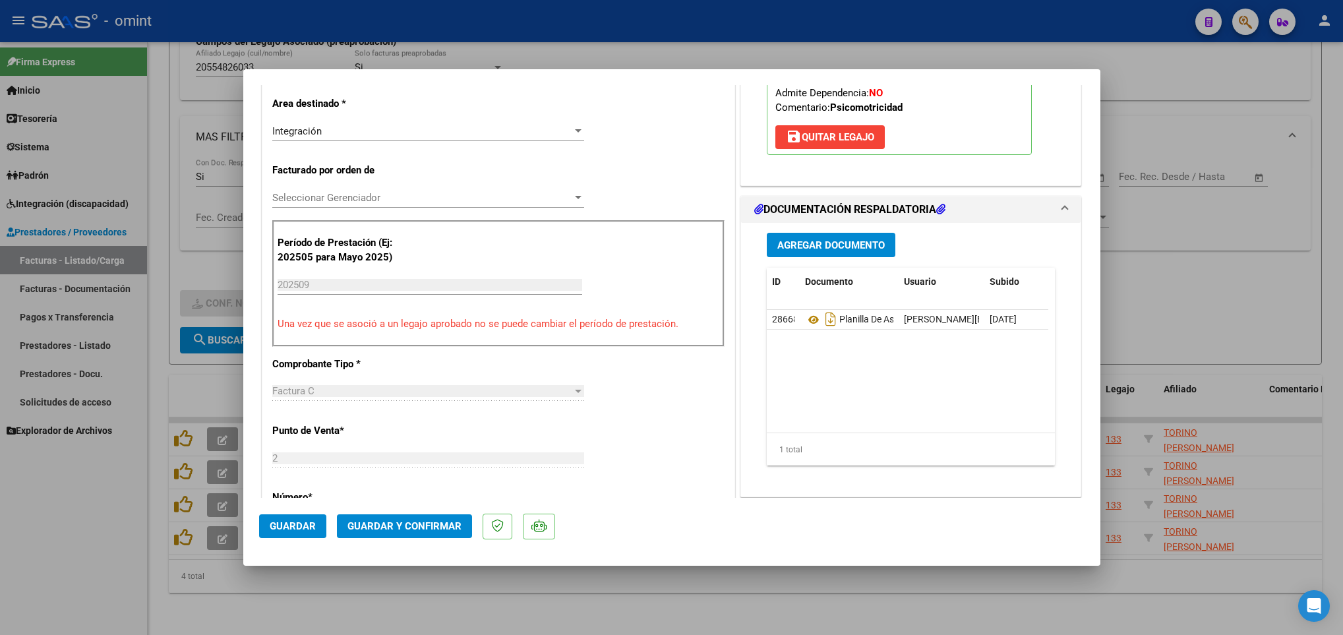
scroll to position [297, 0]
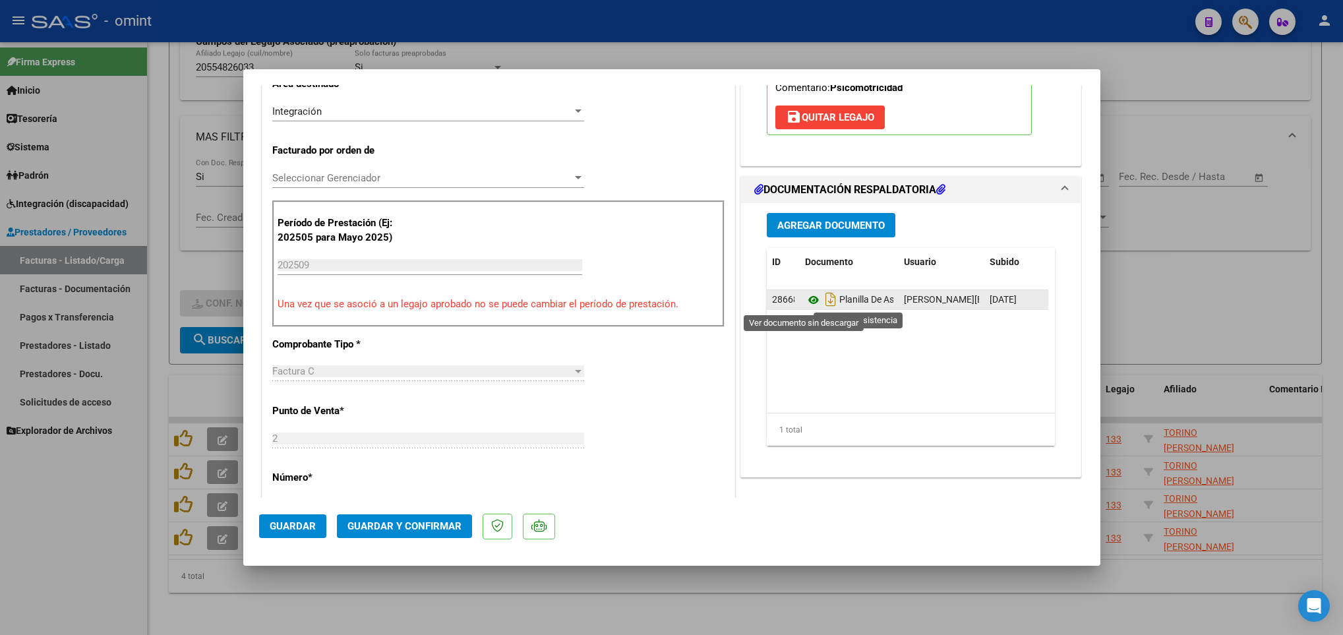
click at [806, 299] on icon at bounding box center [813, 300] width 17 height 16
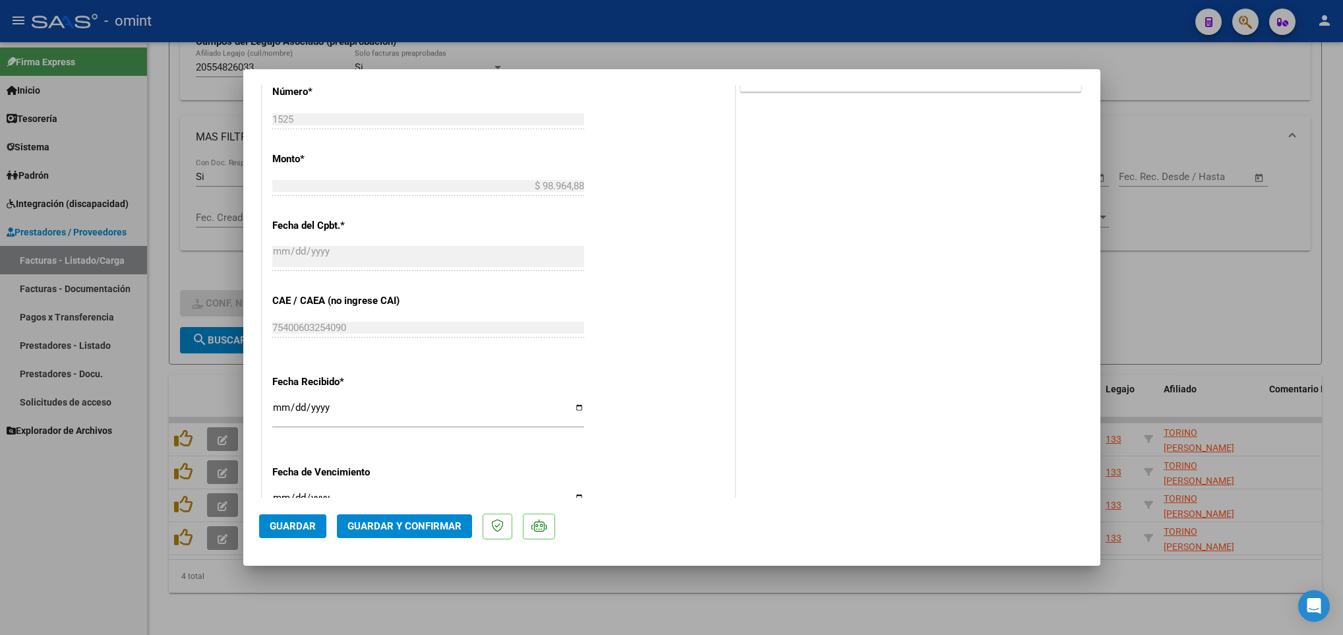
scroll to position [692, 0]
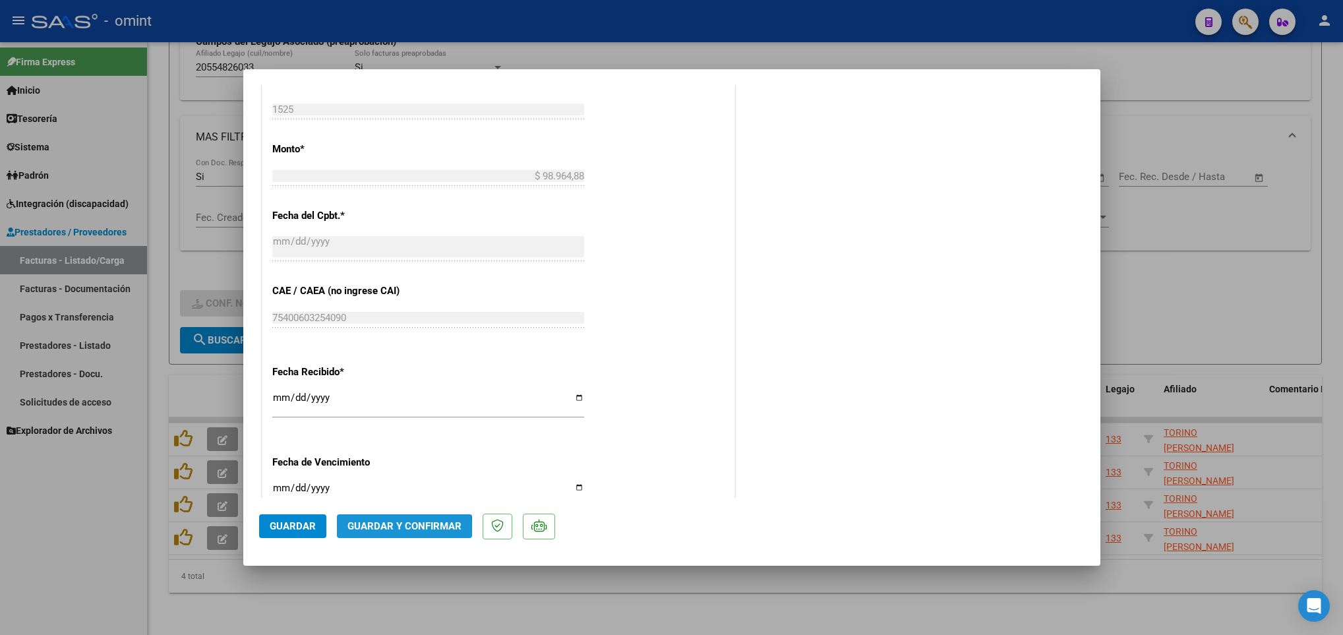
click at [398, 529] on span "Guardar y Confirmar" at bounding box center [404, 526] width 114 height 12
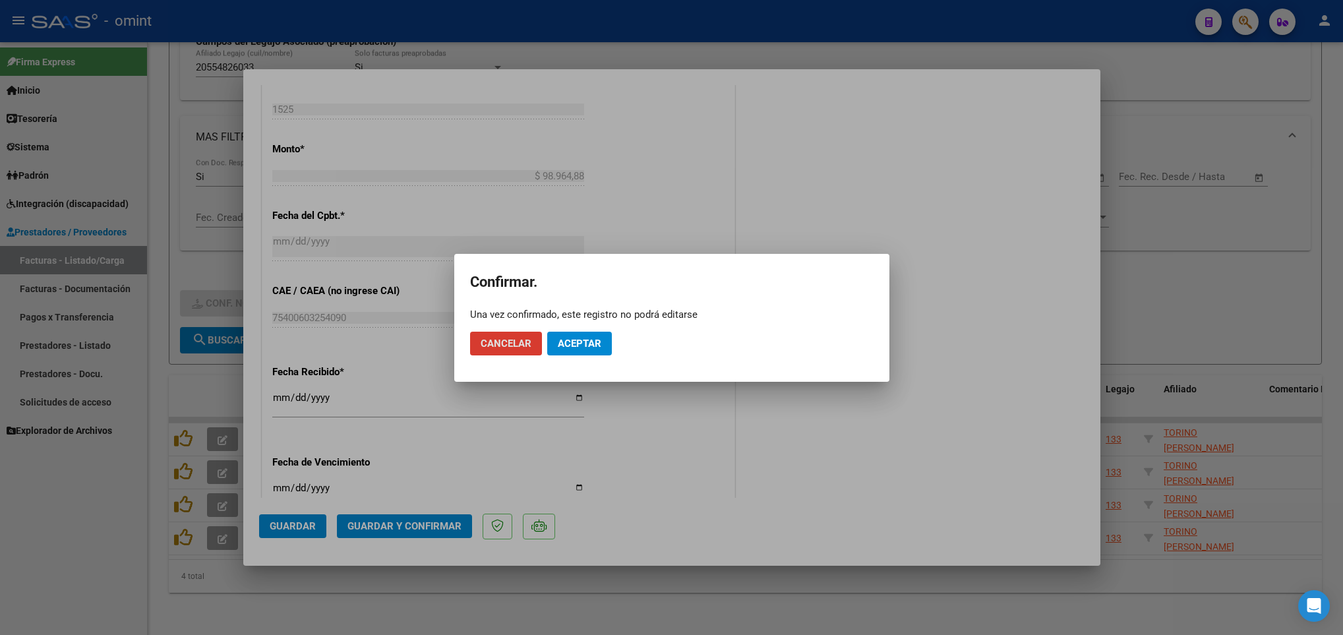
click at [568, 343] on span "Aceptar" at bounding box center [580, 344] width 44 height 12
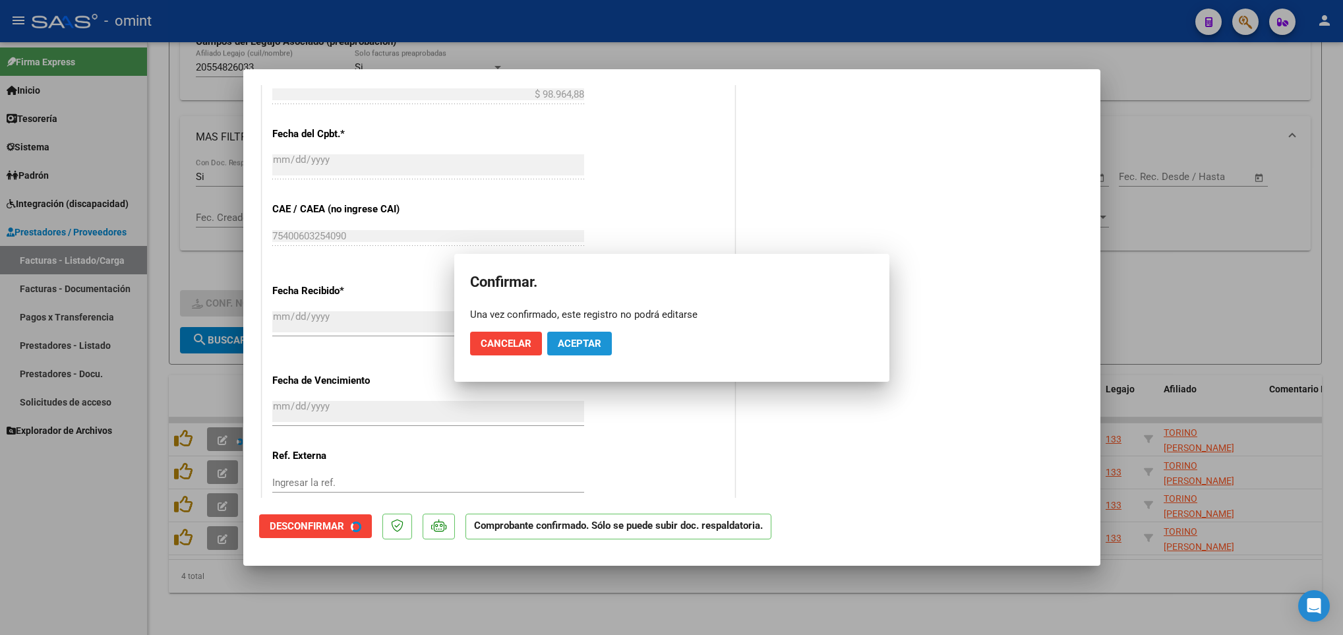
scroll to position [610, 0]
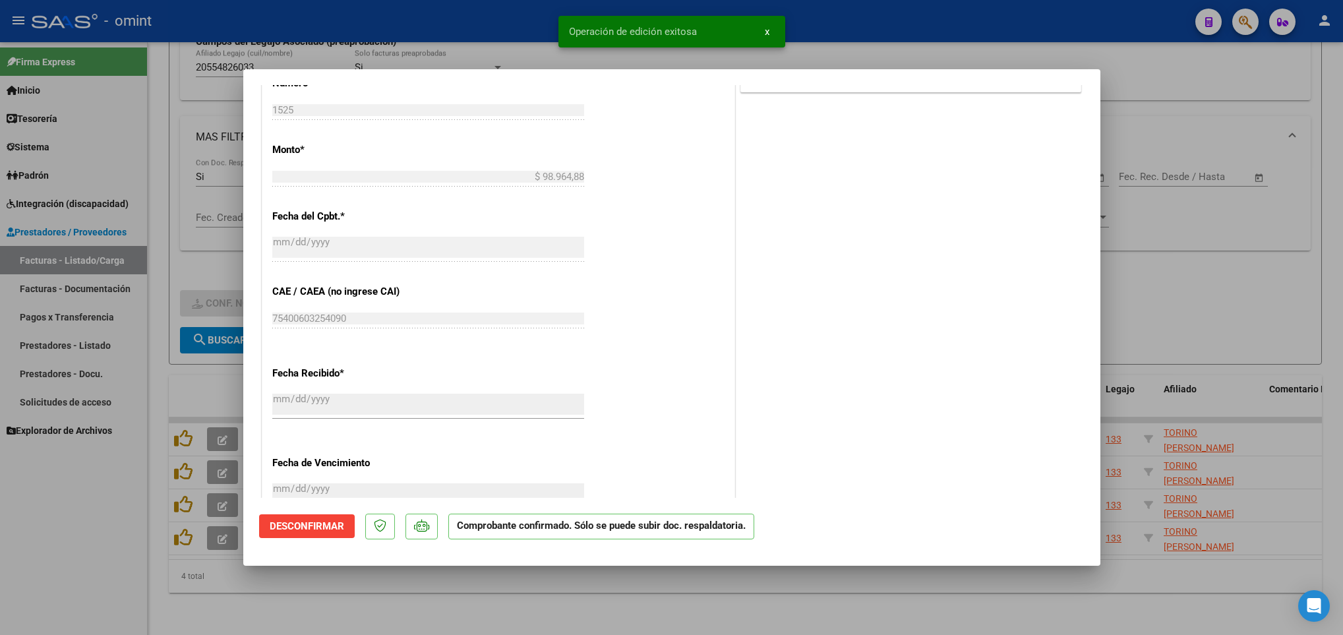
click at [483, 601] on div at bounding box center [671, 317] width 1343 height 635
type input "$ 0,00"
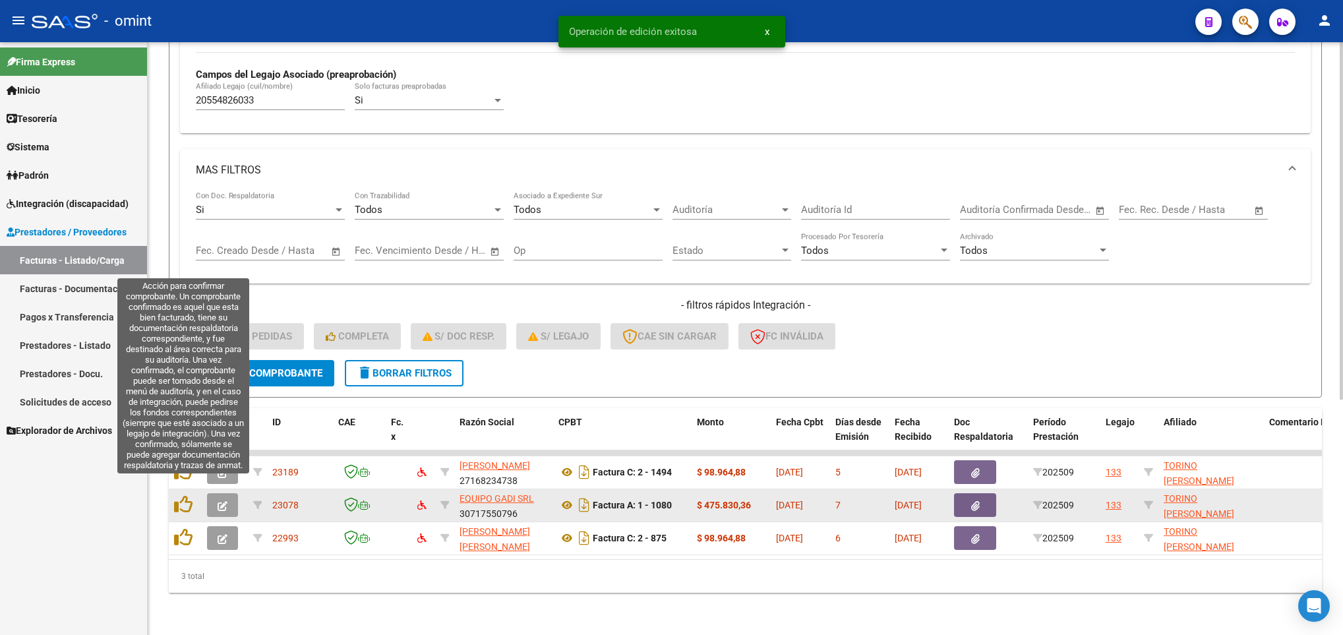
scroll to position [390, 0]
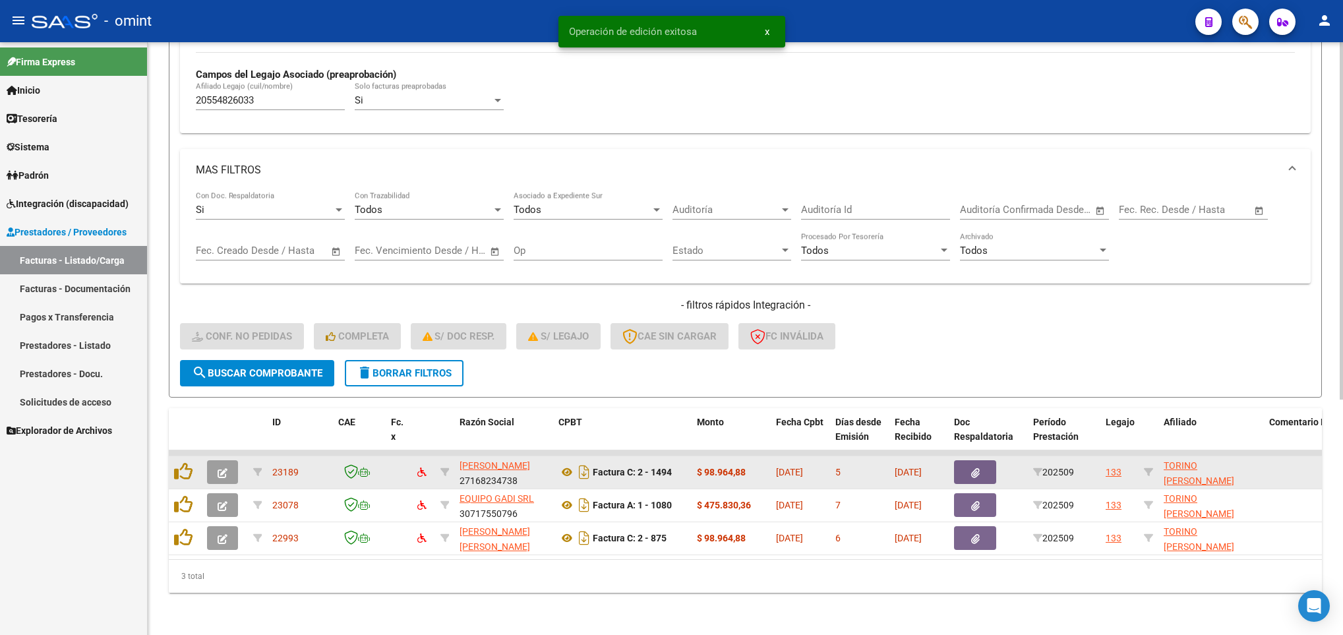
click at [218, 456] on datatable-body-cell at bounding box center [225, 472] width 46 height 32
click at [220, 468] on icon "button" at bounding box center [223, 473] width 10 height 10
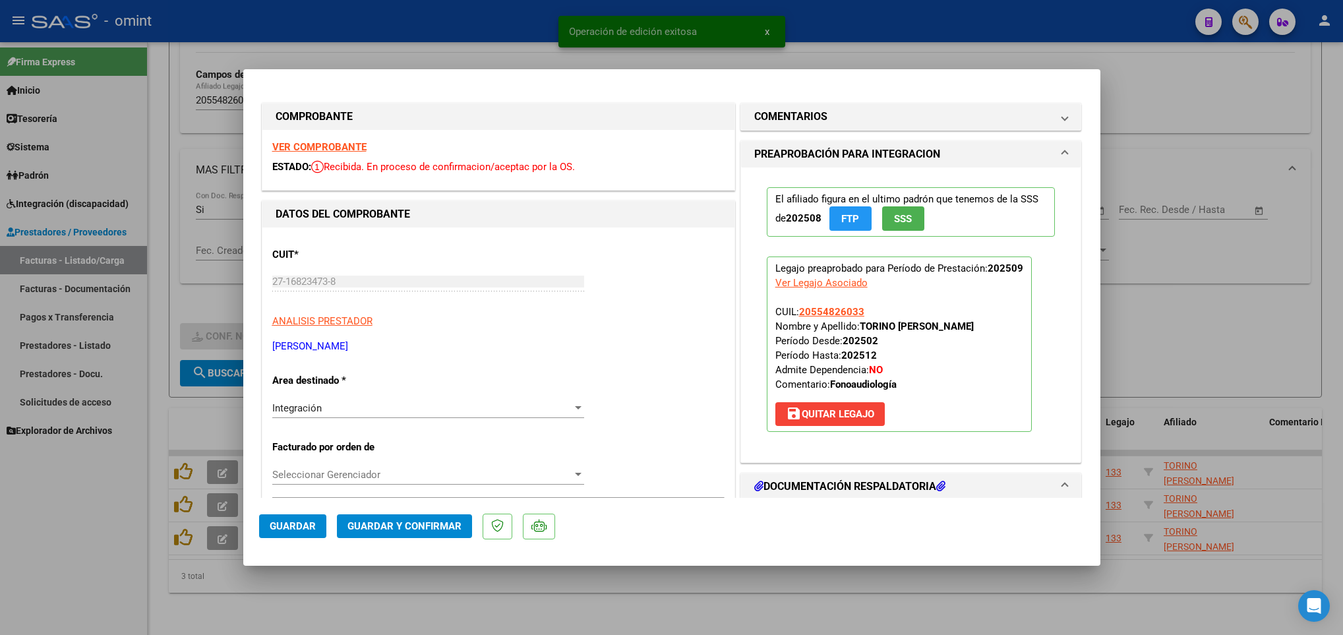
click at [309, 136] on div "VER COMPROBANTE ESTADO: Recibida. En proceso de confirmacion/aceptac por la OS." at bounding box center [498, 160] width 472 height 60
click at [309, 144] on strong "VER COMPROBANTE" at bounding box center [319, 147] width 94 height 12
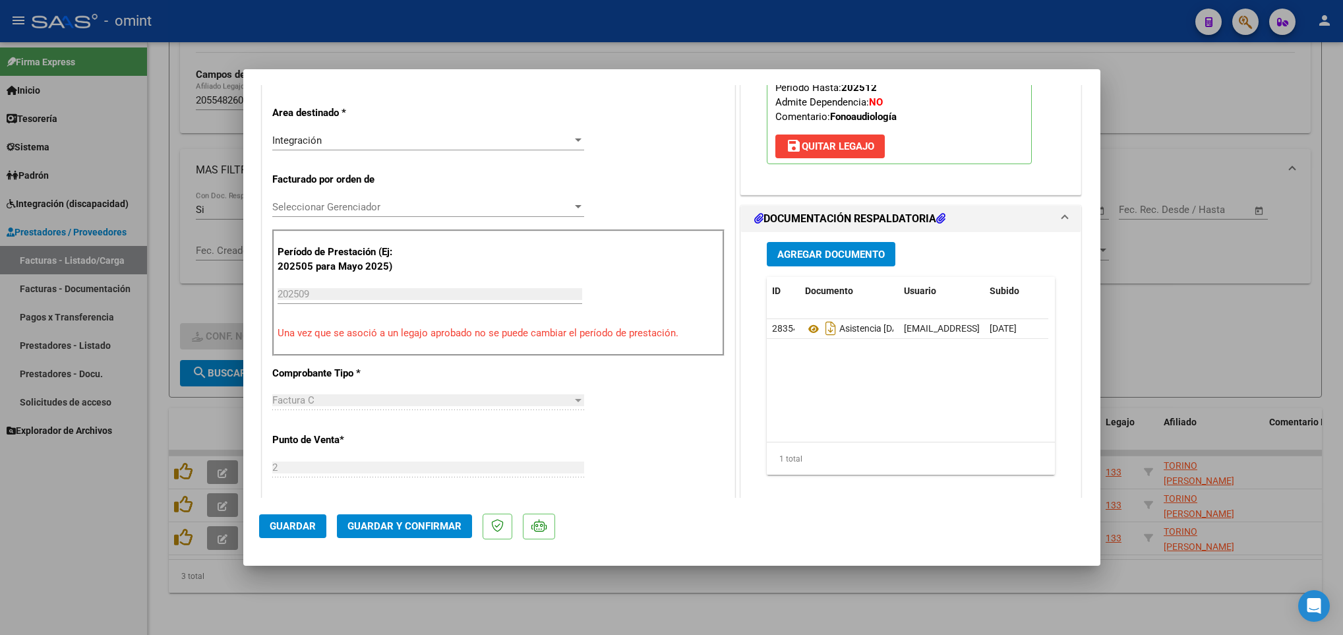
scroll to position [297, 0]
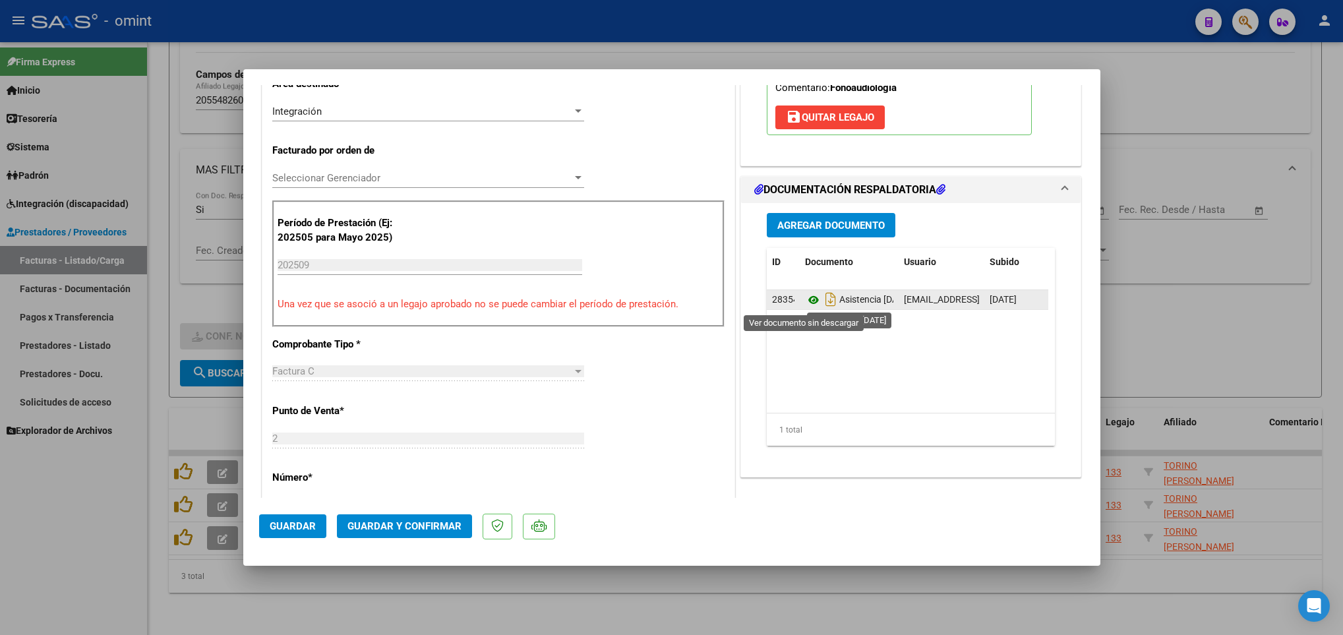
click at [808, 301] on icon at bounding box center [813, 300] width 17 height 16
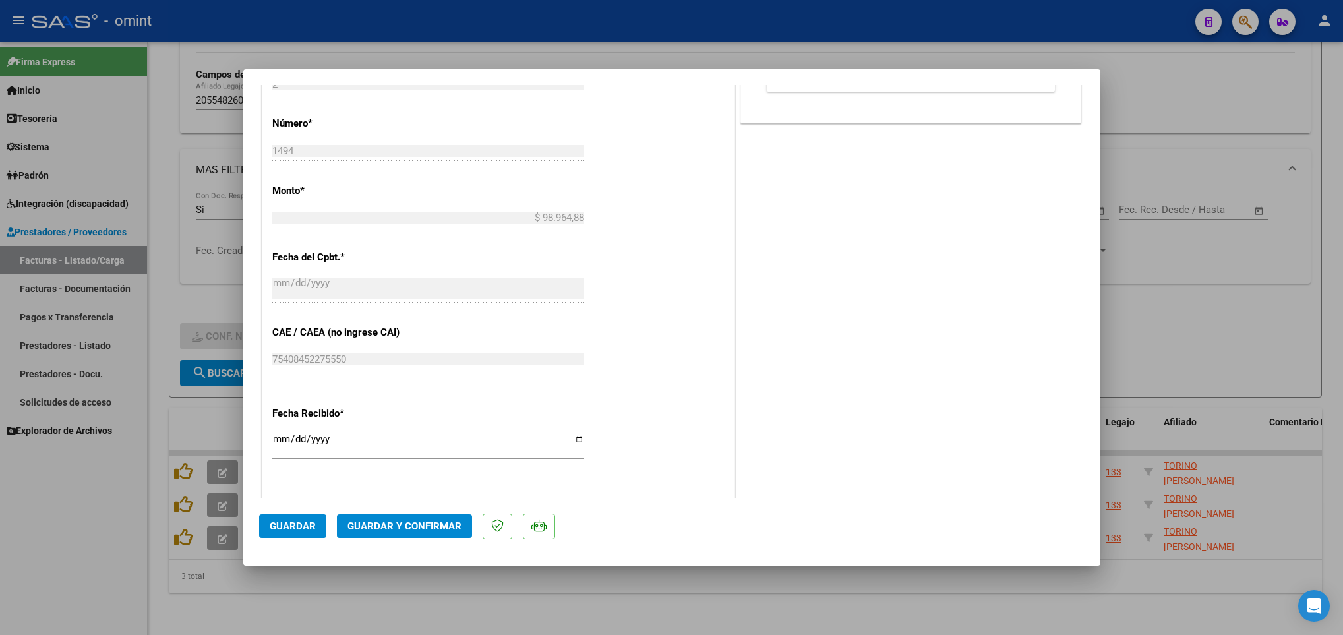
scroll to position [692, 0]
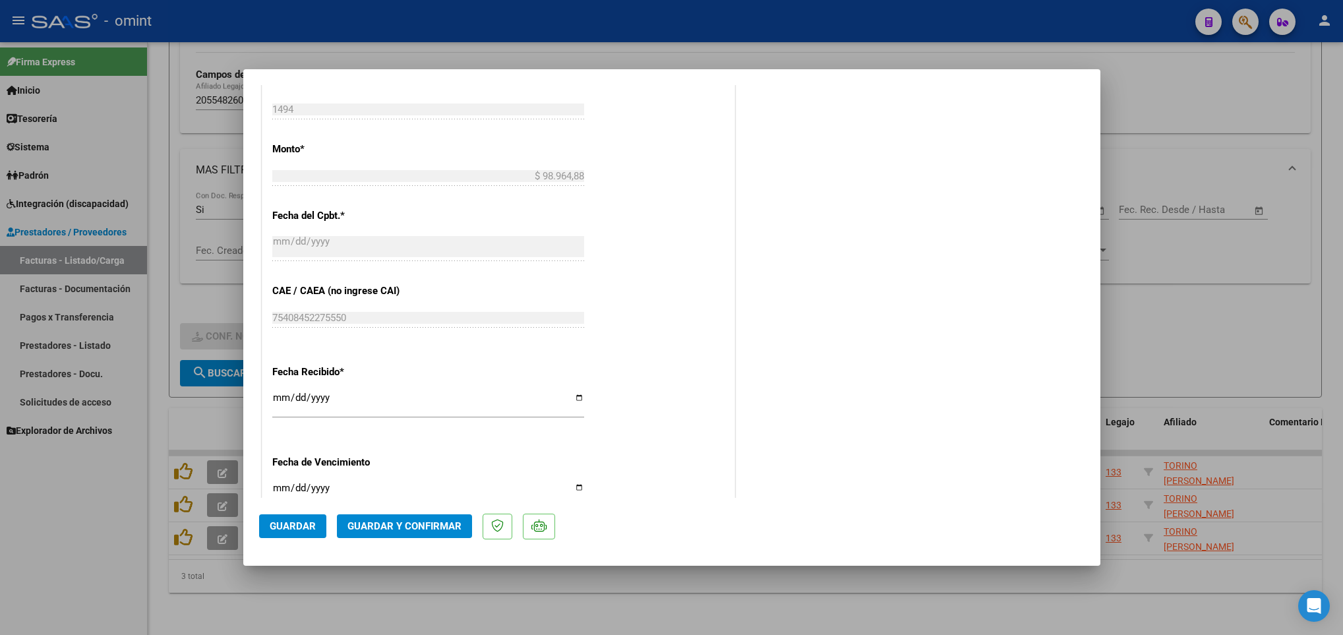
click at [424, 522] on span "Guardar y Confirmar" at bounding box center [404, 526] width 114 height 12
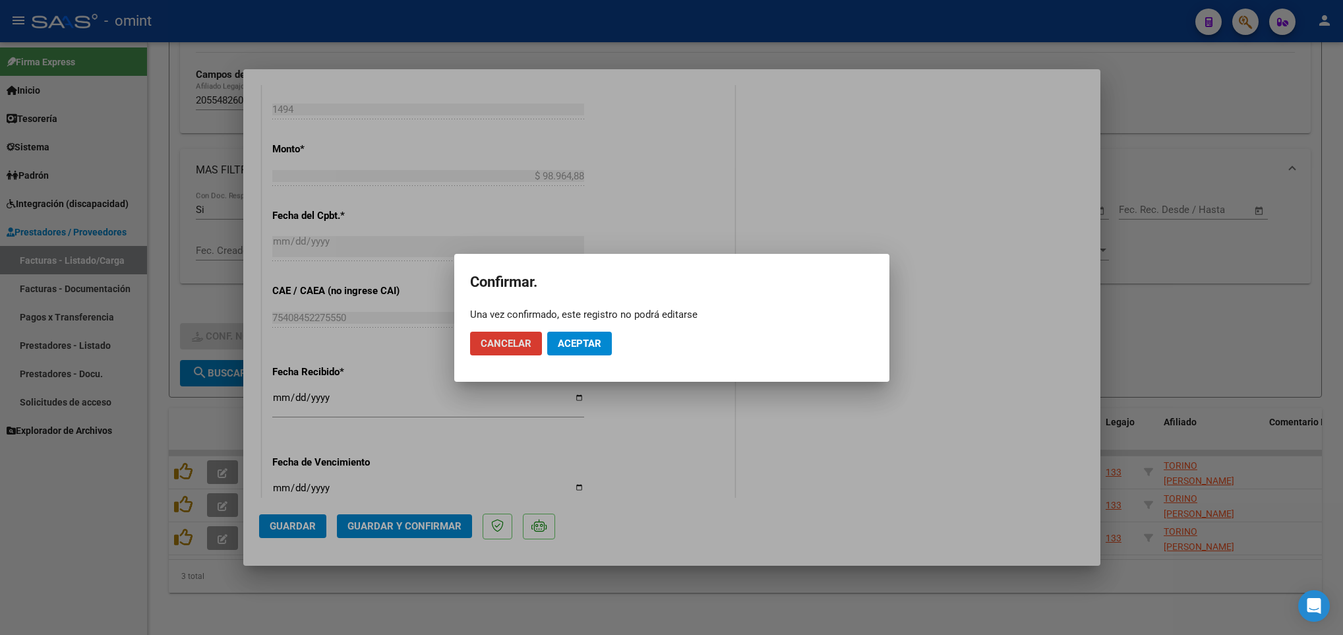
click at [568, 342] on span "Aceptar" at bounding box center [580, 344] width 44 height 12
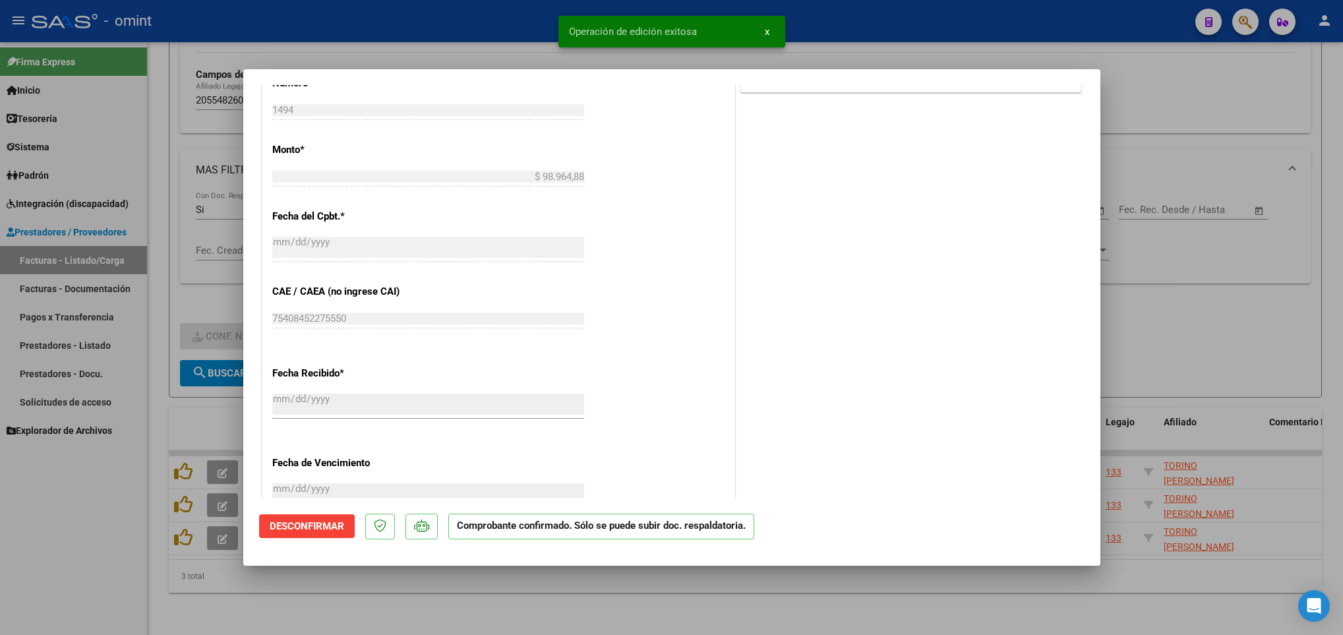
click at [461, 621] on div at bounding box center [671, 317] width 1343 height 635
type input "$ 0,00"
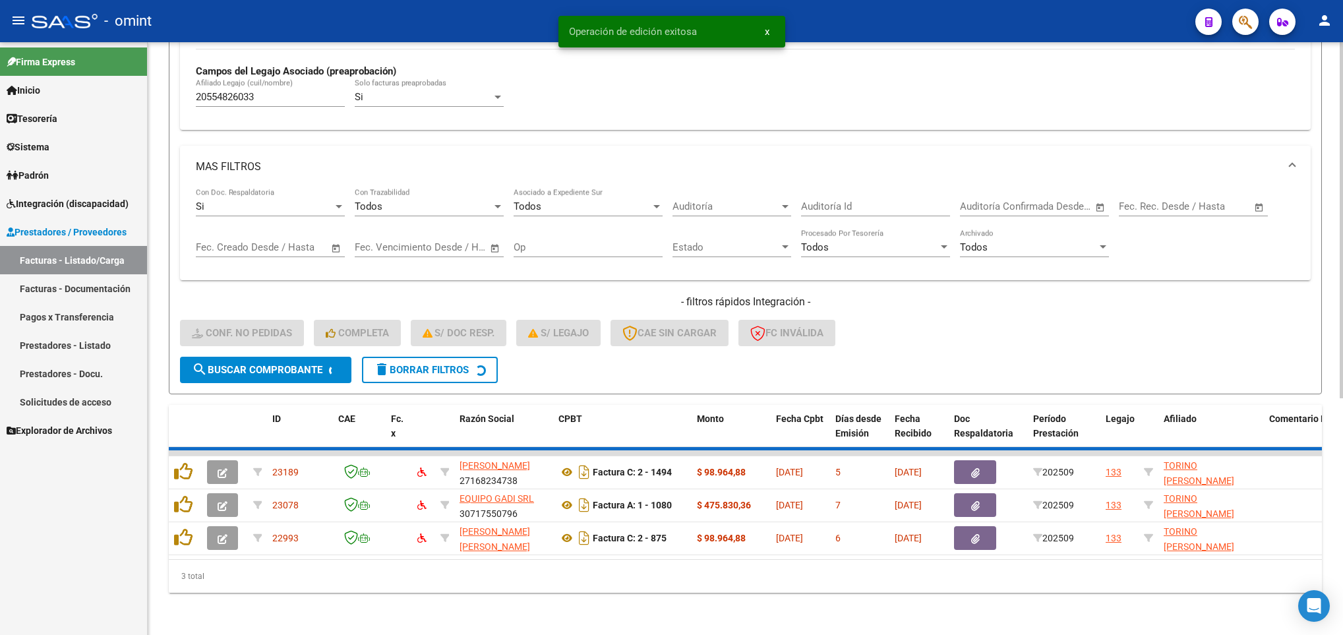
scroll to position [358, 0]
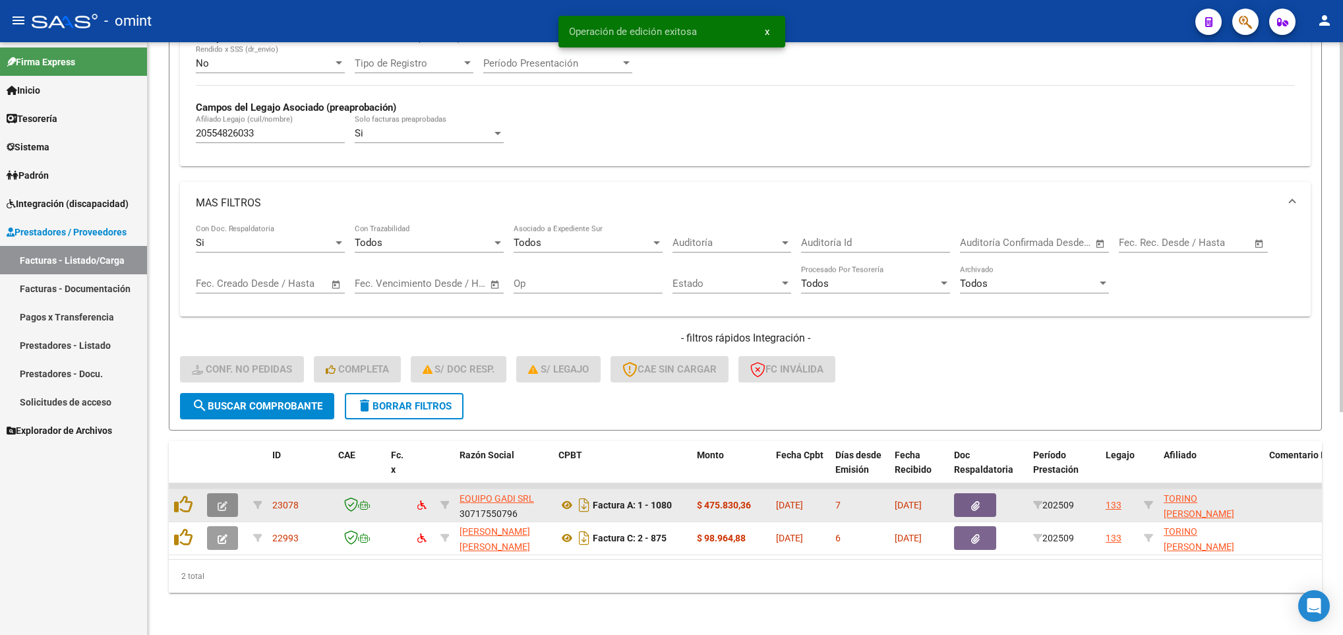
click at [224, 501] on icon "button" at bounding box center [223, 506] width 10 height 10
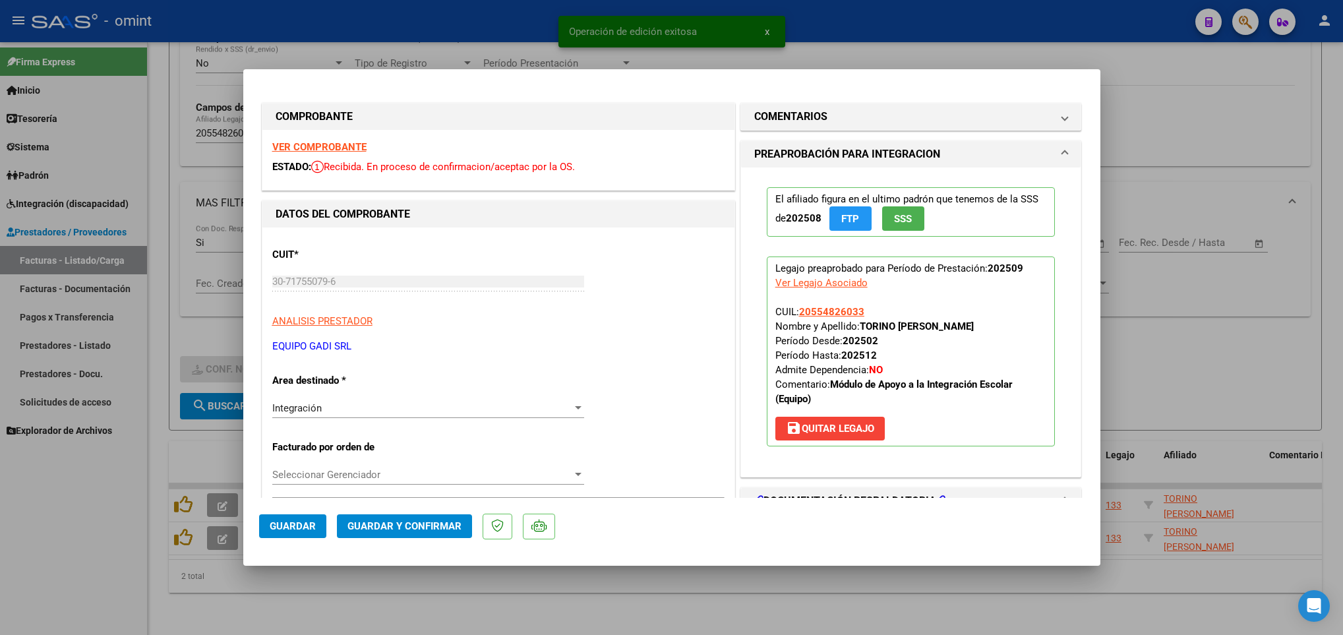
click at [329, 144] on strong "VER COMPROBANTE" at bounding box center [319, 147] width 94 height 12
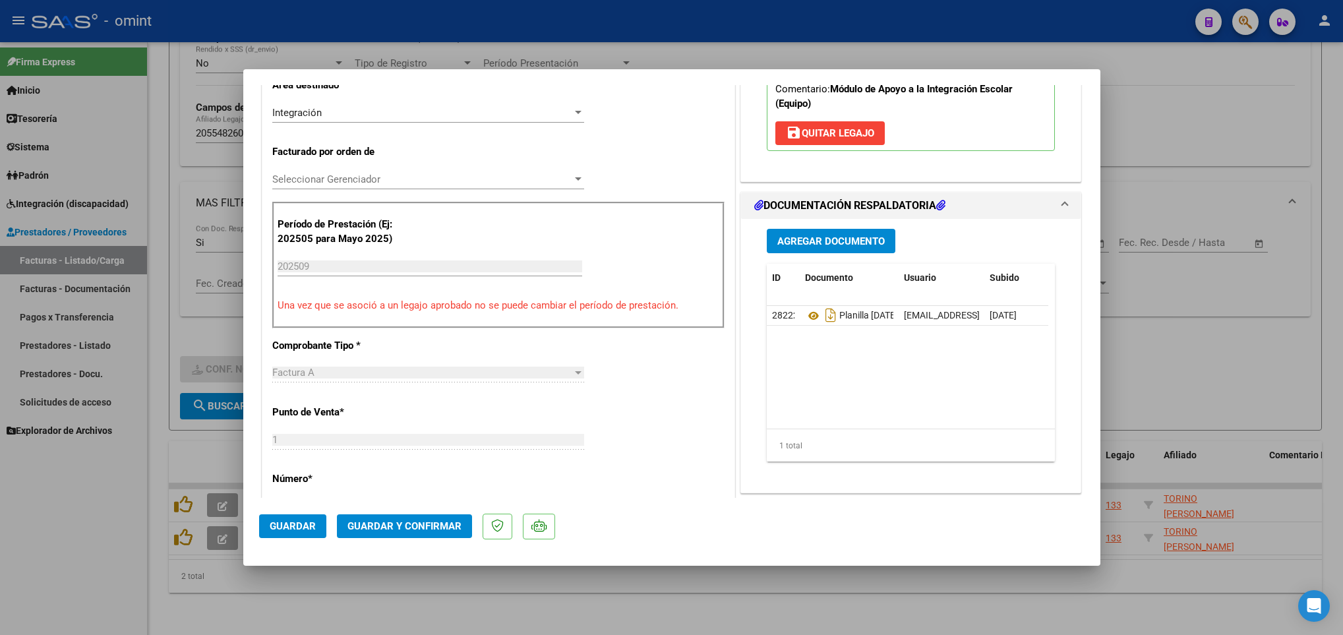
scroll to position [297, 0]
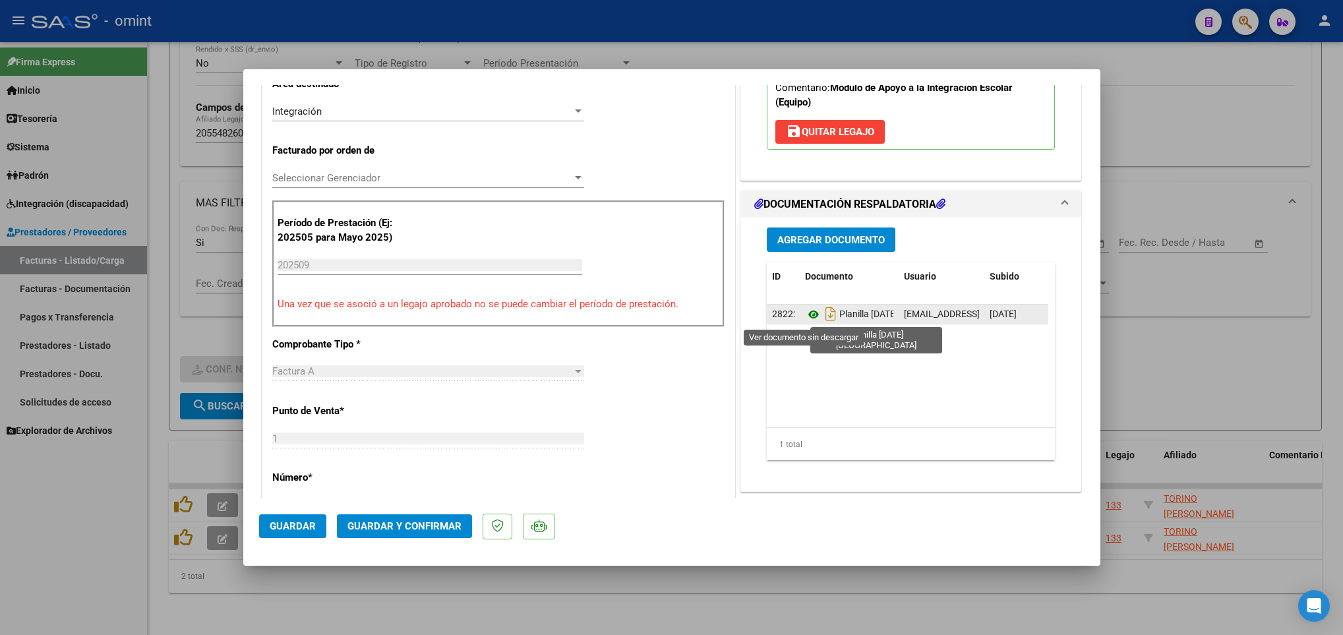
click at [805, 313] on icon at bounding box center [813, 315] width 17 height 16
click at [434, 532] on span "Guardar y Confirmar" at bounding box center [404, 526] width 114 height 12
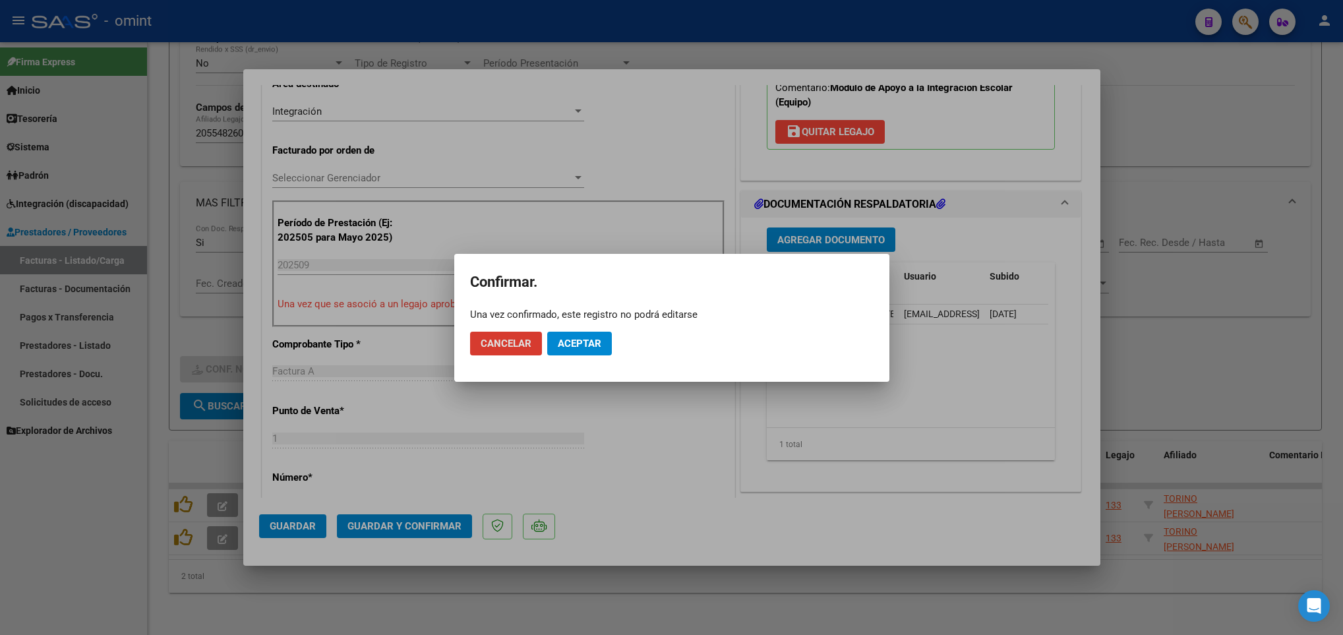
click at [600, 346] on span "Aceptar" at bounding box center [580, 344] width 44 height 12
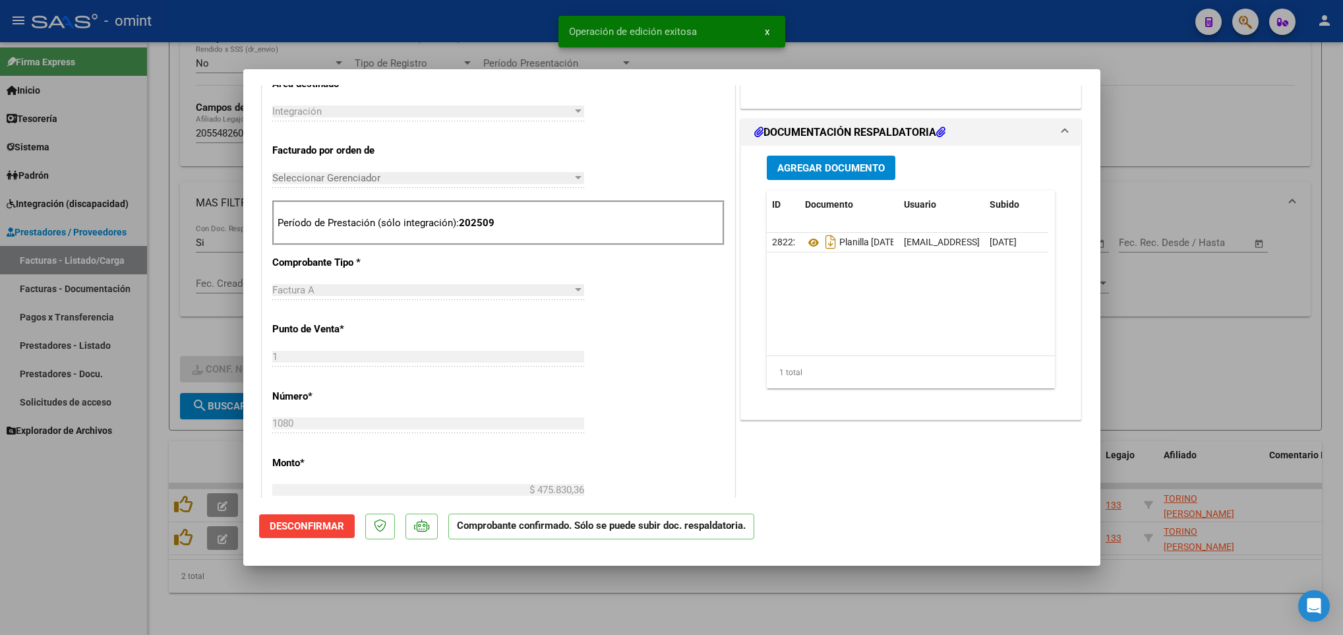
click at [608, 600] on div at bounding box center [671, 317] width 1343 height 635
type input "$ 0,00"
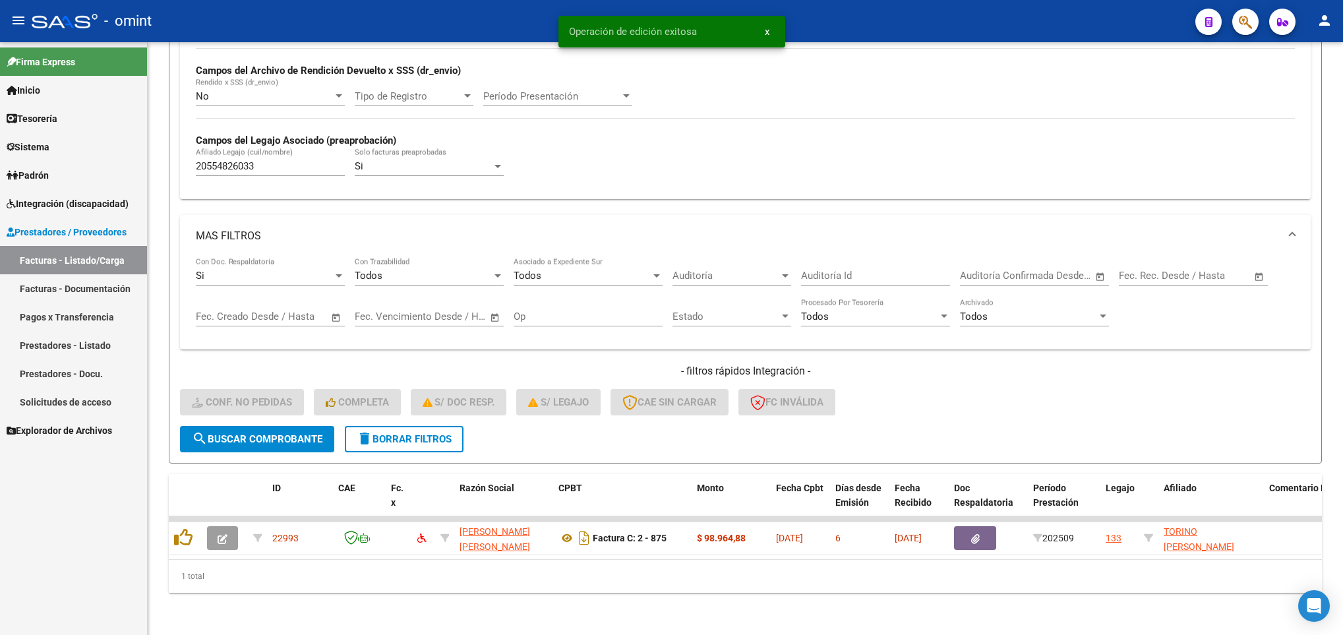
scroll to position [324, 0]
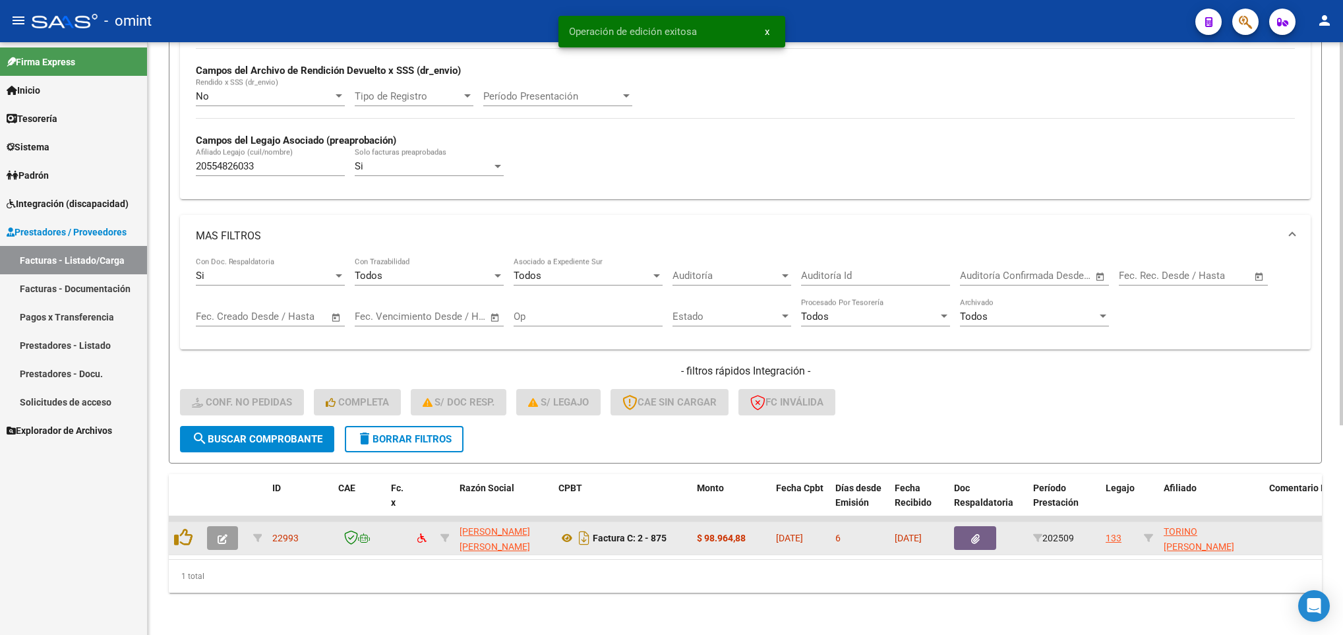
click at [222, 534] on icon "button" at bounding box center [223, 539] width 10 height 10
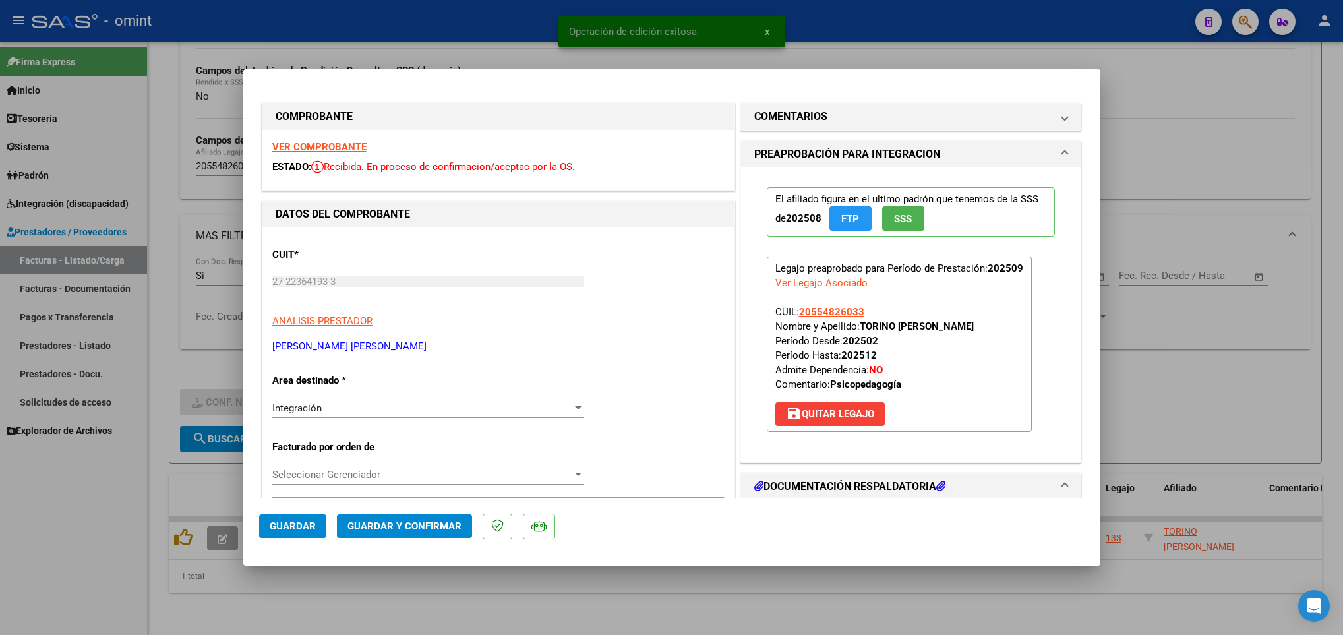
click at [345, 144] on strong "VER COMPROBANTE" at bounding box center [319, 147] width 94 height 12
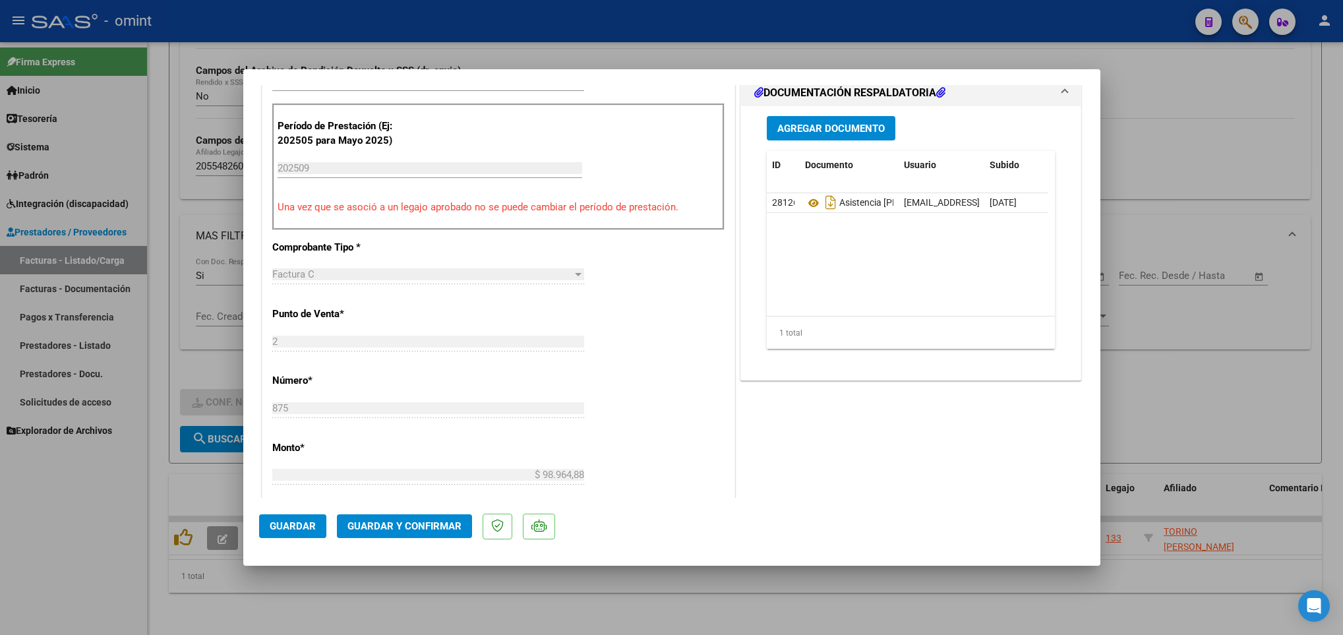
scroll to position [396, 0]
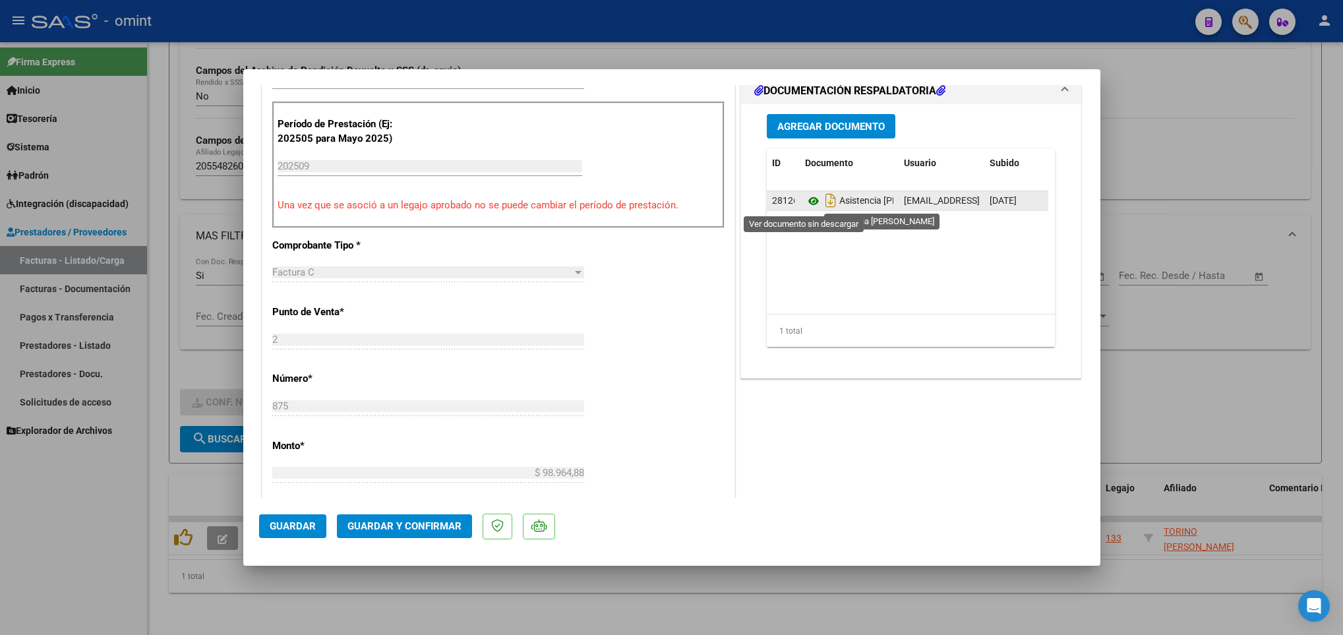
click at [805, 198] on icon at bounding box center [813, 201] width 17 height 16
click at [423, 528] on span "Guardar y Confirmar" at bounding box center [404, 526] width 114 height 12
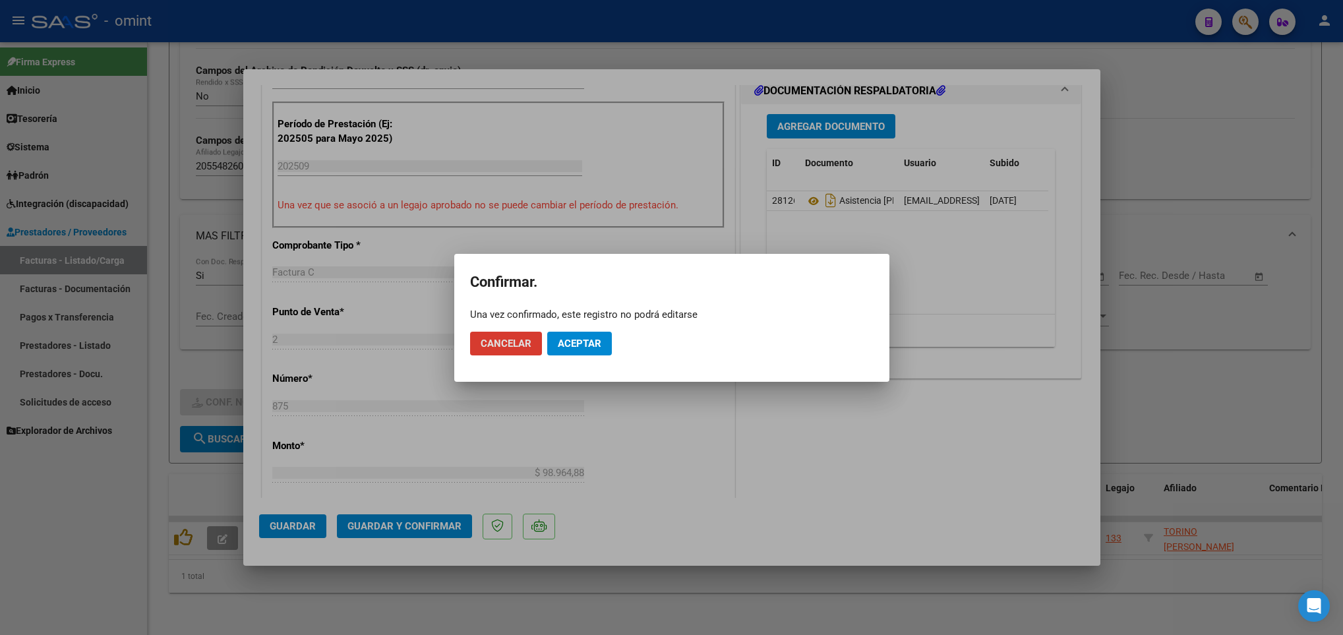
click at [586, 348] on span "Aceptar" at bounding box center [580, 344] width 44 height 12
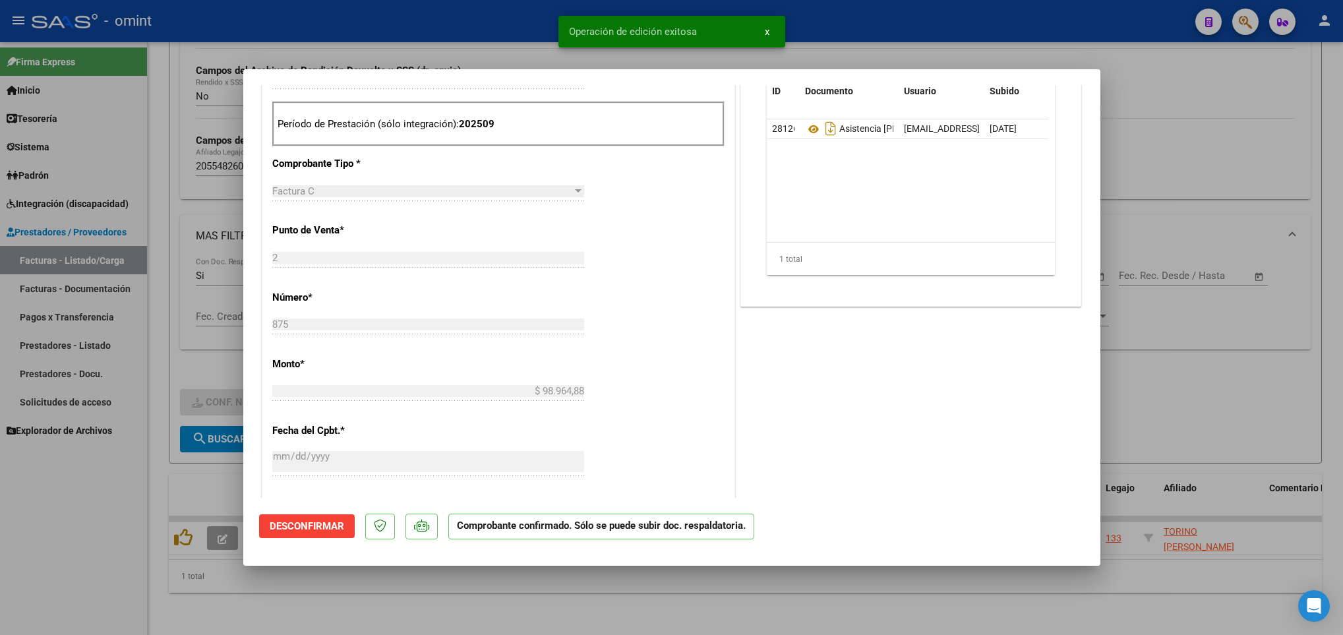
click at [462, 598] on div at bounding box center [671, 317] width 1343 height 635
type input "$ 0,00"
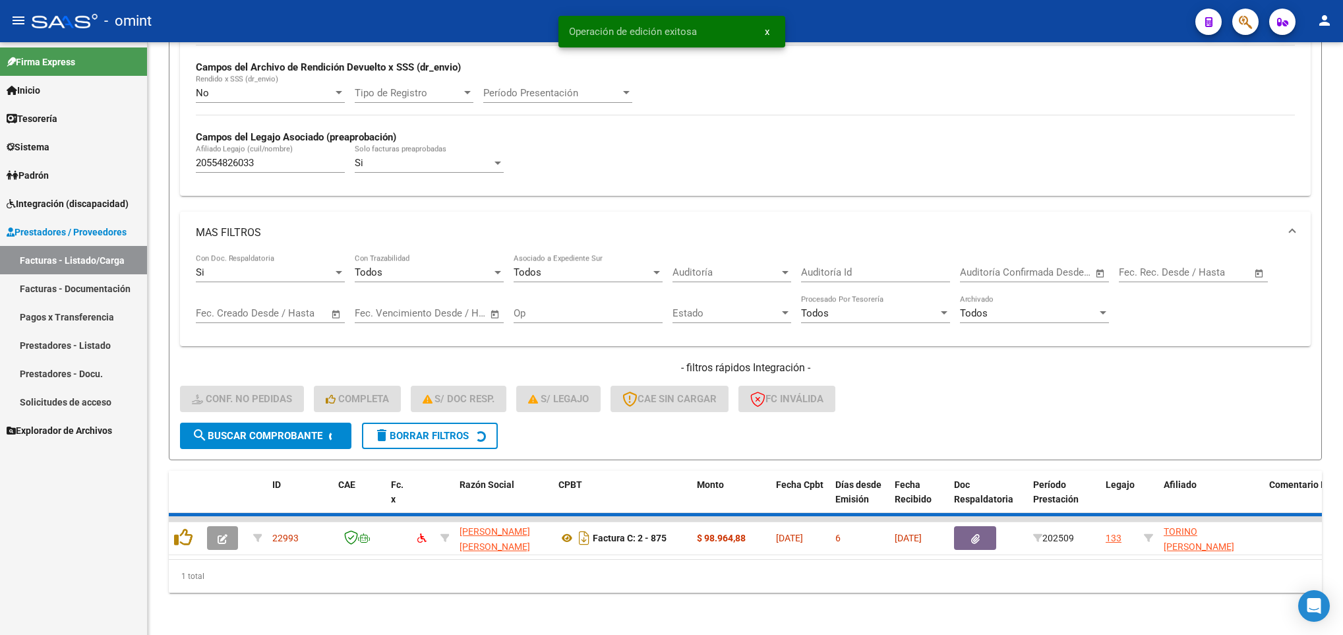
scroll to position [299, 0]
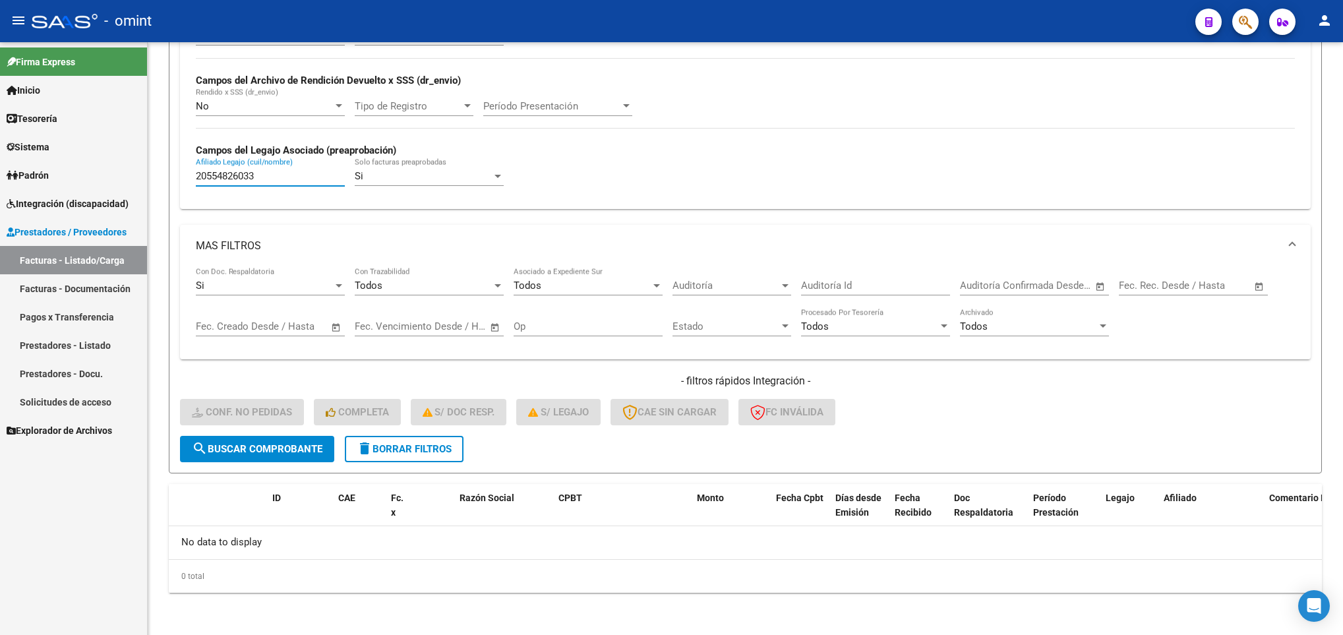
drag, startPoint x: 287, startPoint y: 181, endPoint x: 107, endPoint y: 181, distance: 180.7
click at [107, 181] on mat-sidenav-container "Firma Express Inicio Calendario SSS Instructivos Contacto OS Tesorería Extracto…" at bounding box center [671, 338] width 1343 height 593
paste input "8232847"
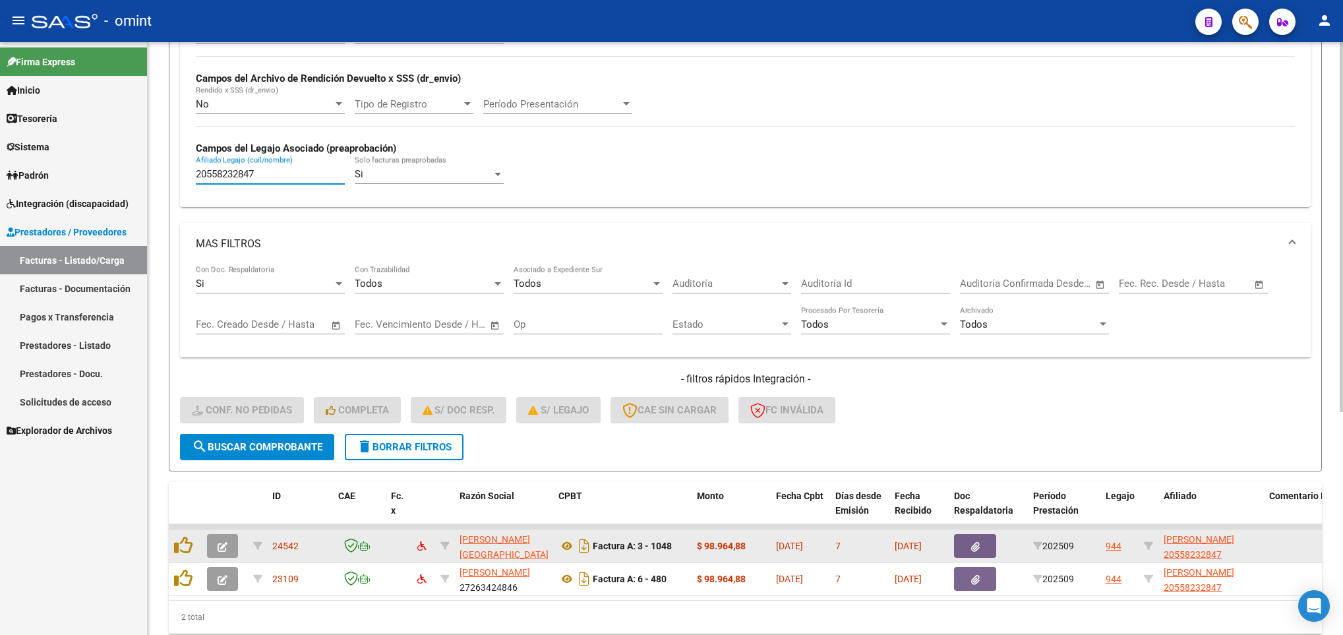
type input "20558232847"
click at [225, 552] on span "button" at bounding box center [223, 546] width 10 height 12
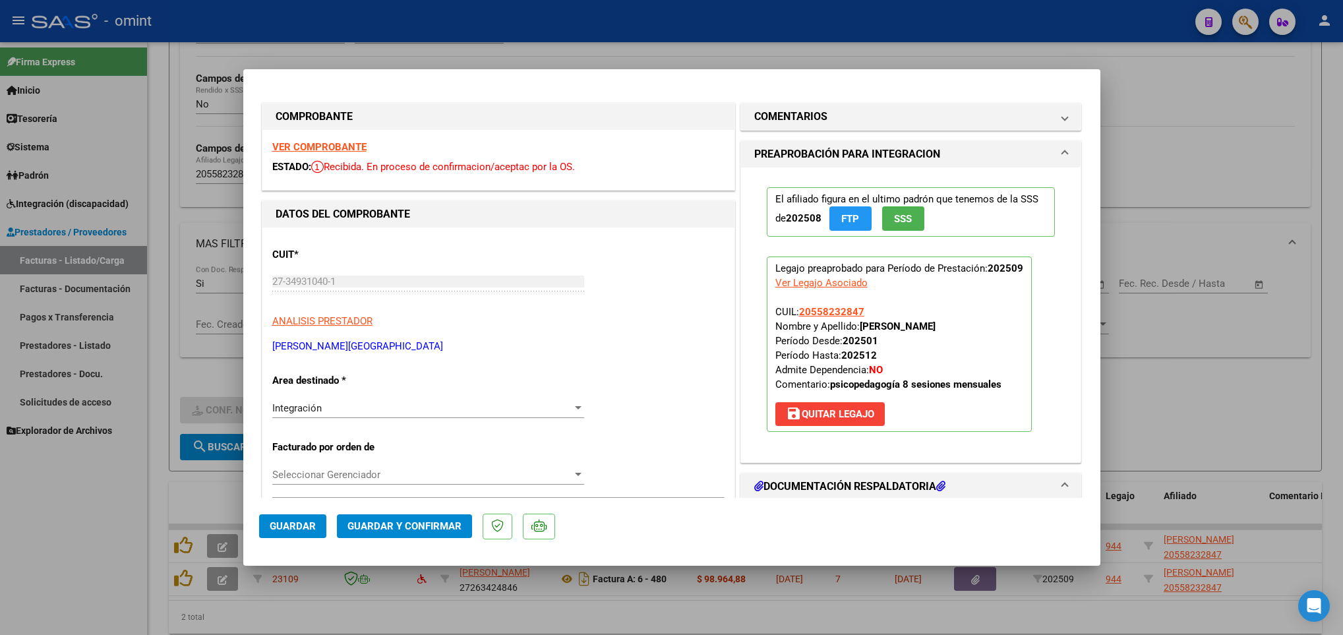
click at [339, 142] on strong "VER COMPROBANTE" at bounding box center [319, 147] width 94 height 12
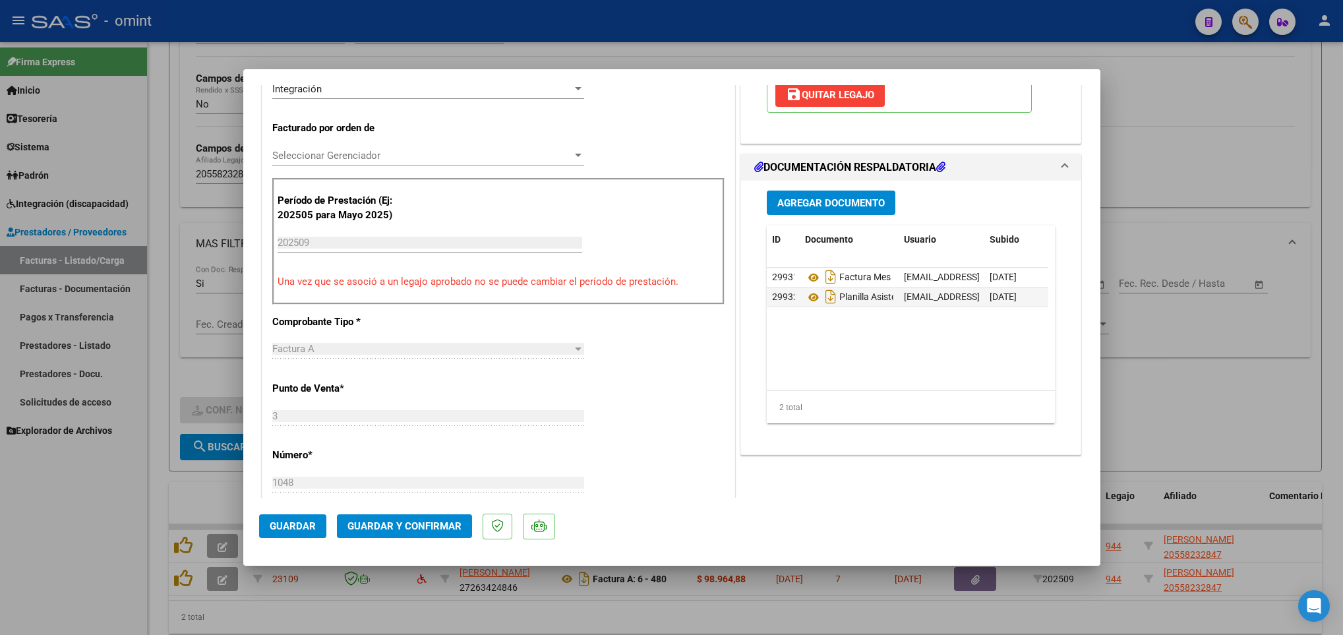
scroll to position [396, 0]
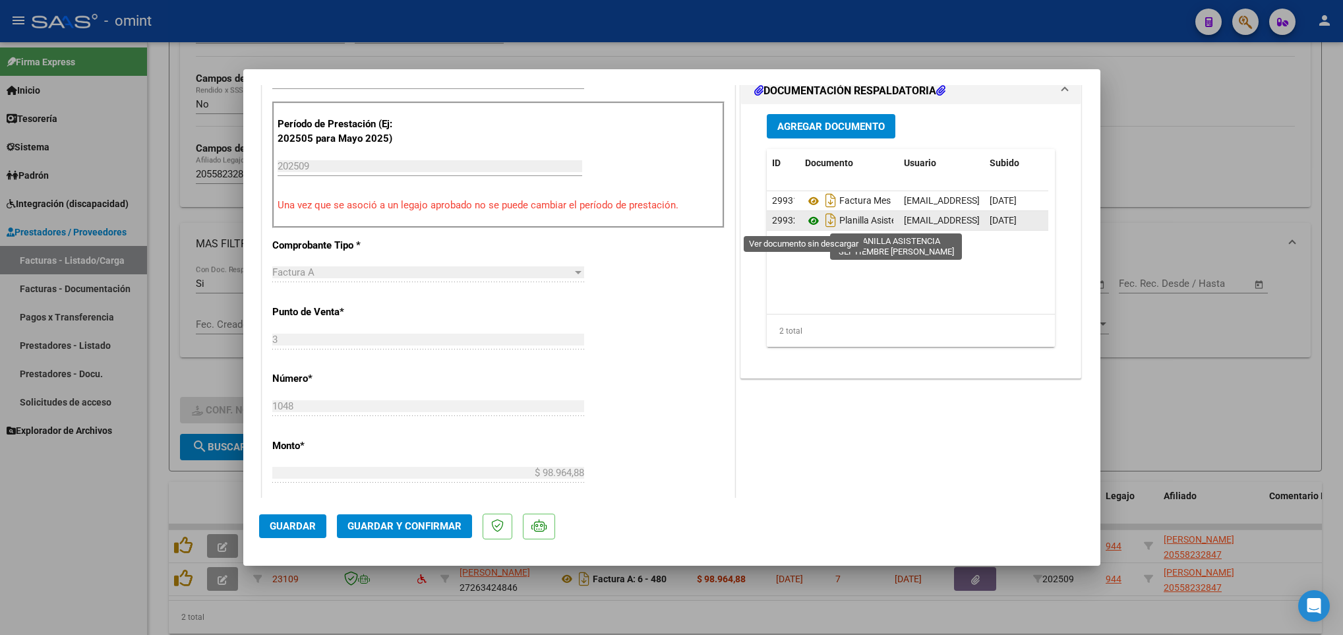
click at [805, 220] on icon at bounding box center [813, 221] width 17 height 16
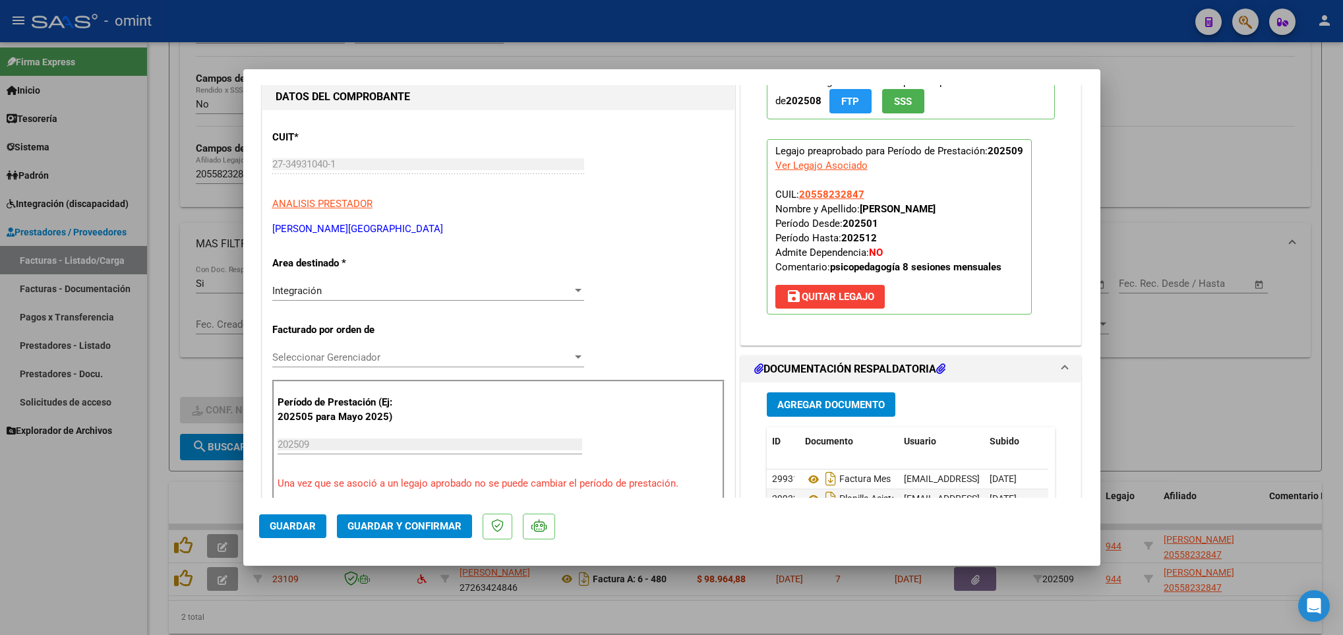
scroll to position [99, 0]
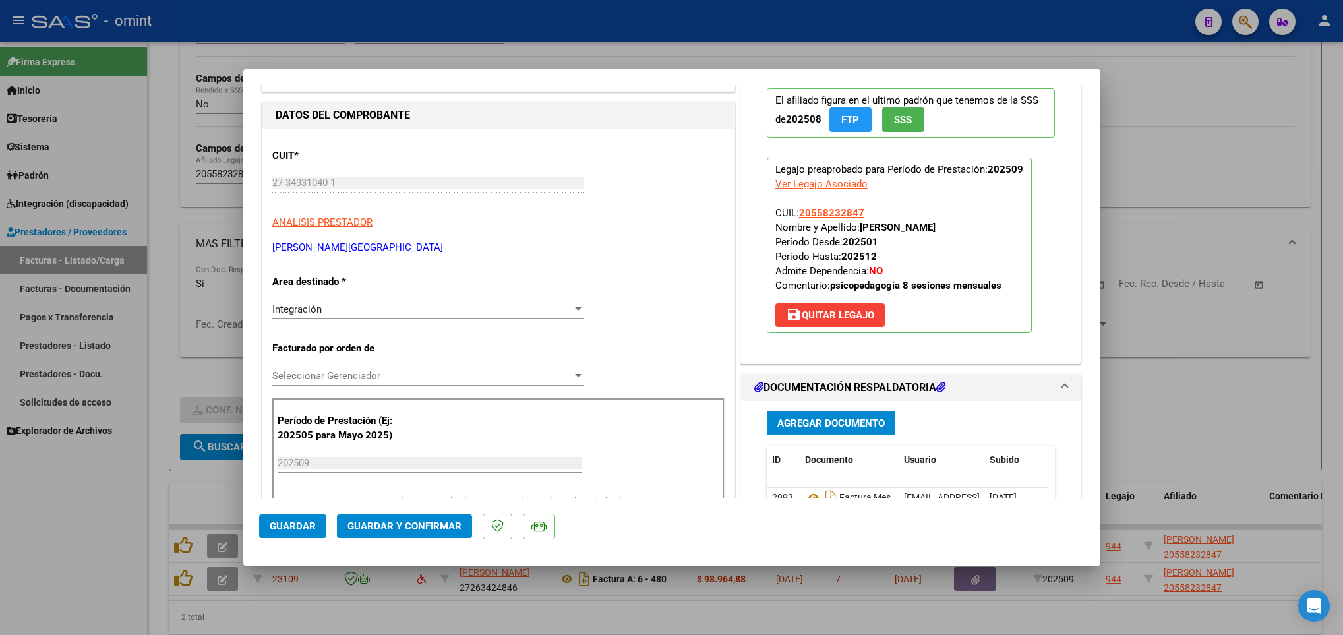
click at [444, 520] on button "Guardar y Confirmar" at bounding box center [404, 526] width 135 height 24
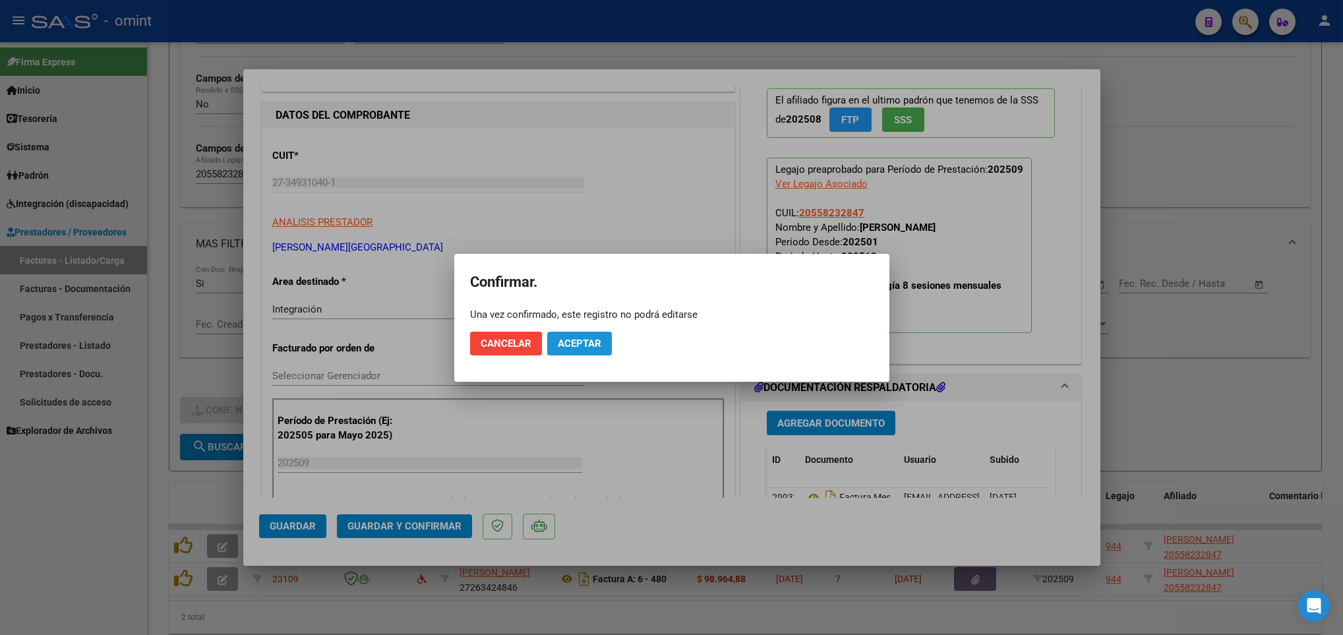
click at [583, 344] on span "Aceptar" at bounding box center [580, 344] width 44 height 12
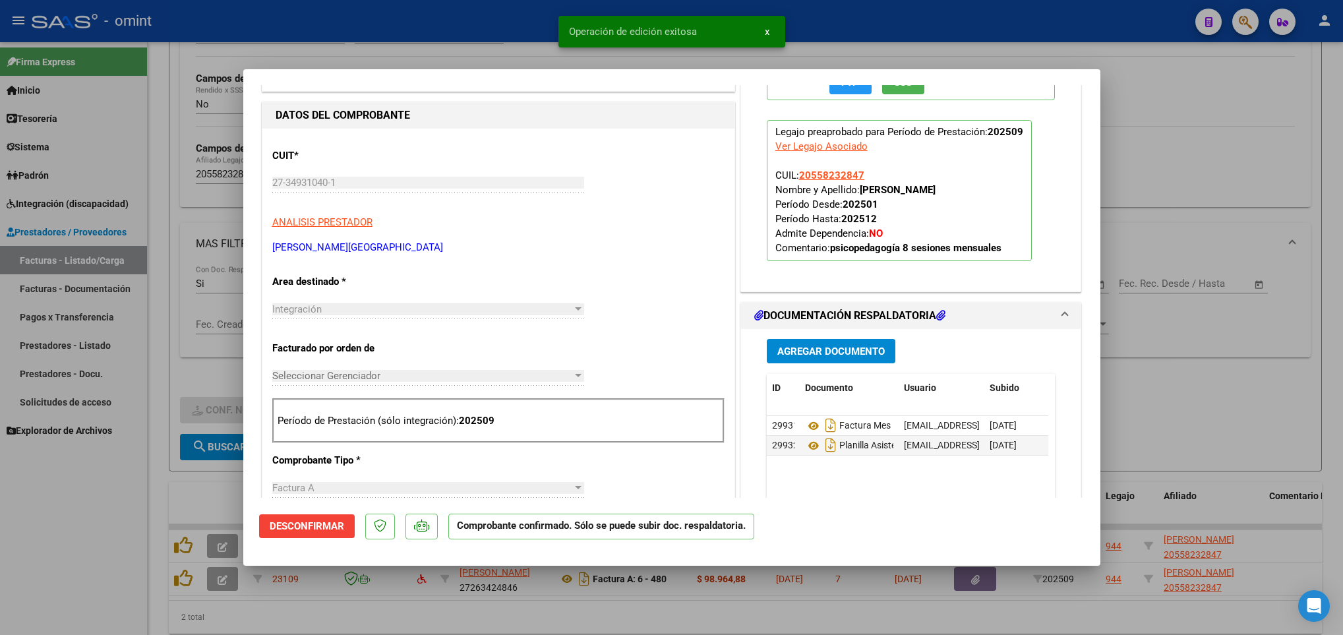
click at [311, 630] on div at bounding box center [671, 317] width 1343 height 635
type input "$ 0,00"
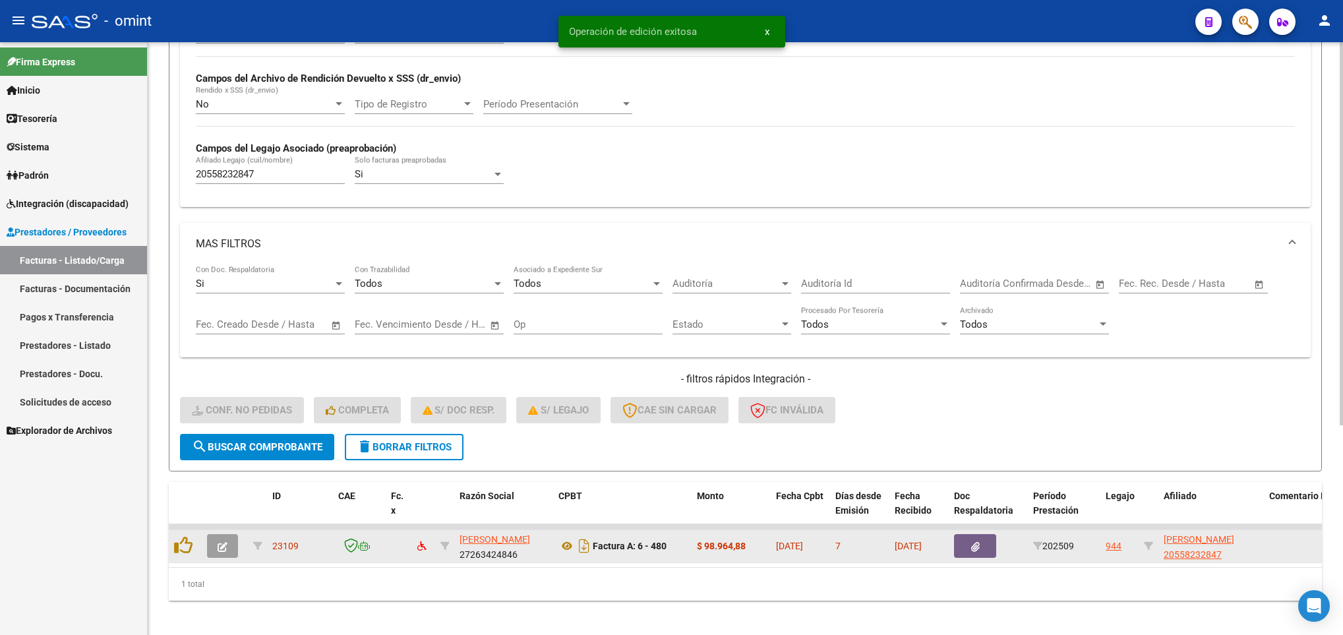
click at [218, 547] on icon "button" at bounding box center [223, 547] width 10 height 10
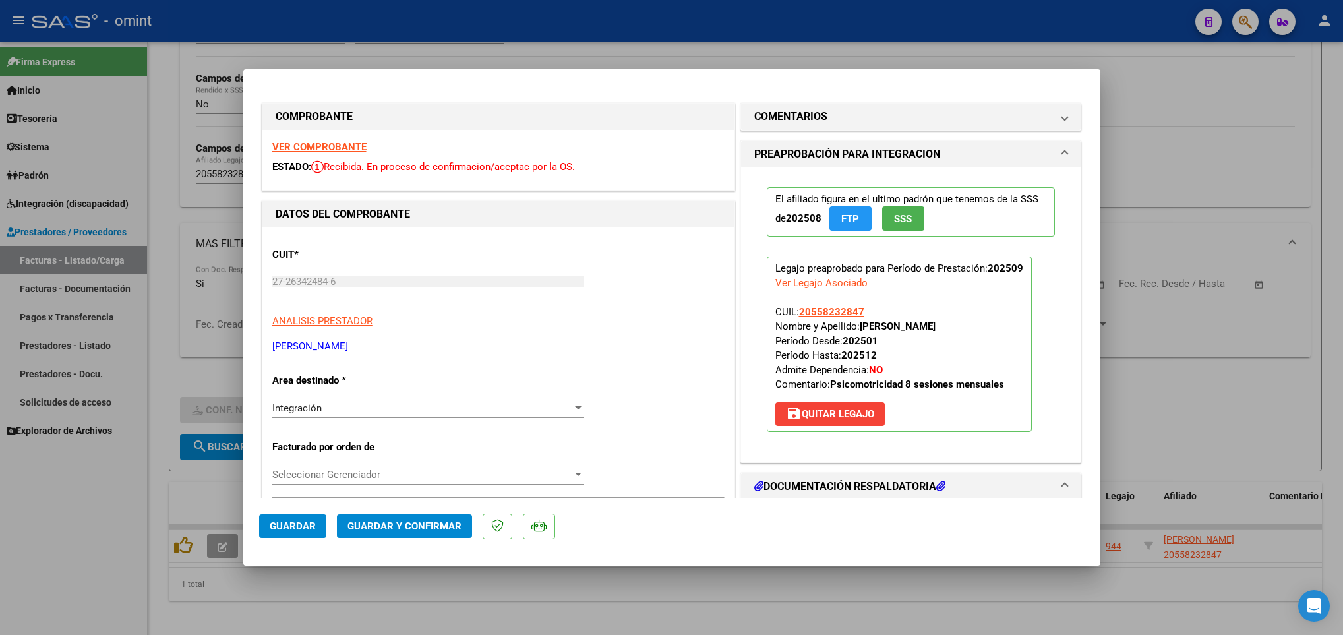
click at [320, 141] on strong "VER COMPROBANTE" at bounding box center [319, 147] width 94 height 12
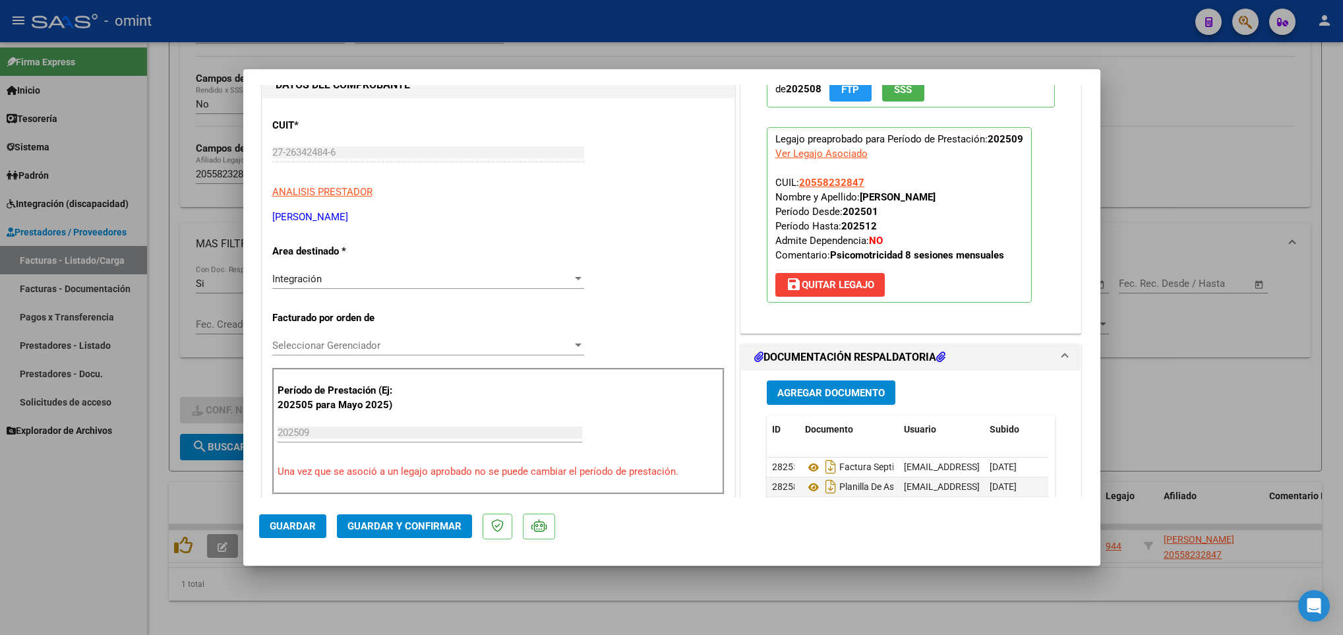
scroll to position [396, 0]
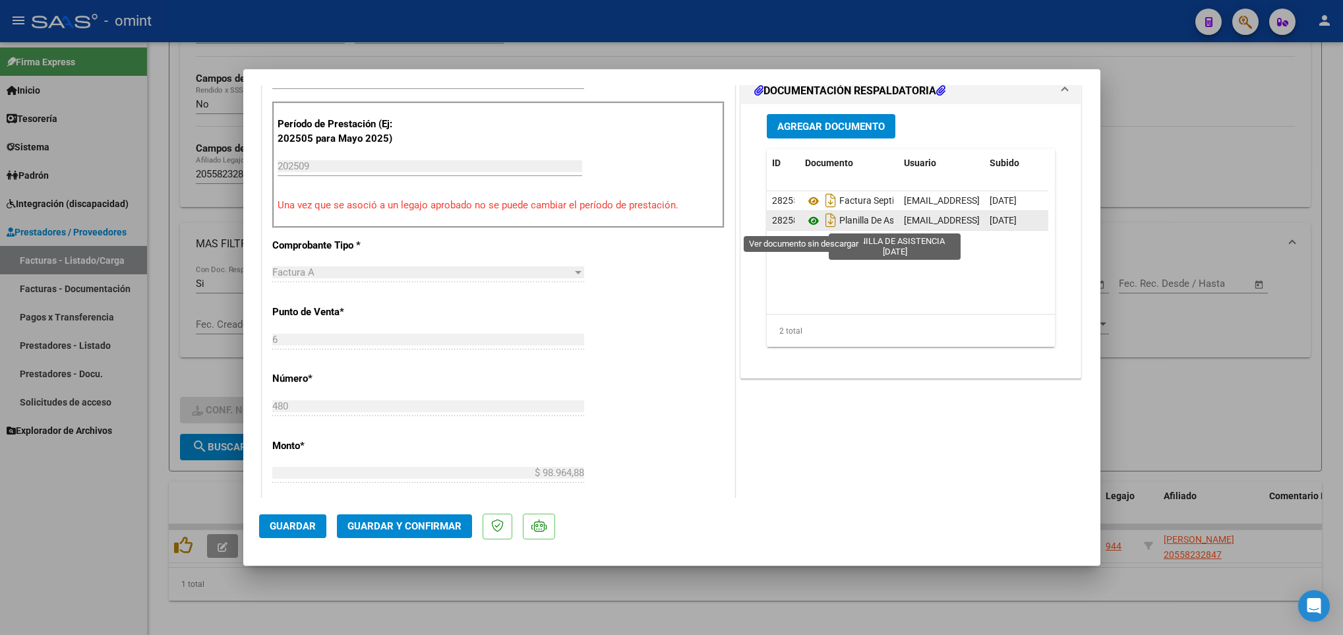
click at [805, 220] on icon at bounding box center [813, 221] width 17 height 16
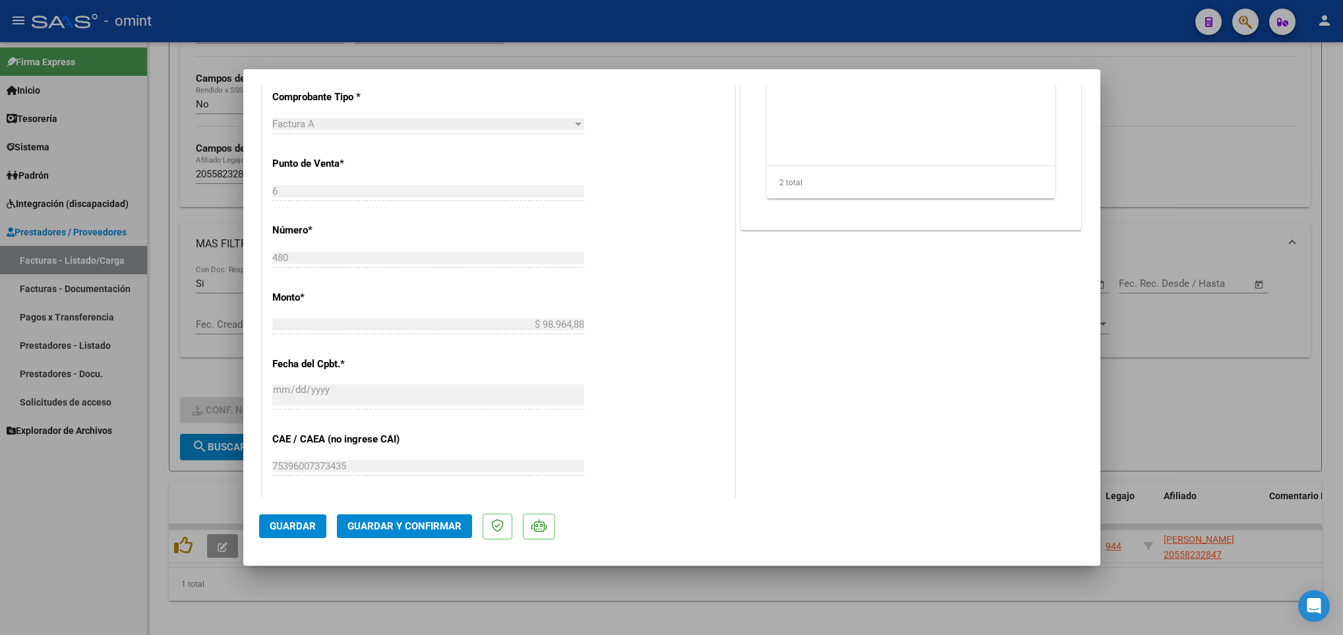
scroll to position [791, 0]
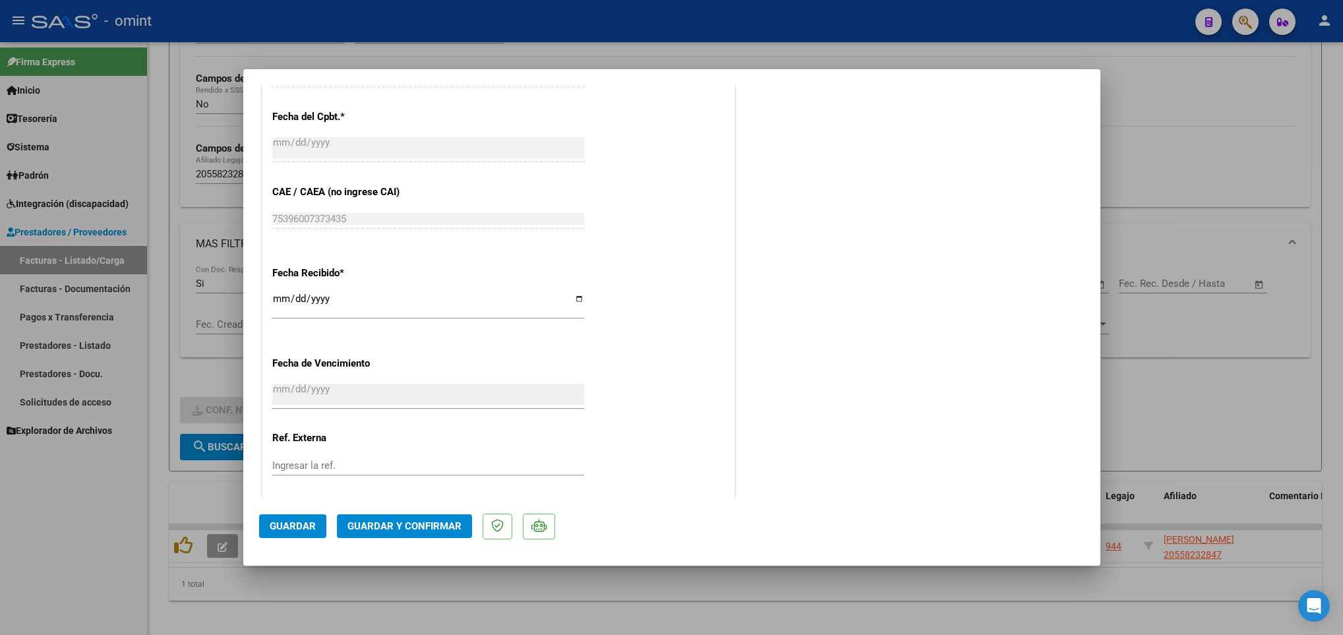
click at [421, 517] on button "Guardar y Confirmar" at bounding box center [404, 526] width 135 height 24
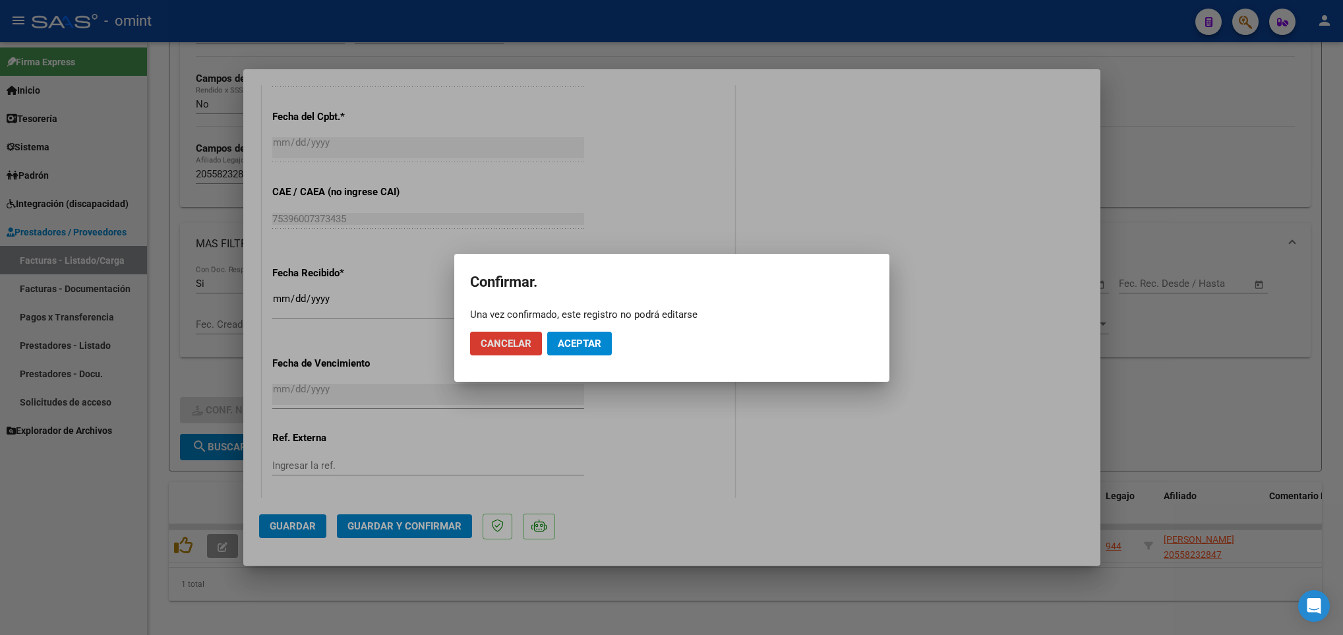
click at [570, 338] on span "Aceptar" at bounding box center [580, 344] width 44 height 12
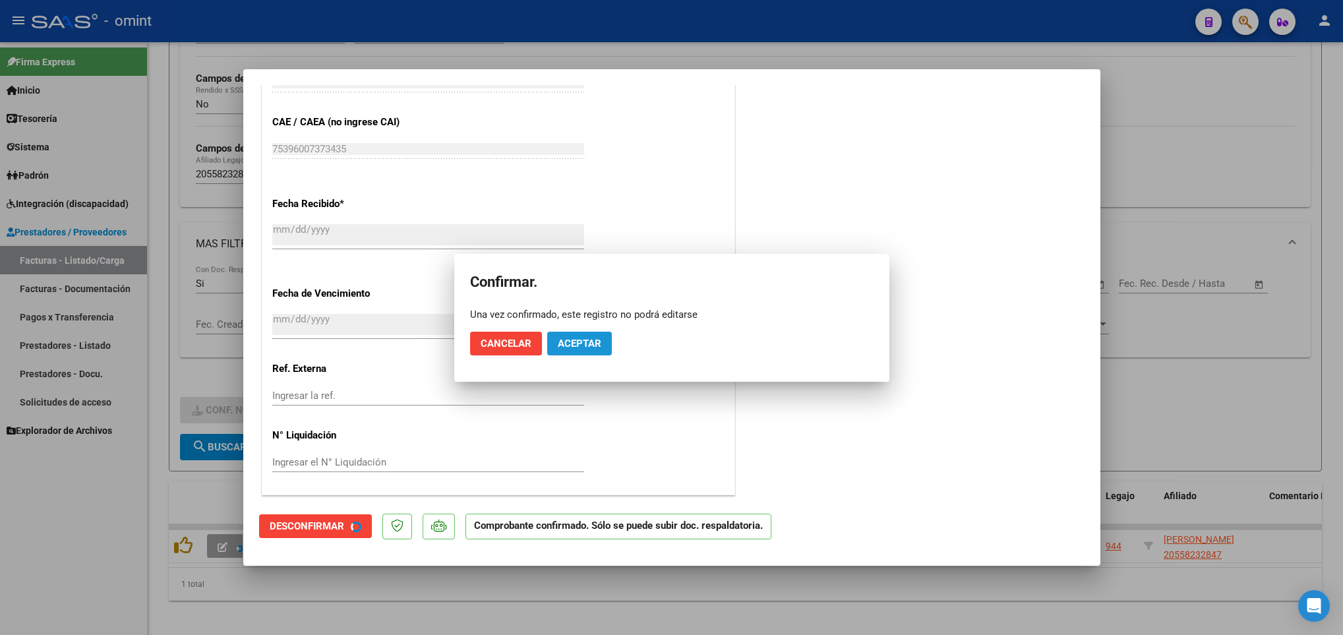
scroll to position [709, 0]
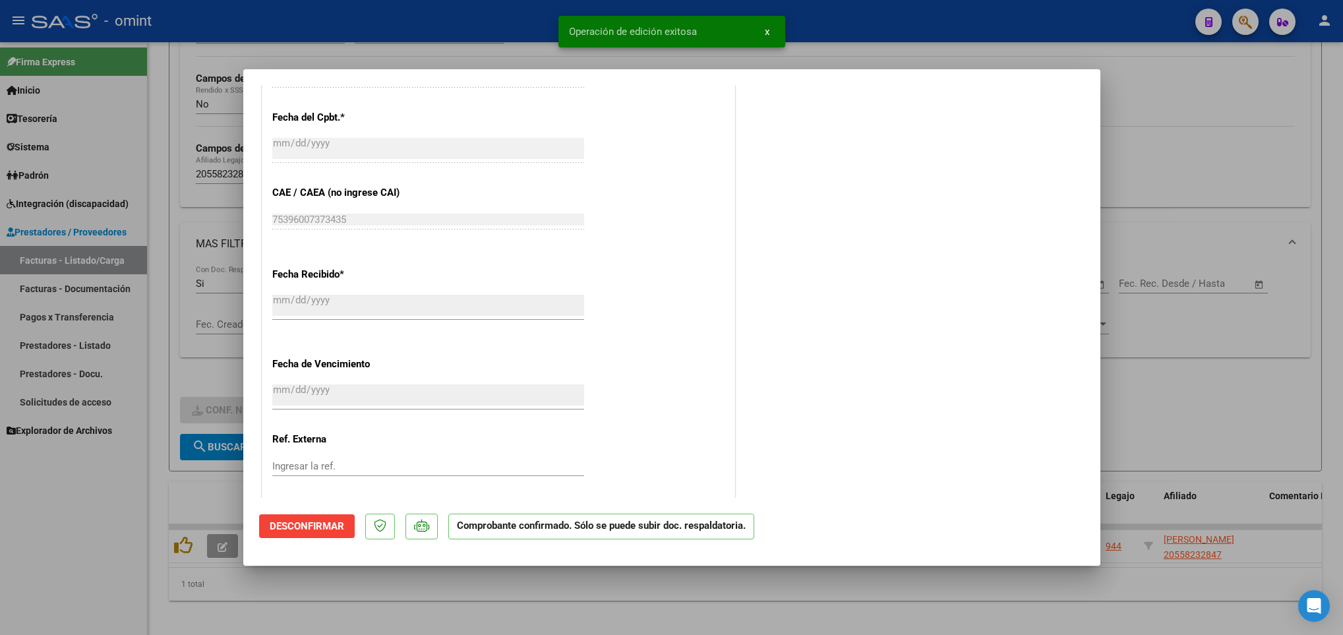
click at [516, 616] on div at bounding box center [671, 317] width 1343 height 635
type input "$ 0,00"
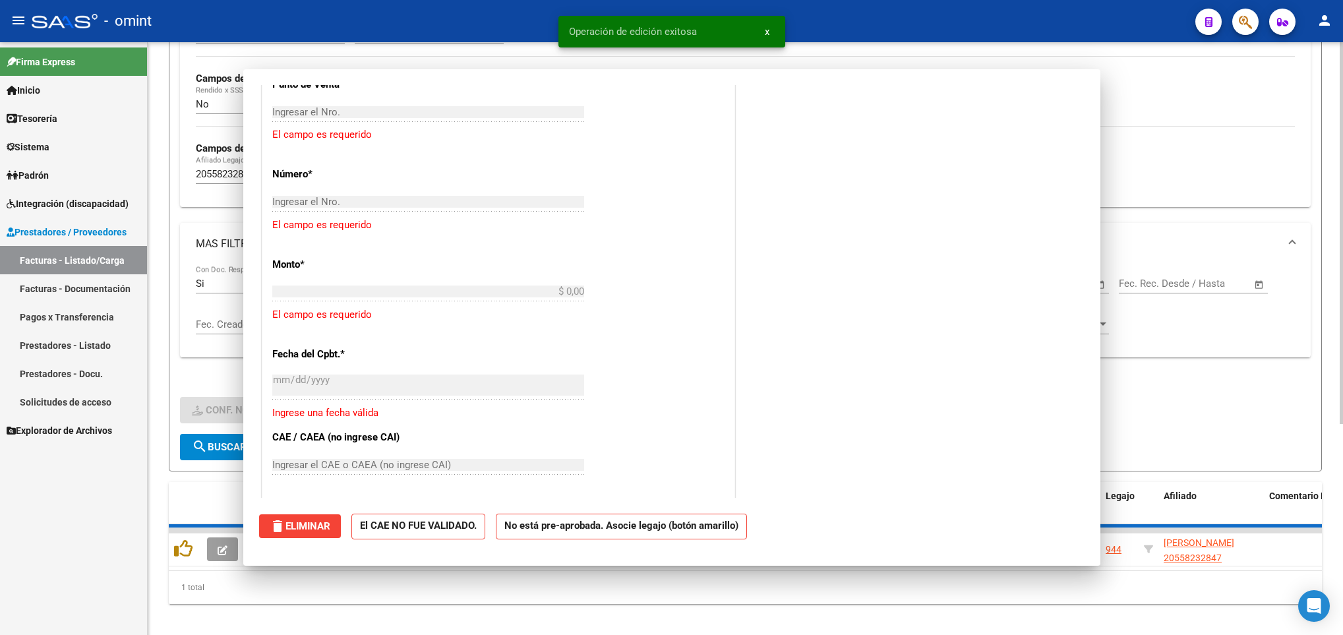
scroll to position [0, 0]
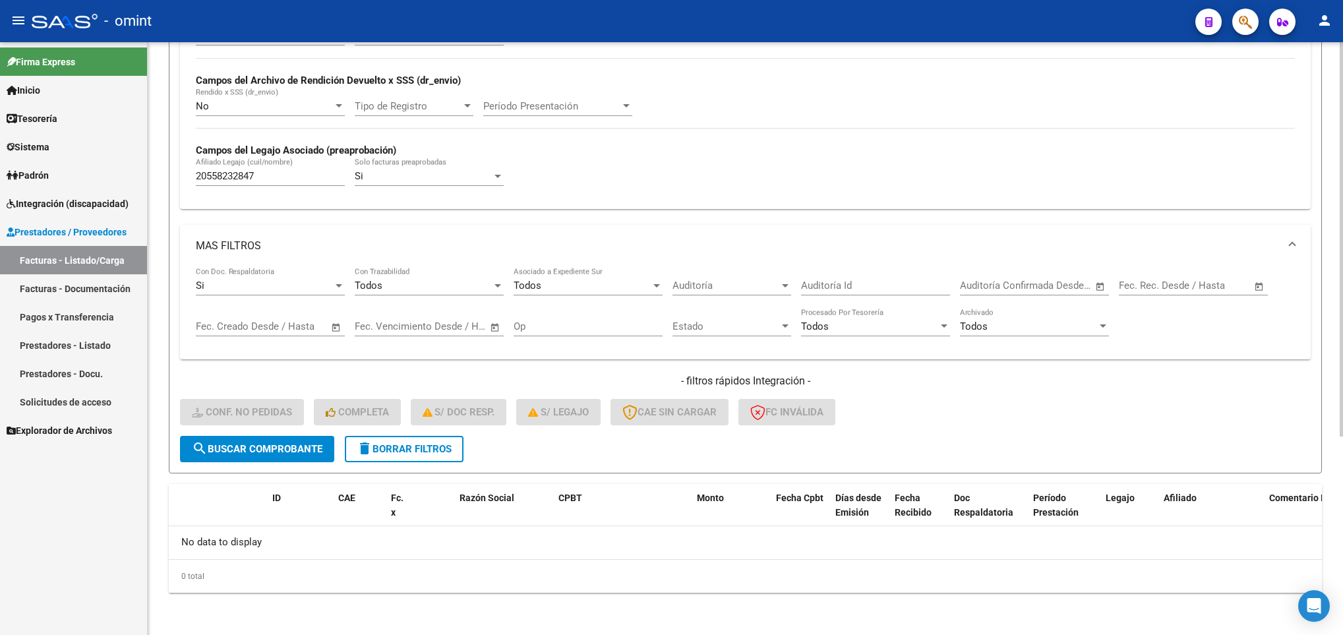
click at [269, 189] on div "20558232847 Afiliado Legajo (cuil/nombre)" at bounding box center [270, 178] width 149 height 41
click at [268, 173] on input "20558232847" at bounding box center [270, 176] width 149 height 12
paste input "6074405"
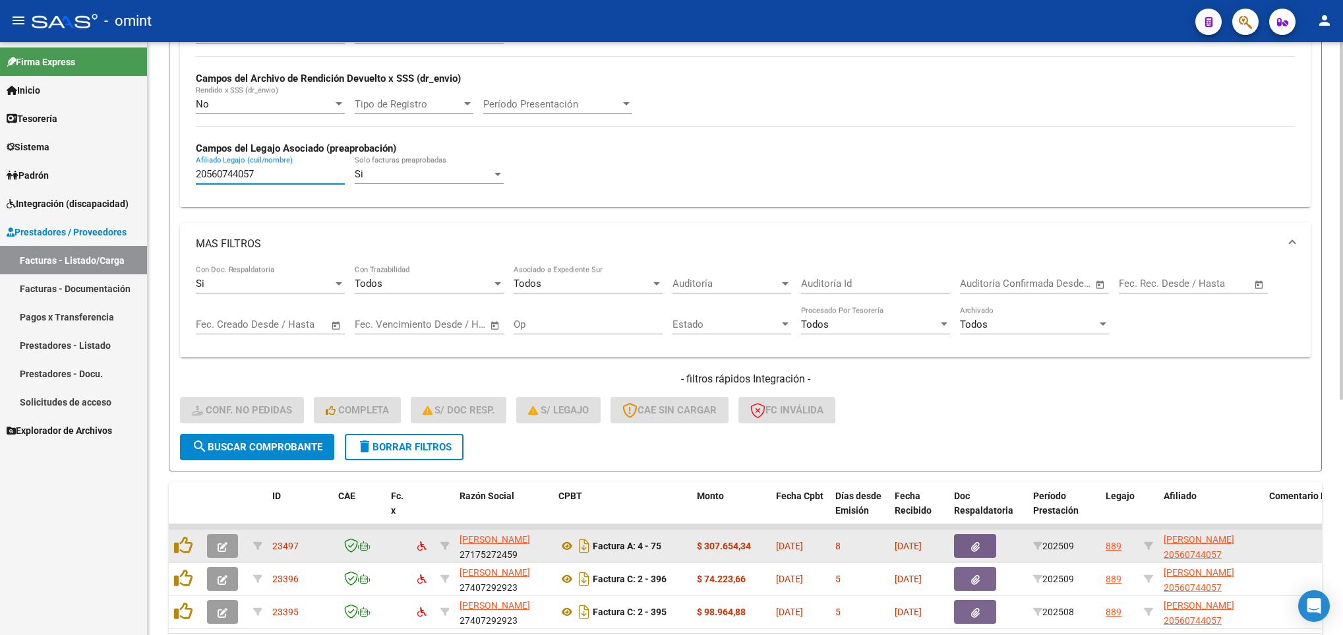
scroll to position [390, 0]
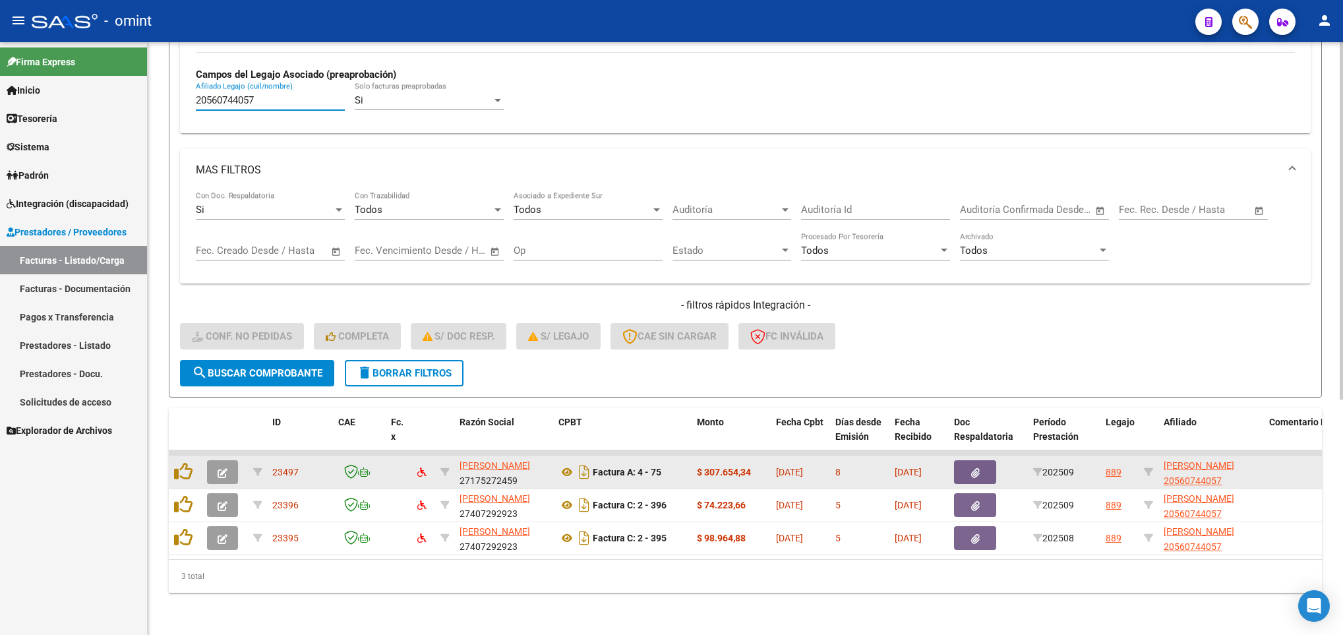
click at [218, 466] on span "button" at bounding box center [223, 472] width 10 height 12
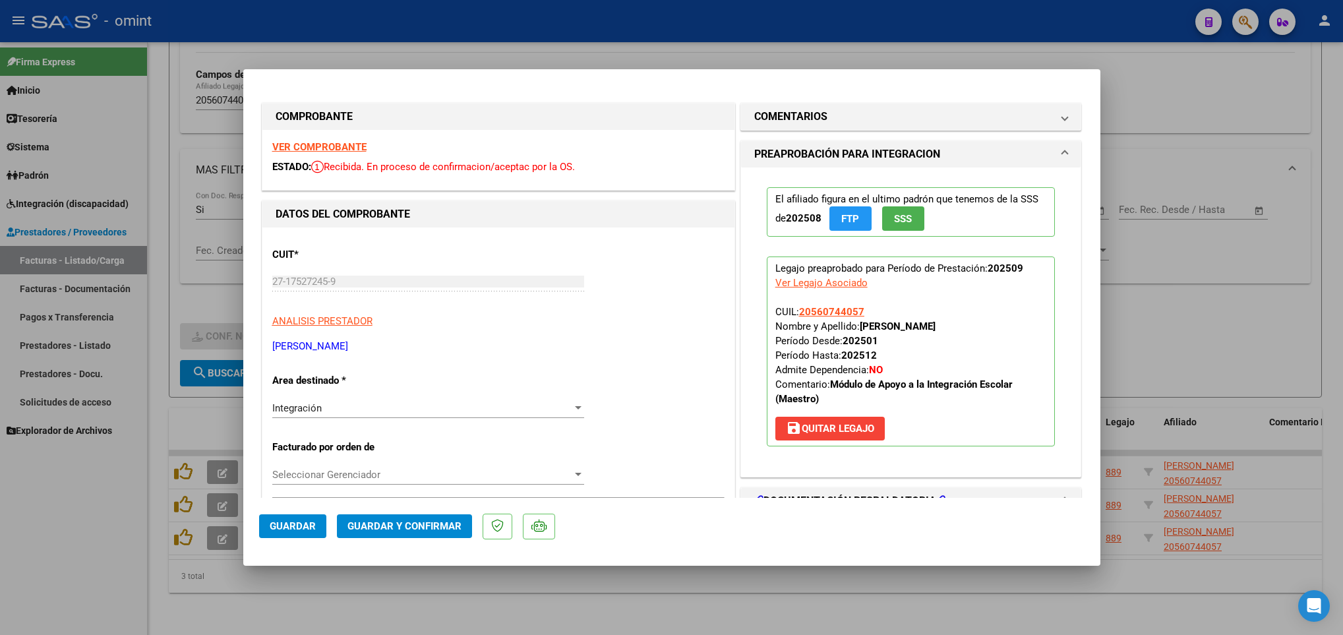
click at [330, 146] on strong "VER COMPROBANTE" at bounding box center [319, 147] width 94 height 12
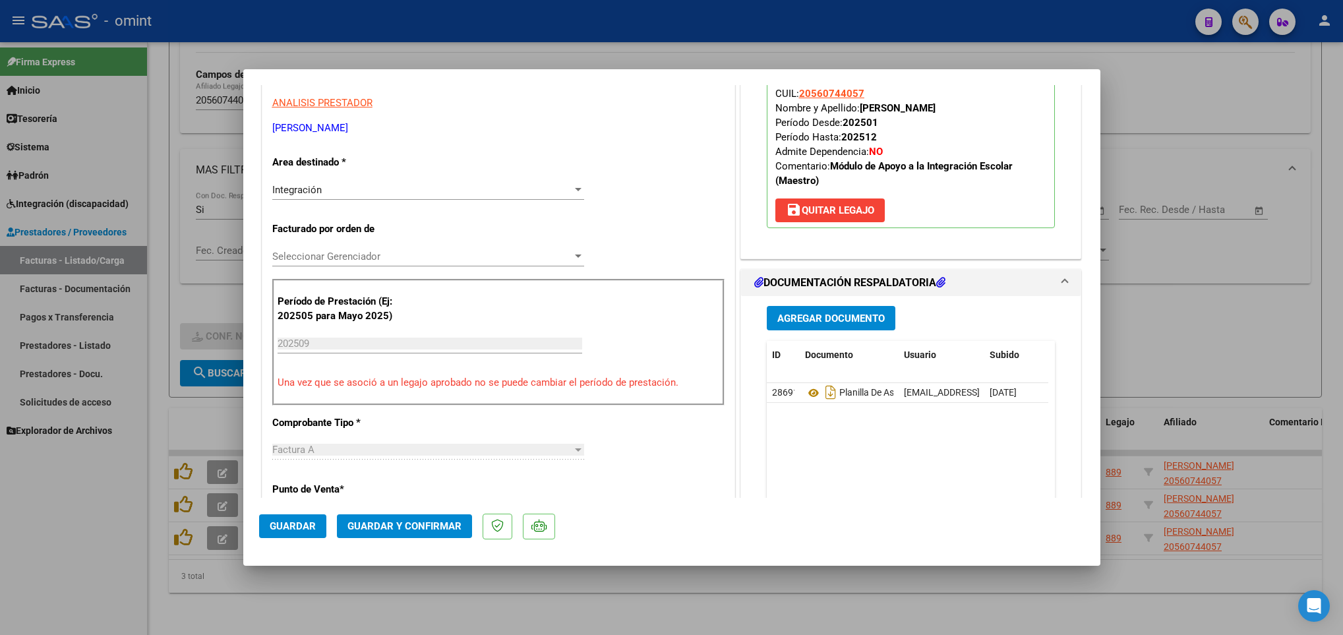
scroll to position [297, 0]
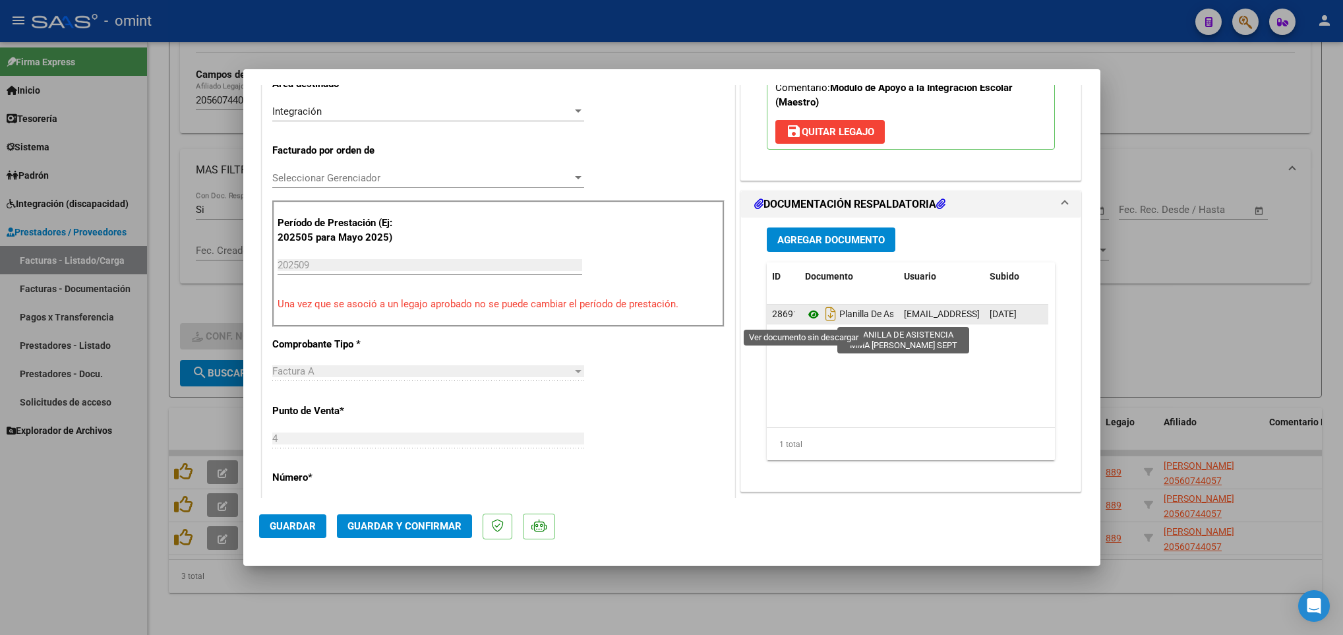
click at [805, 313] on icon at bounding box center [813, 315] width 17 height 16
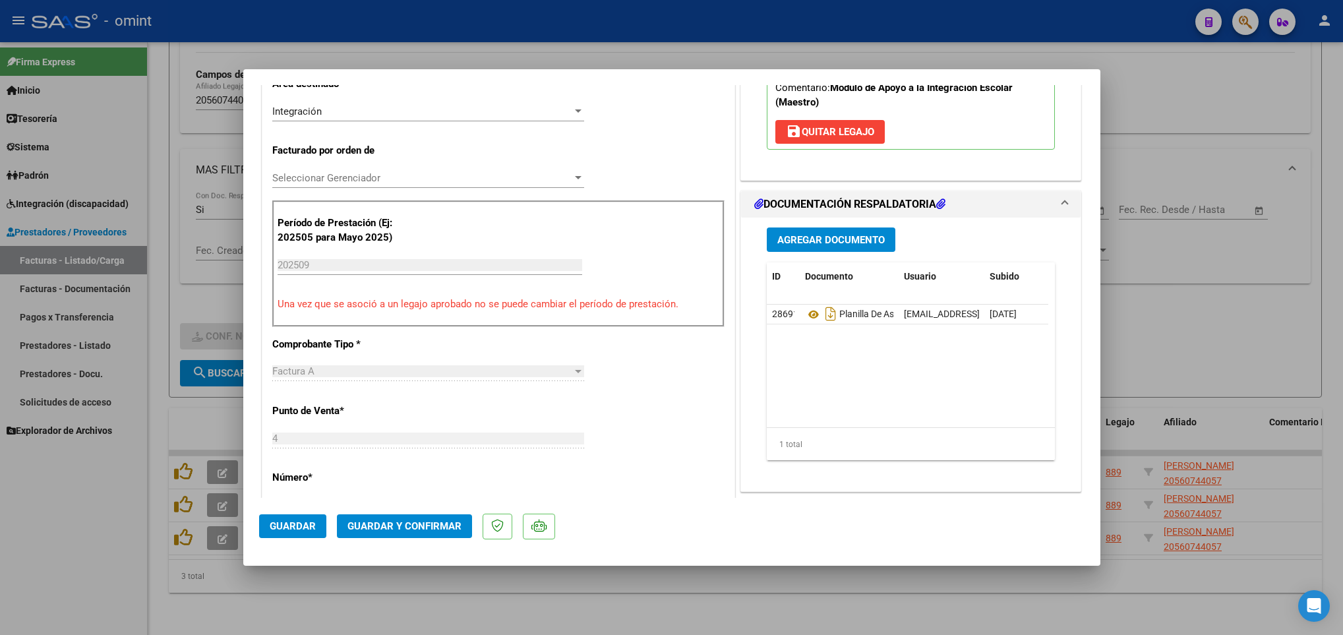
scroll to position [0, 0]
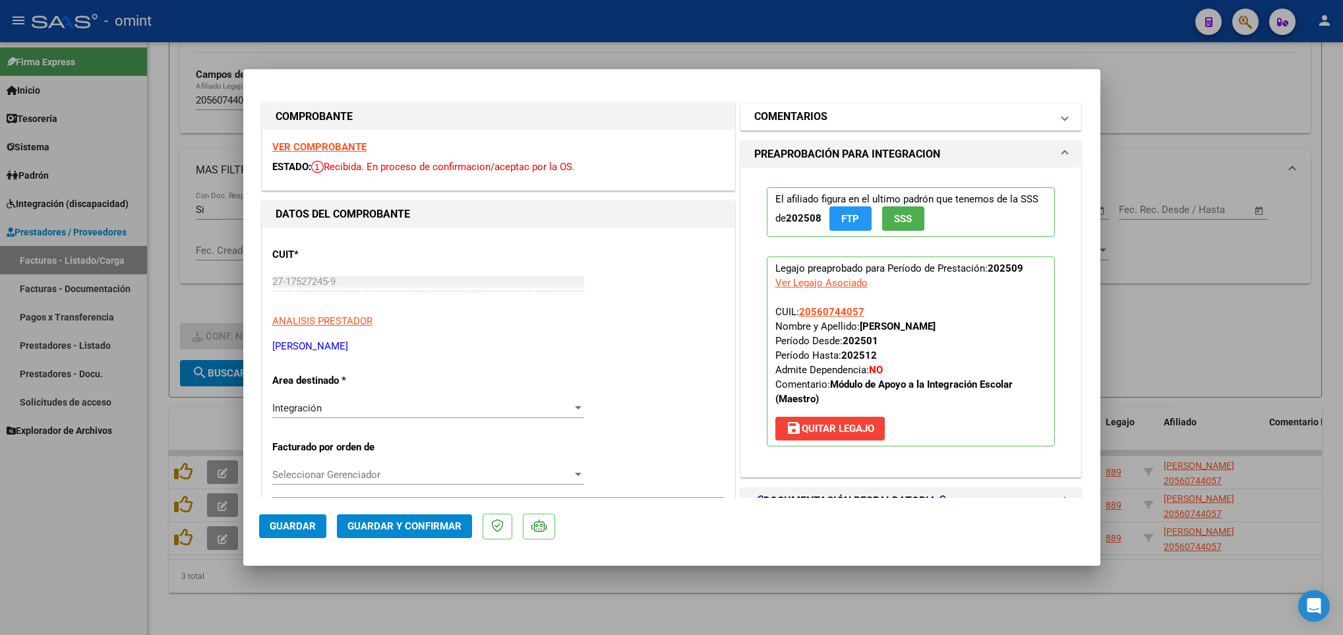
click at [822, 113] on mat-panel-title "COMENTARIOS" at bounding box center [903, 117] width 298 height 16
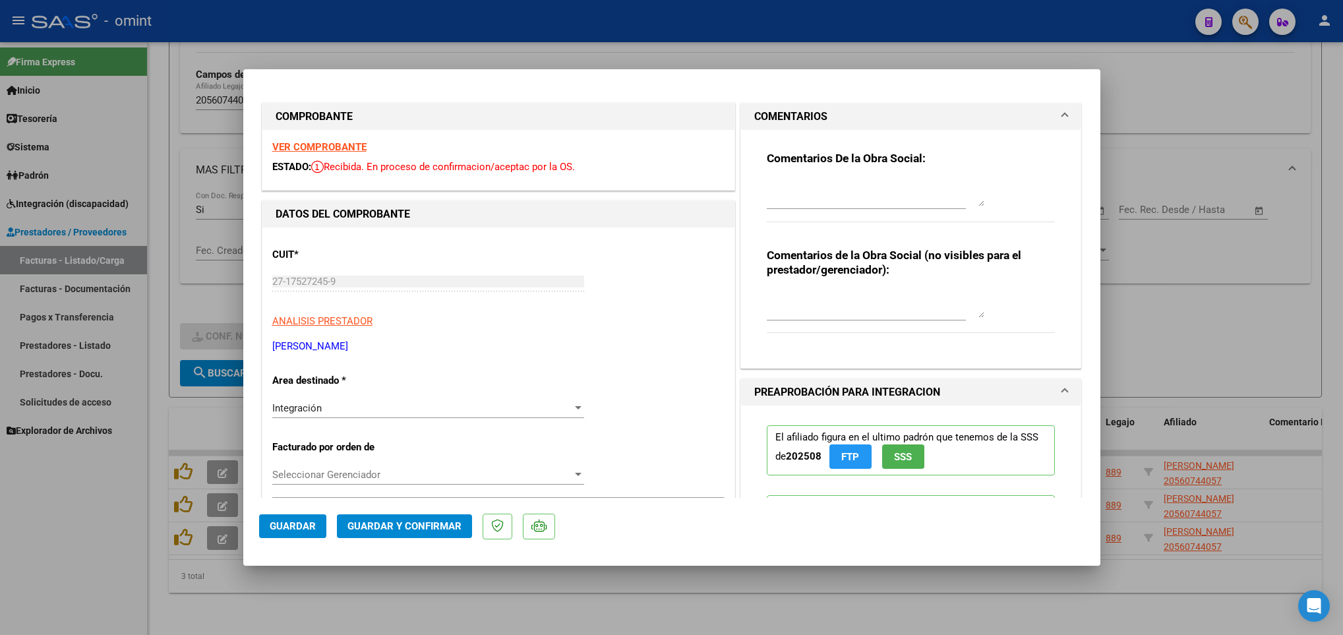
click at [827, 176] on div "Comentarios De la Obra Social:" at bounding box center [911, 193] width 289 height 85
click at [827, 189] on textarea at bounding box center [876, 193] width 218 height 26
click at [843, 188] on textarea "Estimada la factura no se encuentra firmada por la familia, cargar la planill" at bounding box center [876, 193] width 218 height 26
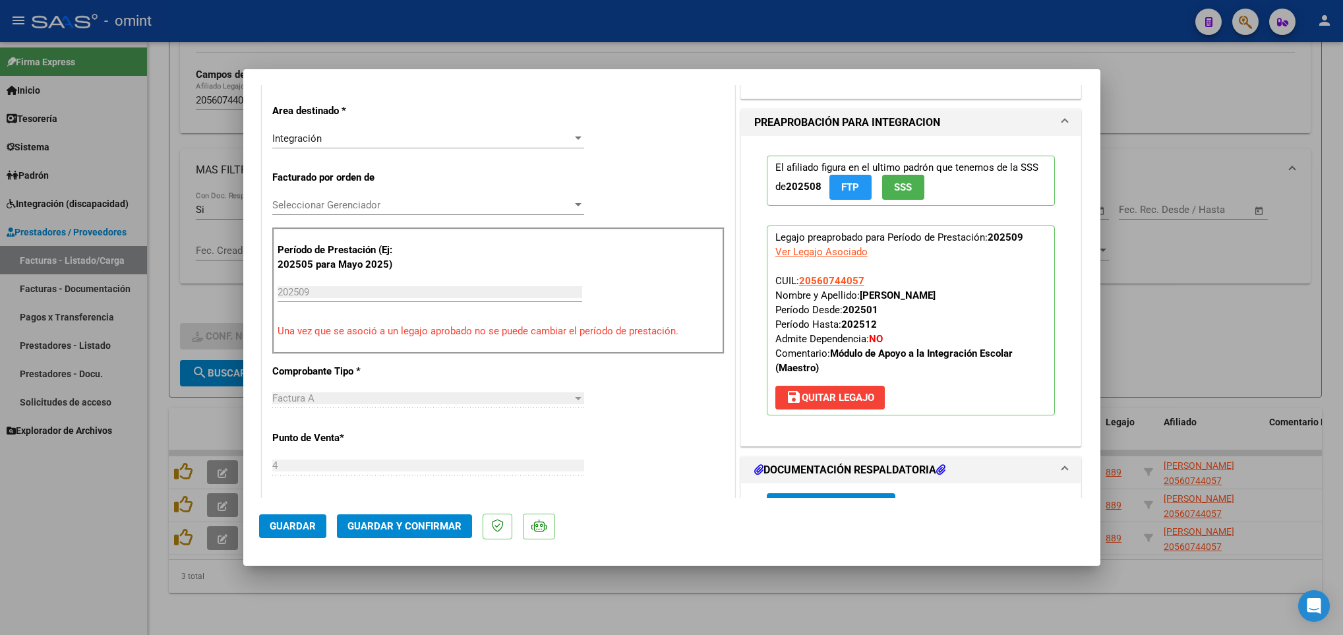
scroll to position [297, 0]
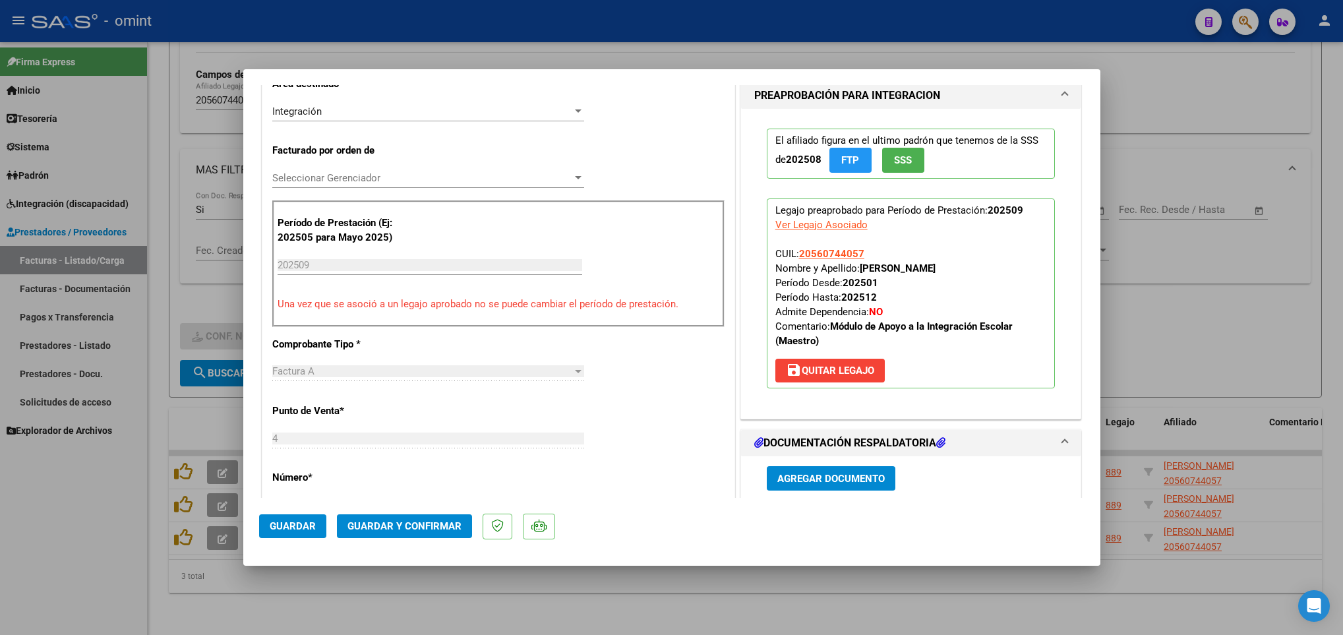
click at [297, 528] on span "Guardar" at bounding box center [293, 526] width 46 height 12
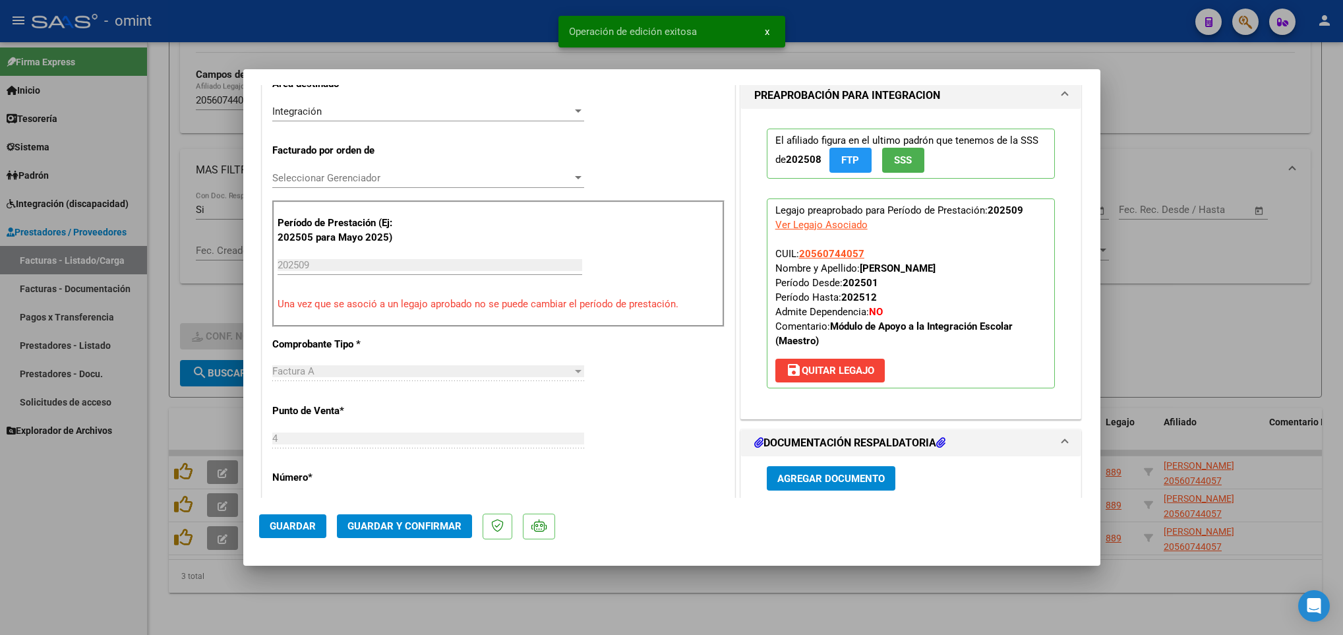
click at [289, 601] on div at bounding box center [671, 317] width 1343 height 635
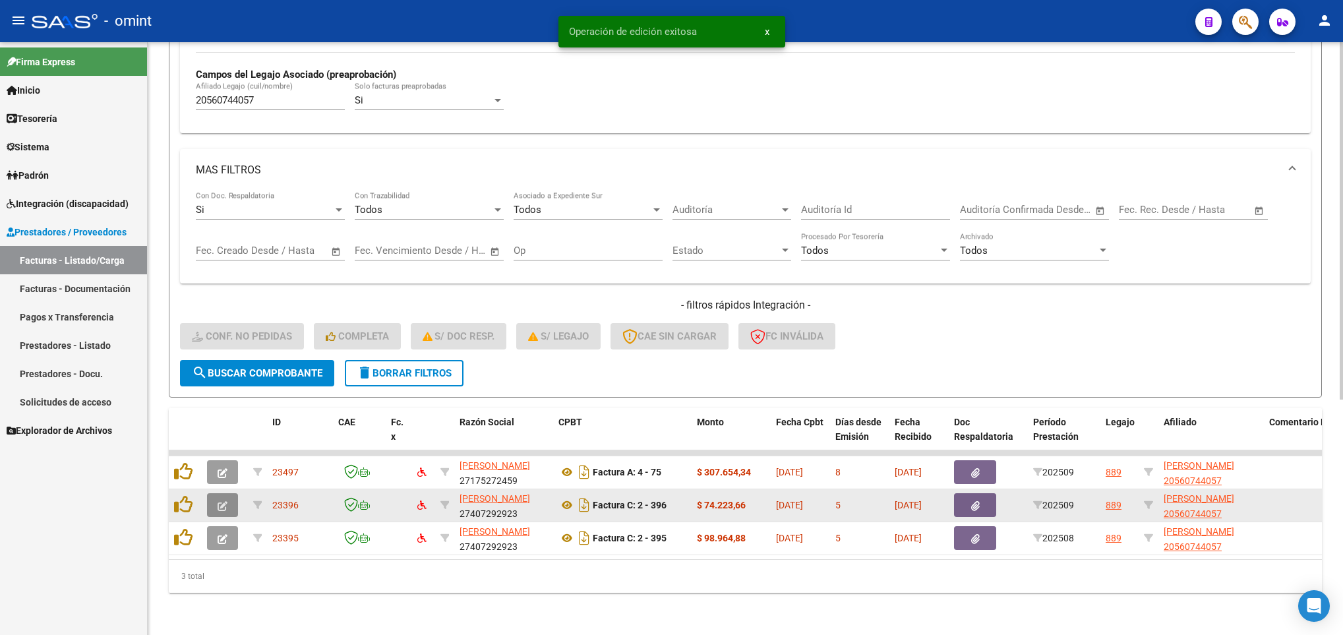
click at [225, 493] on button "button" at bounding box center [222, 505] width 31 height 24
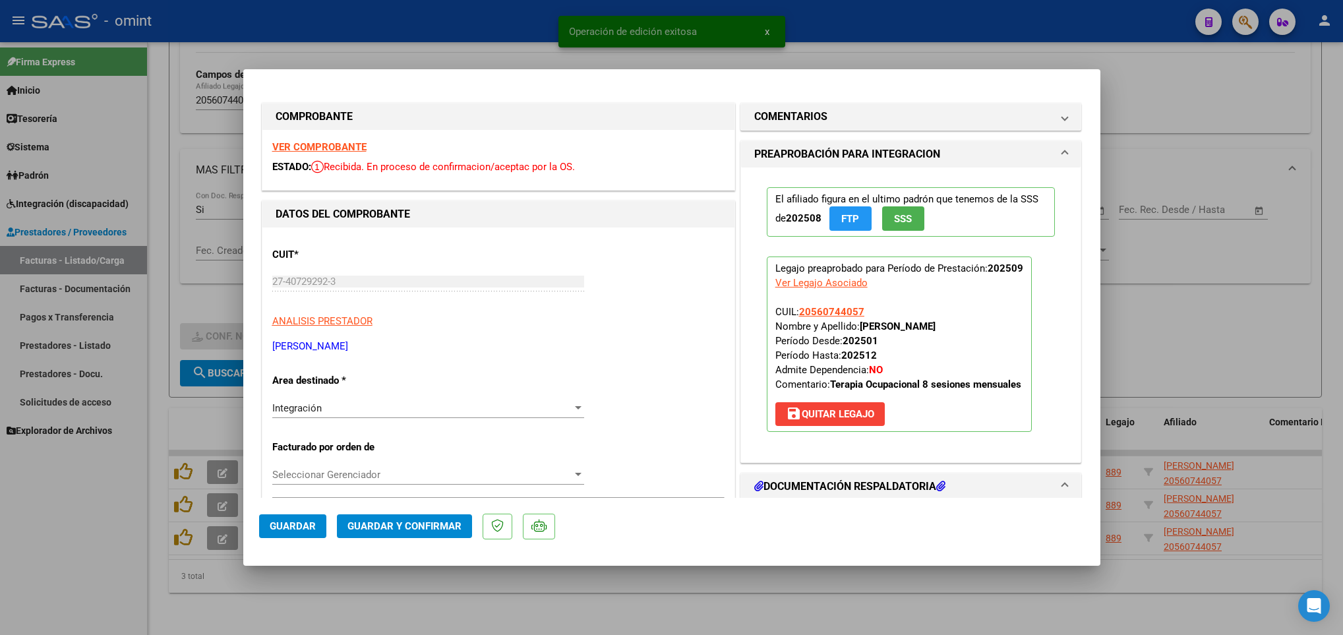
click at [341, 139] on div "VER COMPROBANTE ESTADO: Recibida. En proceso de confirmacion/aceptac por la OS." at bounding box center [498, 160] width 472 height 60
click at [343, 147] on strong "VER COMPROBANTE" at bounding box center [319, 147] width 94 height 12
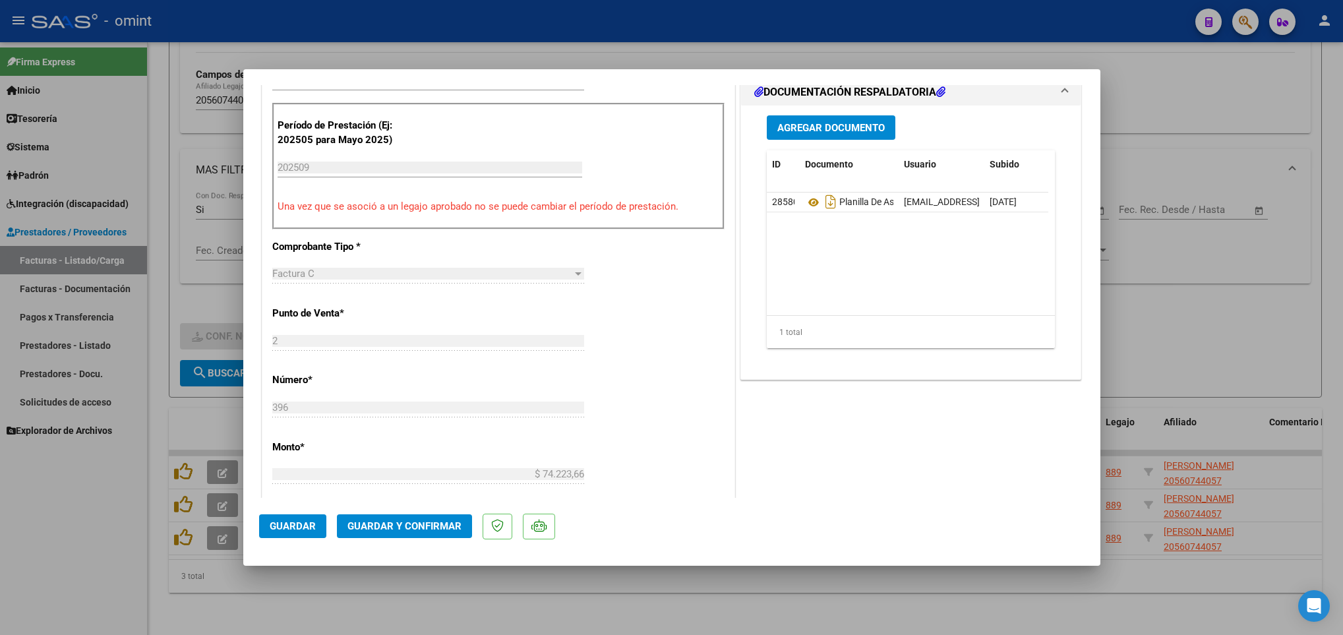
scroll to position [396, 0]
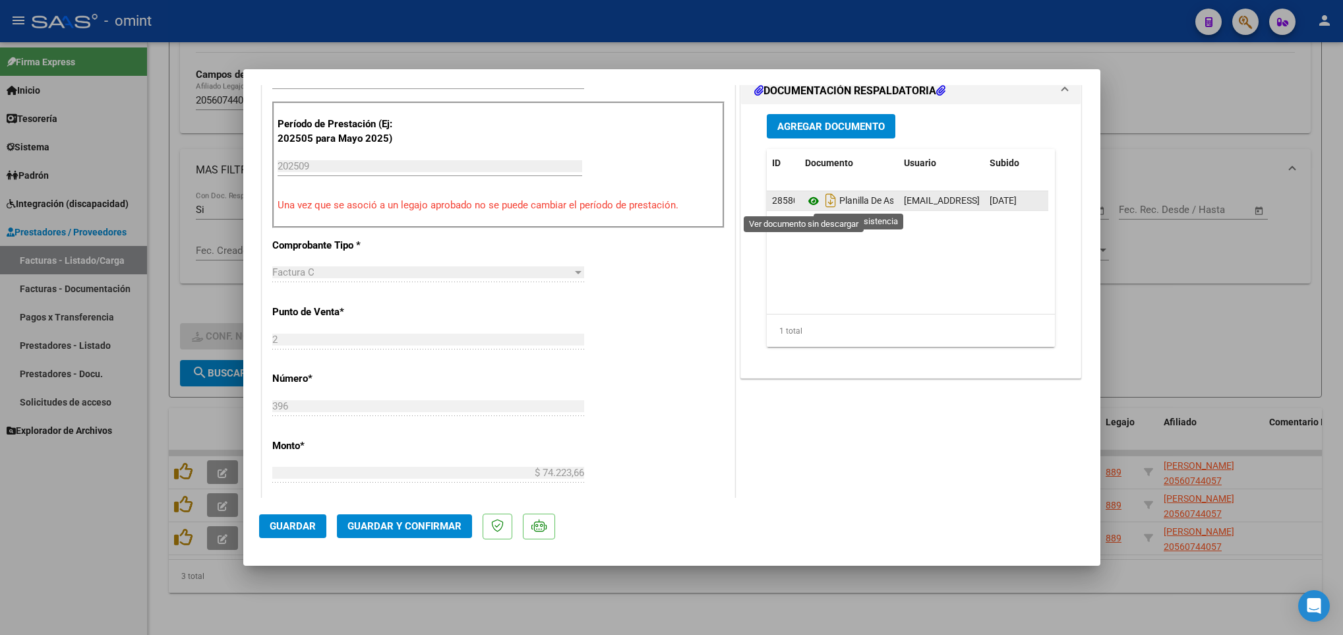
click at [805, 204] on icon at bounding box center [813, 201] width 17 height 16
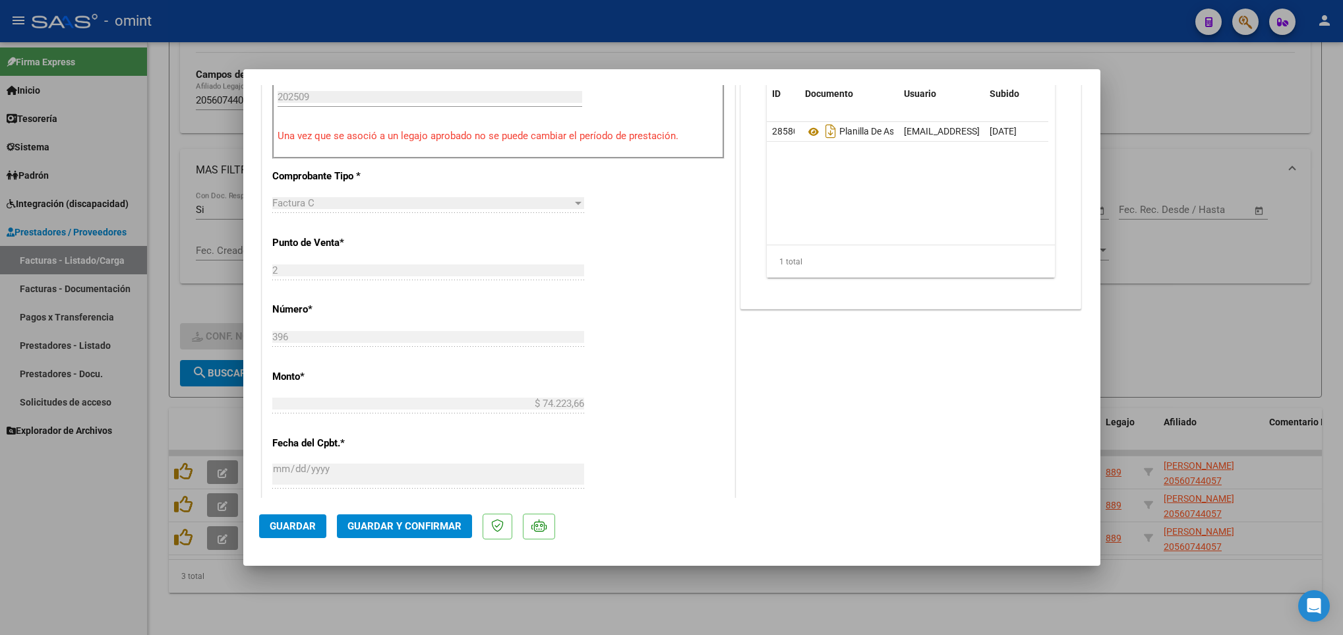
scroll to position [692, 0]
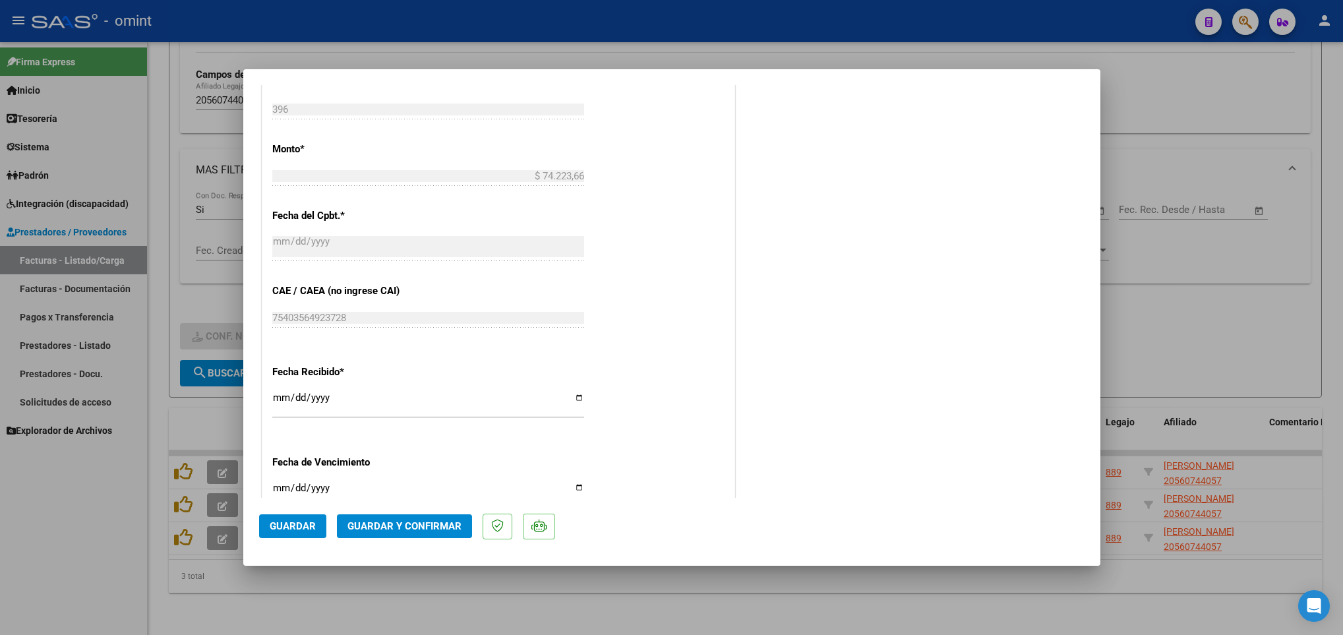
click at [402, 523] on span "Guardar y Confirmar" at bounding box center [404, 526] width 114 height 12
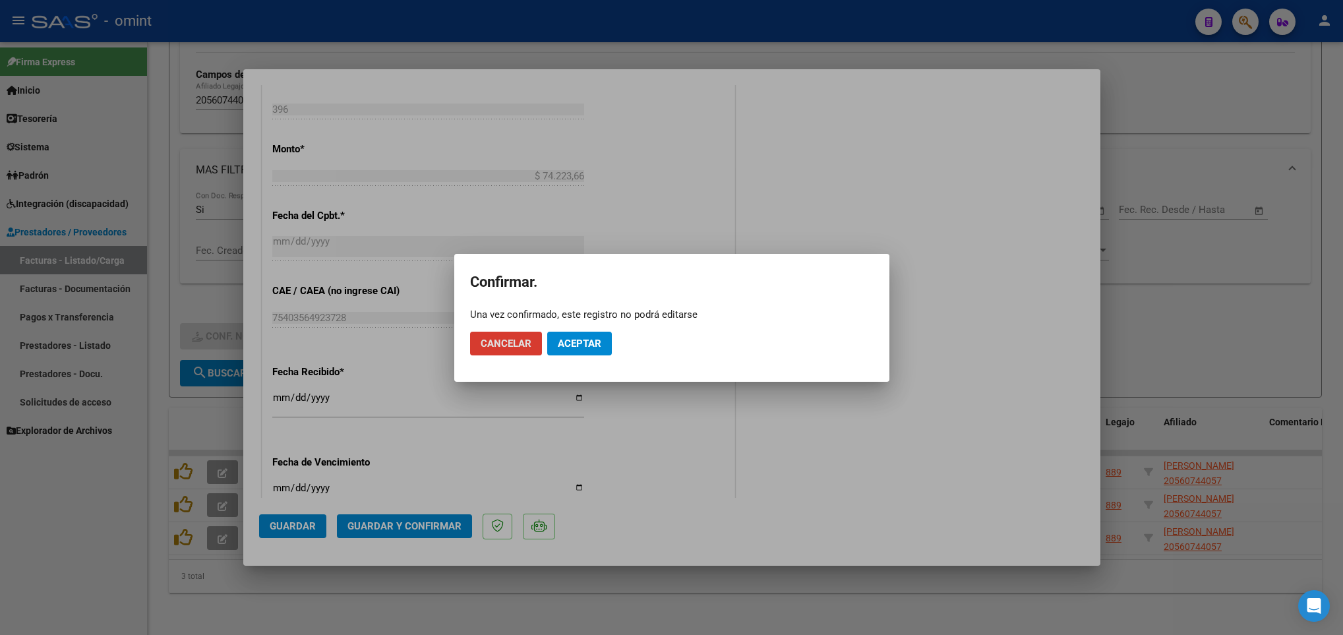
click at [572, 355] on mat-dialog-actions "Cancelar Aceptar" at bounding box center [672, 343] width 404 height 45
click at [572, 342] on span "Aceptar" at bounding box center [580, 344] width 44 height 12
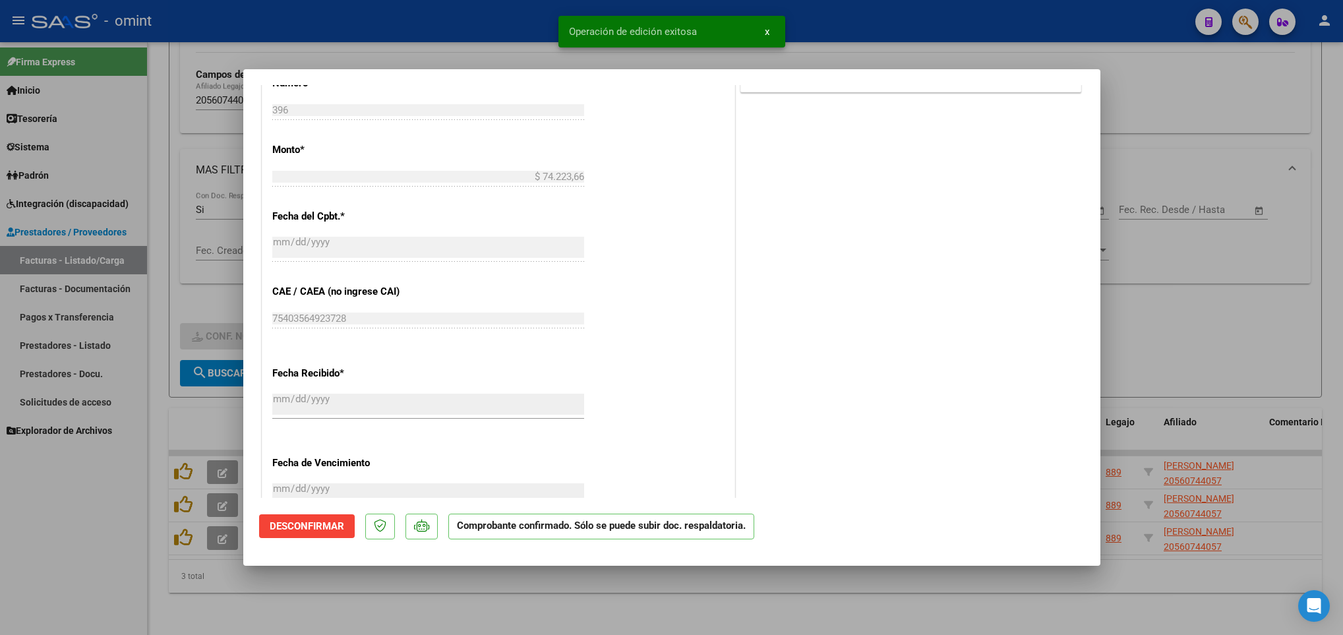
click at [558, 598] on div at bounding box center [671, 317] width 1343 height 635
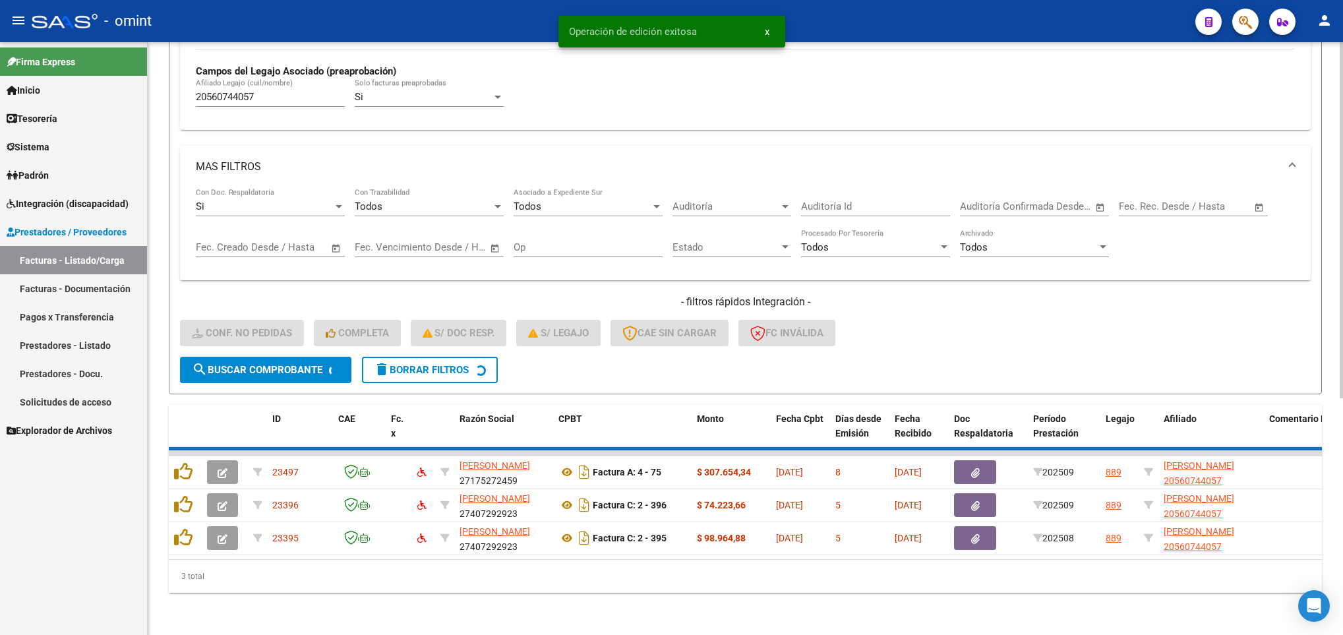
scroll to position [358, 0]
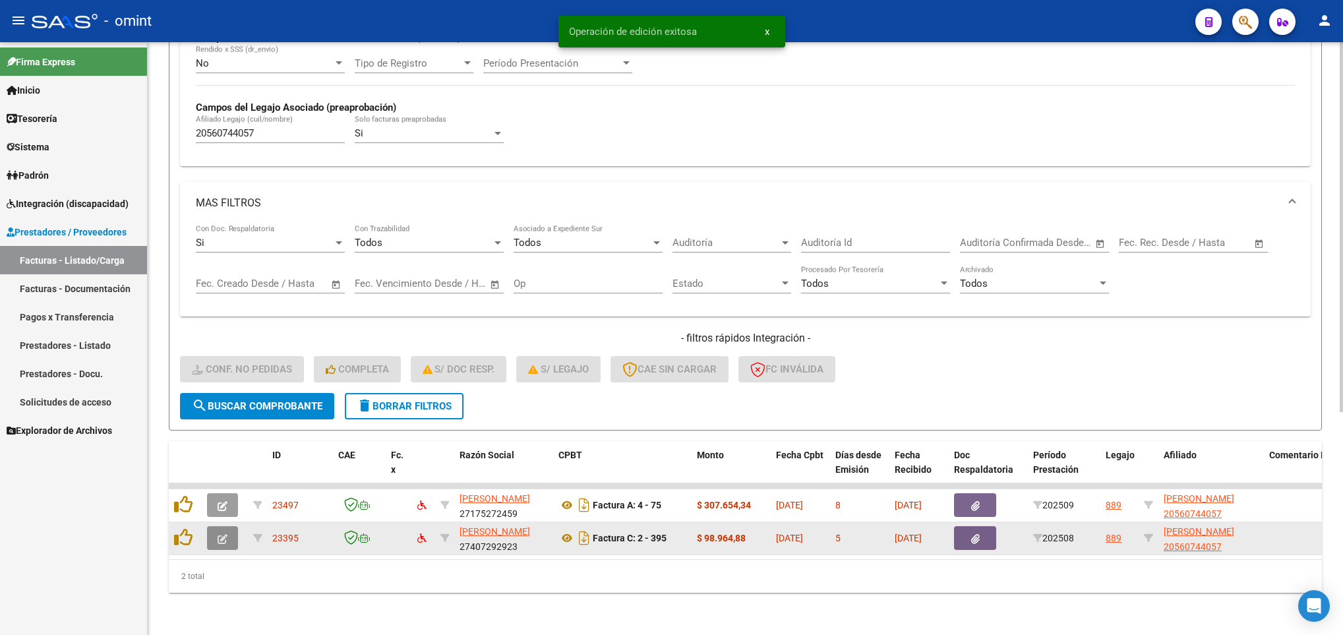
click at [208, 526] on button "button" at bounding box center [222, 538] width 31 height 24
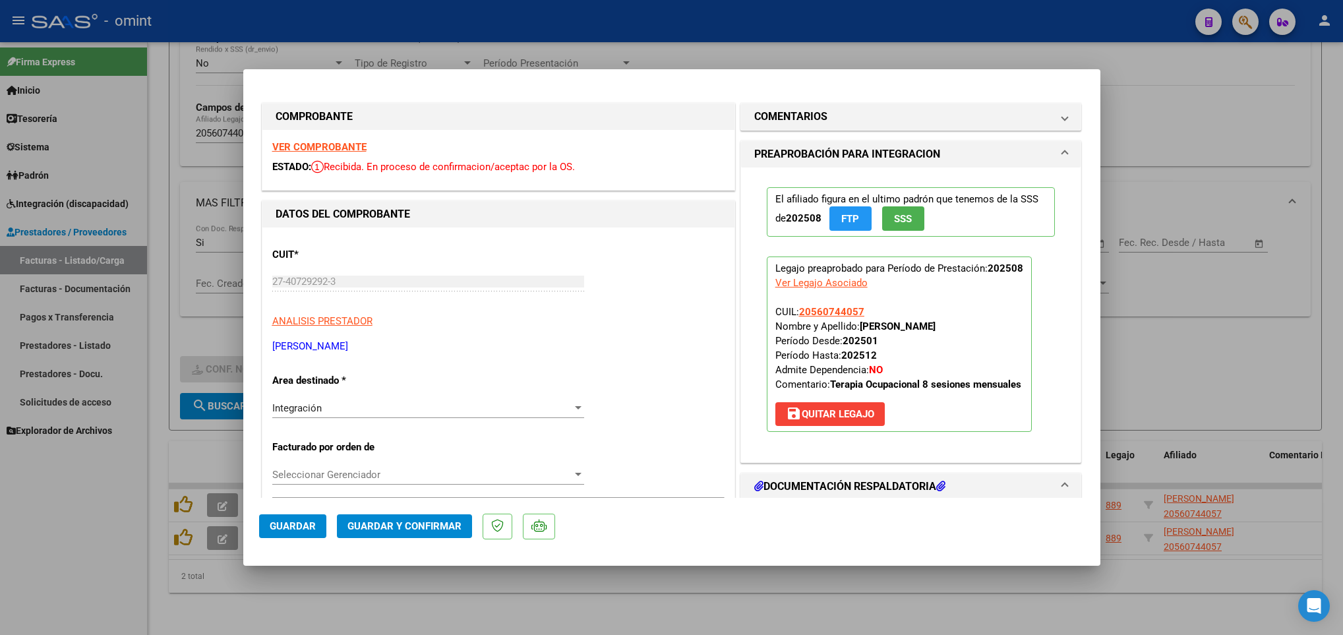
click at [313, 145] on strong "VER COMPROBANTE" at bounding box center [319, 147] width 94 height 12
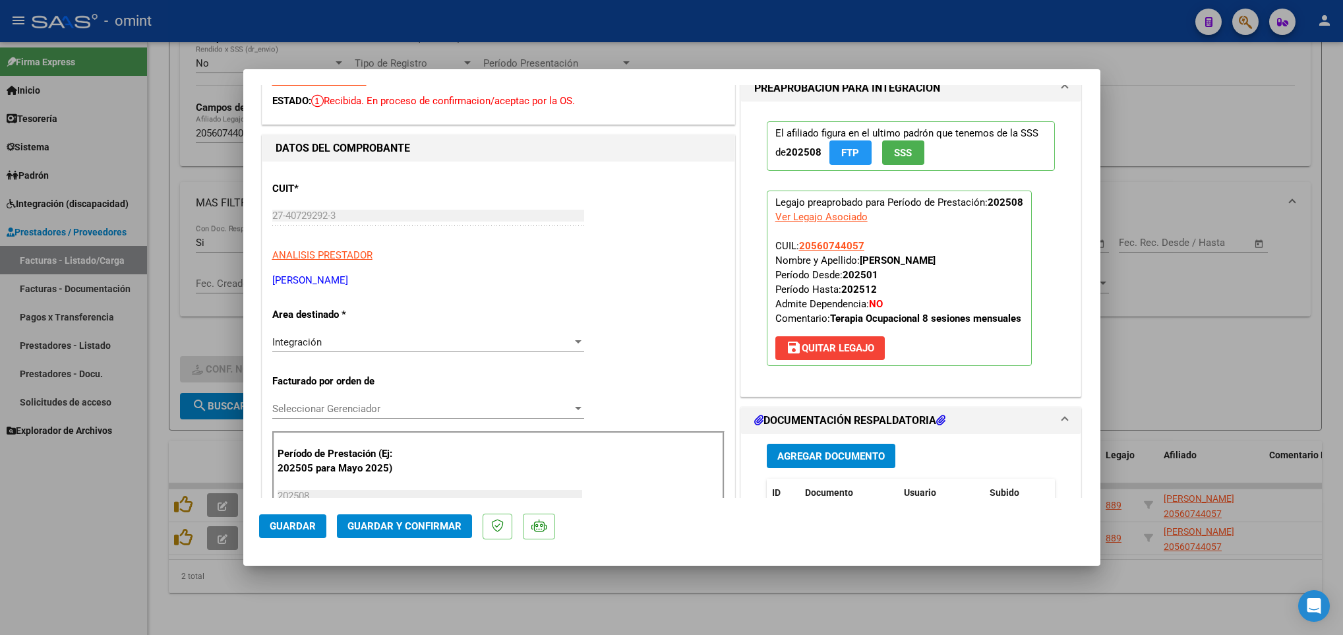
scroll to position [198, 0]
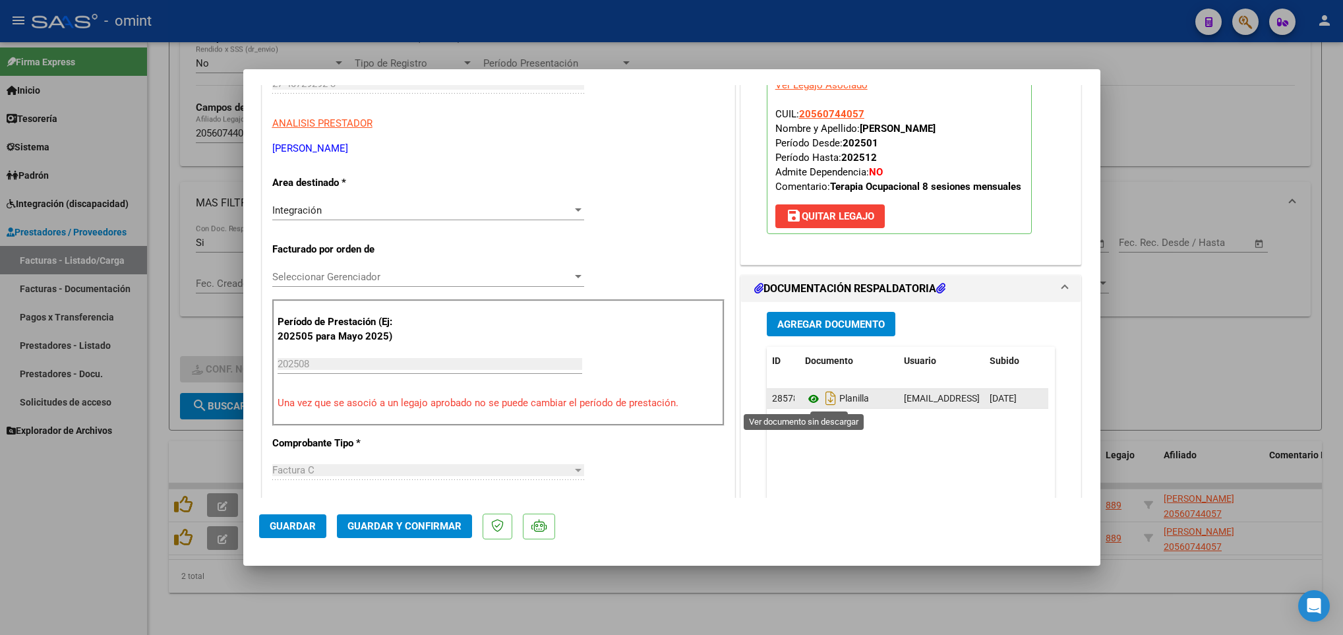
click at [805, 404] on icon at bounding box center [813, 399] width 17 height 16
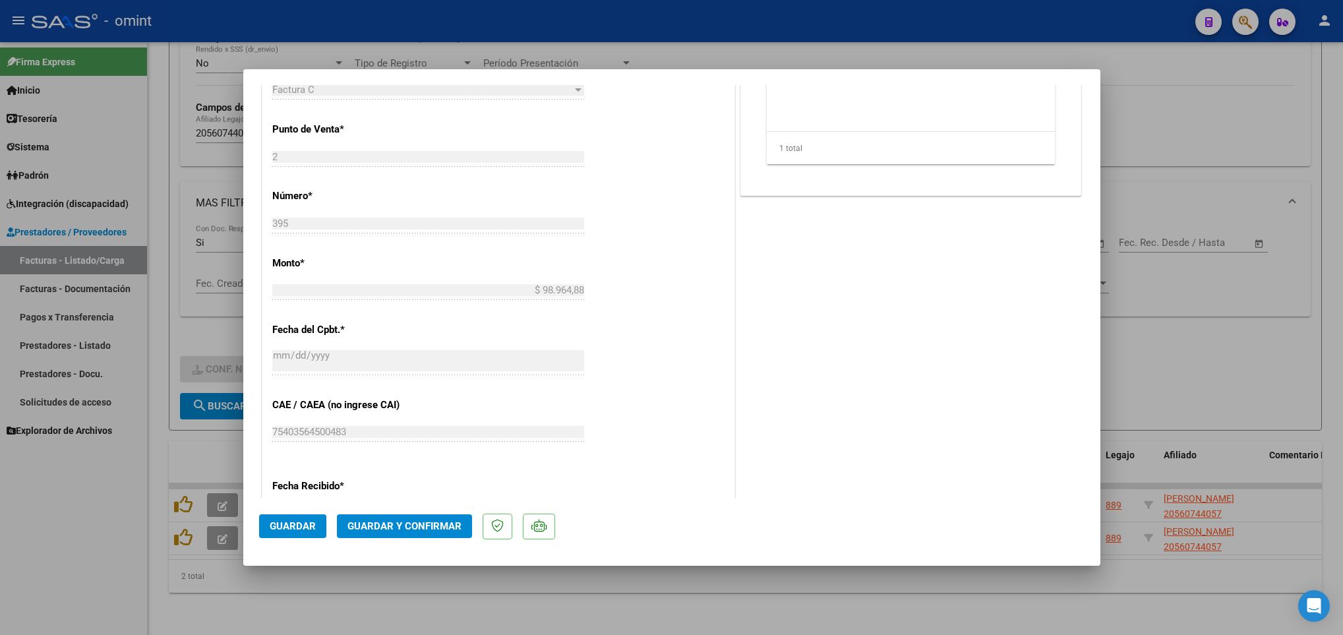
scroll to position [593, 0]
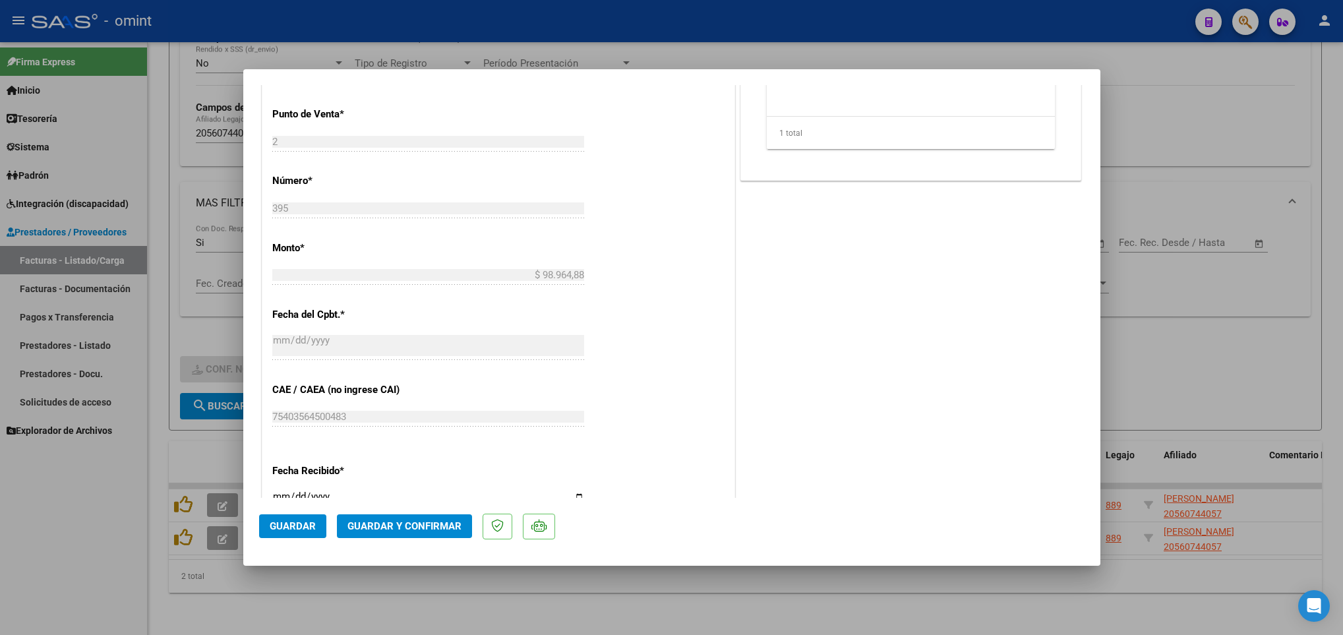
click at [402, 512] on mat-dialog-actions "Guardar Guardar y Confirmar" at bounding box center [671, 524] width 825 height 52
click at [408, 522] on span "Guardar y Confirmar" at bounding box center [404, 526] width 114 height 12
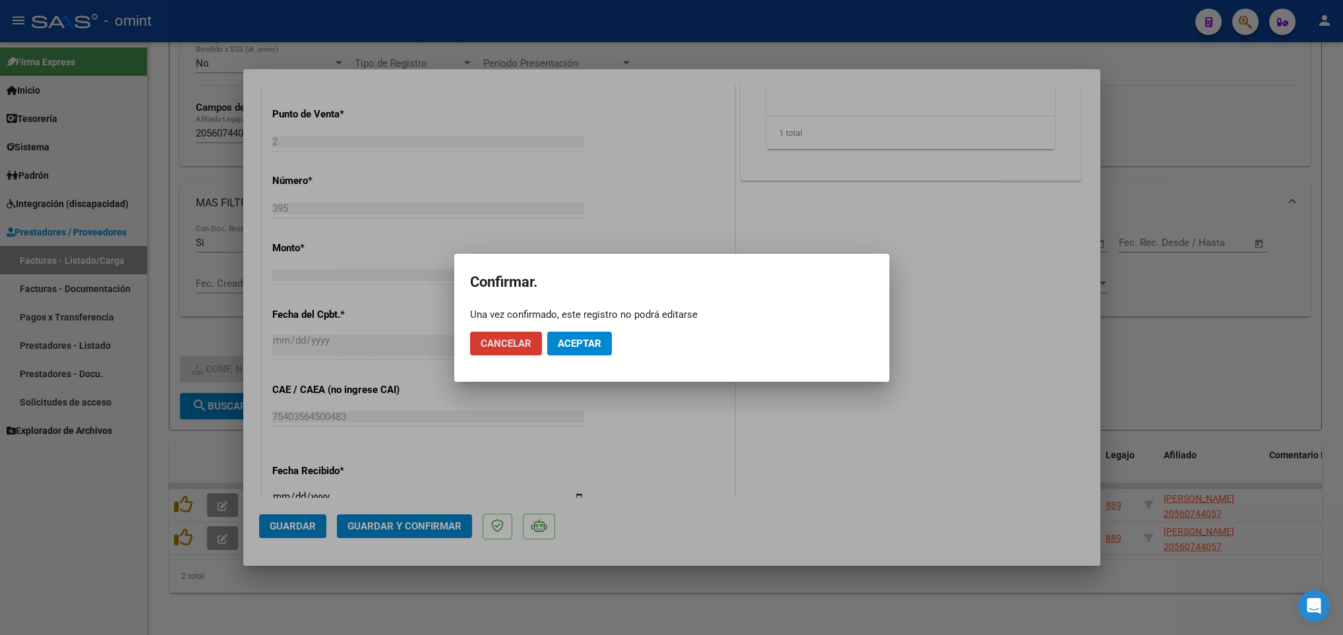
click at [587, 344] on span "Aceptar" at bounding box center [580, 344] width 44 height 12
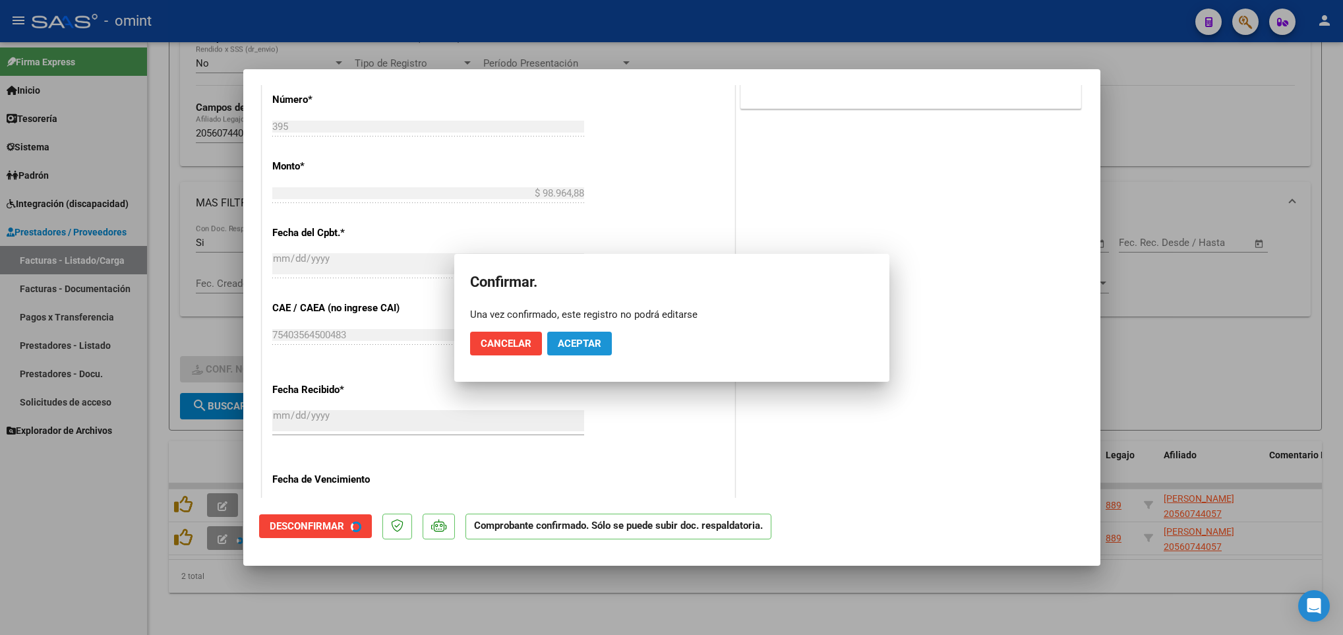
scroll to position [511, 0]
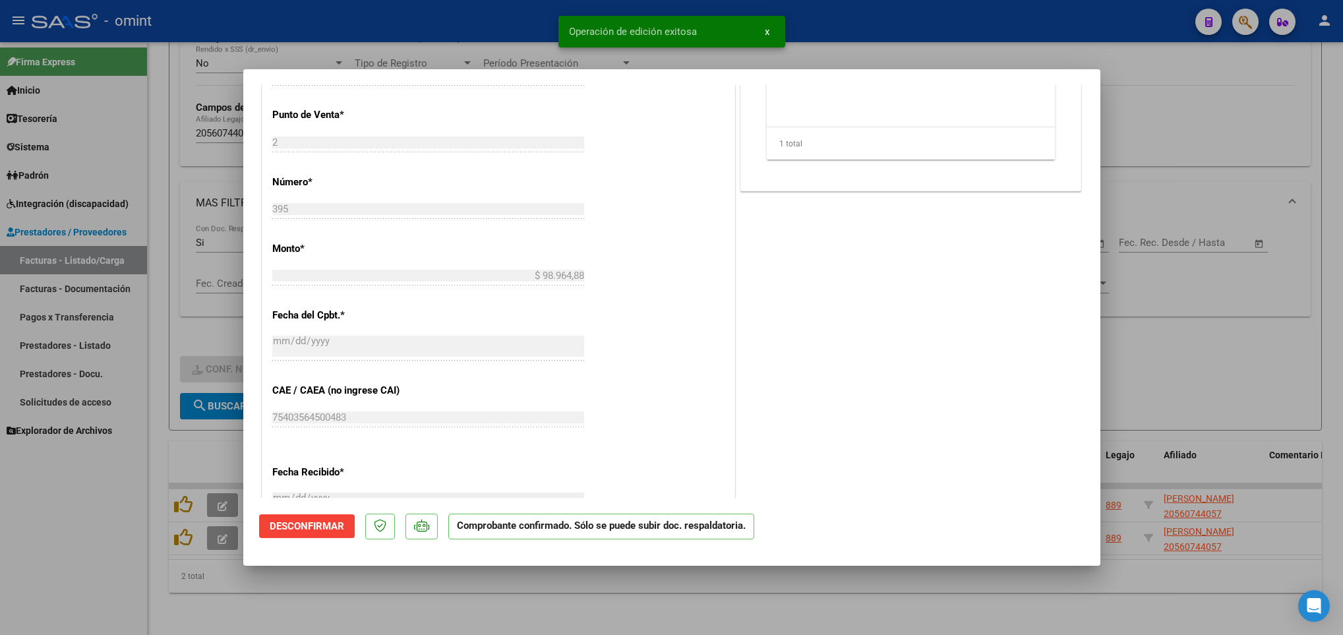
drag, startPoint x: 610, startPoint y: 619, endPoint x: 548, endPoint y: 467, distance: 163.8
click at [610, 623] on div at bounding box center [671, 317] width 1343 height 635
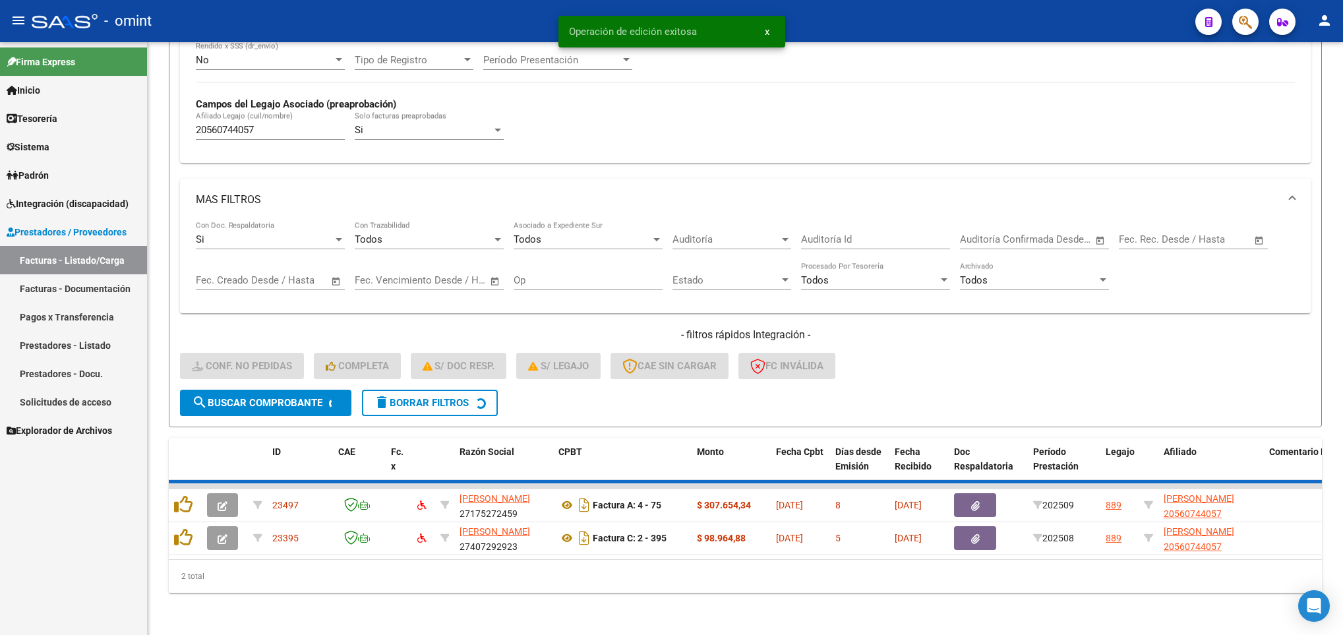
scroll to position [324, 0]
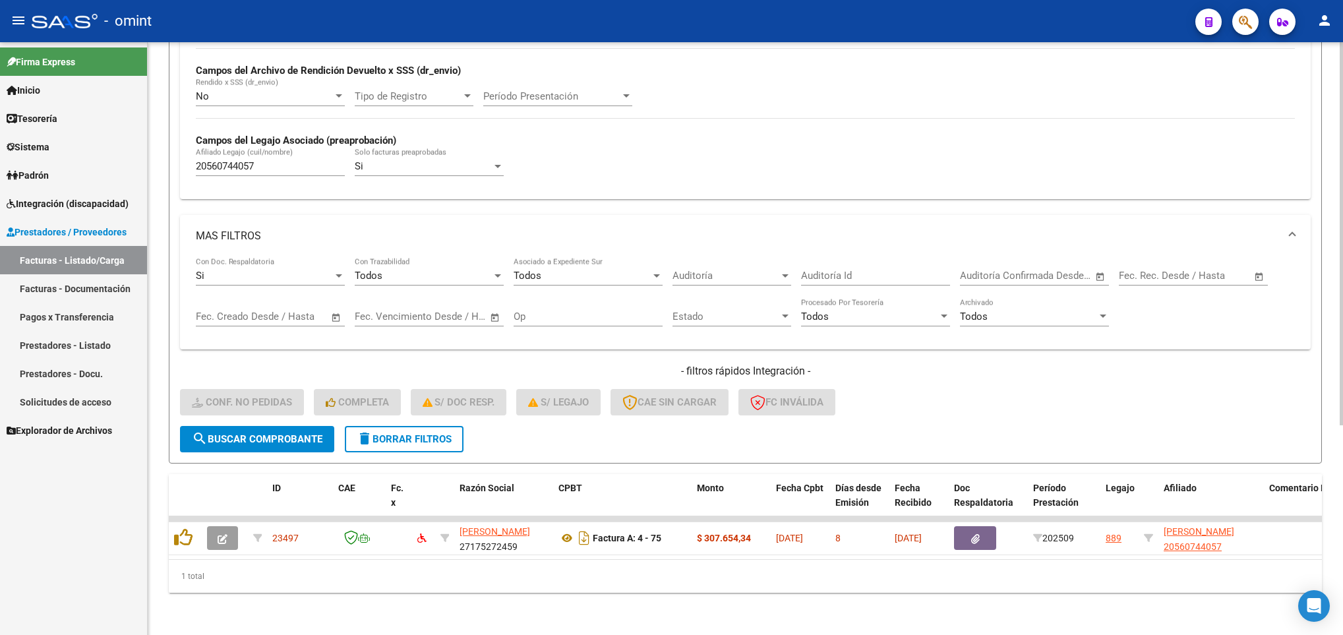
click at [285, 160] on input "20560744057" at bounding box center [270, 166] width 149 height 12
drag, startPoint x: 280, startPoint y: 149, endPoint x: 133, endPoint y: 139, distance: 147.4
click at [133, 139] on mat-sidenav-container "Firma Express Inicio Calendario SSS Instructivos Contacto OS Tesorería Extracto…" at bounding box center [671, 338] width 1343 height 593
paste input "5100654"
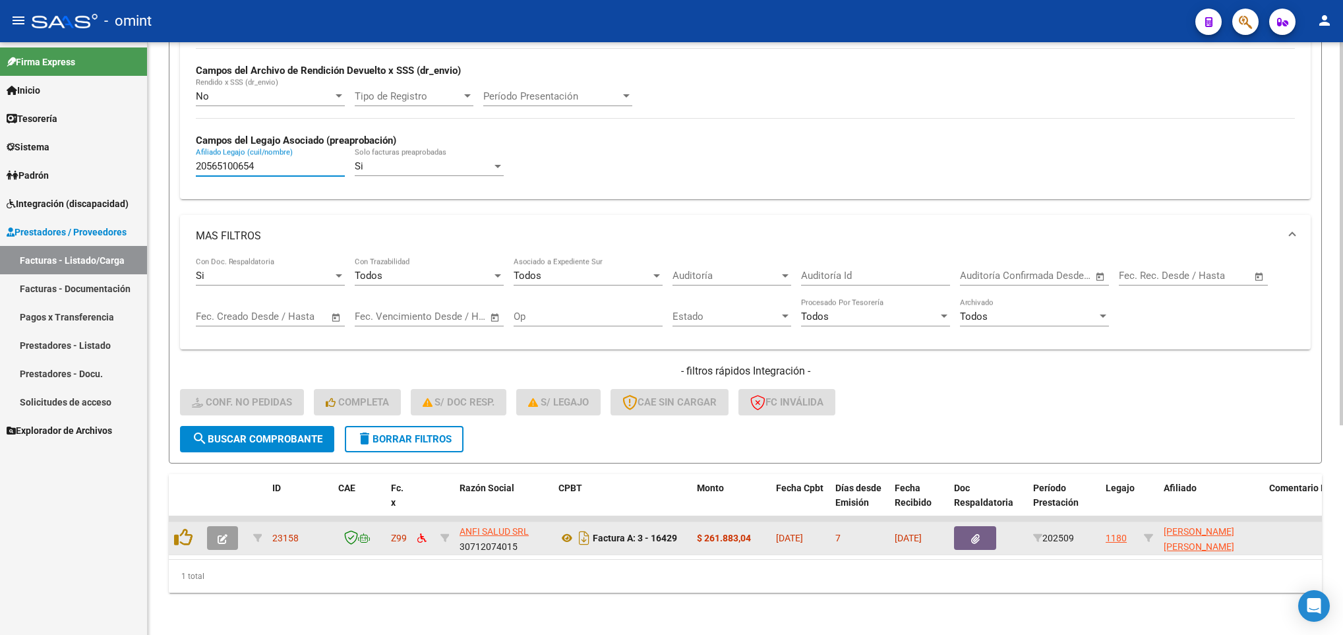
click at [224, 534] on icon "button" at bounding box center [223, 539] width 10 height 10
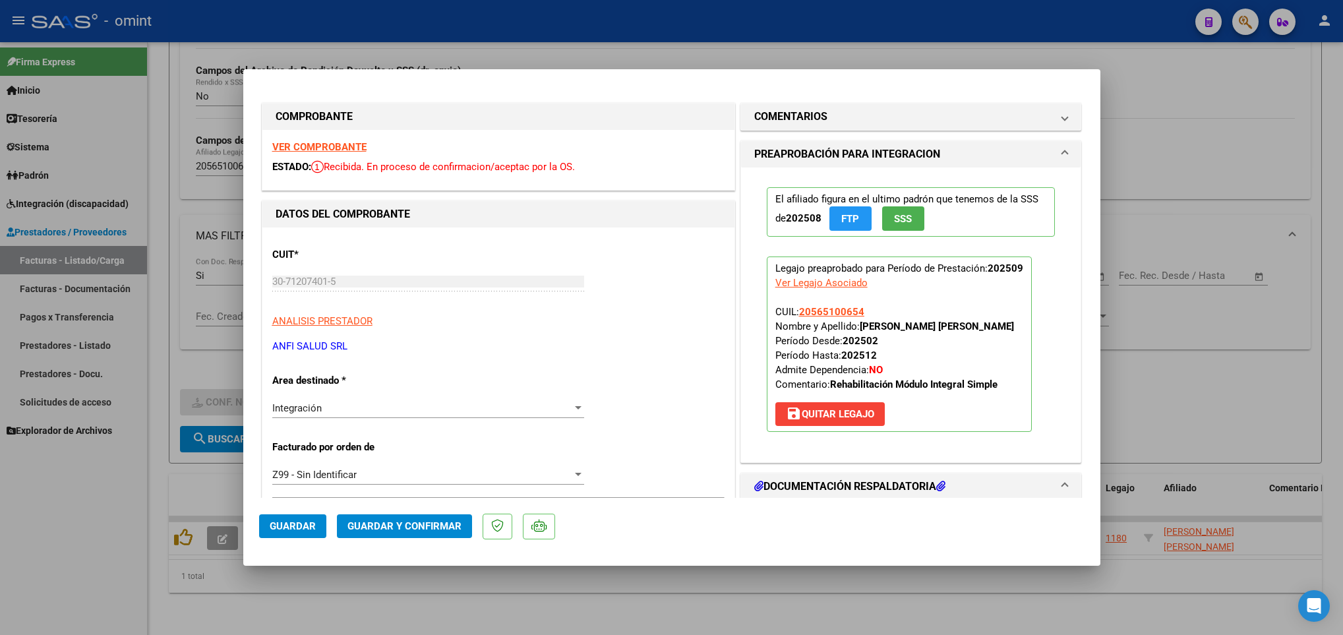
click at [353, 147] on strong "VER COMPROBANTE" at bounding box center [319, 147] width 94 height 12
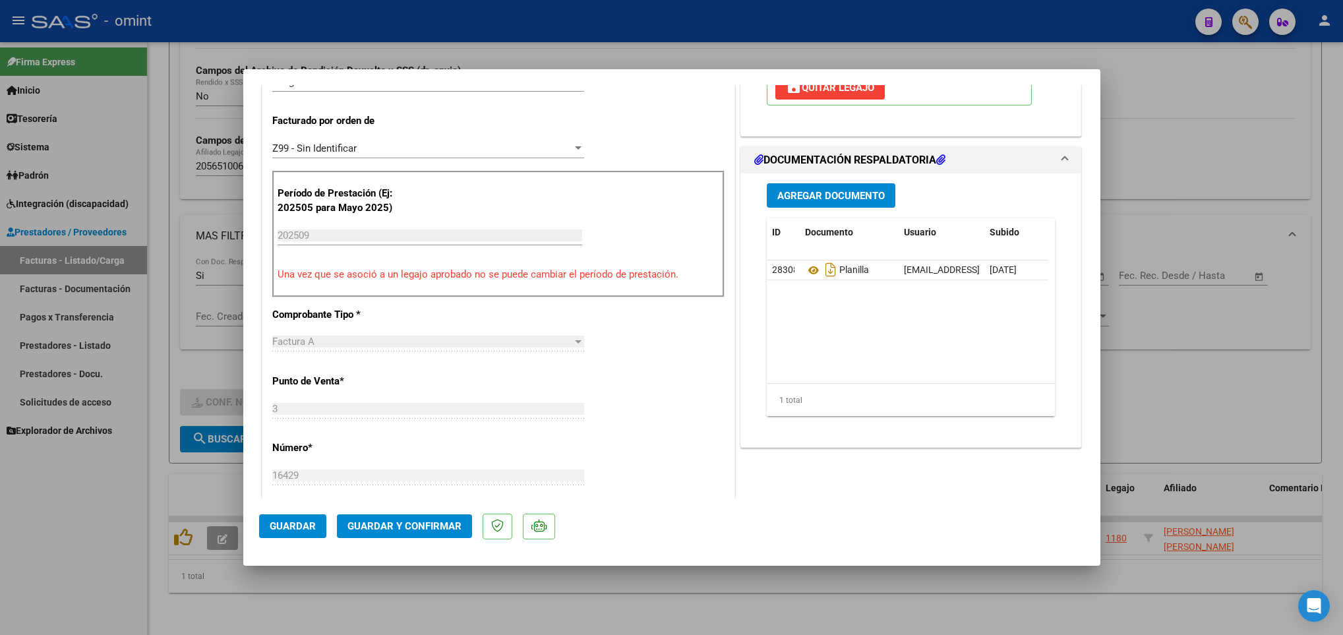
scroll to position [396, 0]
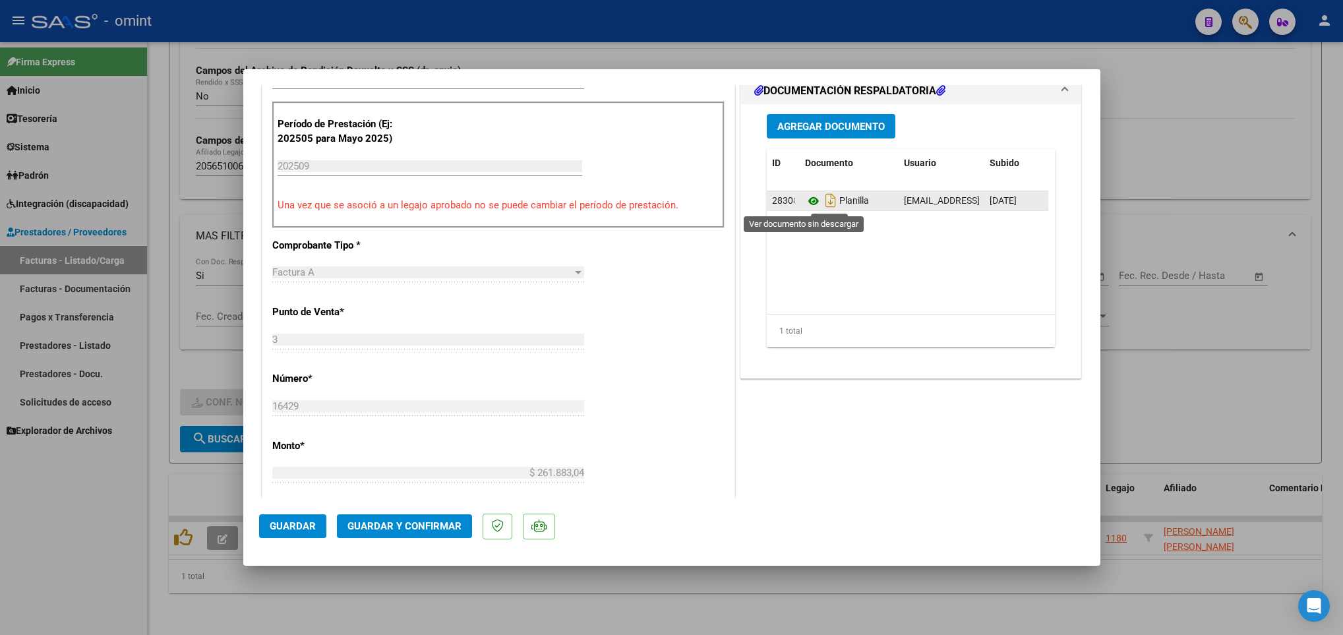
click at [808, 202] on icon at bounding box center [813, 201] width 17 height 16
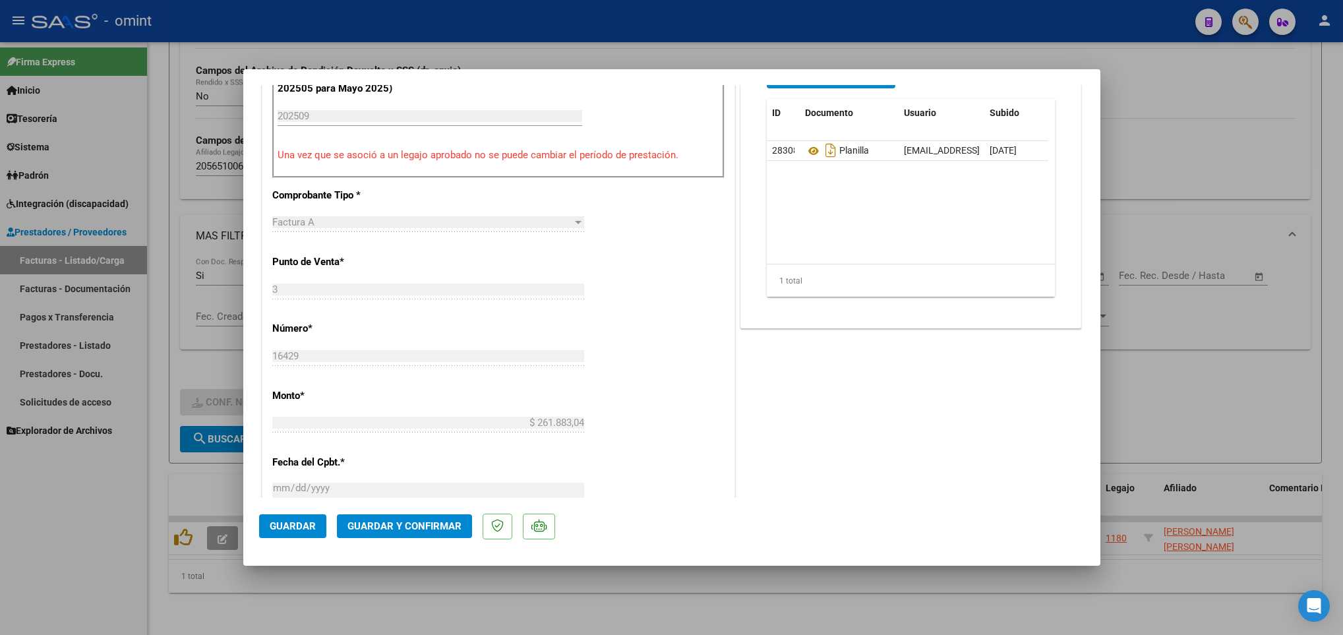
scroll to position [494, 0]
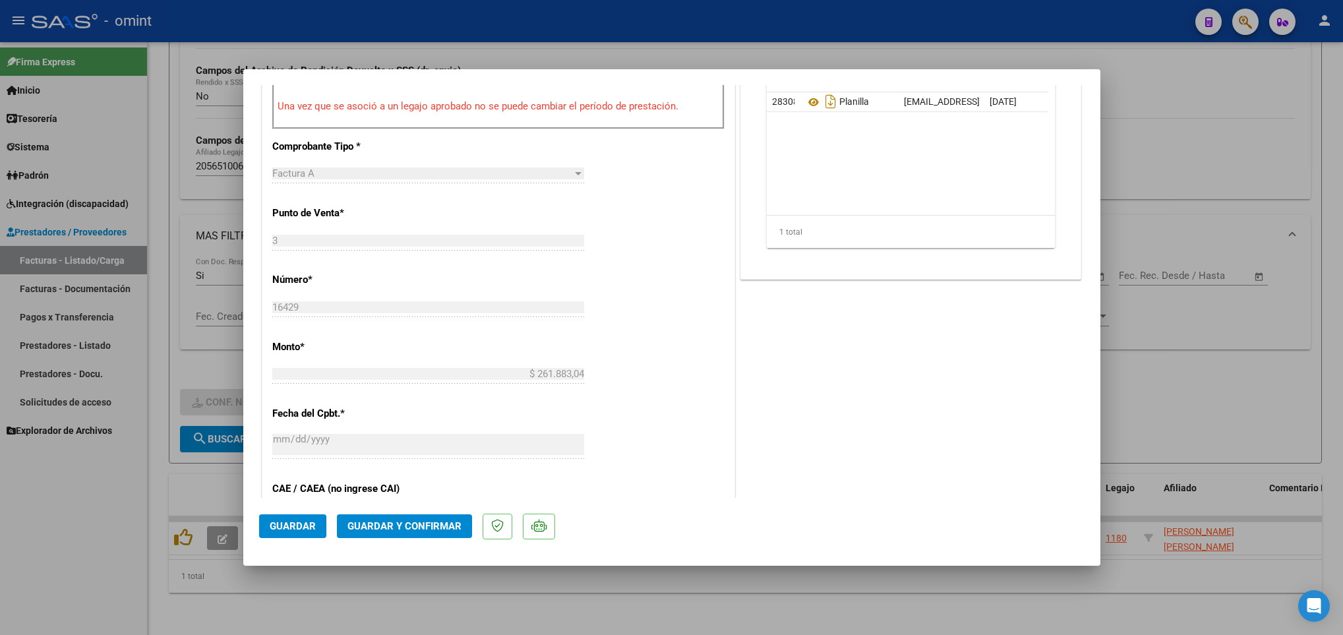
click at [371, 522] on span "Guardar y Confirmar" at bounding box center [404, 526] width 114 height 12
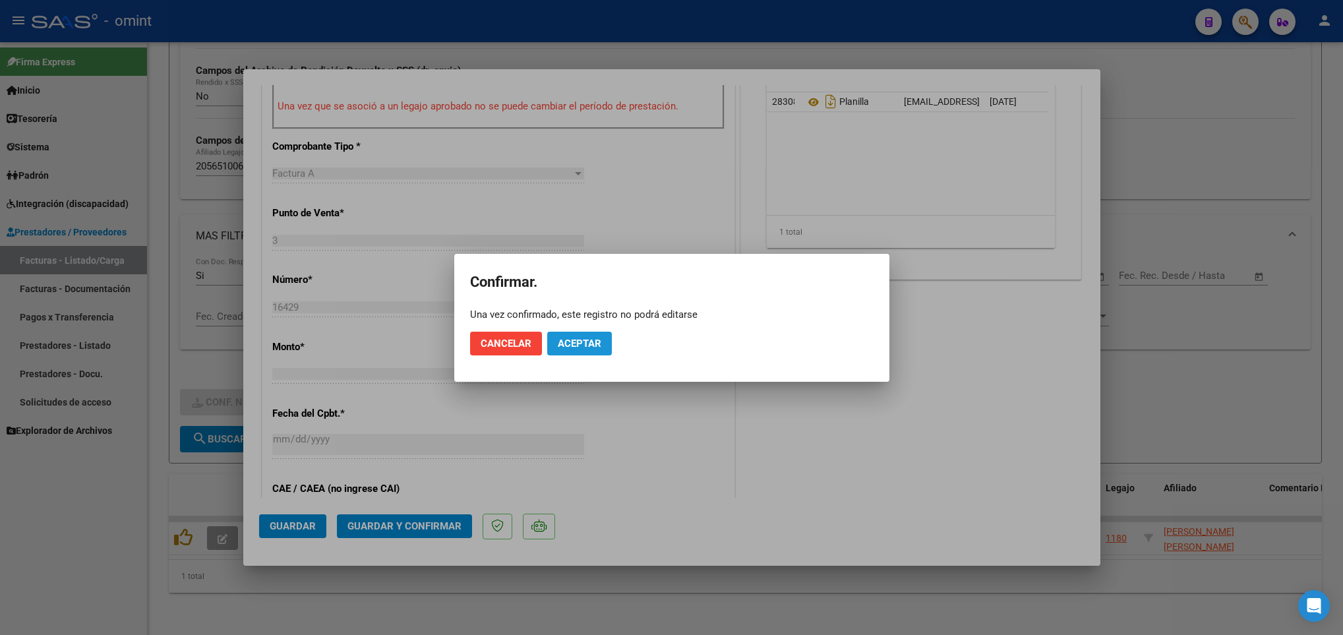
click at [595, 333] on button "Aceptar" at bounding box center [579, 344] width 65 height 24
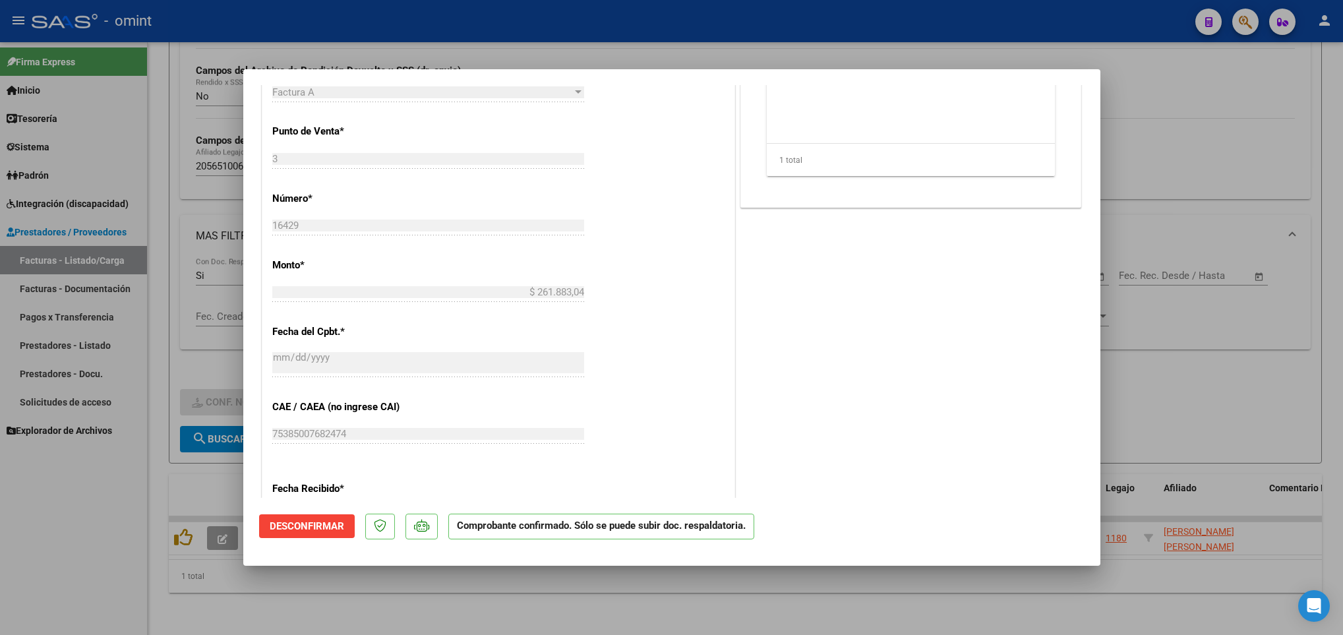
click at [453, 611] on div at bounding box center [671, 317] width 1343 height 635
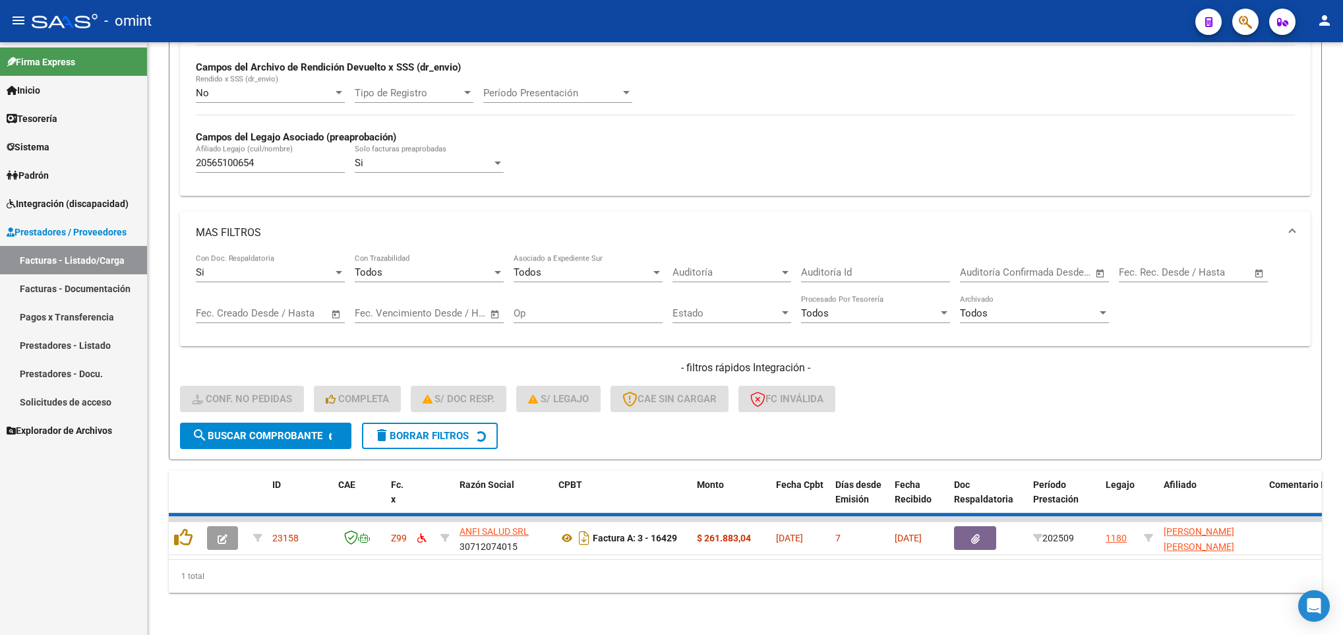
scroll to position [299, 0]
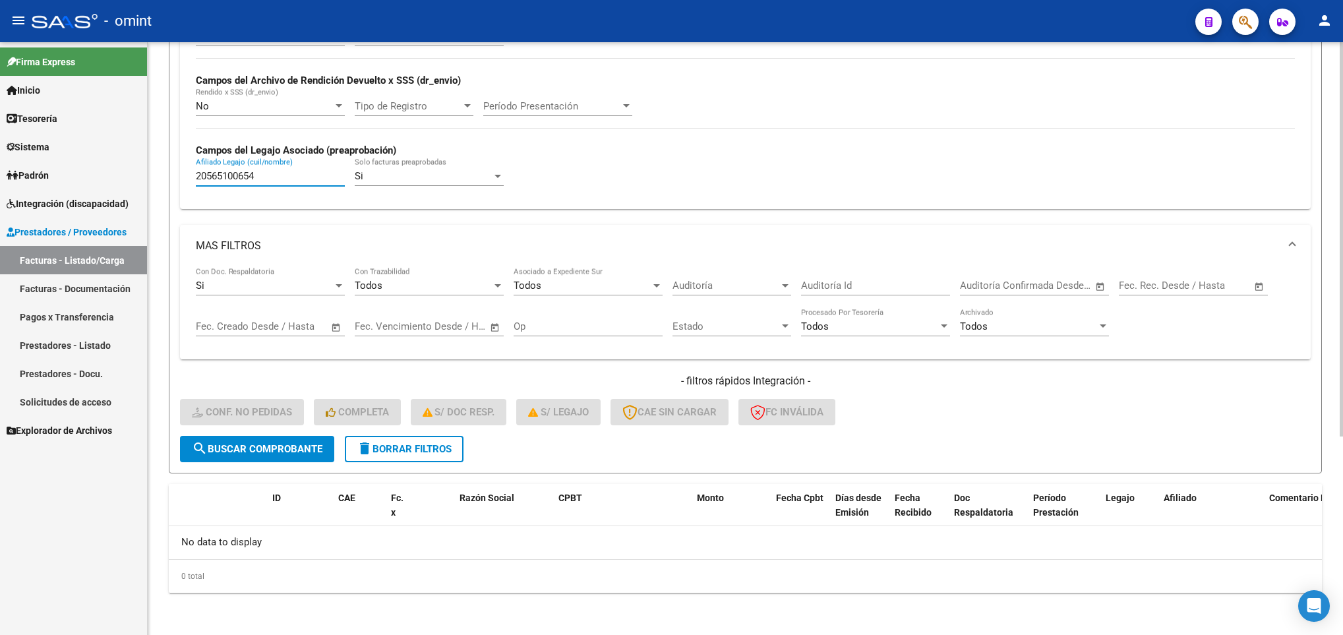
drag, startPoint x: 293, startPoint y: 181, endPoint x: 194, endPoint y: 181, distance: 98.9
click at [194, 181] on div "Todos Cargado en Para Enviar SSS Período De Prestación Campos del Archivo de Re…" at bounding box center [745, 113] width 1131 height 192
paste input "6364906"
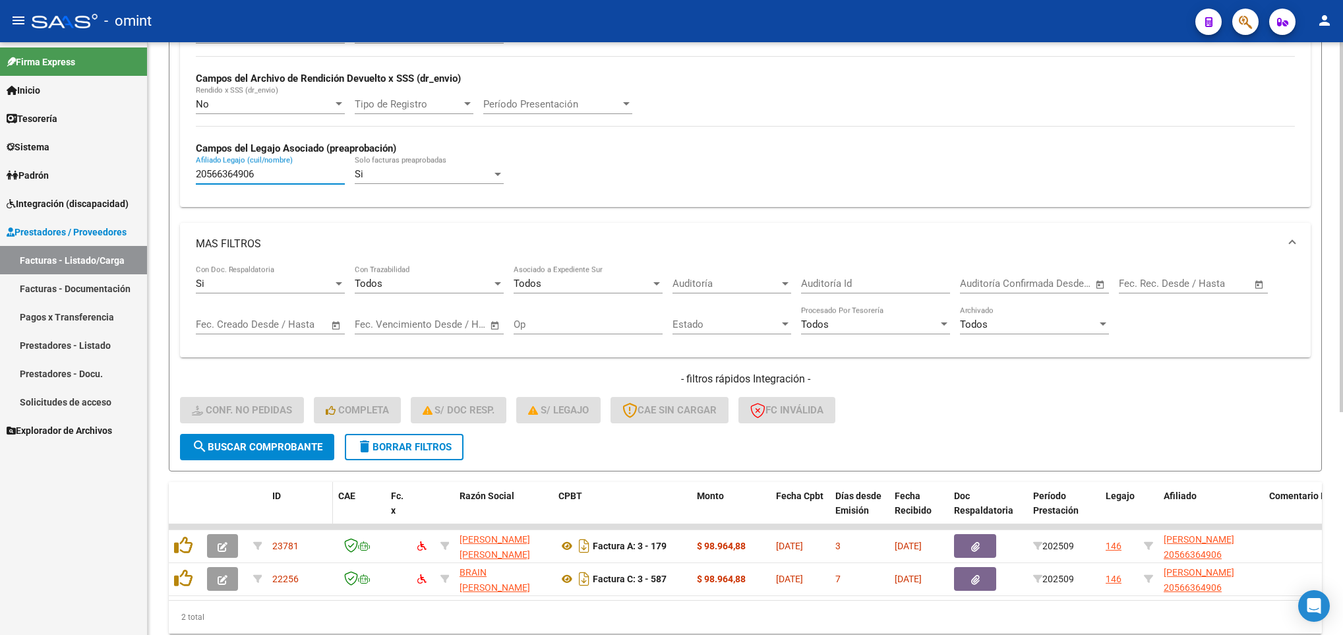
scroll to position [357, 0]
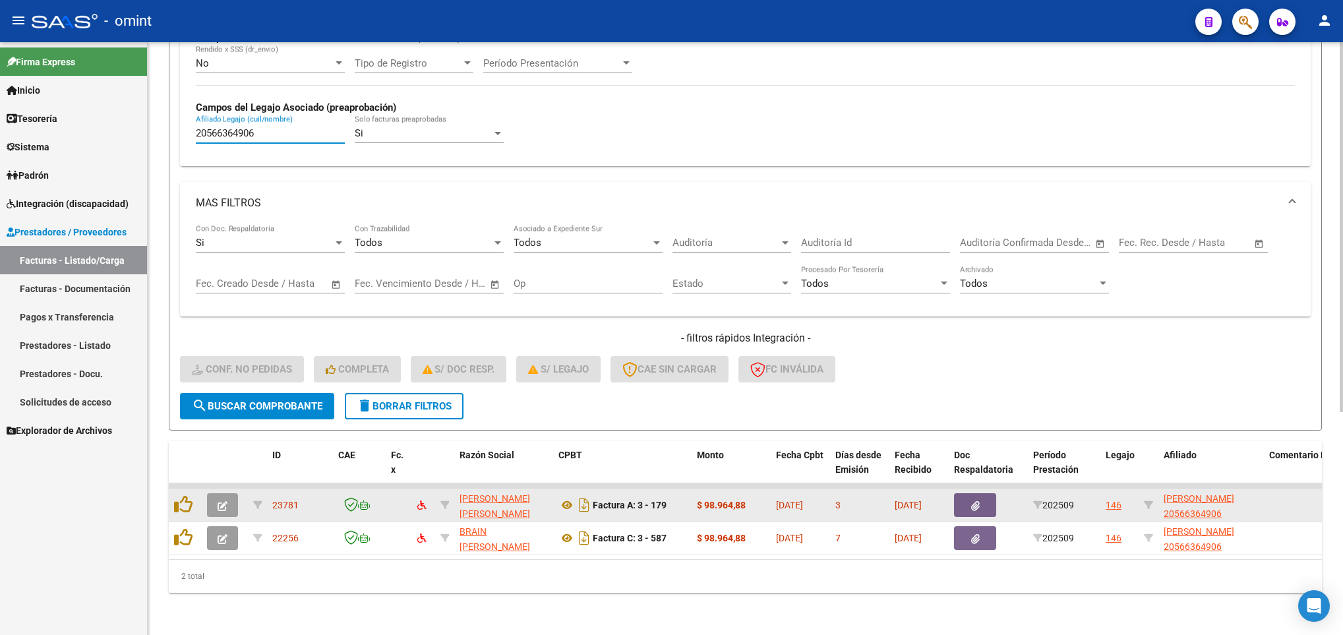
click at [218, 501] on icon "button" at bounding box center [223, 506] width 10 height 10
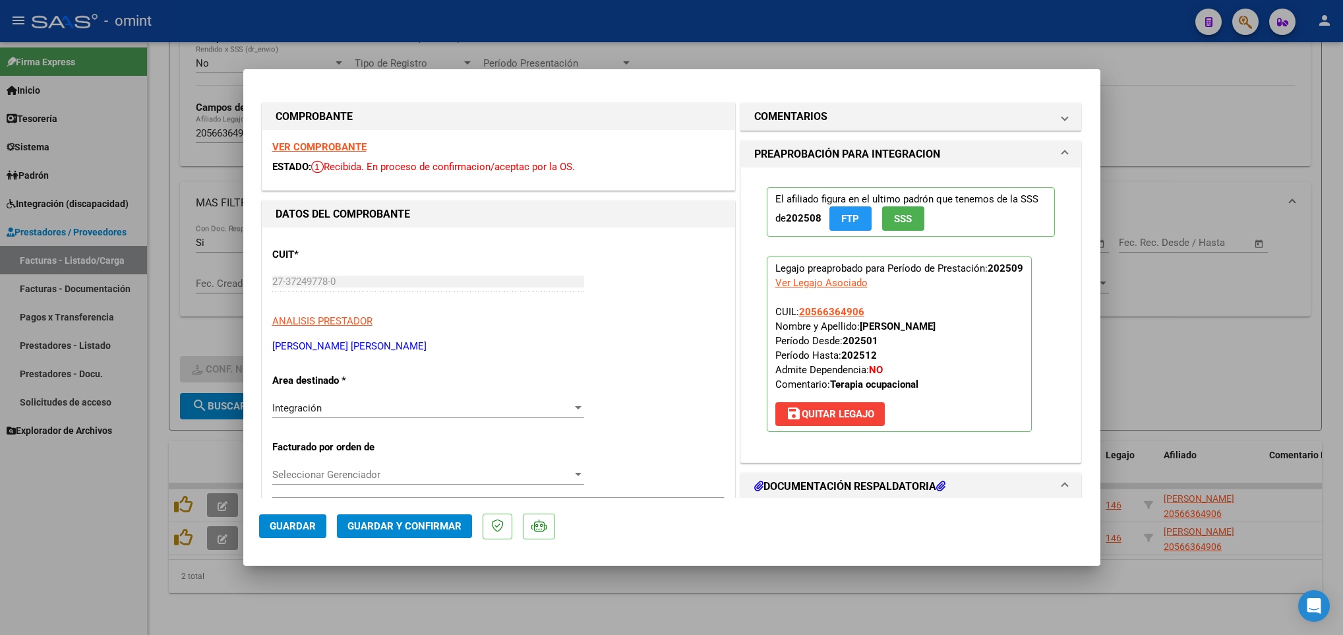
click at [303, 144] on strong "VER COMPROBANTE" at bounding box center [319, 147] width 94 height 12
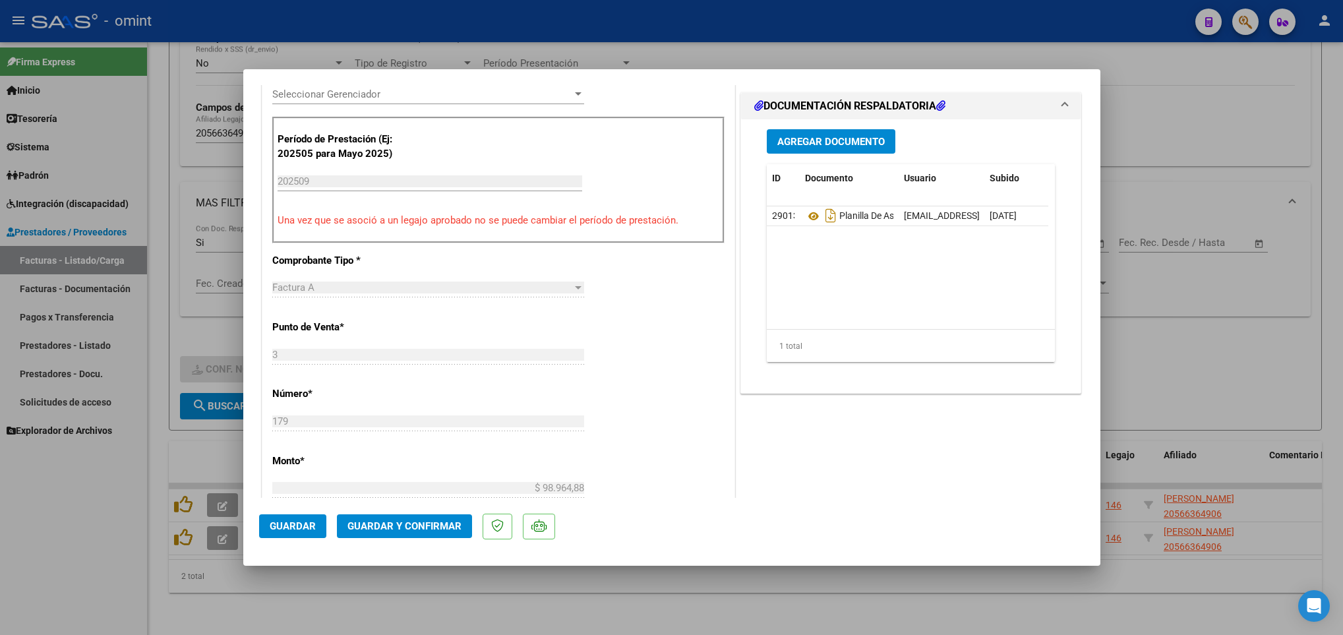
scroll to position [396, 0]
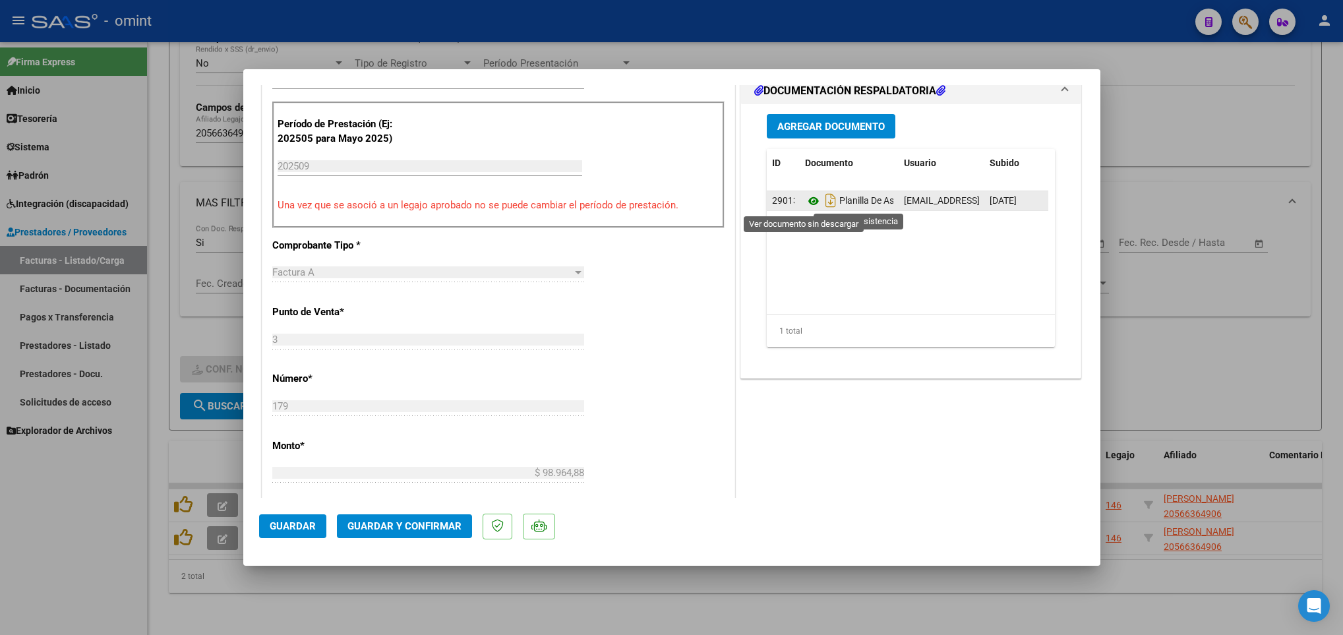
click at [805, 202] on icon at bounding box center [813, 201] width 17 height 16
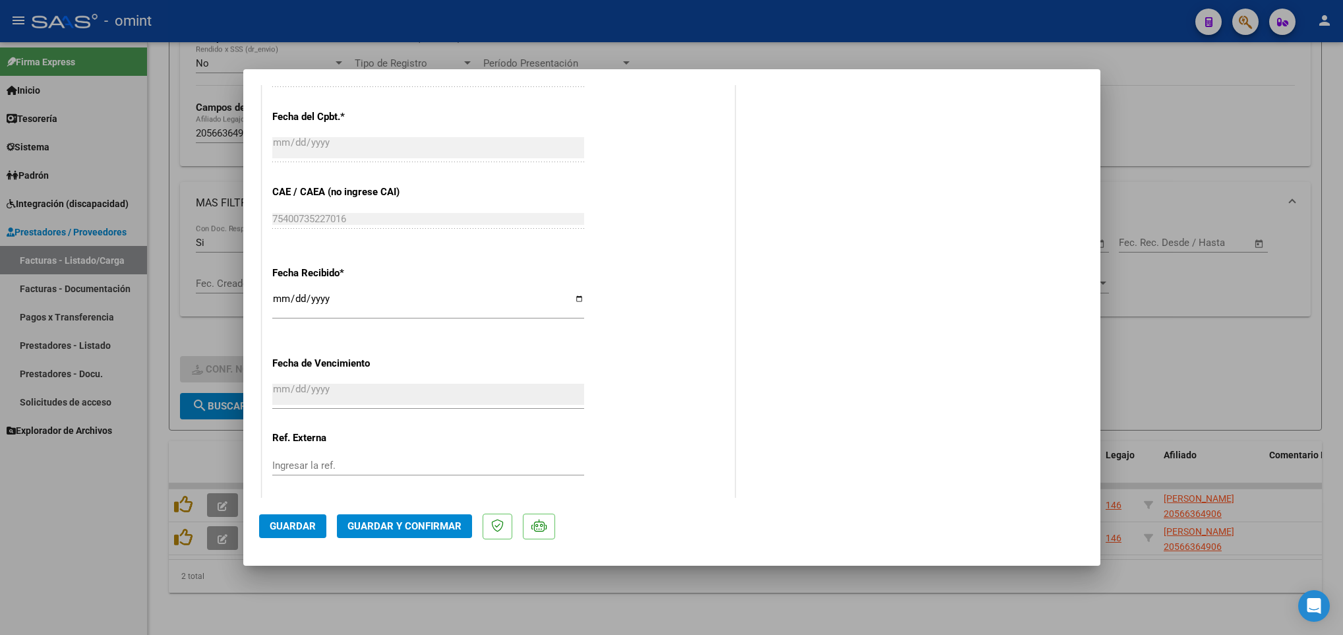
scroll to position [864, 0]
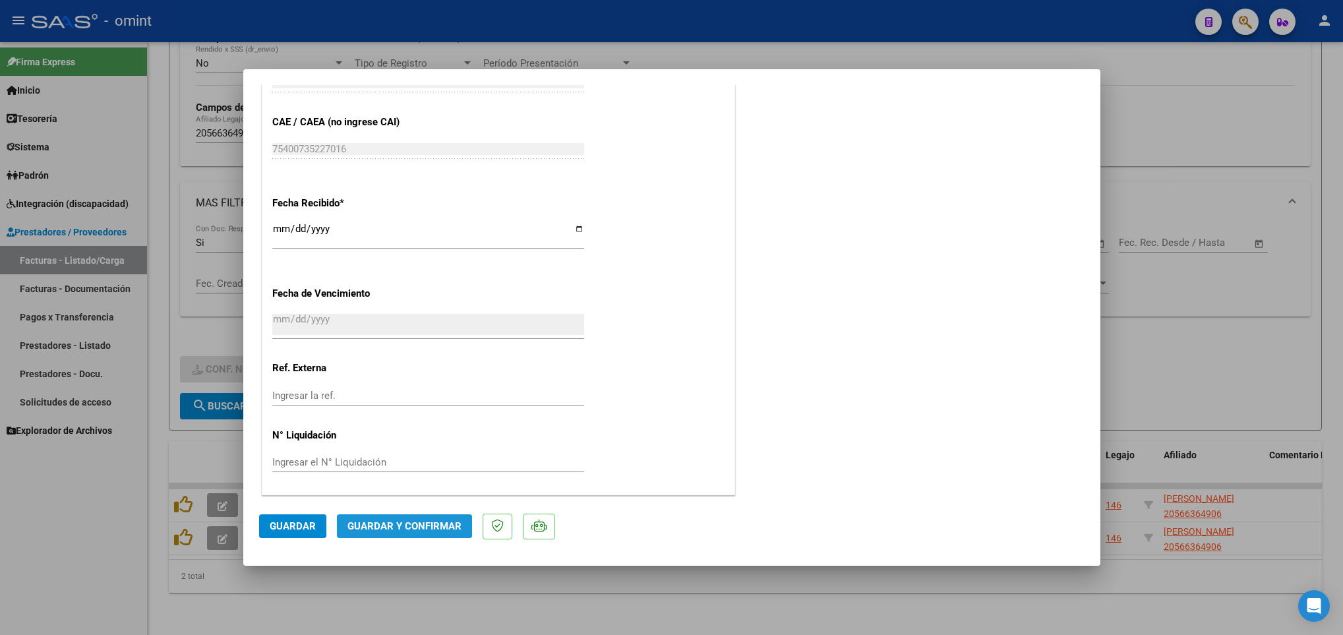
click at [456, 515] on button "Guardar y Confirmar" at bounding box center [404, 526] width 135 height 24
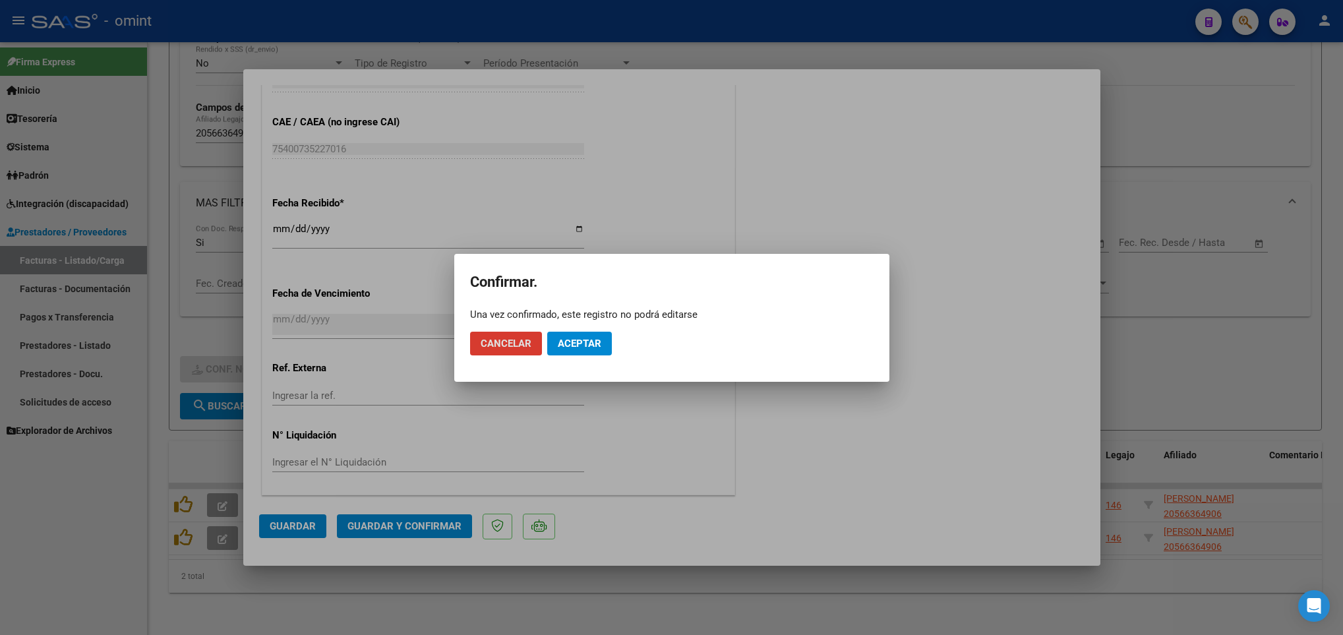
click at [587, 334] on button "Aceptar" at bounding box center [579, 344] width 65 height 24
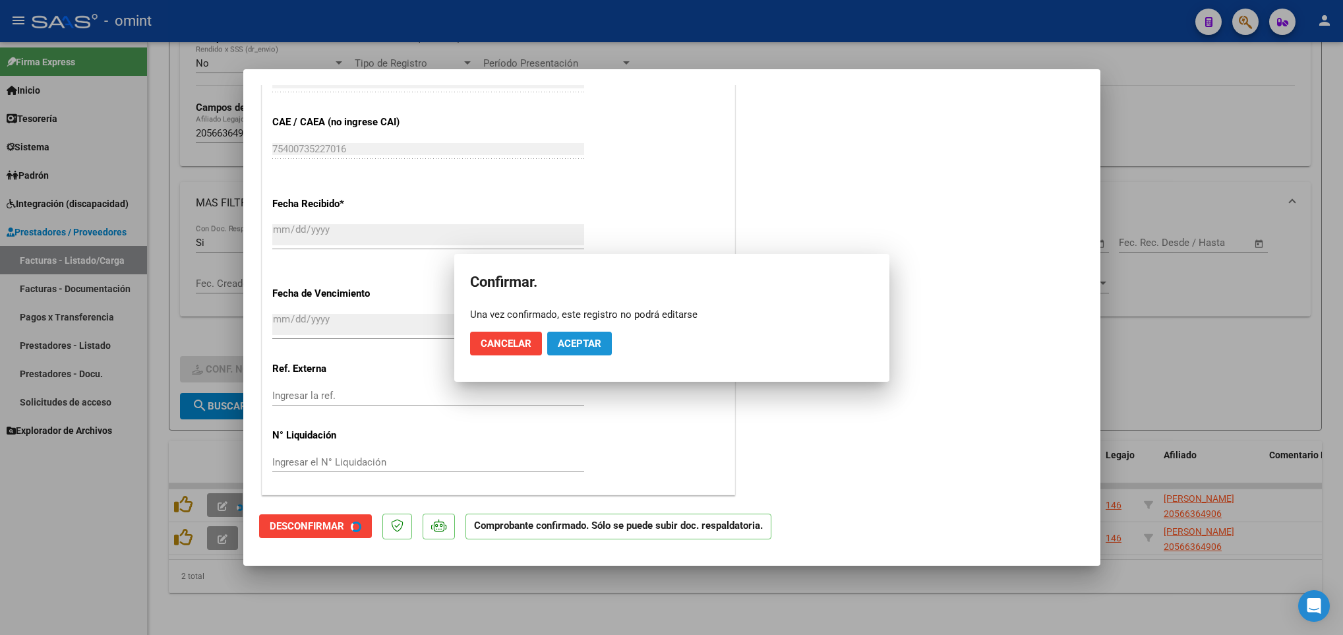
scroll to position [782, 0]
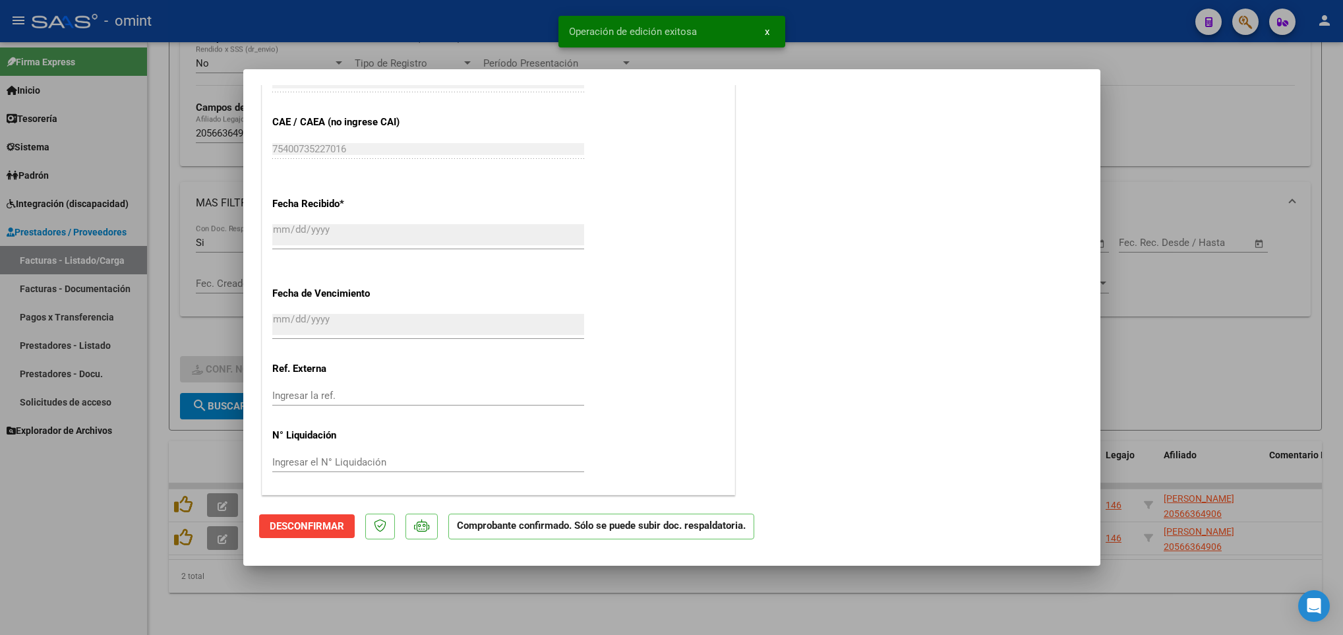
click at [277, 589] on div at bounding box center [671, 317] width 1343 height 635
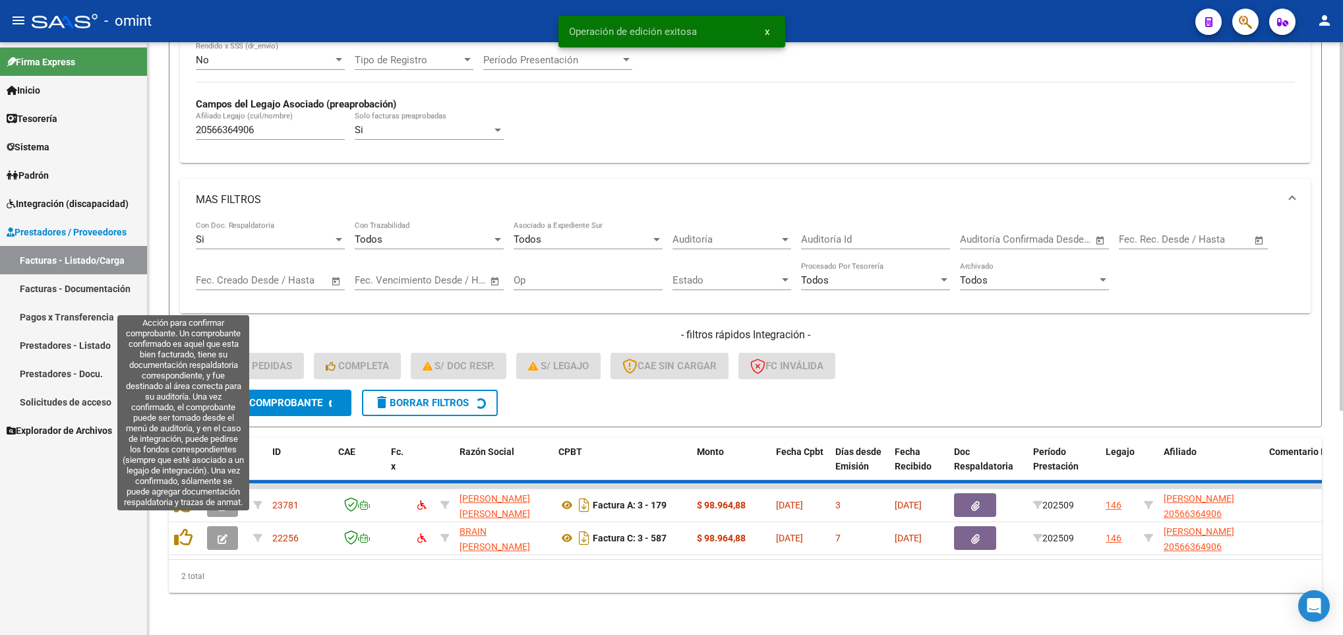
scroll to position [324, 0]
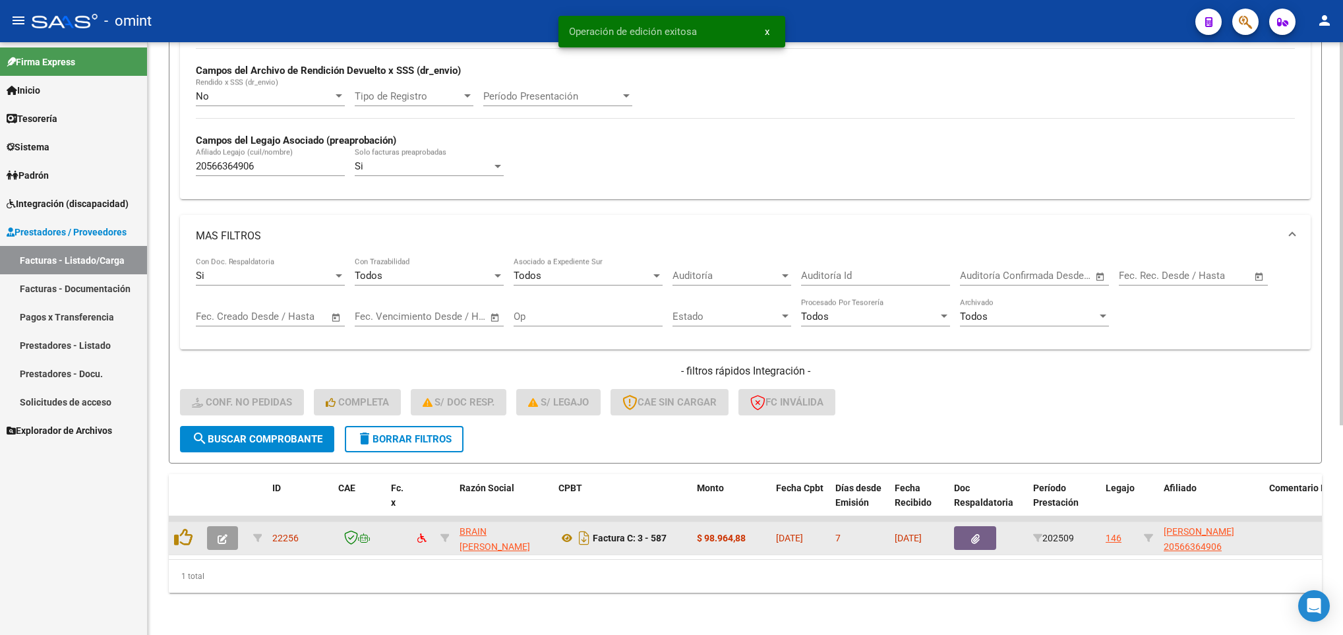
click at [218, 534] on icon "button" at bounding box center [223, 539] width 10 height 10
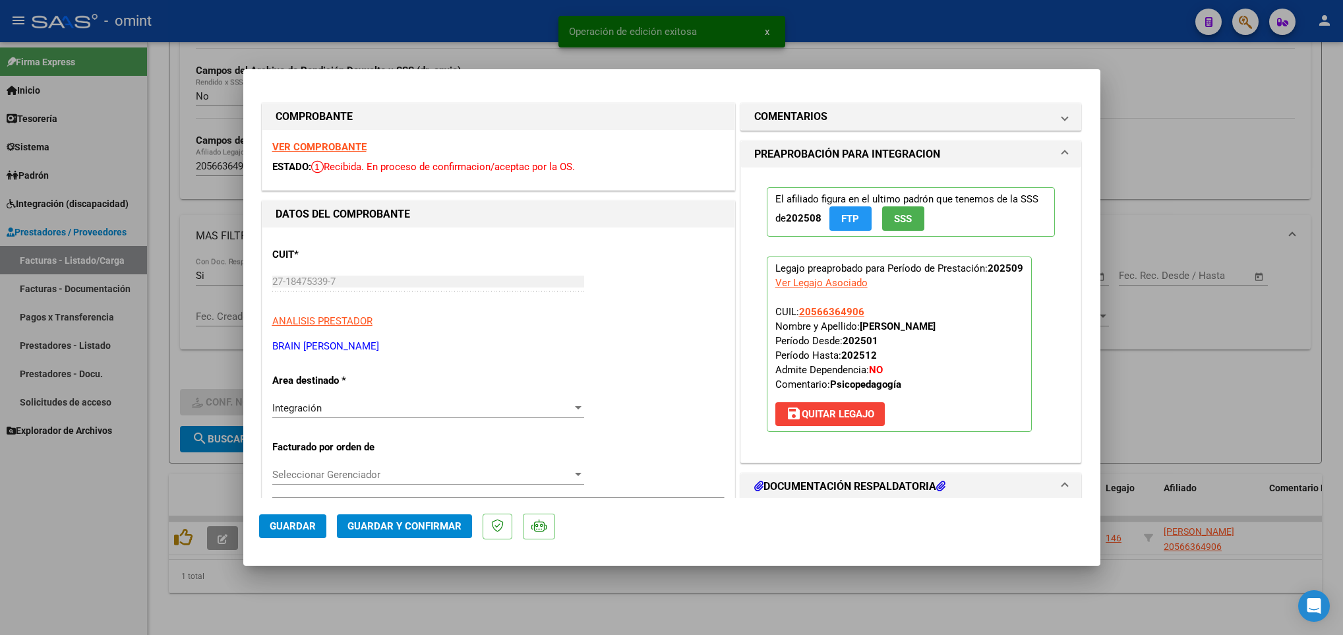
click at [303, 145] on strong "VER COMPROBANTE" at bounding box center [319, 147] width 94 height 12
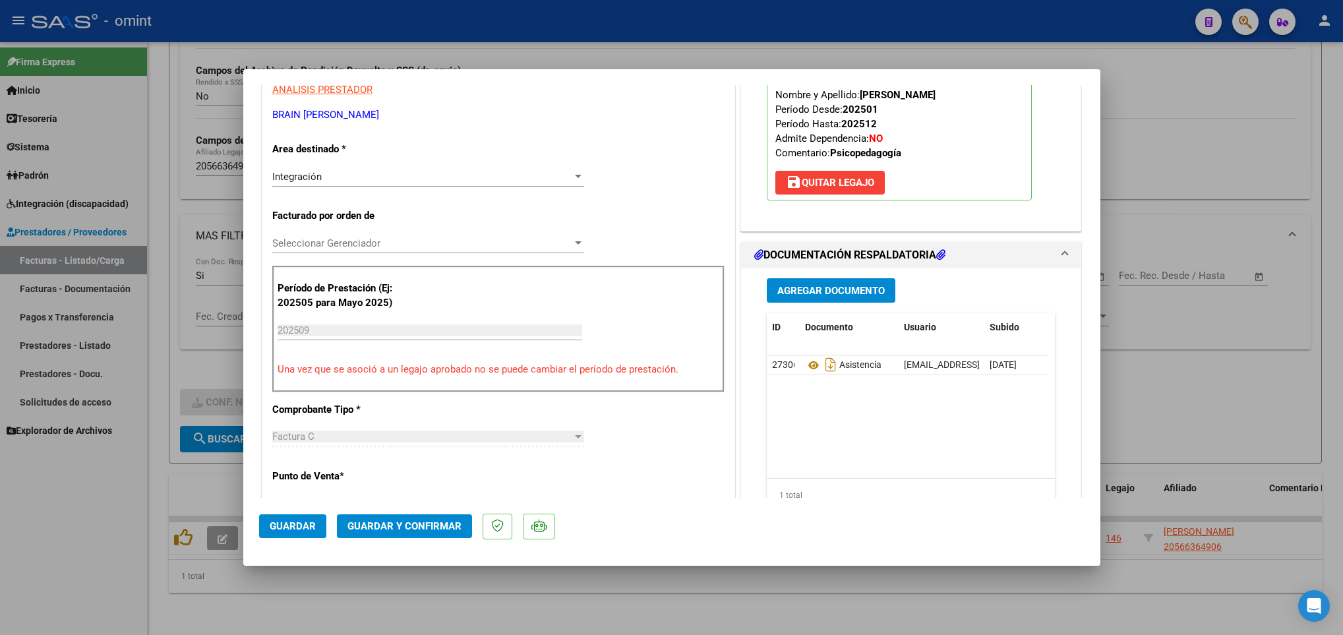
scroll to position [396, 0]
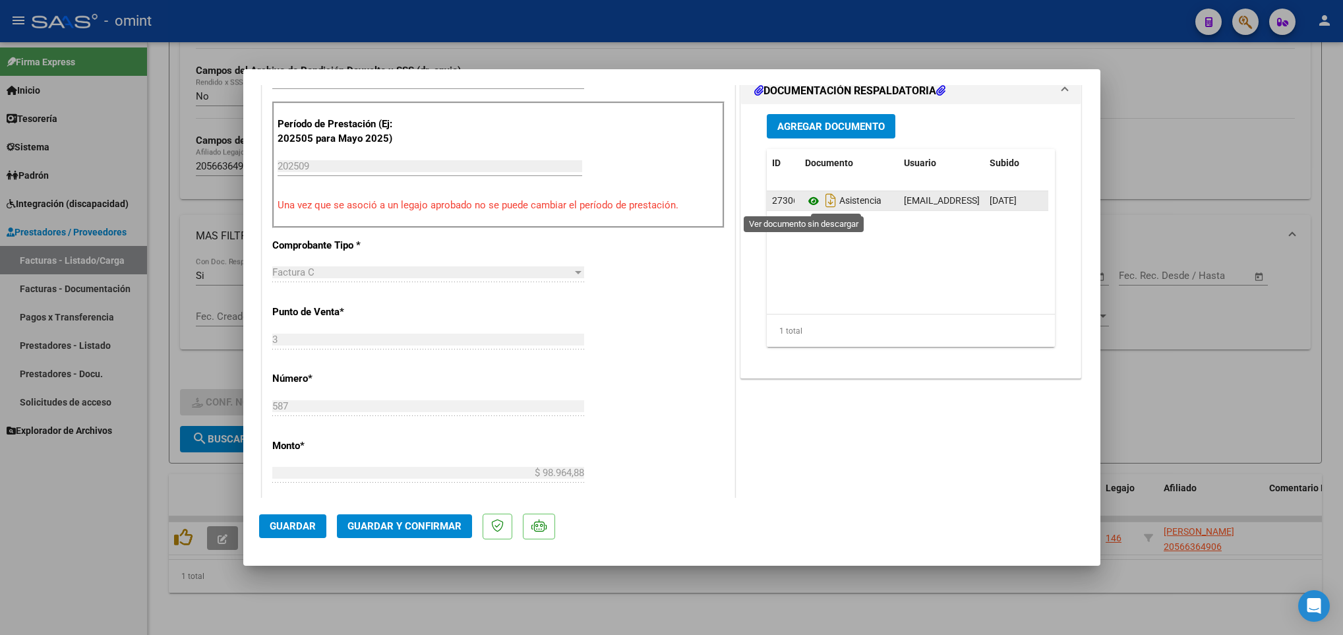
click at [805, 206] on icon at bounding box center [813, 201] width 17 height 16
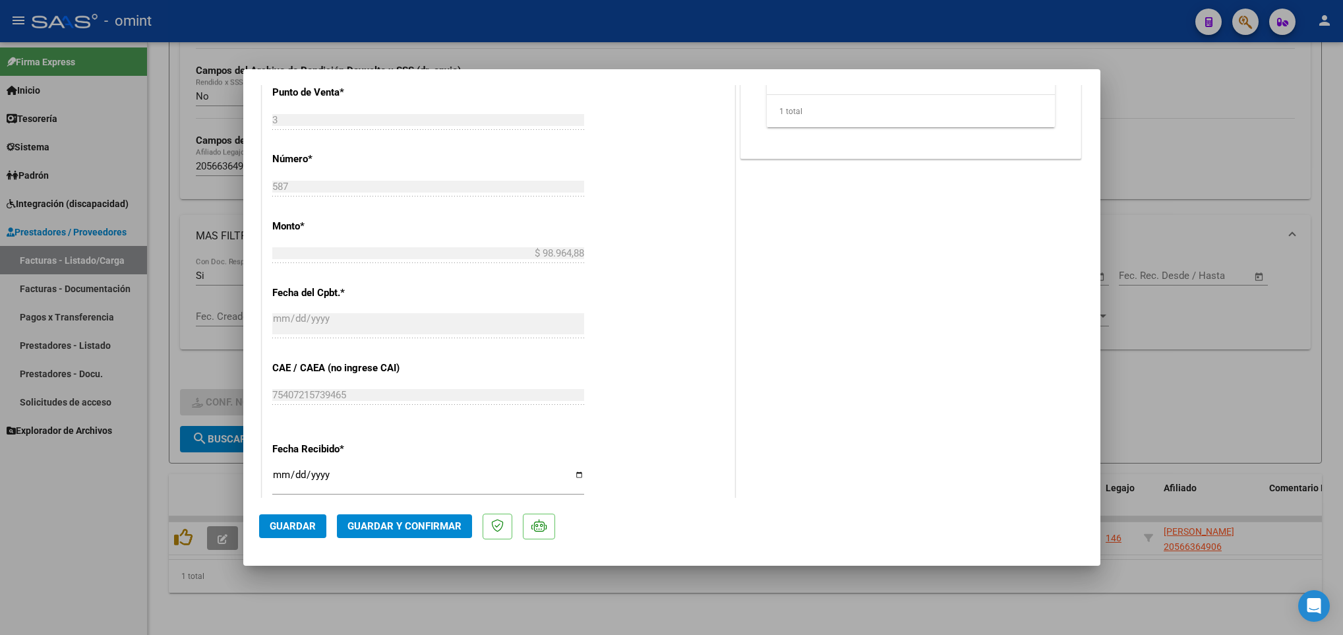
scroll to position [692, 0]
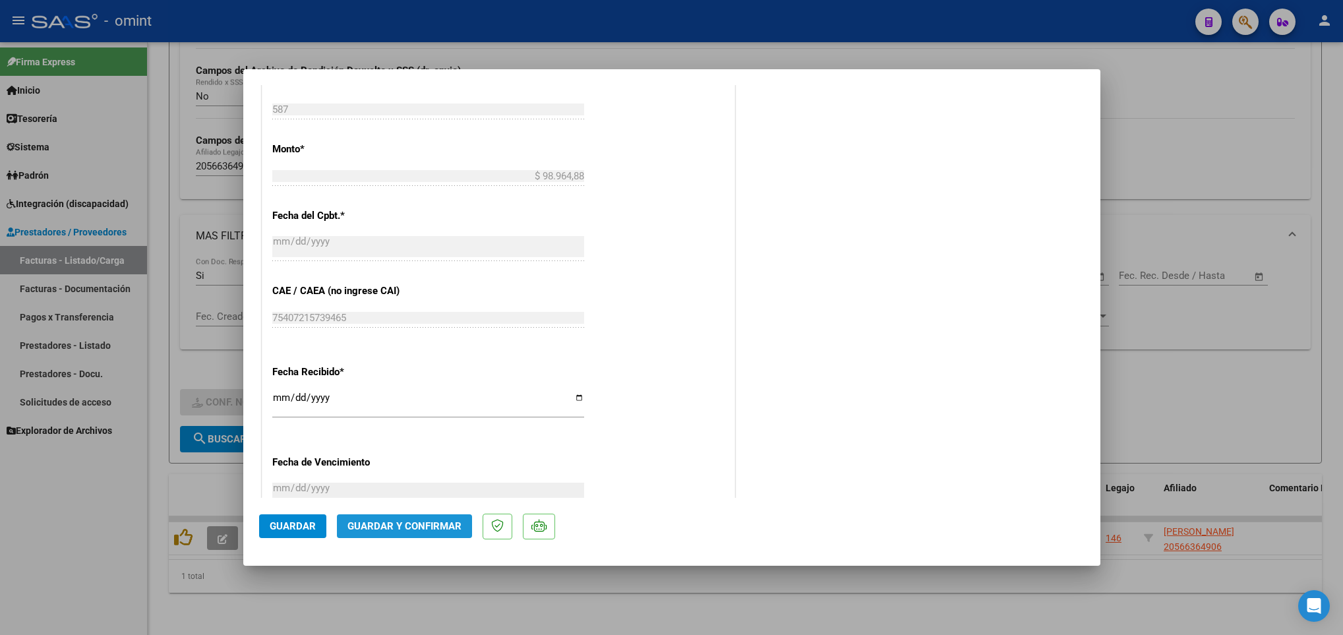
click at [446, 527] on span "Guardar y Confirmar" at bounding box center [404, 526] width 114 height 12
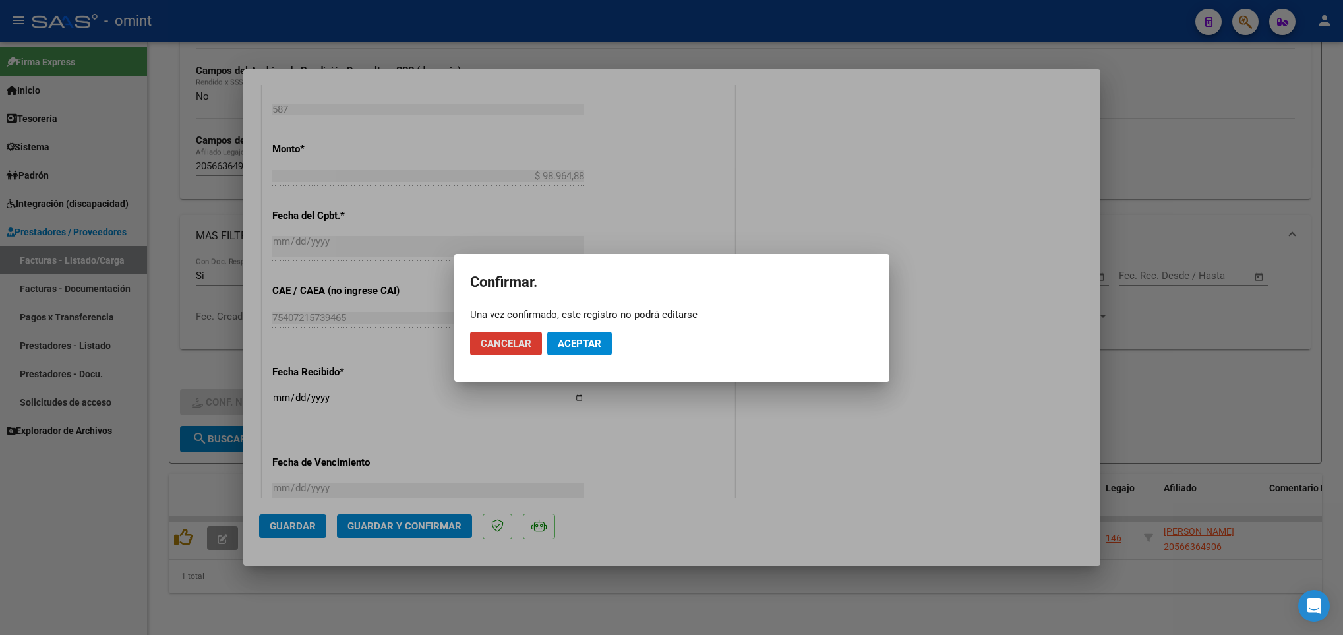
click at [578, 339] on span "Aceptar" at bounding box center [580, 344] width 44 height 12
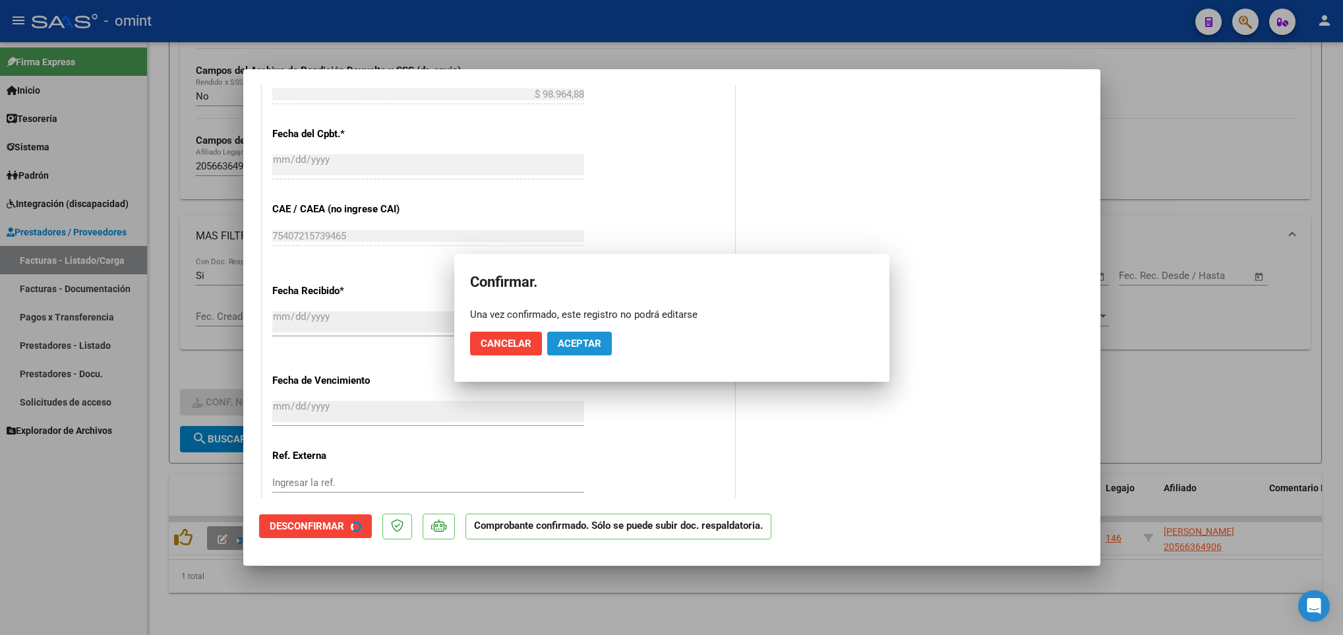
scroll to position [610, 0]
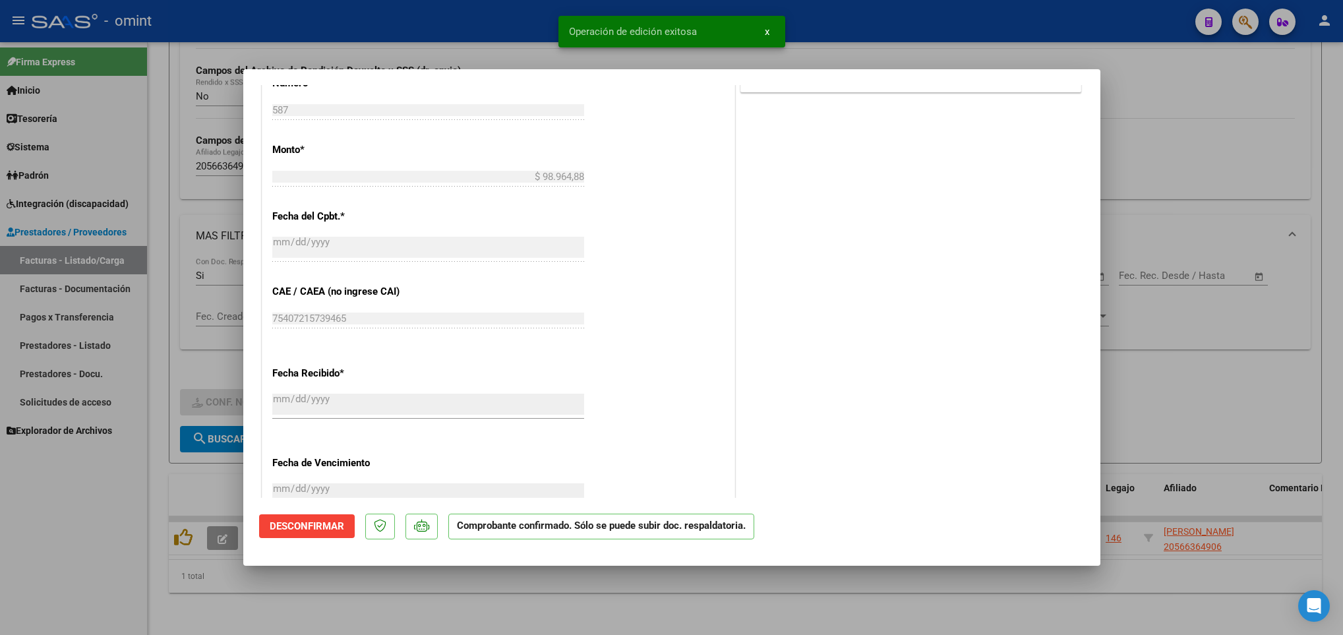
click at [483, 598] on div at bounding box center [671, 317] width 1343 height 635
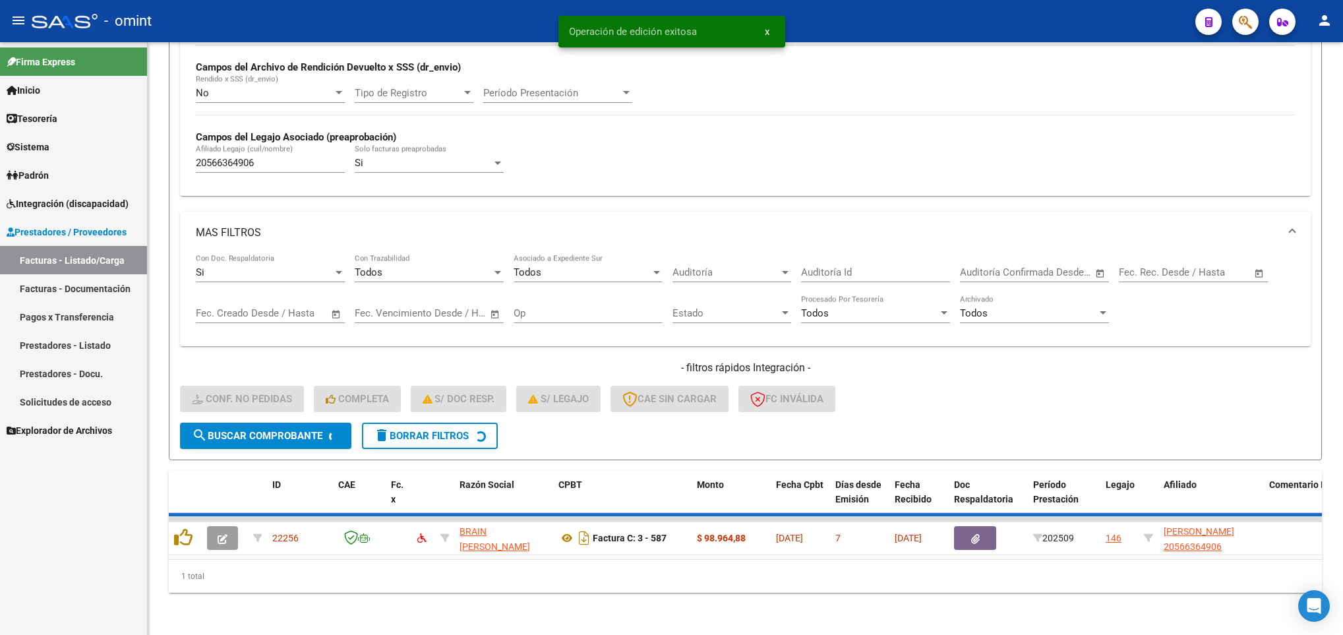
scroll to position [299, 0]
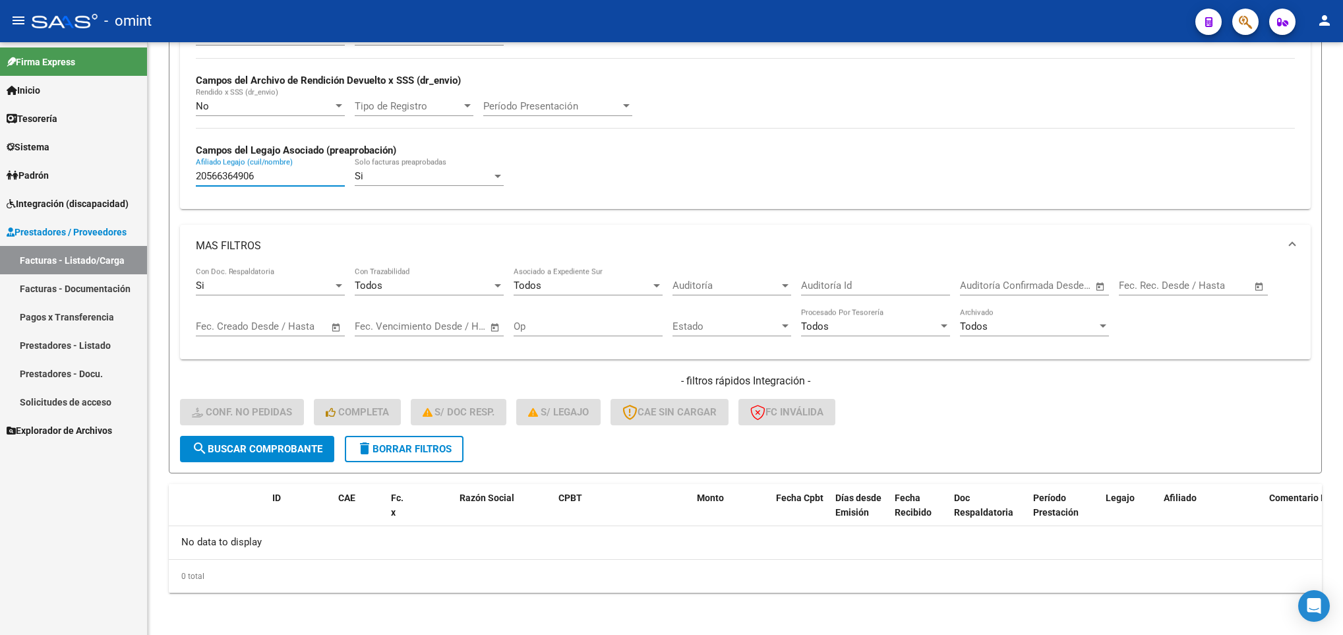
drag, startPoint x: 278, startPoint y: 174, endPoint x: 90, endPoint y: 185, distance: 188.2
click at [90, 185] on mat-sidenav-container "Firma Express Inicio Calendario SSS Instructivos Contacto OS Tesorería Extracto…" at bounding box center [671, 338] width 1343 height 593
paste input "8100043"
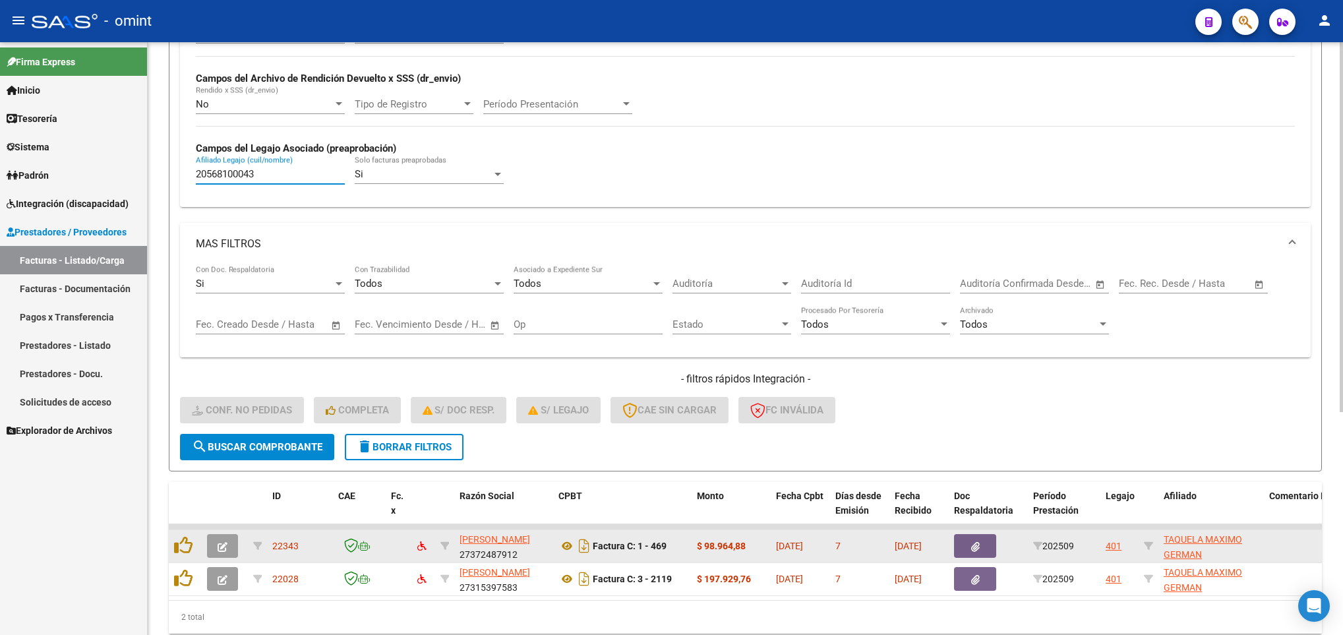
click at [218, 551] on icon "button" at bounding box center [223, 547] width 10 height 10
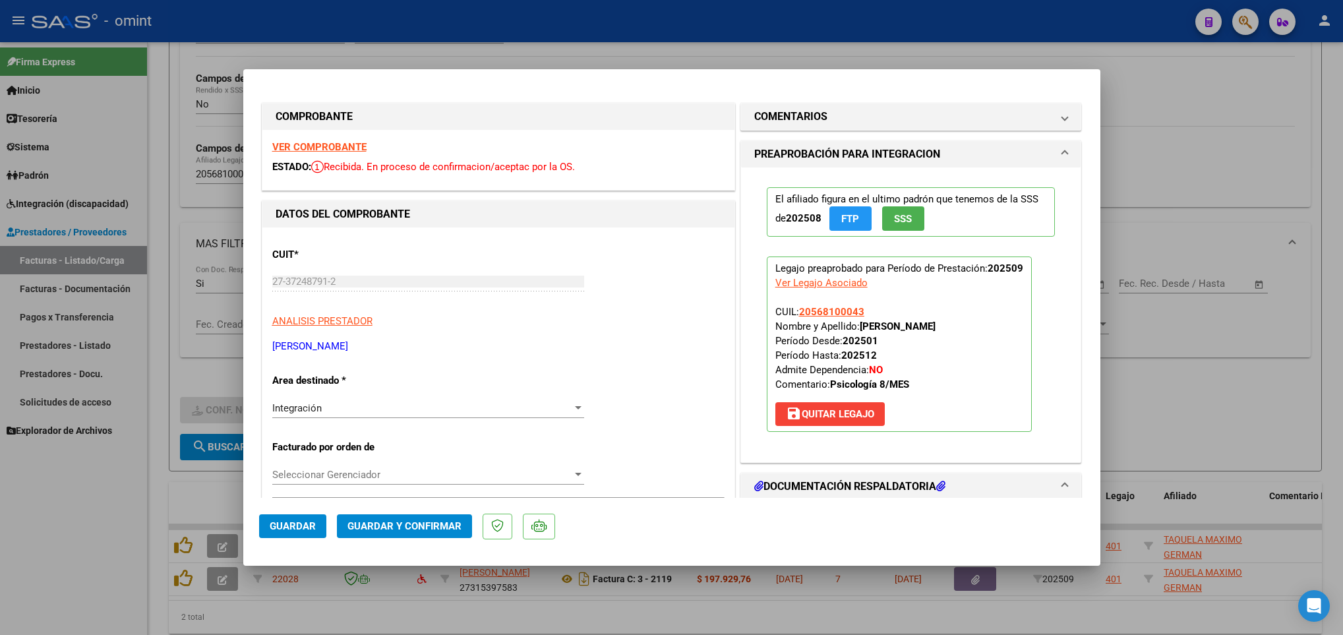
click at [305, 144] on strong "VER COMPROBANTE" at bounding box center [319, 147] width 94 height 12
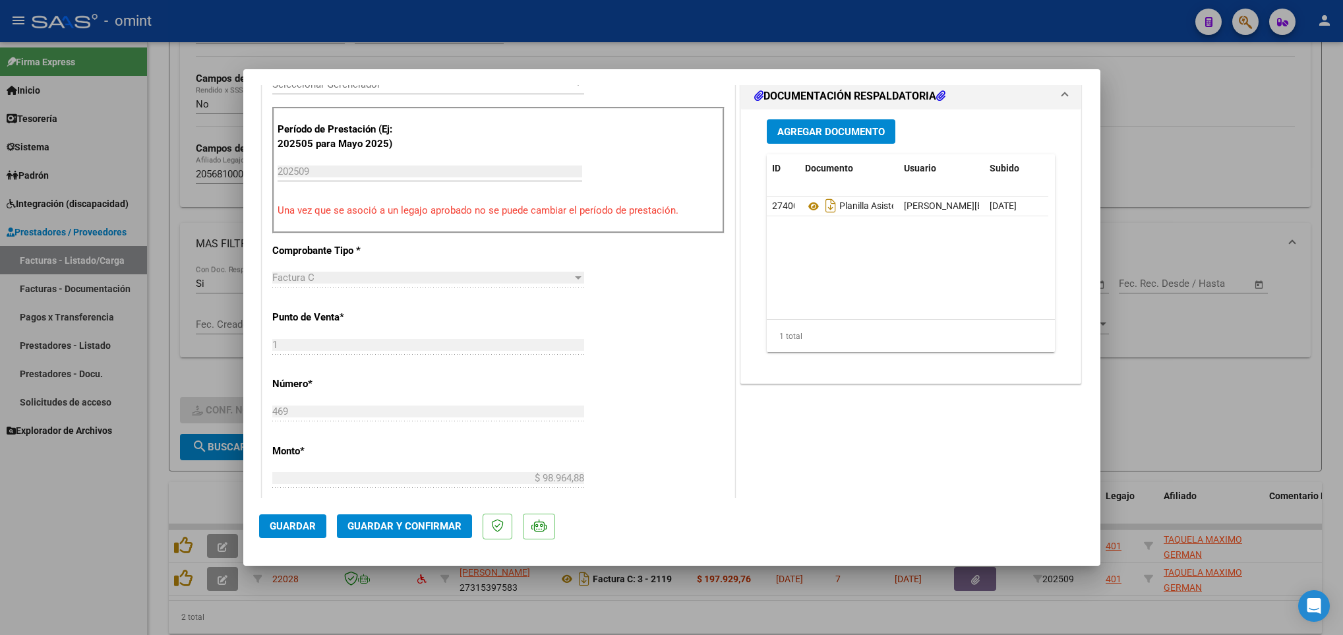
scroll to position [396, 0]
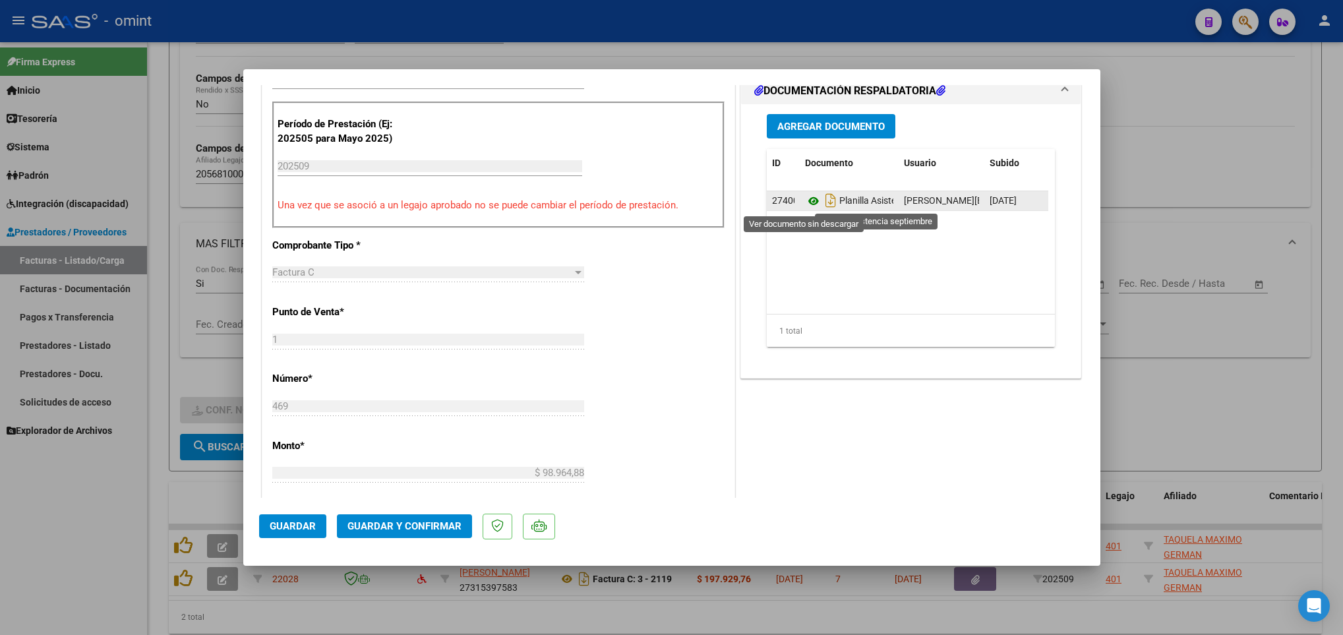
click at [809, 202] on icon at bounding box center [813, 201] width 17 height 16
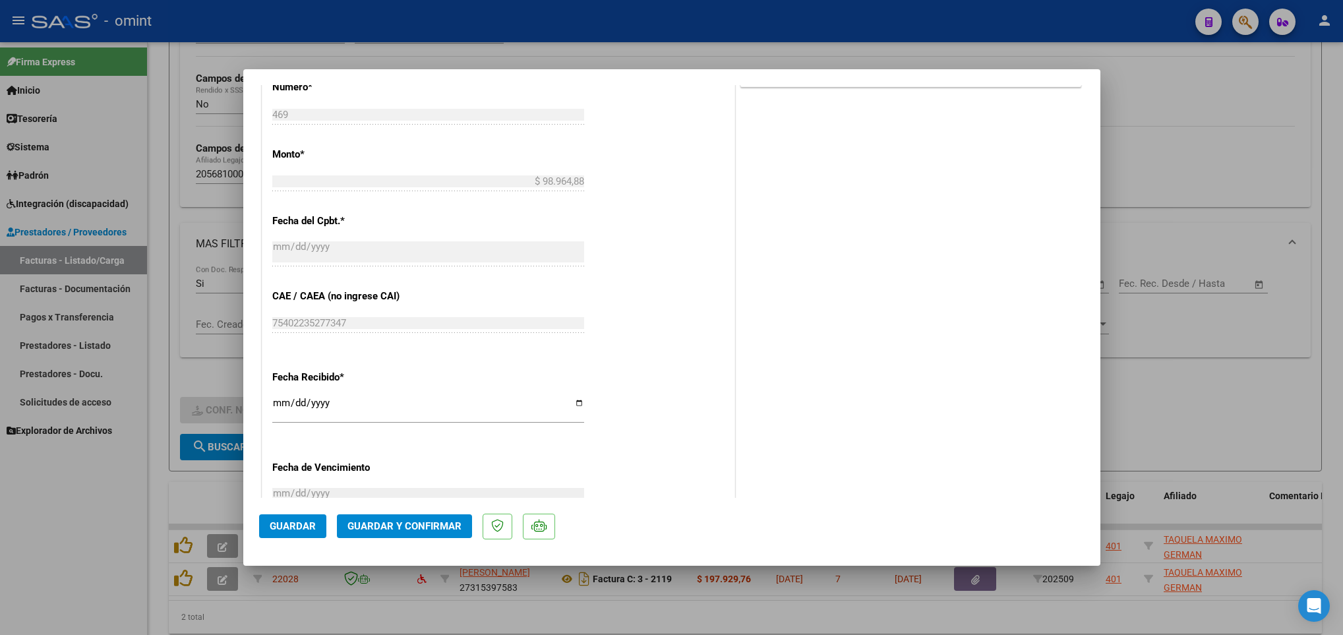
scroll to position [692, 0]
click at [409, 520] on span "Guardar y Confirmar" at bounding box center [404, 526] width 114 height 12
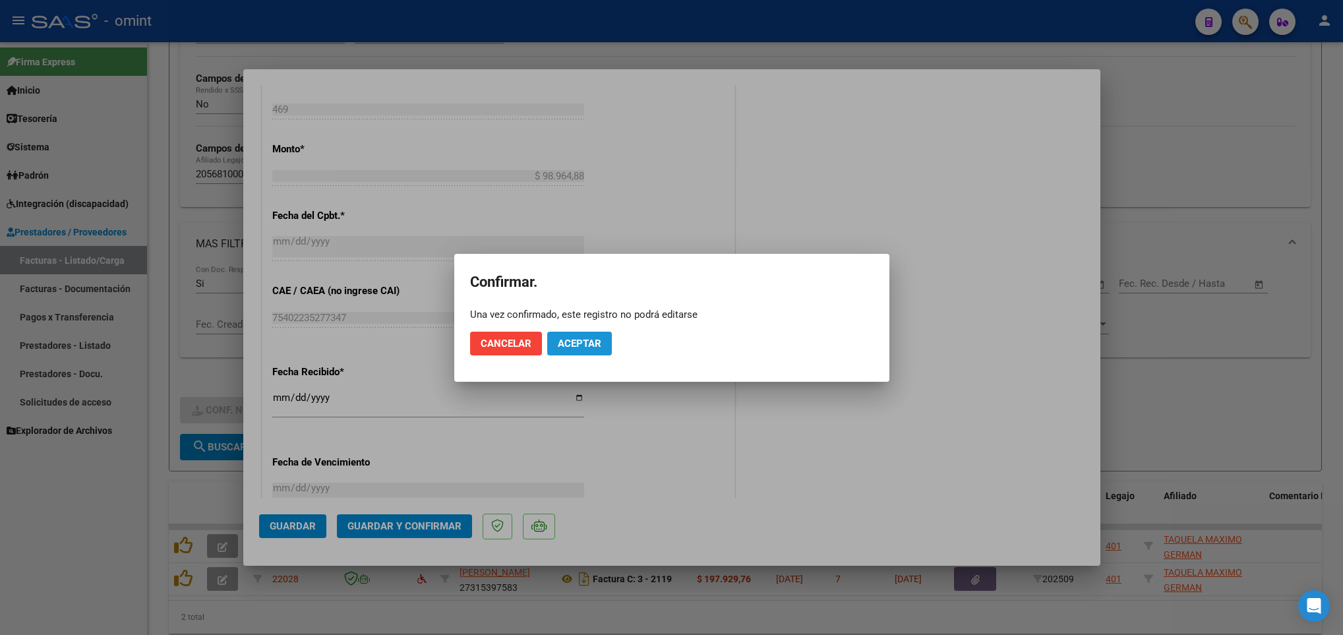
click at [588, 344] on span "Aceptar" at bounding box center [580, 344] width 44 height 12
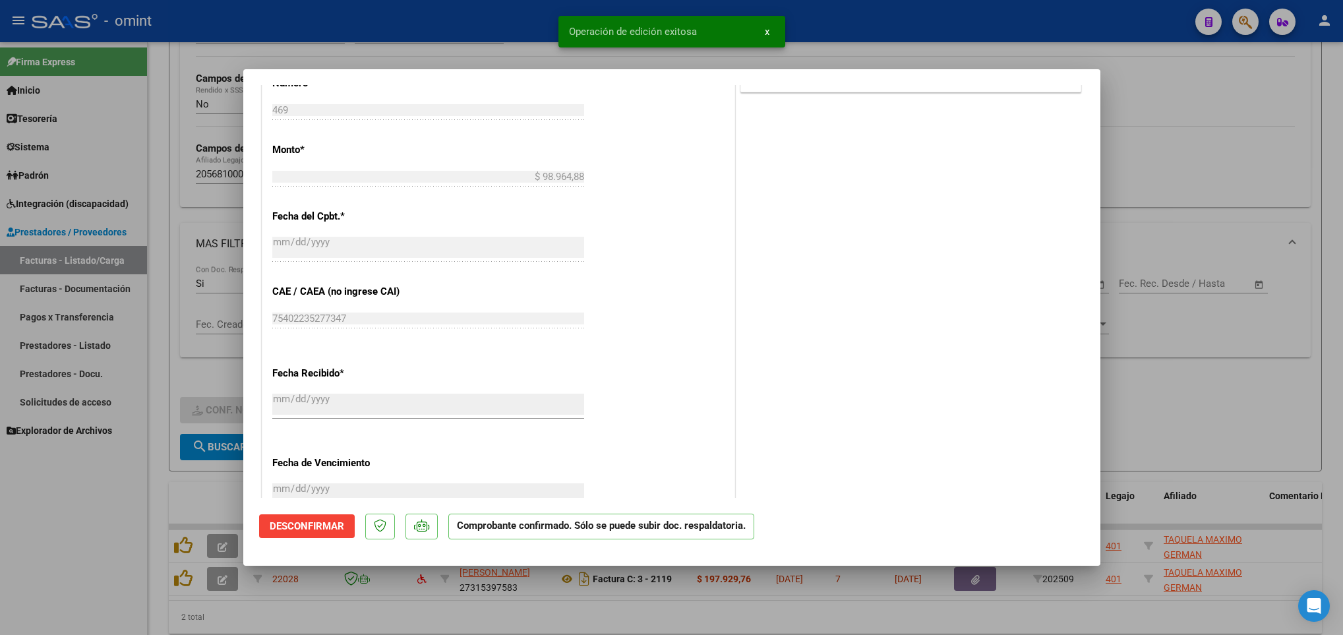
click at [224, 481] on div at bounding box center [671, 317] width 1343 height 635
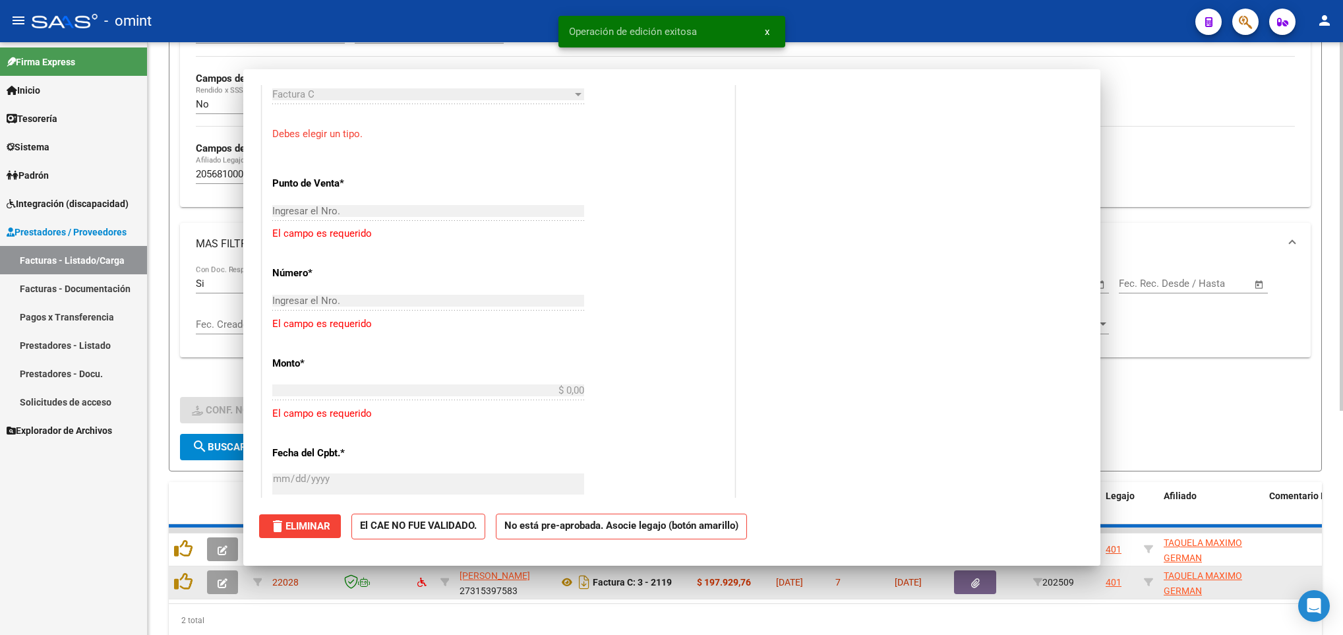
scroll to position [855, 0]
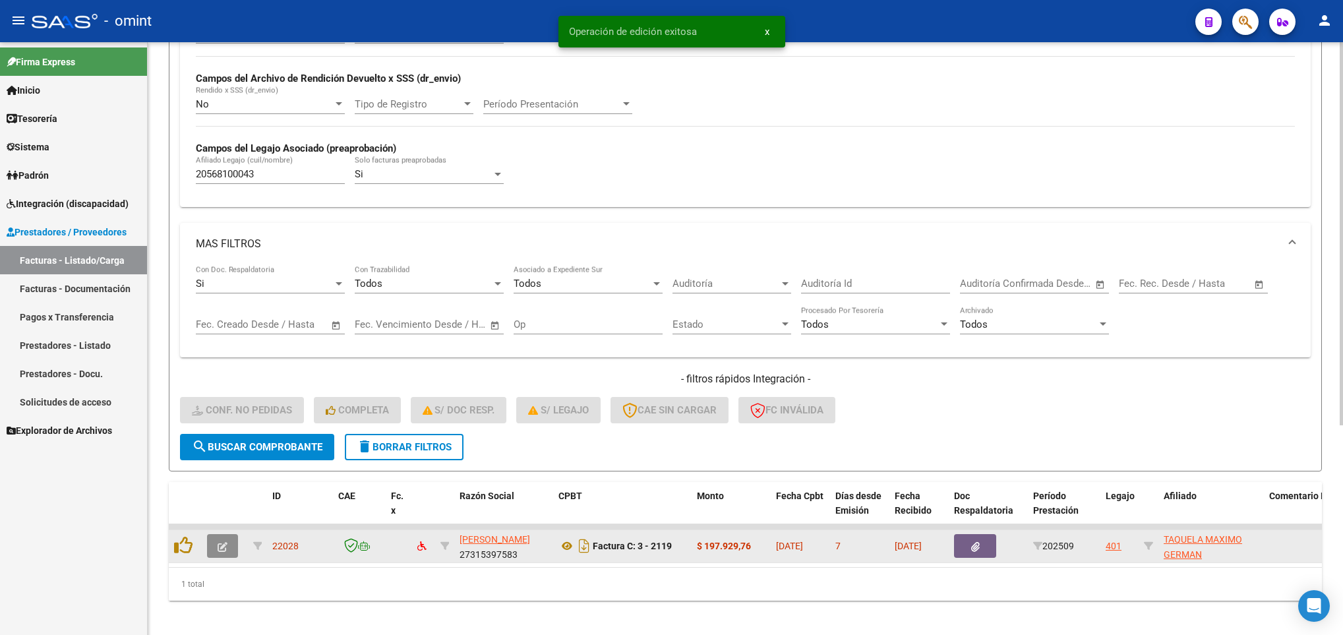
click at [222, 549] on icon "button" at bounding box center [223, 547] width 10 height 10
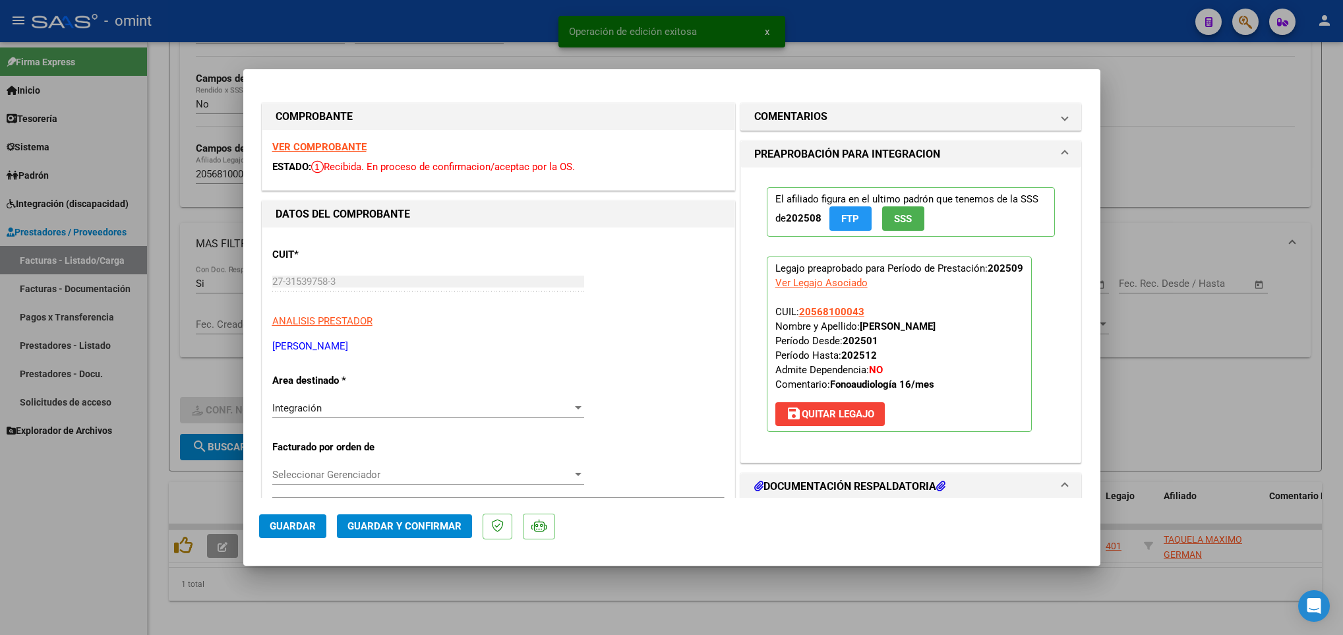
click at [339, 146] on strong "VER COMPROBANTE" at bounding box center [319, 147] width 94 height 12
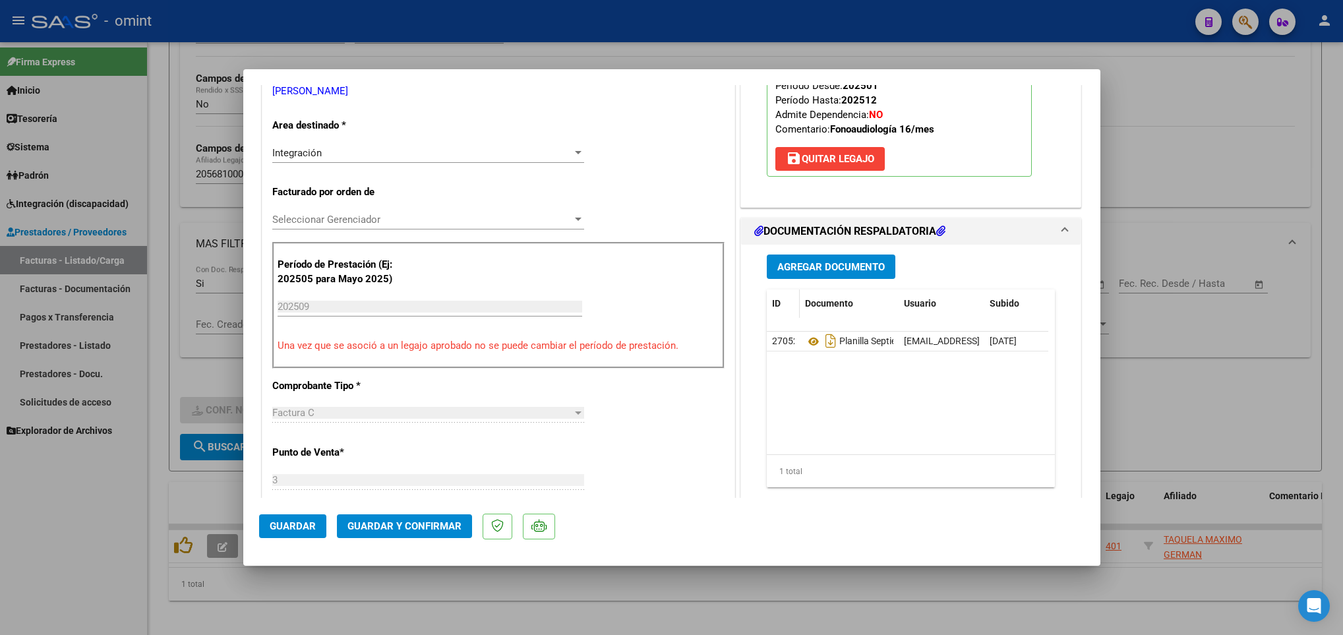
scroll to position [297, 0]
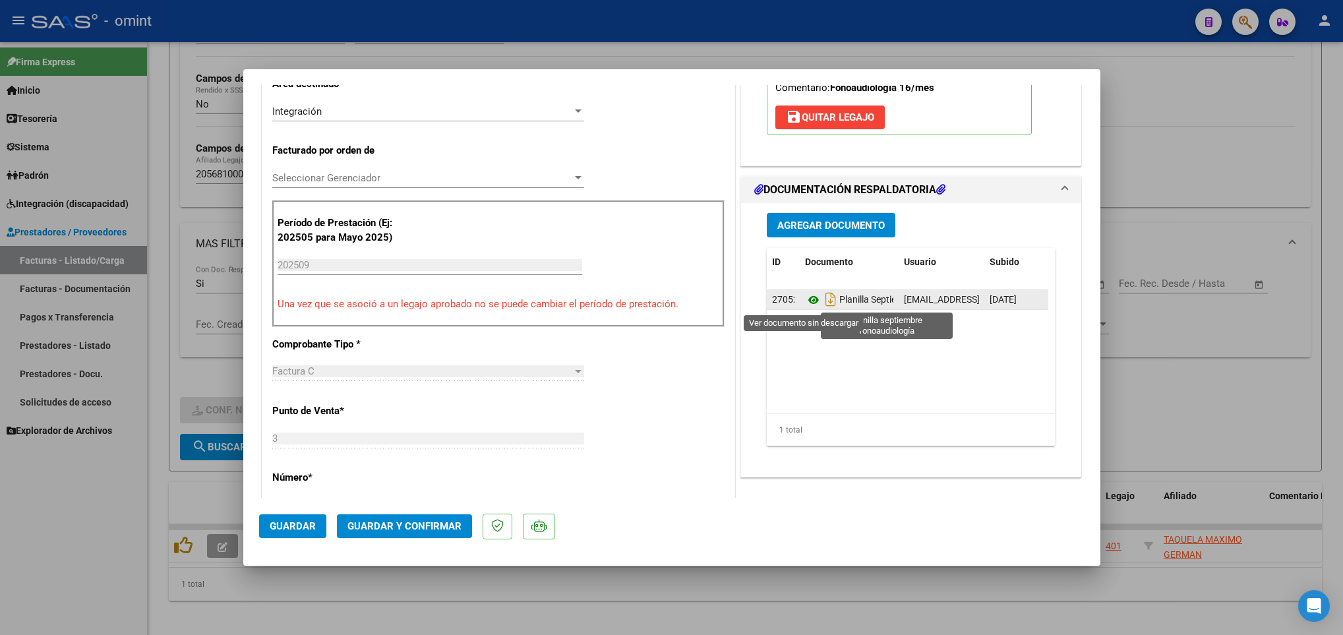
click at [805, 305] on icon at bounding box center [813, 300] width 17 height 16
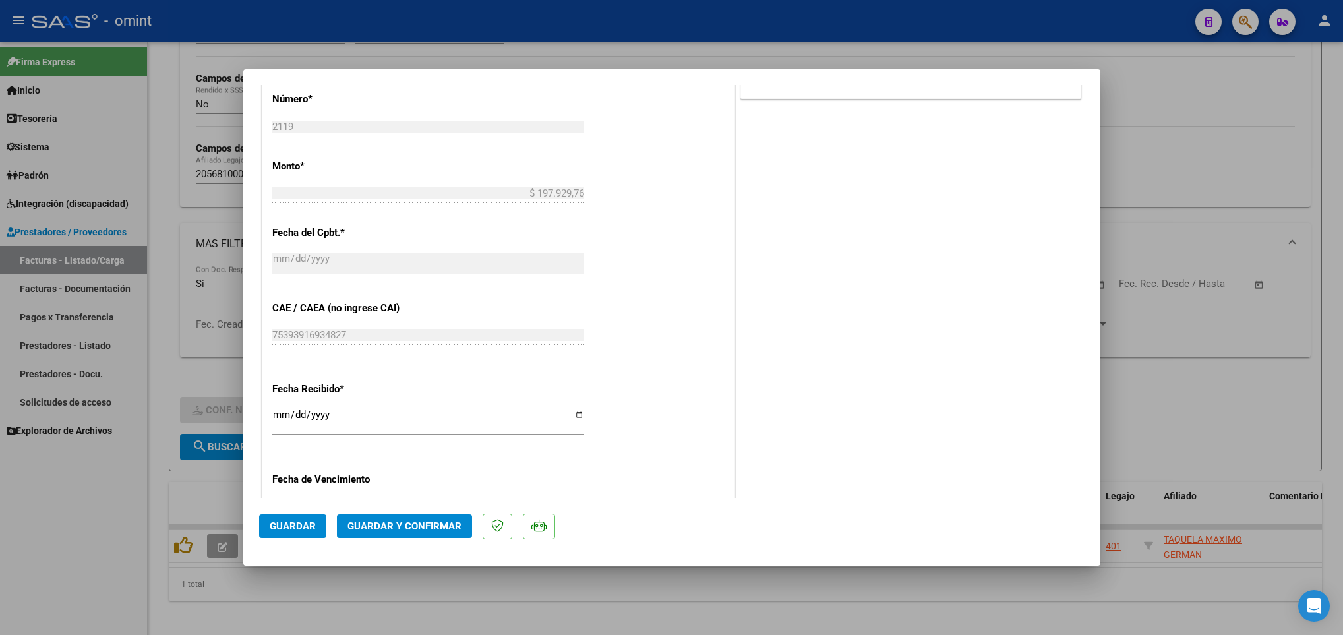
scroll to position [692, 0]
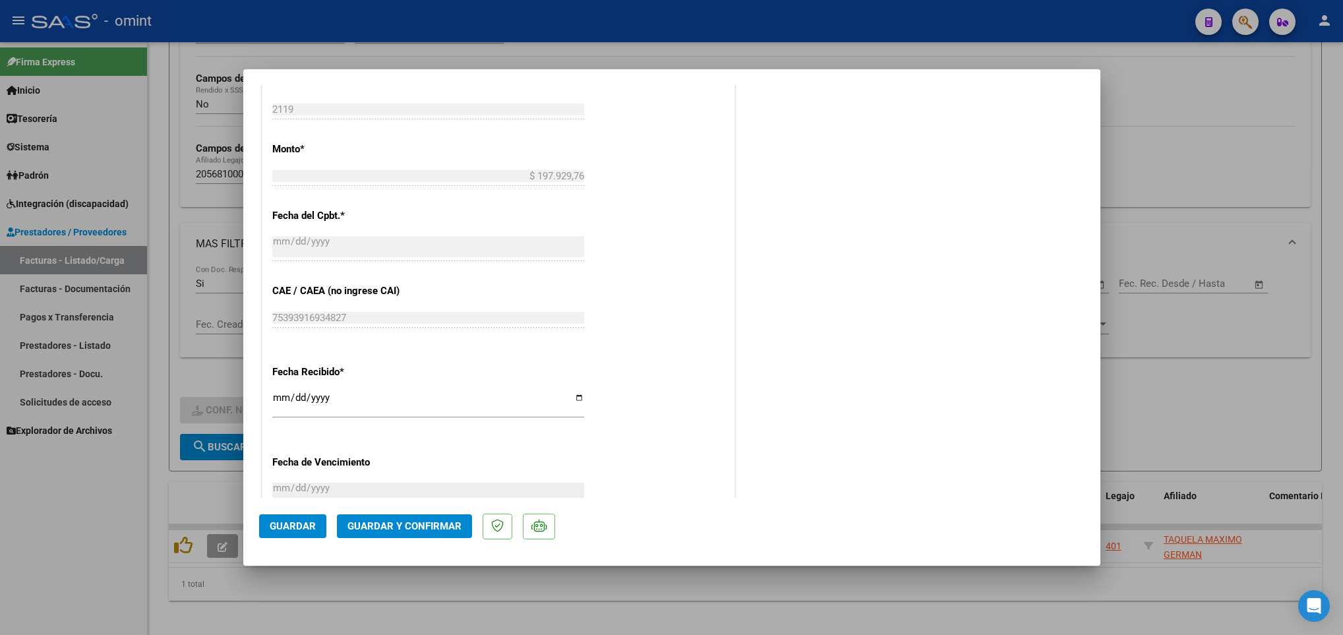
click at [413, 527] on span "Guardar y Confirmar" at bounding box center [404, 526] width 114 height 12
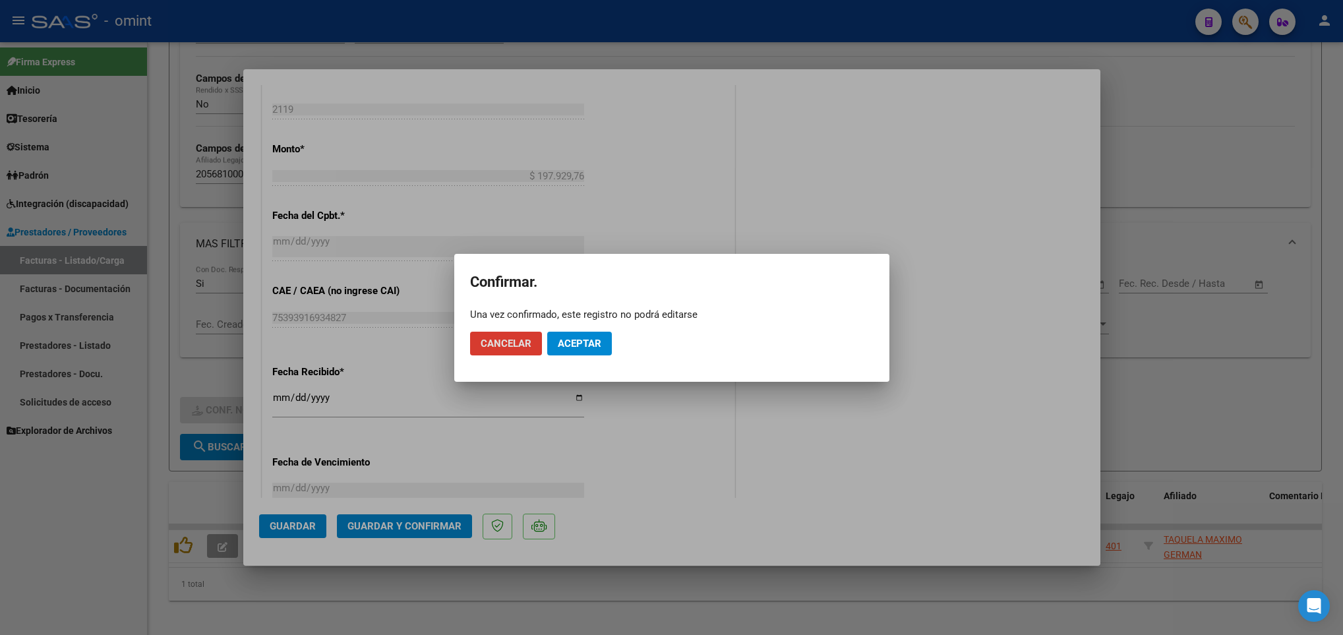
click at [588, 343] on span "Aceptar" at bounding box center [580, 344] width 44 height 12
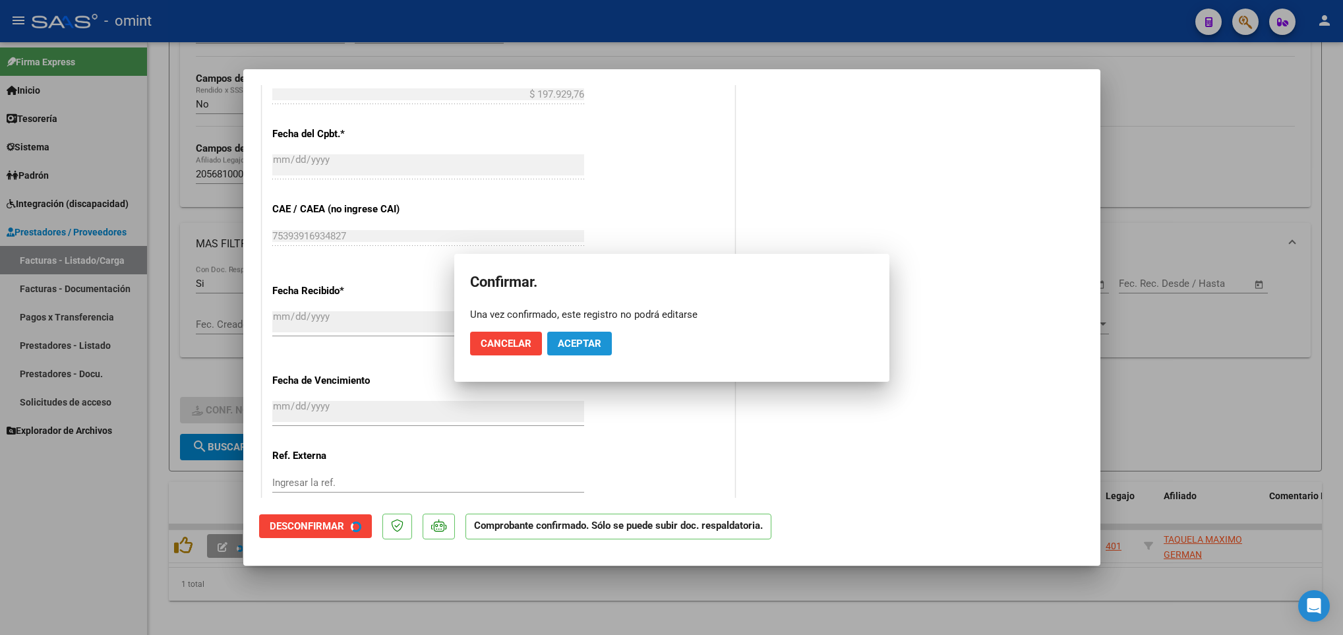
scroll to position [610, 0]
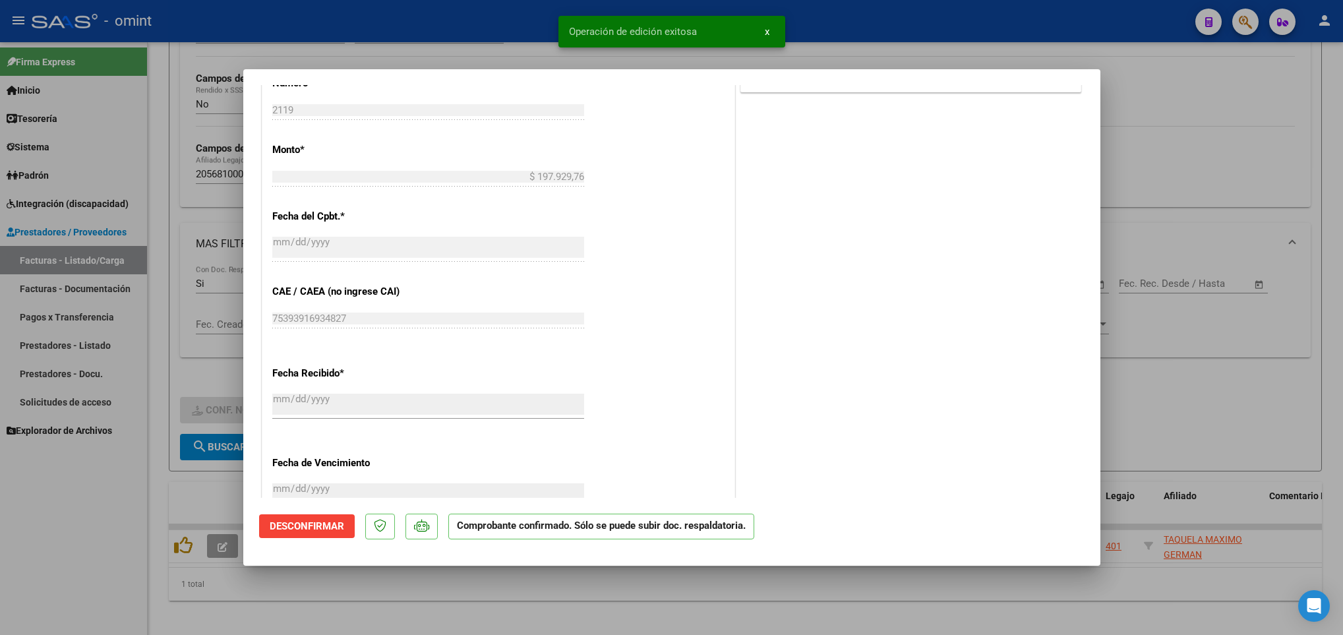
click at [189, 481] on div at bounding box center [671, 317] width 1343 height 635
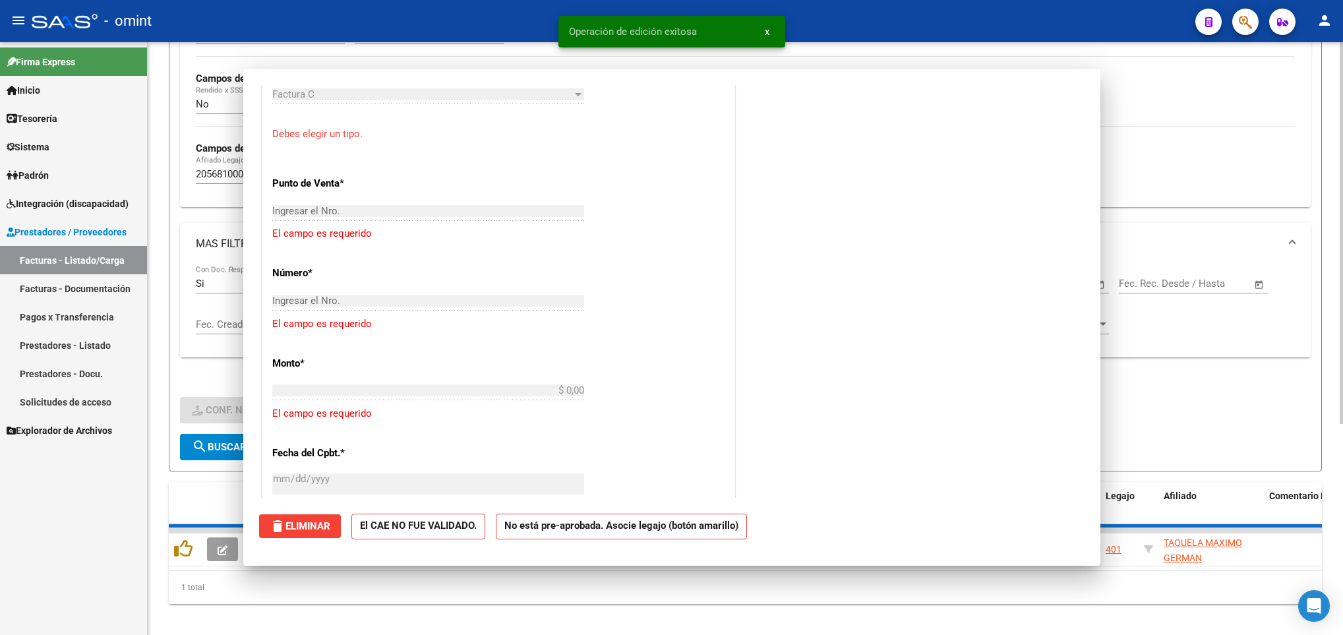
scroll to position [0, 0]
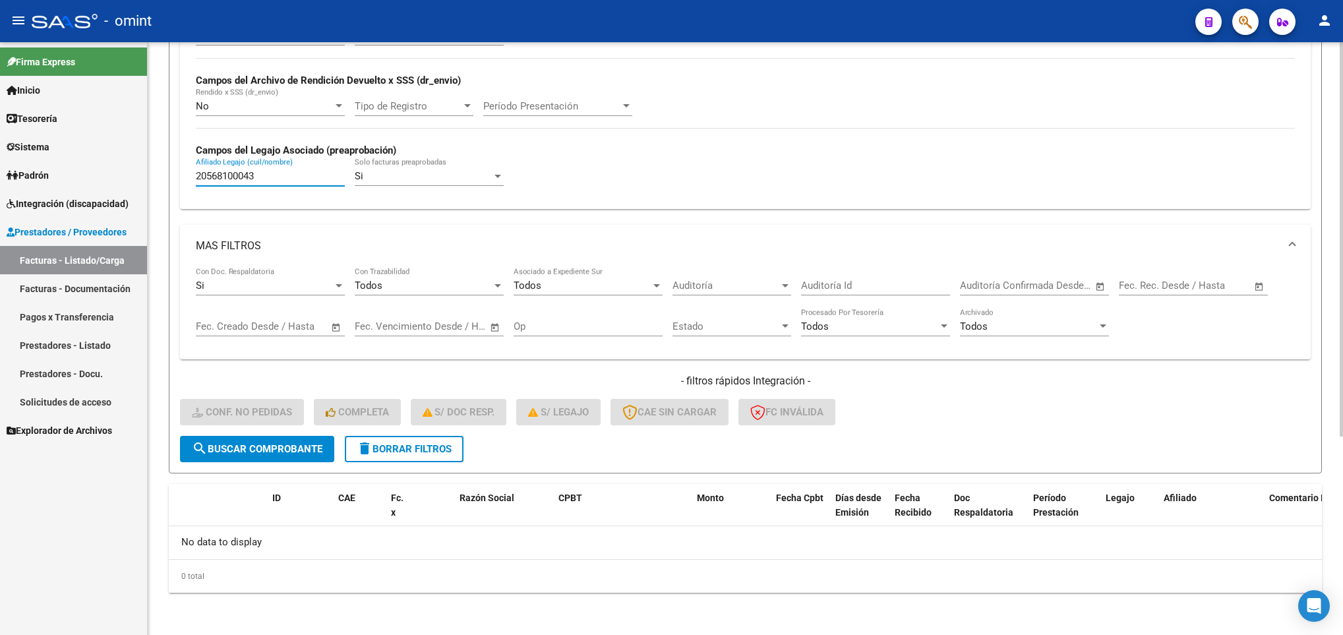
drag, startPoint x: 281, startPoint y: 178, endPoint x: 161, endPoint y: 179, distance: 120.0
click at [161, 179] on div "Video tutorial PRESTADORES -> Listado de CPBTs Emitidos por Prestadores / Prove…" at bounding box center [745, 190] width 1195 height 889
paste input "905092"
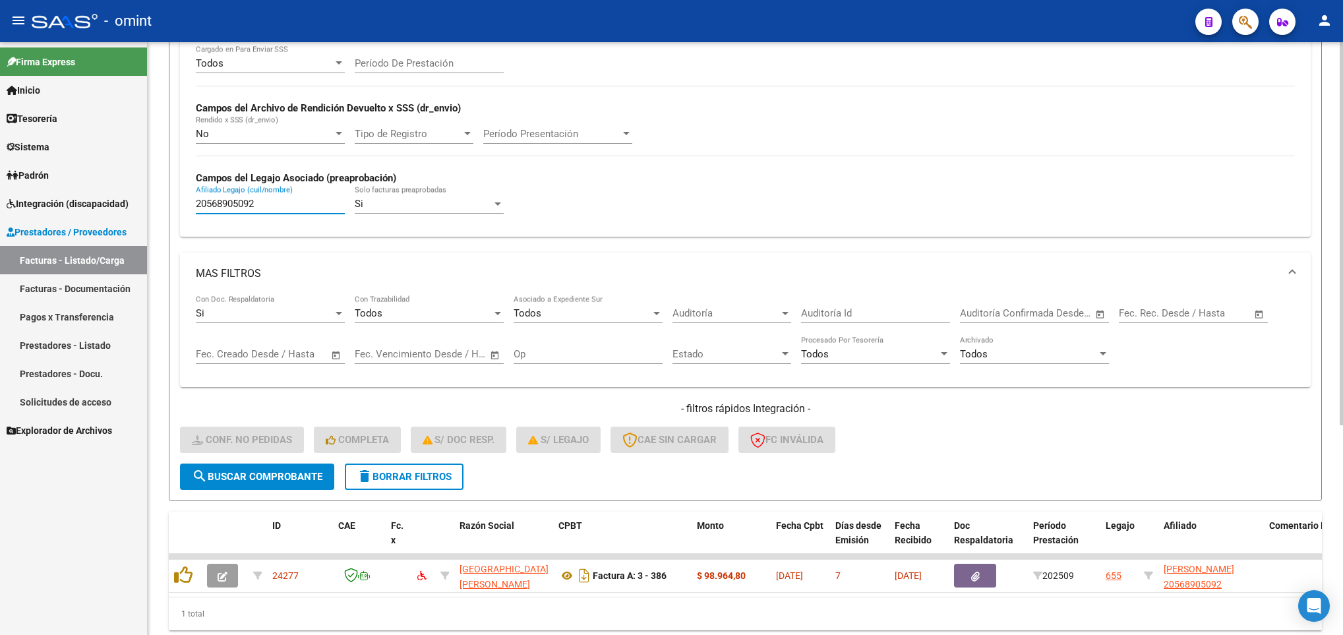
scroll to position [299, 0]
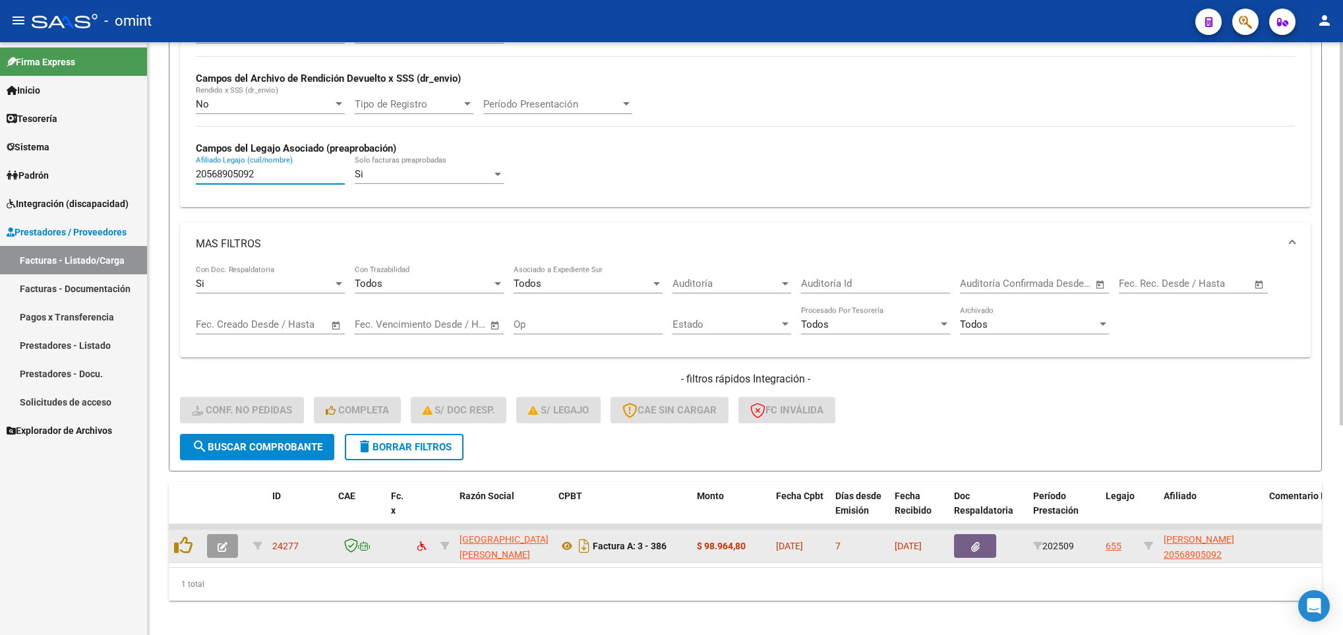
click at [220, 549] on icon "button" at bounding box center [223, 547] width 10 height 10
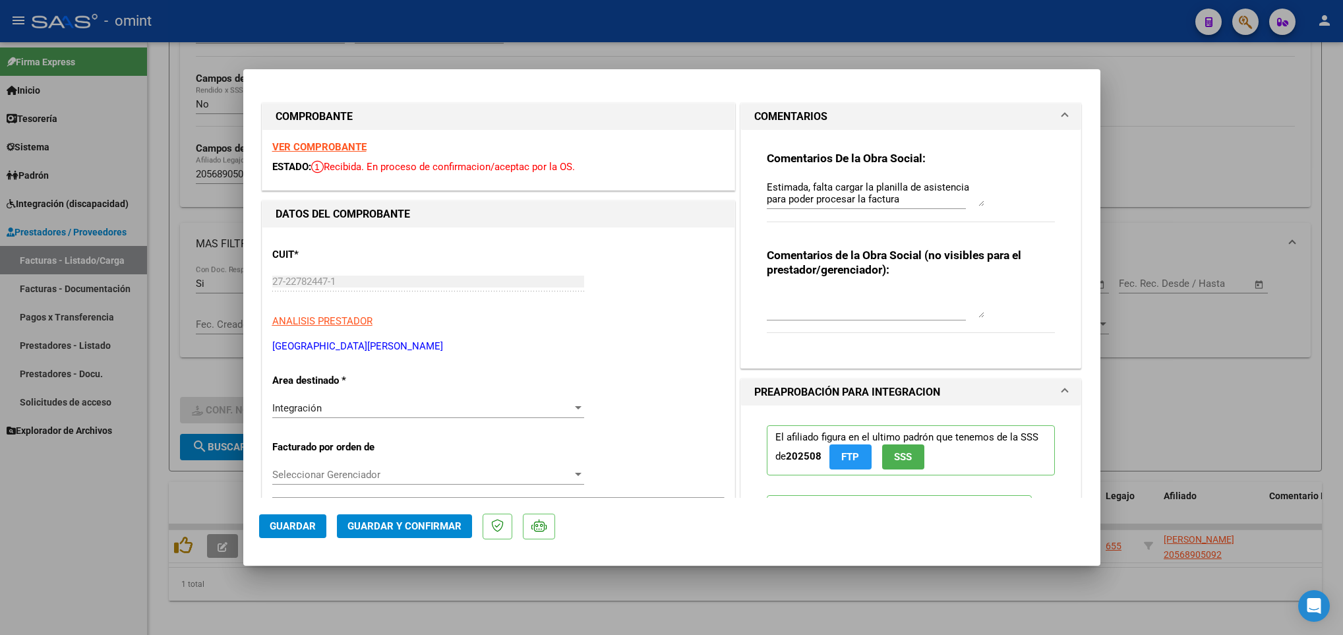
click at [475, 603] on div at bounding box center [671, 317] width 1343 height 635
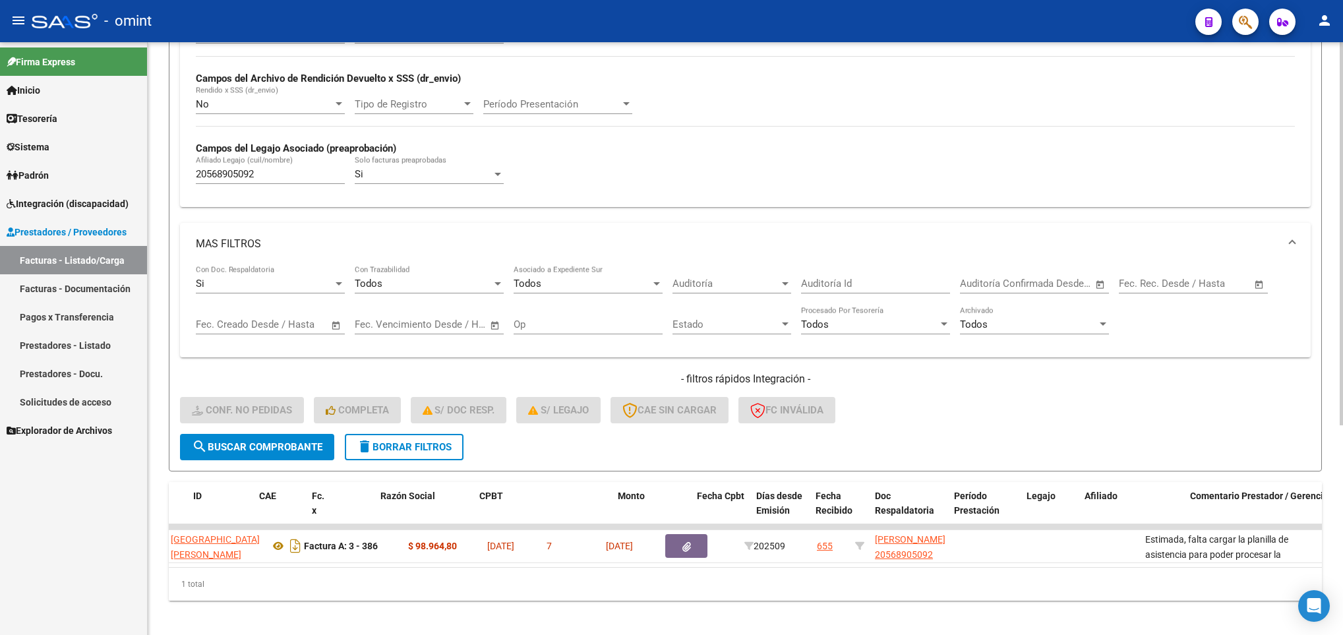
scroll to position [0, 0]
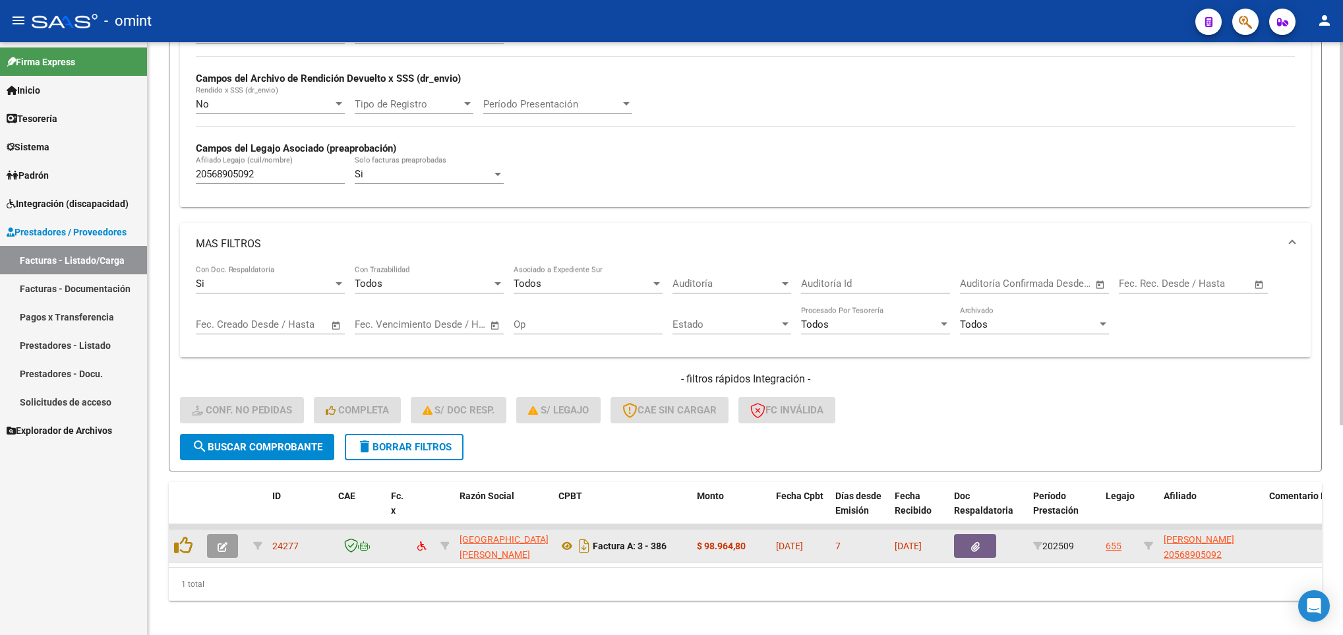
click at [226, 540] on button "button" at bounding box center [222, 546] width 31 height 24
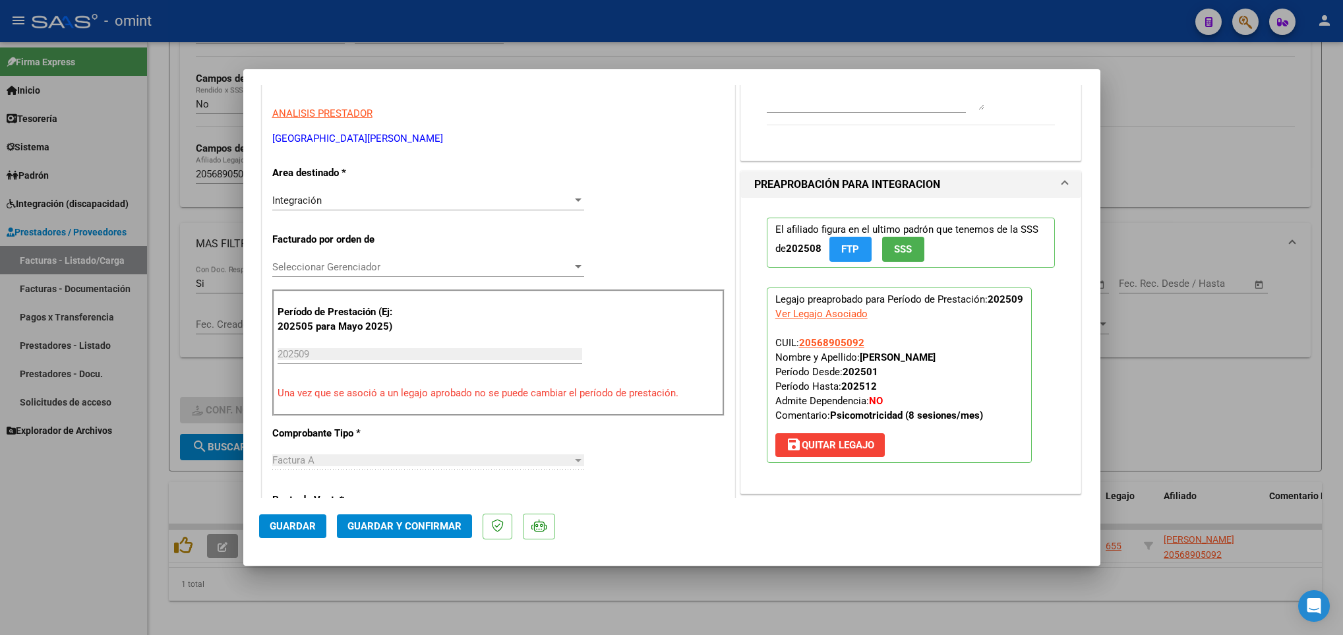
scroll to position [396, 0]
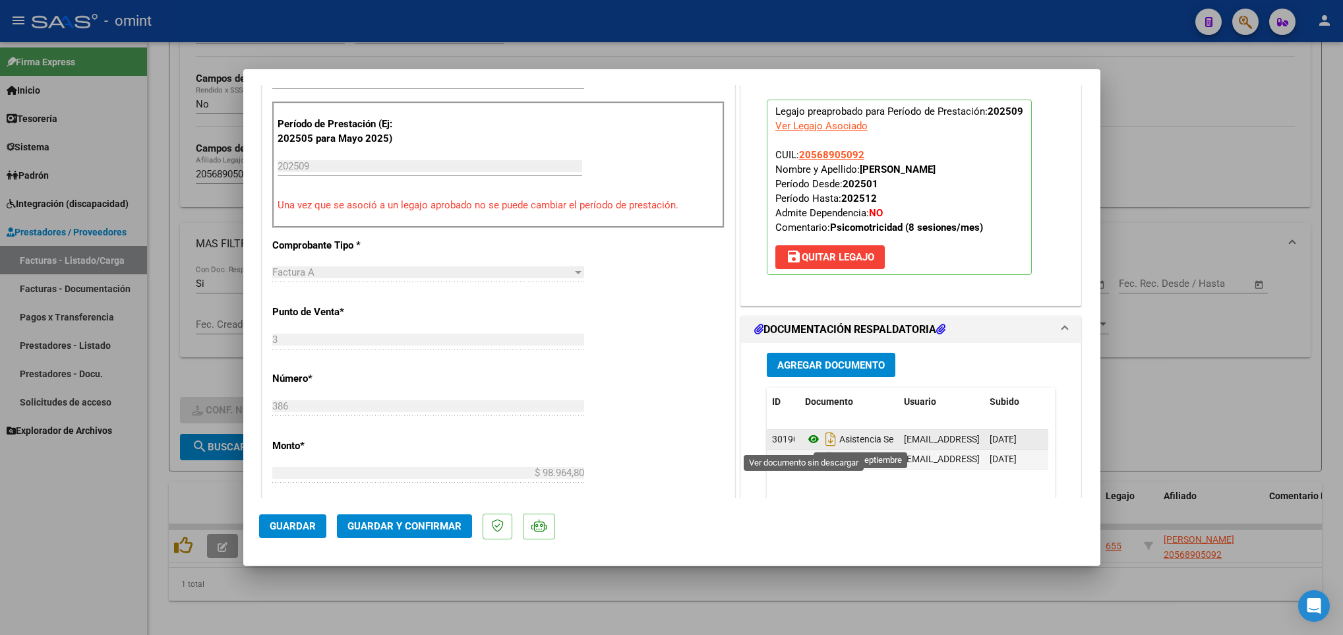
click at [805, 447] on icon at bounding box center [813, 439] width 17 height 16
click at [416, 524] on span "Guardar y Confirmar" at bounding box center [404, 526] width 114 height 12
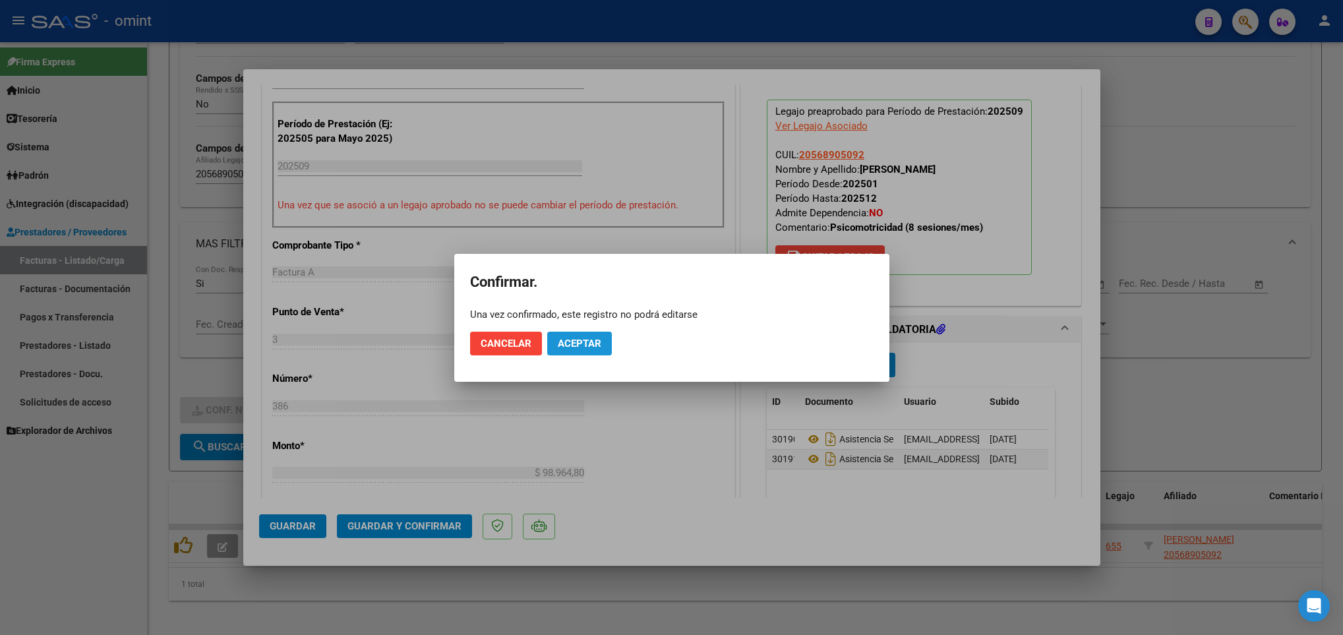
click at [570, 344] on span "Aceptar" at bounding box center [580, 344] width 44 height 12
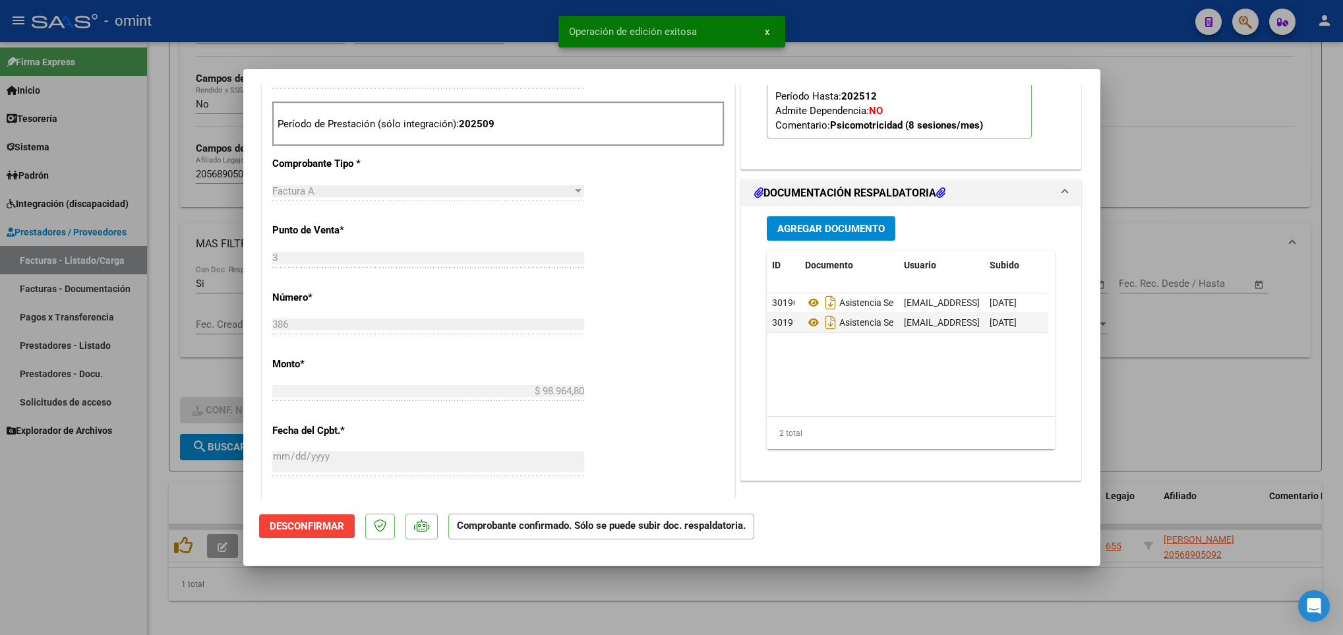
click at [471, 606] on div at bounding box center [671, 317] width 1343 height 635
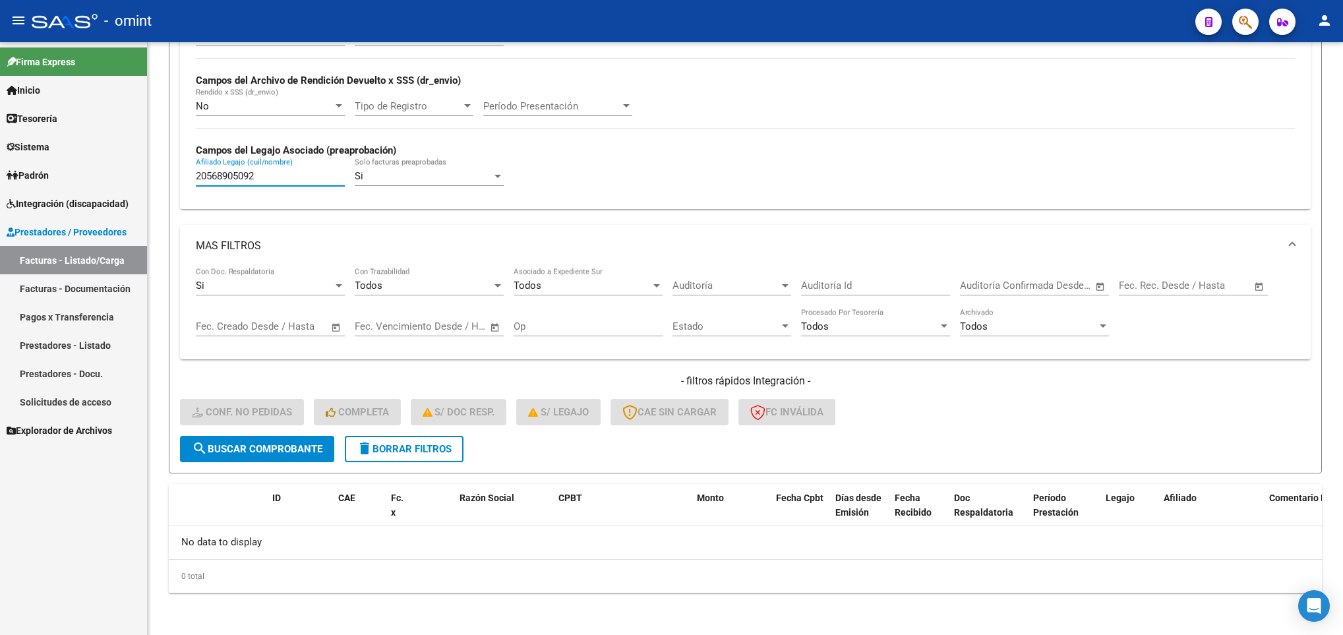
drag, startPoint x: 293, startPoint y: 179, endPoint x: 71, endPoint y: 174, distance: 222.2
click at [72, 174] on mat-sidenav-container "Firma Express Inicio Calendario SSS Instructivos Contacto OS Tesorería Extracto…" at bounding box center [671, 338] width 1343 height 593
paste input "70247639"
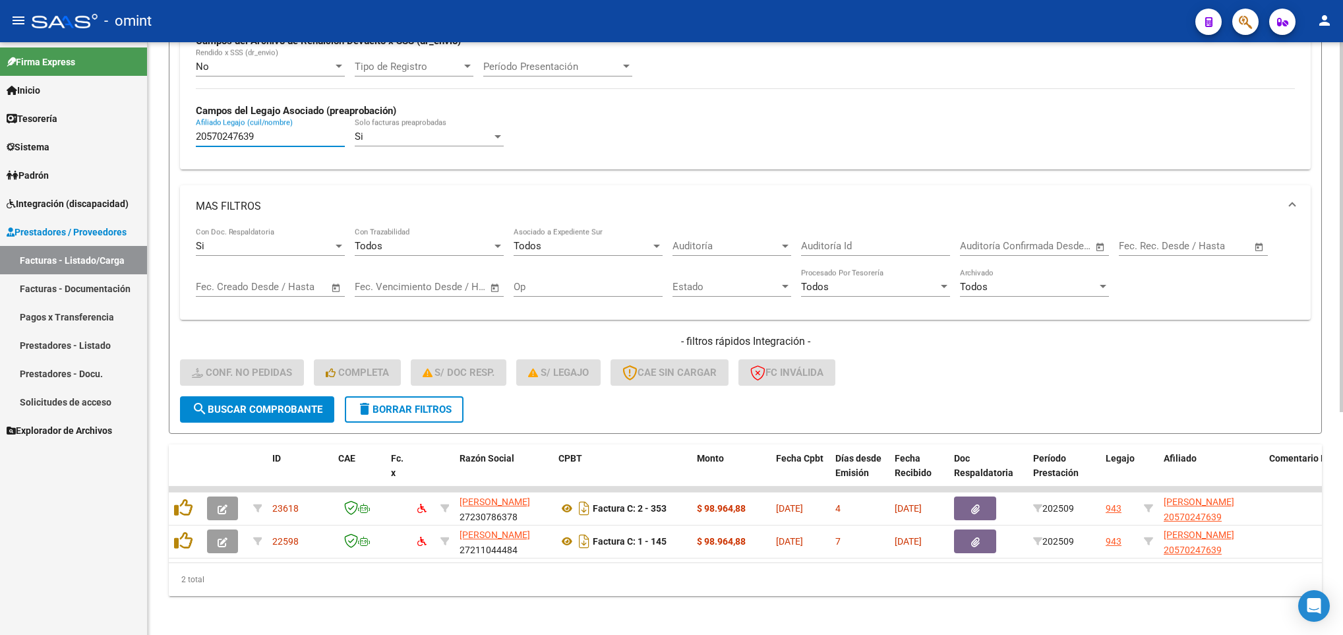
scroll to position [357, 0]
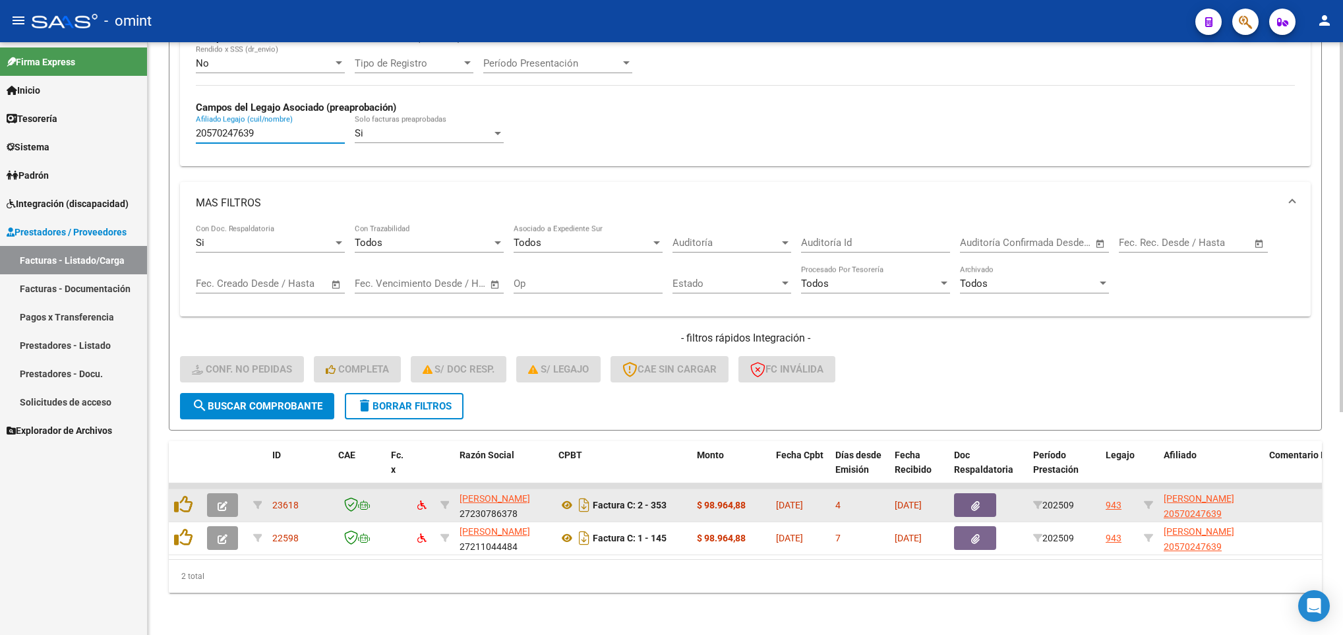
click at [214, 493] on button "button" at bounding box center [222, 505] width 31 height 24
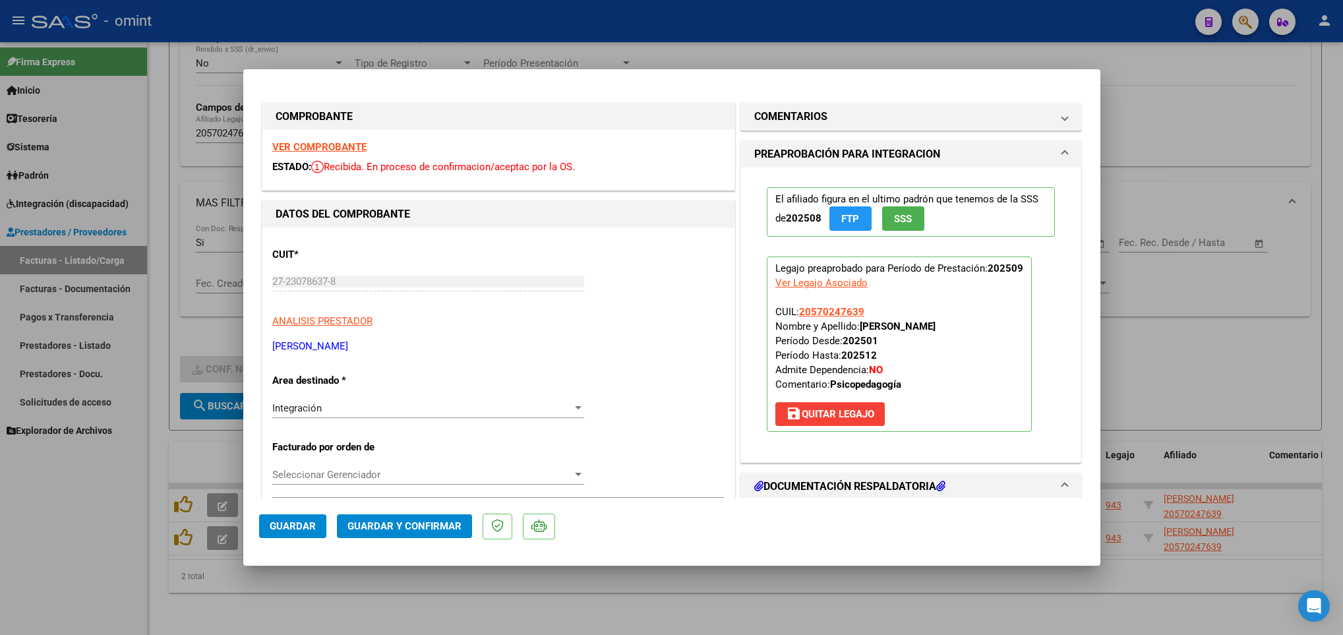
click at [353, 144] on strong "VER COMPROBANTE" at bounding box center [319, 147] width 94 height 12
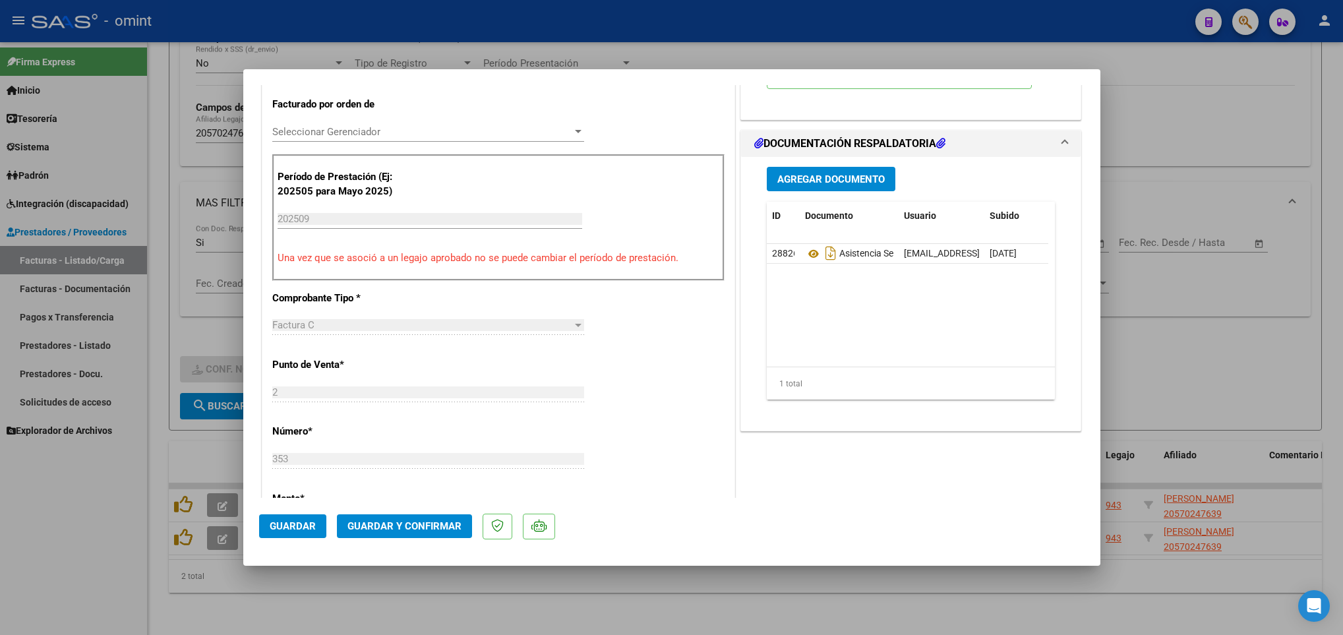
scroll to position [396, 0]
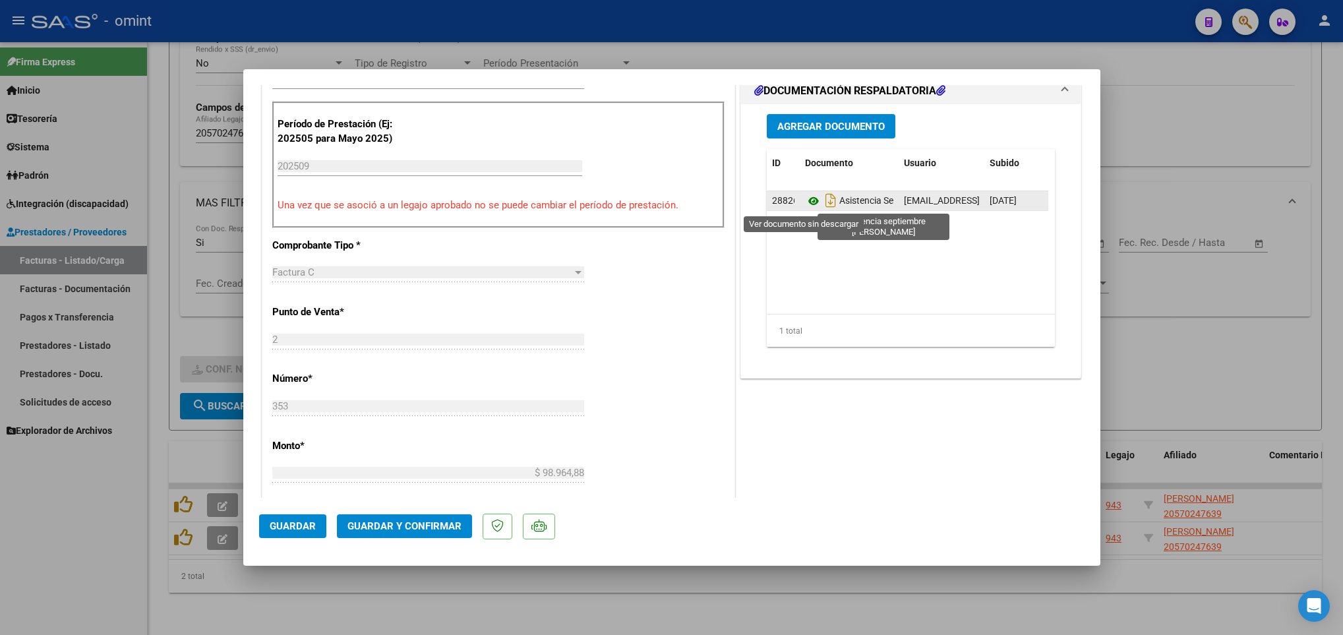
click at [807, 202] on icon at bounding box center [813, 201] width 17 height 16
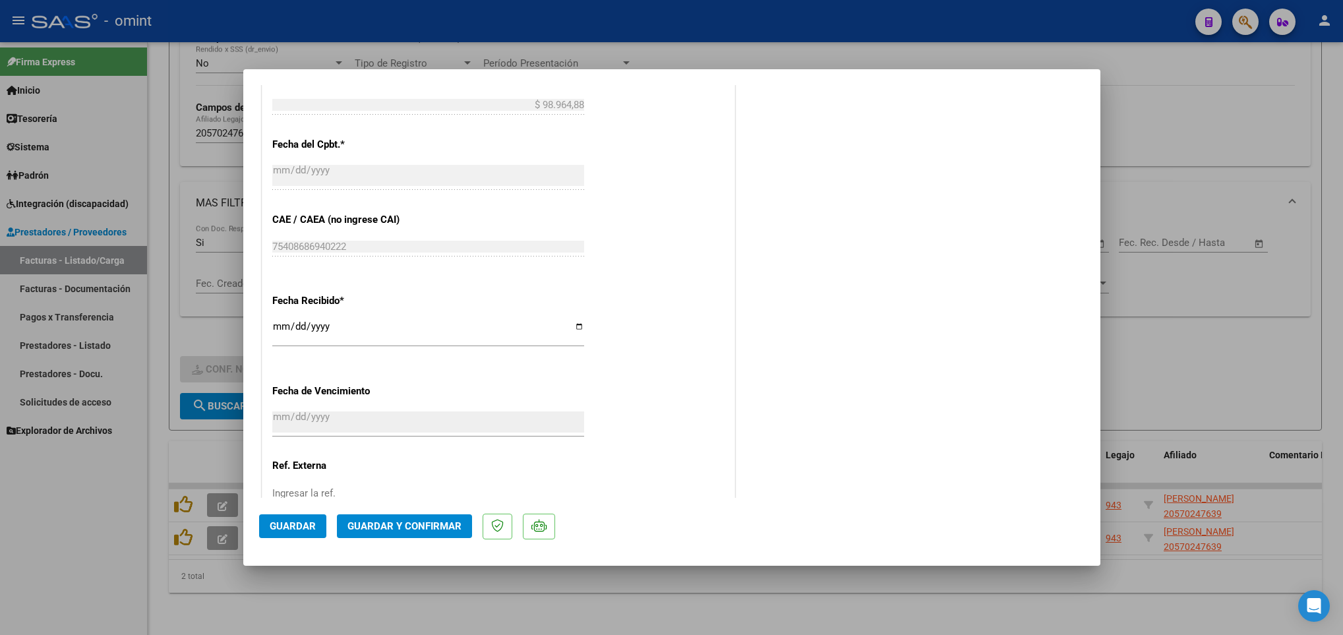
scroll to position [791, 0]
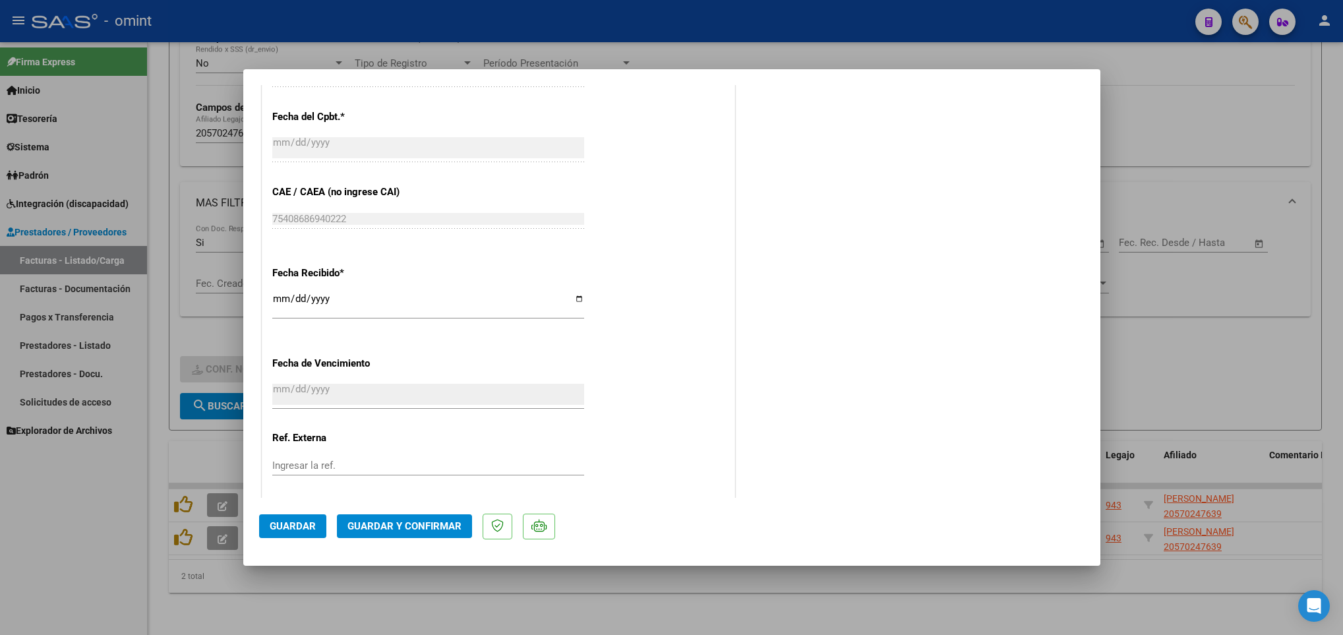
click at [409, 526] on span "Guardar y Confirmar" at bounding box center [404, 526] width 114 height 12
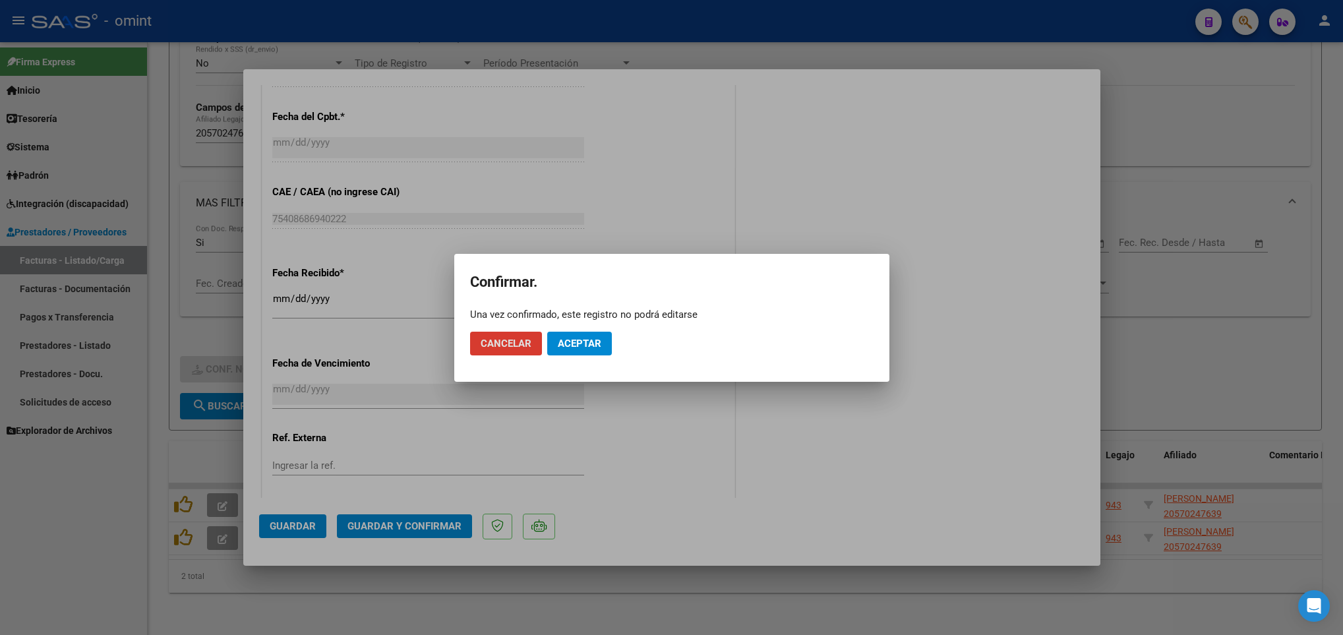
click at [586, 332] on button "Aceptar" at bounding box center [579, 344] width 65 height 24
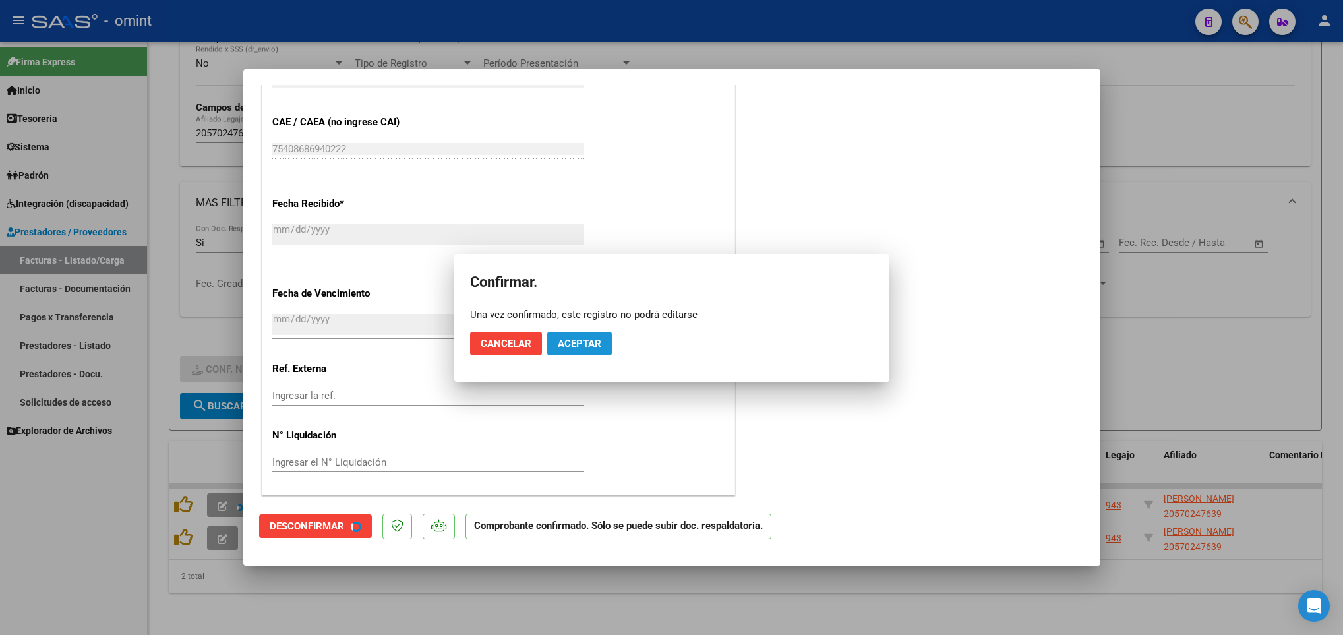
scroll to position [709, 0]
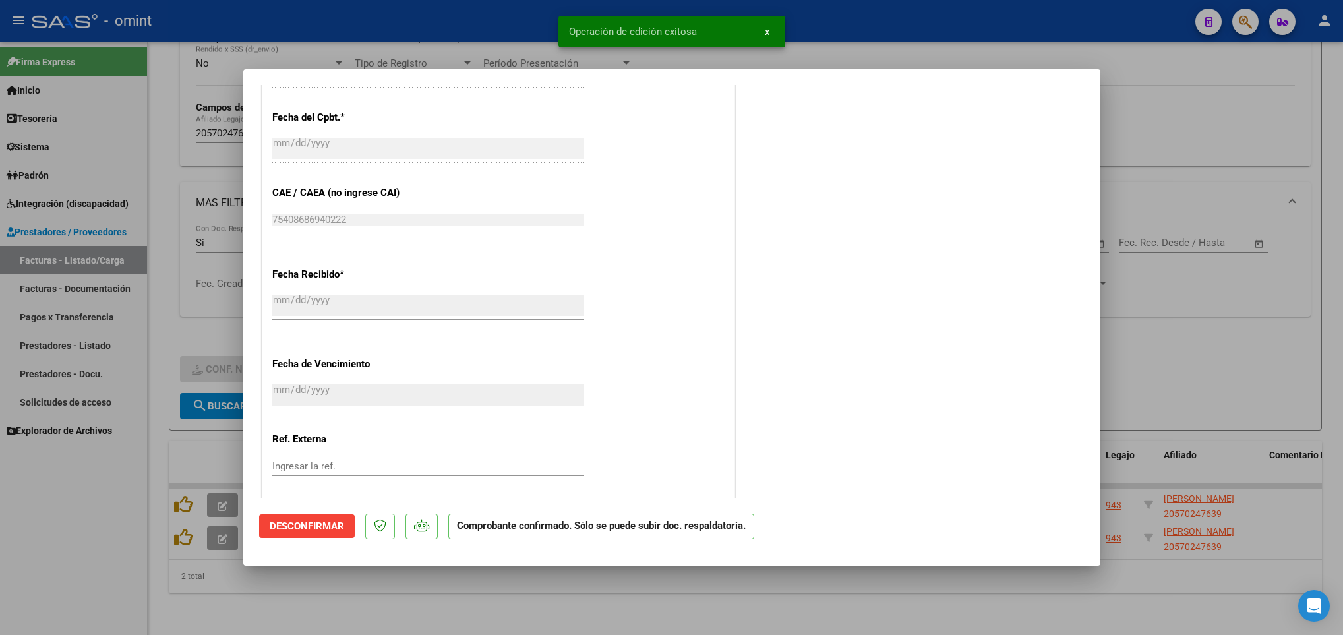
click at [471, 620] on div at bounding box center [671, 317] width 1343 height 635
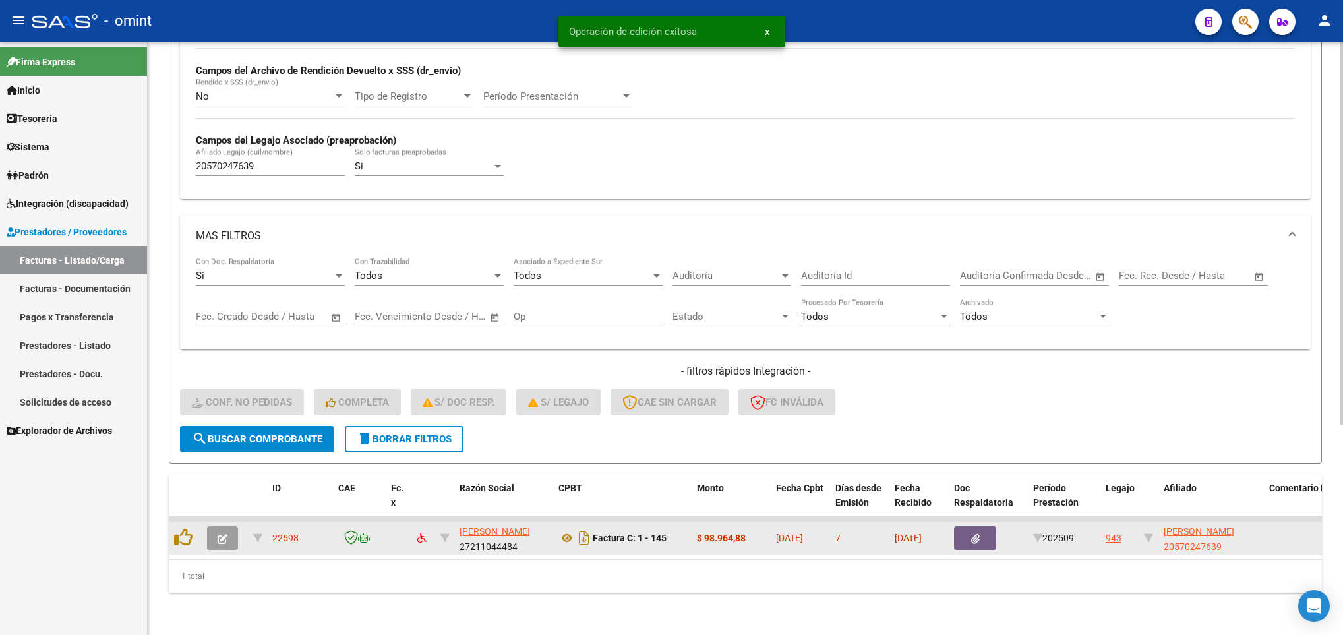
scroll to position [324, 0]
click at [210, 526] on button "button" at bounding box center [222, 538] width 31 height 24
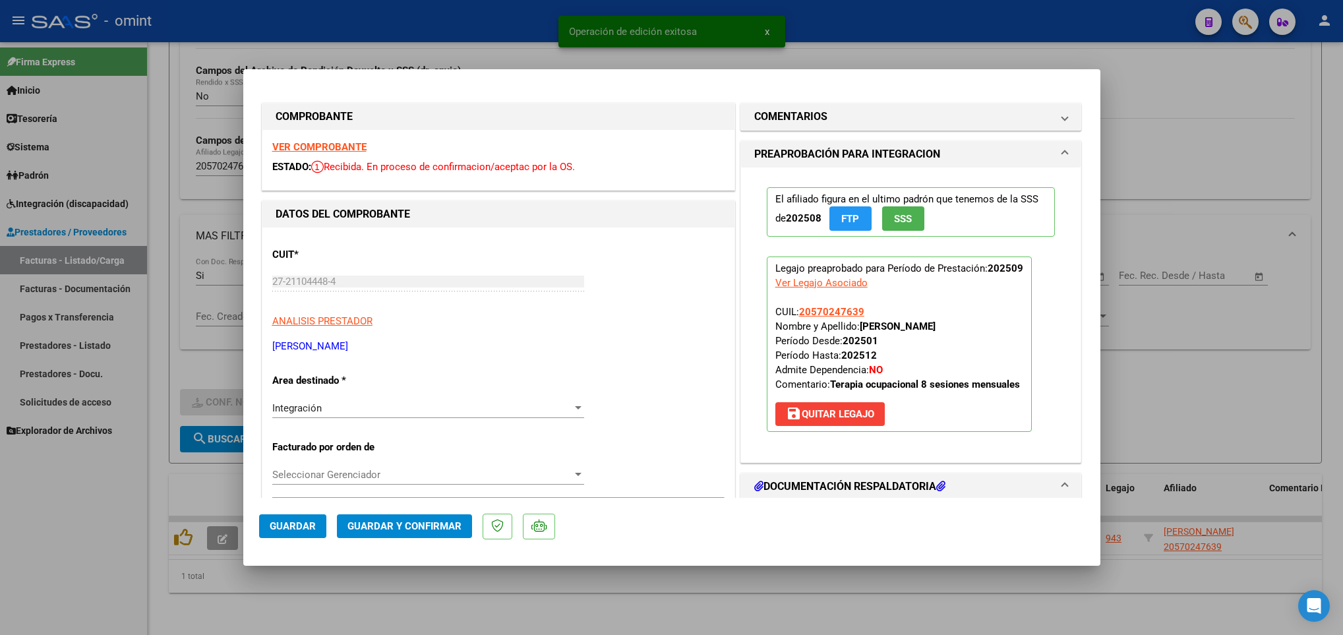
click at [309, 143] on strong "VER COMPROBANTE" at bounding box center [319, 147] width 94 height 12
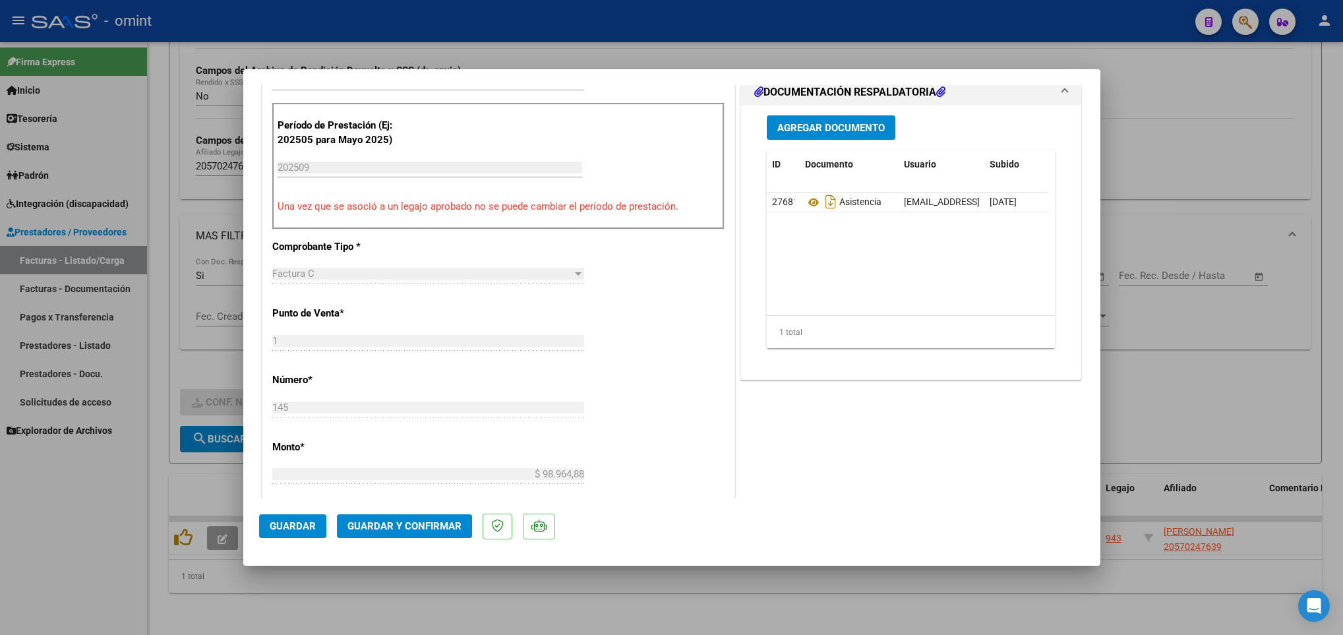
scroll to position [396, 0]
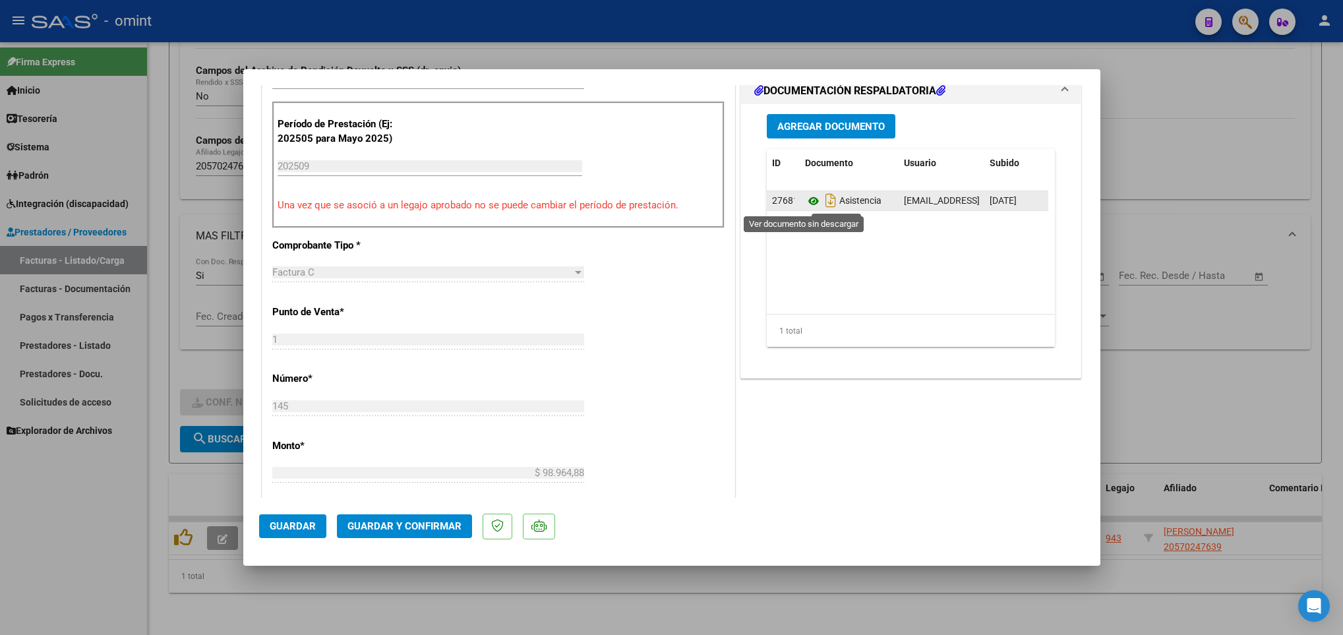
click at [805, 200] on icon at bounding box center [813, 201] width 17 height 16
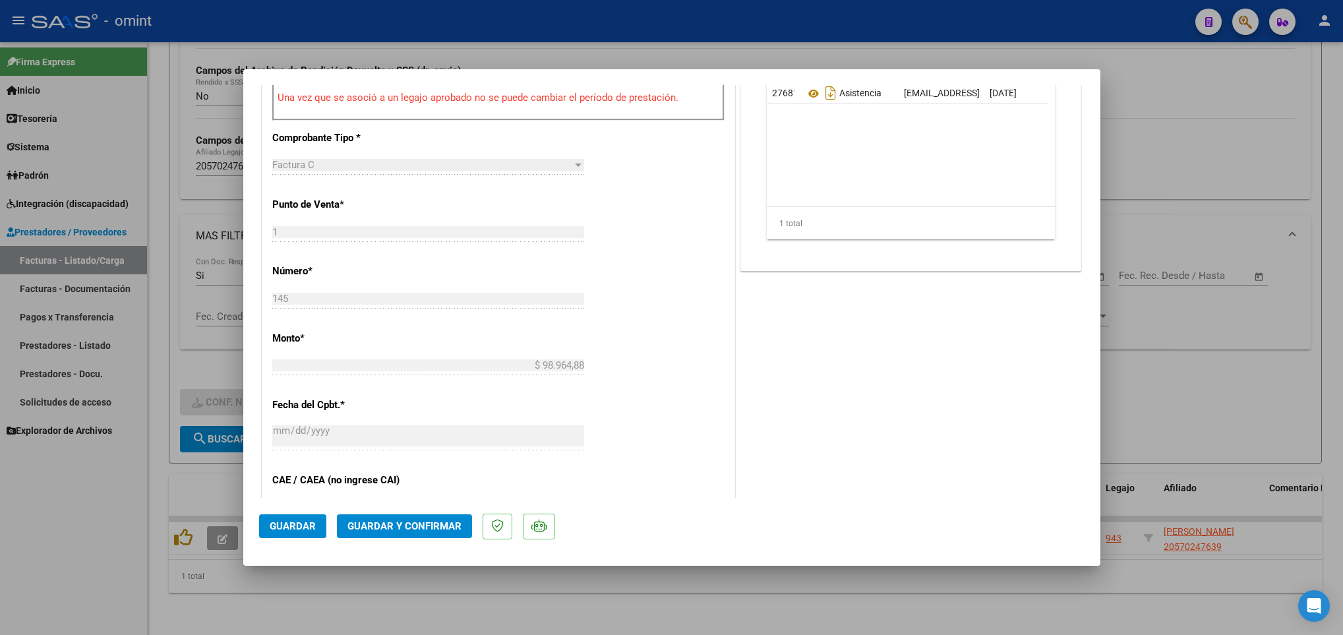
scroll to position [692, 0]
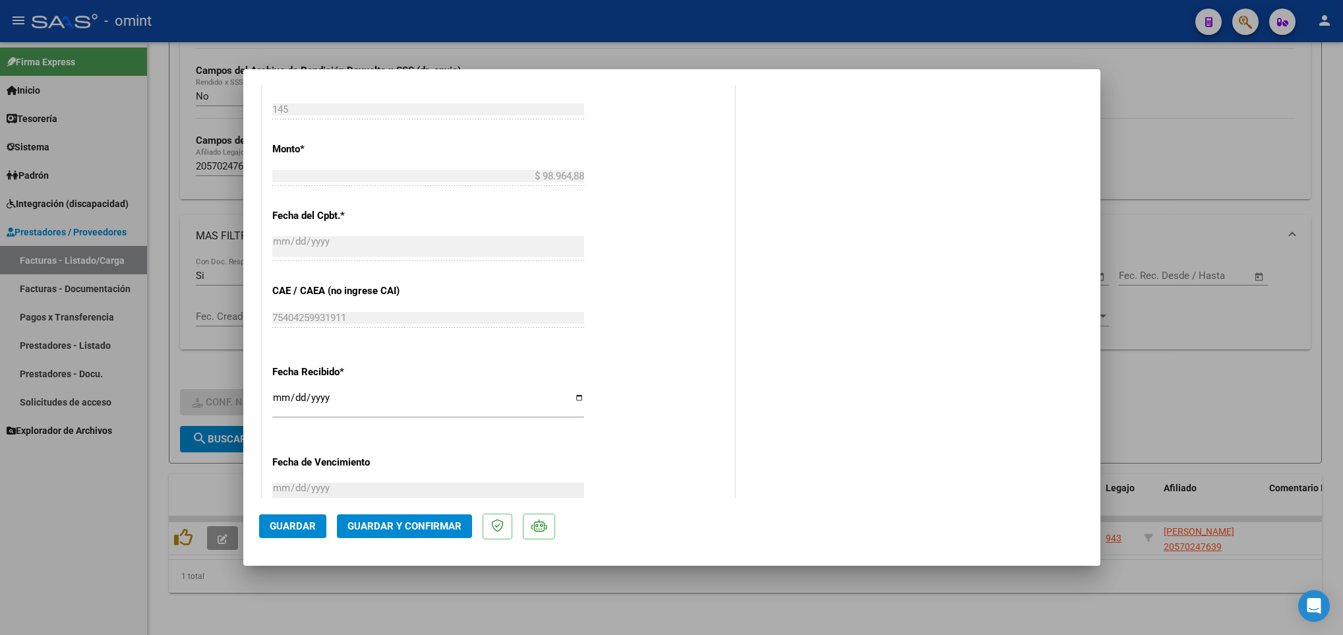
click at [408, 520] on span "Guardar y Confirmar" at bounding box center [404, 526] width 114 height 12
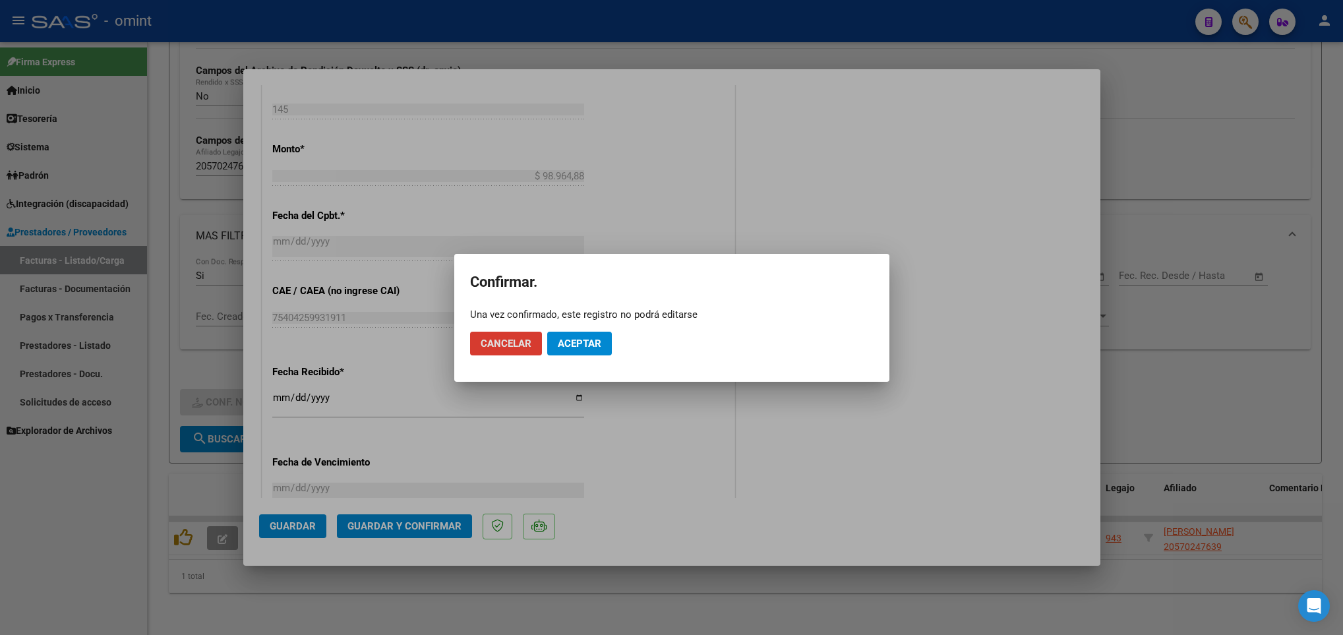
click at [599, 340] on span "Aceptar" at bounding box center [580, 344] width 44 height 12
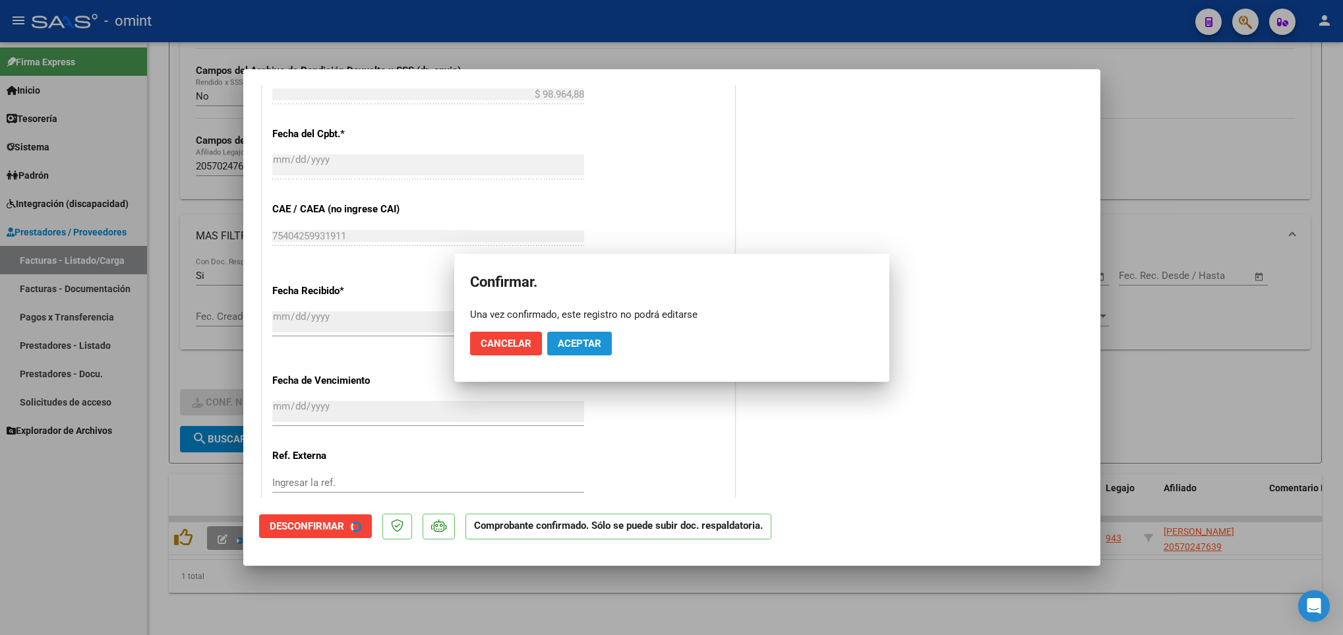
scroll to position [610, 0]
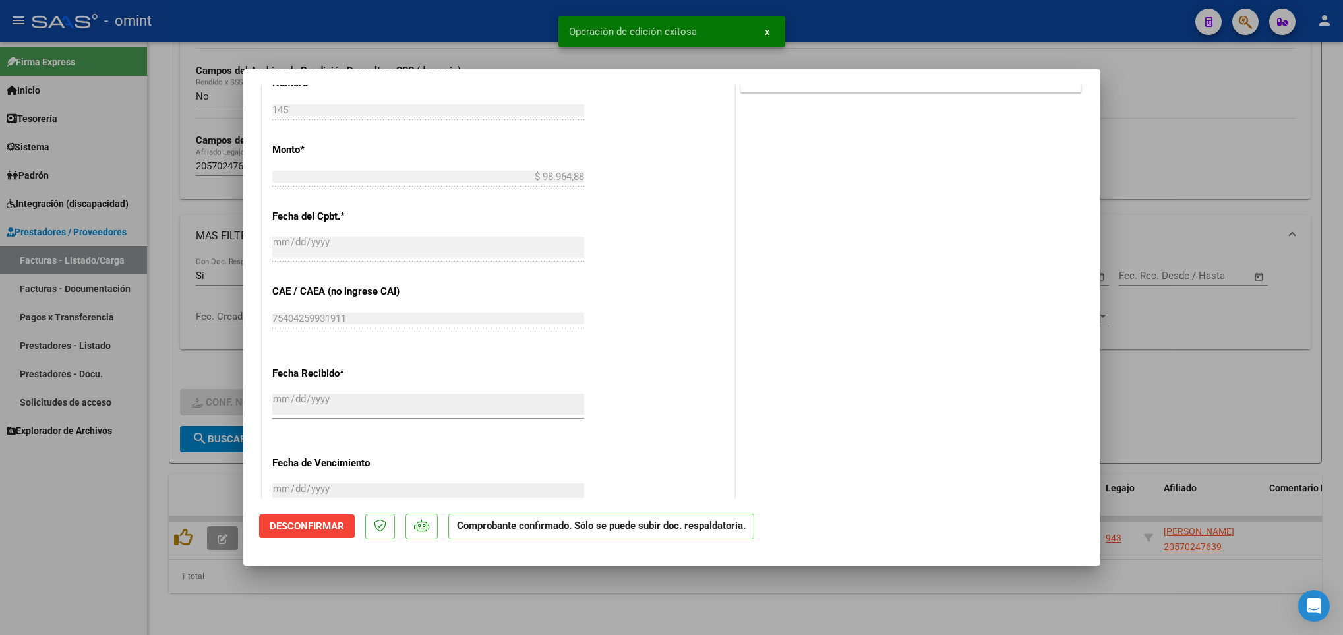
click at [465, 614] on div at bounding box center [671, 317] width 1343 height 635
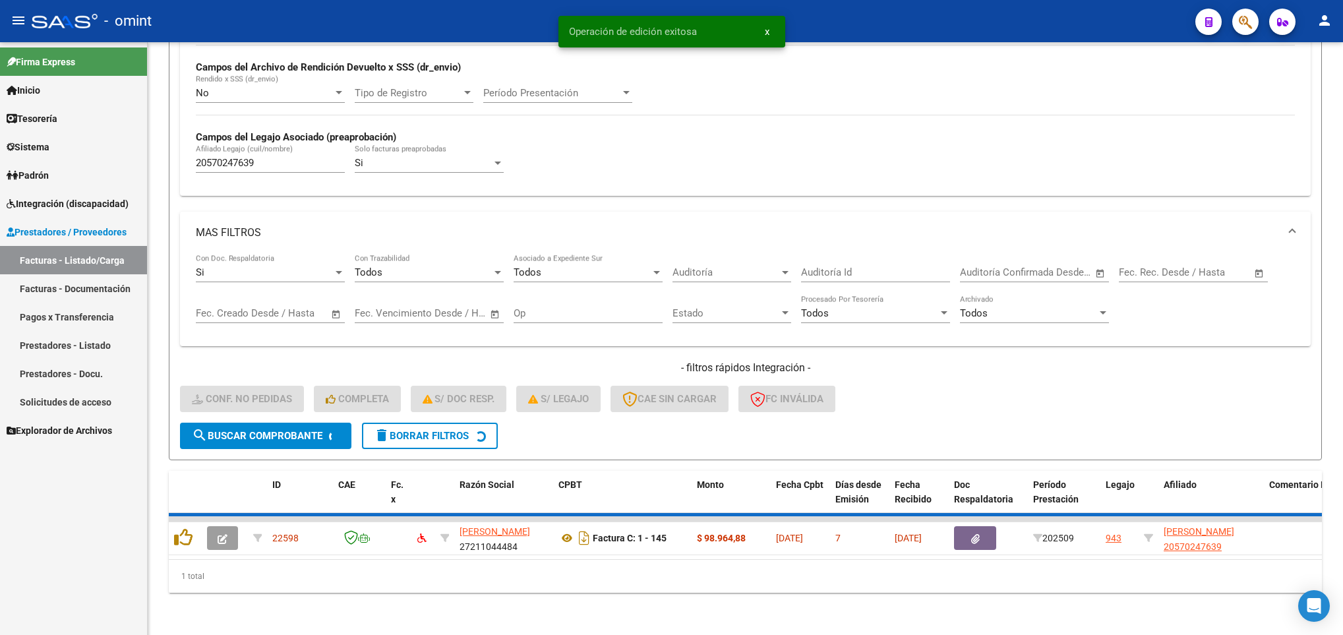
scroll to position [299, 0]
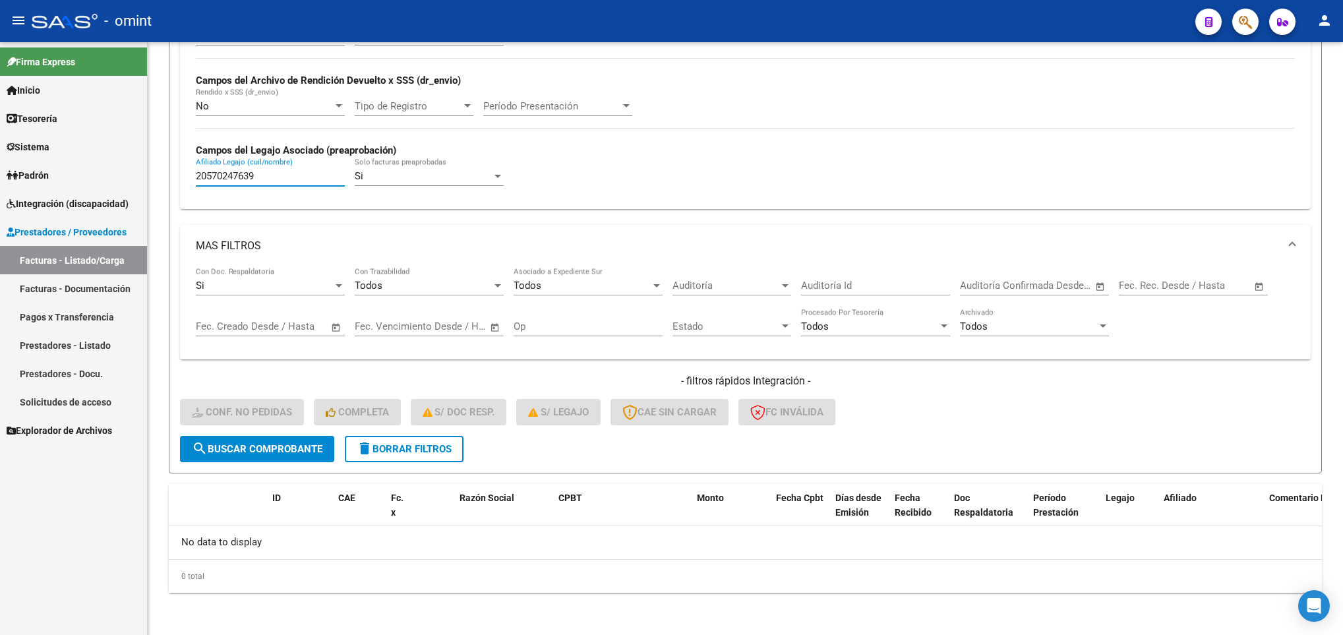
drag, startPoint x: 272, startPoint y: 174, endPoint x: 137, endPoint y: 179, distance: 134.6
click at [137, 179] on mat-sidenav-container "Firma Express Inicio Calendario SSS Instructivos Contacto OS Tesorería Extracto…" at bounding box center [671, 338] width 1343 height 593
paste input "357760"
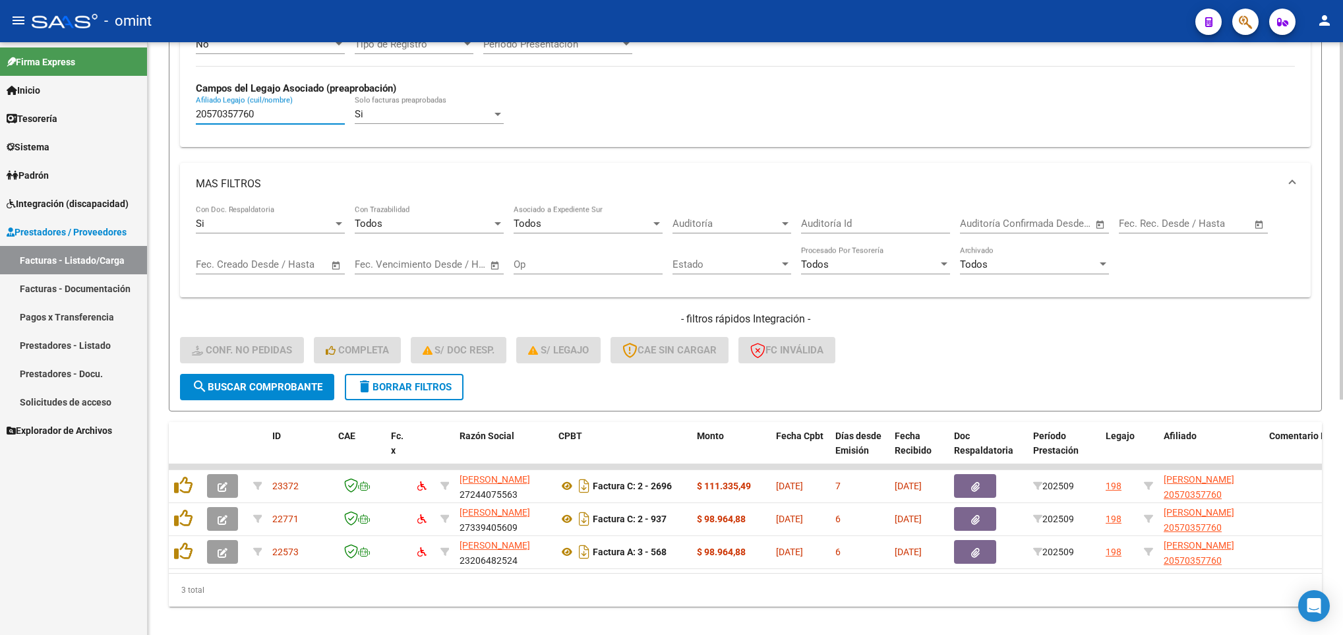
scroll to position [390, 0]
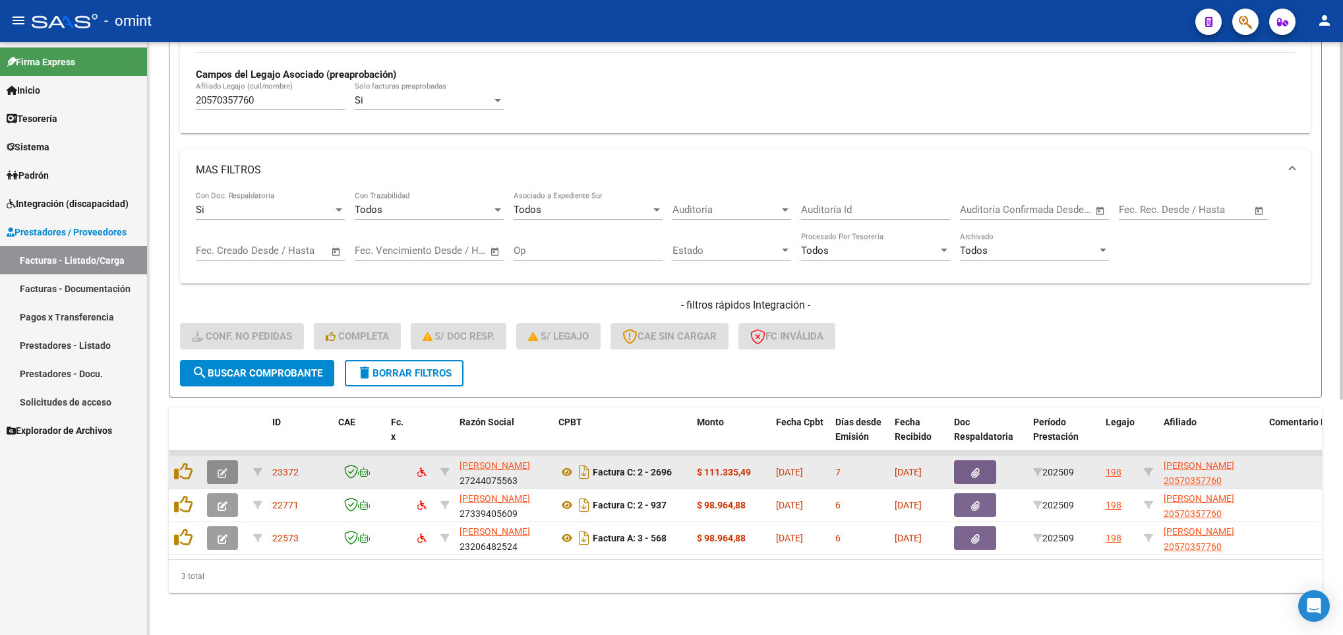
click at [225, 468] on icon "button" at bounding box center [223, 473] width 10 height 10
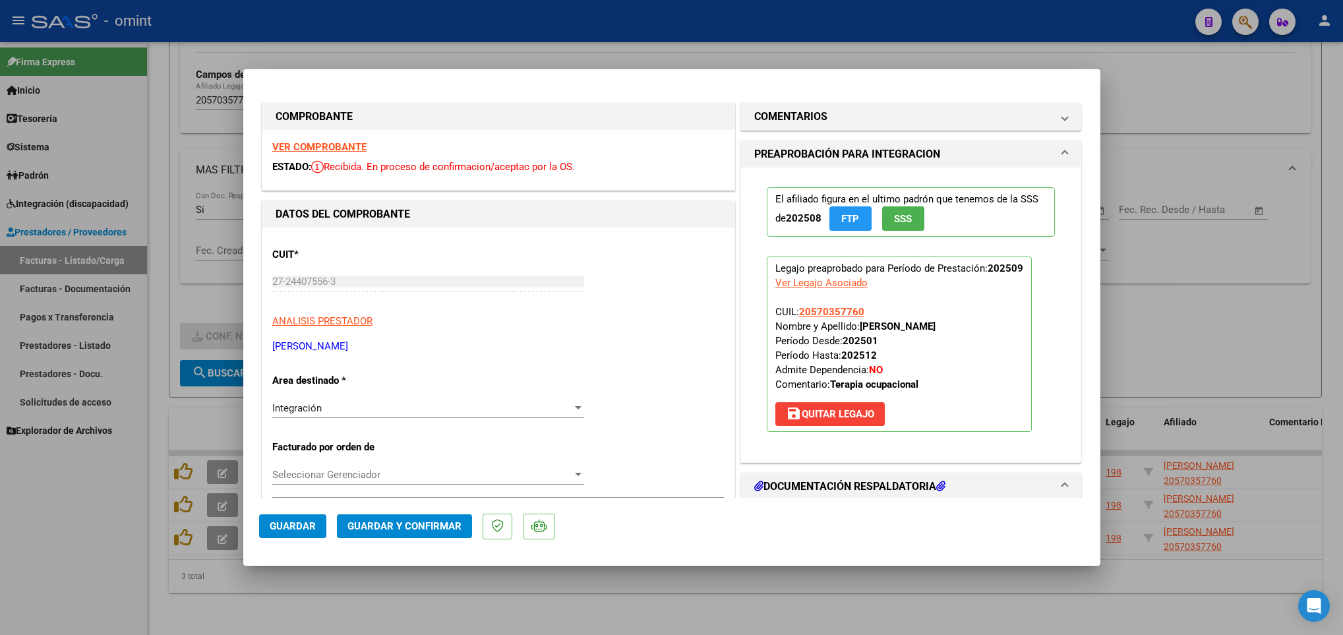
click at [301, 141] on strong "VER COMPROBANTE" at bounding box center [319, 147] width 94 height 12
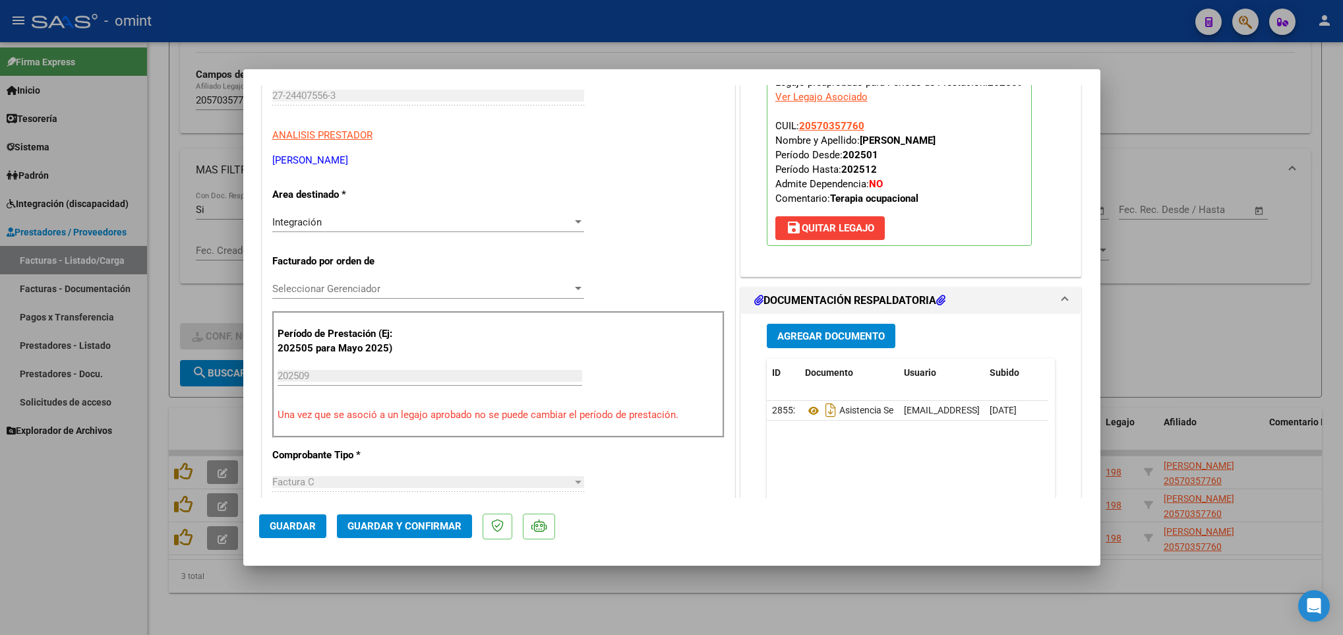
scroll to position [198, 0]
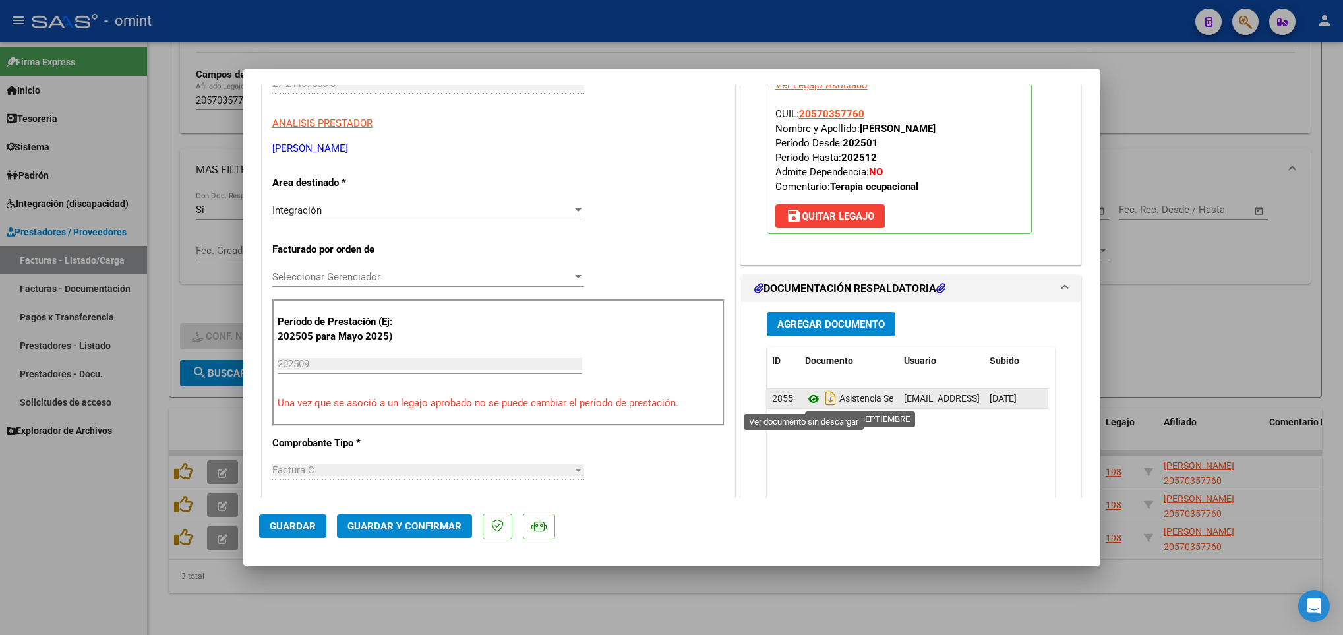
click at [805, 404] on icon at bounding box center [813, 399] width 17 height 16
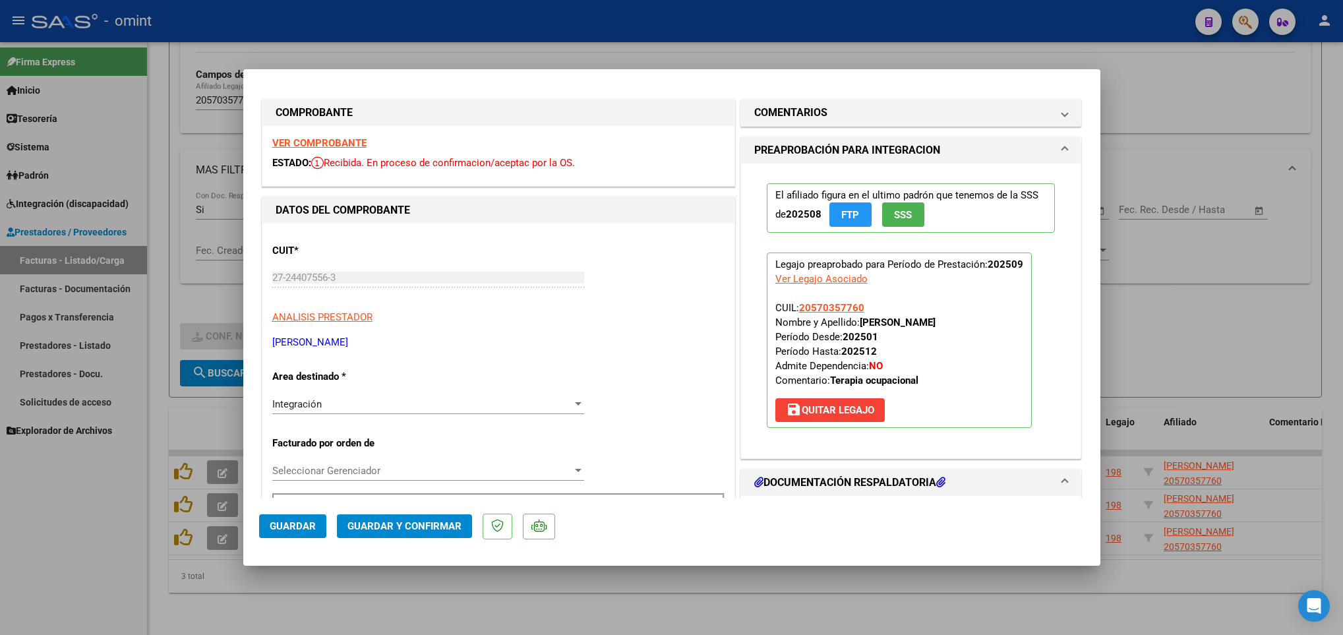
scroll to position [0, 0]
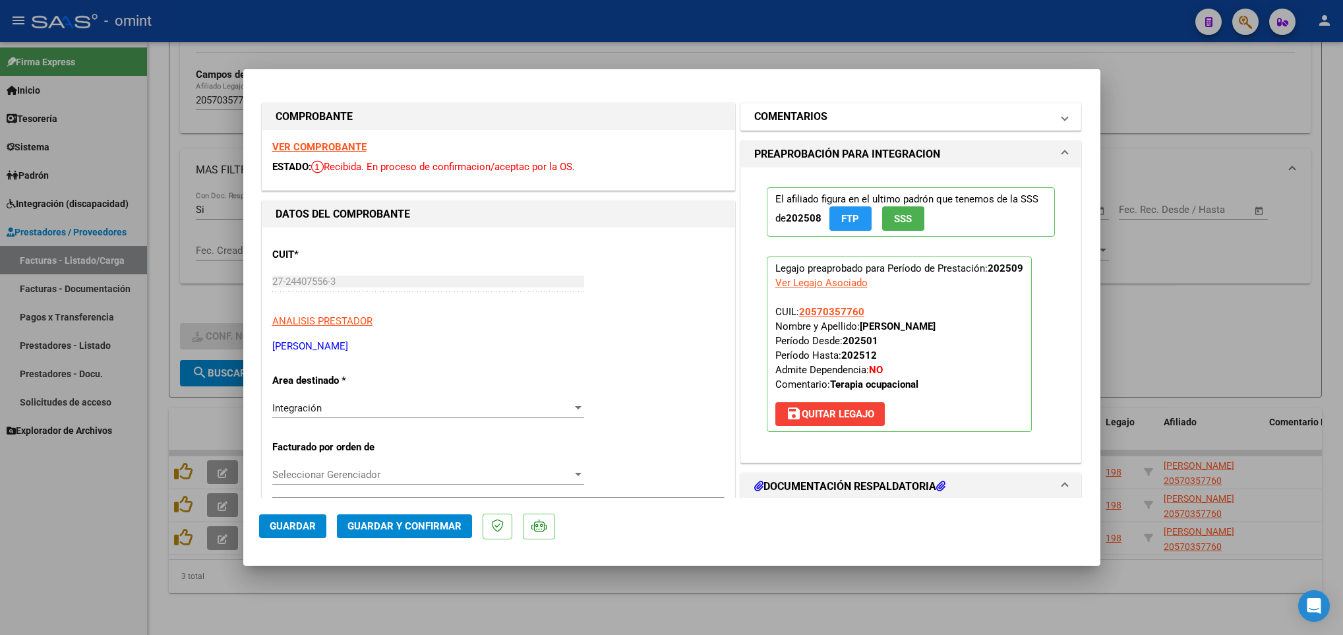
click at [943, 113] on mat-panel-title "COMENTARIOS" at bounding box center [903, 117] width 298 height 16
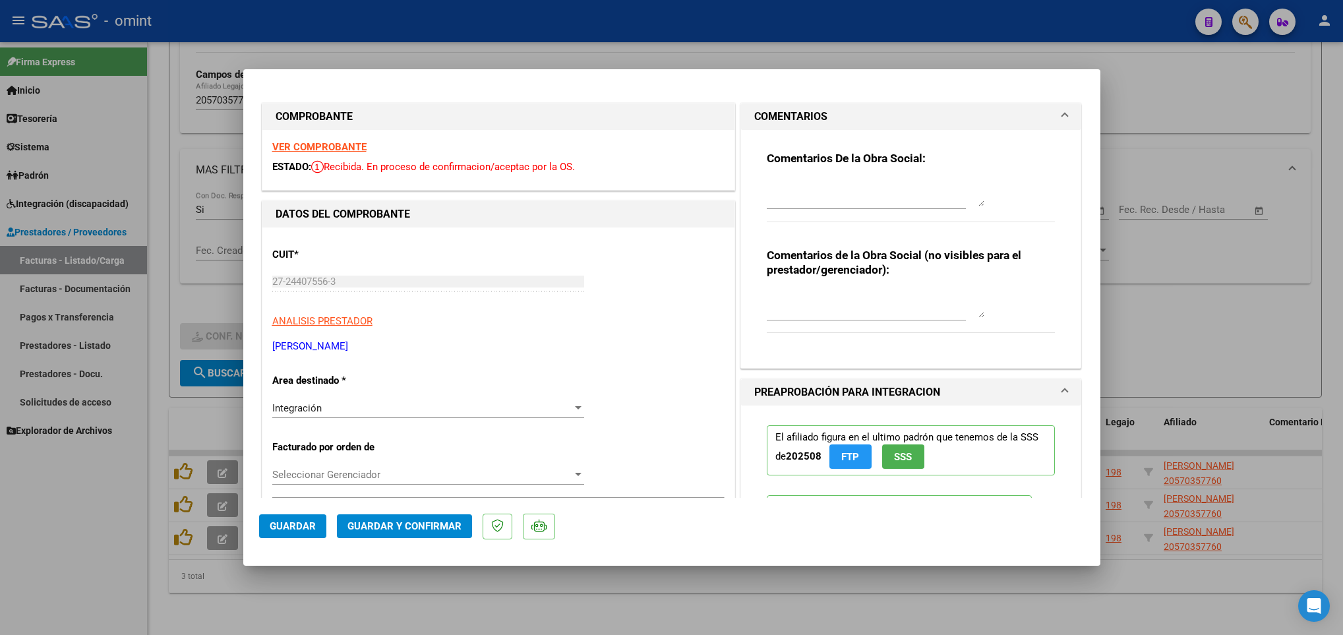
click at [847, 193] on textarea at bounding box center [876, 193] width 218 height 26
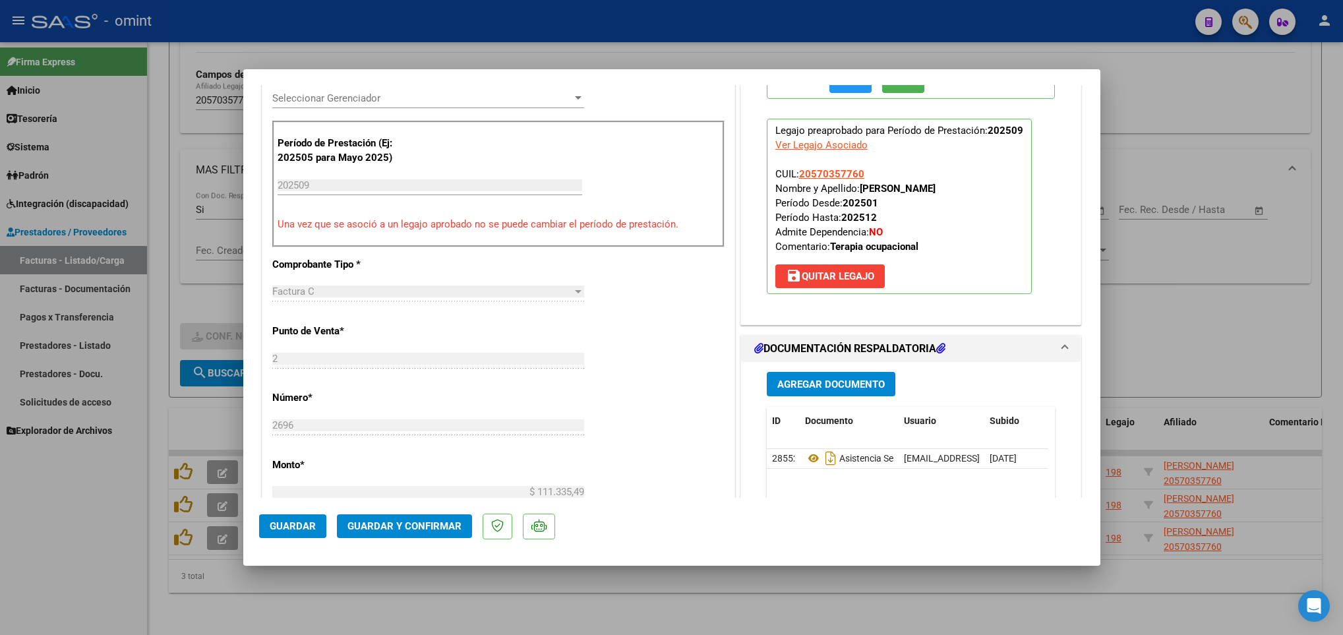
scroll to position [396, 0]
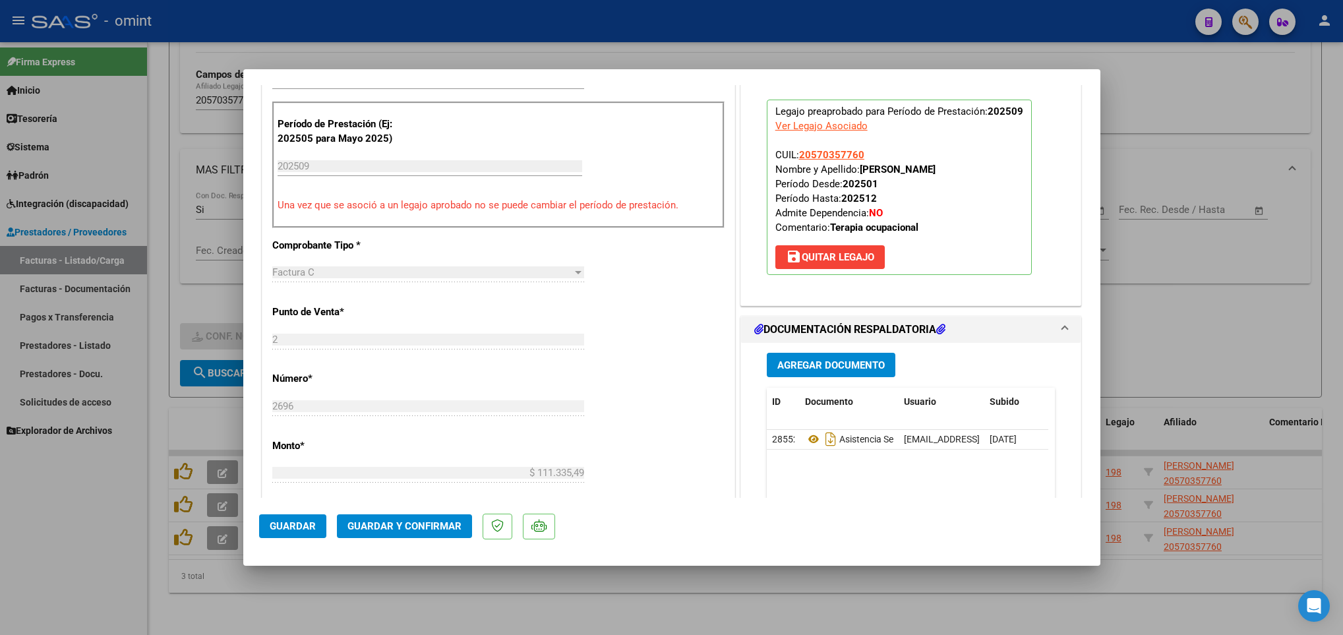
click at [437, 529] on span "Guardar y Confirmar" at bounding box center [404, 526] width 114 height 12
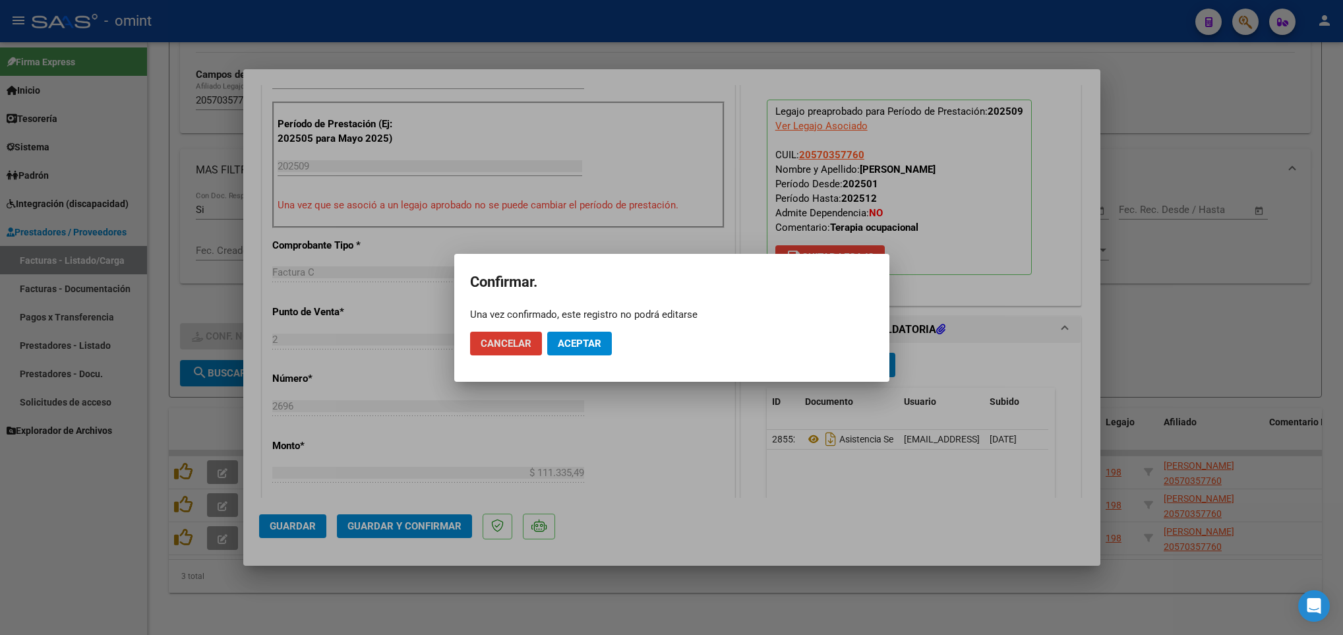
click at [564, 339] on span "Aceptar" at bounding box center [580, 344] width 44 height 12
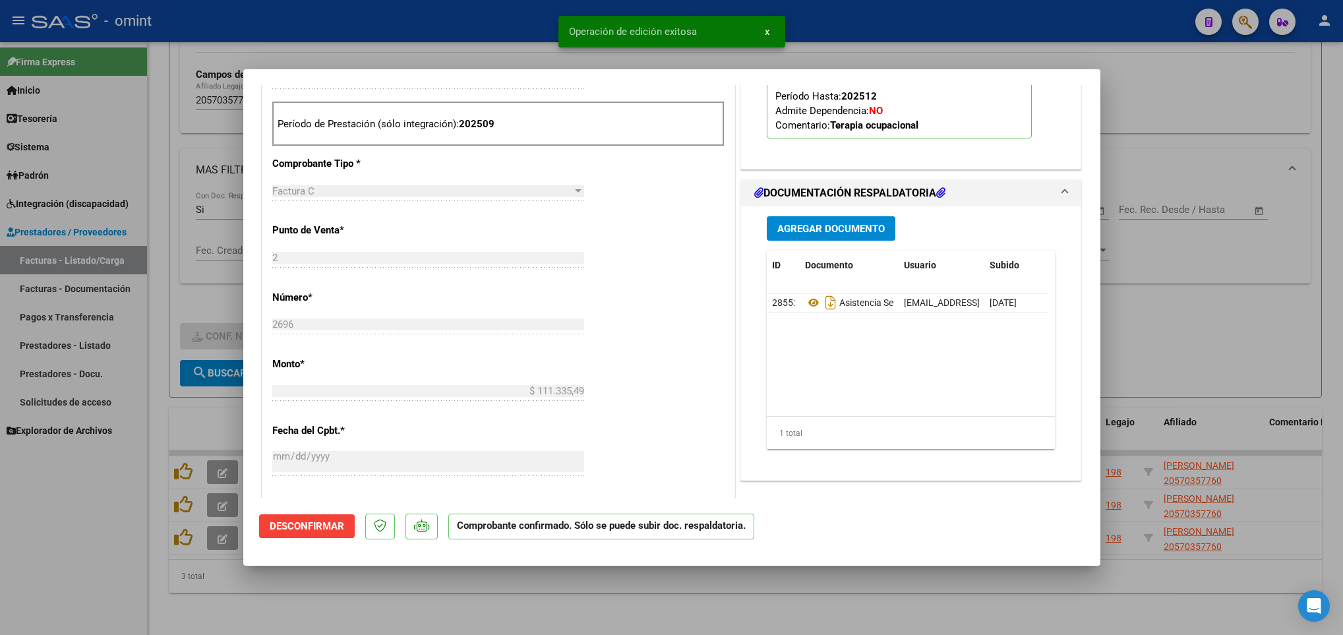
click at [628, 612] on div at bounding box center [671, 317] width 1343 height 635
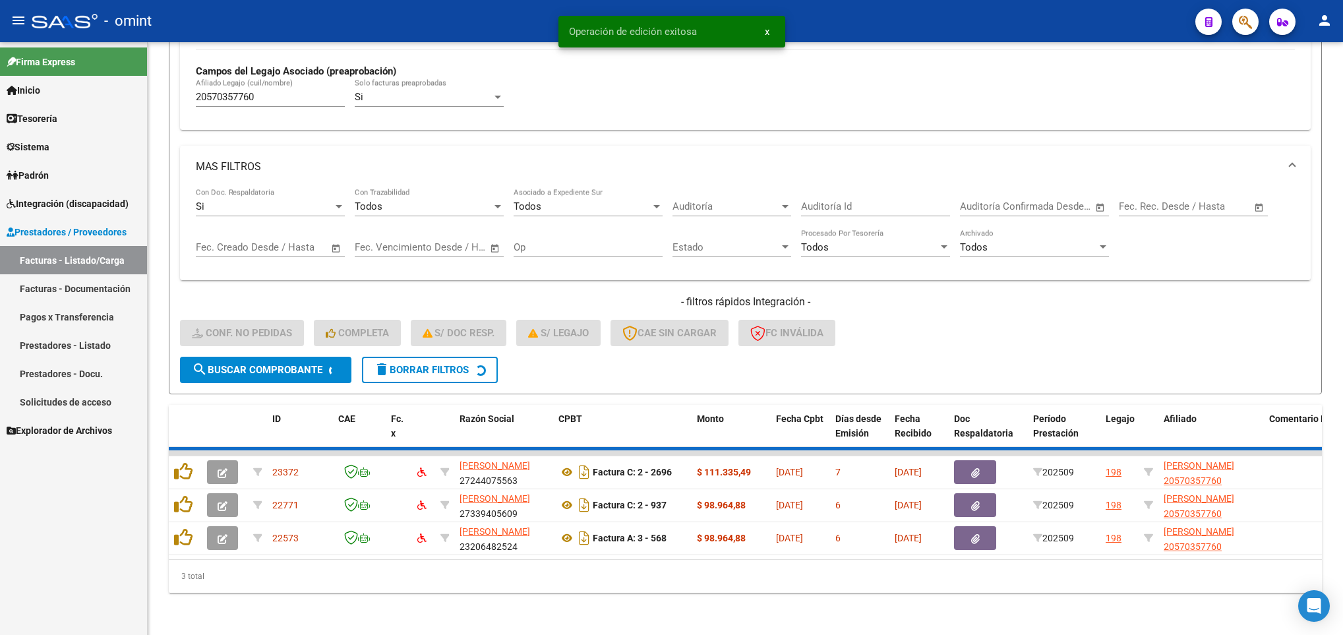
scroll to position [358, 0]
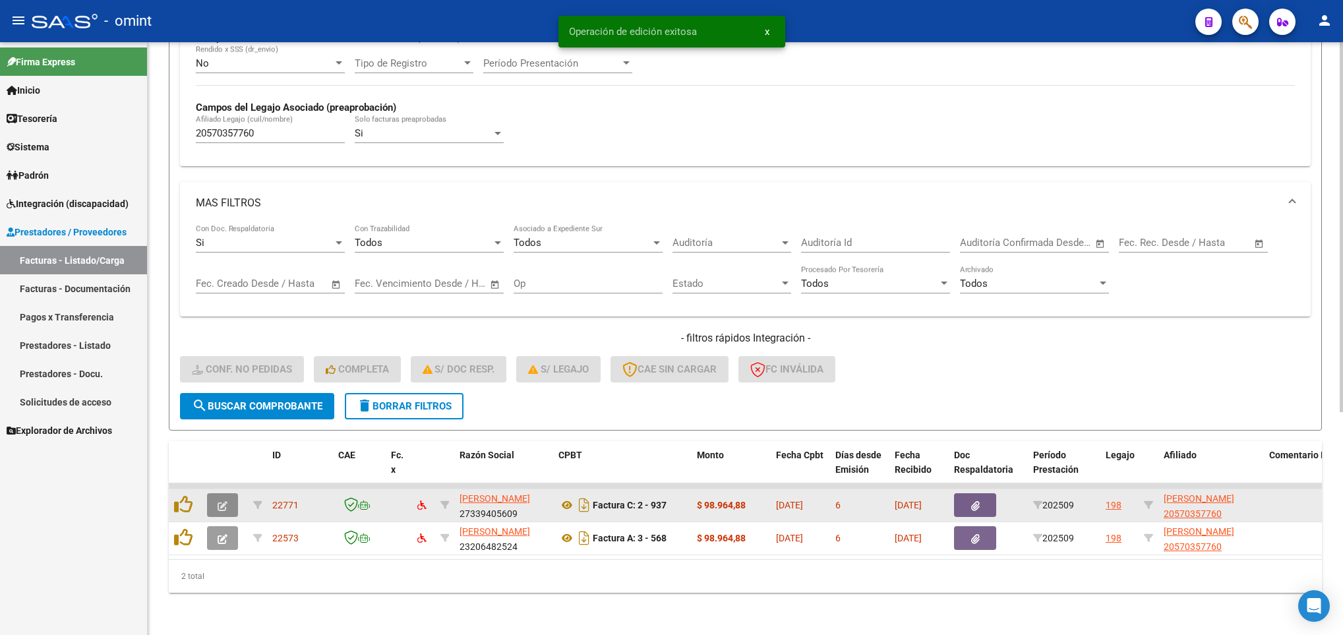
click at [226, 501] on icon "button" at bounding box center [223, 506] width 10 height 10
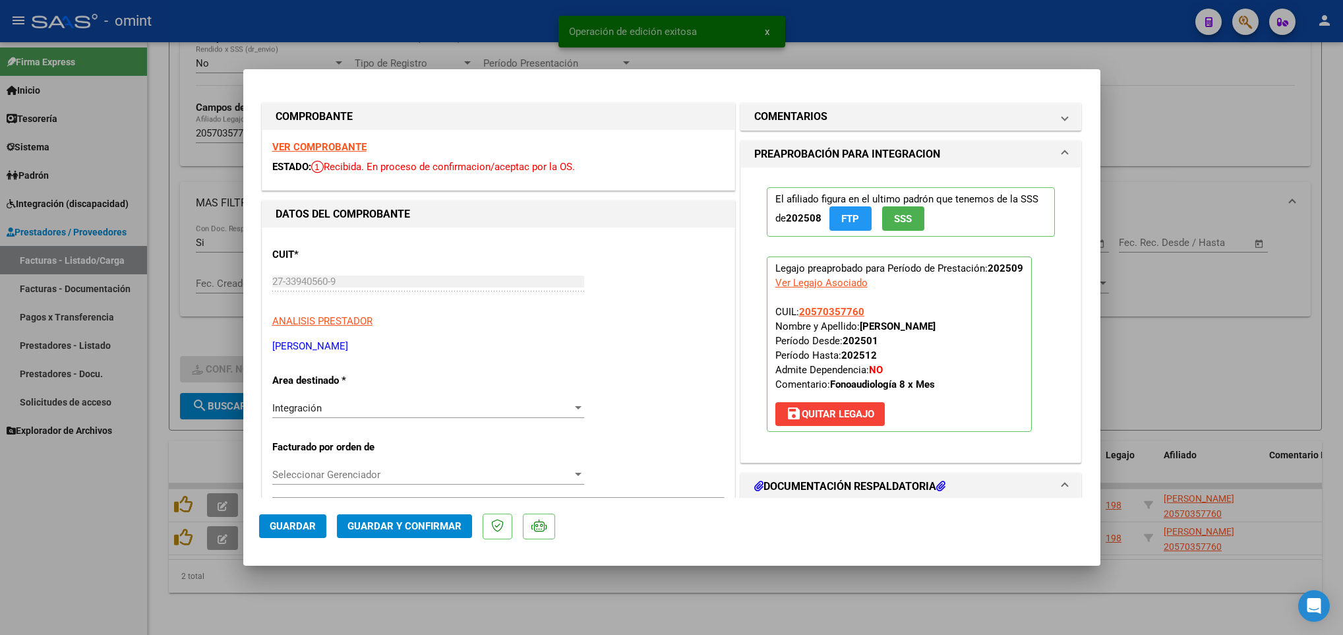
click at [291, 145] on strong "VER COMPROBANTE" at bounding box center [319, 147] width 94 height 12
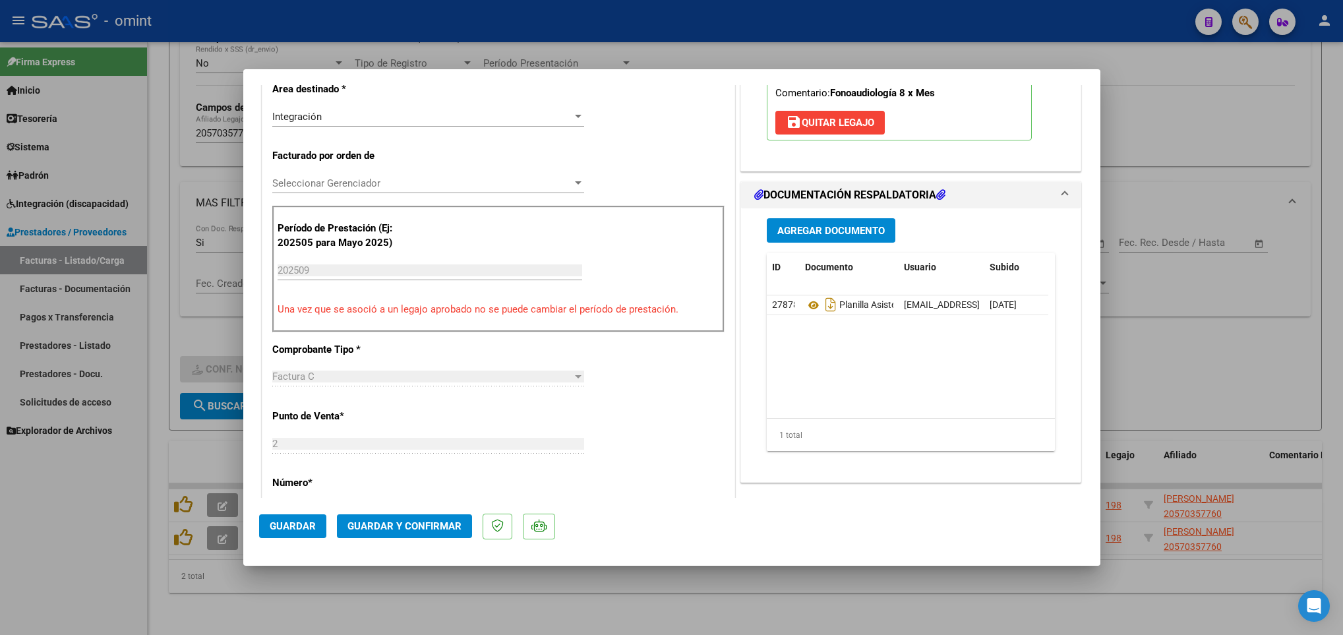
scroll to position [297, 0]
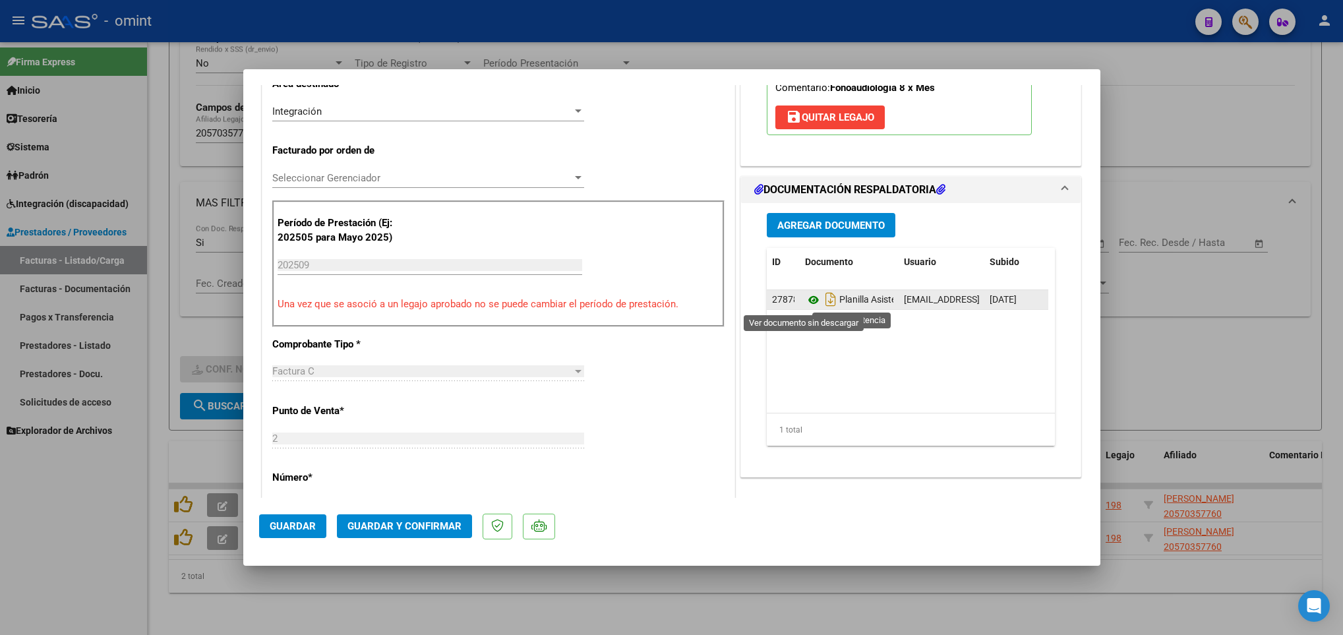
click at [805, 303] on icon at bounding box center [813, 300] width 17 height 16
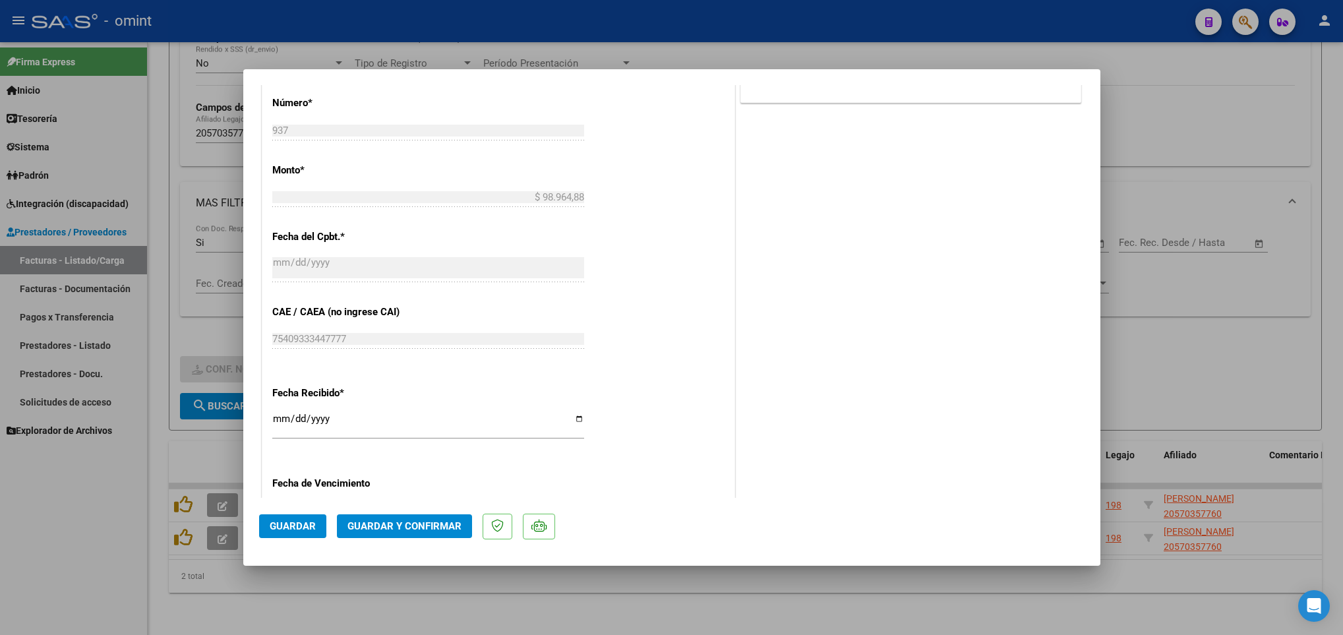
scroll to position [692, 0]
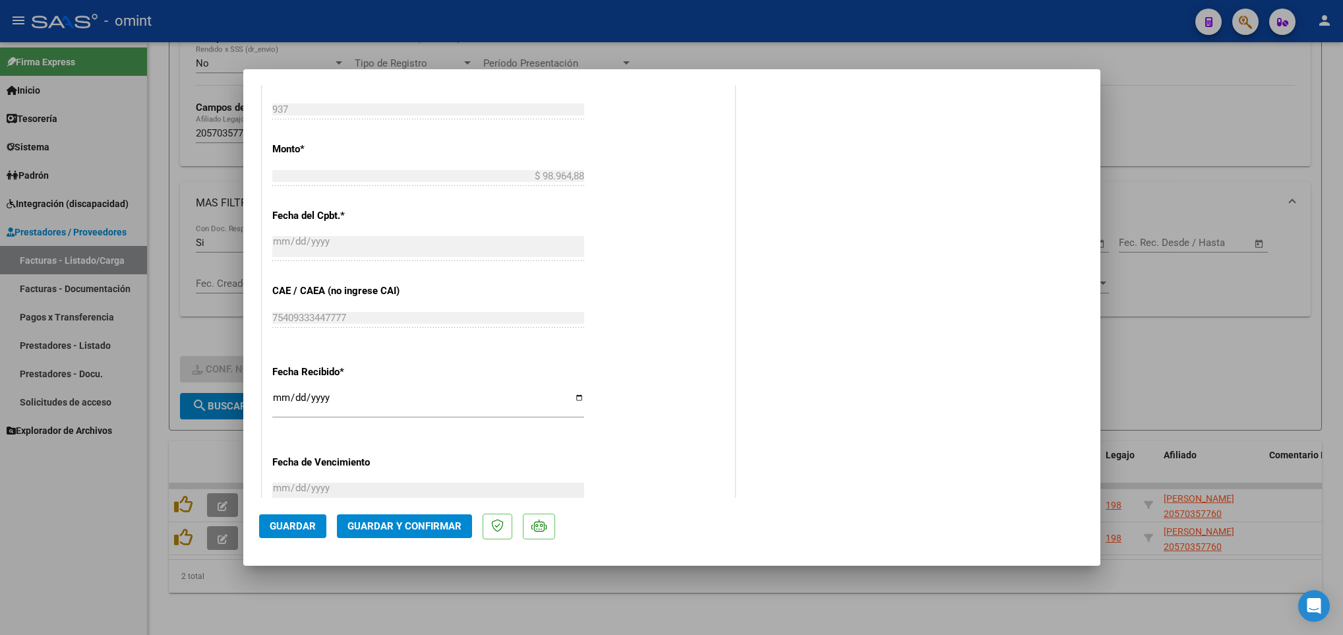
click at [407, 521] on span "Guardar y Confirmar" at bounding box center [404, 526] width 114 height 12
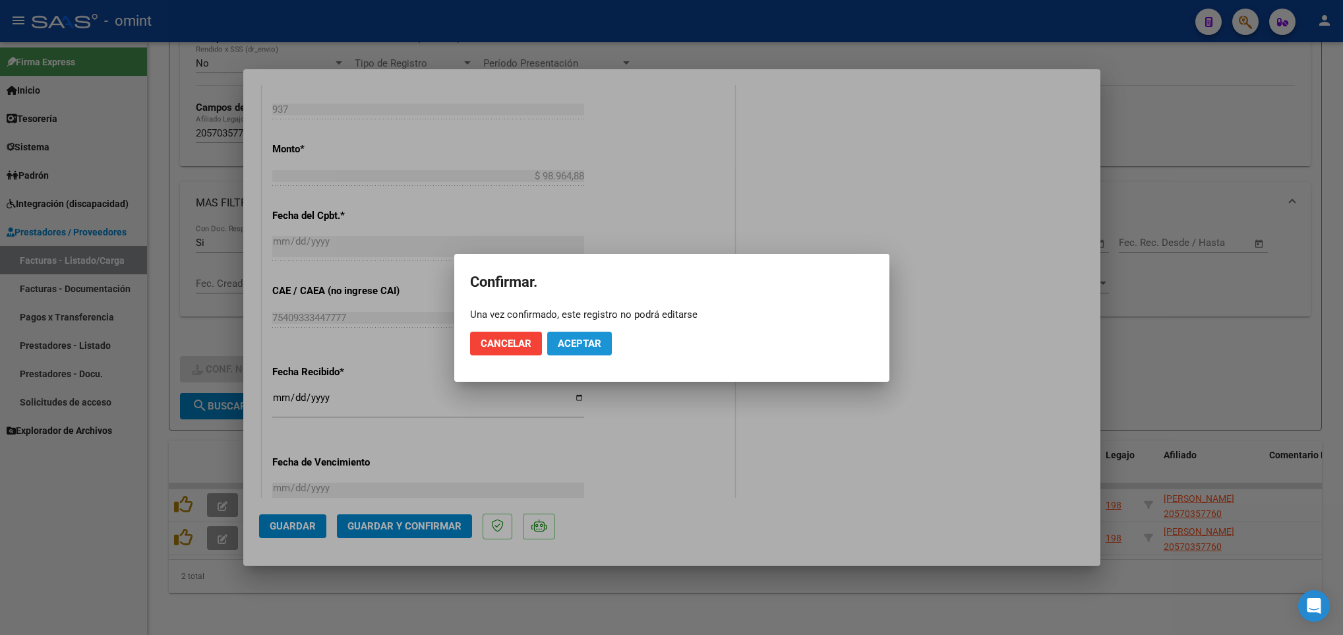
click at [562, 352] on button "Aceptar" at bounding box center [579, 344] width 65 height 24
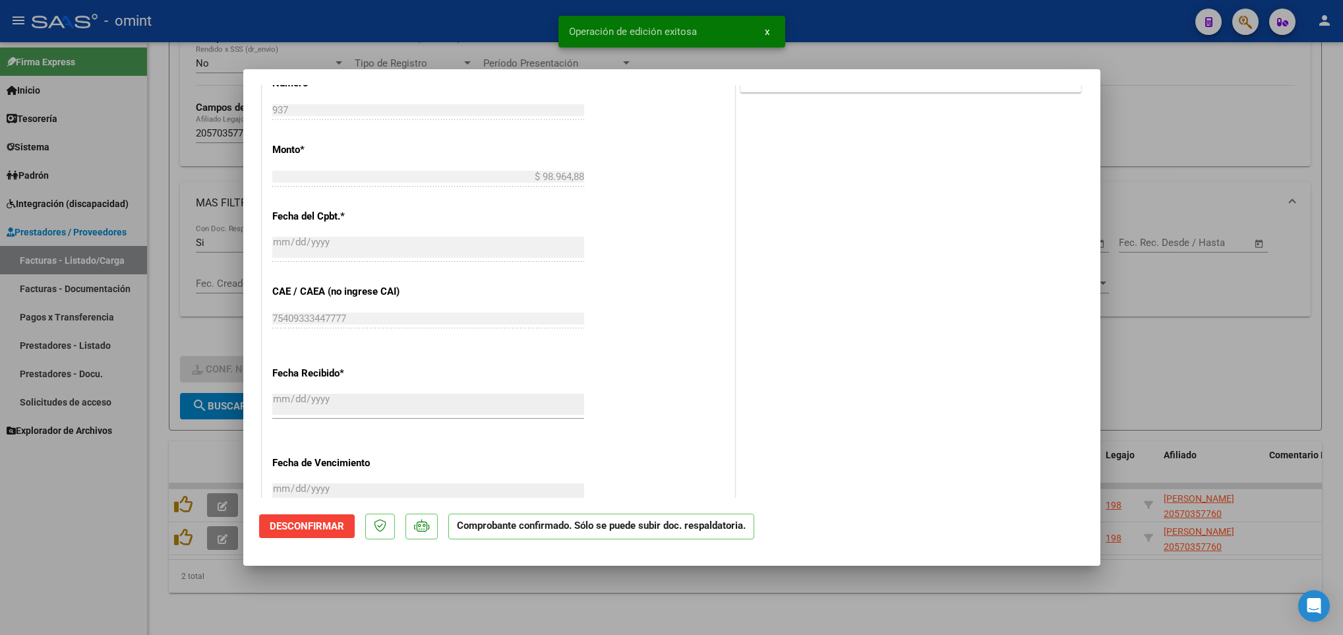
click at [558, 595] on div at bounding box center [671, 317] width 1343 height 635
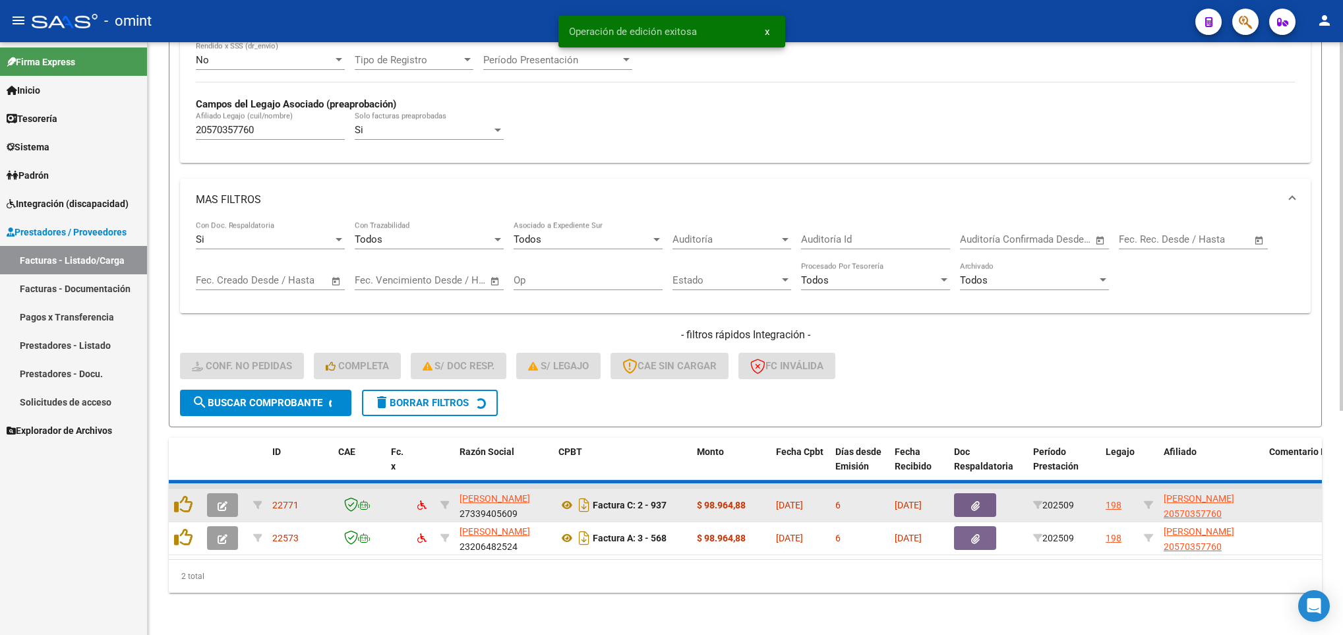
scroll to position [324, 0]
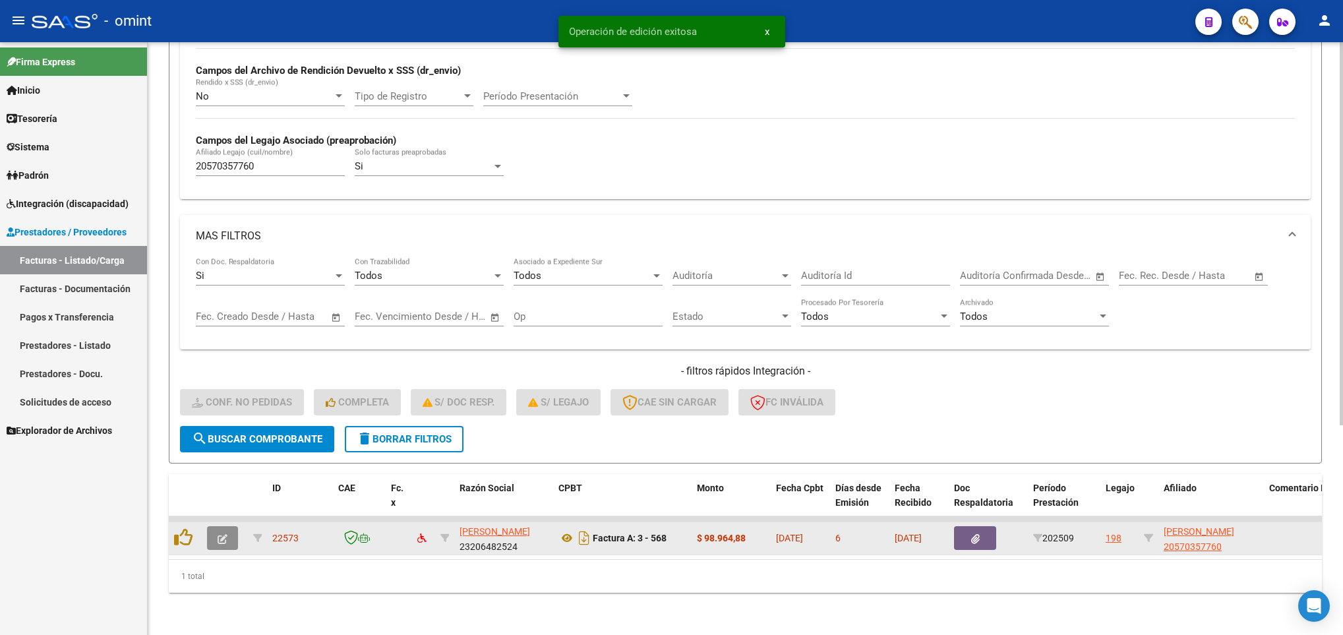
click at [224, 534] on icon "button" at bounding box center [223, 539] width 10 height 10
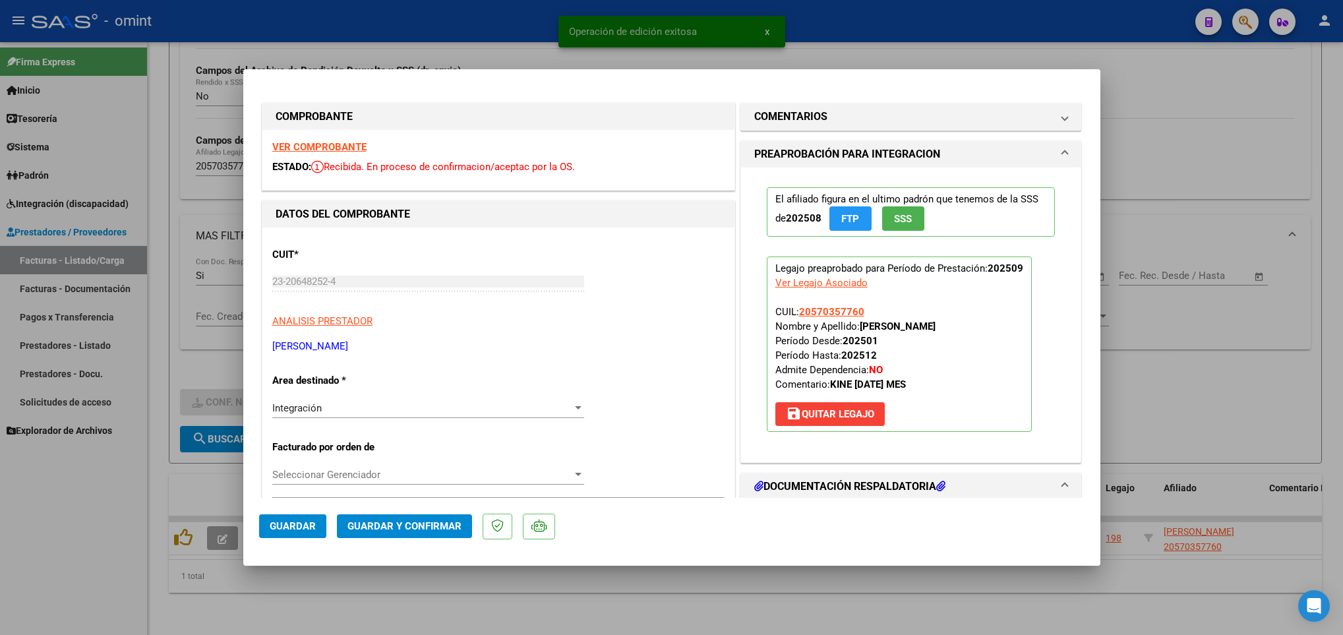
click at [342, 144] on strong "VER COMPROBANTE" at bounding box center [319, 147] width 94 height 12
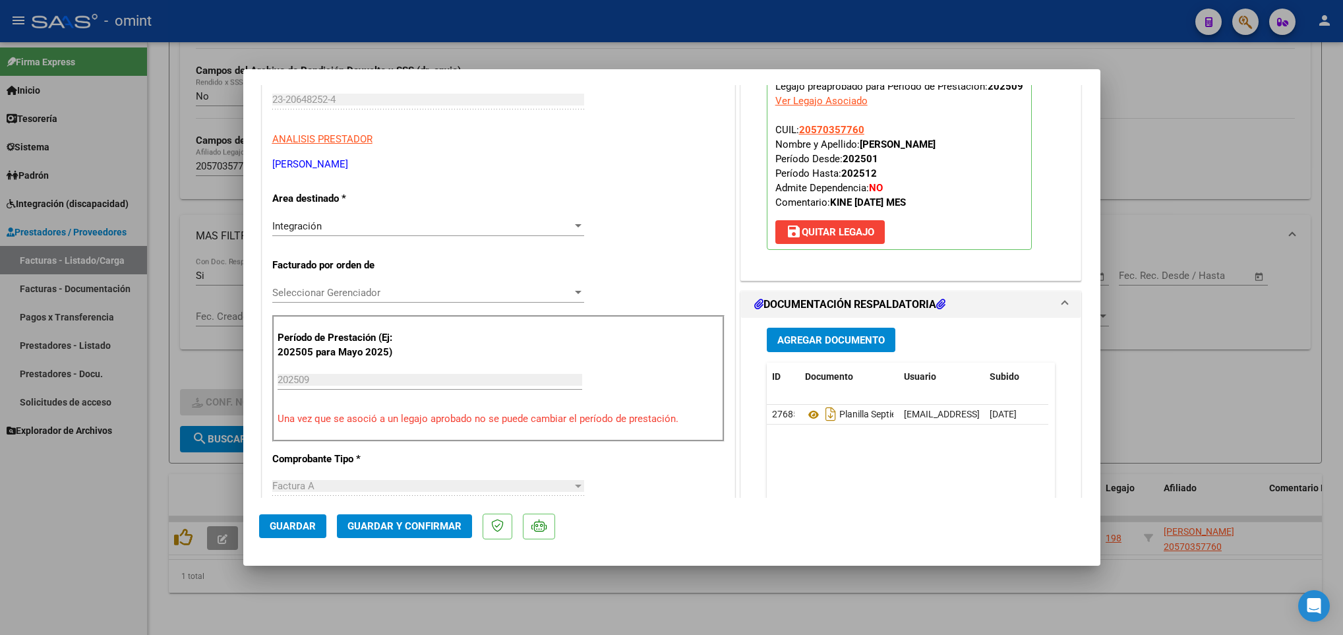
scroll to position [297, 0]
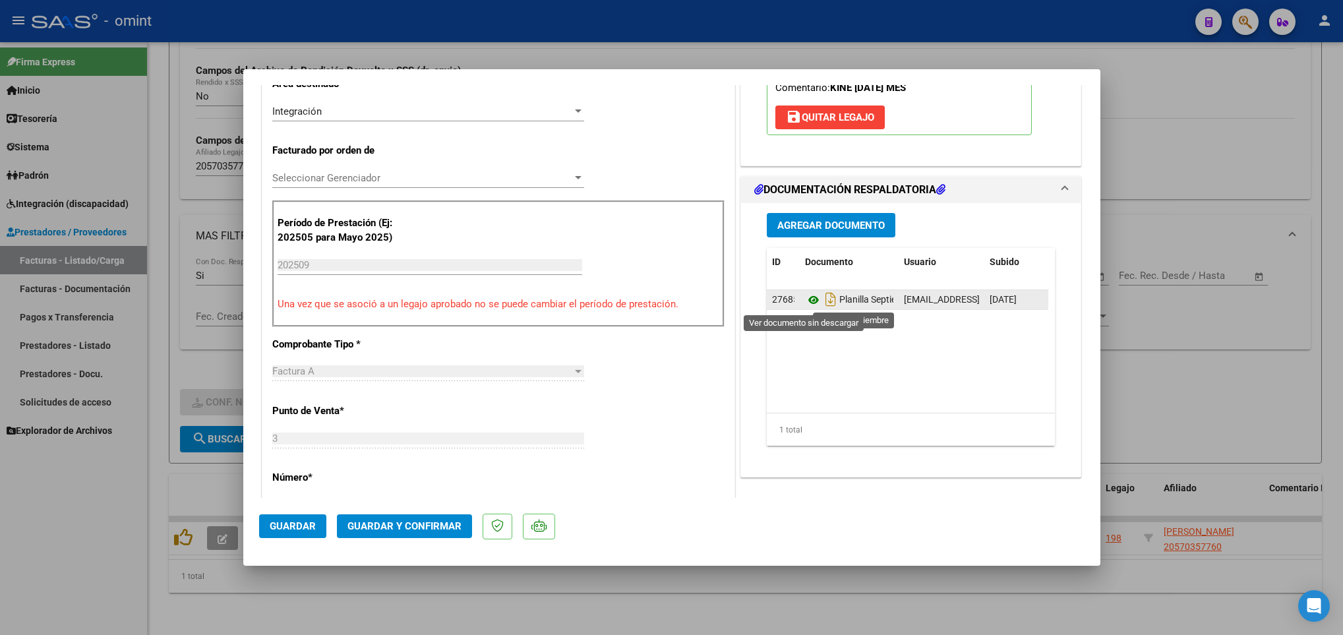
click at [805, 299] on icon at bounding box center [813, 300] width 17 height 16
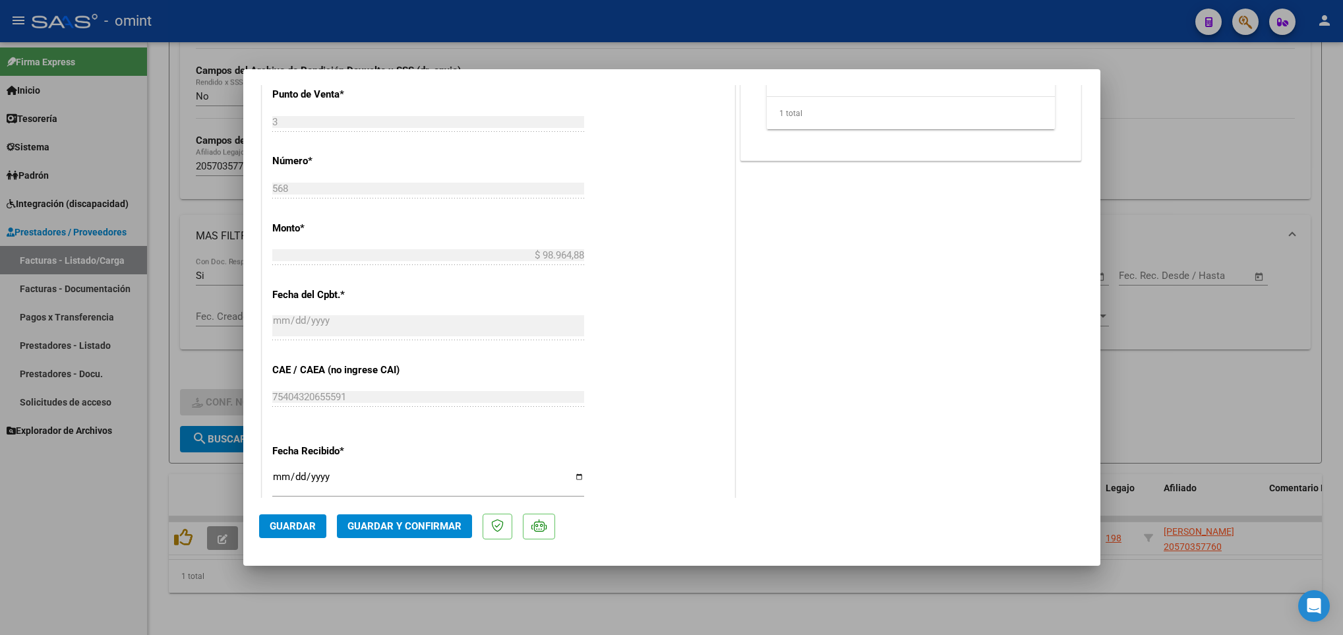
scroll to position [692, 0]
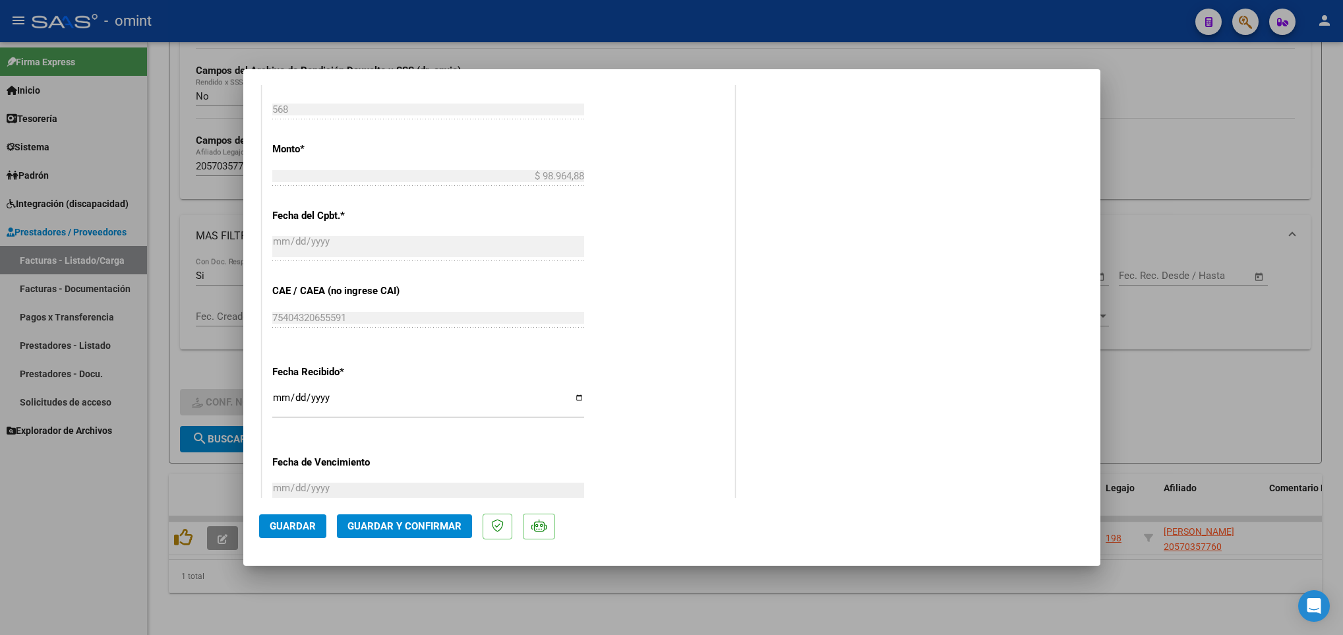
click at [431, 532] on span "Guardar y Confirmar" at bounding box center [404, 526] width 114 height 12
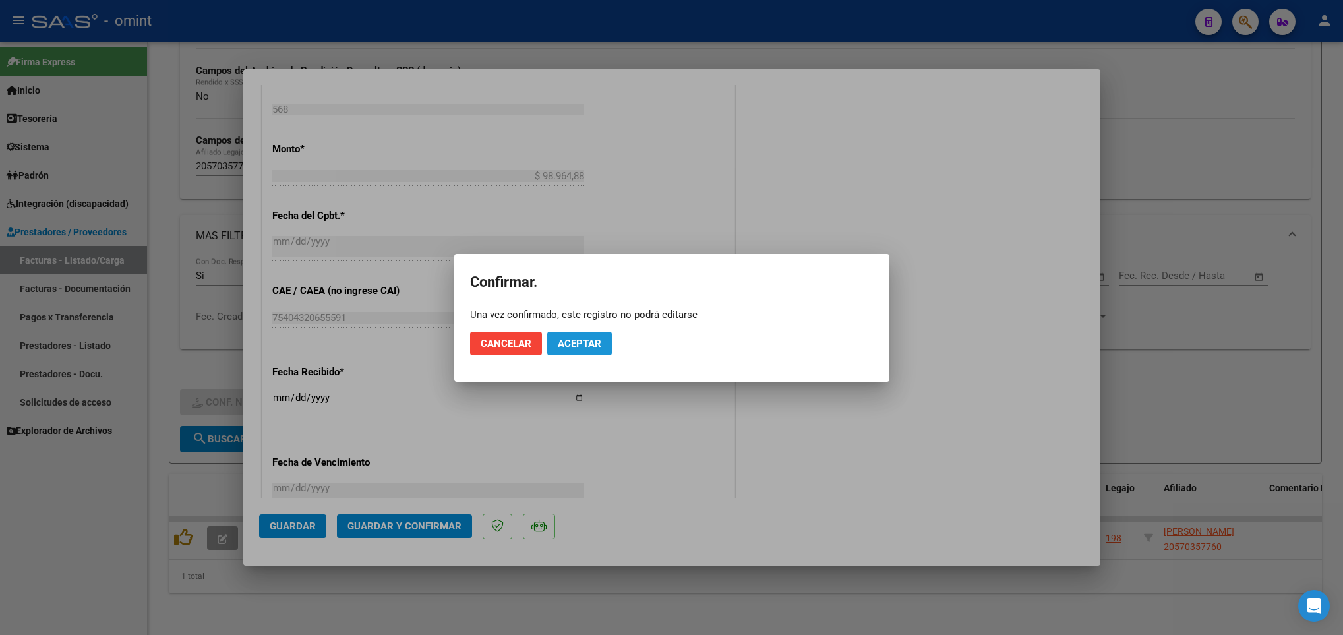
click at [570, 340] on span "Aceptar" at bounding box center [580, 344] width 44 height 12
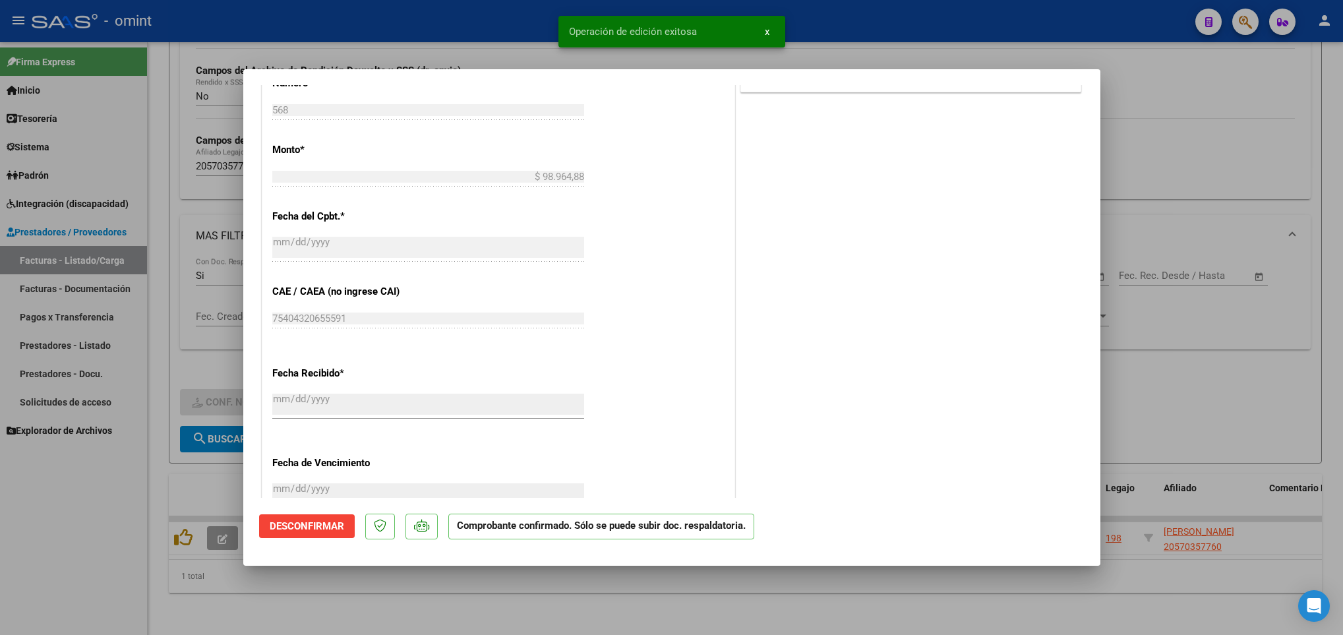
click at [518, 626] on div at bounding box center [671, 317] width 1343 height 635
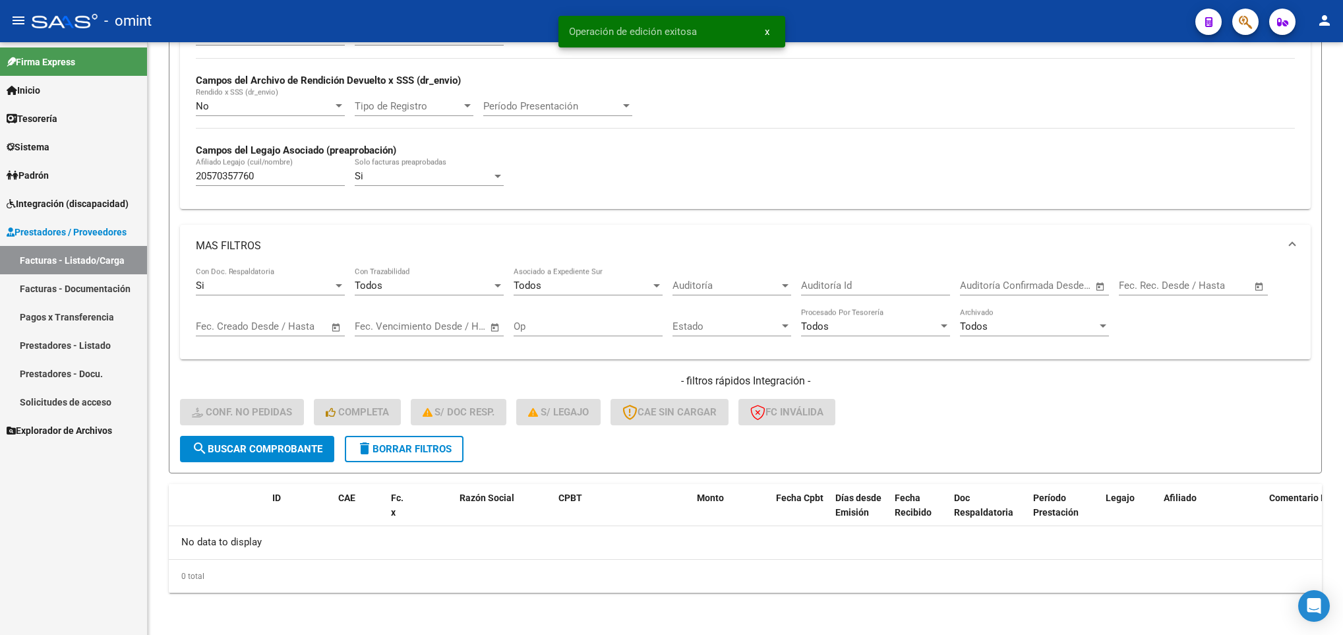
scroll to position [299, 0]
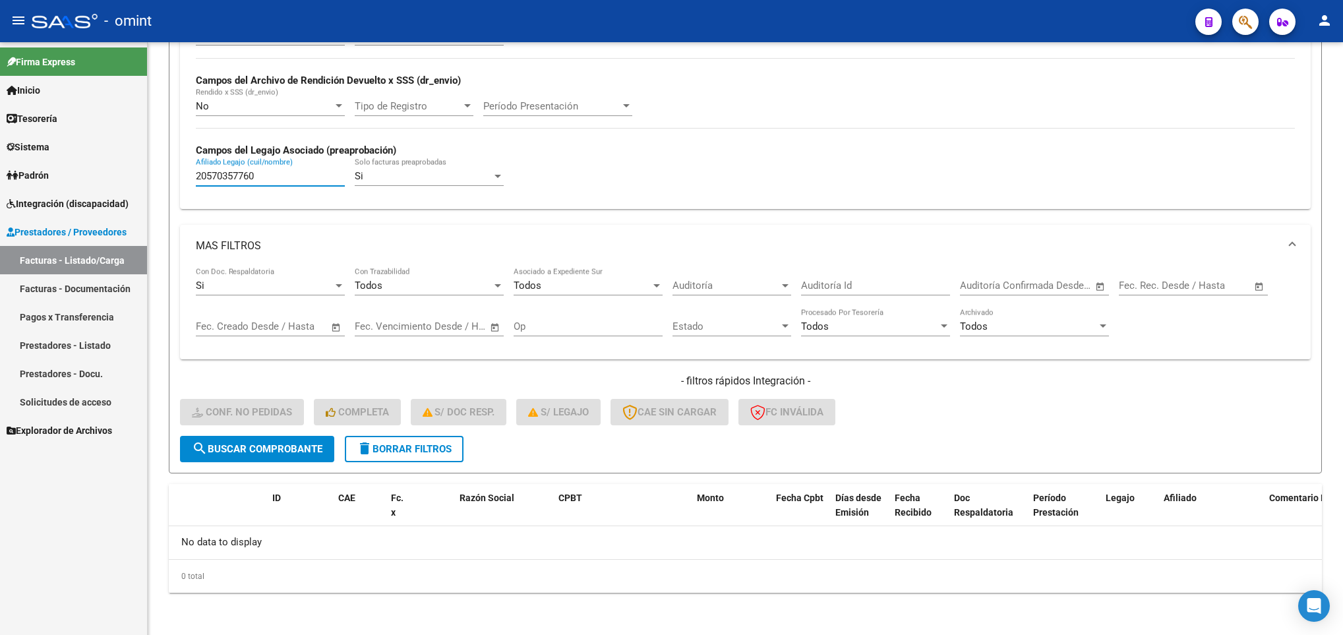
drag, startPoint x: 289, startPoint y: 179, endPoint x: 91, endPoint y: 171, distance: 198.0
click at [91, 171] on mat-sidenav-container "Firma Express Inicio Calendario SSS Instructivos Contacto OS Tesorería Extracto…" at bounding box center [671, 338] width 1343 height 593
paste input "1049784"
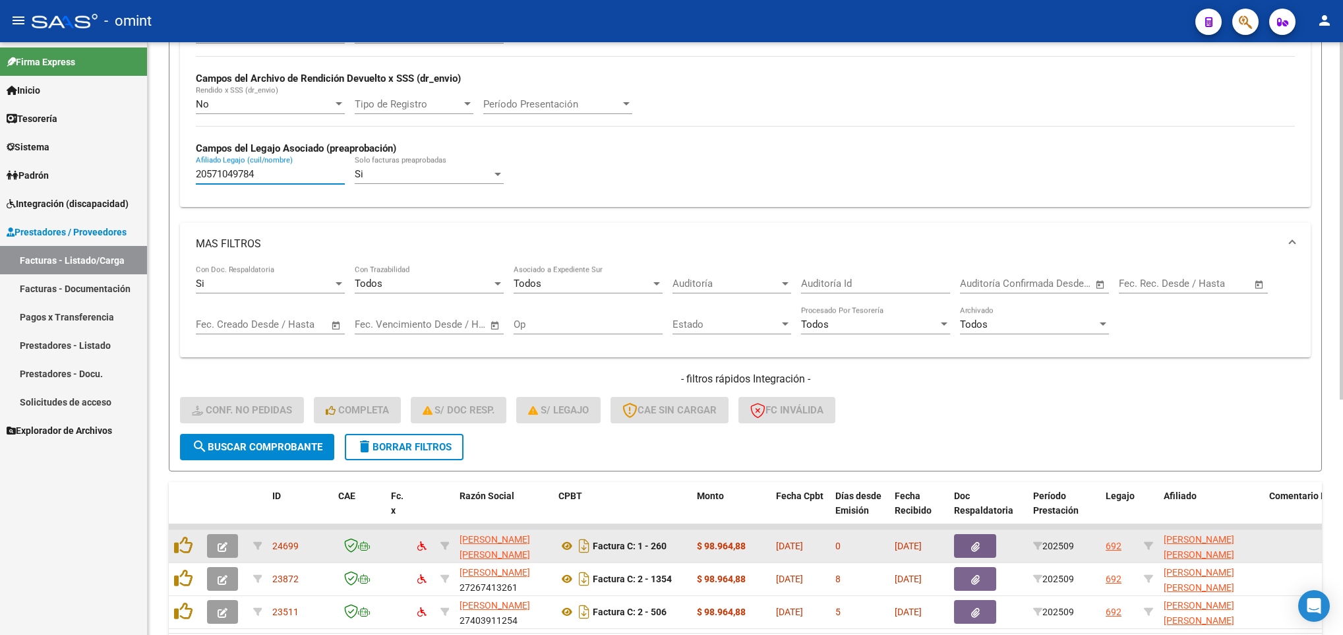
scroll to position [390, 0]
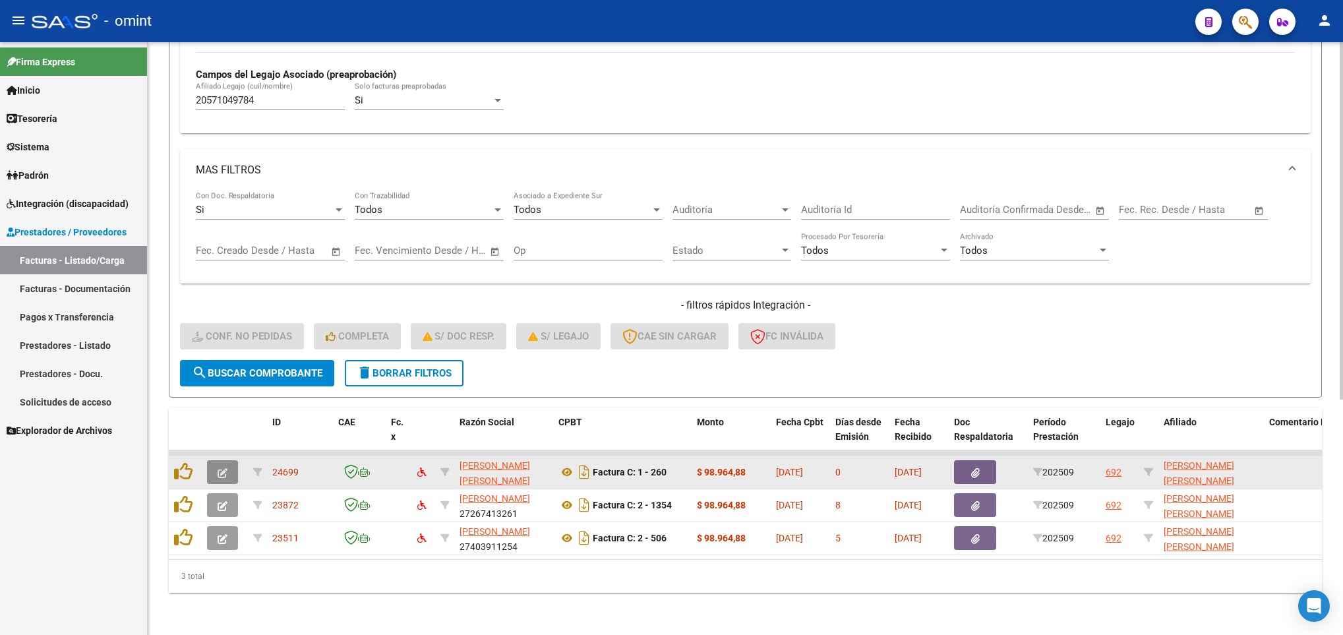
click at [224, 468] on icon "button" at bounding box center [223, 473] width 10 height 10
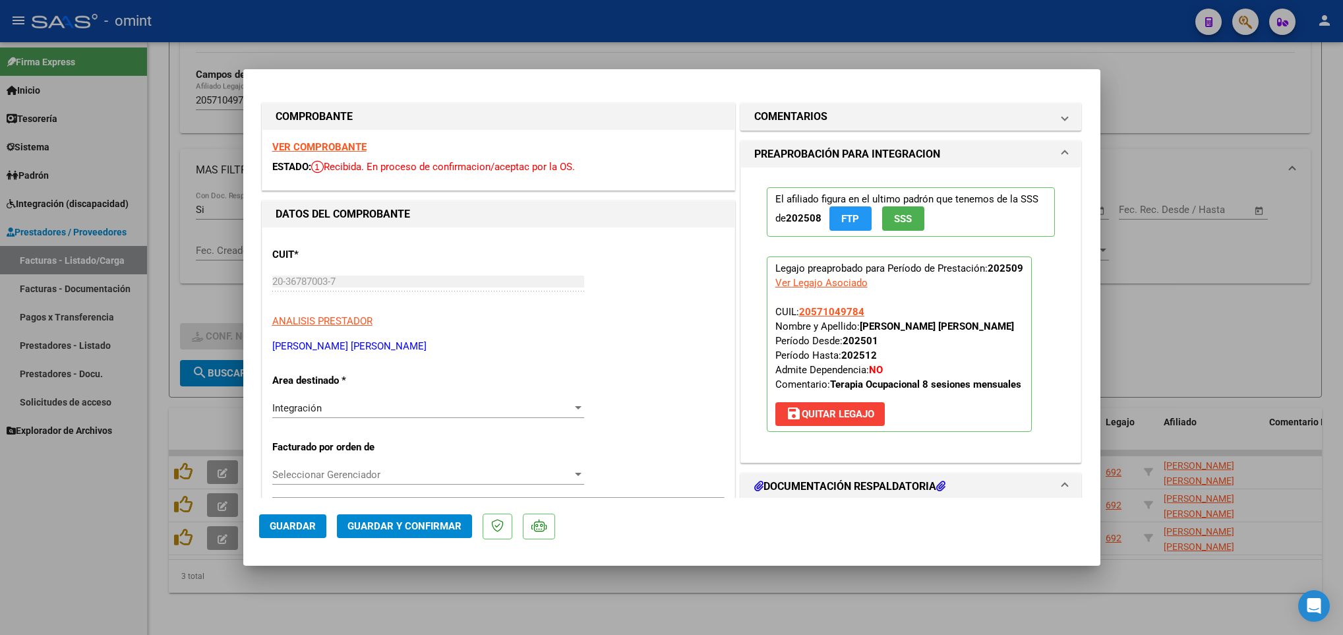
click at [295, 144] on strong "VER COMPROBANTE" at bounding box center [319, 147] width 94 height 12
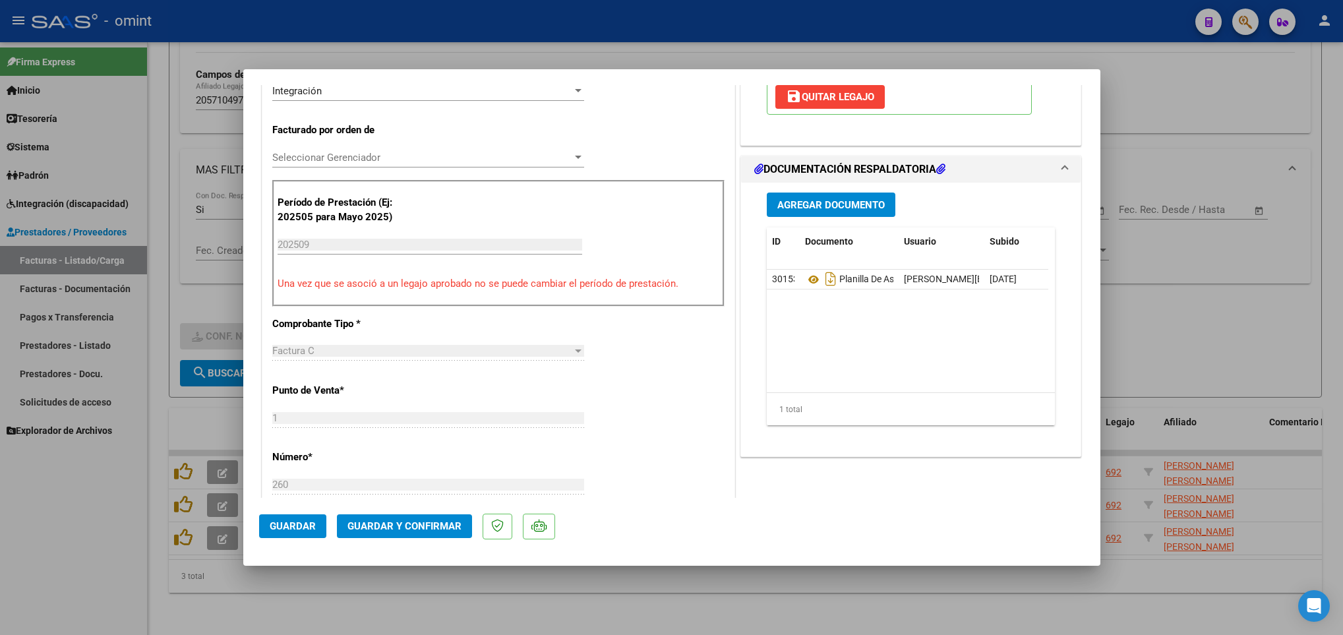
scroll to position [396, 0]
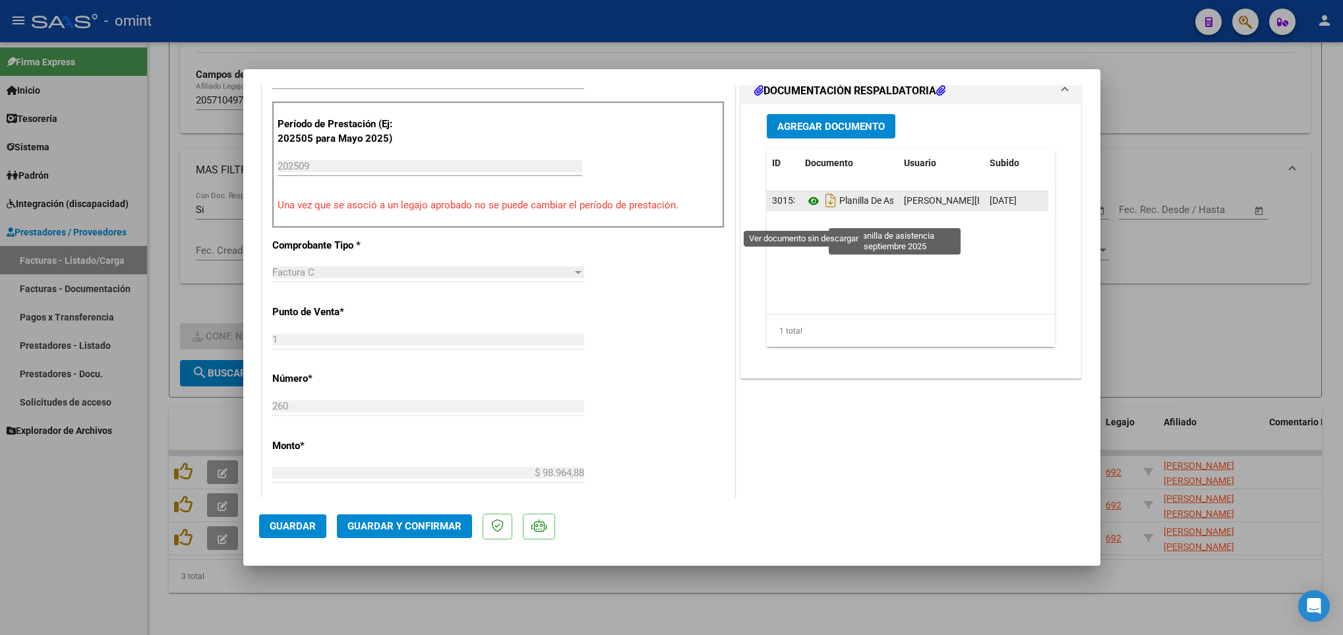
click at [805, 209] on icon at bounding box center [813, 201] width 17 height 16
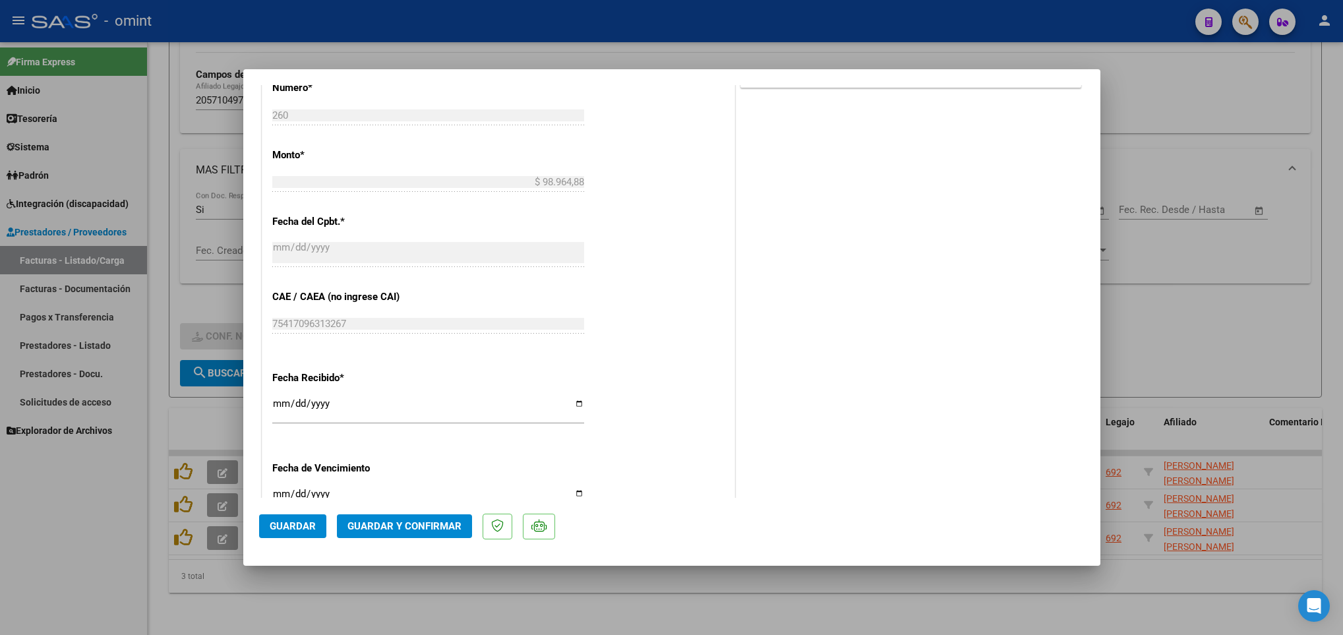
scroll to position [692, 0]
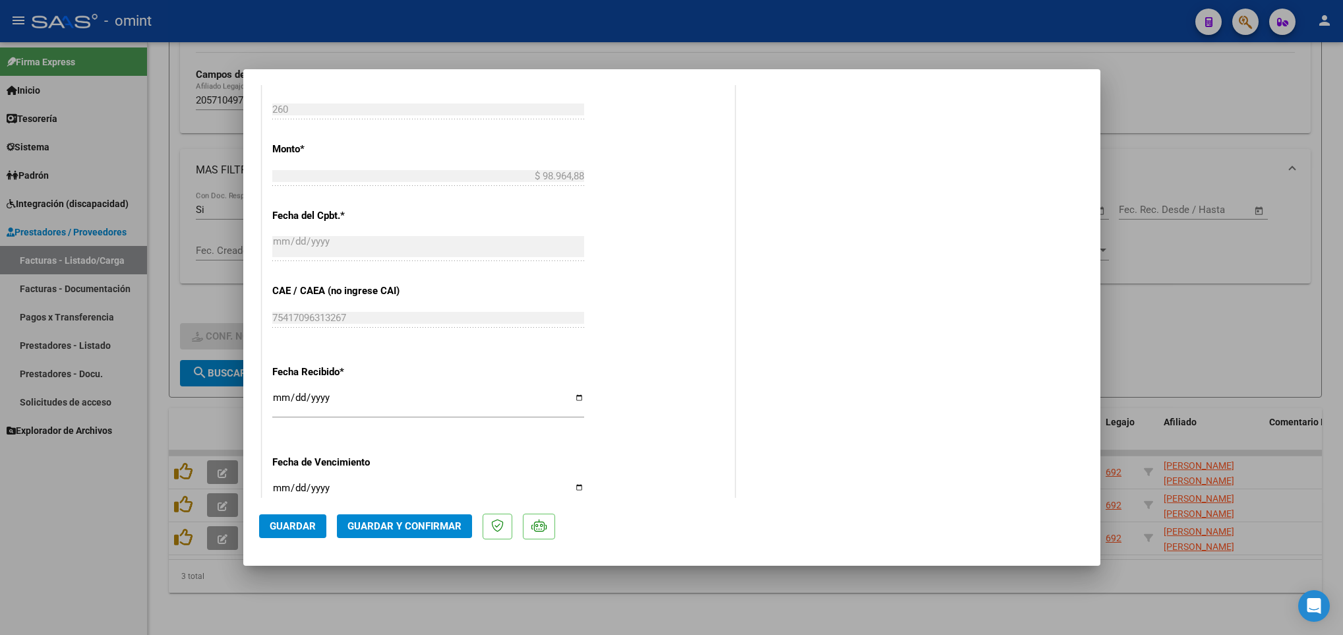
click at [441, 529] on span "Guardar y Confirmar" at bounding box center [404, 526] width 114 height 12
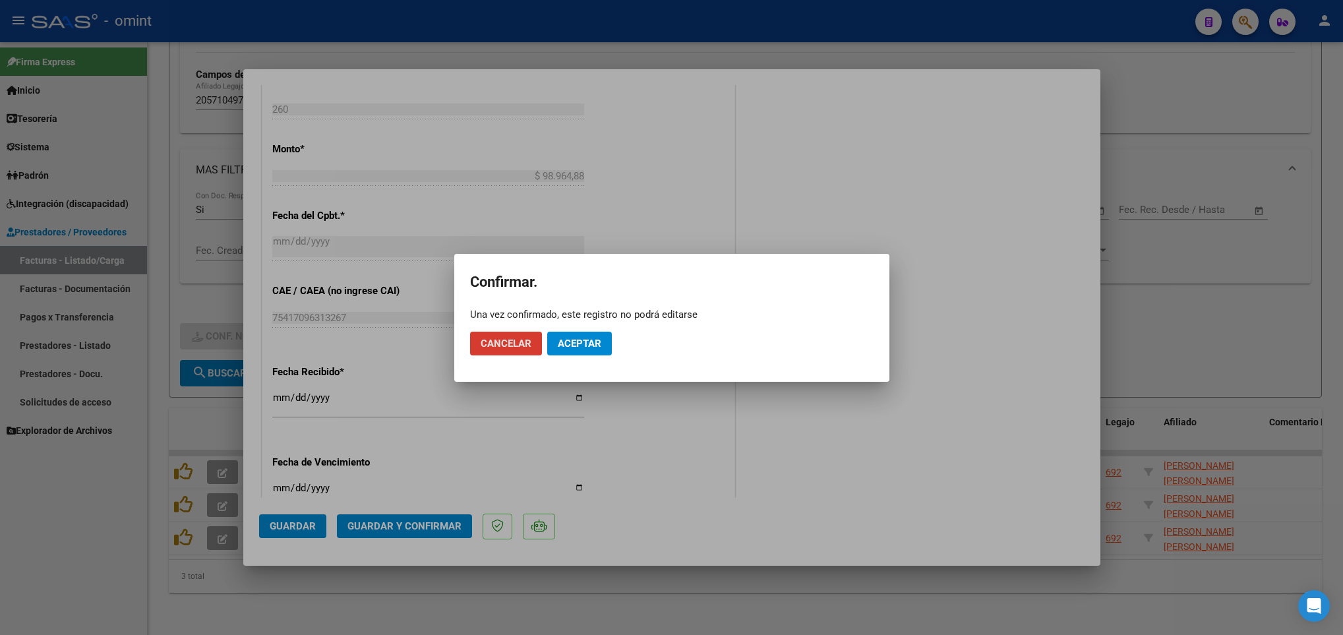
click at [566, 332] on button "Aceptar" at bounding box center [579, 344] width 65 height 24
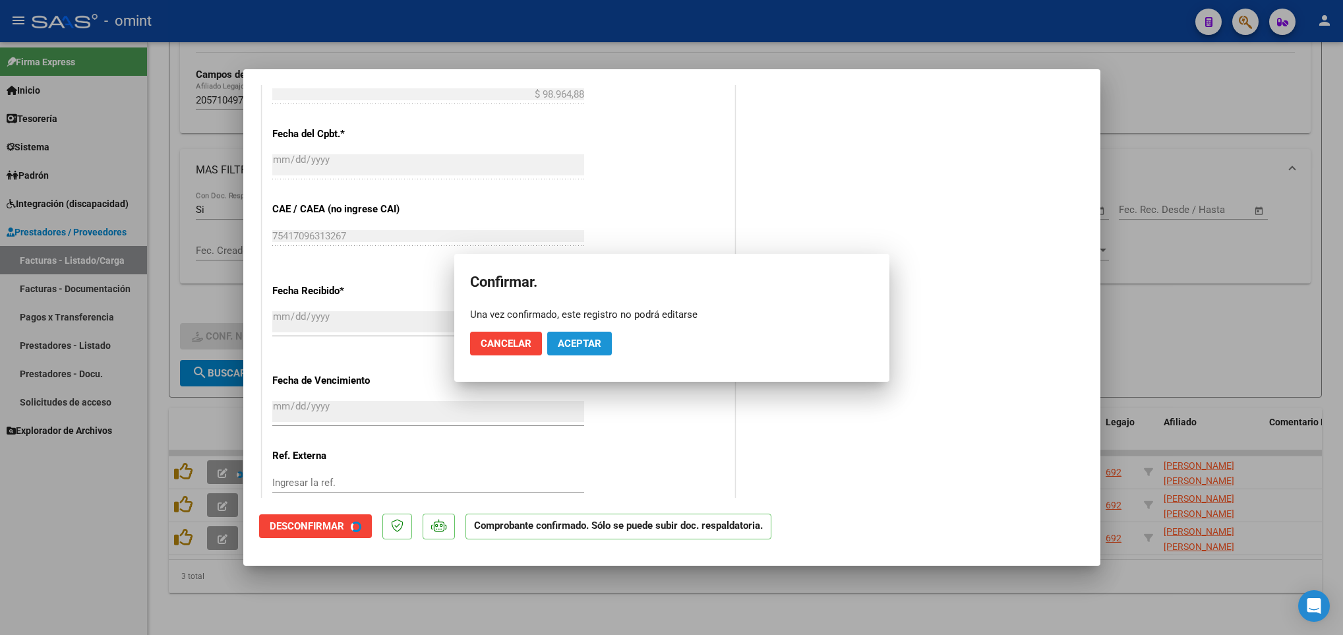
scroll to position [610, 0]
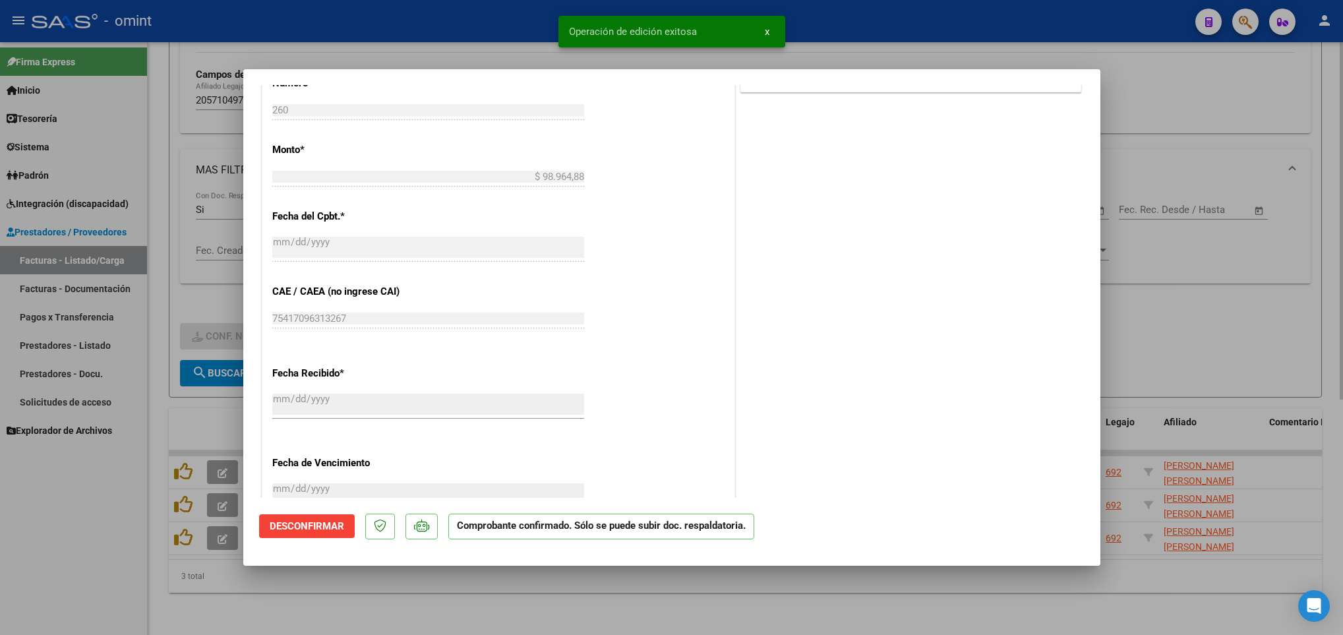
click at [378, 604] on div at bounding box center [671, 317] width 1343 height 635
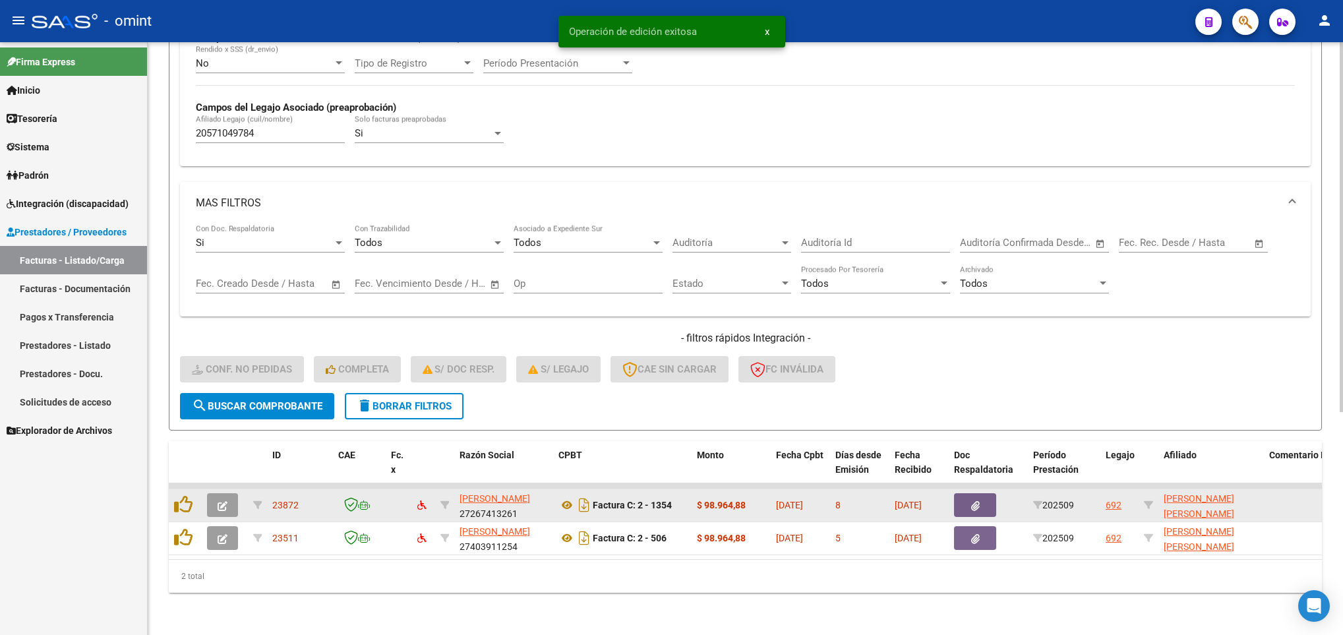
scroll to position [358, 0]
click at [218, 501] on icon "button" at bounding box center [223, 506] width 10 height 10
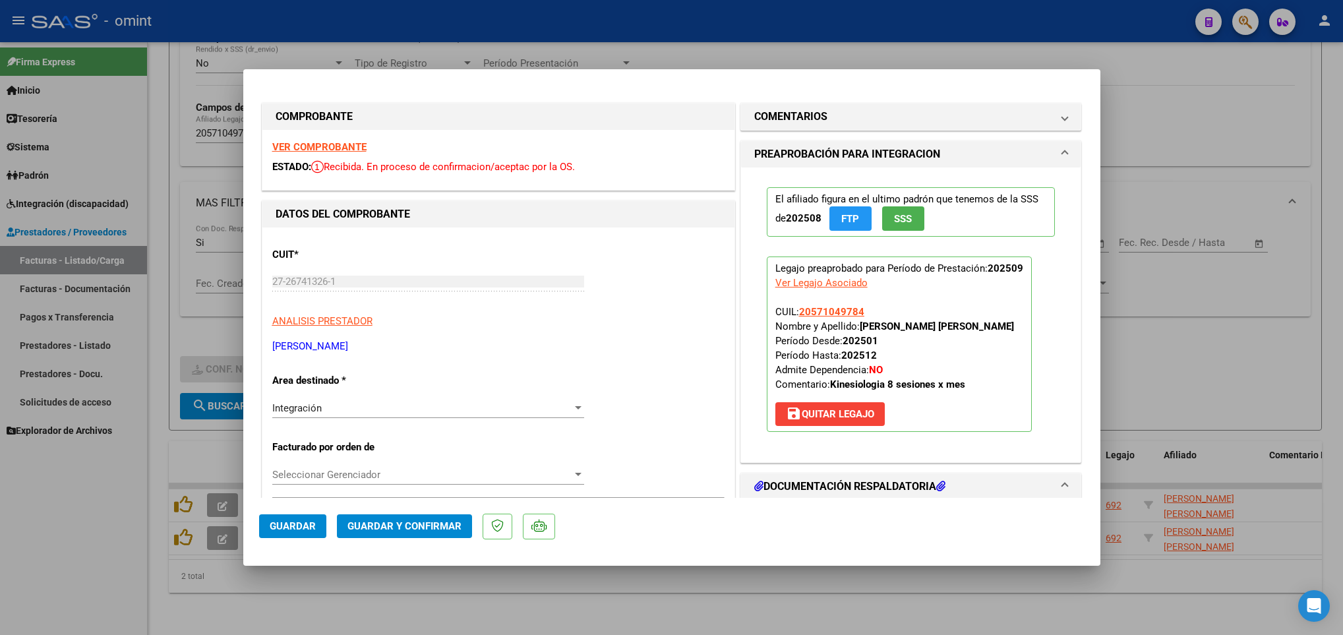
click at [297, 143] on strong "VER COMPROBANTE" at bounding box center [319, 147] width 94 height 12
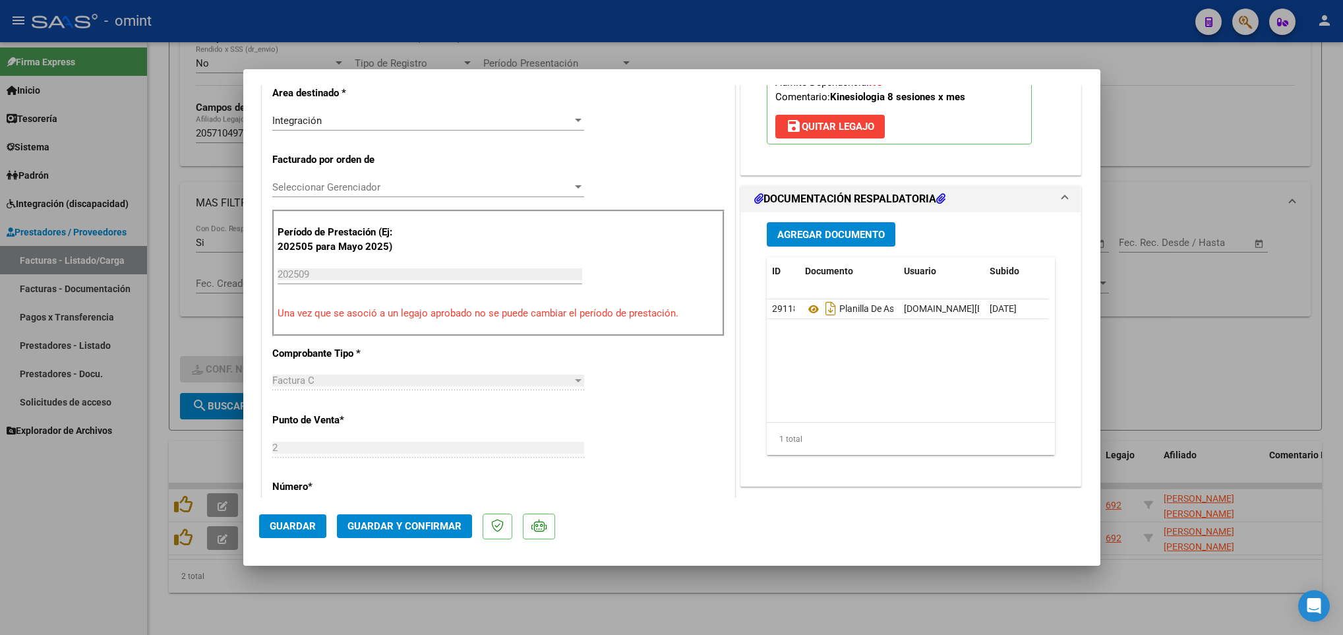
scroll to position [396, 0]
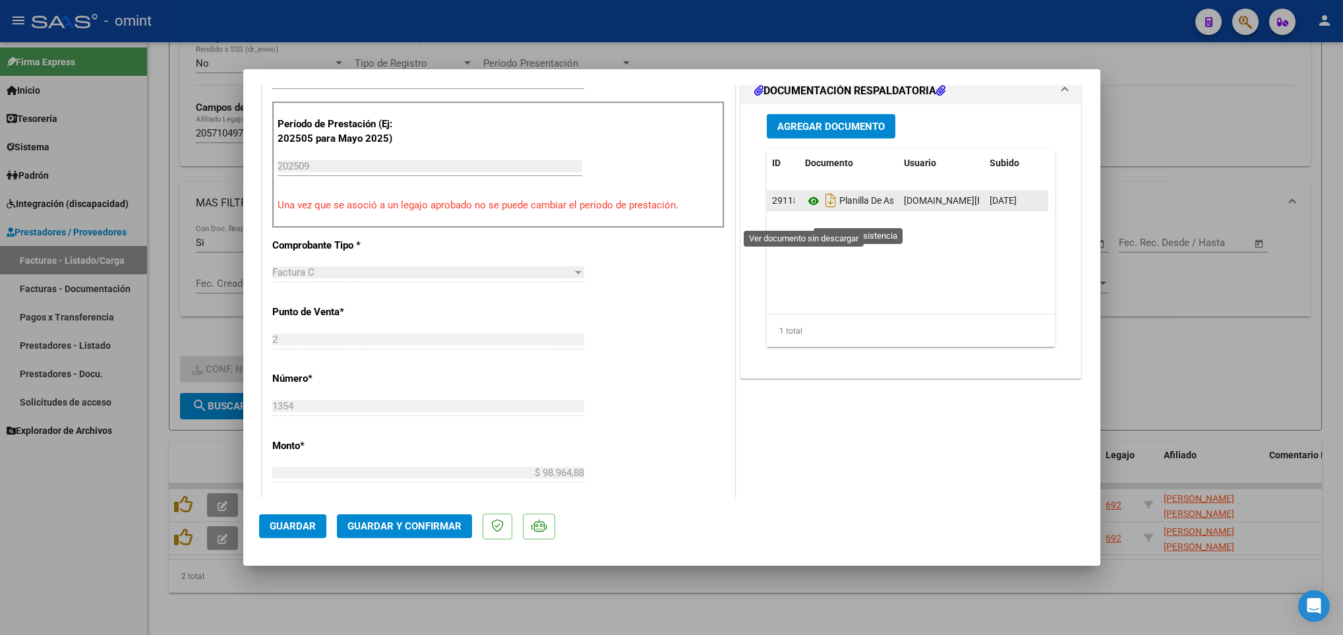
click at [805, 209] on icon at bounding box center [813, 201] width 17 height 16
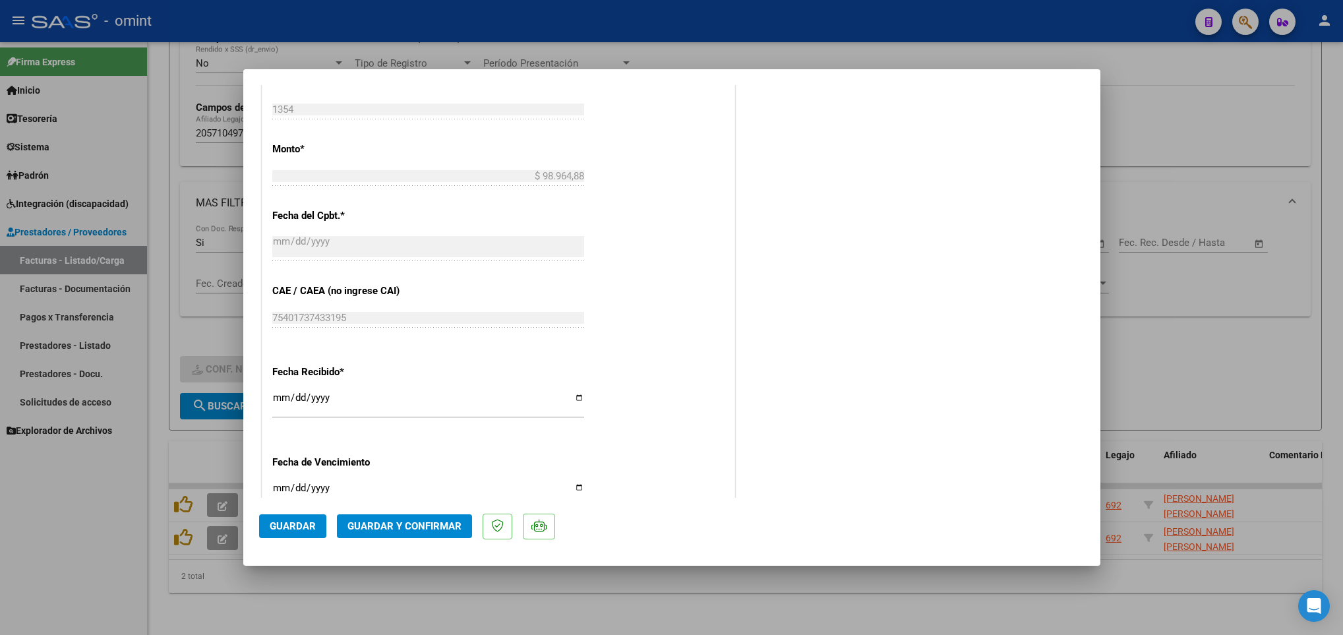
click at [449, 520] on span "Guardar y Confirmar" at bounding box center [404, 526] width 114 height 12
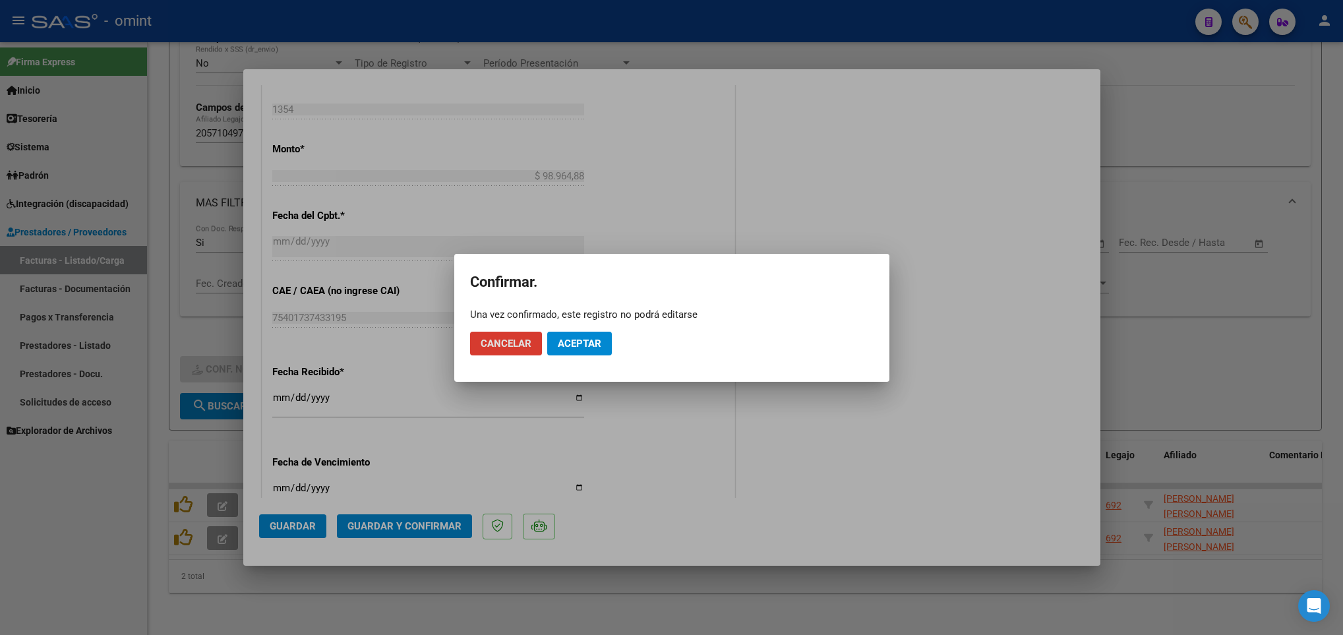
click at [603, 332] on button "Aceptar" at bounding box center [579, 344] width 65 height 24
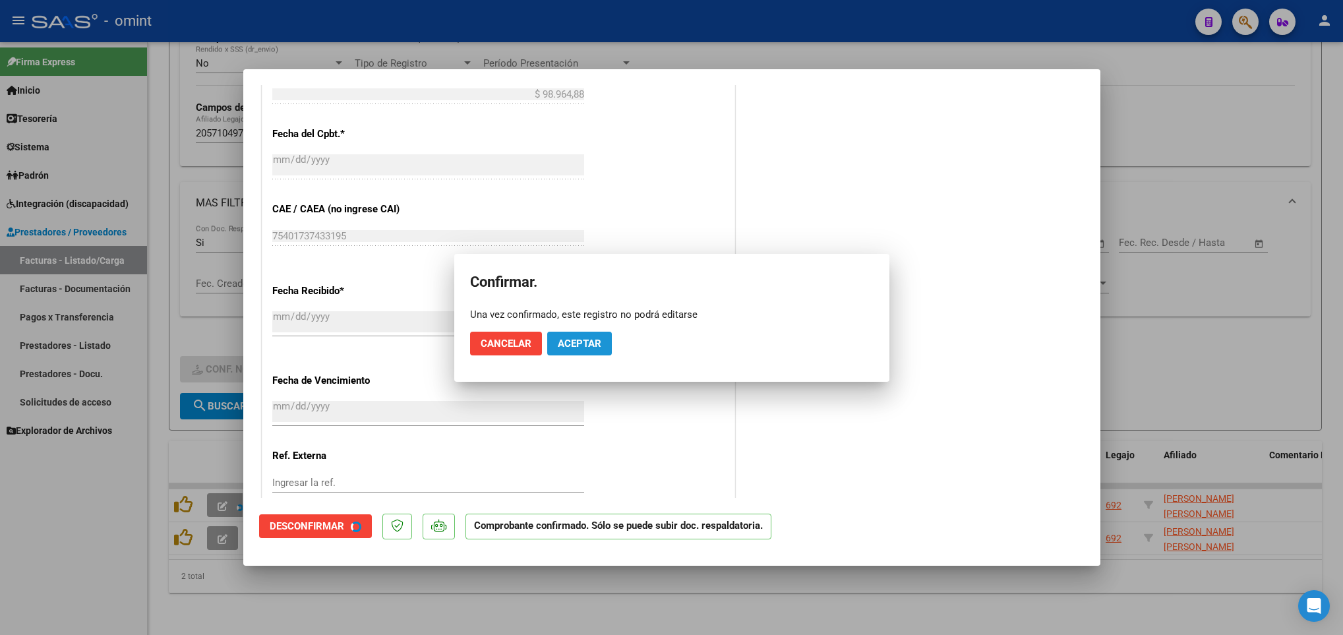
scroll to position [610, 0]
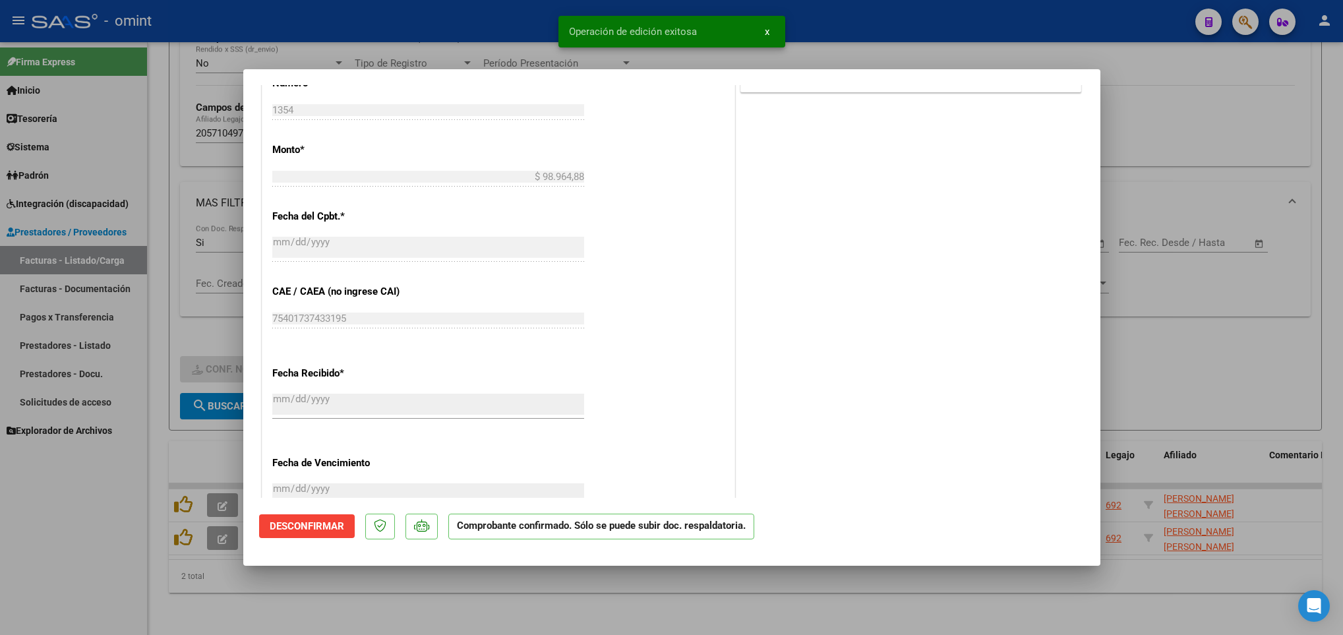
click at [525, 600] on div at bounding box center [671, 317] width 1343 height 635
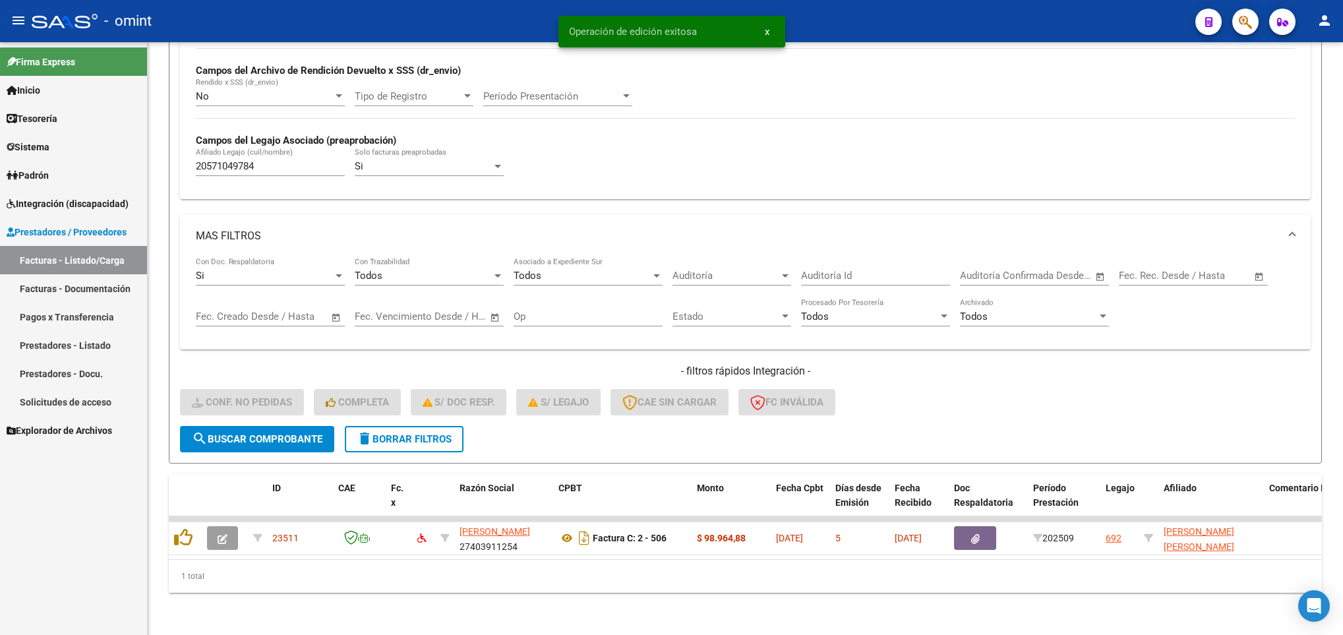
scroll to position [324, 0]
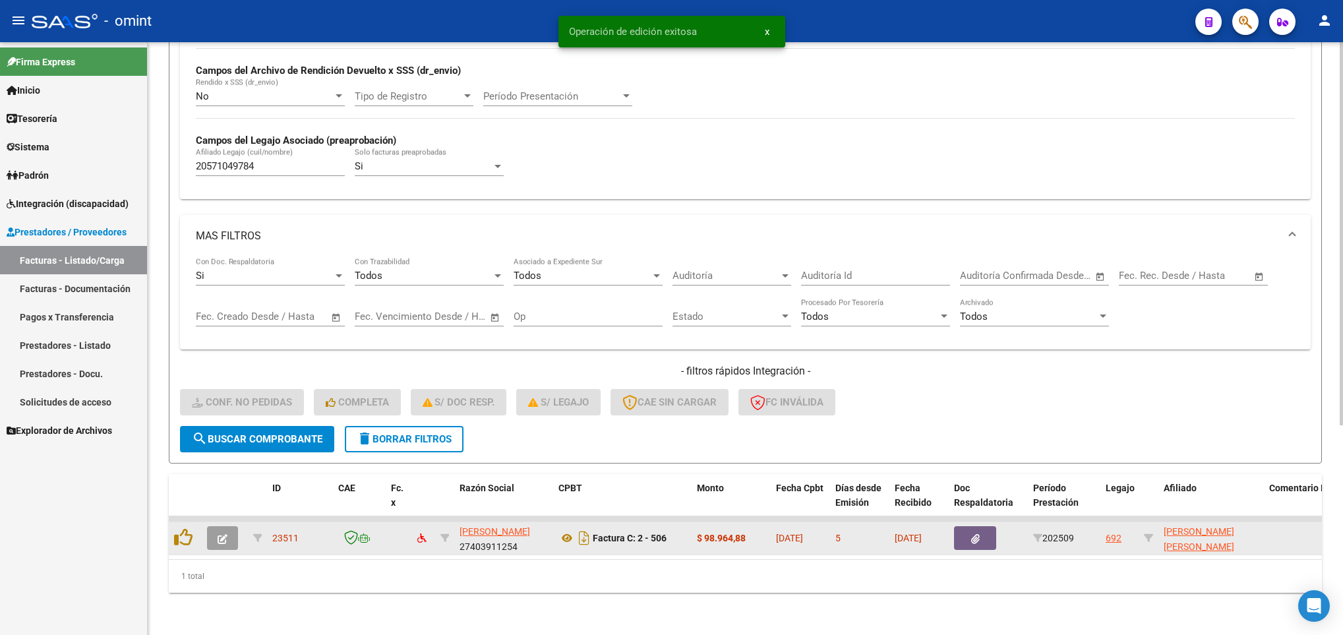
click at [224, 534] on icon "button" at bounding box center [223, 539] width 10 height 10
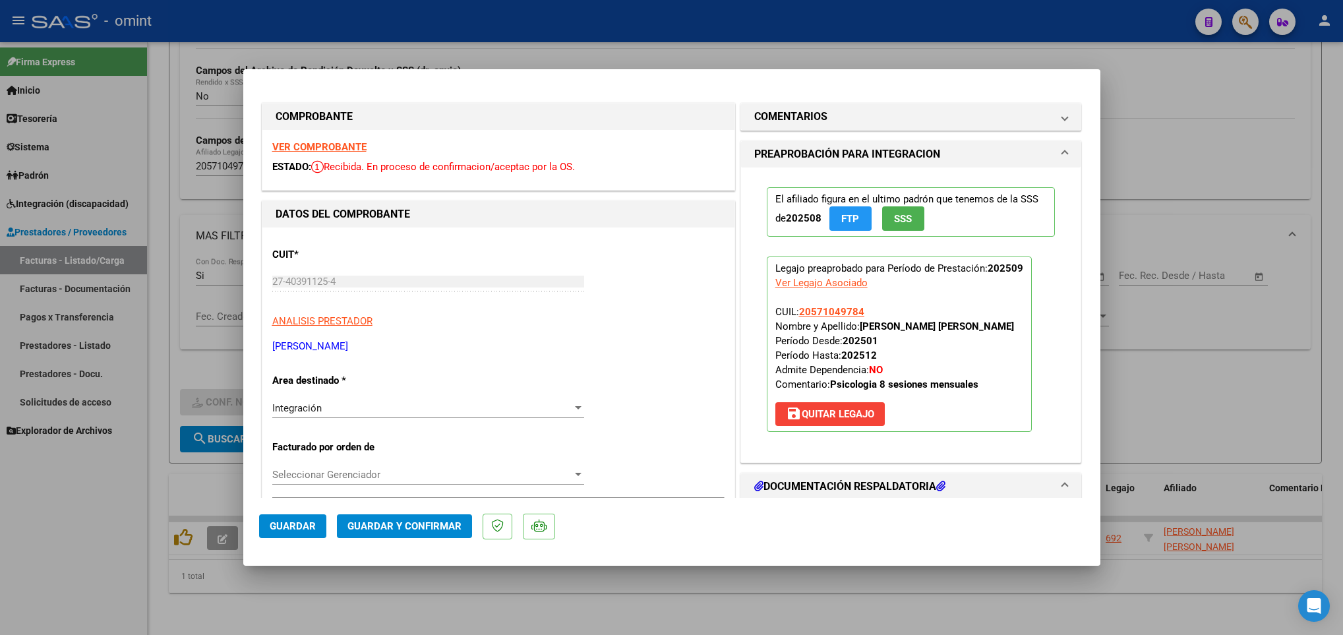
click at [351, 142] on strong "VER COMPROBANTE" at bounding box center [319, 147] width 94 height 12
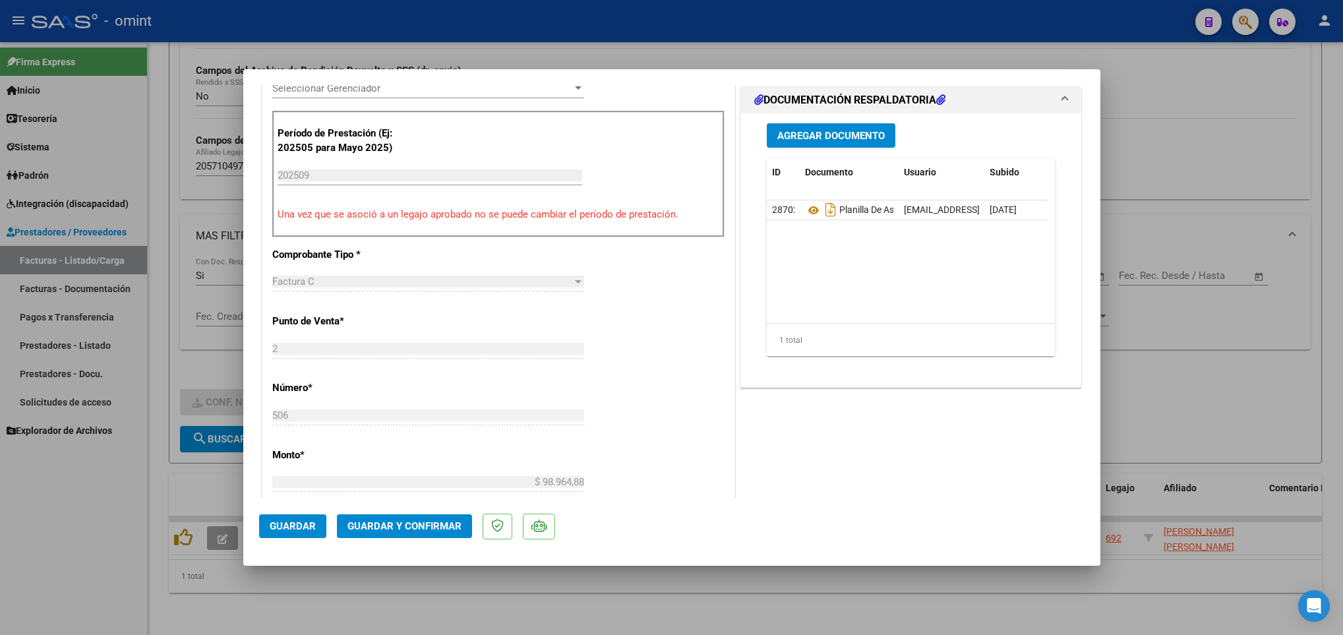
scroll to position [396, 0]
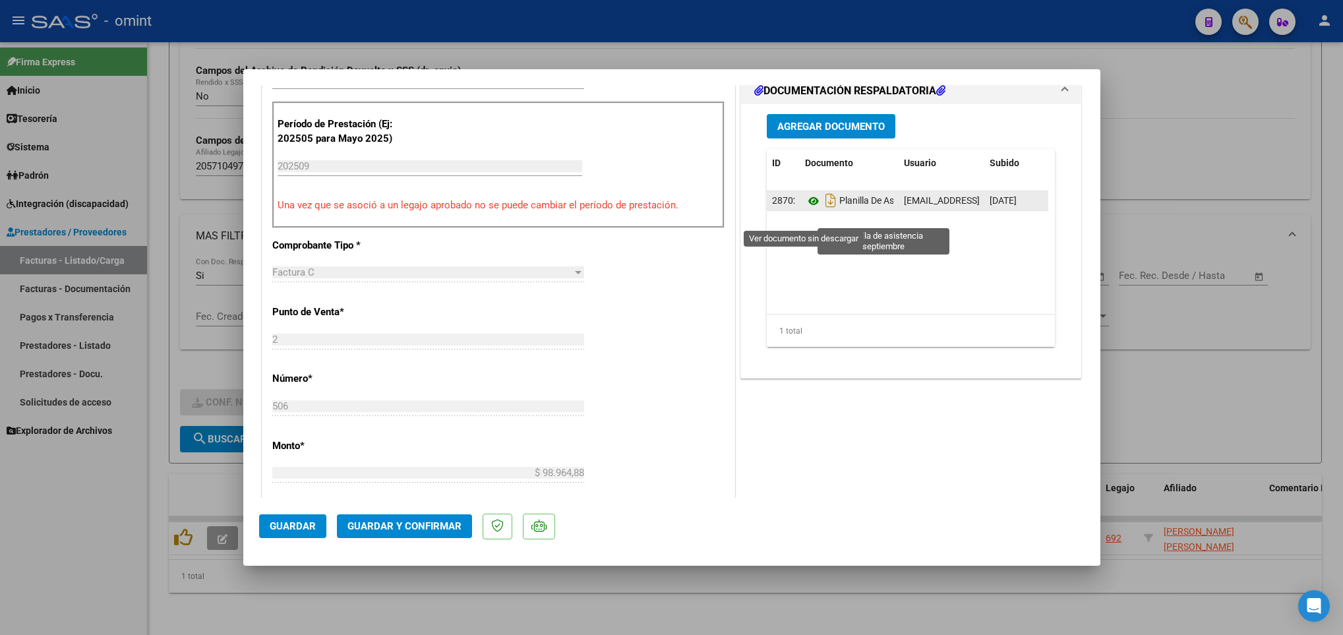
click at [805, 209] on icon at bounding box center [813, 201] width 17 height 16
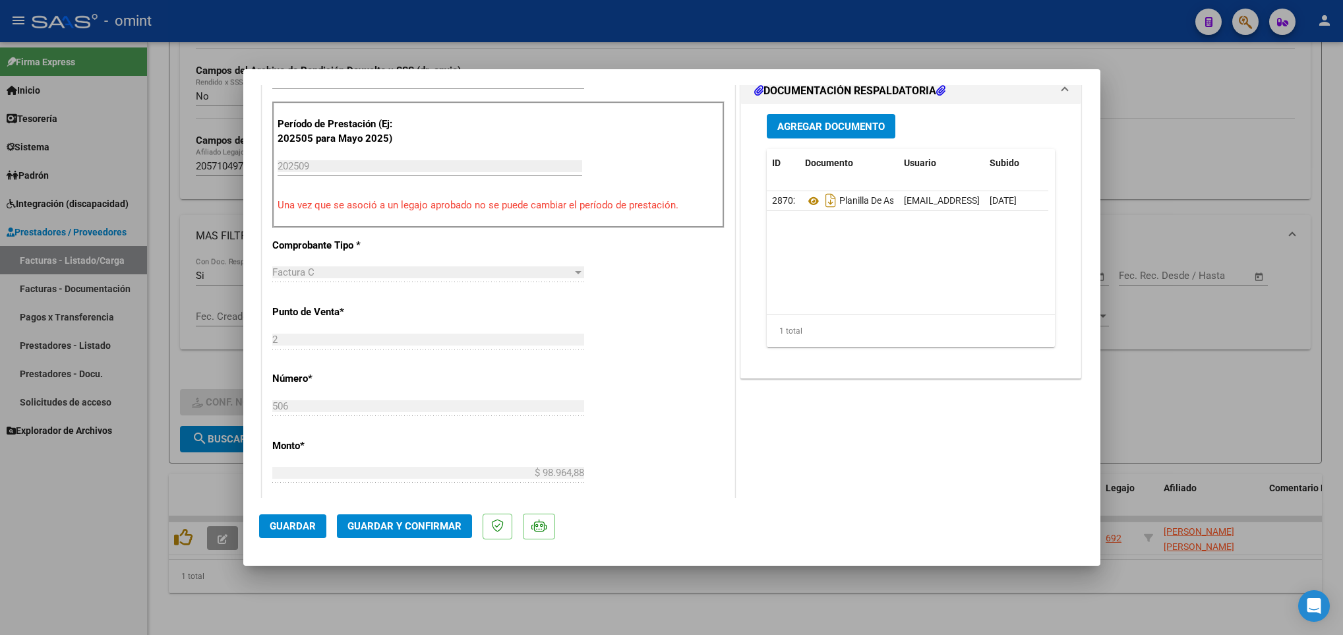
click at [396, 525] on span "Guardar y Confirmar" at bounding box center [404, 526] width 114 height 12
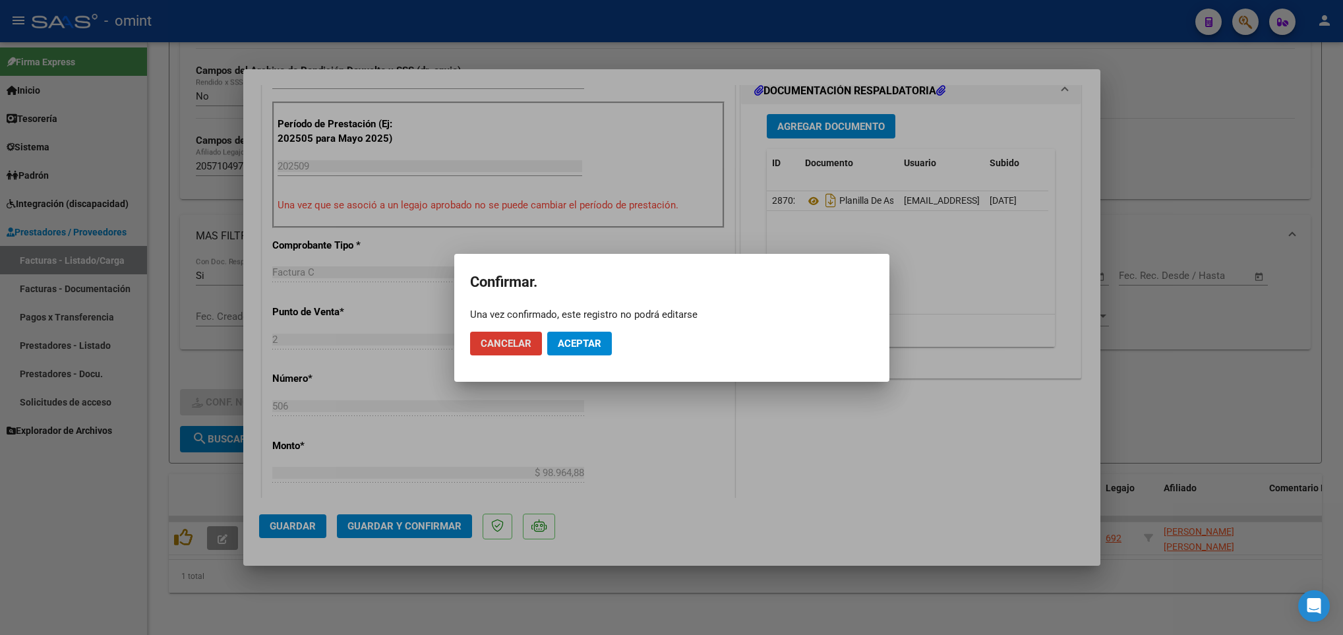
click at [572, 338] on span "Aceptar" at bounding box center [580, 344] width 44 height 12
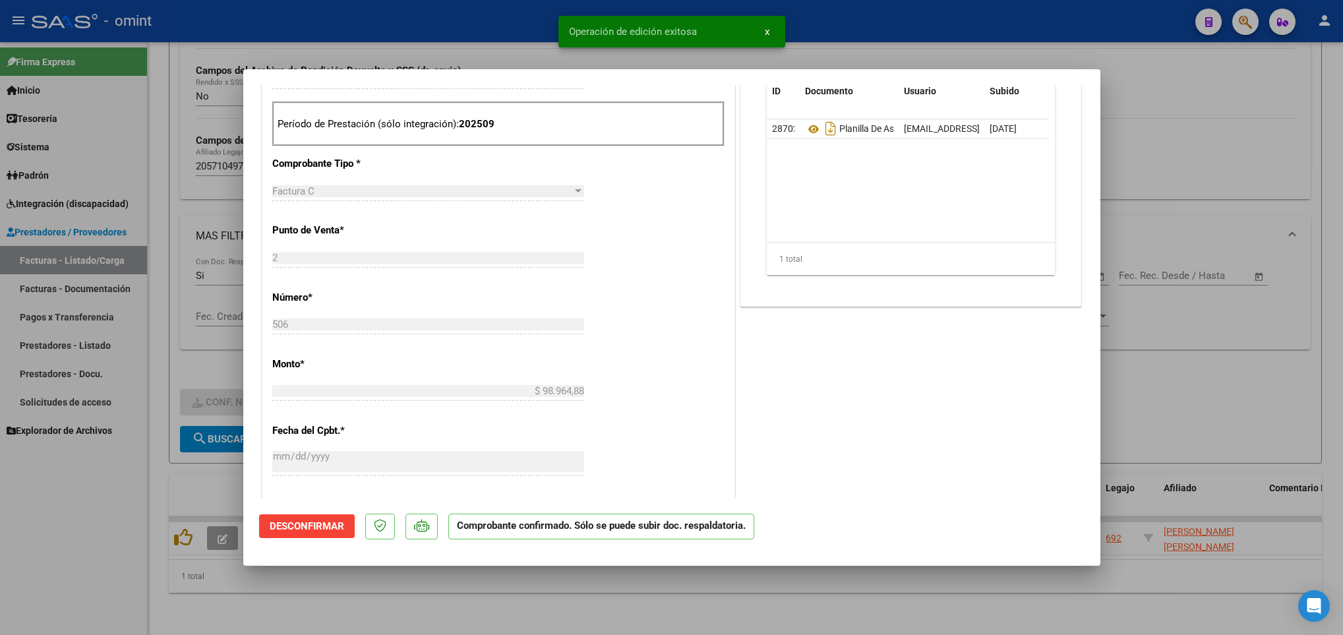
click at [639, 596] on div at bounding box center [671, 317] width 1343 height 635
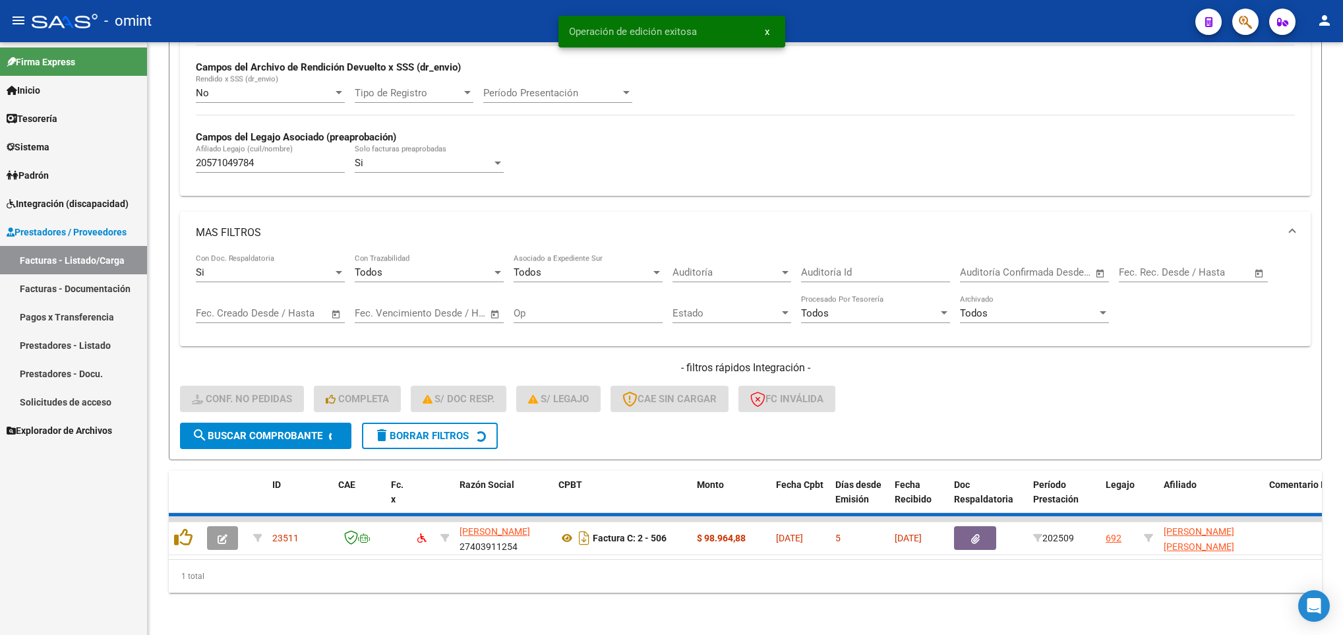
scroll to position [299, 0]
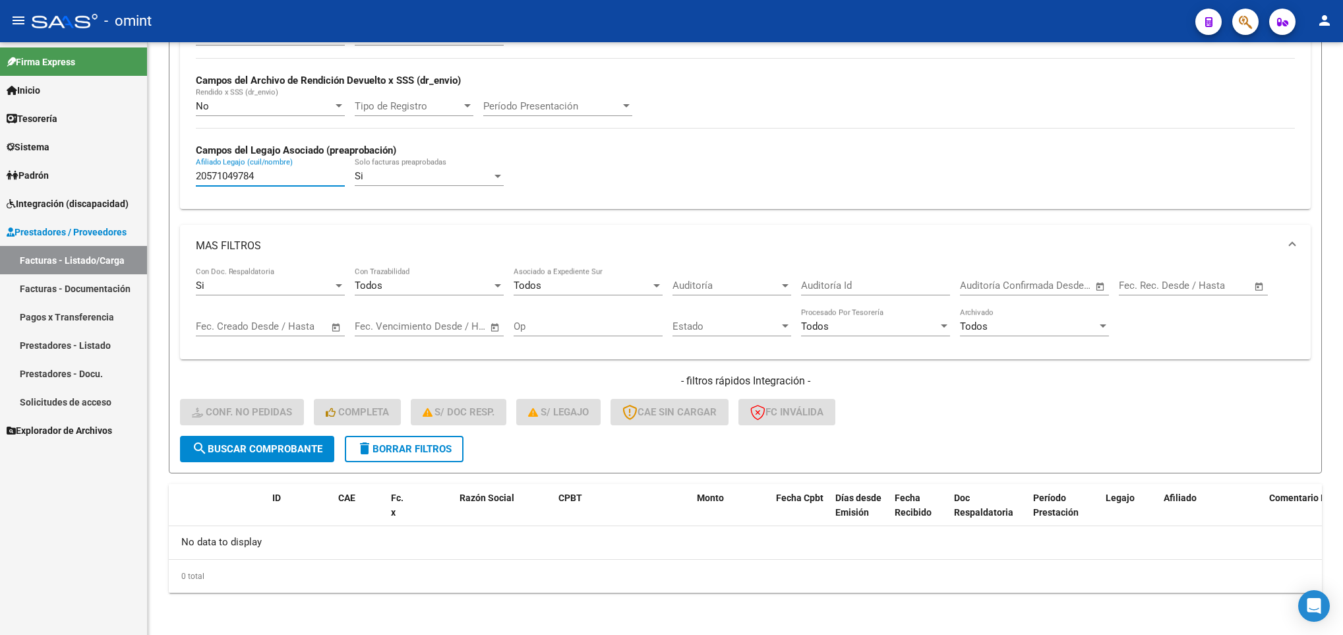
drag, startPoint x: 250, startPoint y: 176, endPoint x: 20, endPoint y: 121, distance: 236.7
click at [34, 133] on mat-sidenav-container "Firma Express Inicio Calendario SSS Instructivos Contacto OS Tesorería Extracto…" at bounding box center [671, 338] width 1343 height 593
paste input "3089775"
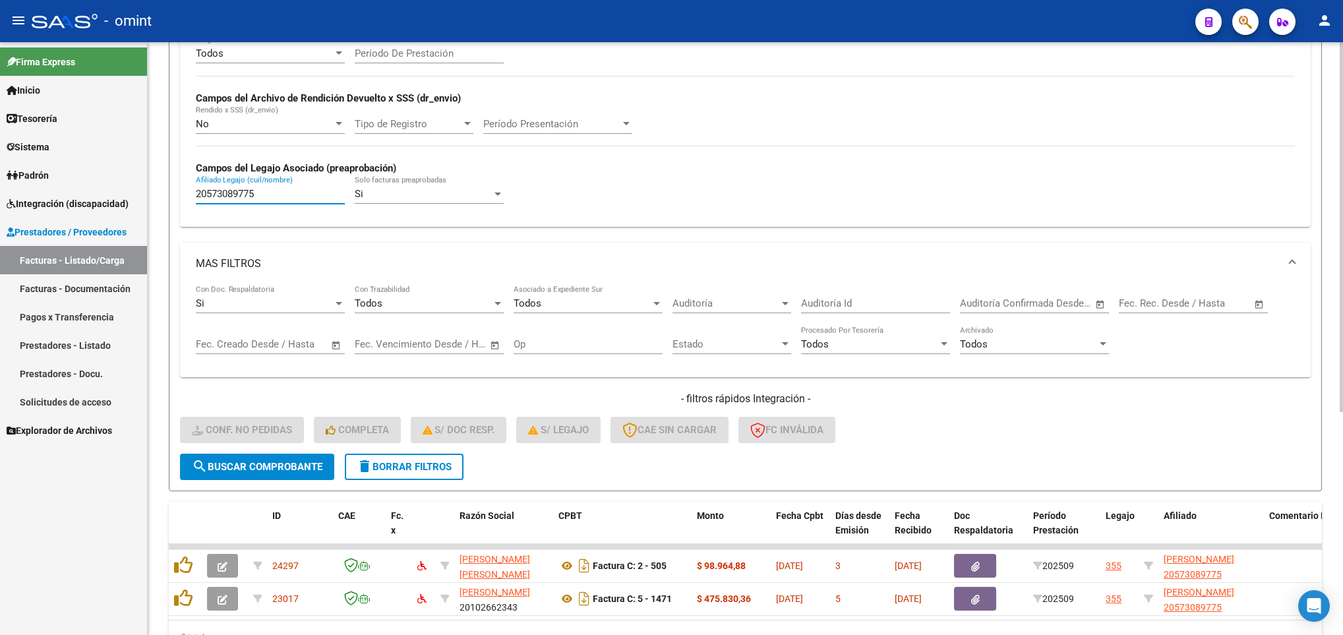
scroll to position [357, 0]
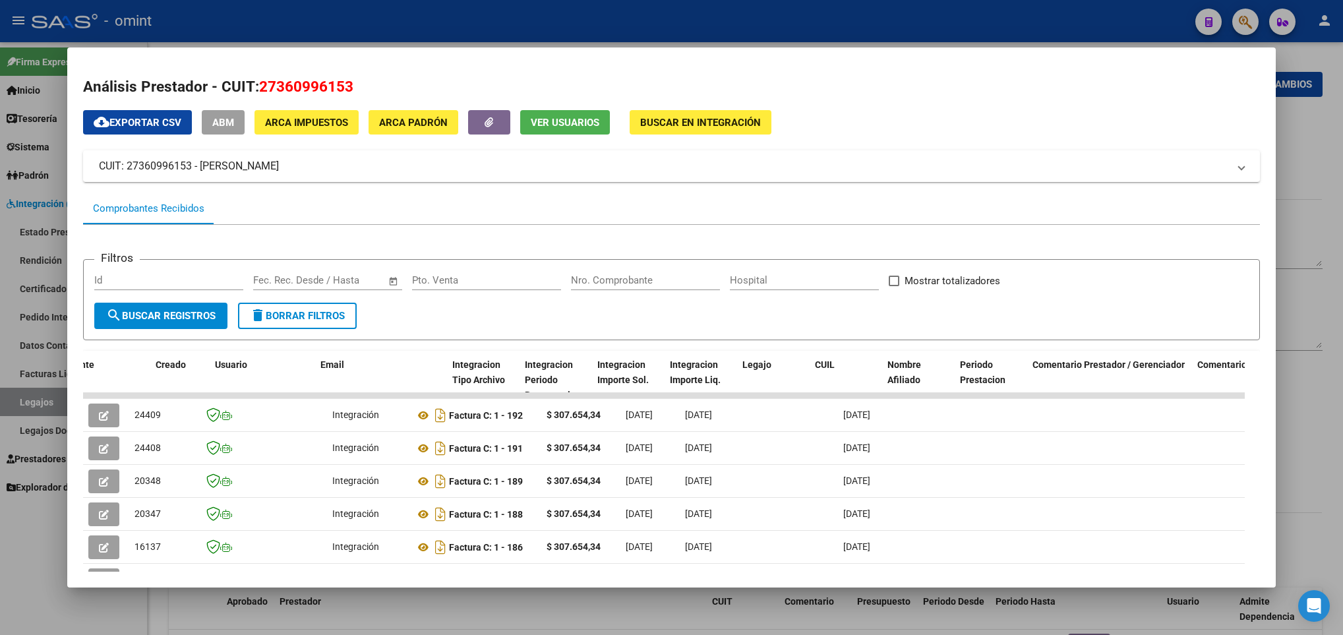
scroll to position [0, 1436]
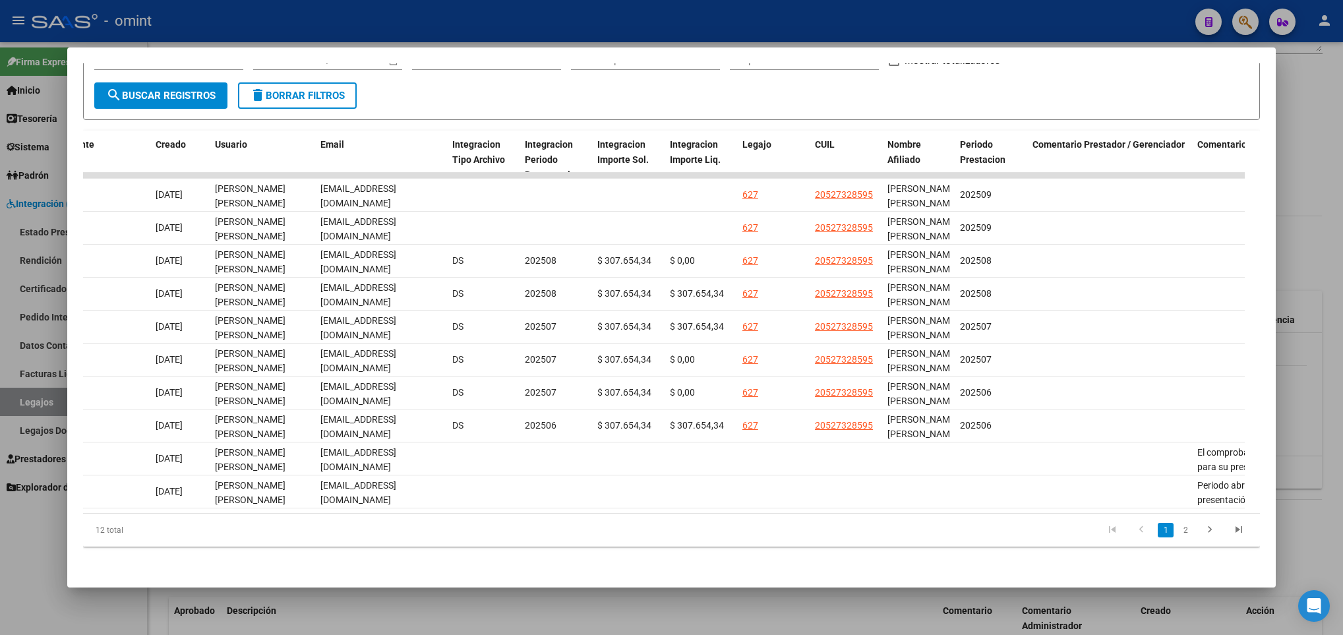
click at [611, 608] on div at bounding box center [671, 317] width 1343 height 635
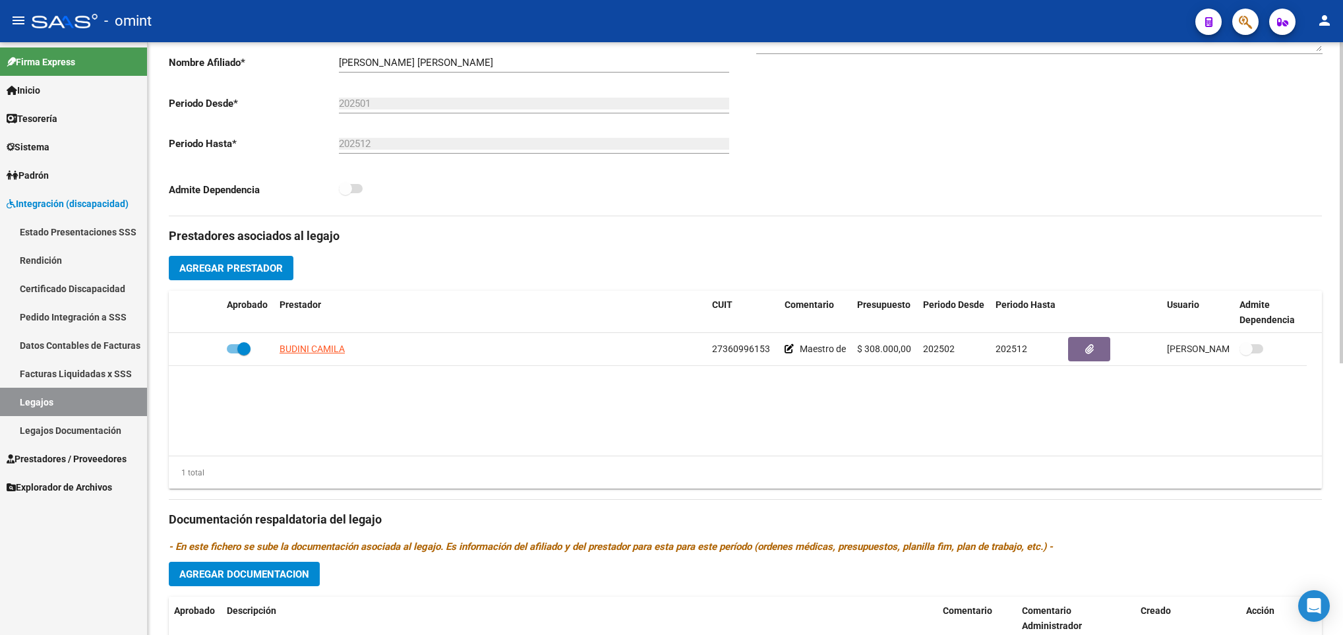
scroll to position [0, 0]
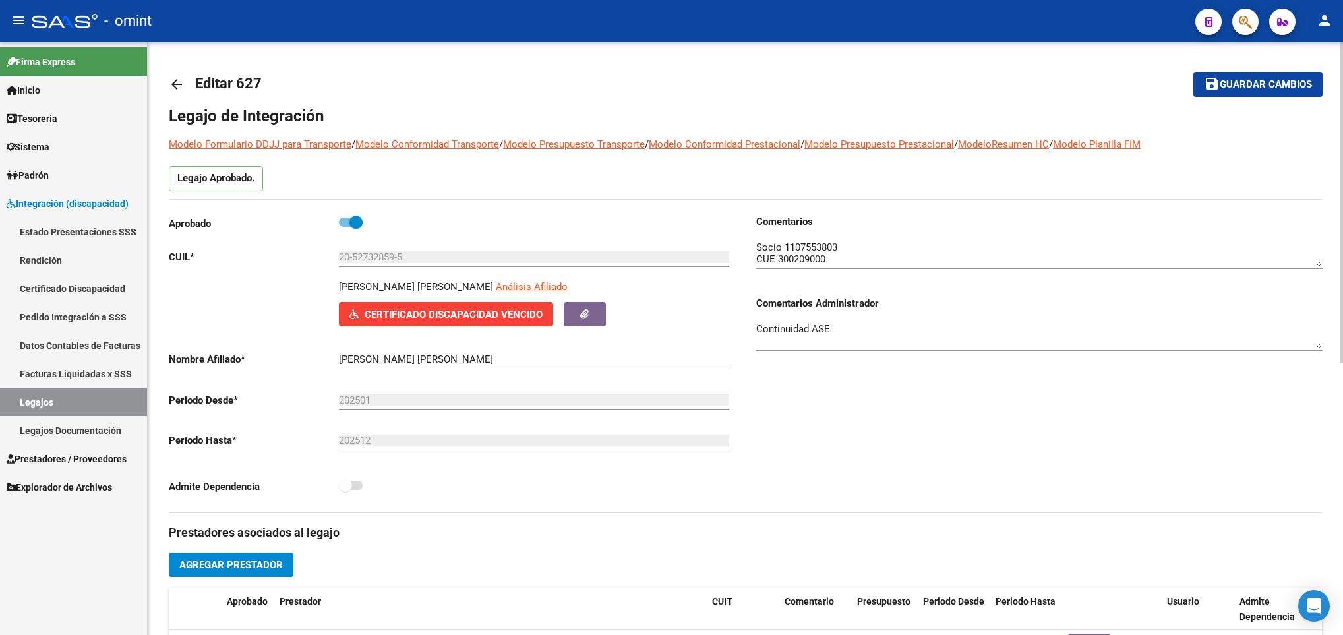
click at [178, 80] on mat-icon "arrow_back" at bounding box center [177, 84] width 16 height 16
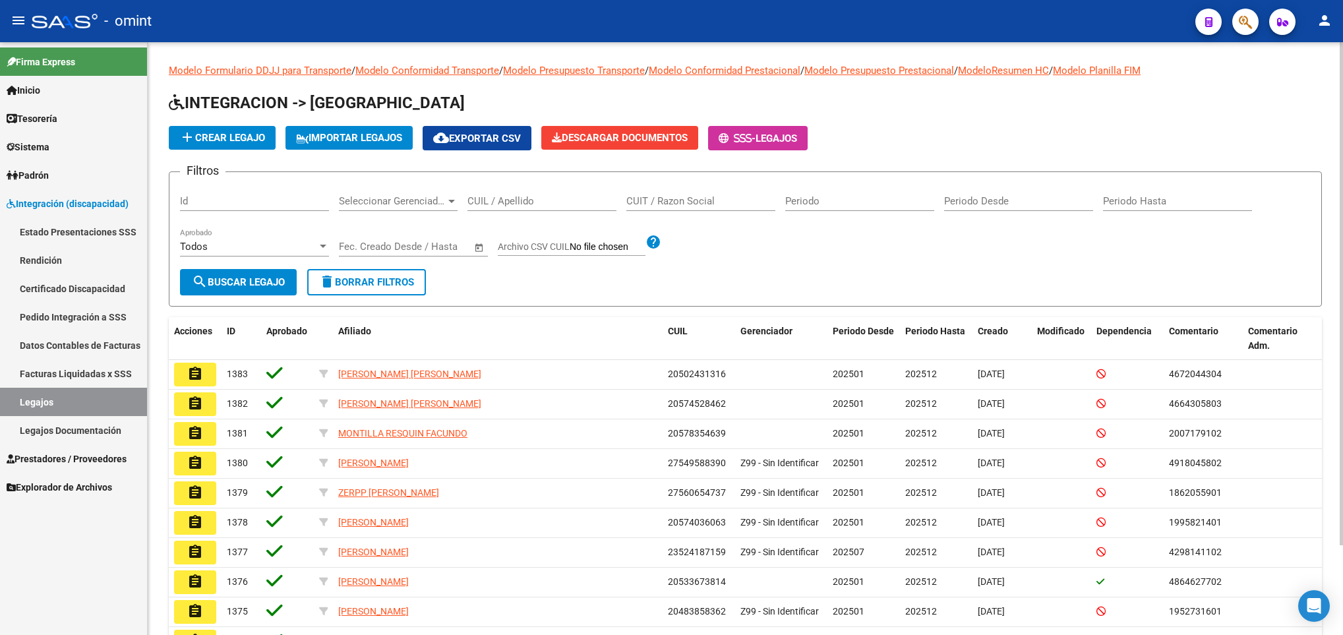
click at [566, 202] on input "CUIL / Apellido" at bounding box center [541, 201] width 149 height 12
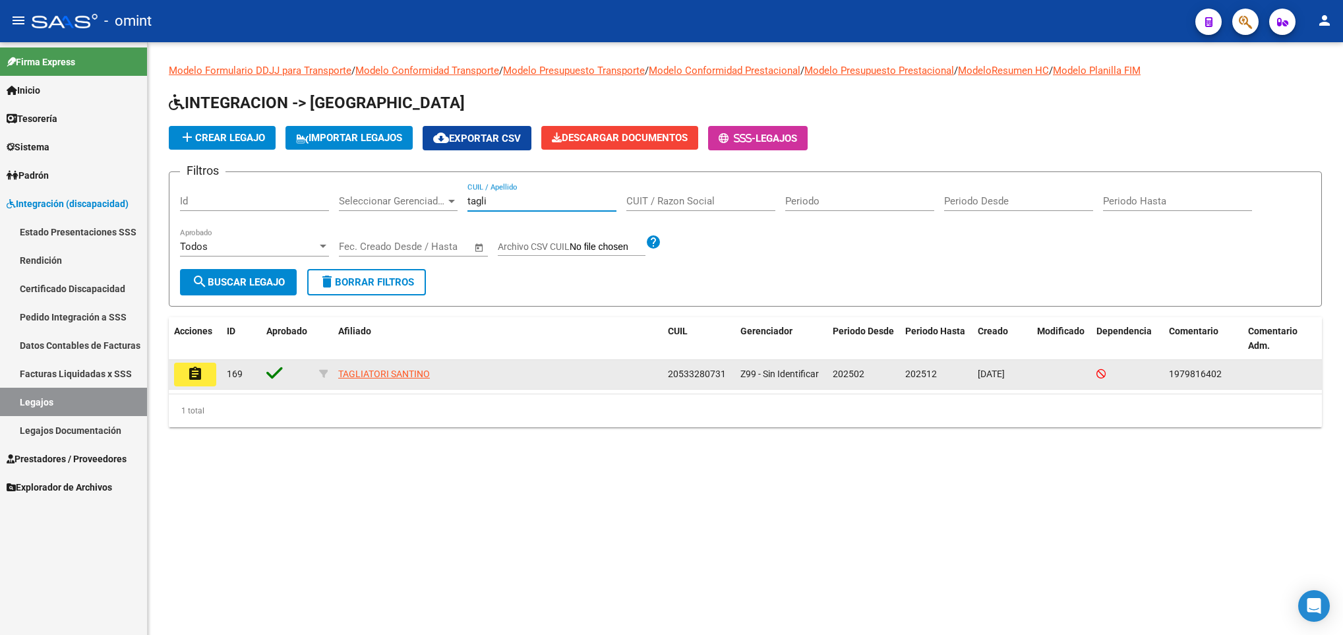
type input "tagli"
click at [196, 371] on mat-icon "assignment" at bounding box center [195, 374] width 16 height 16
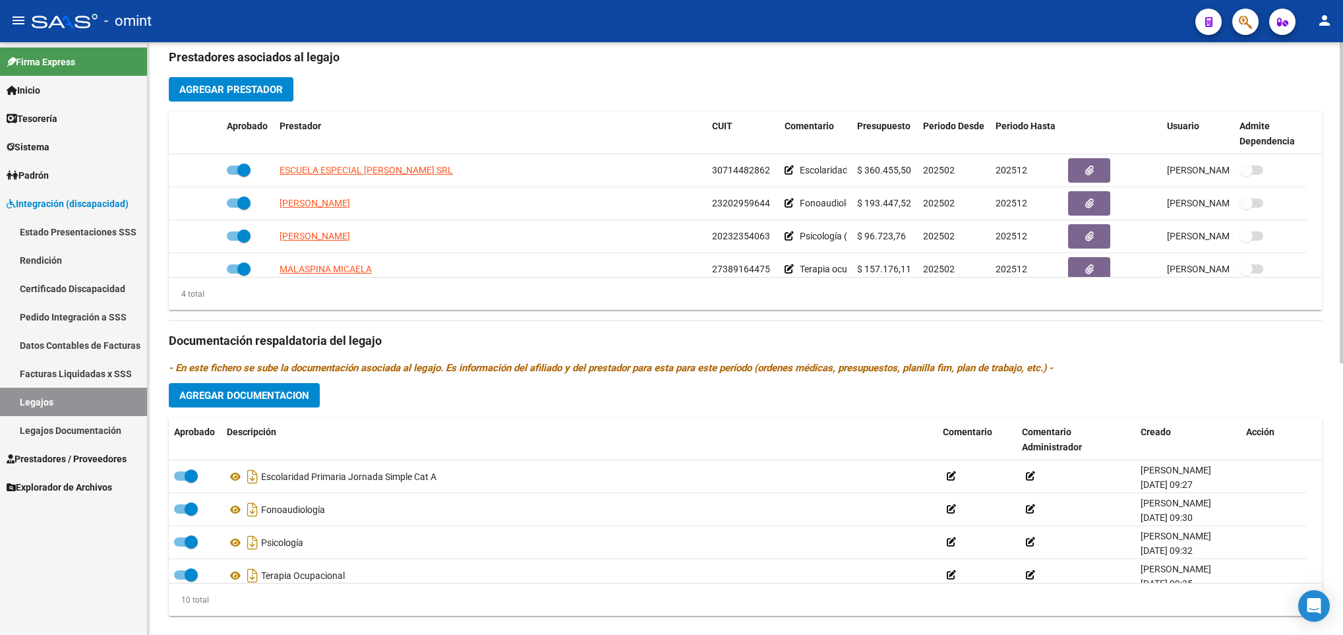
scroll to position [494, 0]
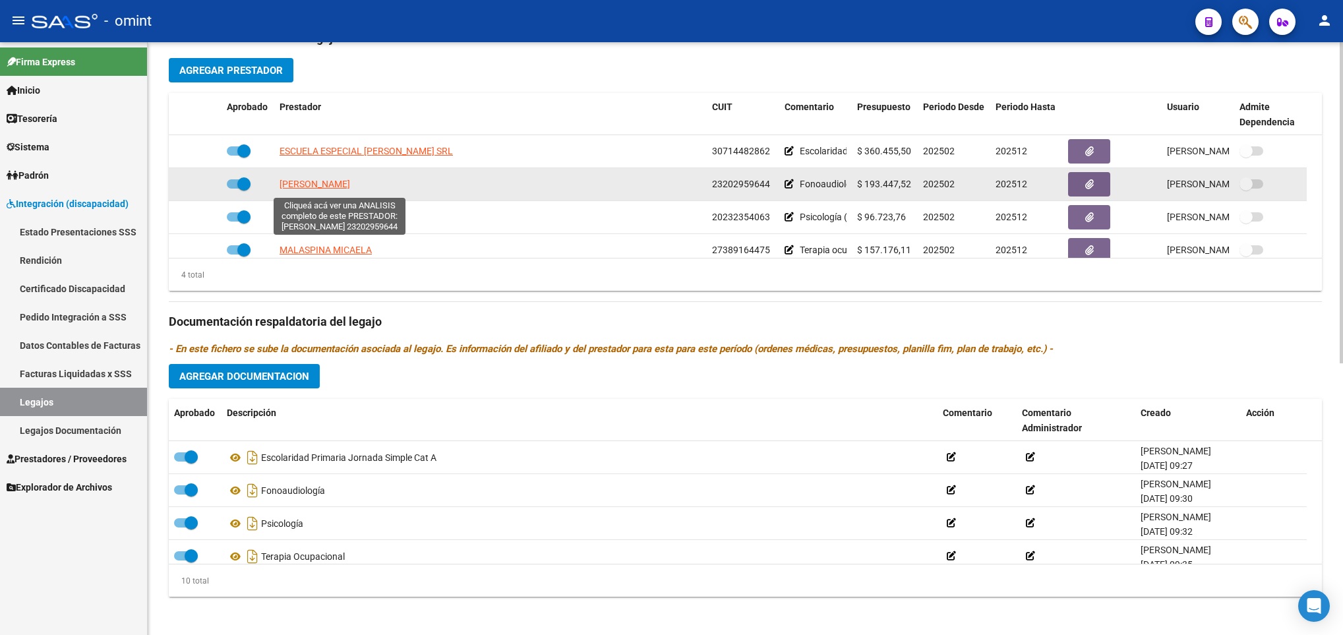
click at [350, 187] on span "[PERSON_NAME]" at bounding box center [315, 184] width 71 height 11
type textarea "23202959644"
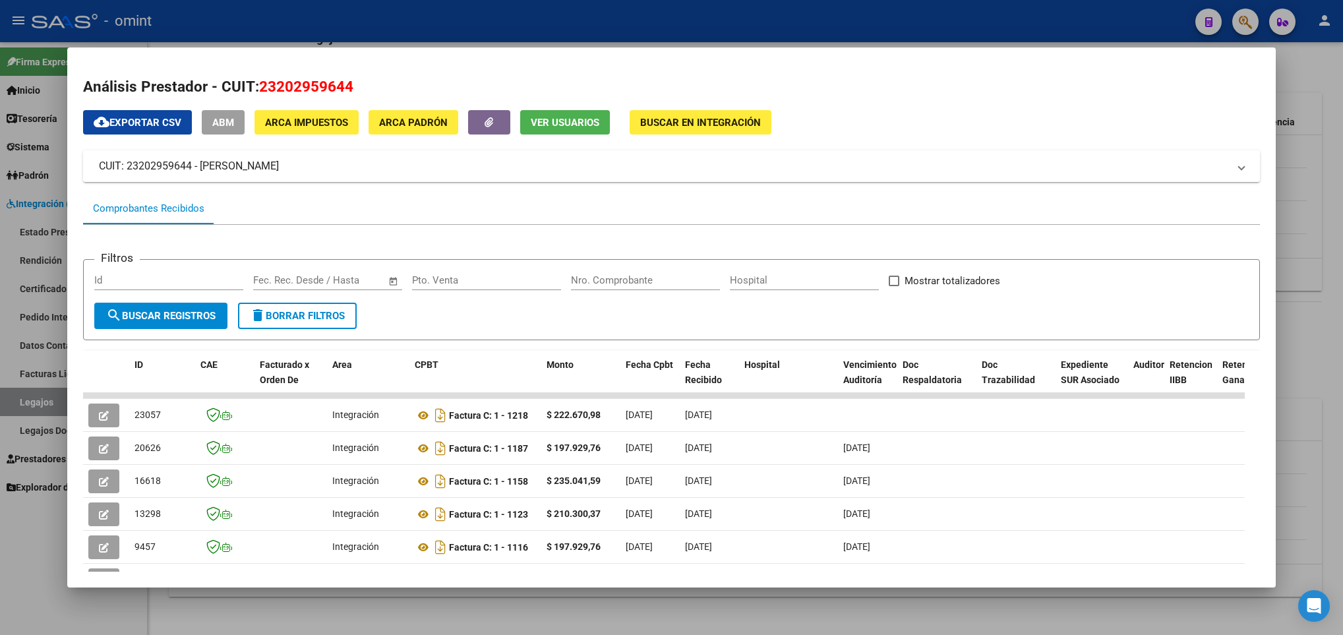
click at [1311, 102] on div at bounding box center [671, 317] width 1343 height 635
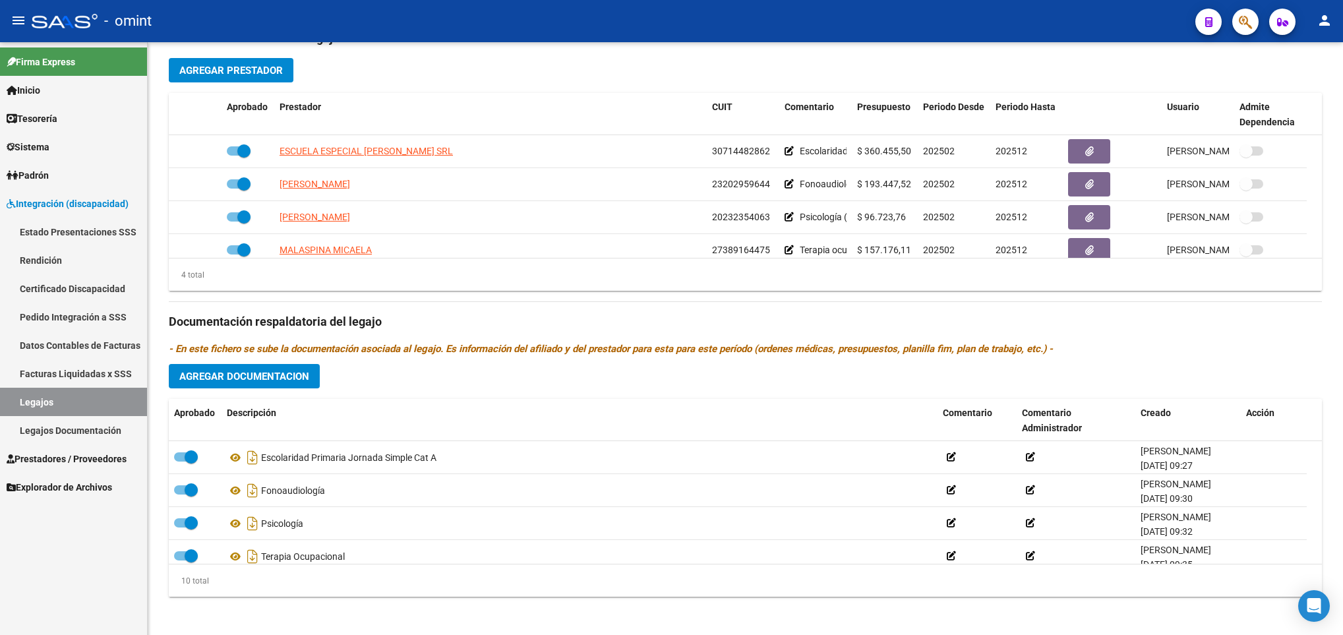
scroll to position [99, 0]
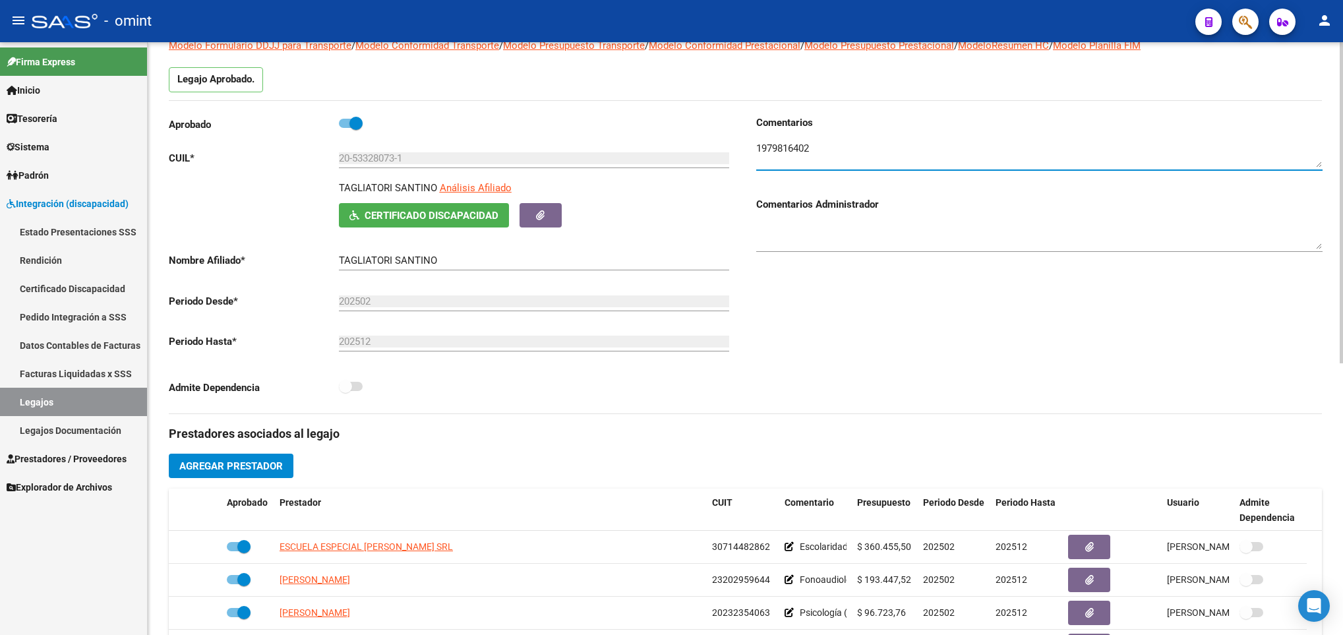
click at [797, 148] on textarea at bounding box center [1039, 154] width 566 height 26
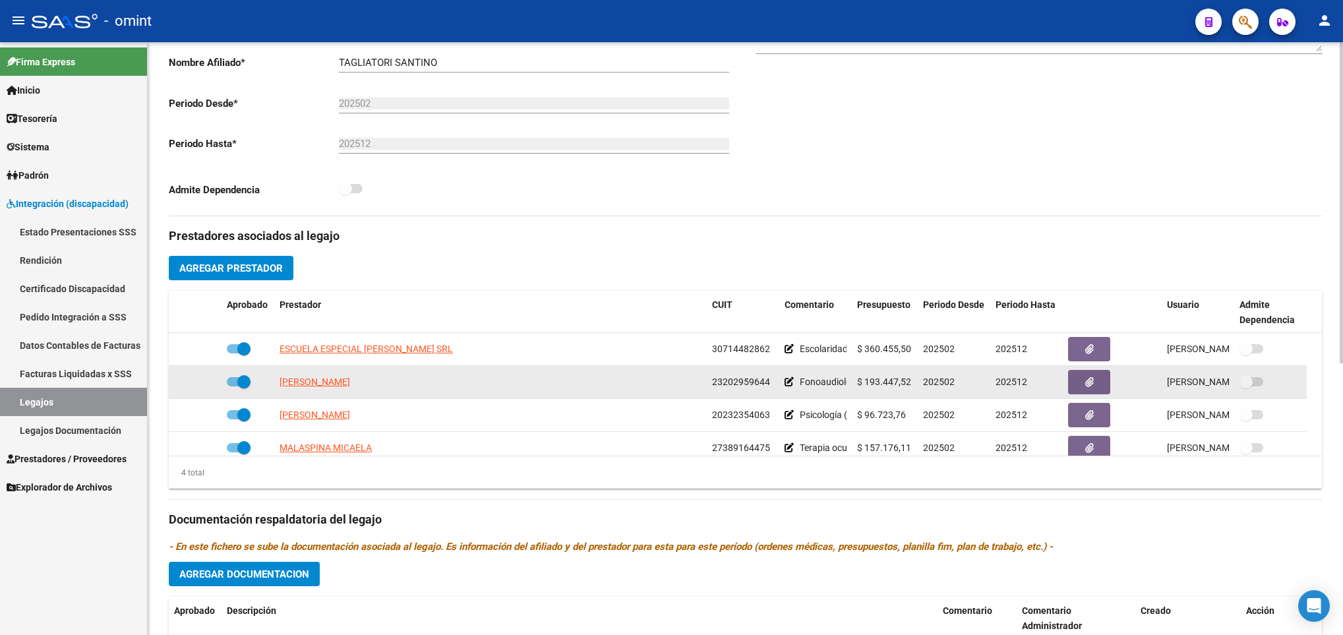
scroll to position [0, 0]
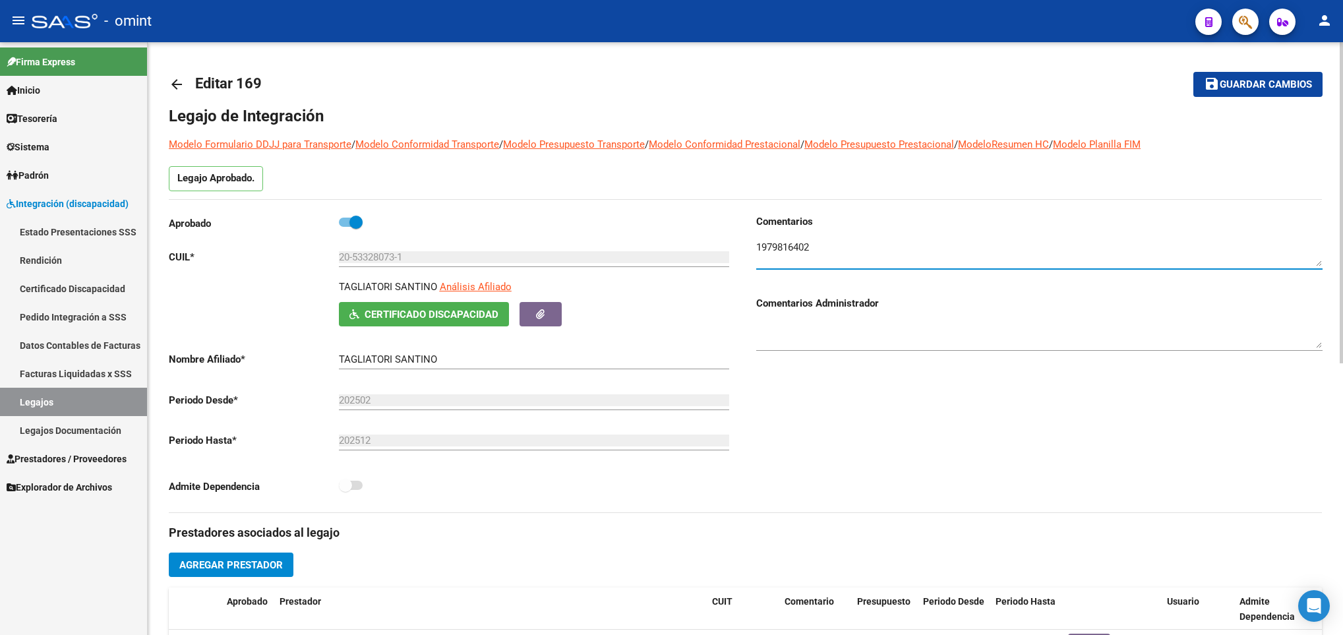
click at [169, 82] on mat-icon "arrow_back" at bounding box center [177, 84] width 16 height 16
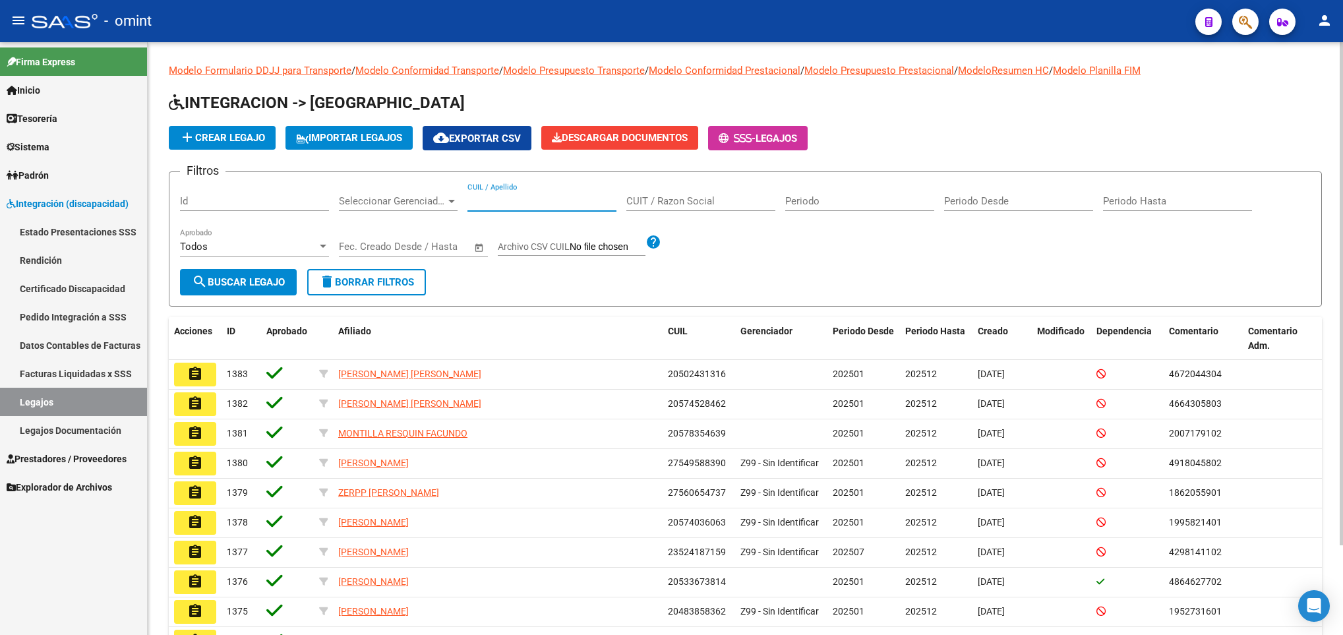
click at [481, 202] on input "CUIL / Apellido" at bounding box center [541, 201] width 149 height 12
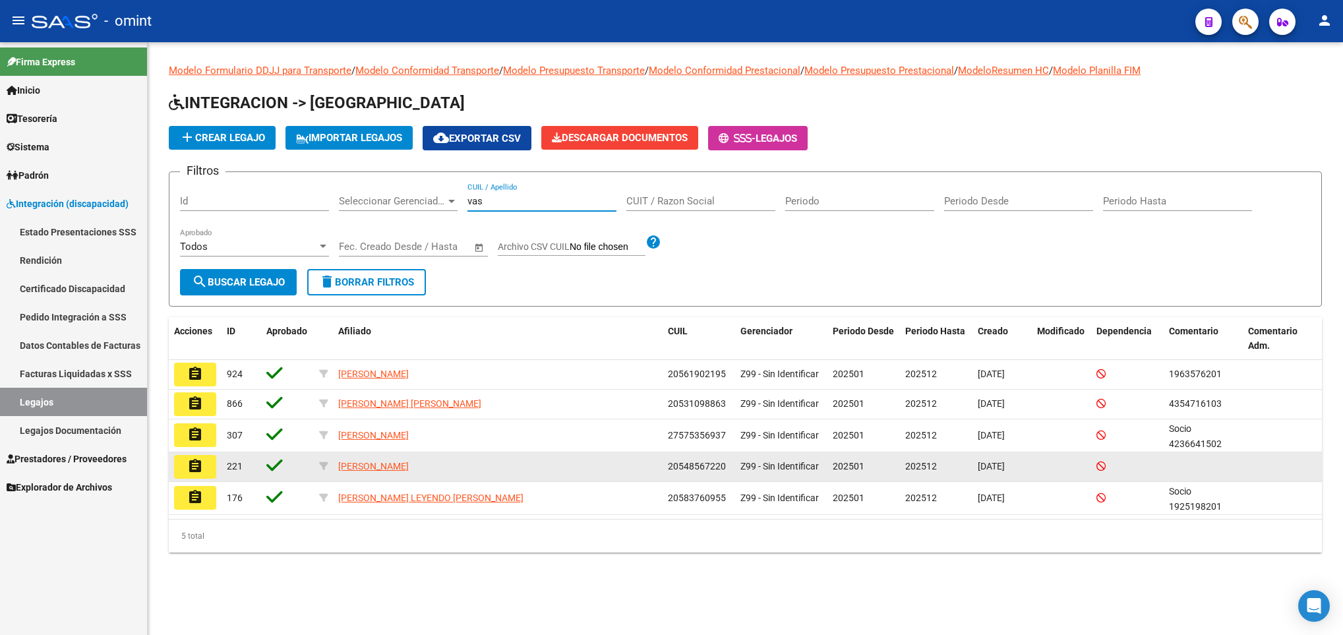
type input "vas"
click at [185, 473] on button "assignment" at bounding box center [195, 467] width 42 height 24
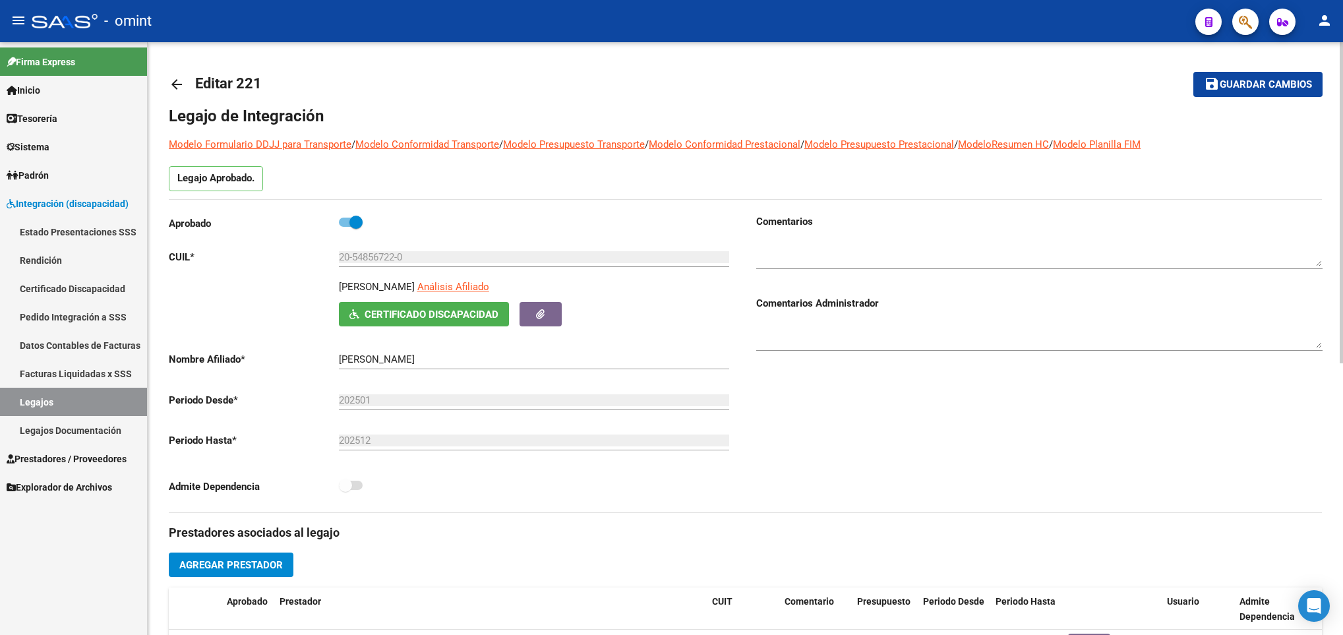
click at [169, 83] on mat-icon "arrow_back" at bounding box center [177, 84] width 16 height 16
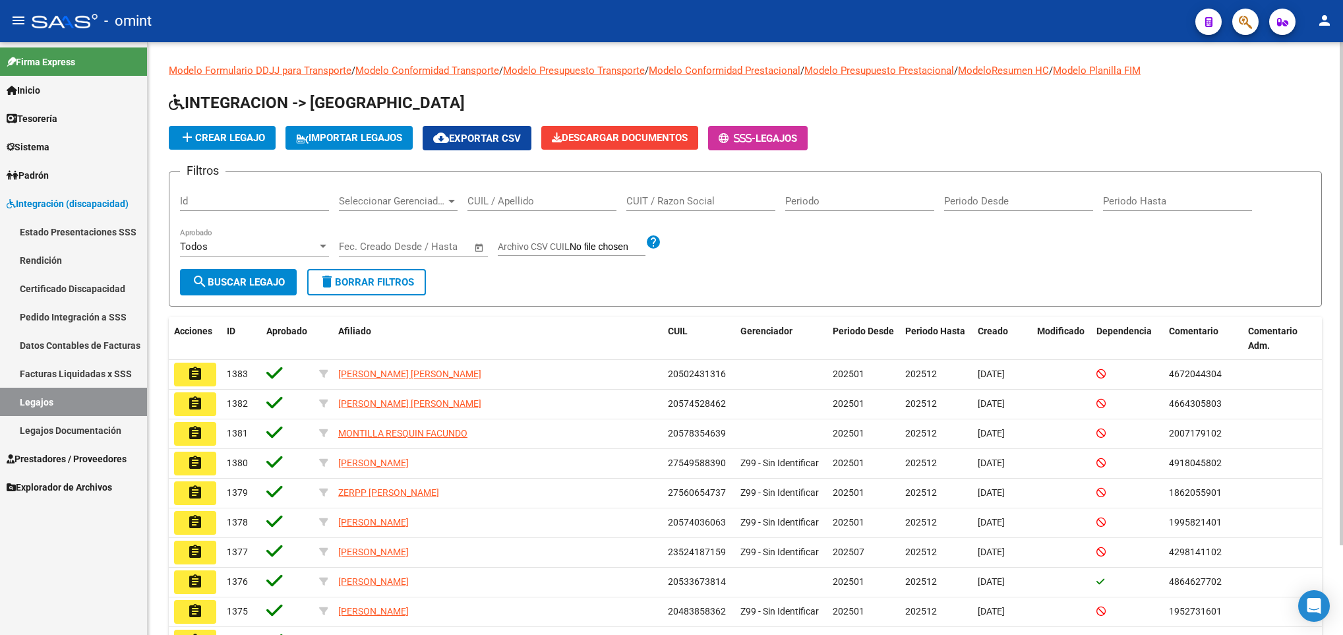
click at [485, 202] on input "CUIL / Apellido" at bounding box center [541, 201] width 149 height 12
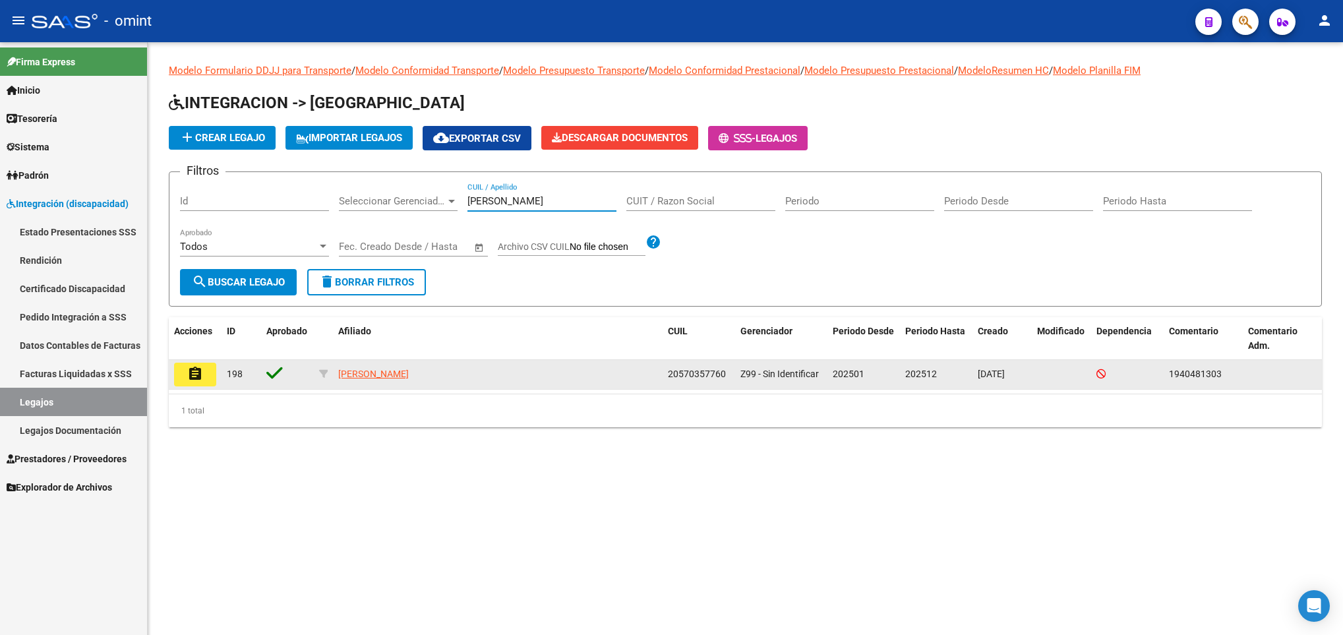
type input "[PERSON_NAME]"
click at [196, 374] on mat-icon "assignment" at bounding box center [195, 374] width 16 height 16
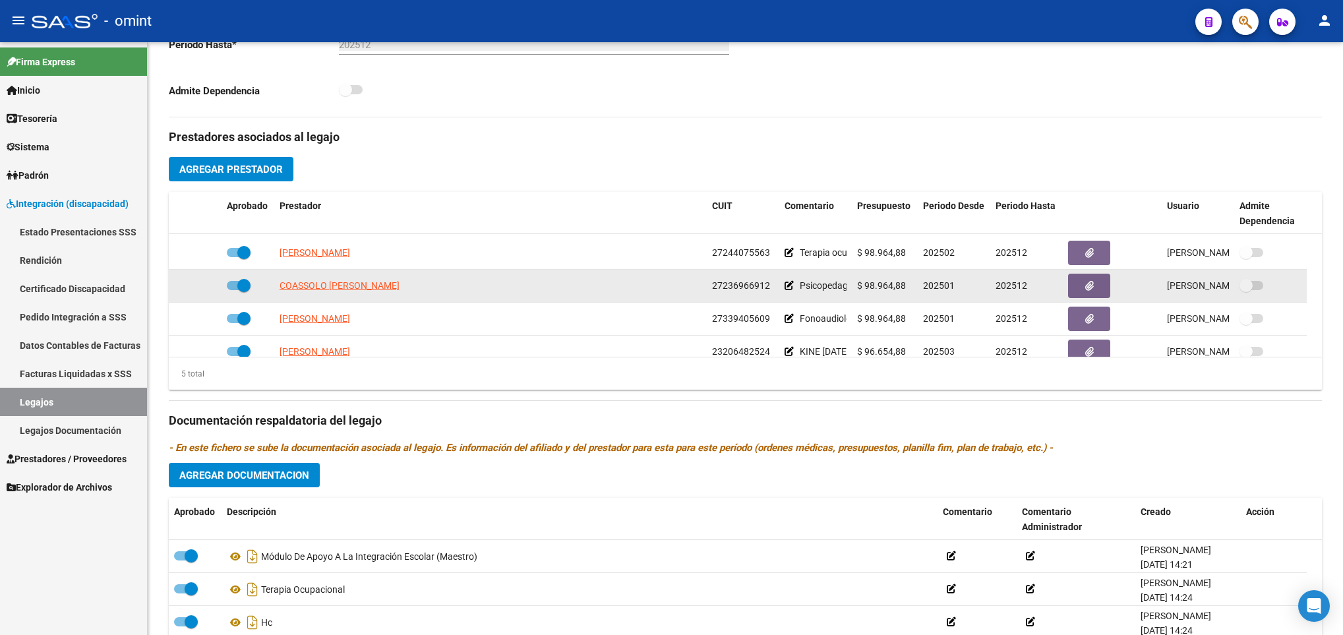
scroll to position [46, 0]
